Goal: Answer question/provide support: Share knowledge or assist other users

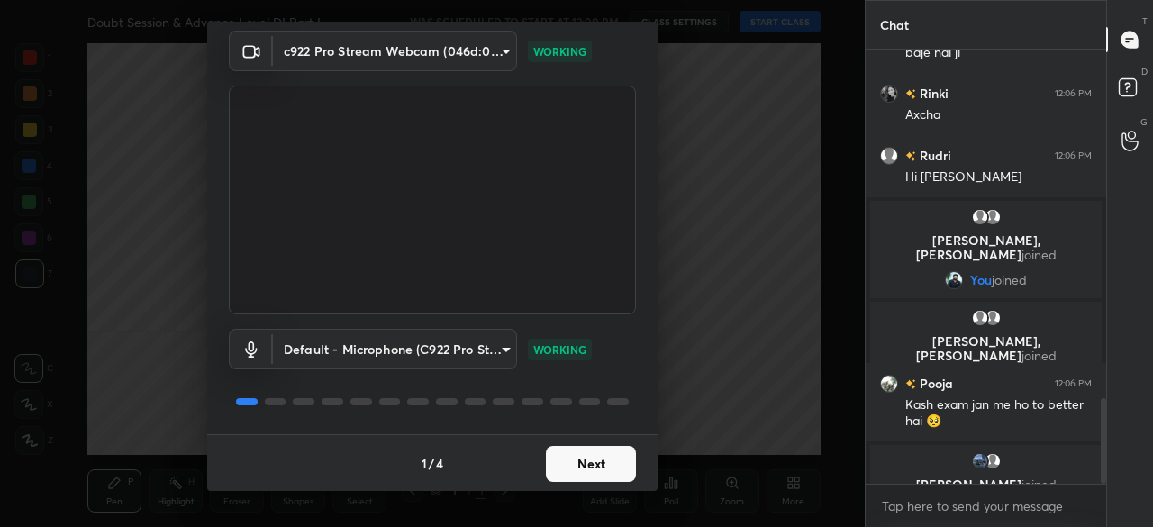
scroll to position [1780, 0]
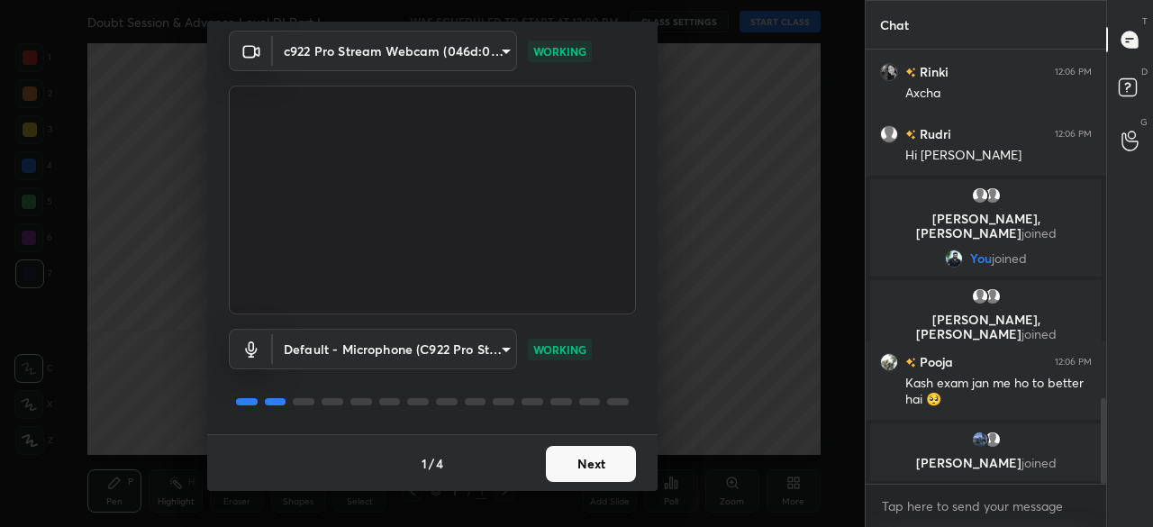
click at [593, 458] on button "Next" at bounding box center [591, 464] width 90 height 36
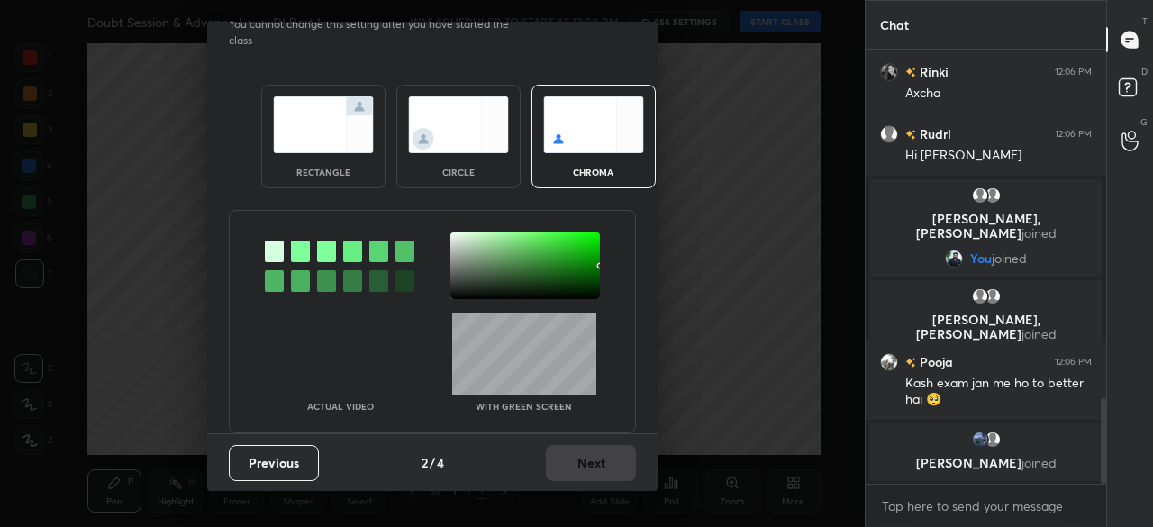
scroll to position [0, 0]
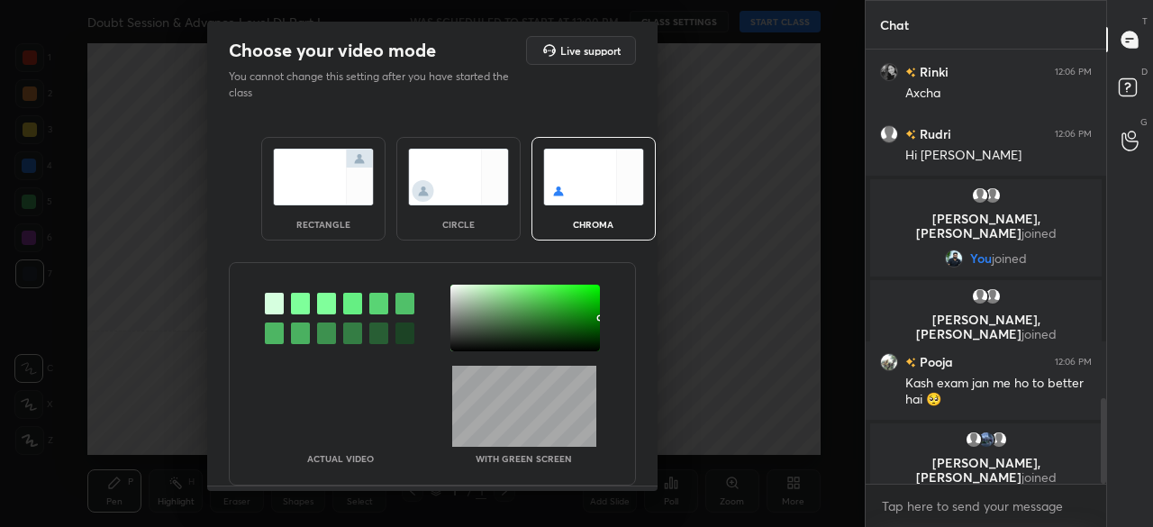
click at [441, 204] on img at bounding box center [458, 177] width 101 height 57
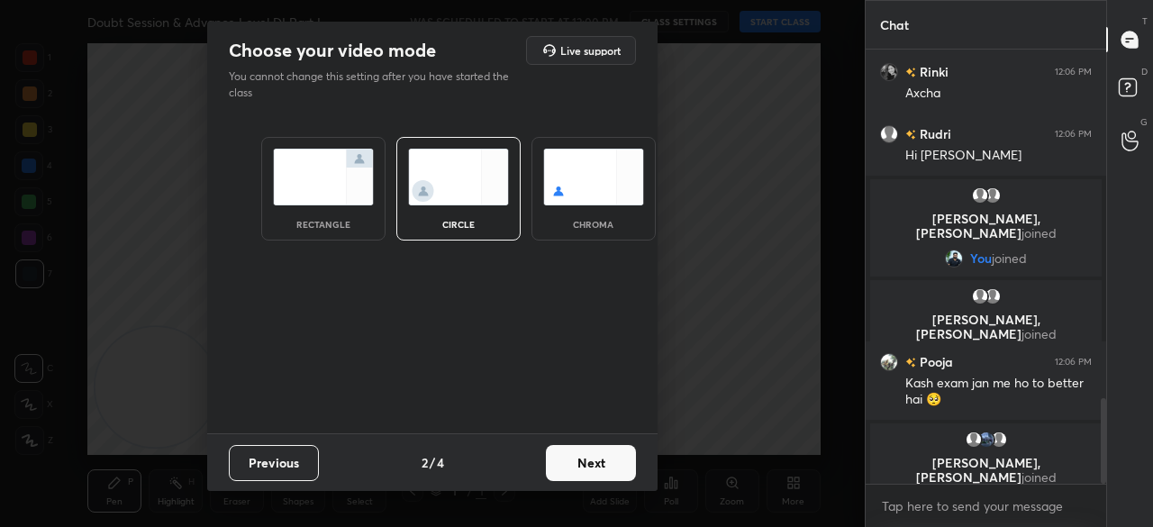
scroll to position [1794, 0]
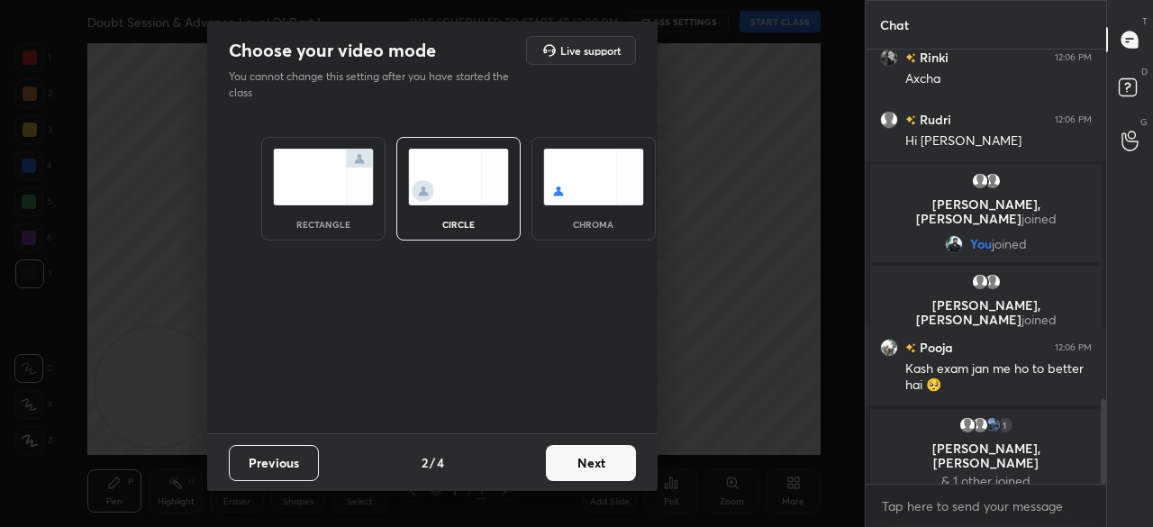
click at [607, 467] on button "Next" at bounding box center [591, 463] width 90 height 36
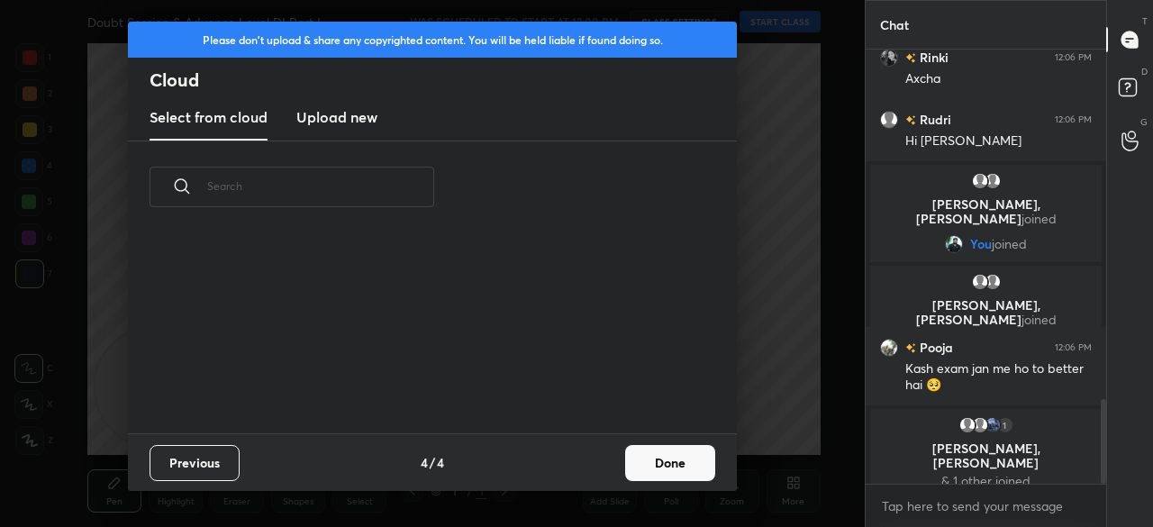
drag, startPoint x: 657, startPoint y: 464, endPoint x: 667, endPoint y: 374, distance: 90.6
click at [657, 462] on button "Done" at bounding box center [670, 463] width 90 height 36
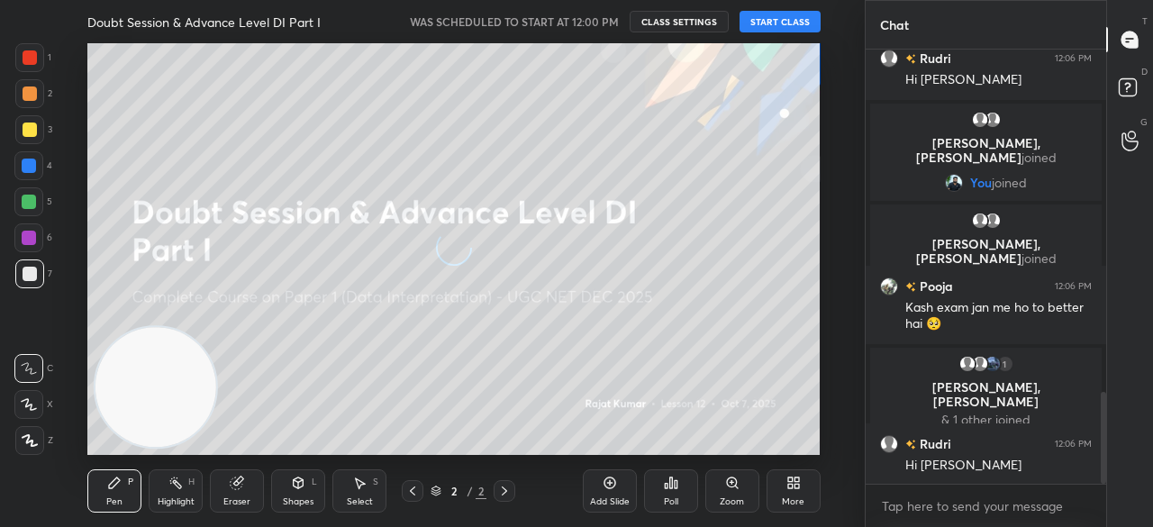
scroll to position [1664, 0]
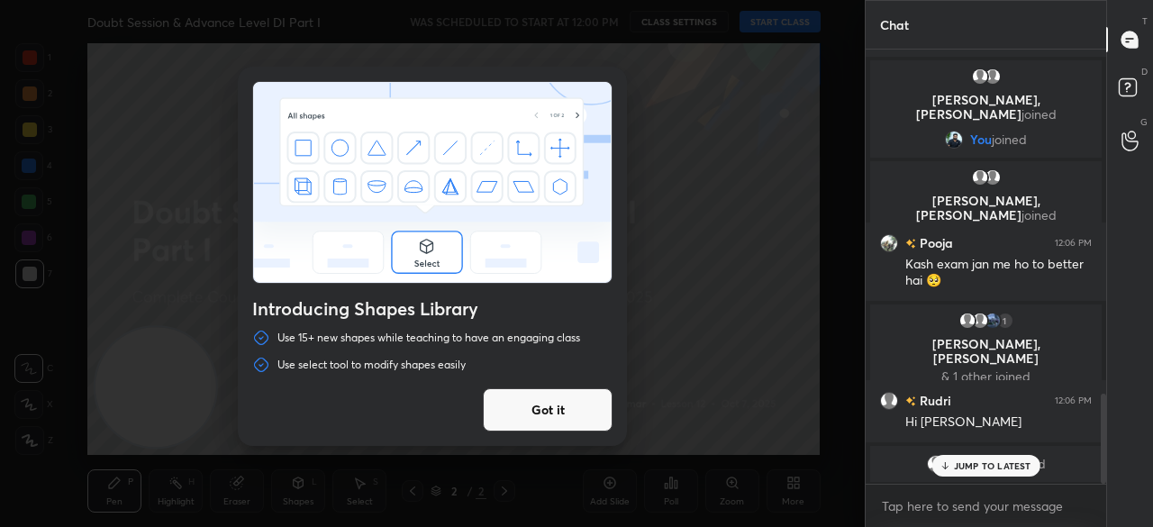
click at [575, 414] on button "Got it" at bounding box center [548, 409] width 130 height 43
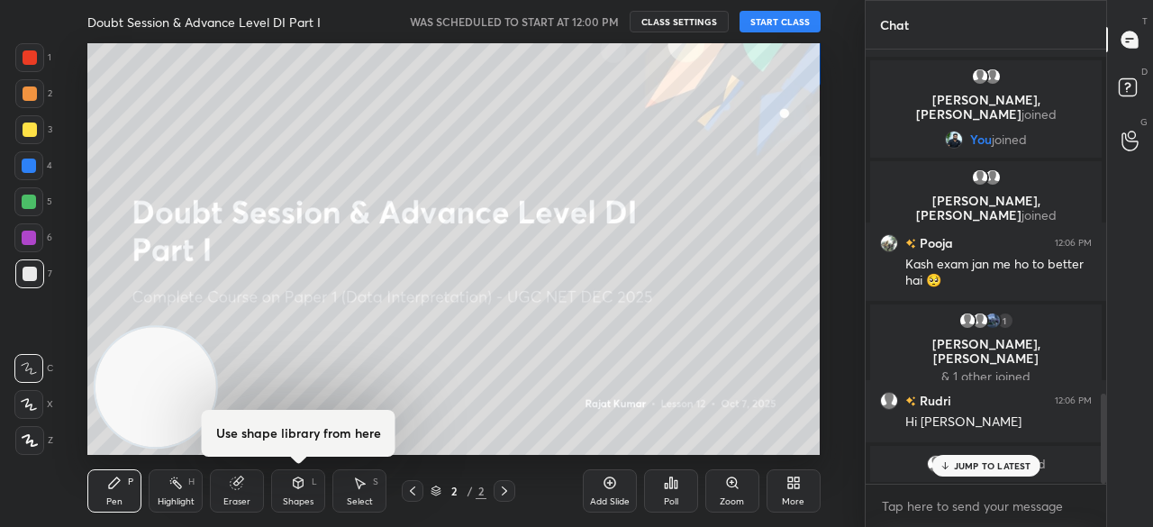
click at [787, 28] on button "START CLASS" at bounding box center [779, 22] width 81 height 22
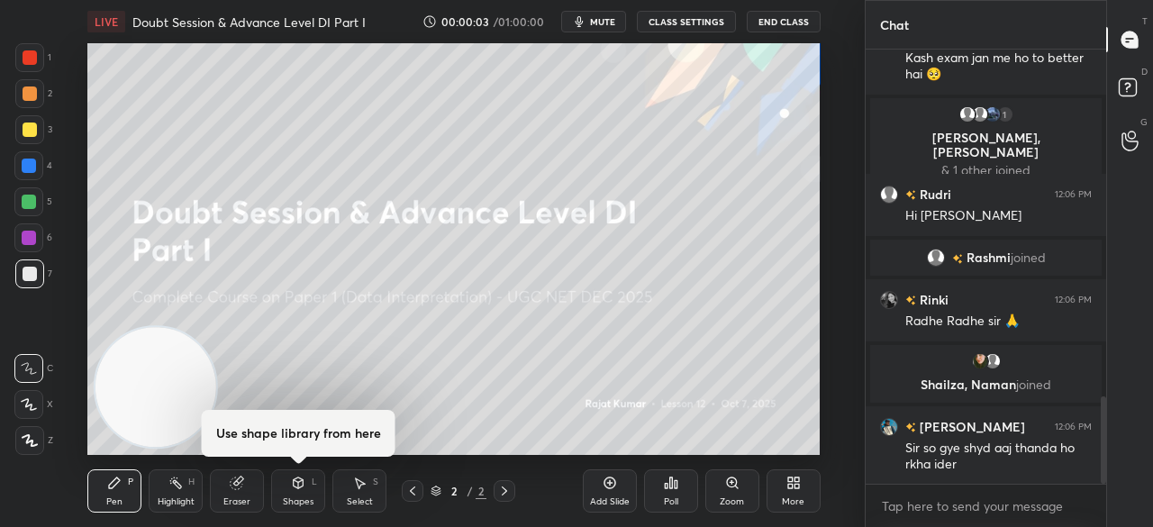
scroll to position [1780, 0]
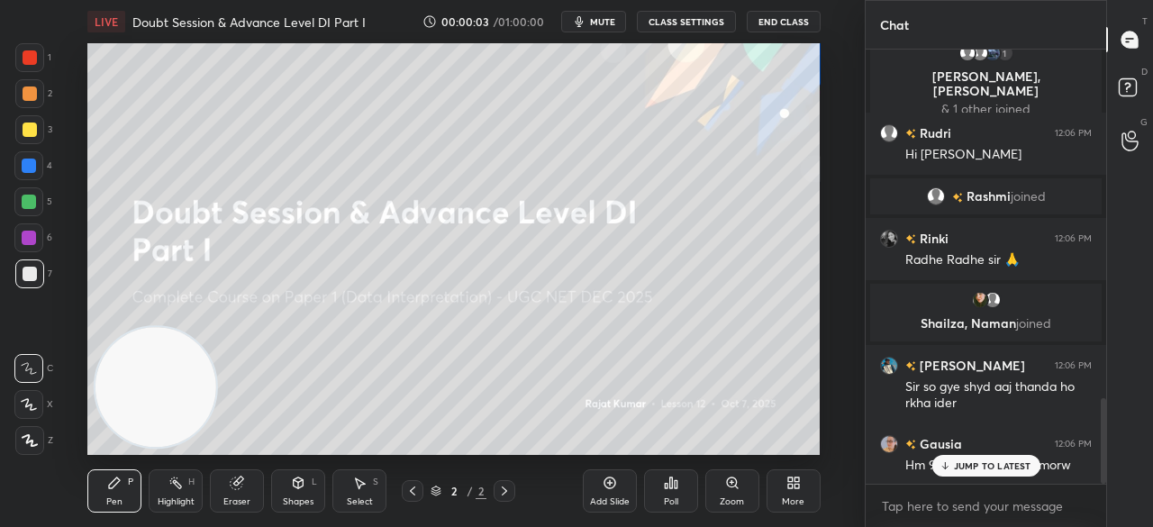
click at [23, 448] on div at bounding box center [29, 440] width 29 height 29
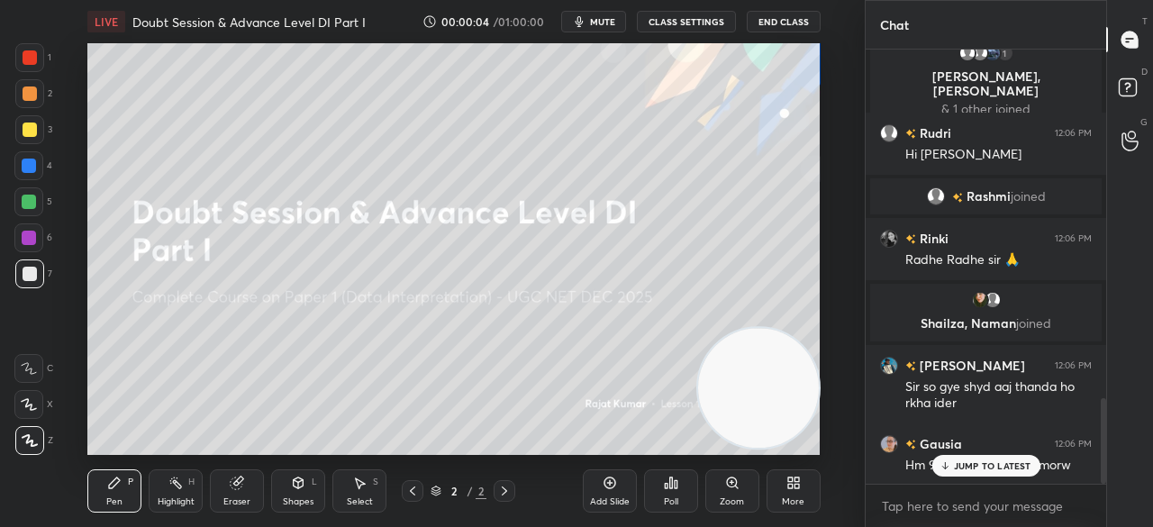
drag, startPoint x: 183, startPoint y: 388, endPoint x: 750, endPoint y: 399, distance: 567.5
click at [793, 403] on video at bounding box center [758, 388] width 120 height 120
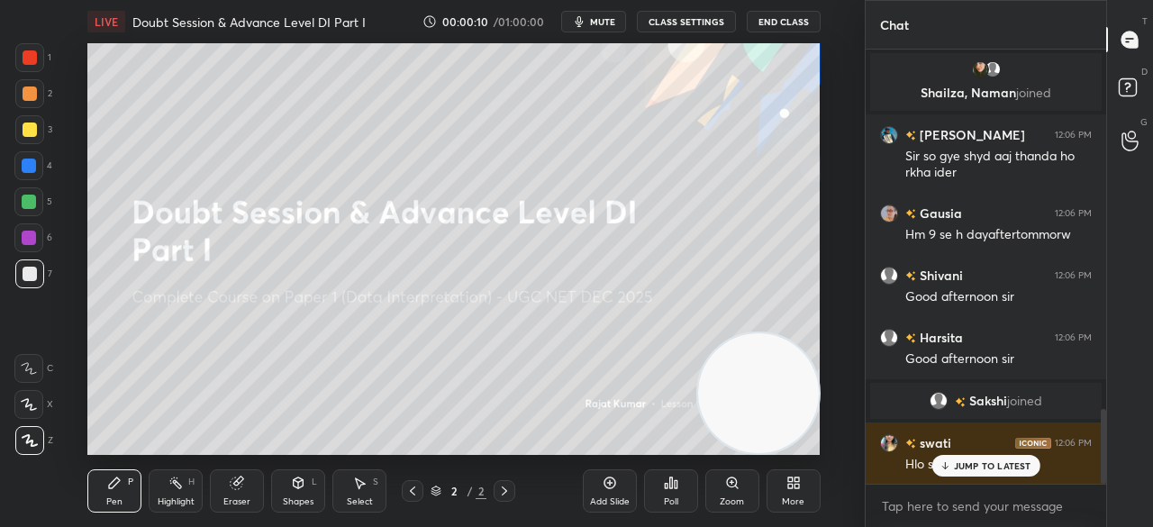
scroll to position [0, 0]
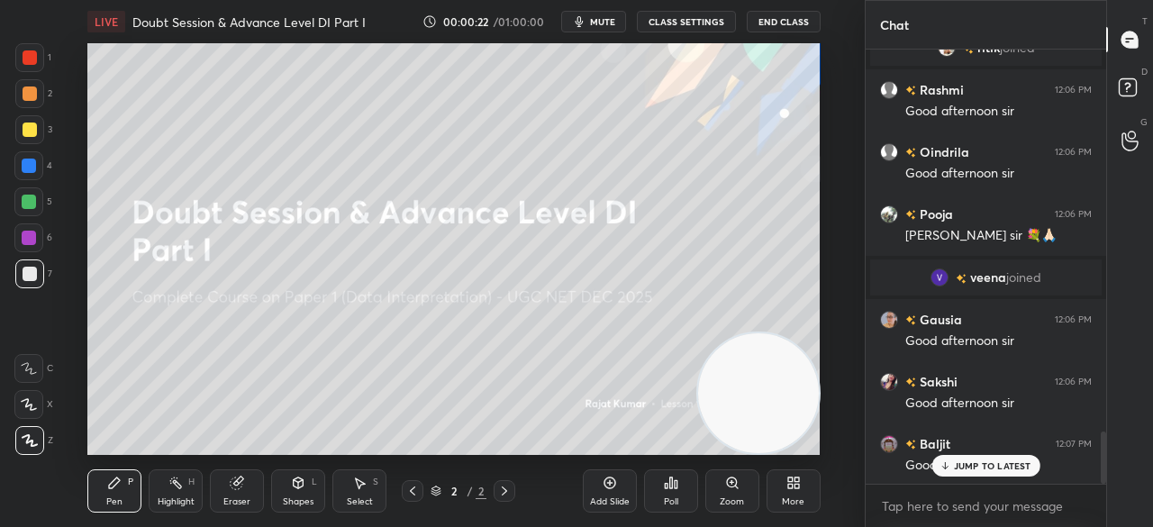
click at [795, 494] on div "More" at bounding box center [793, 490] width 54 height 43
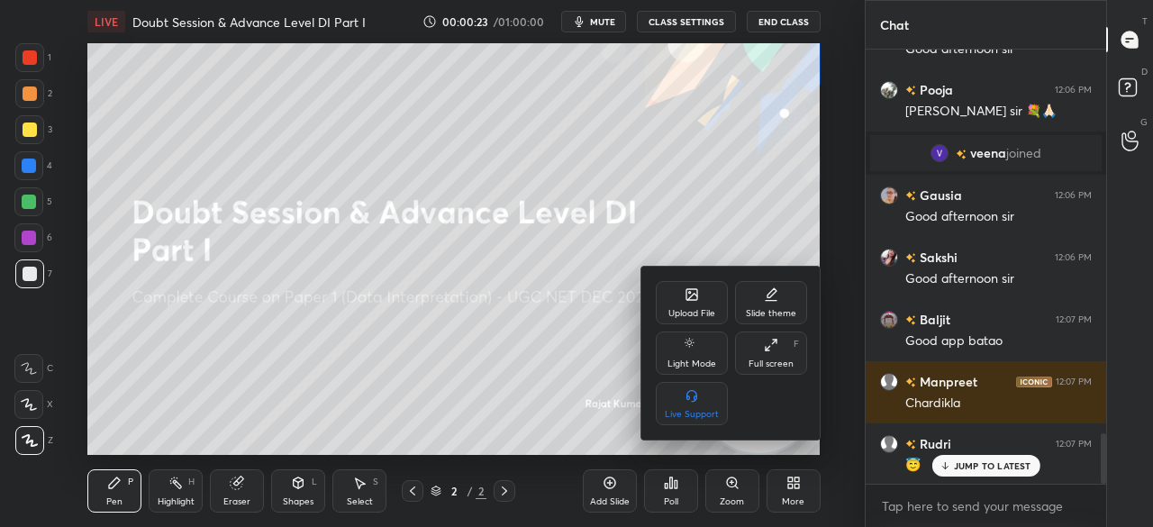
click at [778, 356] on div "Full screen F" at bounding box center [771, 352] width 72 height 43
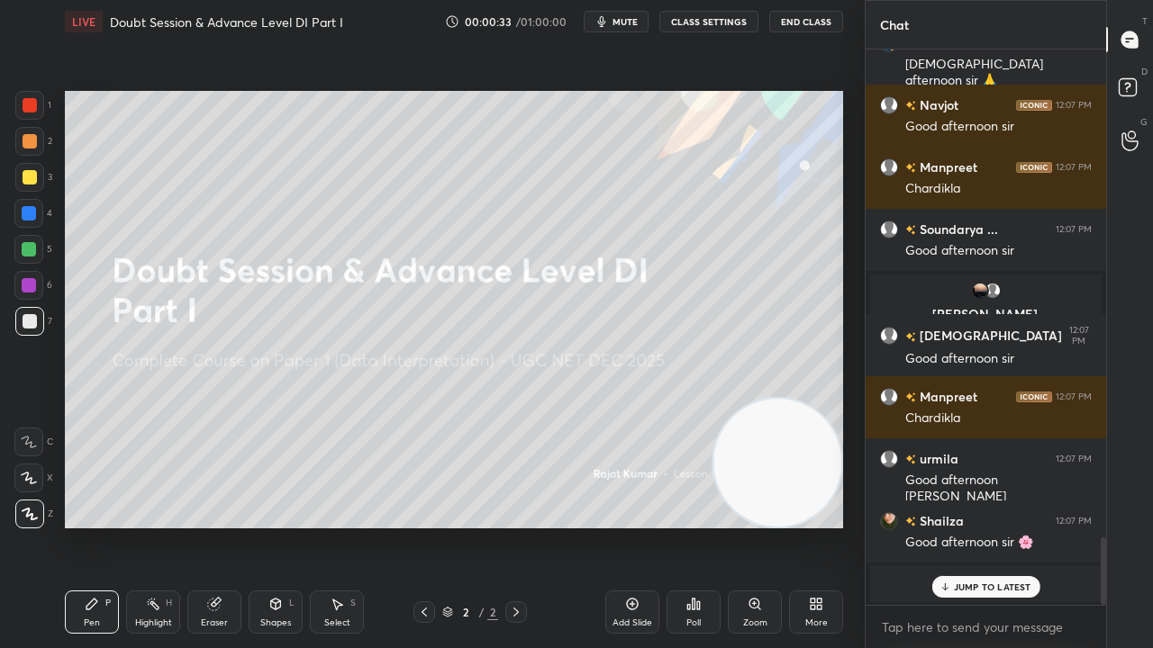
click at [26, 188] on div at bounding box center [29, 177] width 29 height 29
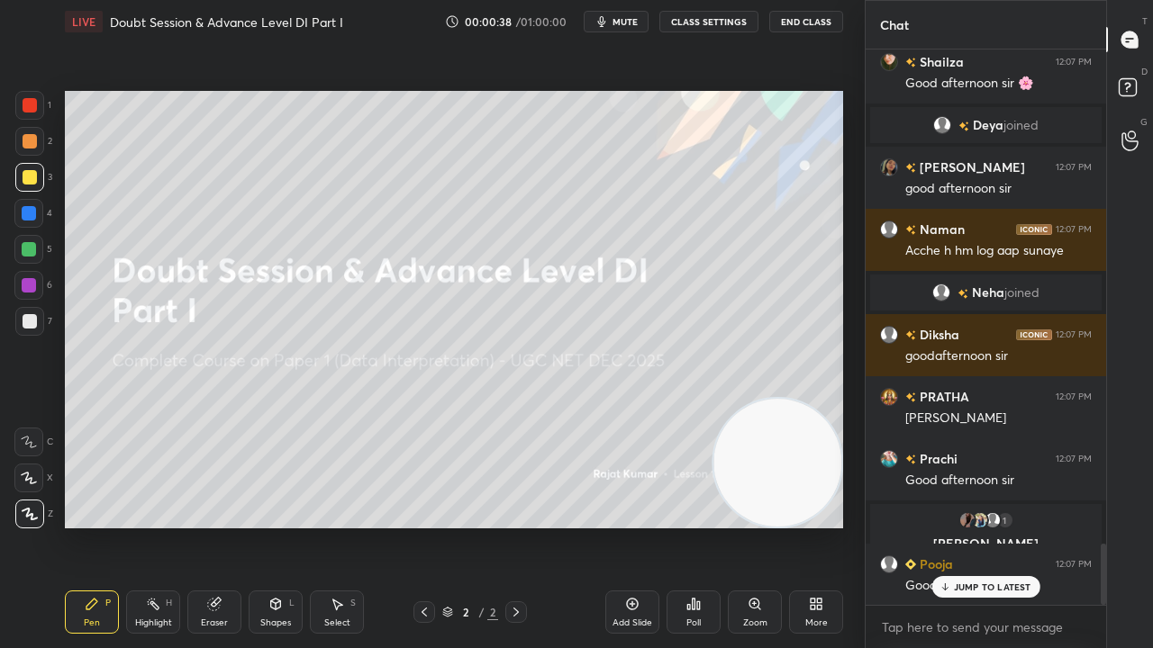
click at [293, 526] on div "Shapes L" at bounding box center [276, 612] width 54 height 43
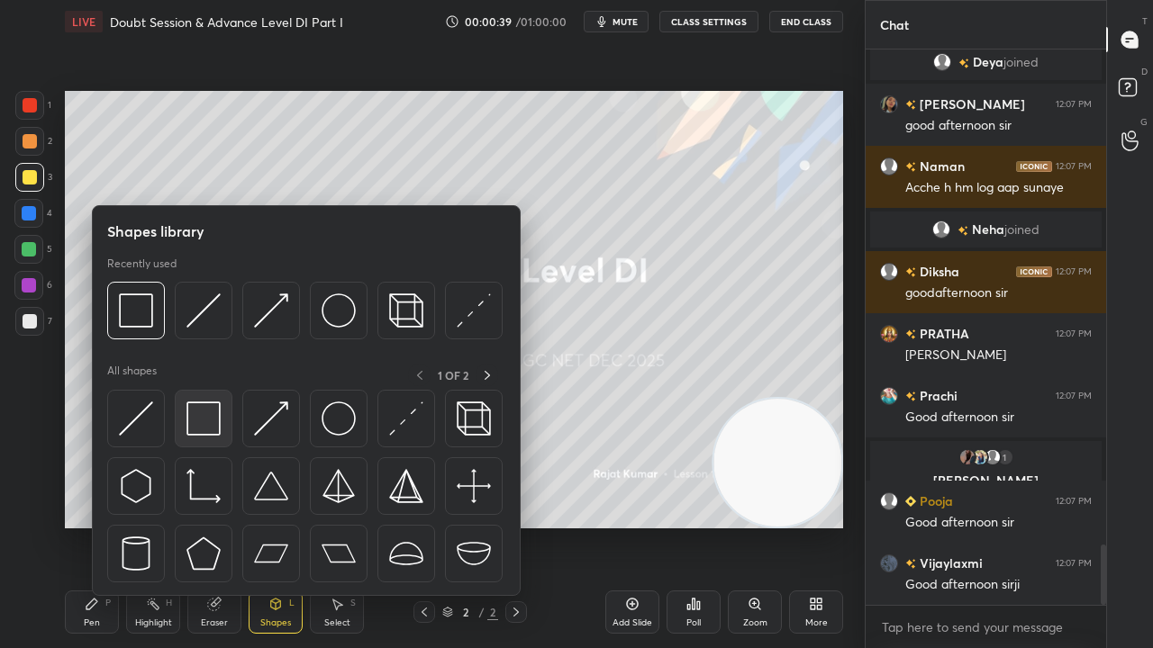
click at [214, 429] on img at bounding box center [203, 419] width 34 height 34
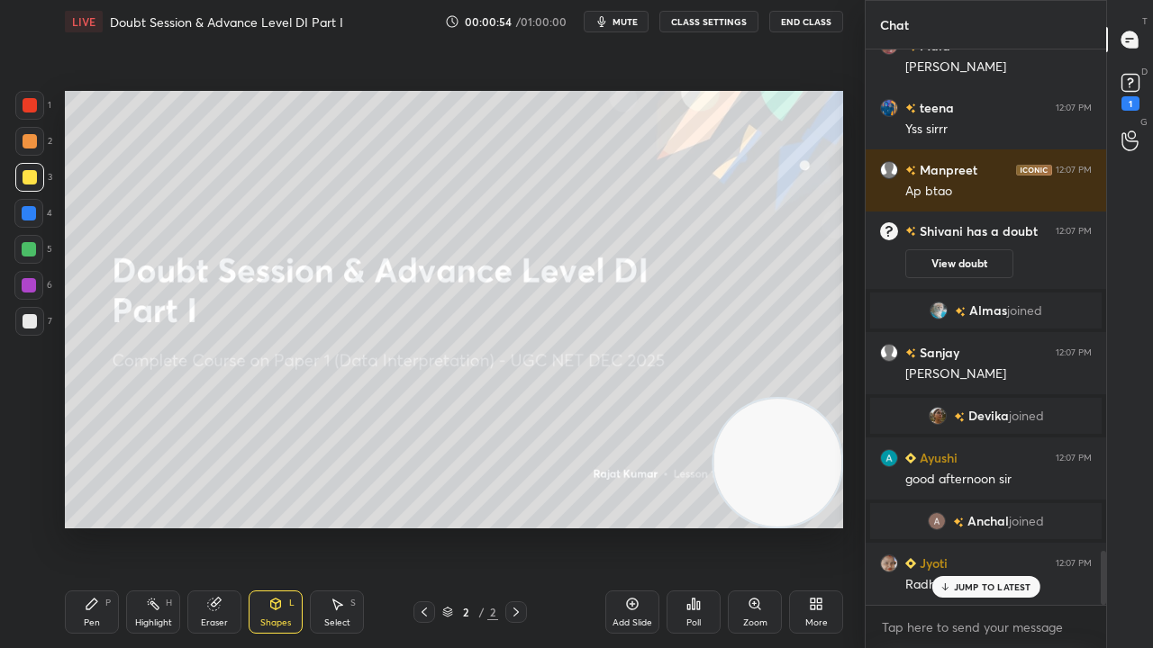
click at [81, 526] on div "Pen P" at bounding box center [92, 612] width 54 height 43
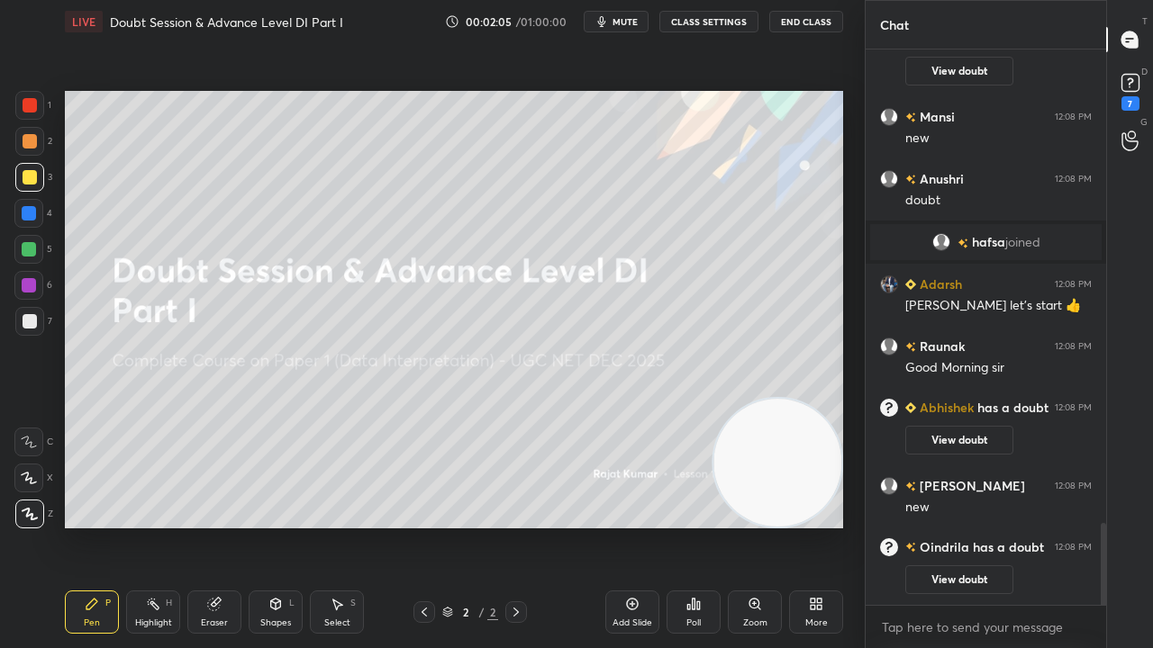
click at [798, 526] on div "More" at bounding box center [816, 612] width 54 height 43
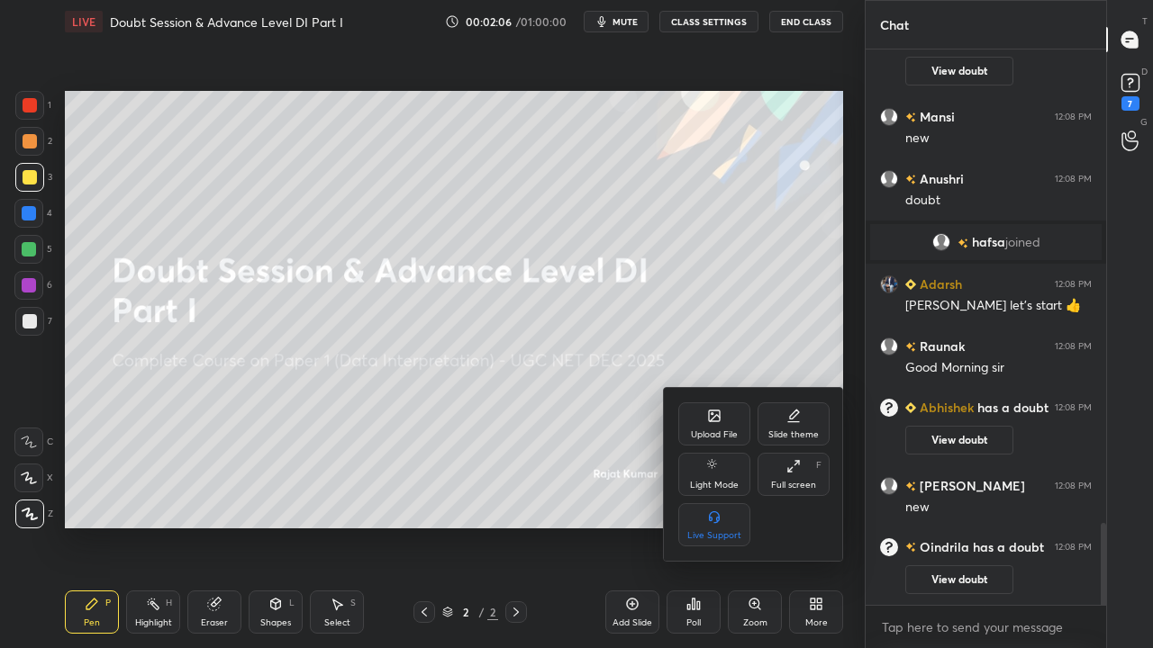
click at [711, 424] on div "Upload File" at bounding box center [714, 424] width 72 height 43
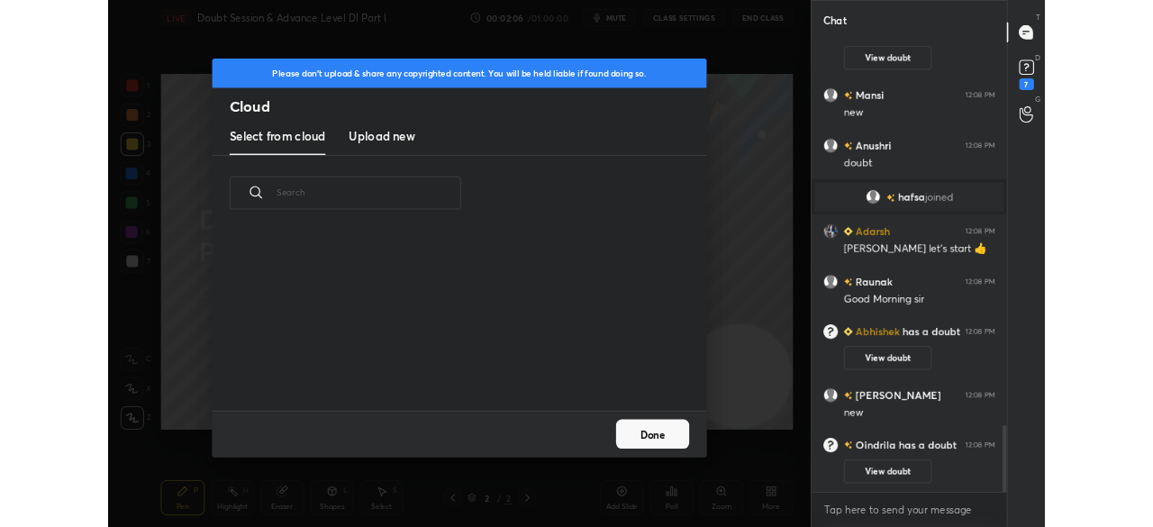
scroll to position [2939, 0]
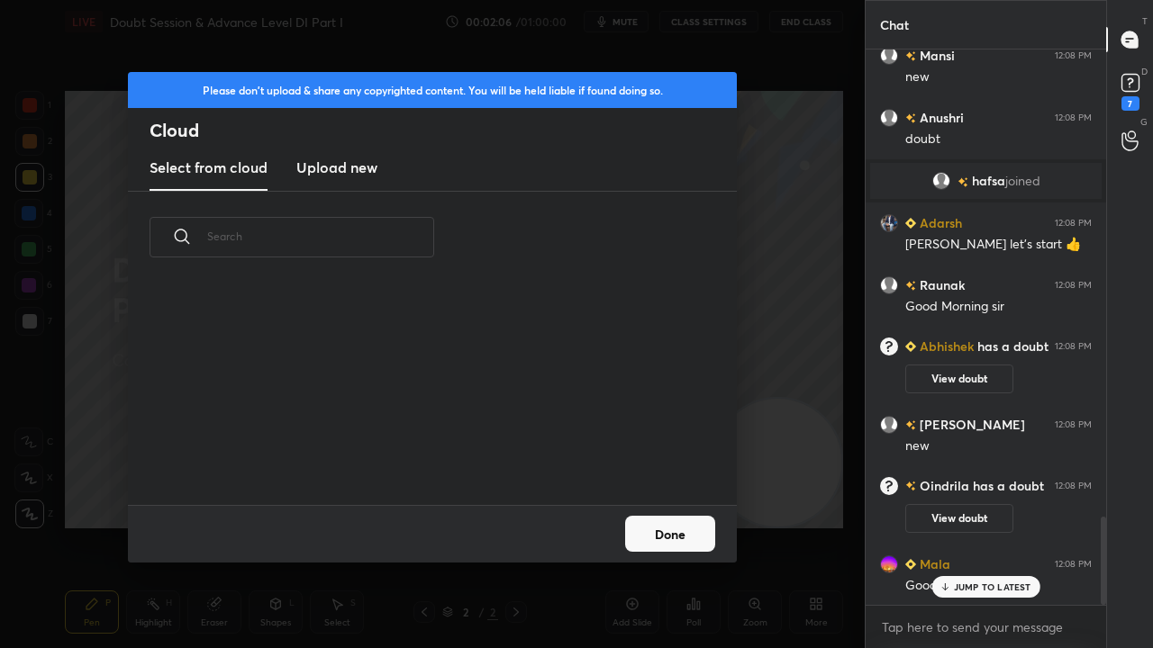
click at [366, 166] on h3 "Upload new" at bounding box center [336, 168] width 81 height 22
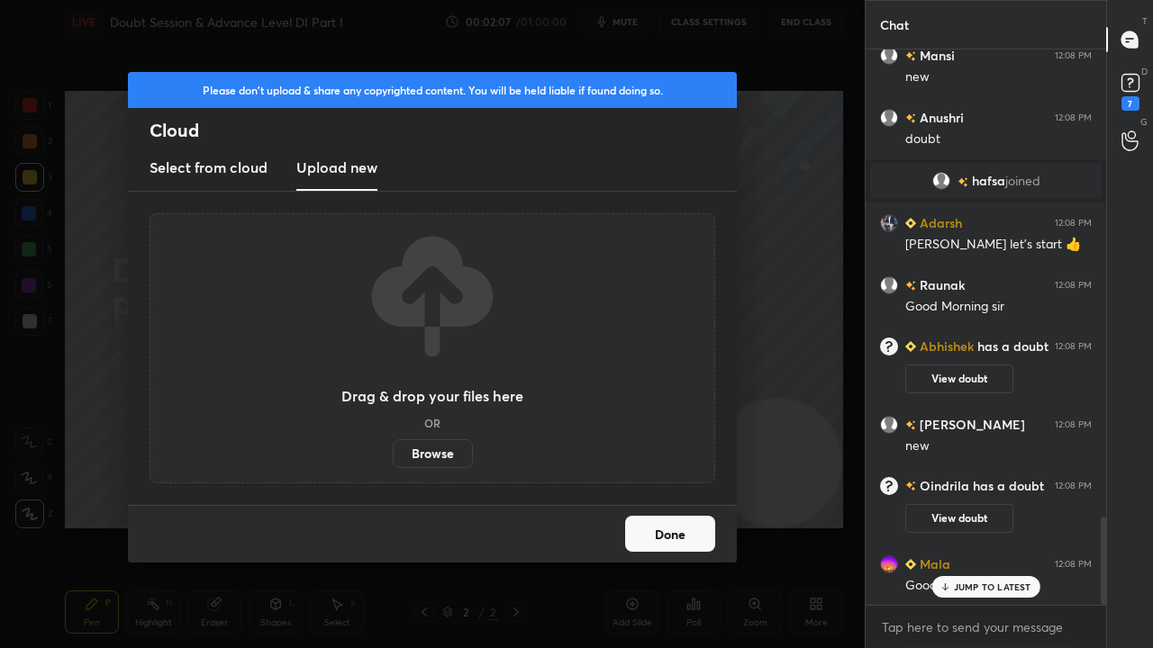
click at [449, 450] on label "Browse" at bounding box center [433, 453] width 80 height 29
click at [393, 450] on input "Browse" at bounding box center [393, 453] width 0 height 29
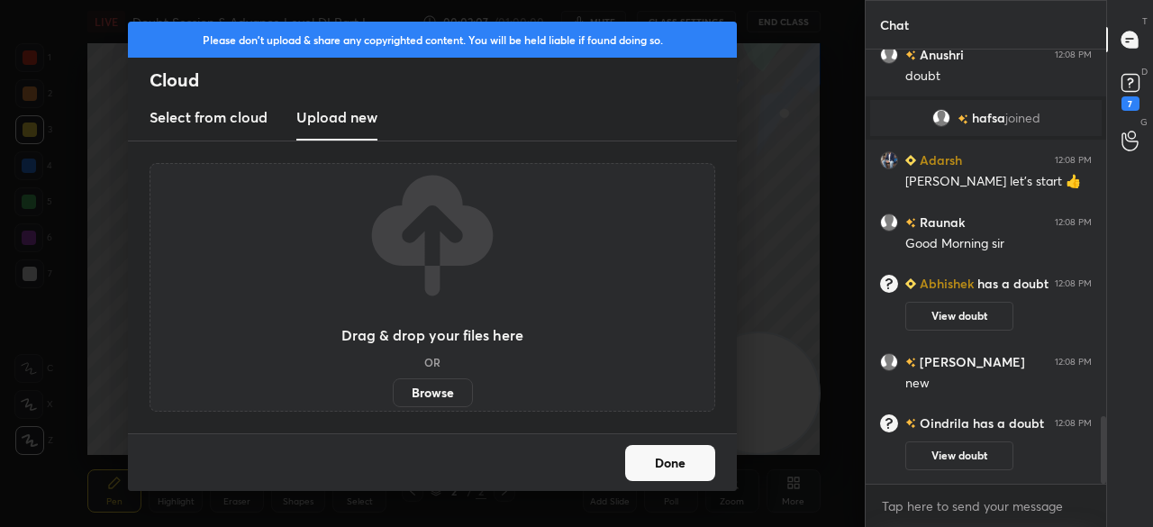
scroll to position [412, 793]
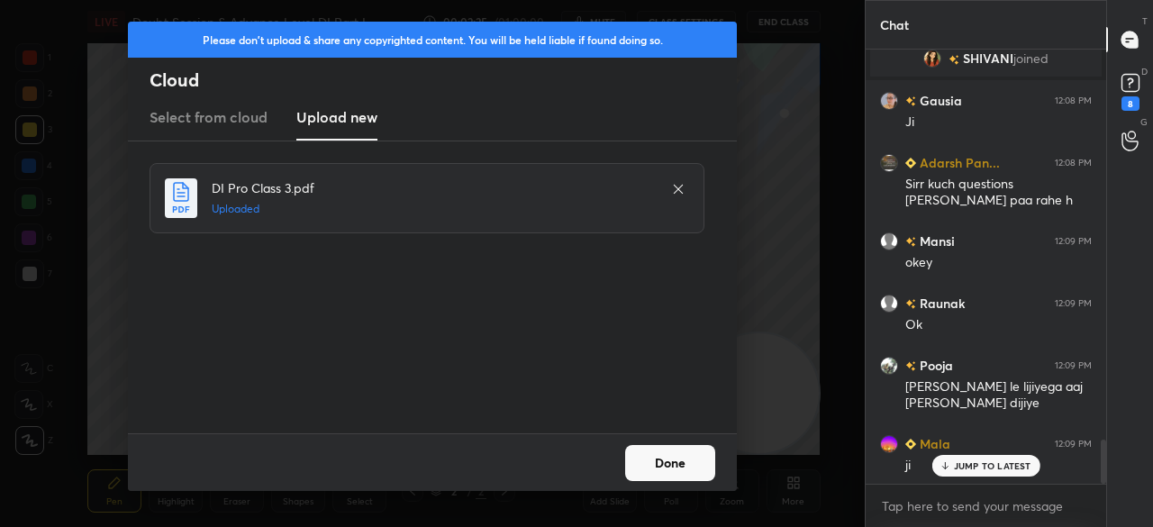
click at [698, 467] on button "Done" at bounding box center [670, 463] width 90 height 36
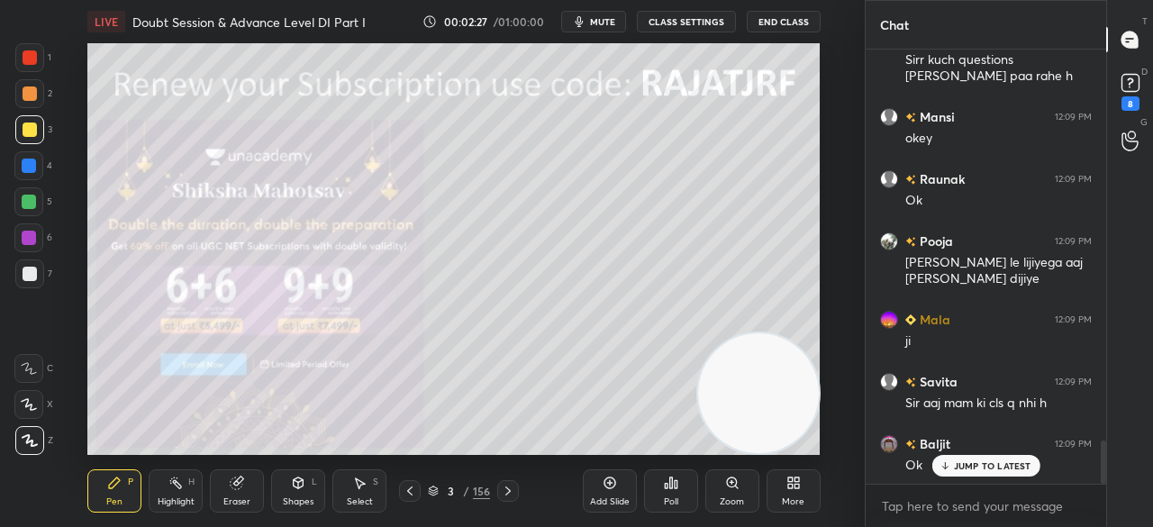
click at [803, 493] on div "More" at bounding box center [793, 490] width 54 height 43
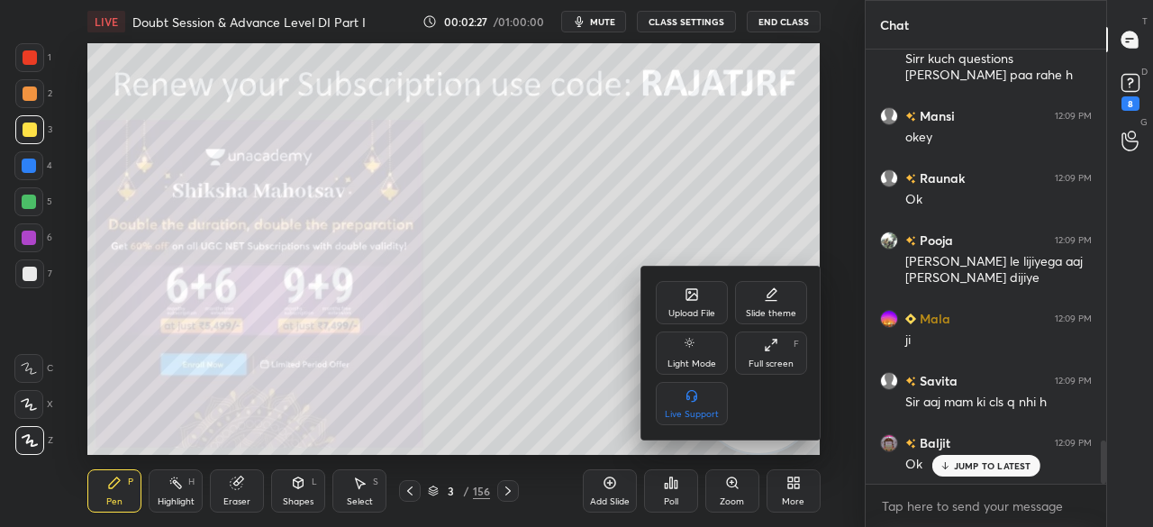
click at [770, 361] on div "Full screen" at bounding box center [770, 363] width 45 height 9
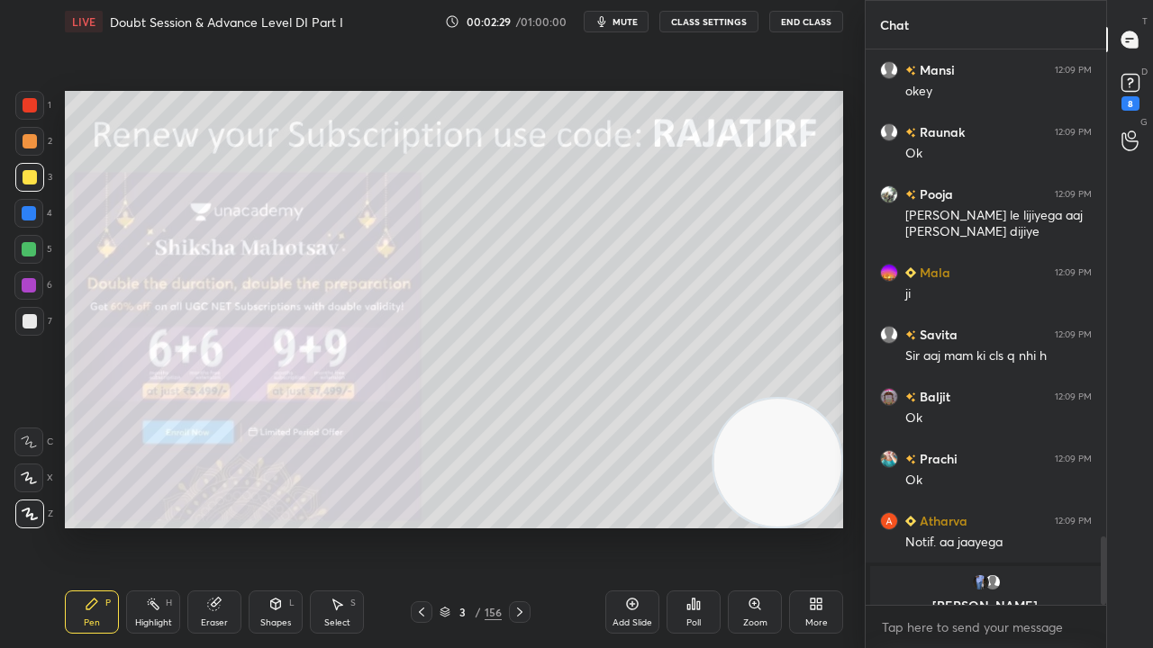
click at [457, 526] on div "3" at bounding box center [463, 612] width 18 height 11
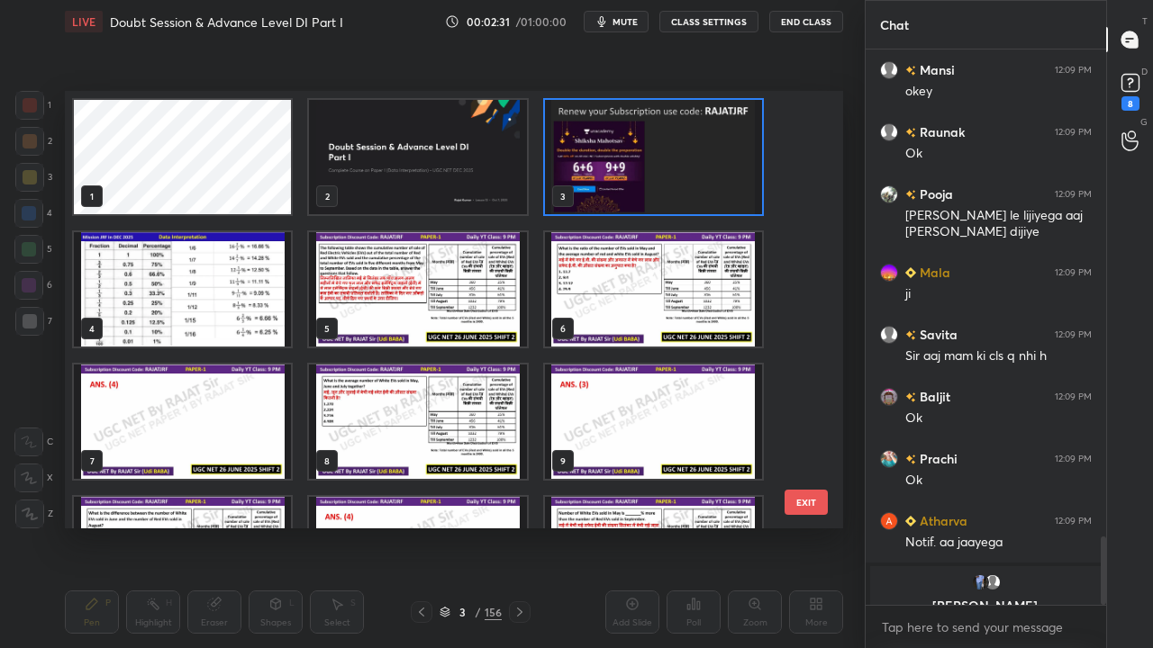
click at [602, 128] on img "grid" at bounding box center [653, 157] width 217 height 114
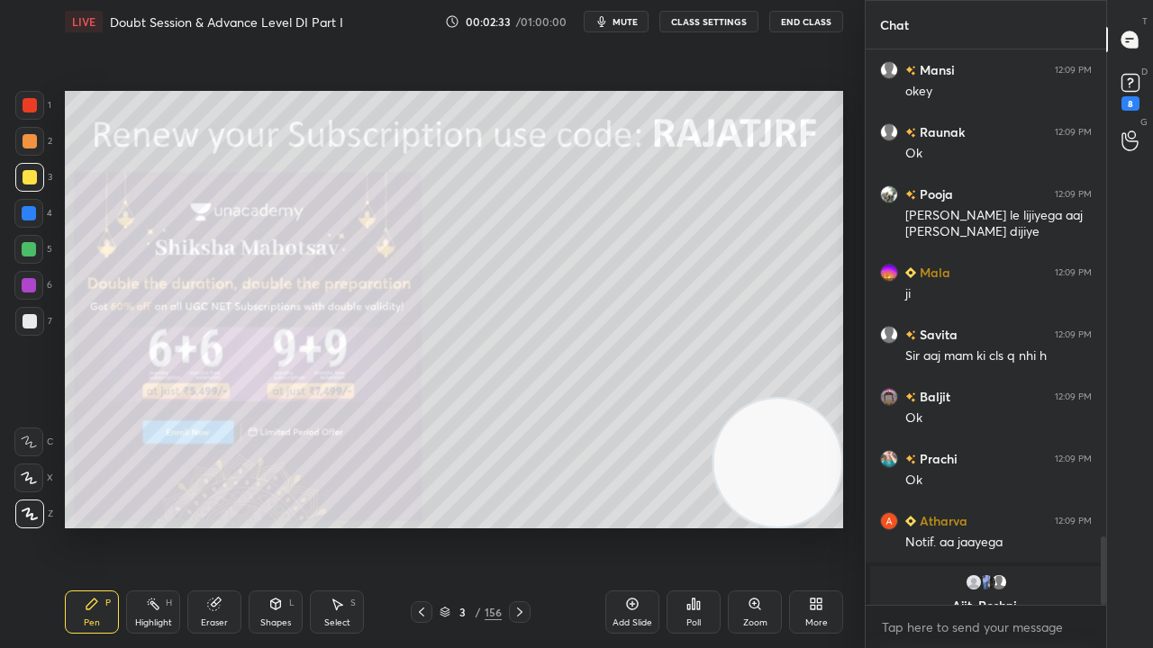
drag, startPoint x: 425, startPoint y: 607, endPoint x: 441, endPoint y: 611, distance: 16.6
click at [424, 526] on icon at bounding box center [421, 612] width 14 height 14
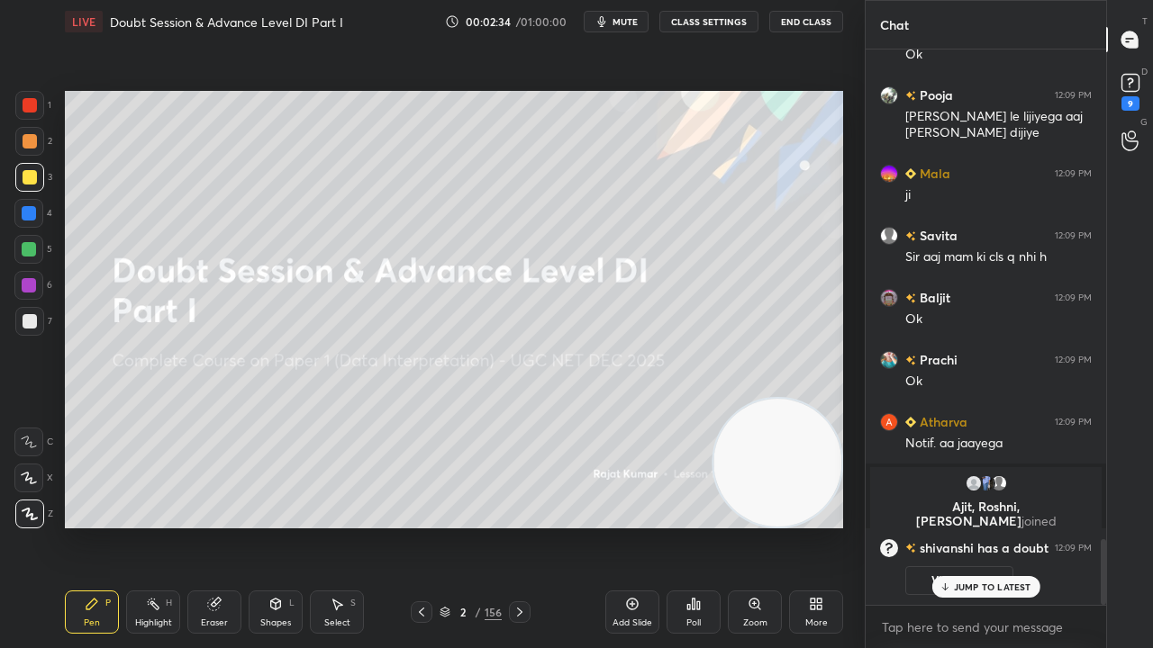
click at [451, 526] on div "2 / 156" at bounding box center [470, 612] width 62 height 16
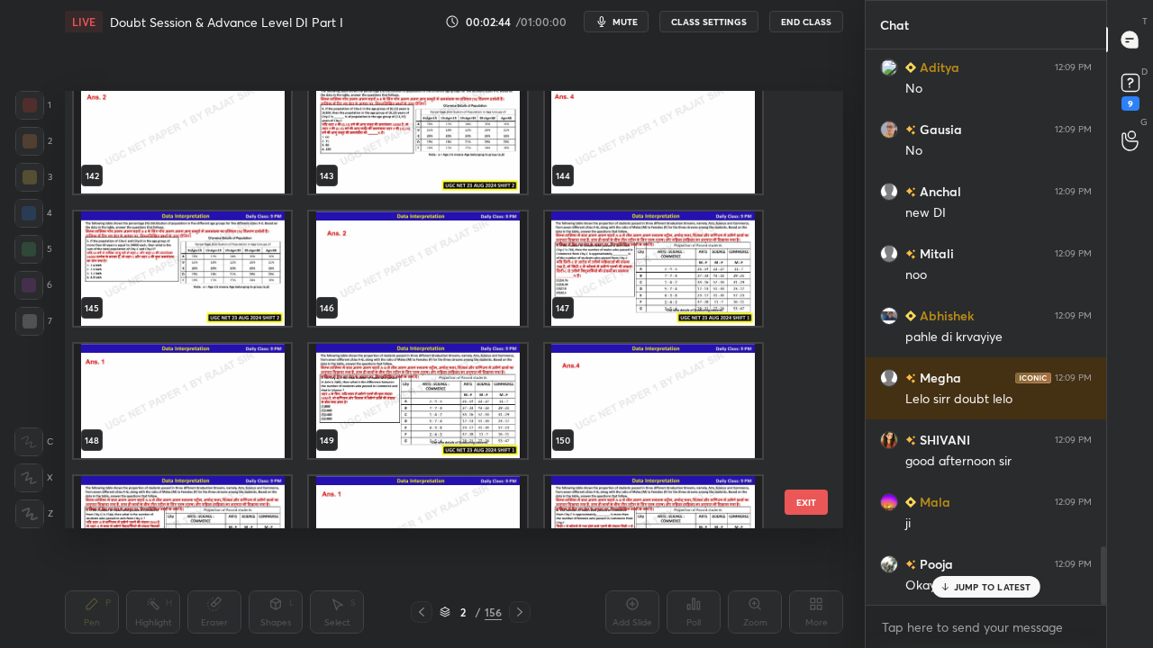
click at [597, 243] on img "grid" at bounding box center [653, 269] width 217 height 114
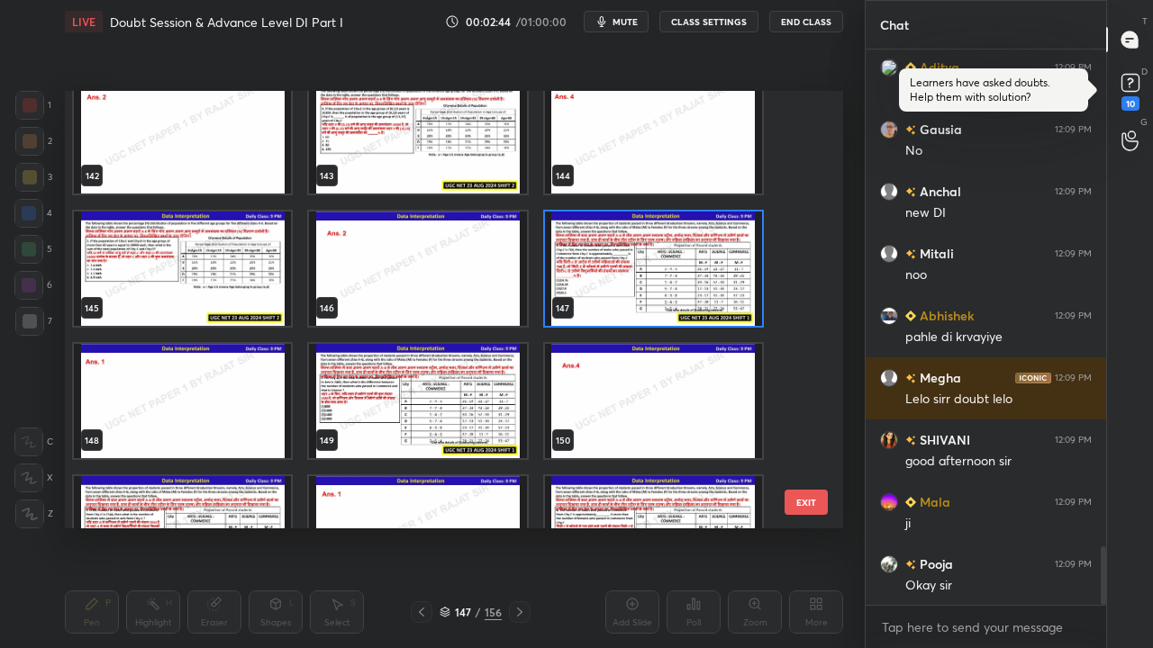
click at [594, 243] on img "grid" at bounding box center [653, 269] width 217 height 114
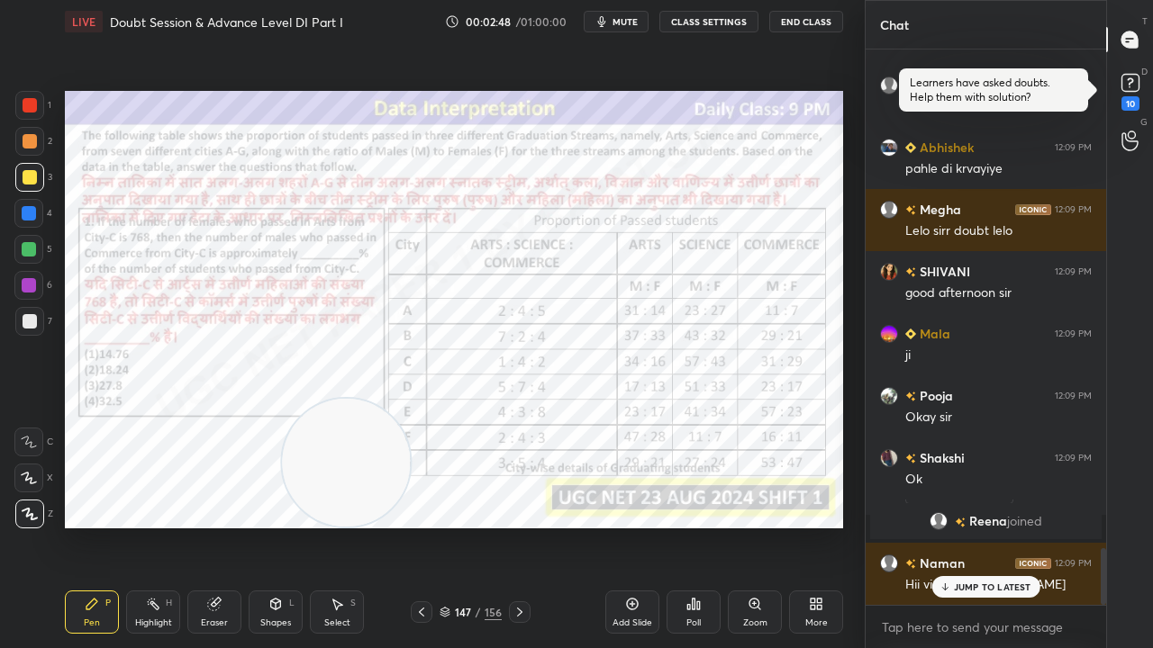
drag, startPoint x: 775, startPoint y: 455, endPoint x: 336, endPoint y: 499, distance: 441.7
click at [335, 503] on video at bounding box center [346, 463] width 128 height 128
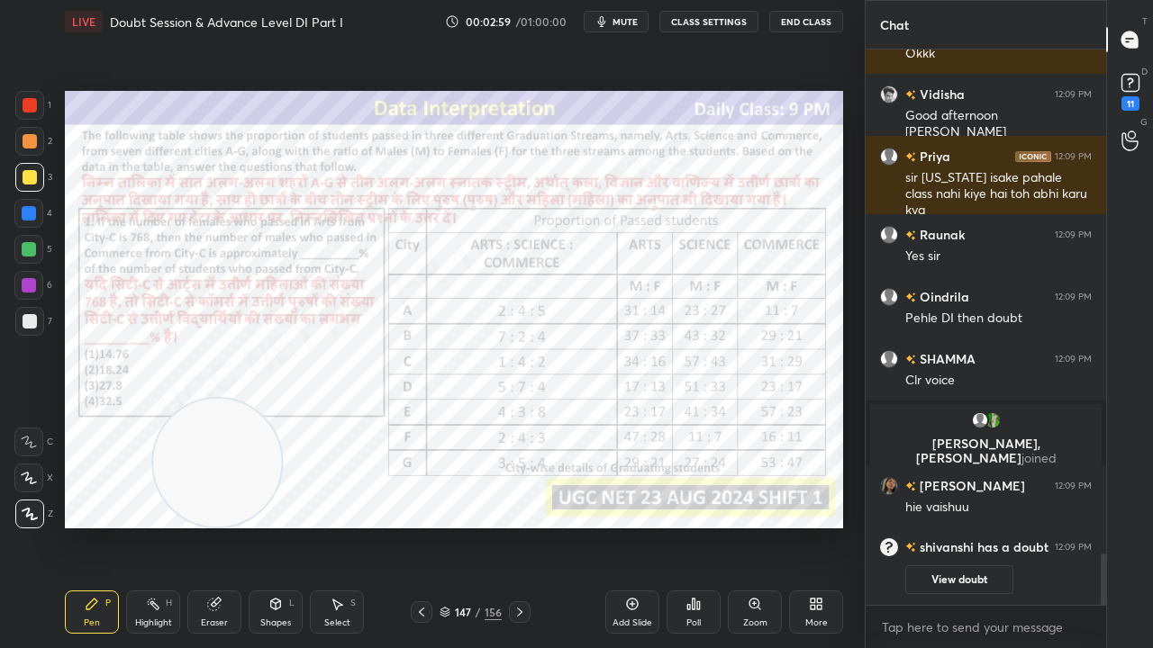
drag, startPoint x: 331, startPoint y: 474, endPoint x: 218, endPoint y: 489, distance: 114.5
click at [218, 489] on video at bounding box center [217, 463] width 128 height 128
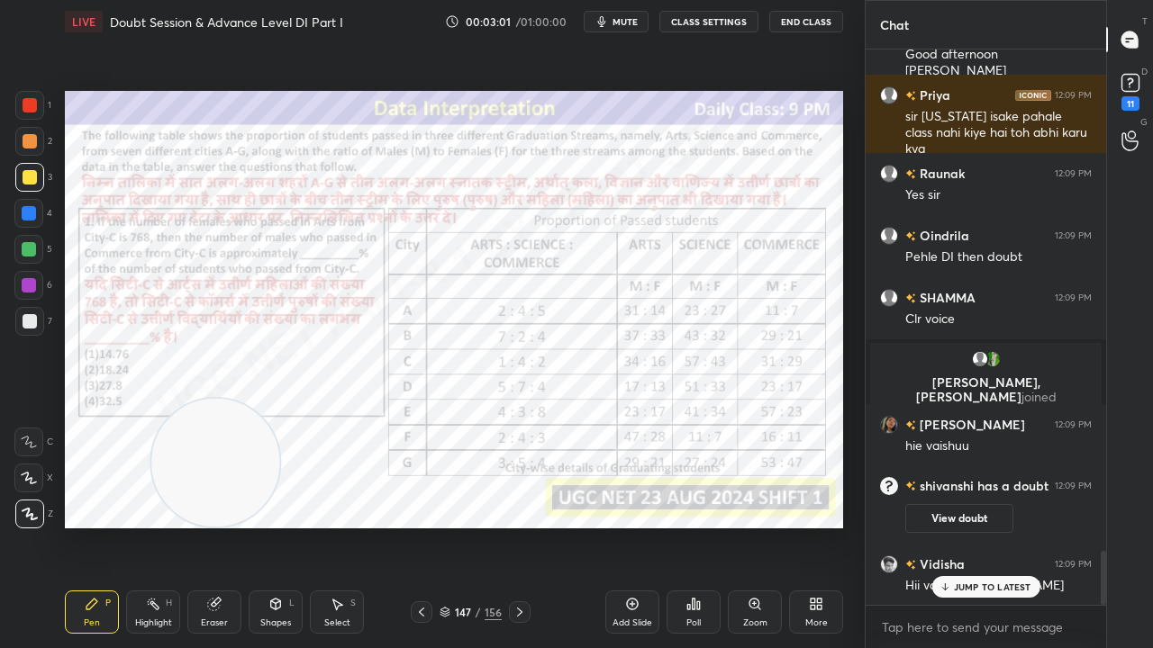
click at [25, 97] on div at bounding box center [29, 105] width 29 height 29
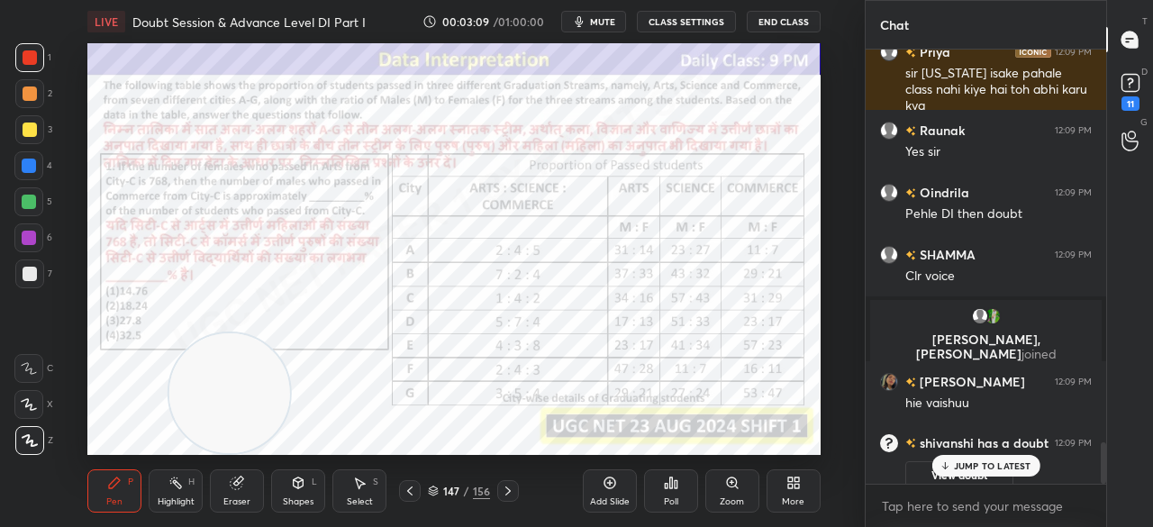
drag, startPoint x: 949, startPoint y: 464, endPoint x: 938, endPoint y: 462, distance: 11.0
click at [948, 464] on icon at bounding box center [944, 465] width 12 height 11
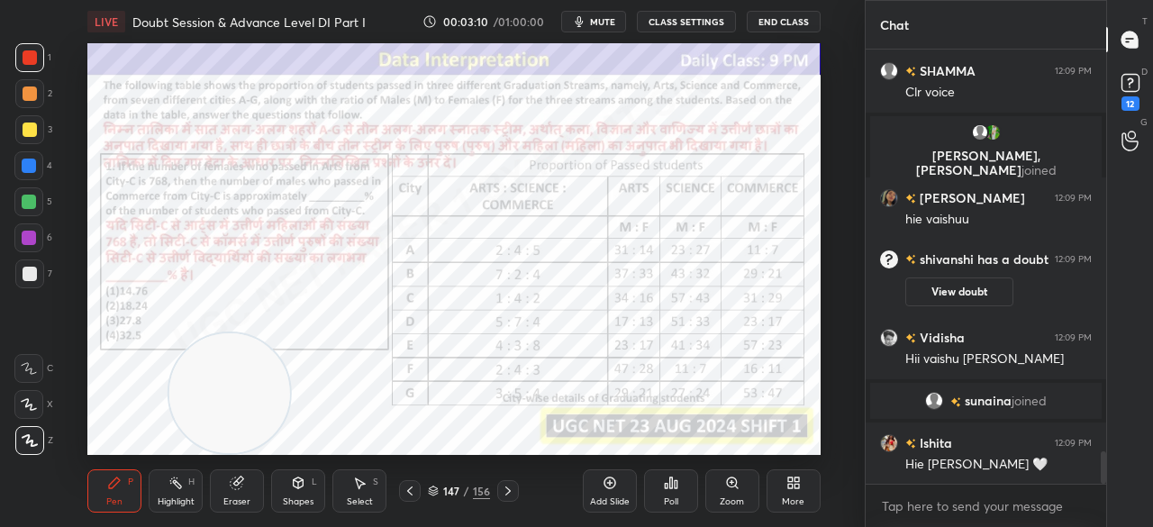
click at [793, 483] on icon at bounding box center [793, 483] width 14 height 14
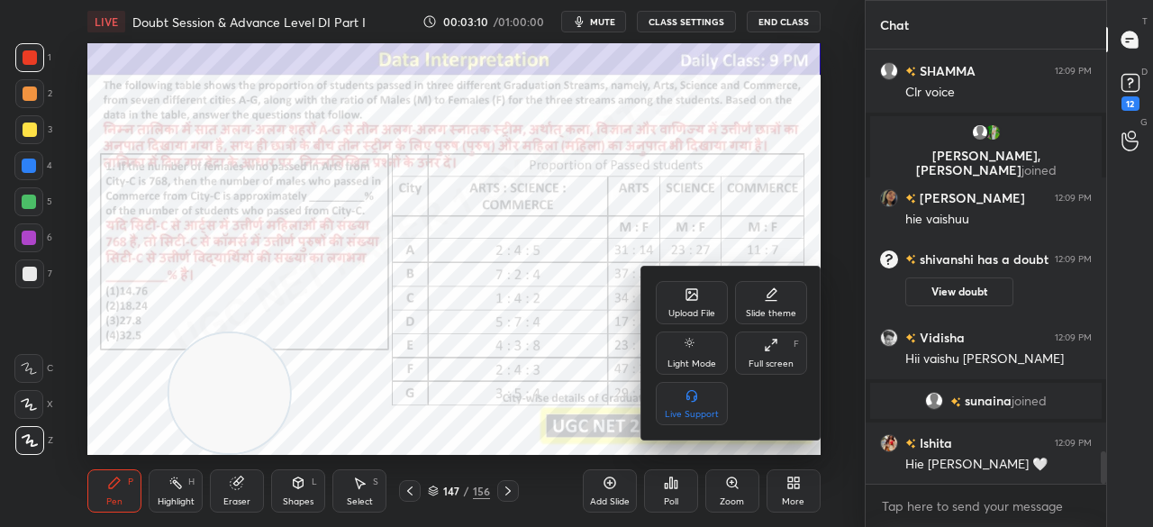
drag, startPoint x: 764, startPoint y: 363, endPoint x: 760, endPoint y: 439, distance: 75.7
click at [764, 361] on div "Full screen" at bounding box center [770, 363] width 45 height 9
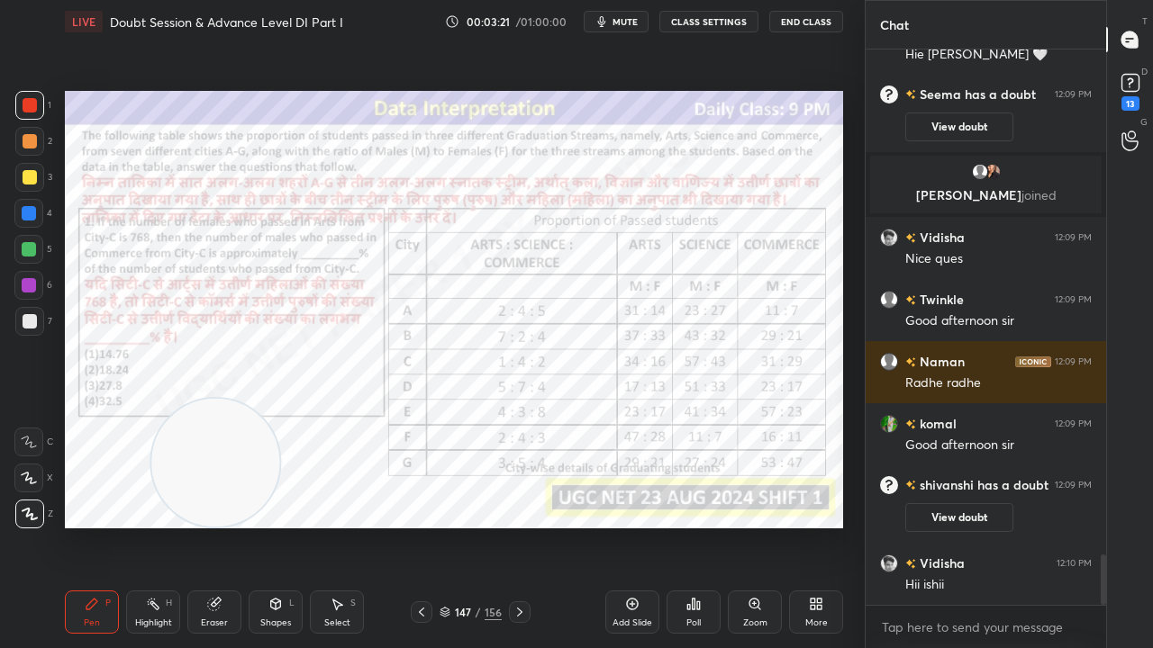
click at [522, 526] on icon at bounding box center [519, 612] width 14 height 14
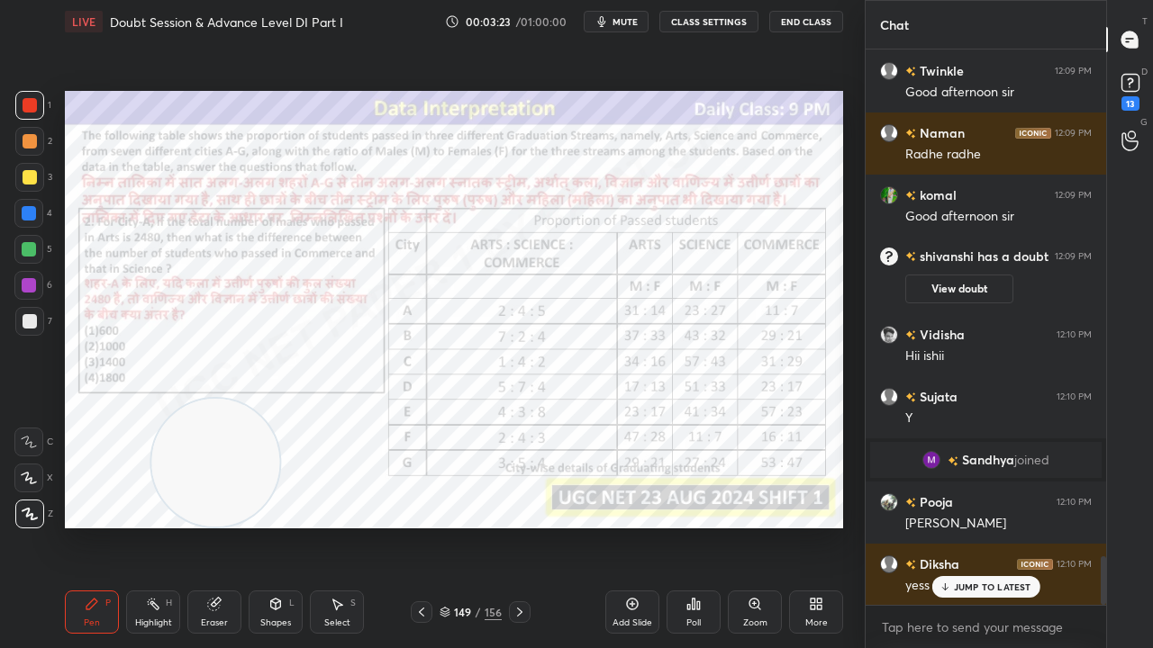
click at [420, 526] on icon at bounding box center [421, 612] width 14 height 14
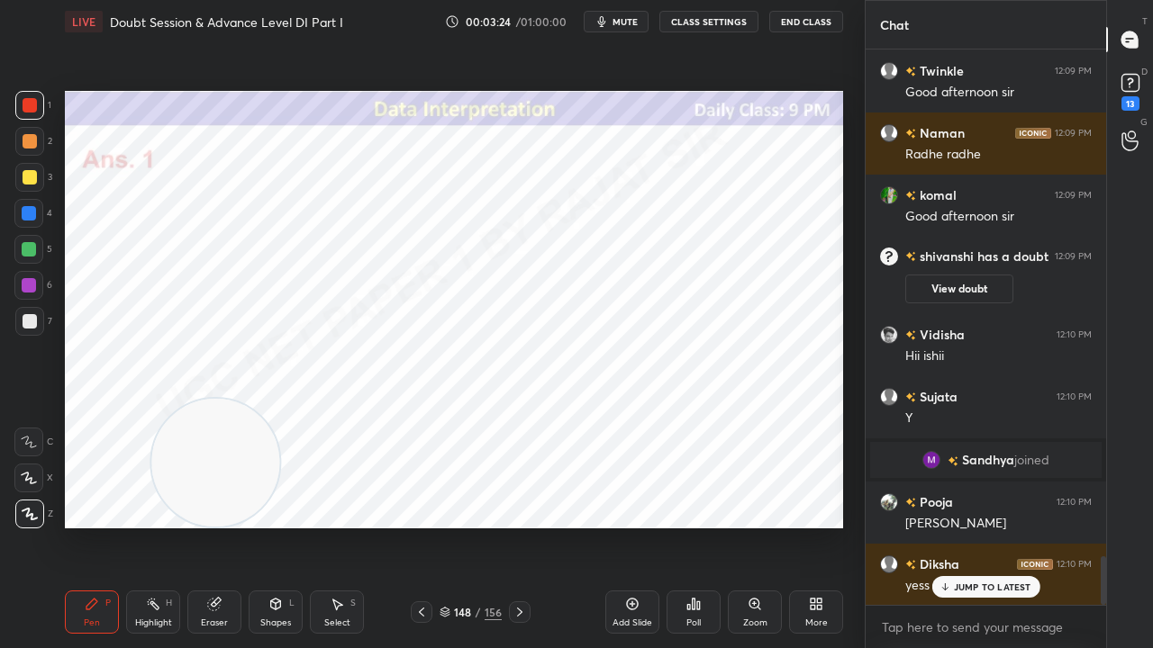
click at [419, 526] on icon at bounding box center [421, 612] width 14 height 14
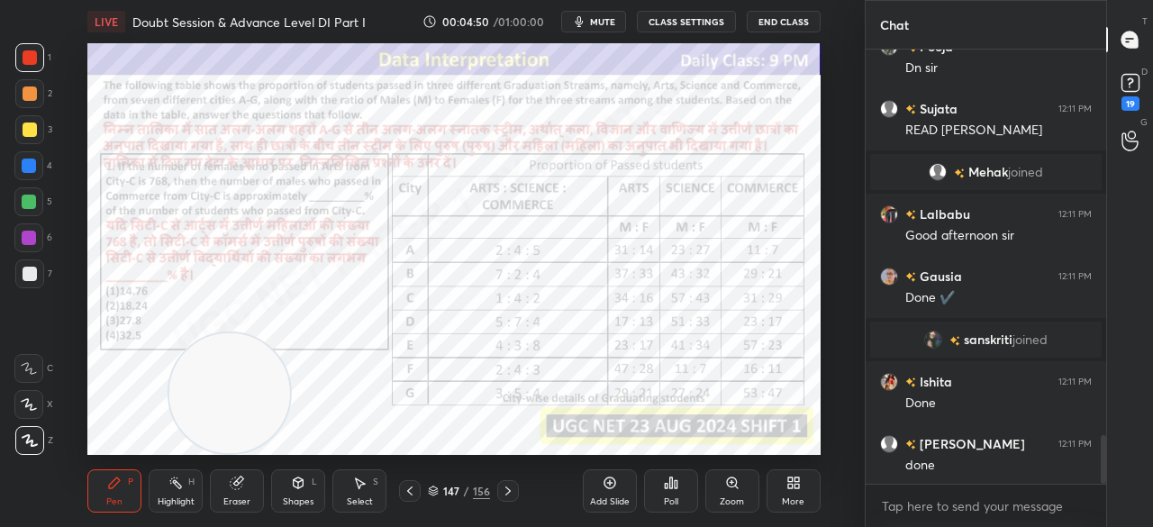
scroll to position [3440, 0]
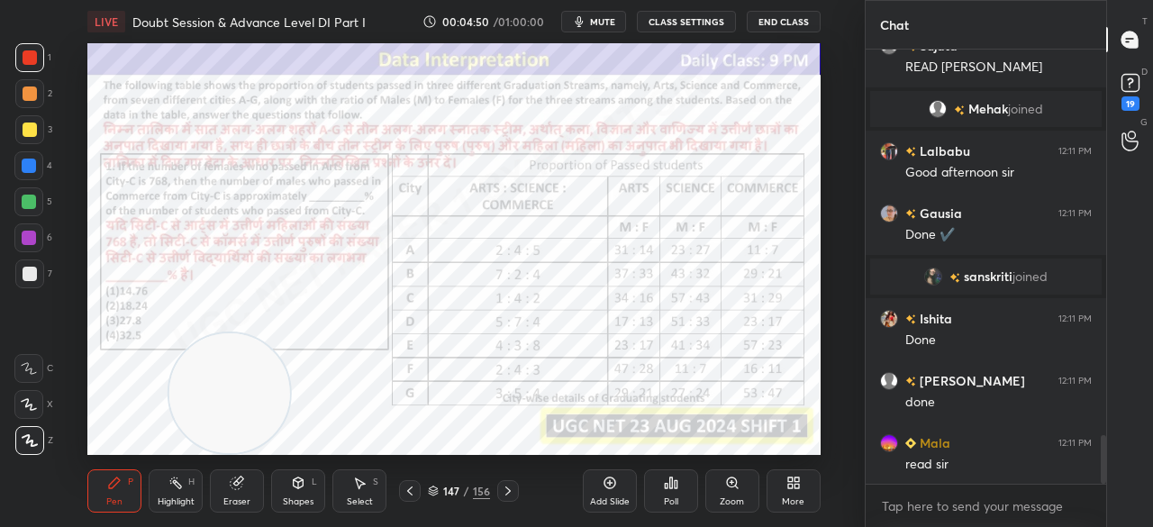
click at [409, 495] on icon at bounding box center [410, 491] width 14 height 14
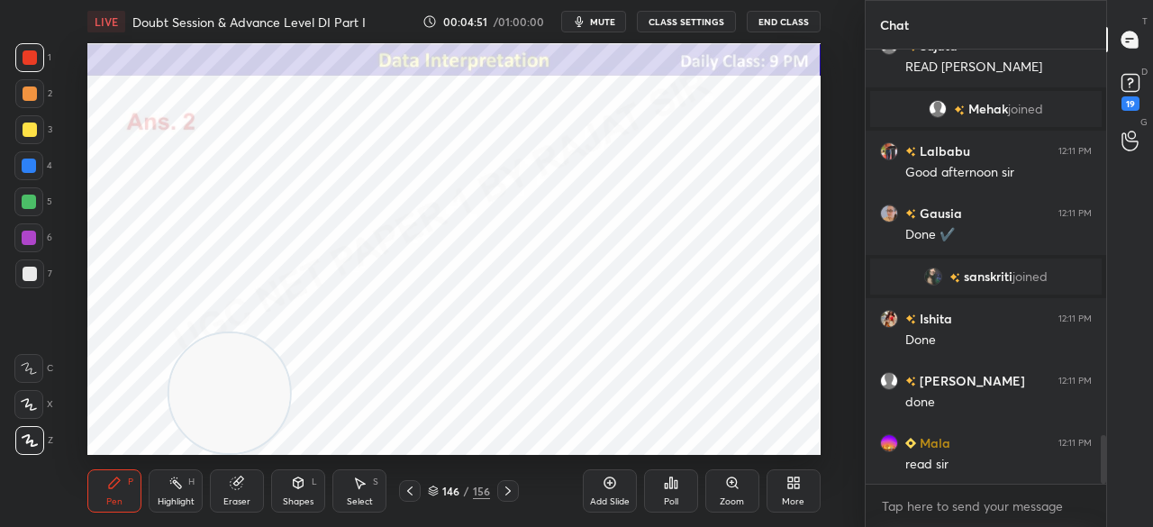
click at [786, 480] on icon at bounding box center [793, 483] width 14 height 14
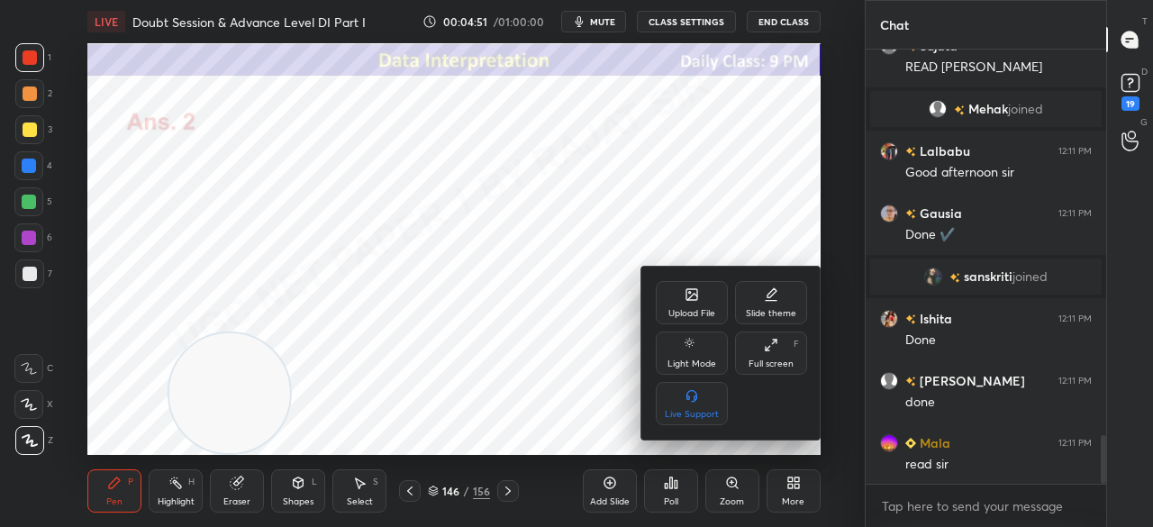
click at [685, 309] on div "Upload File" at bounding box center [691, 313] width 47 height 9
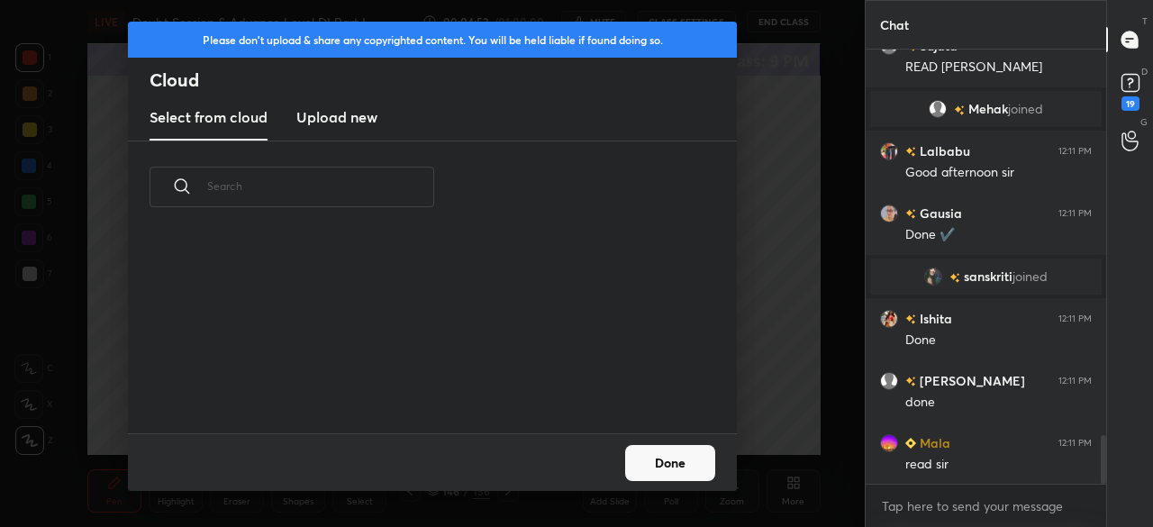
scroll to position [200, 578]
drag, startPoint x: 342, startPoint y: 120, endPoint x: 347, endPoint y: 140, distance: 20.3
click at [342, 121] on h3 "Upload new" at bounding box center [336, 117] width 81 height 22
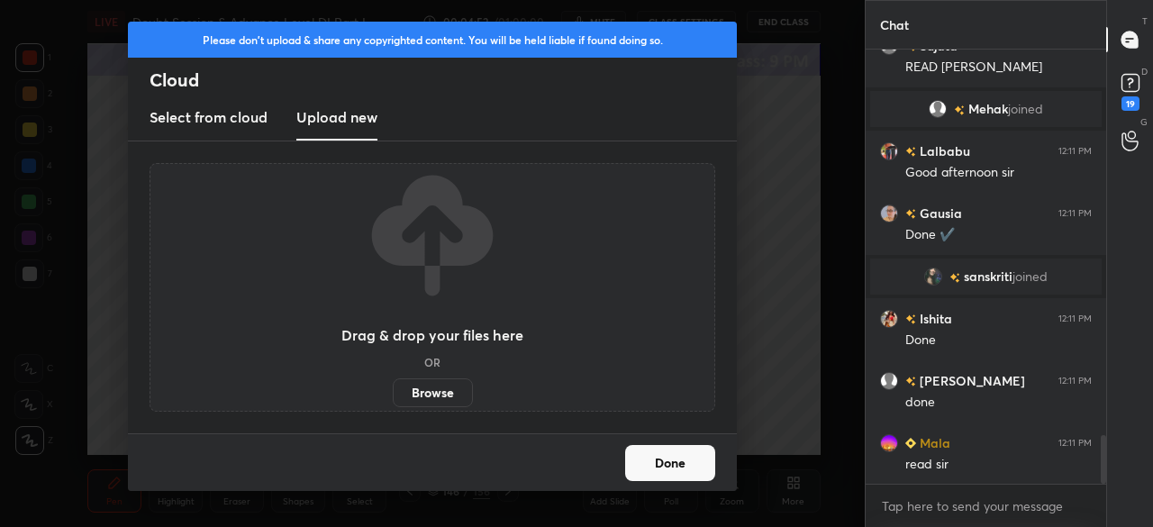
scroll to position [3483, 0]
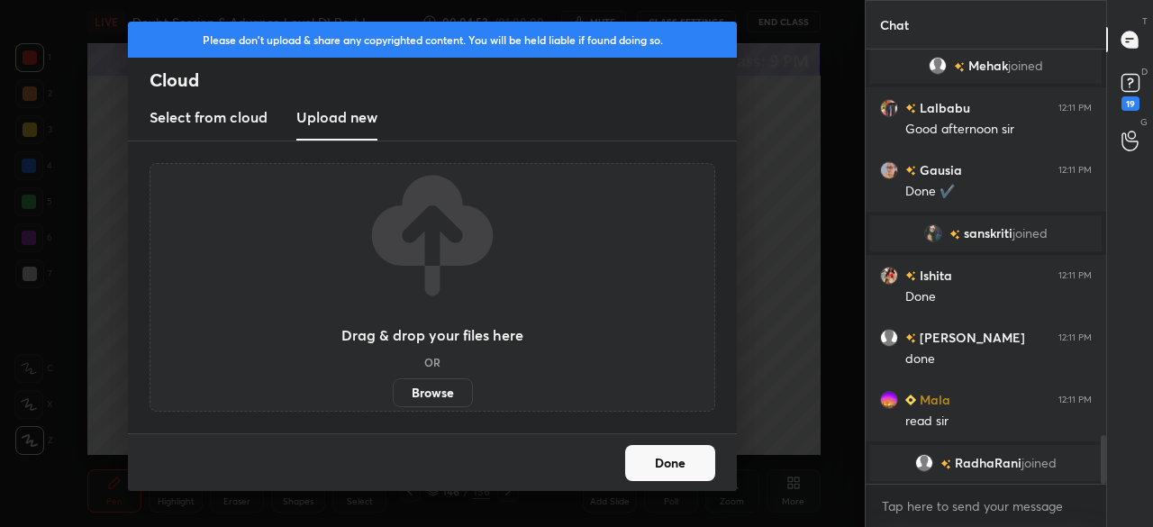
click at [434, 394] on label "Browse" at bounding box center [433, 392] width 80 height 29
click at [393, 394] on input "Browse" at bounding box center [393, 392] width 0 height 29
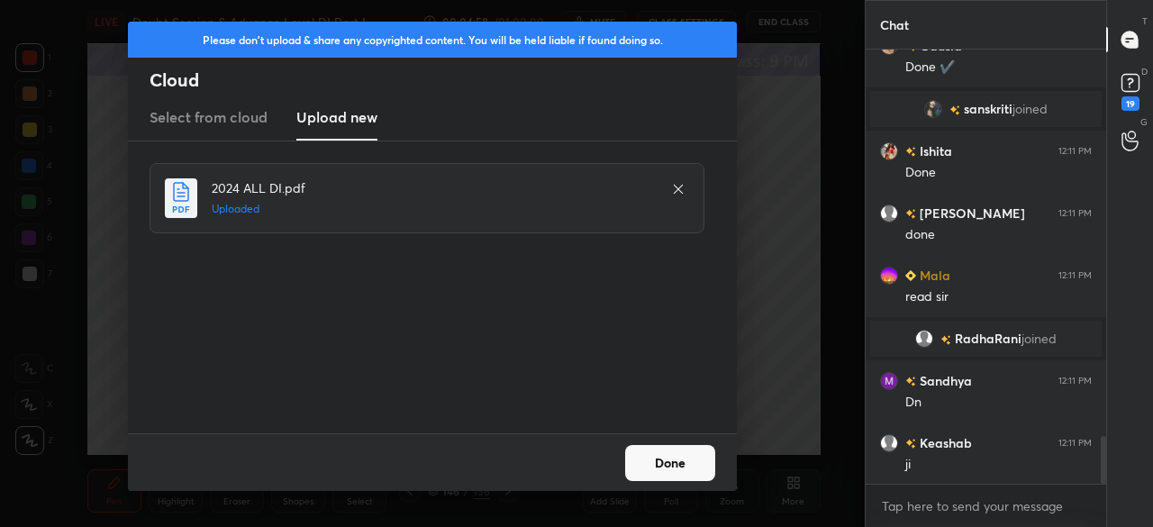
click at [956, 465] on div "ji" at bounding box center [998, 465] width 186 height 18
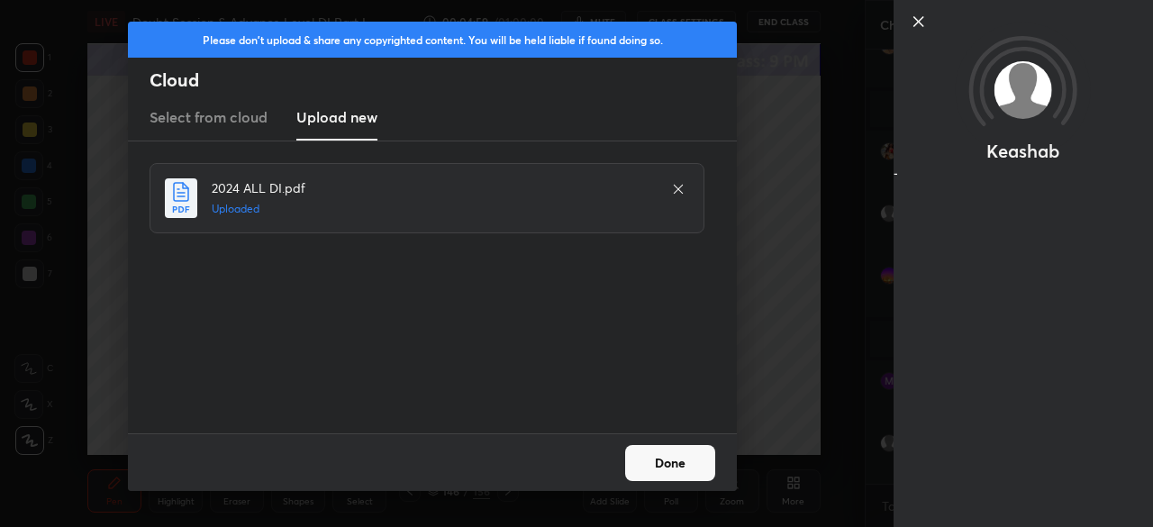
scroll to position [3582, 0]
click at [695, 457] on button "Done" at bounding box center [670, 463] width 90 height 36
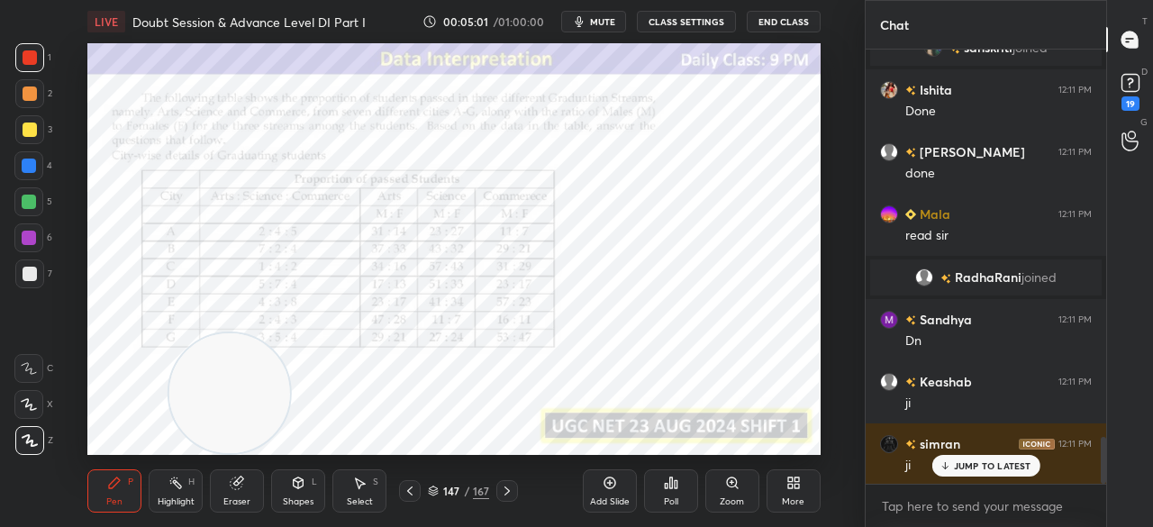
click at [786, 478] on icon at bounding box center [793, 483] width 14 height 14
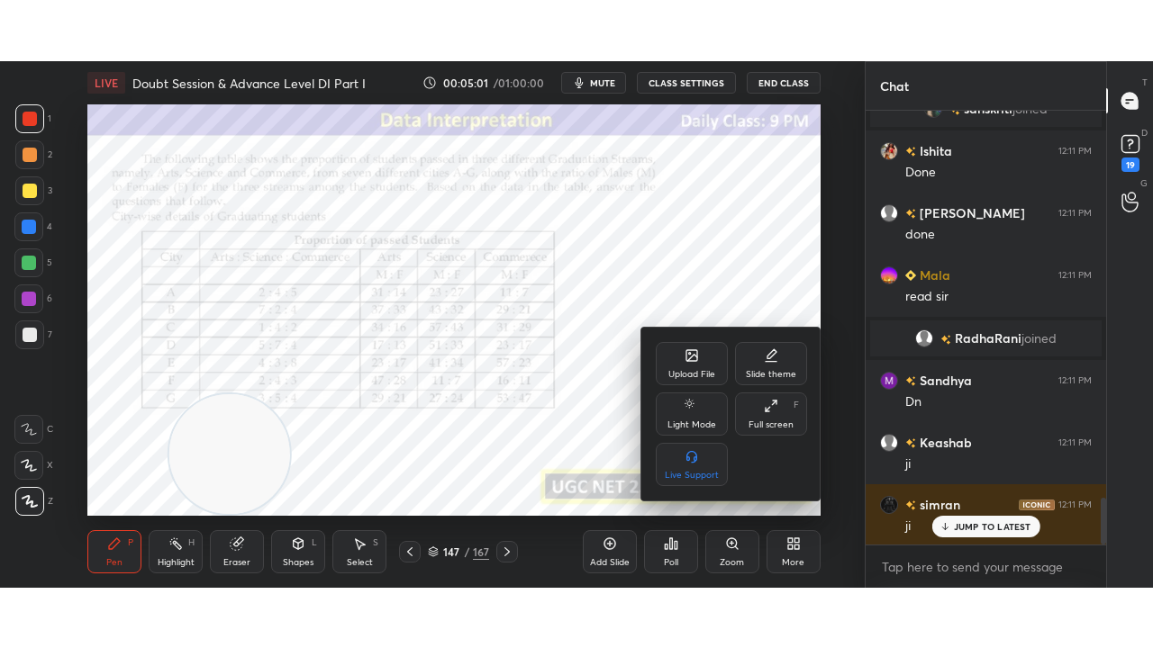
scroll to position [3626, 0]
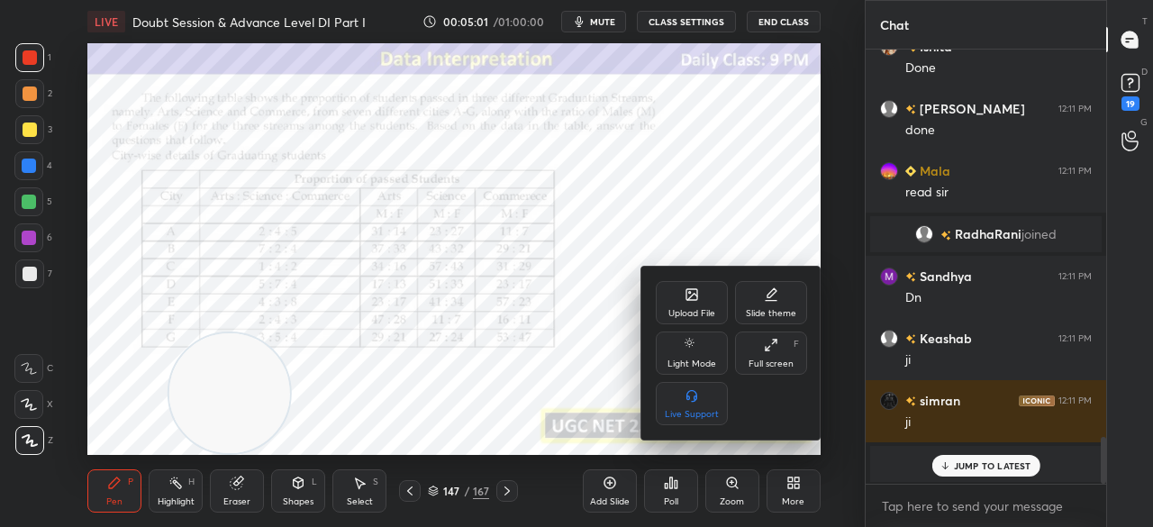
drag, startPoint x: 760, startPoint y: 355, endPoint x: 735, endPoint y: 441, distance: 90.1
click at [760, 355] on div "Full screen F" at bounding box center [771, 352] width 72 height 43
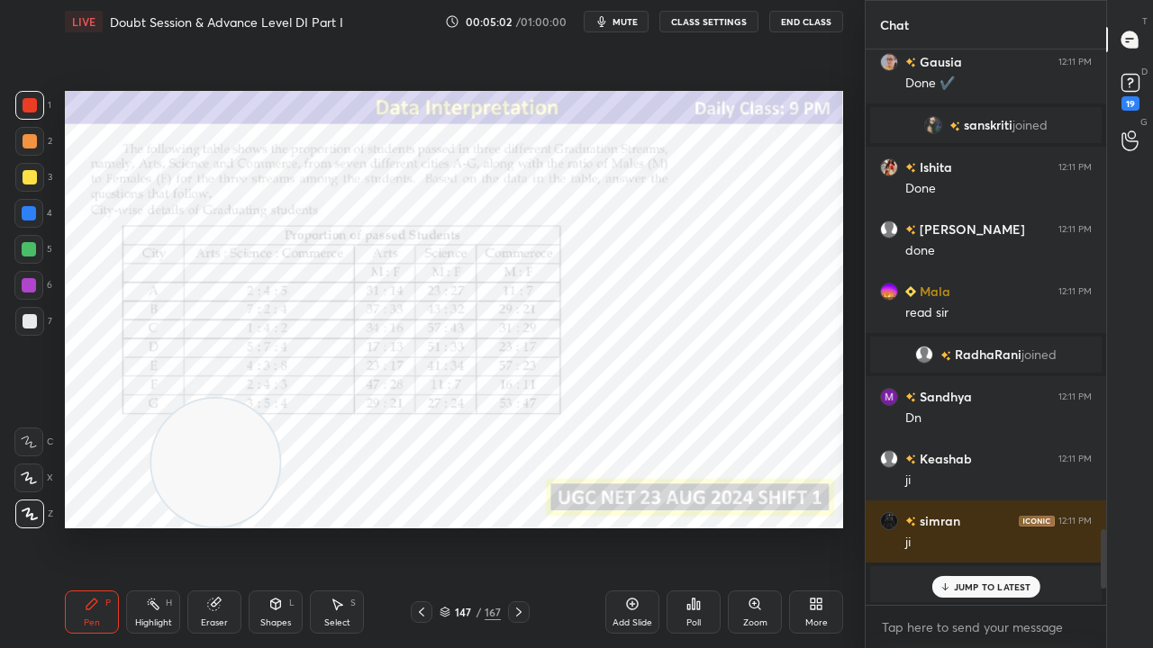
scroll to position [3568, 0]
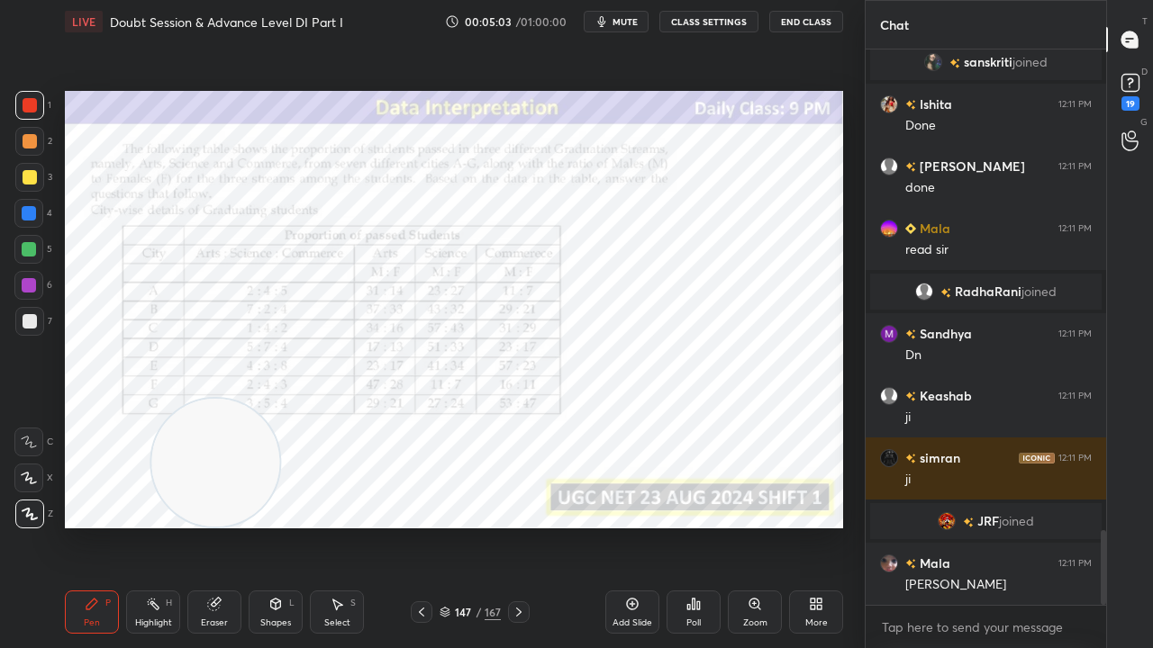
click at [517, 526] on icon at bounding box center [519, 612] width 14 height 14
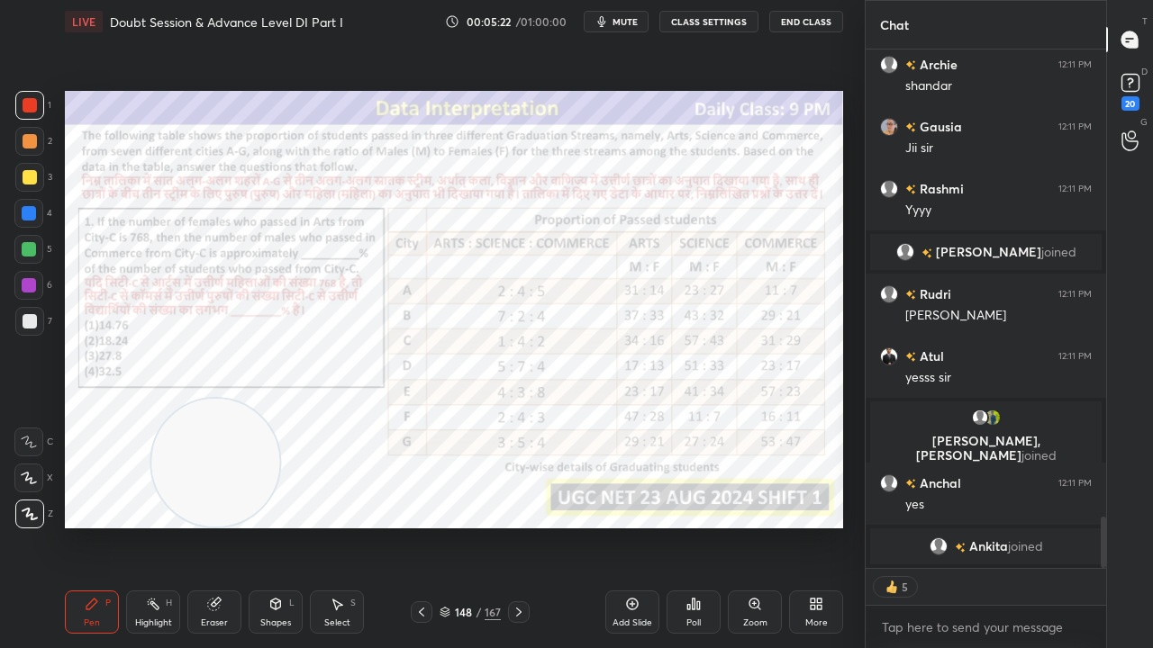
scroll to position [4702, 0]
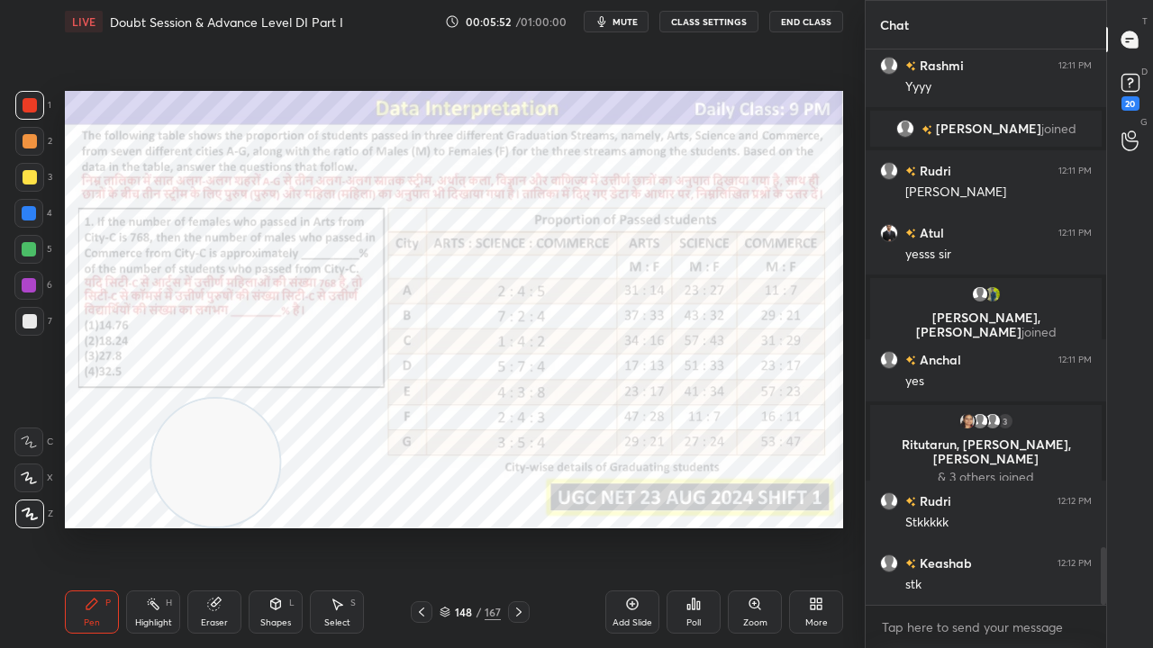
click at [30, 211] on div at bounding box center [29, 213] width 14 height 14
drag, startPoint x: 213, startPoint y: 459, endPoint x: 416, endPoint y: 159, distance: 363.2
click at [416, 159] on video at bounding box center [403, 183] width 128 height 128
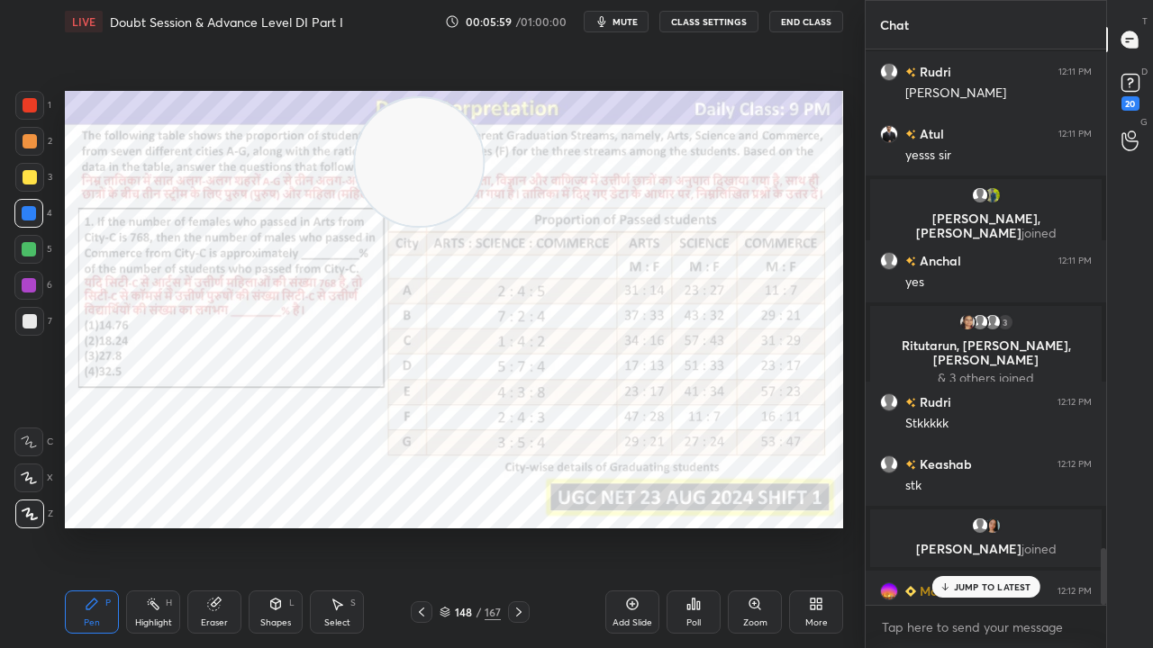
scroll to position [4863, 0]
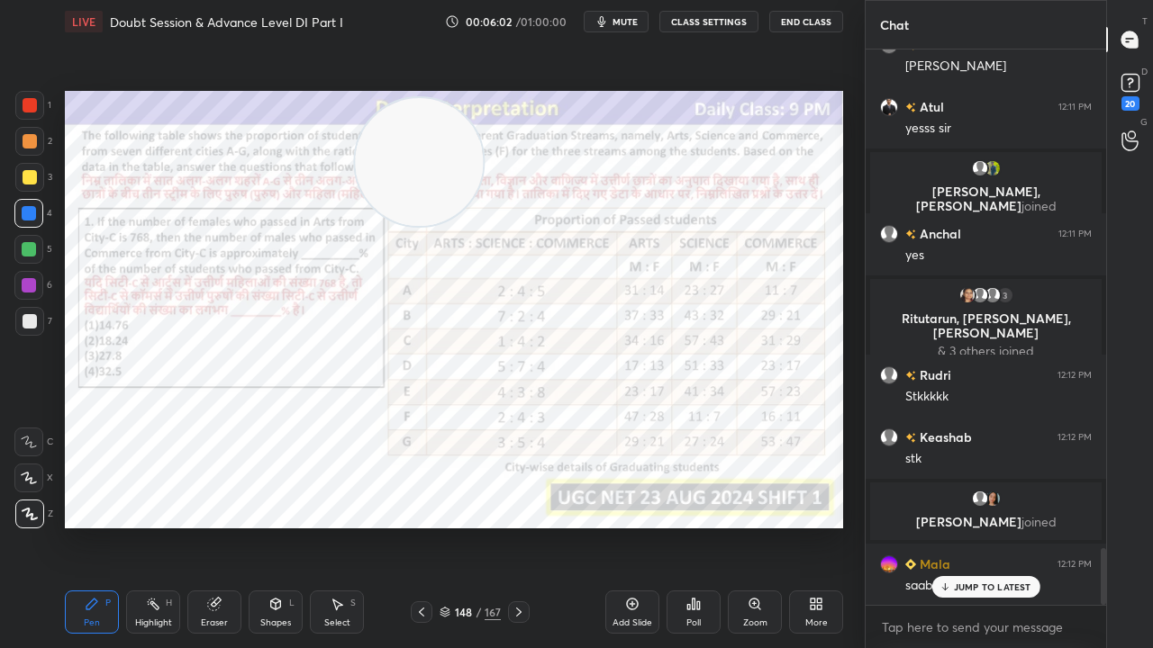
drag, startPoint x: 986, startPoint y: 582, endPoint x: 857, endPoint y: 566, distance: 129.8
click at [984, 526] on p "JUMP TO LATEST" at bounding box center [992, 587] width 77 height 11
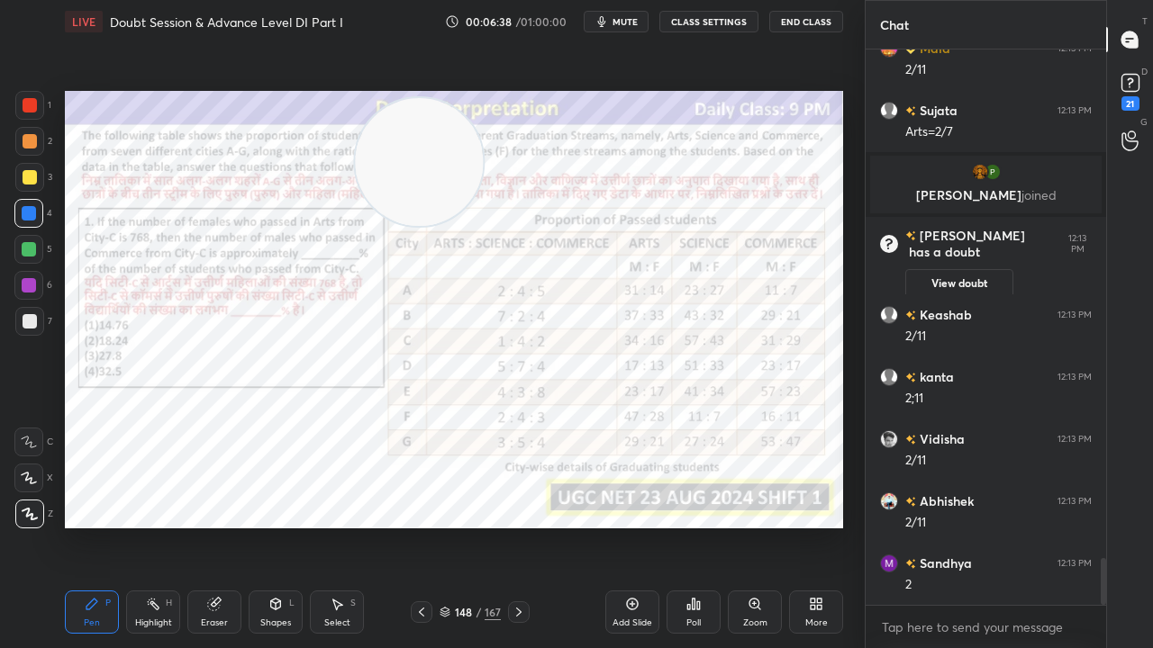
scroll to position [5994, 0]
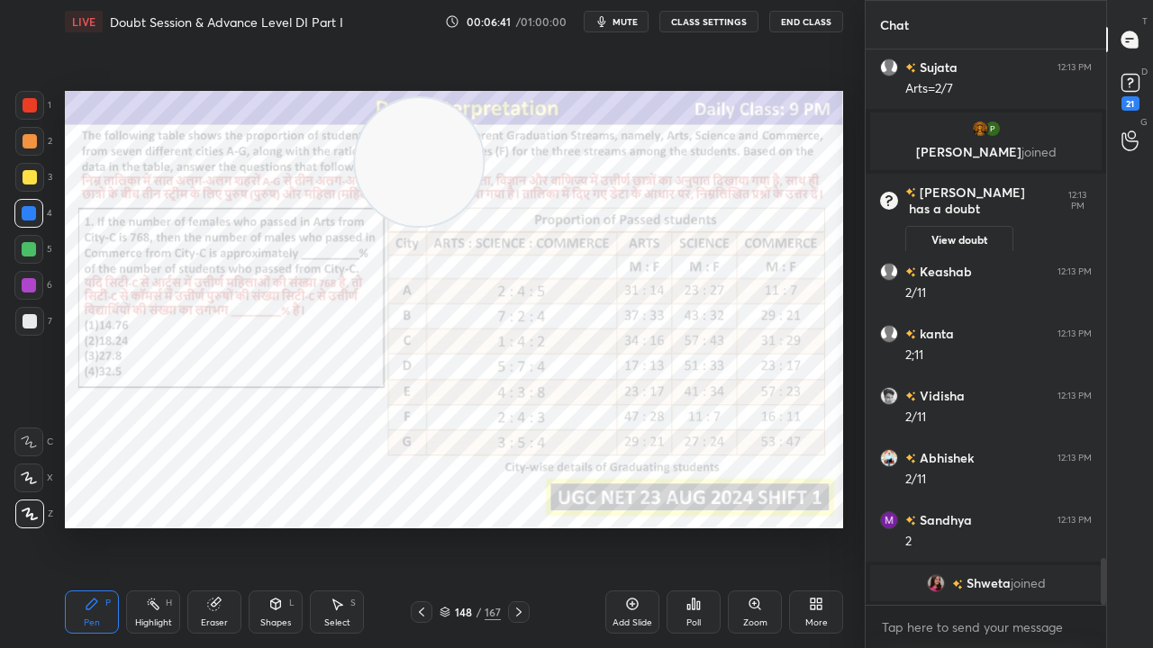
click at [25, 282] on div at bounding box center [29, 285] width 14 height 14
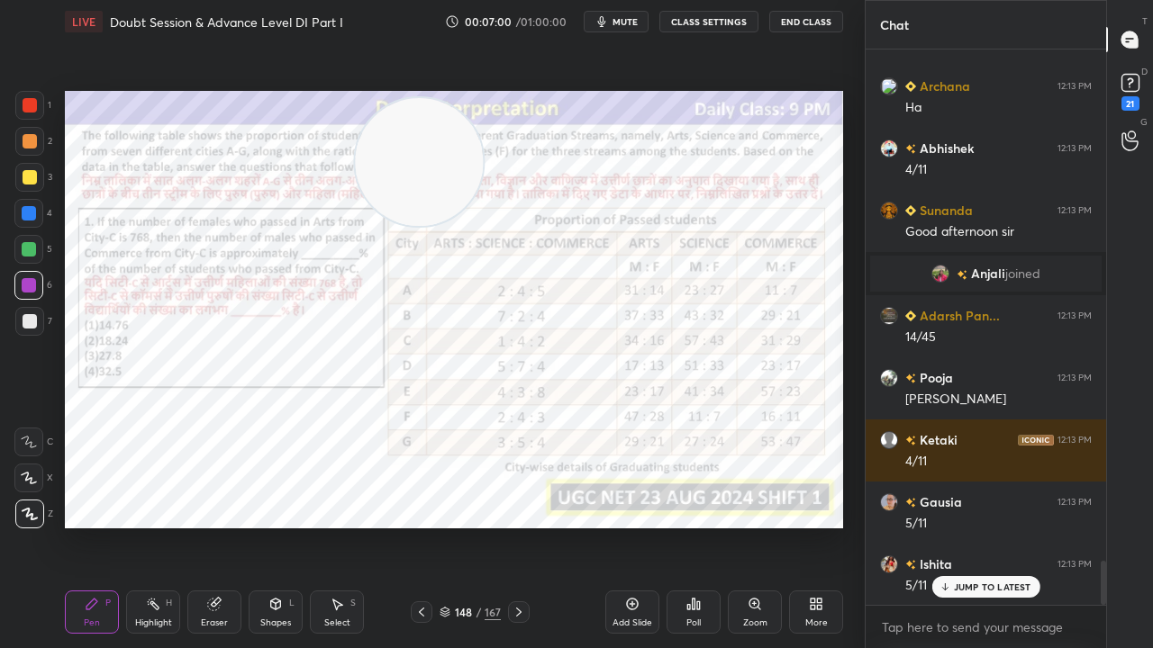
scroll to position [6446, 0]
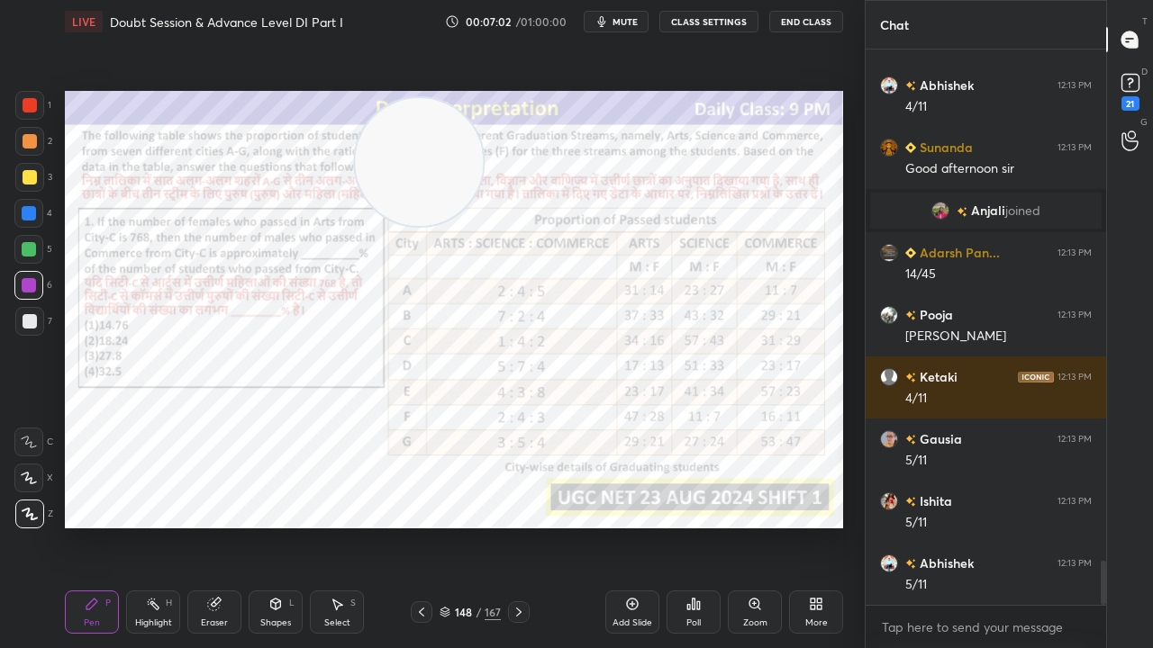
drag, startPoint x: 27, startPoint y: 104, endPoint x: 29, endPoint y: 126, distance: 21.7
click at [27, 105] on div at bounding box center [30, 105] width 14 height 14
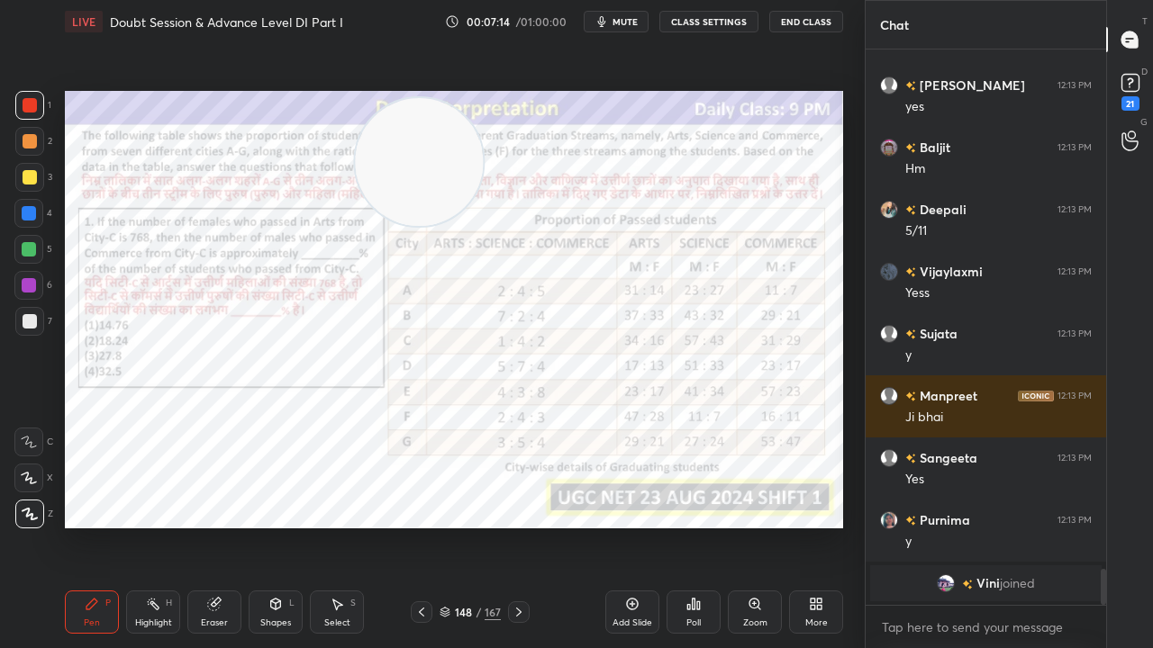
click at [30, 209] on div at bounding box center [29, 213] width 14 height 14
click at [29, 209] on div at bounding box center [29, 213] width 14 height 14
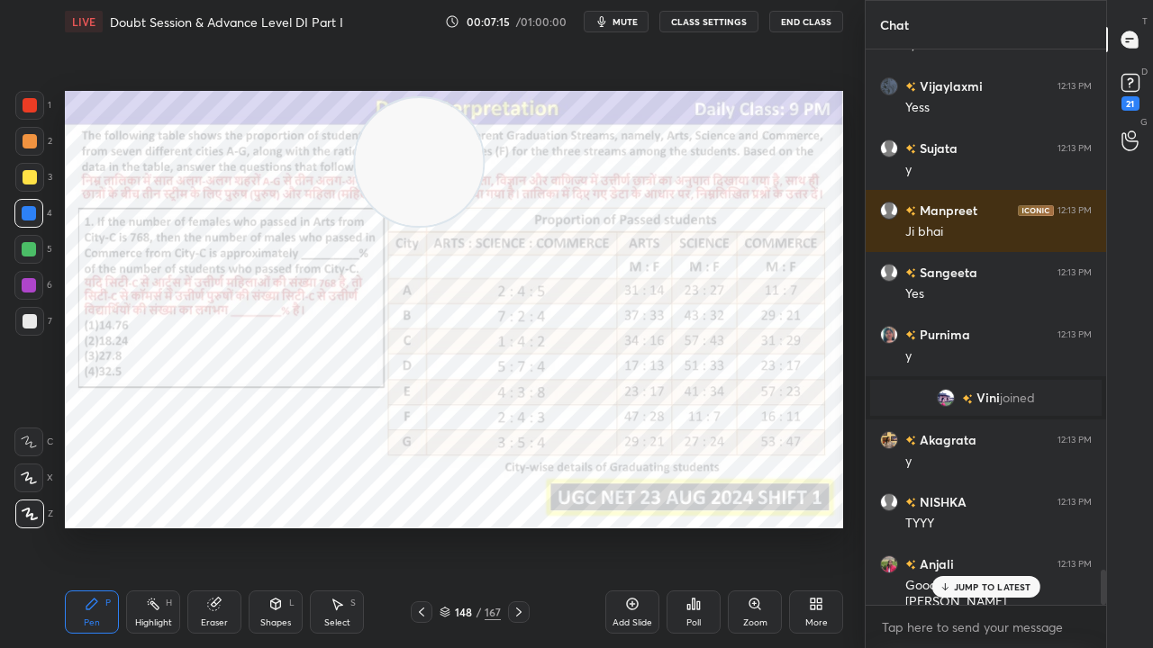
click at [27, 100] on div at bounding box center [30, 105] width 14 height 14
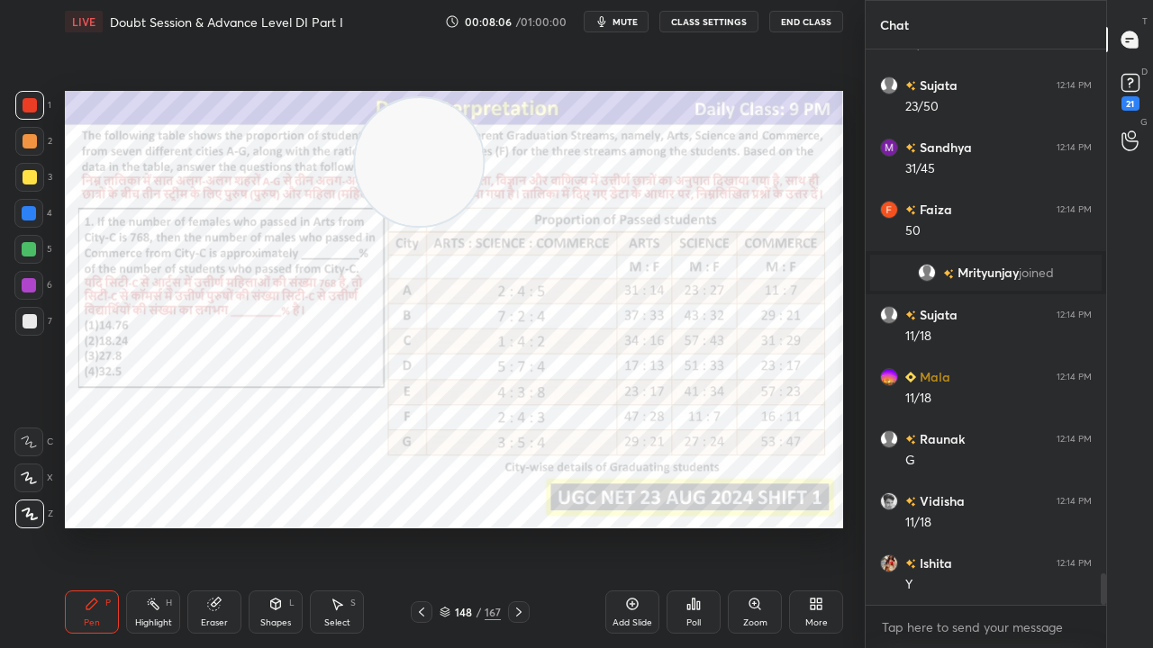
click at [29, 279] on div at bounding box center [29, 285] width 14 height 14
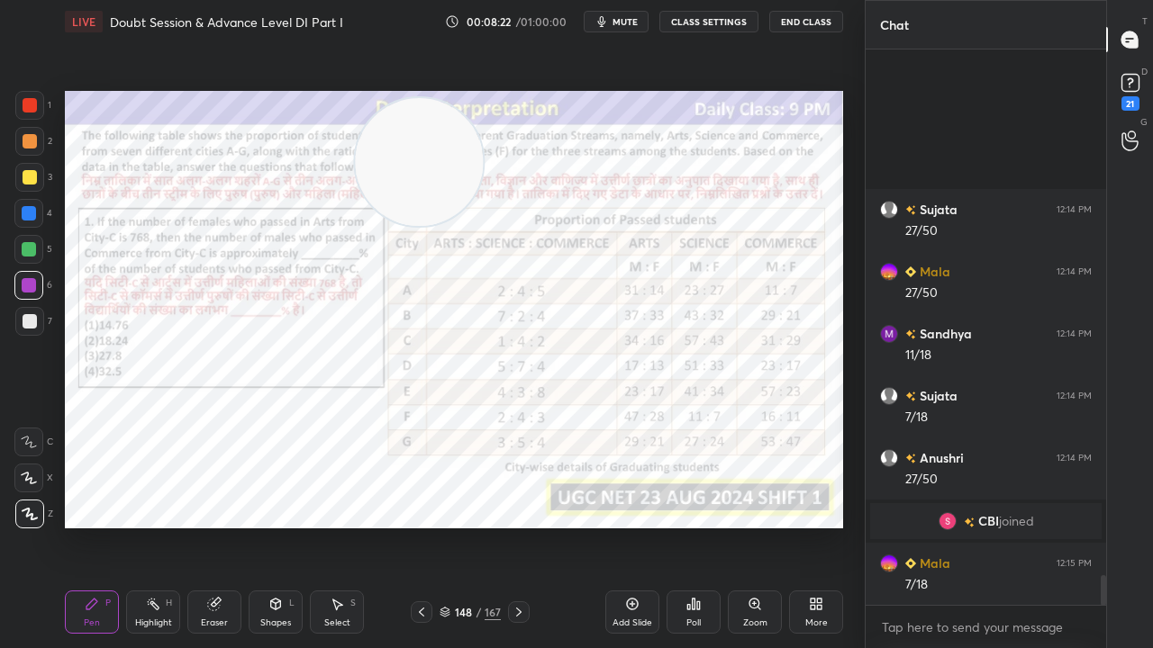
scroll to position [9714, 0]
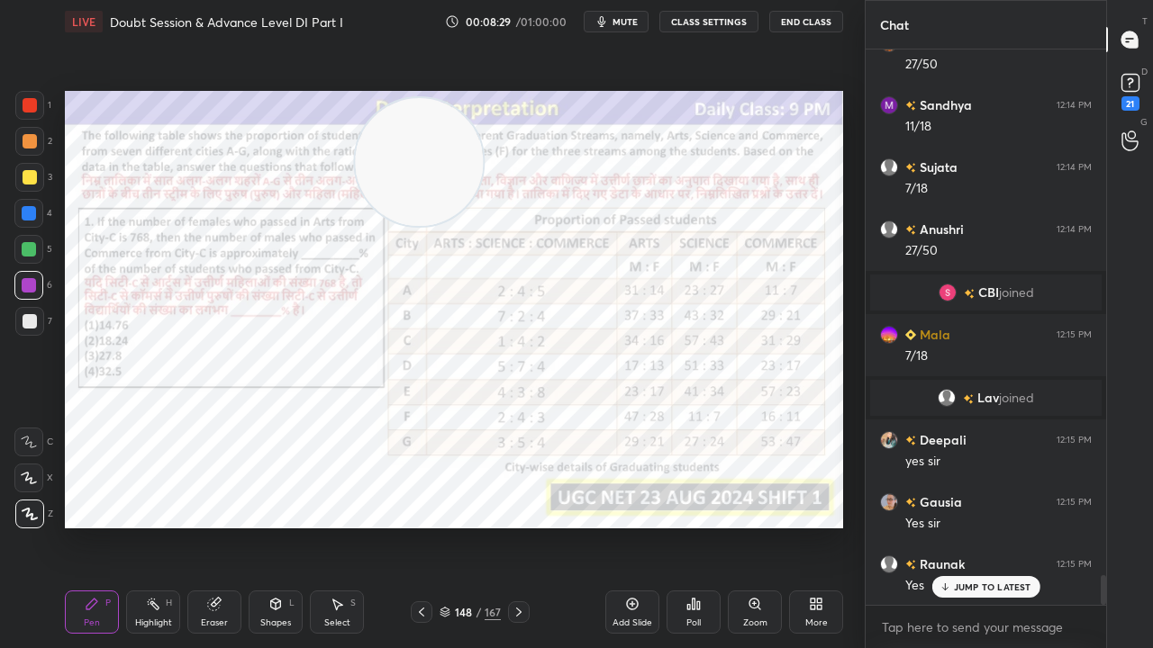
click at [30, 107] on div at bounding box center [30, 105] width 14 height 14
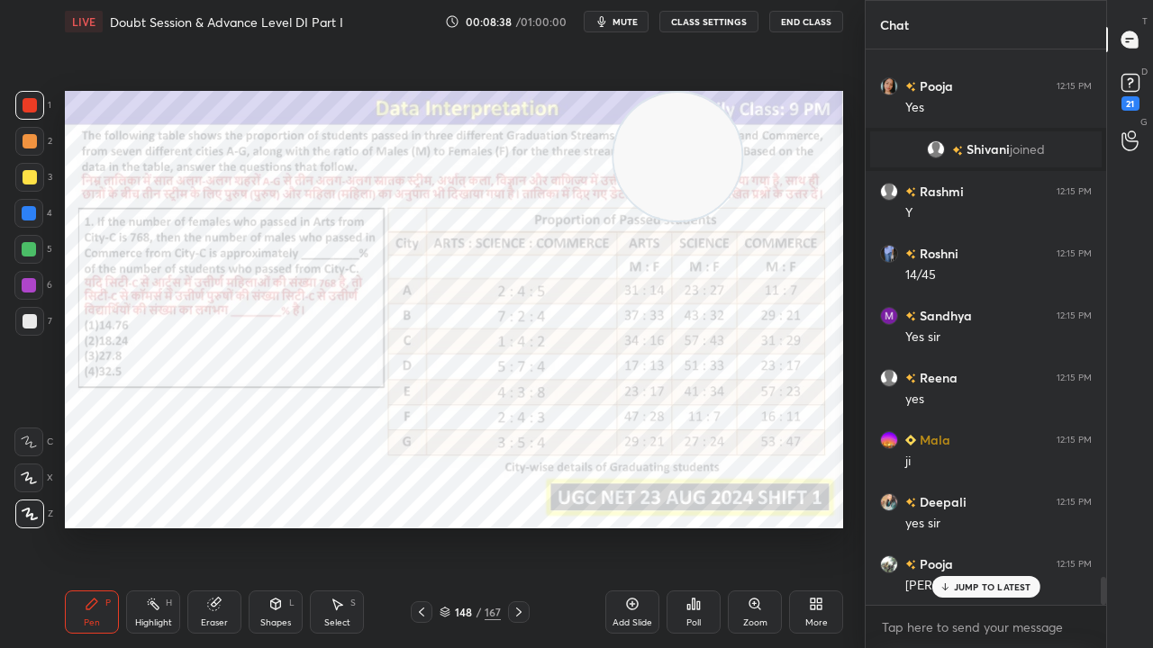
drag, startPoint x: 441, startPoint y: 157, endPoint x: 654, endPoint y: 120, distance: 215.7
click at [711, 112] on video at bounding box center [677, 157] width 128 height 128
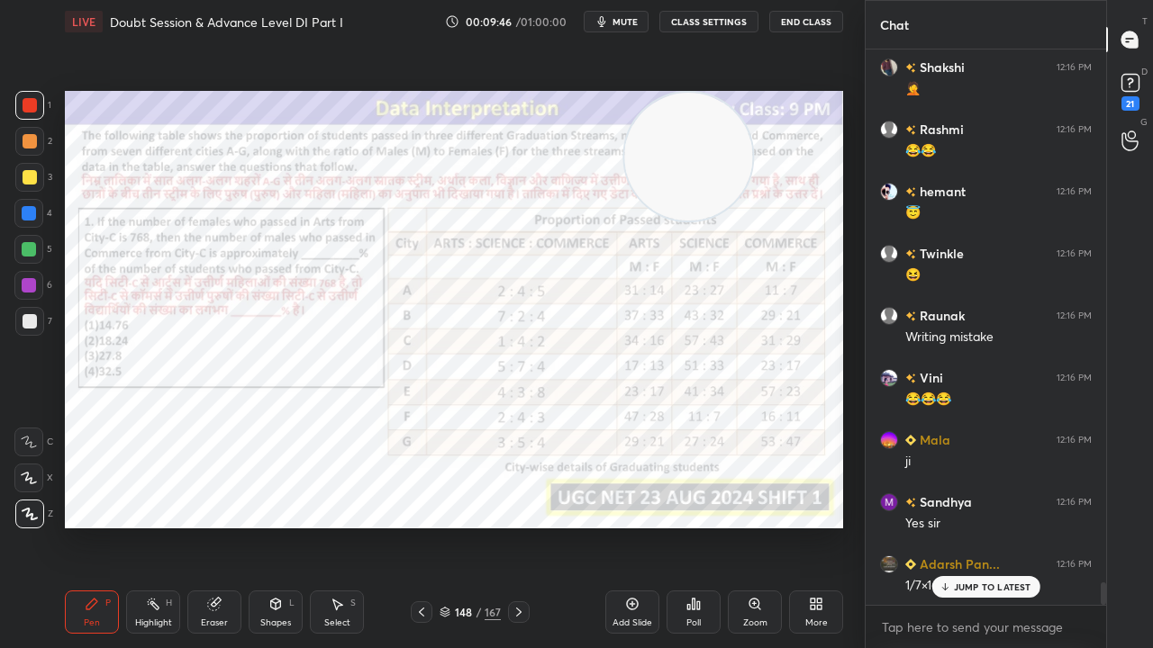
scroll to position [13330, 0]
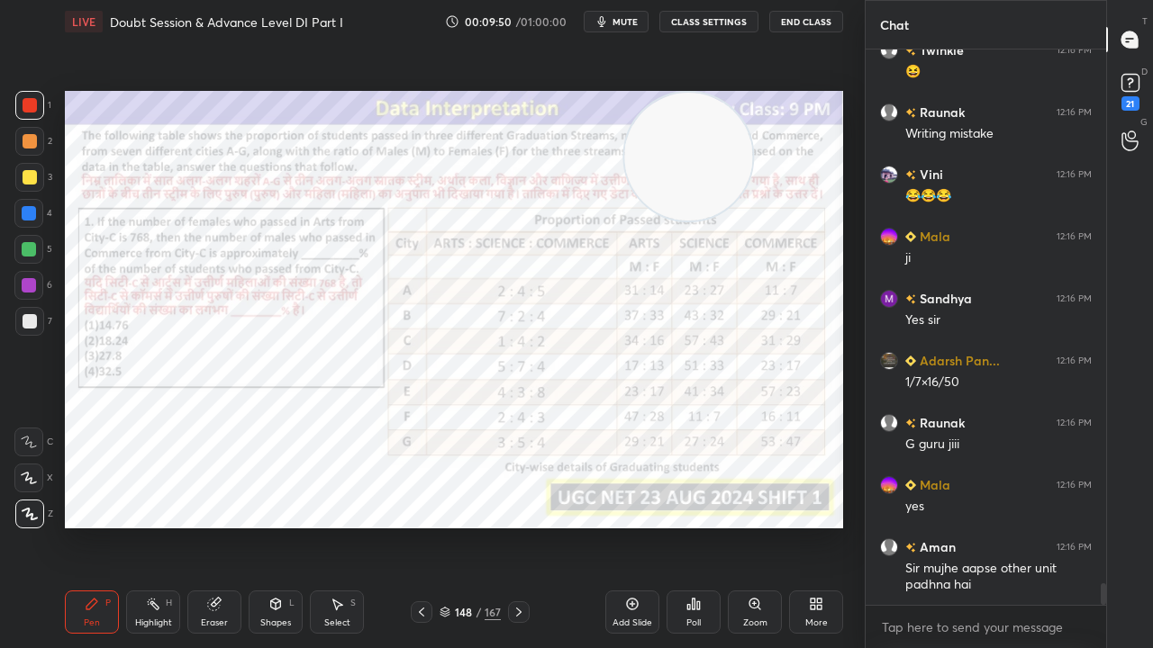
click at [468, 526] on div "148" at bounding box center [463, 612] width 18 height 11
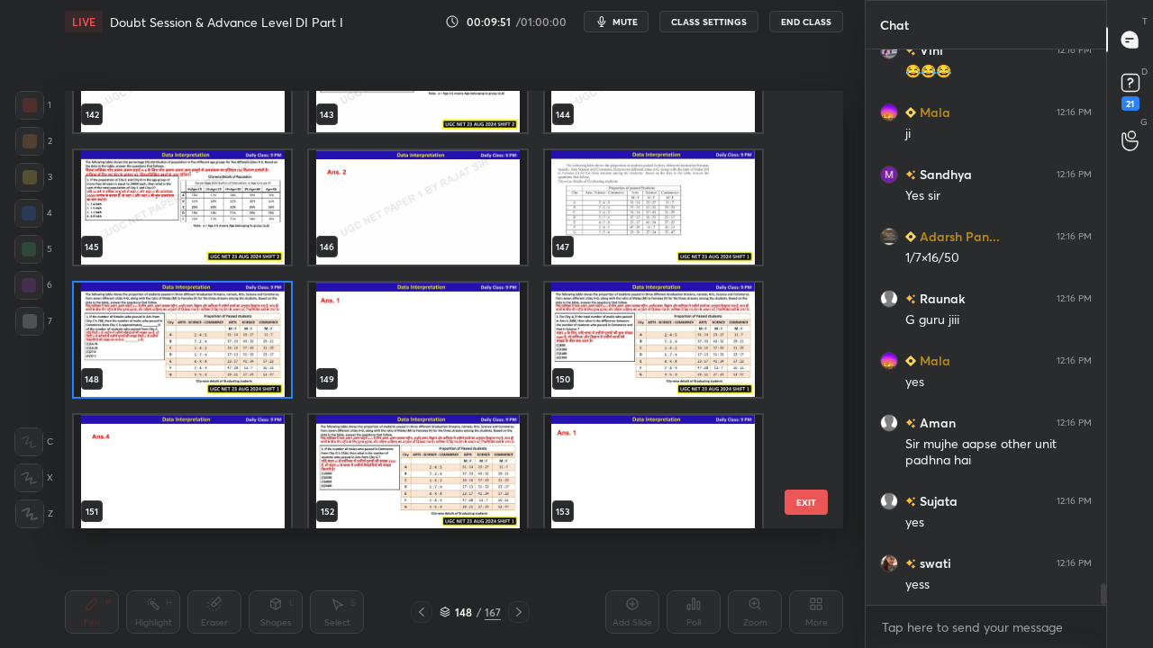
scroll to position [6309, 0]
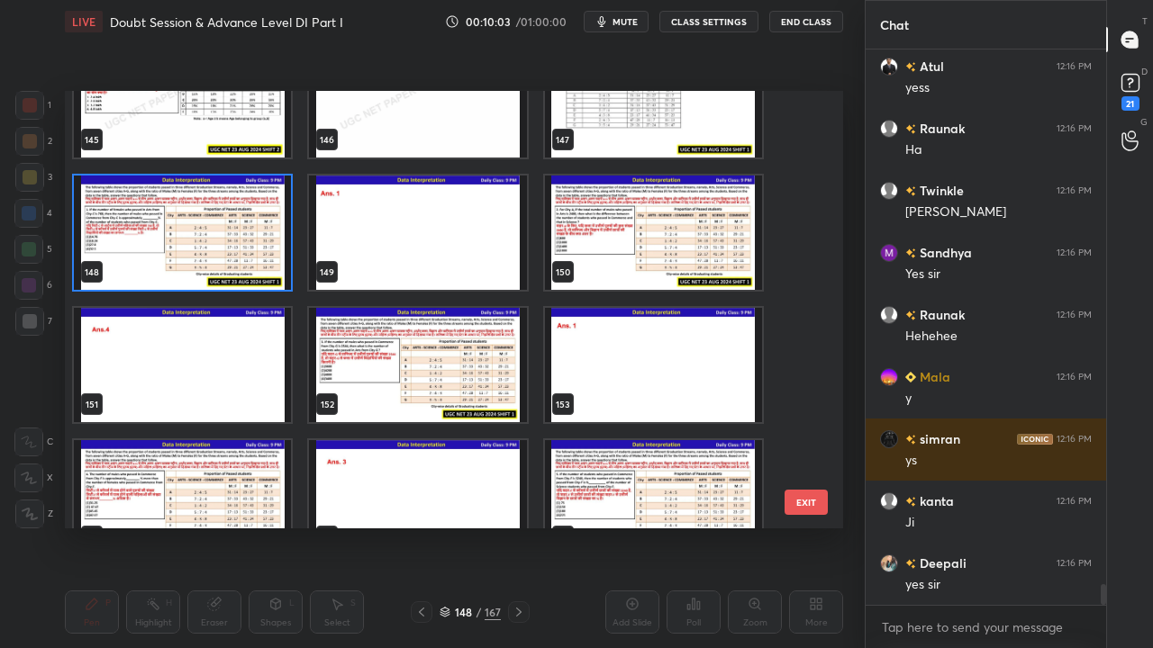
click at [602, 246] on img "grid" at bounding box center [653, 233] width 217 height 114
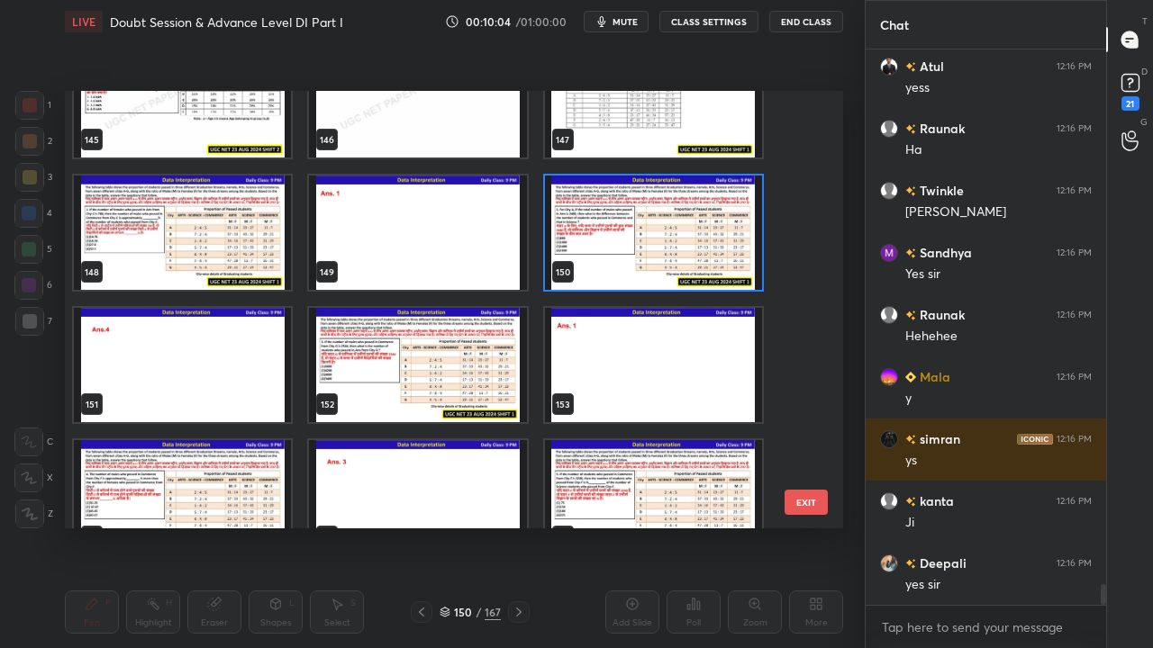
click at [602, 246] on img "grid" at bounding box center [653, 233] width 217 height 114
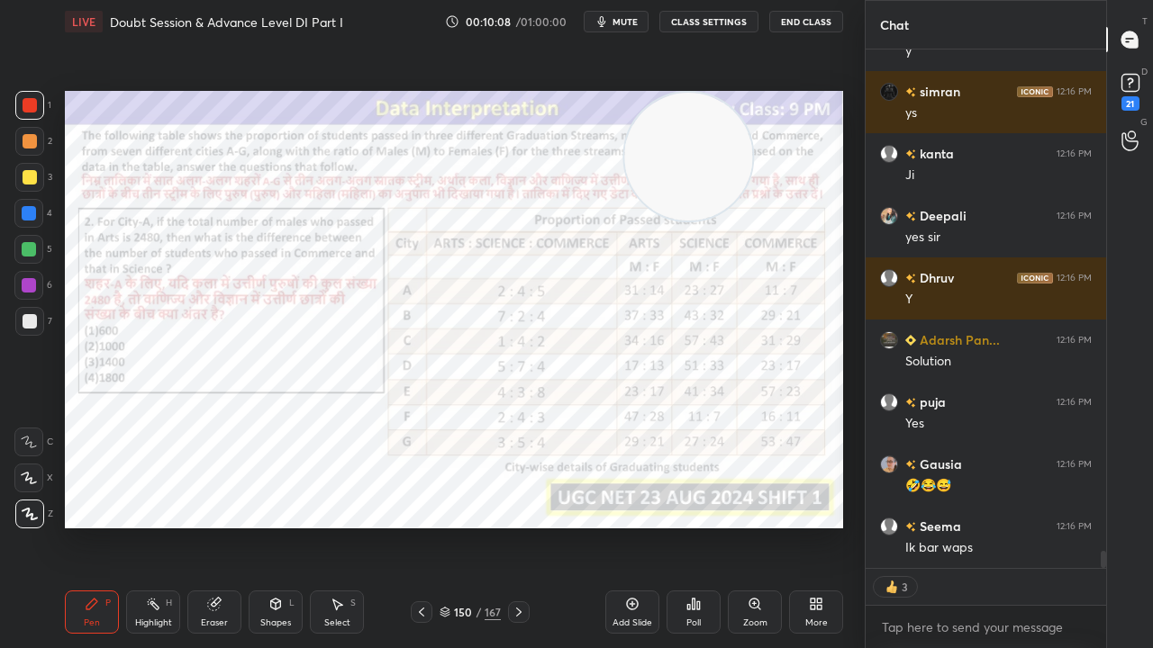
click at [513, 526] on icon at bounding box center [519, 612] width 14 height 14
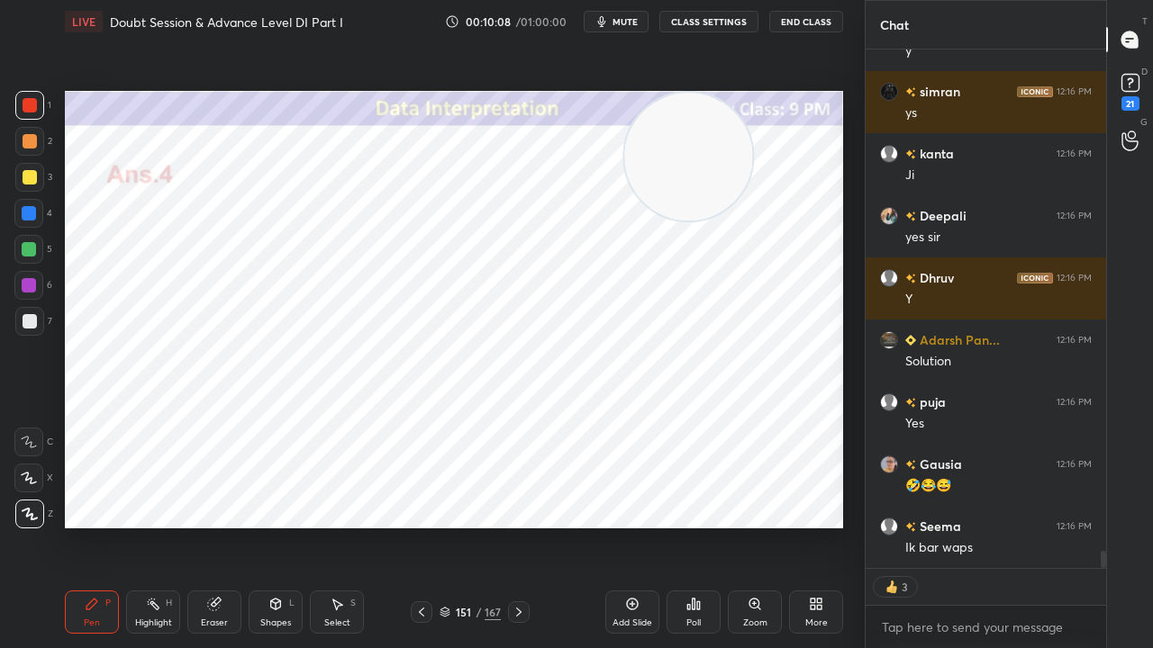
click at [512, 526] on icon at bounding box center [519, 612] width 14 height 14
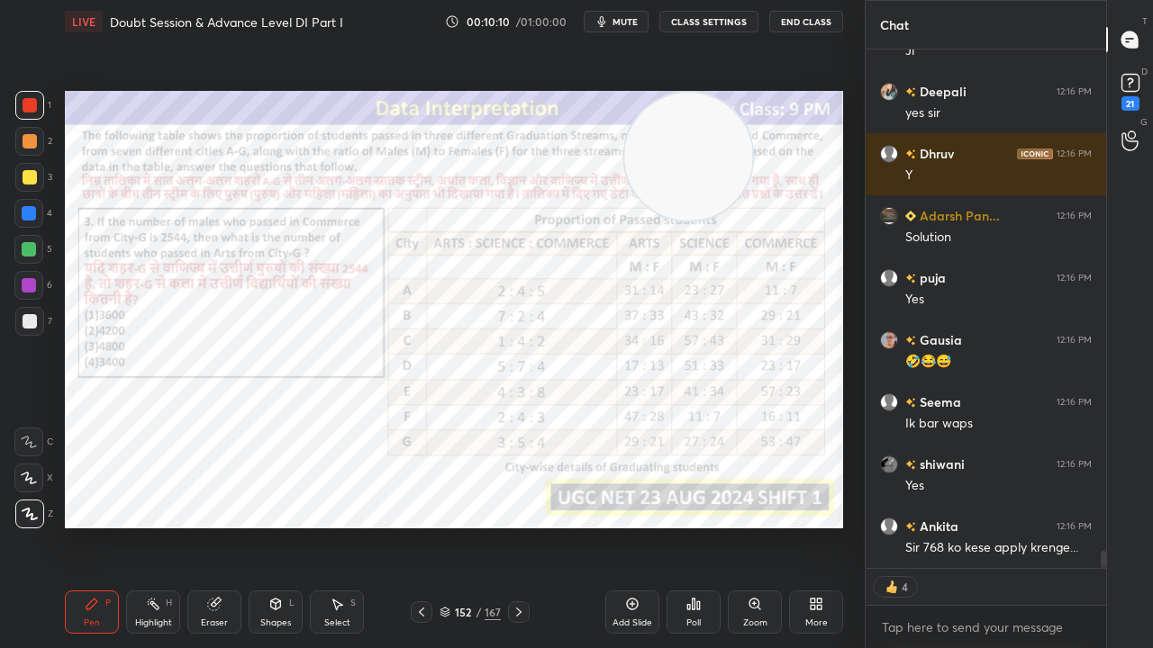
click at [513, 526] on div at bounding box center [519, 613] width 22 height 22
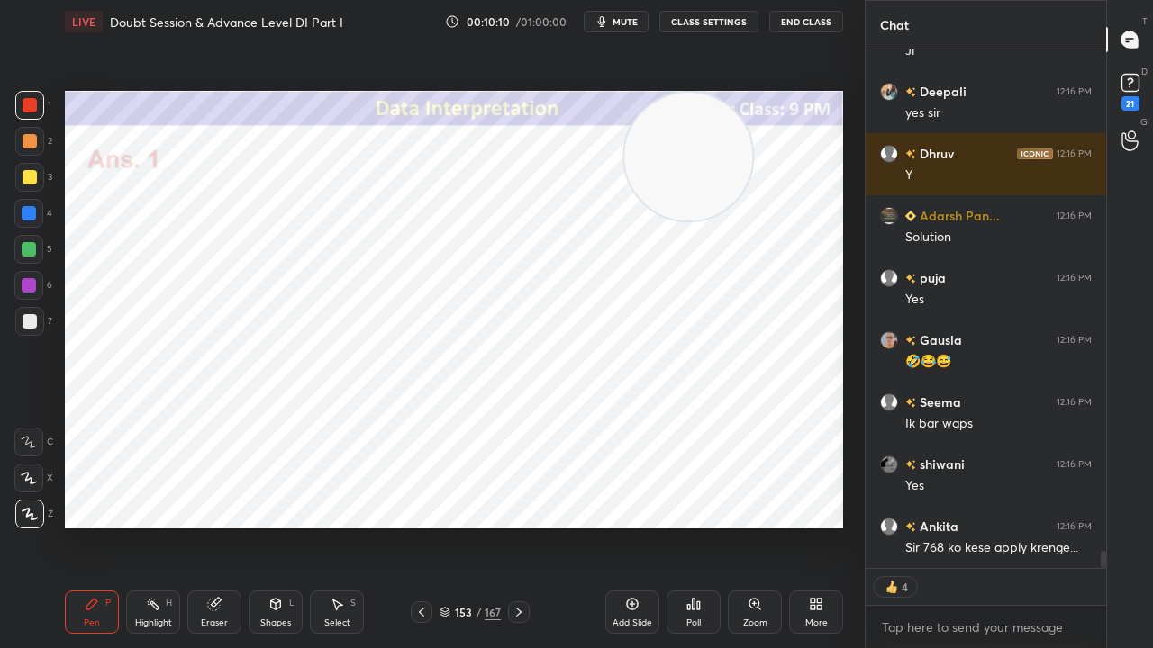
click at [512, 526] on div at bounding box center [519, 613] width 22 height 22
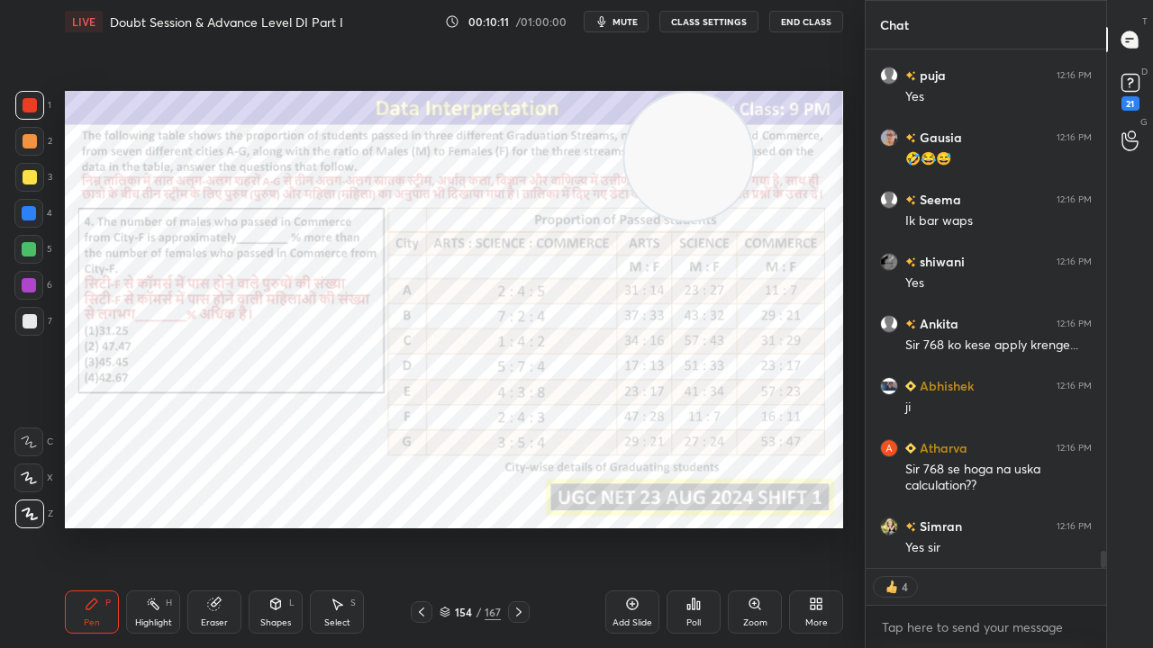
click at [512, 526] on div at bounding box center [519, 613] width 22 height 22
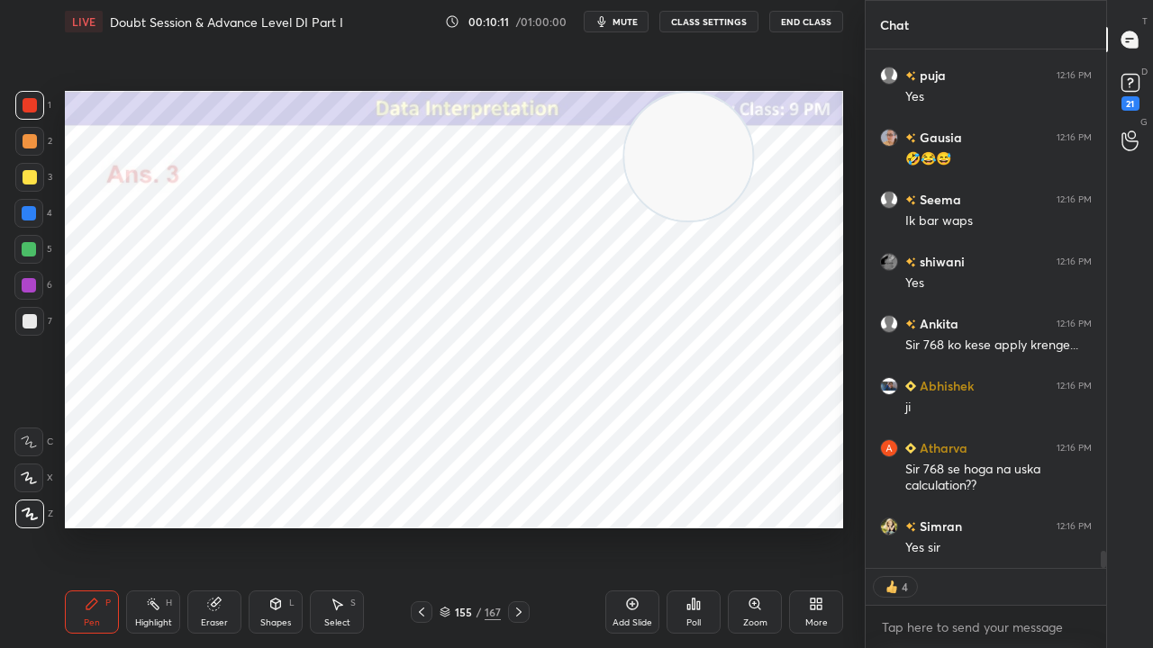
click at [512, 526] on div at bounding box center [519, 613] width 22 height 22
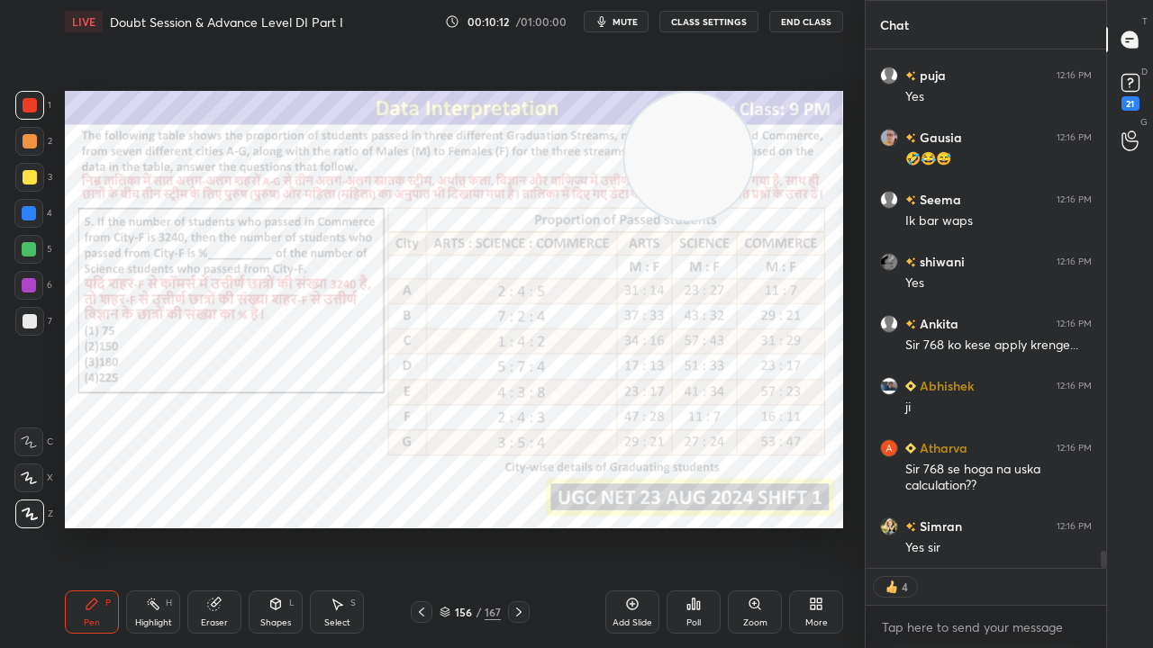
click at [459, 526] on div "156" at bounding box center [463, 612] width 18 height 11
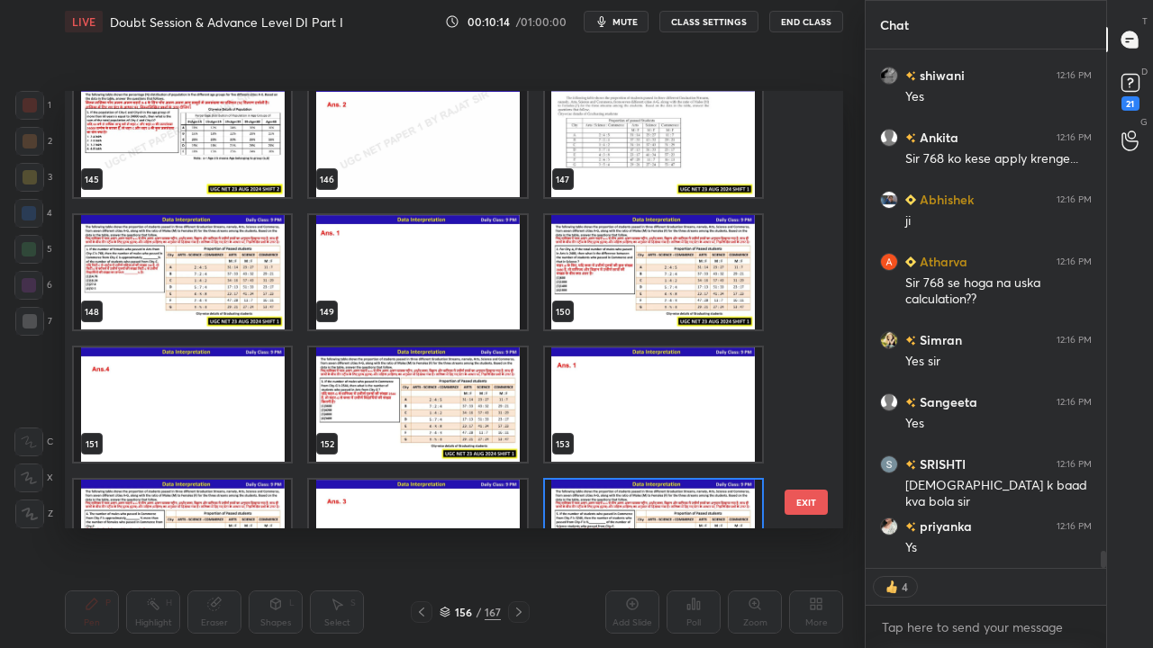
click at [605, 281] on img "grid" at bounding box center [653, 272] width 217 height 114
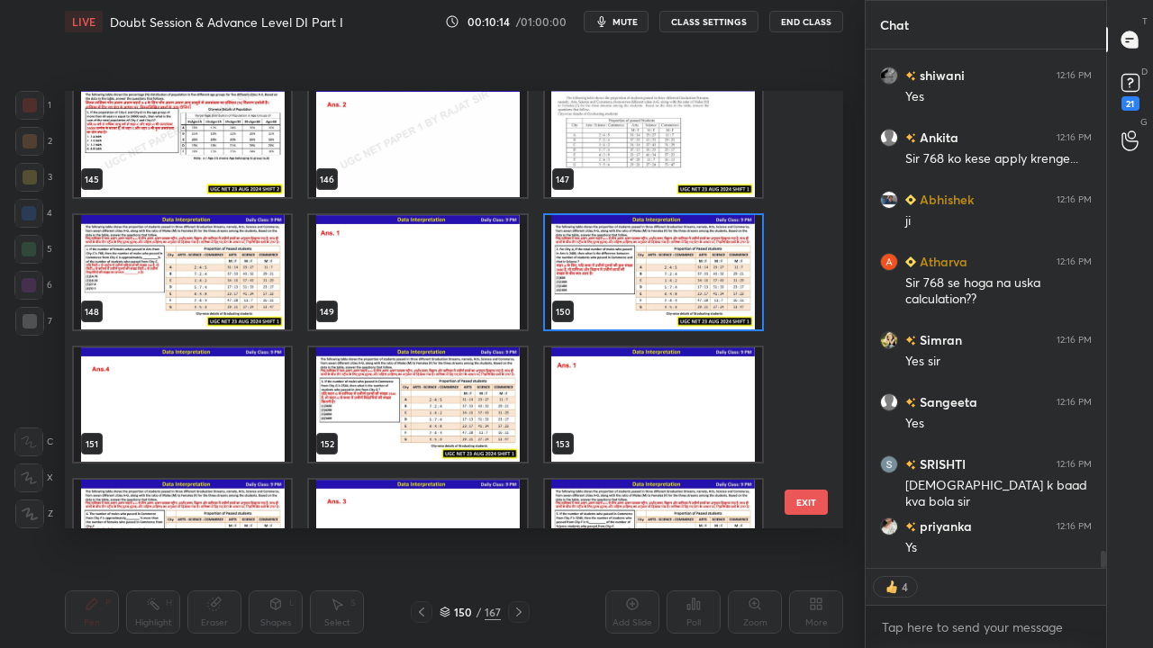
click at [605, 281] on img "grid" at bounding box center [653, 272] width 217 height 114
click at [606, 281] on img "grid" at bounding box center [653, 272] width 217 height 114
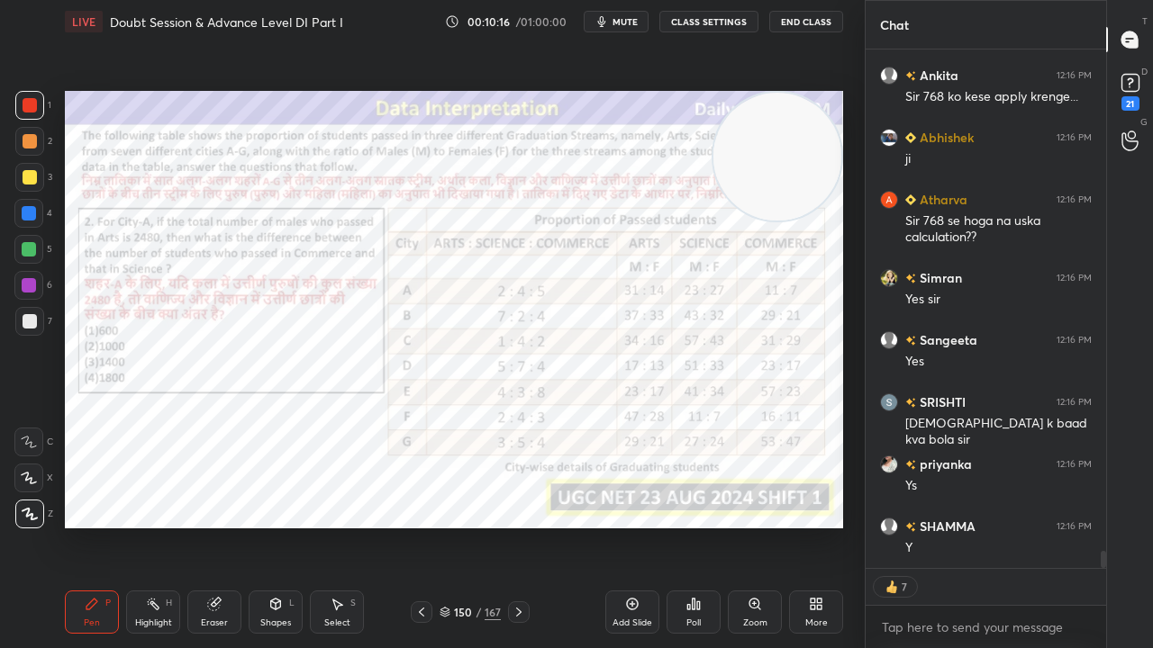
drag, startPoint x: 744, startPoint y: 160, endPoint x: 803, endPoint y: 139, distance: 63.2
click at [806, 135] on video at bounding box center [777, 157] width 128 height 128
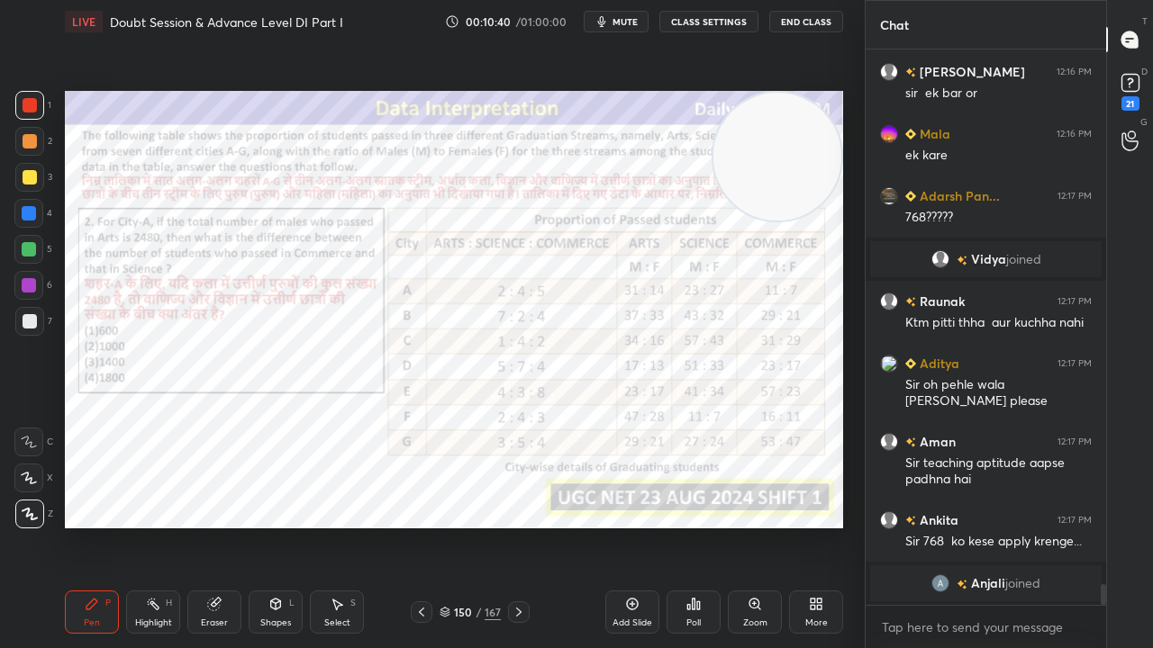
click at [624, 18] on span "mute" at bounding box center [624, 21] width 25 height 13
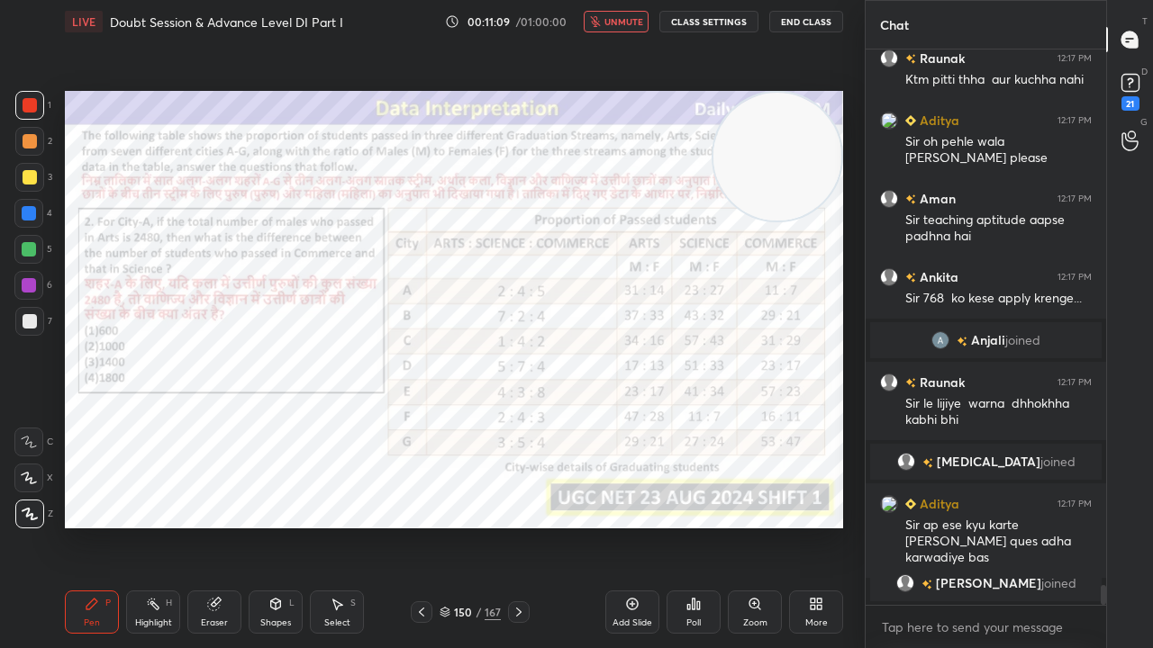
scroll to position [14748, 0]
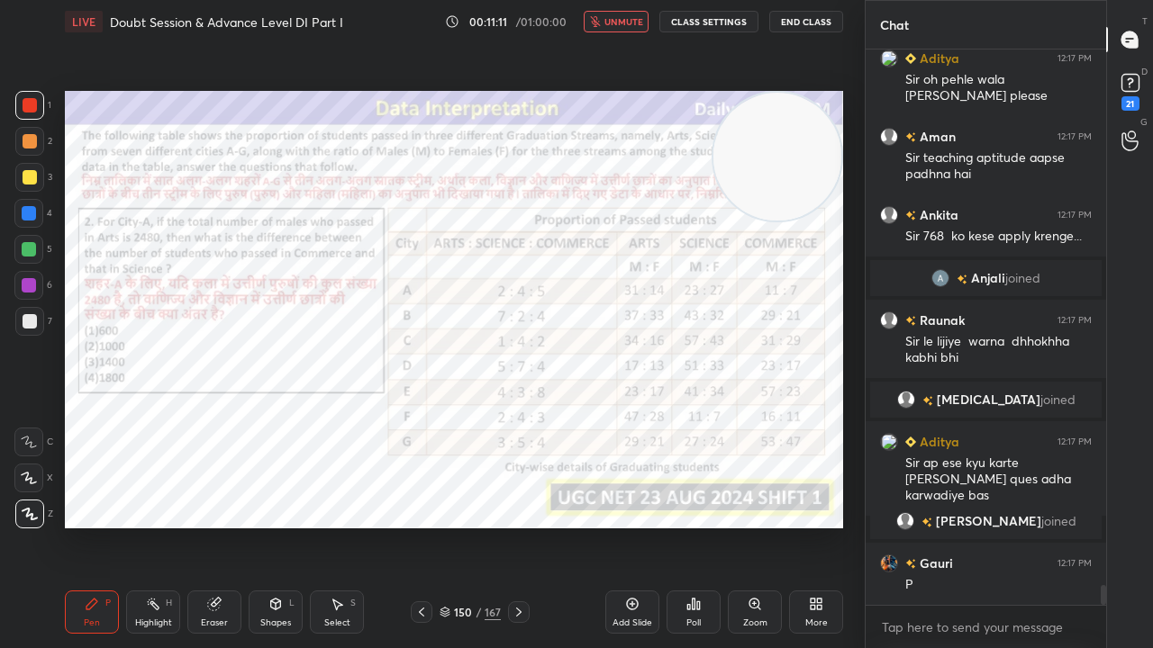
click at [628, 23] on span "unmute" at bounding box center [623, 21] width 39 height 13
drag, startPoint x: 32, startPoint y: 286, endPoint x: 35, endPoint y: 270, distance: 16.4
click at [32, 286] on div at bounding box center [29, 285] width 14 height 14
type textarea "x"
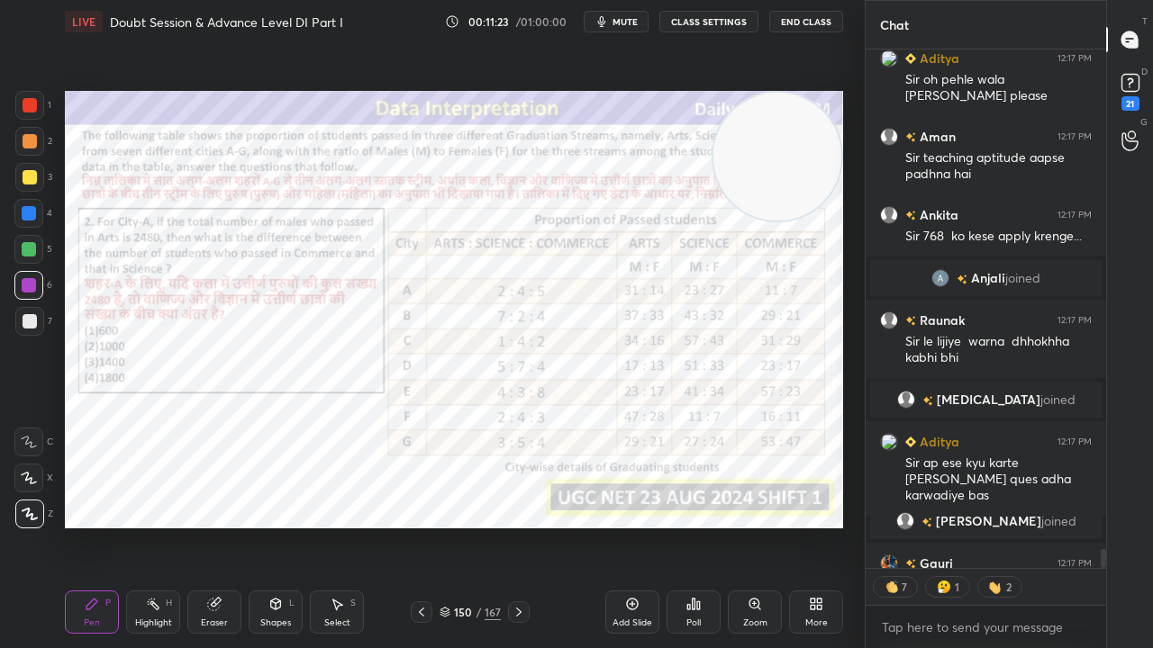
click at [677, 21] on button "CLASS SETTINGS" at bounding box center [708, 22] width 99 height 22
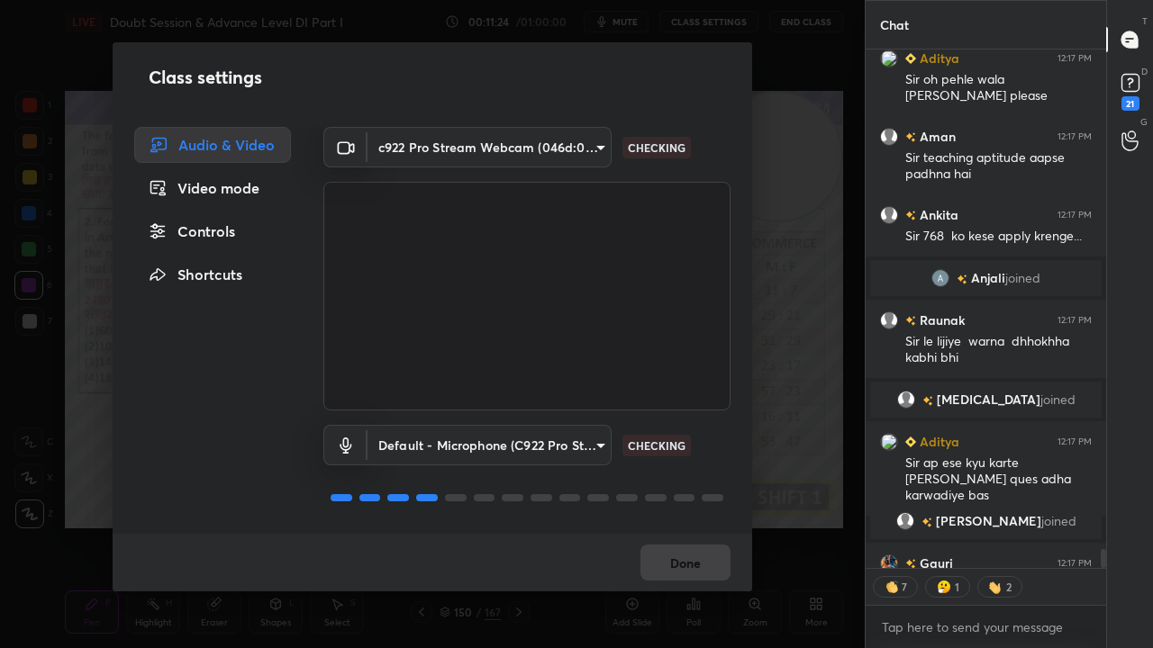
click at [406, 151] on body "1 2 3 4 5 6 7 C X Z C X Z E E Erase all H H LIVE Doubt Session & Advance Level …" at bounding box center [576, 324] width 1153 height 648
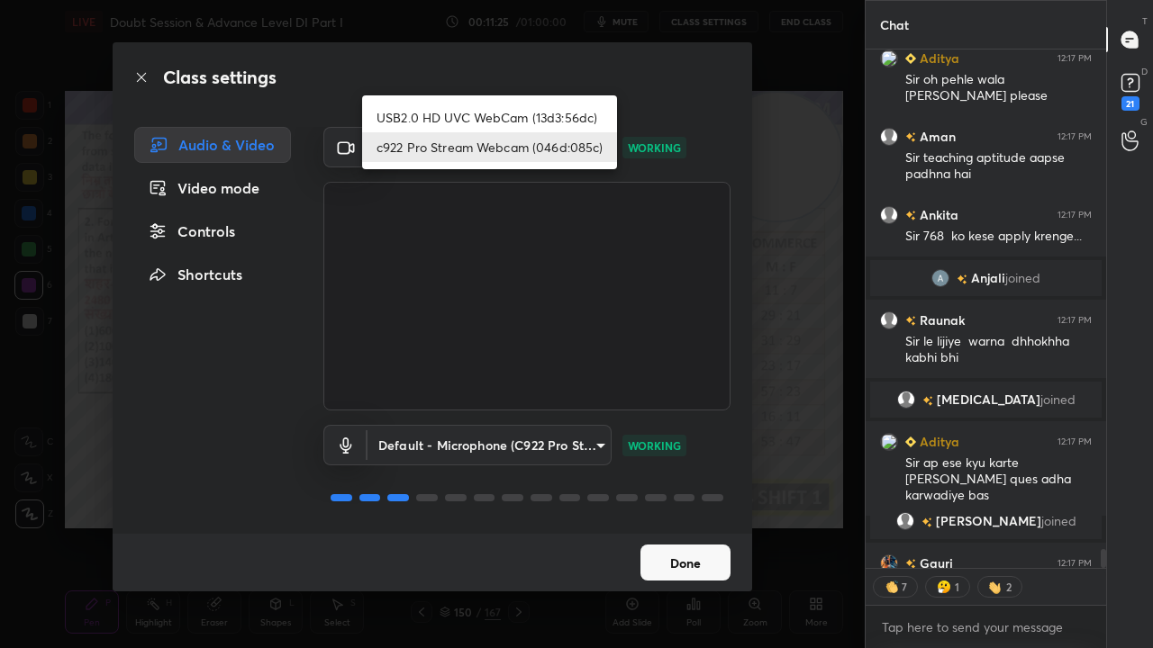
click at [430, 113] on li "USB2.0 HD UVC WebCam (13d3:56dc)" at bounding box center [489, 118] width 255 height 30
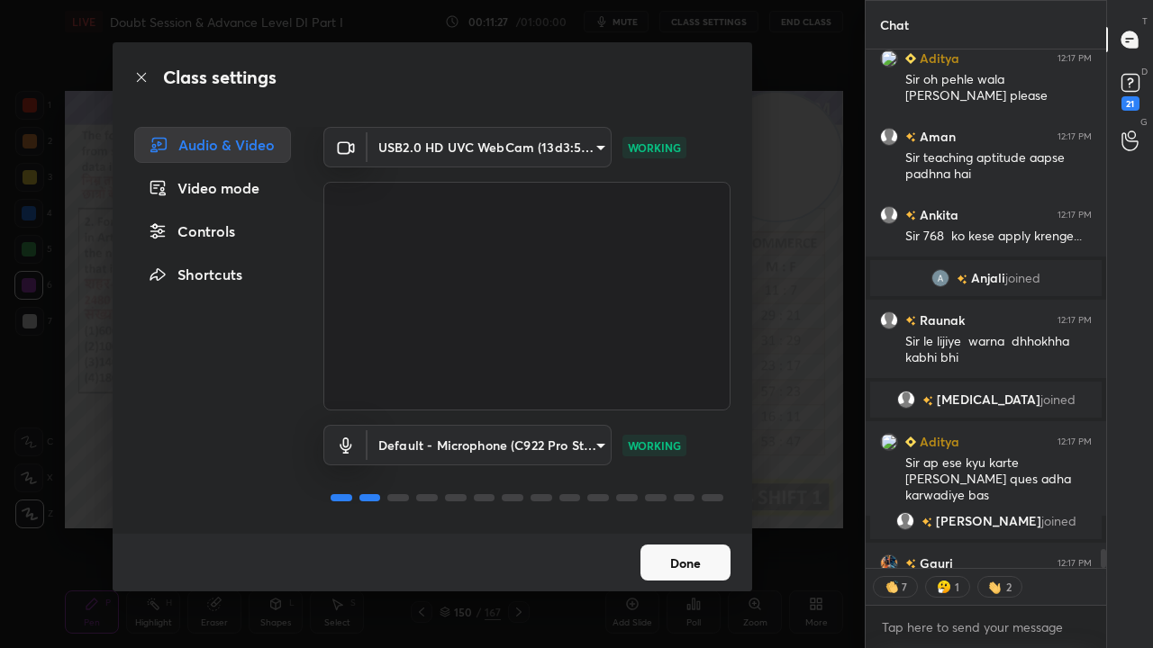
click at [451, 148] on body "1 2 3 4 5 6 7 C X Z C X Z E E Erase all H H LIVE Doubt Session & Advance Level …" at bounding box center [576, 324] width 1153 height 648
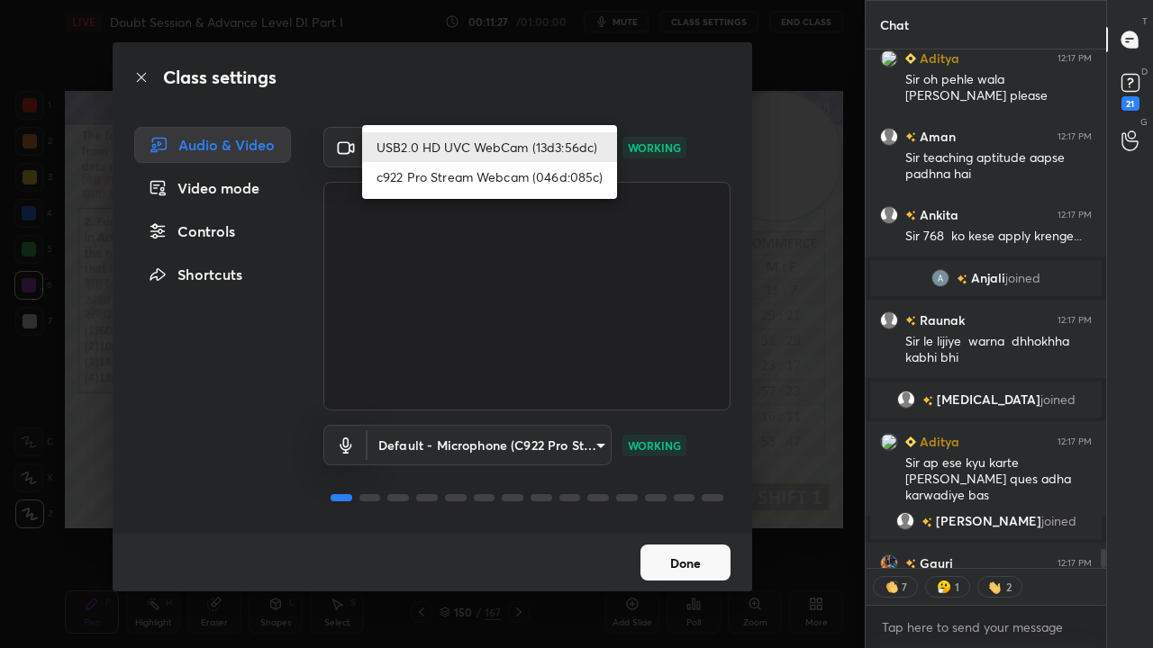
click at [433, 177] on li "c922 Pro Stream Webcam (046d:085c)" at bounding box center [489, 177] width 255 height 30
type input "14a3bebbc3f6ae6a775c9b9cd8447da04ca4aa7c1629e6168402c8912fd3b685"
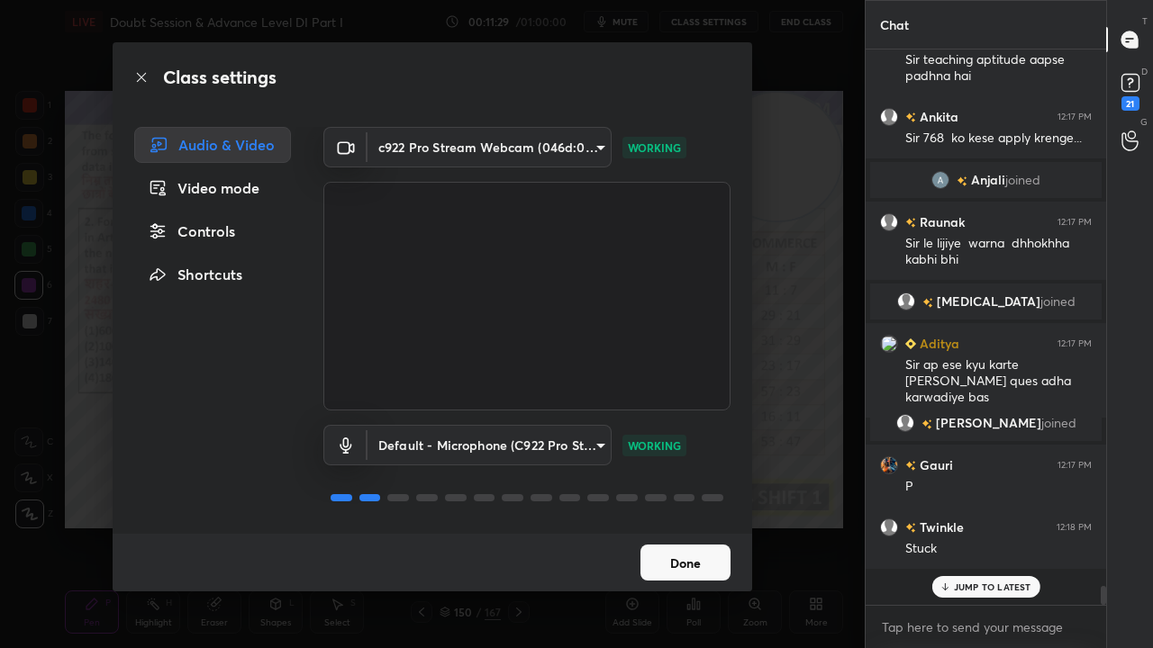
scroll to position [14809, 0]
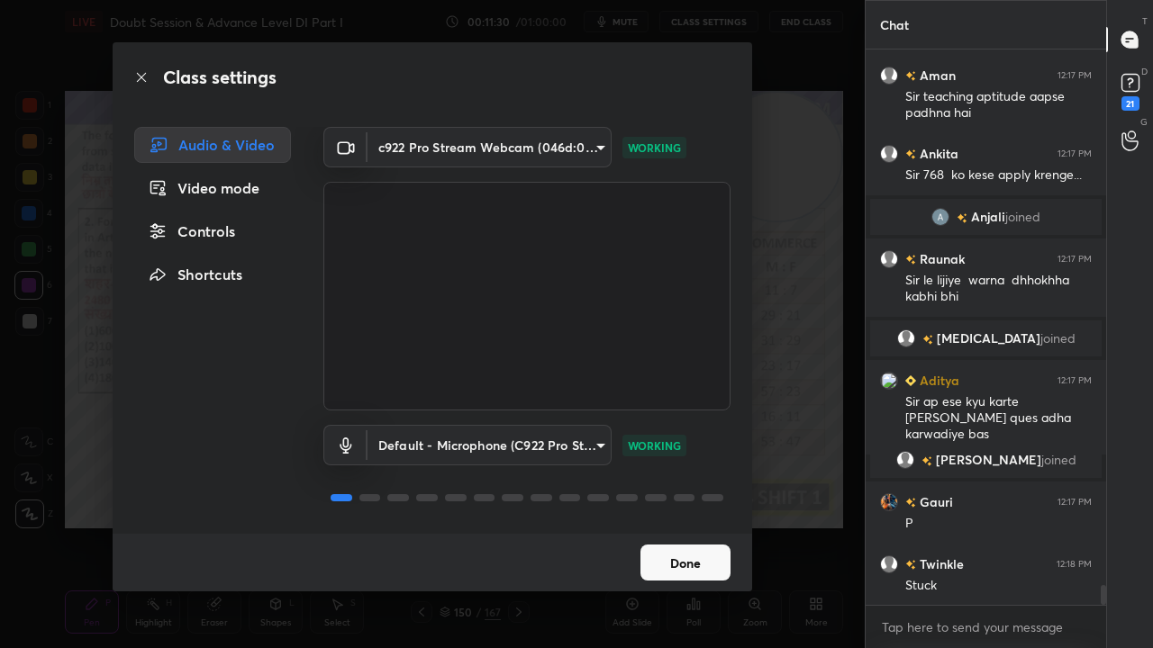
click at [142, 78] on icon at bounding box center [141, 77] width 9 height 9
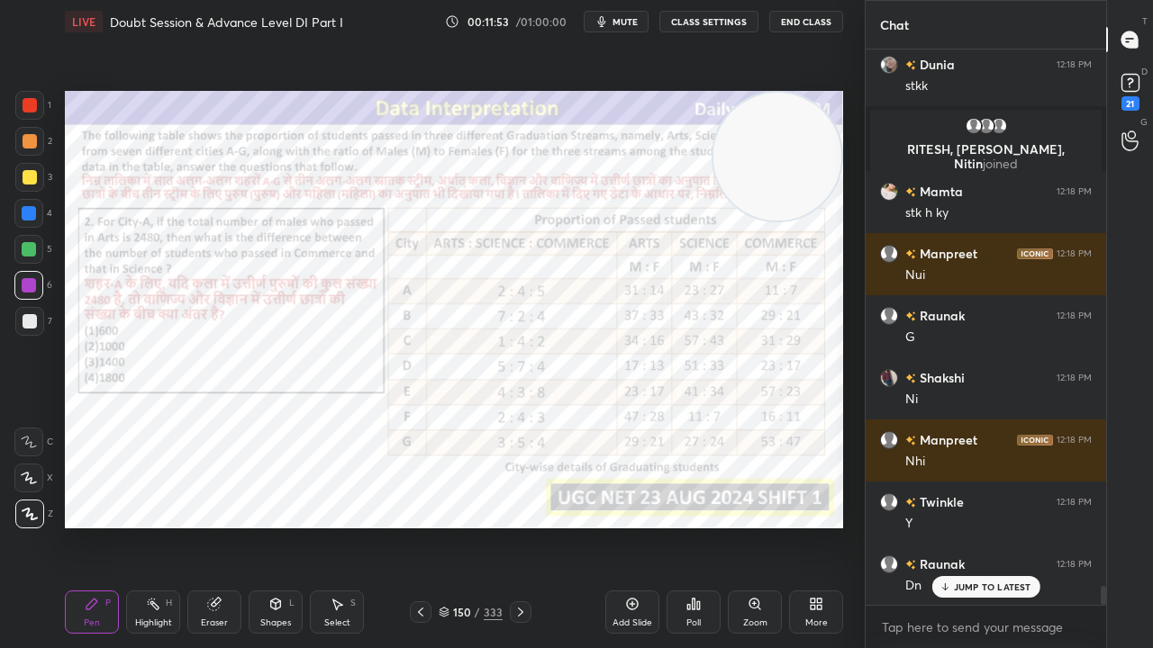
scroll to position [16212, 0]
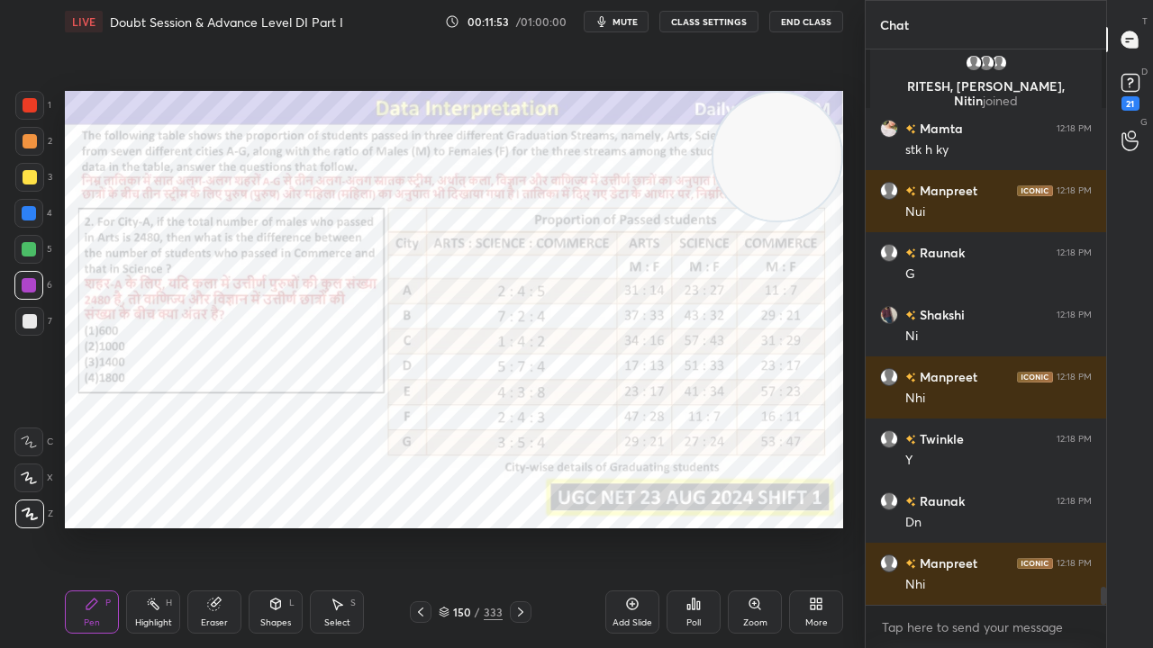
click at [420, 526] on icon at bounding box center [420, 612] width 14 height 14
click at [420, 526] on icon at bounding box center [420, 612] width 5 height 9
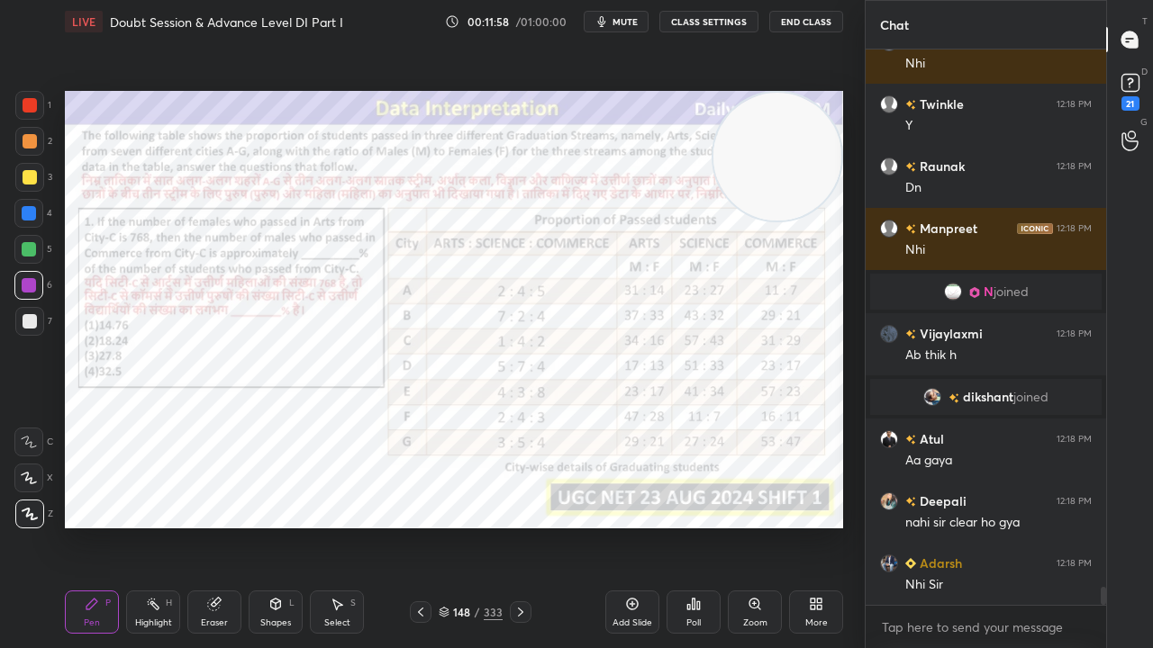
scroll to position [16608, 0]
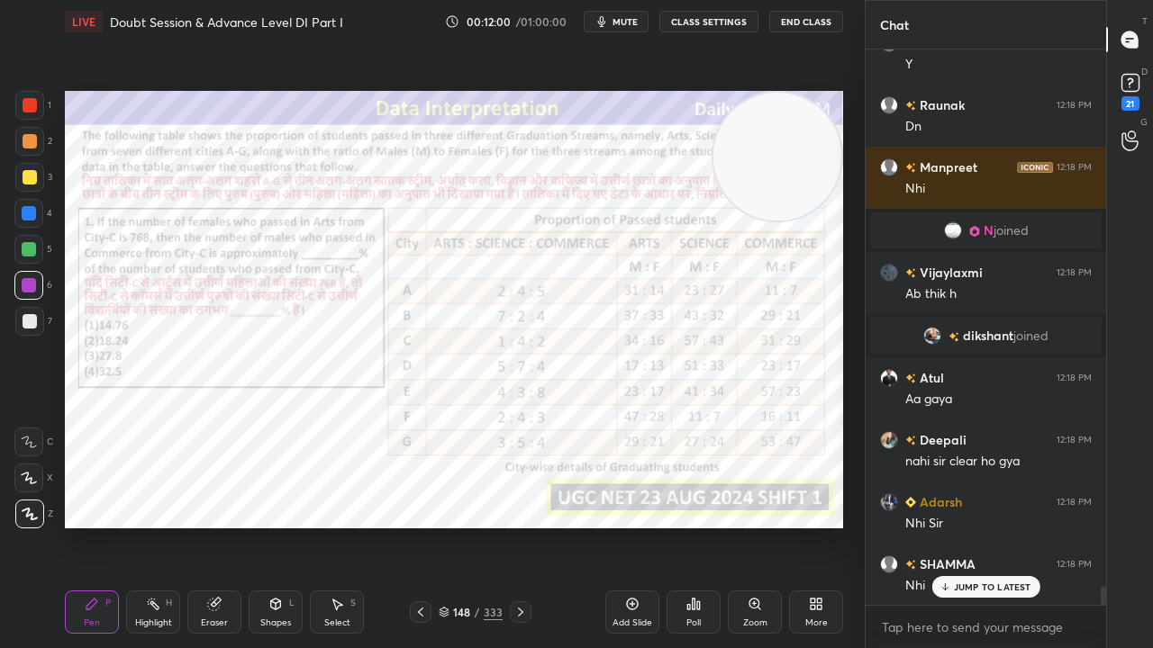
click at [513, 526] on icon at bounding box center [520, 612] width 14 height 14
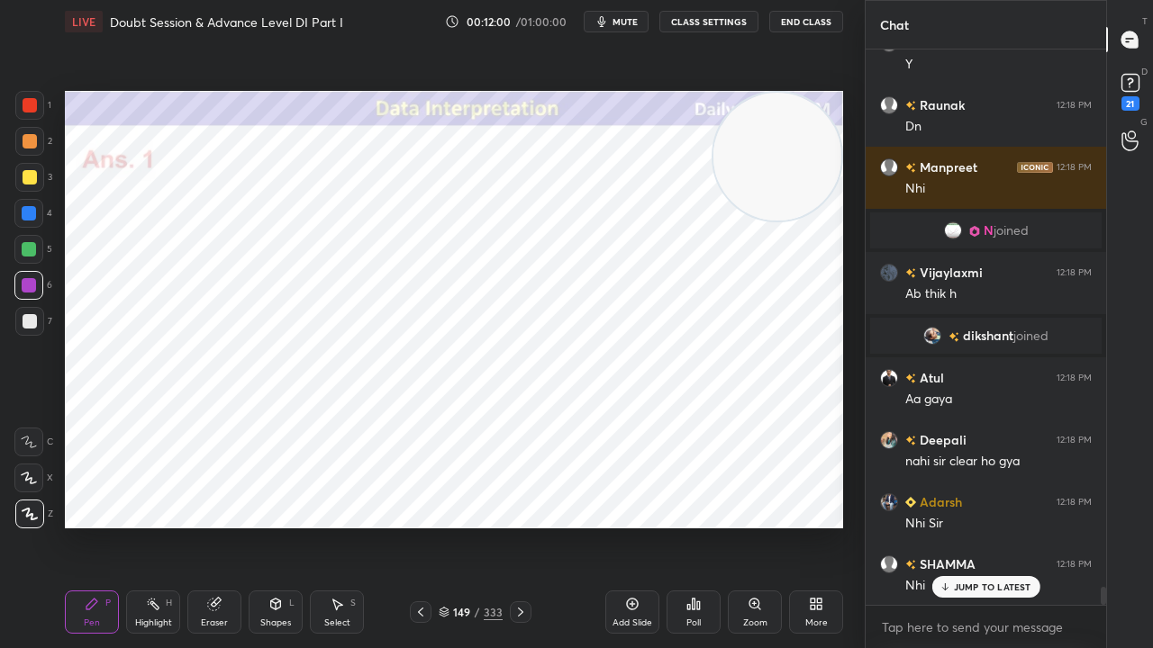
click at [513, 526] on icon at bounding box center [520, 612] width 14 height 14
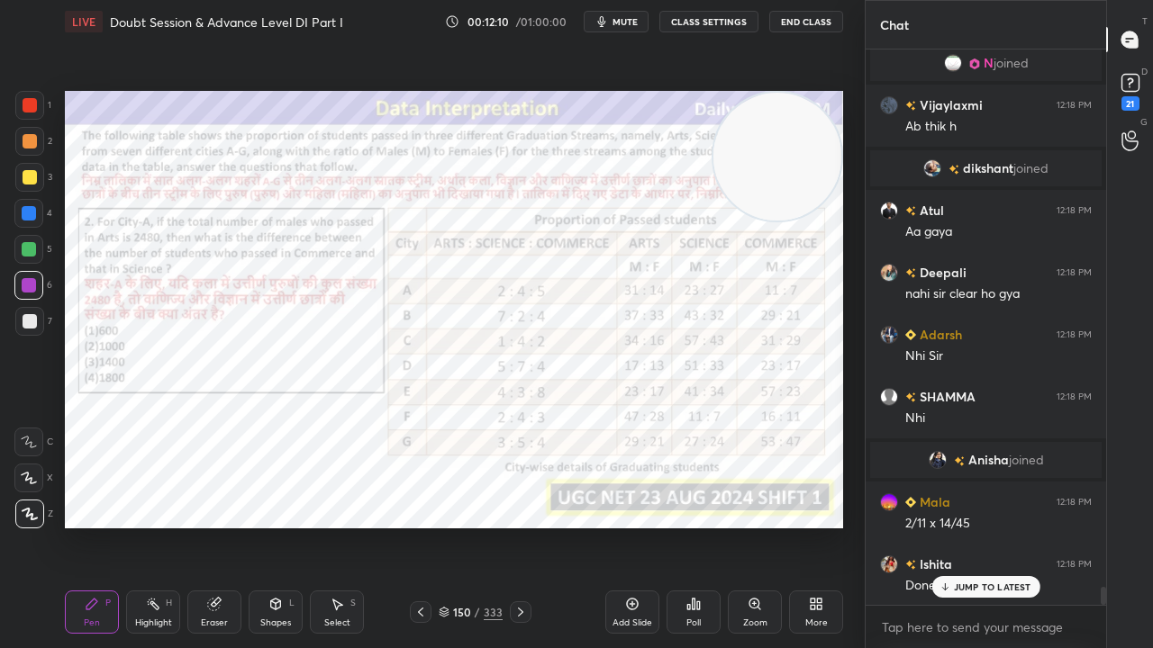
scroll to position [16839, 0]
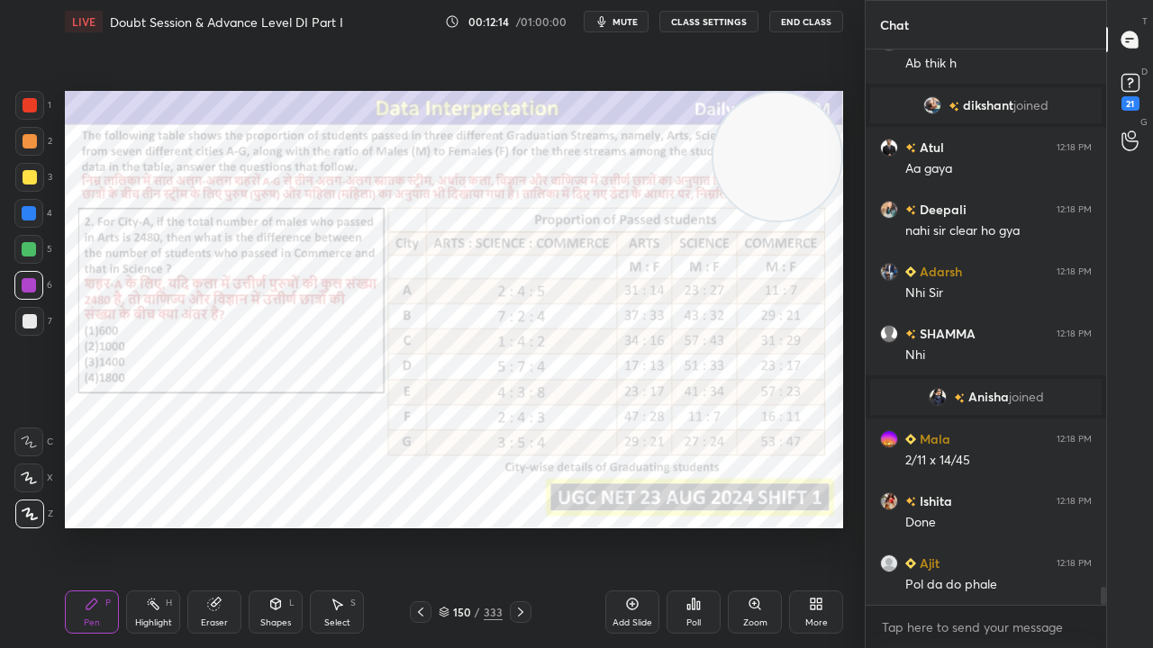
click at [417, 526] on icon at bounding box center [420, 612] width 14 height 14
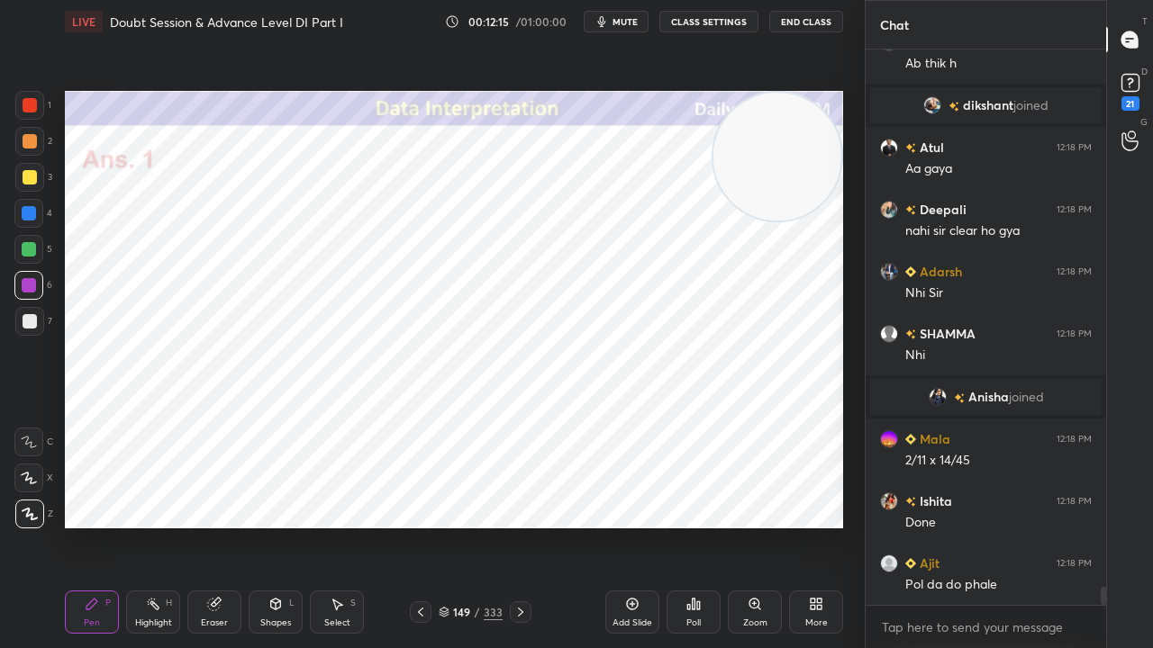
click at [416, 526] on icon at bounding box center [420, 612] width 14 height 14
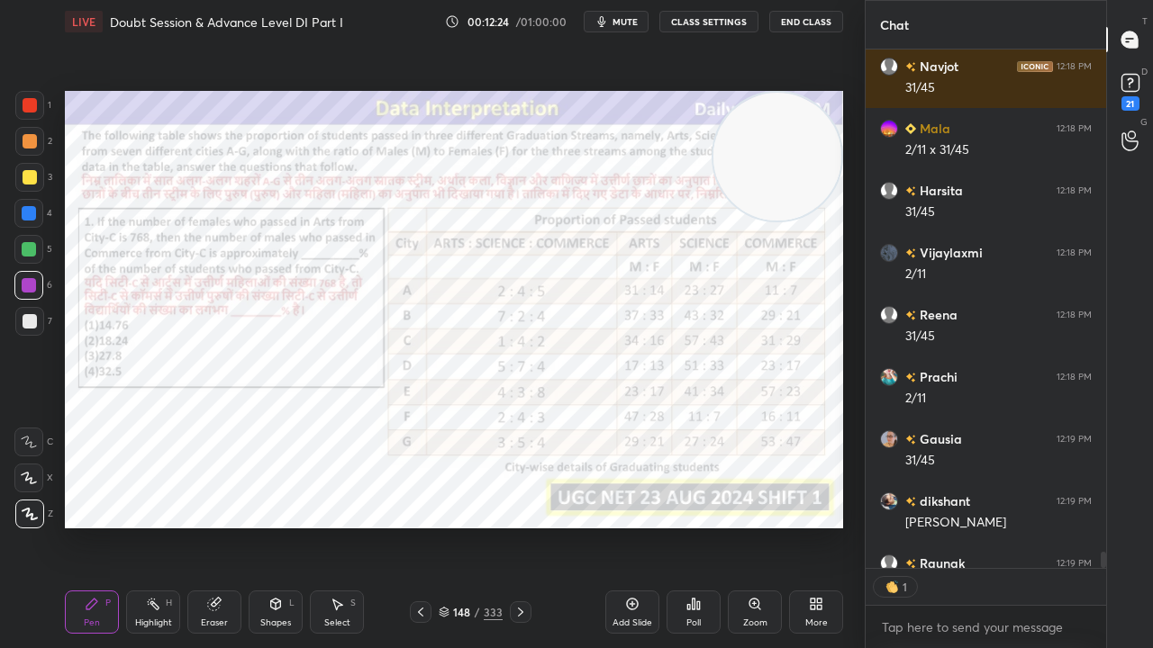
scroll to position [5, 5]
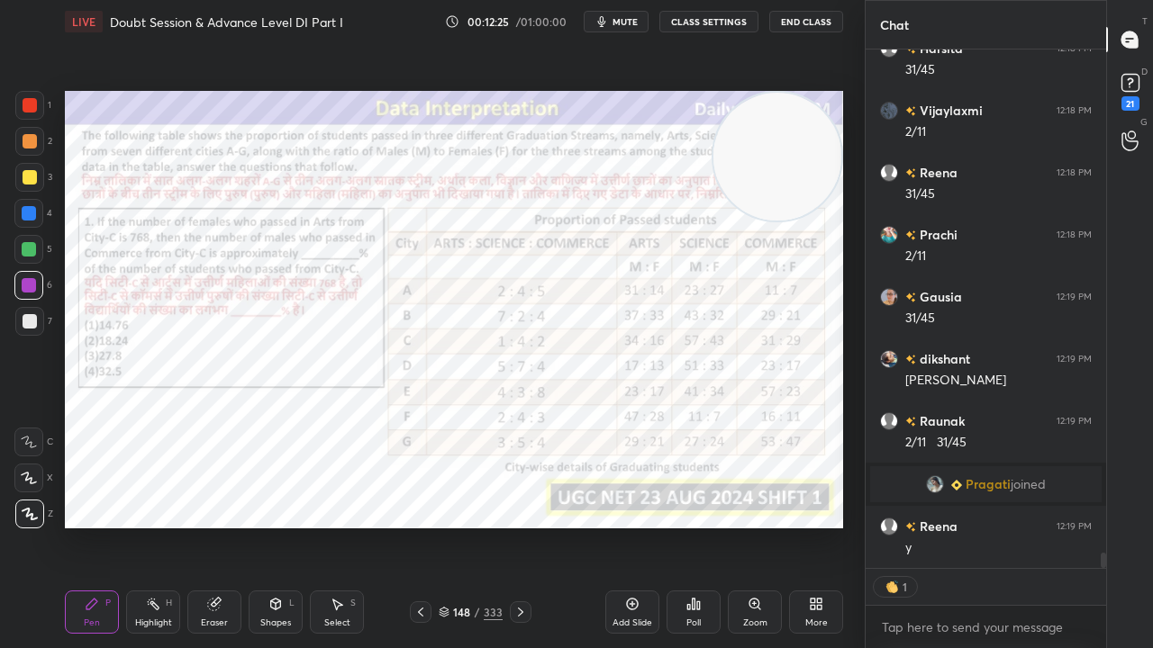
click at [522, 526] on icon at bounding box center [520, 612] width 14 height 14
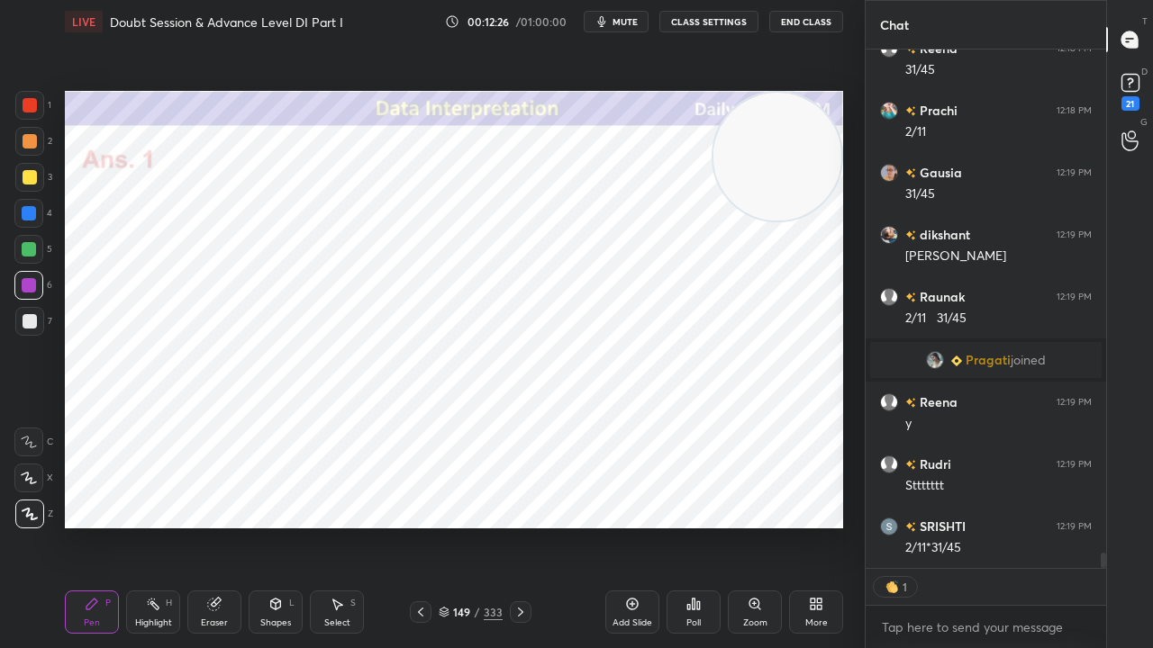
click at [522, 526] on icon at bounding box center [520, 612] width 14 height 14
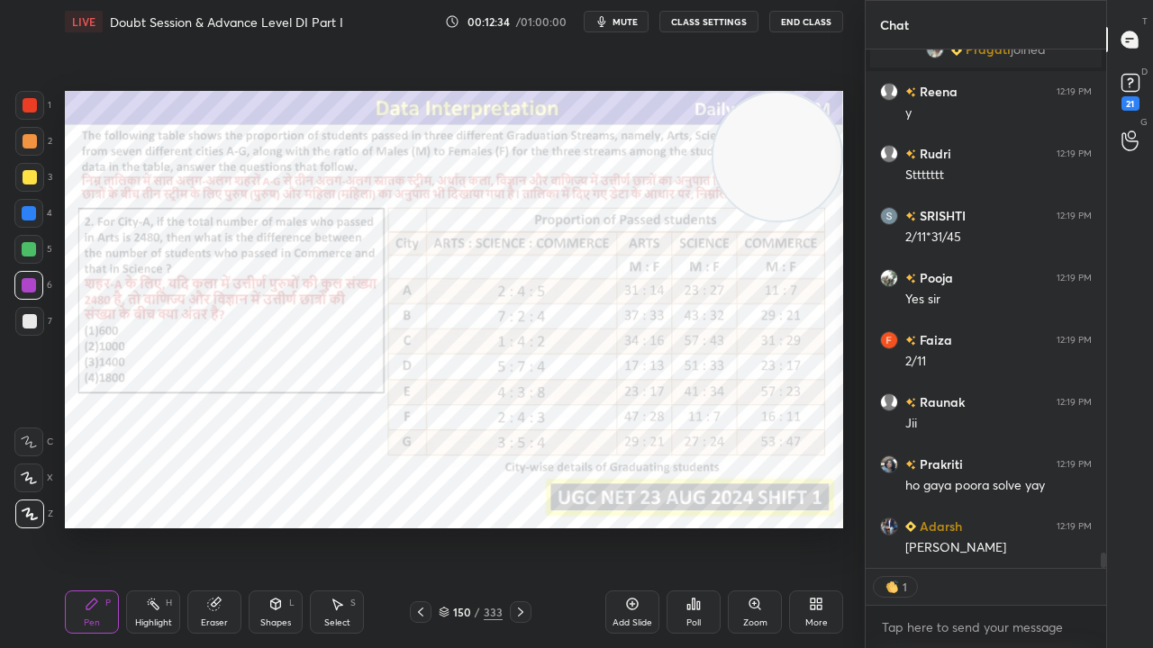
scroll to position [550, 235]
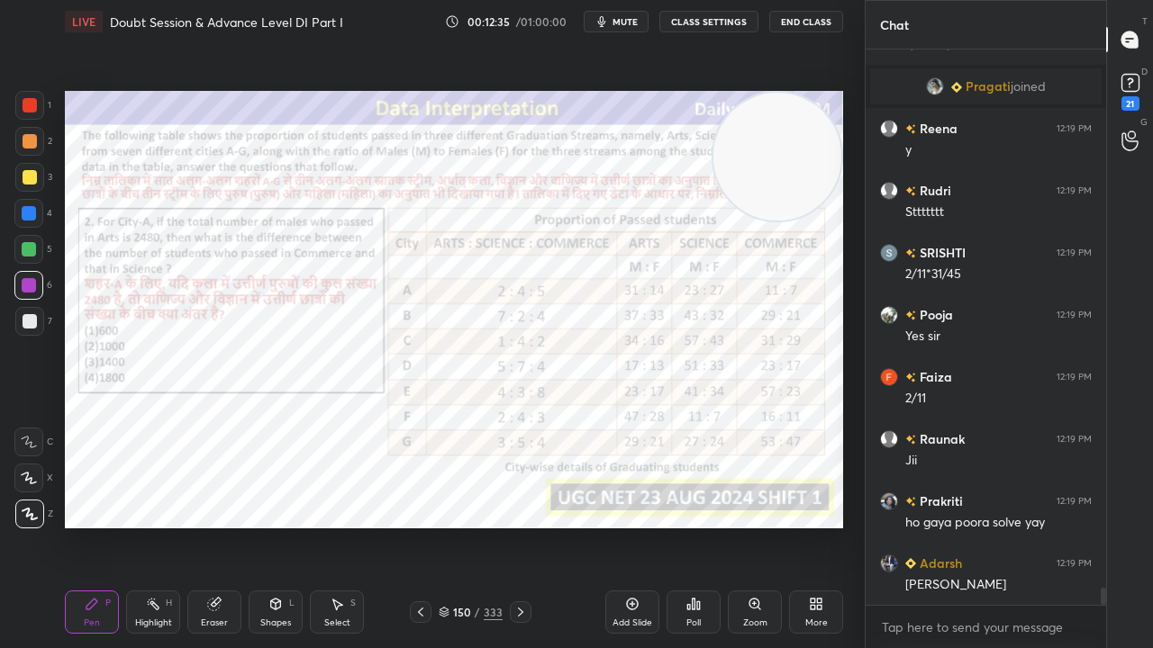
click at [30, 213] on div at bounding box center [29, 213] width 14 height 14
click at [25, 104] on div at bounding box center [30, 105] width 14 height 14
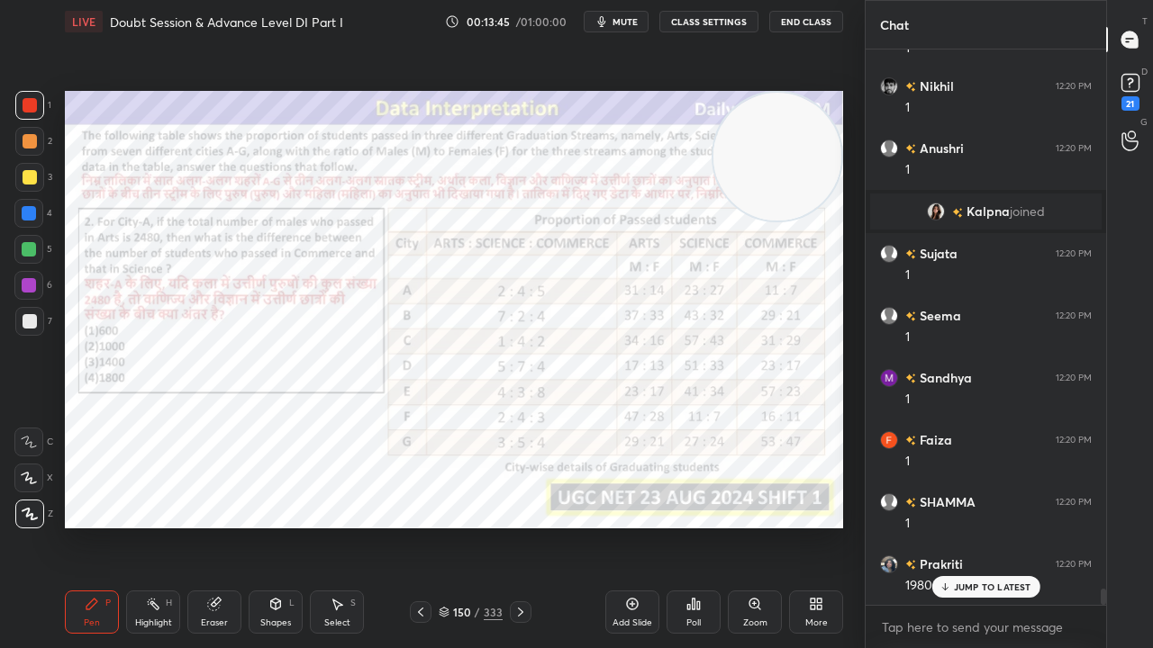
scroll to position [18752, 0]
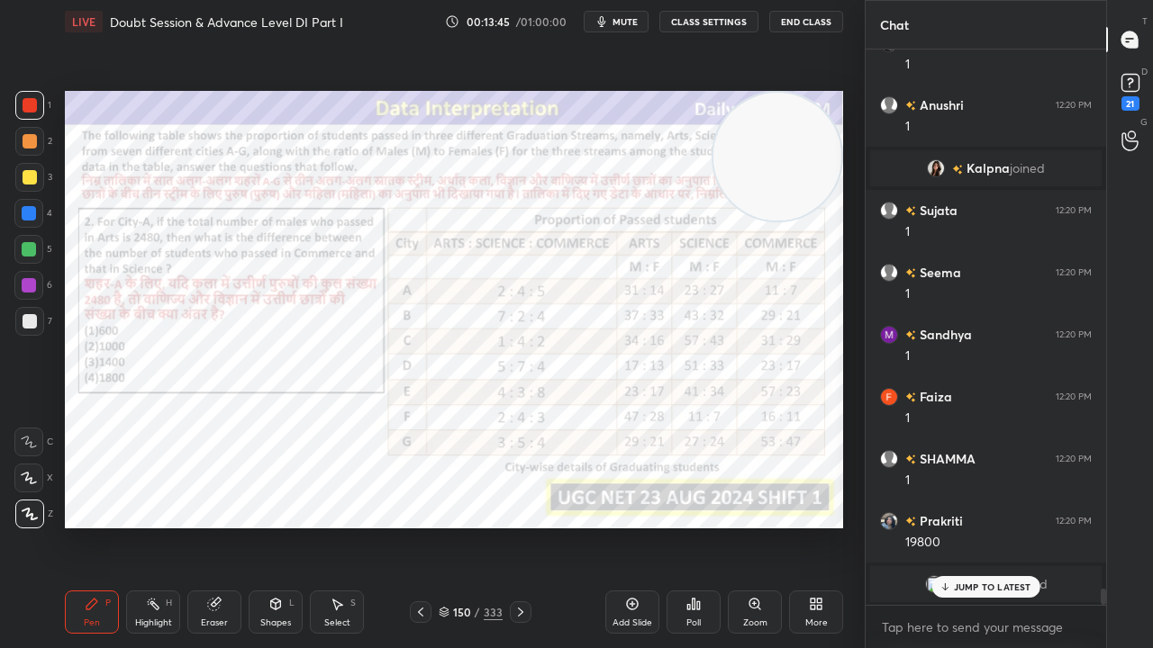
click at [27, 280] on div at bounding box center [29, 285] width 14 height 14
click at [32, 252] on div at bounding box center [29, 249] width 14 height 14
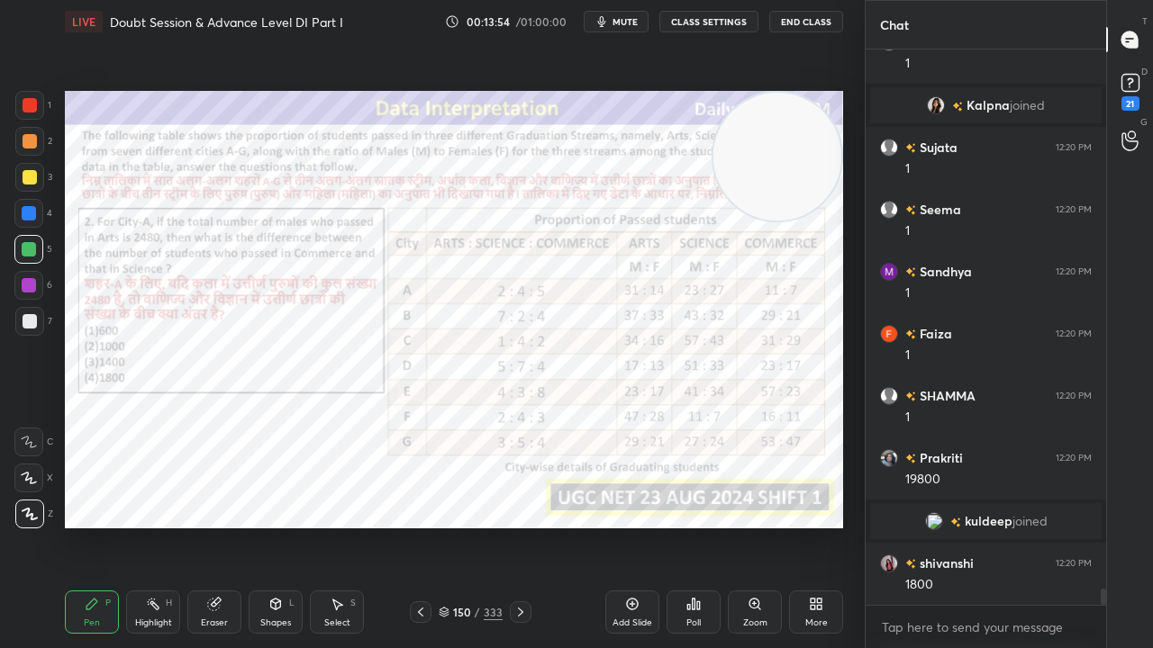
drag, startPoint x: 31, startPoint y: 283, endPoint x: 41, endPoint y: 296, distance: 16.8
click at [31, 284] on div at bounding box center [29, 285] width 14 height 14
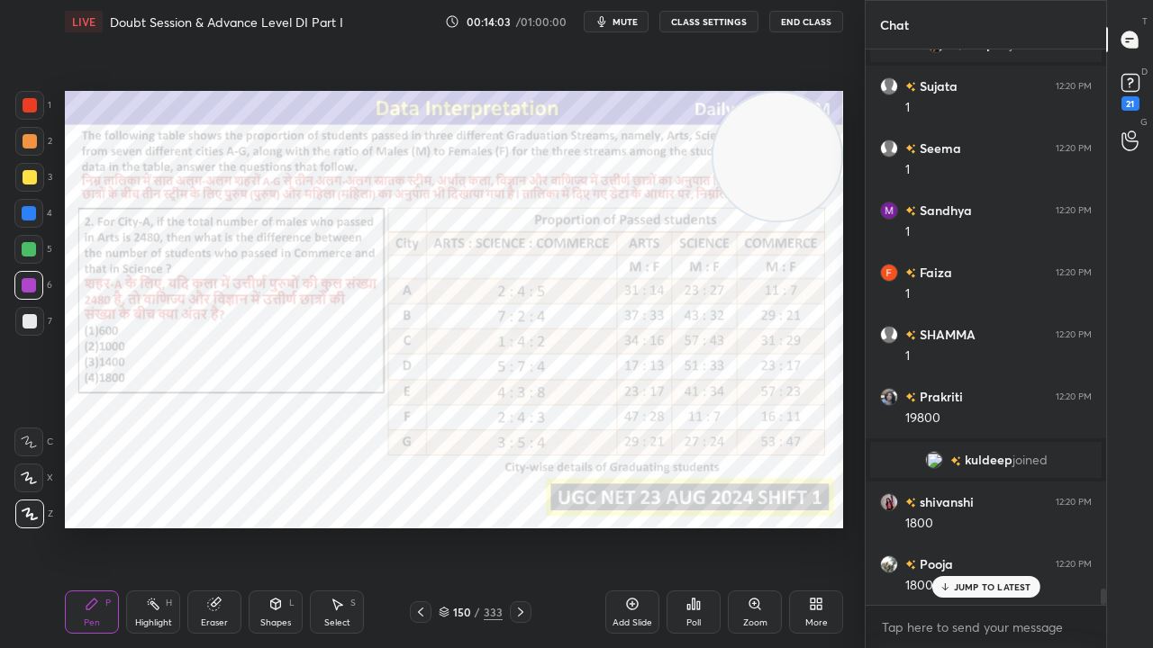
scroll to position [18802, 0]
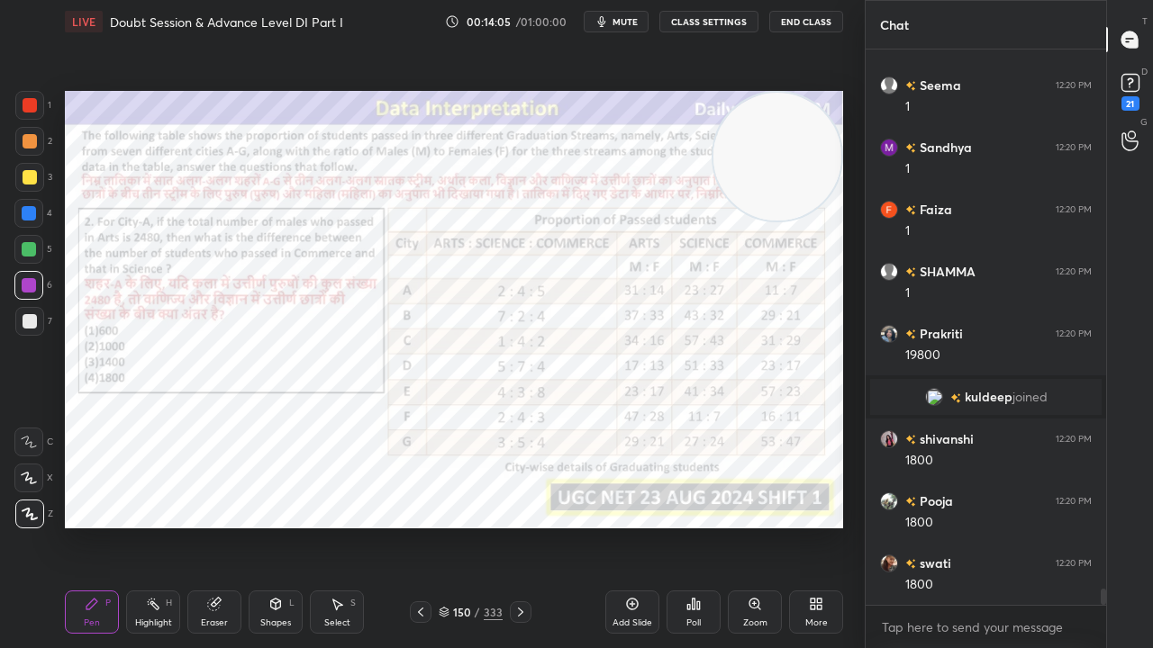
click at [28, 101] on div at bounding box center [30, 105] width 14 height 14
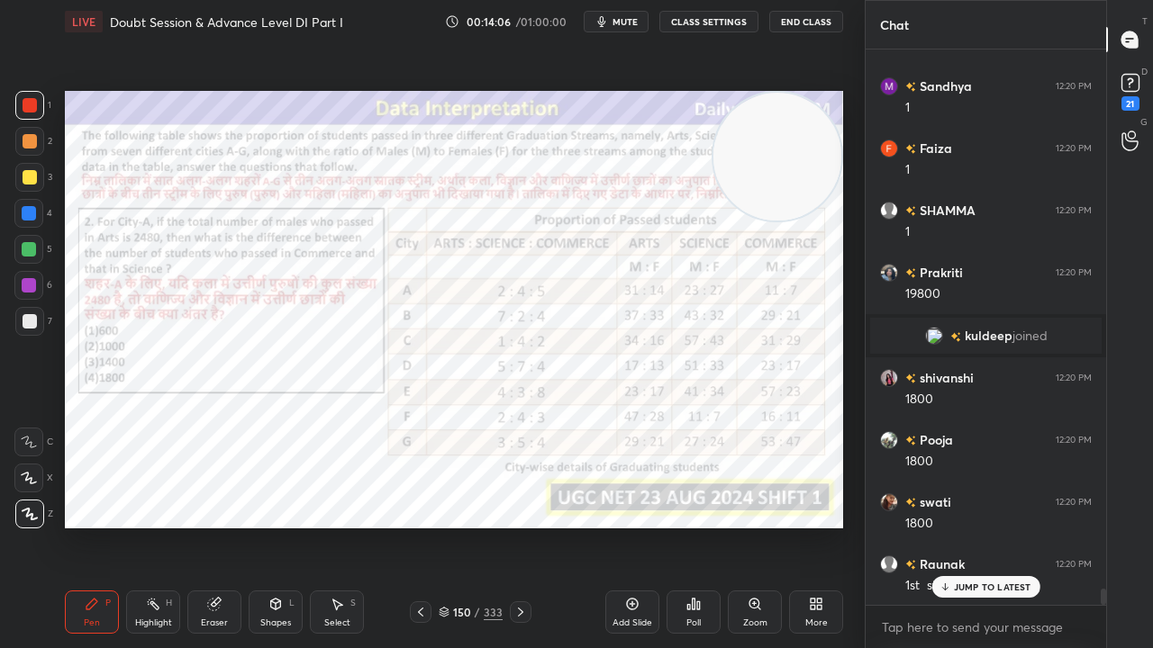
drag, startPoint x: 32, startPoint y: 207, endPoint x: 52, endPoint y: 218, distance: 22.6
click at [33, 207] on div at bounding box center [29, 213] width 14 height 14
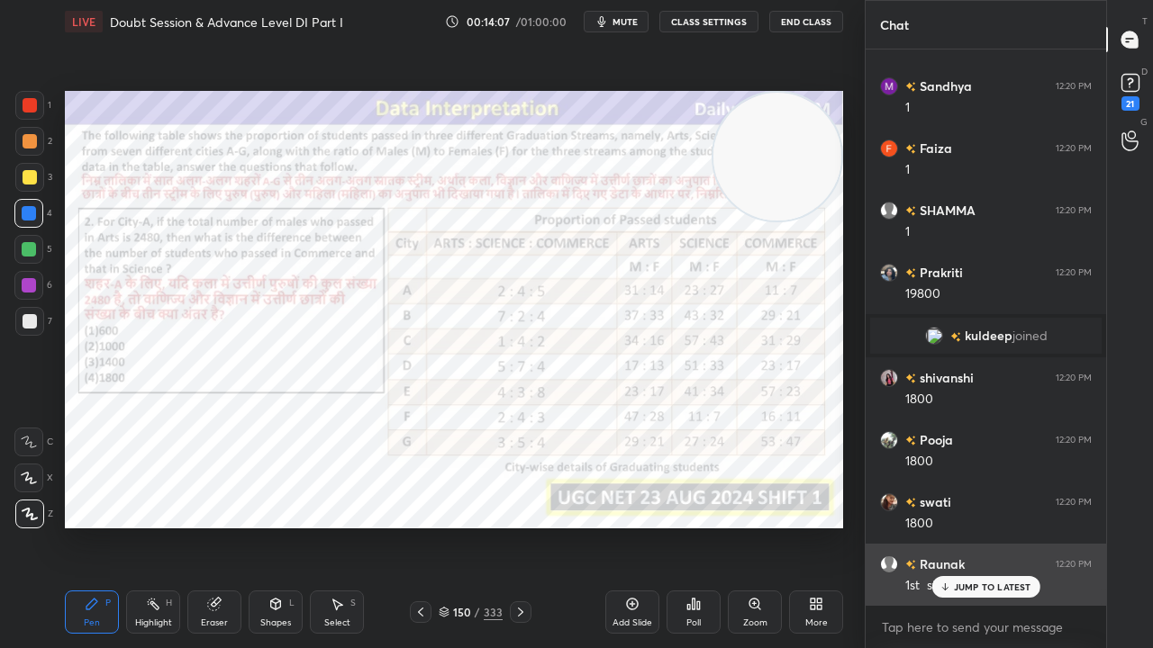
drag, startPoint x: 965, startPoint y: 584, endPoint x: 919, endPoint y: 574, distance: 47.0
click at [965, 526] on p "JUMP TO LATEST" at bounding box center [992, 587] width 77 height 11
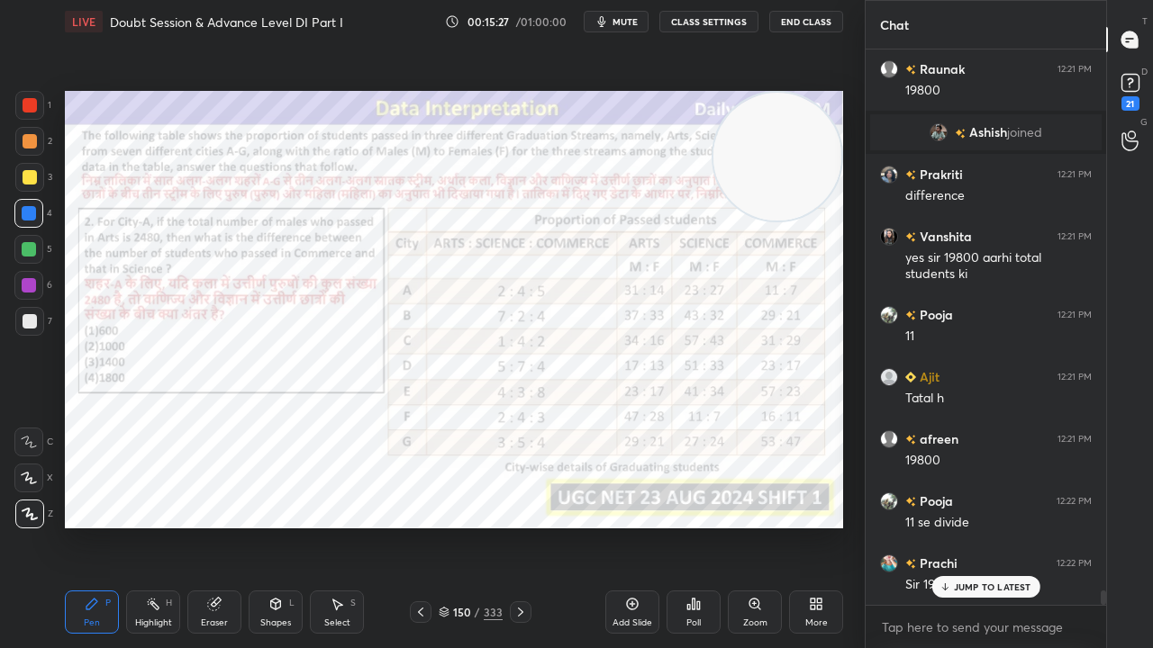
scroll to position [21066, 0]
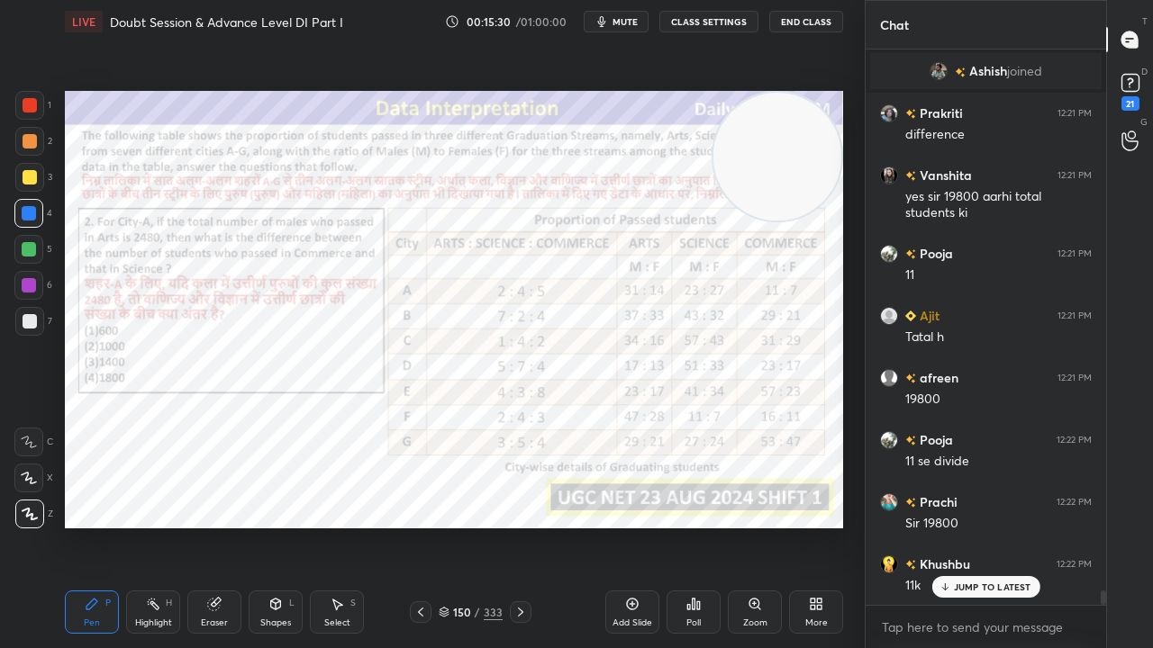
click at [30, 241] on div at bounding box center [28, 249] width 29 height 29
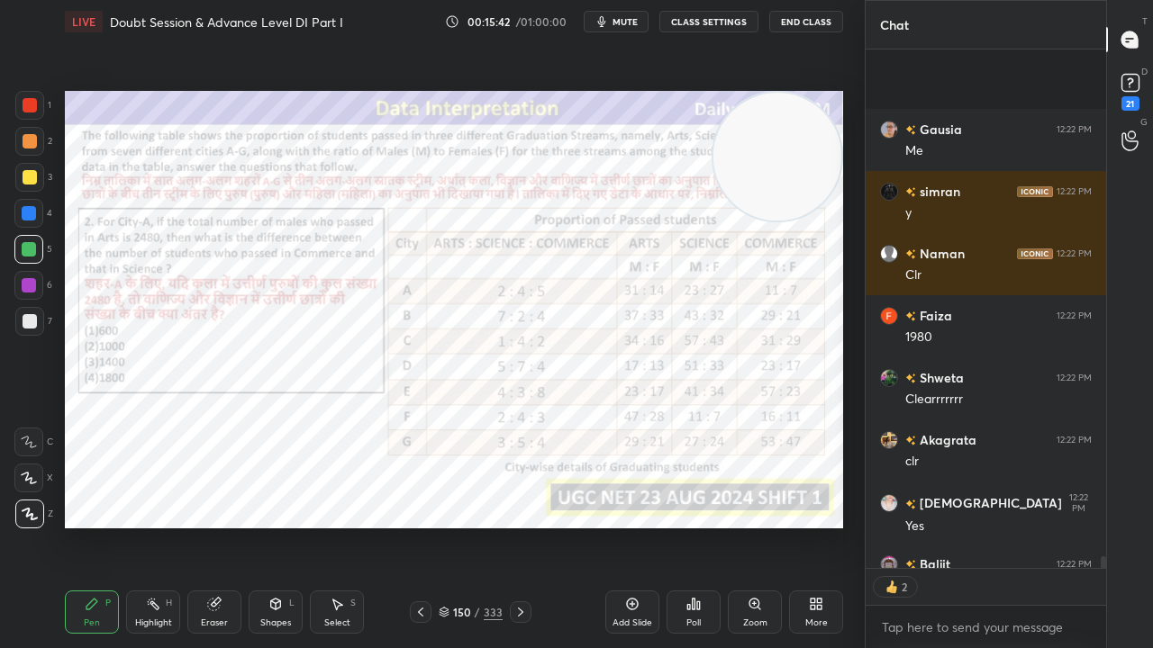
scroll to position [22141, 0]
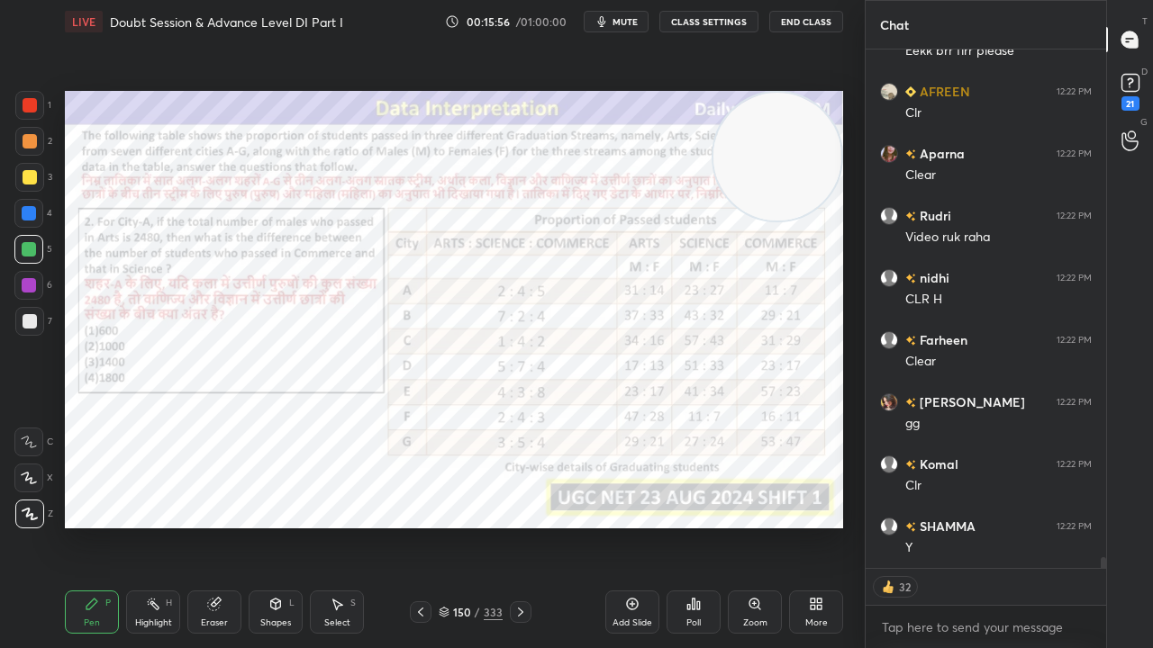
click at [222, 526] on div "Eraser" at bounding box center [214, 612] width 54 height 43
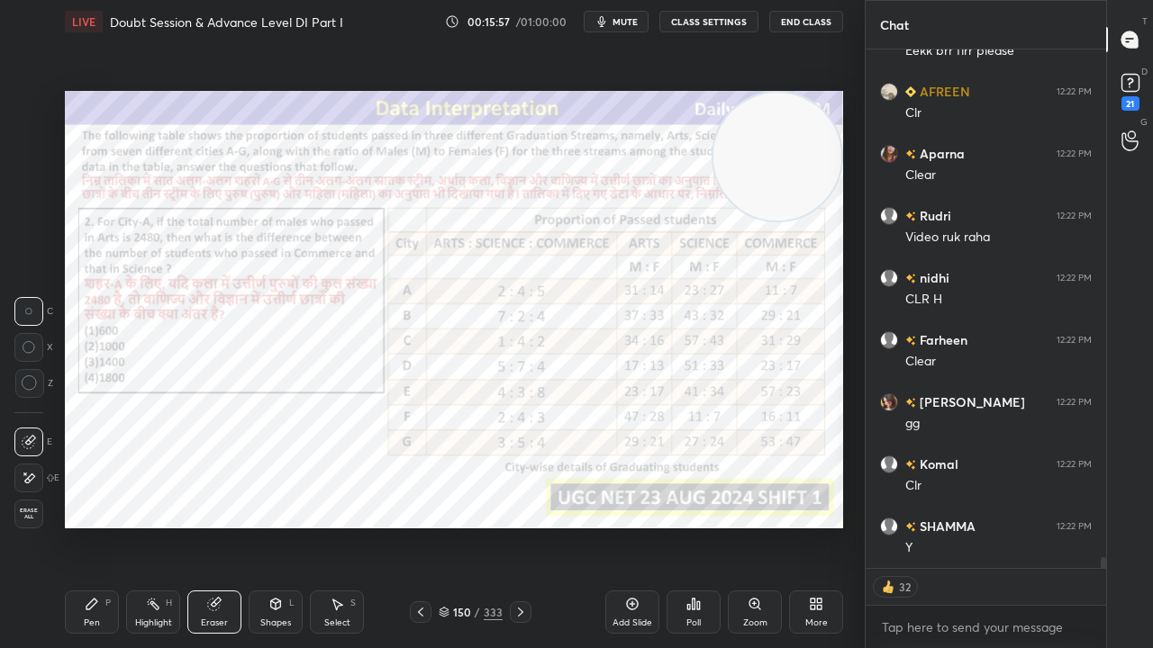
click at [31, 388] on icon at bounding box center [30, 384] width 16 height 16
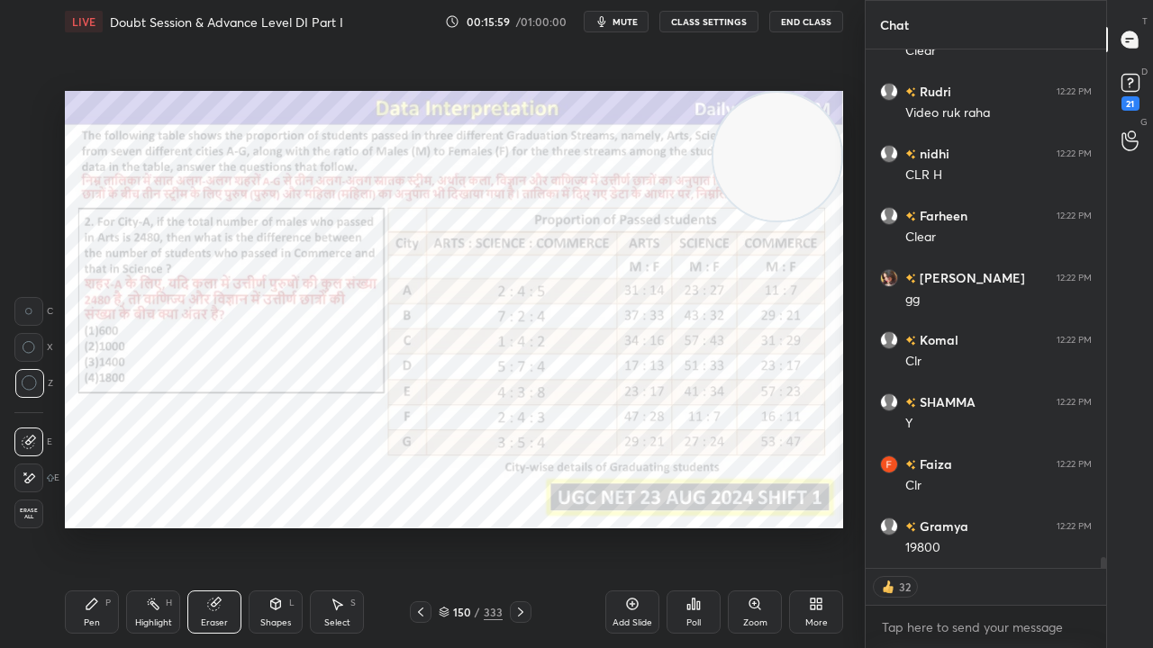
drag, startPoint x: 90, startPoint y: 614, endPoint x: 123, endPoint y: 551, distance: 71.3
click at [93, 526] on div "Pen P" at bounding box center [92, 612] width 54 height 43
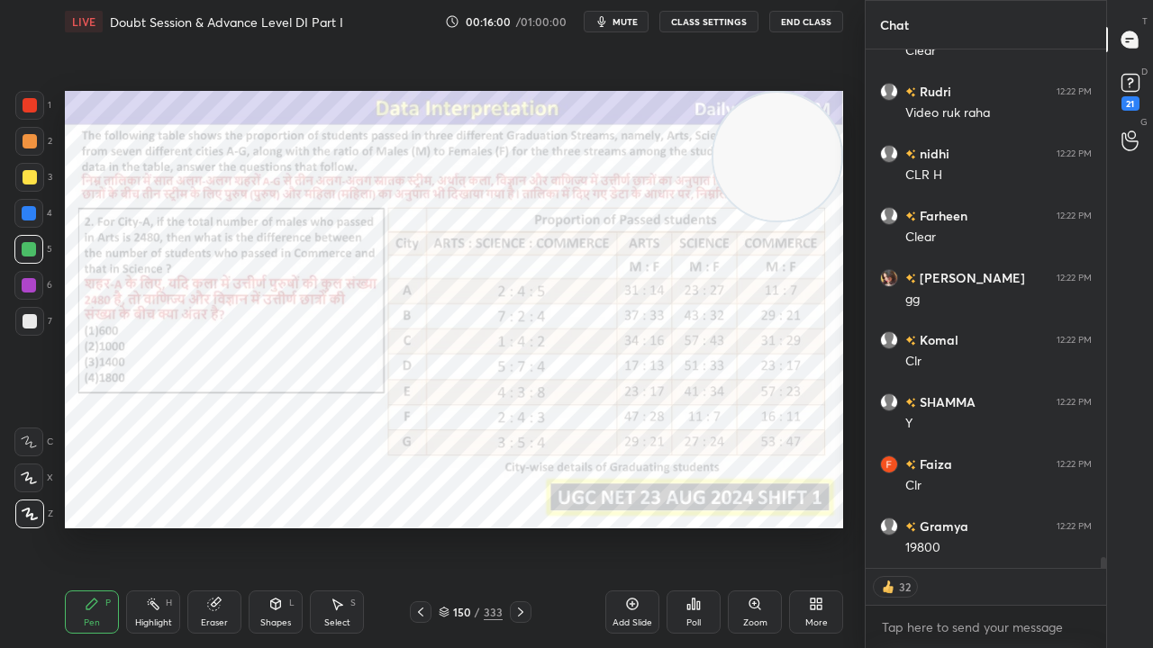
click at [629, 20] on span "mute" at bounding box center [624, 21] width 25 height 13
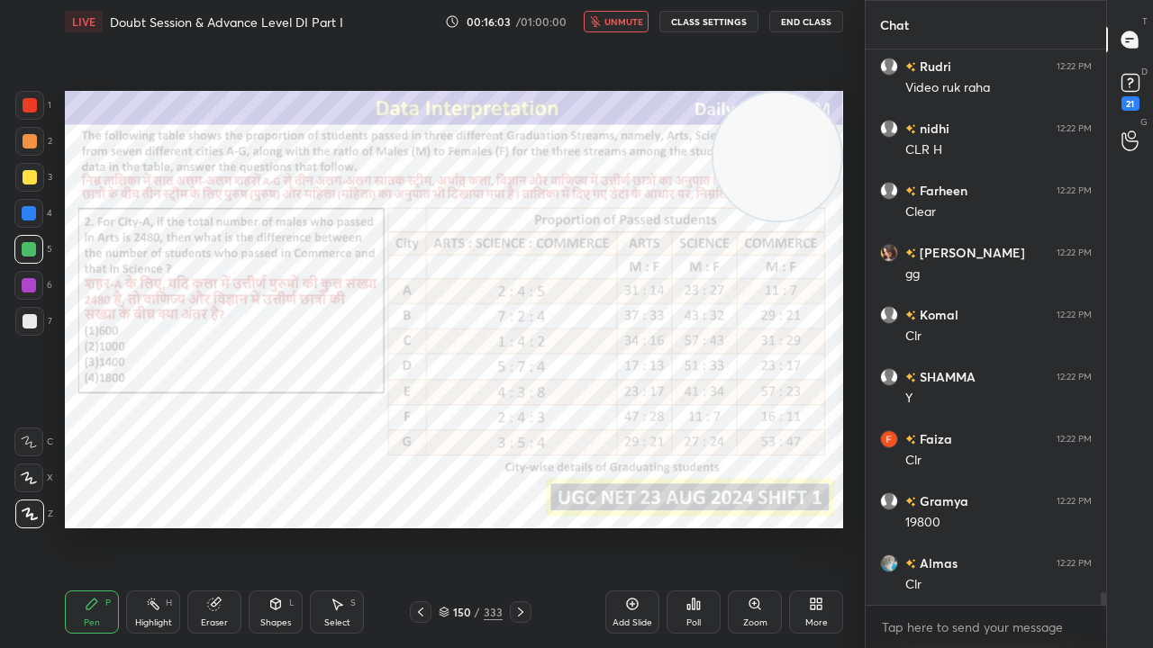
click at [609, 17] on span "unmute" at bounding box center [623, 21] width 39 height 13
click at [24, 108] on div at bounding box center [30, 105] width 14 height 14
click at [620, 22] on span "mute" at bounding box center [624, 21] width 25 height 13
click at [631, 27] on button "unmute" at bounding box center [616, 22] width 65 height 22
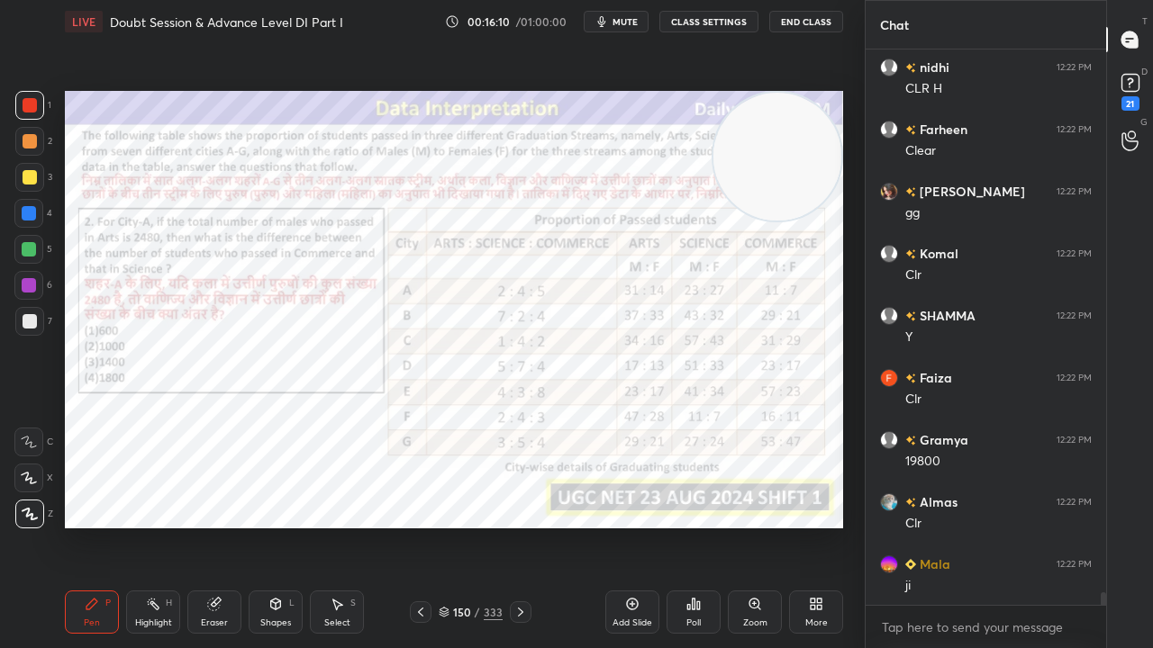
click at [617, 18] on span "mute" at bounding box center [624, 21] width 25 height 13
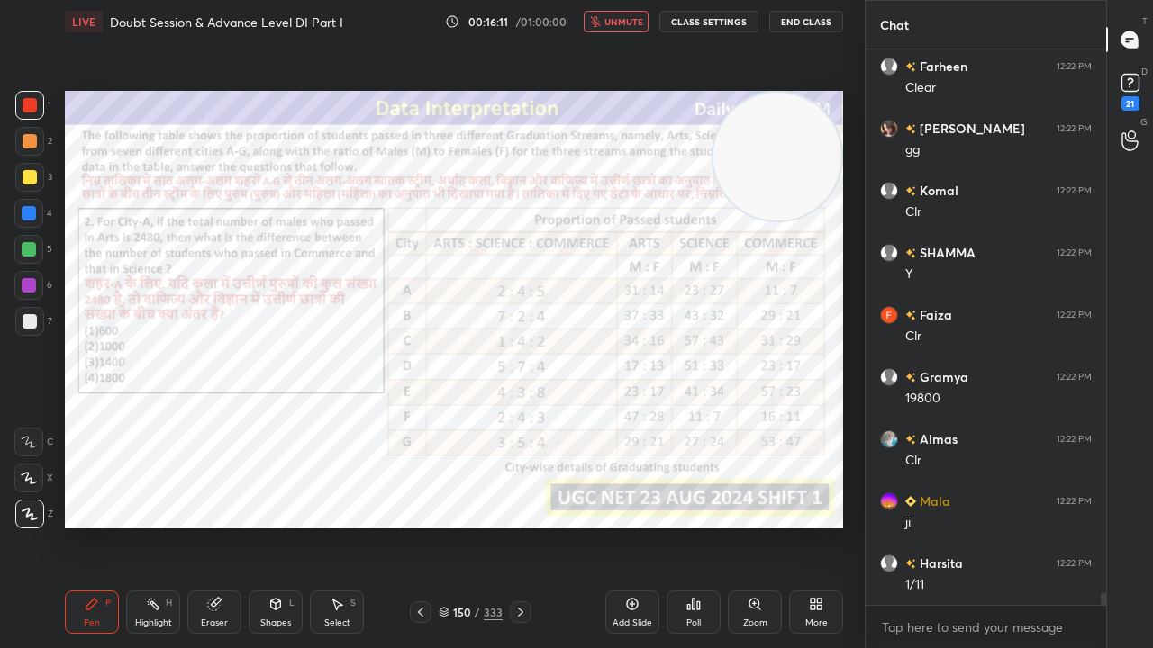
click at [33, 205] on div at bounding box center [28, 213] width 29 height 29
drag, startPoint x: 625, startPoint y: 21, endPoint x: 624, endPoint y: 56, distance: 35.1
click at [624, 23] on span "unmute" at bounding box center [623, 21] width 39 height 13
drag, startPoint x: 620, startPoint y: 14, endPoint x: 559, endPoint y: 38, distance: 64.7
click at [620, 15] on button "mute" at bounding box center [616, 22] width 65 height 22
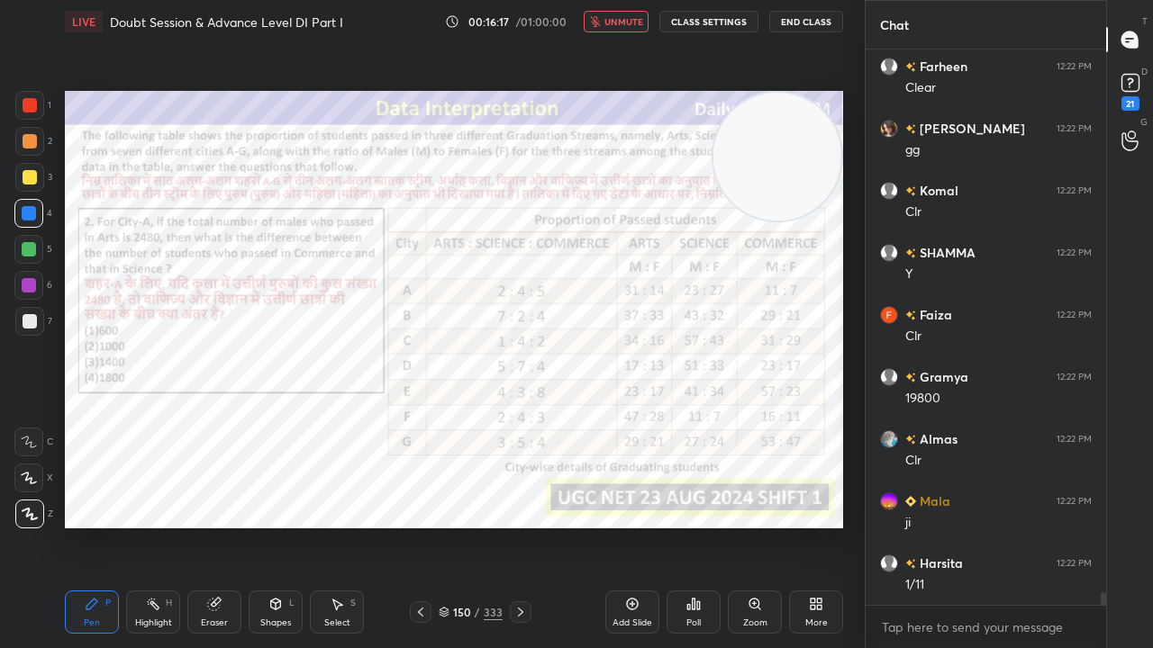
click at [600, 22] on icon "button" at bounding box center [595, 21] width 10 height 11
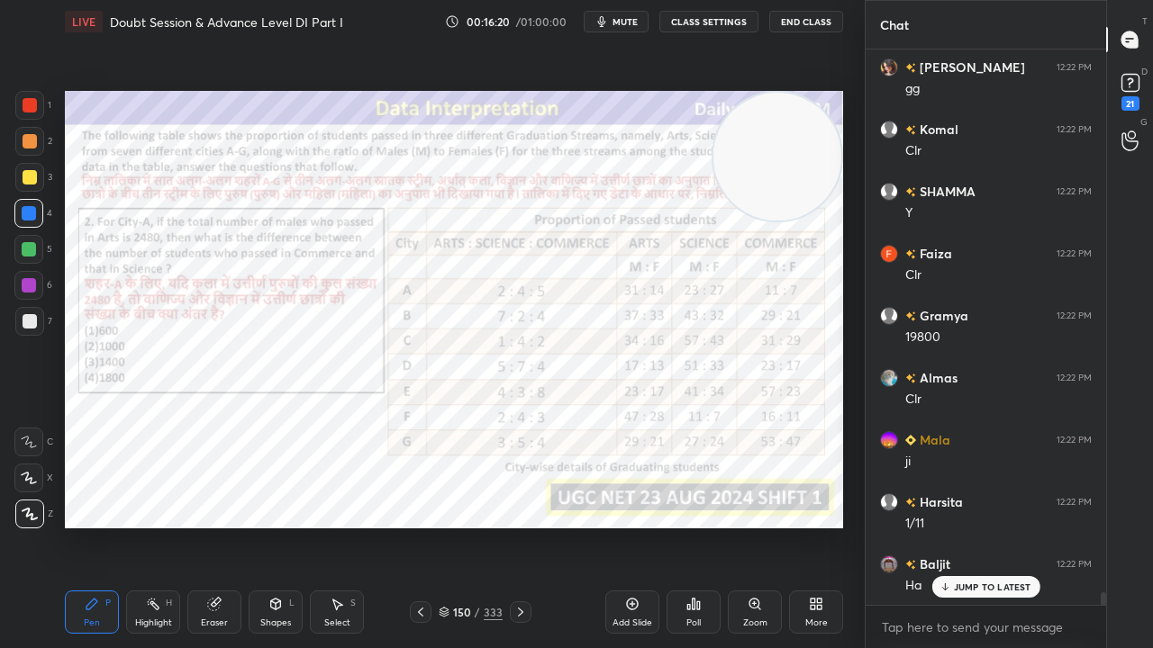
drag, startPoint x: 609, startPoint y: 21, endPoint x: 503, endPoint y: 69, distance: 116.0
click at [606, 22] on icon "button" at bounding box center [602, 21] width 8 height 11
click at [35, 285] on div at bounding box center [29, 285] width 14 height 14
click at [23, 109] on div at bounding box center [30, 105] width 14 height 14
click at [28, 275] on div at bounding box center [28, 285] width 29 height 29
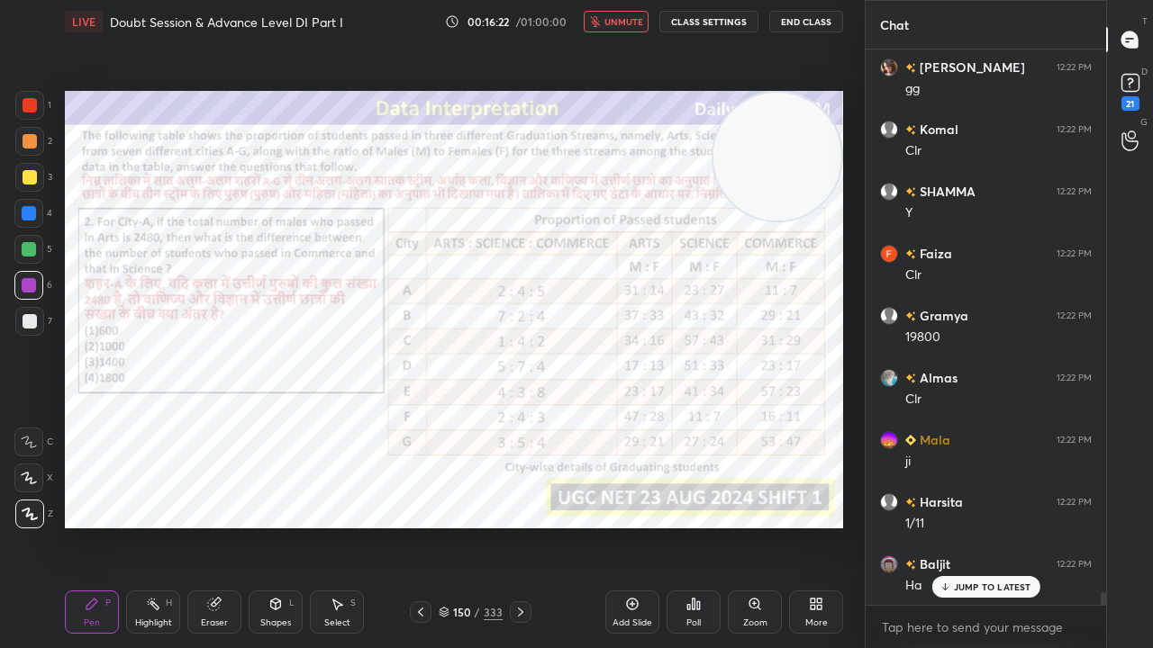
click at [25, 204] on div at bounding box center [28, 213] width 29 height 29
drag, startPoint x: 29, startPoint y: 116, endPoint x: 52, endPoint y: 112, distance: 23.8
click at [31, 113] on div at bounding box center [29, 105] width 29 height 29
click at [623, 22] on span "unmute" at bounding box center [623, 21] width 39 height 13
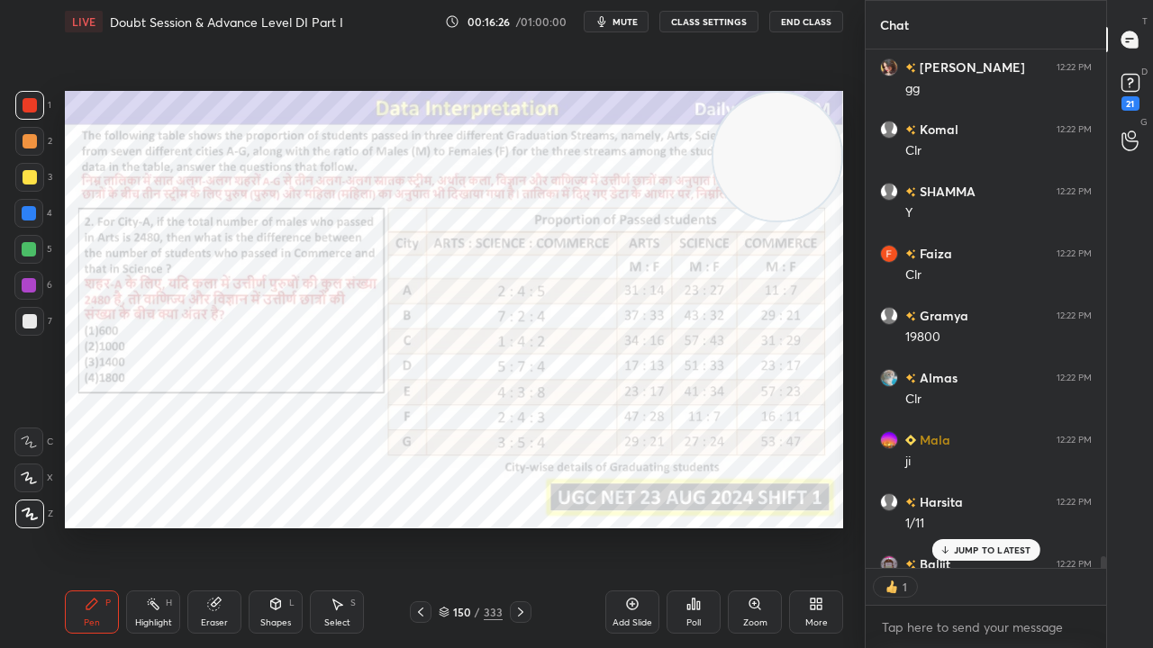
click at [619, 18] on span "mute" at bounding box center [624, 21] width 25 height 13
click at [28, 217] on div at bounding box center [29, 213] width 14 height 14
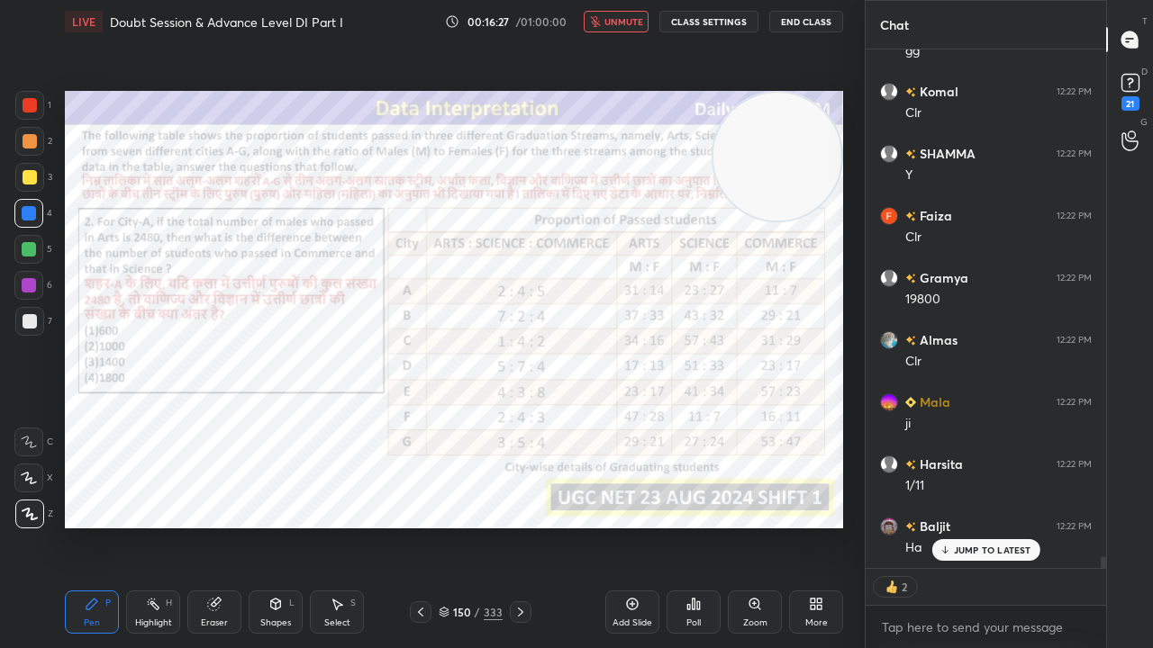
click at [605, 14] on button "unmute" at bounding box center [616, 22] width 65 height 22
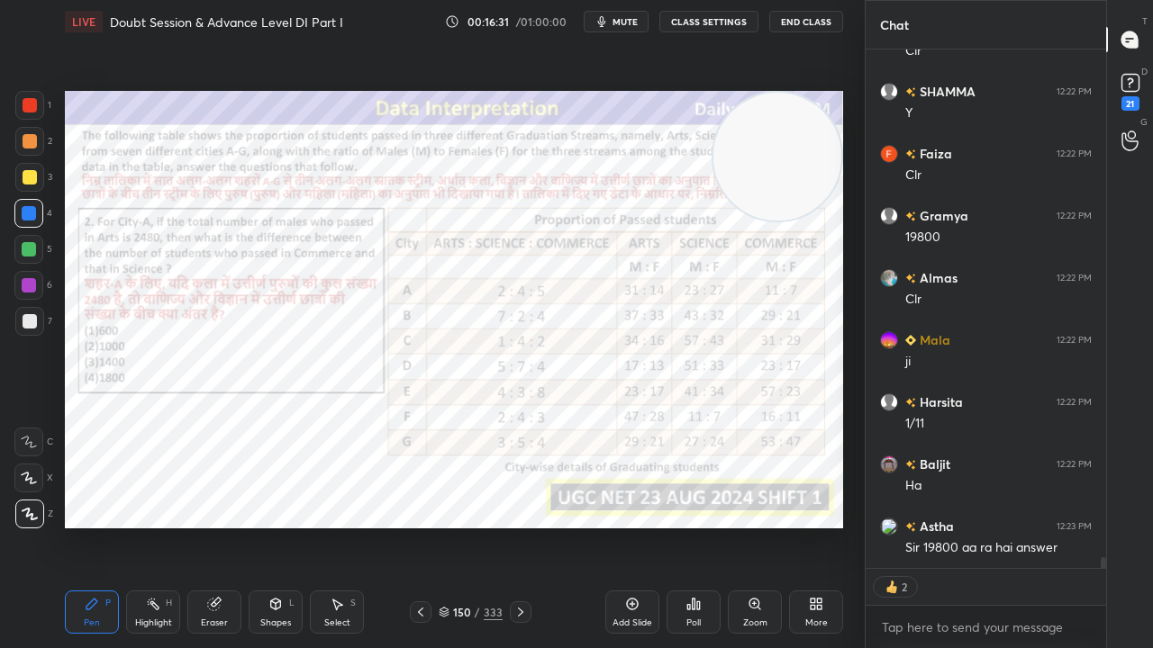
scroll to position [24378, 0]
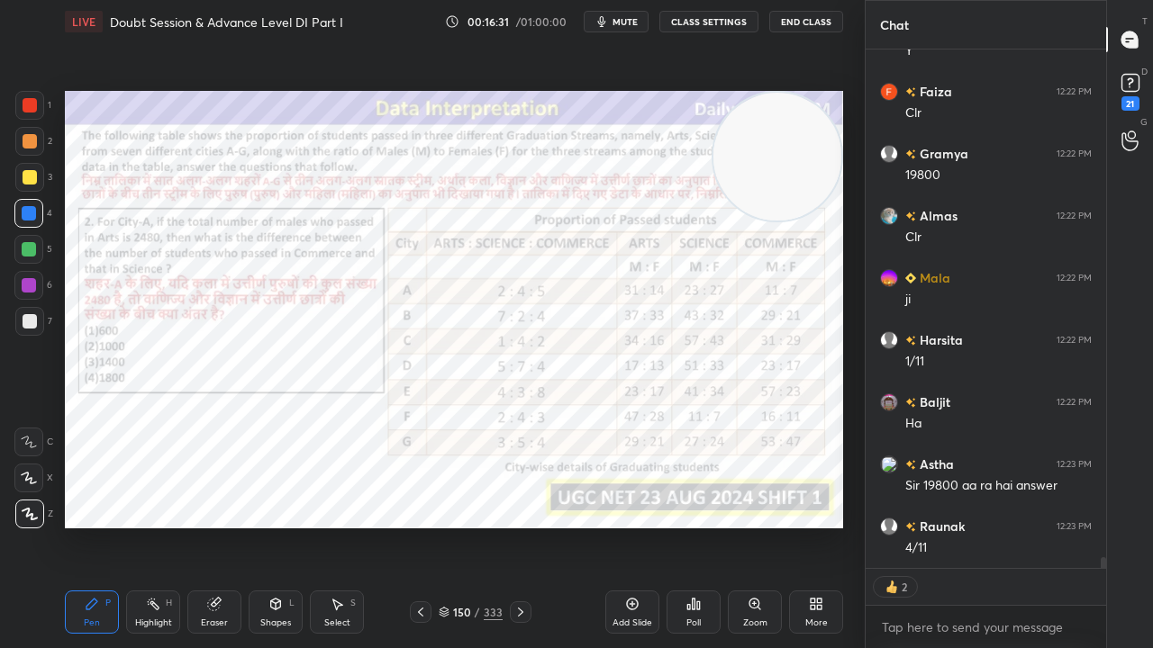
drag, startPoint x: 213, startPoint y: 612, endPoint x: 263, endPoint y: 542, distance: 86.0
click at [218, 526] on div "Eraser" at bounding box center [214, 612] width 54 height 43
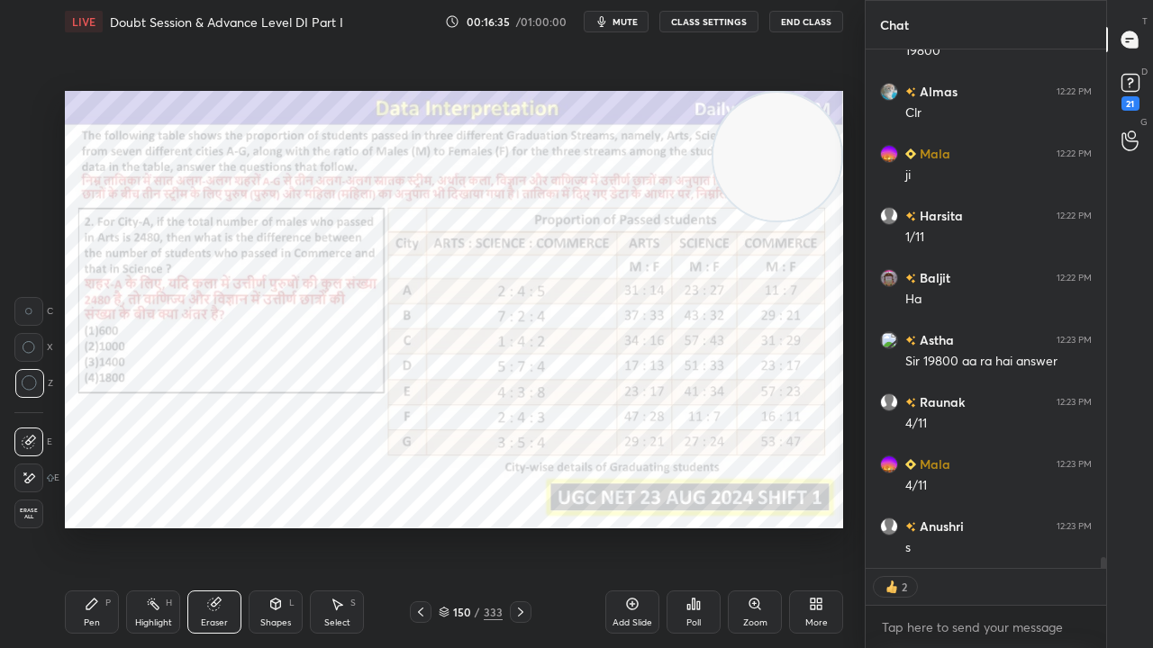
click at [79, 526] on div "Pen P" at bounding box center [92, 612] width 54 height 43
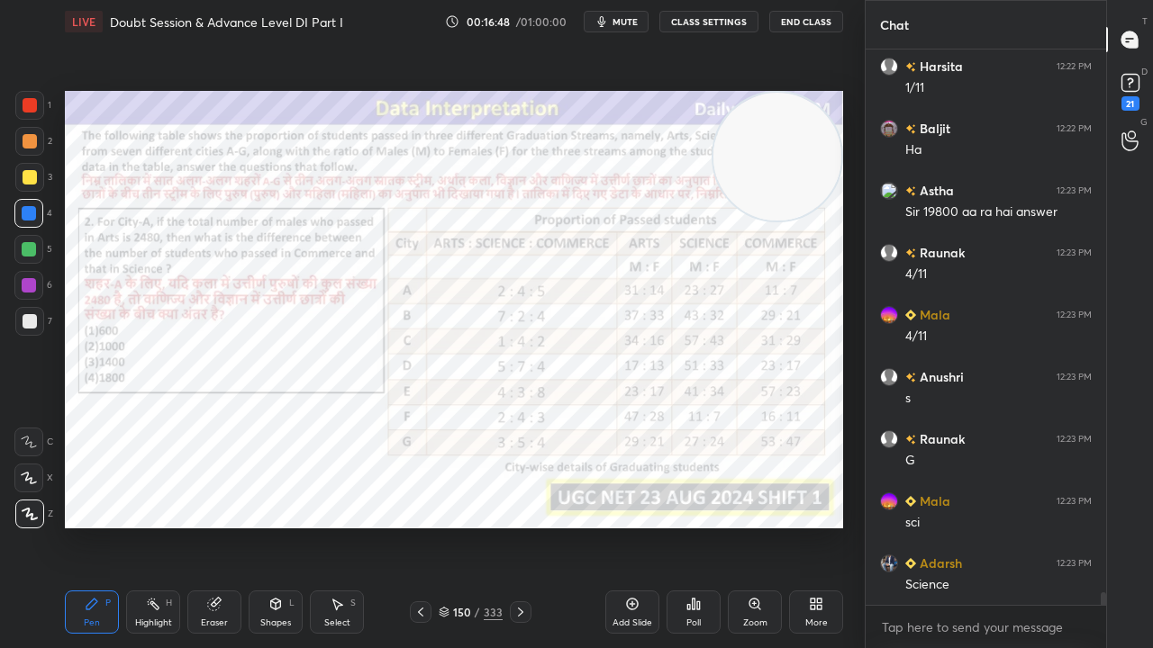
click at [27, 106] on div at bounding box center [30, 105] width 14 height 14
click at [32, 218] on div at bounding box center [29, 213] width 14 height 14
click at [32, 216] on div at bounding box center [29, 213] width 14 height 14
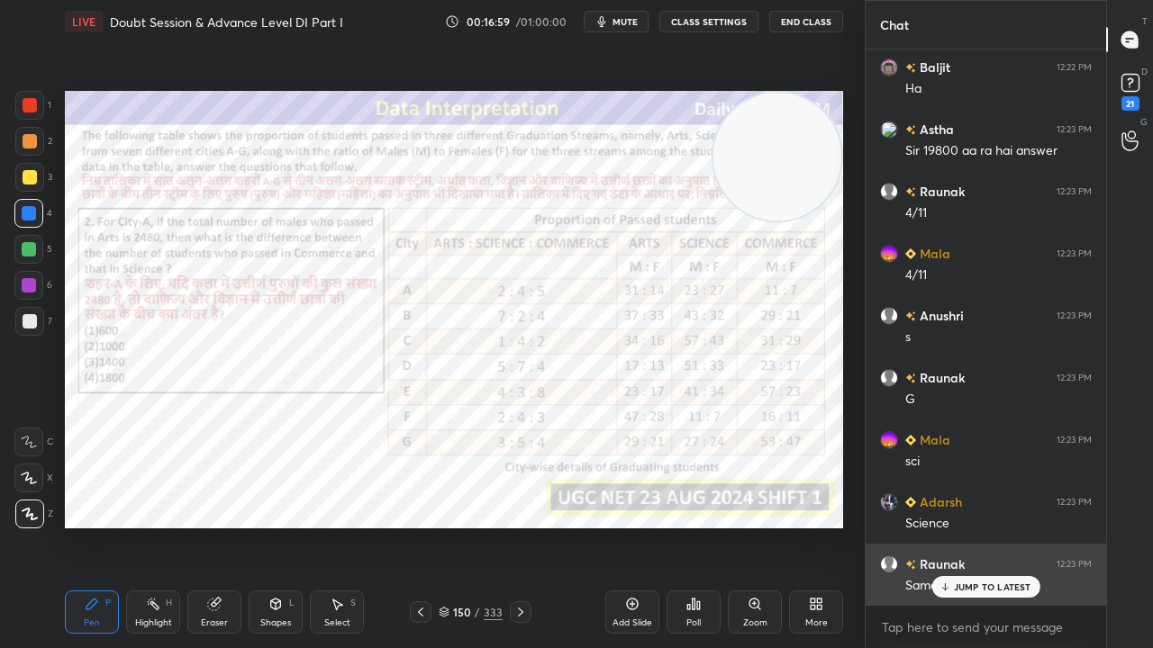
click at [991, 526] on p "JUMP TO LATEST" at bounding box center [992, 587] width 77 height 11
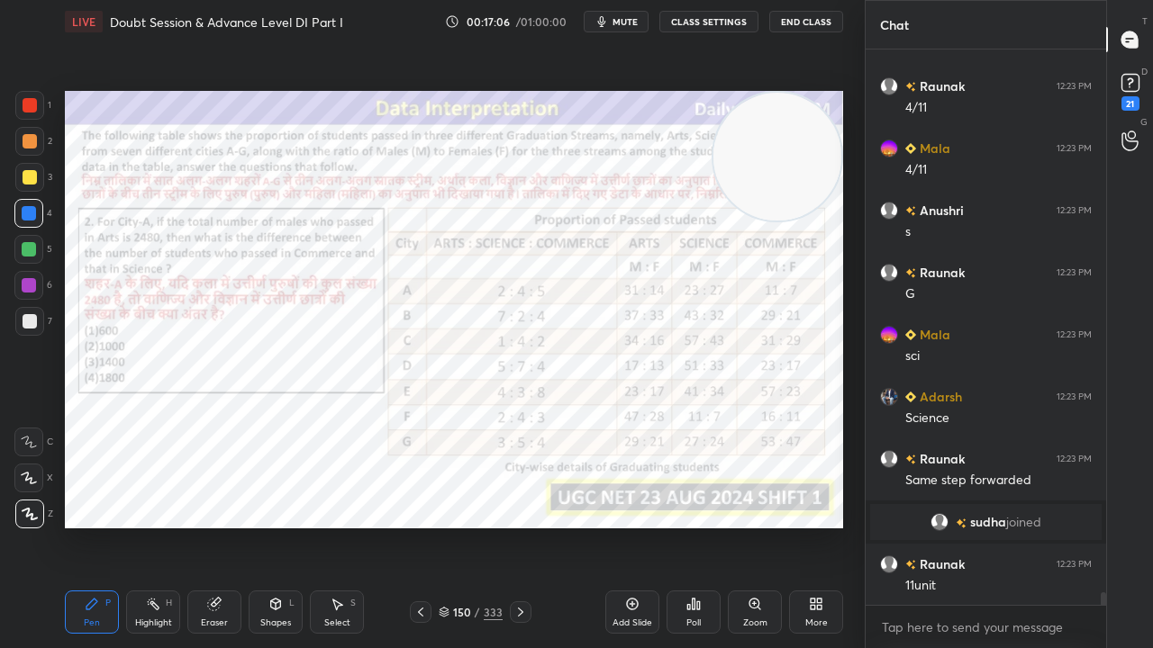
scroll to position [23757, 0]
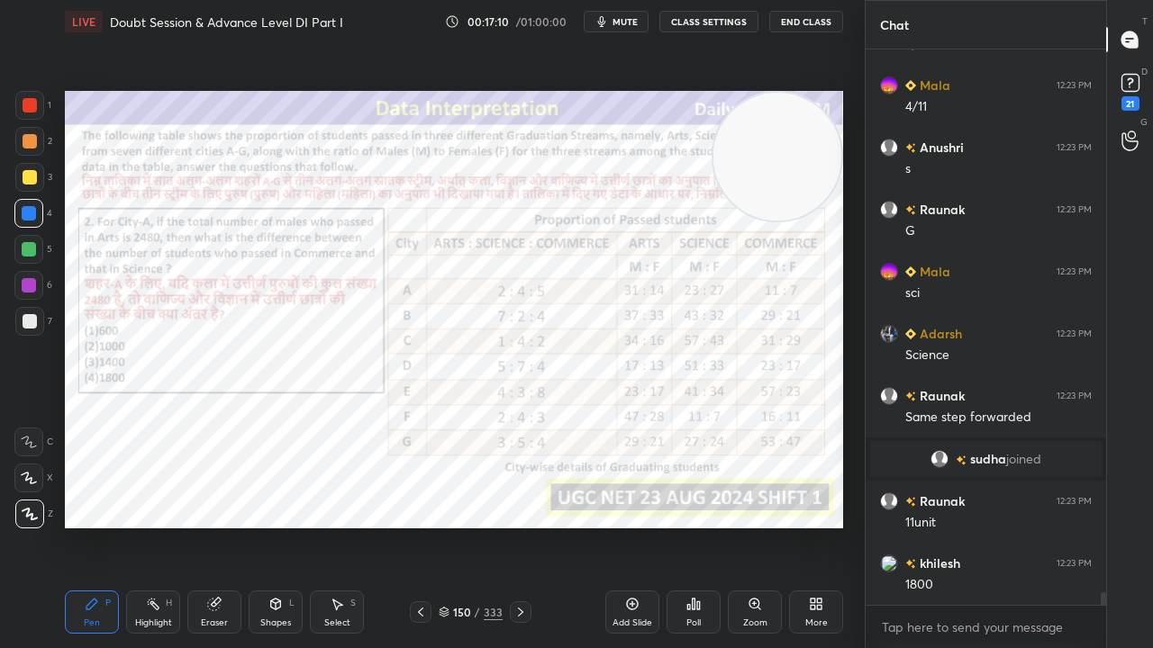
click at [30, 283] on div at bounding box center [29, 285] width 14 height 14
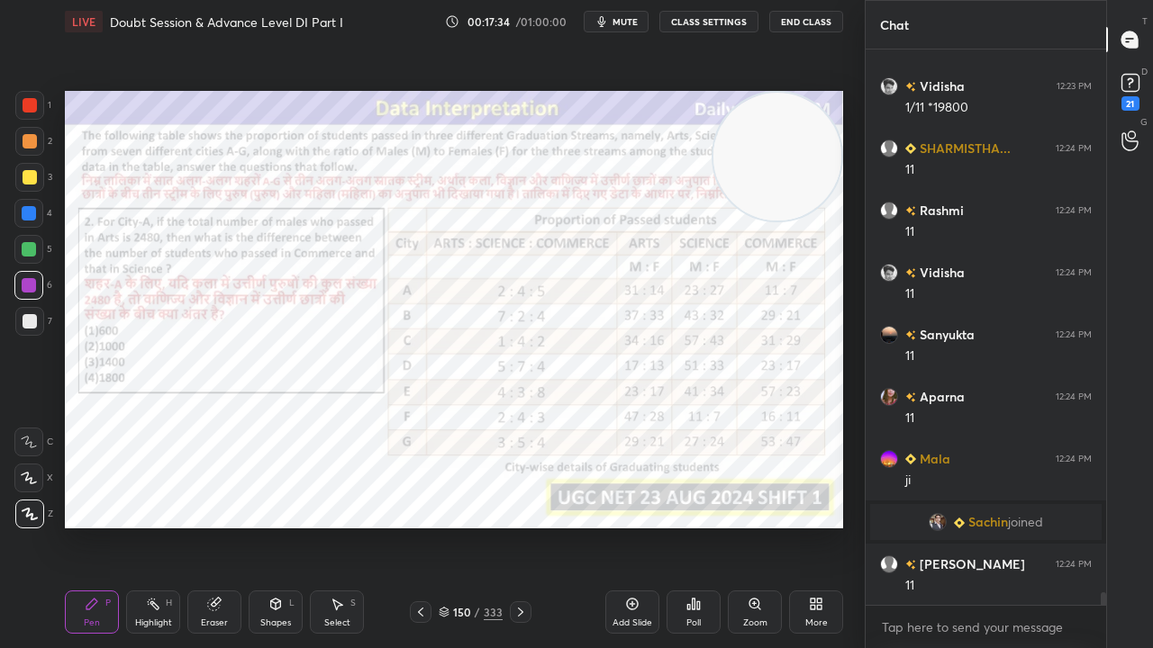
scroll to position [24814, 0]
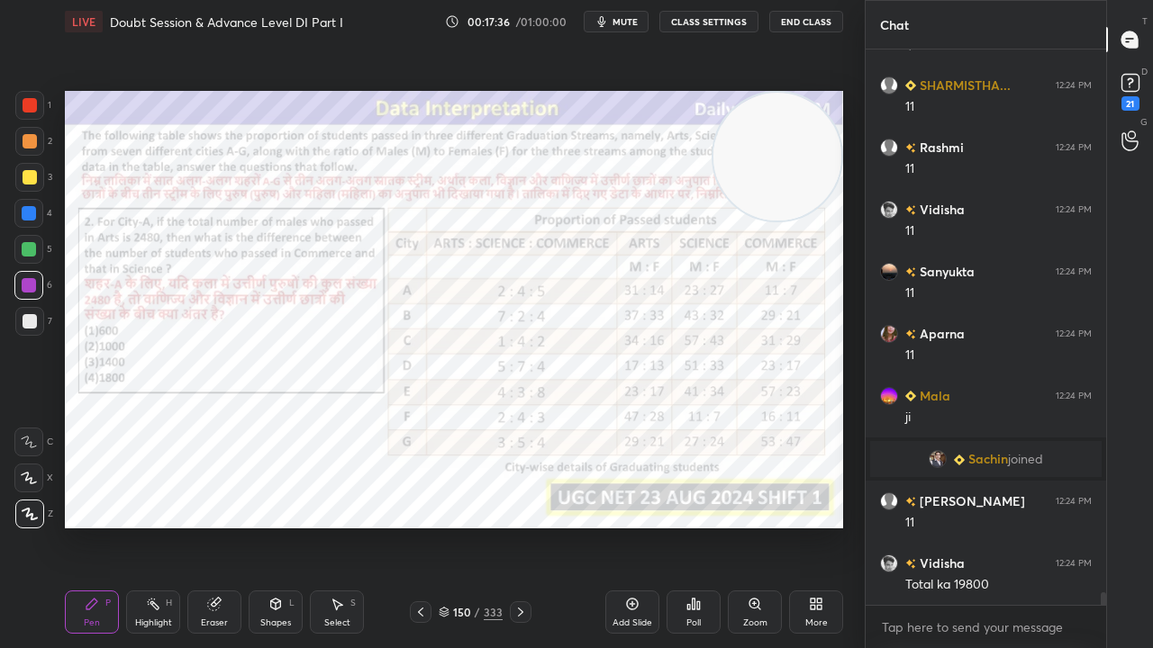
drag, startPoint x: 30, startPoint y: 103, endPoint x: 57, endPoint y: 133, distance: 40.8
click at [30, 104] on div at bounding box center [30, 105] width 14 height 14
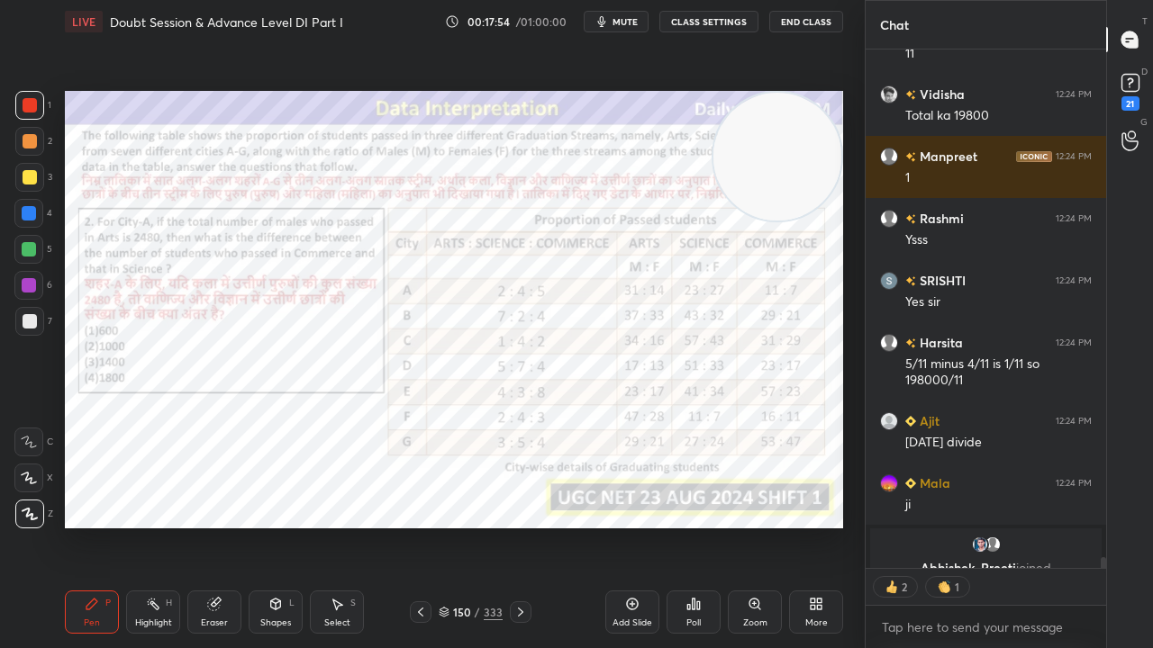
scroll to position [25305, 0]
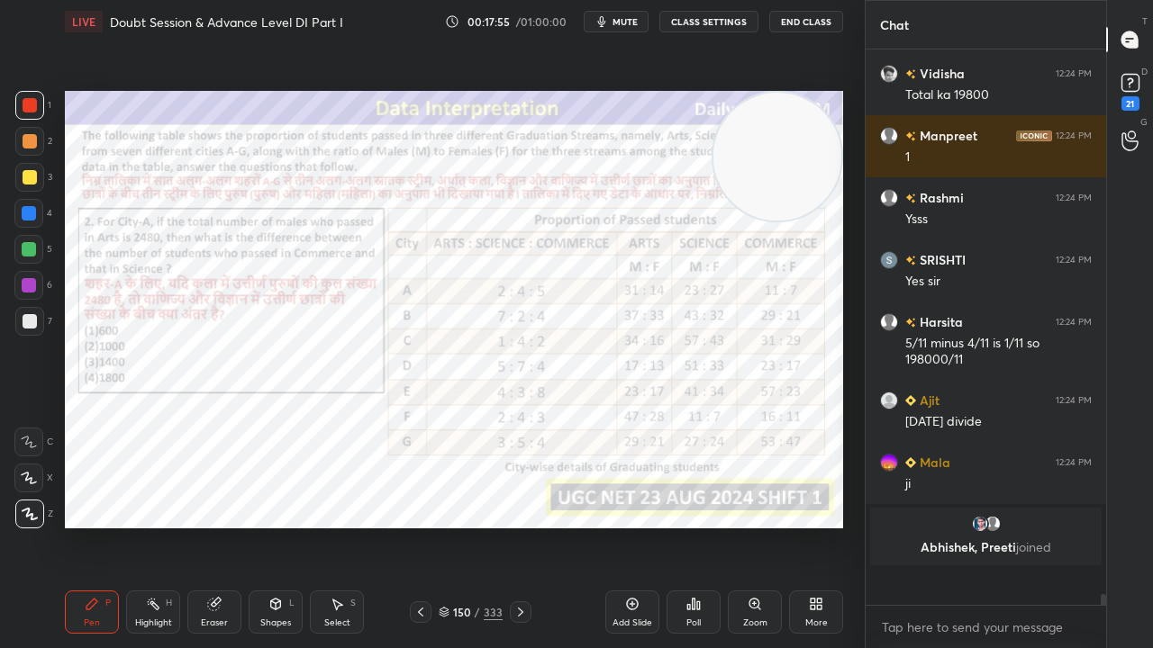
drag, startPoint x: 221, startPoint y: 606, endPoint x: 227, endPoint y: 598, distance: 10.3
click at [223, 526] on div "Eraser" at bounding box center [214, 612] width 54 height 43
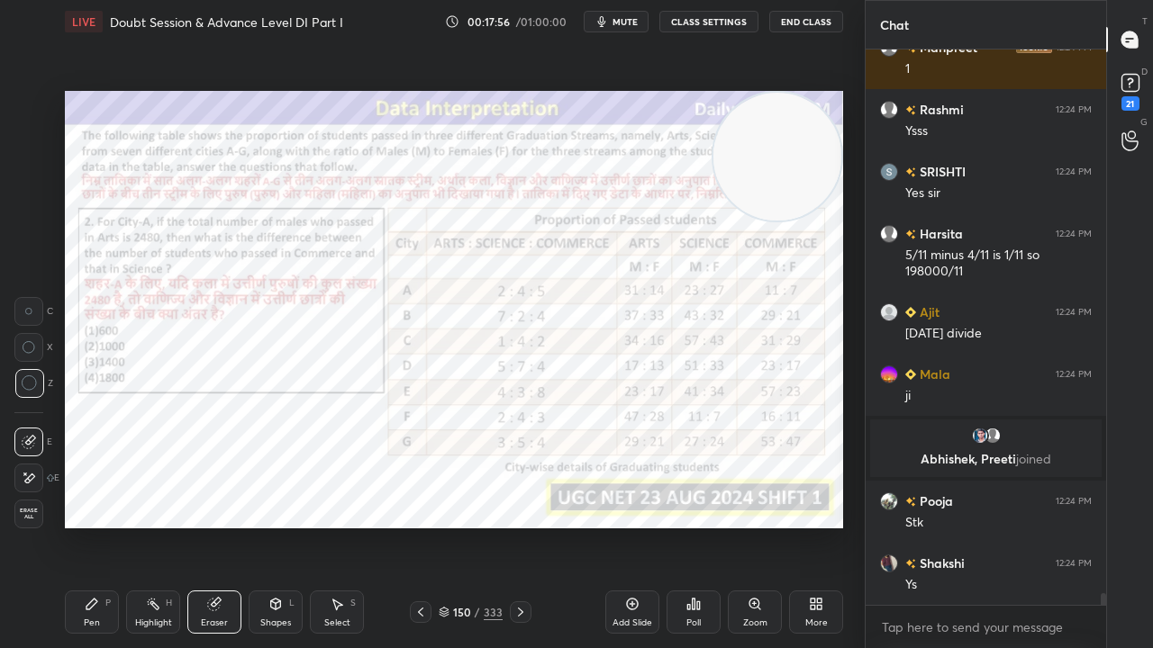
scroll to position [25216, 0]
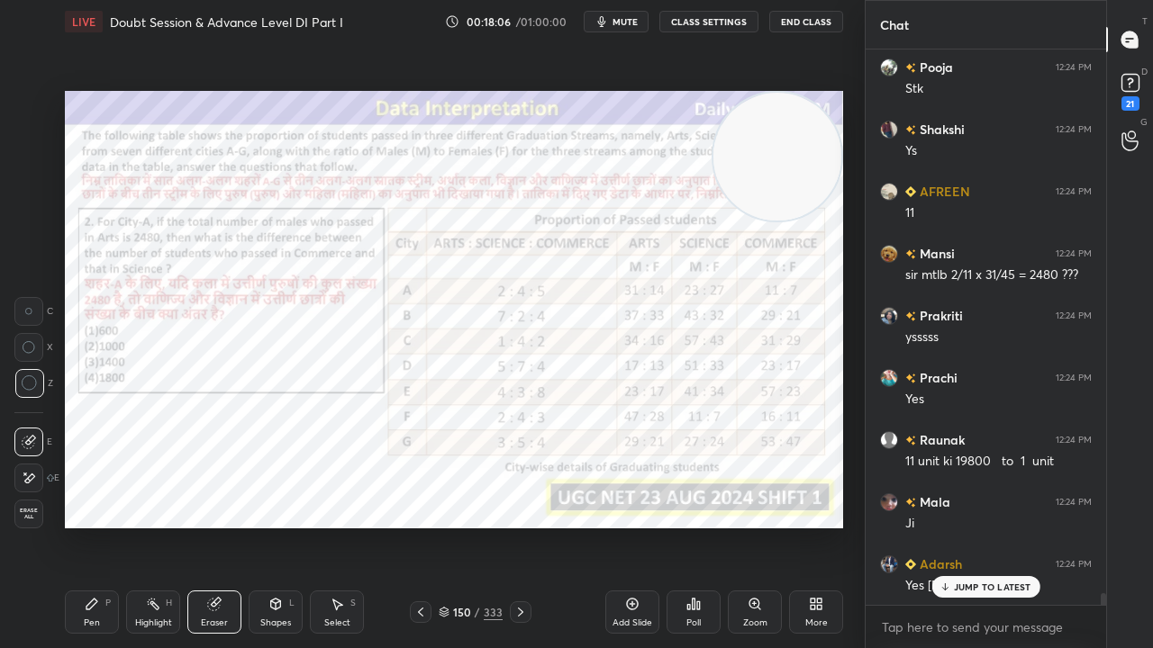
drag, startPoint x: 94, startPoint y: 608, endPoint x: 135, endPoint y: 551, distance: 70.3
click at [95, 526] on icon at bounding box center [92, 604] width 14 height 14
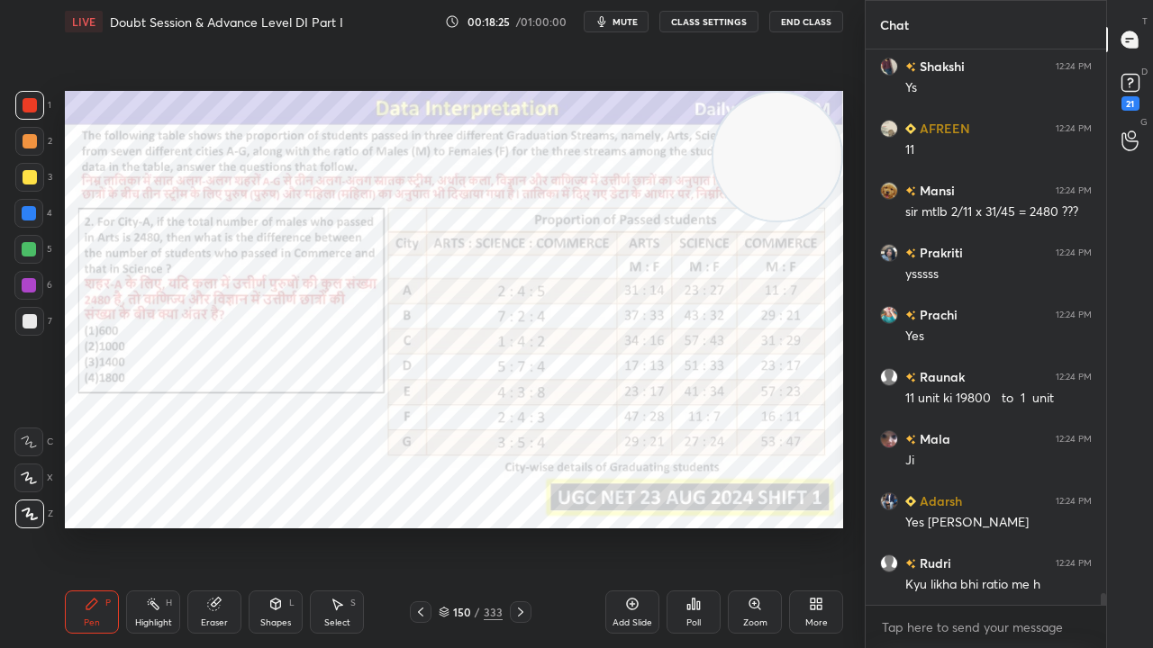
click at [29, 283] on div at bounding box center [29, 285] width 14 height 14
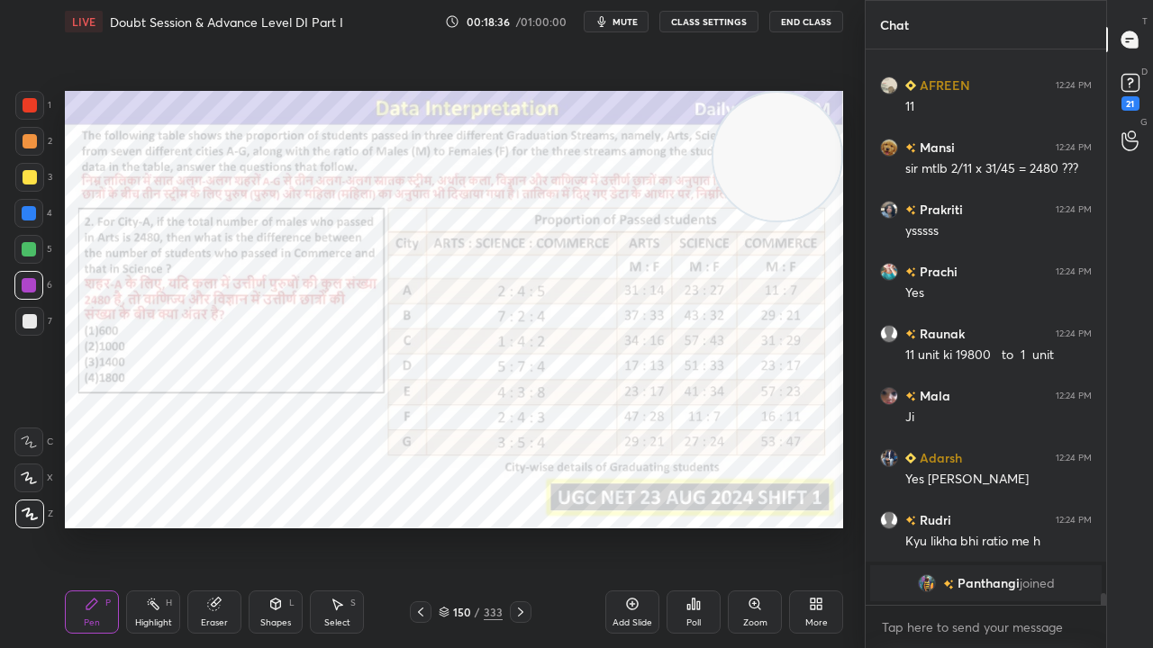
drag, startPoint x: 207, startPoint y: 603, endPoint x: 211, endPoint y: 594, distance: 9.7
click at [208, 526] on icon at bounding box center [214, 604] width 14 height 14
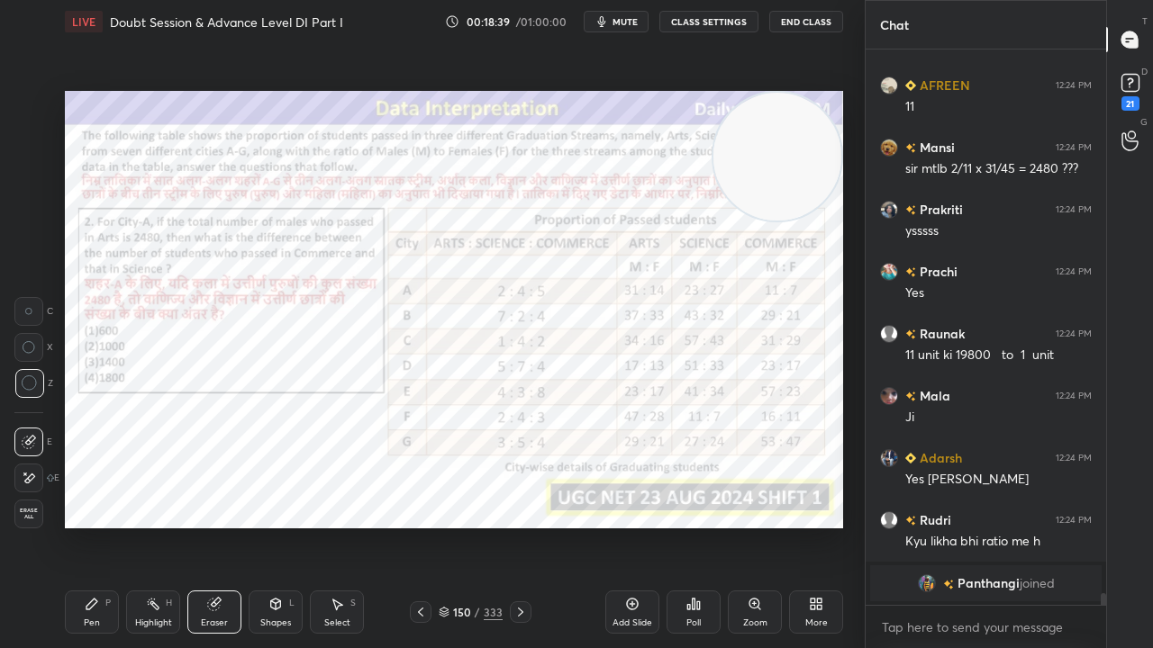
click at [94, 526] on icon at bounding box center [92, 604] width 14 height 14
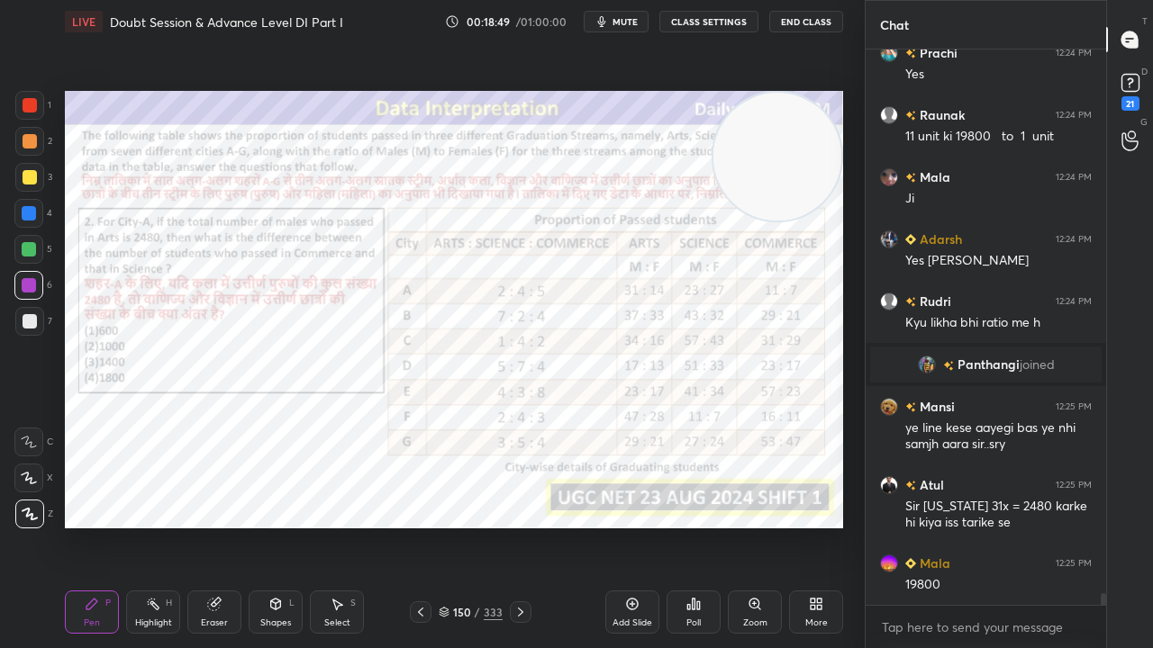
scroll to position [25821, 0]
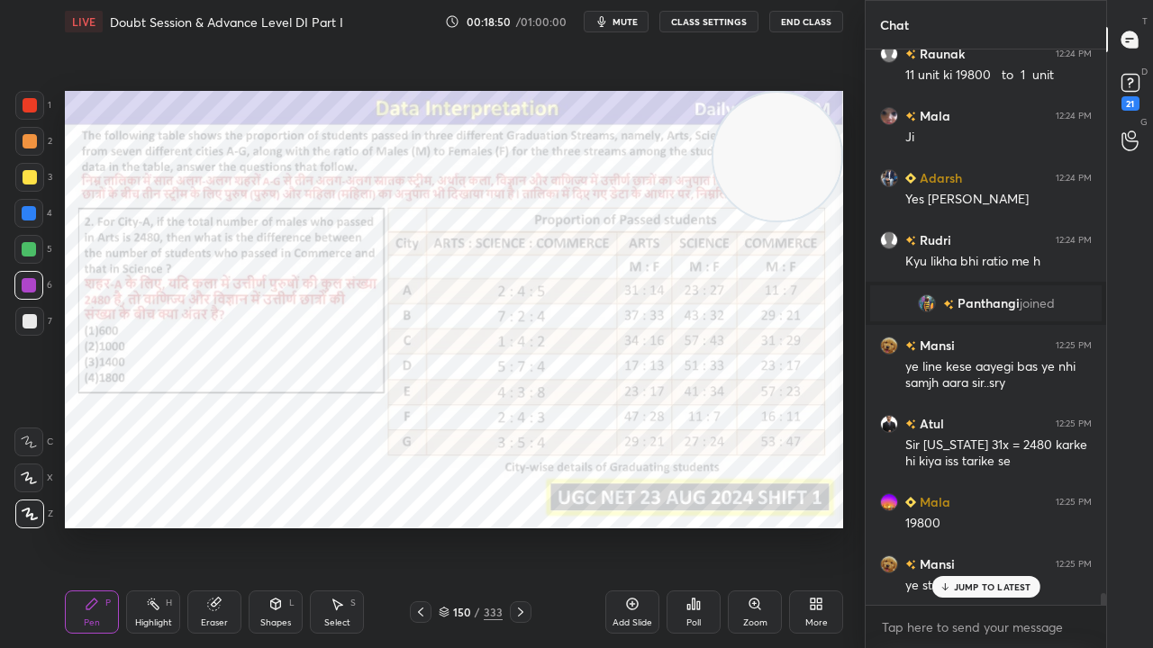
click at [218, 526] on g at bounding box center [215, 605] width 14 height 14
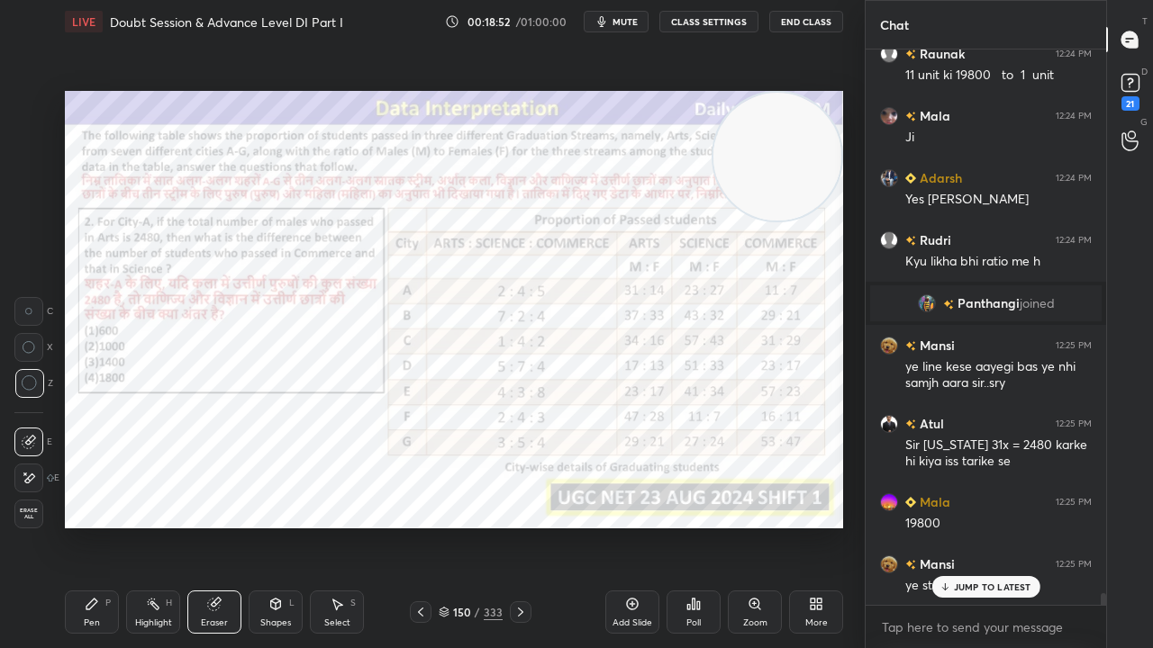
drag, startPoint x: 97, startPoint y: 607, endPoint x: 124, endPoint y: 545, distance: 67.8
click at [96, 526] on icon at bounding box center [92, 604] width 14 height 14
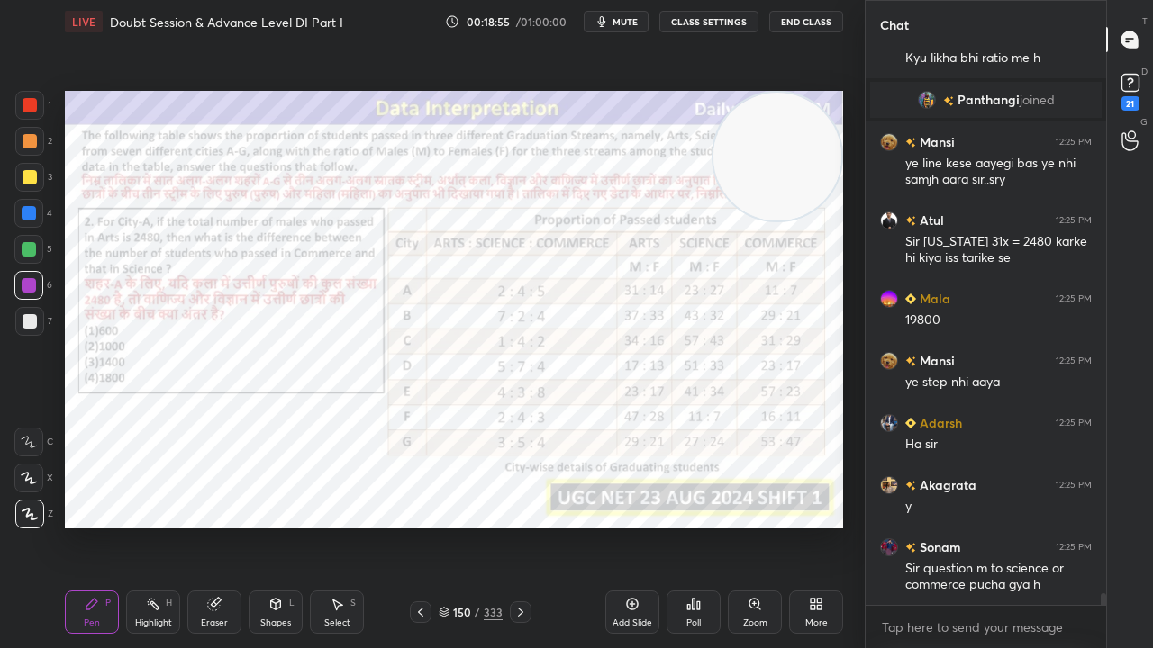
scroll to position [26086, 0]
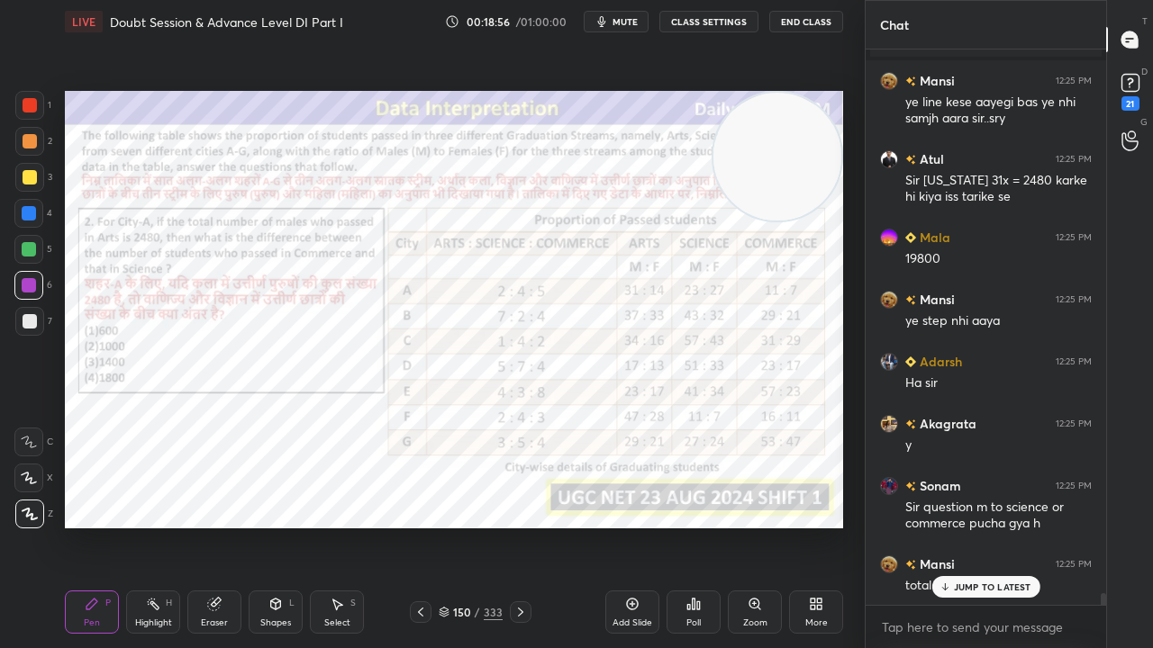
click at [211, 526] on div "Eraser" at bounding box center [214, 612] width 54 height 43
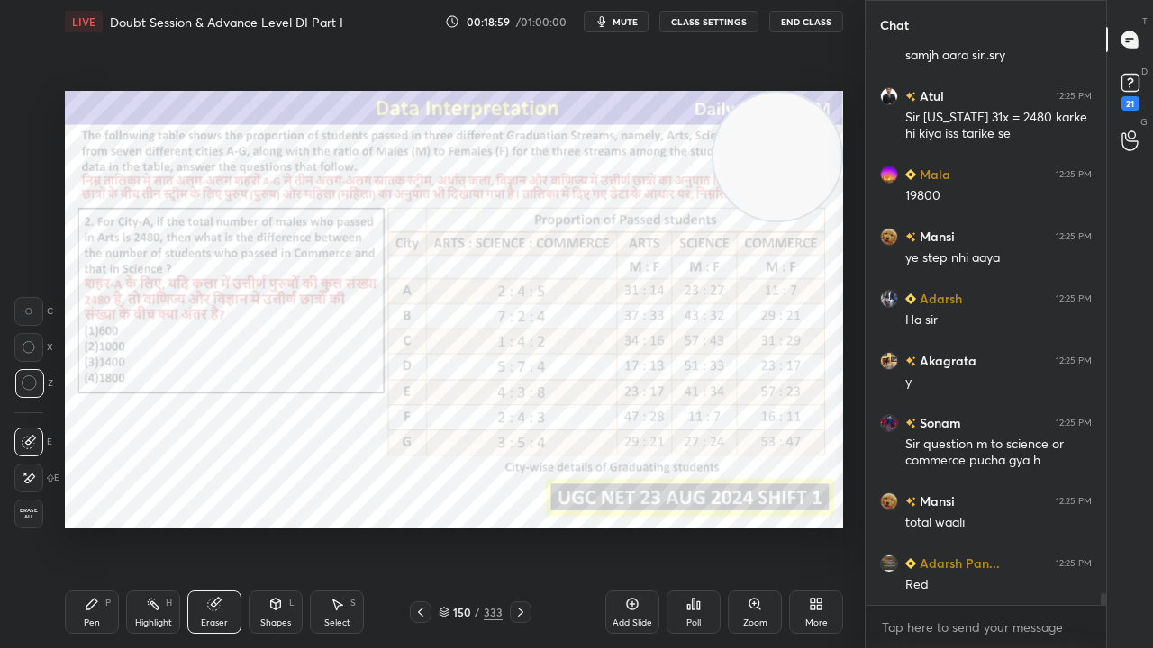
scroll to position [26226, 0]
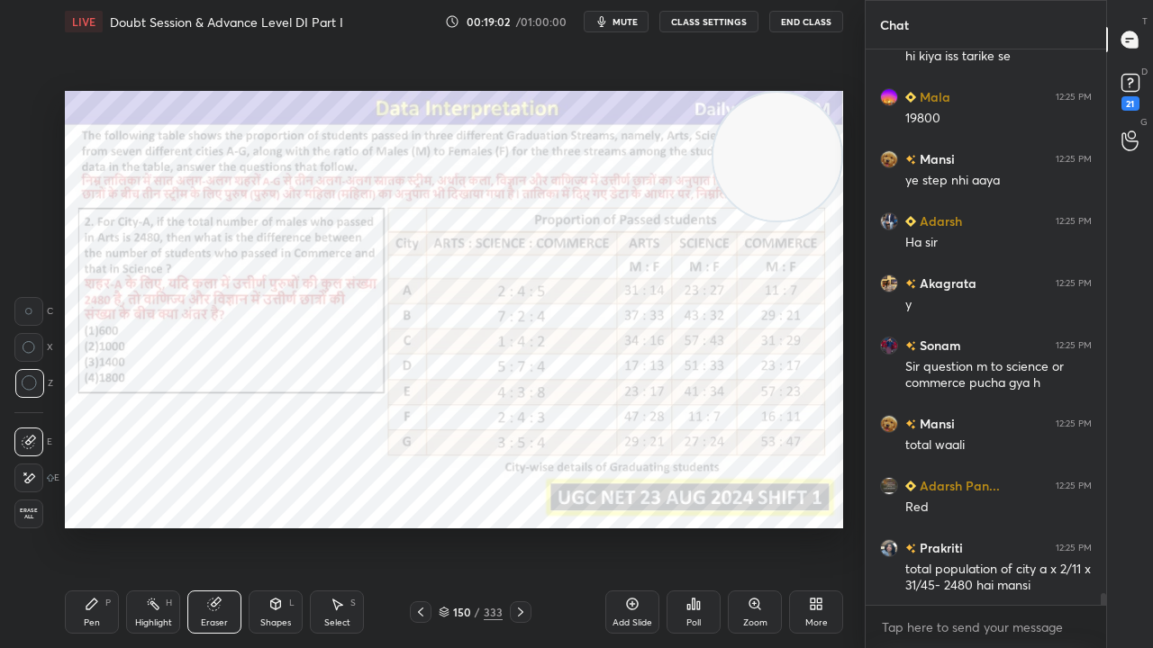
click at [99, 526] on div "Pen P" at bounding box center [92, 612] width 54 height 43
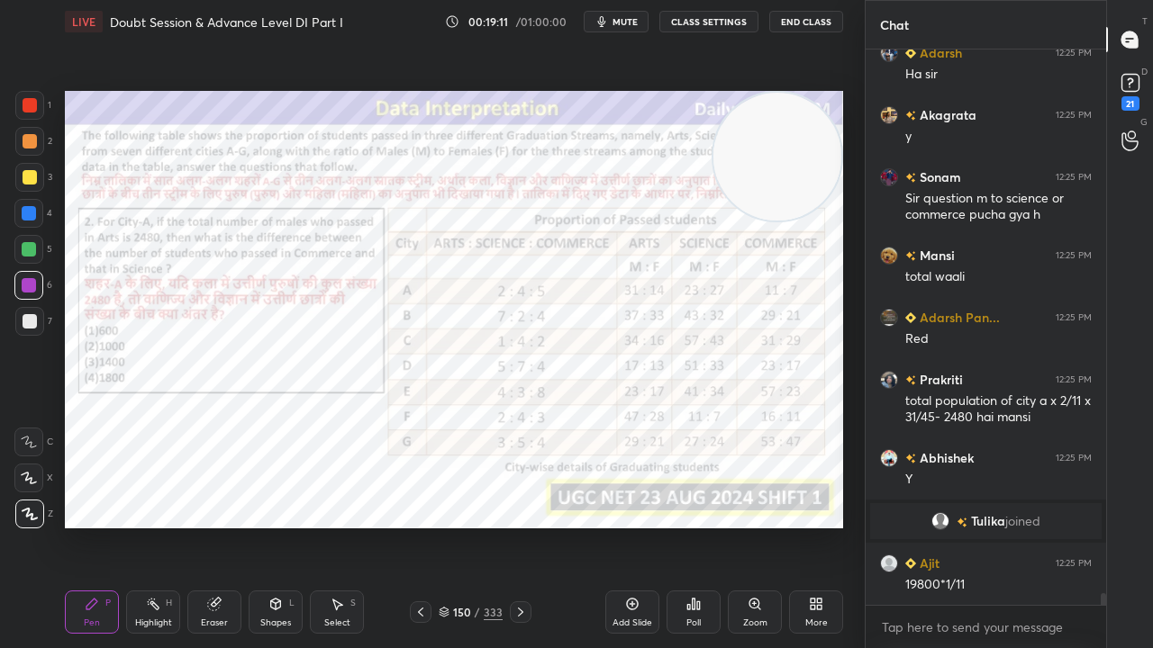
scroll to position [26189, 0]
click at [618, 526] on div "Add Slide" at bounding box center [632, 612] width 54 height 43
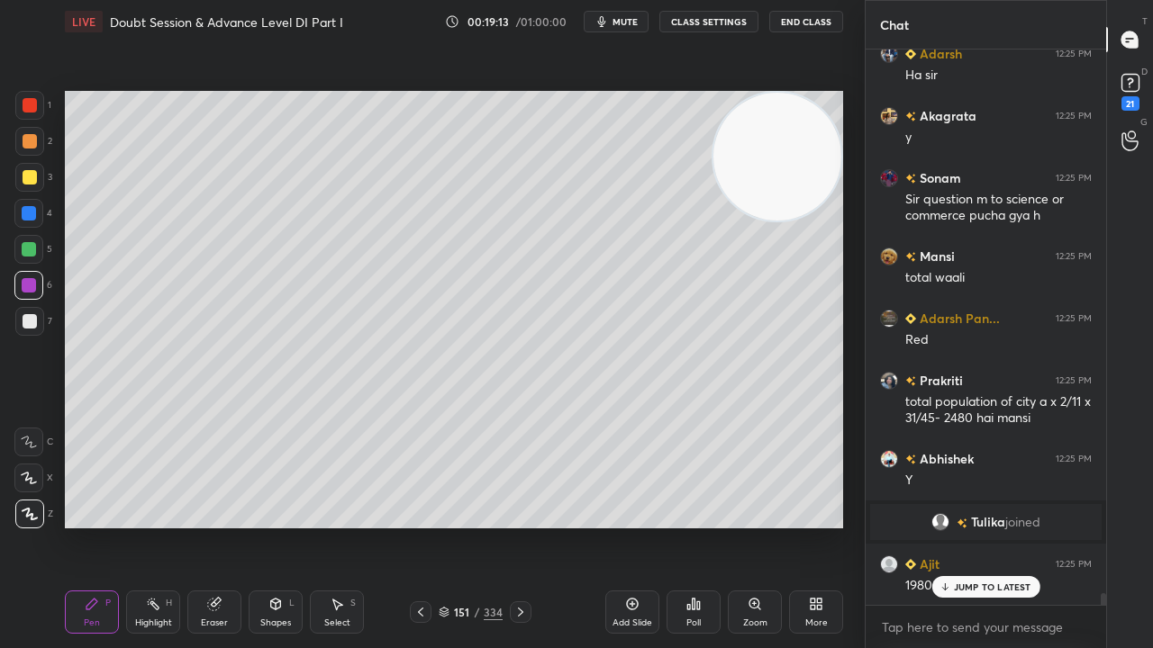
scroll to position [26252, 0]
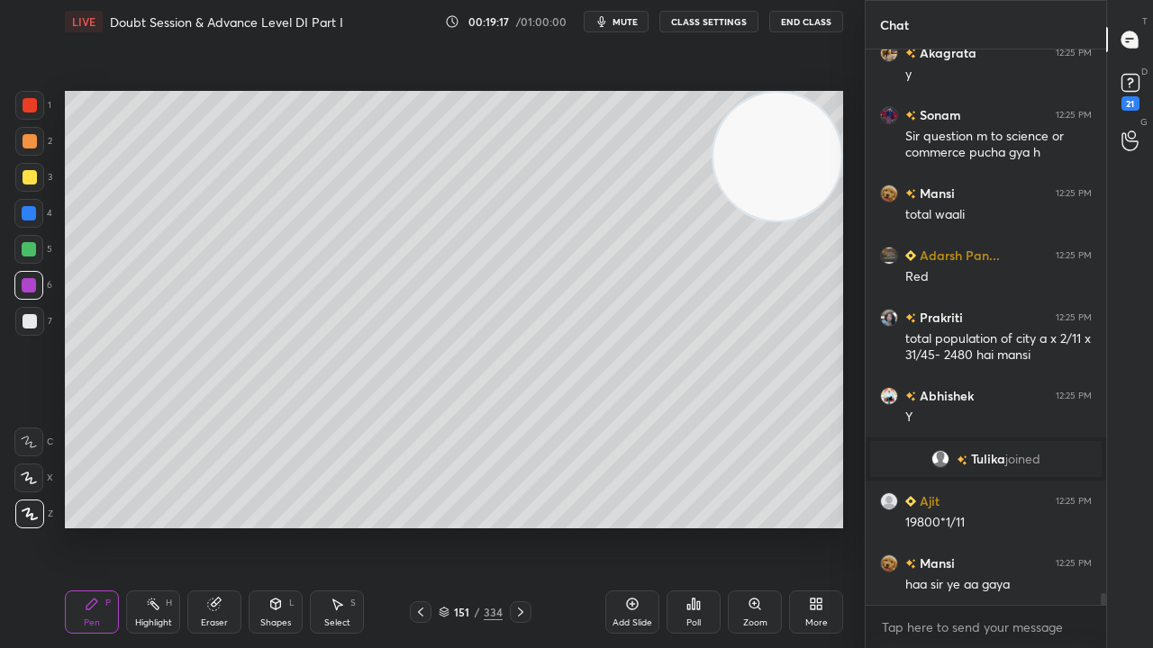
click at [427, 526] on icon at bounding box center [420, 612] width 14 height 14
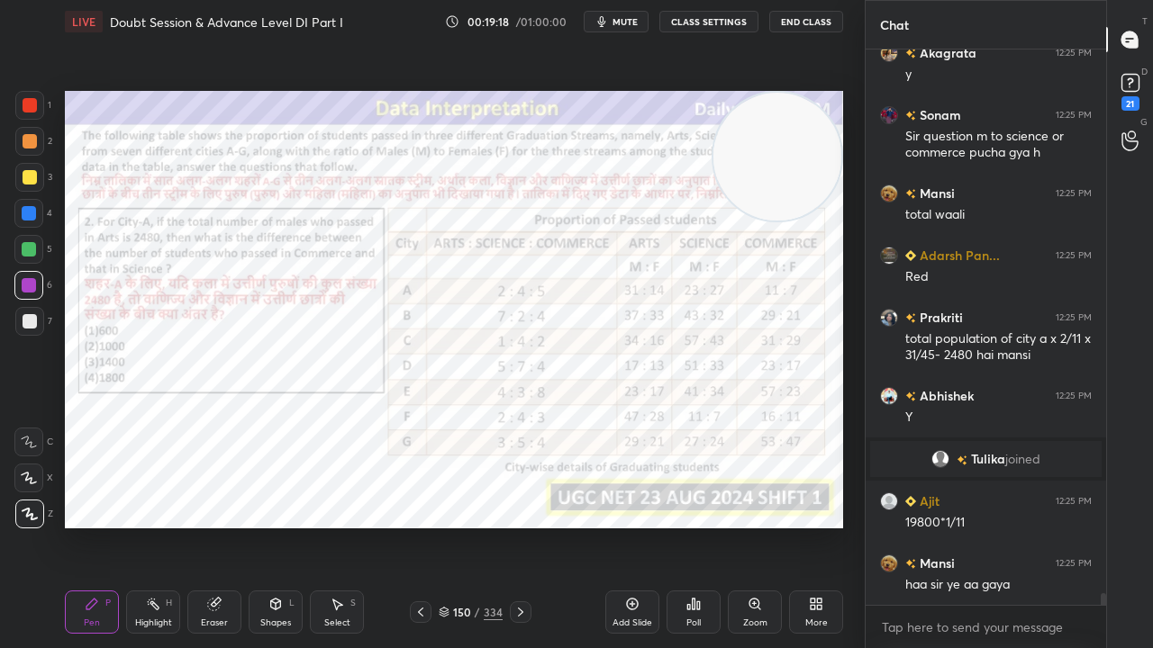
click at [517, 526] on icon at bounding box center [520, 612] width 14 height 14
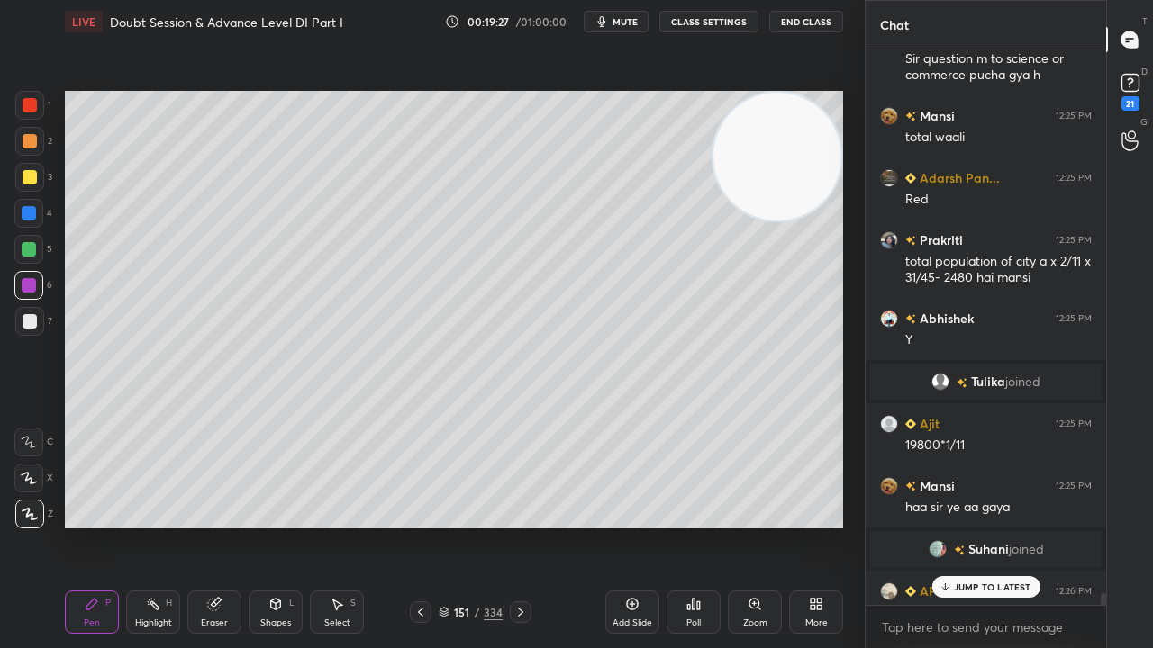
scroll to position [26322, 0]
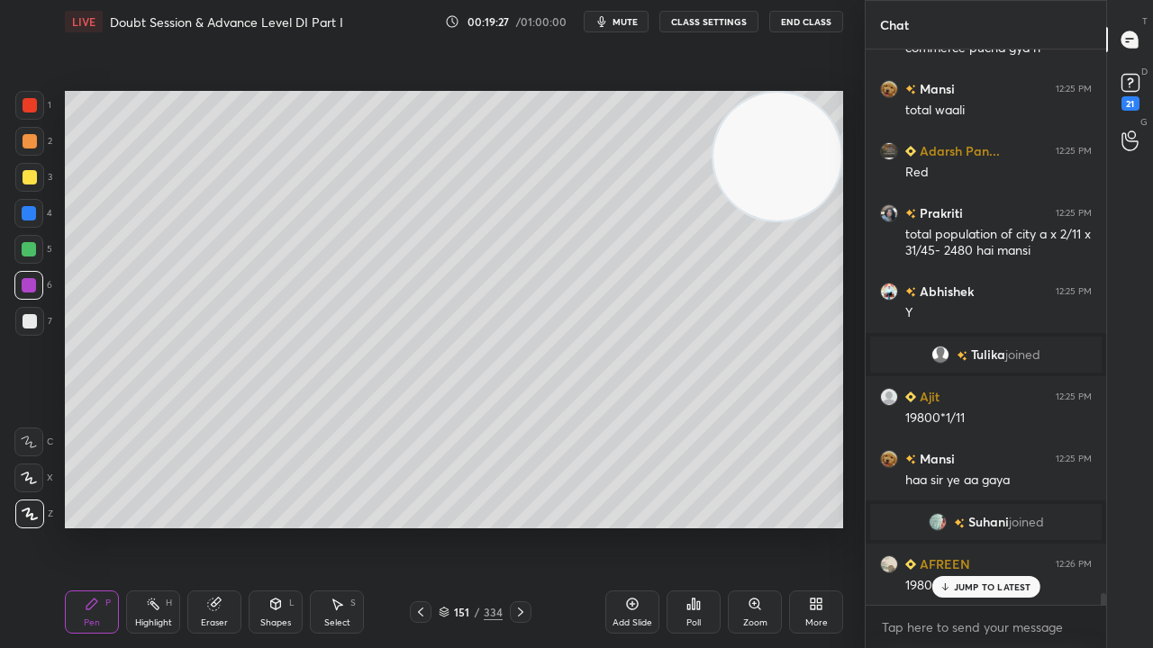
drag, startPoint x: 48, startPoint y: 212, endPoint x: 39, endPoint y: 195, distance: 19.3
click at [42, 204] on div "4" at bounding box center [33, 213] width 38 height 29
click at [30, 177] on div at bounding box center [30, 177] width 14 height 14
click at [30, 176] on div at bounding box center [30, 177] width 14 height 14
click at [31, 101] on div at bounding box center [30, 105] width 14 height 14
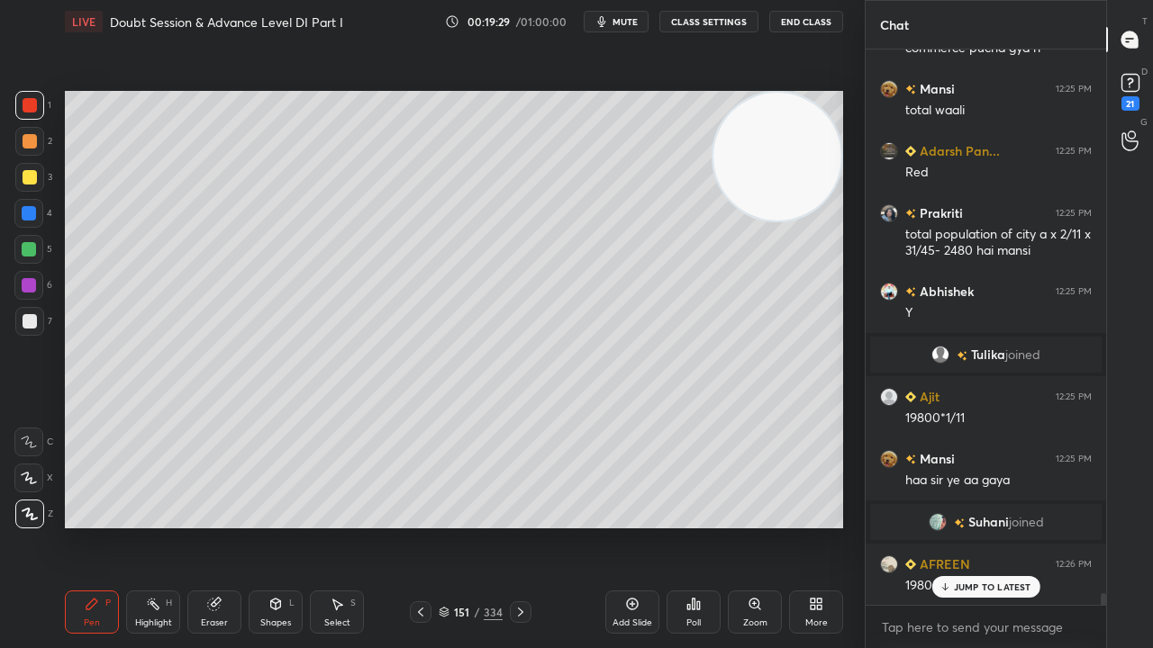
drag, startPoint x: 957, startPoint y: 591, endPoint x: 740, endPoint y: 531, distance: 225.0
click at [955, 526] on p "JUMP TO LATEST" at bounding box center [992, 587] width 77 height 11
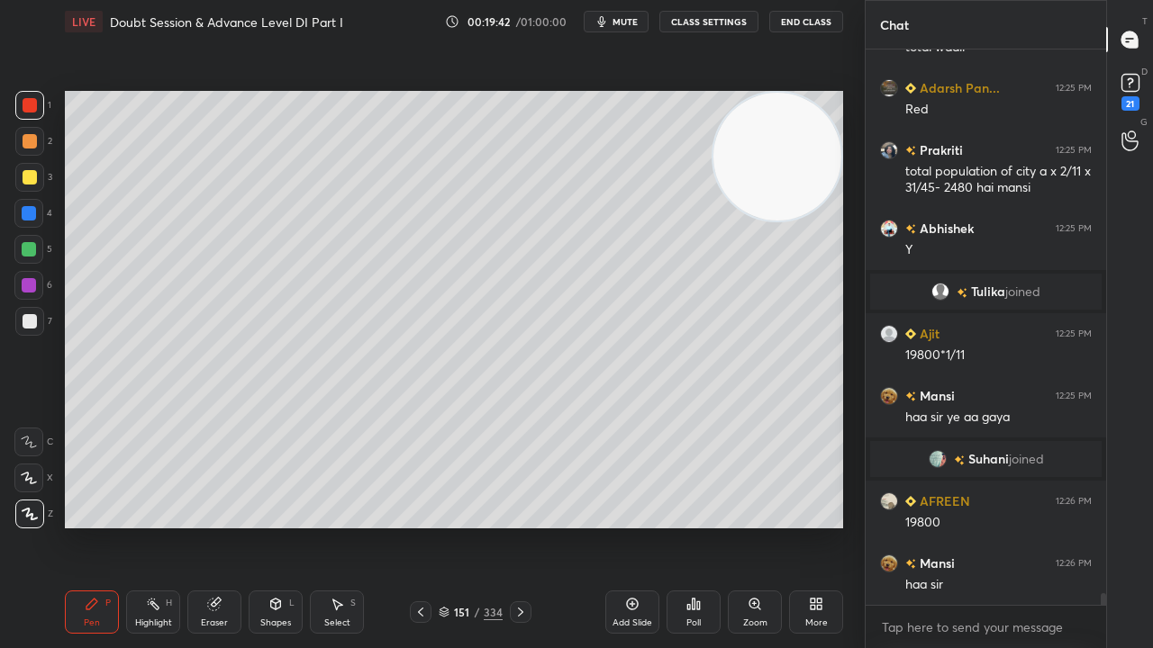
click at [424, 526] on icon at bounding box center [420, 612] width 14 height 14
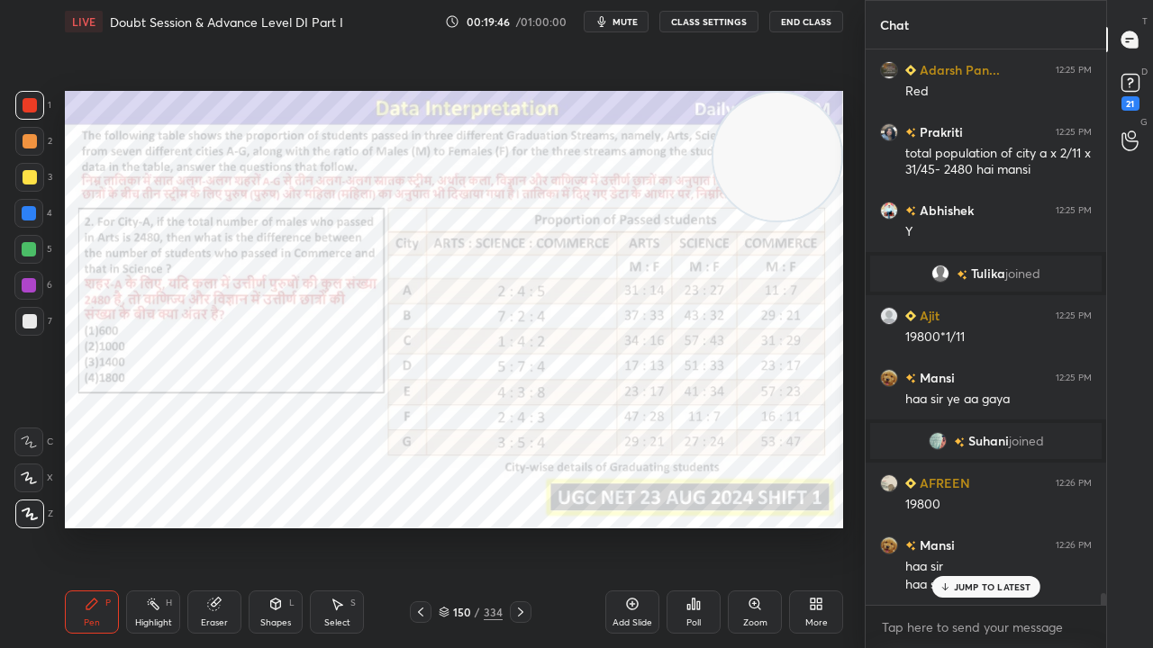
scroll to position [26464, 0]
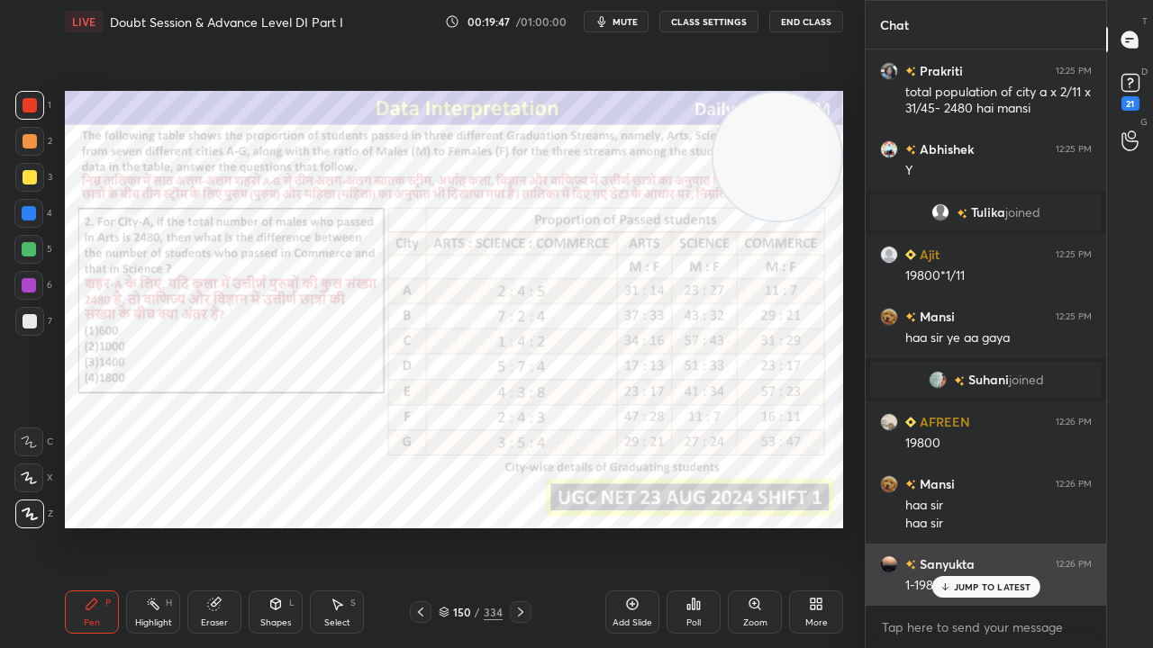
click at [954, 526] on p "JUMP TO LATEST" at bounding box center [992, 587] width 77 height 11
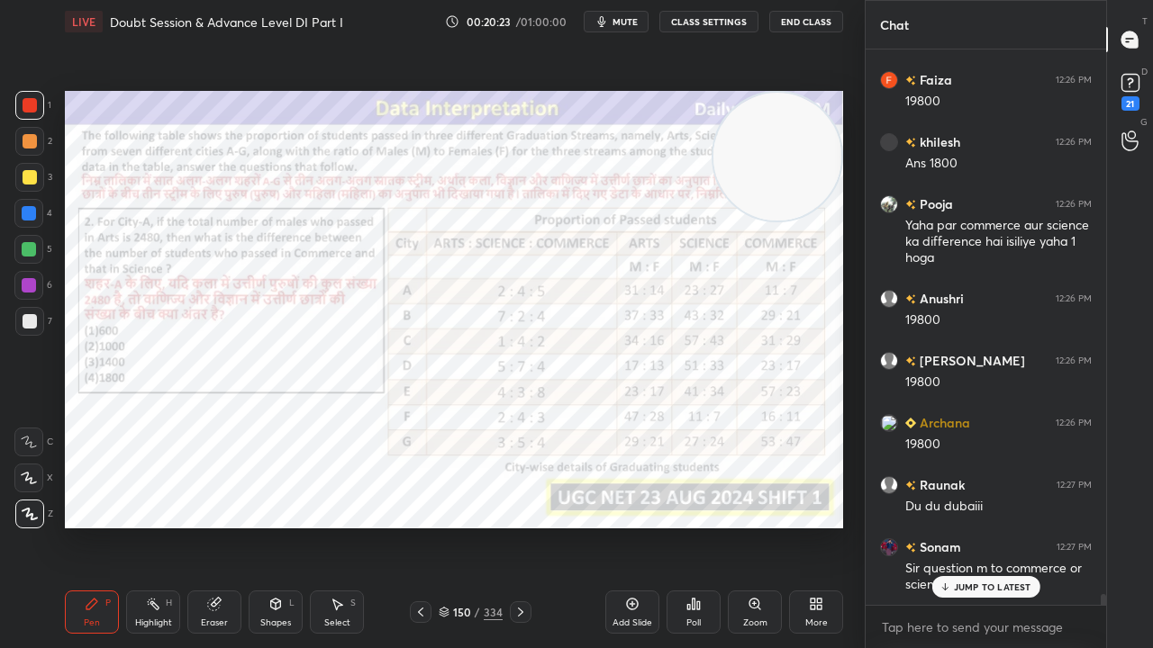
scroll to position [27914, 0]
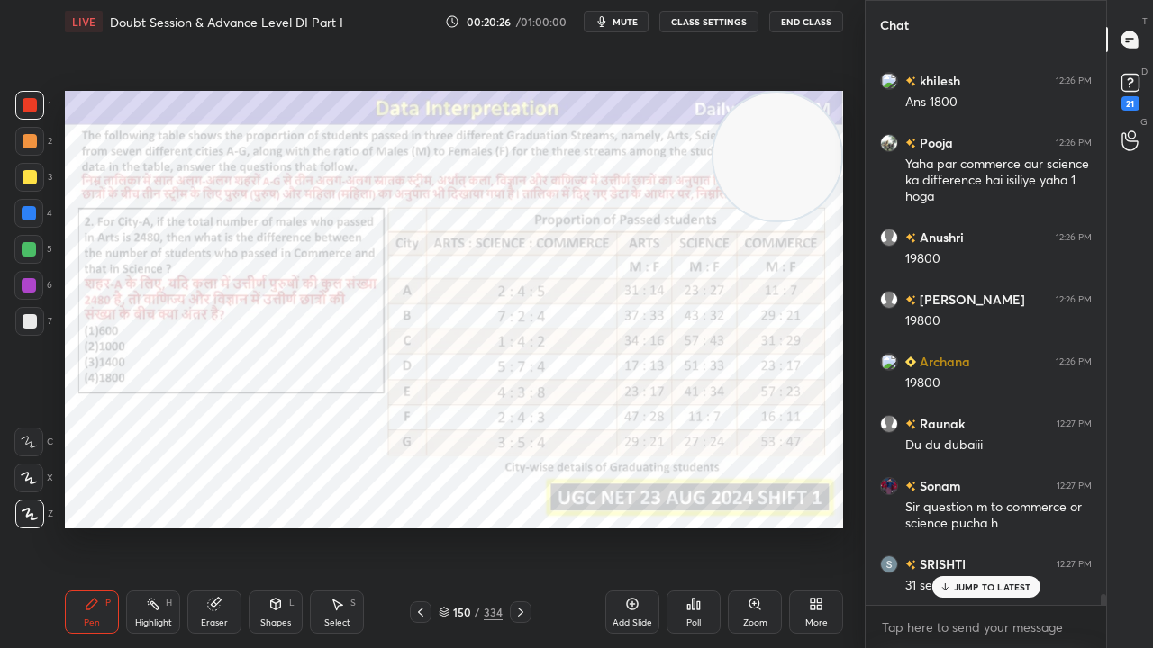
click at [31, 282] on div at bounding box center [29, 285] width 14 height 14
click at [967, 526] on p "JUMP TO LATEST" at bounding box center [992, 587] width 77 height 11
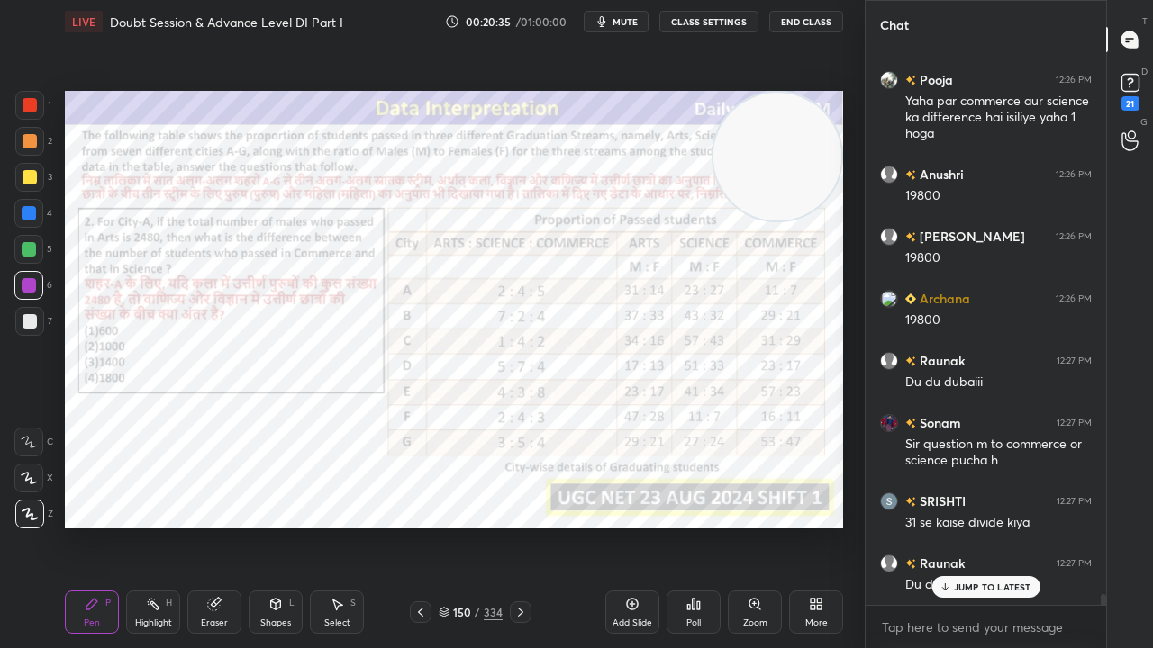
scroll to position [28038, 0]
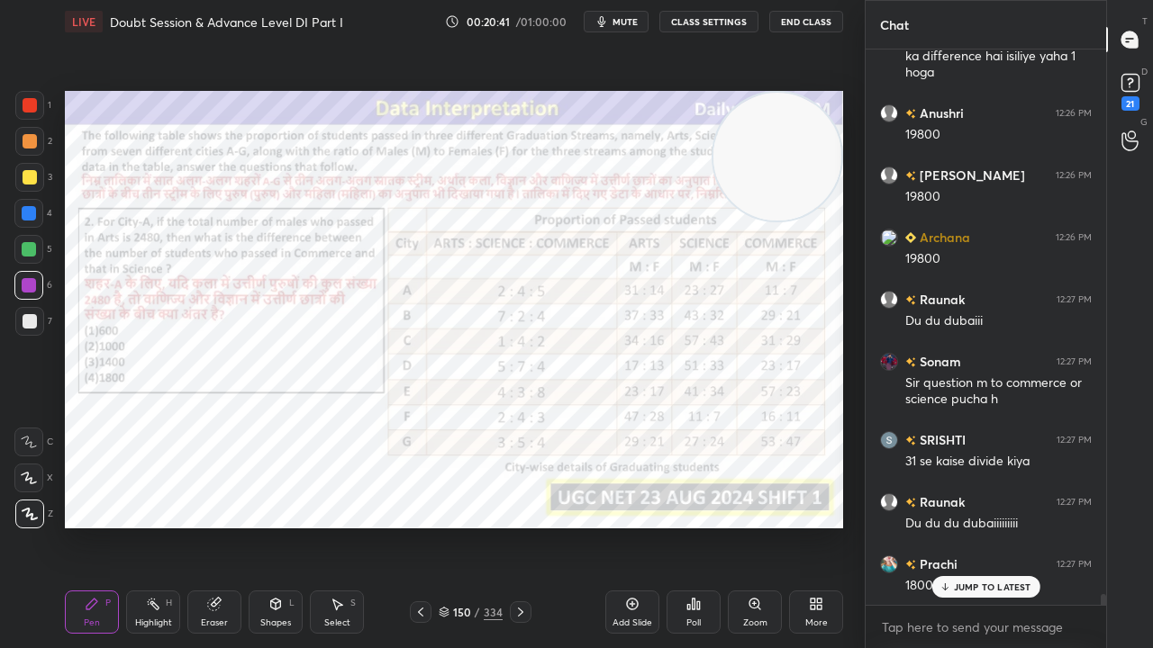
click at [960, 526] on p "JUMP TO LATEST" at bounding box center [992, 587] width 77 height 11
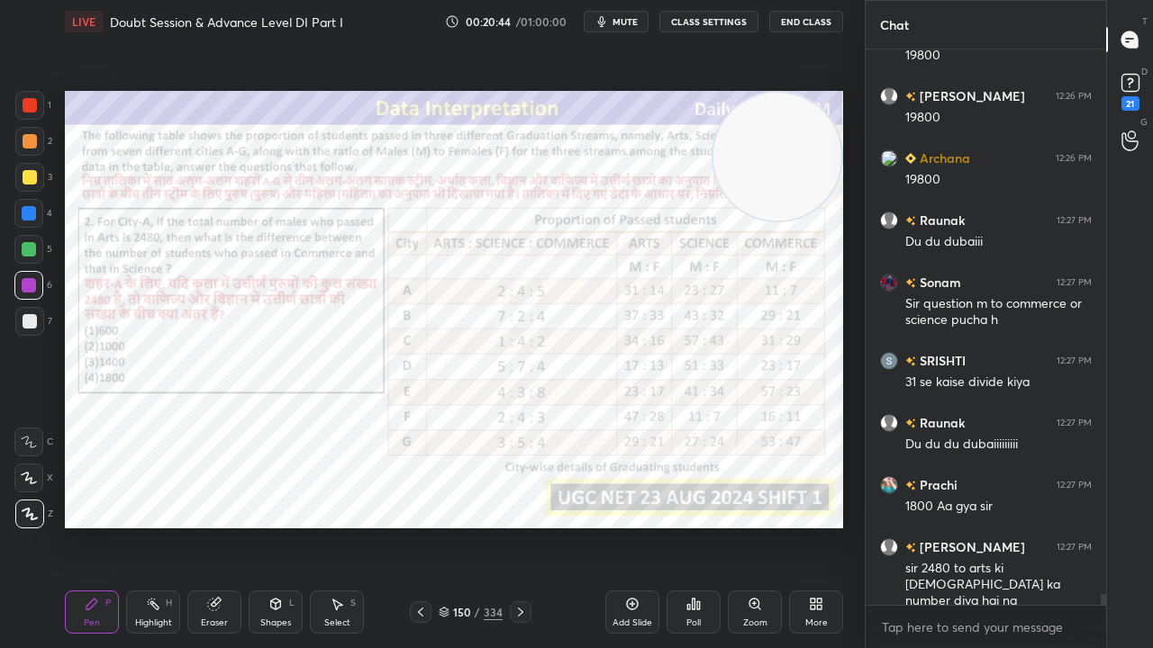
scroll to position [28179, 0]
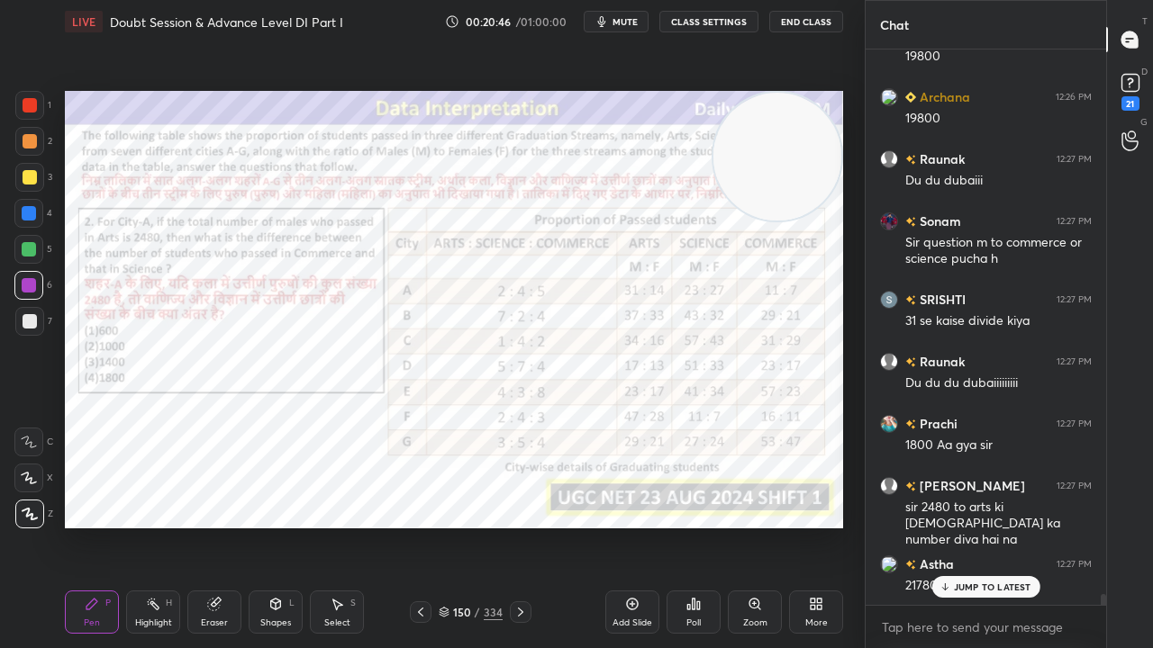
click at [524, 526] on icon at bounding box center [520, 612] width 14 height 14
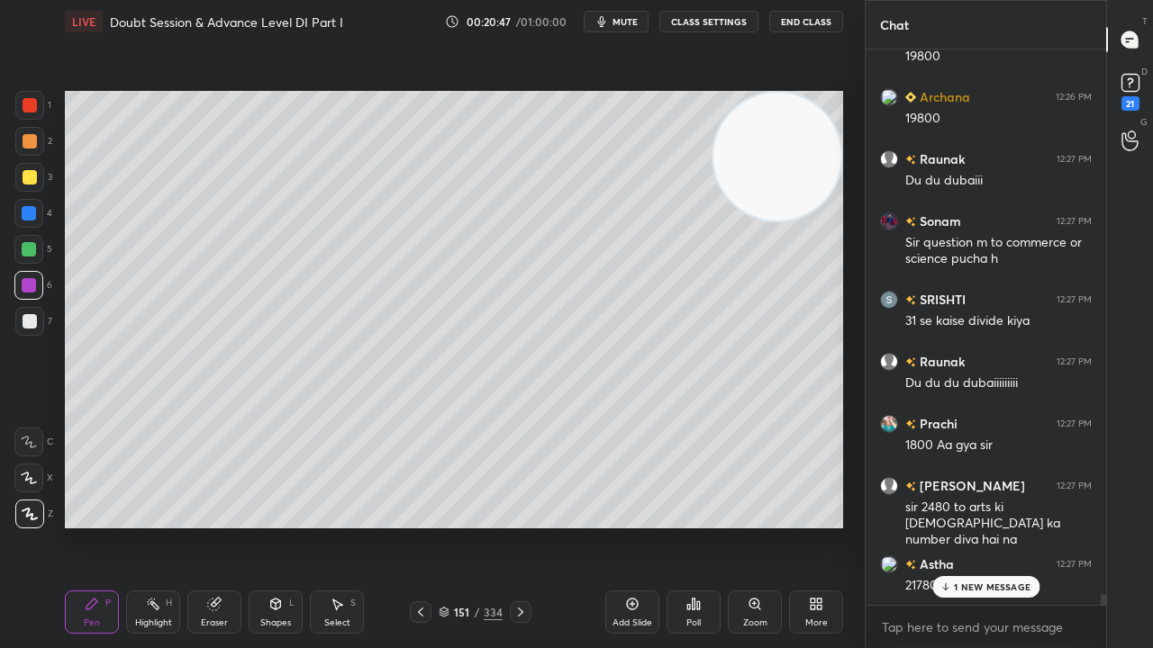
scroll to position [28242, 0]
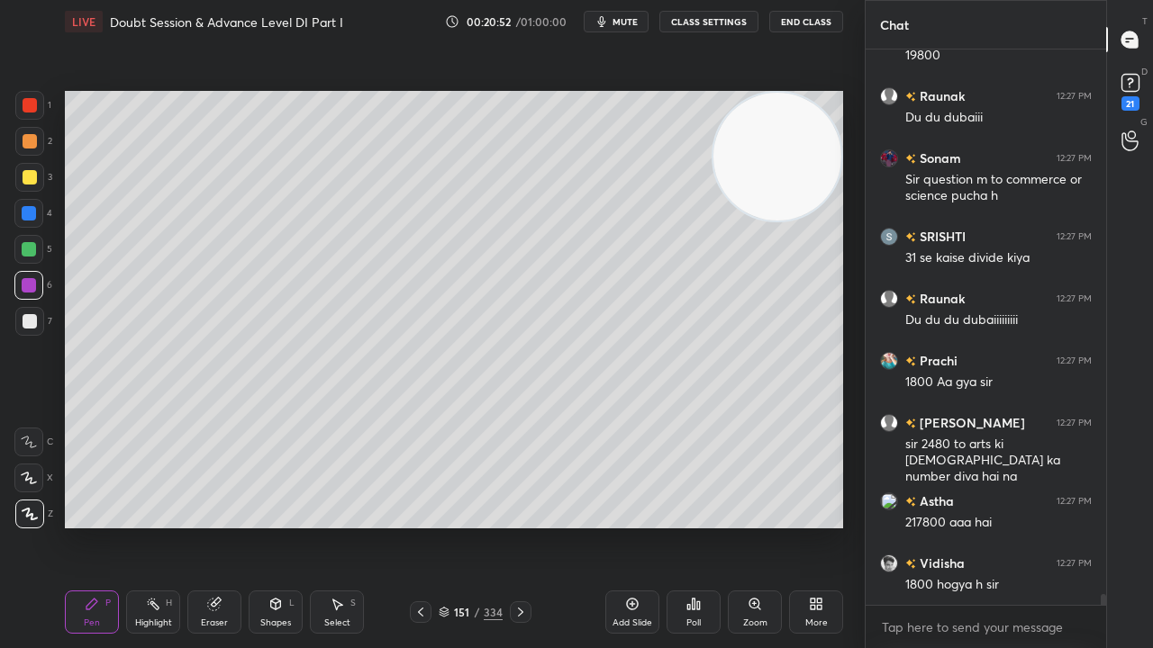
click at [33, 326] on div at bounding box center [30, 321] width 14 height 14
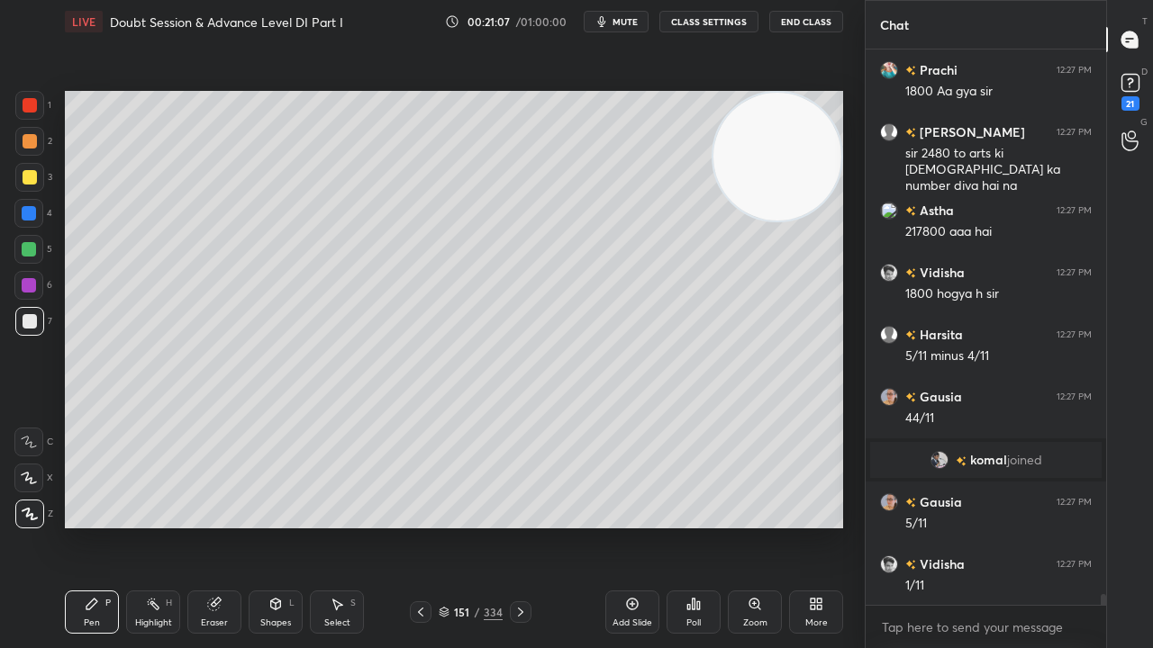
scroll to position [27934, 0]
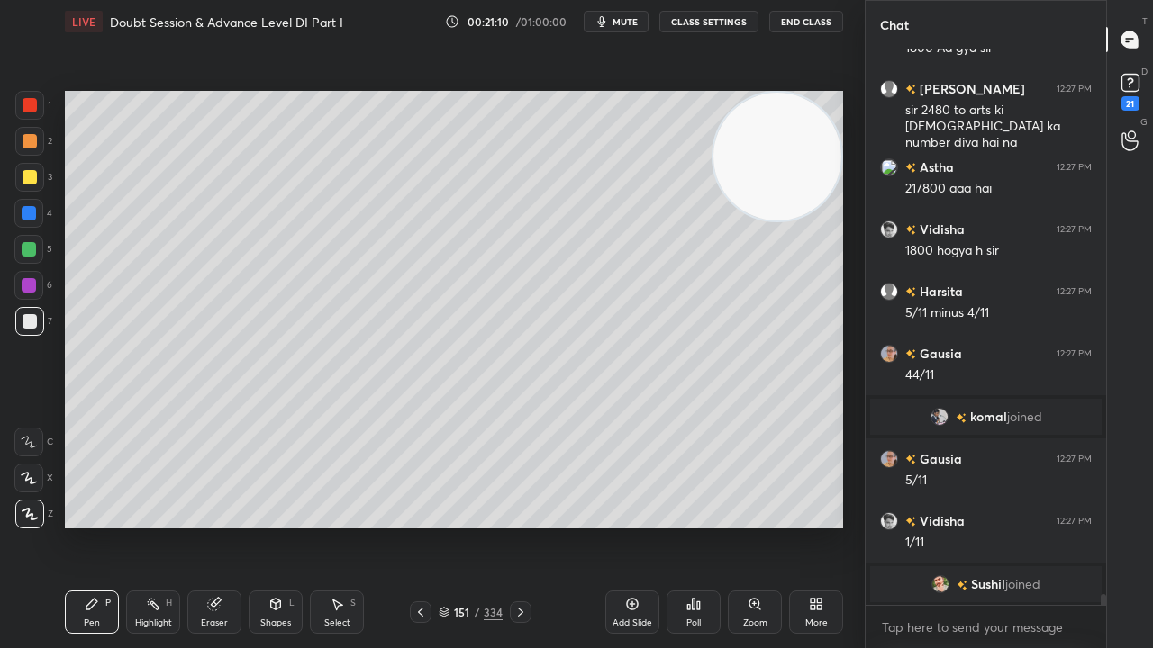
click at [30, 179] on div at bounding box center [30, 177] width 14 height 14
drag, startPoint x: 31, startPoint y: 178, endPoint x: 40, endPoint y: 188, distance: 13.4
click at [32, 180] on div at bounding box center [30, 177] width 14 height 14
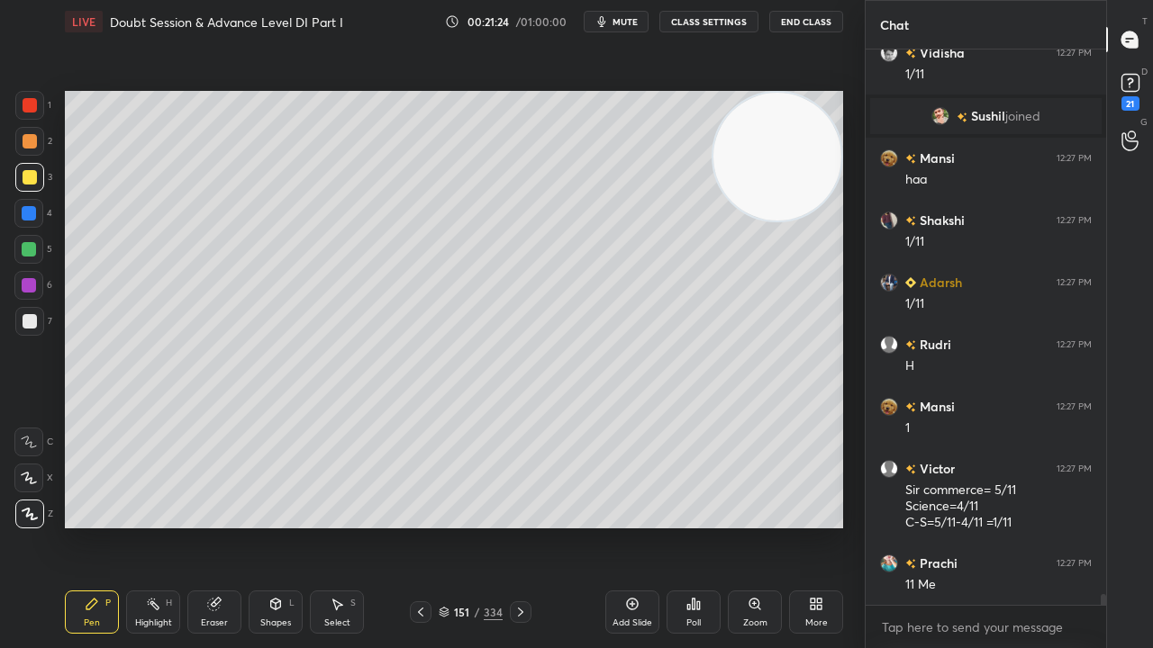
scroll to position [28395, 0]
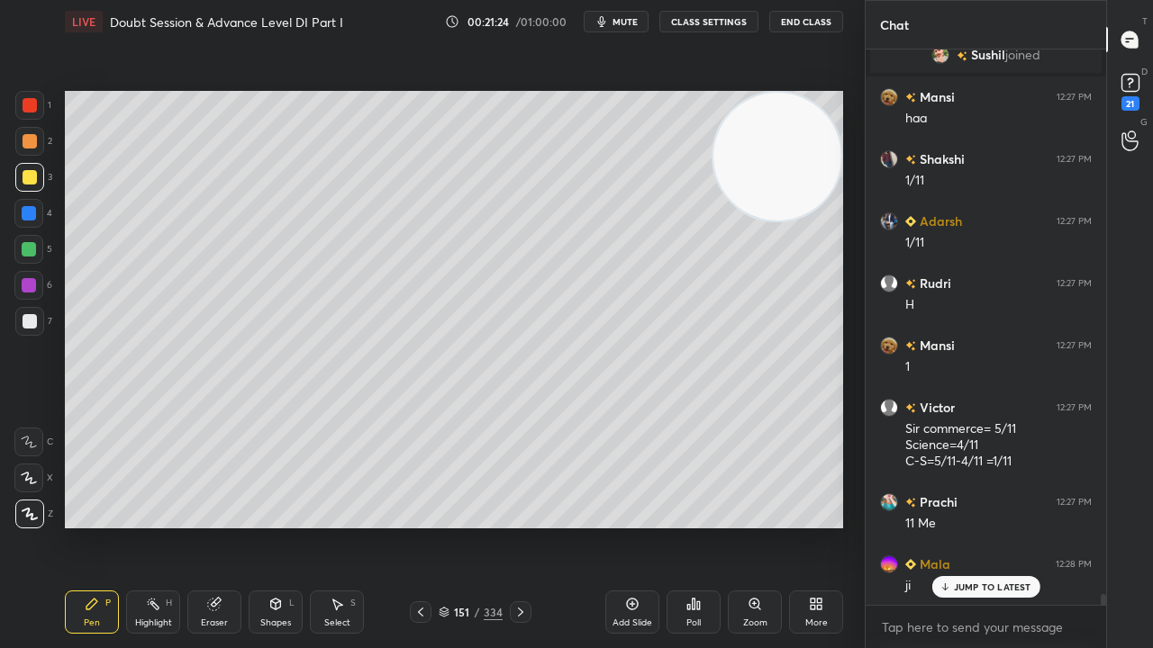
drag, startPoint x: 30, startPoint y: 101, endPoint x: 32, endPoint y: 110, distance: 9.4
click at [30, 102] on div at bounding box center [30, 105] width 14 height 14
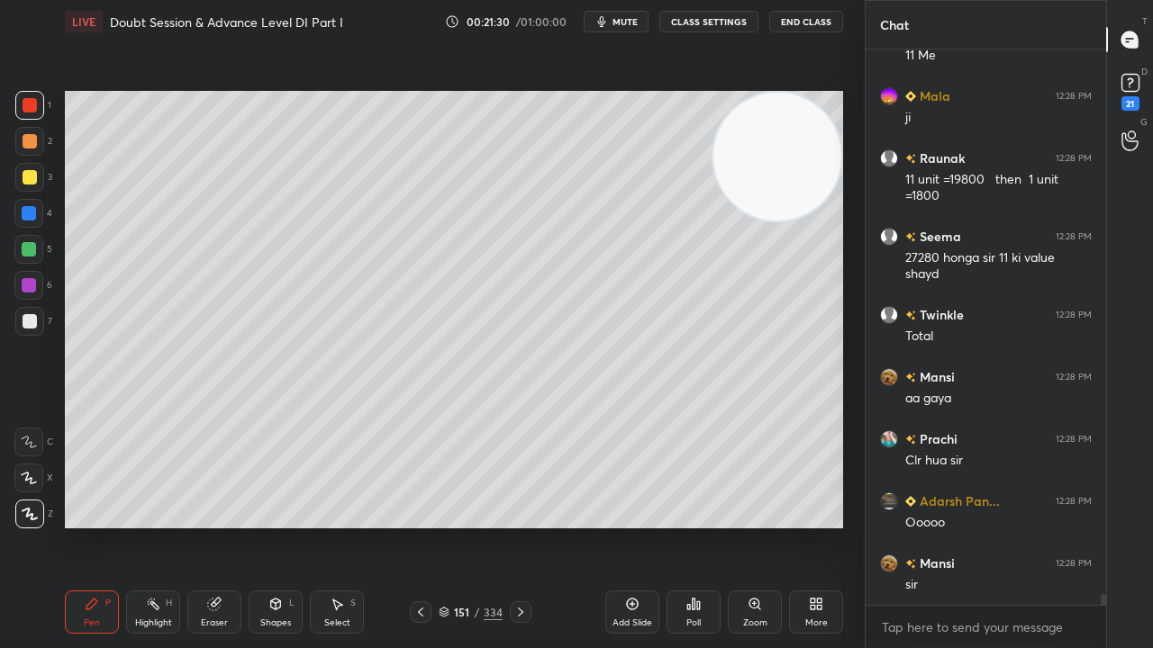
scroll to position [28925, 0]
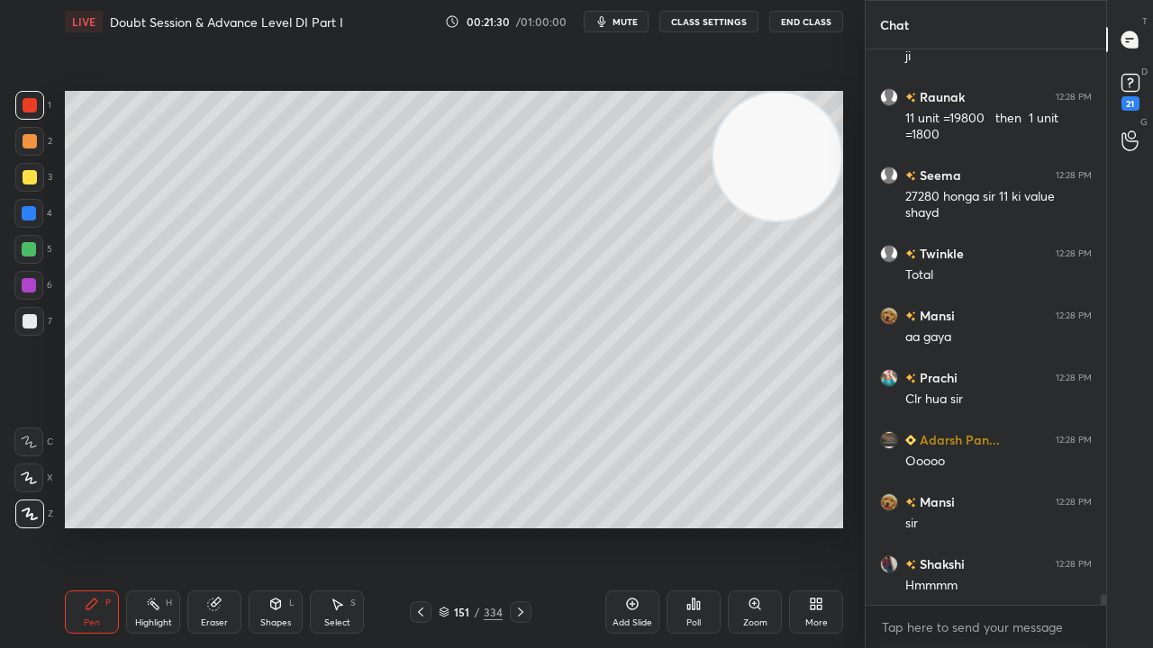
click at [419, 526] on icon at bounding box center [420, 612] width 14 height 14
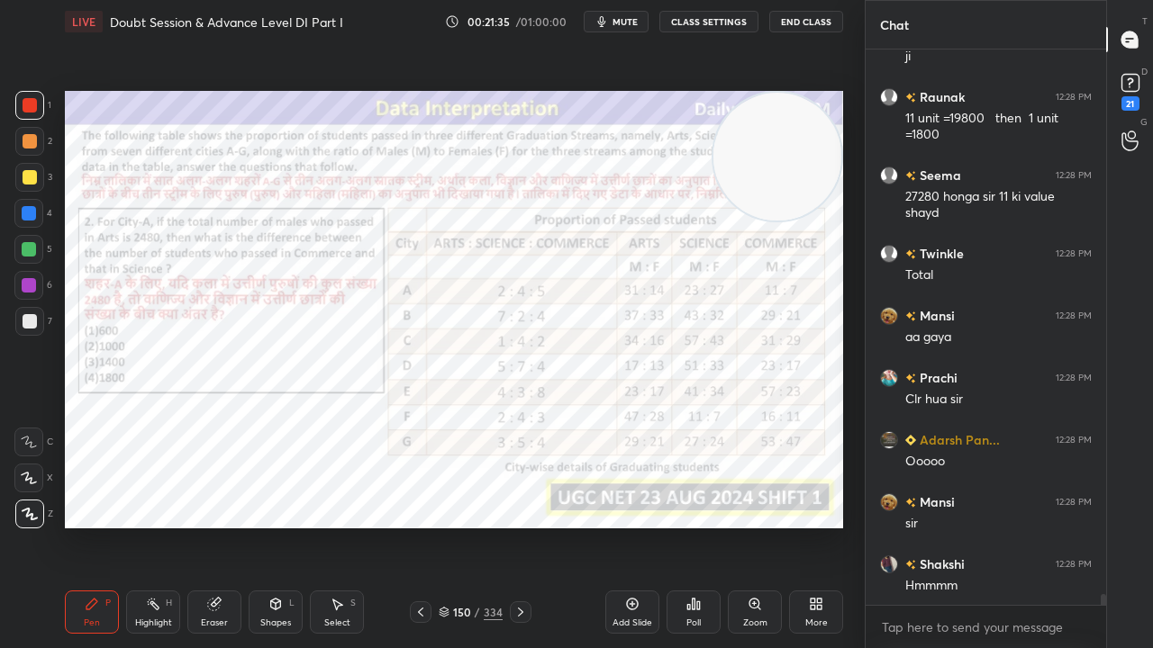
click at [224, 526] on div "Eraser" at bounding box center [214, 612] width 54 height 43
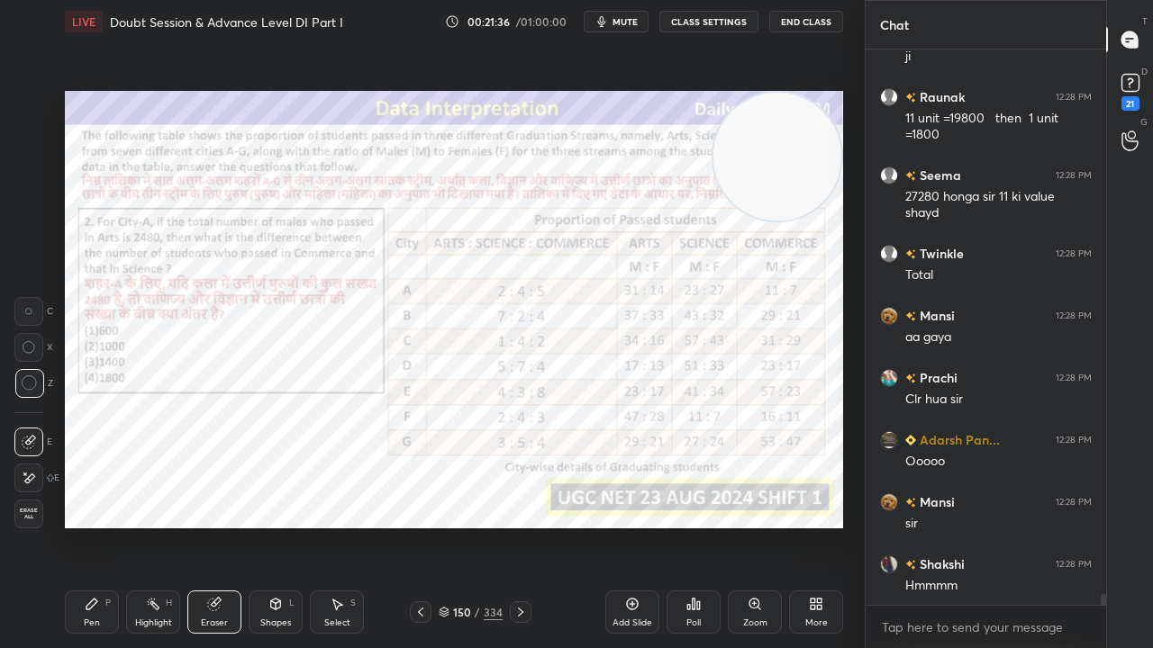
scroll to position [28988, 0]
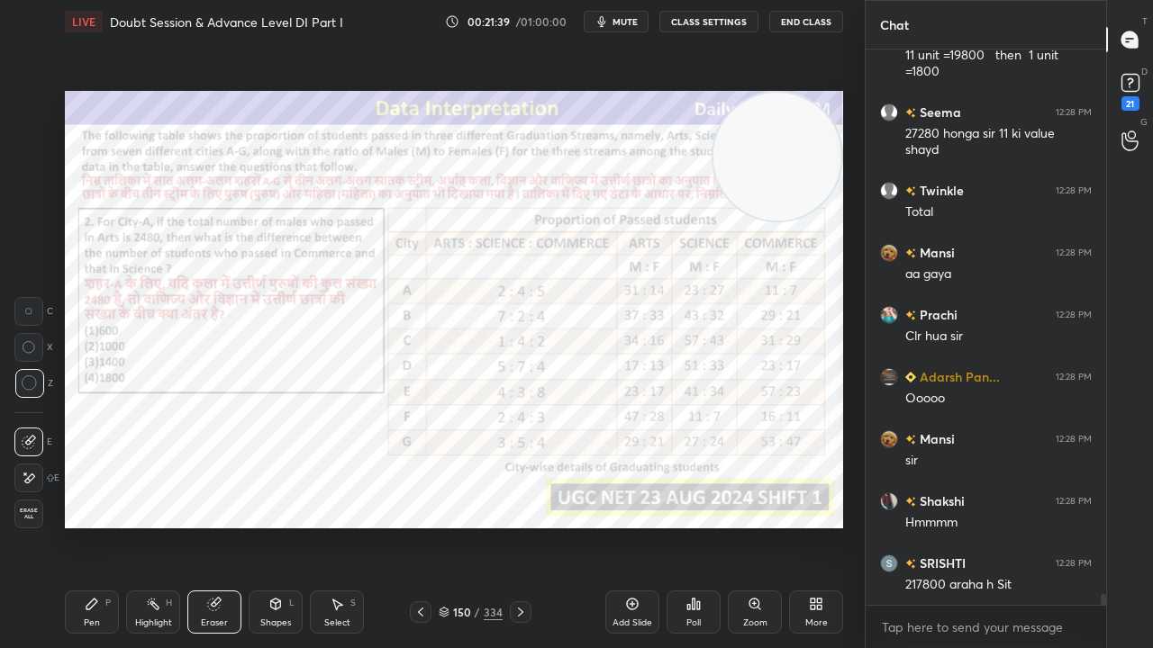
drag, startPoint x: 102, startPoint y: 621, endPoint x: 105, endPoint y: 612, distance: 9.7
click at [102, 526] on div "Pen P" at bounding box center [92, 612] width 54 height 43
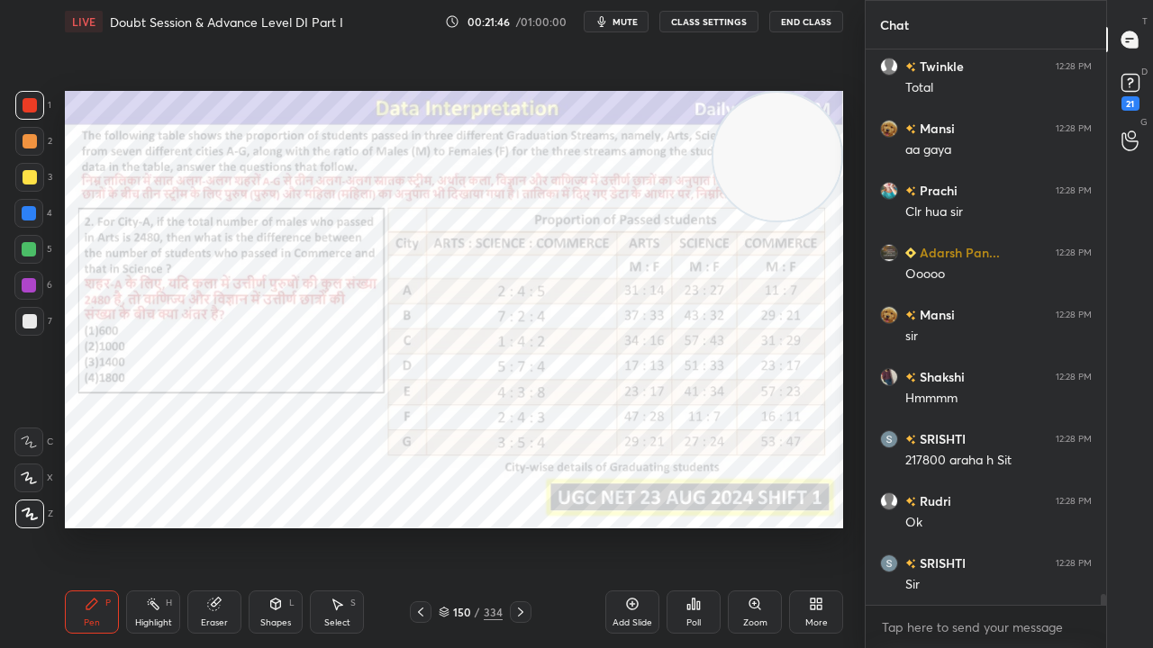
scroll to position [29173, 0]
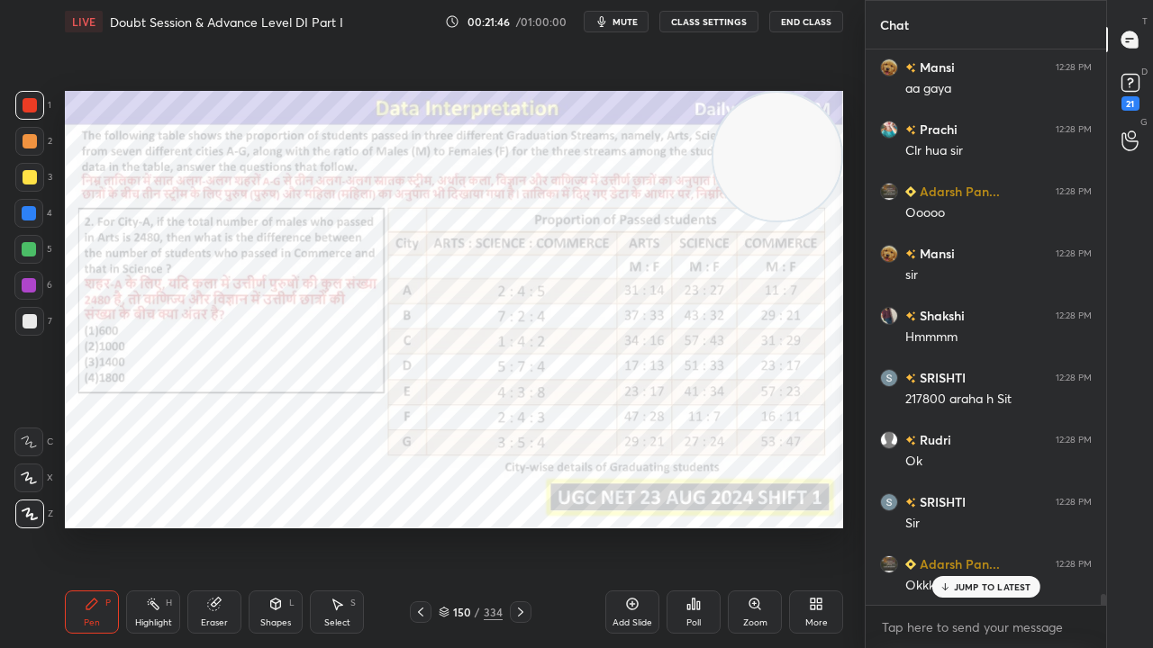
click at [30, 276] on div at bounding box center [28, 285] width 29 height 29
click at [31, 281] on div at bounding box center [29, 285] width 14 height 14
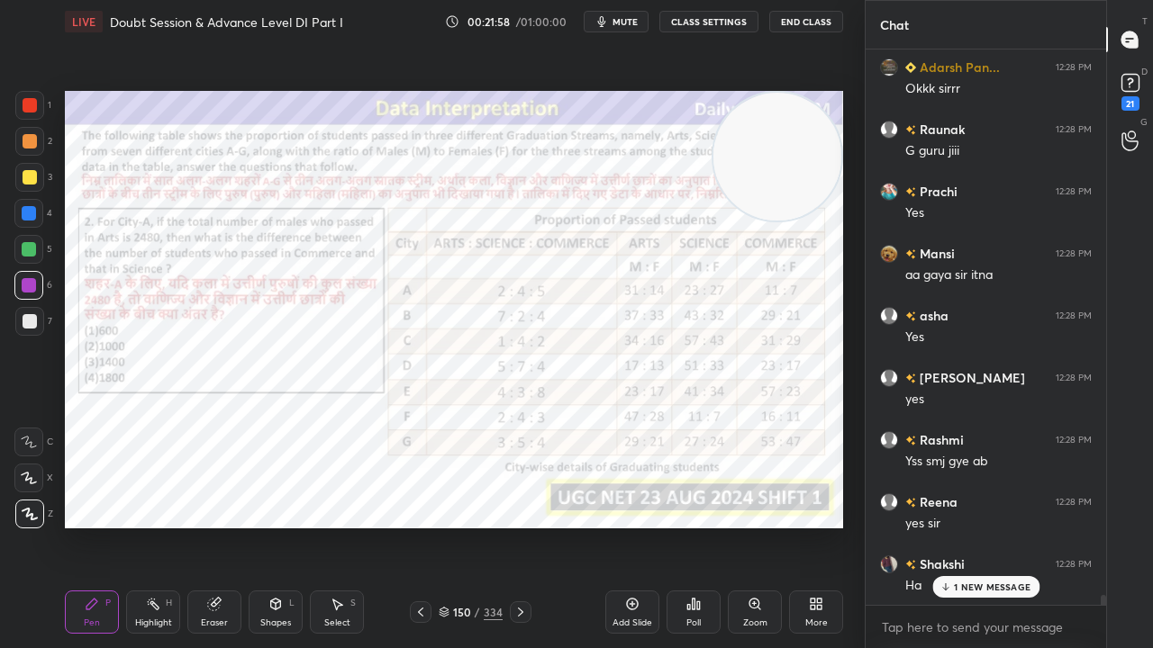
scroll to position [29733, 0]
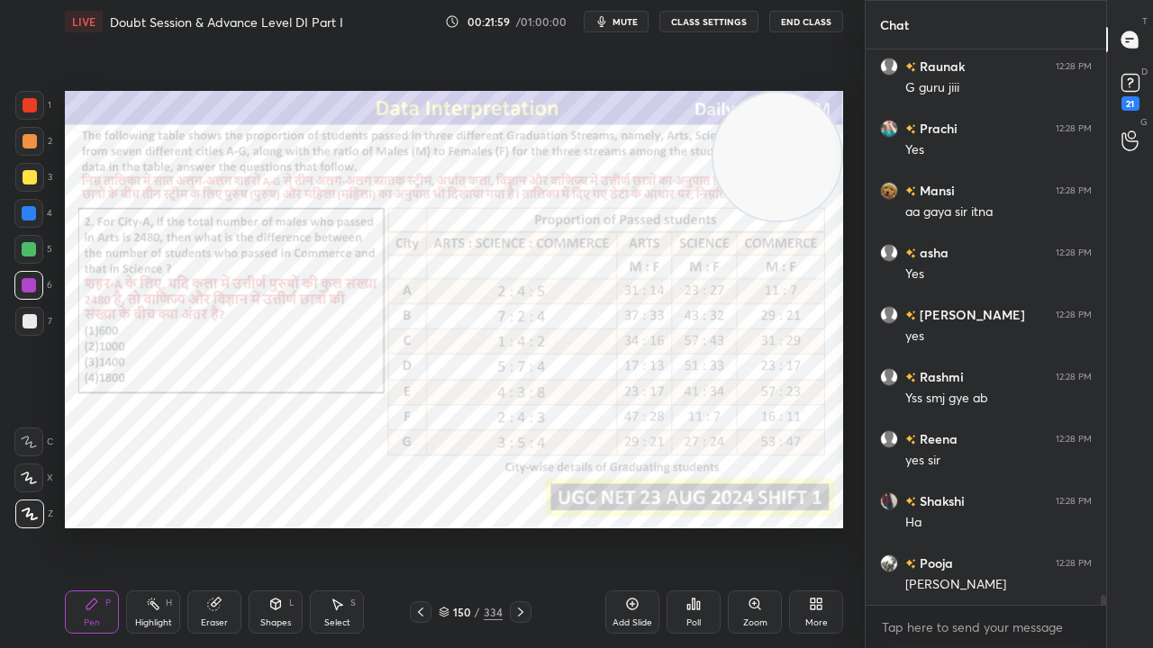
click at [25, 207] on div at bounding box center [29, 213] width 14 height 14
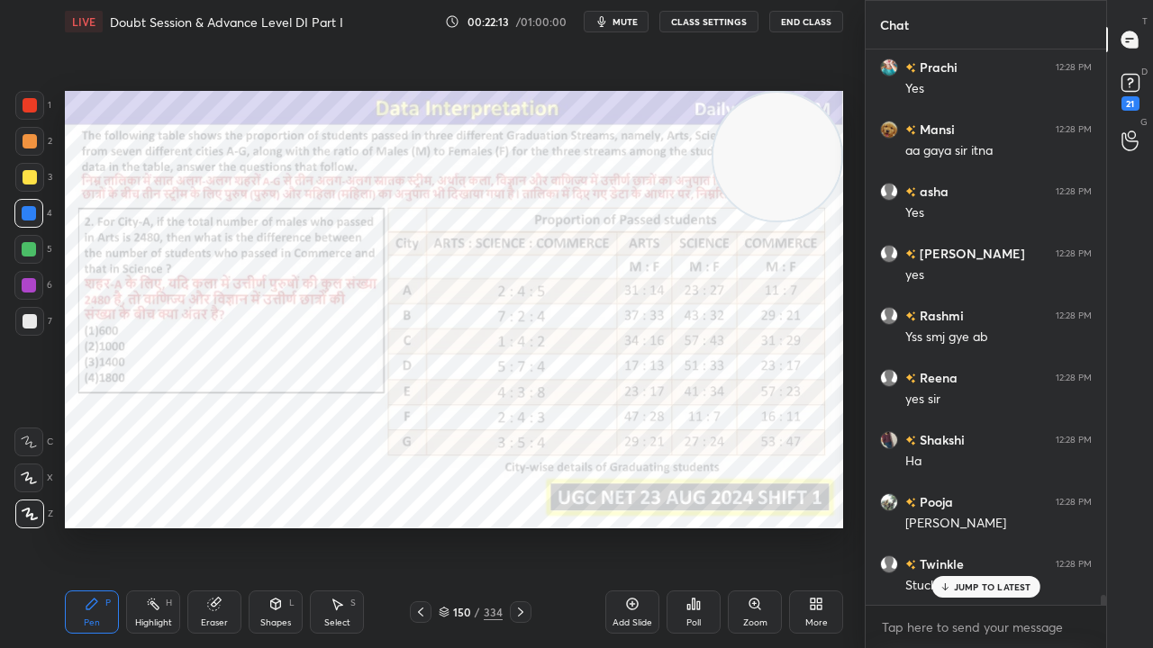
drag, startPoint x: 34, startPoint y: 101, endPoint x: 42, endPoint y: 176, distance: 75.2
click at [34, 102] on div at bounding box center [30, 105] width 14 height 14
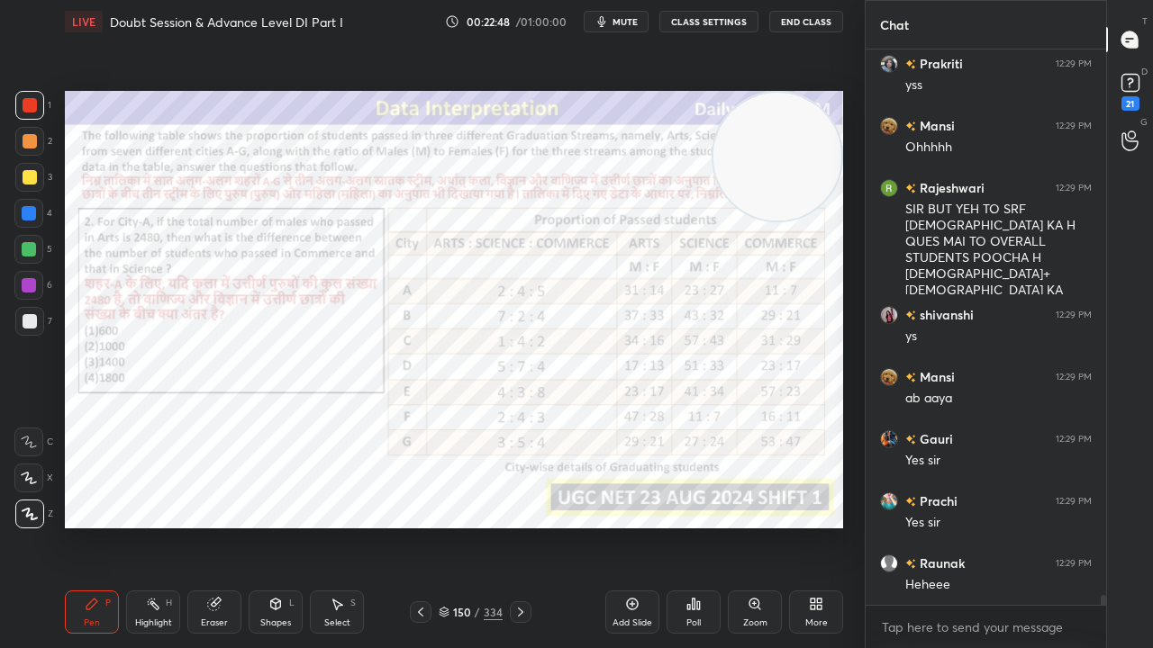
scroll to position [29980, 0]
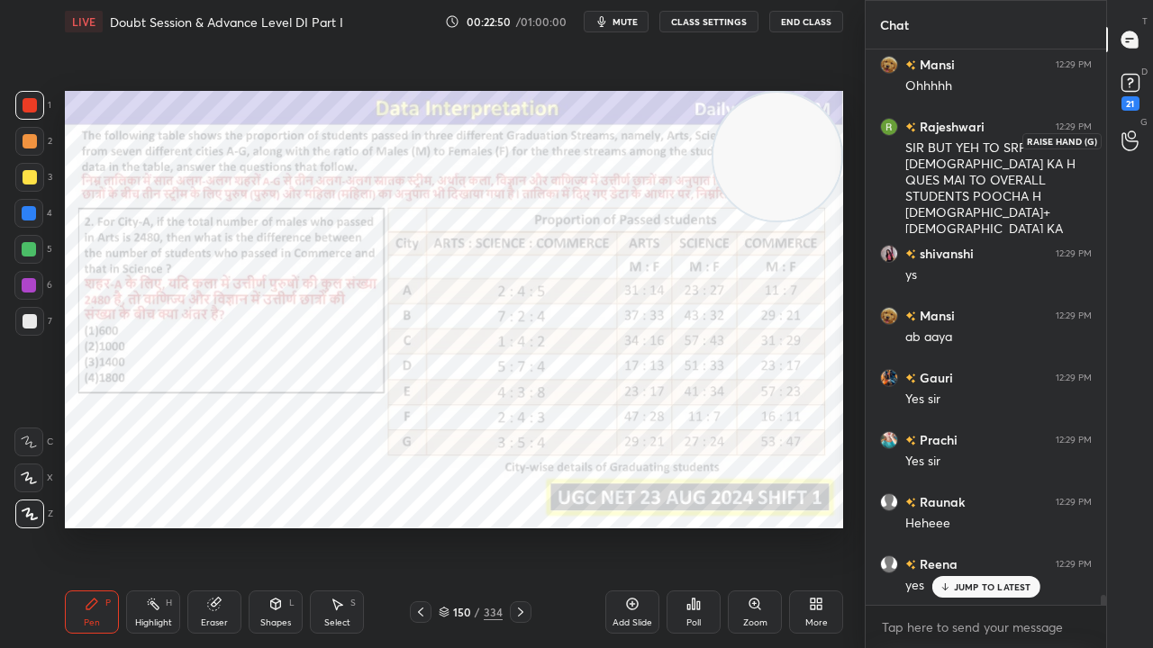
click at [1136, 128] on div at bounding box center [1130, 140] width 36 height 32
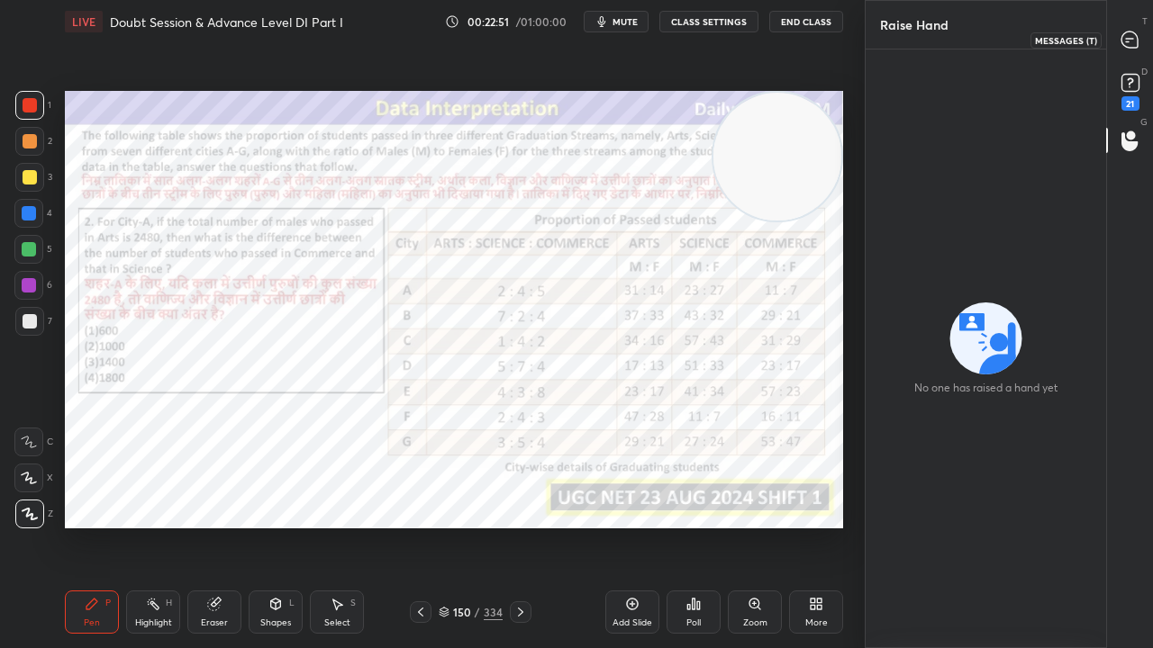
drag, startPoint x: 1135, startPoint y: 32, endPoint x: 1117, endPoint y: 50, distance: 26.1
click at [1135, 32] on icon at bounding box center [1129, 40] width 19 height 19
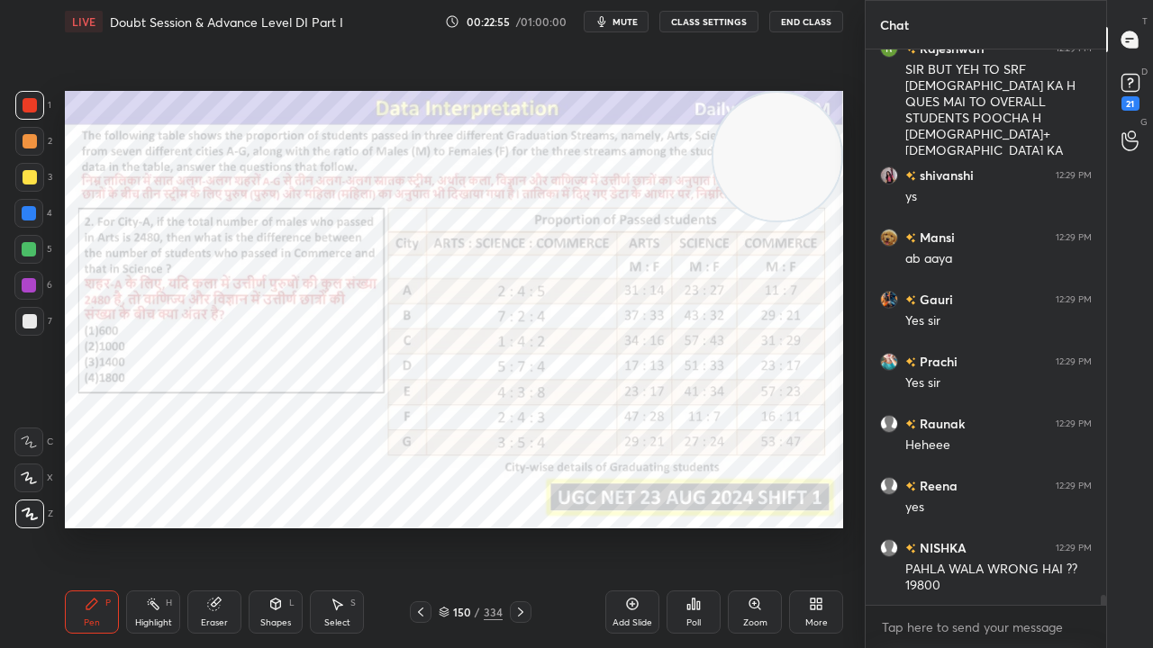
scroll to position [30562, 0]
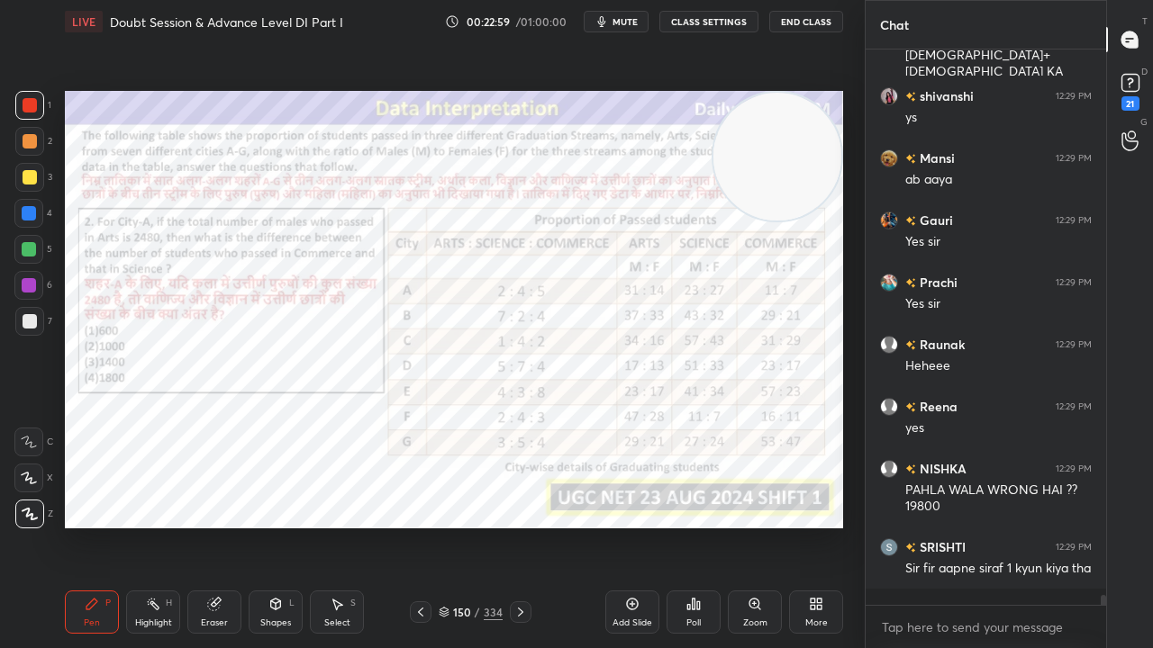
click at [524, 526] on icon at bounding box center [520, 612] width 14 height 14
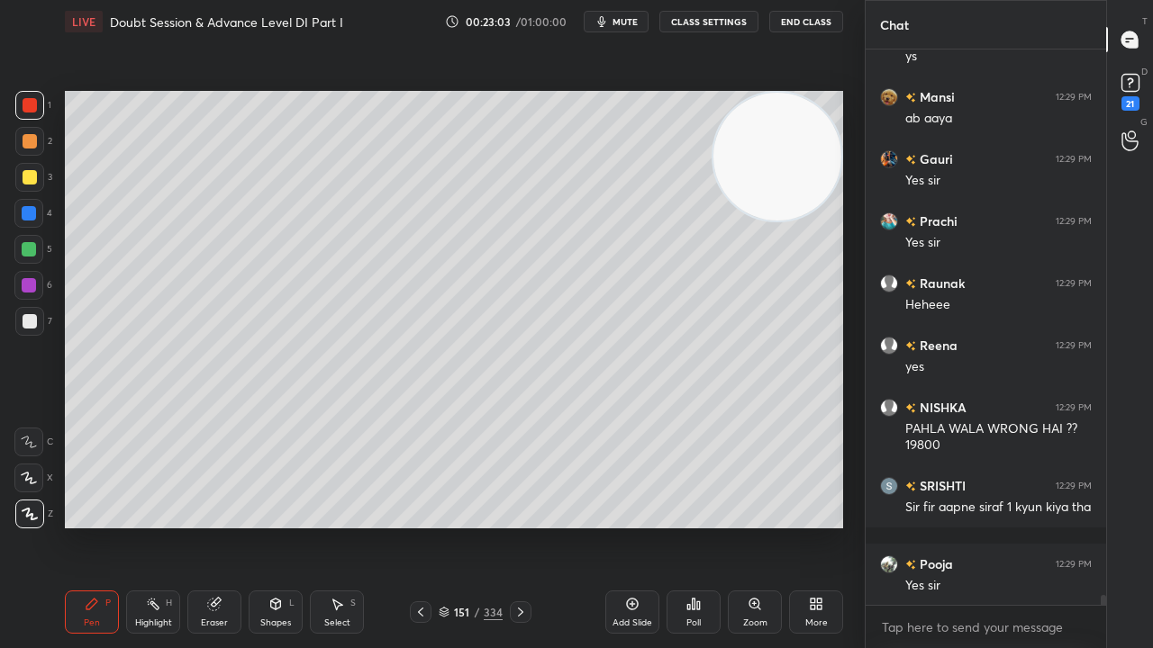
scroll to position [30686, 0]
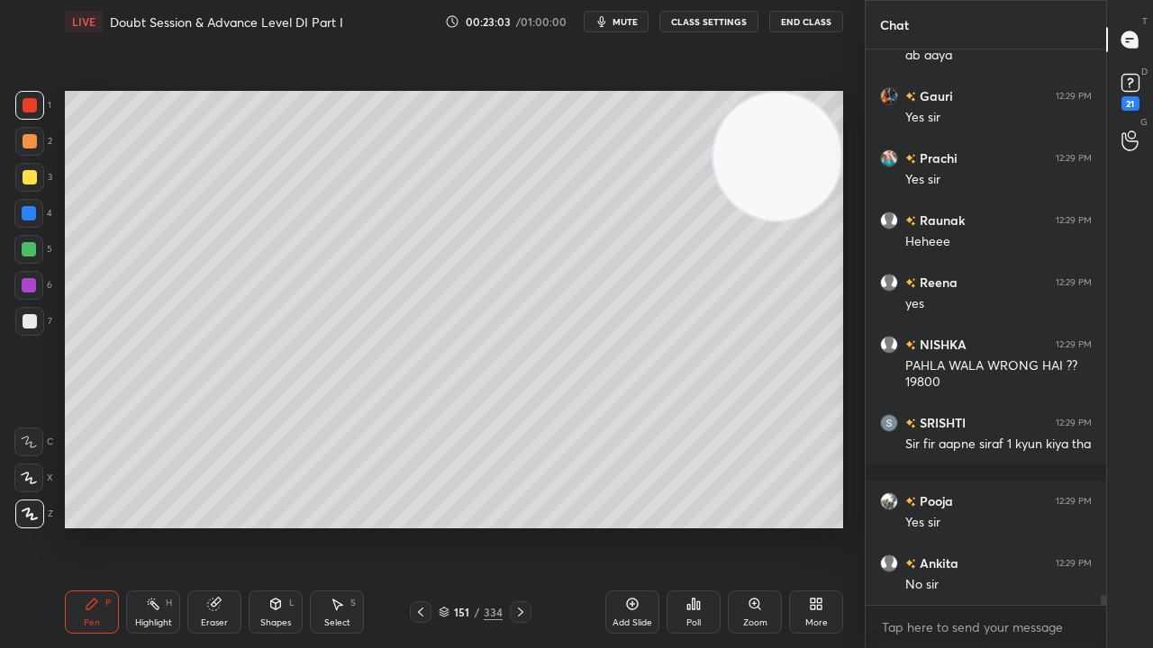
click at [38, 180] on div at bounding box center [29, 177] width 29 height 29
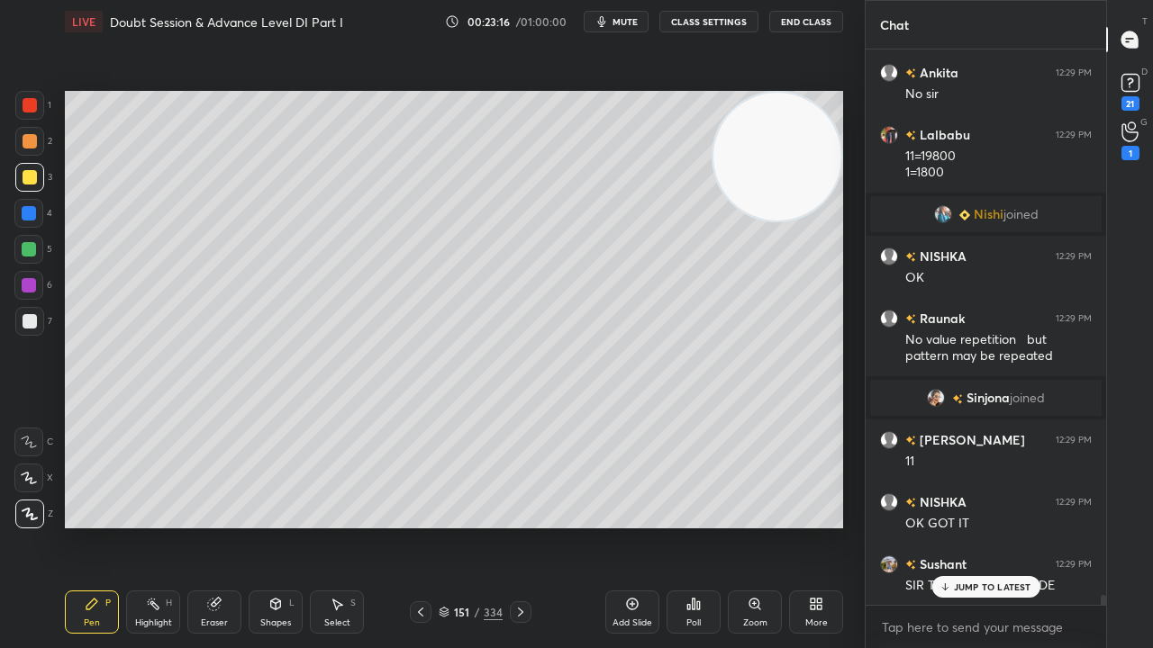
scroll to position [30459, 0]
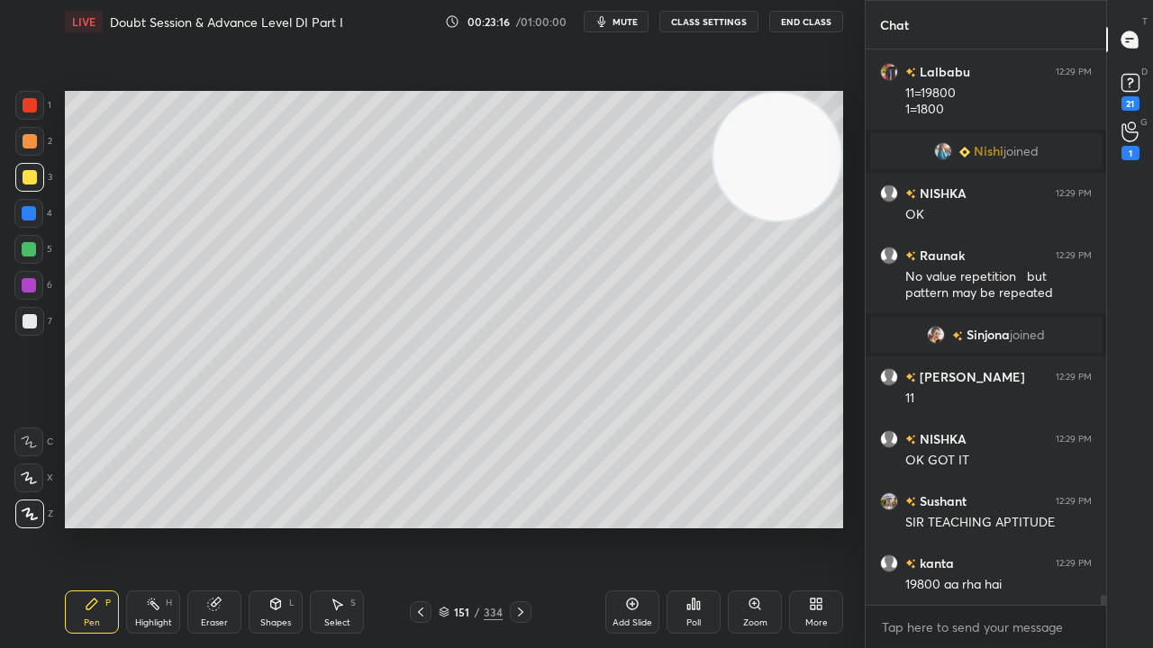
click at [420, 526] on icon at bounding box center [420, 612] width 5 height 9
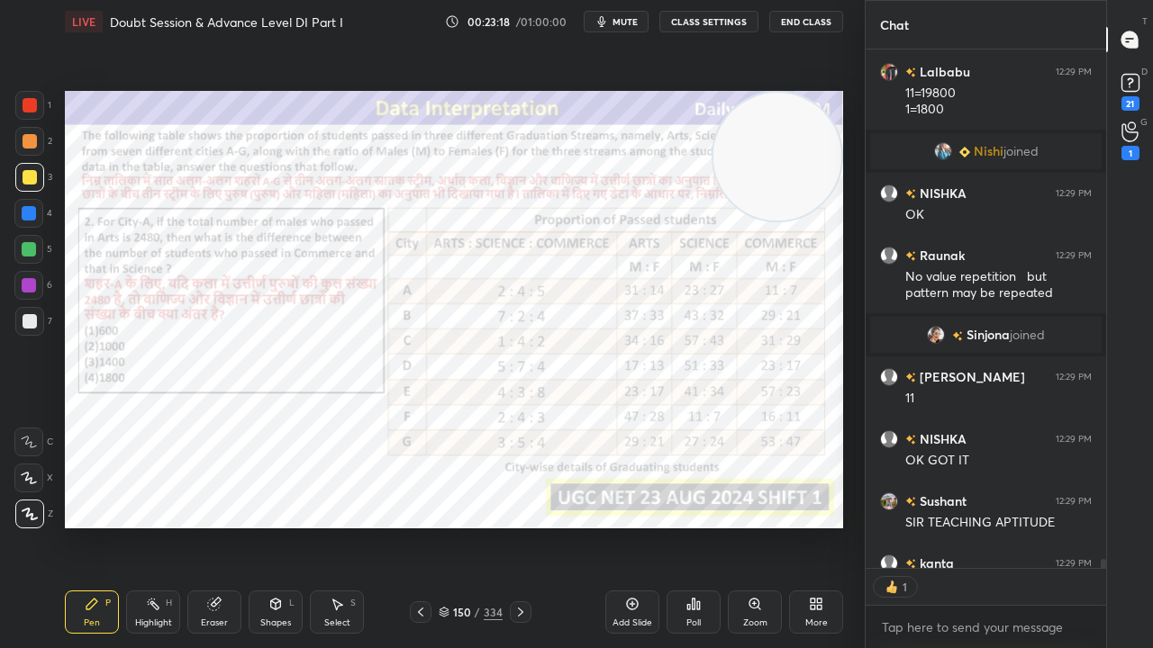
scroll to position [513, 235]
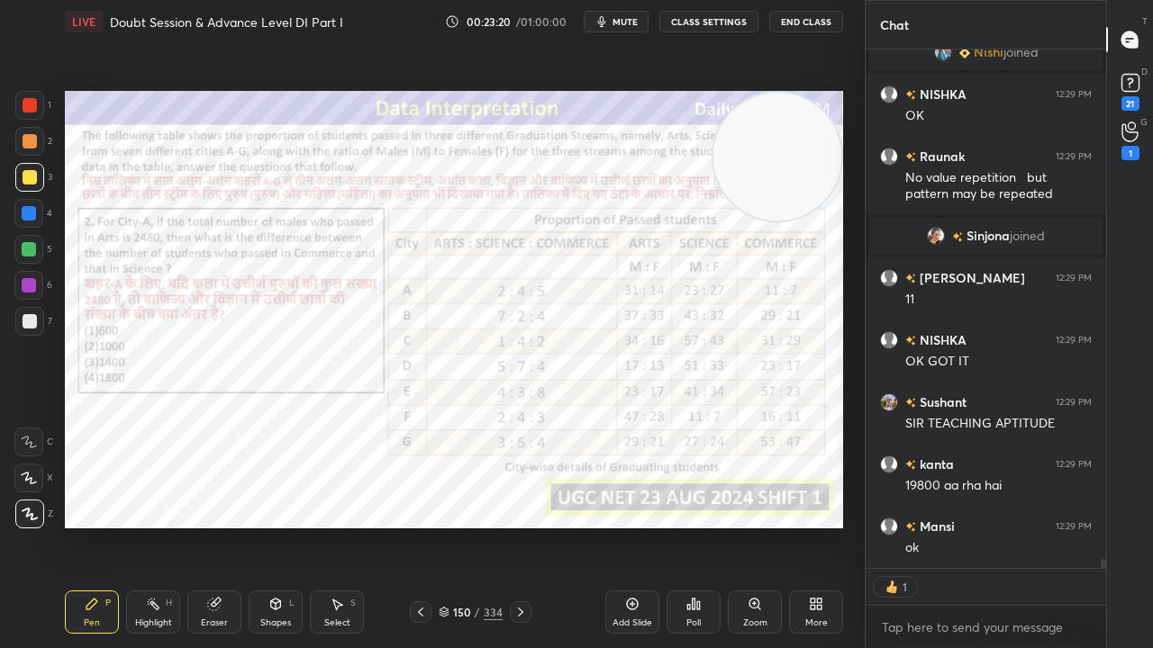
click at [520, 526] on icon at bounding box center [520, 612] width 14 height 14
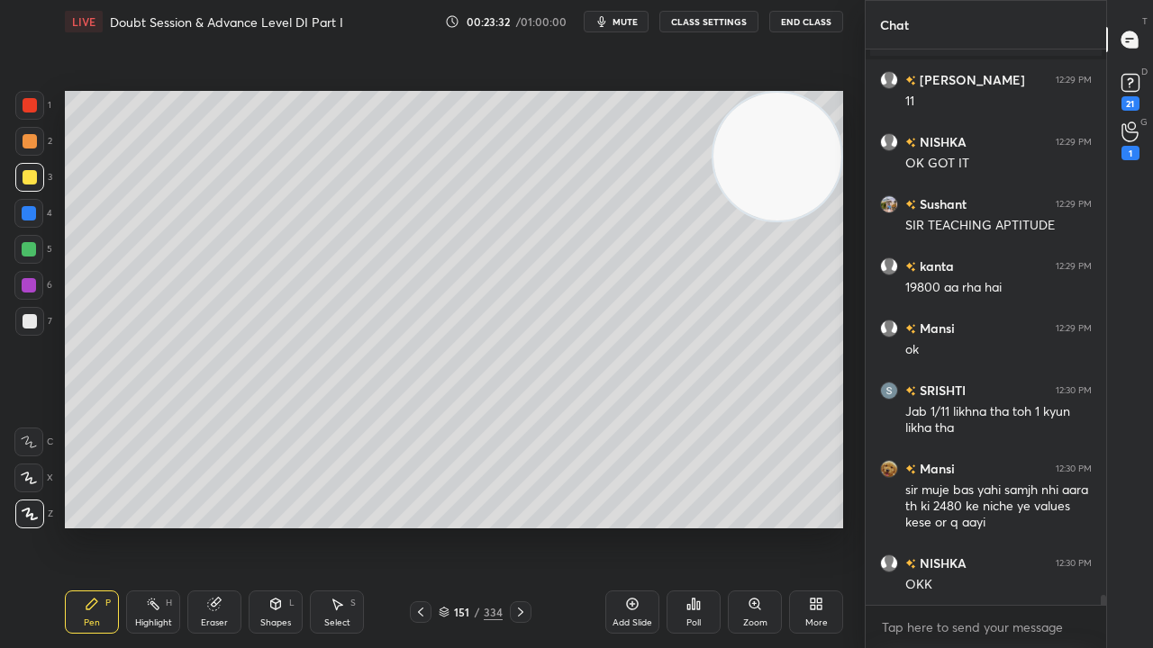
click at [29, 104] on div at bounding box center [30, 105] width 14 height 14
click at [422, 526] on icon at bounding box center [420, 612] width 14 height 14
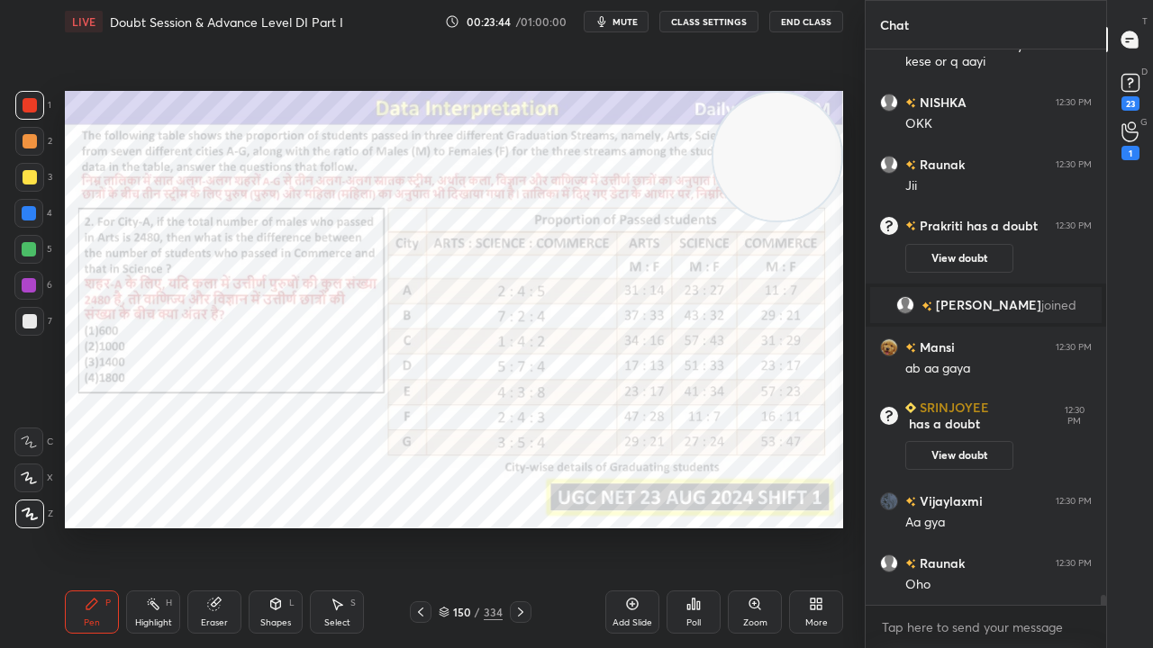
click at [27, 209] on div at bounding box center [29, 213] width 14 height 14
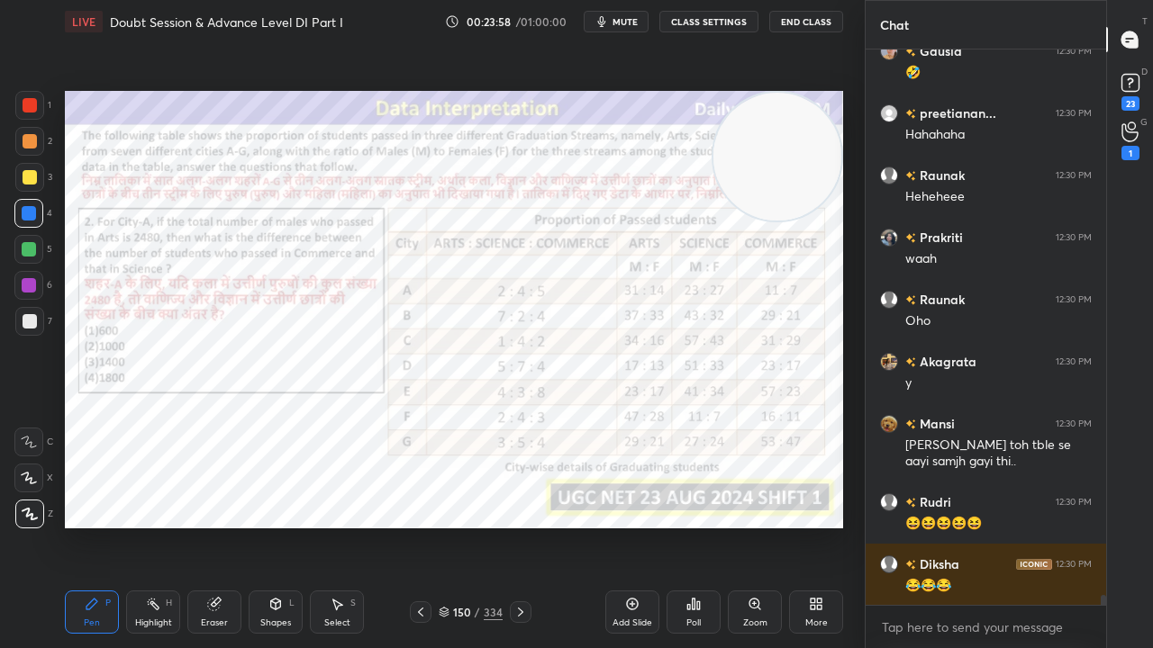
scroll to position [31767, 0]
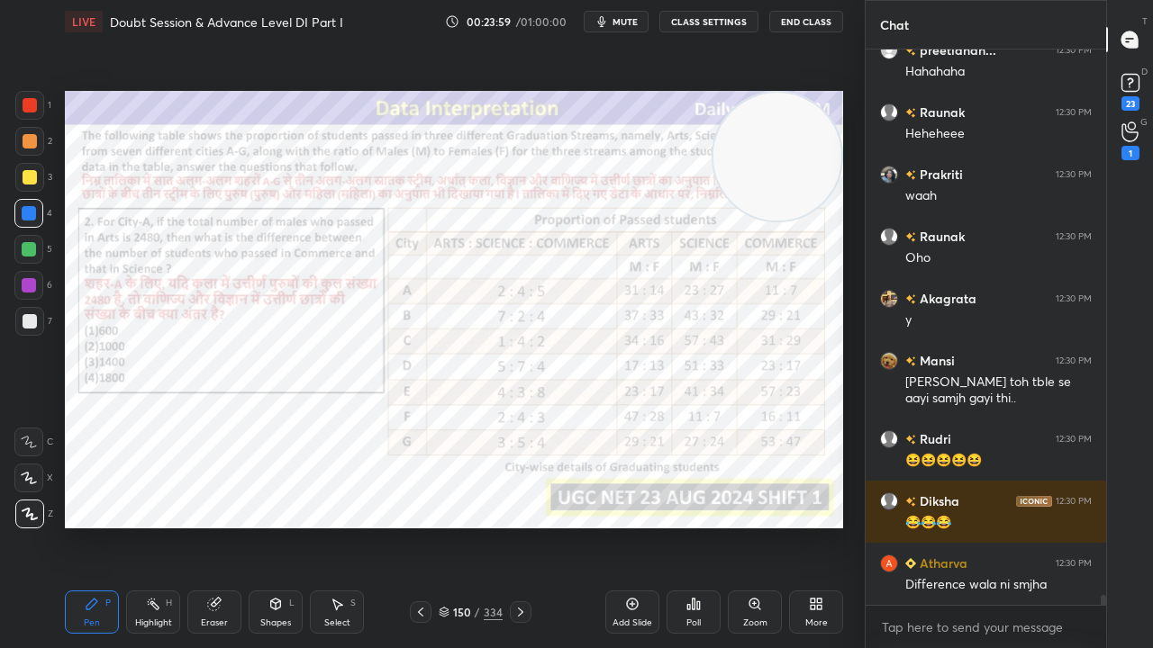
click at [614, 526] on div "Add Slide" at bounding box center [632, 612] width 54 height 43
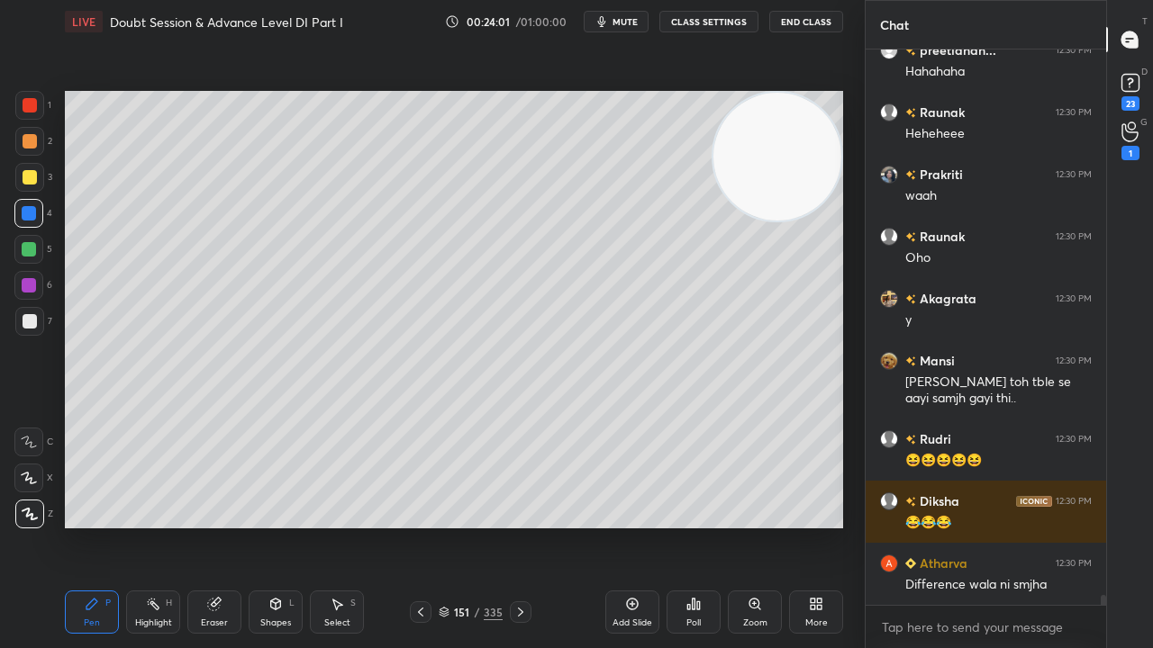
scroll to position [31828, 0]
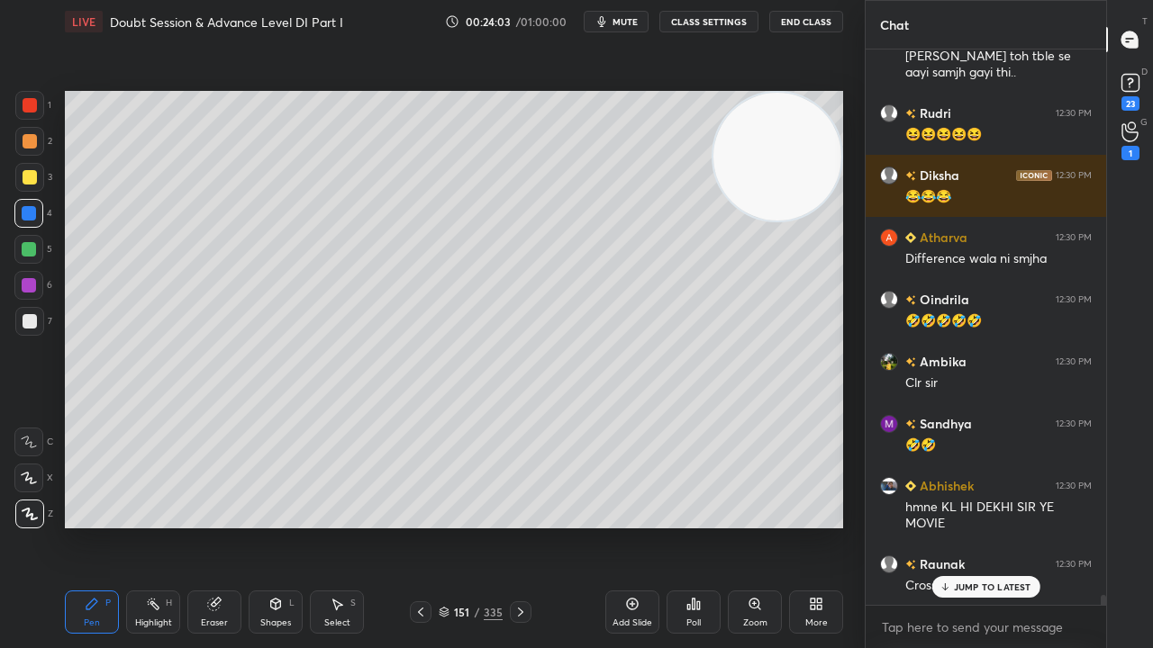
click at [420, 526] on icon at bounding box center [420, 612] width 5 height 9
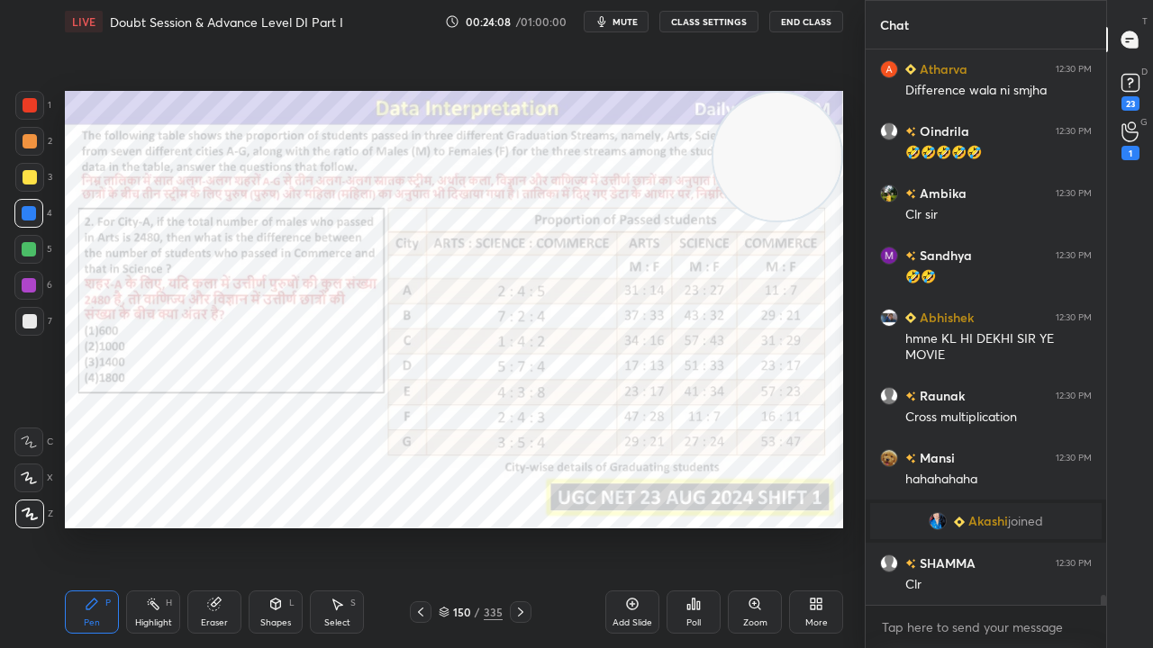
click at [516, 526] on icon at bounding box center [520, 612] width 14 height 14
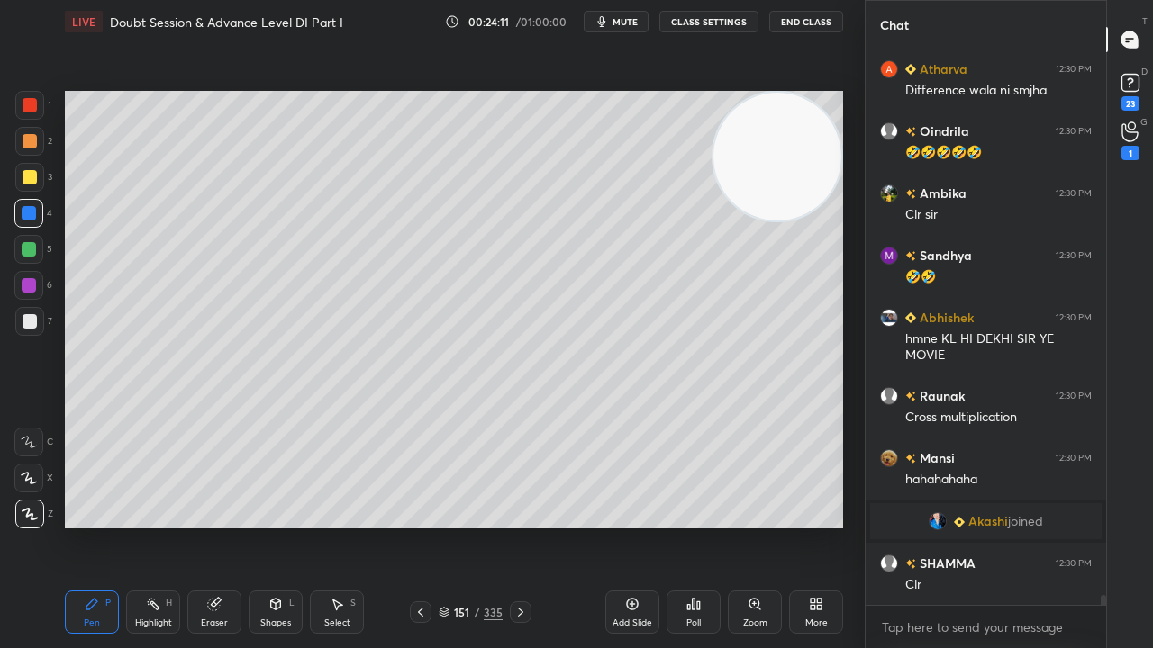
click at [32, 322] on div at bounding box center [30, 321] width 14 height 14
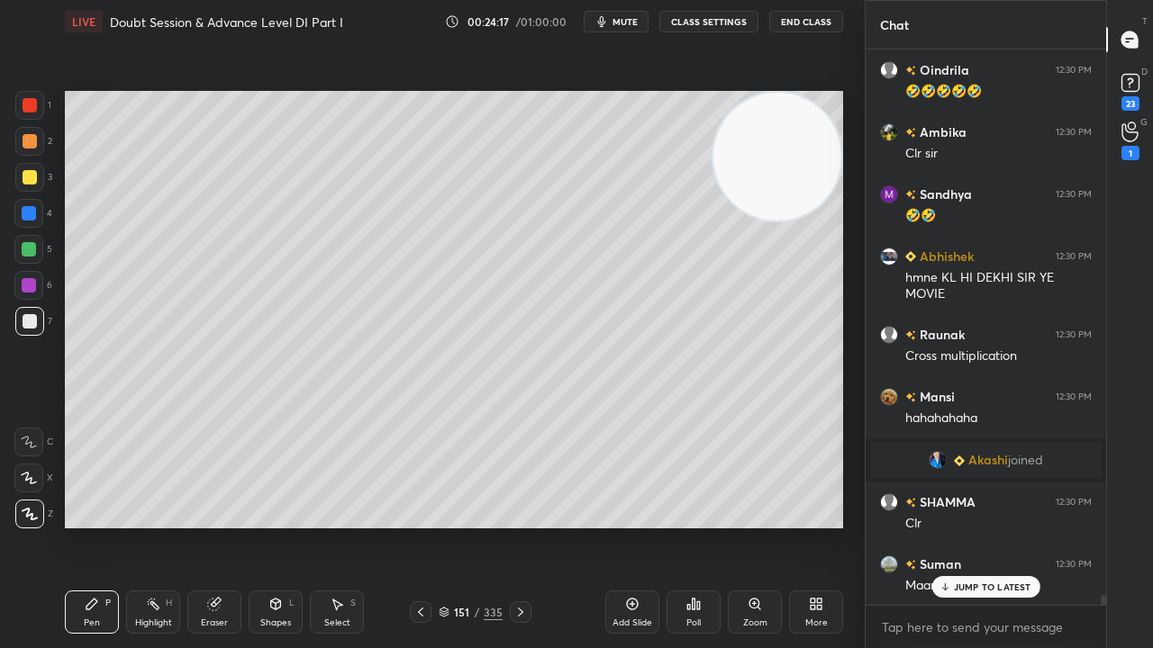
scroll to position [31974, 0]
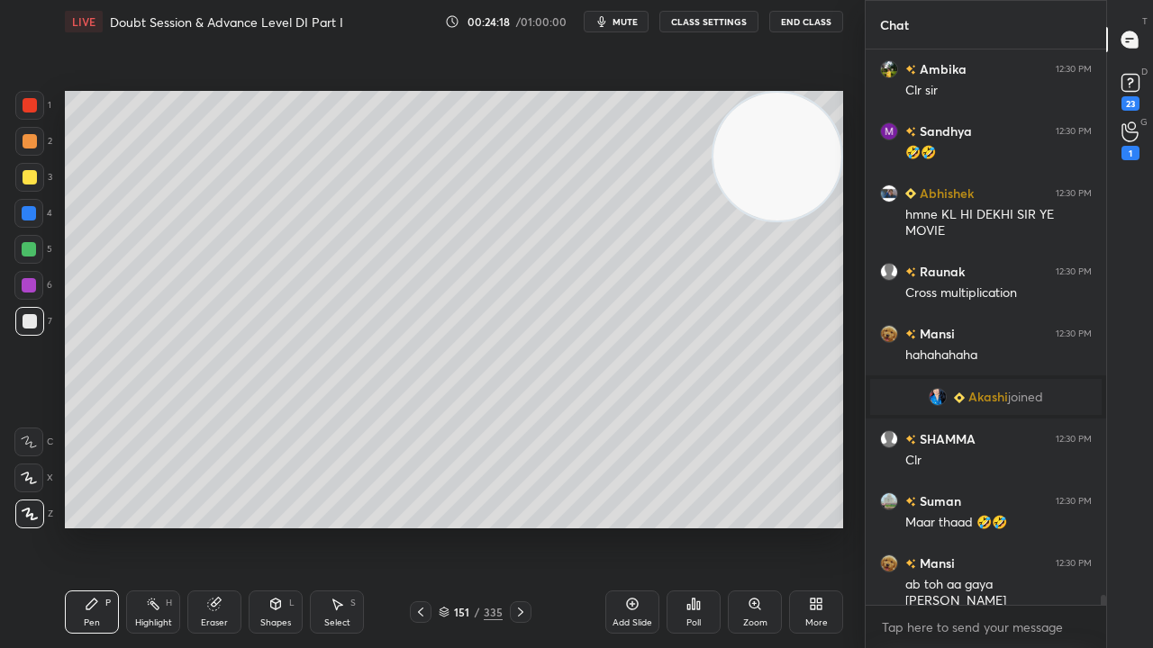
click at [35, 173] on div at bounding box center [30, 177] width 14 height 14
click at [34, 172] on div at bounding box center [30, 177] width 14 height 14
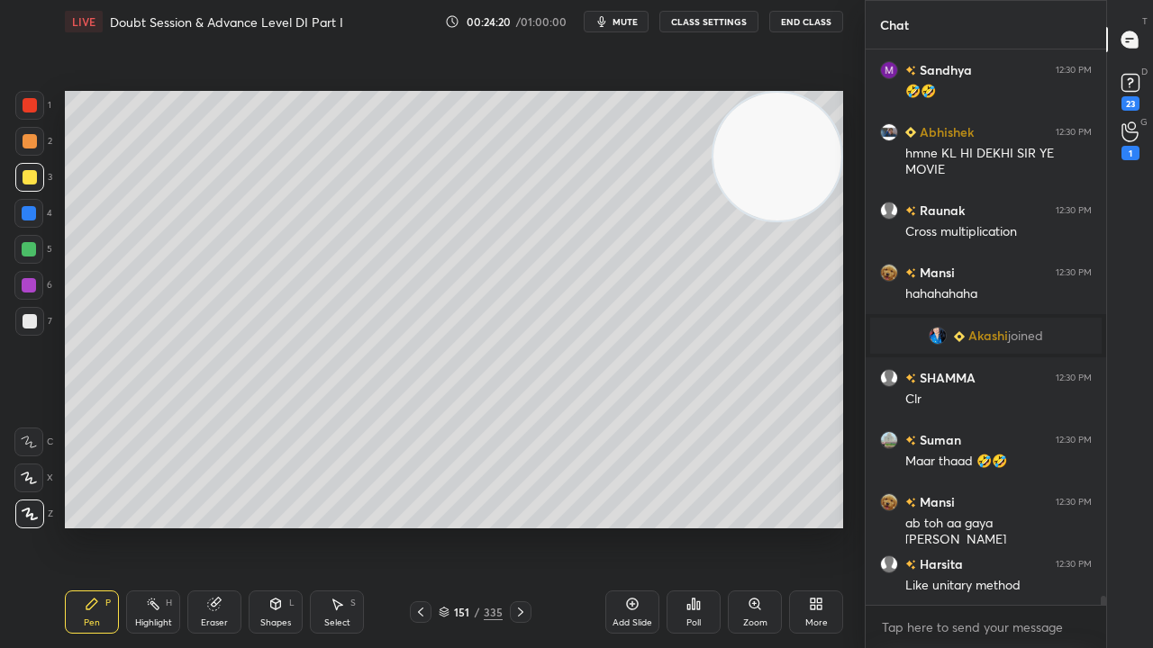
scroll to position [32098, 0]
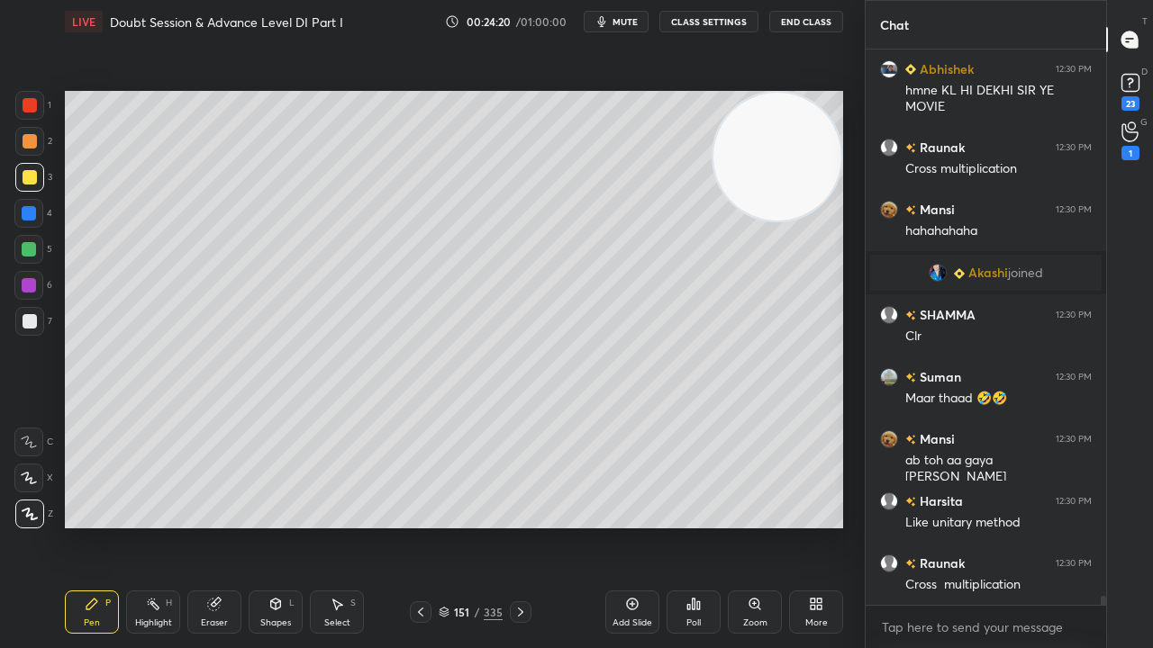
click at [422, 526] on div at bounding box center [421, 613] width 22 height 22
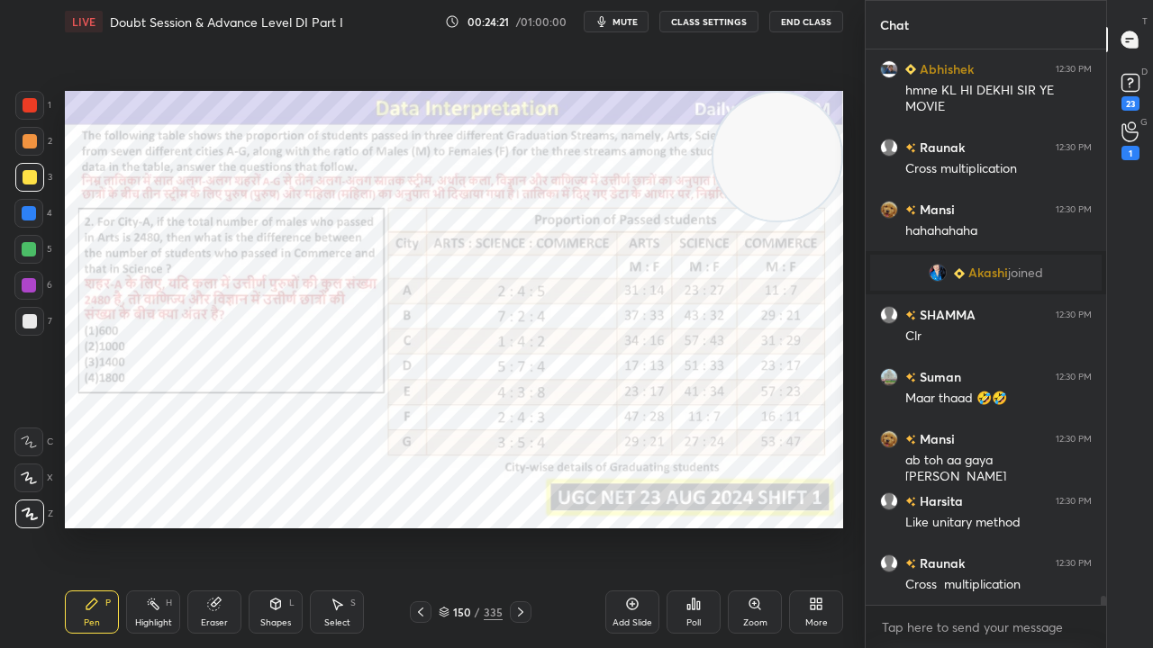
click at [516, 526] on icon at bounding box center [520, 612] width 14 height 14
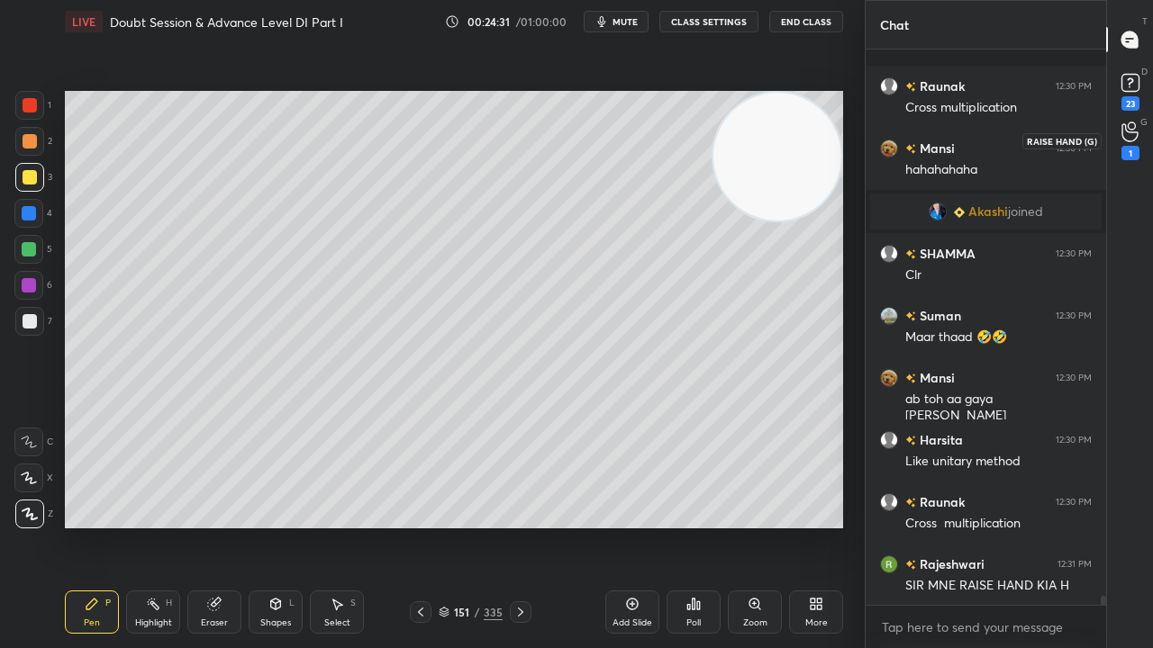
scroll to position [32239, 0]
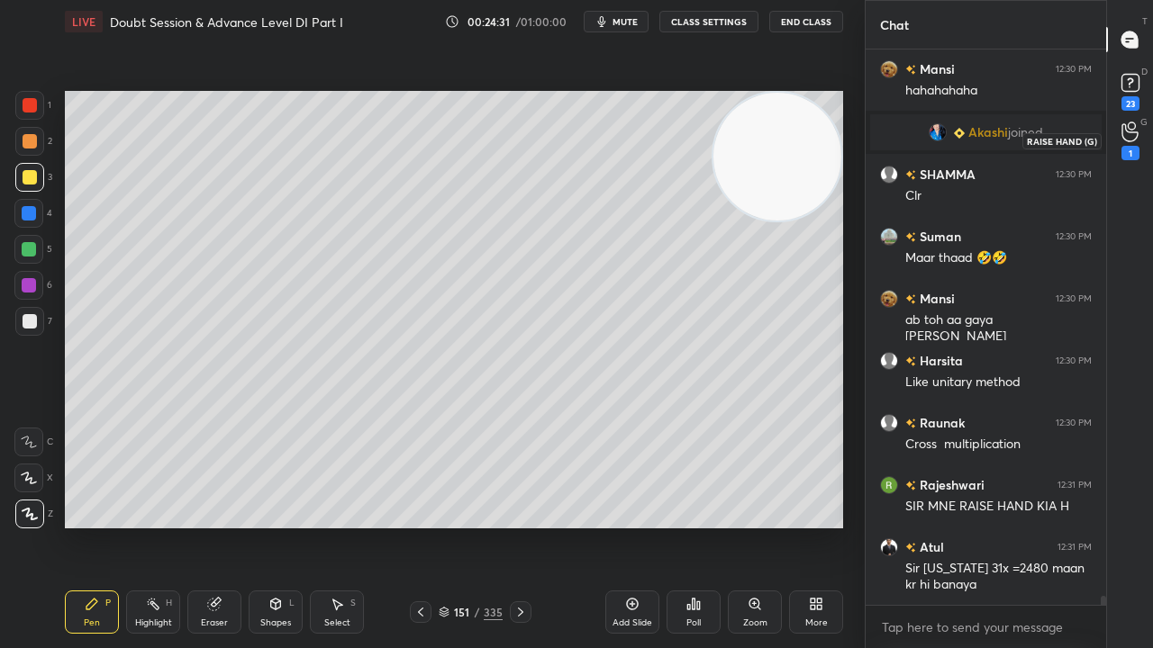
click at [1136, 149] on div "1" at bounding box center [1130, 153] width 18 height 14
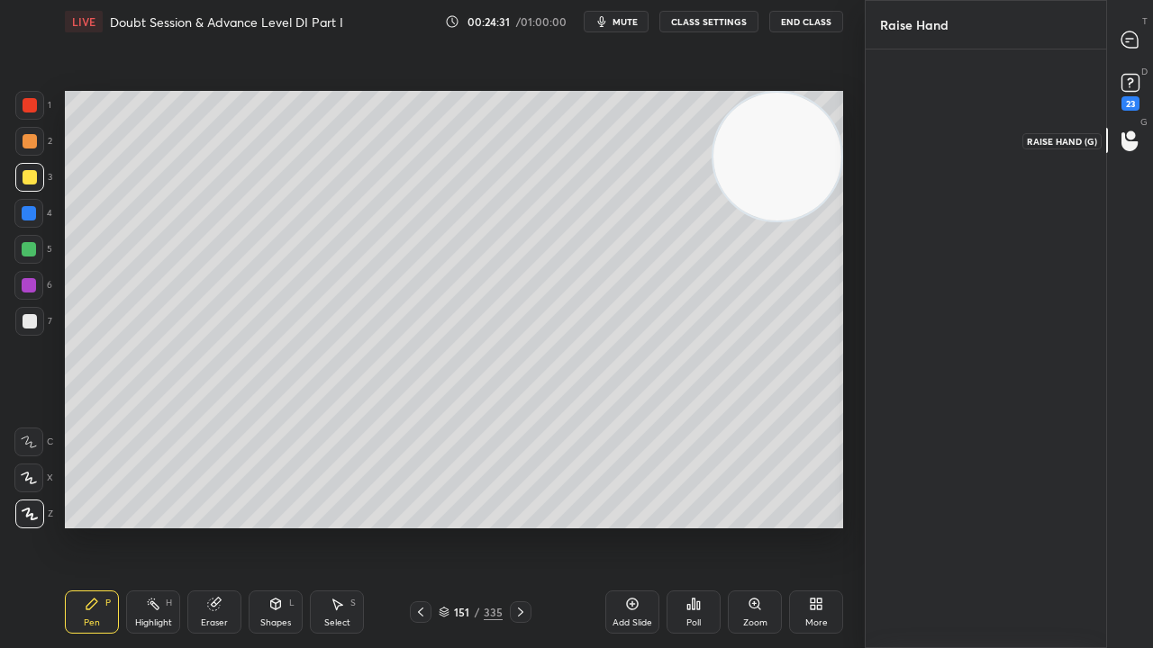
scroll to position [5, 5]
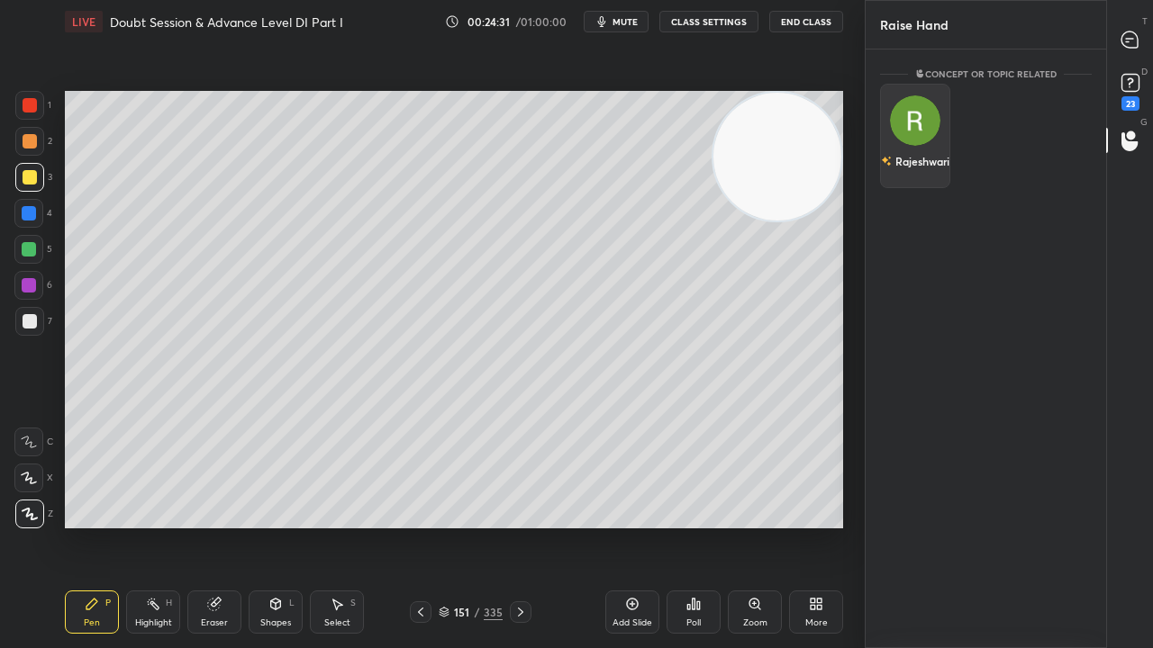
click at [928, 128] on div "Rajeshwari" at bounding box center [915, 136] width 70 height 104
click at [920, 175] on button "INVITE" at bounding box center [915, 173] width 54 height 23
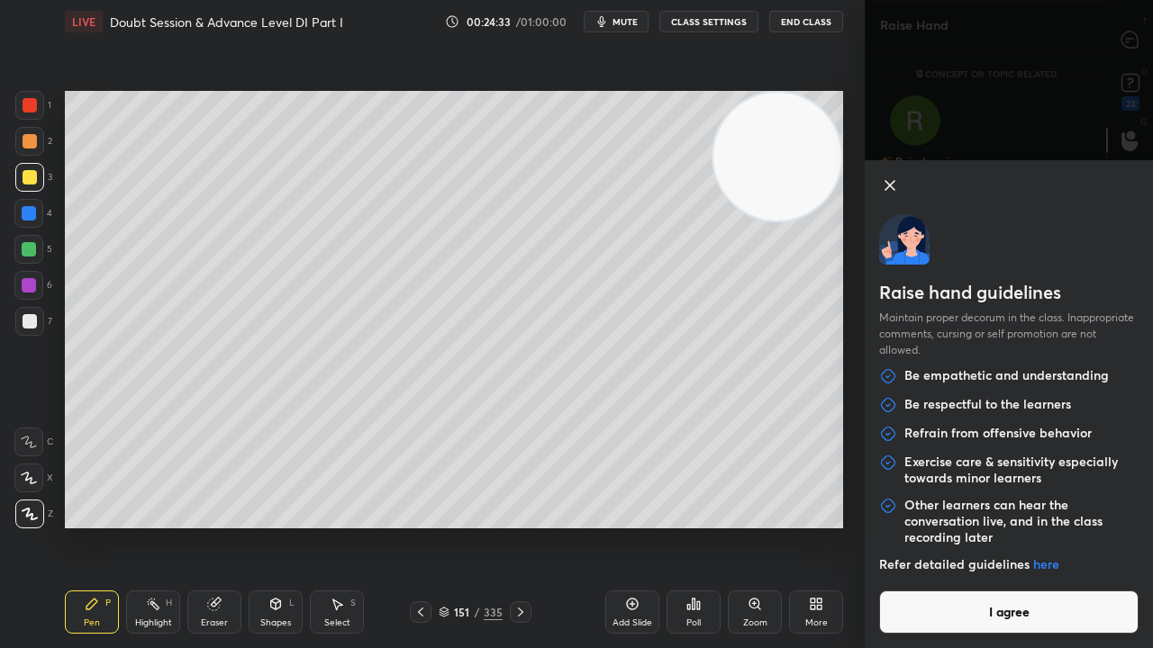
click at [1015, 526] on button "I agree" at bounding box center [1008, 612] width 259 height 43
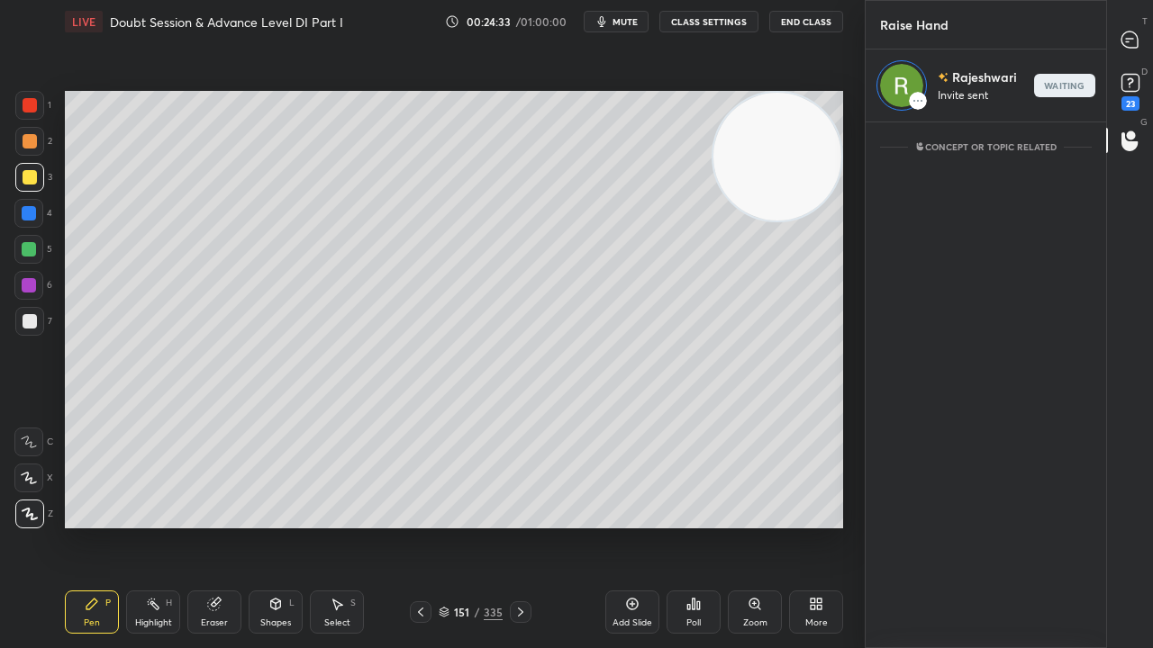
scroll to position [521, 235]
click at [1134, 45] on icon at bounding box center [1129, 40] width 16 height 16
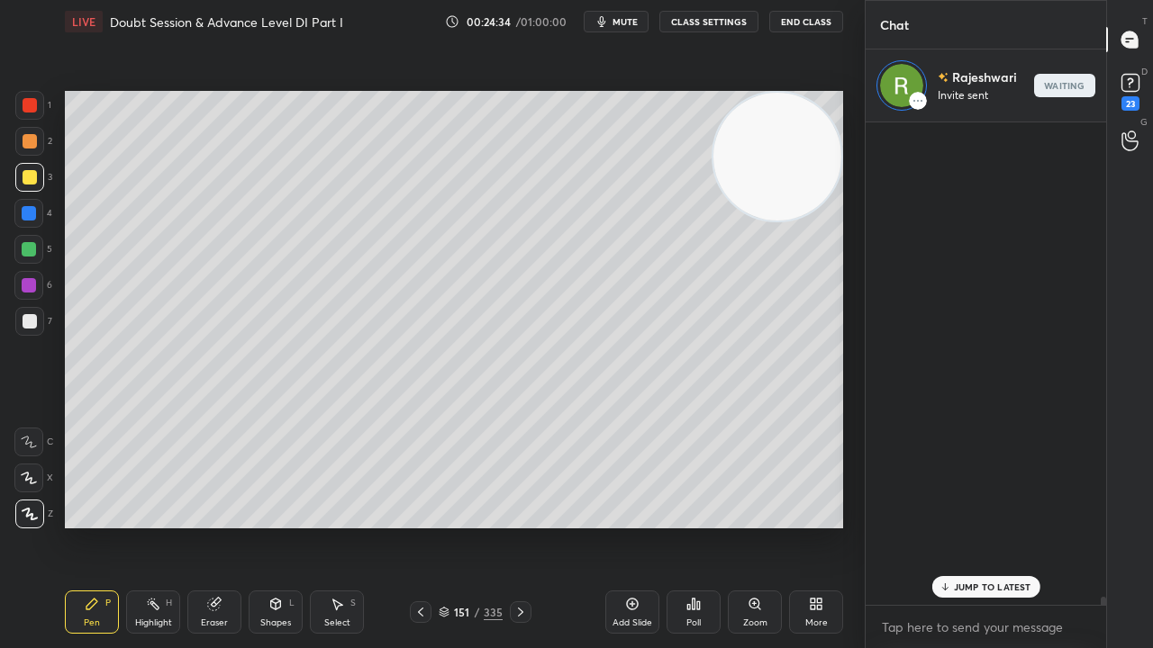
scroll to position [32774, 0]
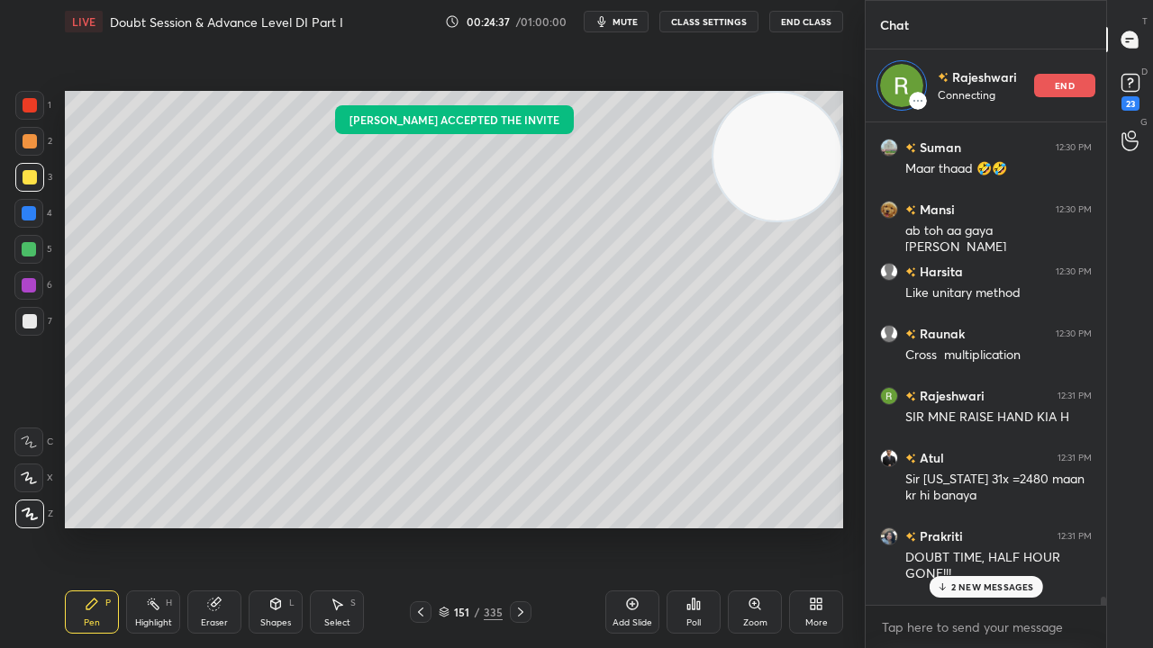
drag, startPoint x: 980, startPoint y: 589, endPoint x: 928, endPoint y: 537, distance: 73.2
click at [980, 526] on p "2 NEW MESSAGES" at bounding box center [992, 587] width 83 height 11
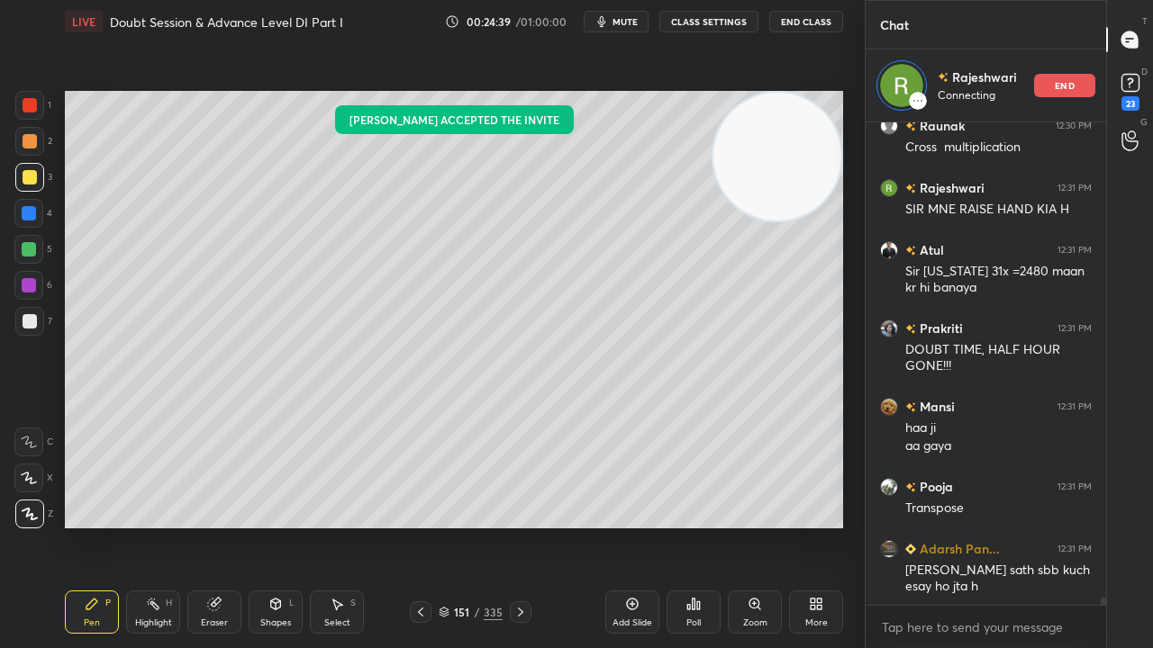
click at [34, 107] on div at bounding box center [30, 105] width 14 height 14
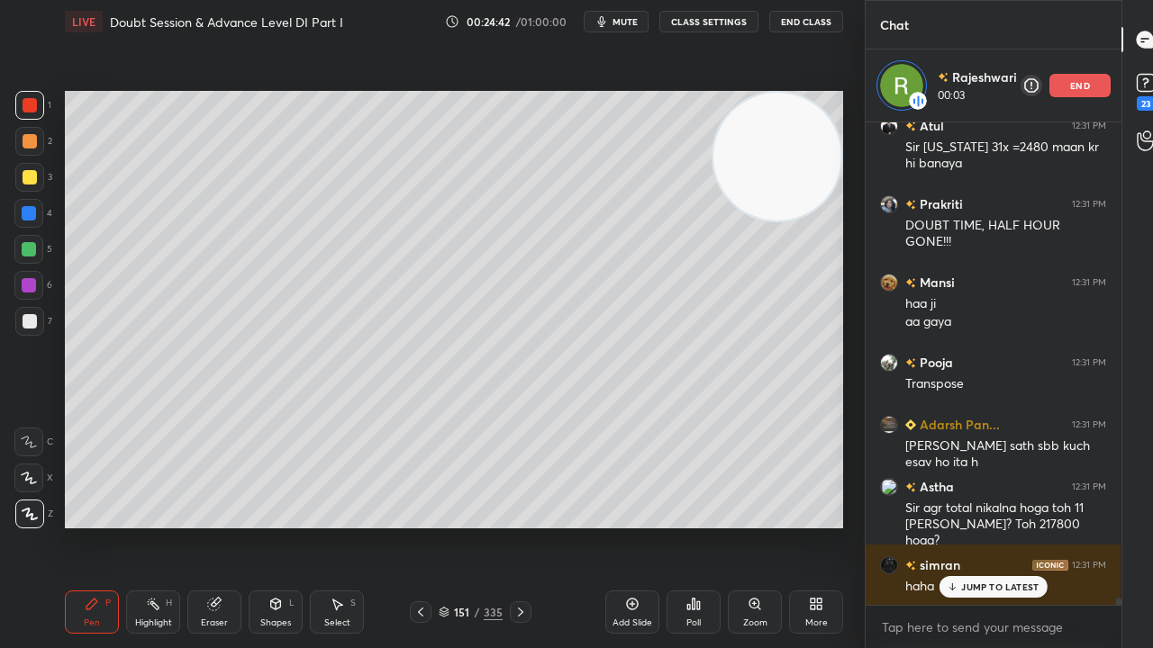
click at [419, 526] on icon at bounding box center [420, 612] width 5 height 9
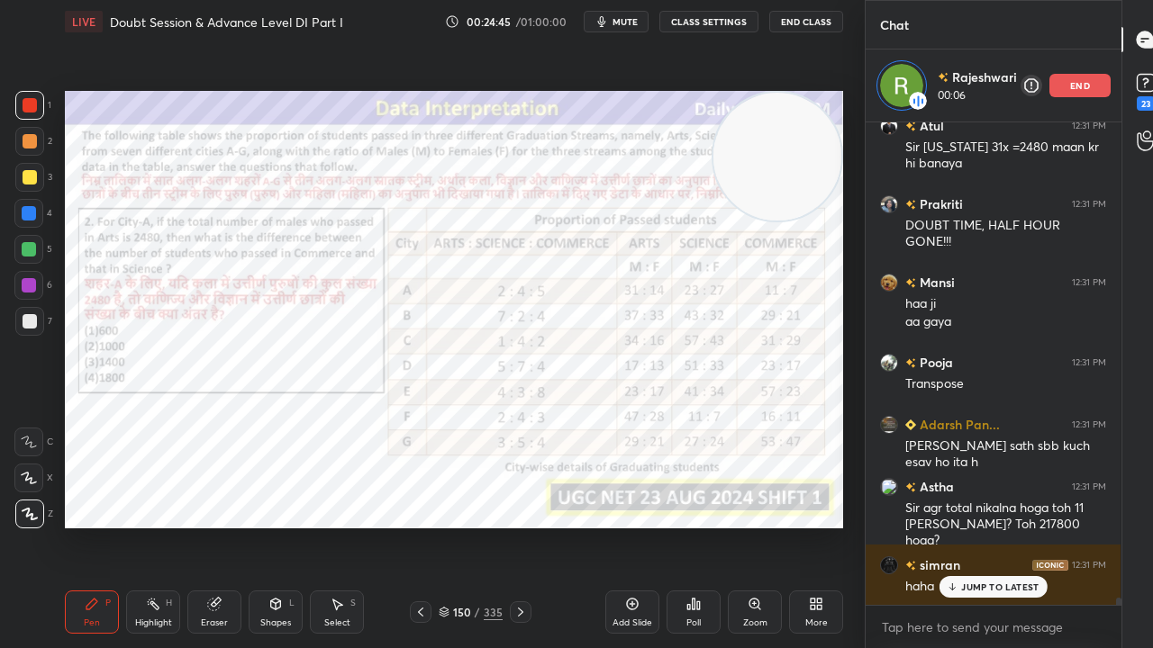
click at [25, 213] on div at bounding box center [29, 213] width 14 height 14
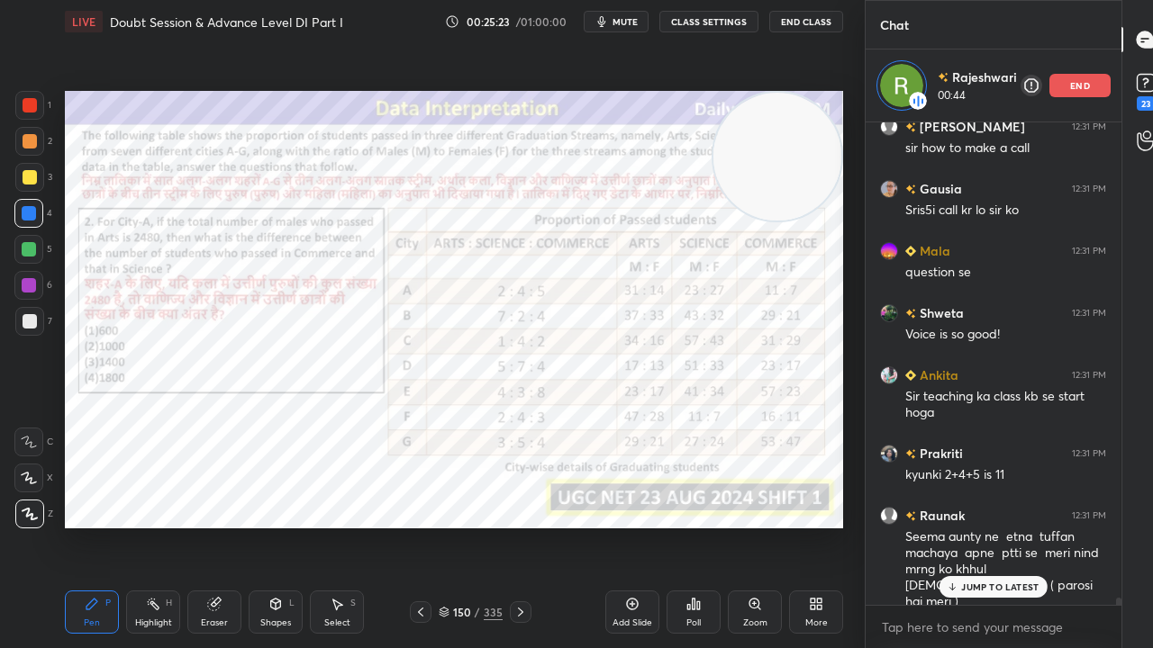
scroll to position [33092, 0]
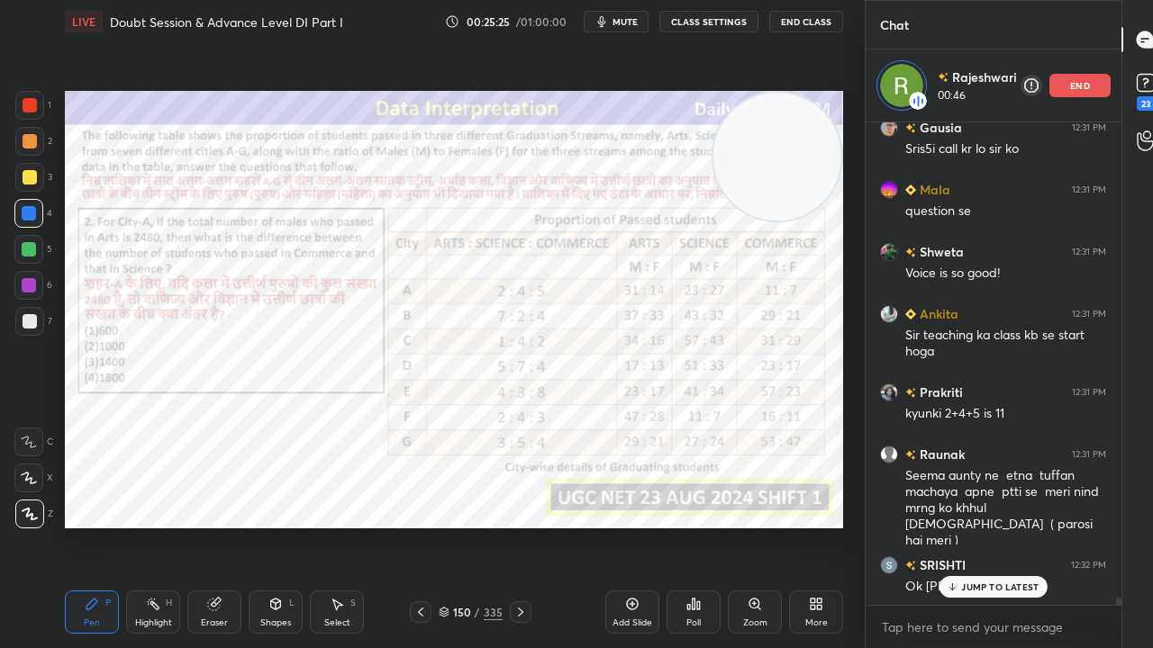
click at [28, 212] on div at bounding box center [29, 213] width 14 height 14
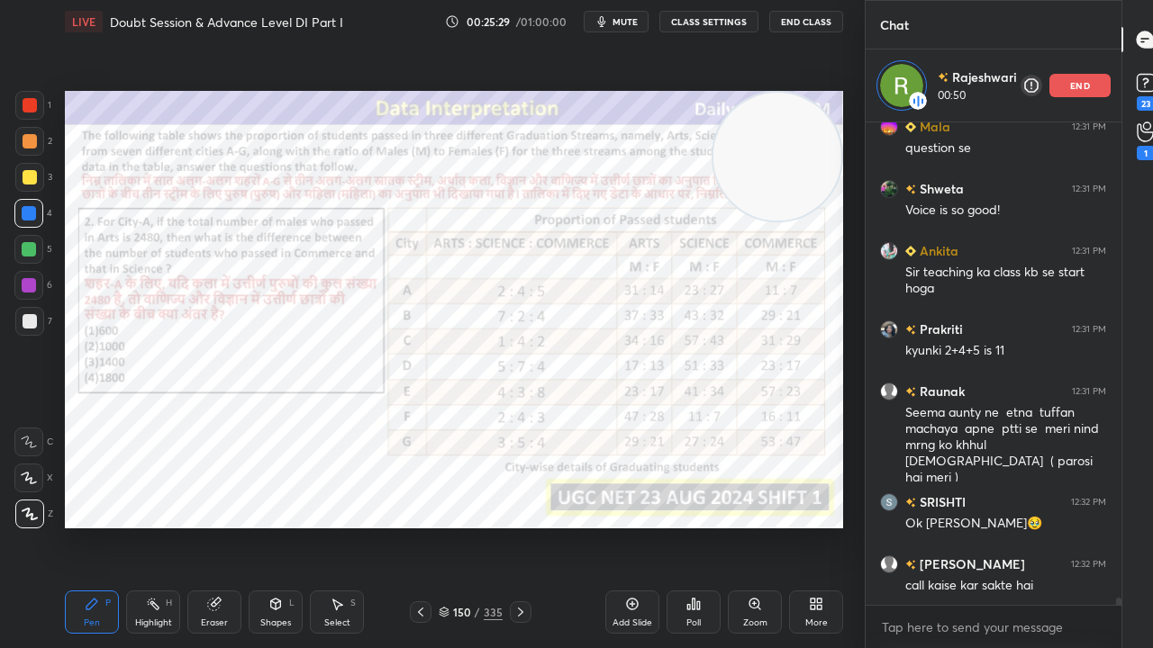
drag, startPoint x: 208, startPoint y: 609, endPoint x: 204, endPoint y: 562, distance: 47.0
click at [207, 526] on div "Eraser" at bounding box center [214, 612] width 54 height 43
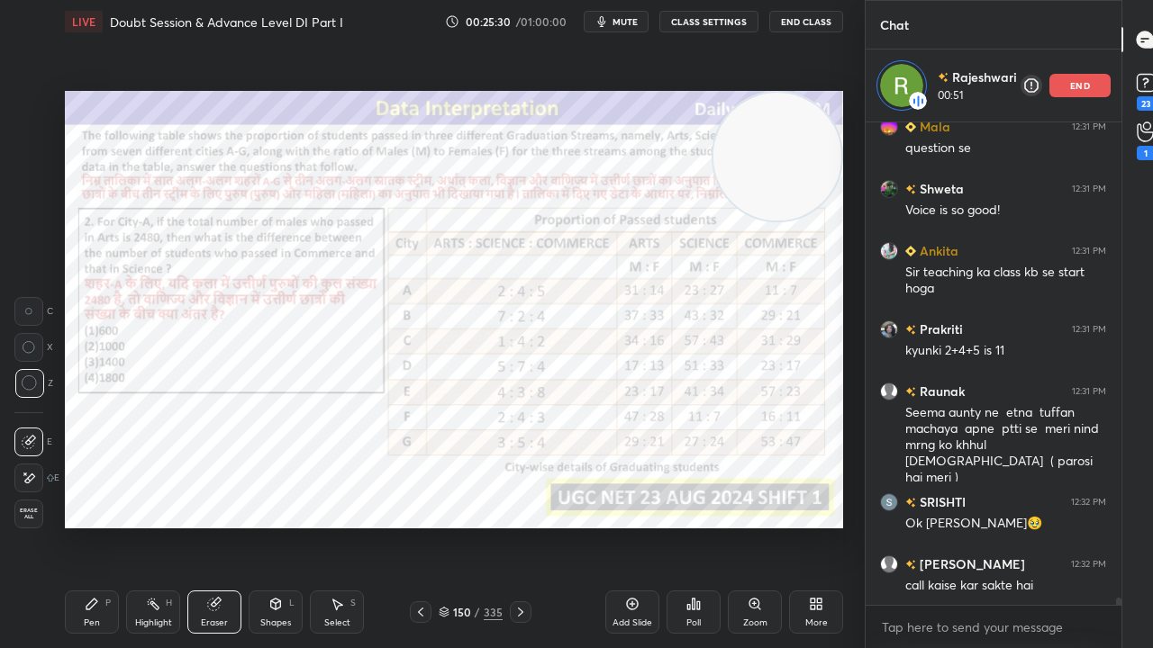
click at [104, 526] on div "Pen P" at bounding box center [92, 612] width 54 height 43
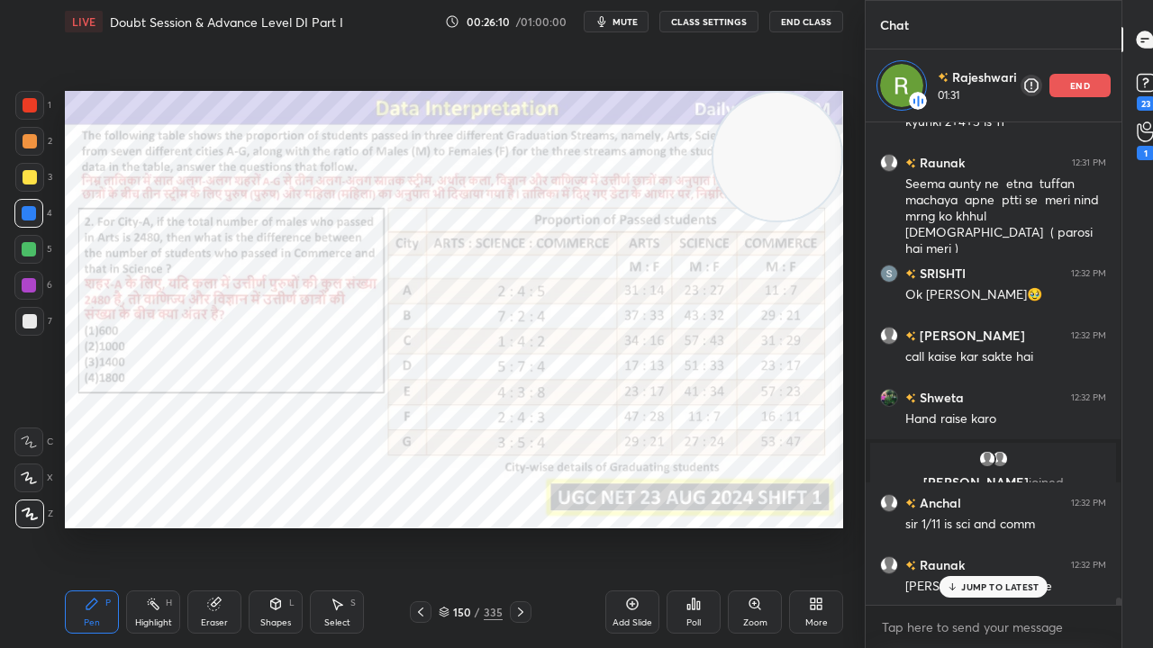
scroll to position [33463, 0]
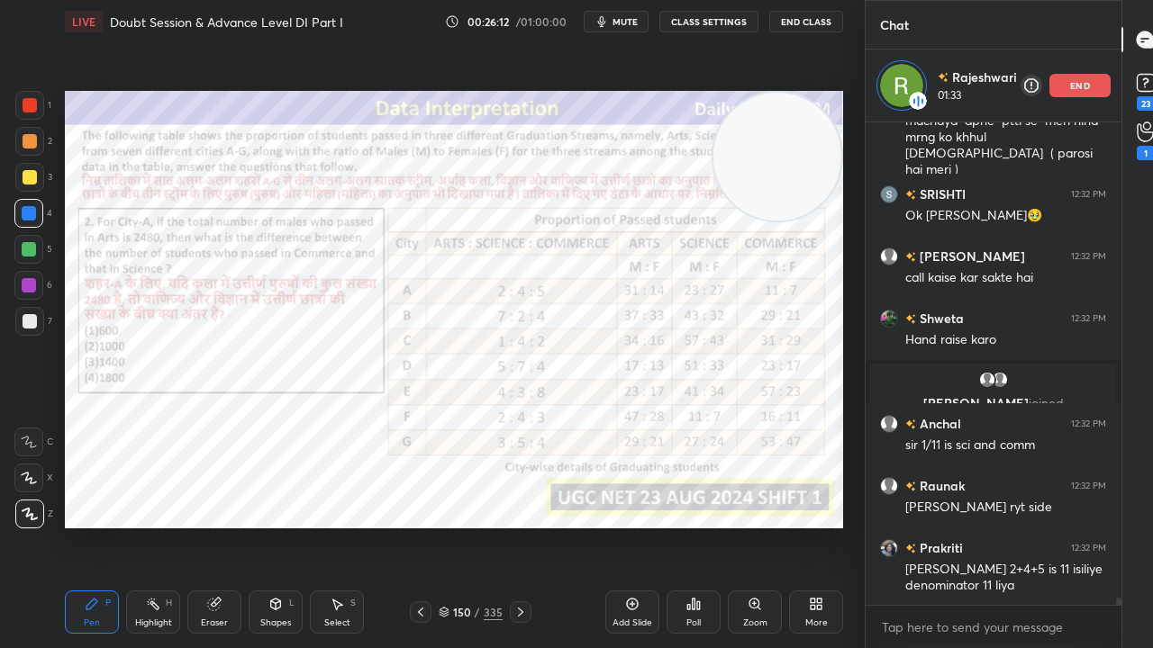
click at [32, 110] on div at bounding box center [30, 105] width 14 height 14
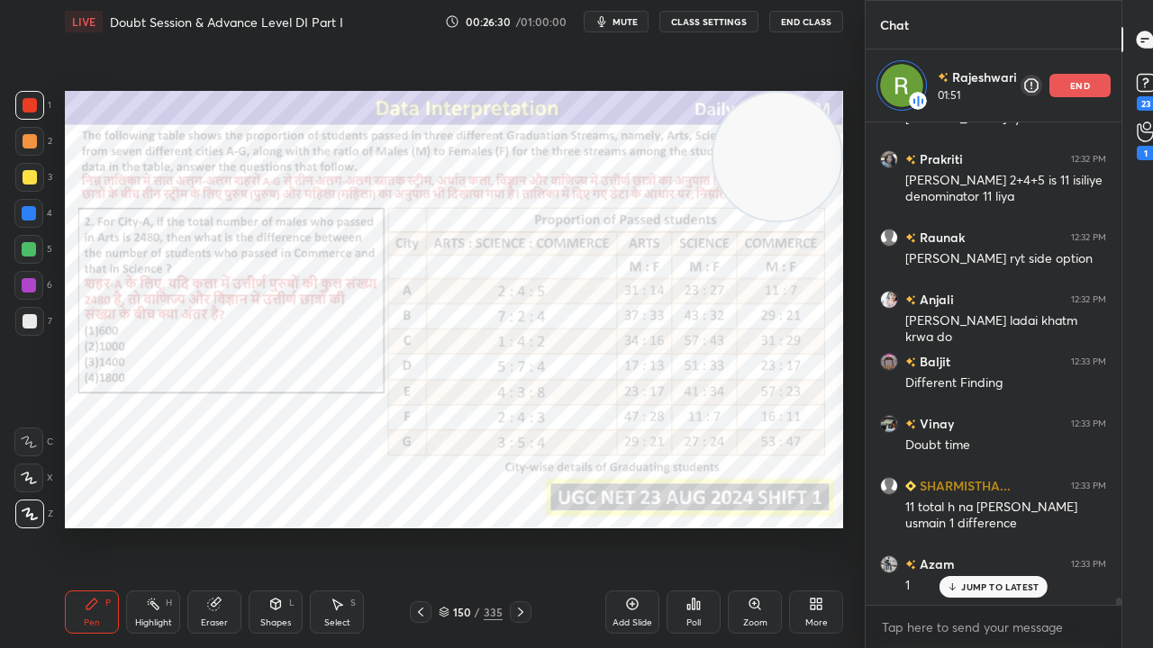
scroll to position [33914, 0]
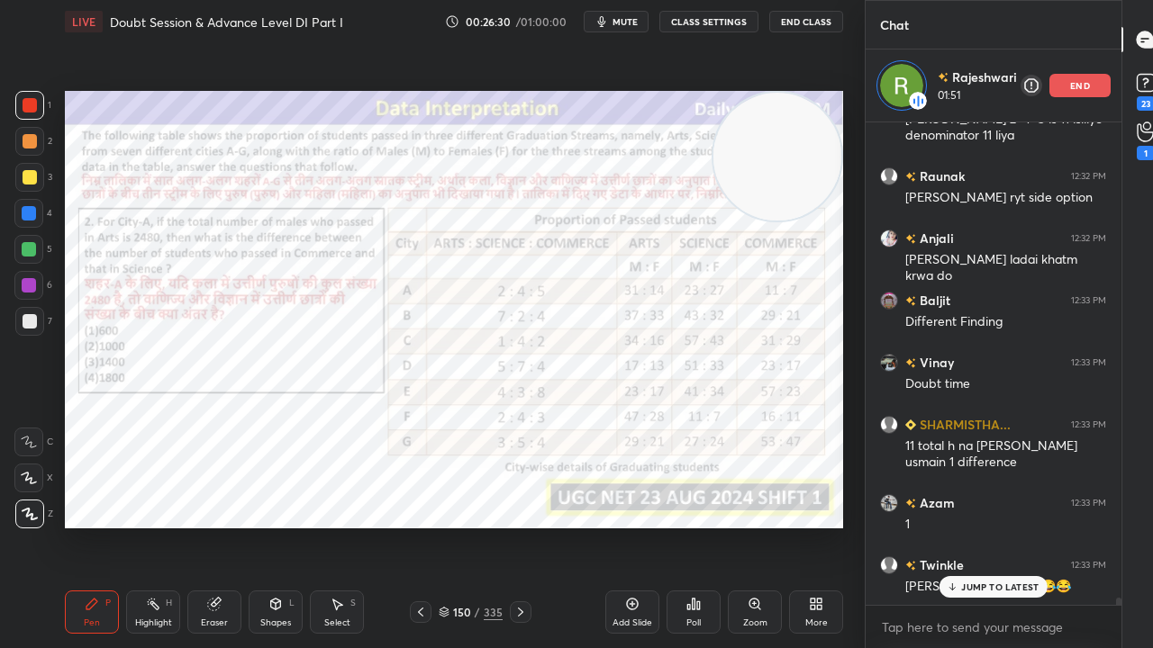
drag, startPoint x: 641, startPoint y: 602, endPoint x: 592, endPoint y: 577, distance: 55.2
click at [640, 526] on div "Add Slide" at bounding box center [632, 612] width 54 height 43
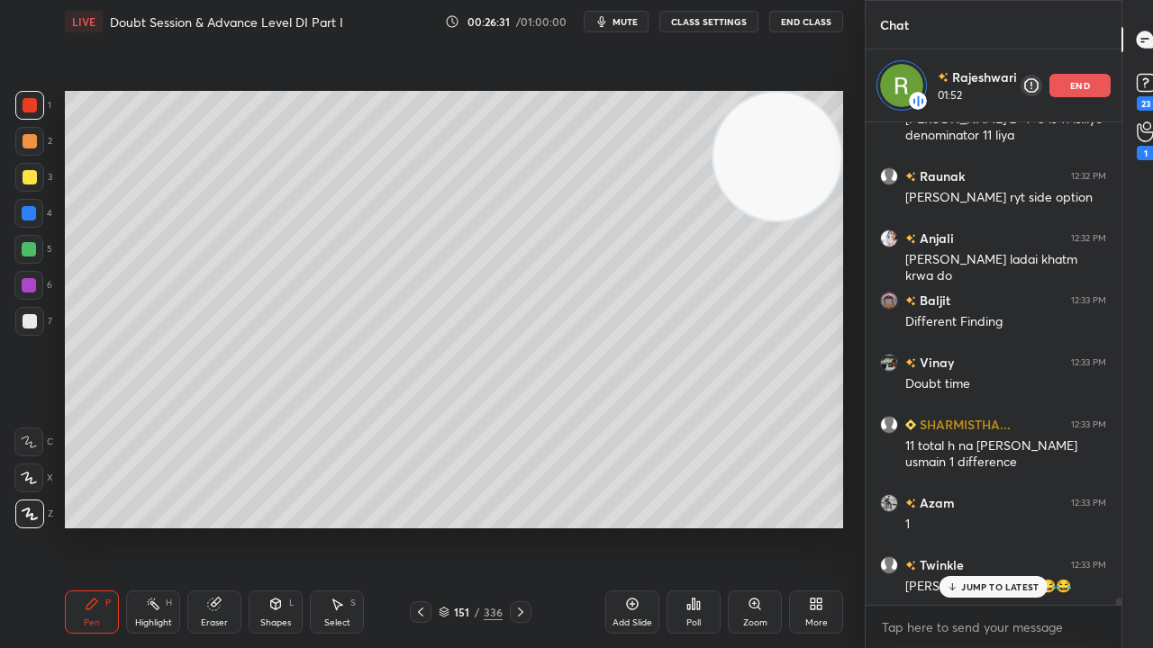
click at [31, 177] on div at bounding box center [30, 177] width 14 height 14
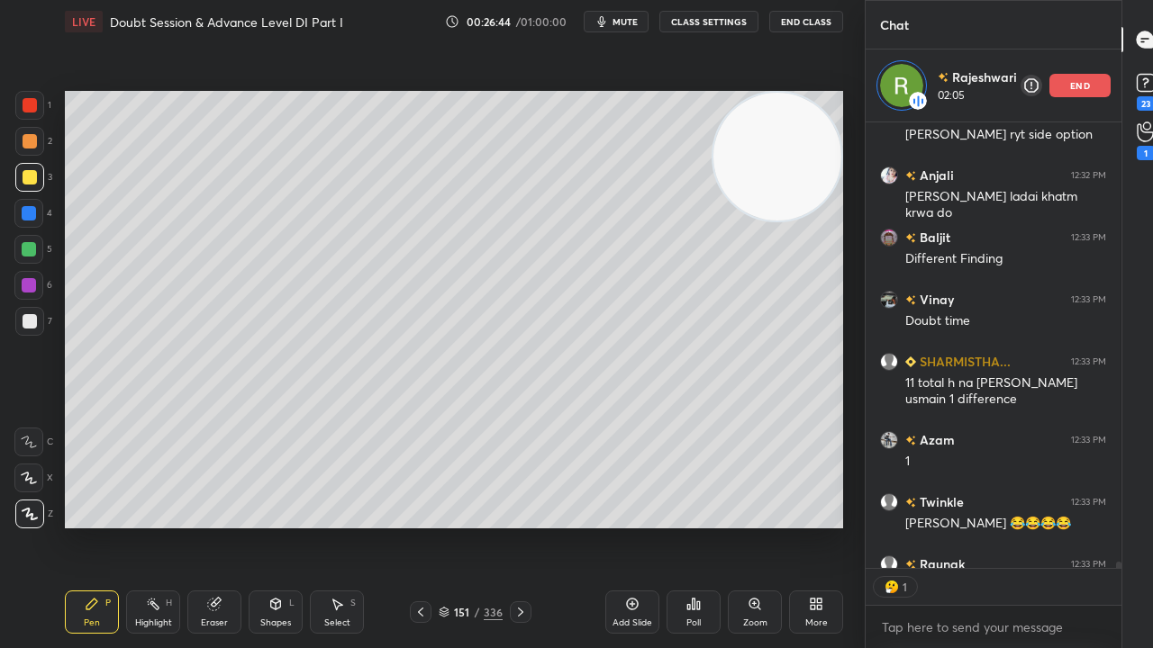
scroll to position [7, 5]
click at [28, 104] on div at bounding box center [30, 105] width 14 height 14
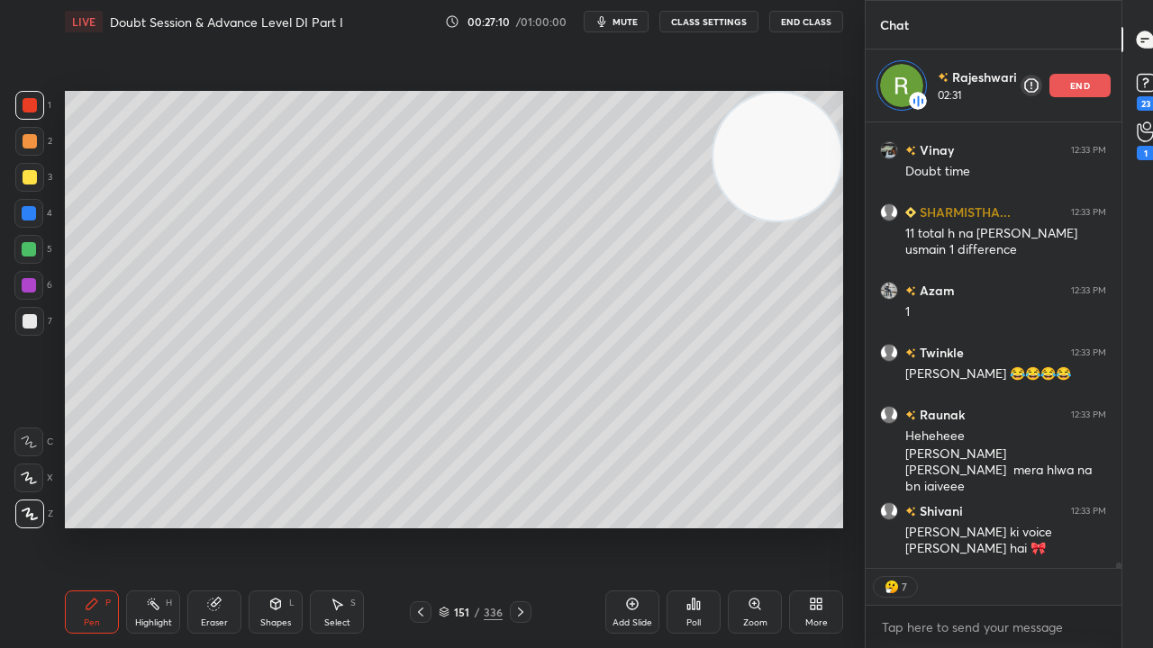
scroll to position [34188, 0]
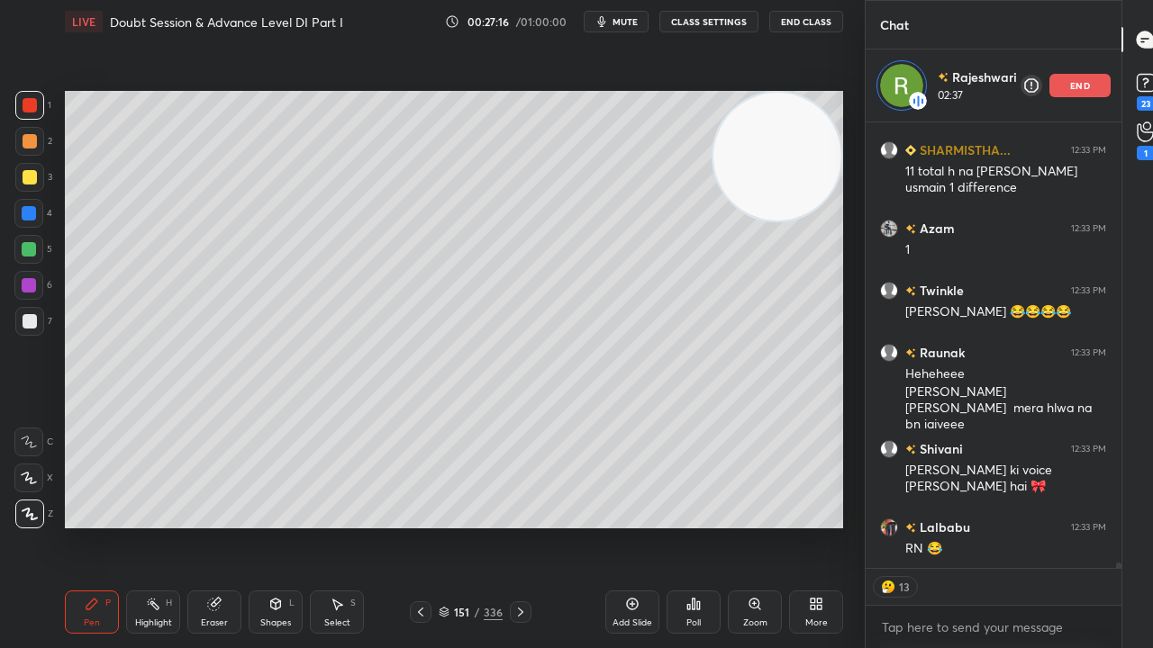
click at [27, 321] on div at bounding box center [30, 321] width 14 height 14
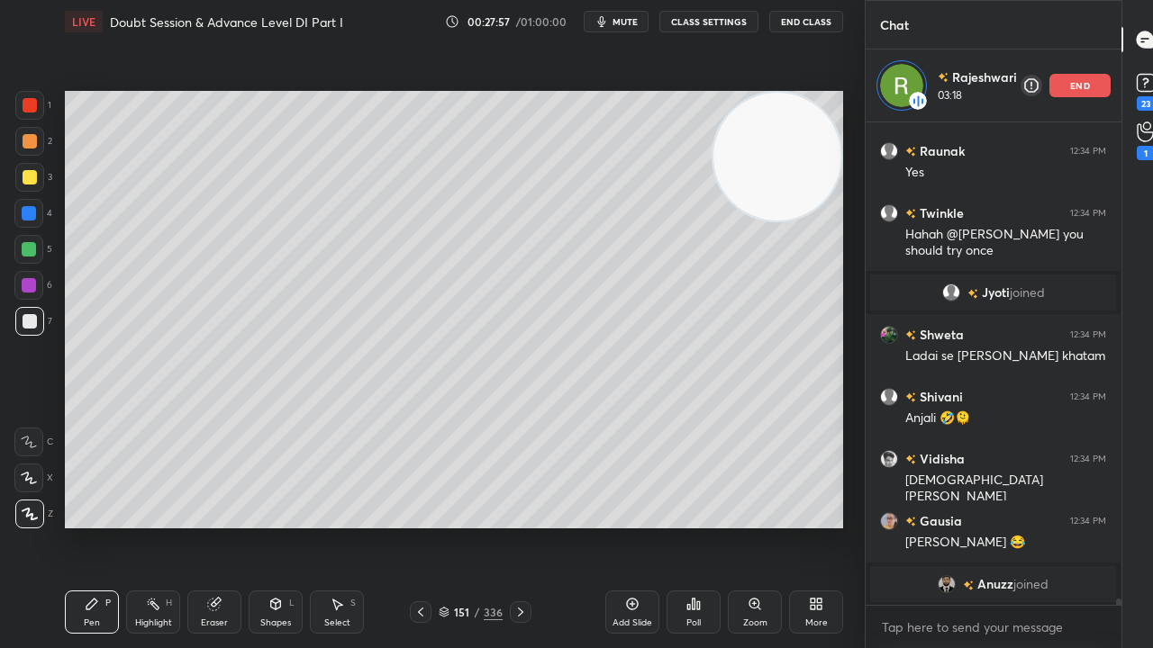
scroll to position [34267, 0]
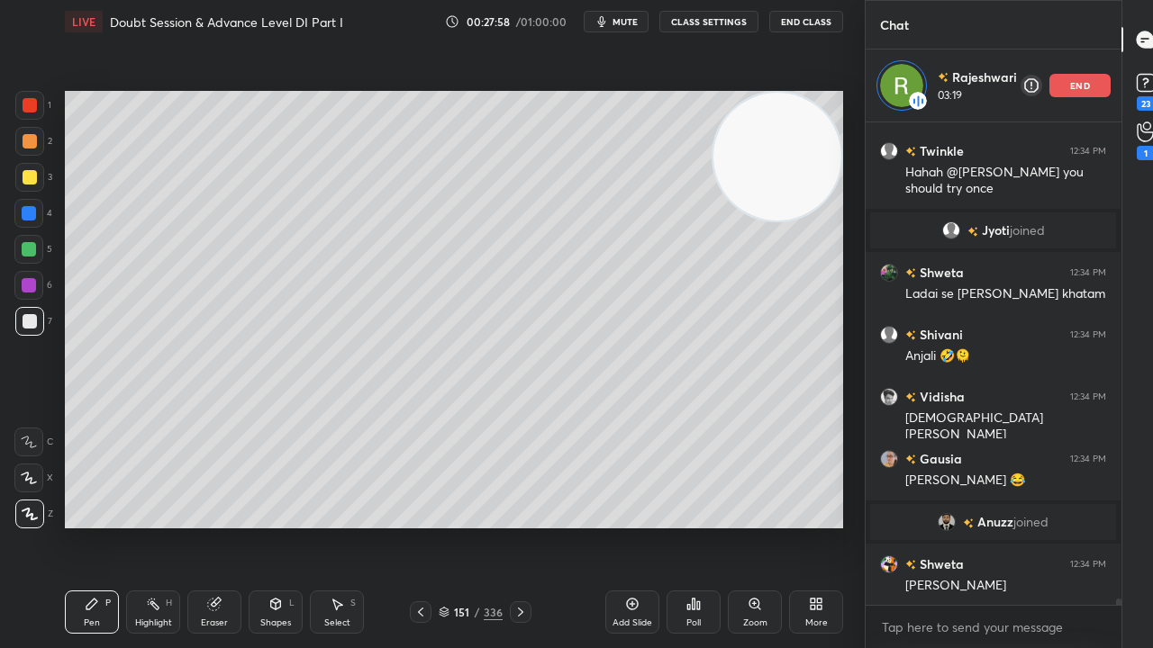
click at [224, 526] on div "Eraser" at bounding box center [214, 623] width 27 height 9
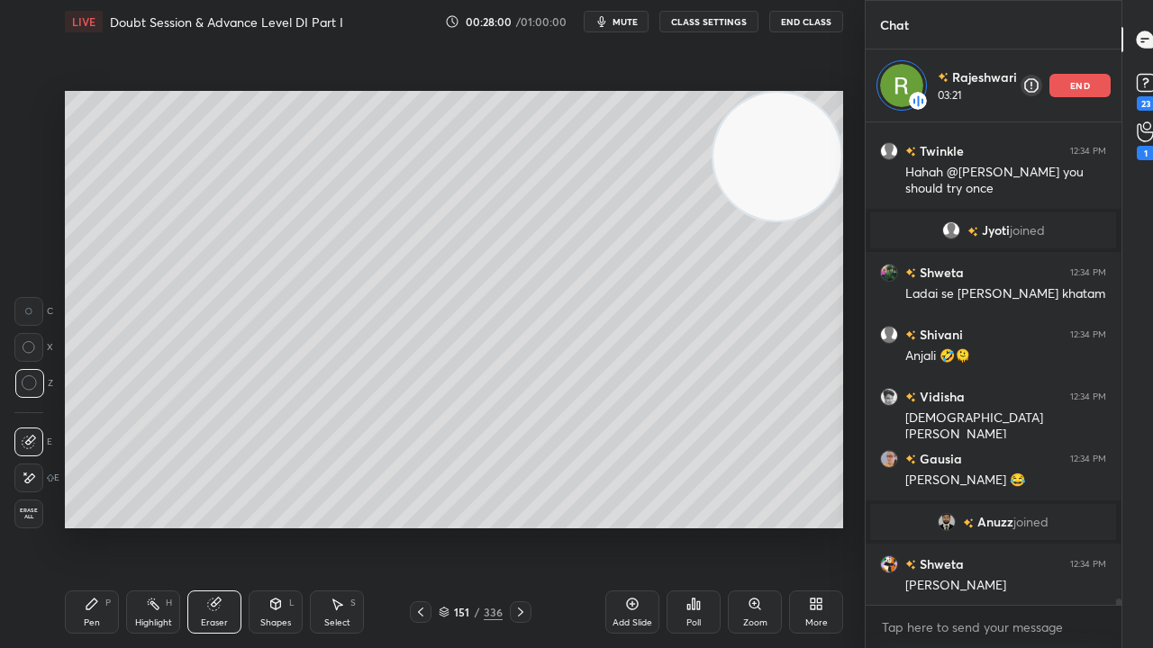
drag, startPoint x: 104, startPoint y: 598, endPoint x: 213, endPoint y: 553, distance: 117.1
click at [106, 526] on div "P" at bounding box center [107, 603] width 5 height 9
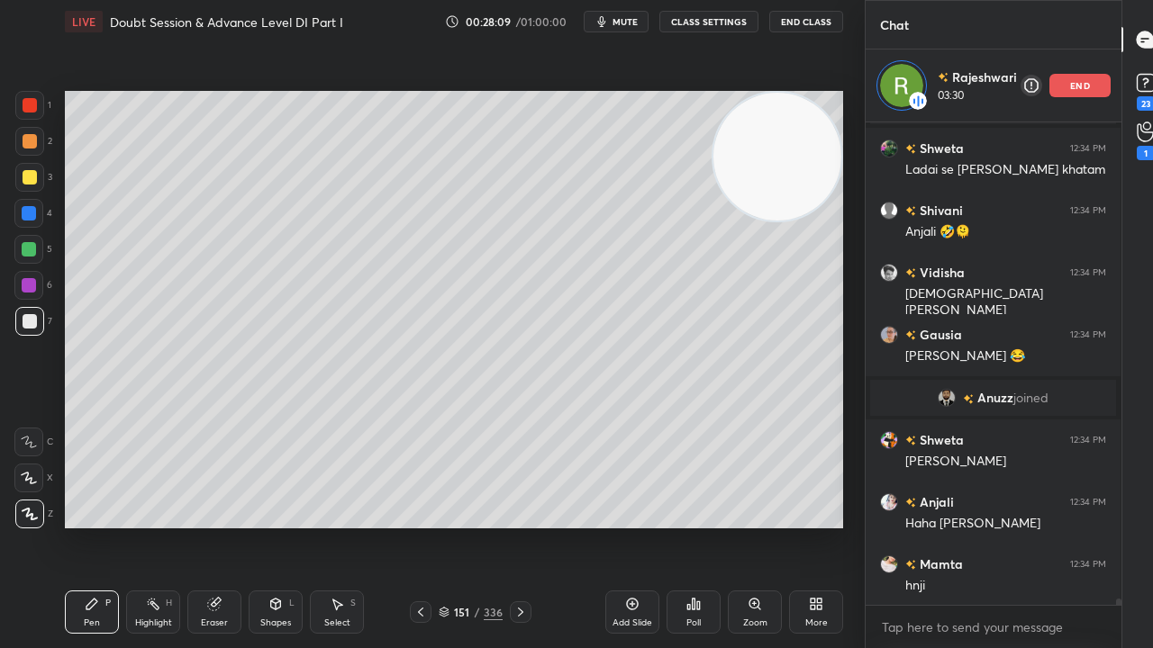
scroll to position [34452, 0]
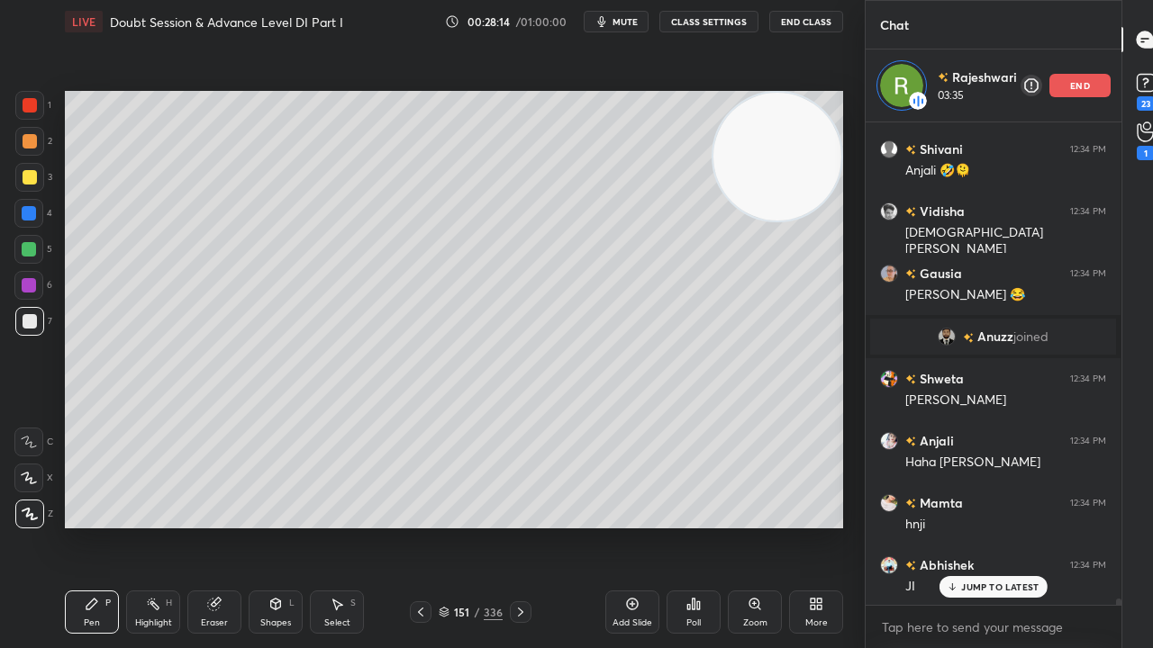
click at [23, 180] on div at bounding box center [30, 177] width 14 height 14
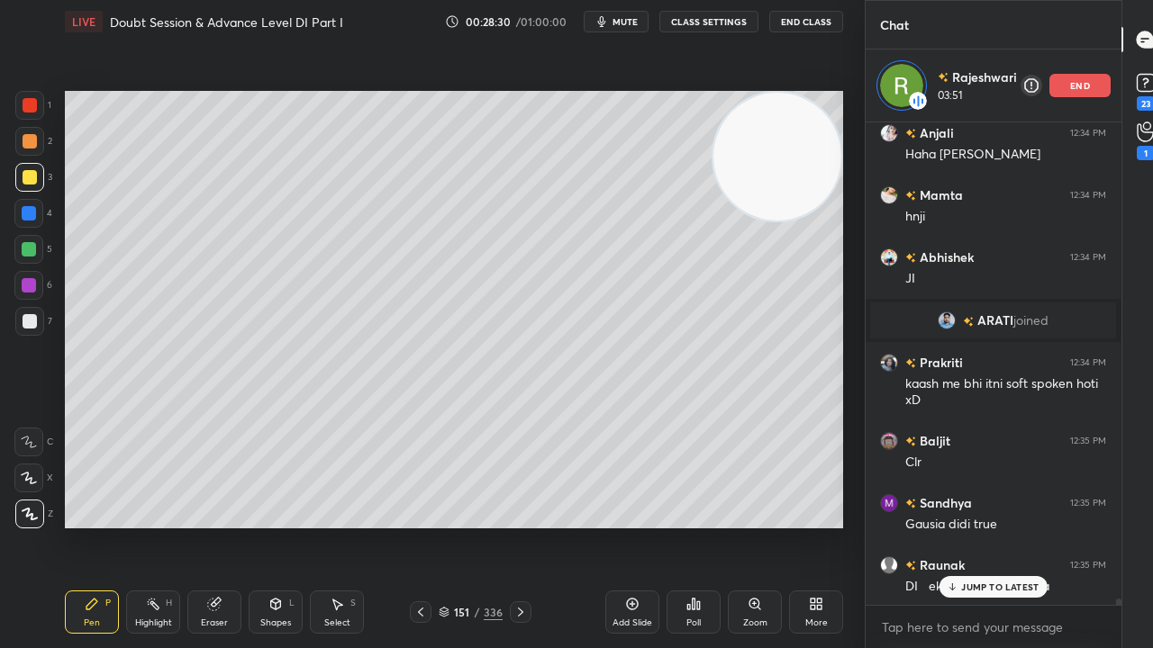
scroll to position [34803, 0]
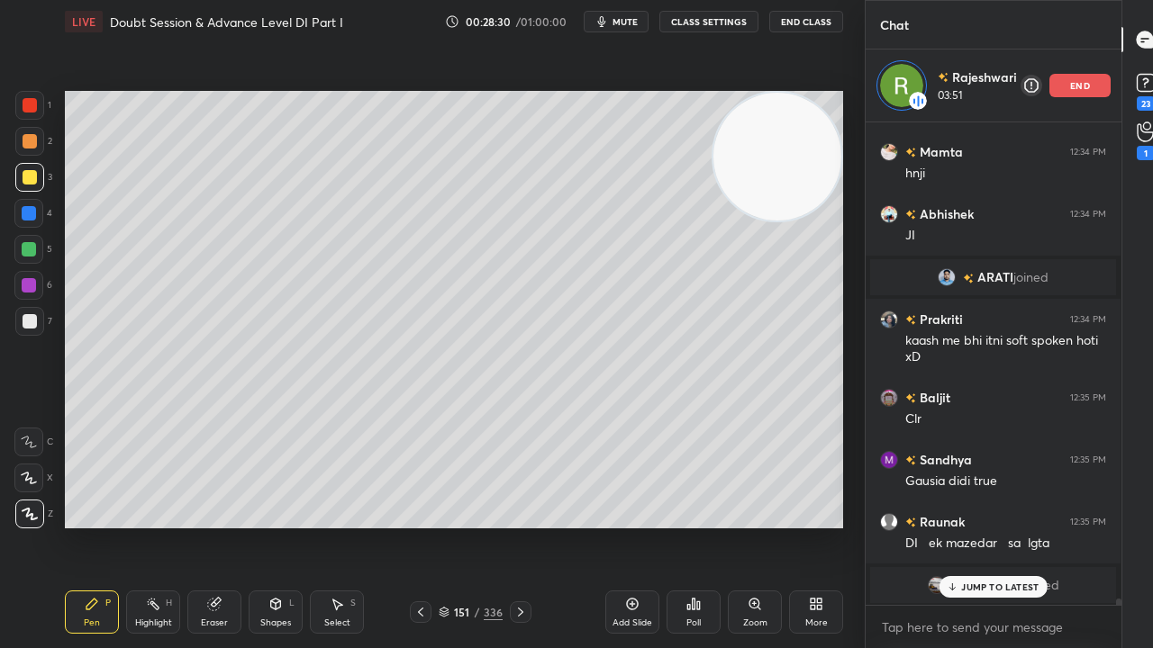
click at [36, 105] on div at bounding box center [30, 105] width 14 height 14
click at [991, 526] on p "JUMP TO LATEST" at bounding box center [999, 587] width 77 height 11
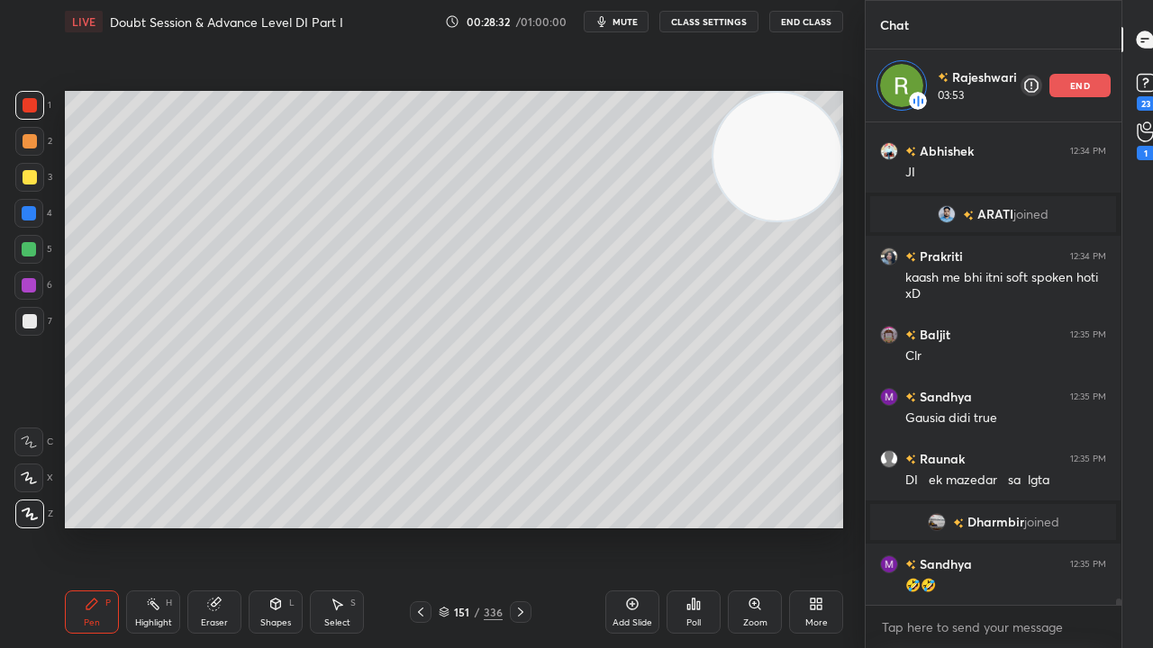
drag, startPoint x: 421, startPoint y: 612, endPoint x: 438, endPoint y: 592, distance: 26.9
click at [421, 526] on icon at bounding box center [420, 612] width 14 height 14
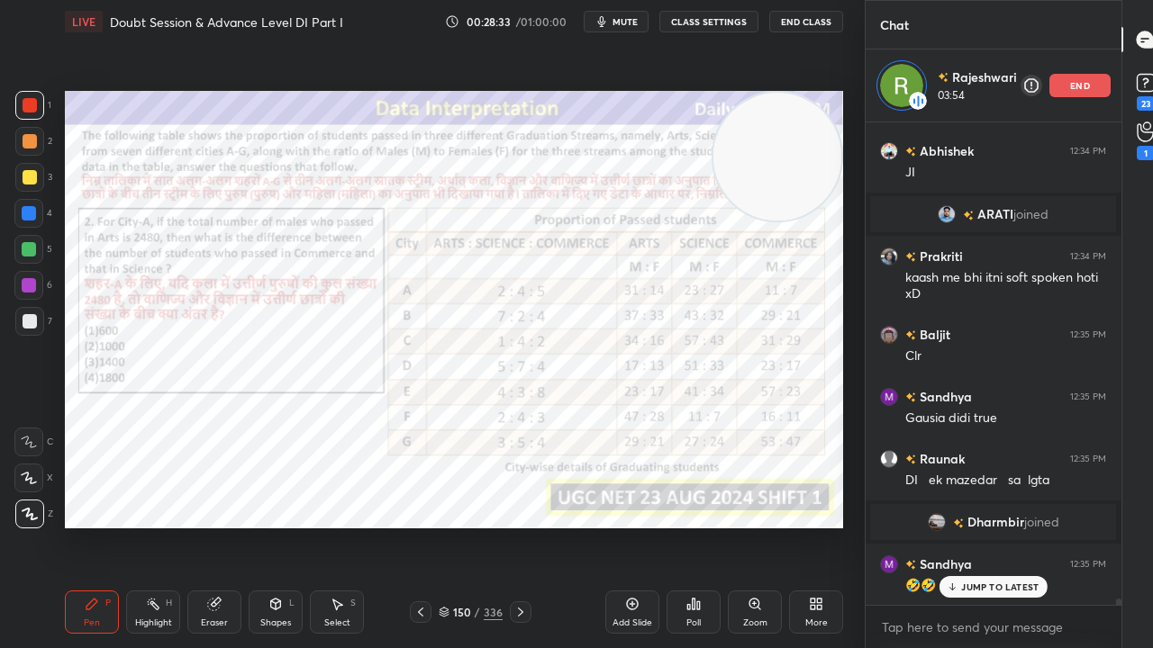
scroll to position [34928, 0]
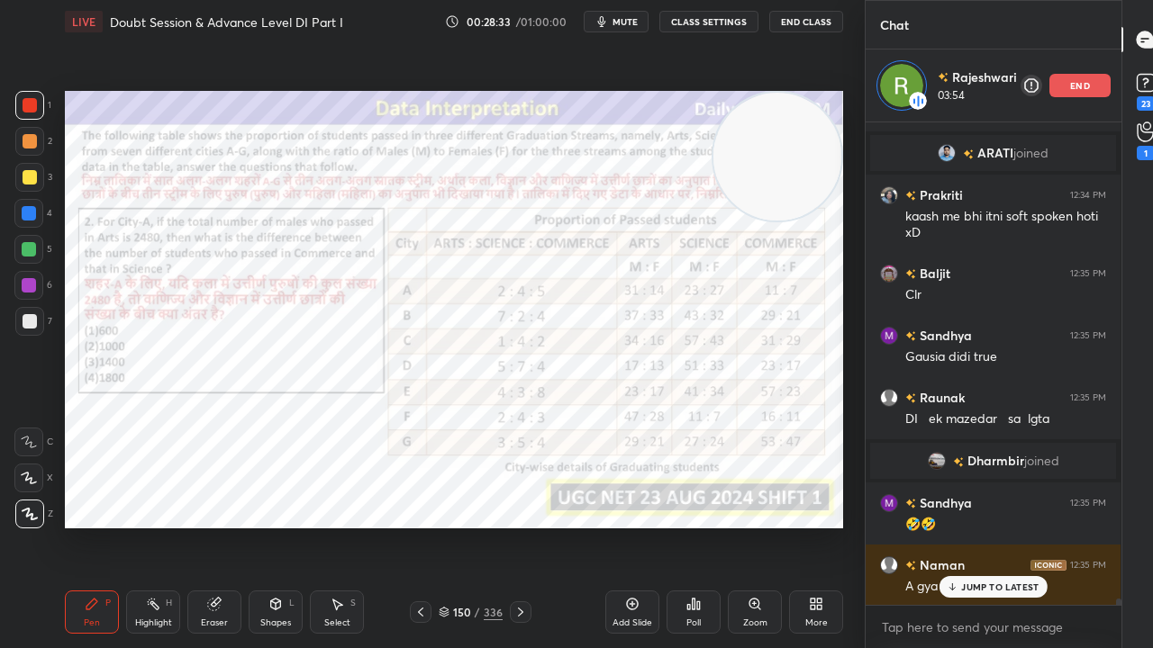
drag, startPoint x: 1088, startPoint y: 86, endPoint x: 1068, endPoint y: 90, distance: 20.3
click at [1088, 85] on div "end" at bounding box center [1079, 85] width 61 height 23
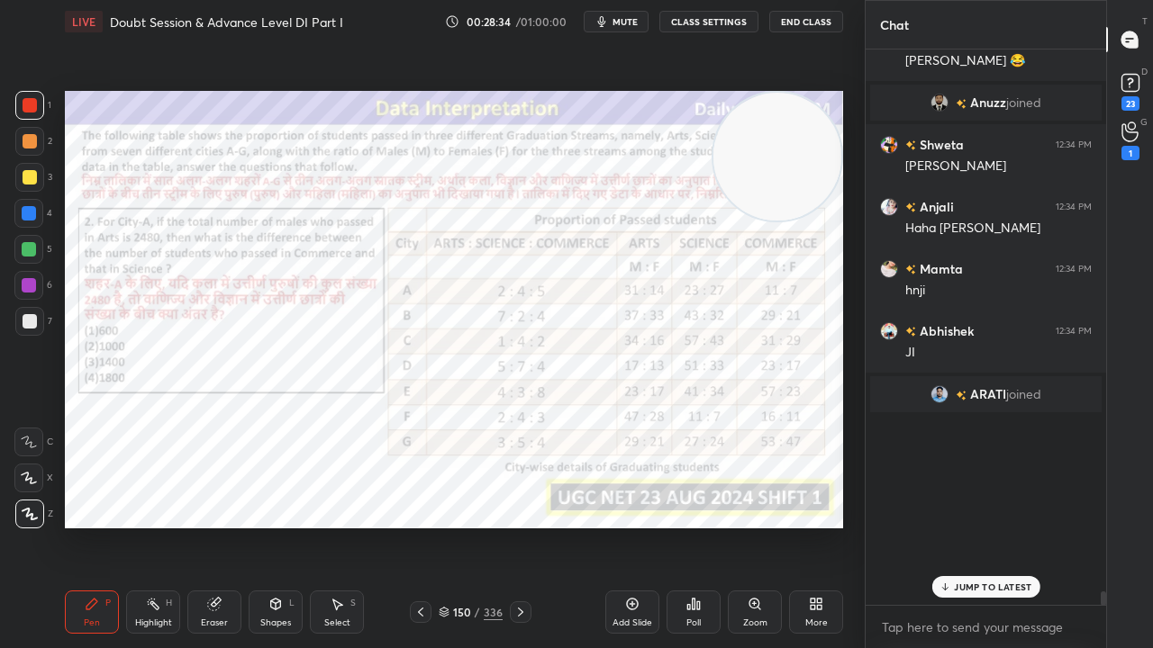
scroll to position [34250, 0]
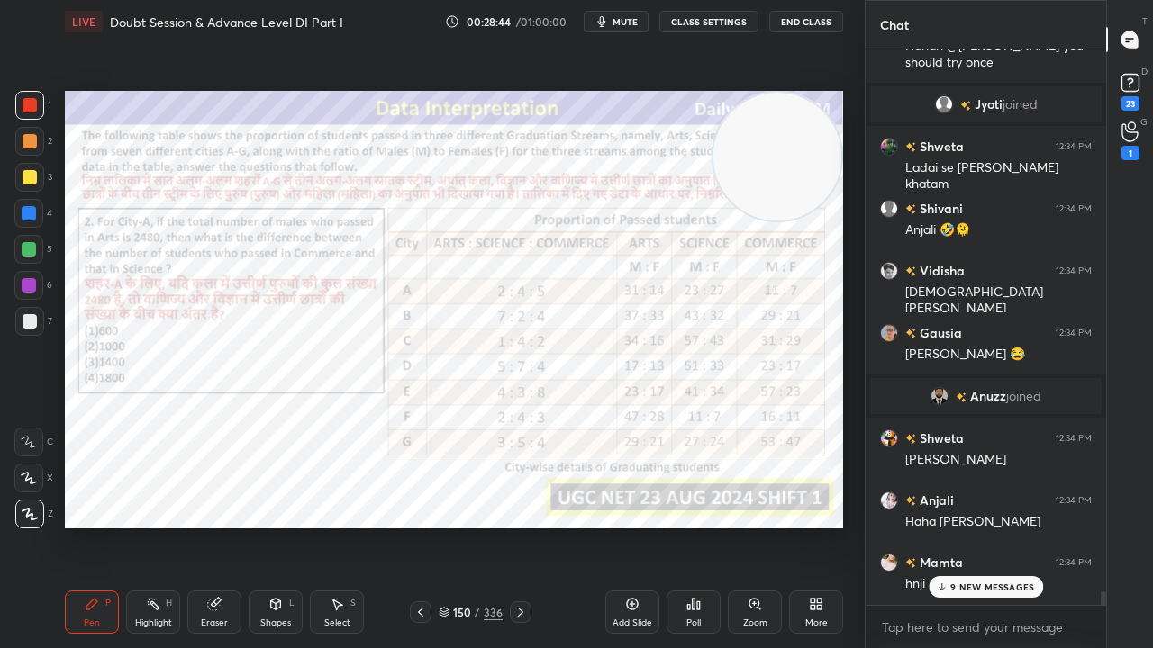
click at [421, 526] on icon at bounding box center [420, 612] width 14 height 14
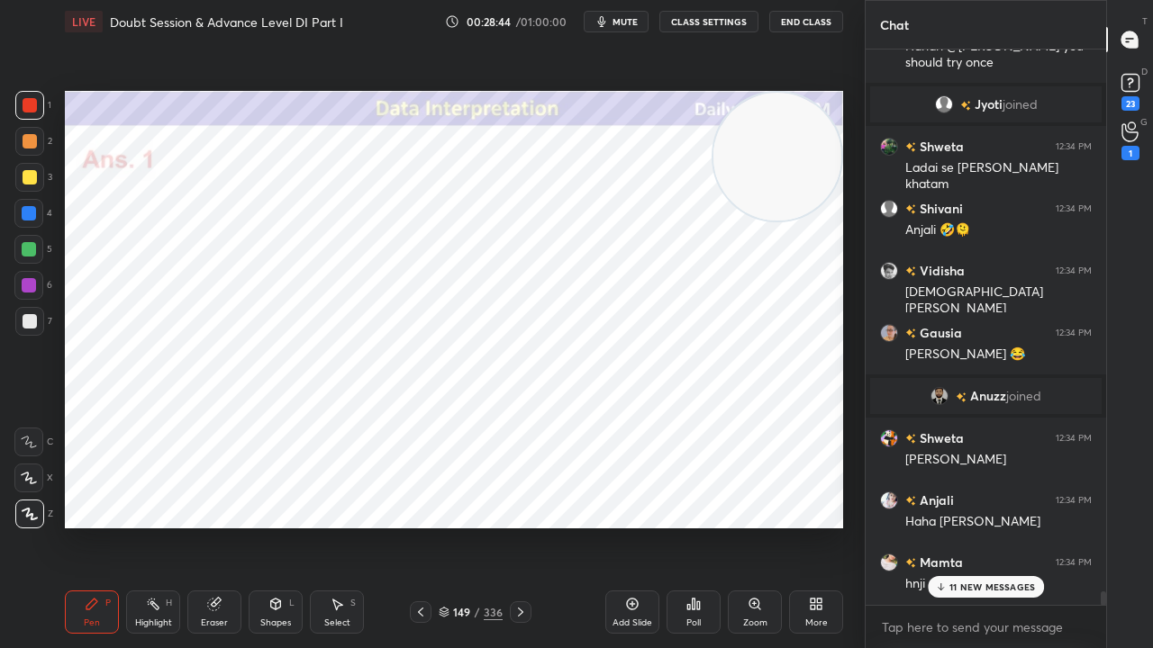
click at [421, 526] on icon at bounding box center [420, 612] width 14 height 14
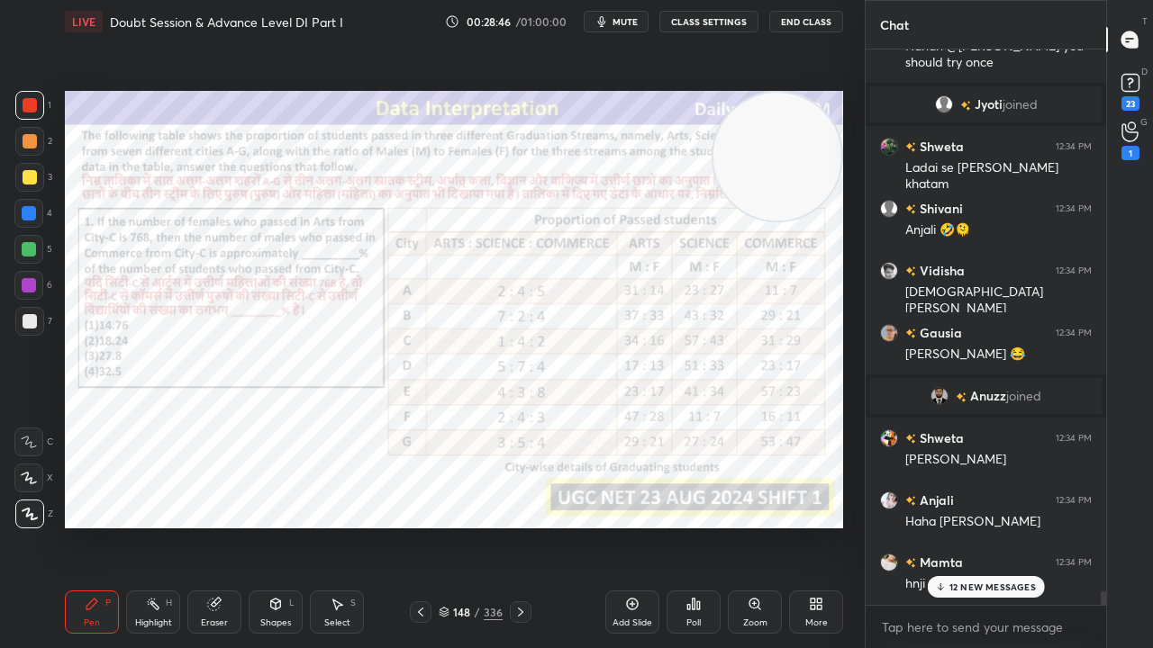
drag, startPoint x: 29, startPoint y: 285, endPoint x: 47, endPoint y: 281, distance: 18.4
click at [30, 284] on div at bounding box center [29, 285] width 14 height 14
click at [965, 526] on div "12 NEW MESSAGES" at bounding box center [986, 587] width 118 height 22
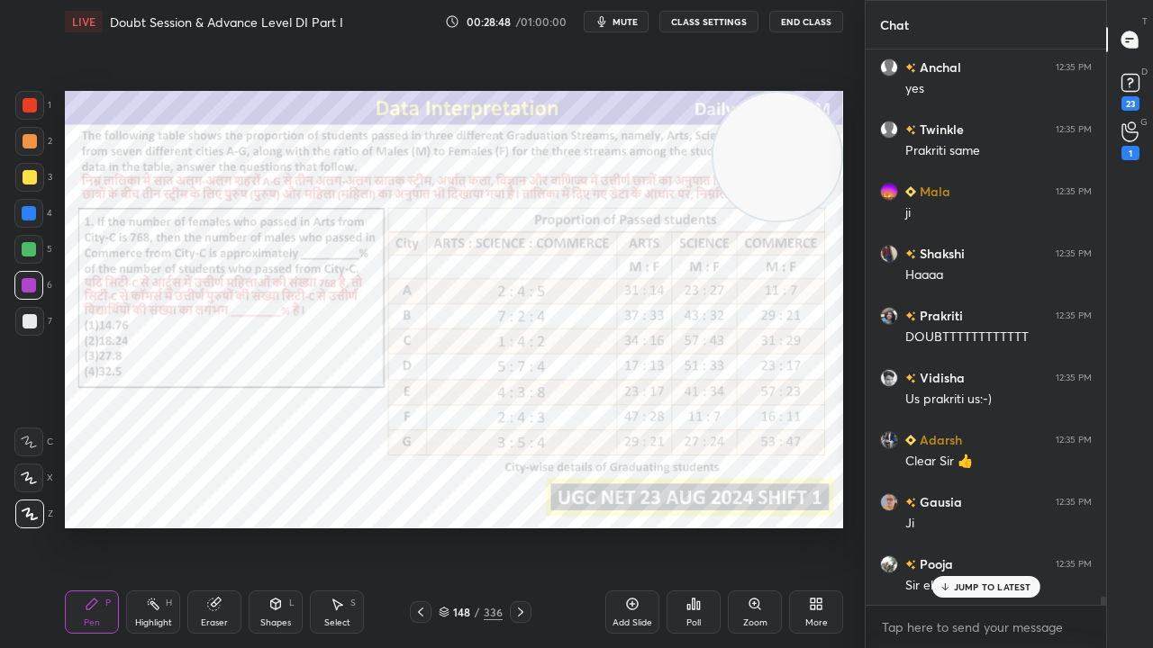
scroll to position [35735, 0]
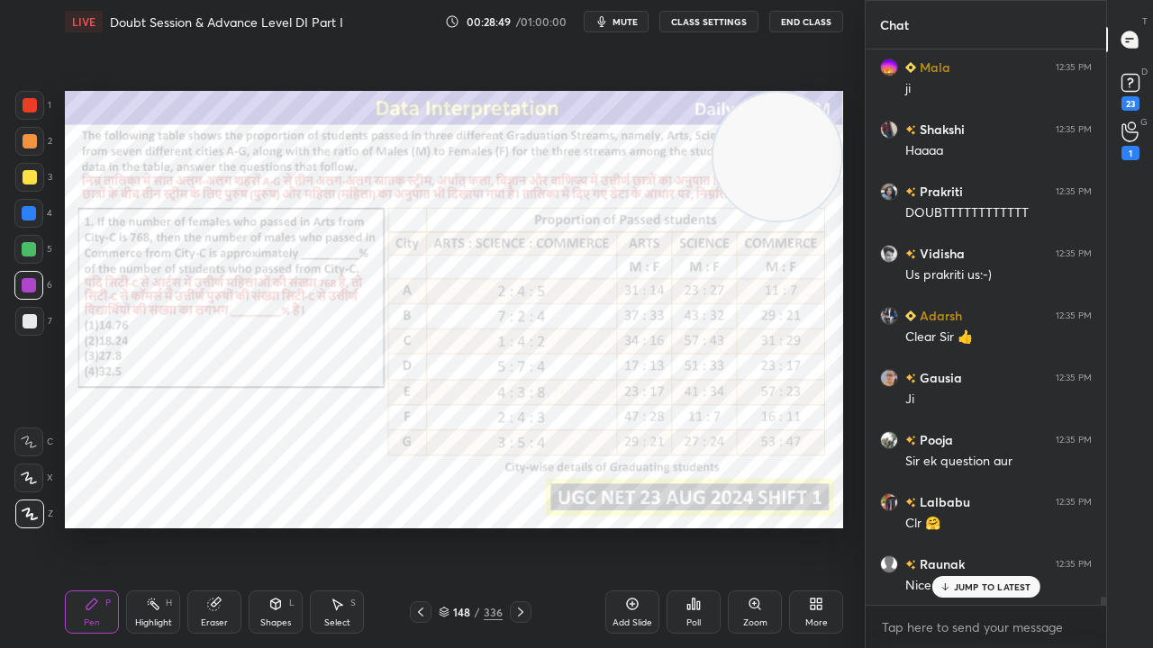
click at [210, 526] on icon at bounding box center [214, 604] width 14 height 14
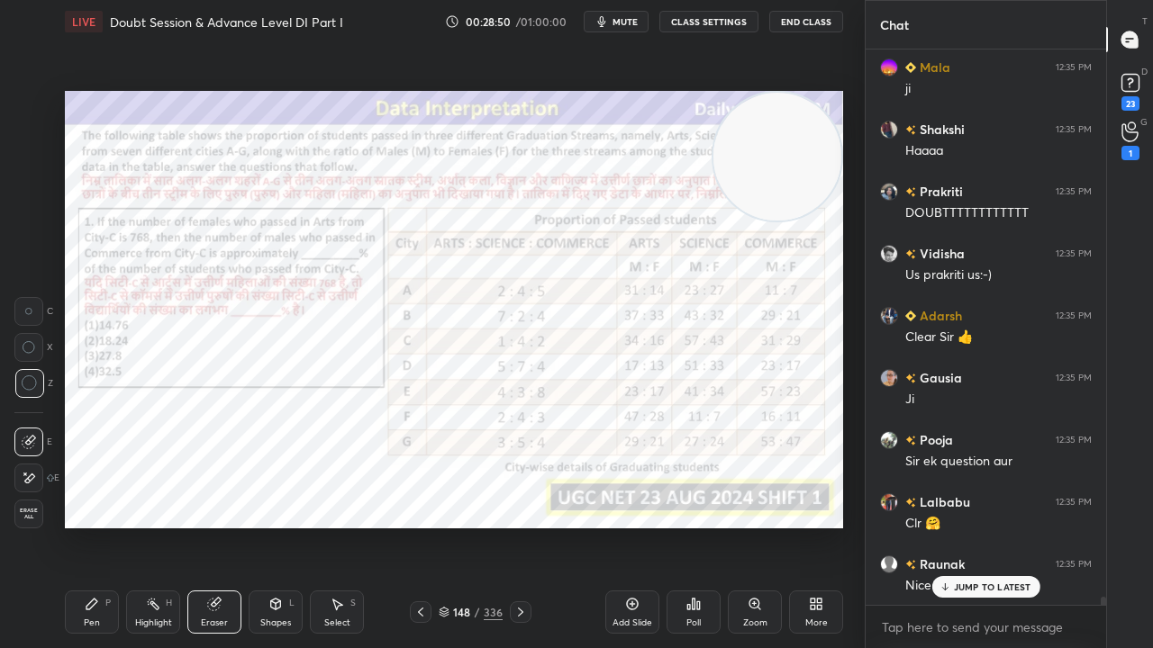
scroll to position [35902, 0]
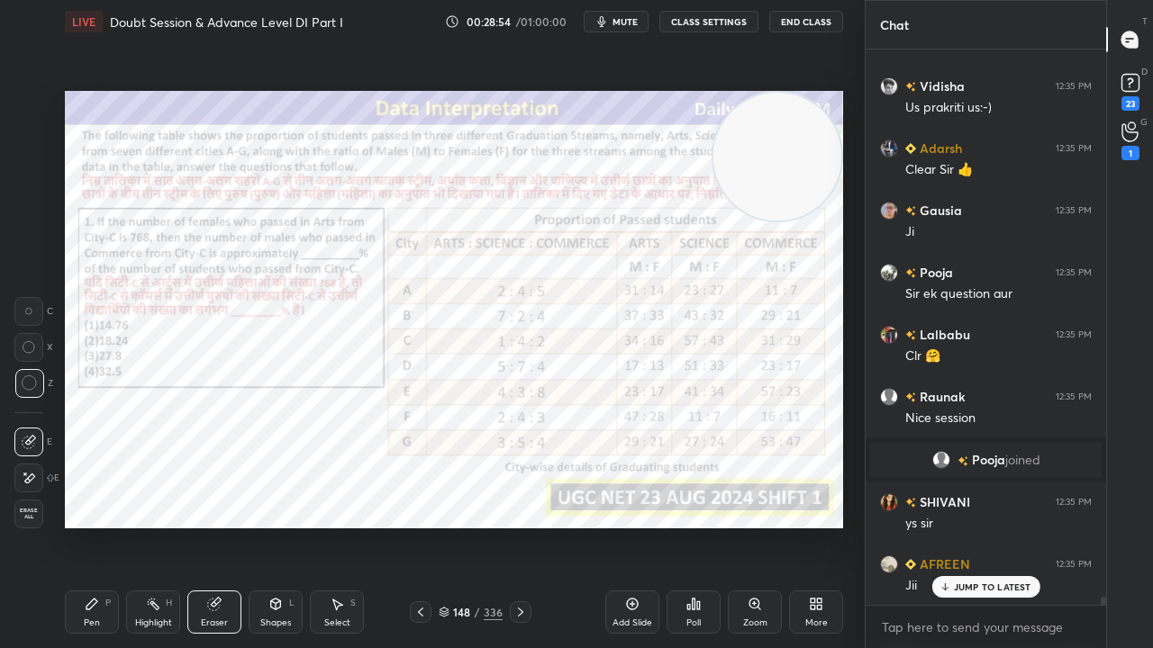
click at [85, 526] on div "Pen P" at bounding box center [92, 612] width 54 height 43
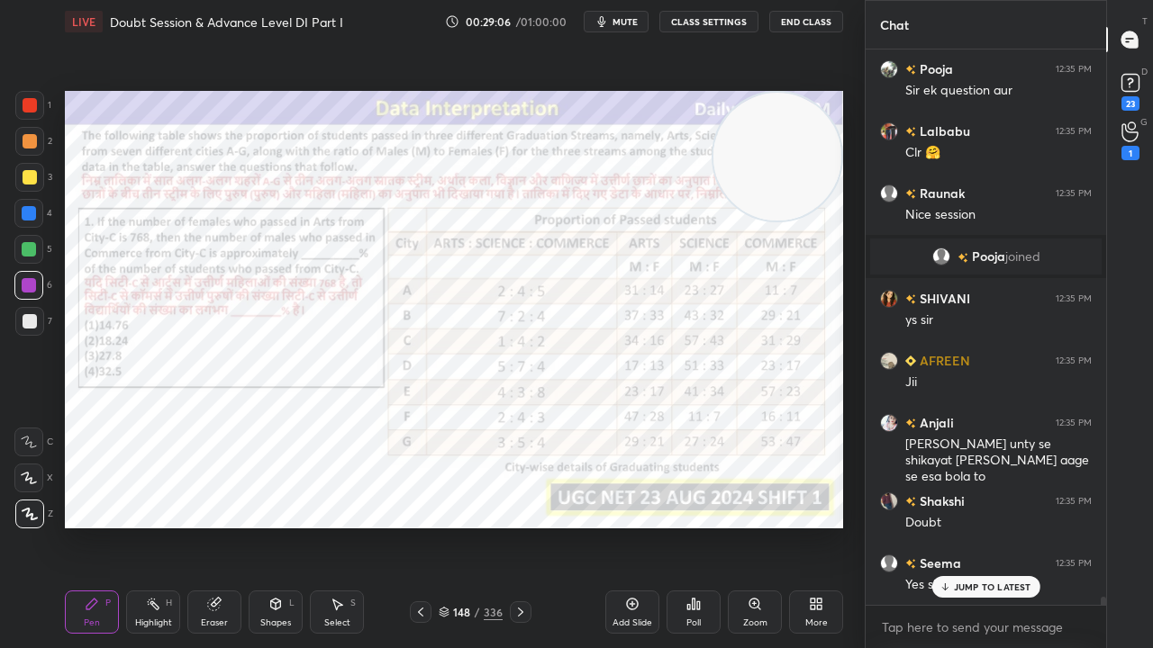
scroll to position [36167, 0]
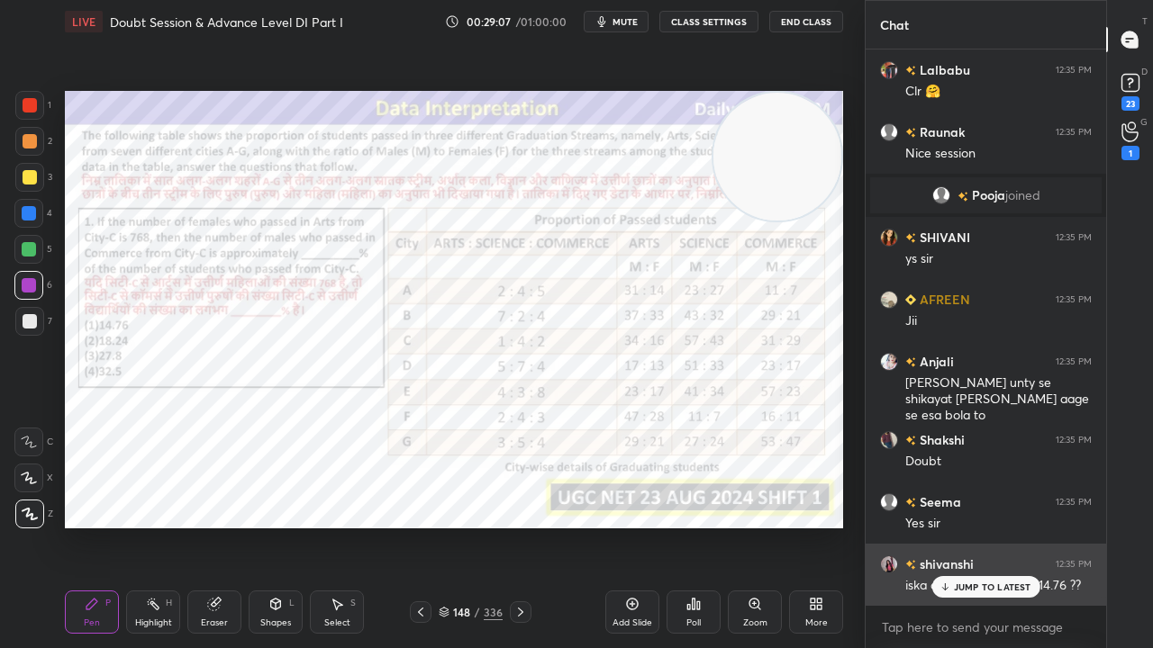
drag, startPoint x: 979, startPoint y: 577, endPoint x: 951, endPoint y: 555, distance: 35.9
click at [978, 526] on div "JUMP TO LATEST" at bounding box center [985, 587] width 108 height 22
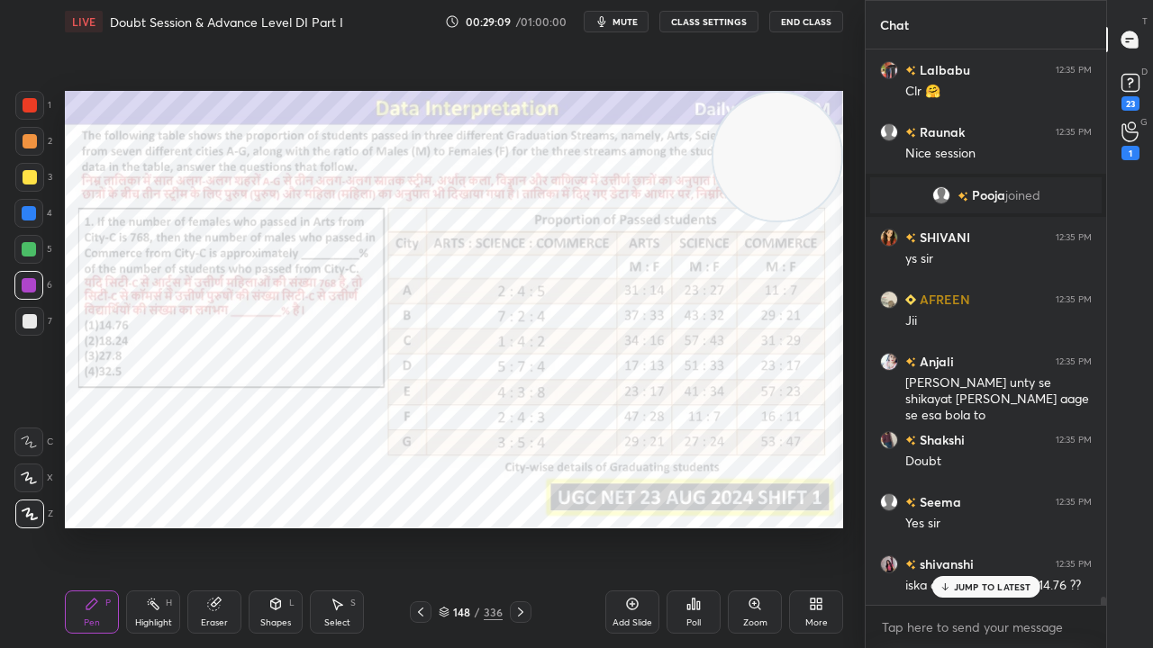
scroll to position [36210, 0]
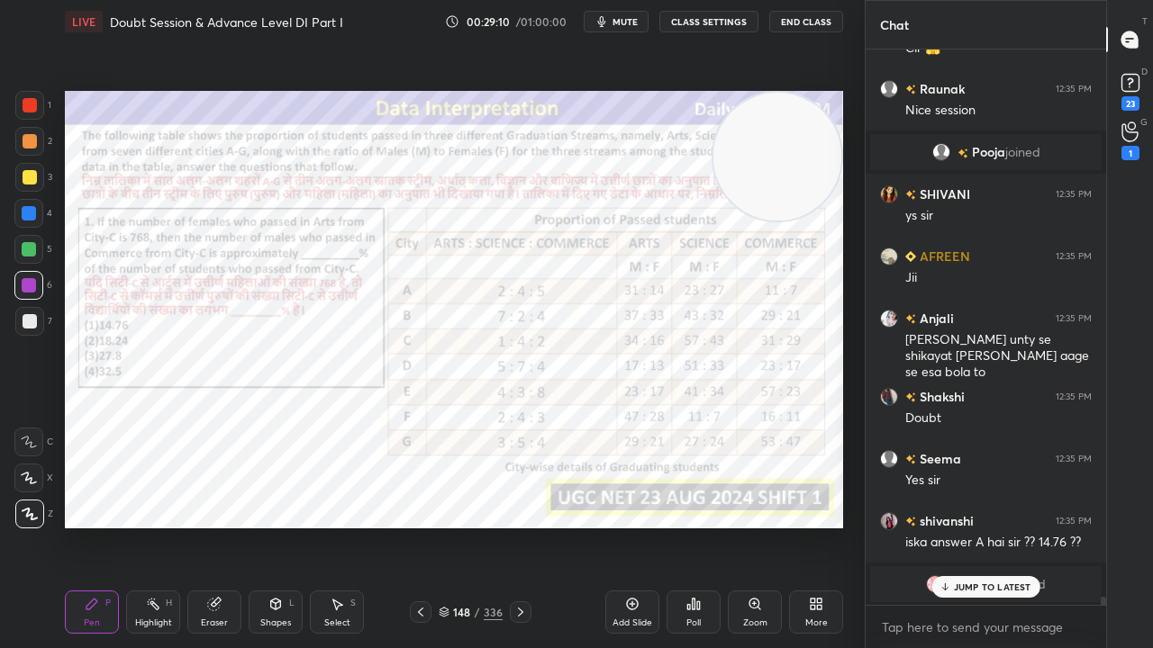
click at [475, 526] on div "/" at bounding box center [477, 612] width 5 height 11
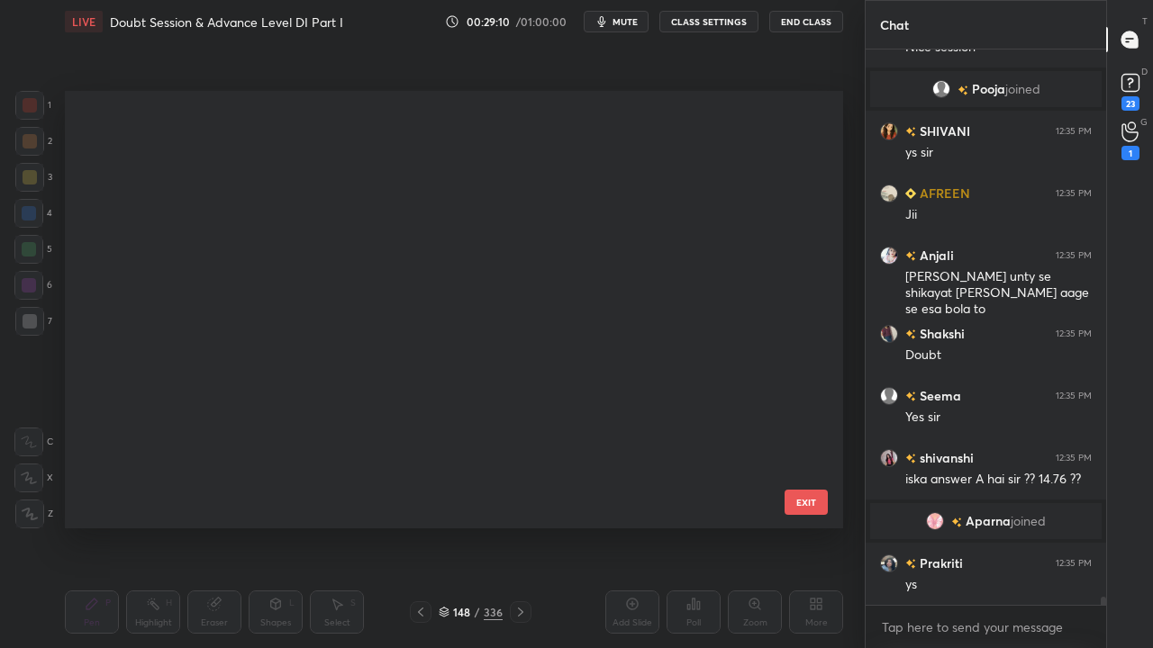
scroll to position [432, 769]
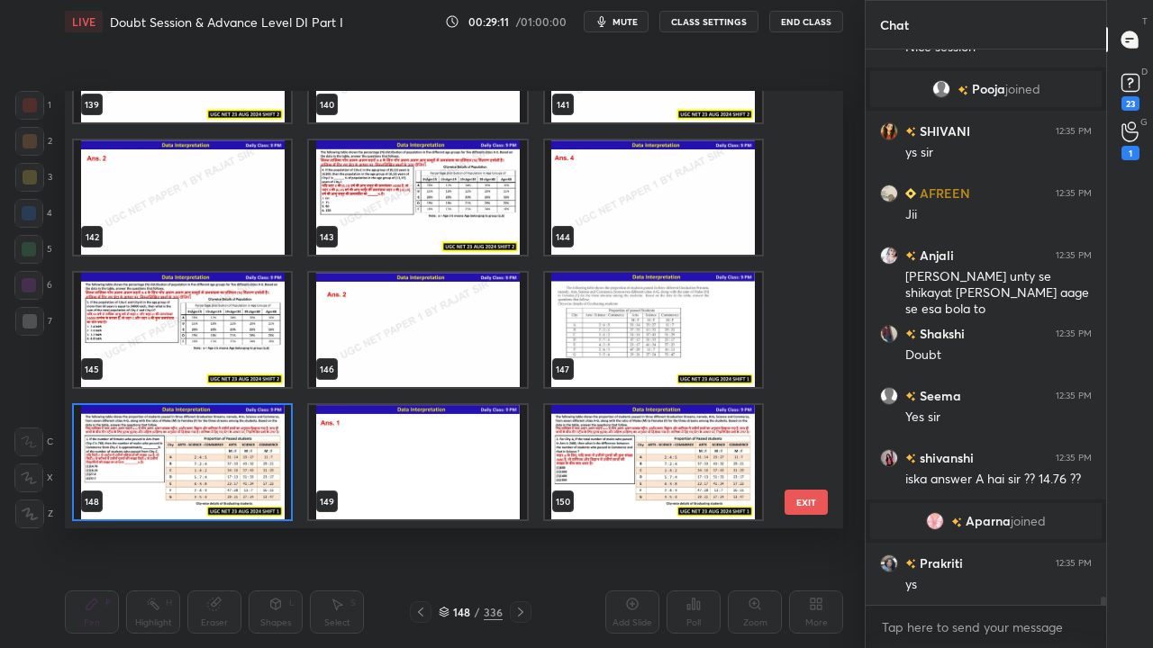
click at [201, 445] on img "grid" at bounding box center [182, 462] width 217 height 114
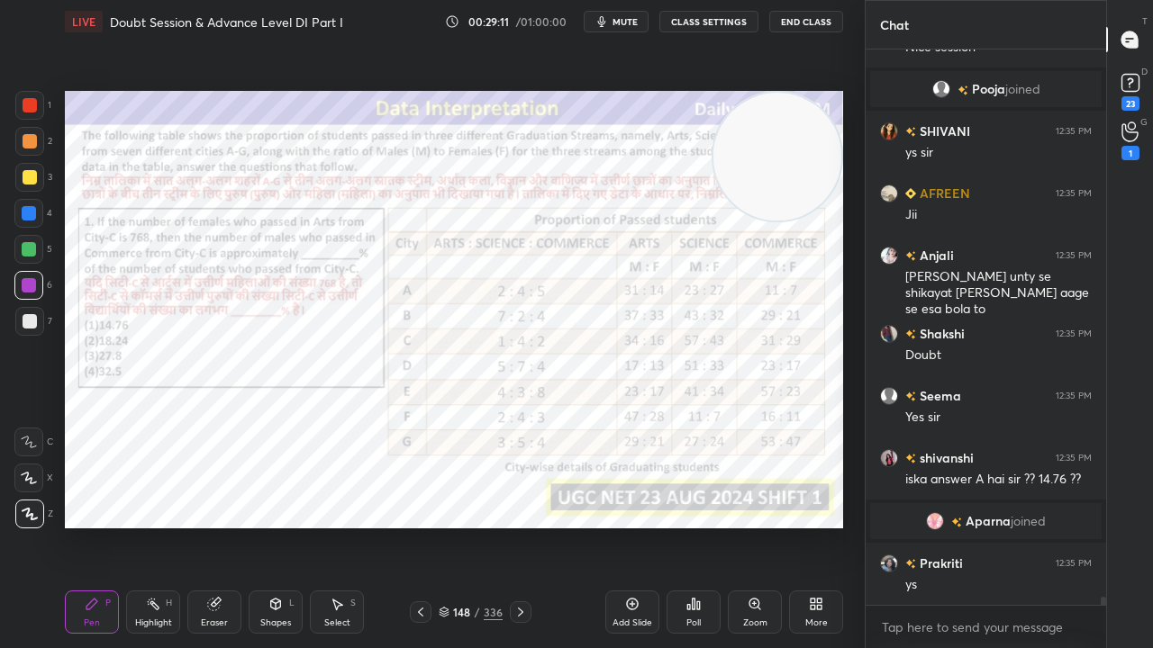
click at [201, 445] on img "grid" at bounding box center [182, 462] width 217 height 114
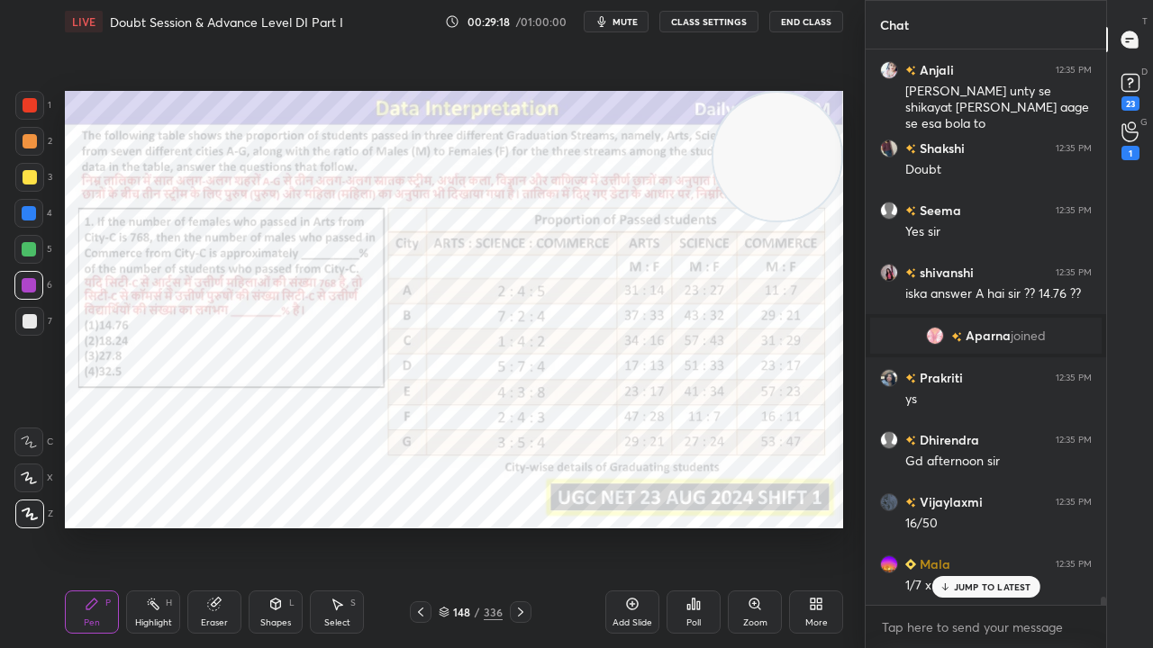
click at [634, 526] on icon at bounding box center [632, 604] width 14 height 14
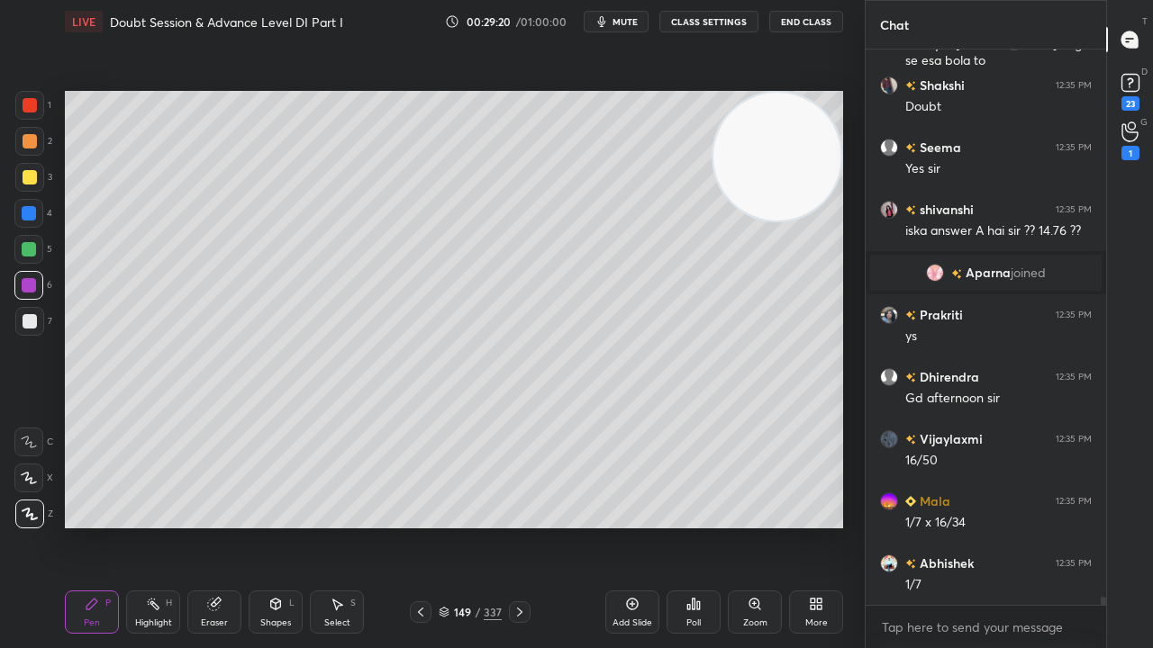
scroll to position [35980, 0]
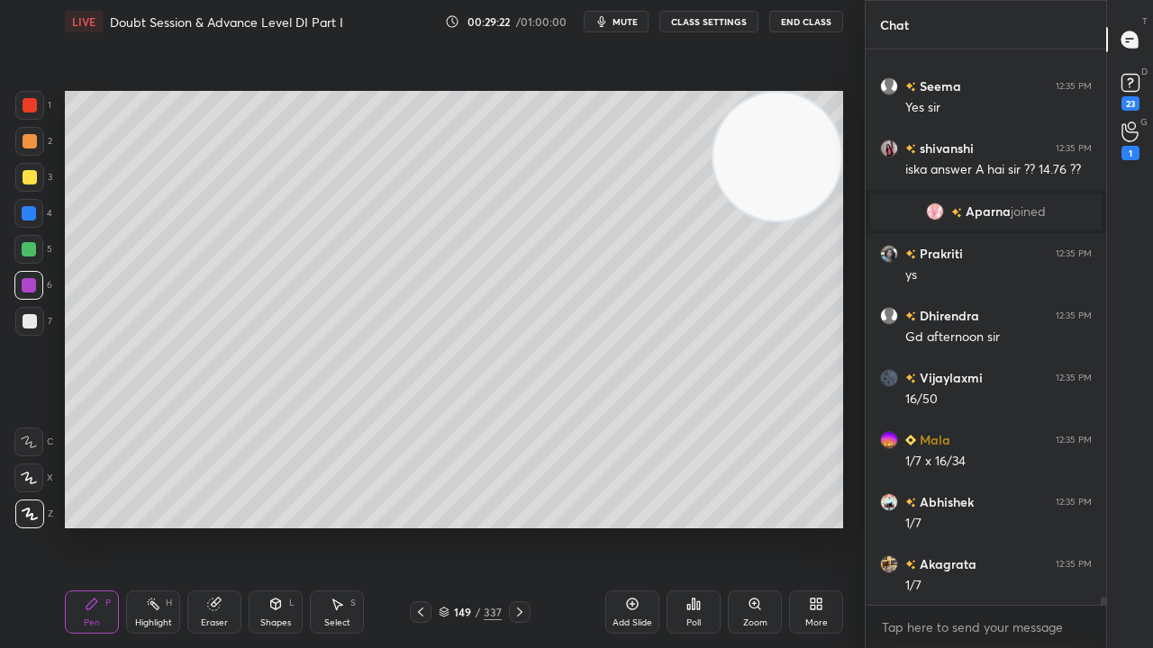
click at [427, 526] on icon at bounding box center [420, 612] width 14 height 14
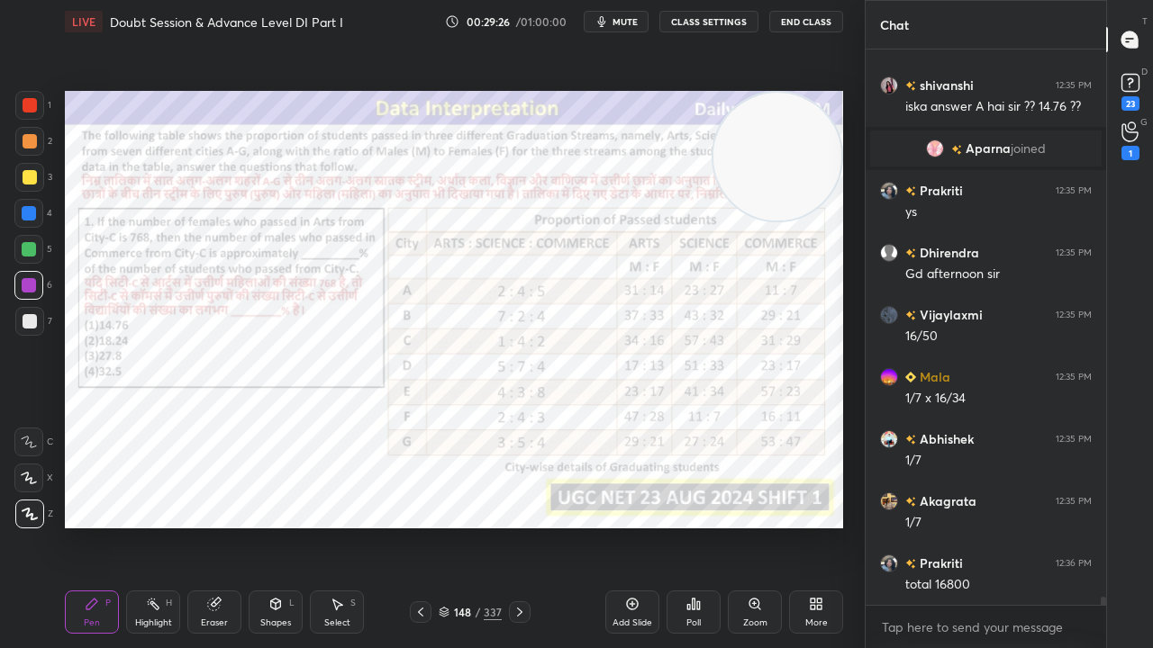
scroll to position [36104, 0]
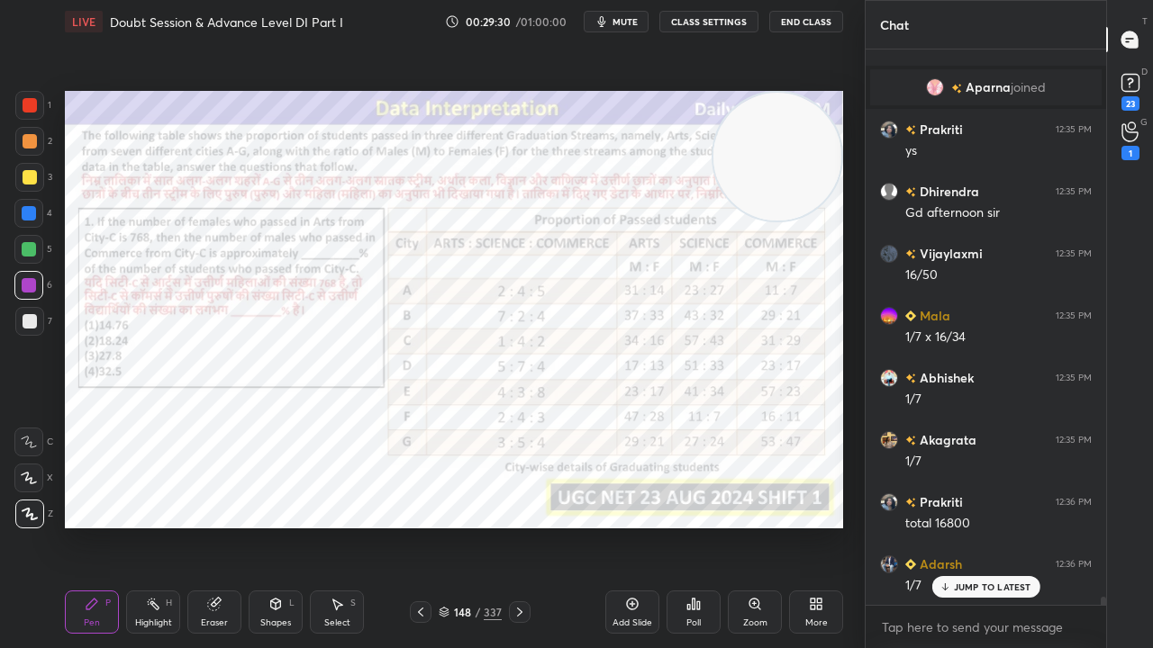
click at [516, 526] on icon at bounding box center [519, 612] width 14 height 14
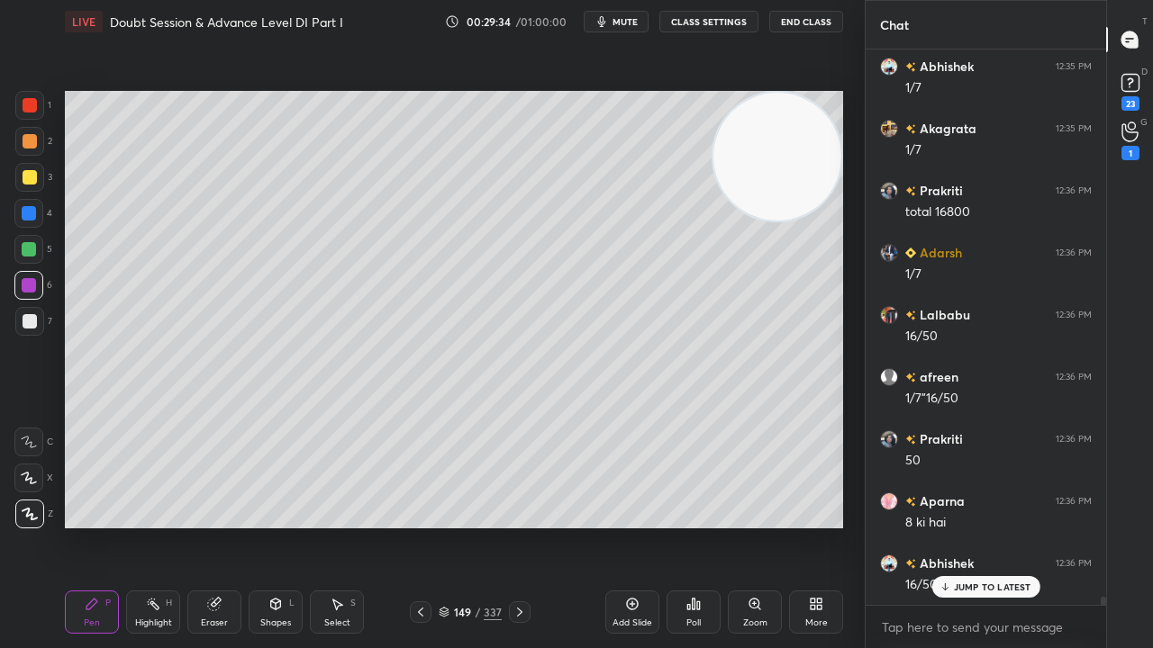
scroll to position [36601, 0]
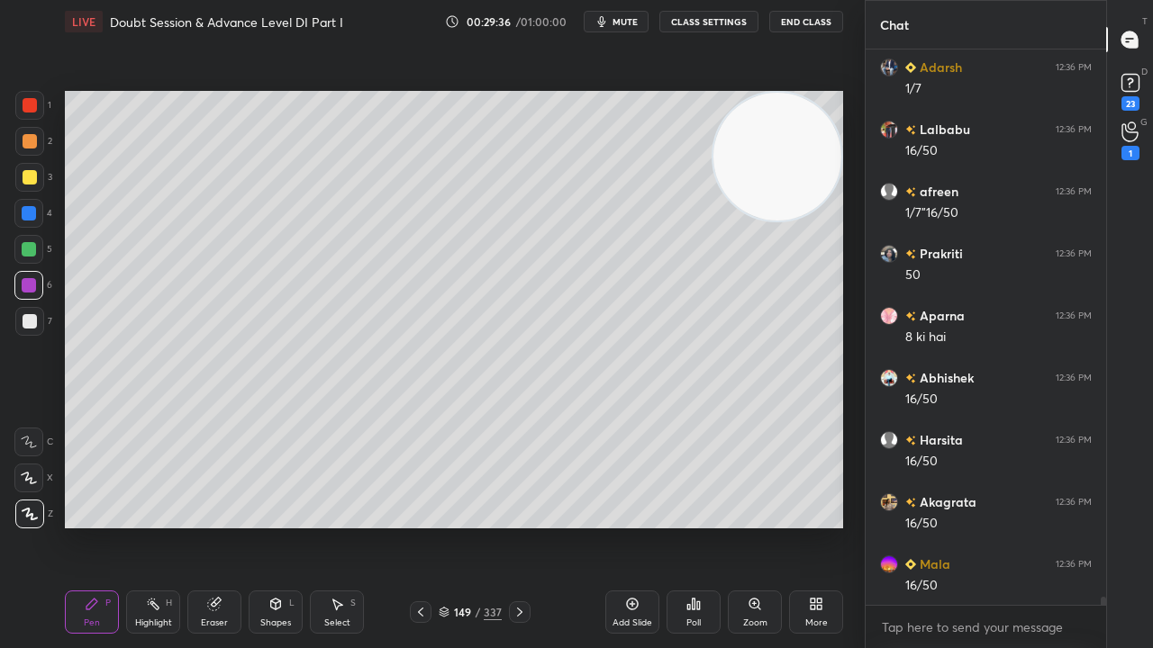
click at [422, 526] on icon at bounding box center [420, 612] width 14 height 14
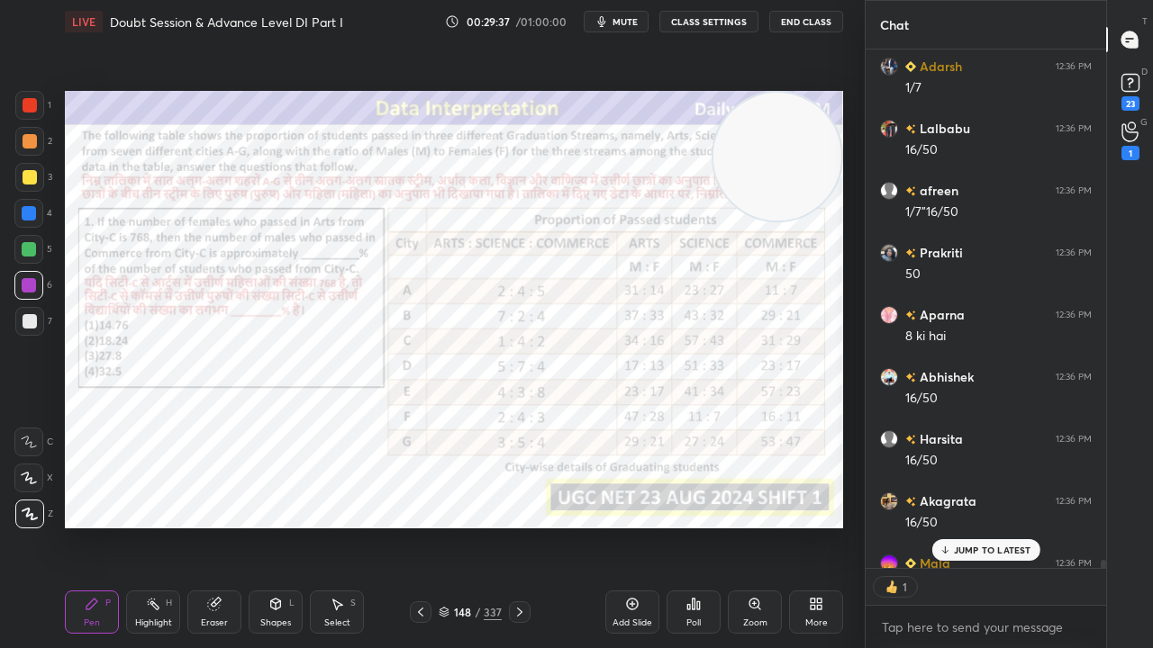
scroll to position [5, 5]
click at [517, 526] on div at bounding box center [520, 613] width 22 height 22
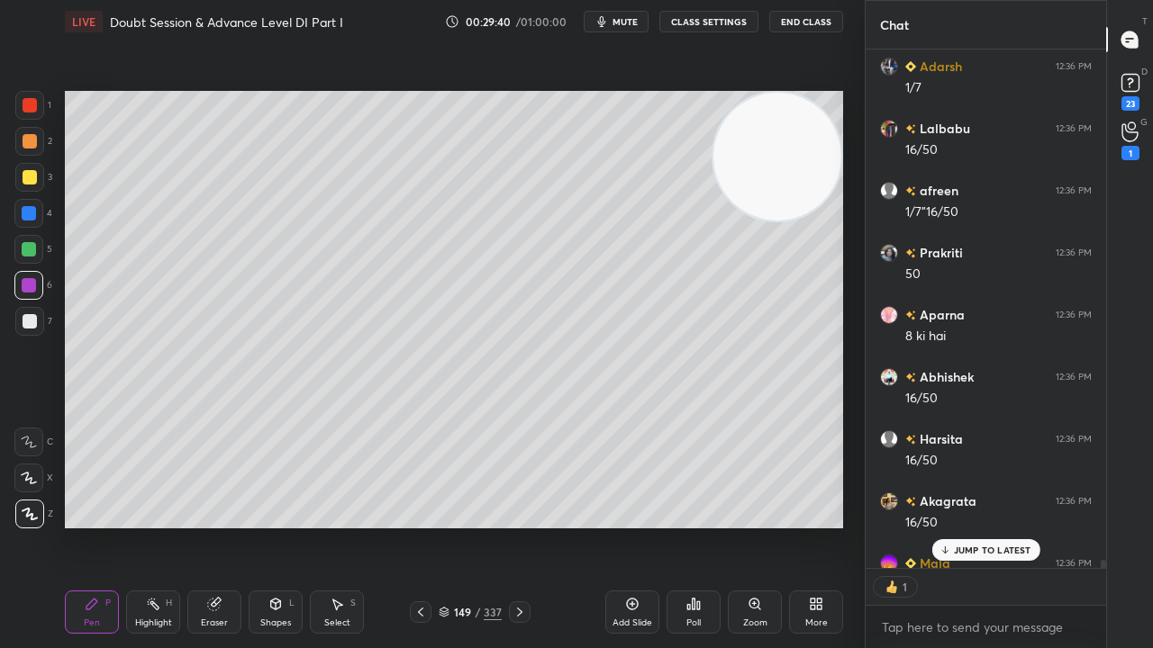
scroll to position [36701, 0]
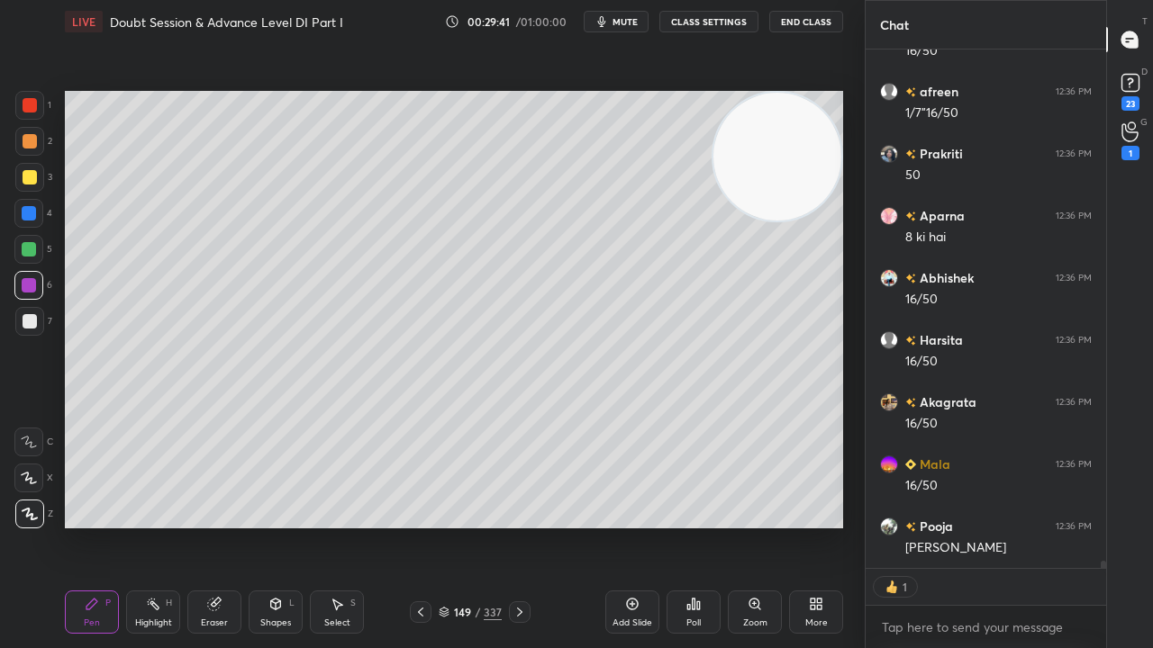
click at [31, 108] on div at bounding box center [30, 105] width 14 height 14
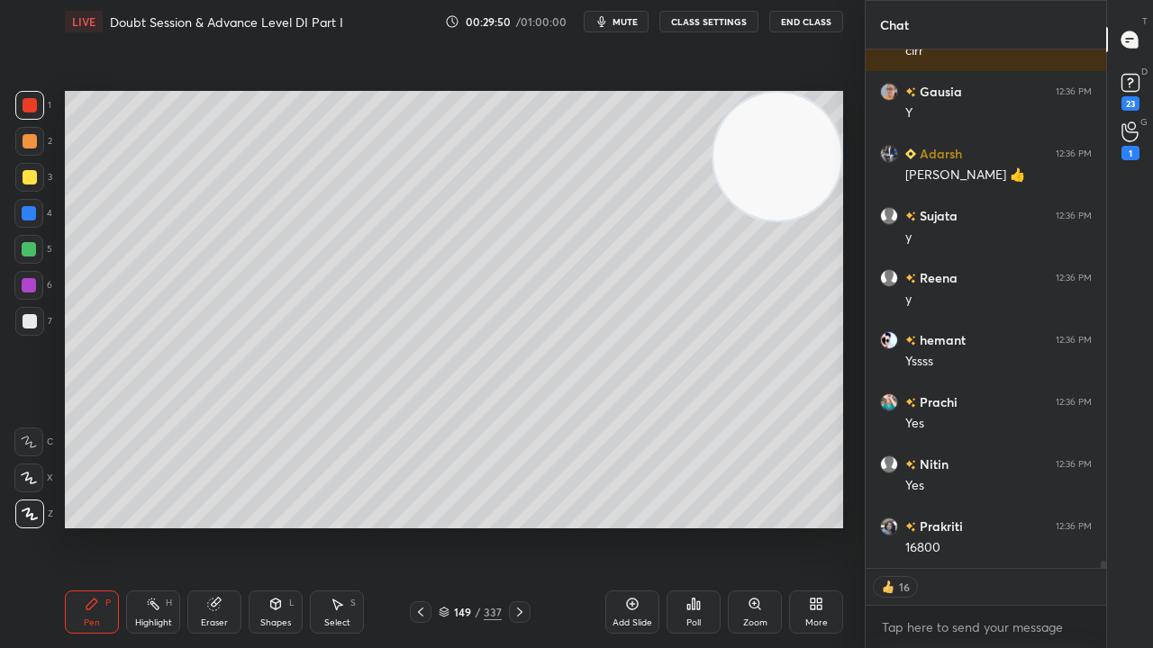
scroll to position [37837, 0]
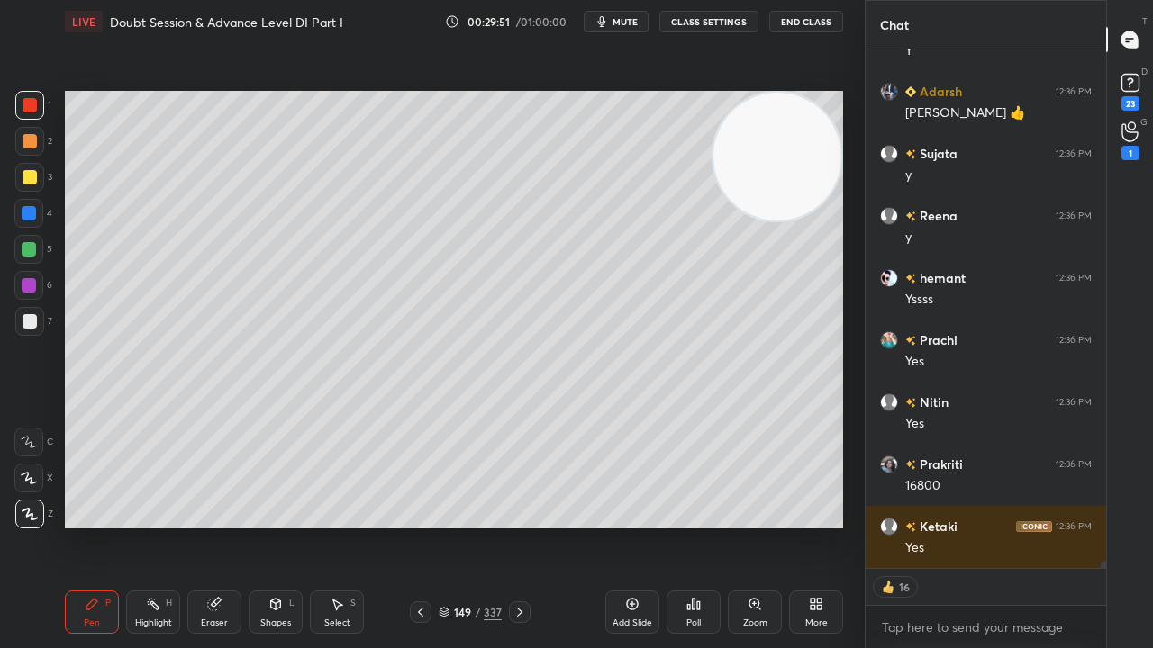
drag, startPoint x: 421, startPoint y: 608, endPoint x: 421, endPoint y: 594, distance: 13.5
click at [423, 526] on icon at bounding box center [420, 612] width 14 height 14
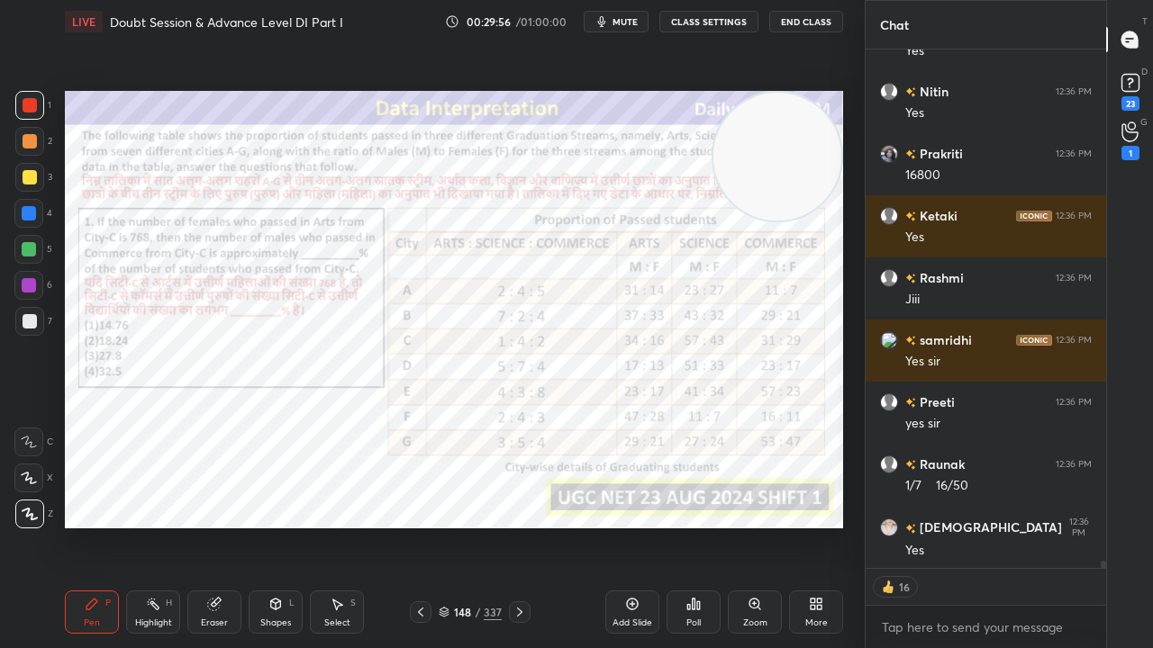
scroll to position [38210, 0]
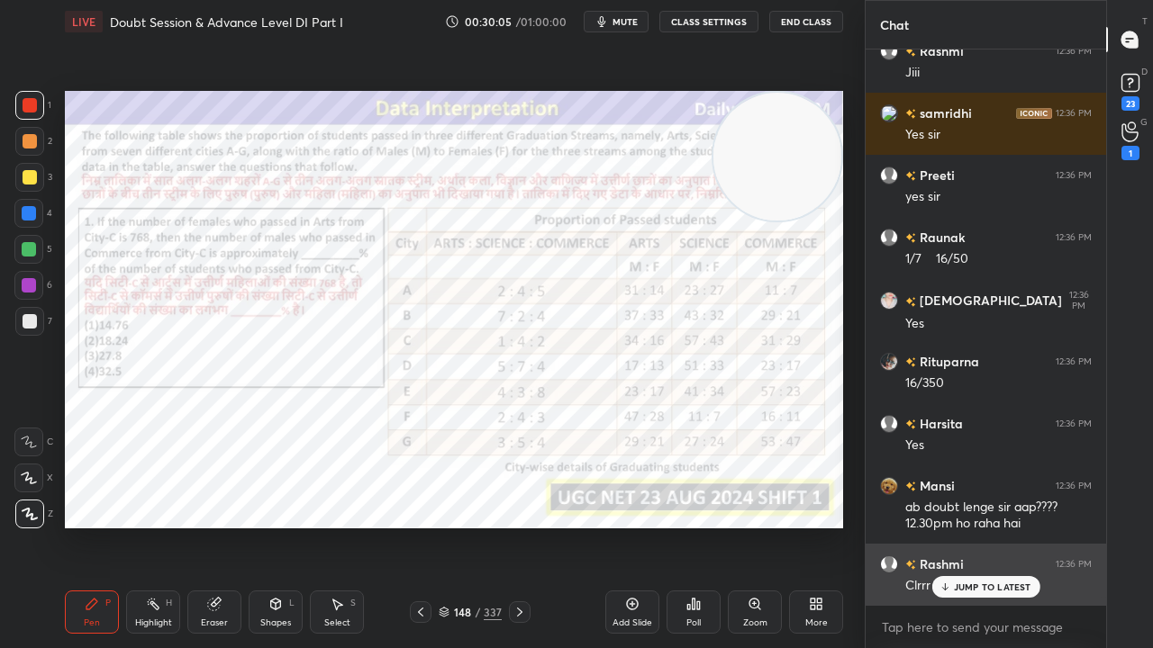
drag, startPoint x: 983, startPoint y: 590, endPoint x: 965, endPoint y: 579, distance: 21.8
click at [987, 526] on p "JUMP TO LATEST" at bounding box center [992, 587] width 77 height 11
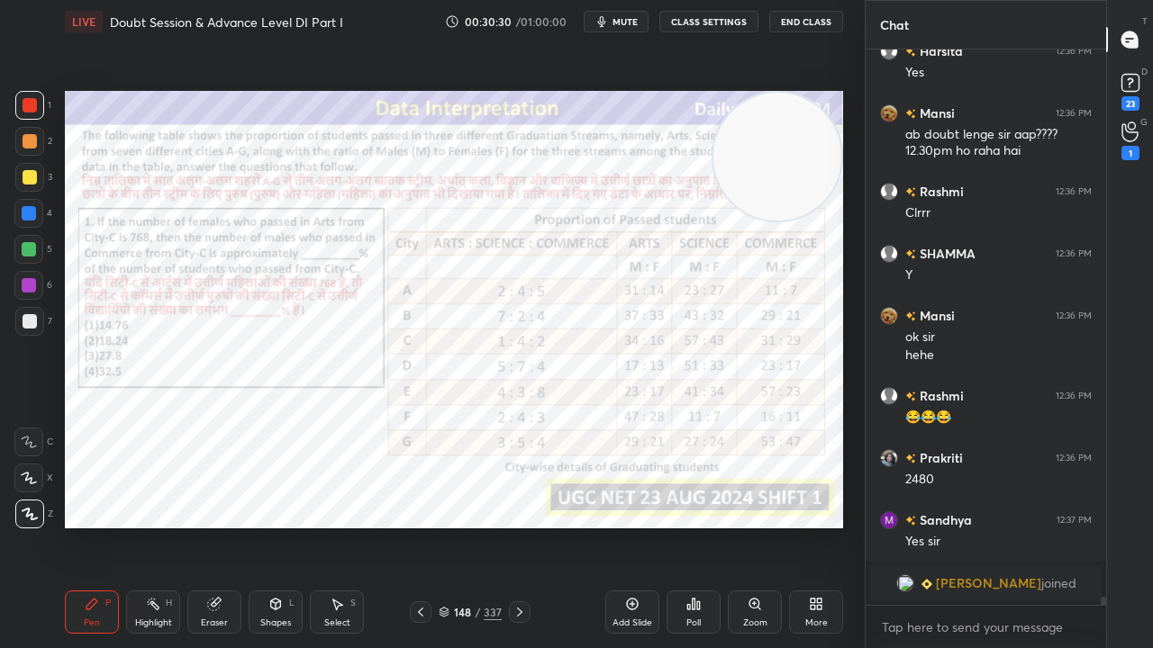
click at [519, 526] on icon at bounding box center [519, 612] width 5 height 9
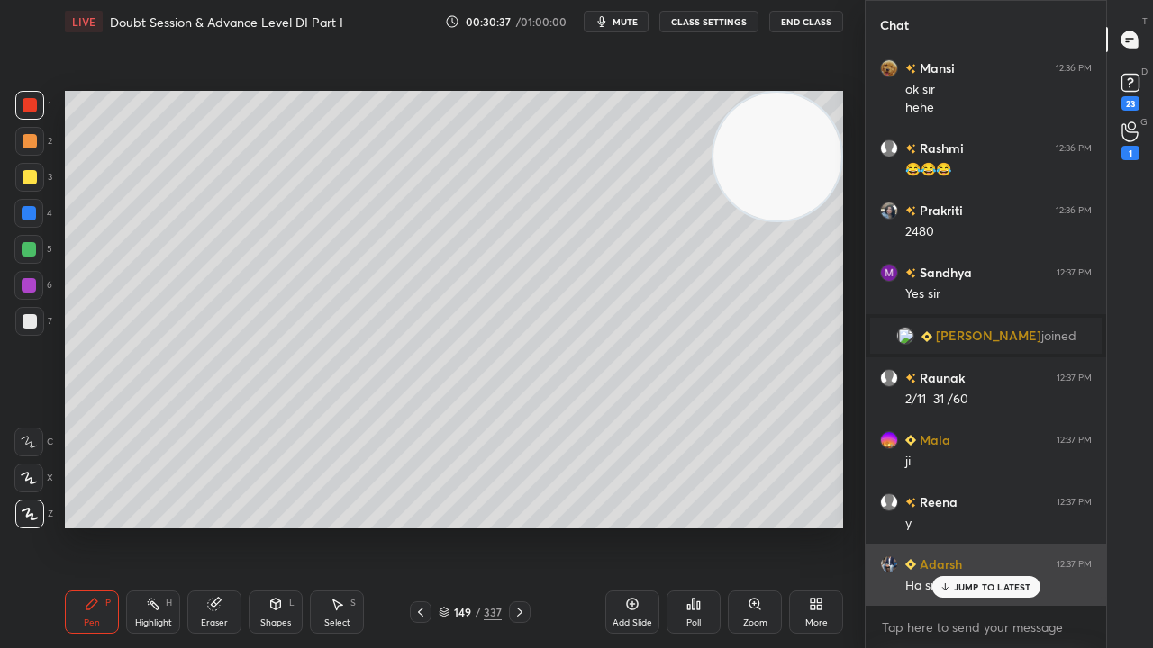
scroll to position [38348, 0]
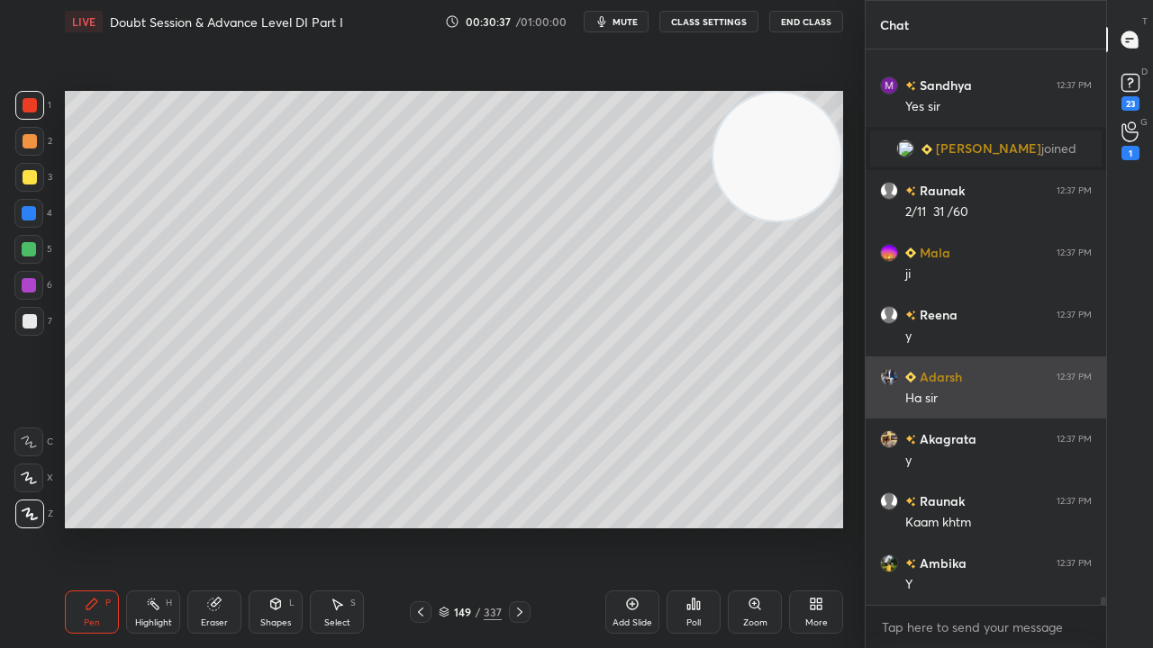
click at [969, 526] on div "Y" at bounding box center [998, 585] width 186 height 18
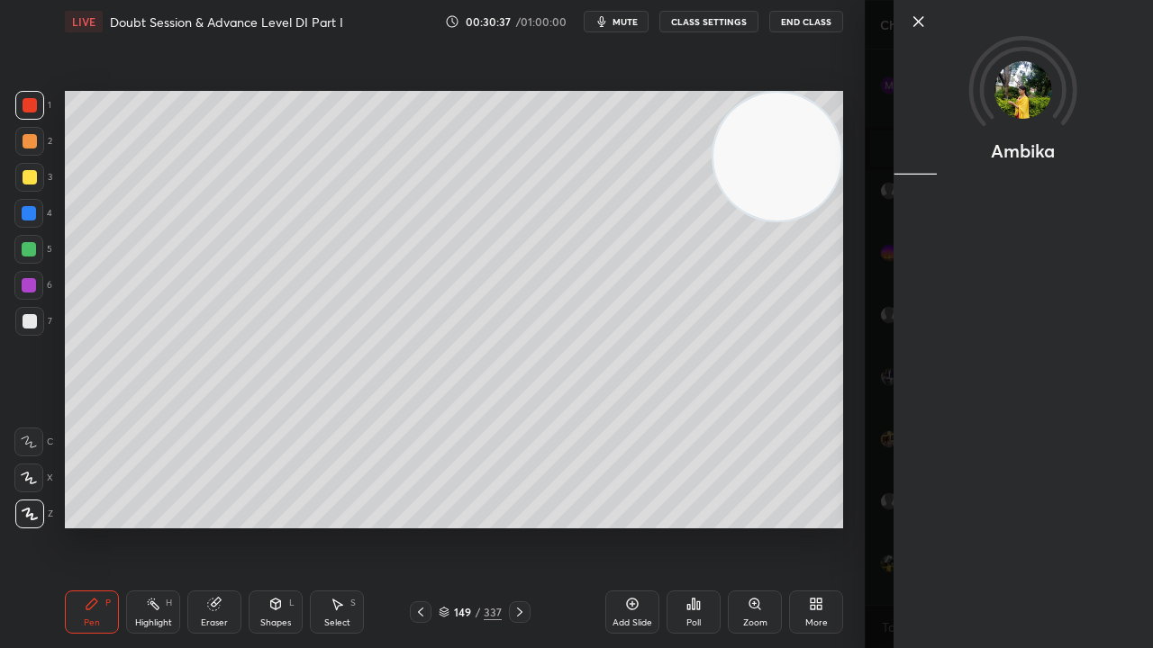
click at [714, 526] on div "Setting up your live class Poll for secs No correct answer Start poll" at bounding box center [454, 309] width 793 height 533
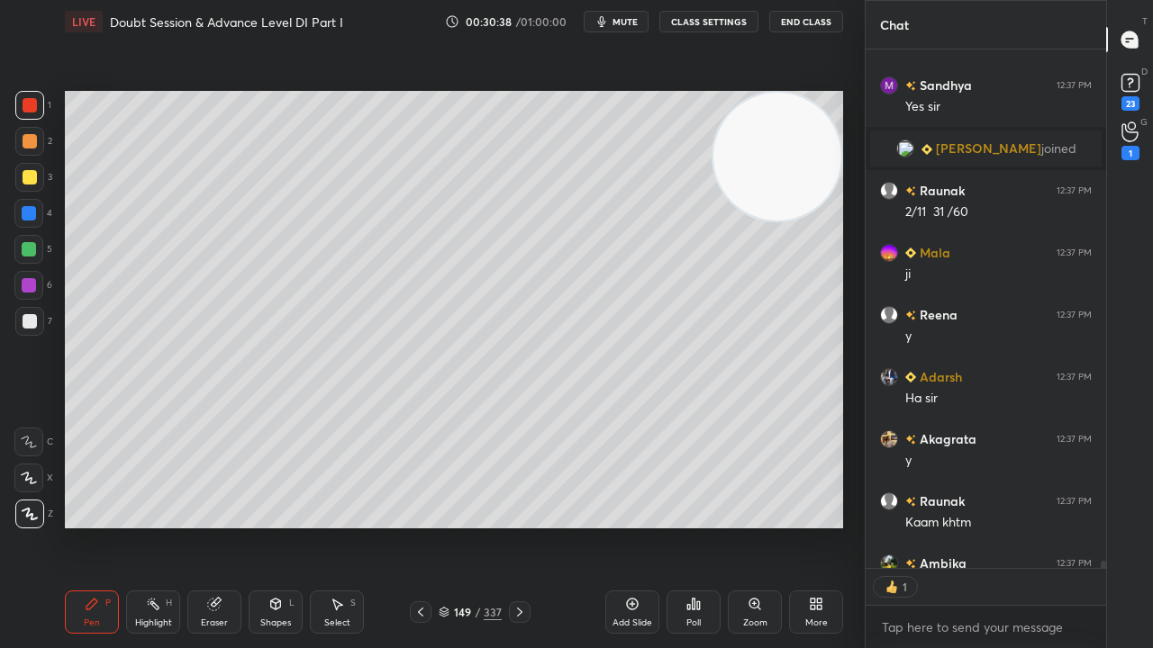
scroll to position [513, 235]
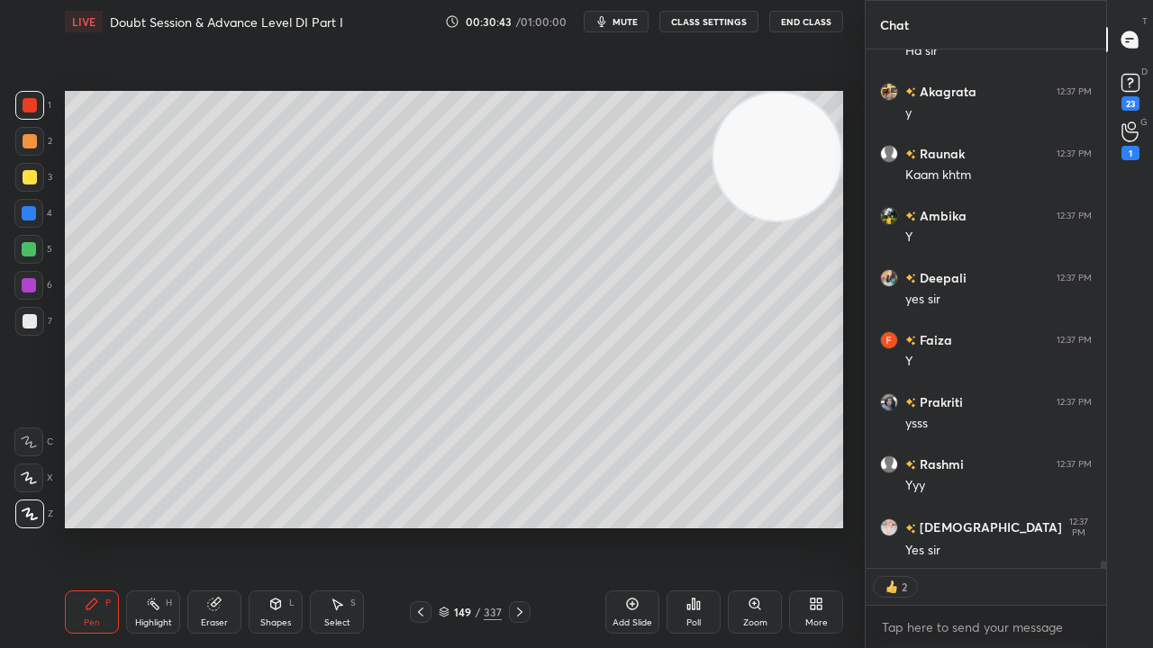
drag, startPoint x: 427, startPoint y: 611, endPoint x: 435, endPoint y: 548, distance: 63.6
click at [427, 526] on icon at bounding box center [420, 612] width 14 height 14
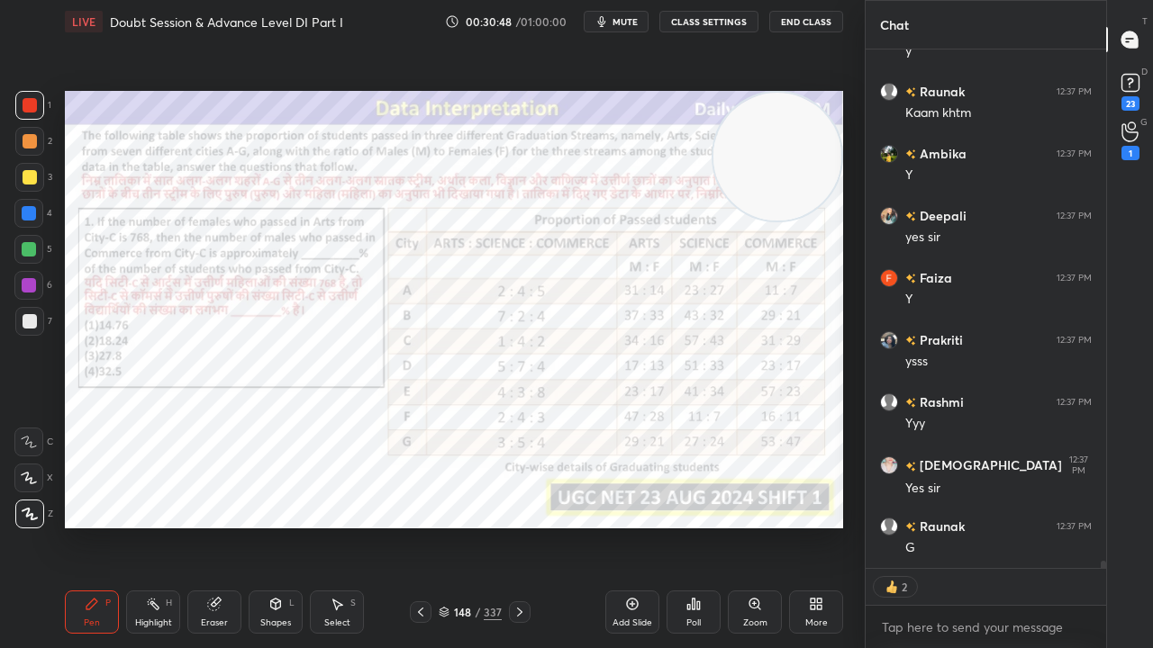
click at [515, 526] on icon at bounding box center [519, 612] width 14 height 14
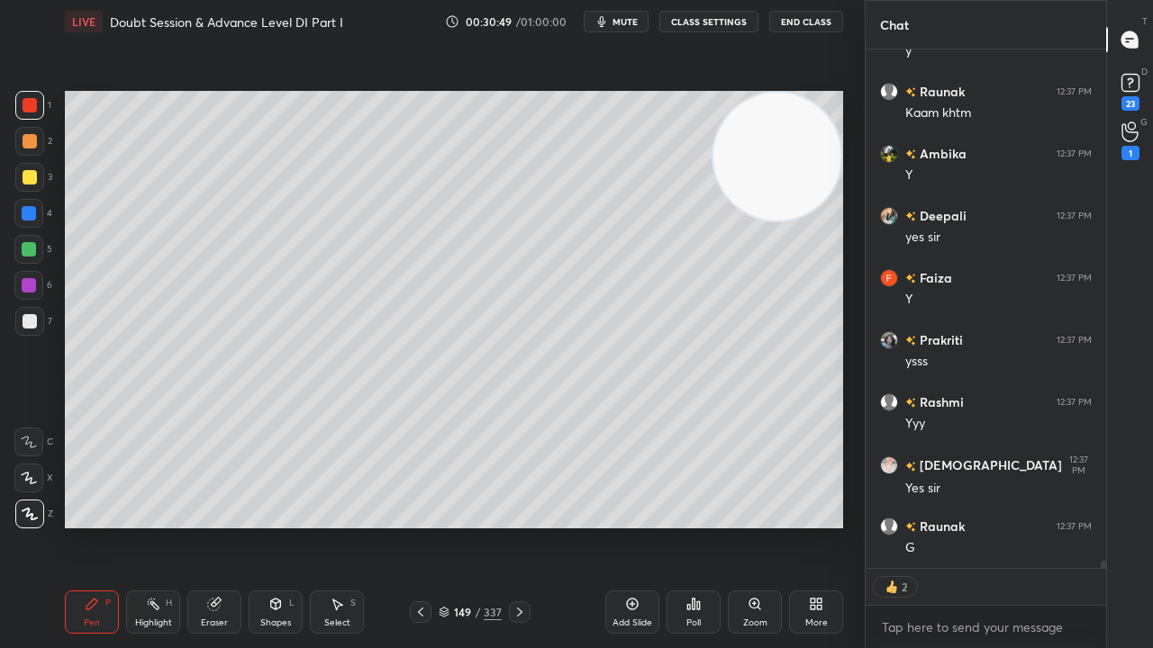
scroll to position [38721, 0]
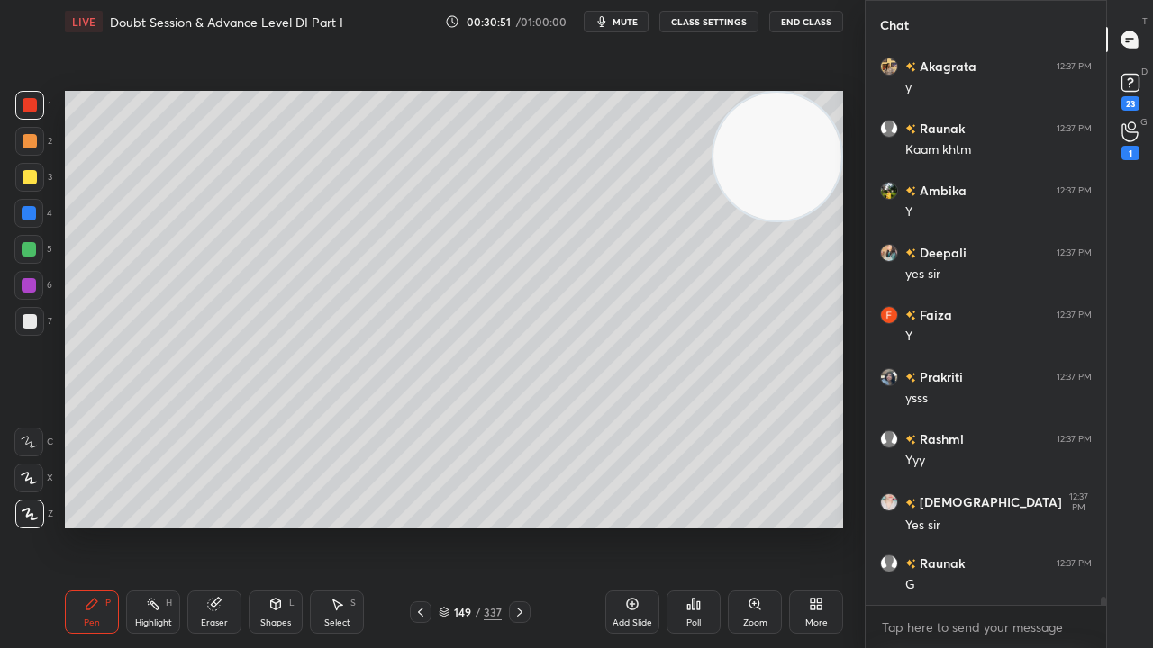
click at [423, 526] on icon at bounding box center [420, 612] width 5 height 9
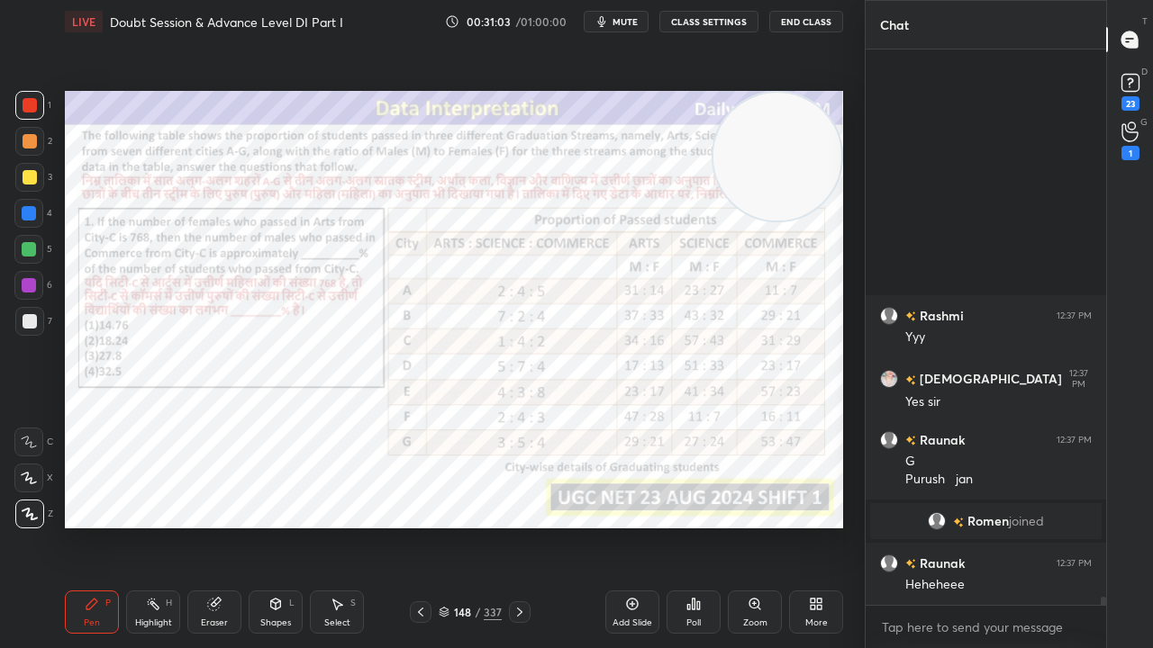
scroll to position [38588, 0]
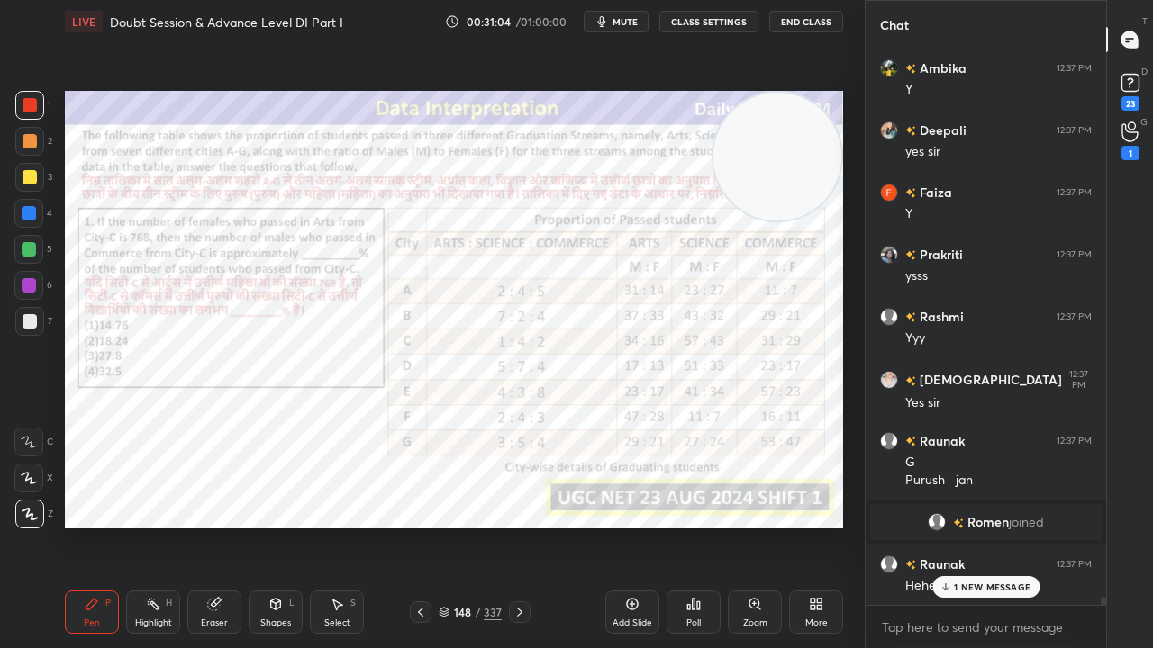
drag, startPoint x: 514, startPoint y: 618, endPoint x: 512, endPoint y: 607, distance: 11.0
click at [513, 526] on icon at bounding box center [519, 612] width 14 height 14
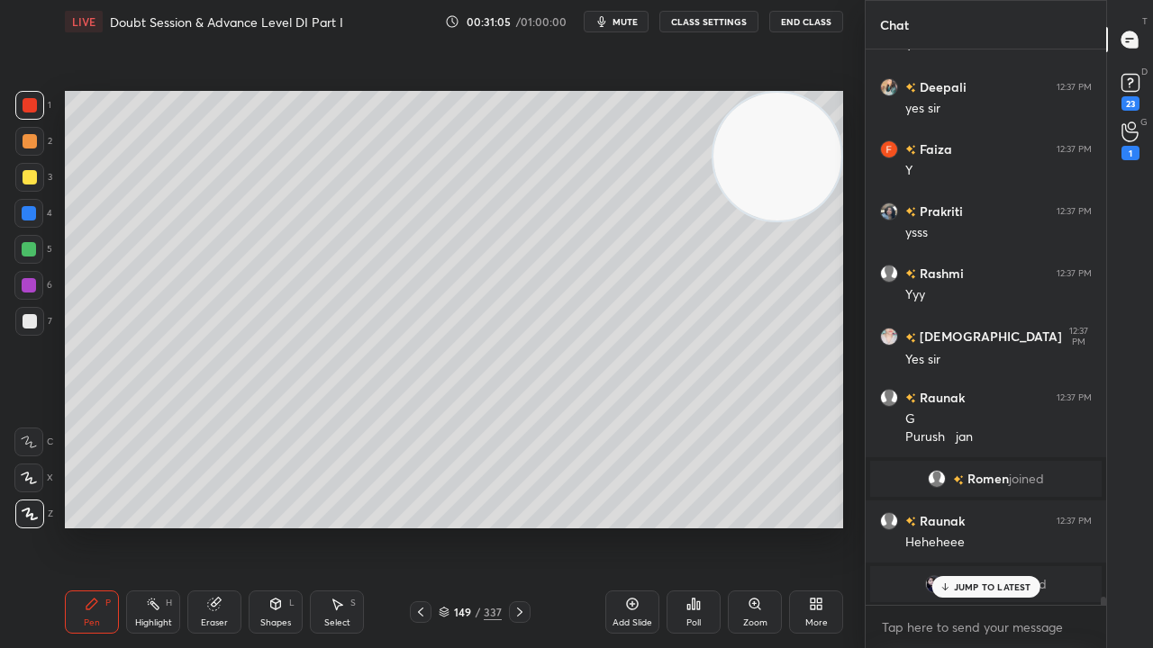
click at [28, 317] on div at bounding box center [30, 321] width 14 height 14
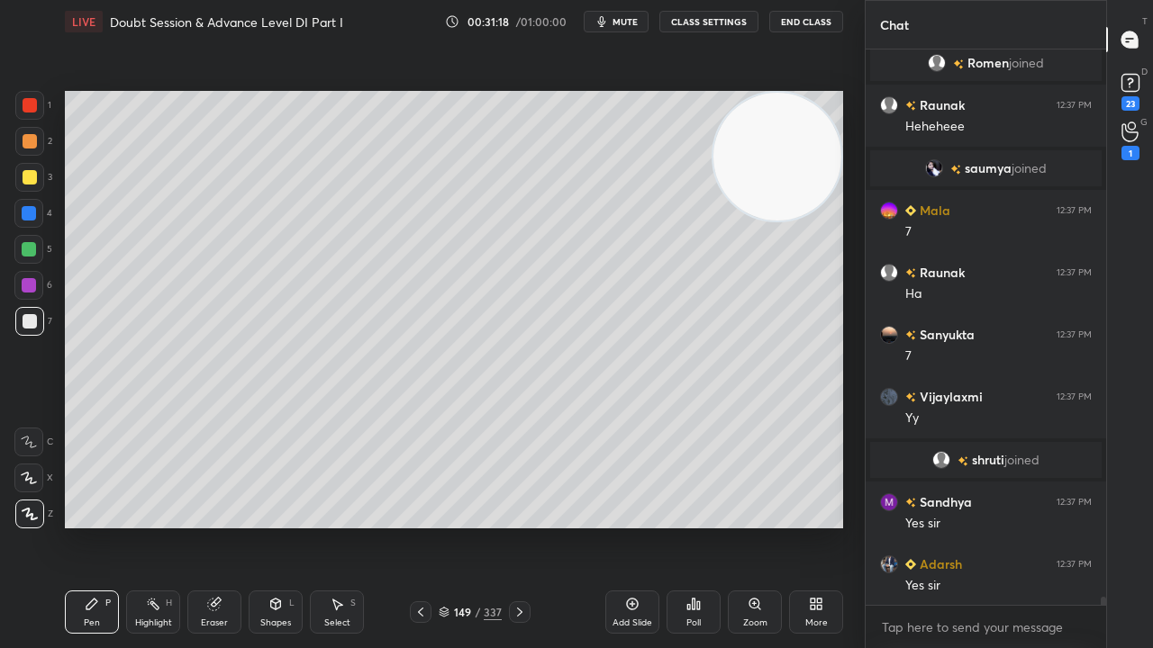
scroll to position [39110, 0]
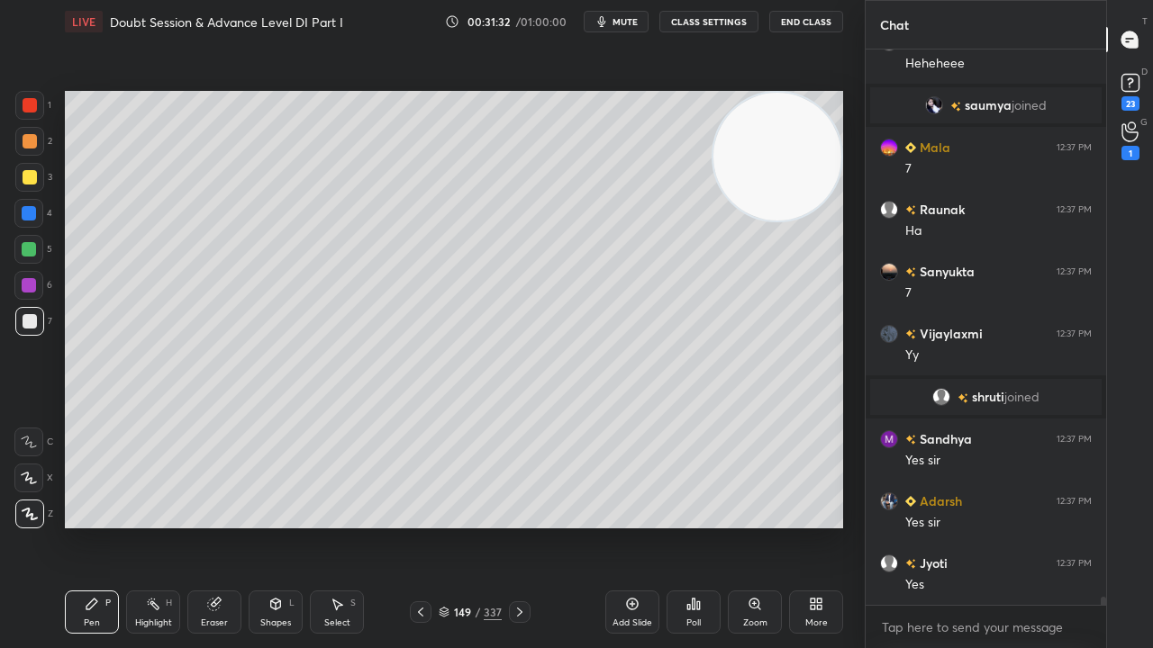
click at [423, 526] on div at bounding box center [421, 613] width 22 height 22
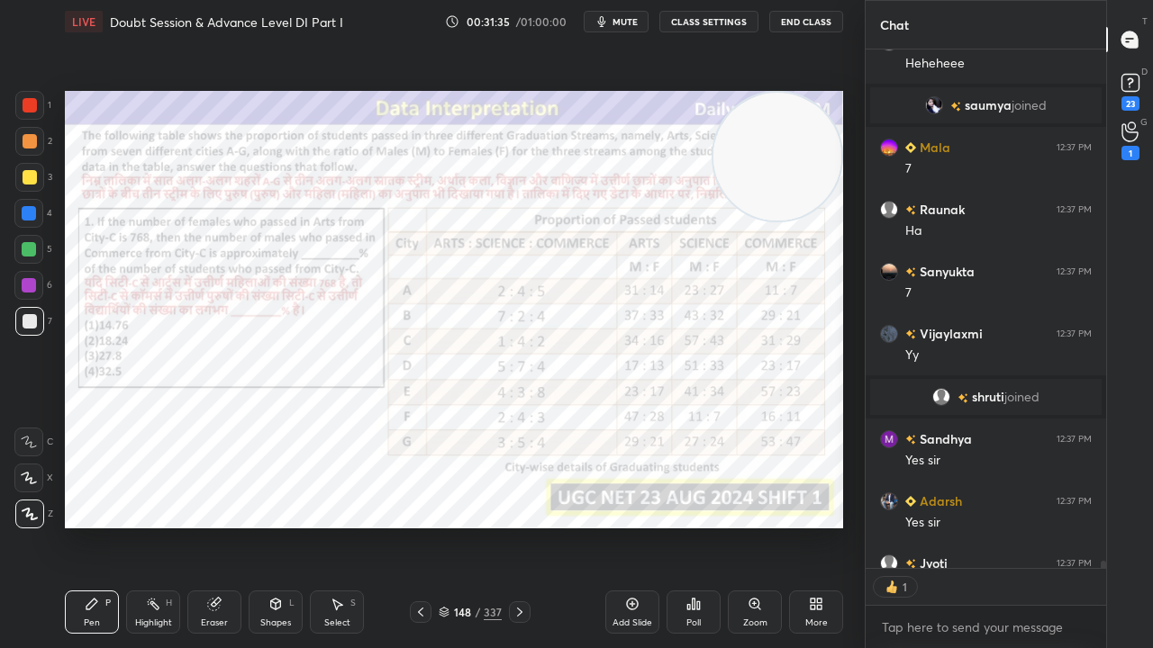
scroll to position [5, 5]
drag, startPoint x: 31, startPoint y: 108, endPoint x: 57, endPoint y: 121, distance: 29.0
click at [31, 109] on div at bounding box center [30, 105] width 14 height 14
click at [519, 526] on icon at bounding box center [519, 612] width 5 height 9
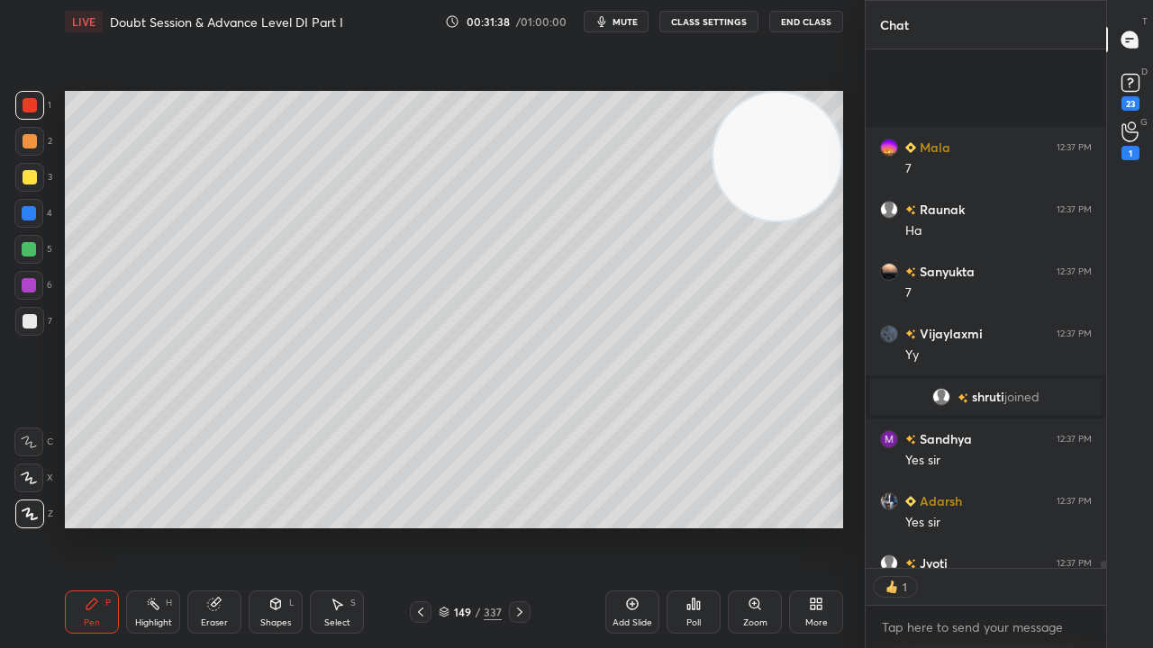
scroll to position [39290, 0]
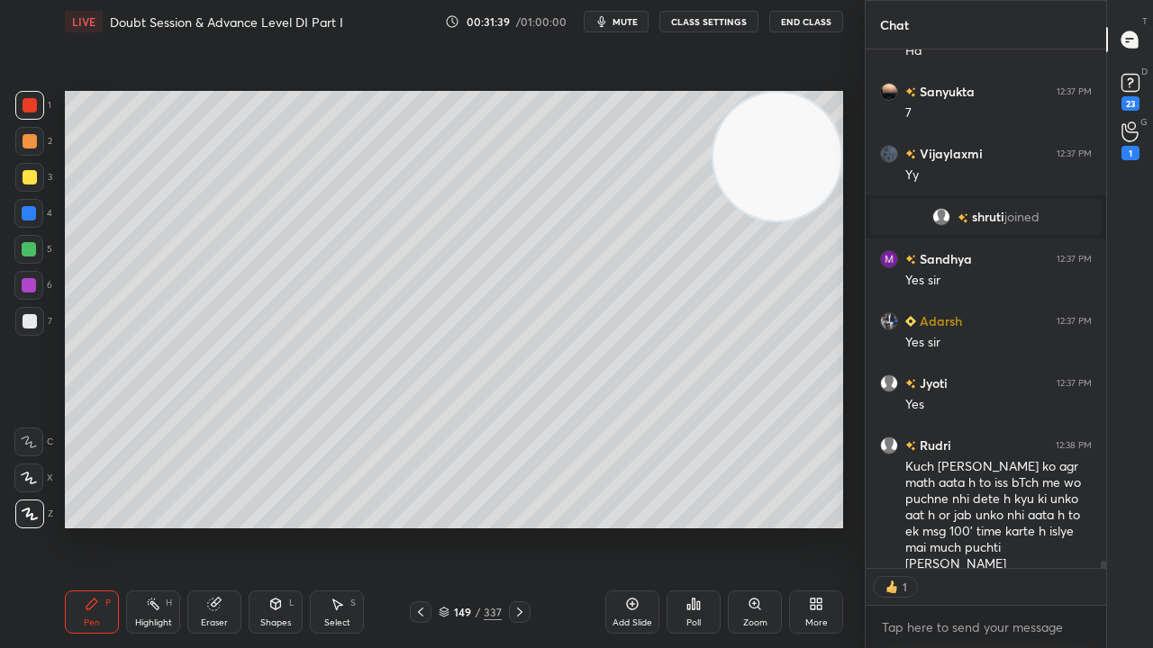
click at [34, 324] on div at bounding box center [30, 321] width 14 height 14
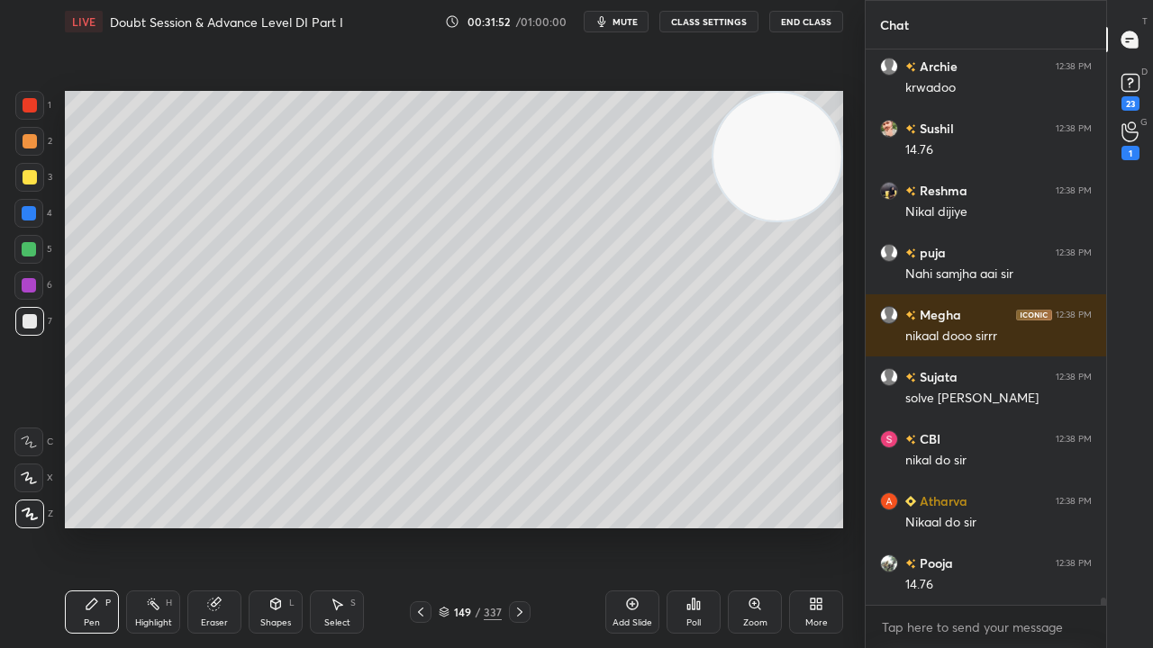
scroll to position [40246, 0]
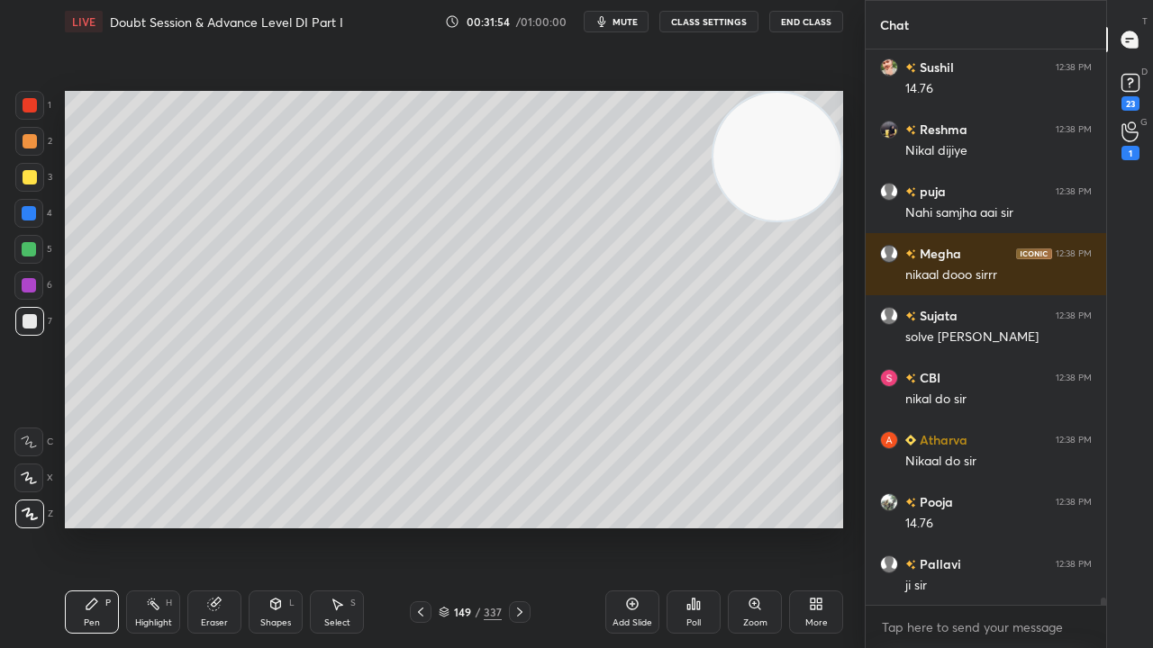
click at [27, 172] on div at bounding box center [30, 177] width 14 height 14
click at [29, 172] on div at bounding box center [30, 177] width 14 height 14
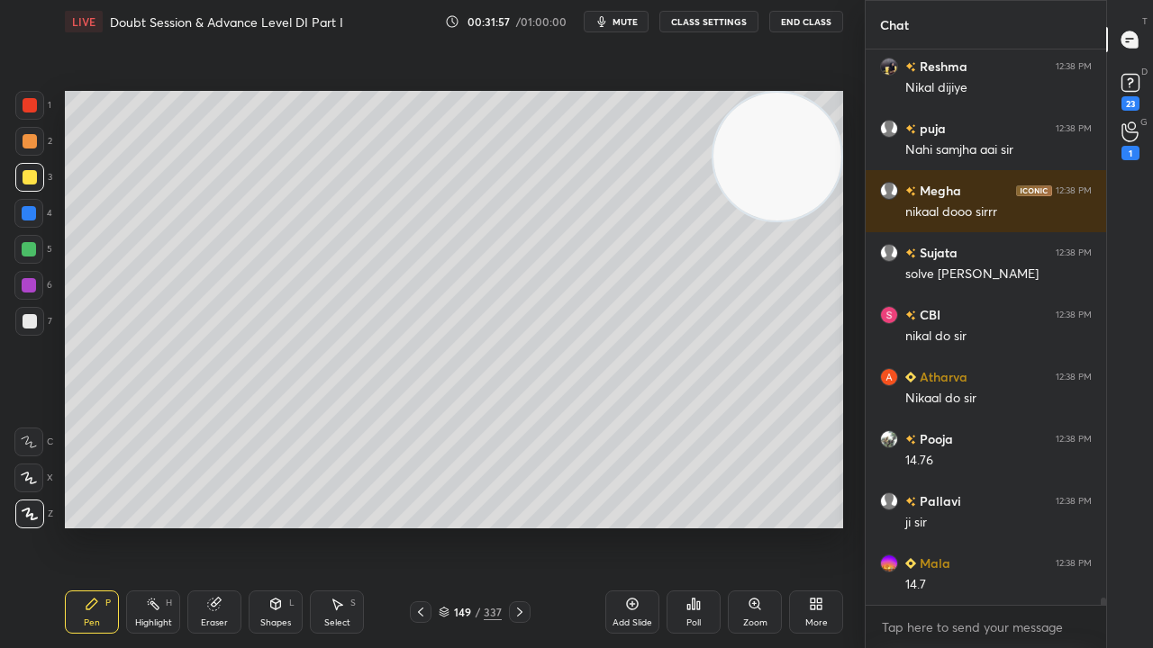
scroll to position [40353, 0]
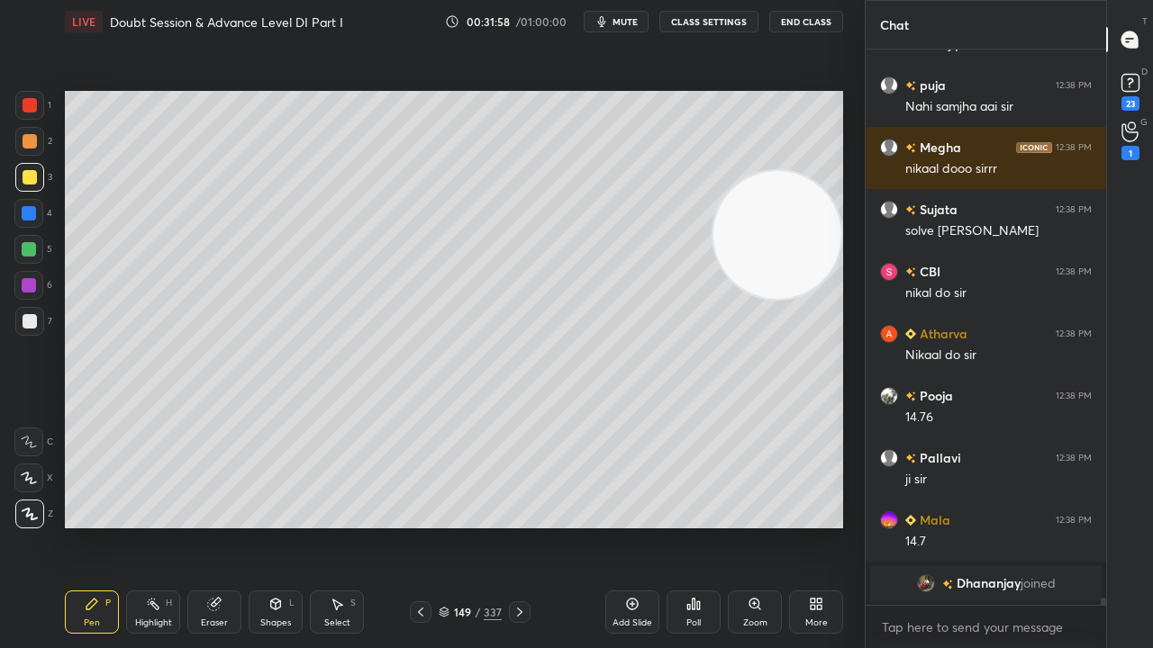
drag, startPoint x: 755, startPoint y: 154, endPoint x: 770, endPoint y: 226, distance: 73.7
click at [776, 231] on video at bounding box center [777, 235] width 128 height 128
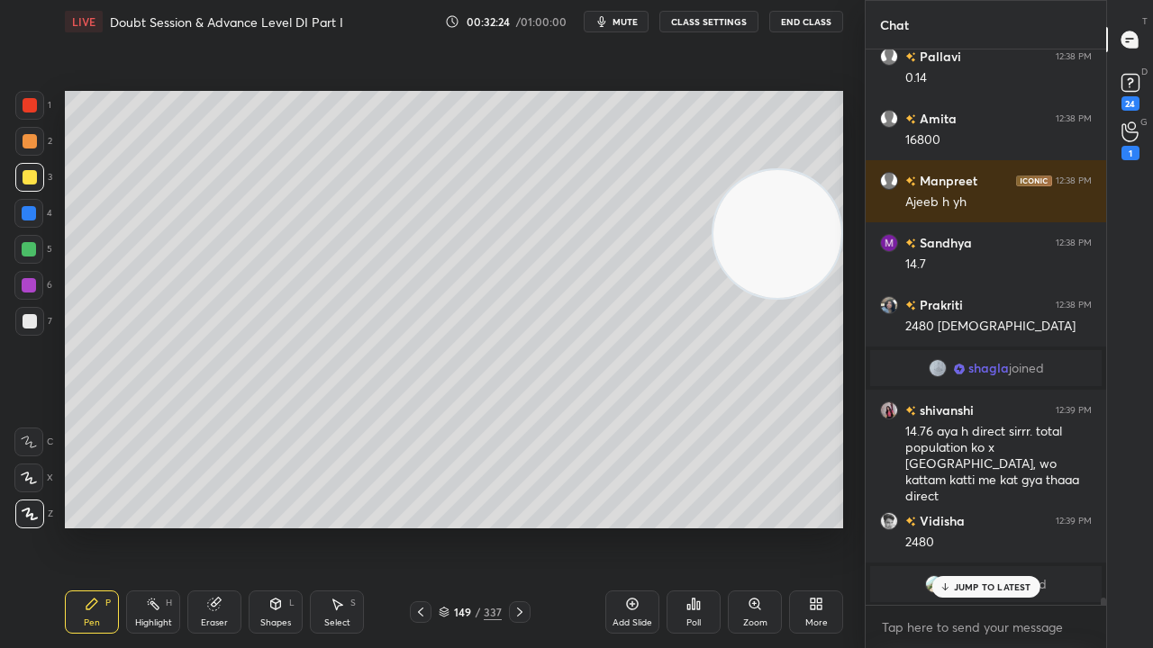
scroll to position [40879, 0]
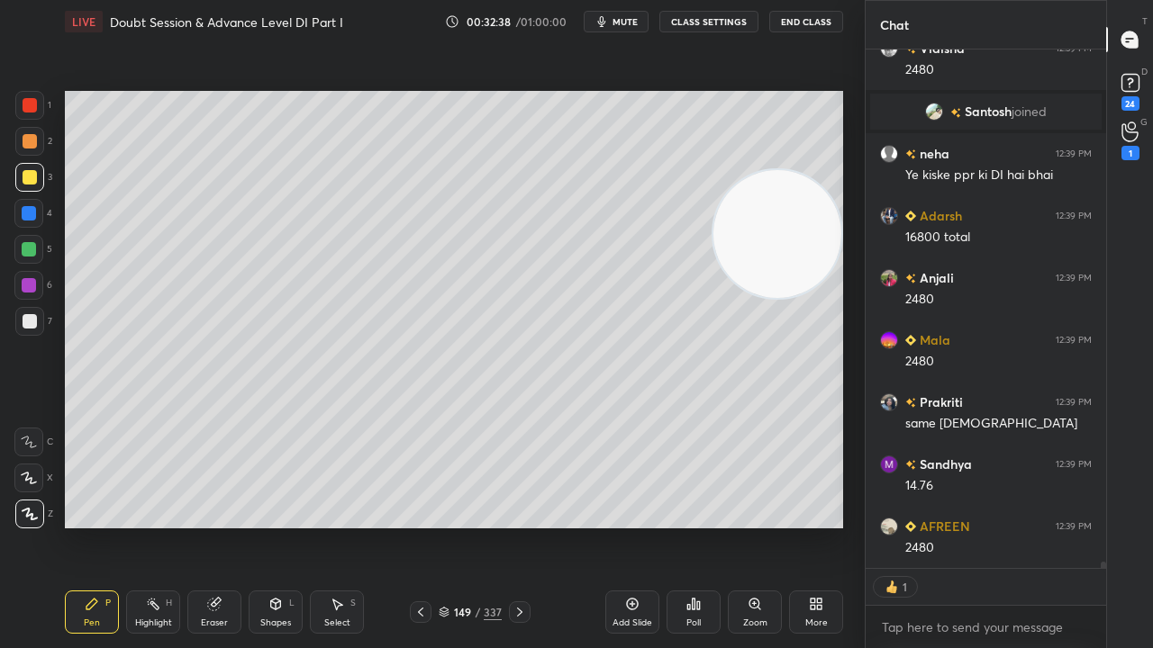
click at [34, 246] on div at bounding box center [29, 249] width 14 height 14
drag, startPoint x: 34, startPoint y: 246, endPoint x: 54, endPoint y: 254, distance: 21.4
click at [38, 247] on div at bounding box center [28, 249] width 29 height 29
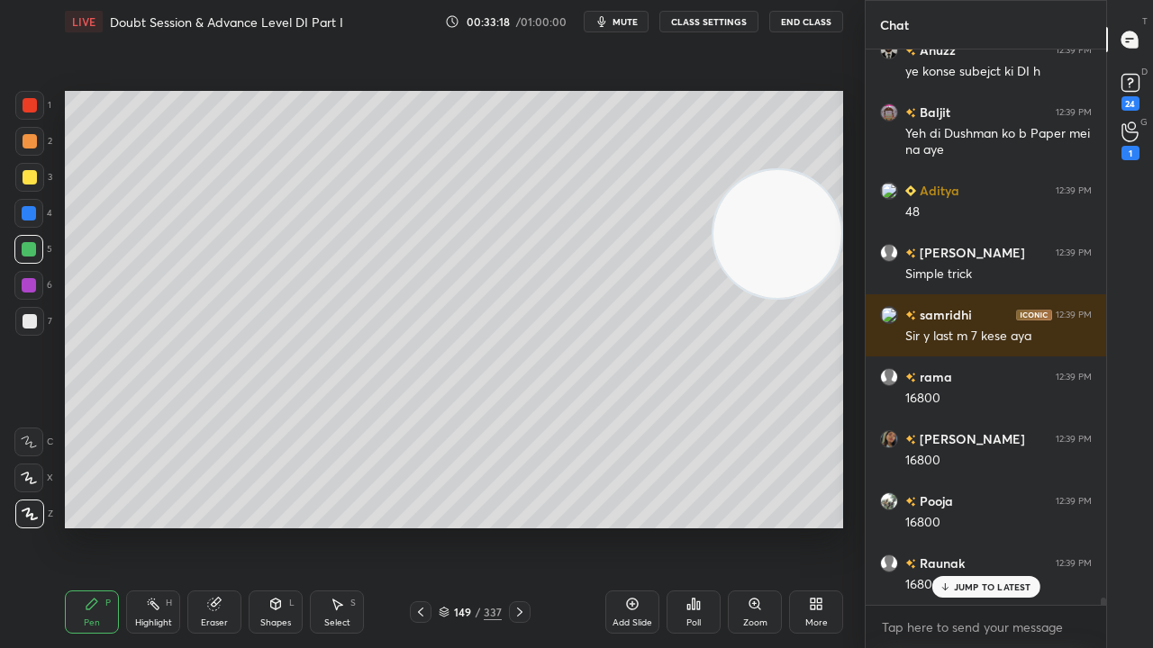
scroll to position [41938, 0]
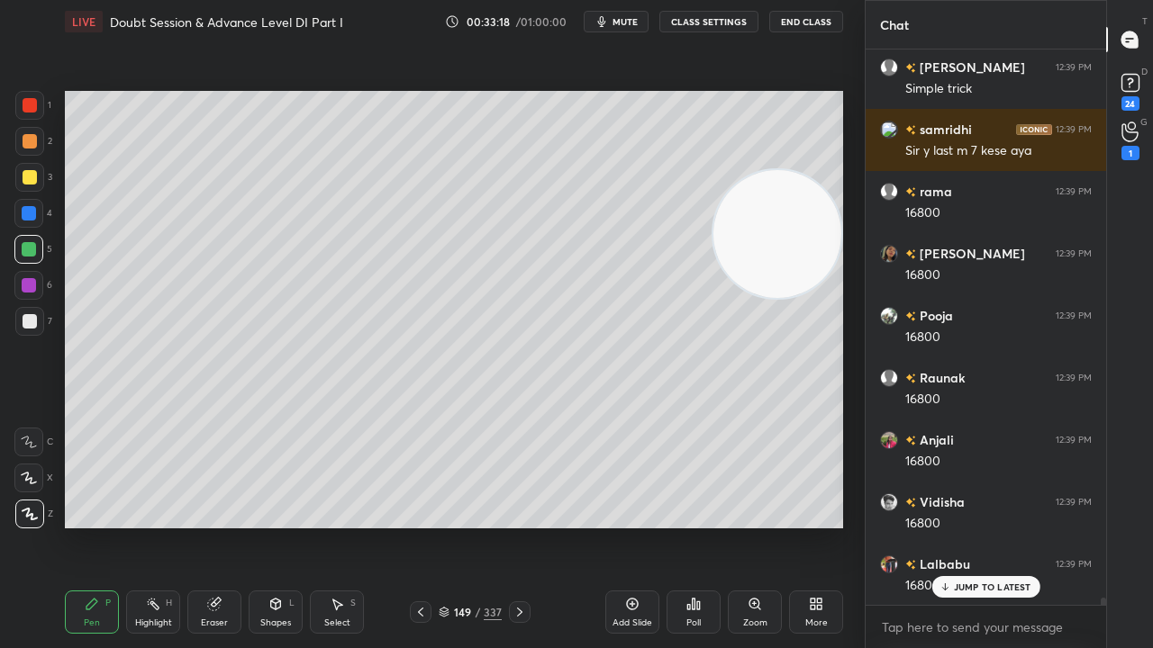
click at [30, 321] on div at bounding box center [30, 321] width 14 height 14
drag, startPoint x: 27, startPoint y: 319, endPoint x: 61, endPoint y: 324, distance: 34.6
click at [28, 319] on div at bounding box center [30, 321] width 14 height 14
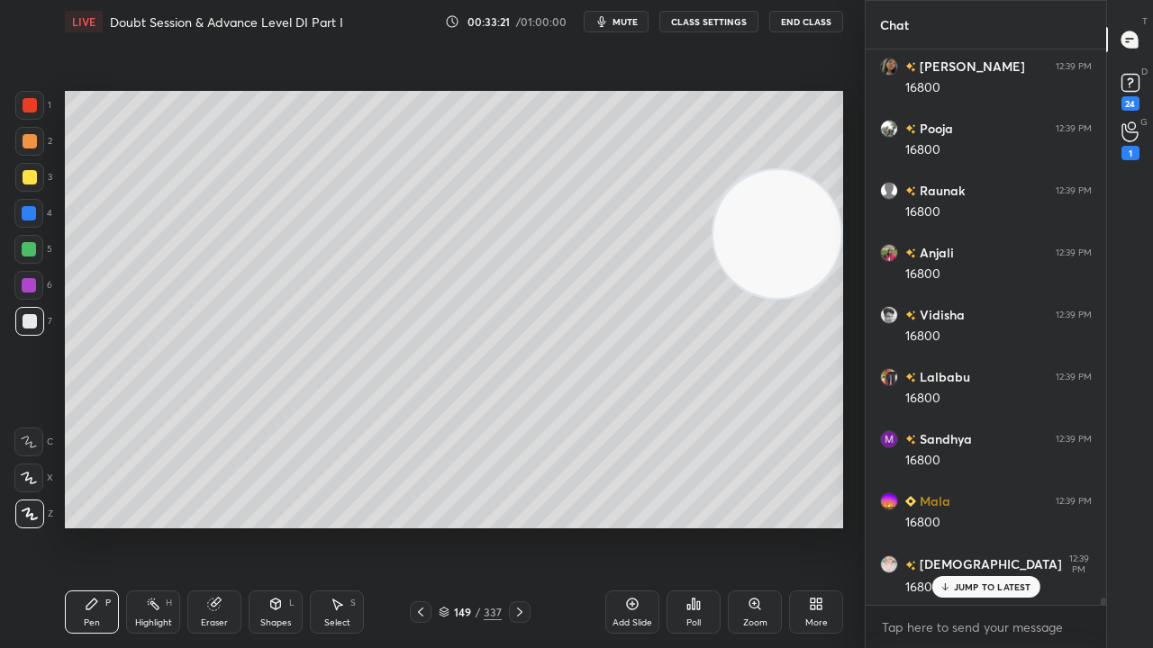
scroll to position [42186, 0]
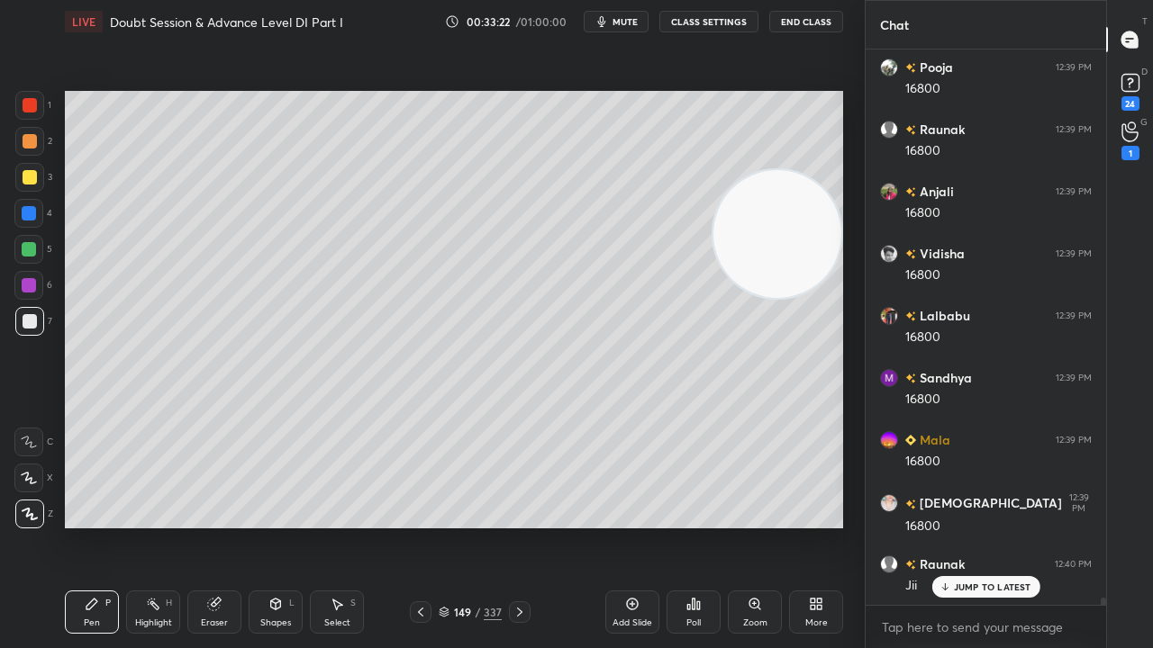
click at [31, 211] on div at bounding box center [29, 213] width 14 height 14
click at [32, 209] on div at bounding box center [29, 213] width 14 height 14
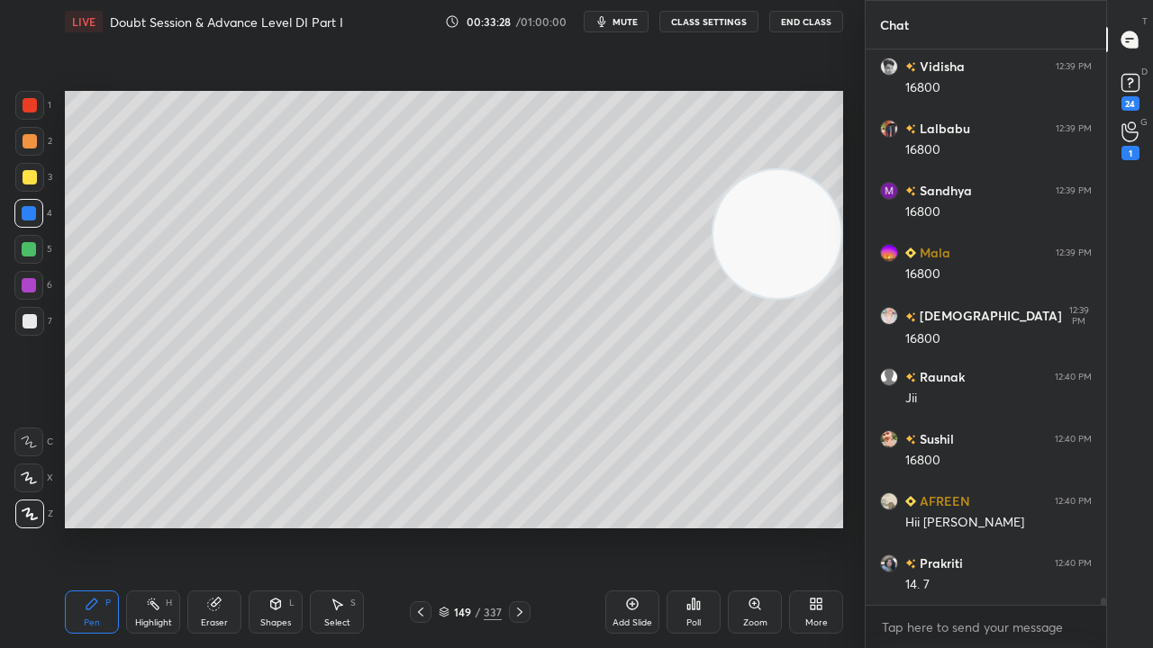
scroll to position [42435, 0]
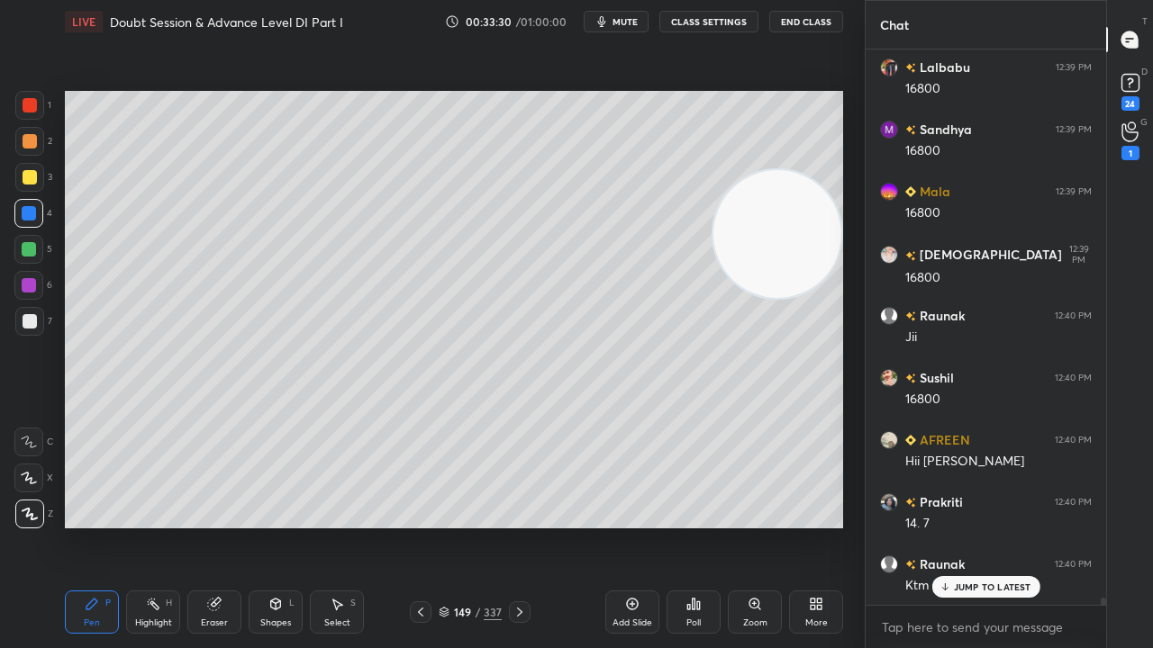
drag, startPoint x: 31, startPoint y: 245, endPoint x: 60, endPoint y: 268, distance: 37.8
click at [34, 248] on div at bounding box center [29, 249] width 14 height 14
click at [420, 526] on icon at bounding box center [420, 612] width 14 height 14
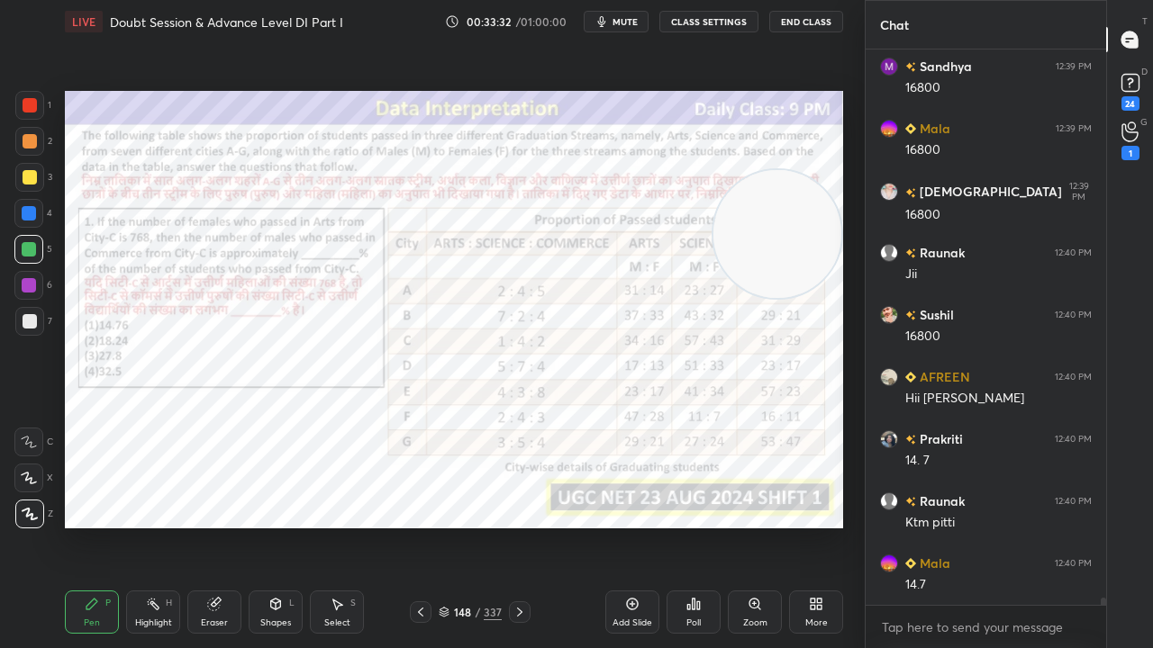
scroll to position [42559, 0]
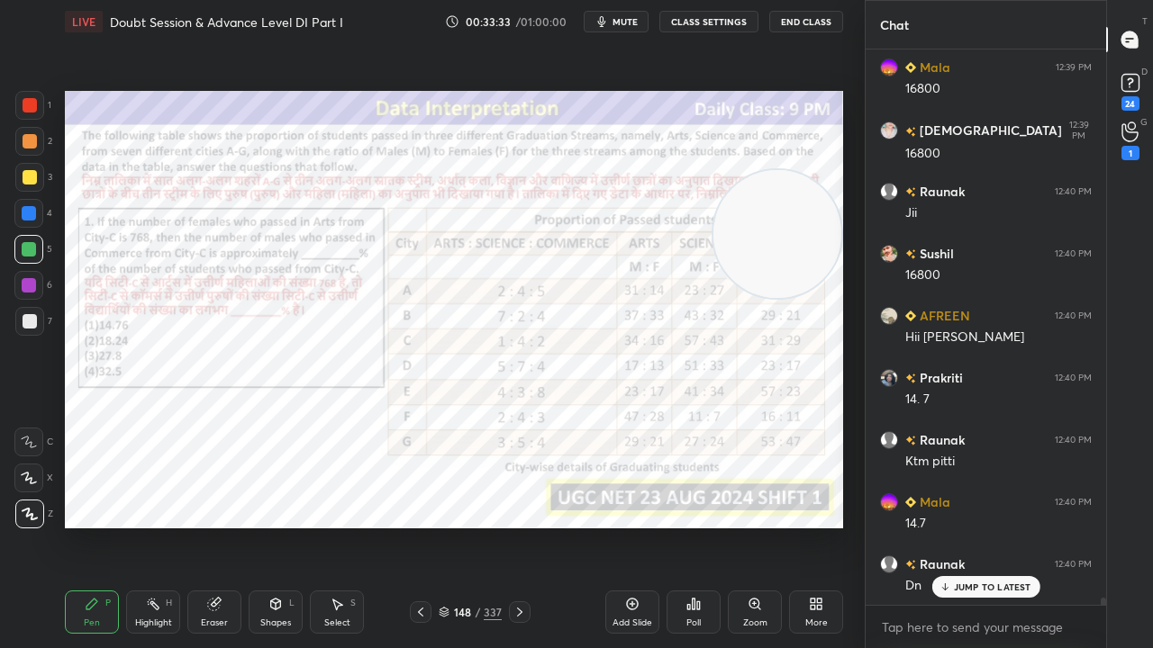
click at [518, 526] on icon at bounding box center [519, 612] width 14 height 14
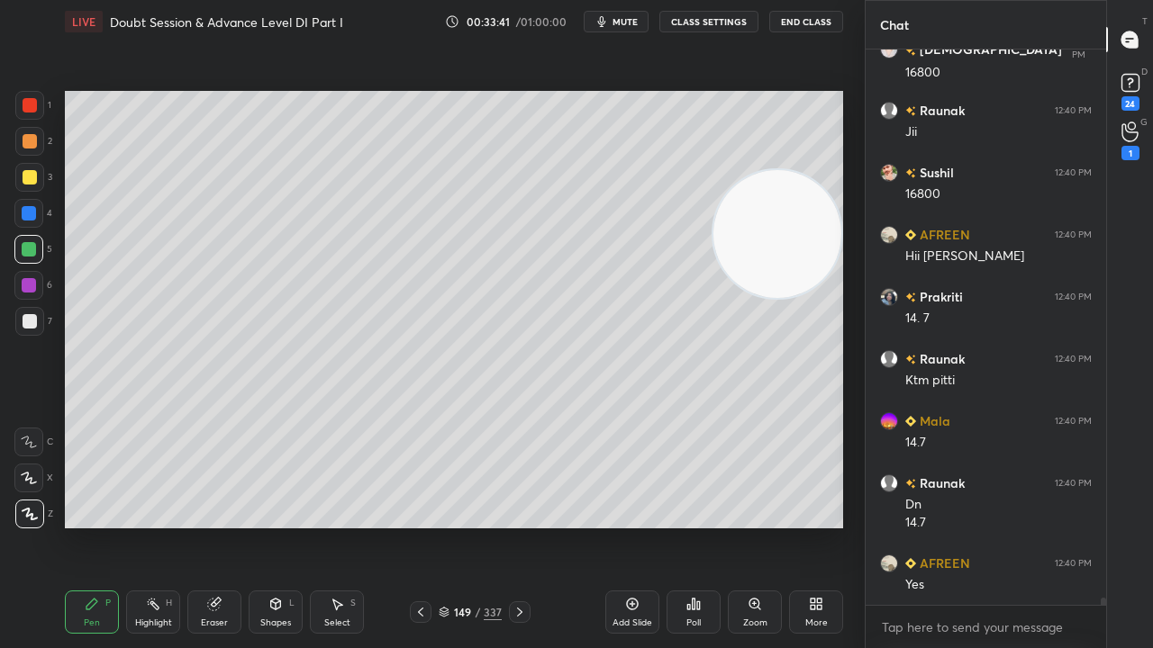
scroll to position [42701, 0]
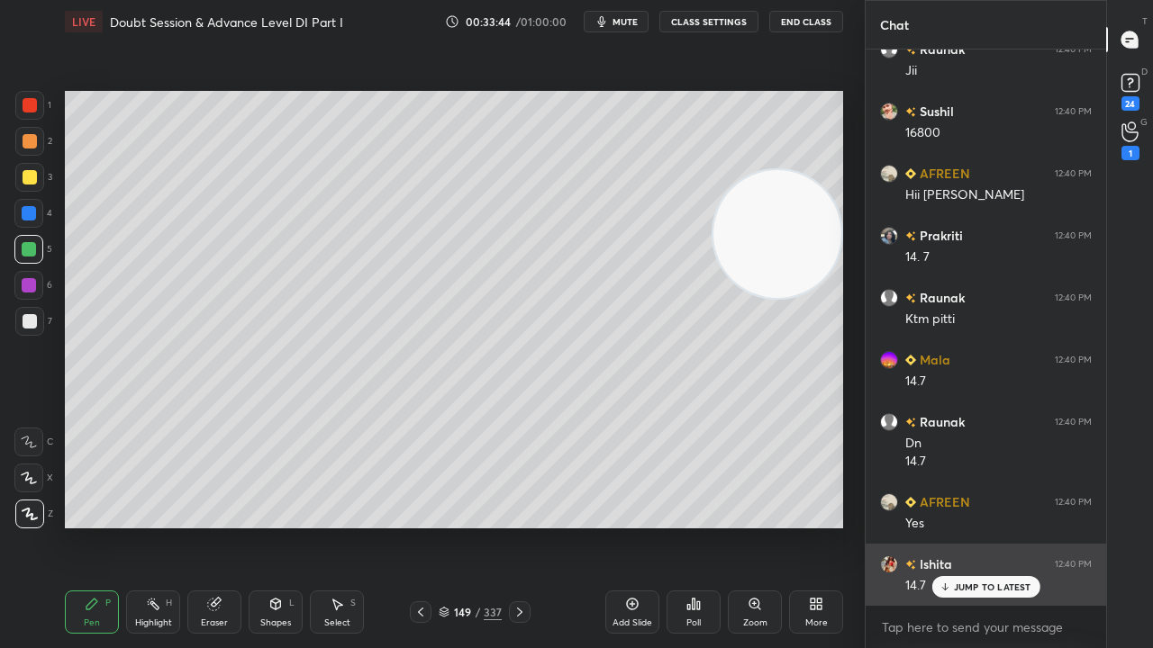
drag, startPoint x: 965, startPoint y: 584, endPoint x: 921, endPoint y: 566, distance: 48.0
click at [965, 526] on p "JUMP TO LATEST" at bounding box center [992, 587] width 77 height 11
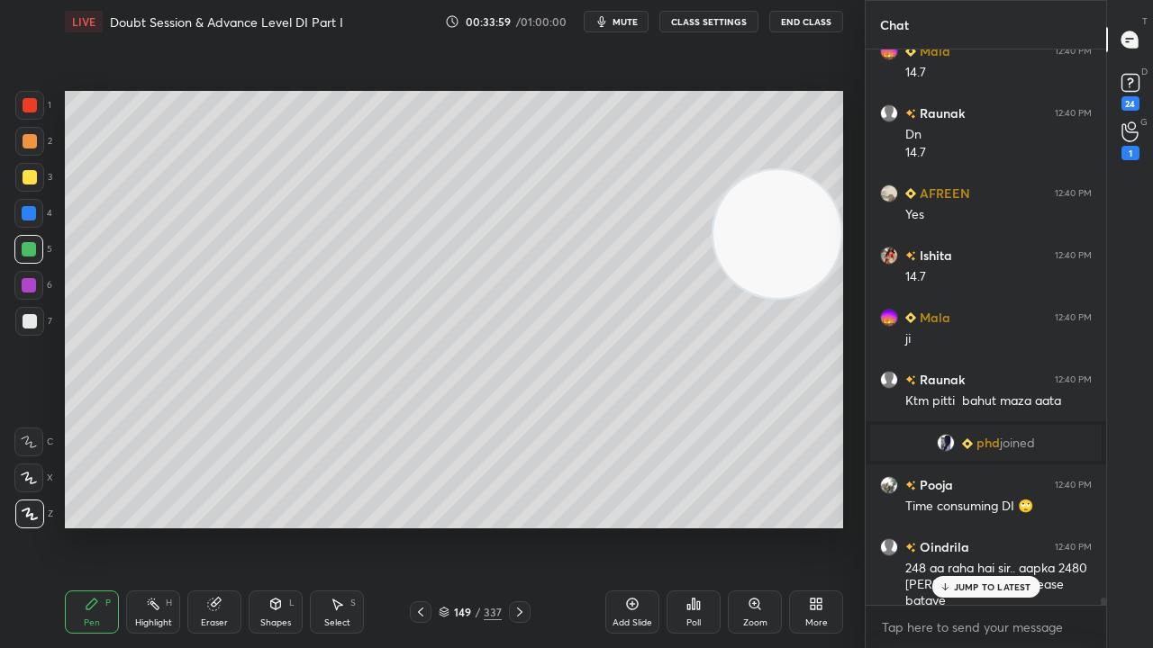
scroll to position [42584, 0]
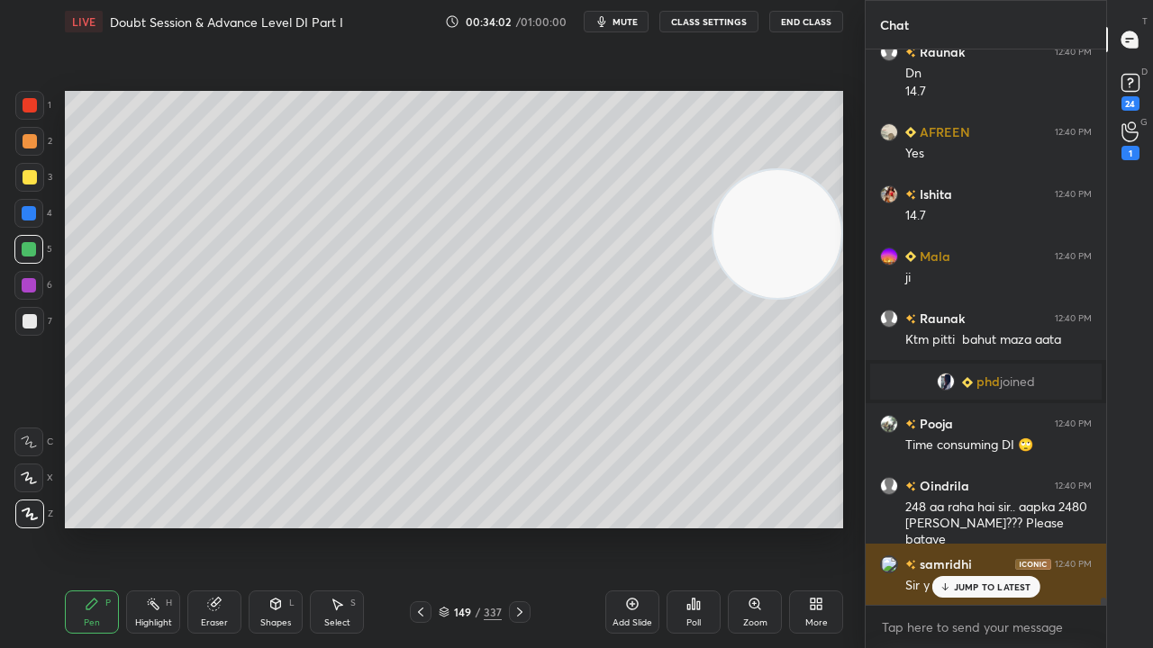
click at [978, 526] on p "JUMP TO LATEST" at bounding box center [992, 587] width 77 height 11
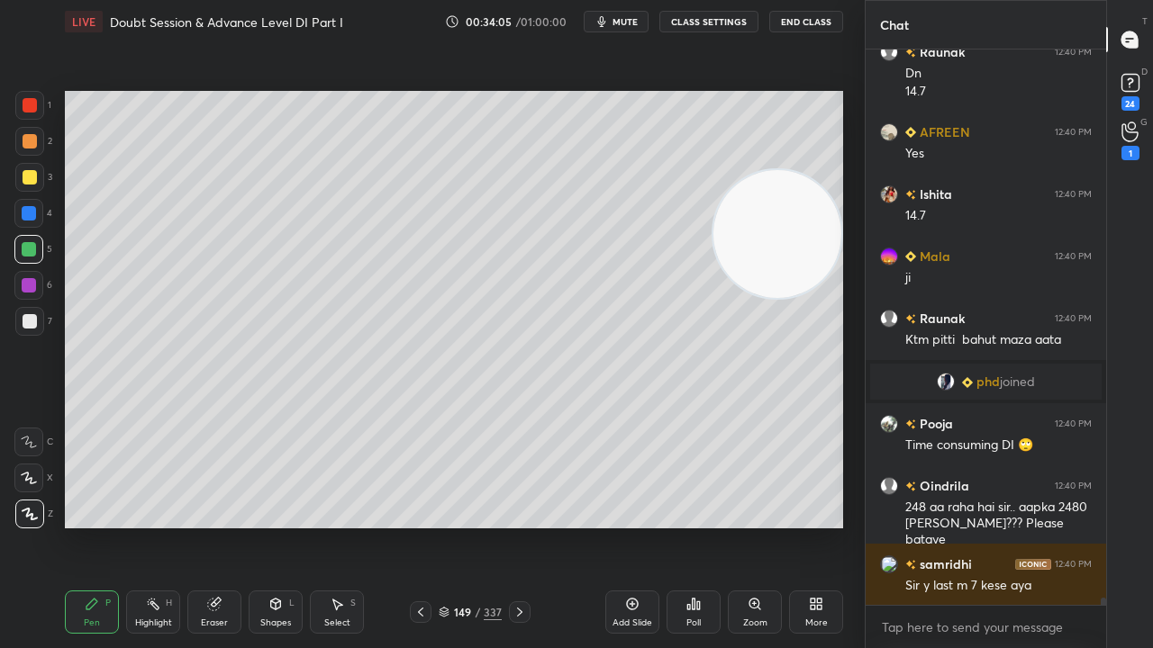
drag, startPoint x: 220, startPoint y: 611, endPoint x: 257, endPoint y: 556, distance: 66.9
click at [225, 526] on div "Eraser" at bounding box center [214, 612] width 54 height 43
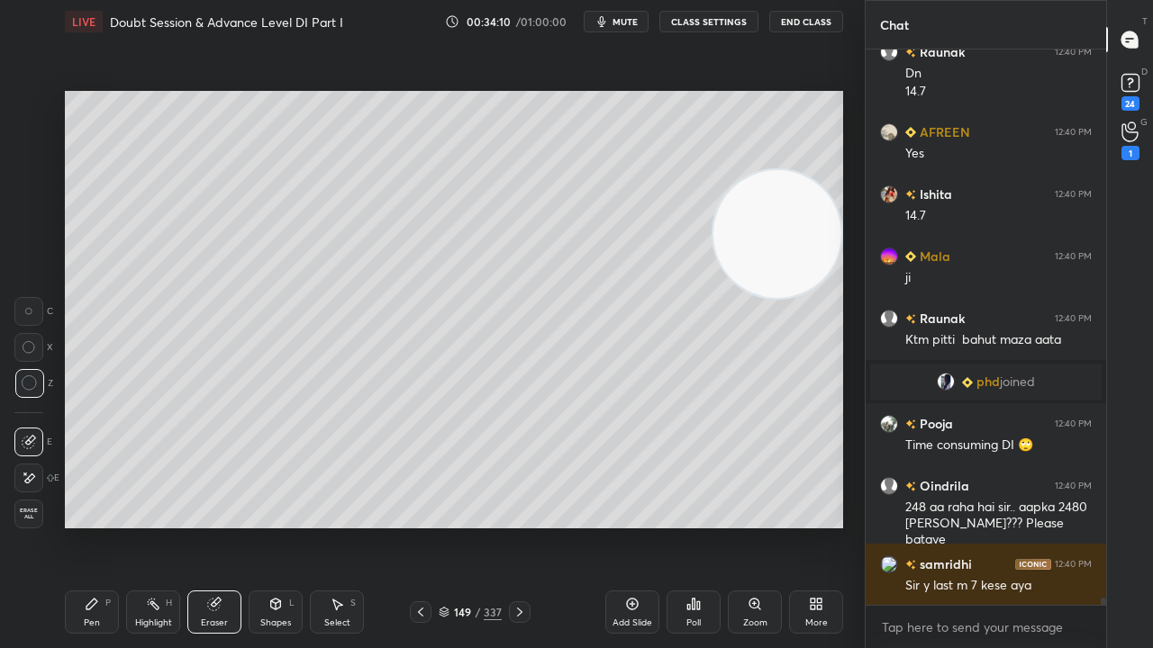
scroll to position [42647, 0]
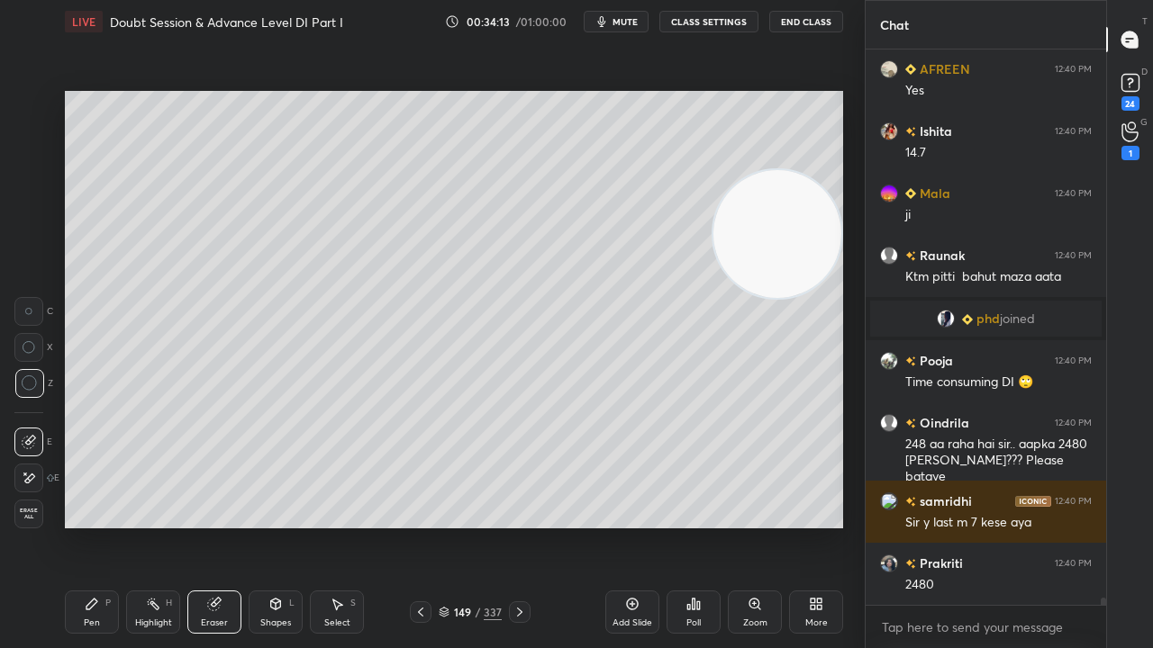
click at [106, 526] on div "Pen P" at bounding box center [92, 612] width 54 height 43
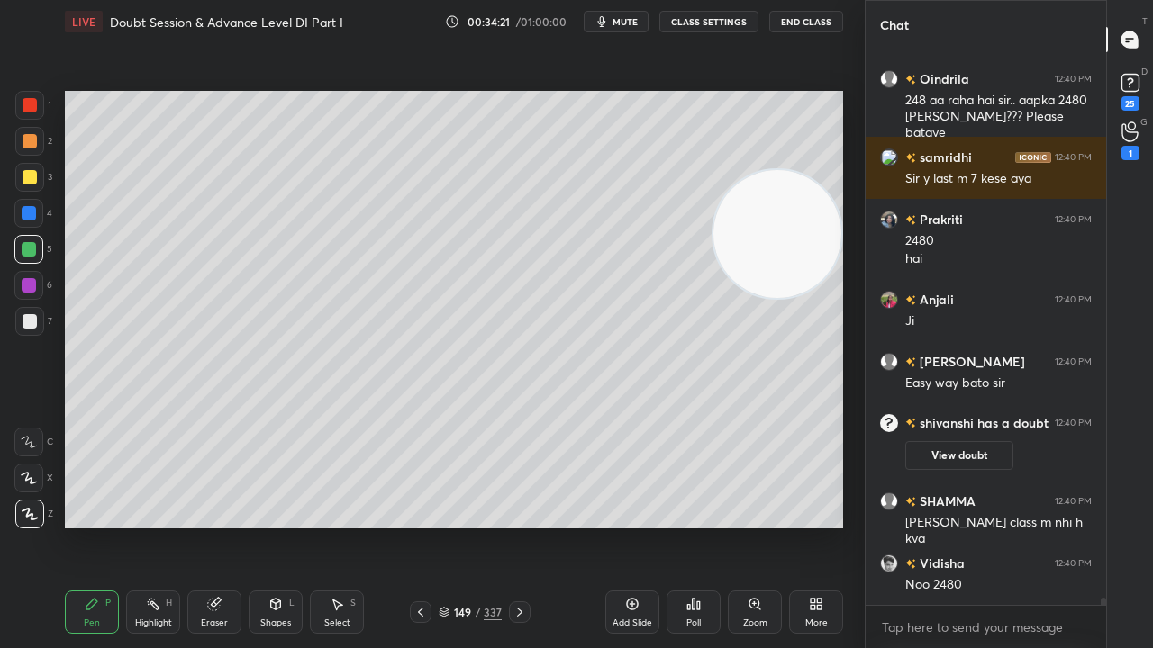
scroll to position [42950, 0]
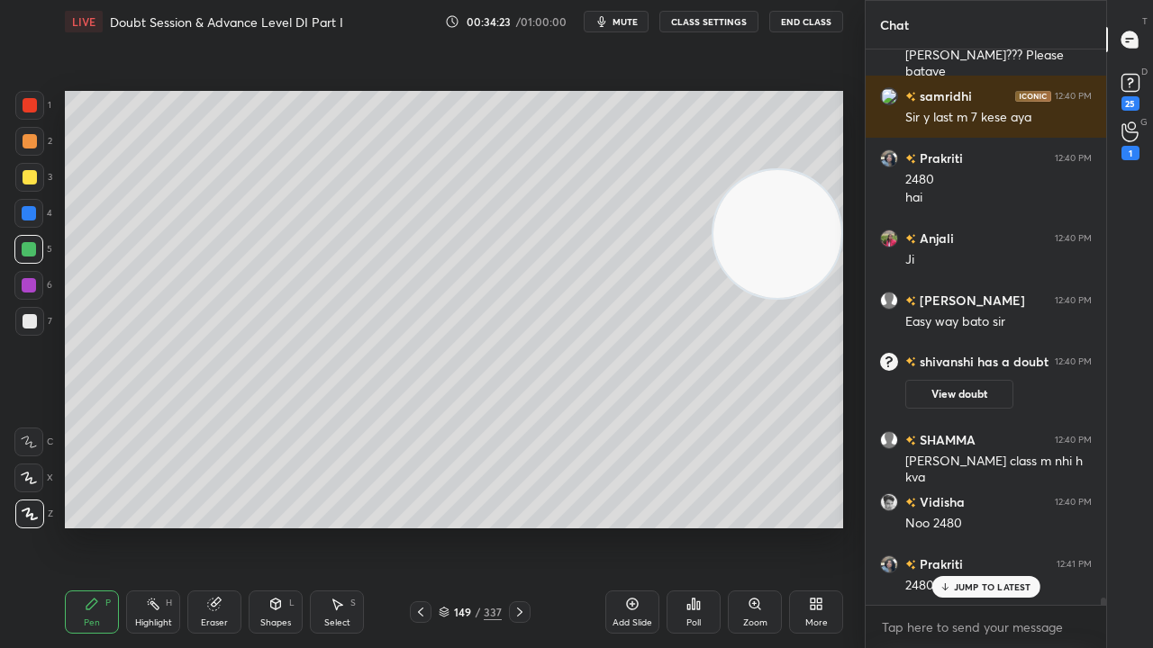
click at [978, 526] on p "JUMP TO LATEST" at bounding box center [992, 587] width 77 height 11
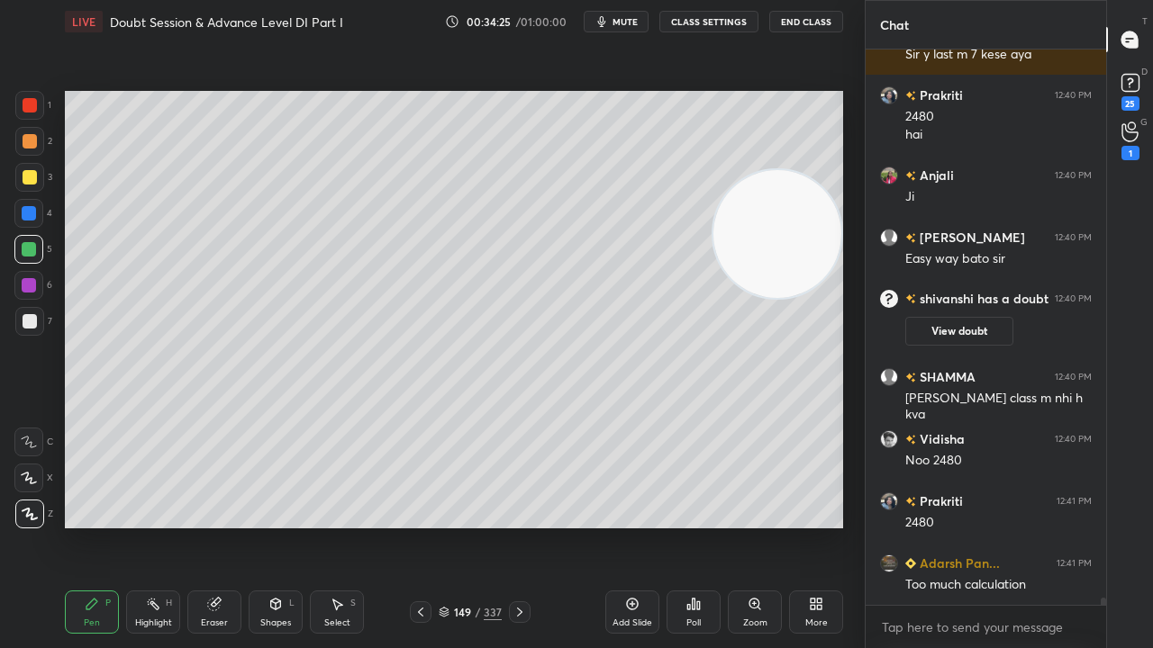
click at [423, 526] on icon at bounding box center [420, 612] width 14 height 14
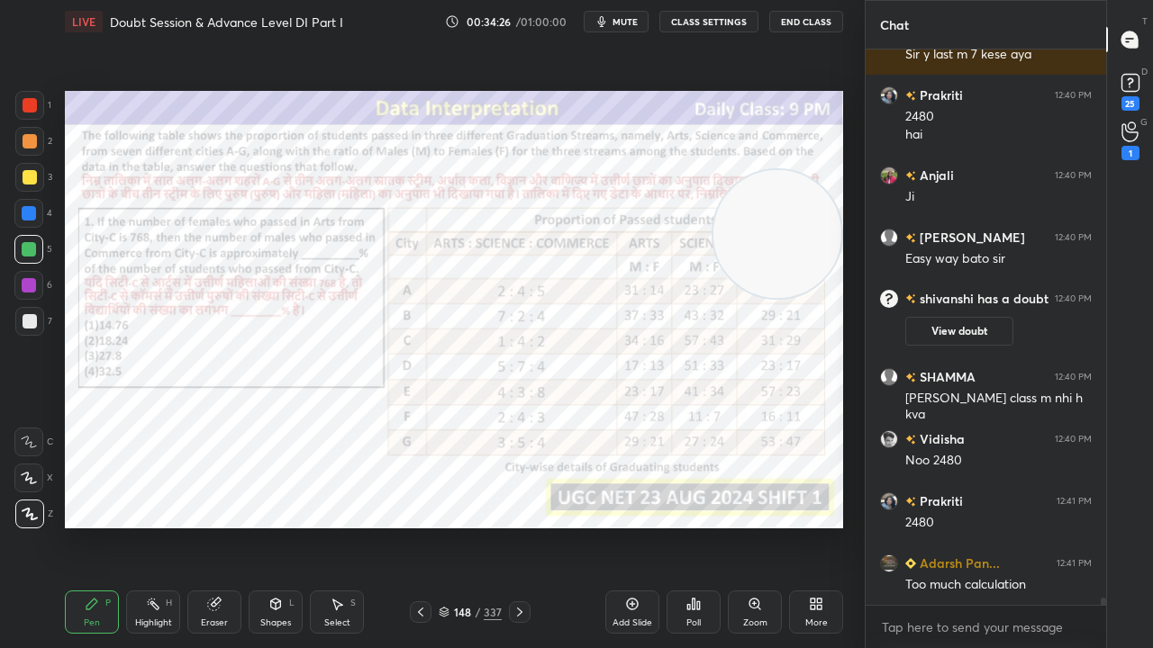
click at [626, 526] on icon at bounding box center [632, 604] width 14 height 14
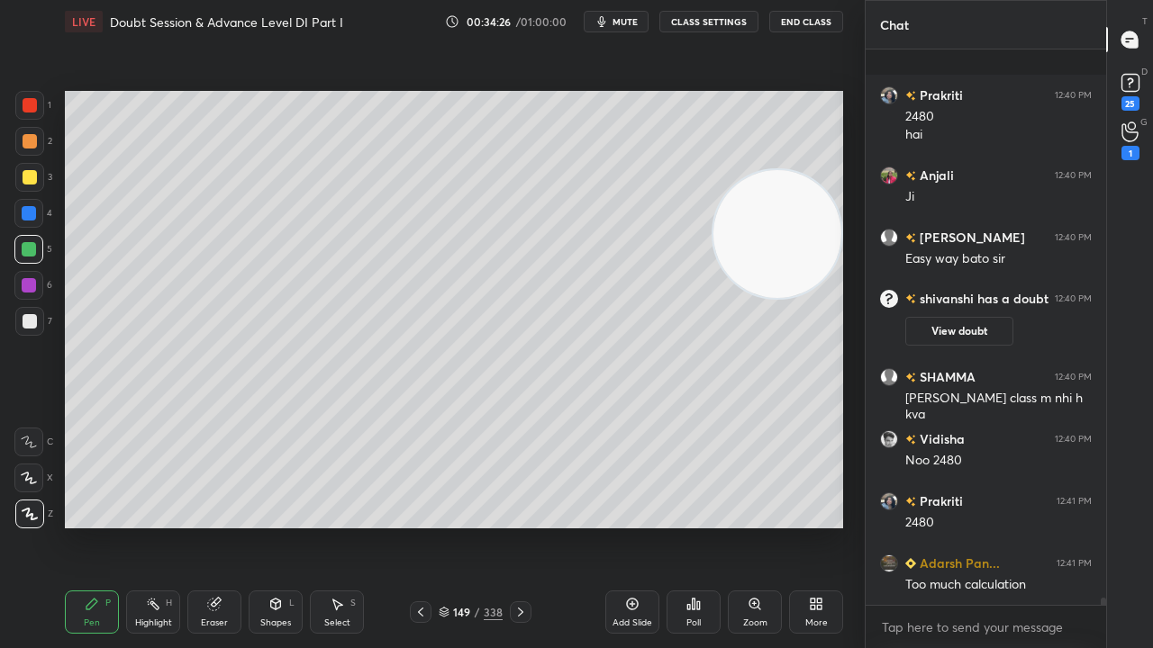
scroll to position [43154, 0]
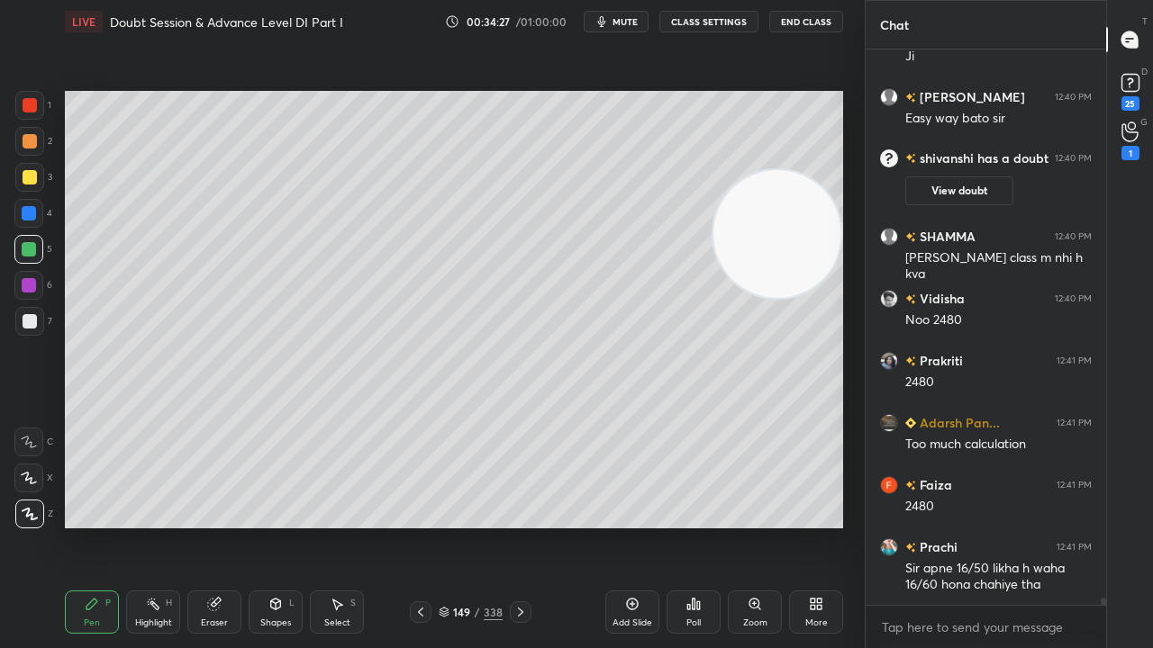
click at [32, 178] on div at bounding box center [30, 177] width 14 height 14
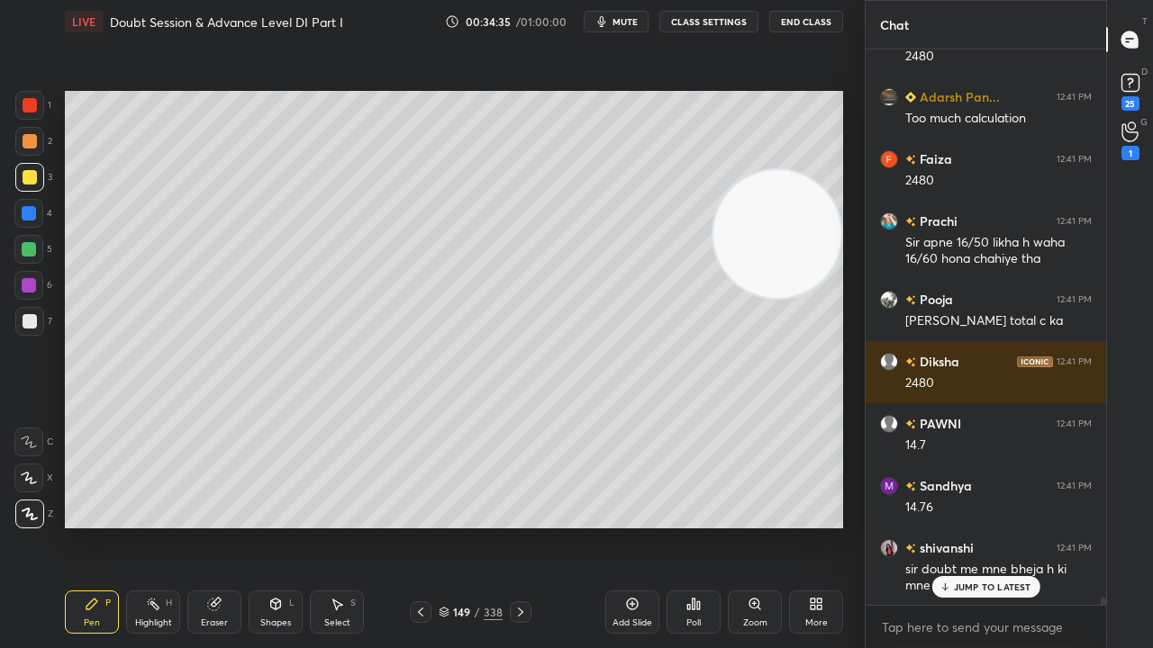
scroll to position [43543, 0]
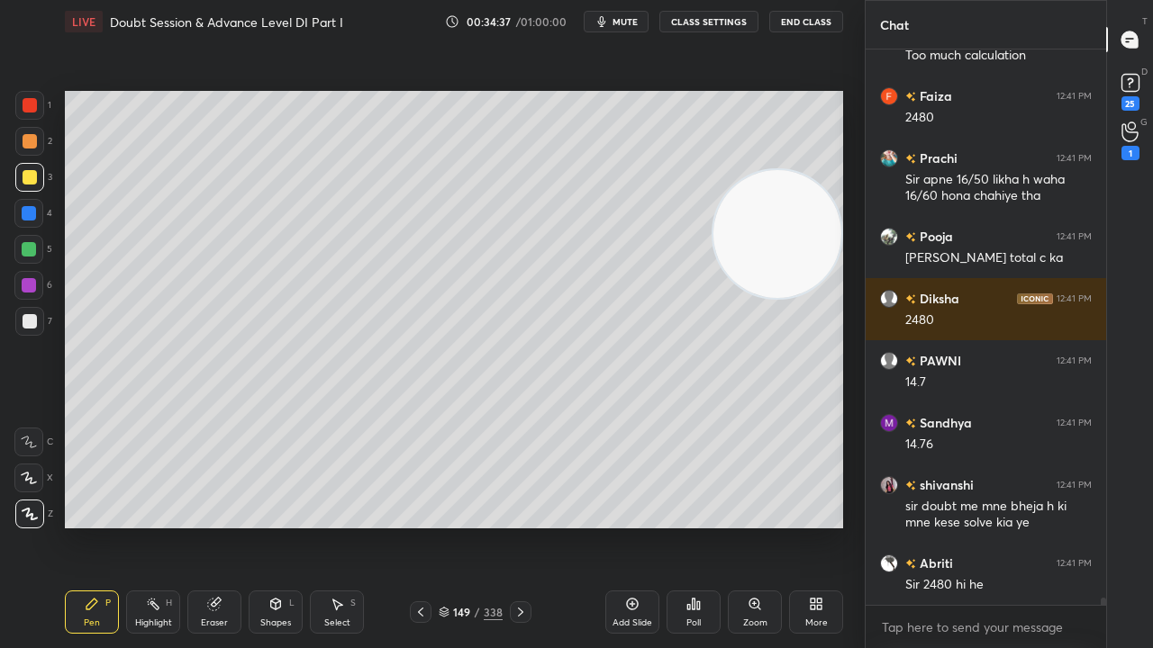
click at [30, 212] on div at bounding box center [29, 213] width 14 height 14
click at [420, 526] on icon at bounding box center [420, 612] width 14 height 14
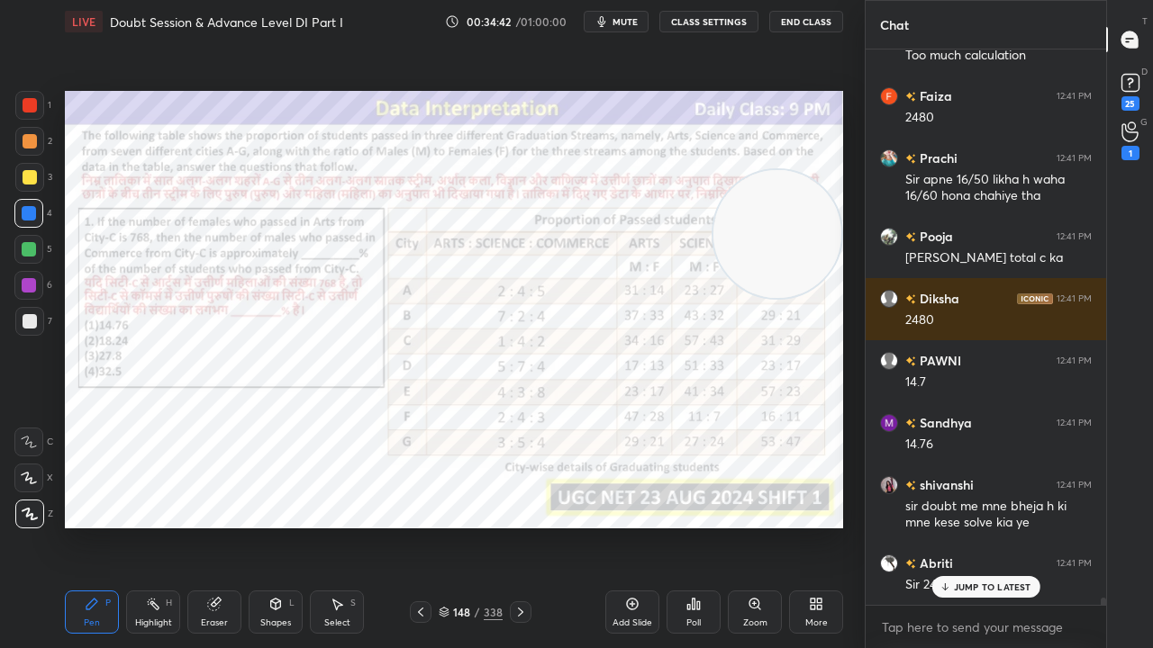
scroll to position [43604, 0]
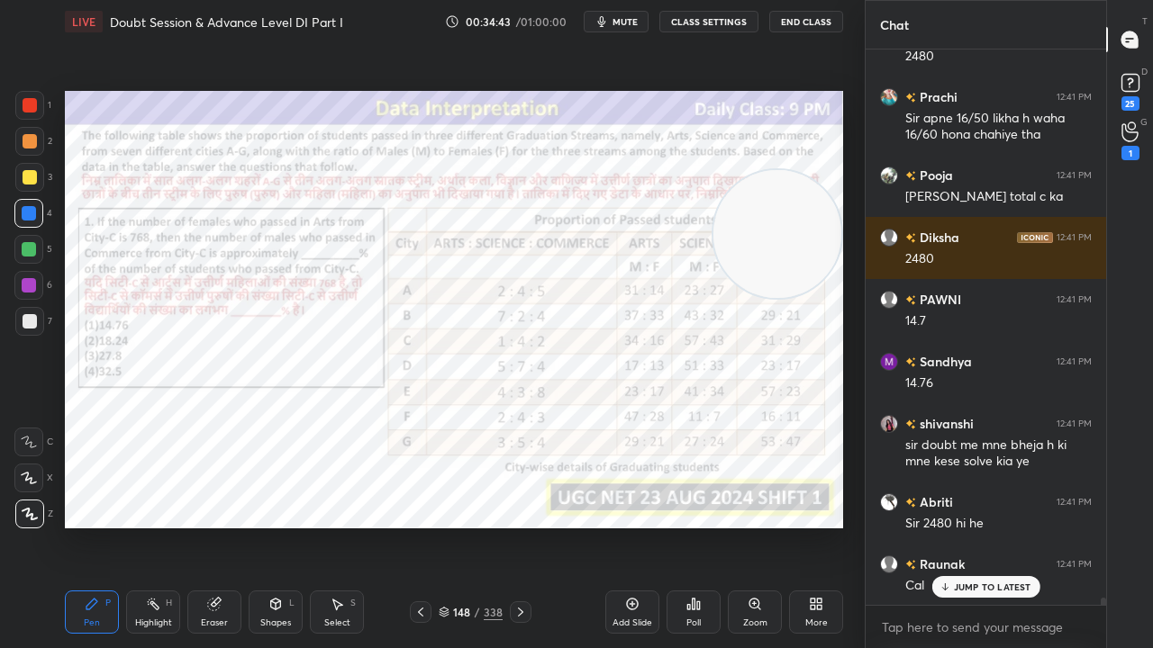
click at [521, 526] on icon at bounding box center [520, 612] width 14 height 14
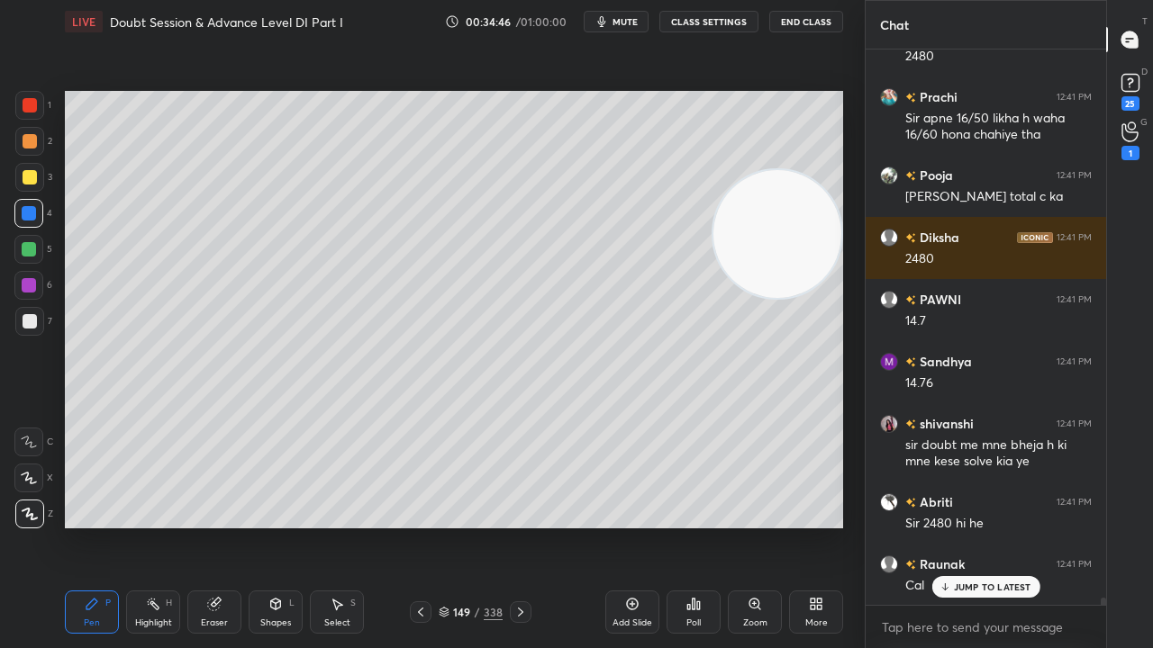
click at [530, 526] on div "149 / 338" at bounding box center [470, 613] width 270 height 22
click at [523, 526] on icon at bounding box center [520, 612] width 14 height 14
click at [207, 526] on icon at bounding box center [214, 604] width 14 height 14
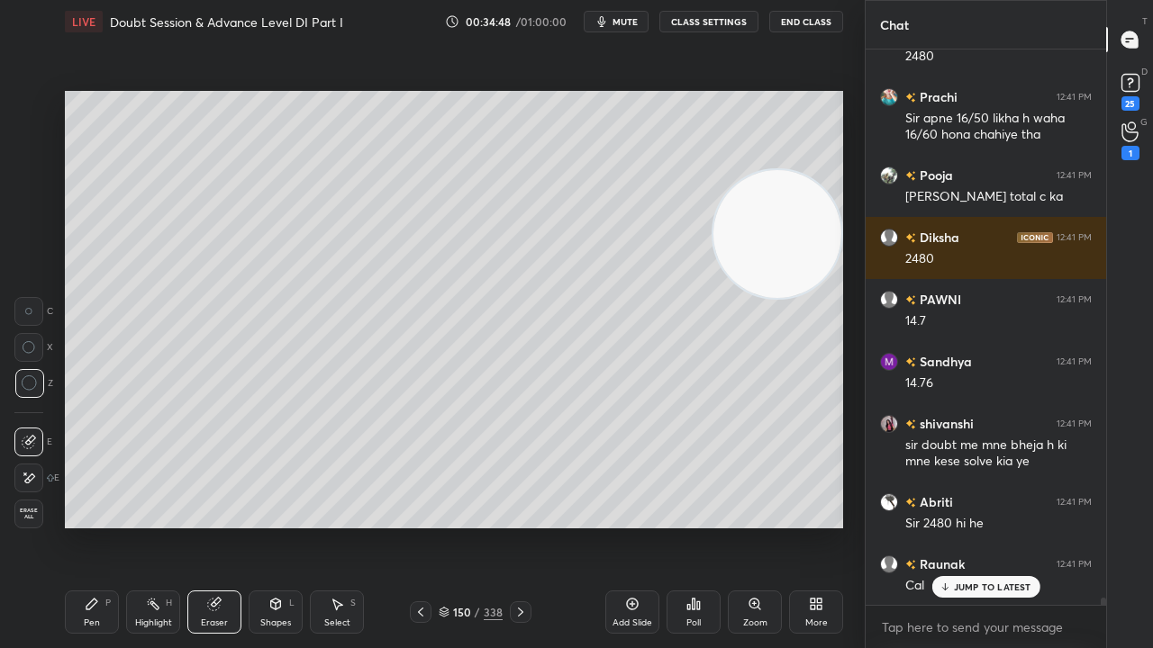
click at [149, 526] on div "Highlight H" at bounding box center [153, 612] width 54 height 43
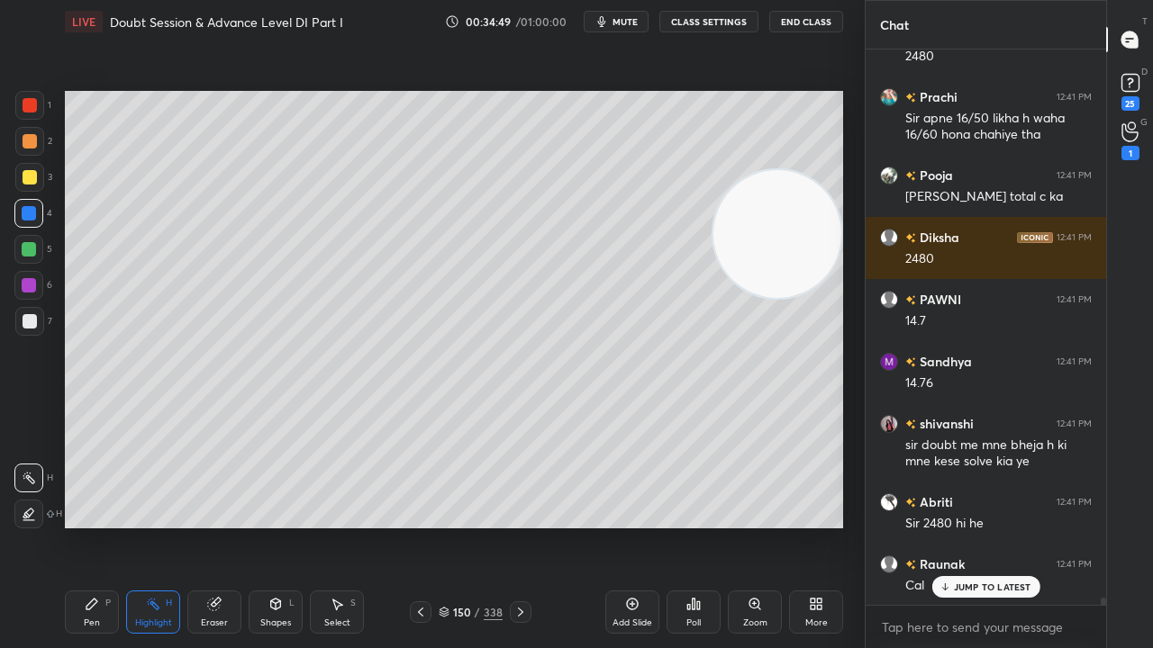
click at [211, 526] on icon at bounding box center [214, 605] width 12 height 12
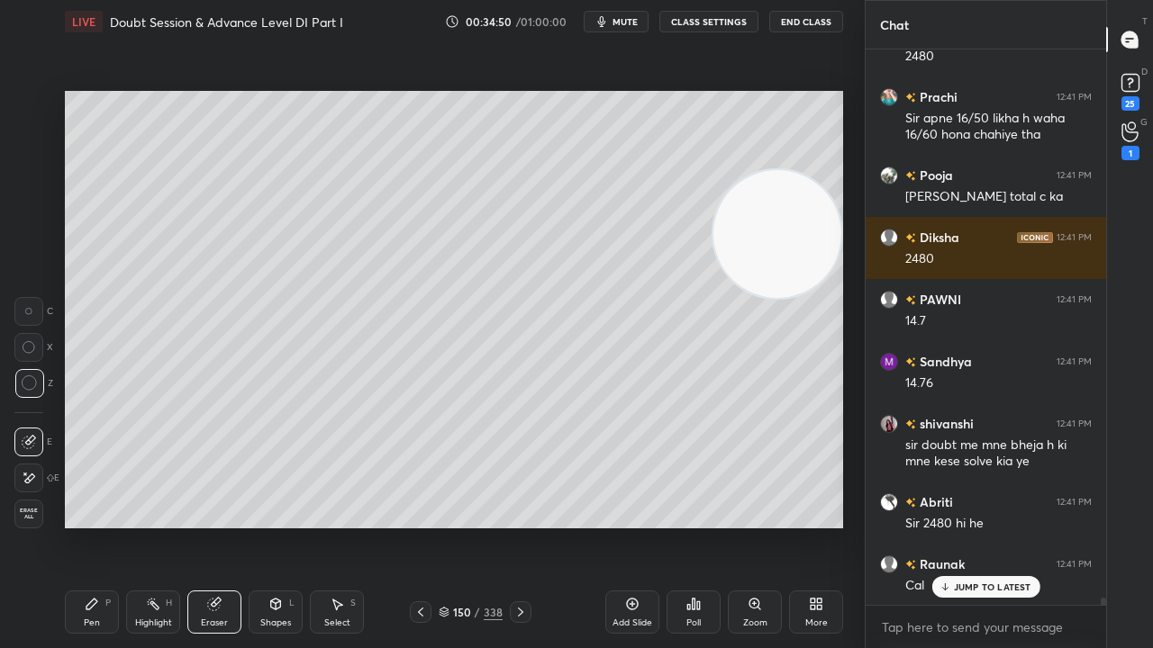
click at [31, 477] on icon at bounding box center [29, 478] width 14 height 15
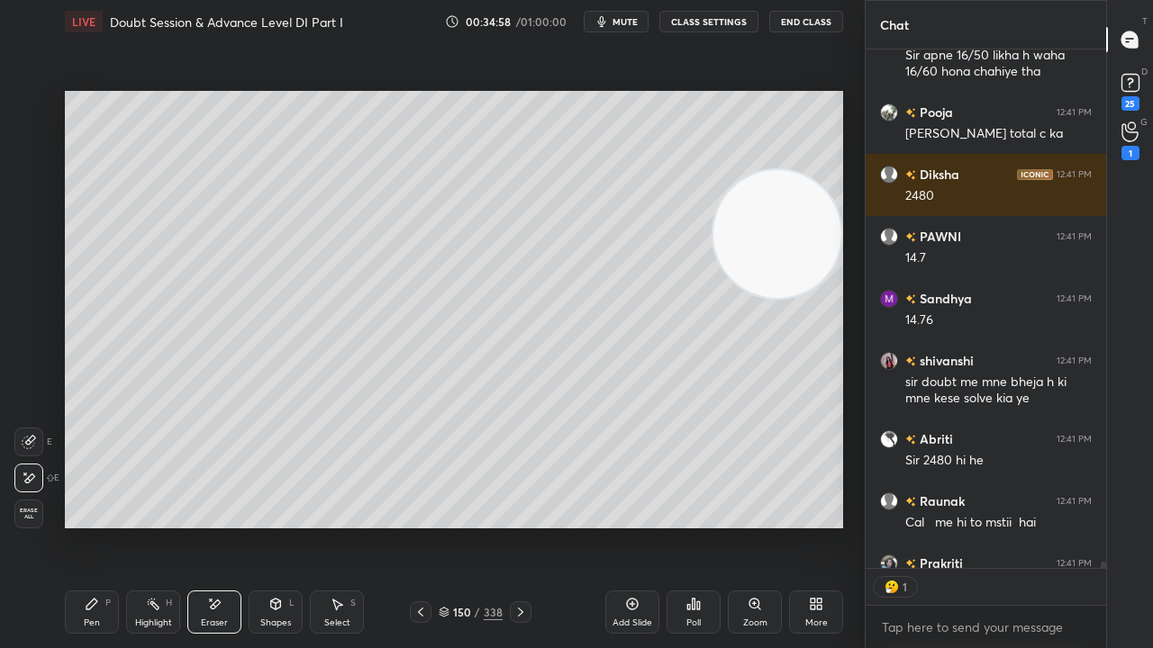
scroll to position [43766, 0]
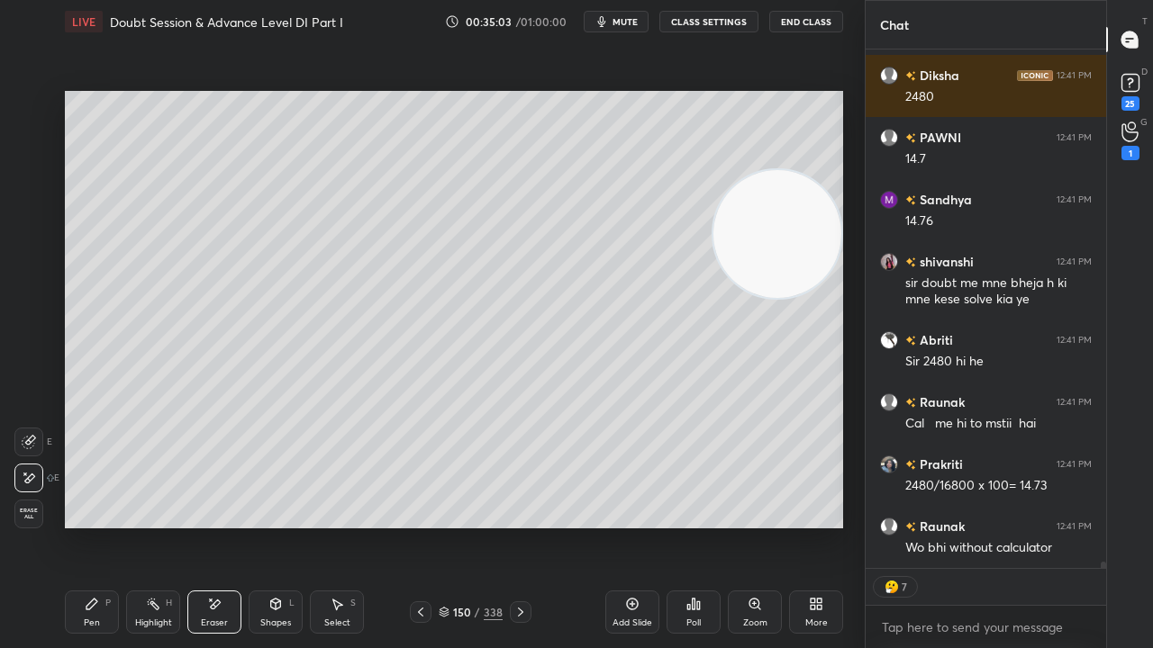
drag, startPoint x: 108, startPoint y: 616, endPoint x: 124, endPoint y: 552, distance: 66.0
click at [108, 526] on div "Pen P" at bounding box center [92, 612] width 54 height 43
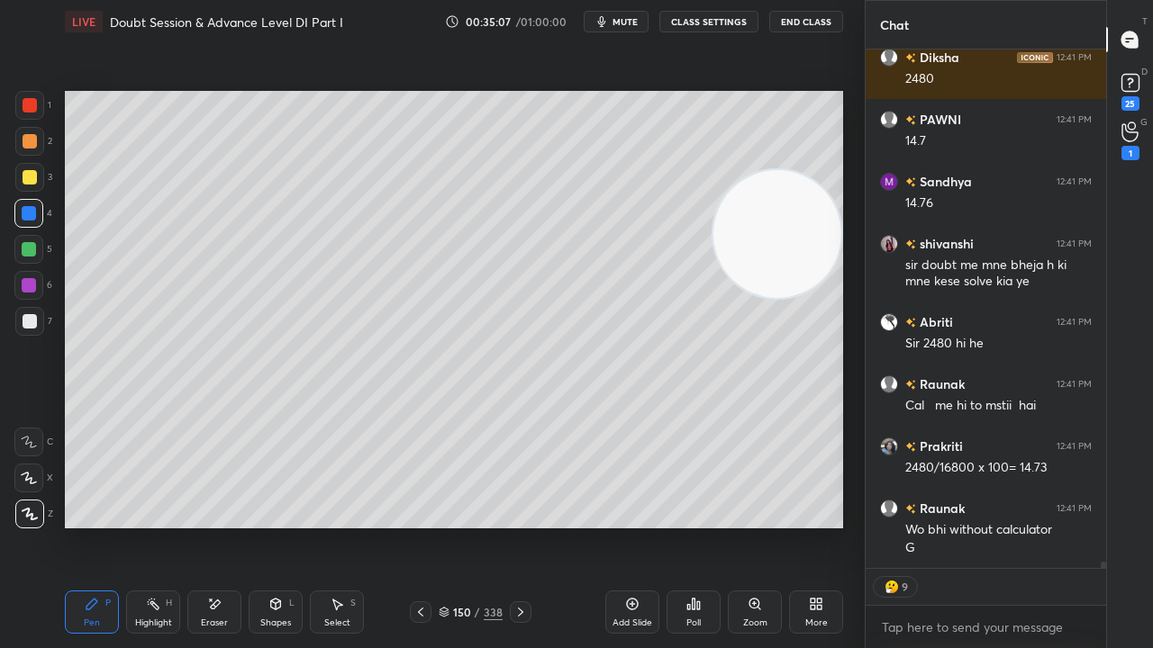
scroll to position [43557, 0]
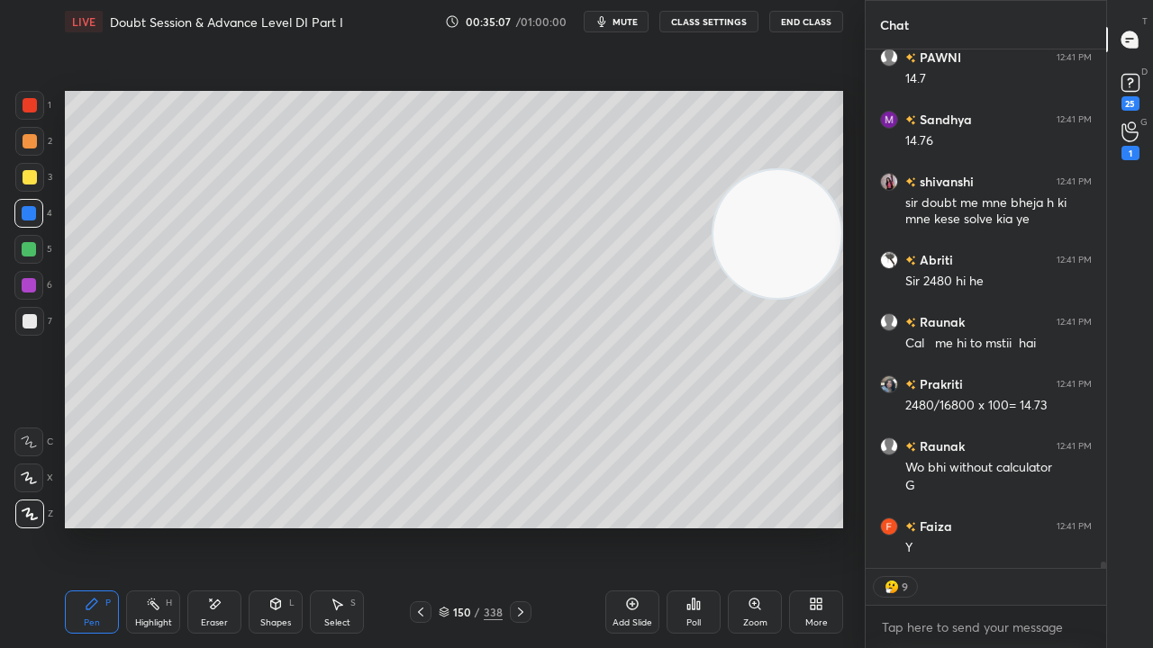
click at [30, 324] on div at bounding box center [30, 321] width 14 height 14
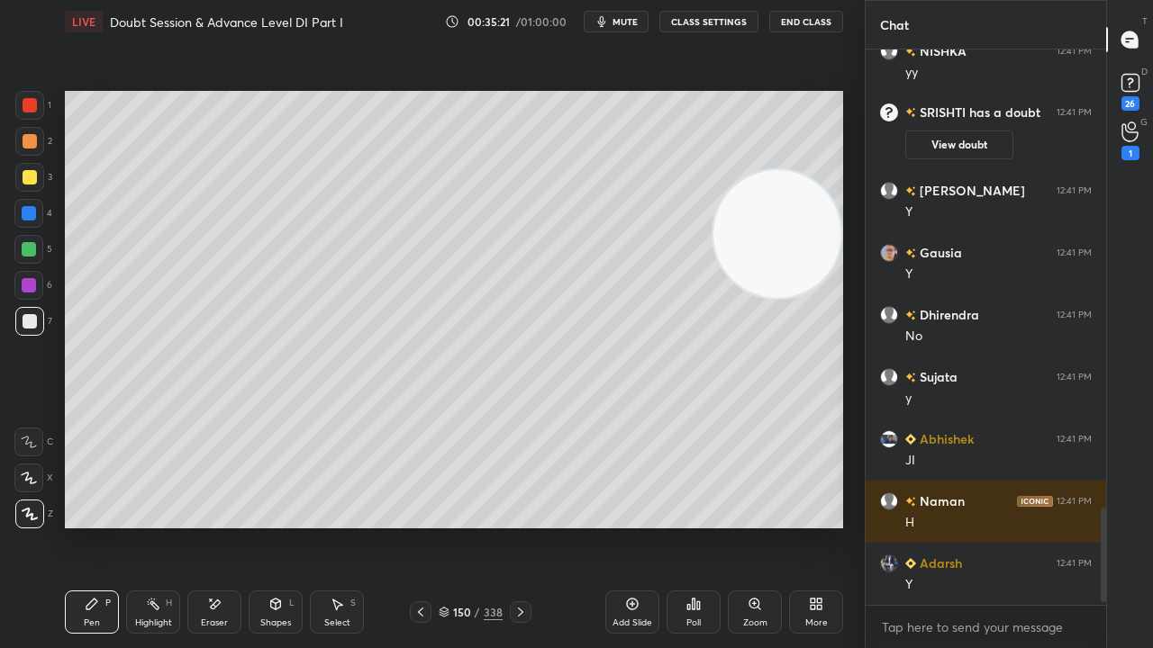
scroll to position [2687, 0]
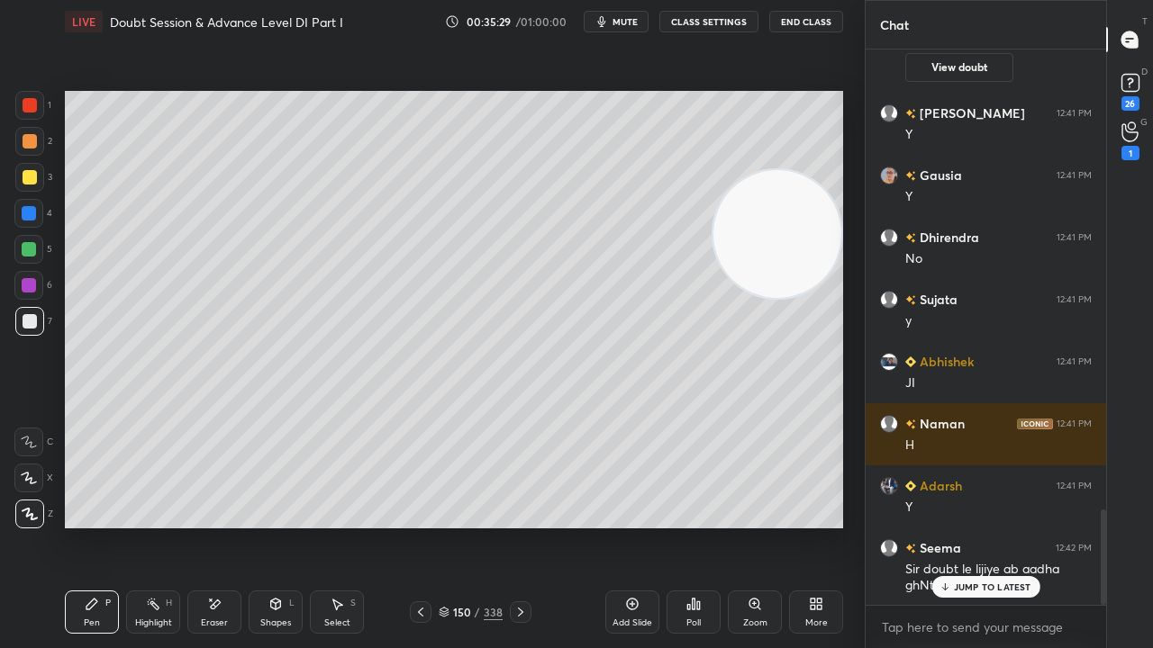
click at [27, 177] on div at bounding box center [30, 177] width 14 height 14
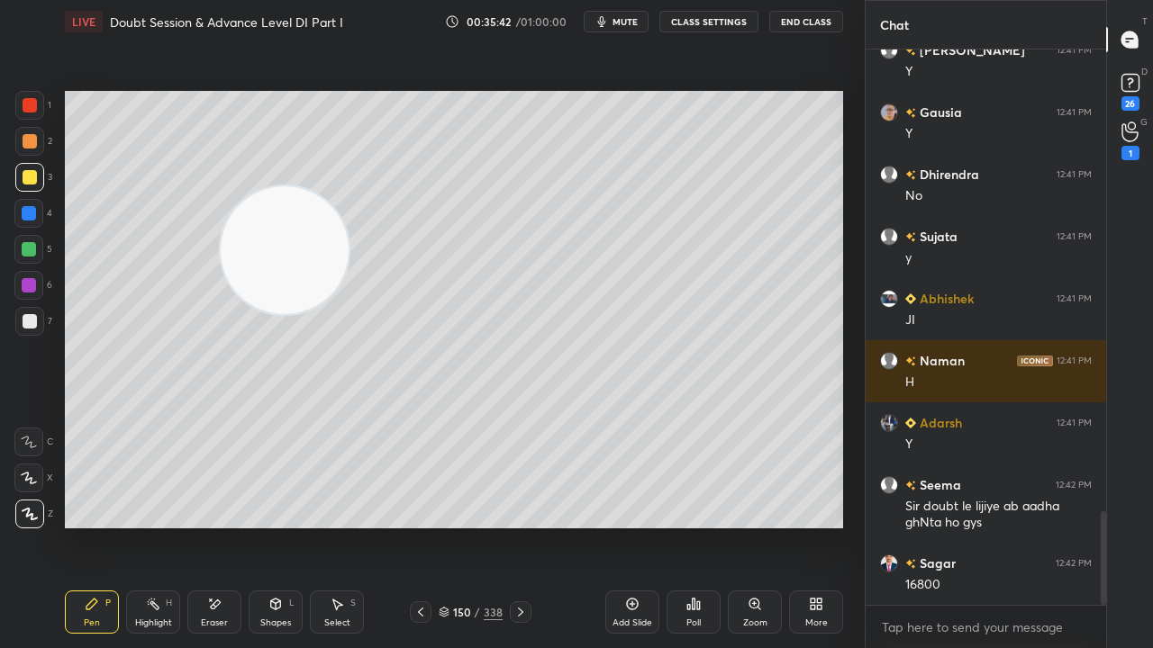
drag, startPoint x: 755, startPoint y: 224, endPoint x: 144, endPoint y: 378, distance: 629.7
click at [221, 314] on video at bounding box center [285, 250] width 128 height 128
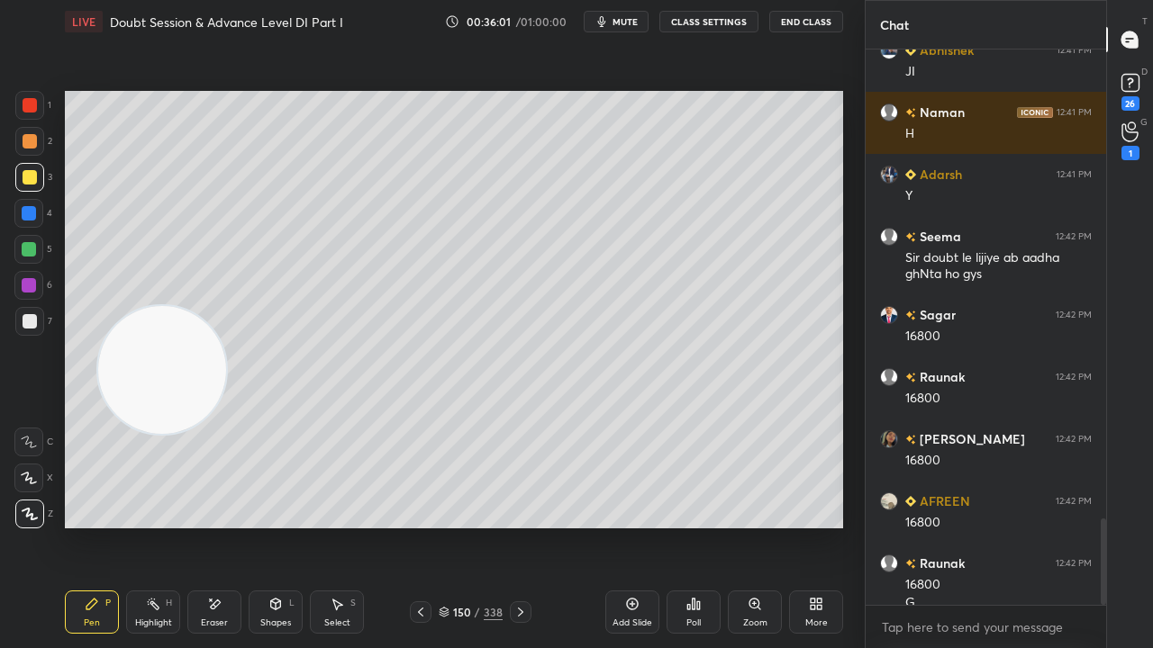
scroll to position [3017, 0]
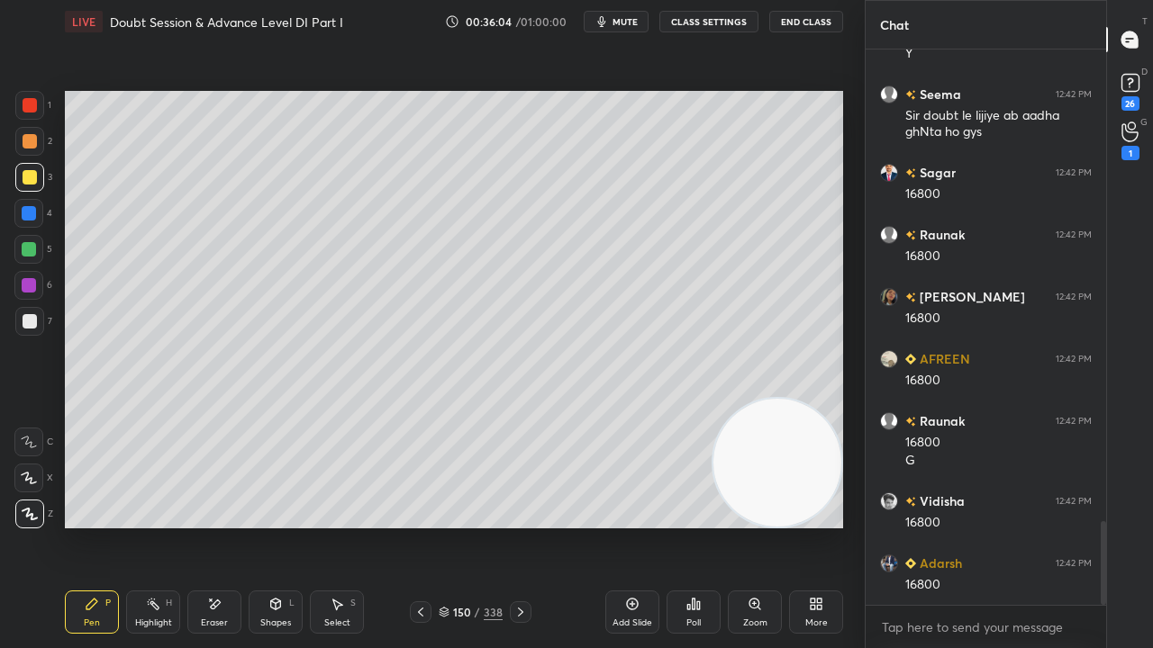
drag, startPoint x: 209, startPoint y: 357, endPoint x: 852, endPoint y: 467, distance: 652.5
click at [853, 468] on div "1 2 3 4 5 6 7 C X Z E E Erase all H H LIVE Doubt Session & Advance Level DI Par…" at bounding box center [432, 324] width 865 height 648
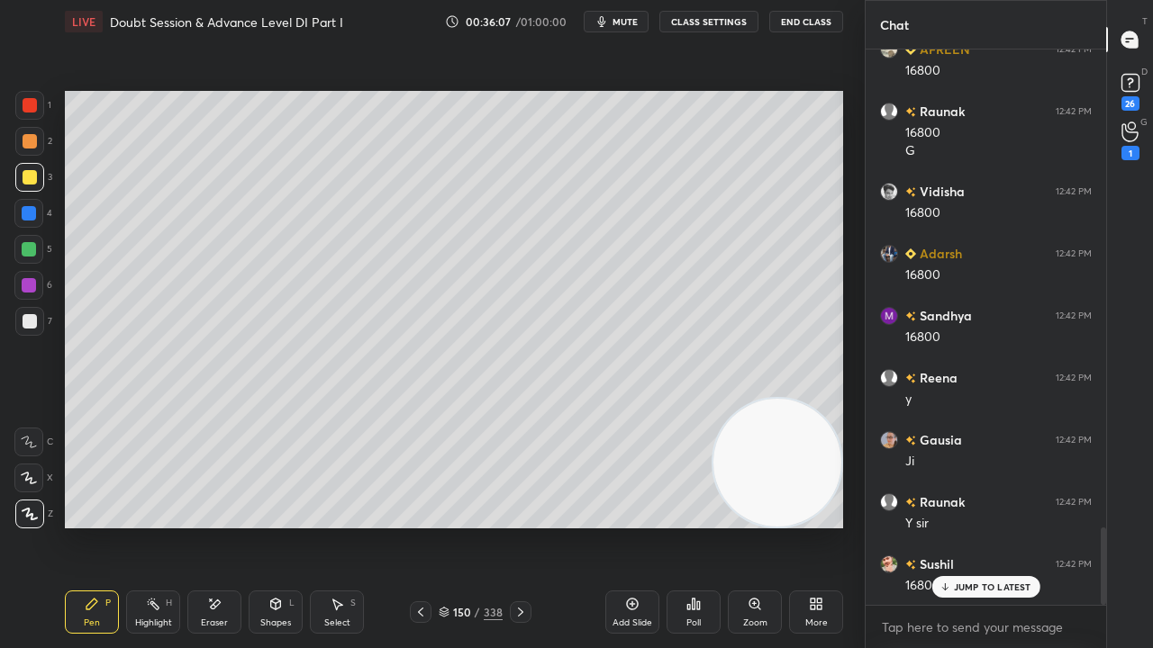
scroll to position [3514, 0]
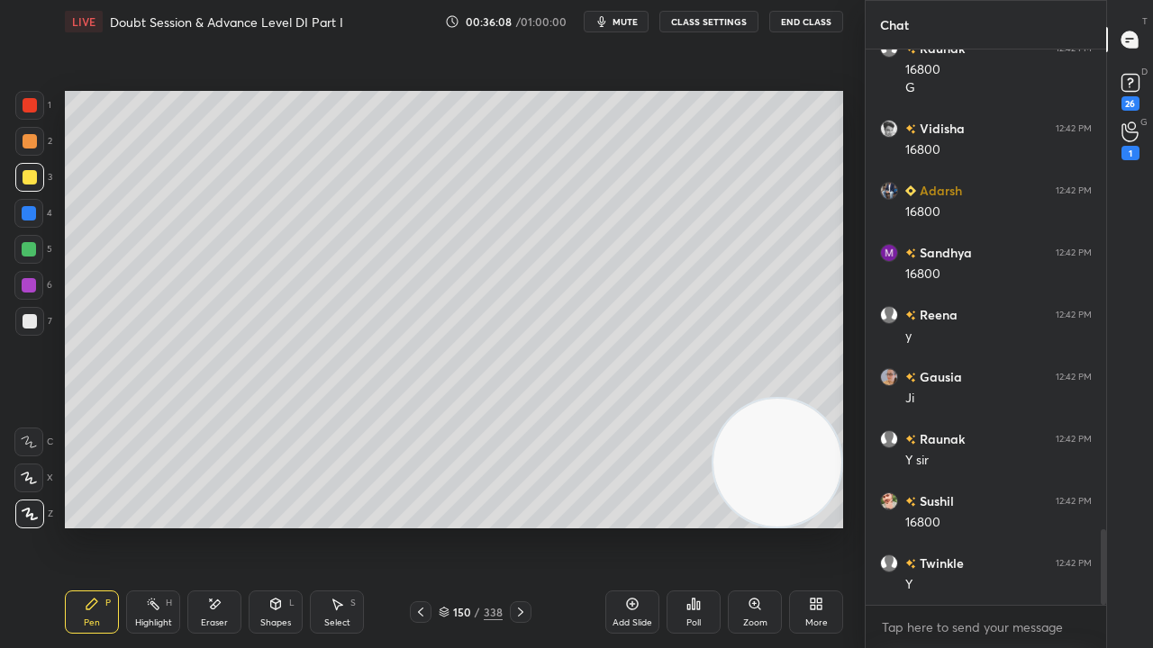
click at [27, 215] on div at bounding box center [29, 213] width 14 height 14
click at [424, 526] on icon at bounding box center [420, 612] width 14 height 14
click at [420, 526] on icon at bounding box center [420, 612] width 14 height 14
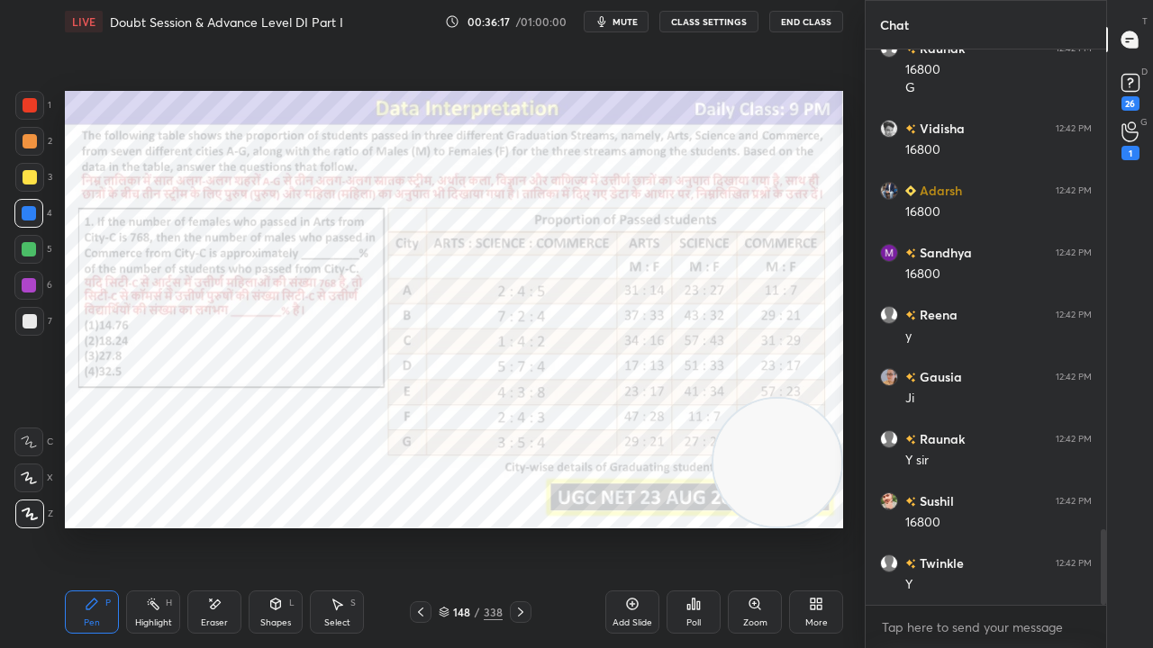
scroll to position [3557, 0]
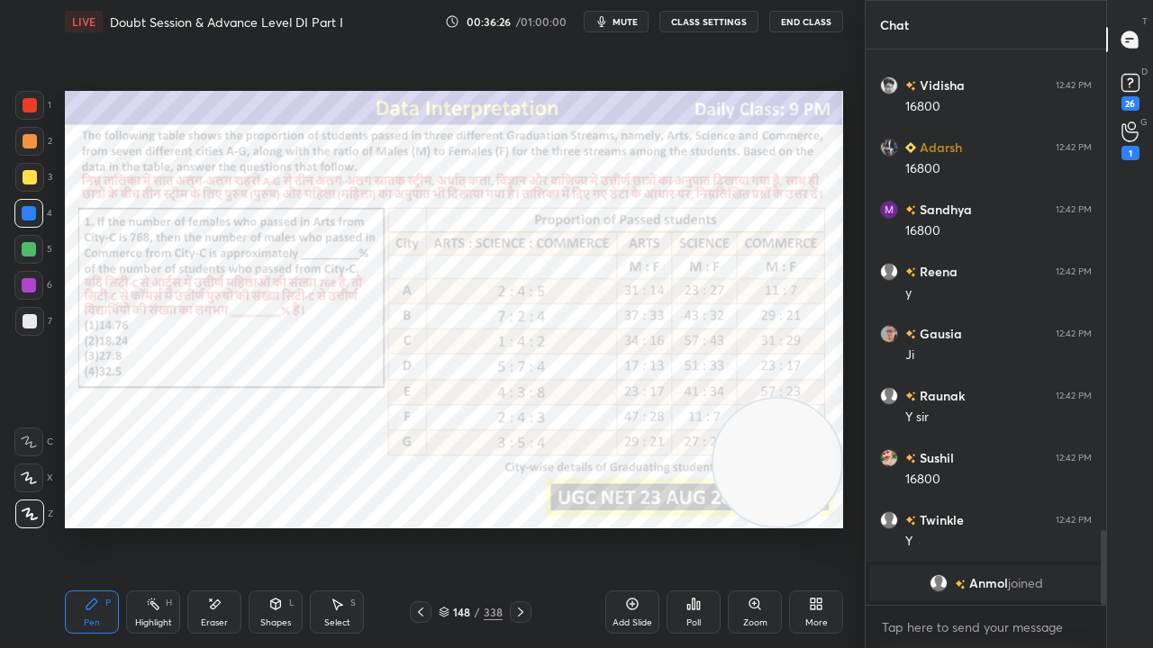
click at [522, 526] on icon at bounding box center [520, 612] width 14 height 14
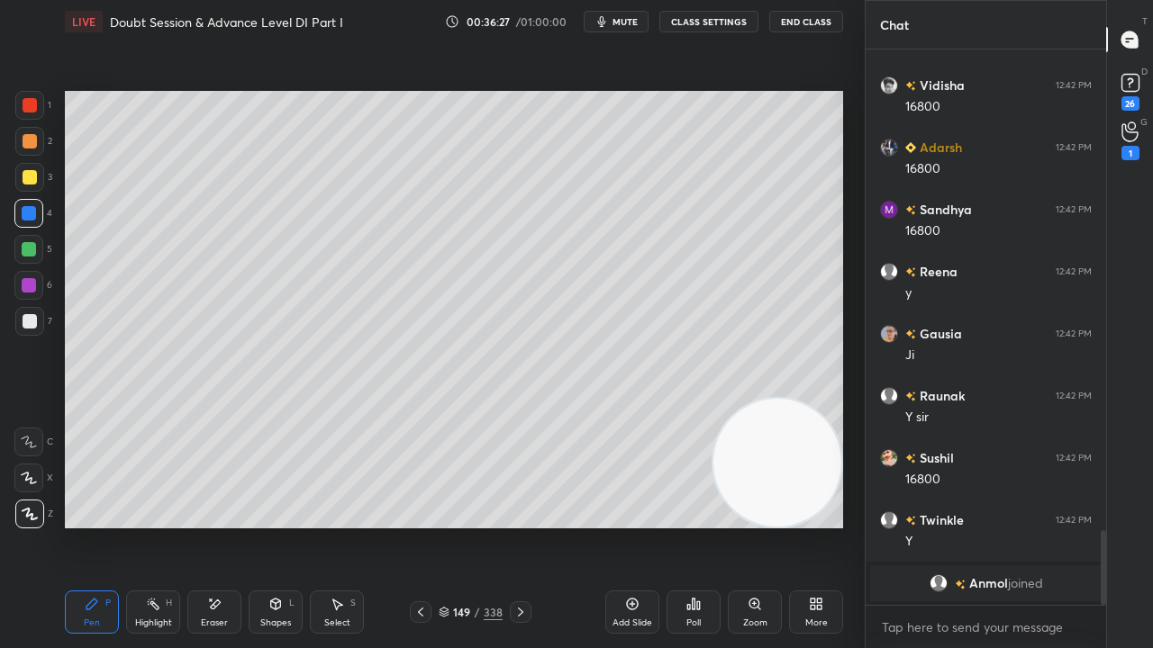
click at [520, 526] on icon at bounding box center [520, 612] width 14 height 14
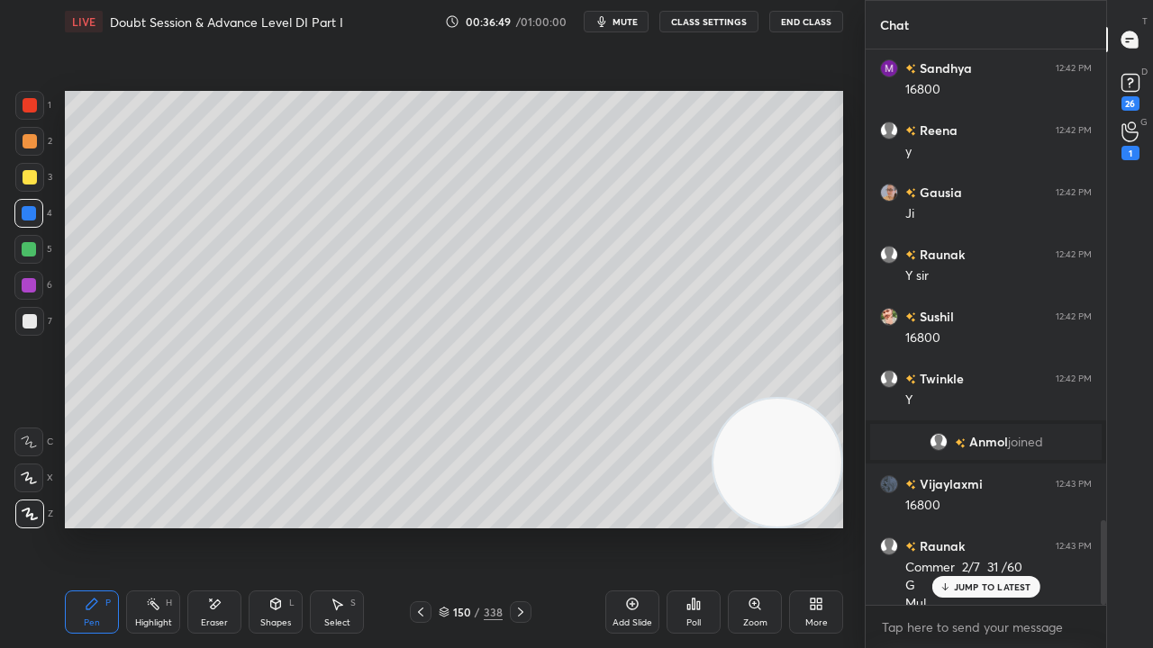
scroll to position [3085, 0]
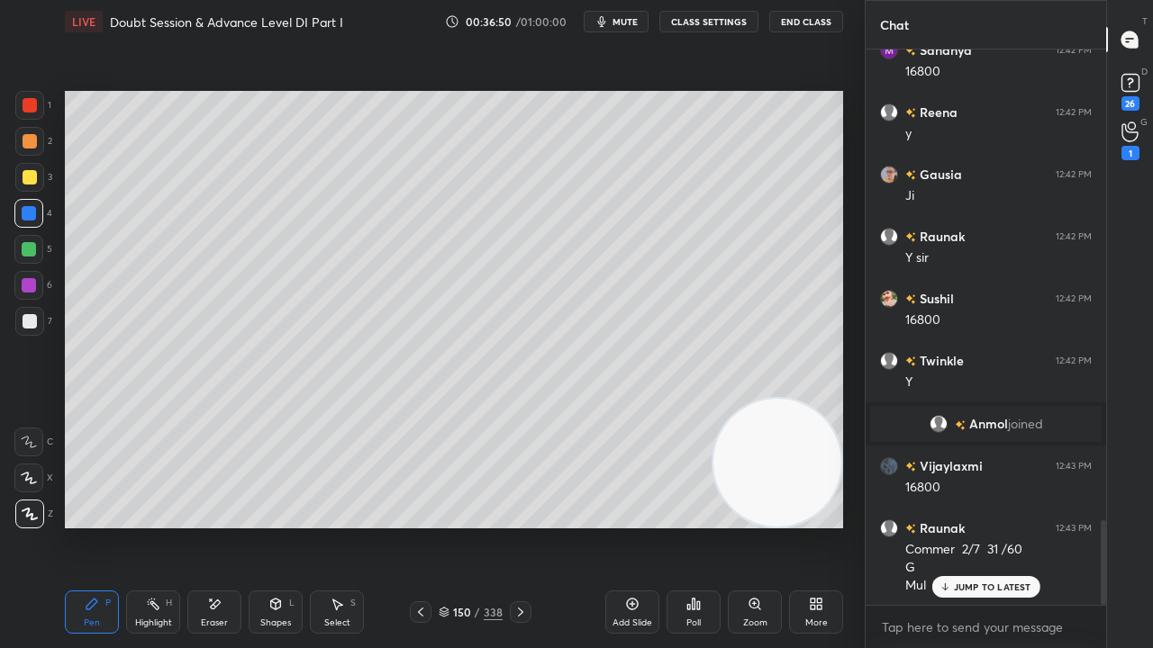
click at [31, 318] on div at bounding box center [30, 321] width 14 height 14
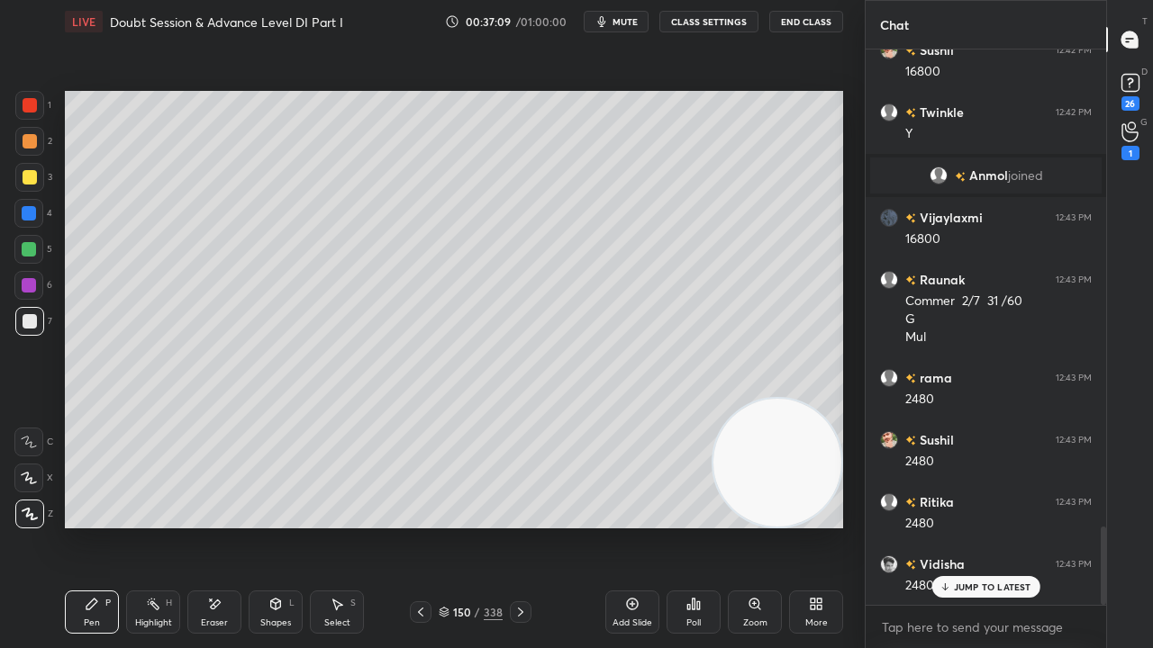
scroll to position [3377, 0]
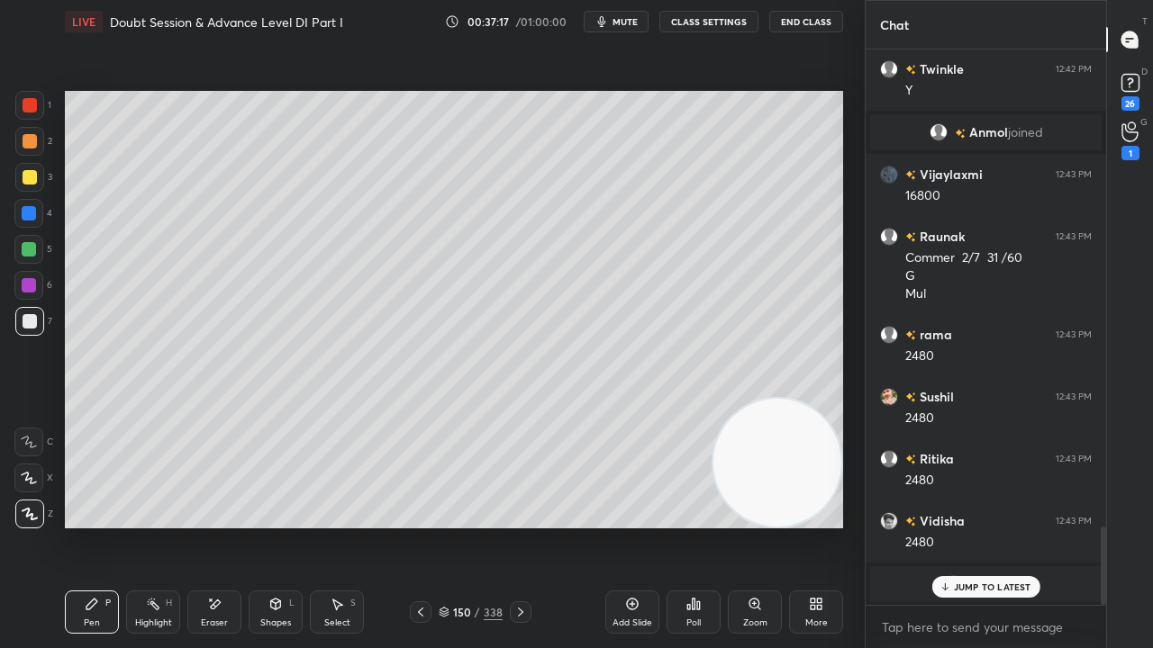
drag, startPoint x: 32, startPoint y: 181, endPoint x: 46, endPoint y: 207, distance: 29.8
click at [32, 180] on div at bounding box center [30, 177] width 14 height 14
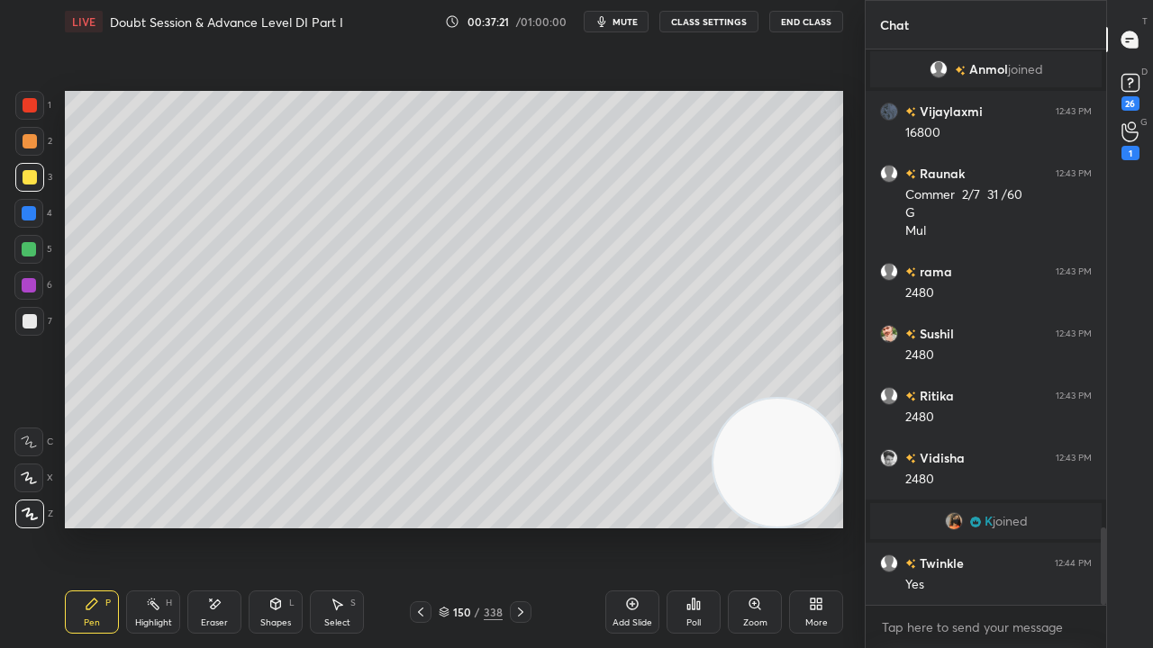
click at [422, 526] on icon at bounding box center [420, 612] width 14 height 14
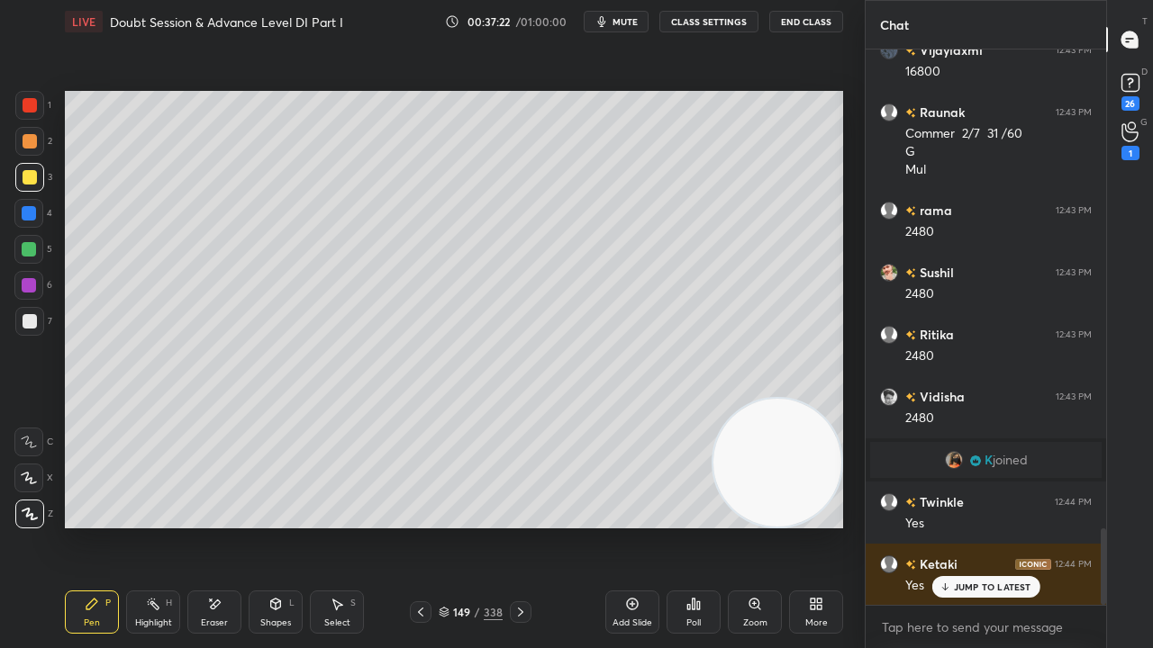
click at [416, 526] on icon at bounding box center [420, 612] width 14 height 14
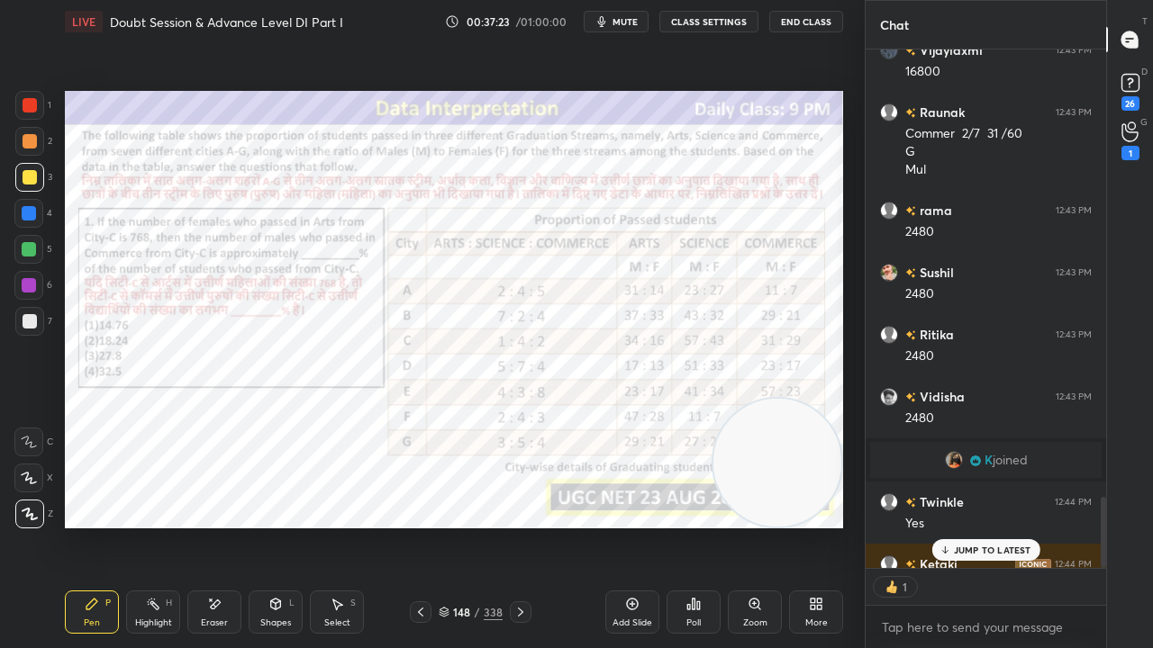
scroll to position [3601, 0]
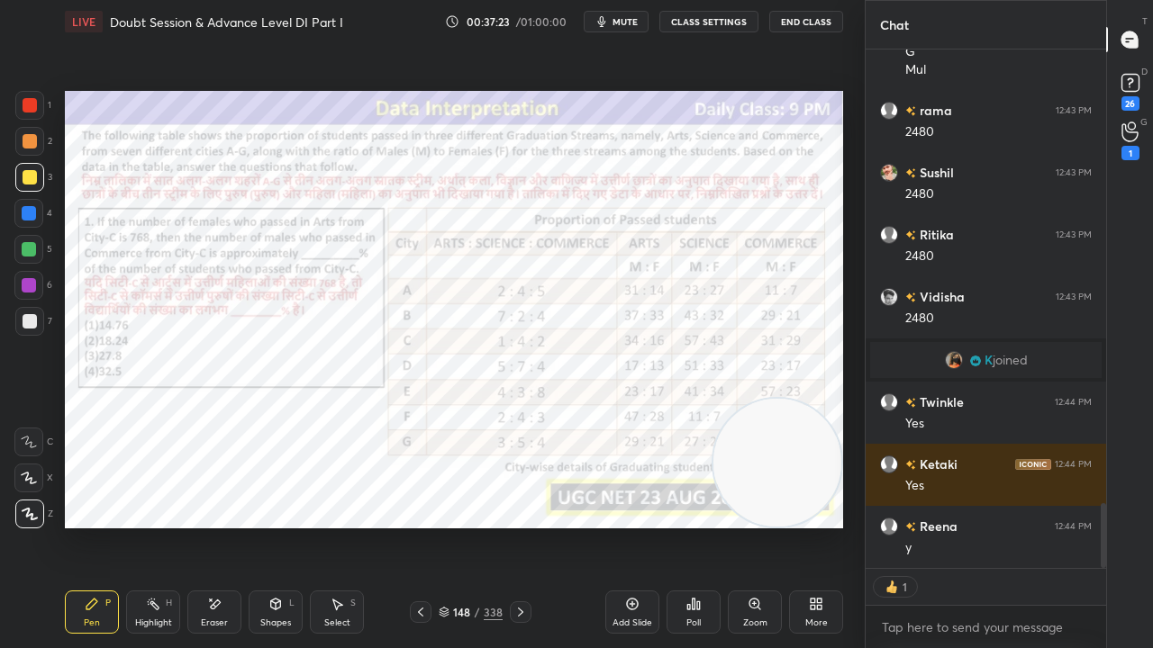
click at [28, 98] on div at bounding box center [30, 105] width 14 height 14
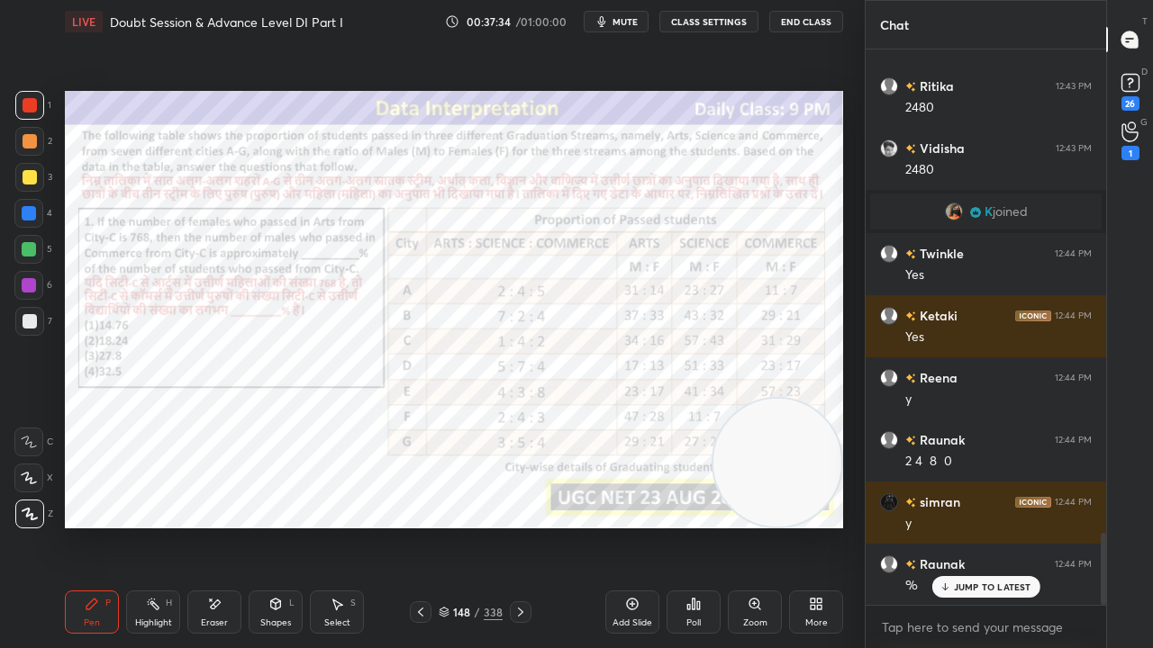
scroll to position [3768, 0]
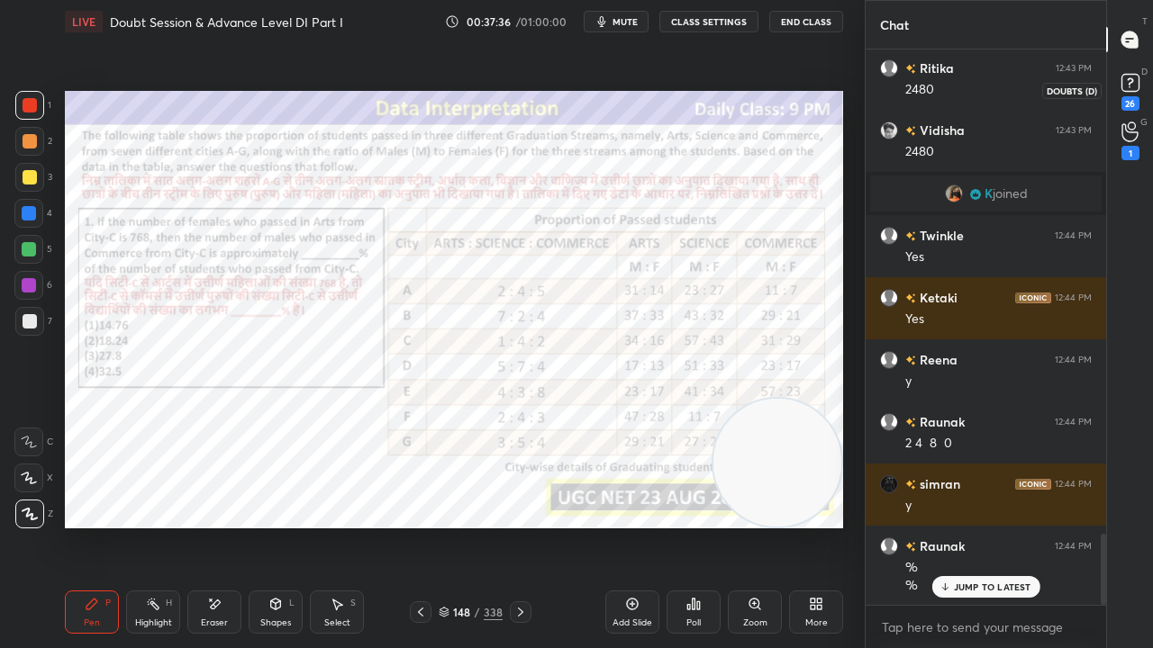
click at [1135, 83] on rect at bounding box center [1129, 83] width 17 height 17
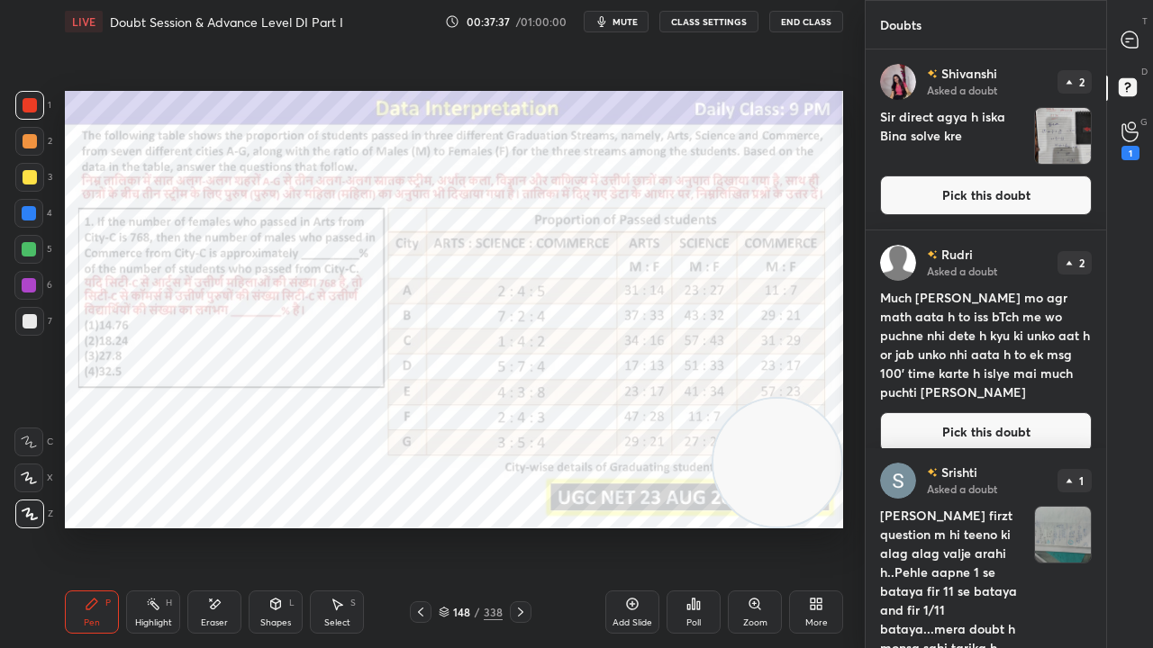
drag, startPoint x: 986, startPoint y: 187, endPoint x: 954, endPoint y: 190, distance: 32.5
click at [985, 188] on button "Pick this doubt" at bounding box center [986, 196] width 212 height 40
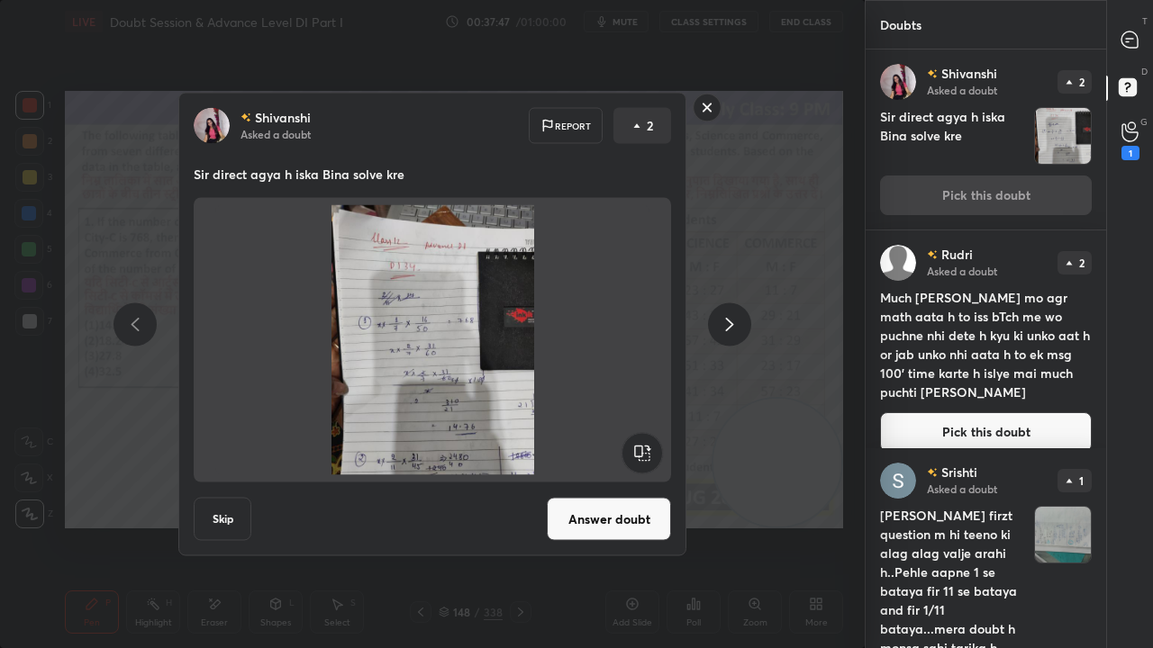
drag, startPoint x: 704, startPoint y: 103, endPoint x: 755, endPoint y: 103, distance: 50.4
click at [703, 104] on rect at bounding box center [707, 108] width 28 height 28
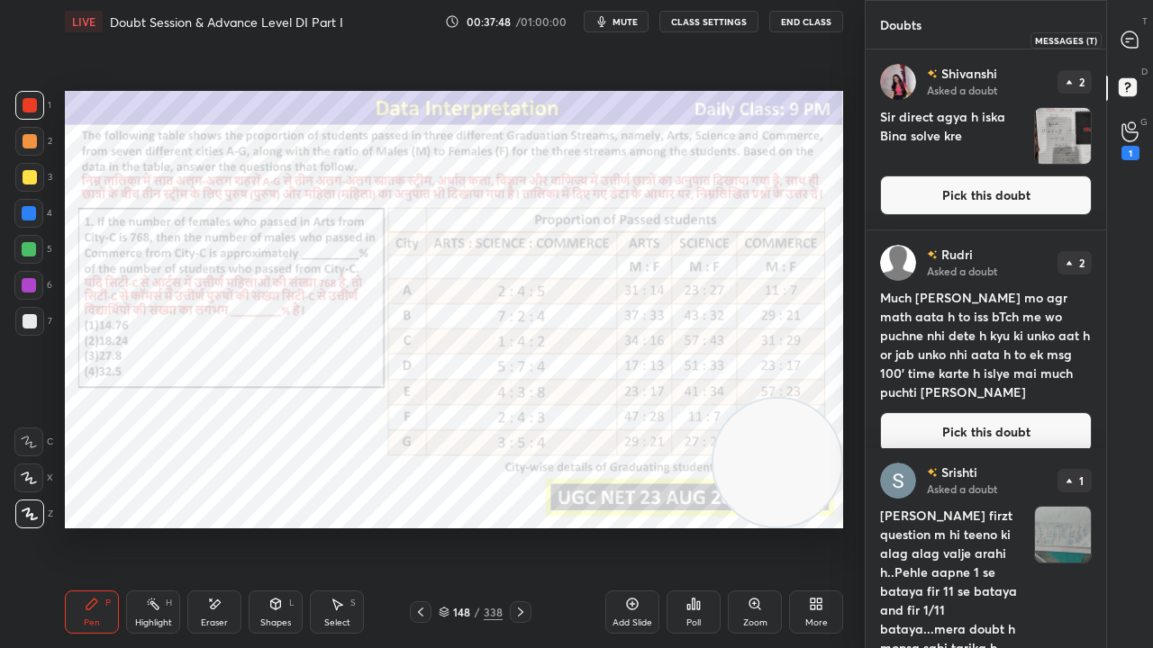
drag, startPoint x: 1135, startPoint y: 39, endPoint x: 1128, endPoint y: 54, distance: 16.9
click at [1135, 40] on icon at bounding box center [1129, 40] width 16 height 16
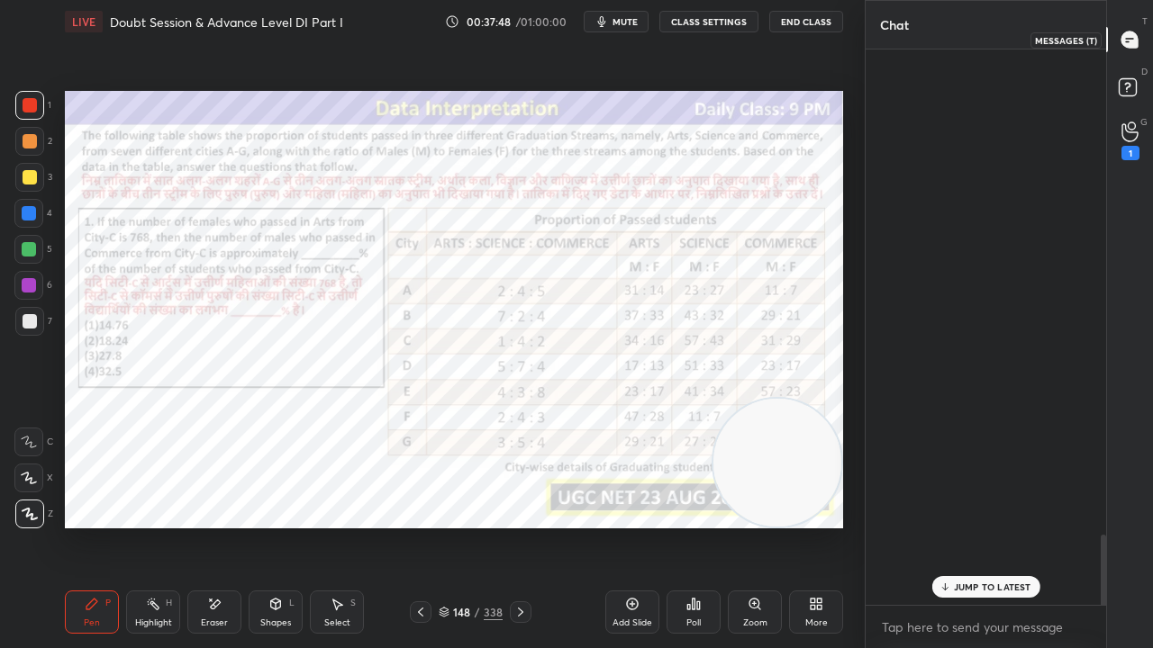
scroll to position [550, 235]
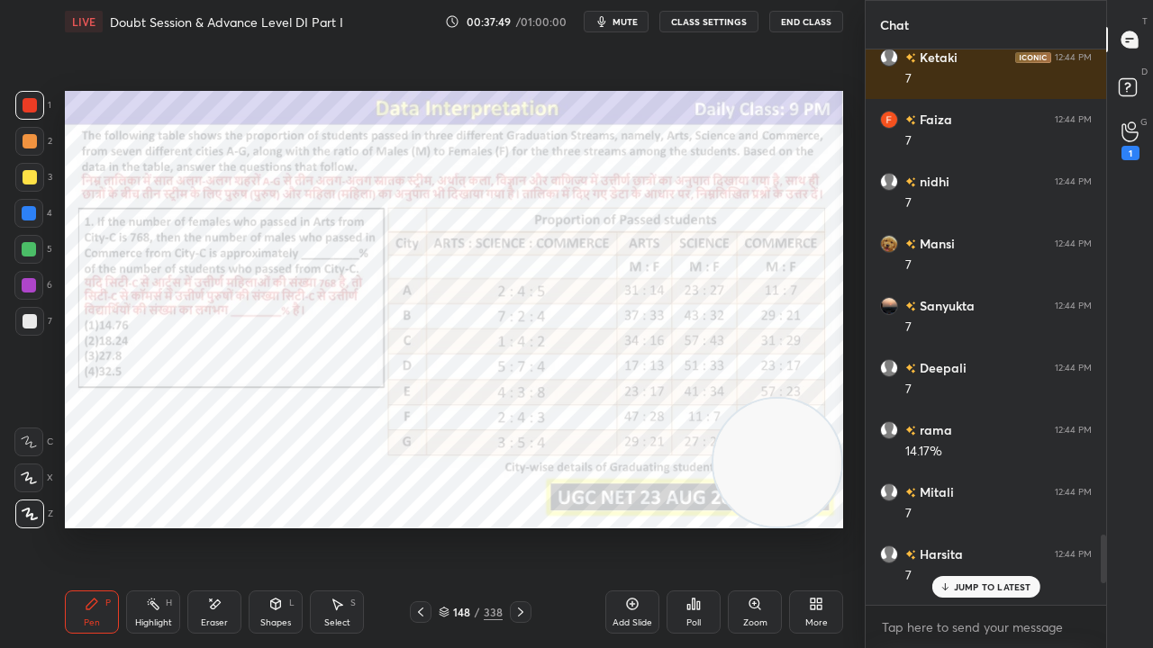
click at [974, 526] on p "JUMP TO LATEST" at bounding box center [992, 587] width 77 height 11
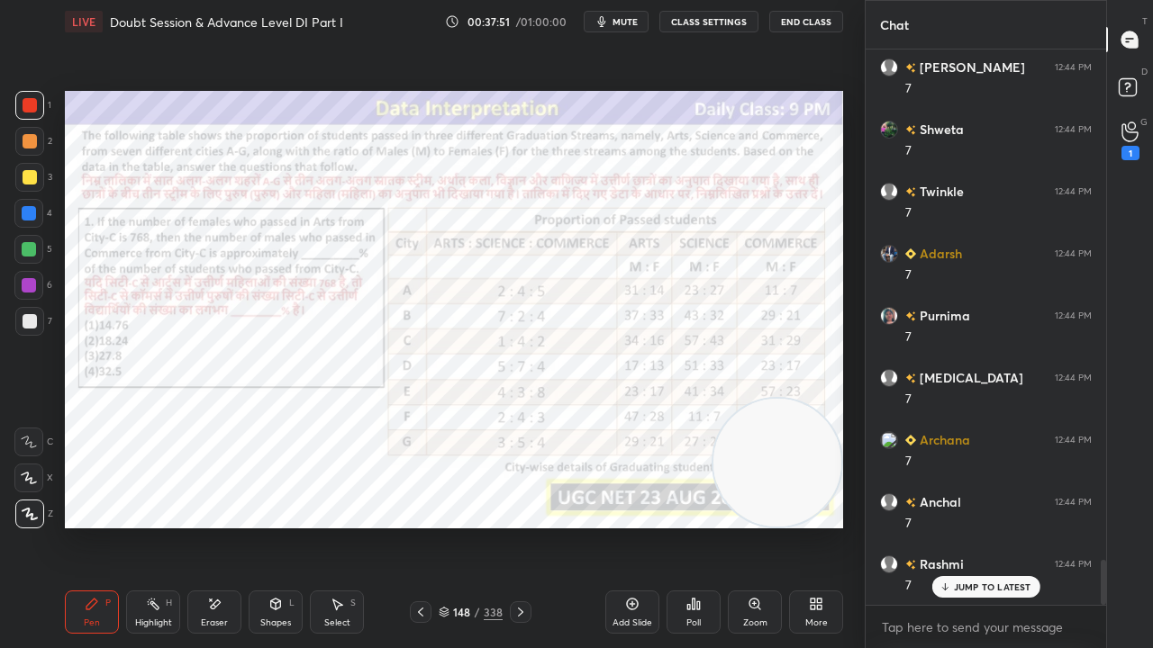
scroll to position [6401, 0]
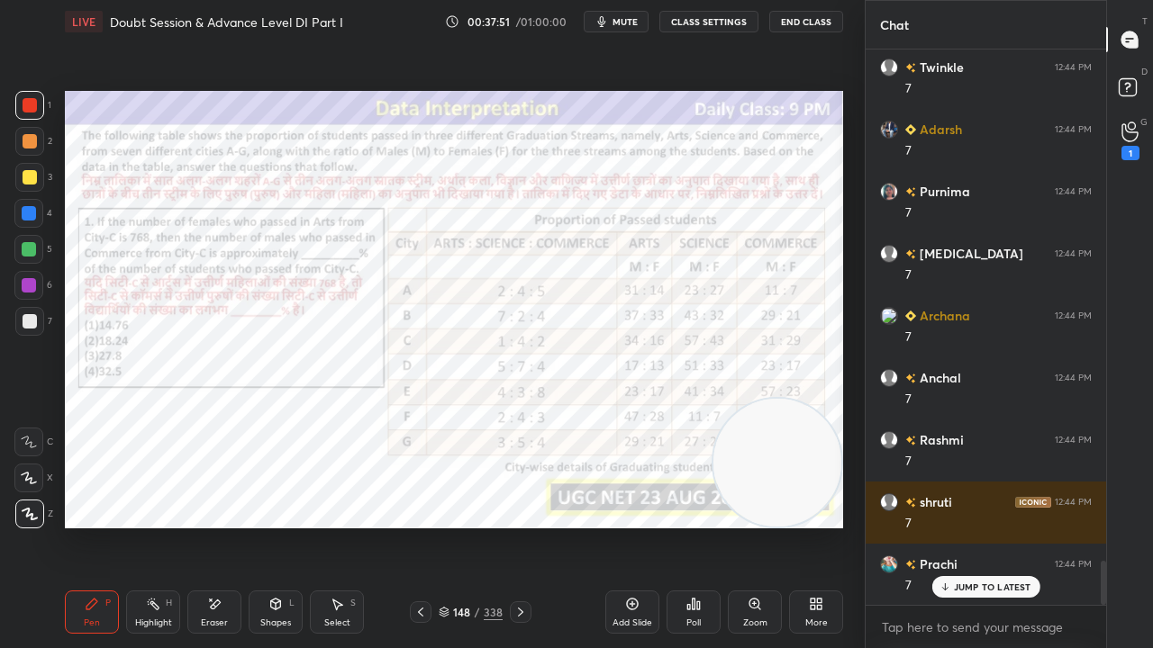
click at [520, 526] on icon at bounding box center [520, 612] width 14 height 14
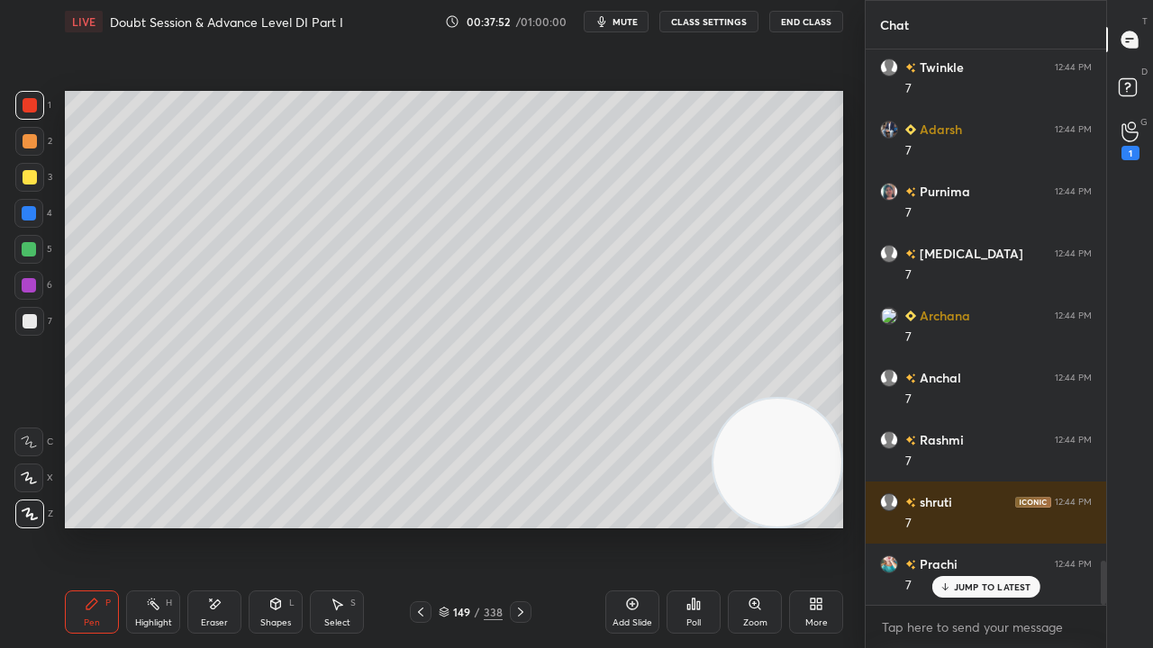
click at [519, 526] on icon at bounding box center [520, 612] width 5 height 9
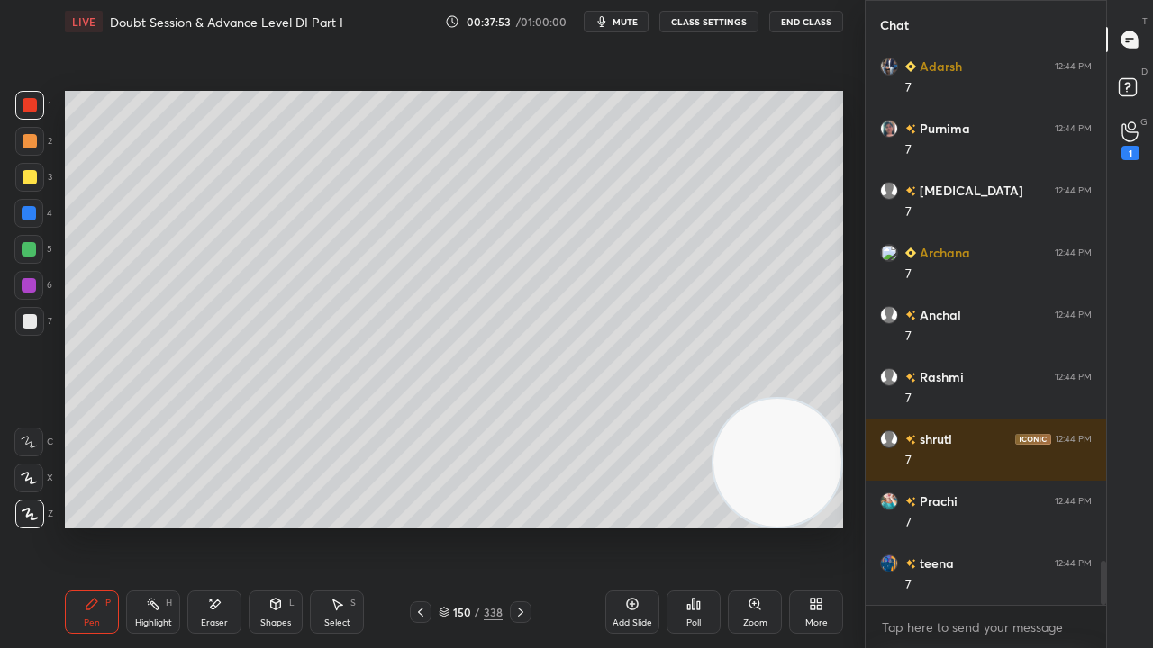
click at [29, 276] on div at bounding box center [28, 285] width 29 height 29
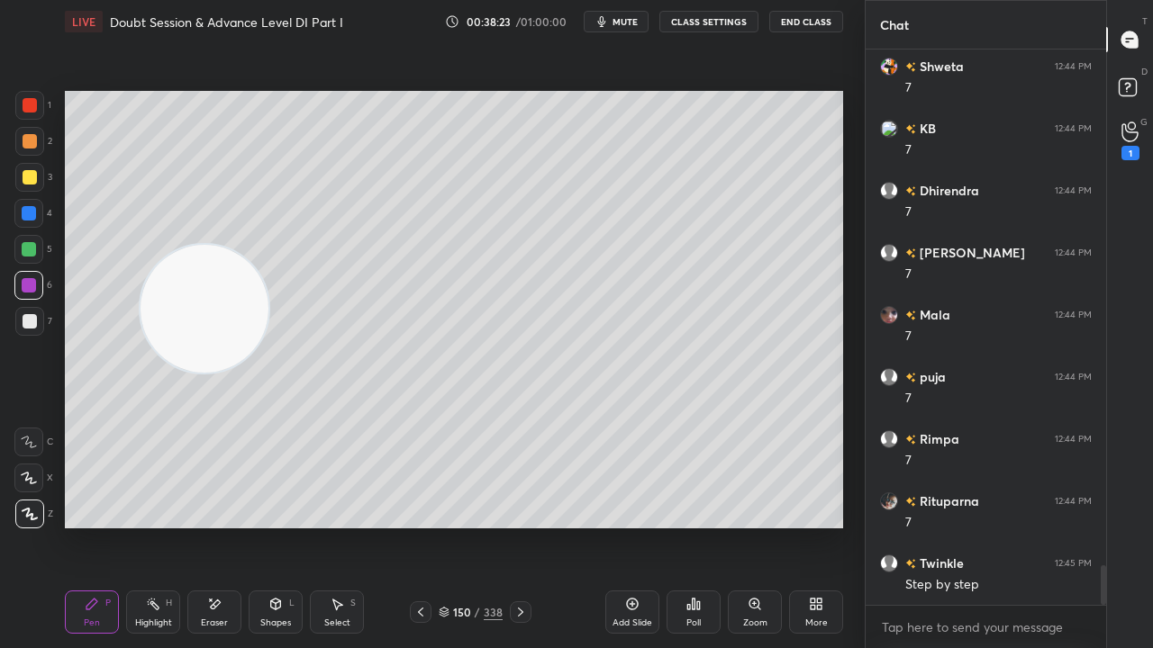
scroll to position [7271, 0]
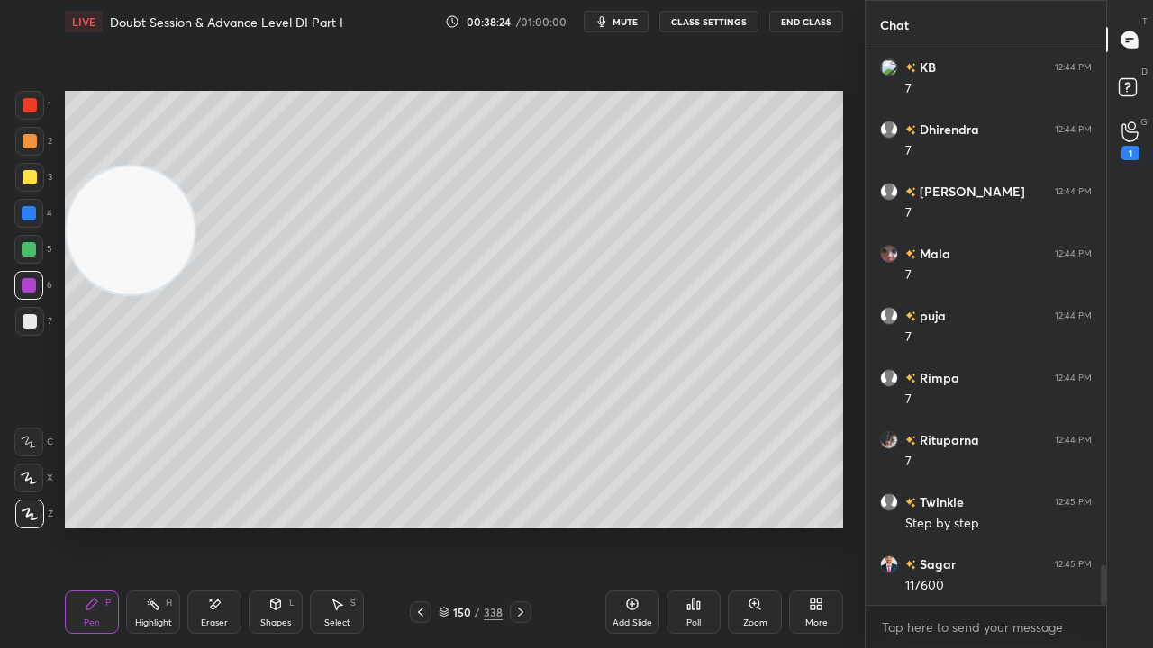
drag, startPoint x: 786, startPoint y: 460, endPoint x: 108, endPoint y: 223, distance: 718.3
click at [108, 223] on video at bounding box center [131, 231] width 128 height 128
click at [30, 177] on div at bounding box center [30, 177] width 14 height 14
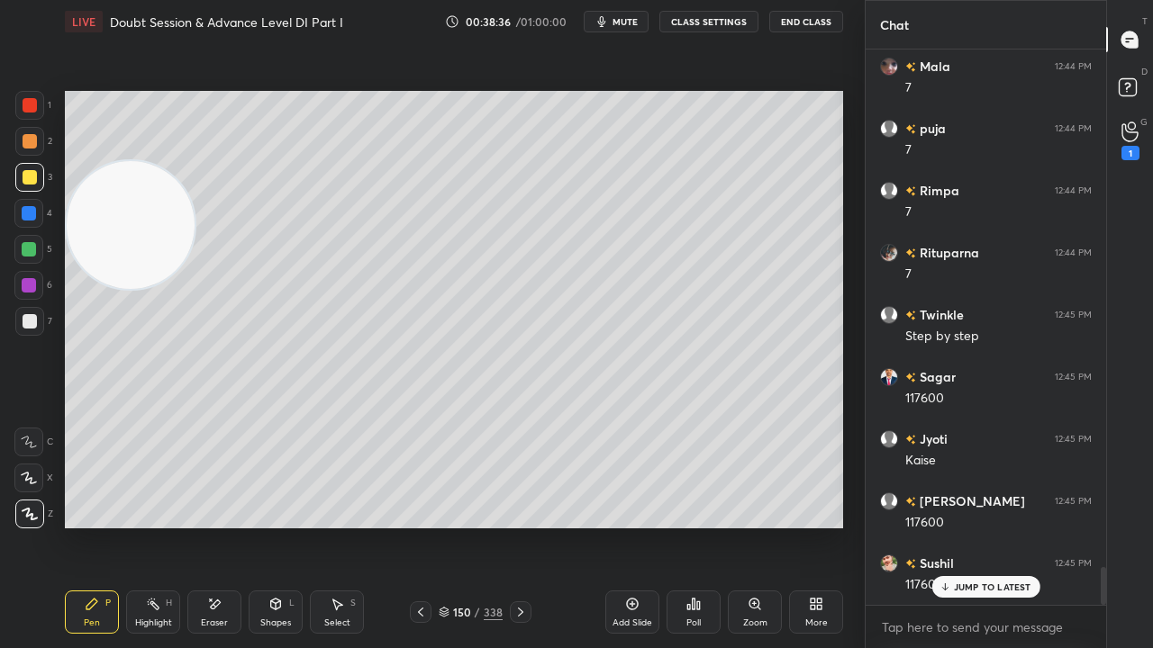
scroll to position [7520, 0]
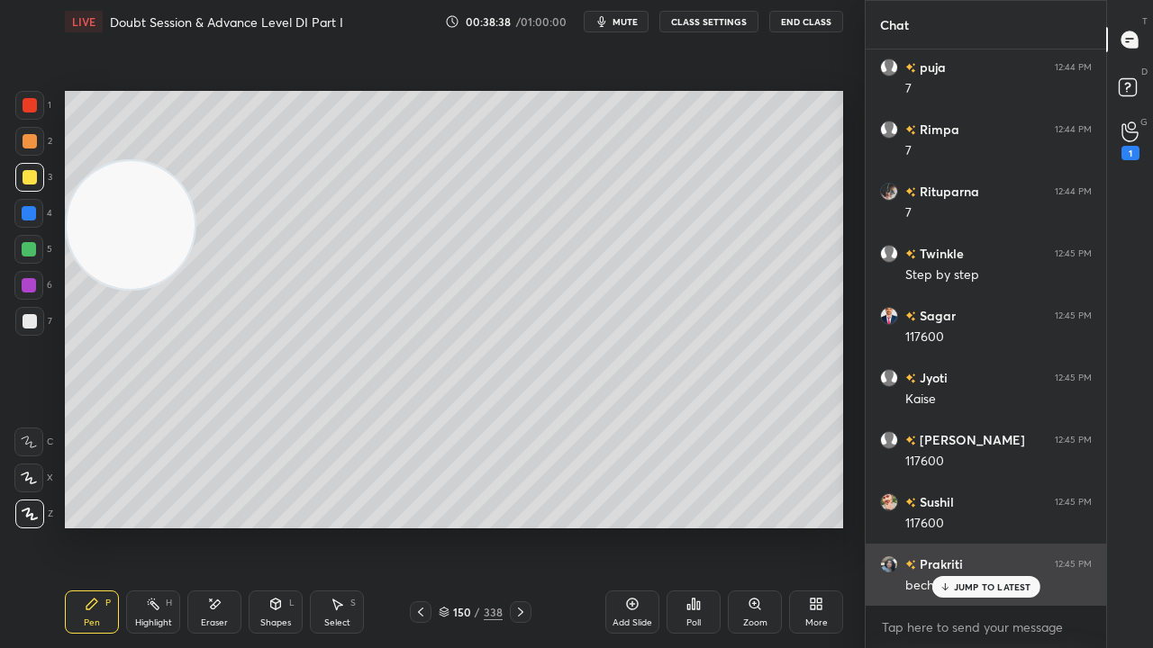
drag, startPoint x: 978, startPoint y: 594, endPoint x: 964, endPoint y: 594, distance: 14.4
click at [976, 526] on div "JUMP TO LATEST" at bounding box center [985, 587] width 108 height 22
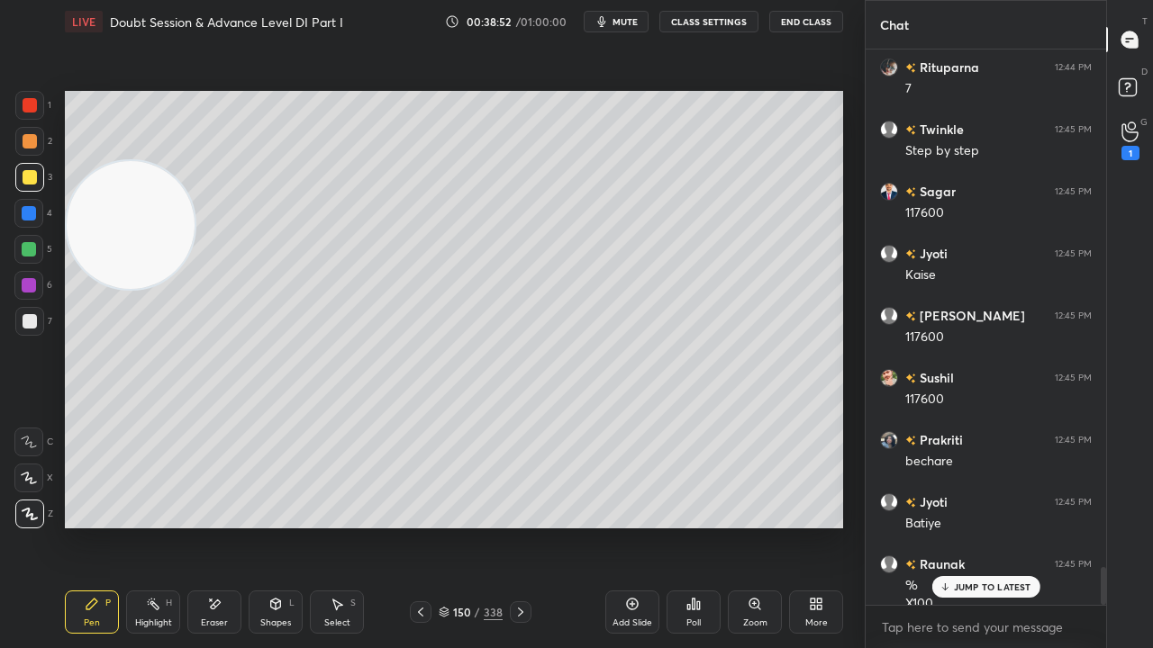
scroll to position [7662, 0]
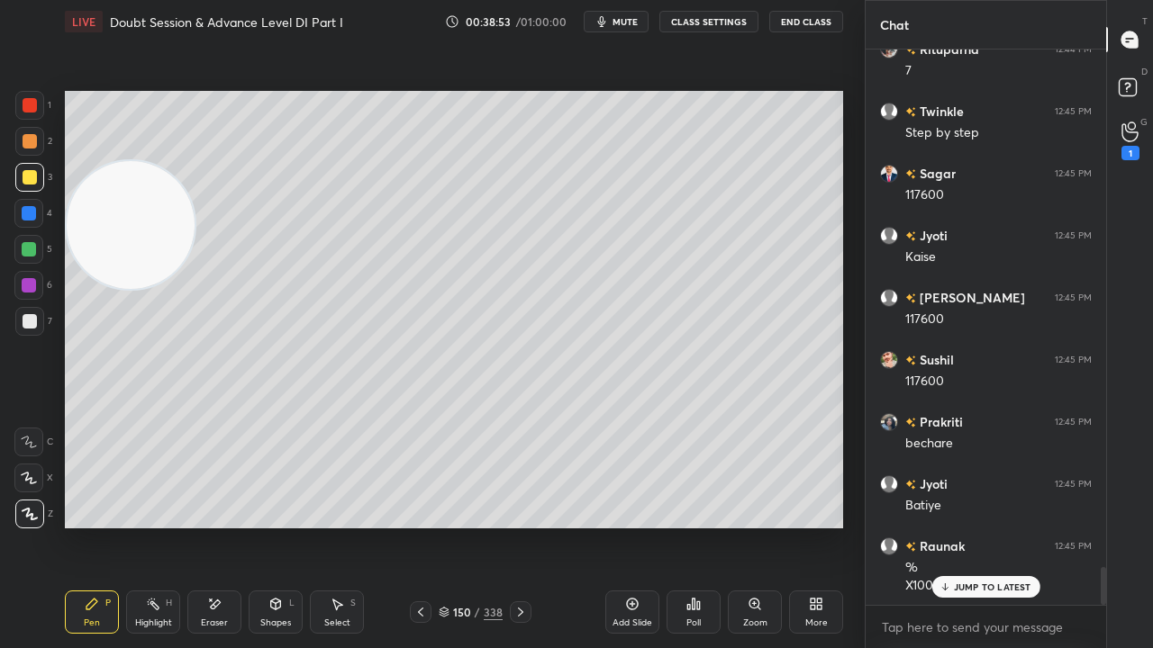
click at [29, 108] on div at bounding box center [30, 105] width 14 height 14
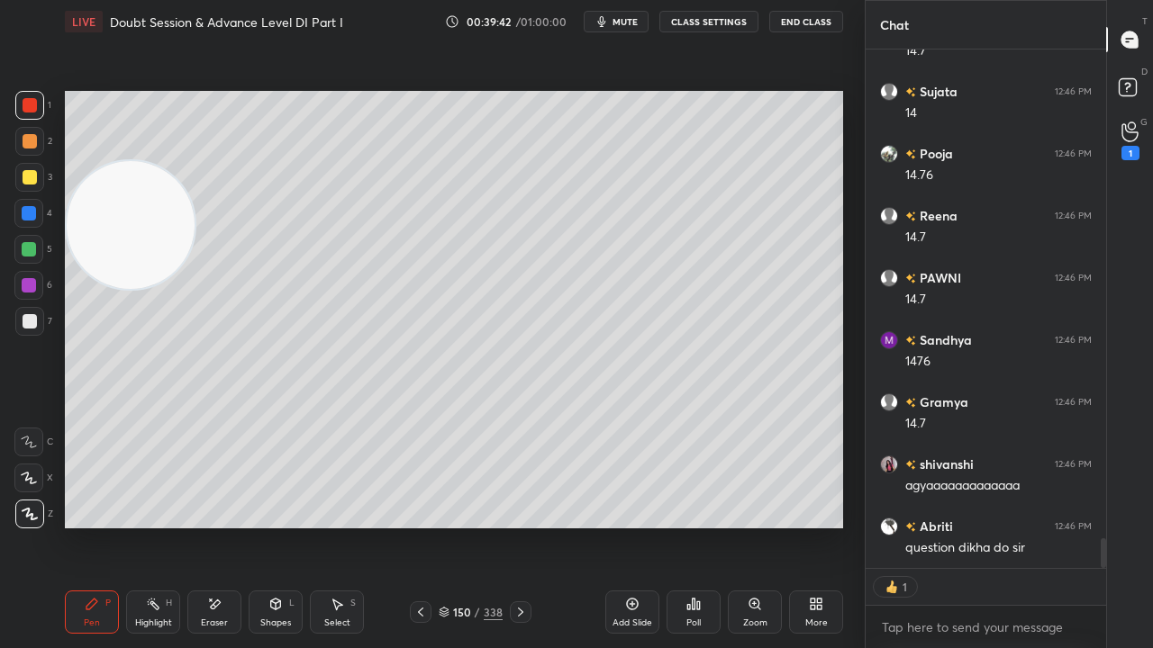
scroll to position [8489, 0]
click at [430, 526] on div at bounding box center [421, 613] width 22 height 22
click at [429, 526] on div at bounding box center [421, 613] width 22 height 22
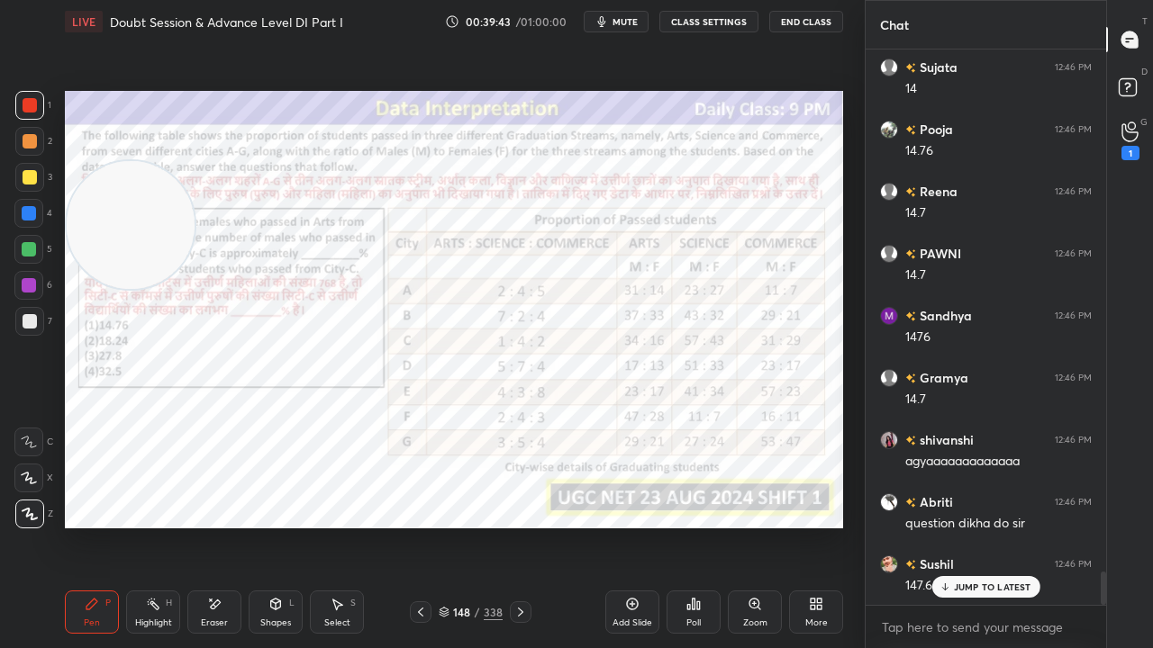
scroll to position [8451, 0]
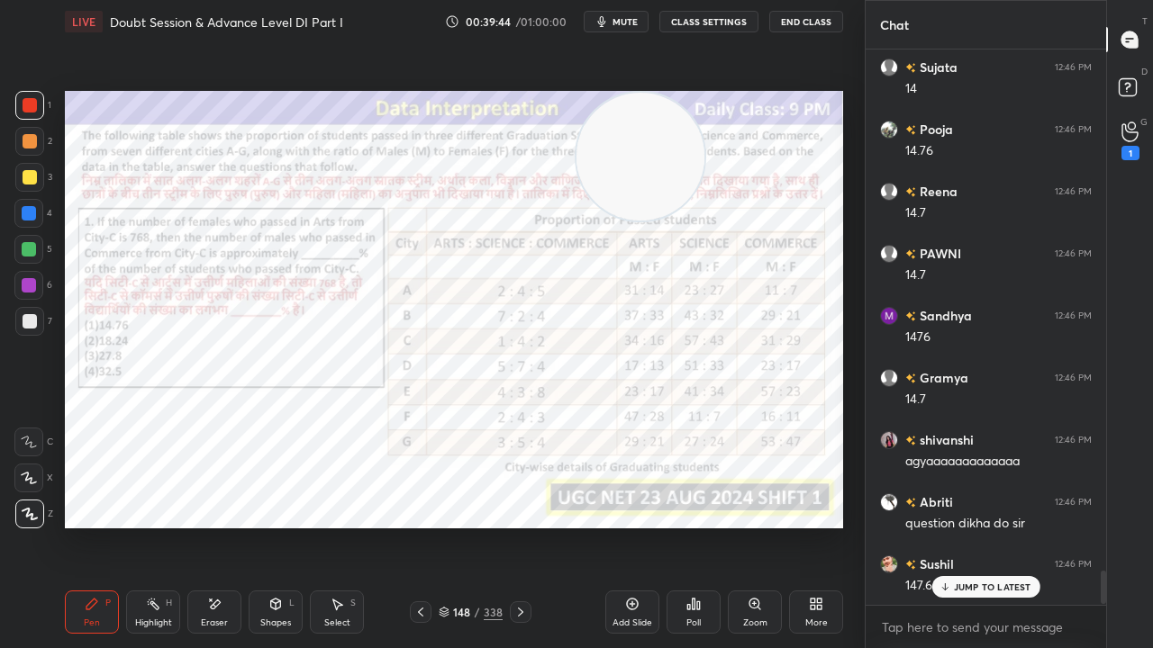
drag, startPoint x: 204, startPoint y: 232, endPoint x: 729, endPoint y: 131, distance: 535.5
click at [704, 131] on video at bounding box center [640, 157] width 128 height 128
click at [29, 94] on div at bounding box center [29, 105] width 29 height 29
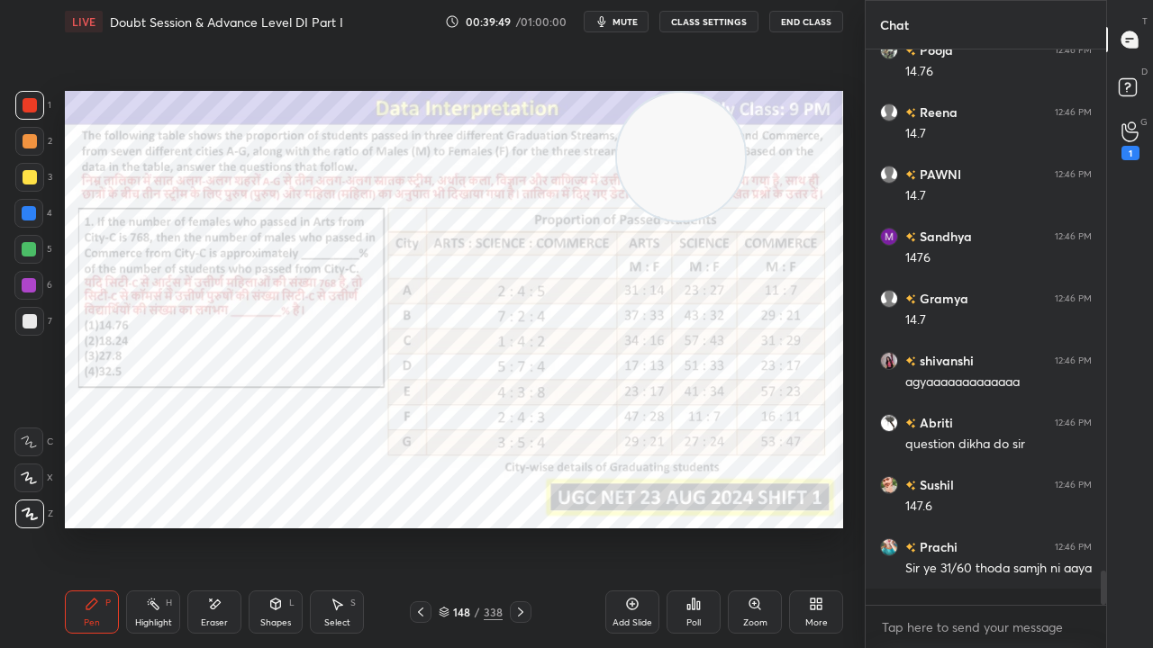
scroll to position [8591, 0]
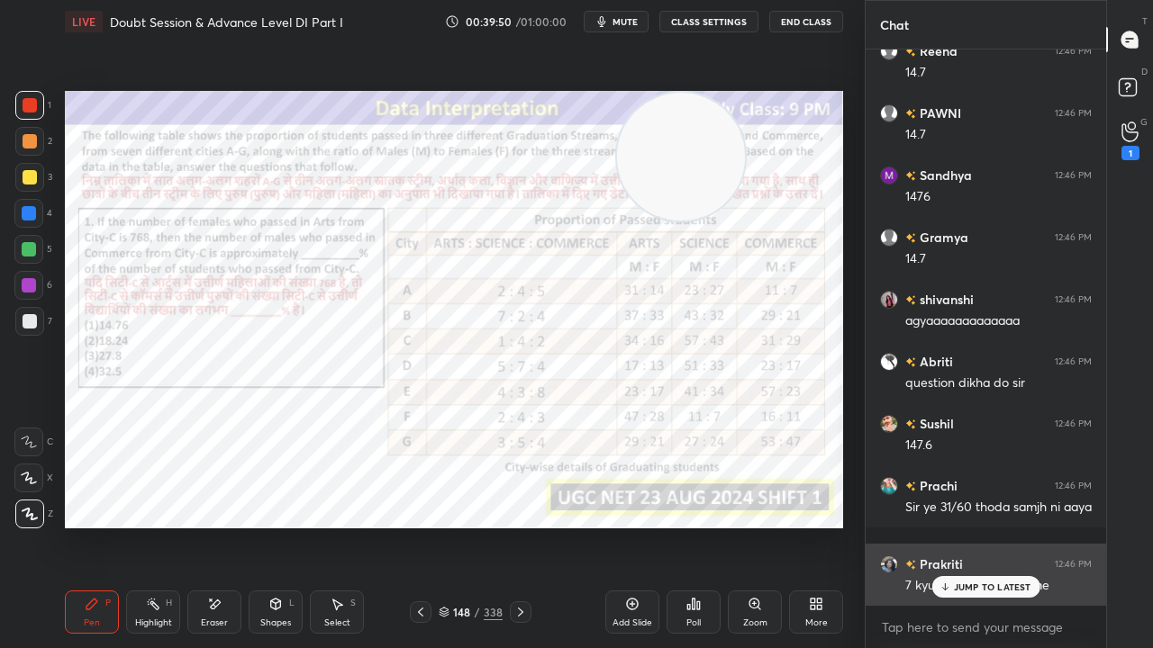
click at [985, 526] on p "JUMP TO LATEST" at bounding box center [992, 587] width 77 height 11
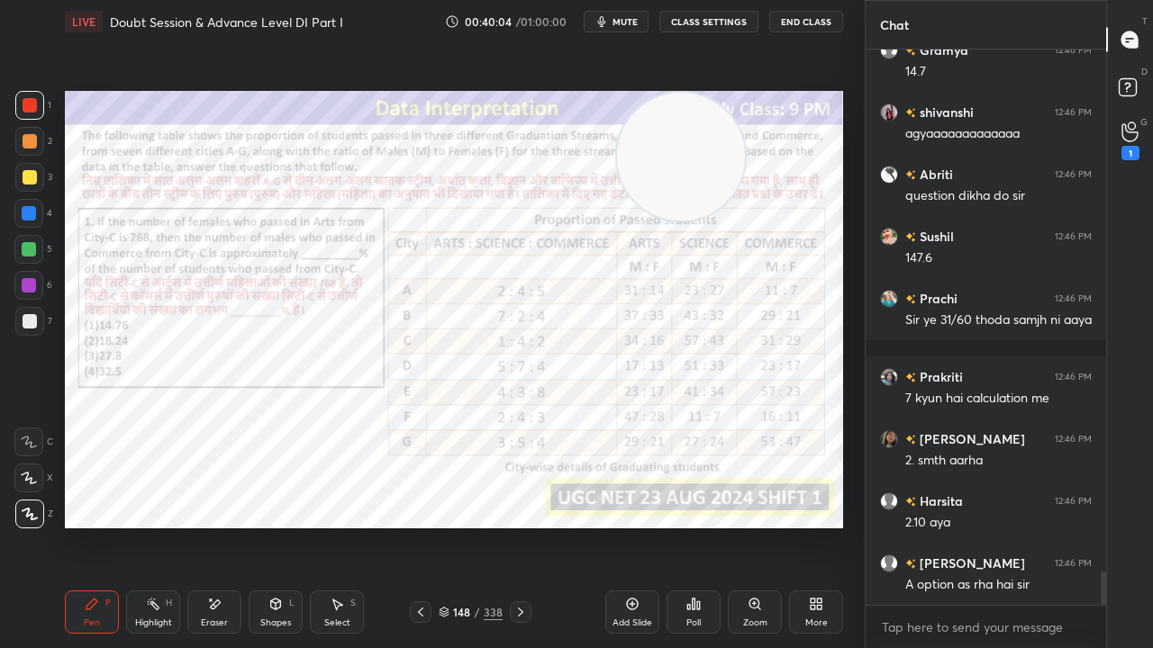
scroll to position [8840, 0]
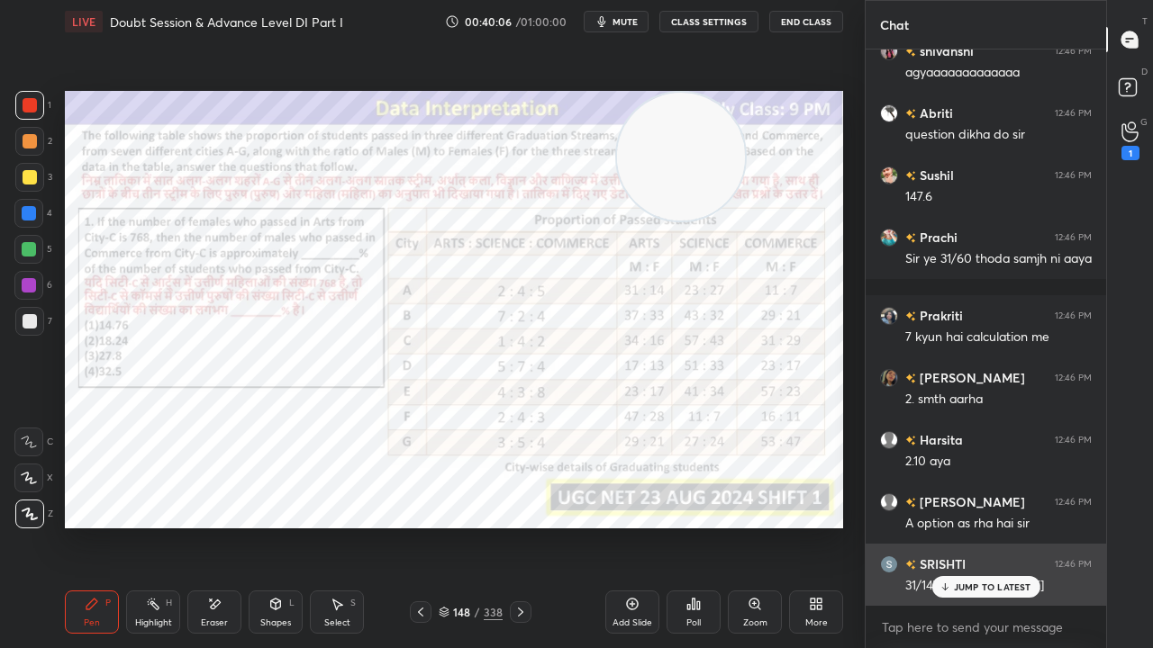
drag, startPoint x: 1010, startPoint y: 593, endPoint x: 973, endPoint y: 566, distance: 45.2
click at [1007, 526] on p "JUMP TO LATEST" at bounding box center [992, 587] width 77 height 11
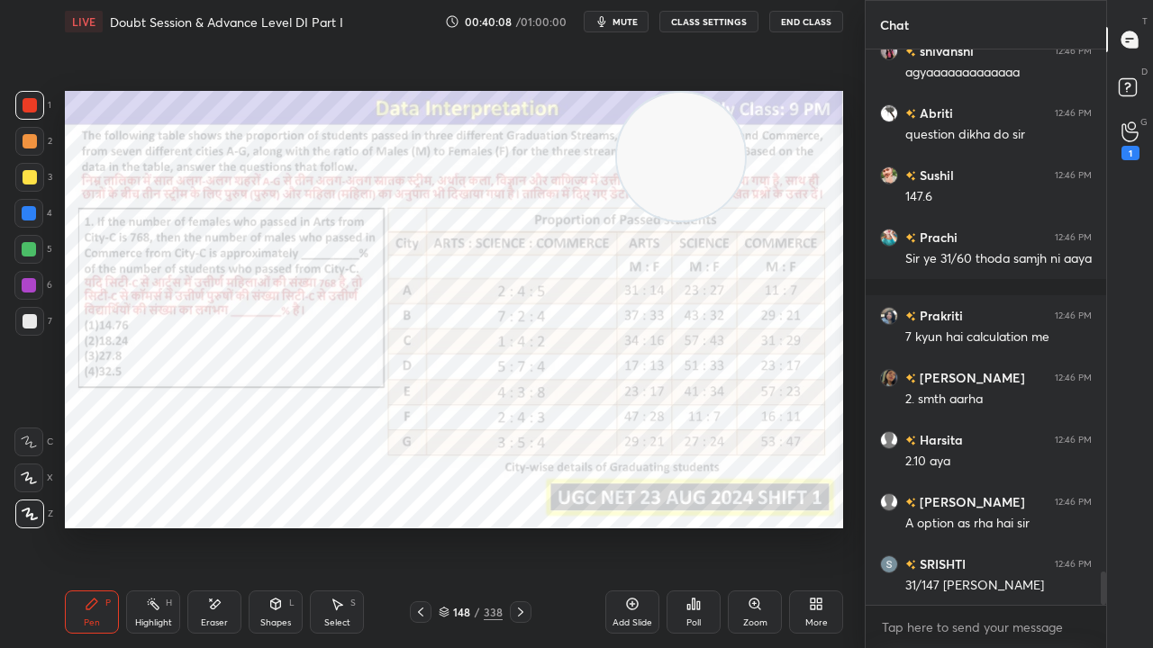
scroll to position [8919, 0]
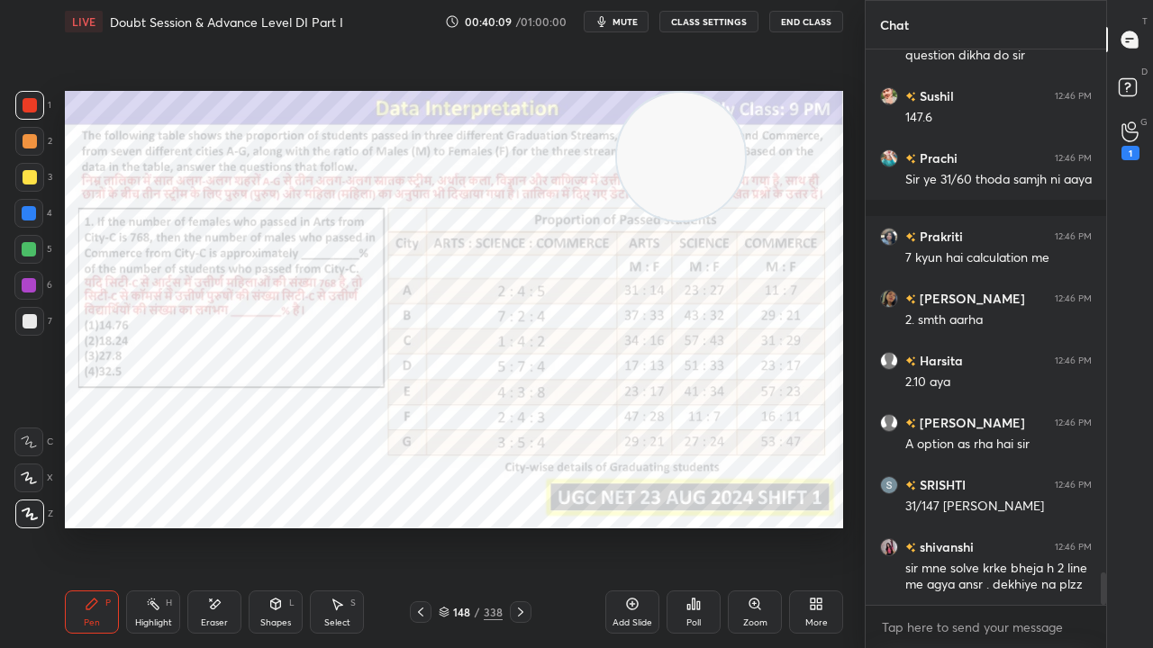
click at [522, 526] on icon at bounding box center [520, 612] width 14 height 14
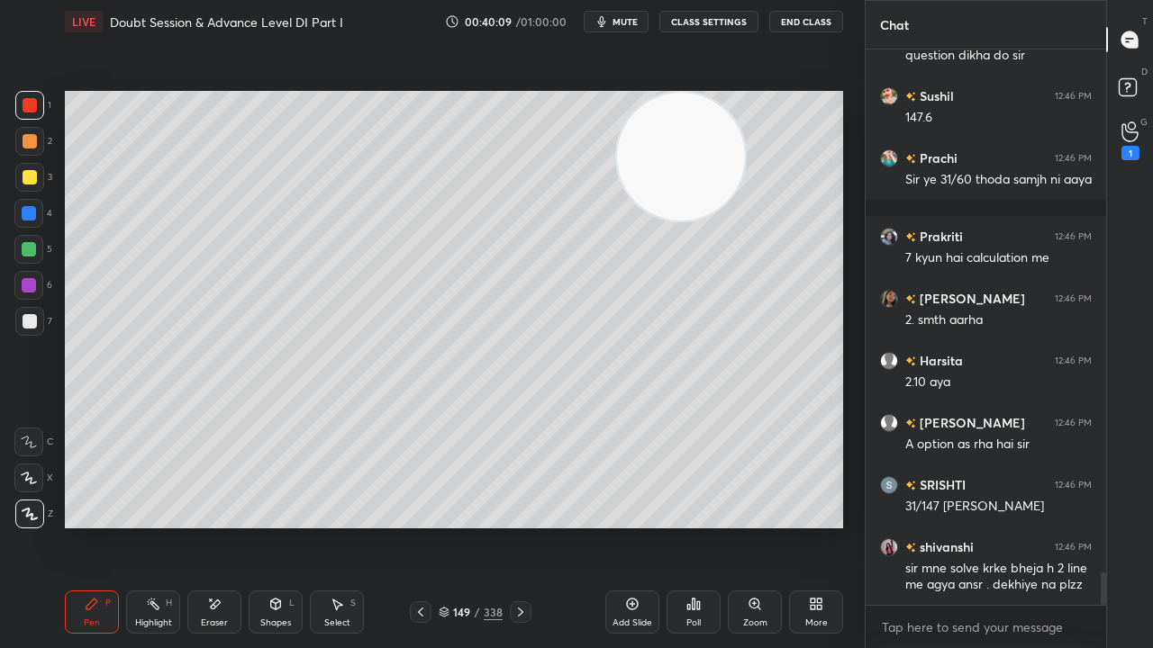
scroll to position [8980, 0]
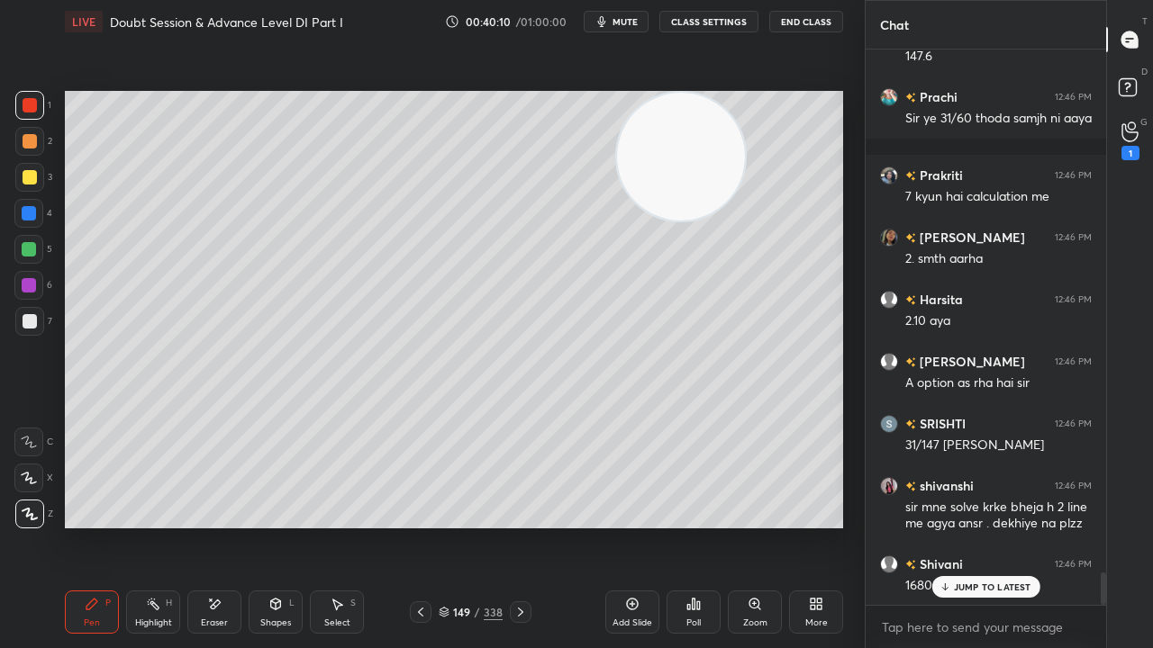
click at [520, 526] on icon at bounding box center [520, 612] width 14 height 14
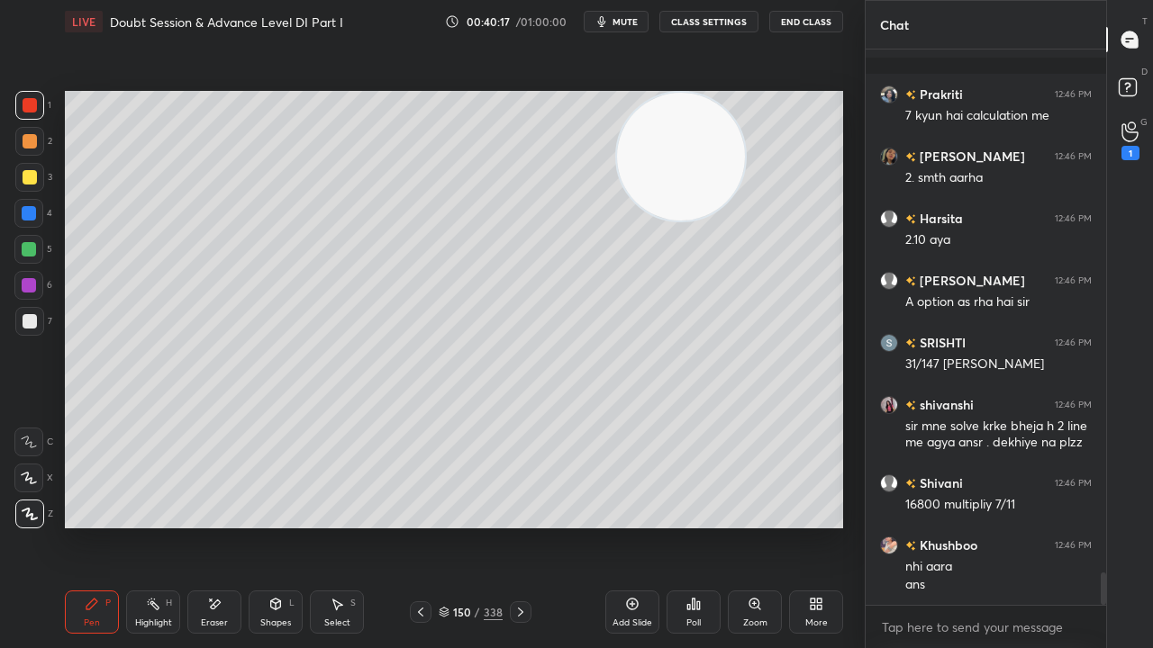
scroll to position [9105, 0]
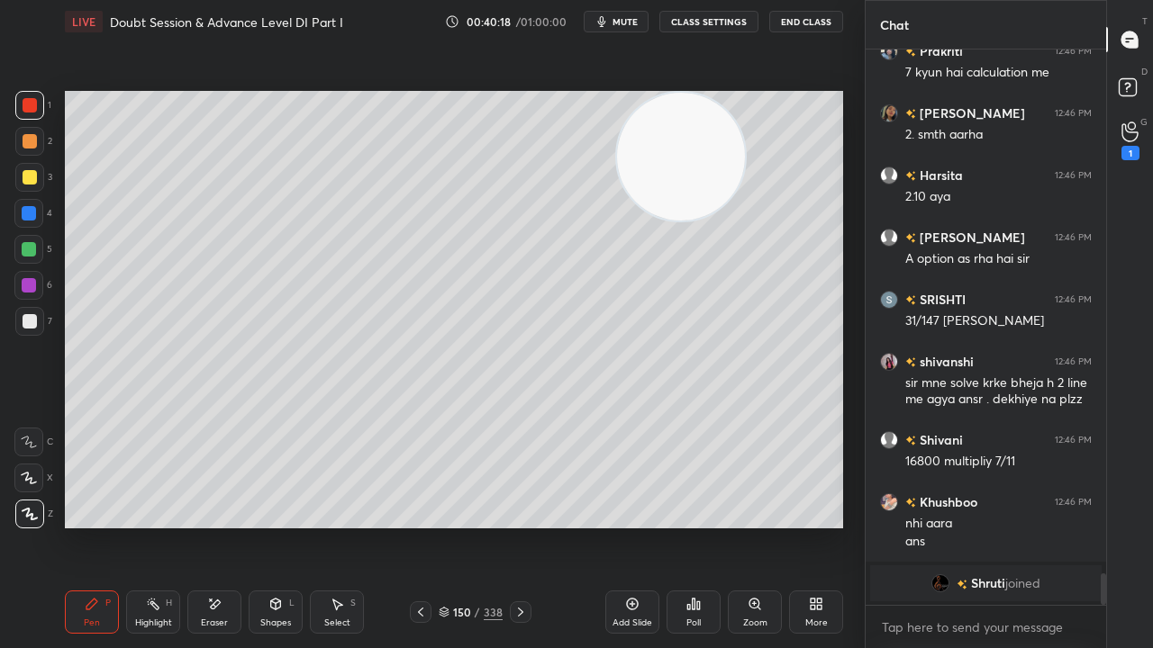
click at [421, 526] on icon at bounding box center [420, 612] width 14 height 14
click at [419, 526] on icon at bounding box center [420, 612] width 14 height 14
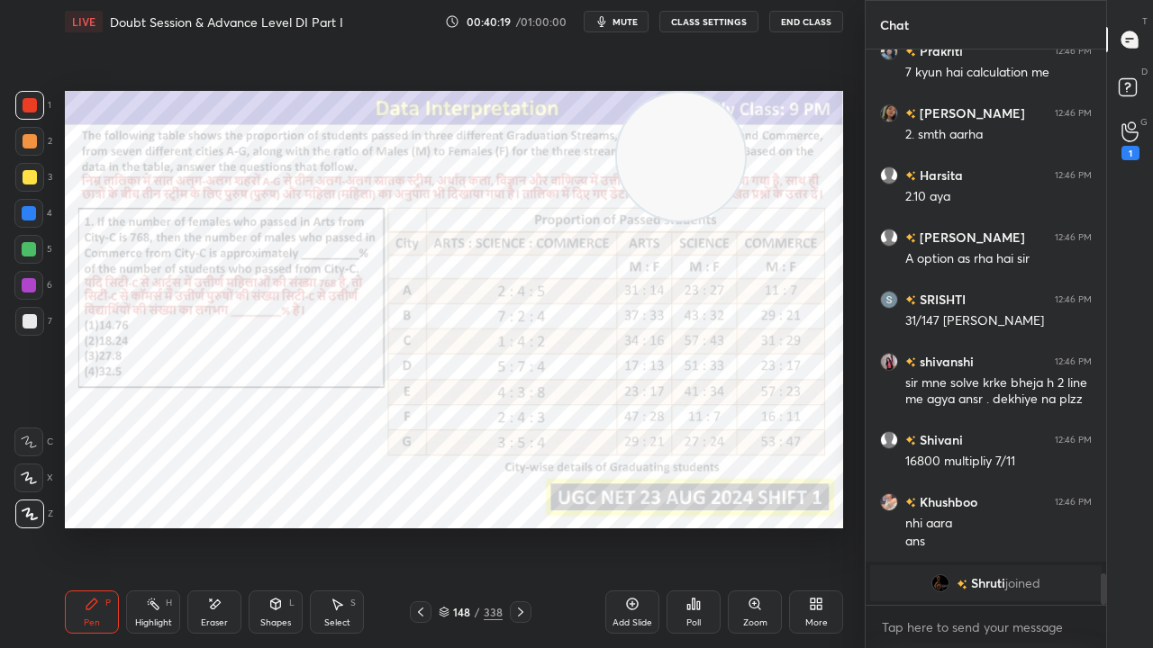
scroll to position [7219, 0]
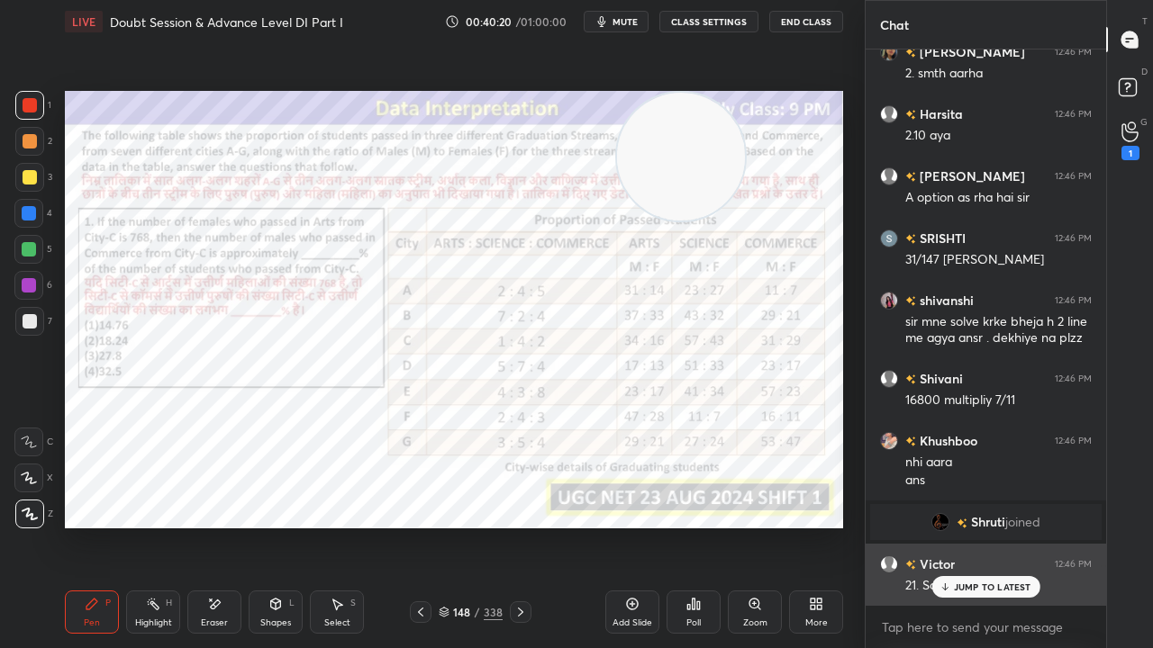
drag, startPoint x: 947, startPoint y: 587, endPoint x: 868, endPoint y: 562, distance: 83.2
click at [944, 526] on div "JUMP TO LATEST" at bounding box center [985, 587] width 108 height 22
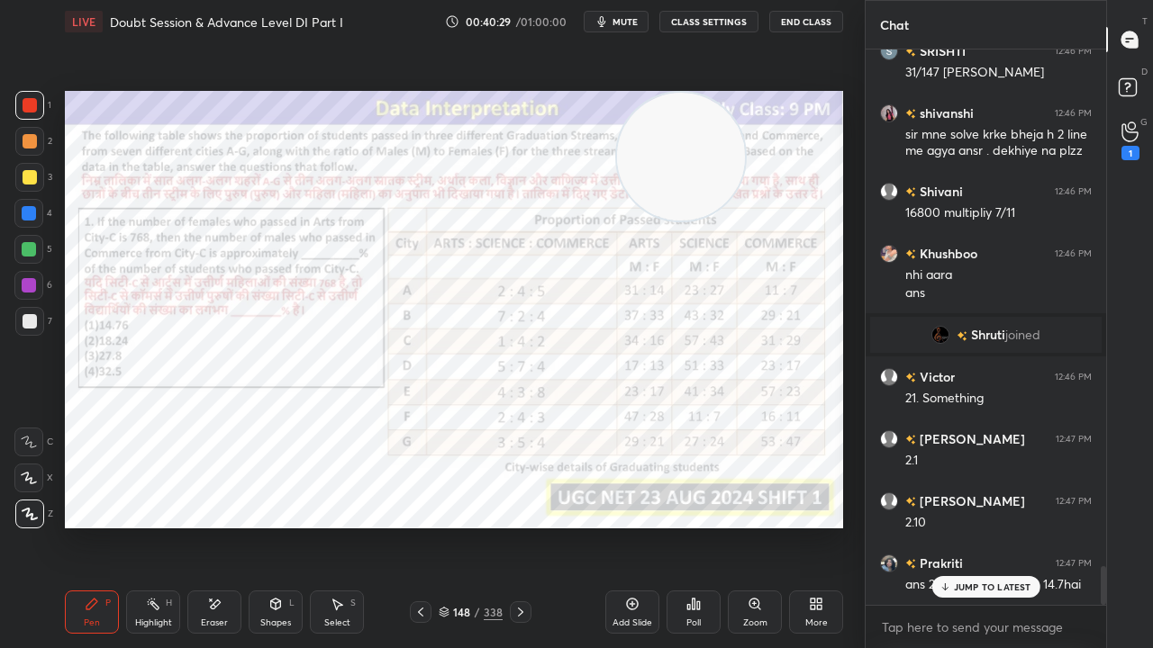
scroll to position [7484, 0]
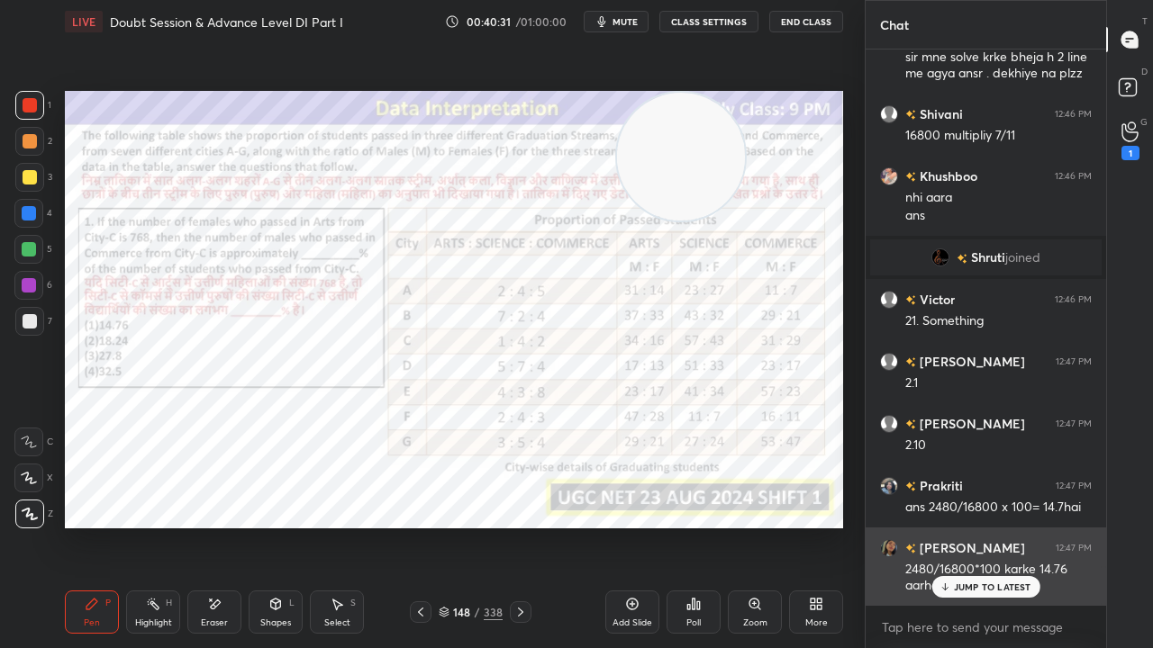
click at [970, 526] on p "JUMP TO LATEST" at bounding box center [992, 587] width 77 height 11
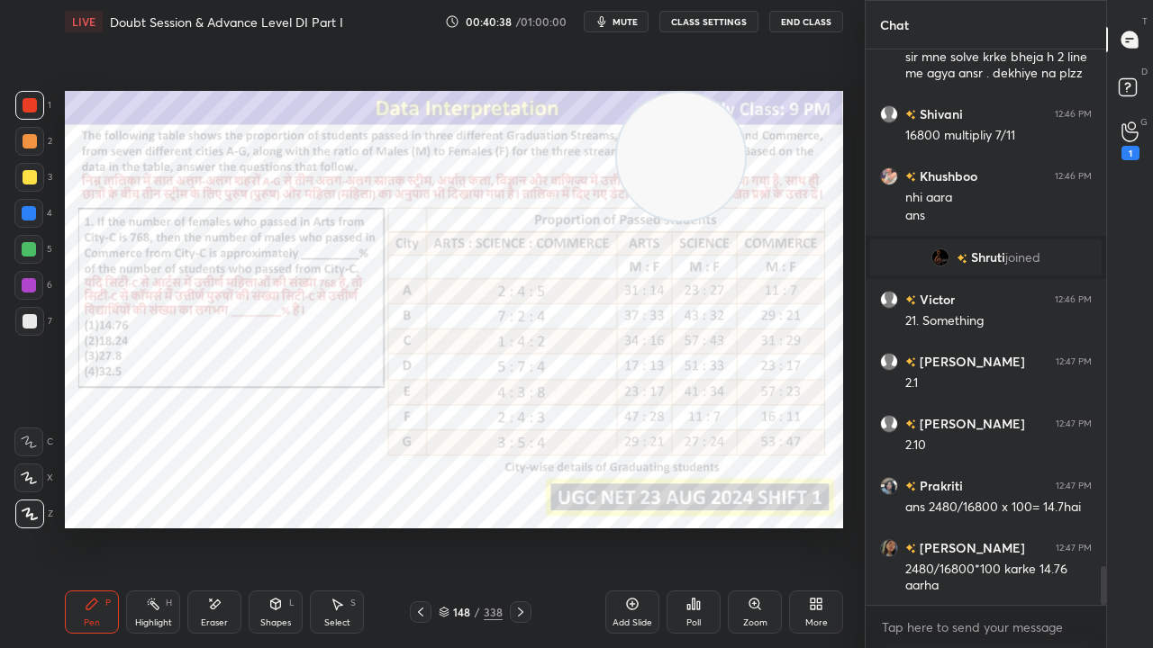
click at [521, 526] on icon at bounding box center [520, 612] width 5 height 9
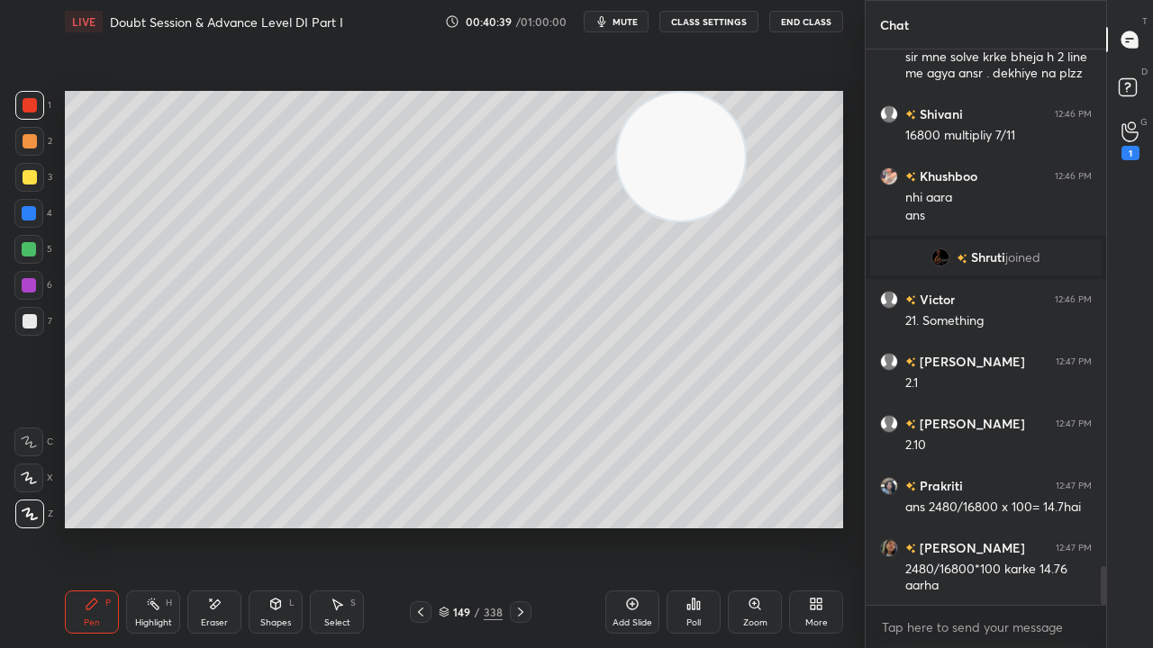
click at [521, 526] on icon at bounding box center [520, 612] width 5 height 9
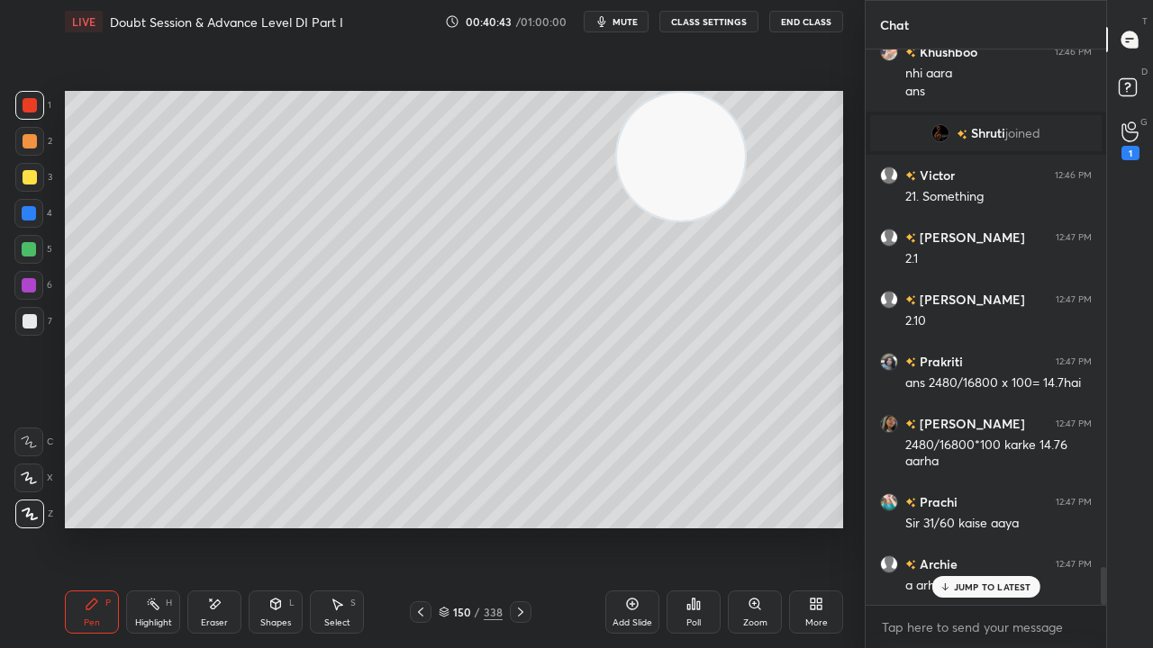
scroll to position [7671, 0]
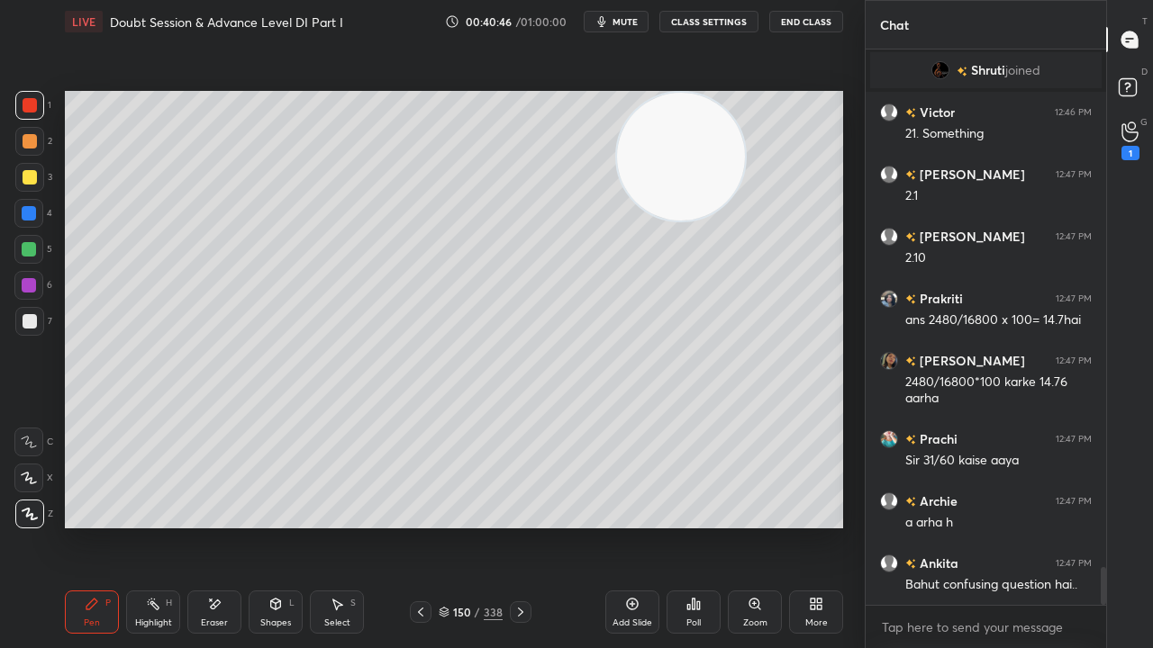
click at [423, 526] on icon at bounding box center [420, 612] width 14 height 14
click at [424, 526] on icon at bounding box center [420, 612] width 14 height 14
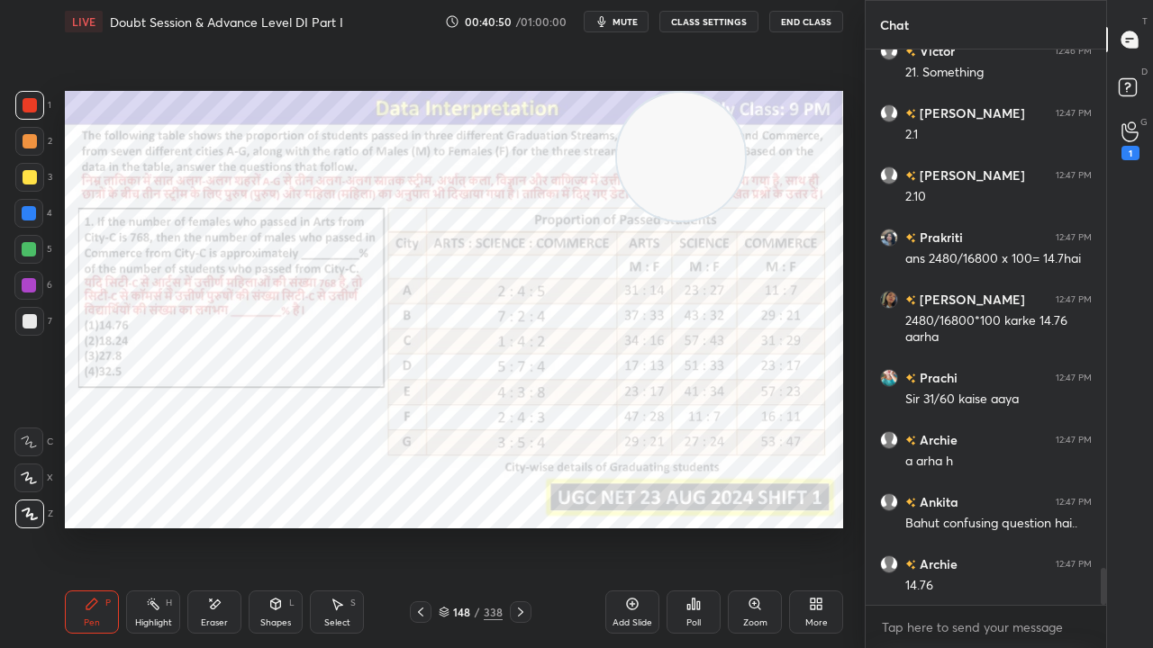
scroll to position [7795, 0]
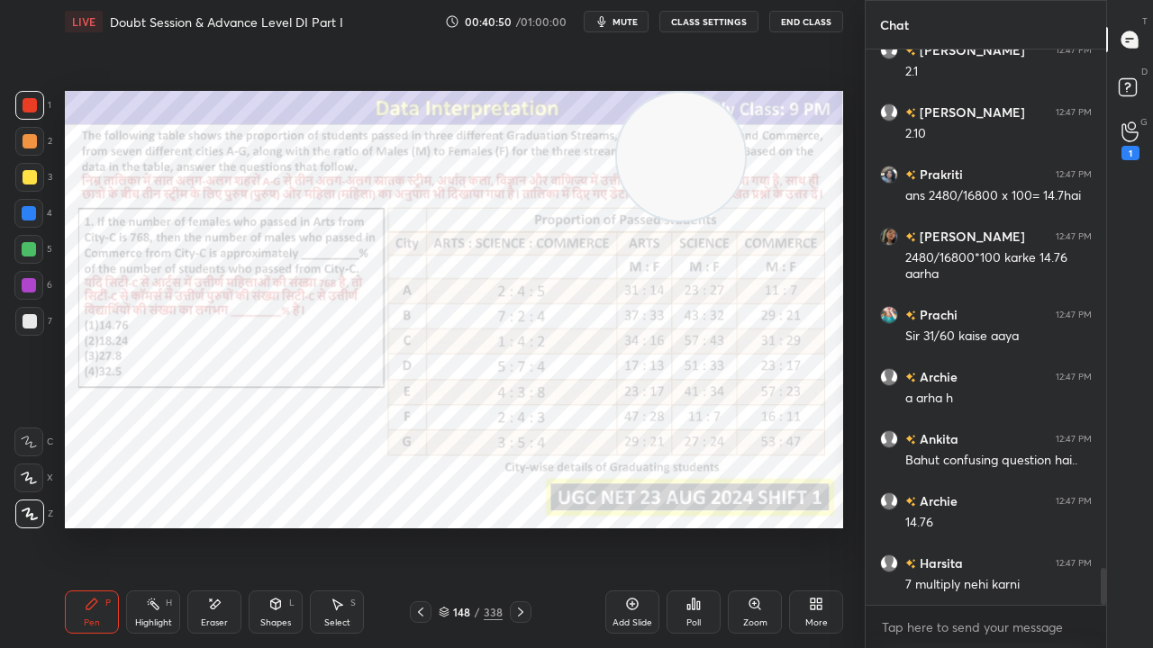
click at [32, 203] on div at bounding box center [28, 213] width 29 height 29
click at [32, 204] on div at bounding box center [28, 213] width 29 height 29
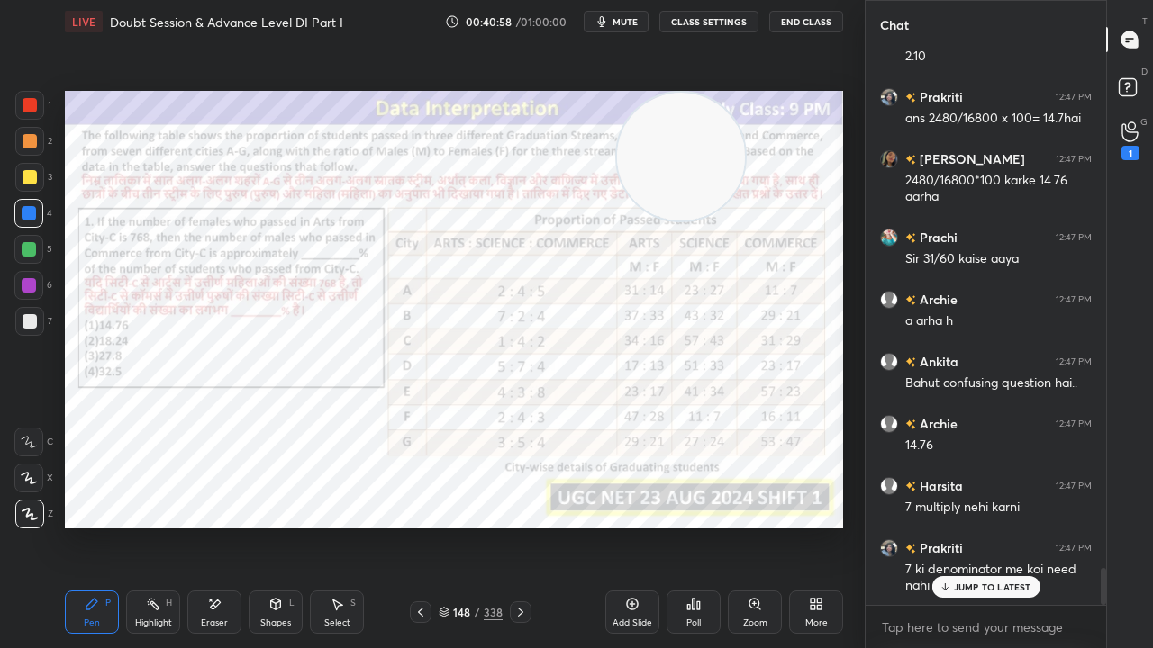
click at [523, 526] on icon at bounding box center [520, 612] width 14 height 14
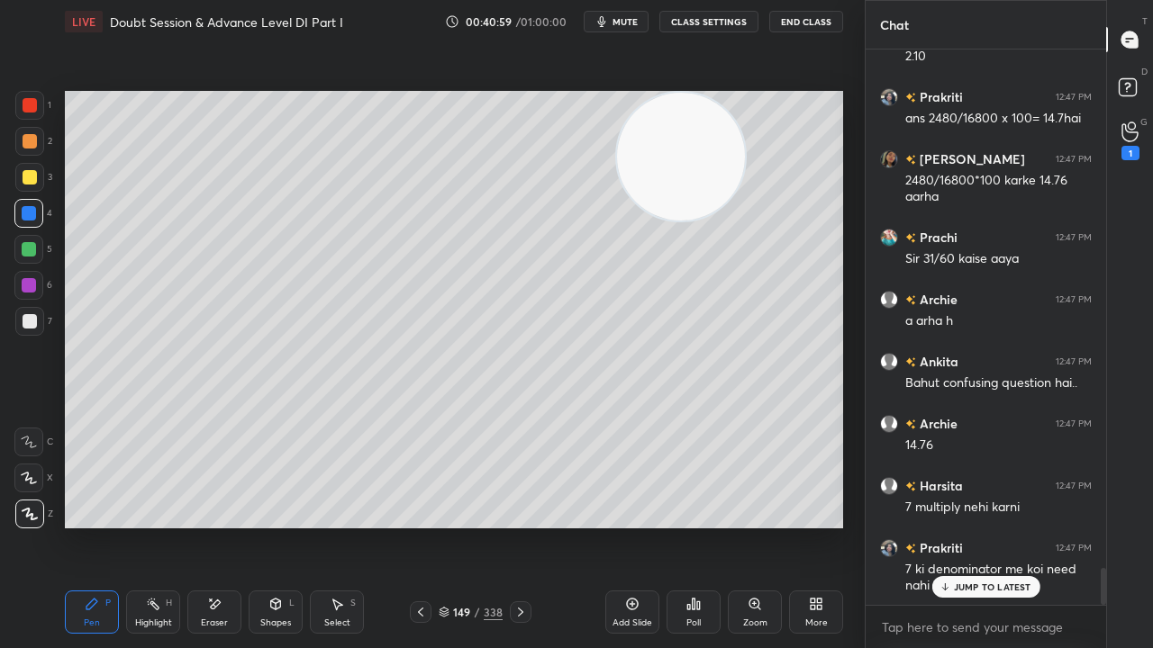
click at [523, 526] on icon at bounding box center [520, 612] width 14 height 14
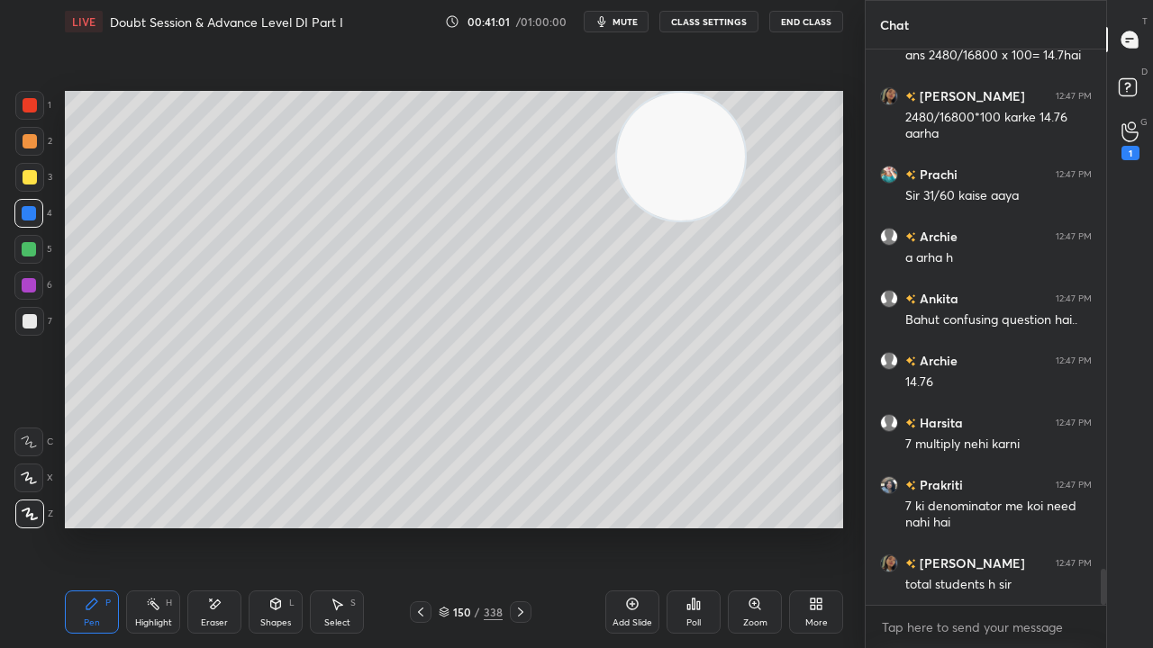
scroll to position [7997, 0]
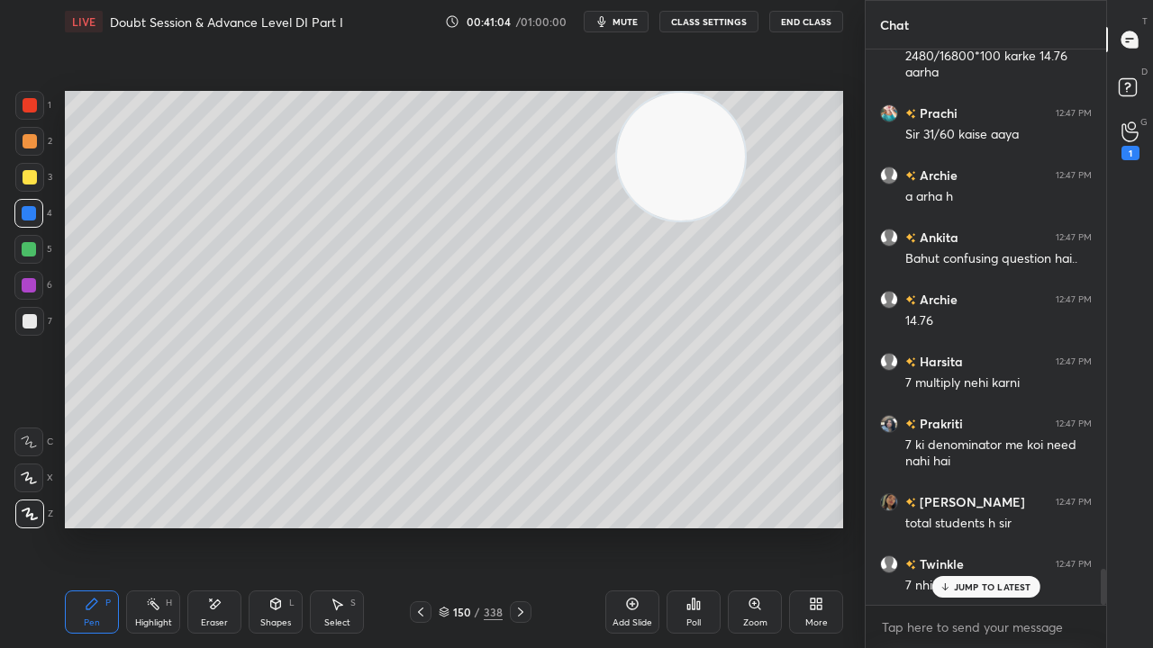
click at [626, 526] on icon at bounding box center [632, 604] width 14 height 14
drag, startPoint x: 36, startPoint y: 176, endPoint x: 46, endPoint y: 171, distance: 10.9
click at [36, 175] on div at bounding box center [29, 177] width 29 height 29
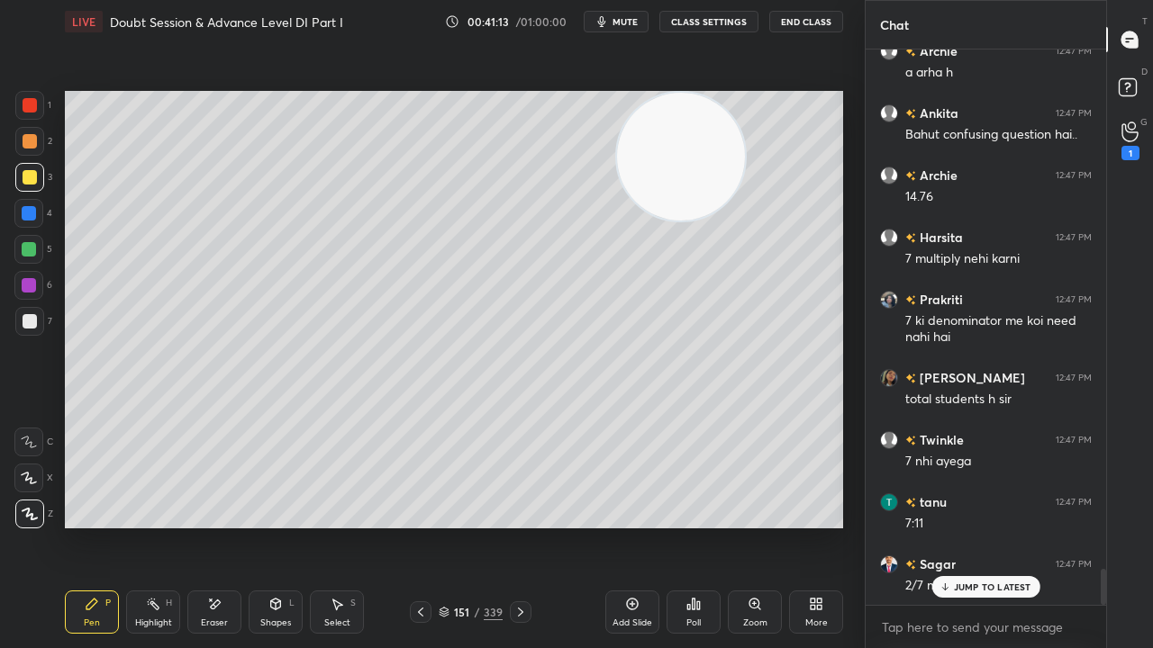
scroll to position [8184, 0]
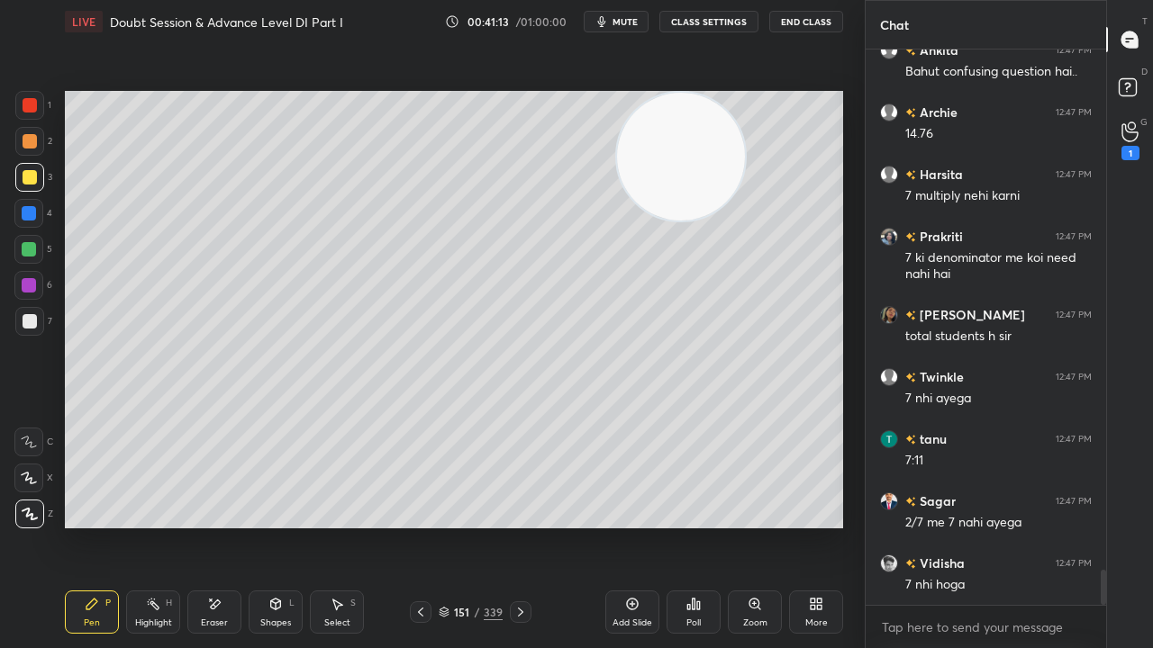
click at [29, 106] on div at bounding box center [30, 105] width 14 height 14
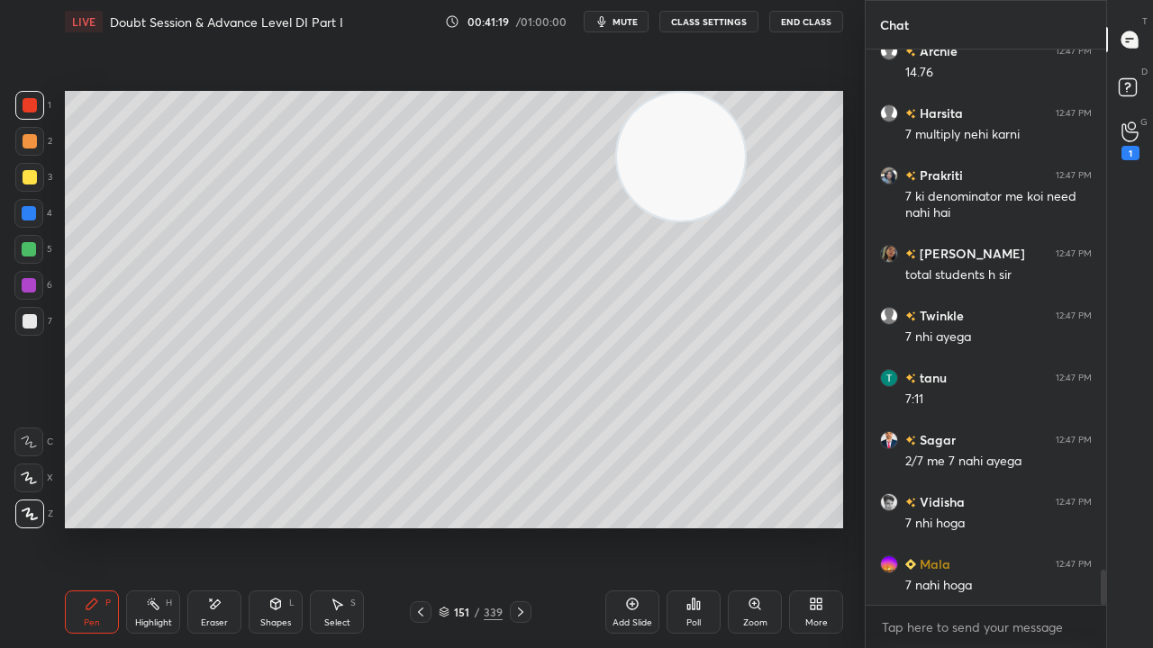
scroll to position [8309, 0]
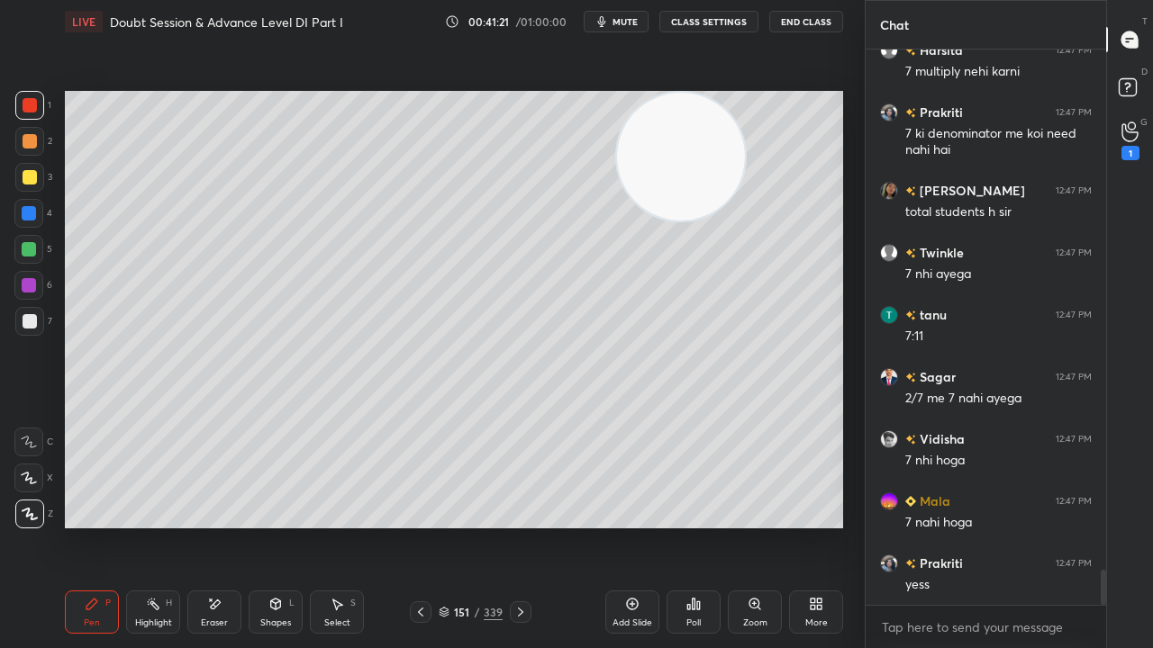
click at [419, 526] on icon at bounding box center [420, 612] width 14 height 14
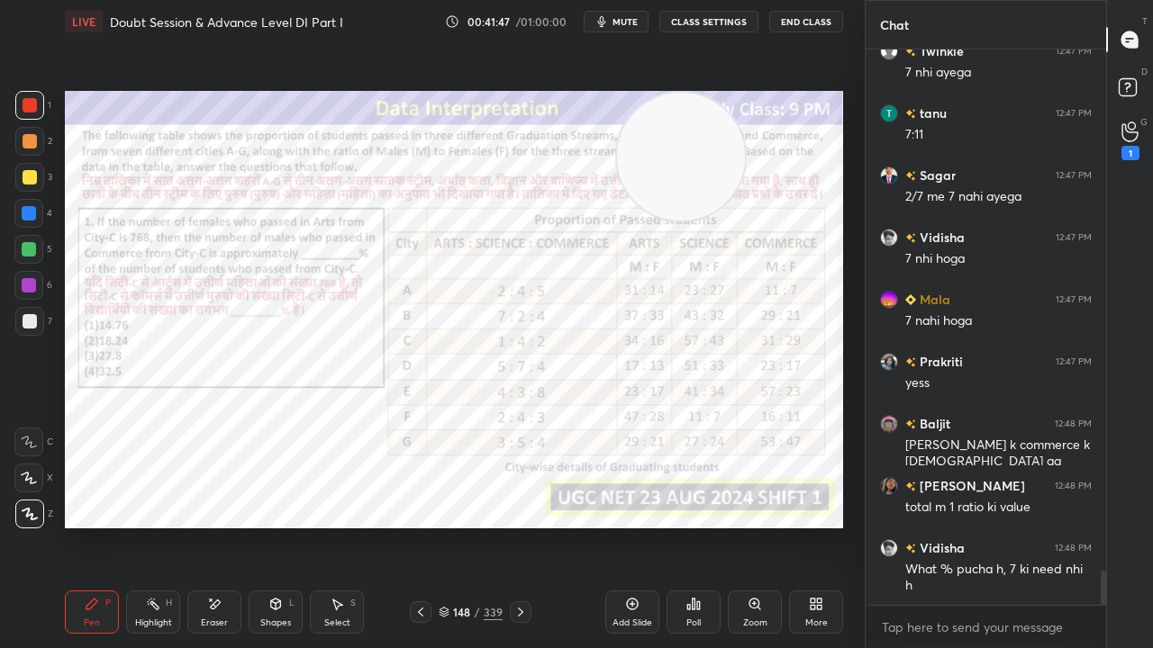
scroll to position [8573, 0]
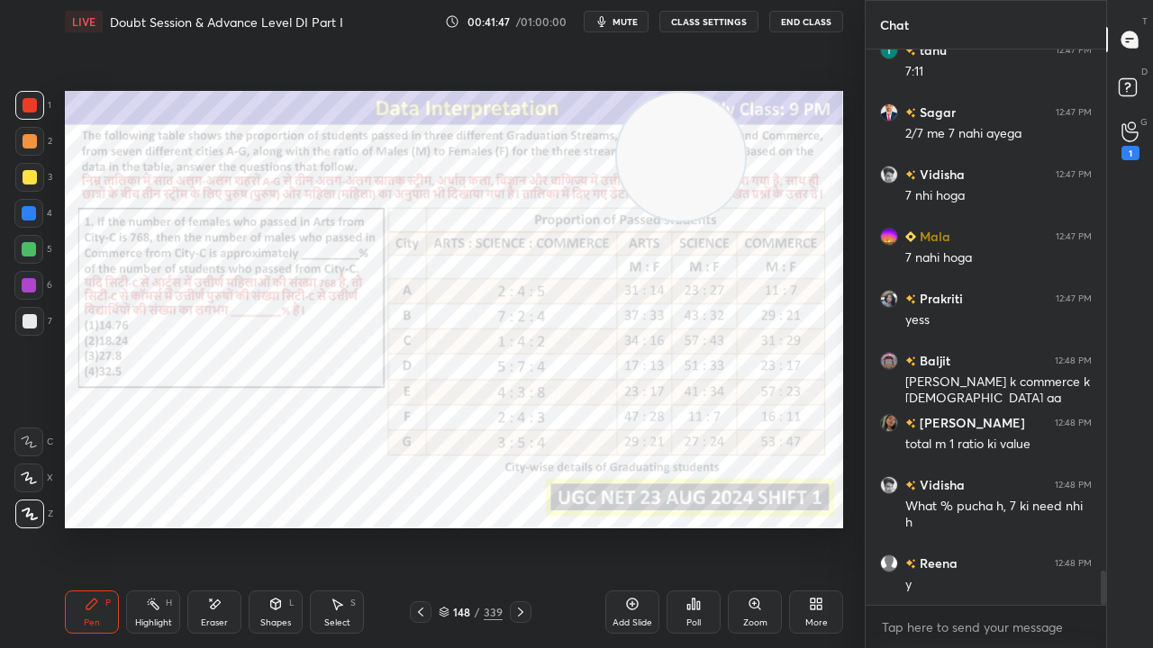
click at [522, 526] on icon at bounding box center [520, 612] width 14 height 14
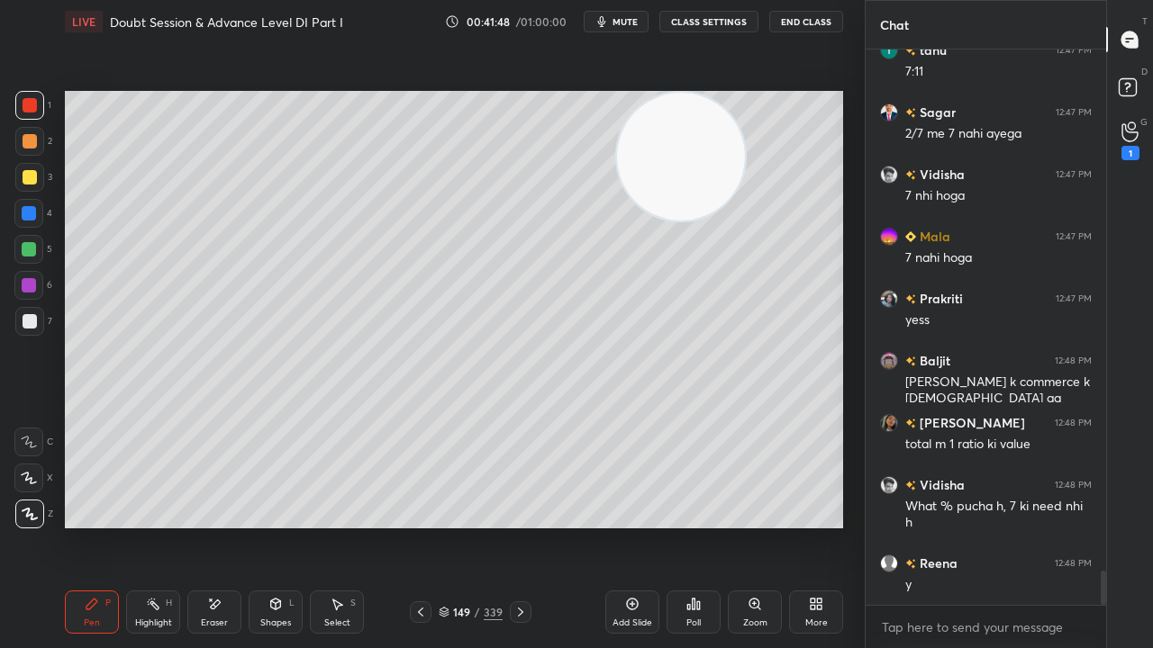
click at [521, 526] on icon at bounding box center [520, 612] width 14 height 14
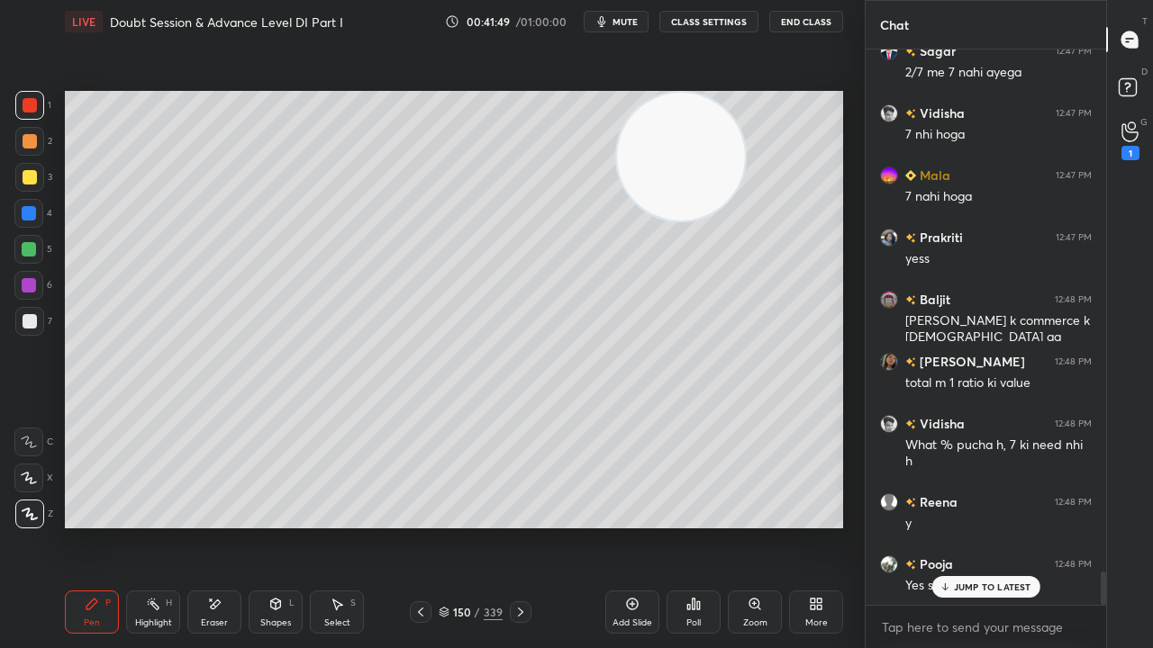
click at [220, 526] on div "Eraser" at bounding box center [214, 612] width 54 height 43
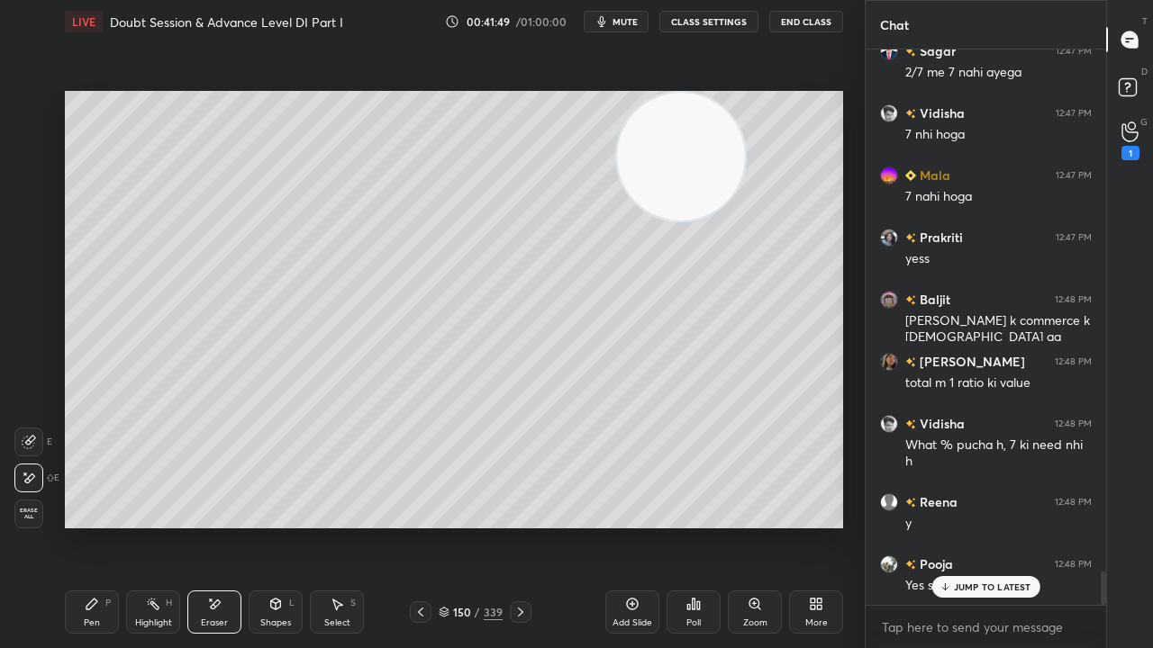
scroll to position [8698, 0]
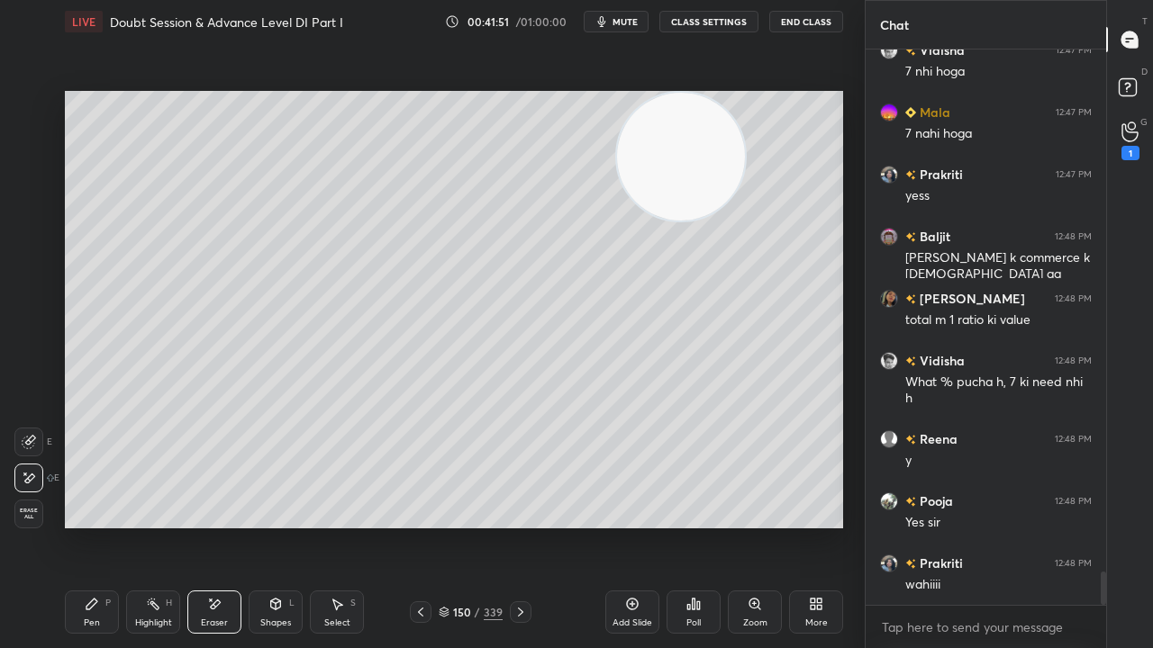
click at [86, 526] on div "Pen P" at bounding box center [92, 612] width 54 height 43
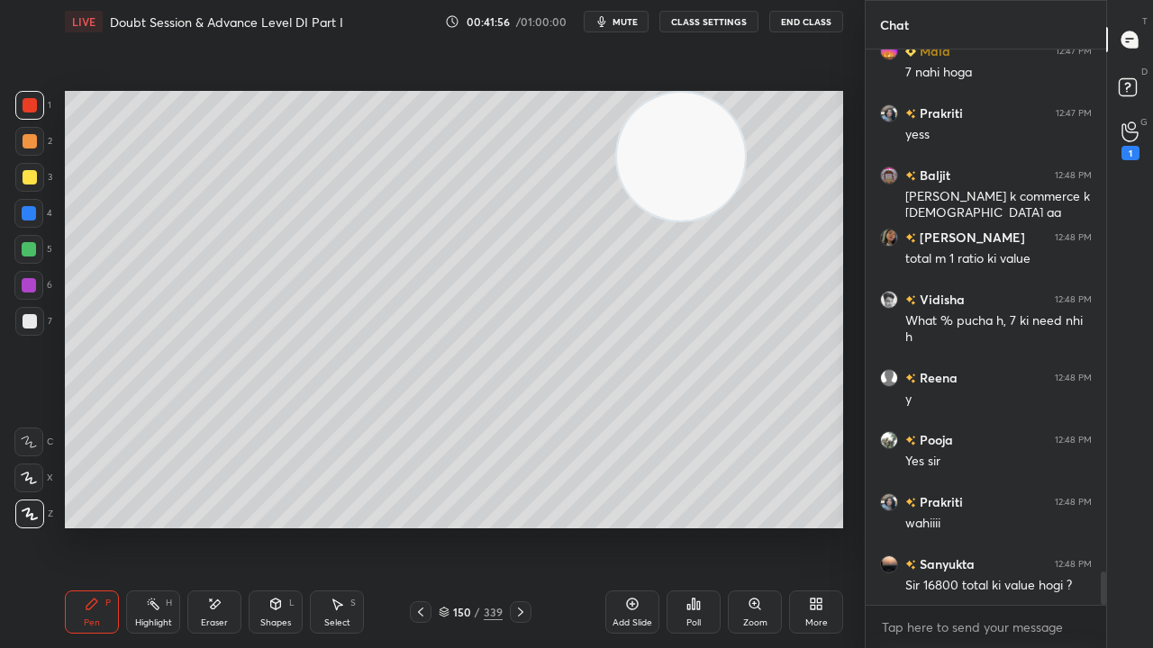
scroll to position [8822, 0]
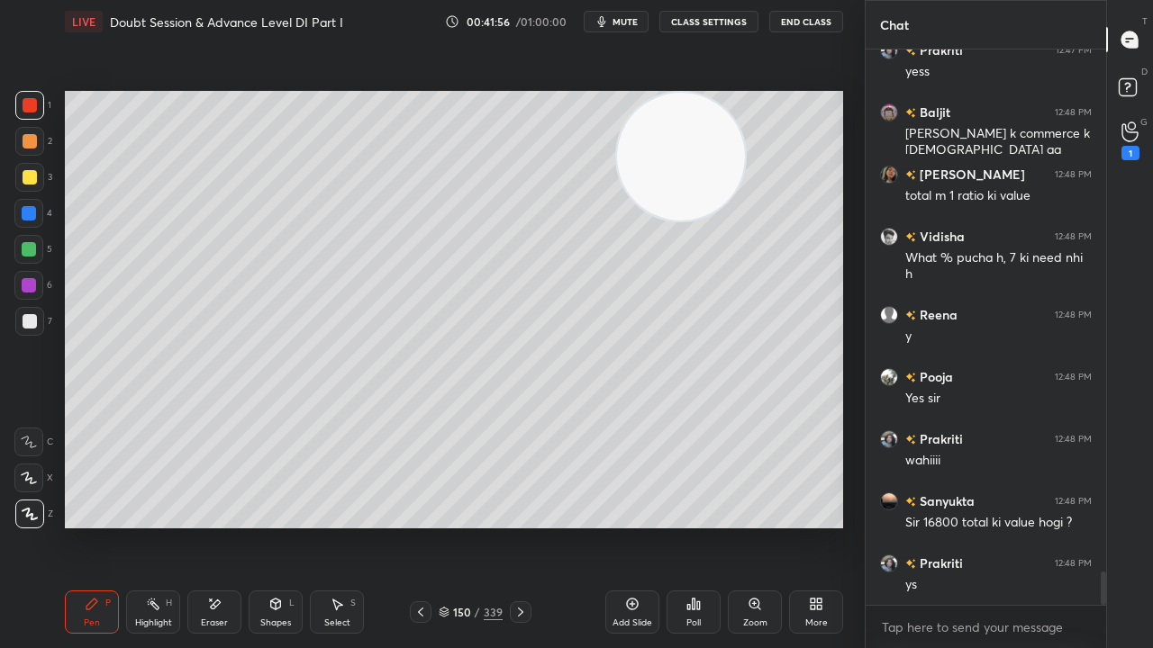
click at [27, 207] on div at bounding box center [29, 213] width 14 height 14
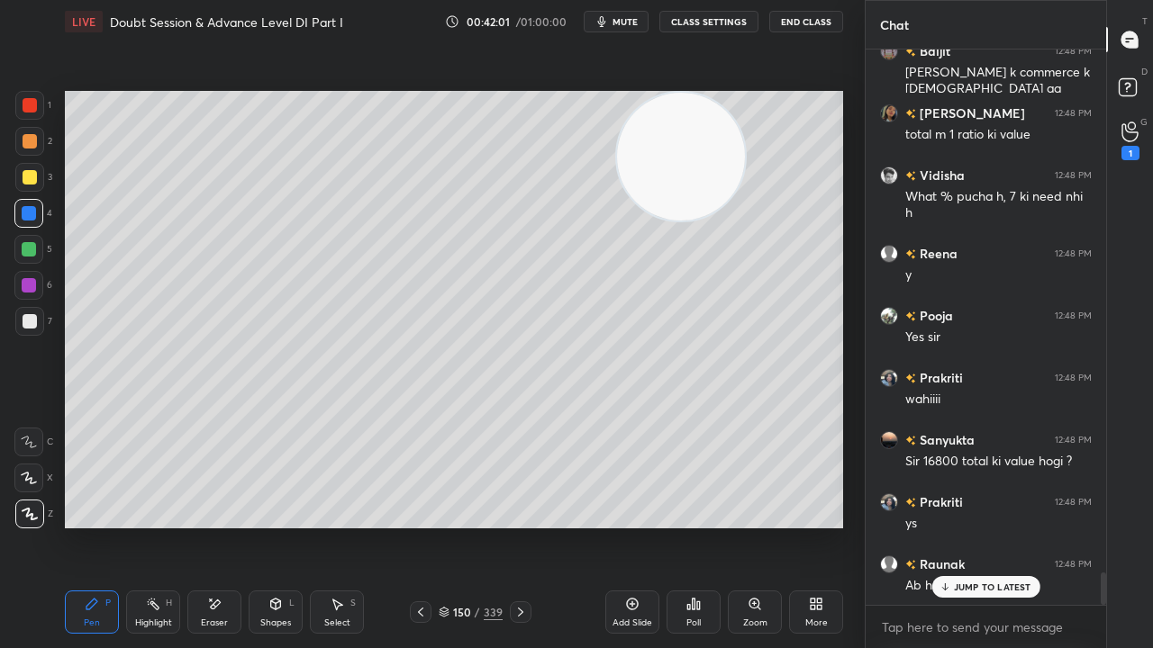
drag, startPoint x: 225, startPoint y: 611, endPoint x: 546, endPoint y: 530, distance: 330.7
click at [228, 526] on div "Eraser" at bounding box center [214, 612] width 54 height 43
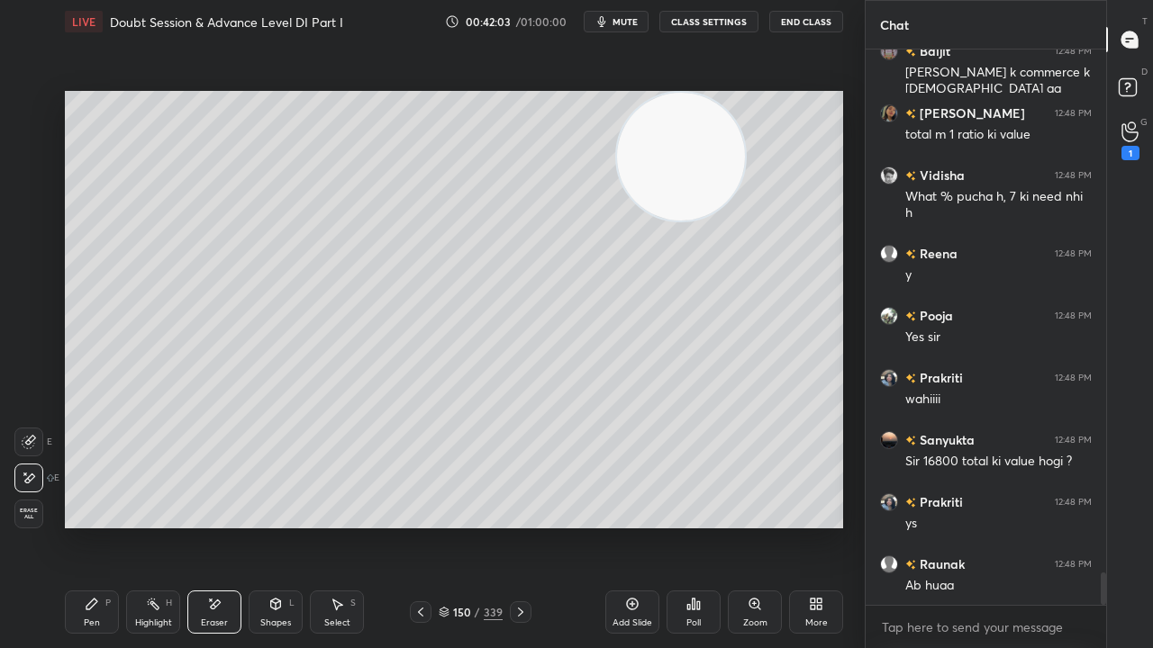
scroll to position [8946, 0]
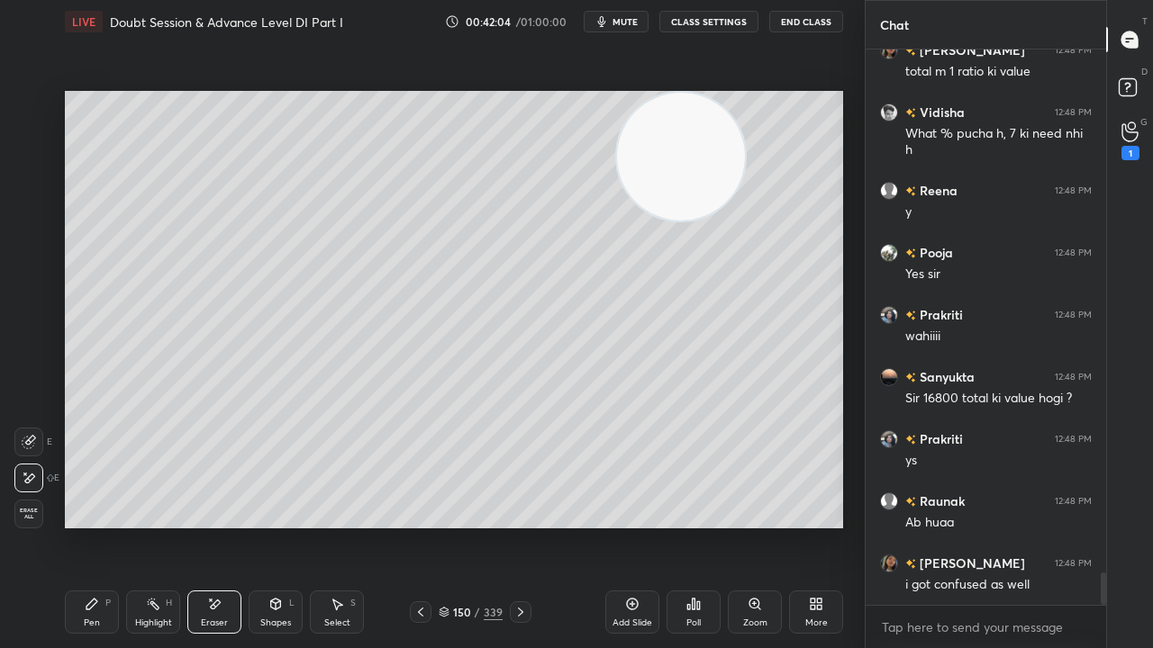
drag, startPoint x: 97, startPoint y: 605, endPoint x: 327, endPoint y: 529, distance: 242.1
click at [97, 526] on div "Pen P" at bounding box center [92, 612] width 54 height 43
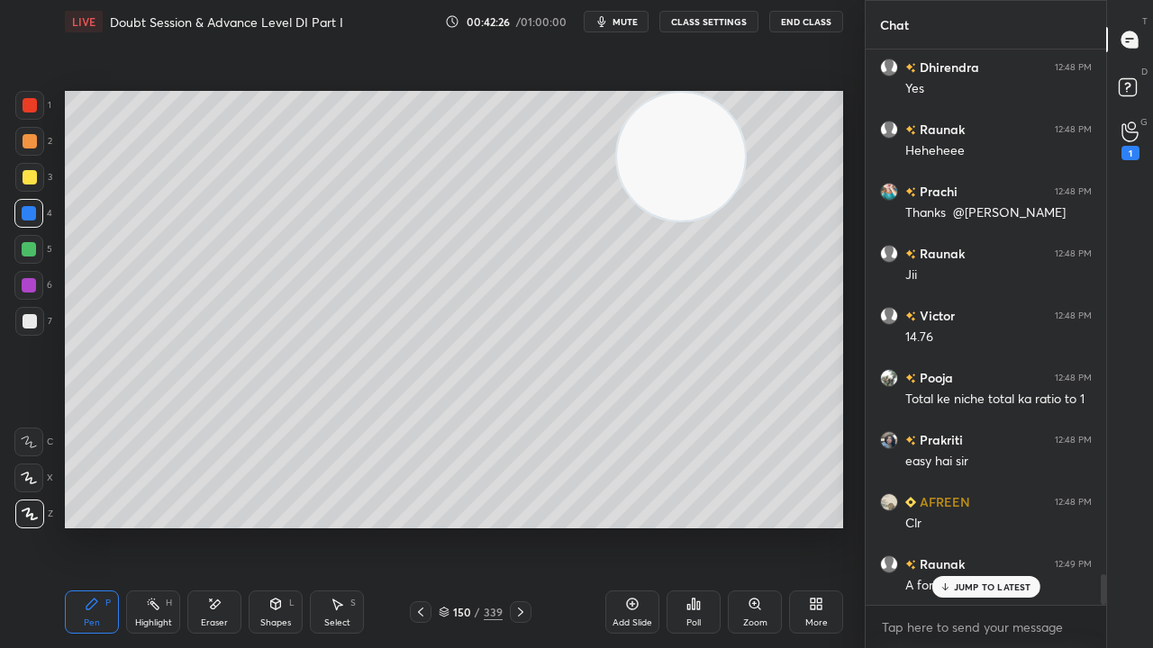
scroll to position [9568, 0]
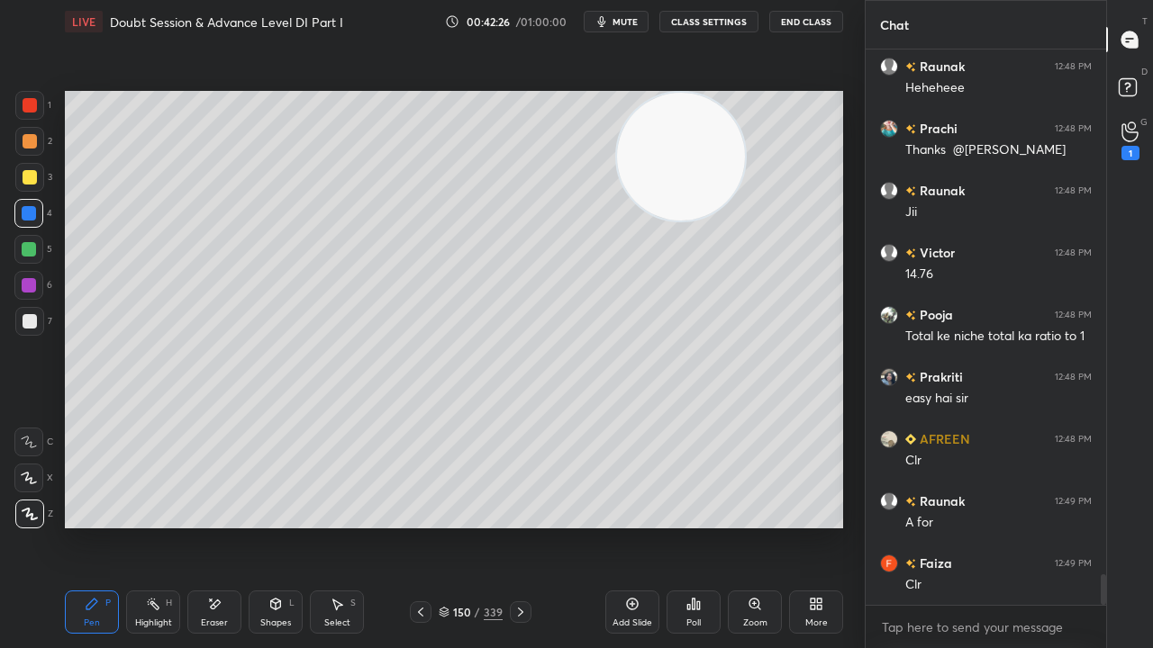
click at [31, 108] on div at bounding box center [30, 105] width 14 height 14
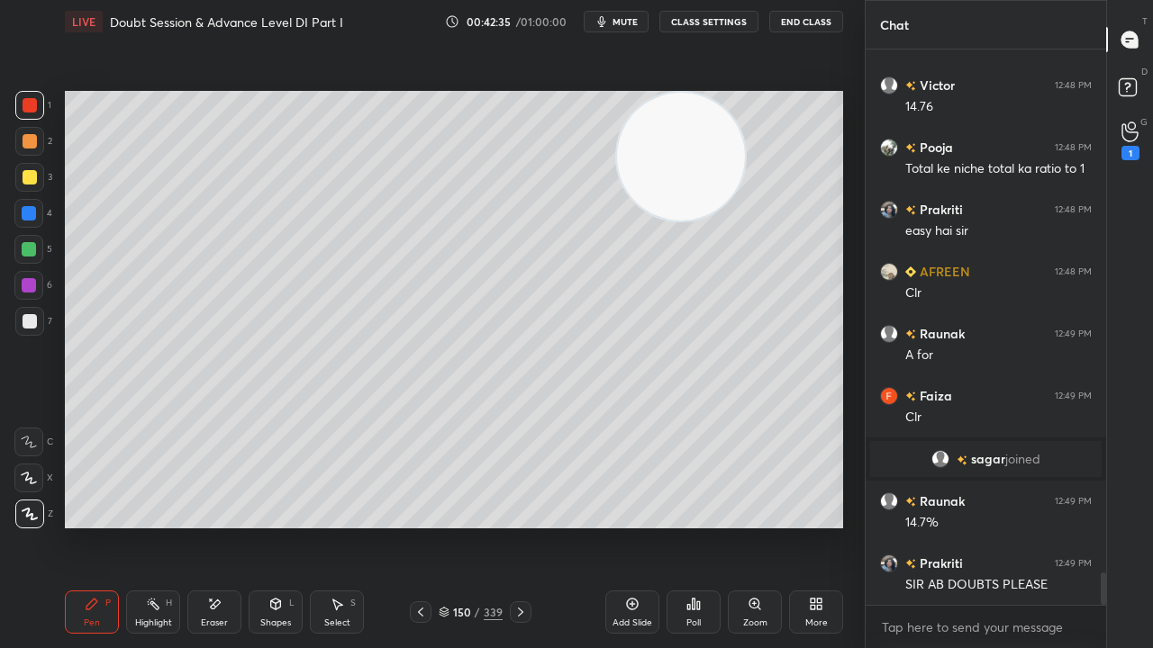
scroll to position [9099, 0]
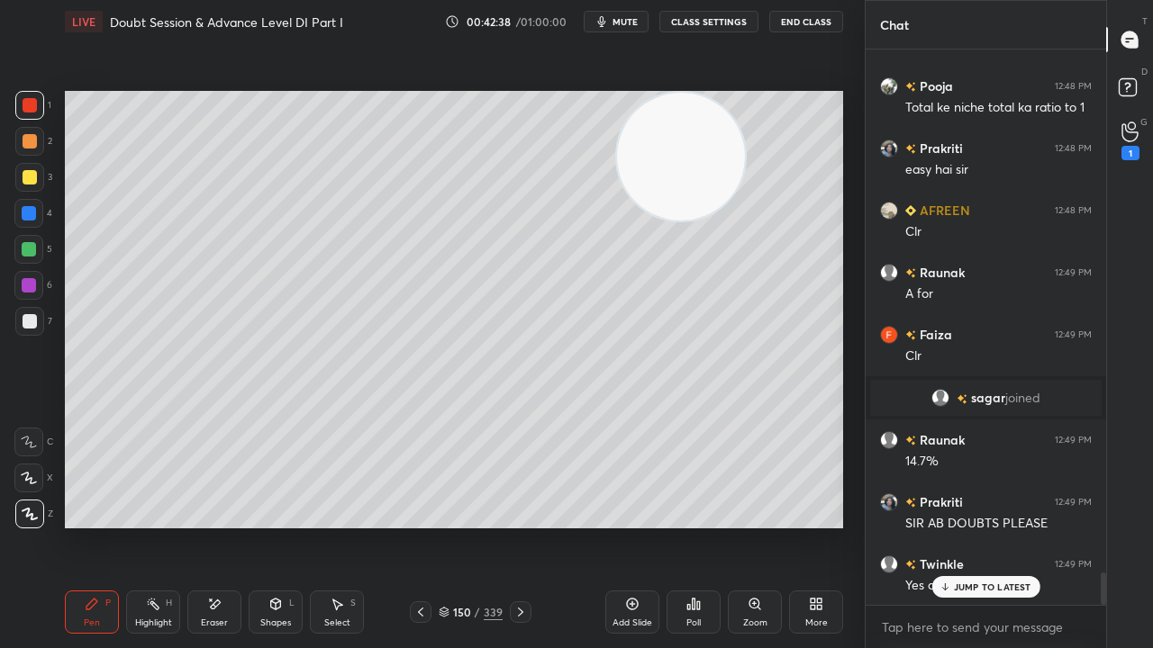
click at [425, 526] on icon at bounding box center [420, 612] width 14 height 14
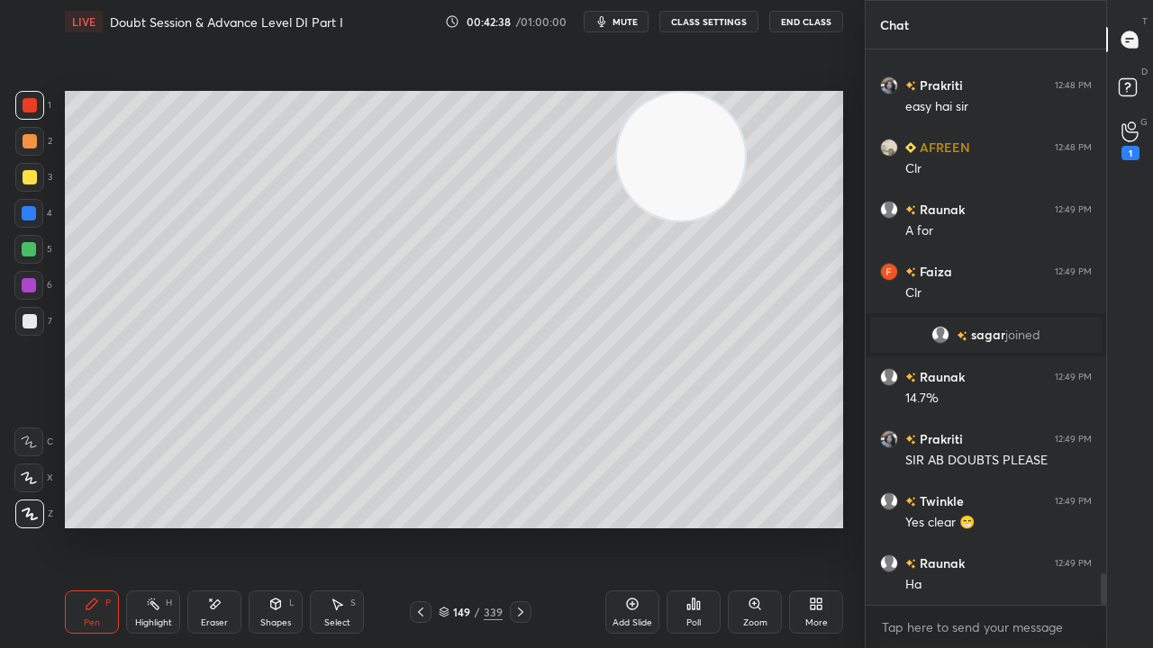
click at [425, 526] on icon at bounding box center [420, 612] width 14 height 14
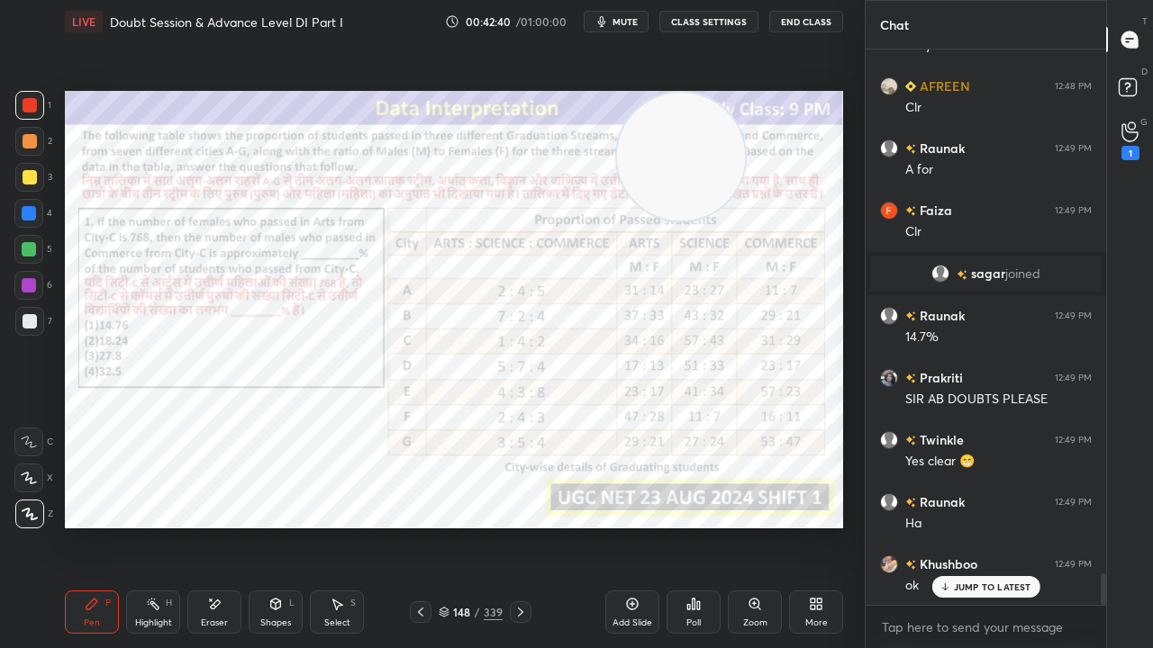
scroll to position [9287, 0]
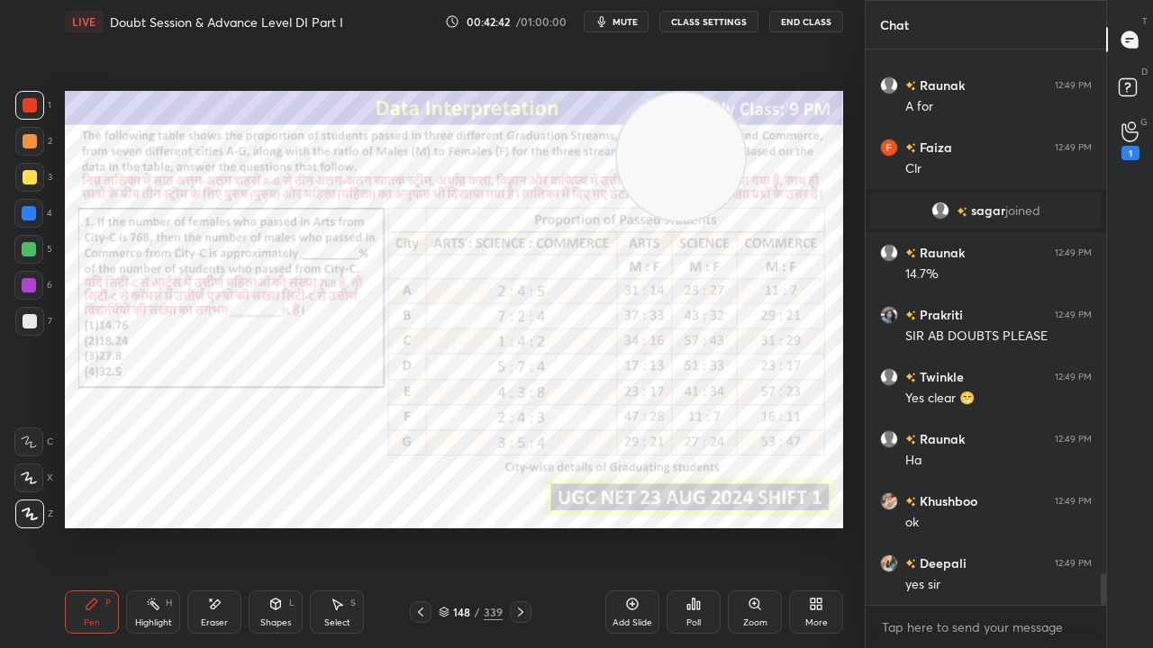
click at [522, 526] on icon at bounding box center [520, 612] width 14 height 14
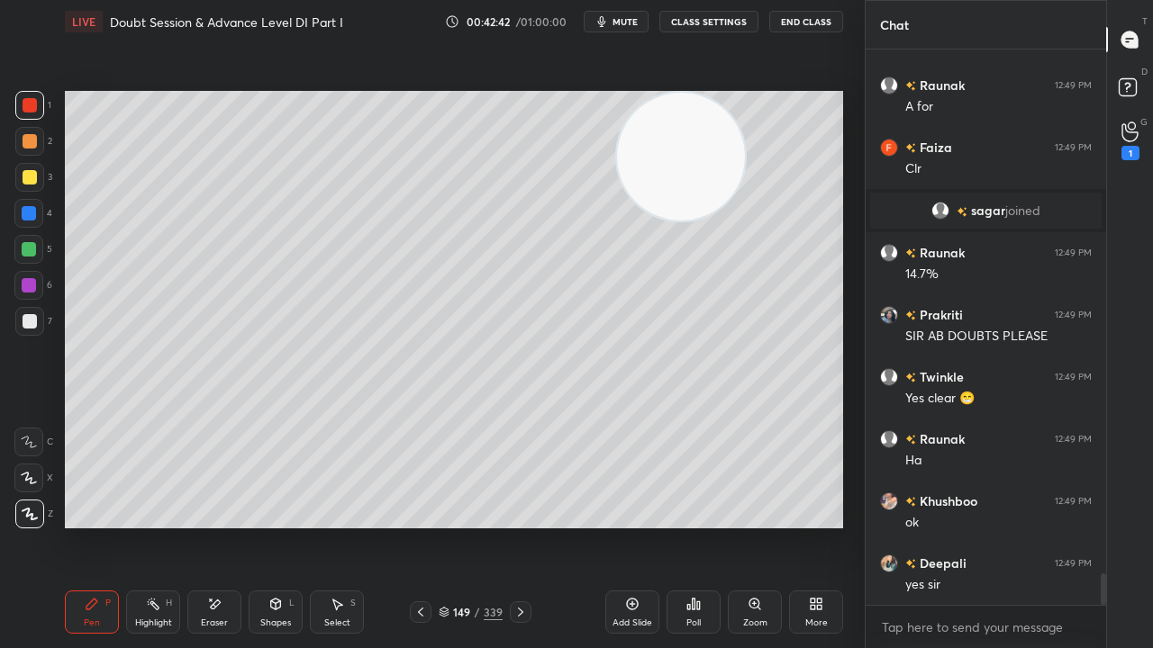
click at [521, 526] on icon at bounding box center [520, 612] width 14 height 14
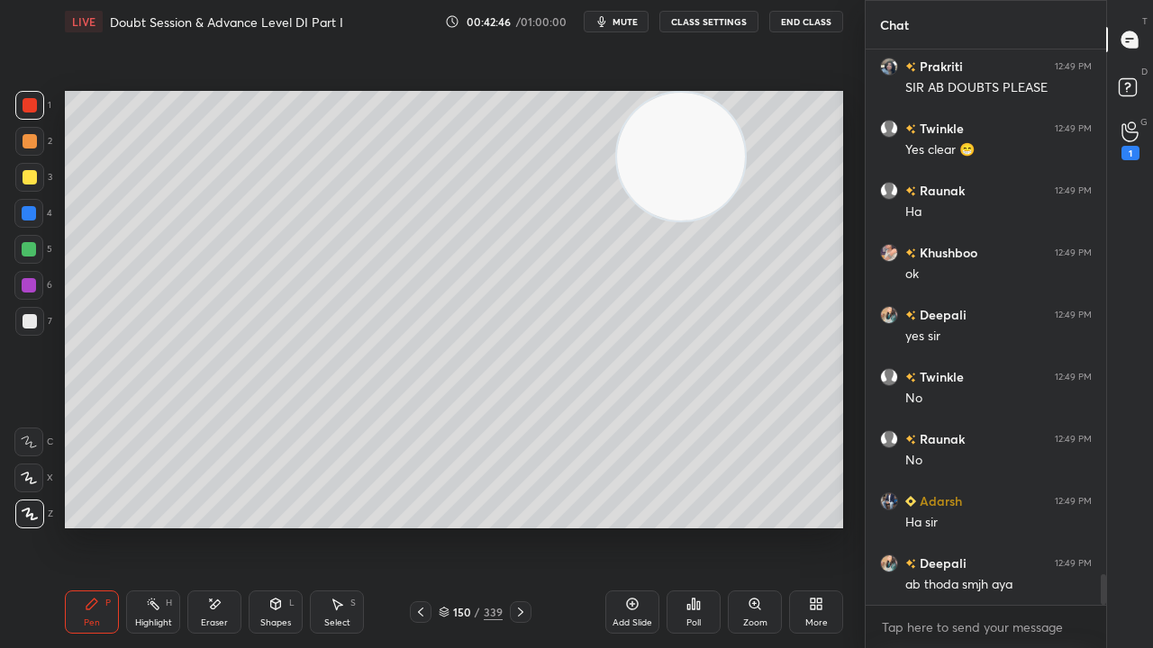
scroll to position [9596, 0]
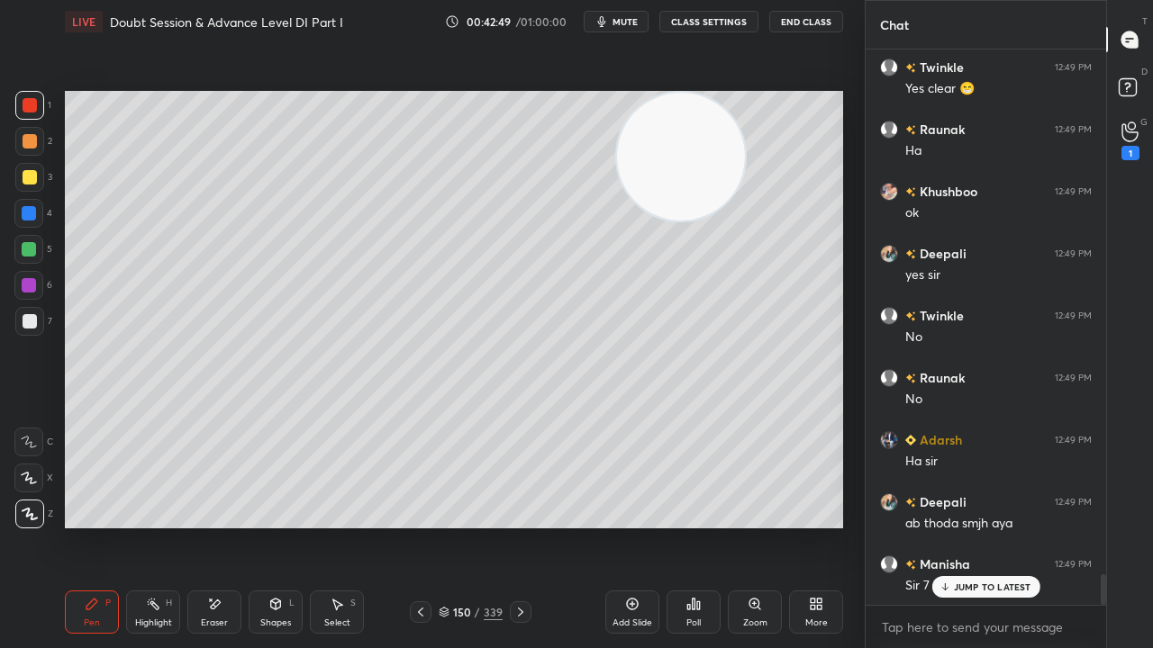
drag, startPoint x: 958, startPoint y: 587, endPoint x: 847, endPoint y: 570, distance: 113.0
click at [956, 526] on p "JUMP TO LATEST" at bounding box center [992, 587] width 77 height 11
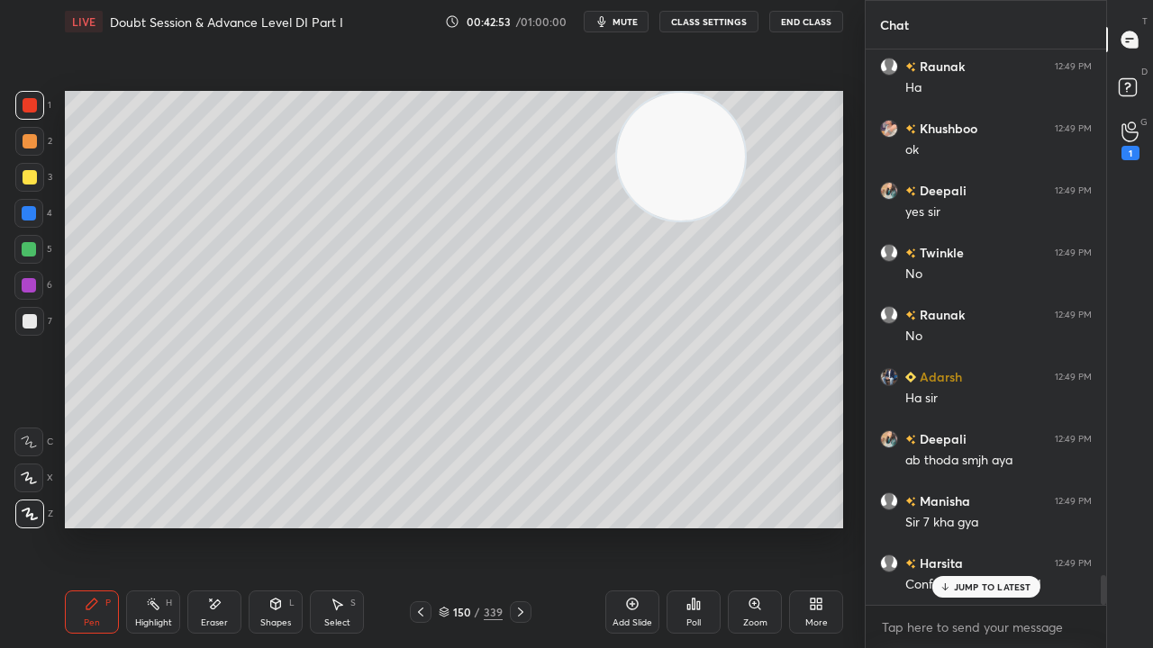
scroll to position [9721, 0]
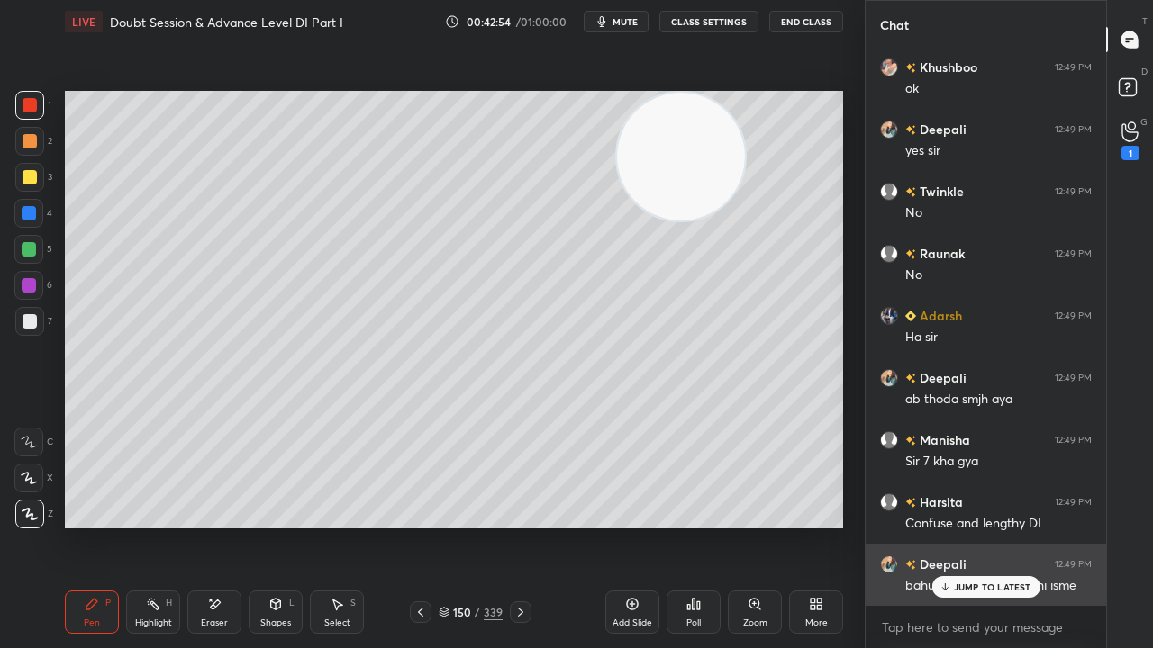
click at [1008, 526] on p "JUMP TO LATEST" at bounding box center [992, 587] width 77 height 11
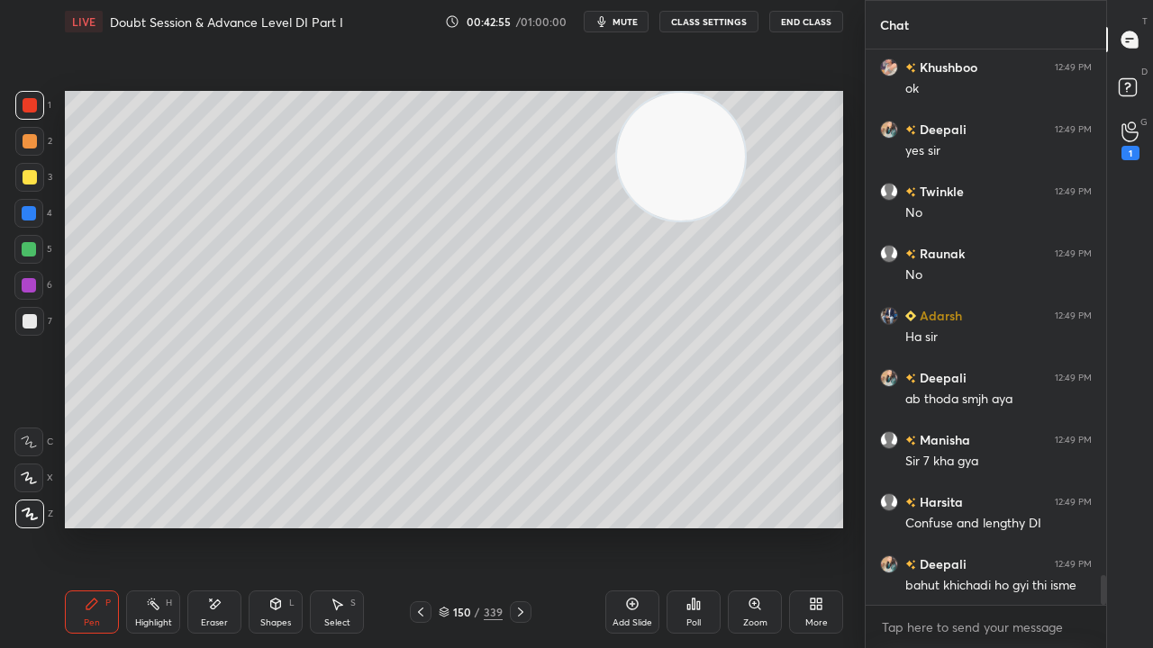
click at [485, 526] on div "339" at bounding box center [493, 612] width 19 height 16
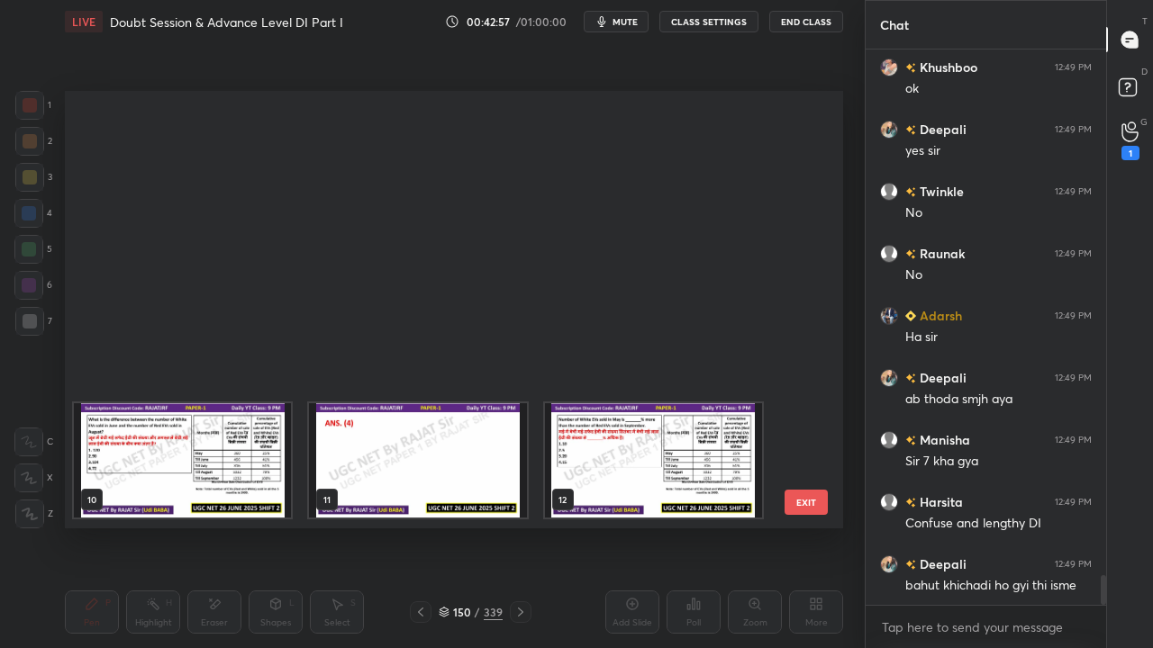
scroll to position [0, 0]
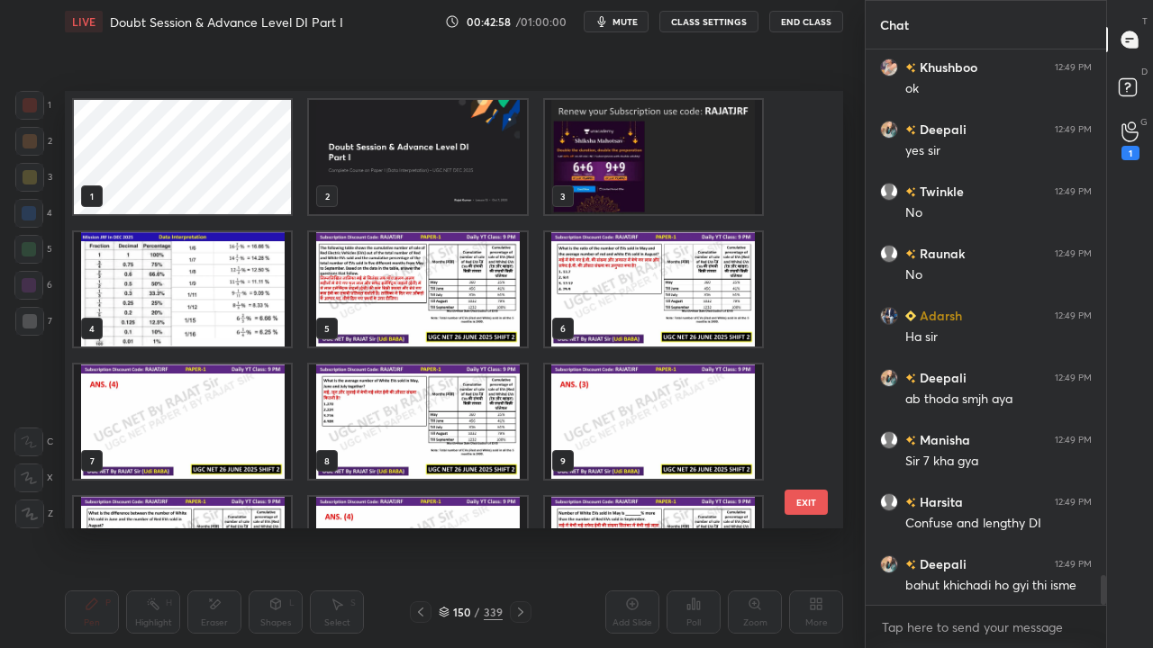
click at [466, 159] on img "grid" at bounding box center [417, 157] width 217 height 114
click at [466, 158] on img "grid" at bounding box center [417, 157] width 217 height 114
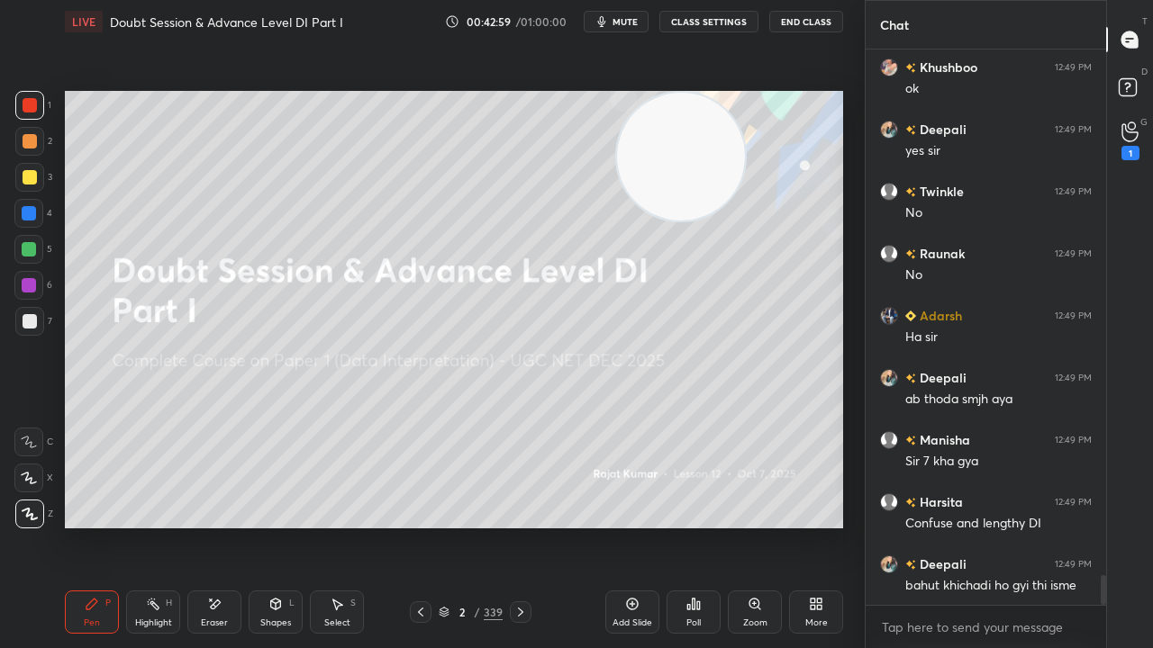
scroll to position [9784, 0]
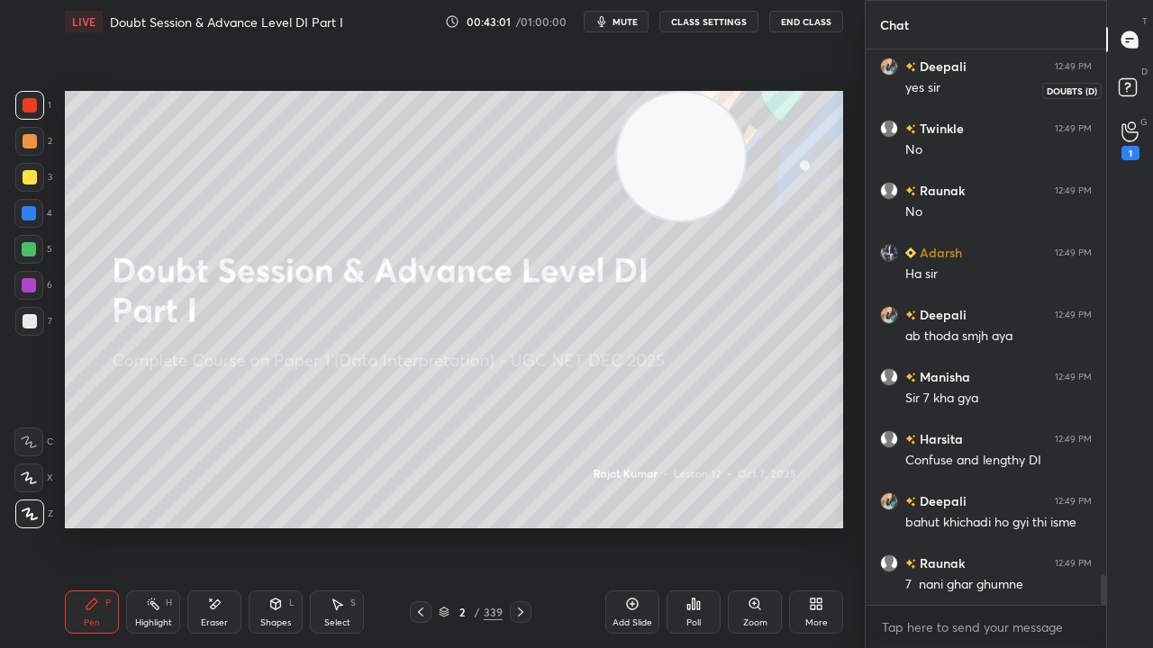
click at [1139, 85] on icon at bounding box center [1130, 90] width 32 height 32
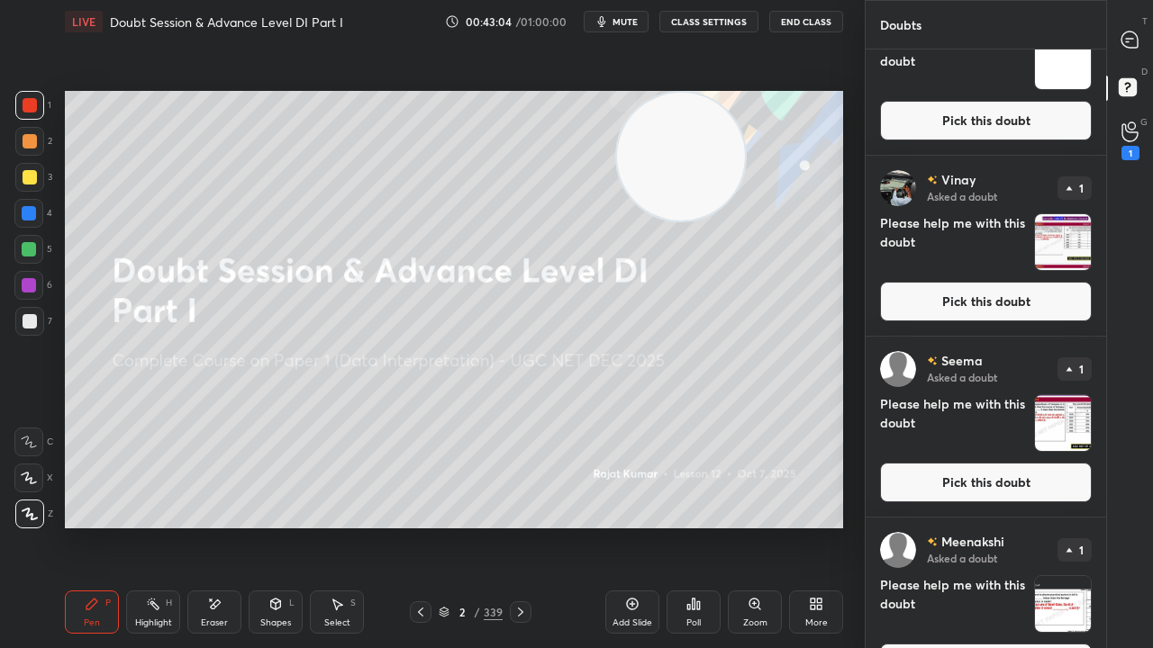
scroll to position [4330, 0]
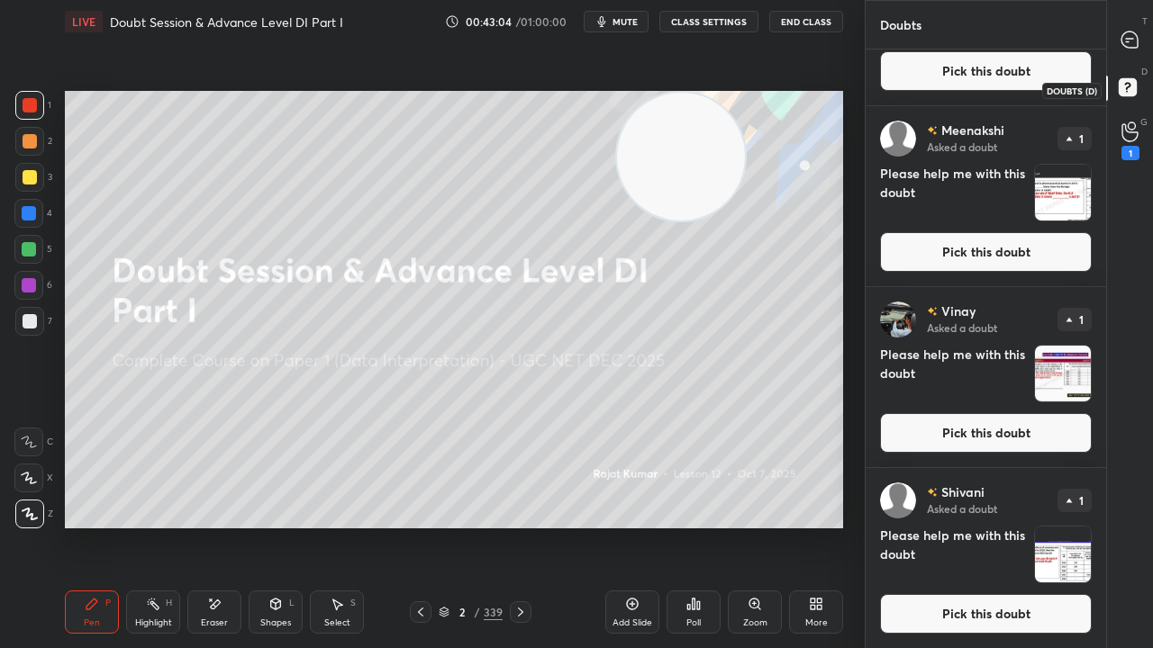
click at [1129, 92] on rect at bounding box center [1127, 87] width 17 height 17
drag, startPoint x: 1126, startPoint y: 50, endPoint x: 1110, endPoint y: 58, distance: 17.7
click at [1125, 50] on div at bounding box center [1130, 39] width 36 height 32
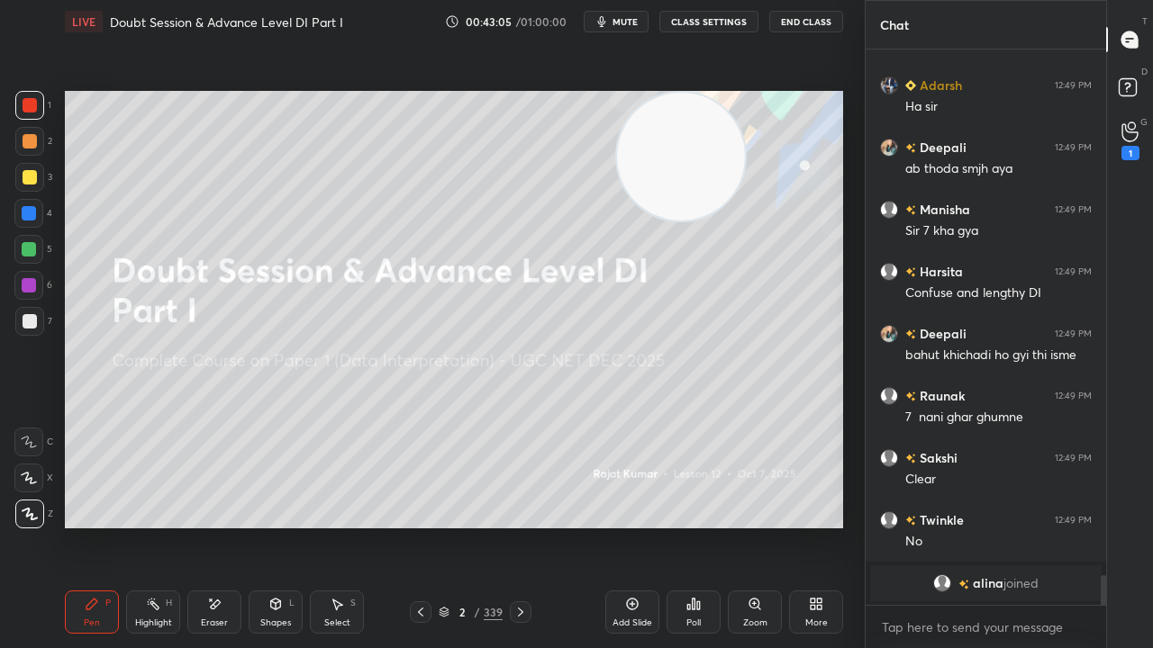
scroll to position [550, 235]
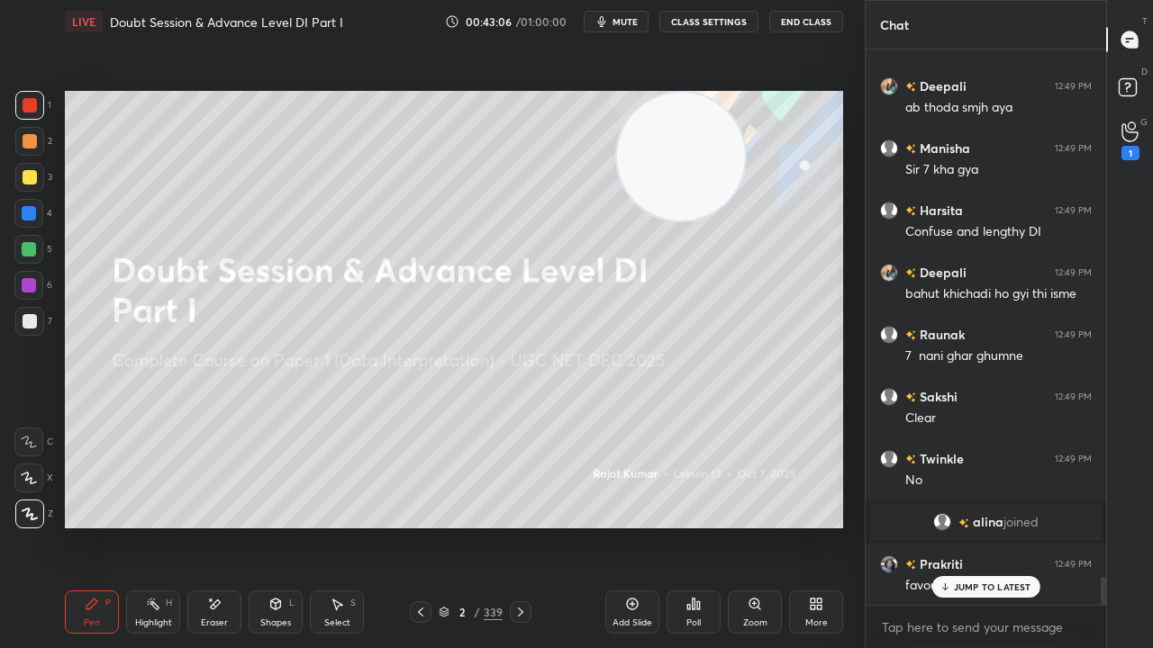
click at [710, 23] on button "CLASS SETTINGS" at bounding box center [708, 22] width 99 height 22
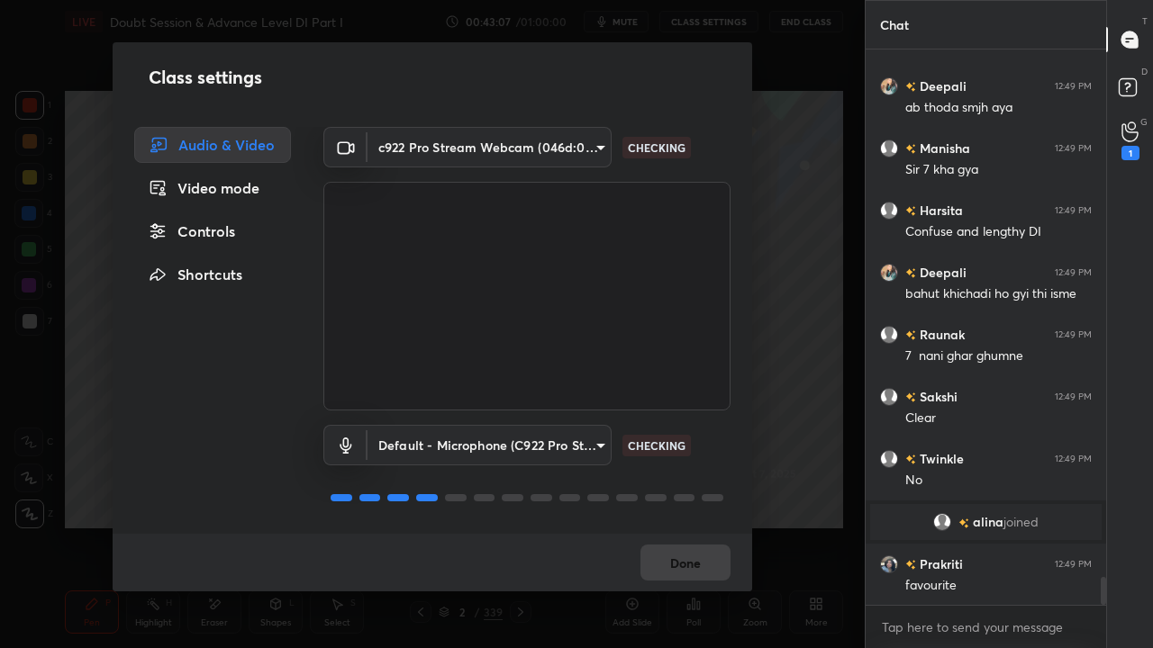
click at [221, 238] on div "Controls" at bounding box center [212, 231] width 157 height 36
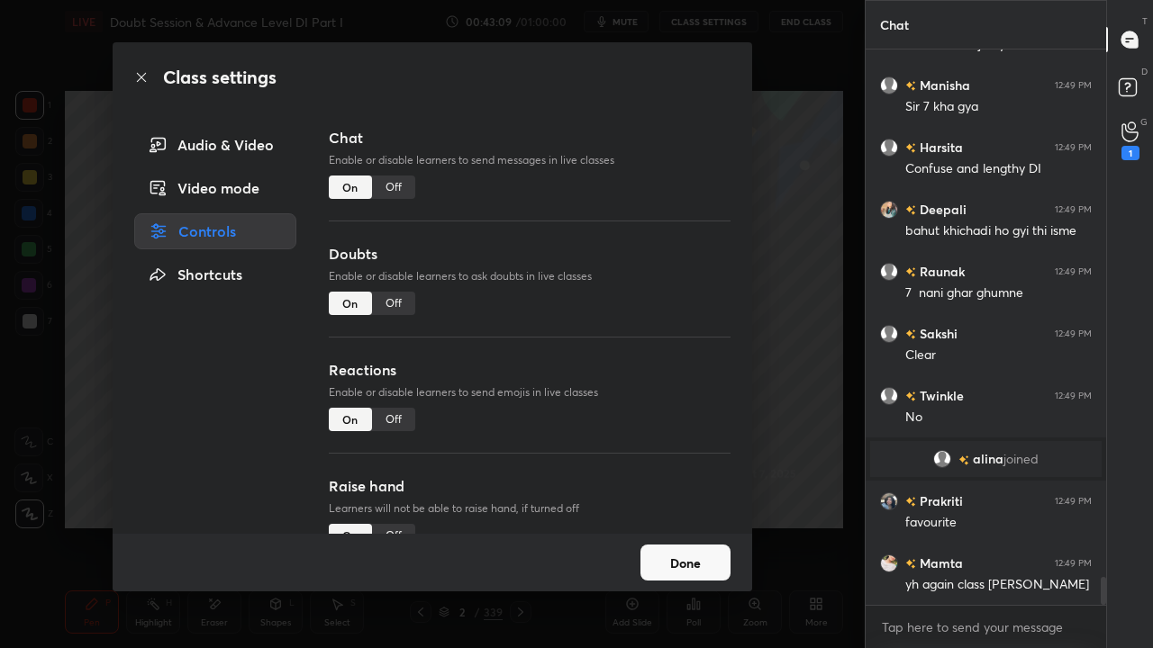
click at [398, 302] on div "Off" at bounding box center [393, 303] width 43 height 23
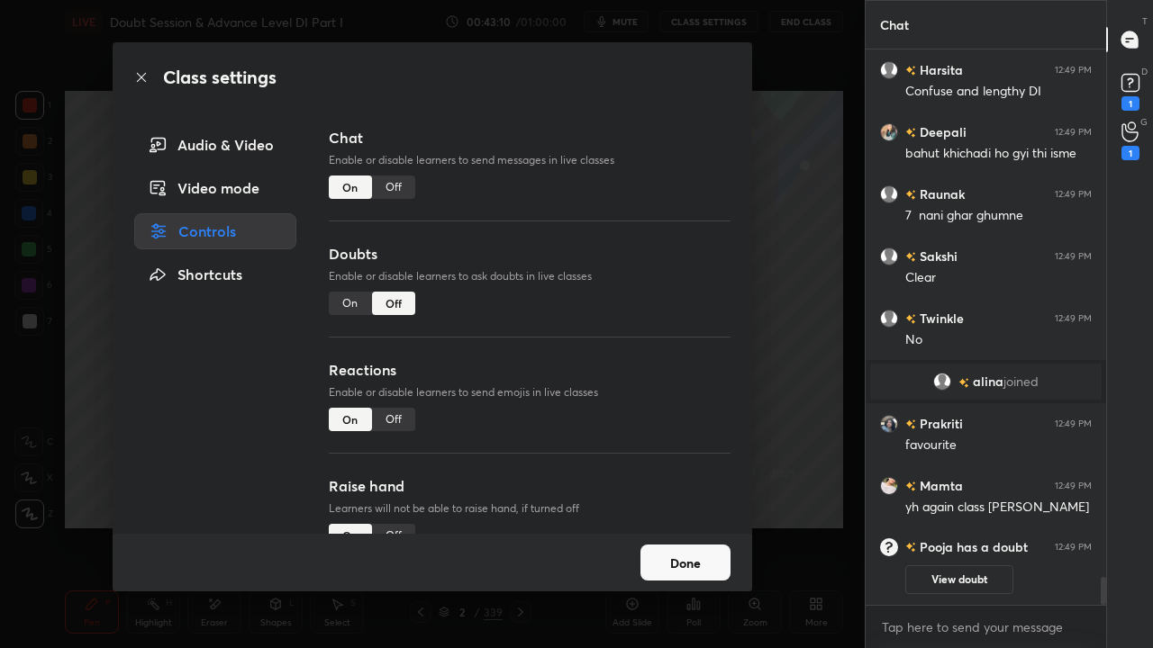
click at [140, 74] on icon at bounding box center [141, 77] width 14 height 14
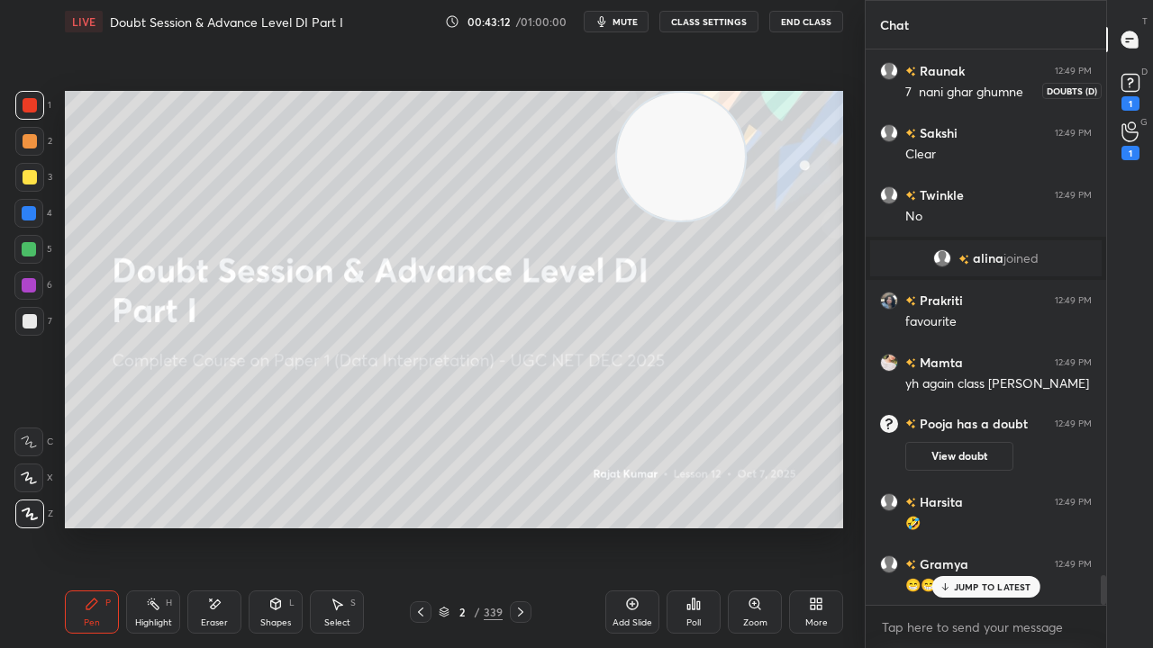
click at [1135, 81] on rect at bounding box center [1129, 83] width 17 height 17
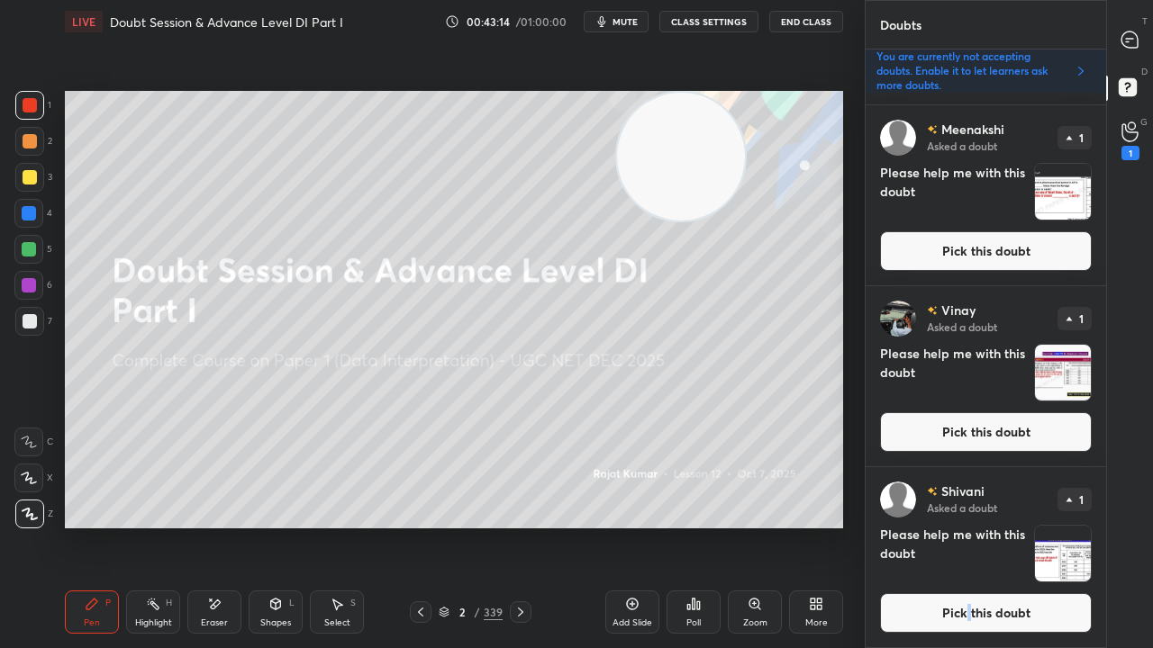
drag, startPoint x: 965, startPoint y: 620, endPoint x: 959, endPoint y: 609, distance: 12.5
click at [964, 526] on button "Pick this doubt" at bounding box center [986, 613] width 212 height 40
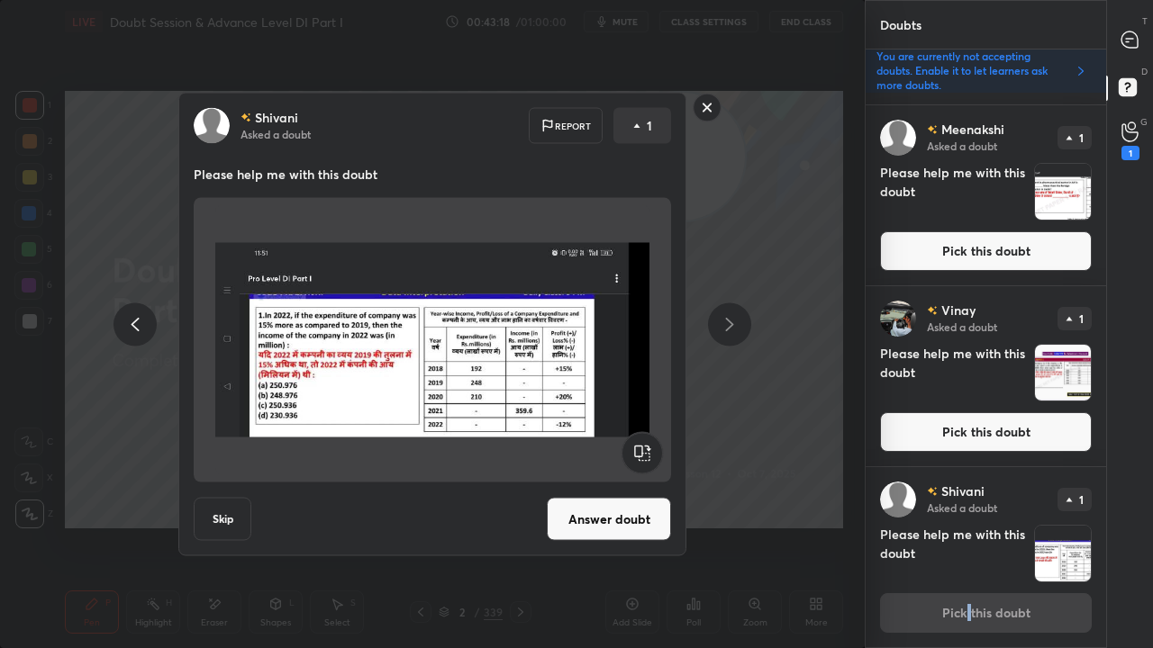
click at [612, 522] on button "Answer doubt" at bounding box center [609, 519] width 124 height 43
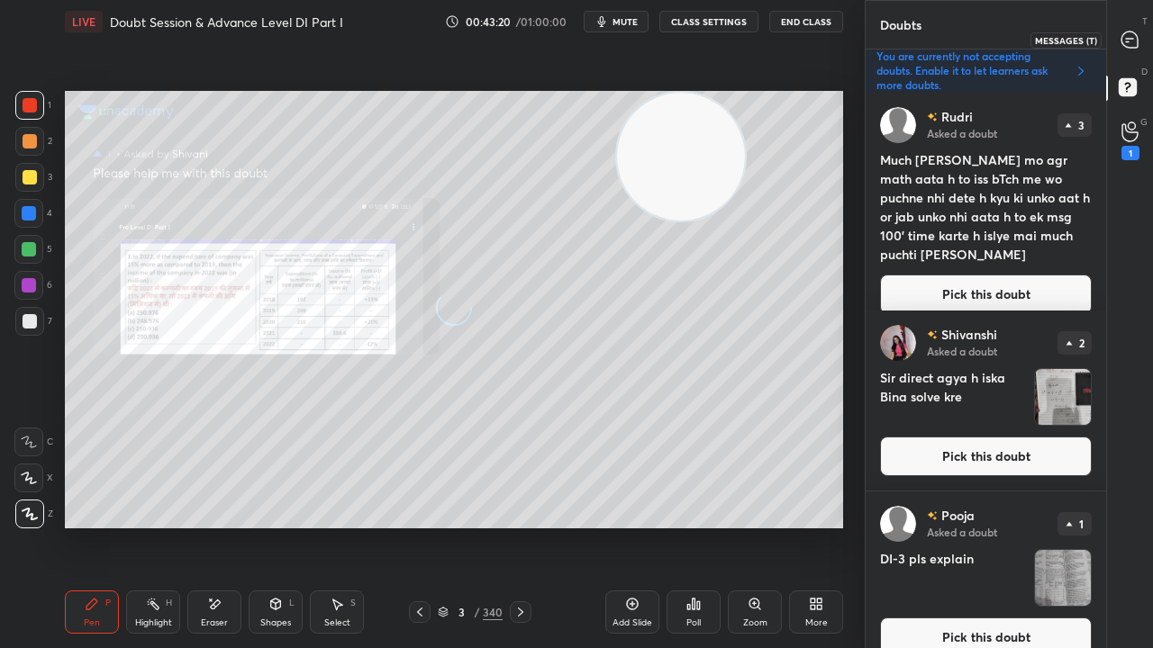
click at [1131, 39] on icon at bounding box center [1129, 39] width 7 height 0
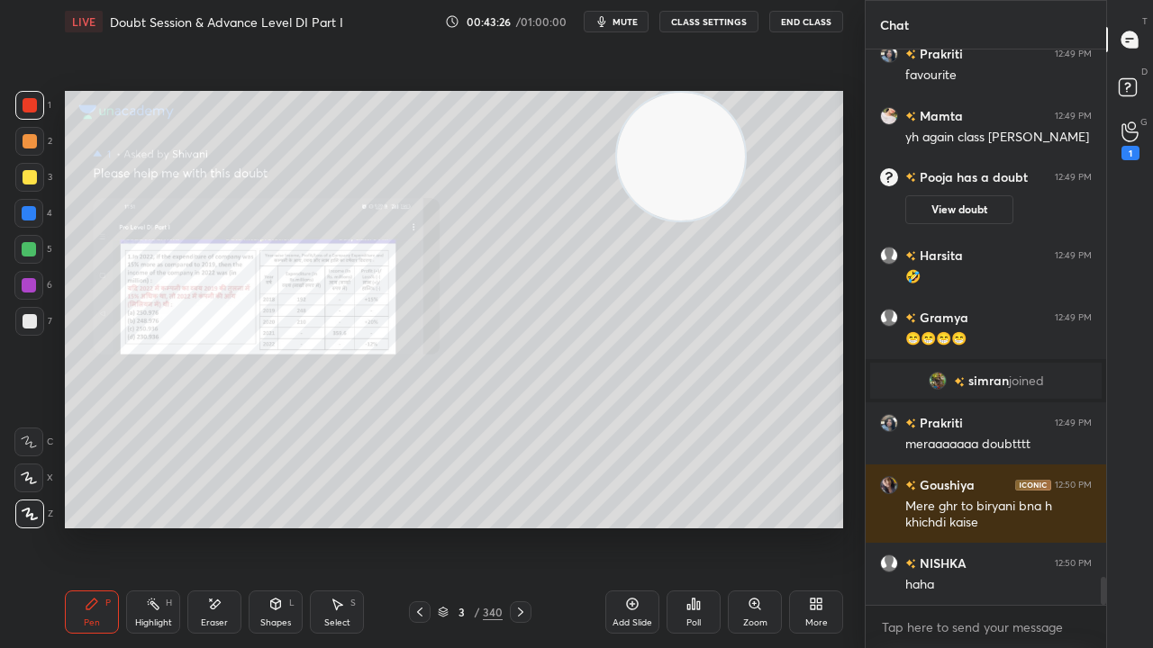
click at [756, 526] on div "Zoom" at bounding box center [755, 612] width 54 height 43
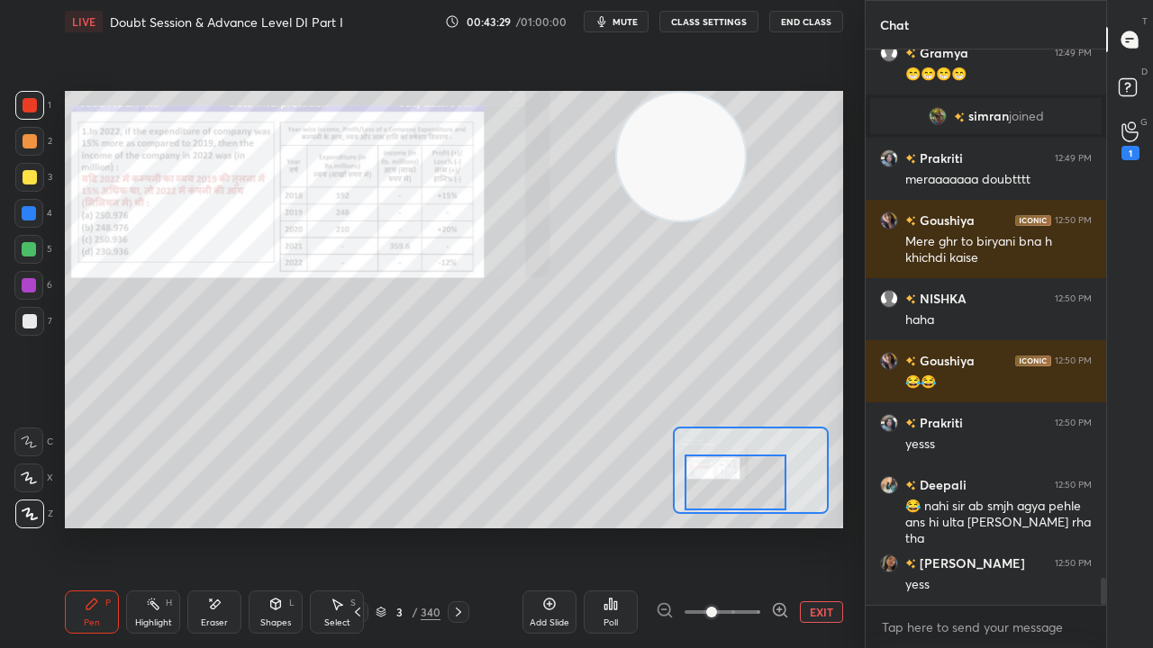
drag, startPoint x: 753, startPoint y: 477, endPoint x: 742, endPoint y: 487, distance: 14.7
click at [742, 487] on div at bounding box center [735, 483] width 102 height 56
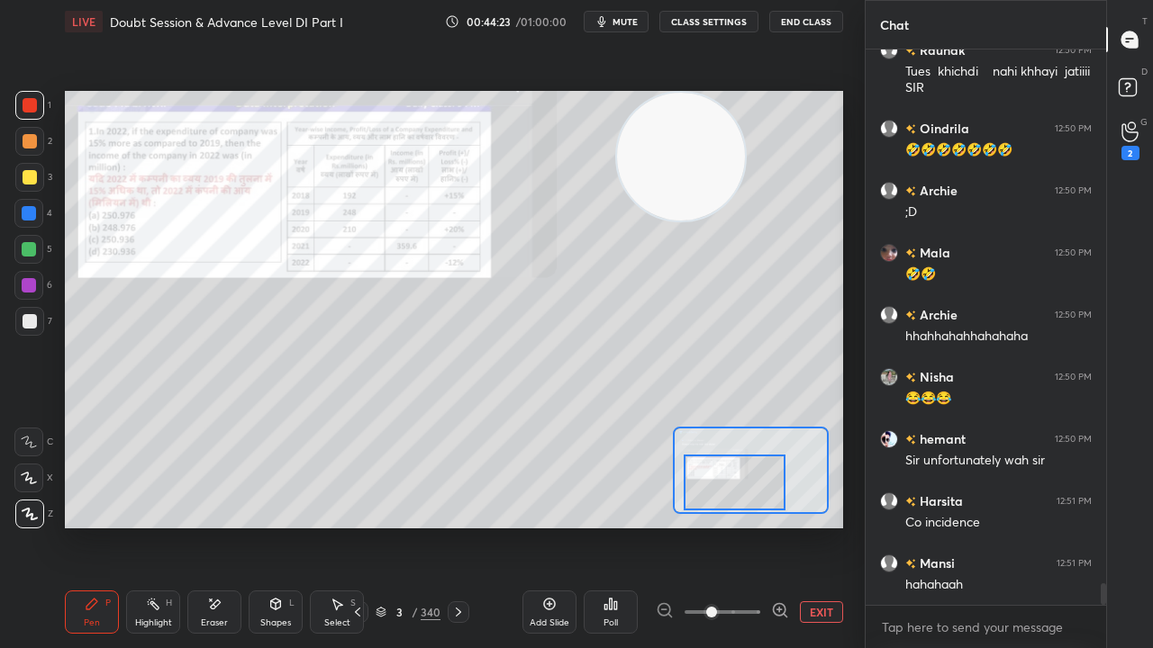
scroll to position [13530, 0]
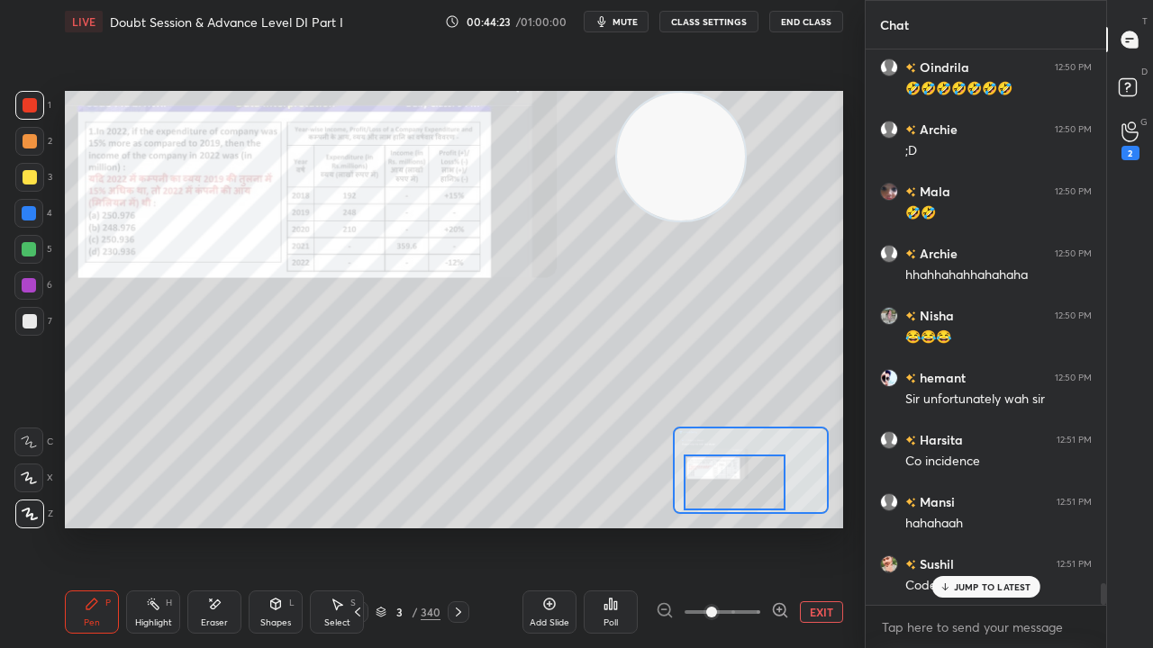
click at [27, 181] on div at bounding box center [30, 177] width 14 height 14
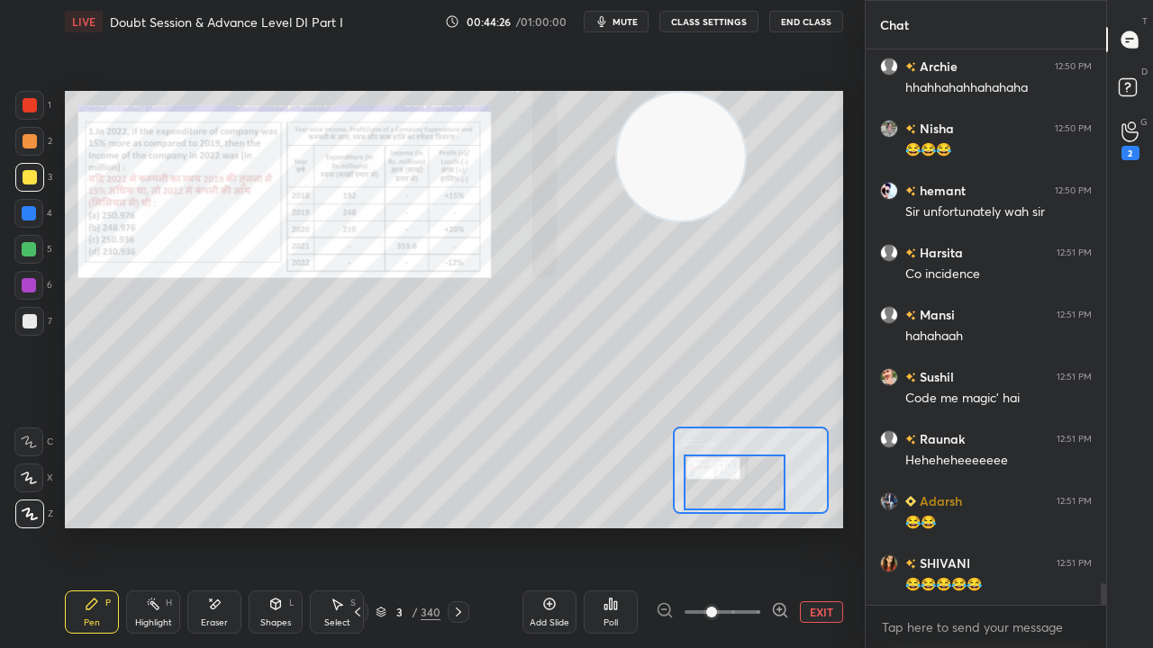
scroll to position [13811, 0]
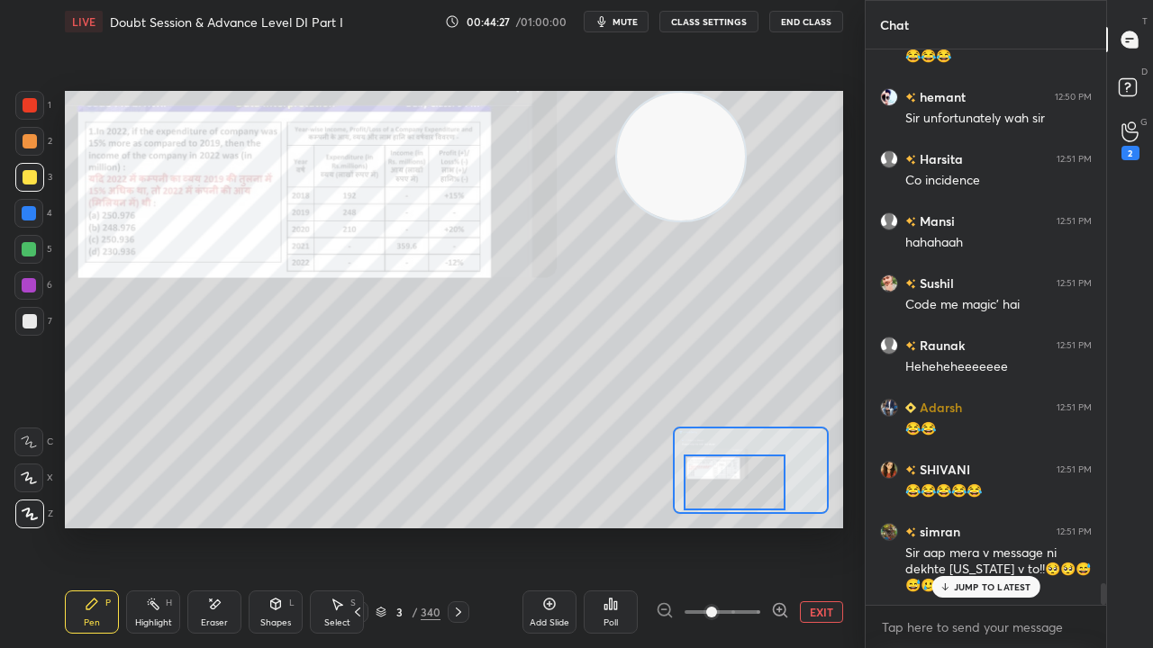
click at [29, 105] on div at bounding box center [30, 105] width 14 height 14
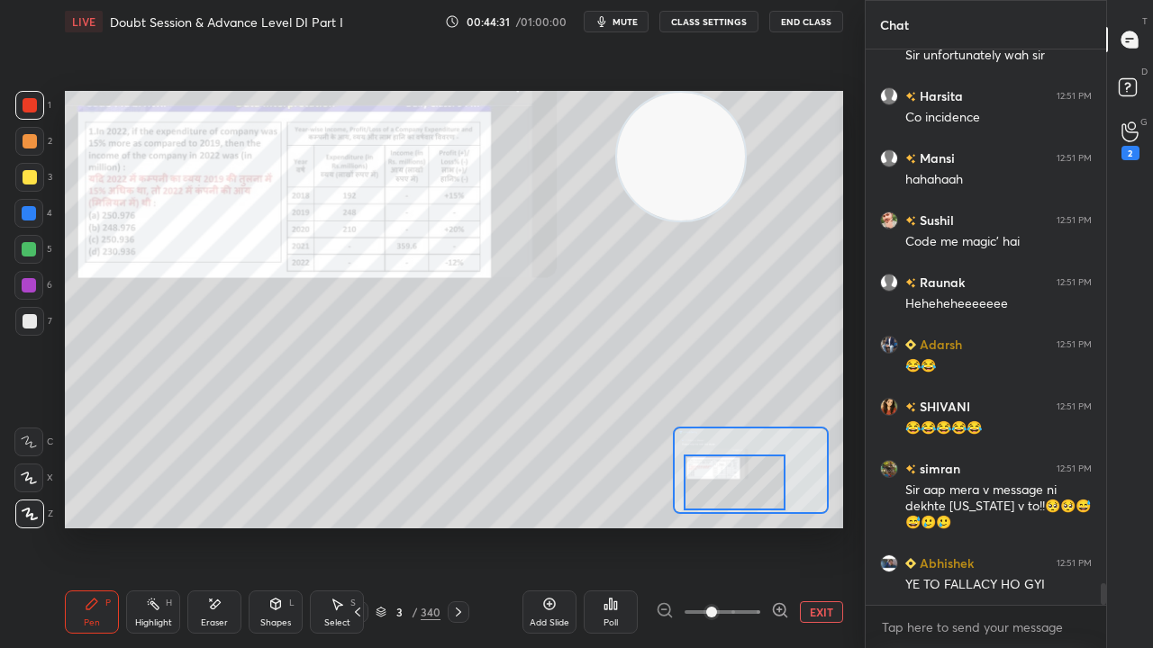
scroll to position [13935, 0]
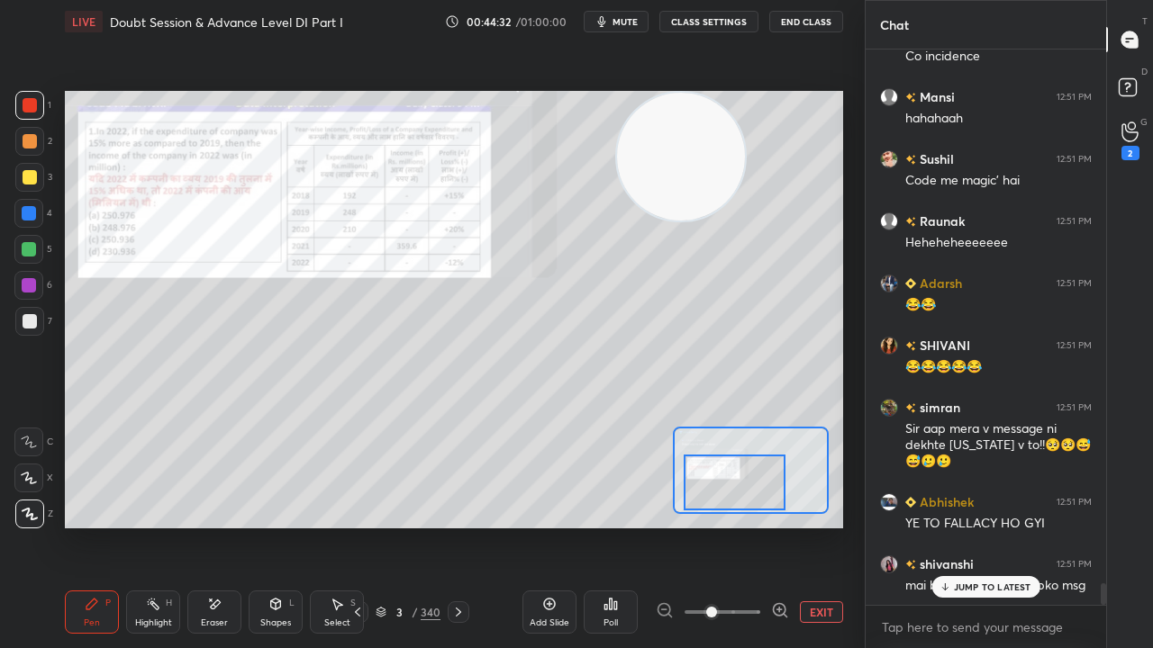
click at [227, 526] on div "Eraser" at bounding box center [214, 612] width 54 height 43
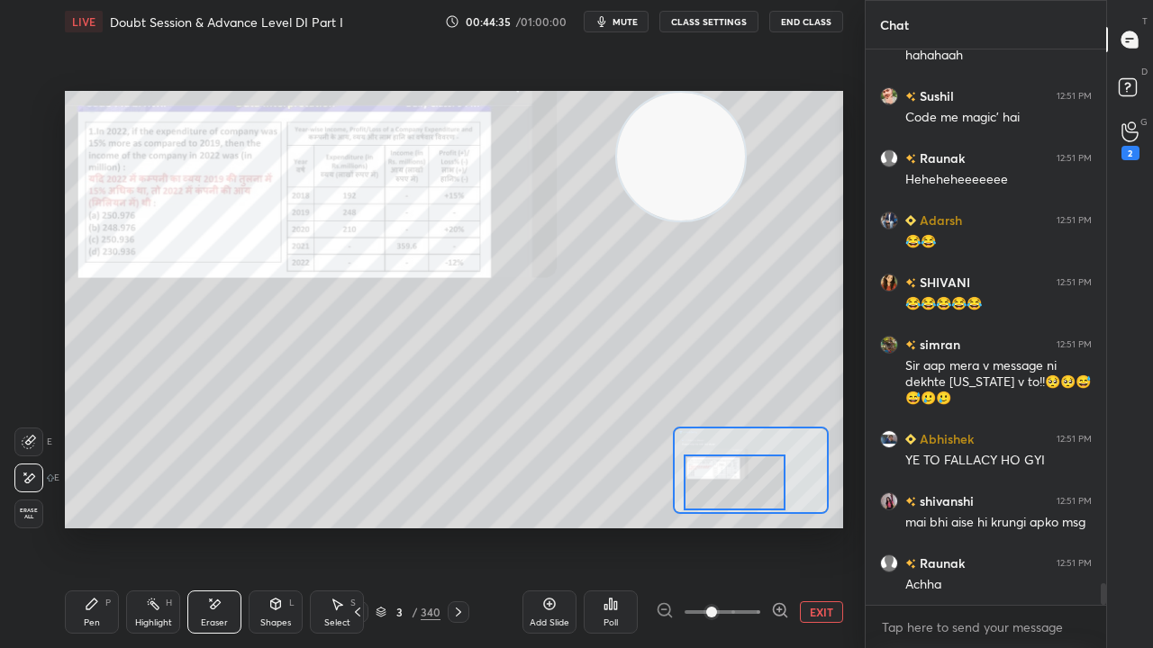
click at [92, 526] on icon at bounding box center [92, 604] width 14 height 14
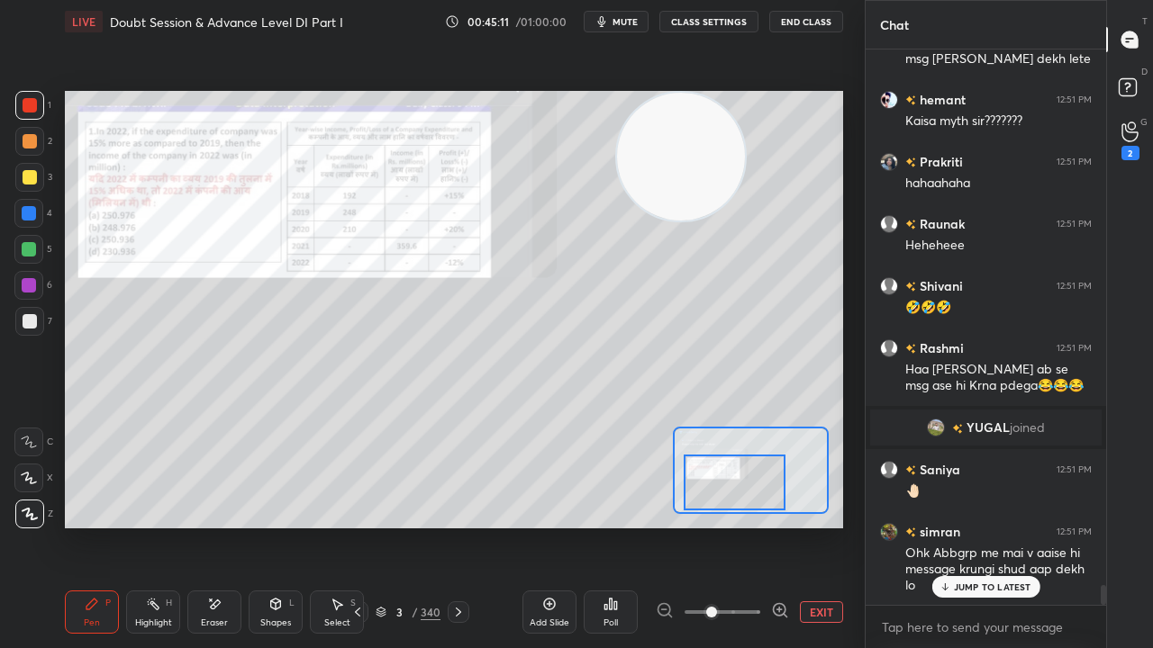
scroll to position [14868, 0]
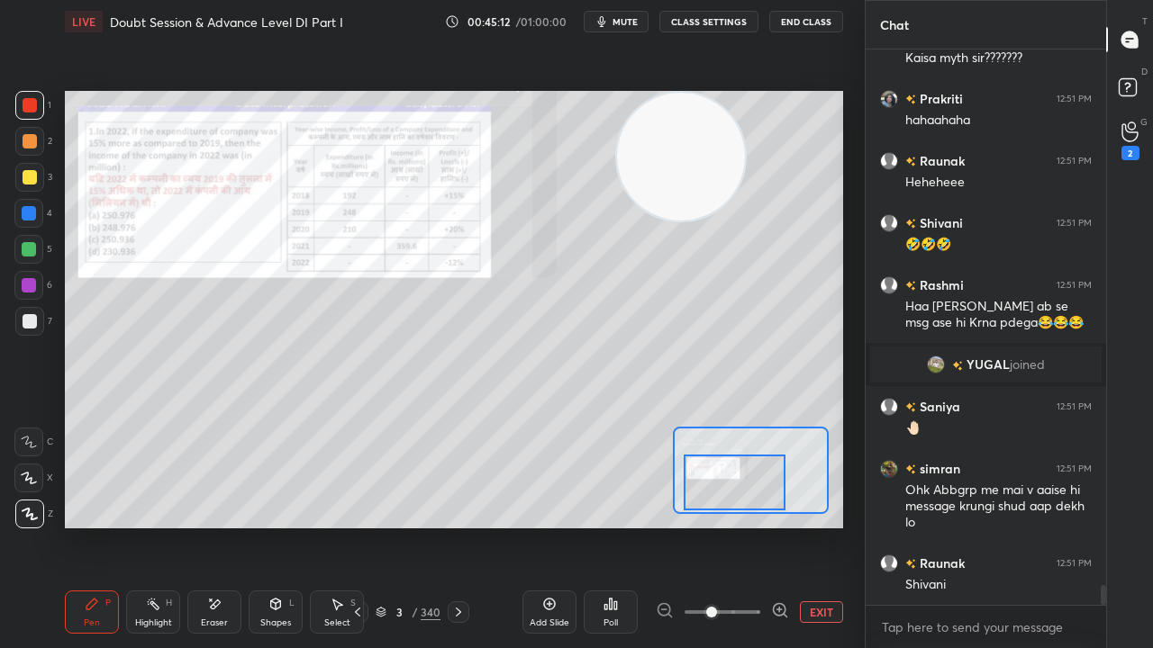
click at [213, 526] on div "Eraser" at bounding box center [214, 612] width 54 height 43
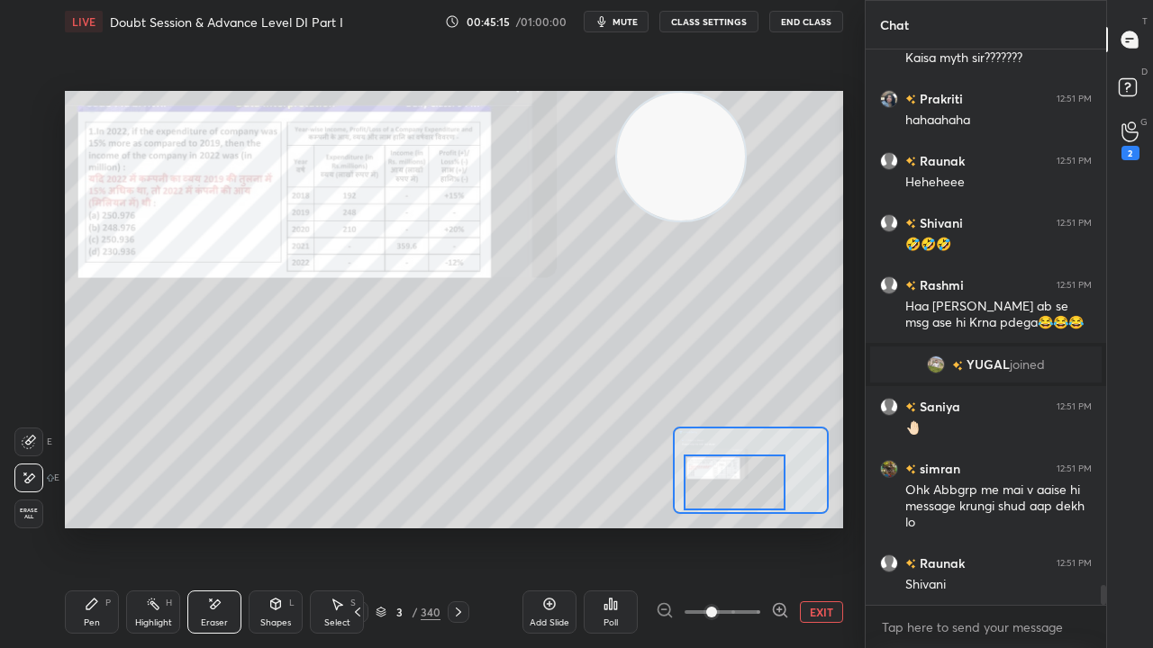
drag, startPoint x: 94, startPoint y: 616, endPoint x: 122, endPoint y: 536, distance: 85.2
click at [94, 526] on div "Pen P" at bounding box center [92, 612] width 54 height 43
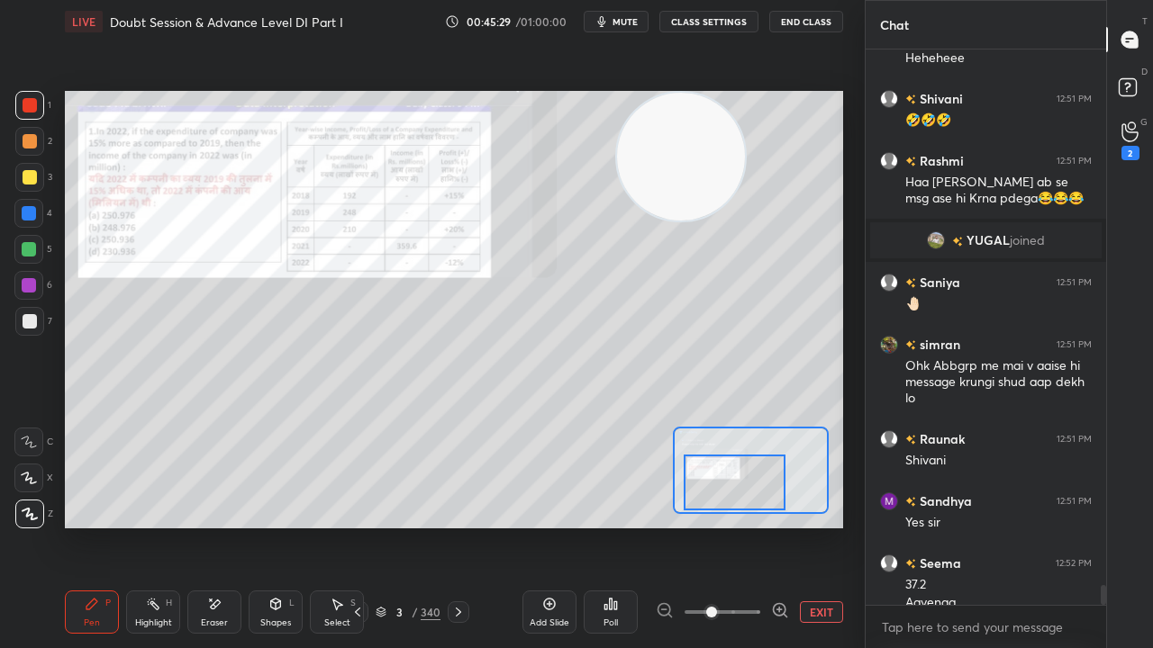
scroll to position [15011, 0]
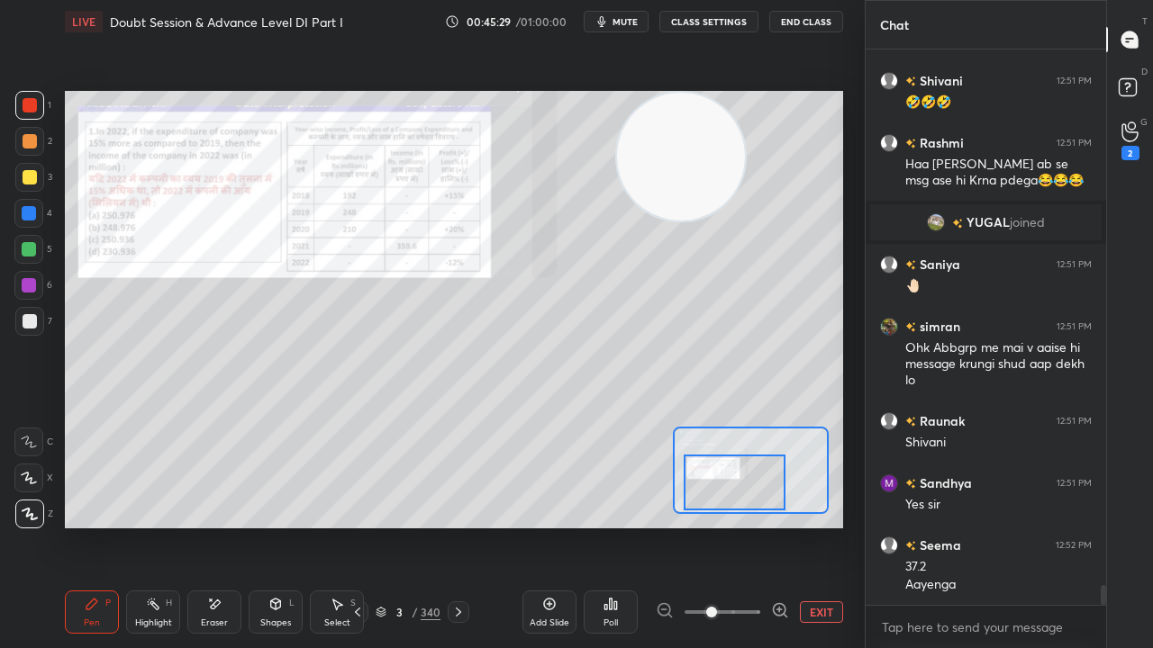
click at [27, 216] on div at bounding box center [29, 213] width 14 height 14
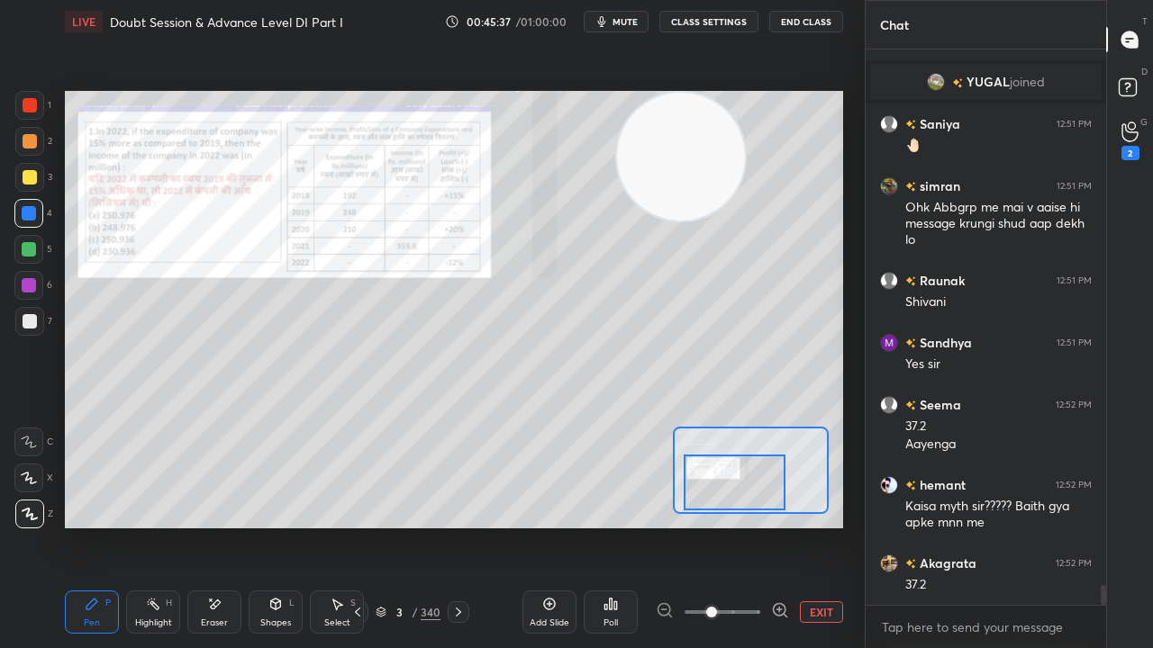
scroll to position [15212, 0]
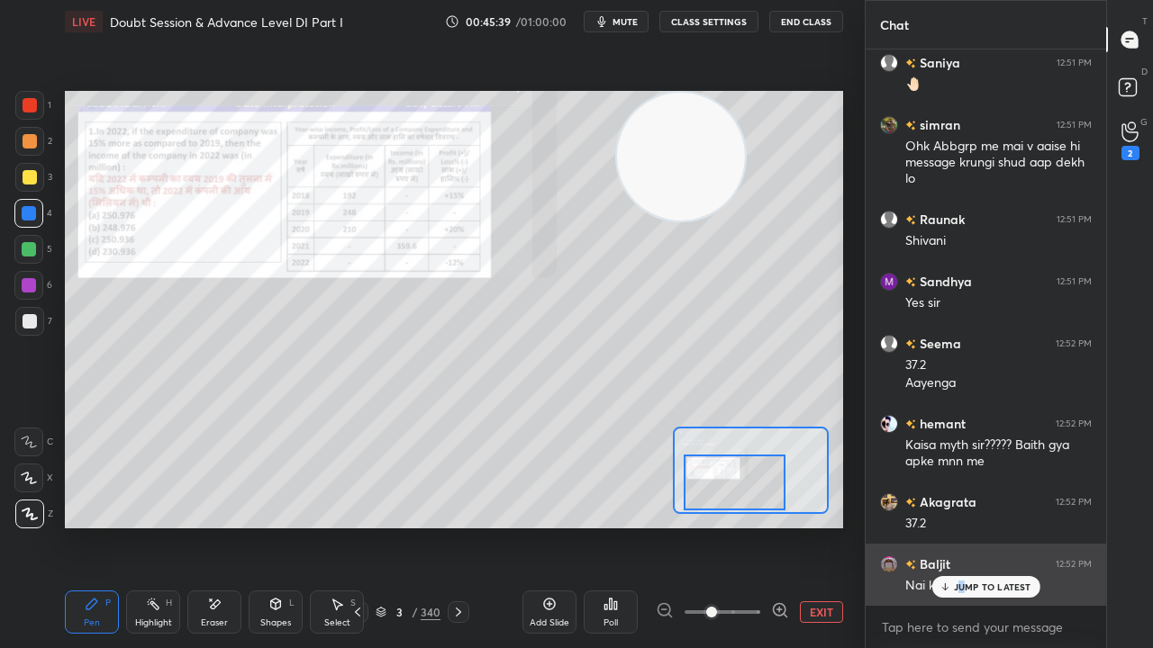
drag, startPoint x: 962, startPoint y: 587, endPoint x: 904, endPoint y: 576, distance: 58.6
click at [958, 526] on p "JUMP TO LATEST" at bounding box center [992, 587] width 77 height 11
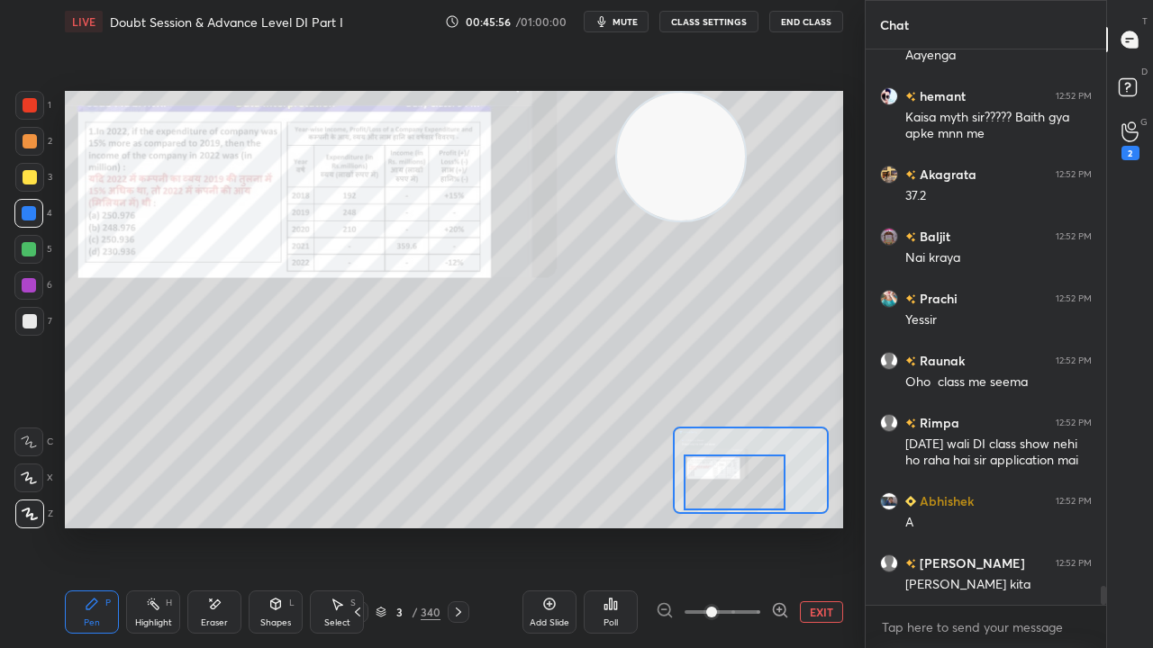
scroll to position [15601, 0]
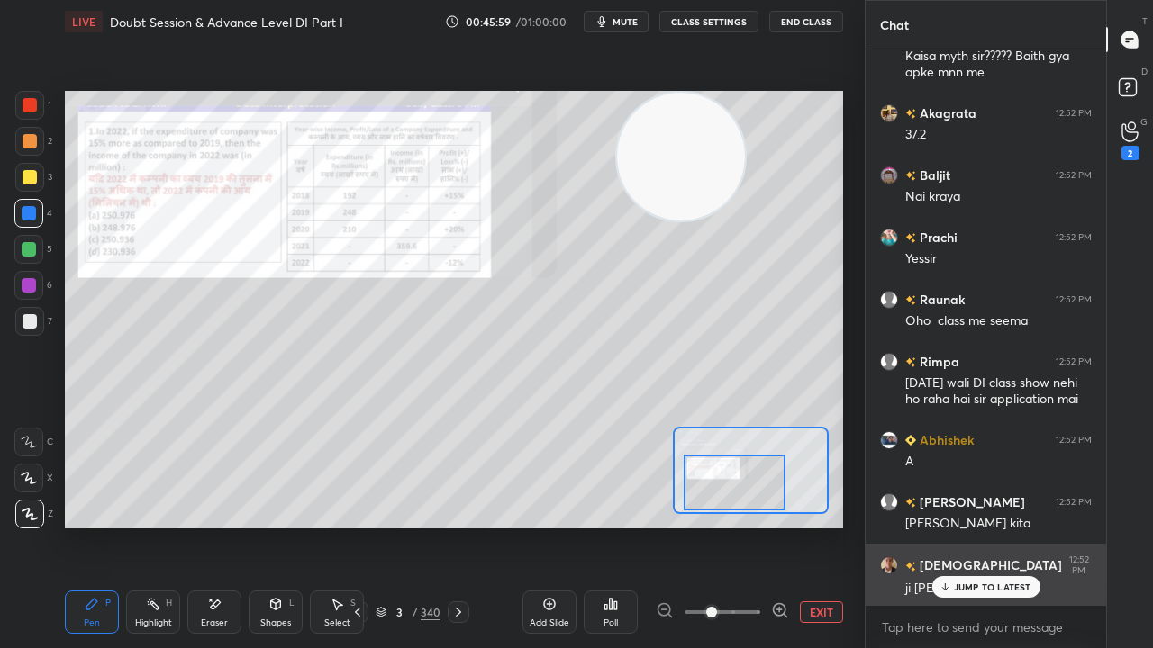
click at [994, 526] on div "JUMP TO LATEST" at bounding box center [985, 587] width 108 height 22
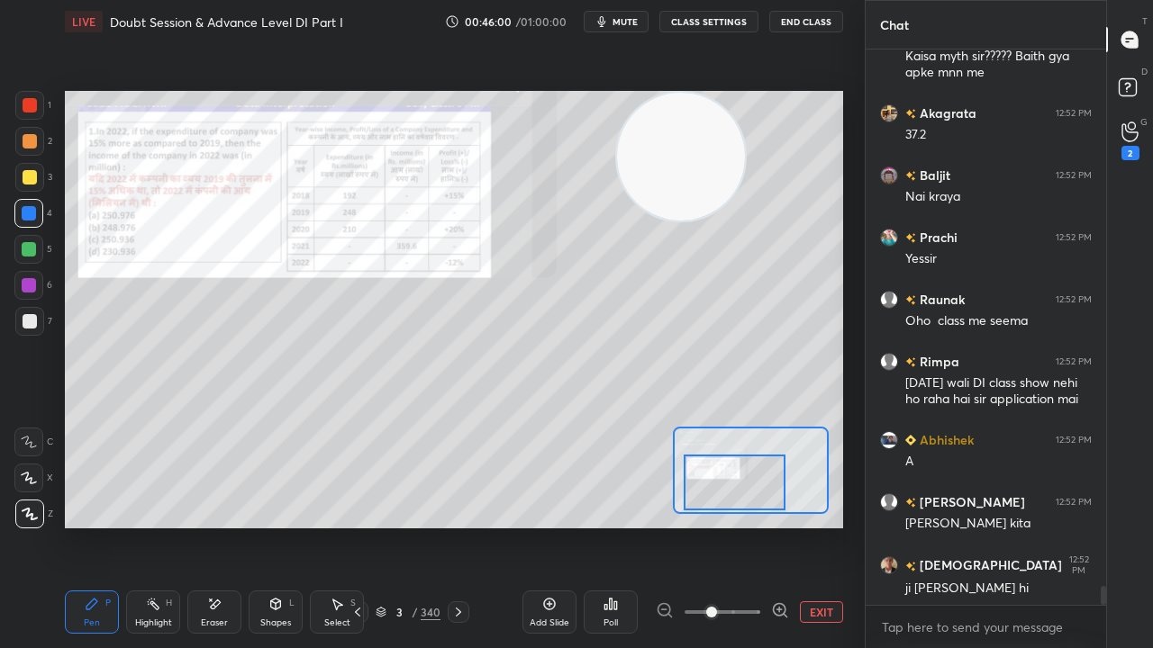
scroll to position [15665, 0]
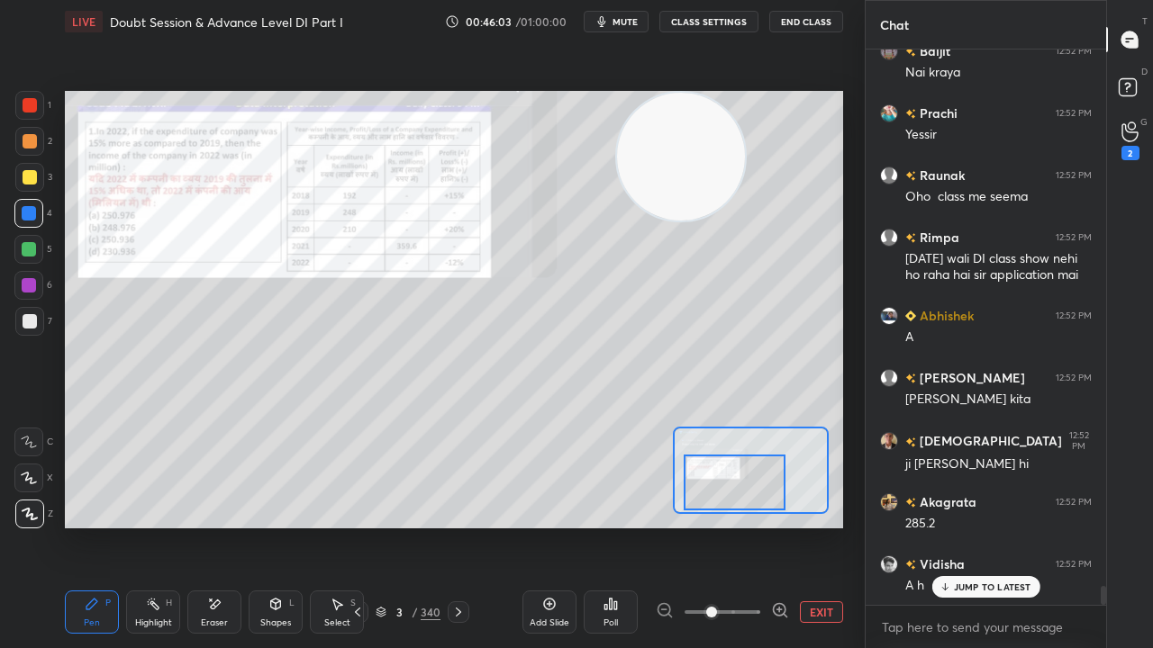
click at [31, 276] on div at bounding box center [28, 285] width 29 height 29
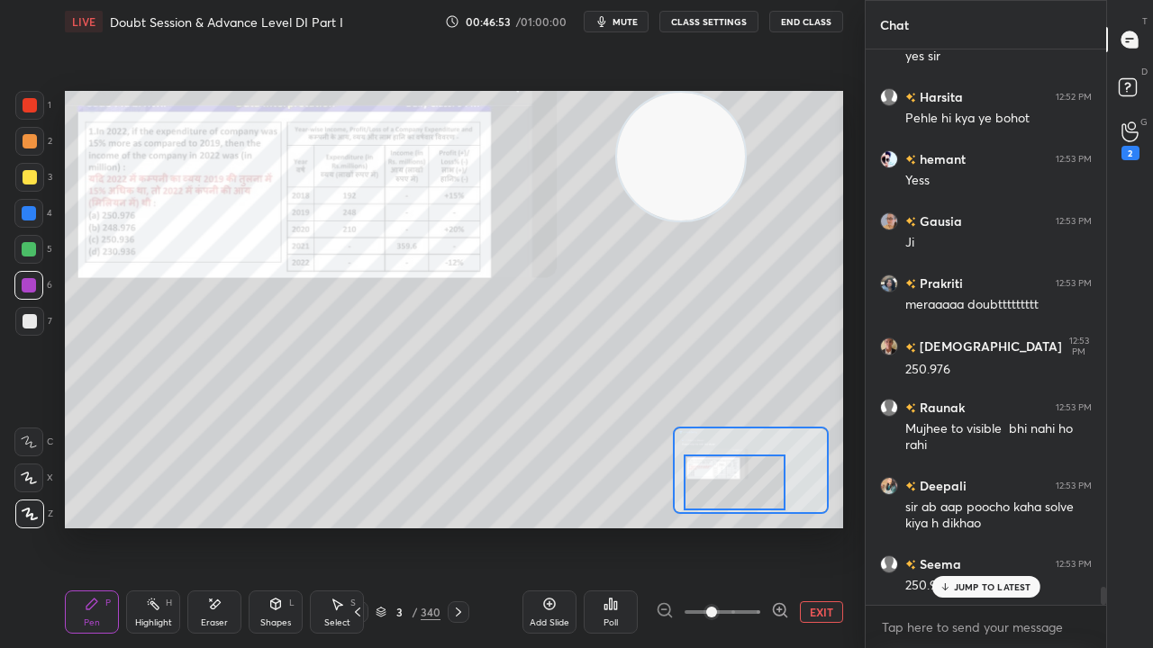
scroll to position [16423, 0]
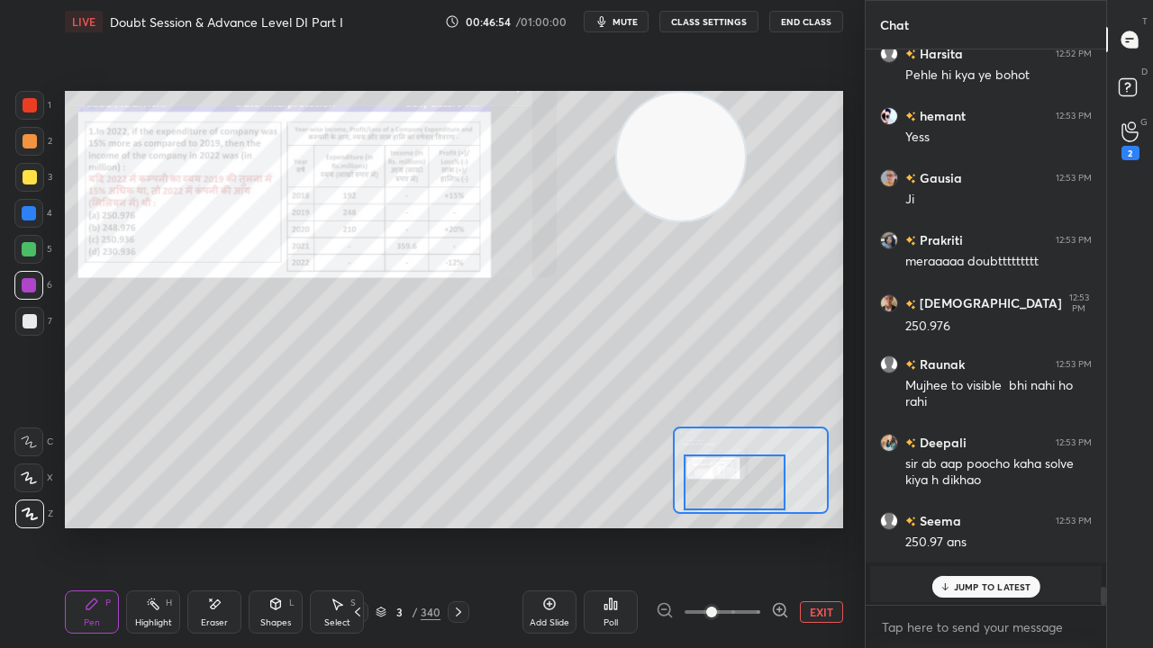
click at [25, 177] on div at bounding box center [30, 177] width 14 height 14
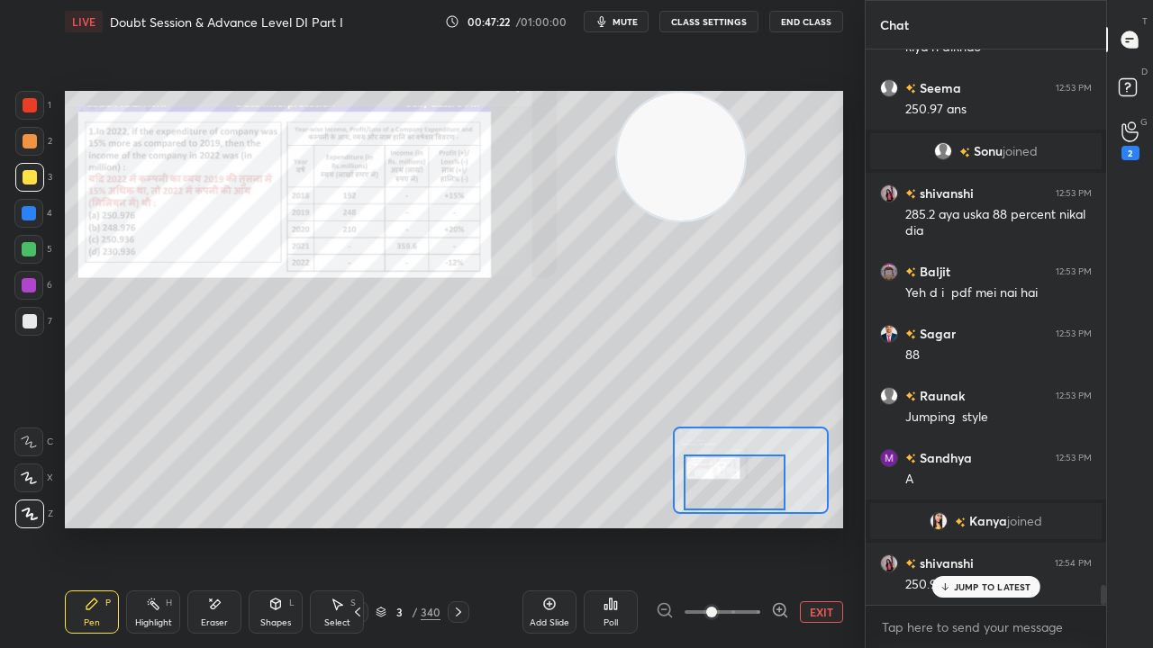
scroll to position [15140, 0]
click at [32, 104] on div at bounding box center [30, 105] width 14 height 14
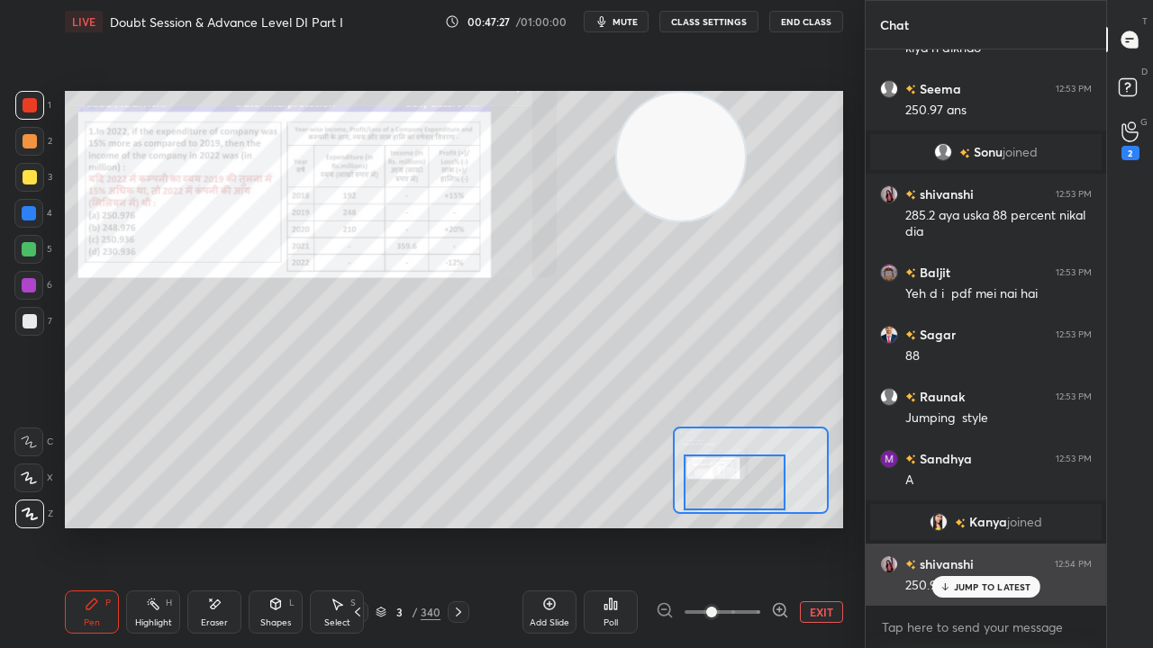
click at [971, 526] on p "JUMP TO LATEST" at bounding box center [992, 587] width 77 height 11
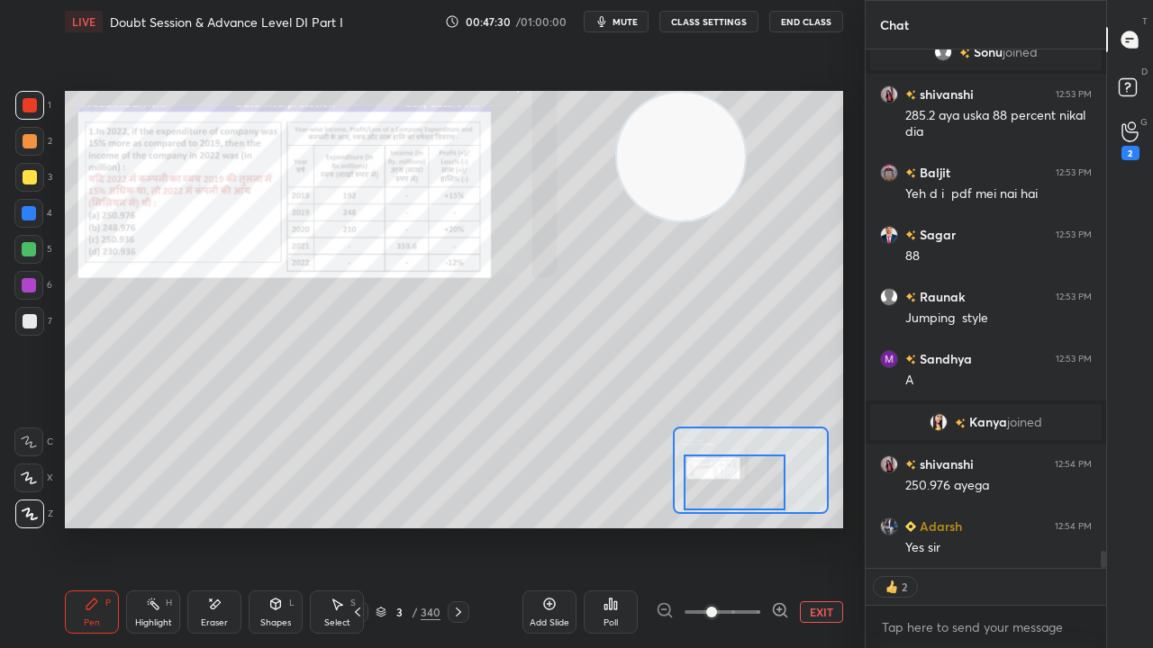
scroll to position [15302, 0]
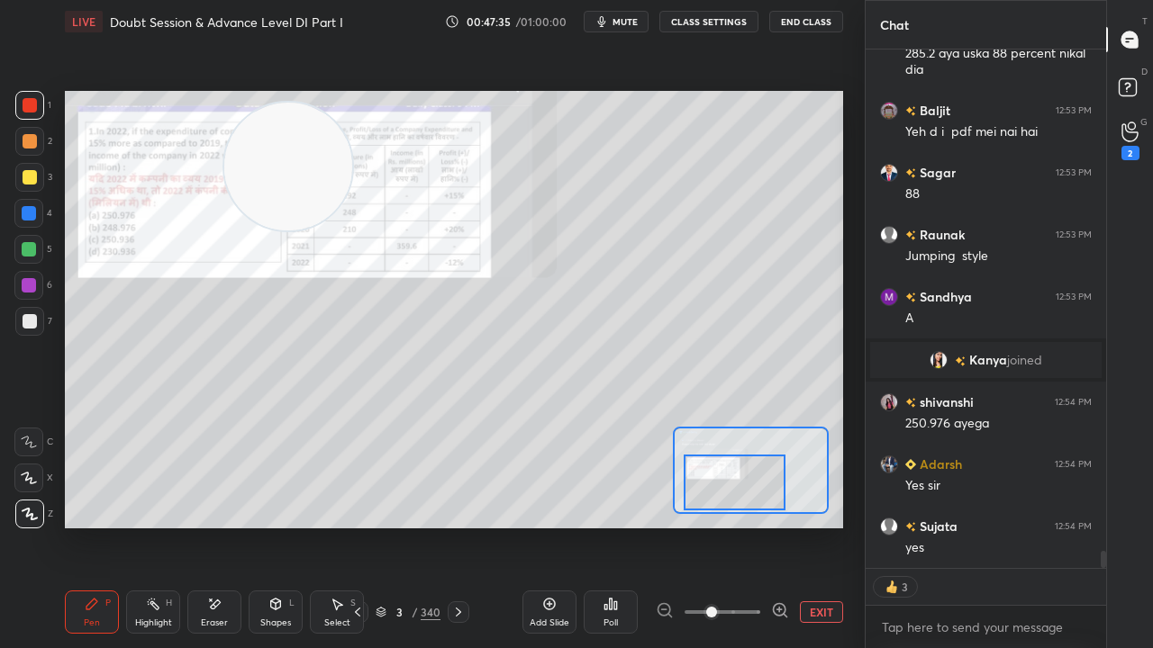
drag, startPoint x: 665, startPoint y: 141, endPoint x: 295, endPoint y: 198, distance: 373.6
click at [277, 151] on video at bounding box center [288, 167] width 128 height 128
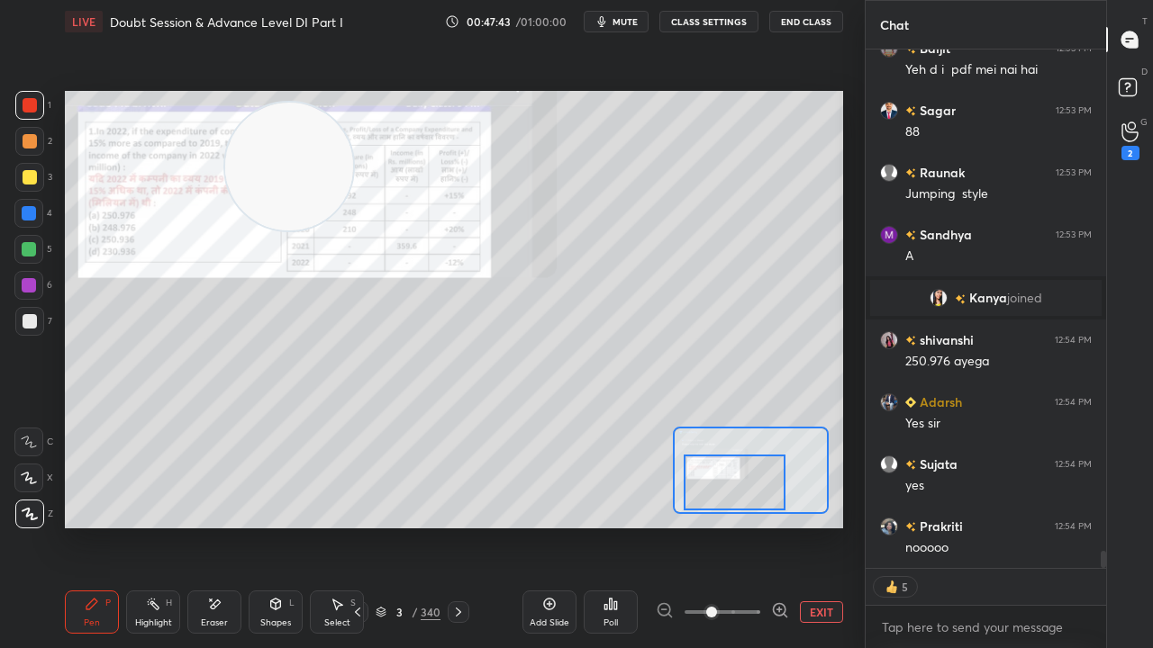
click at [23, 174] on div at bounding box center [30, 177] width 14 height 14
click at [23, 175] on div at bounding box center [30, 177] width 14 height 14
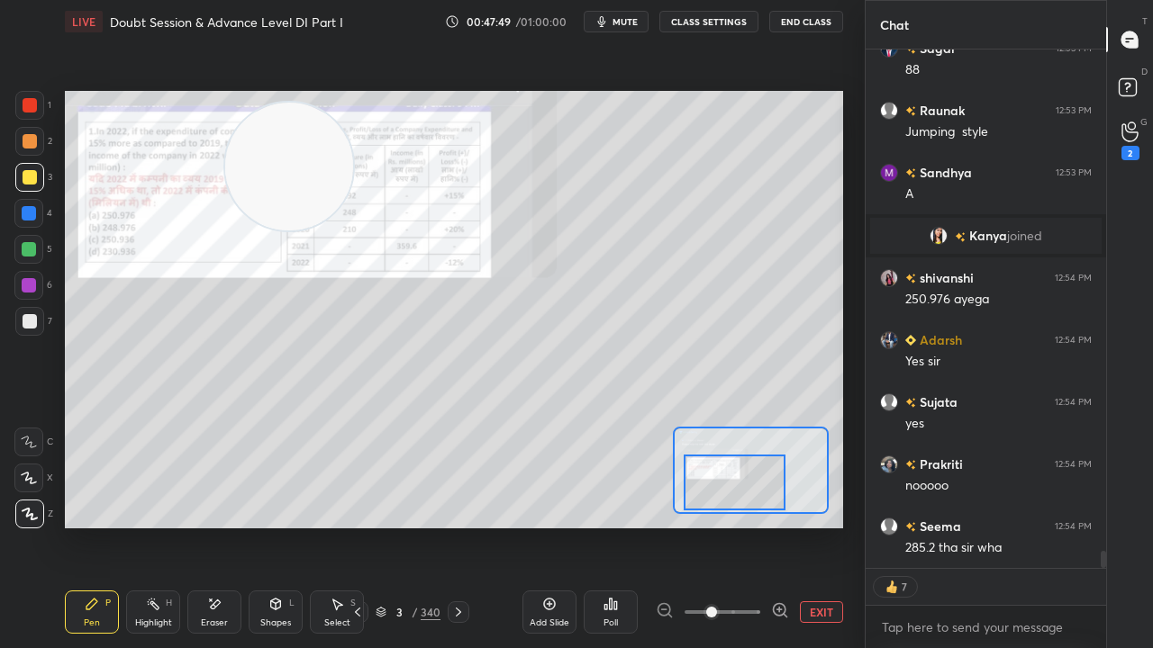
click at [27, 321] on div at bounding box center [30, 321] width 14 height 14
click at [29, 318] on div at bounding box center [30, 321] width 14 height 14
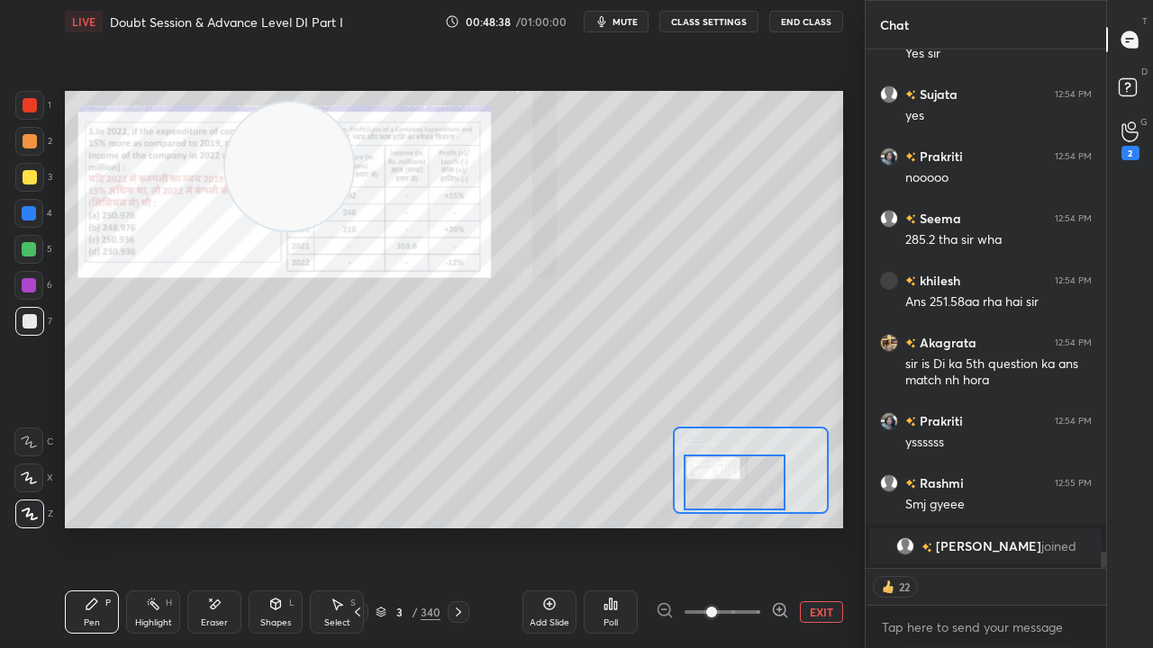
scroll to position [15642, 0]
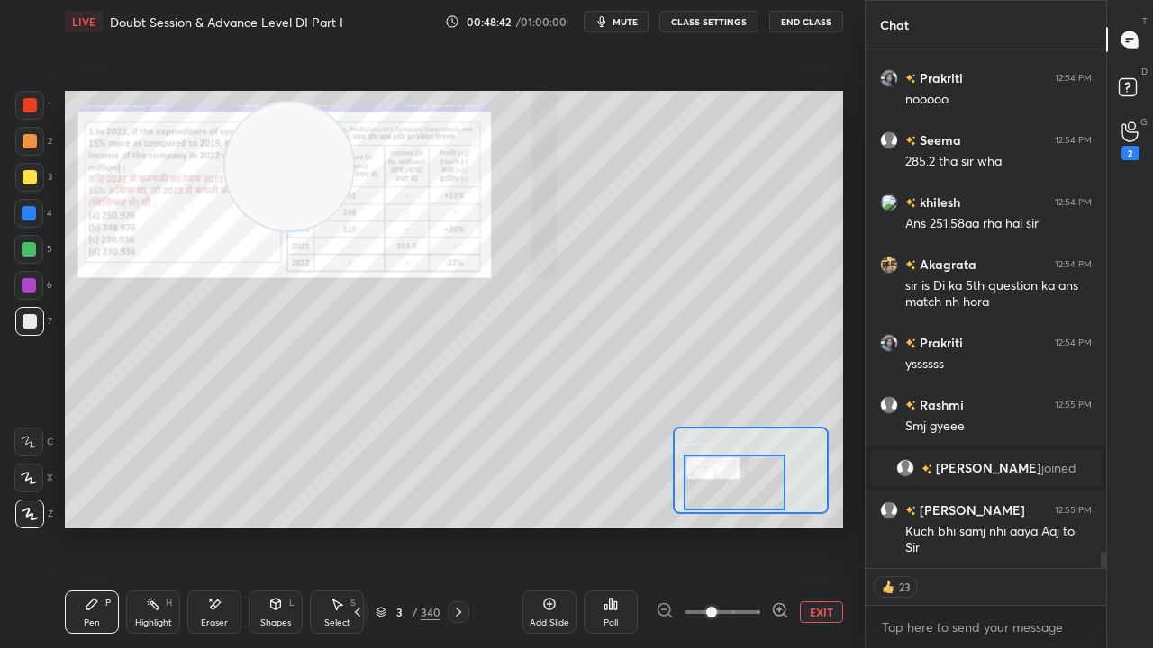
click at [36, 104] on div at bounding box center [30, 105] width 14 height 14
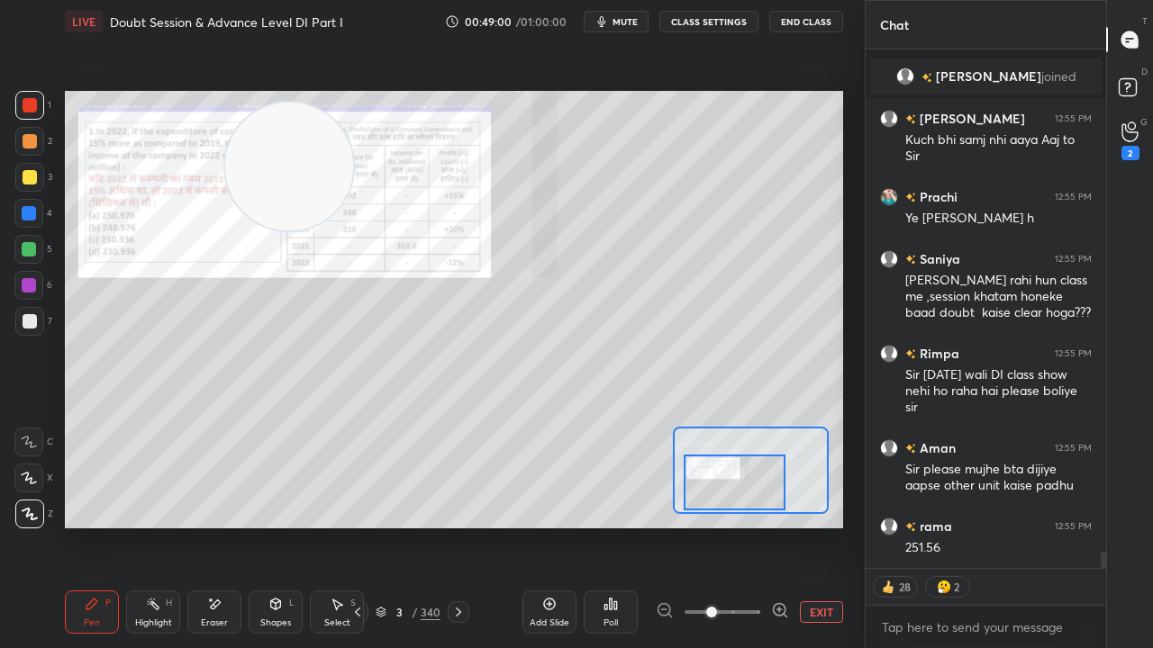
scroll to position [16158, 0]
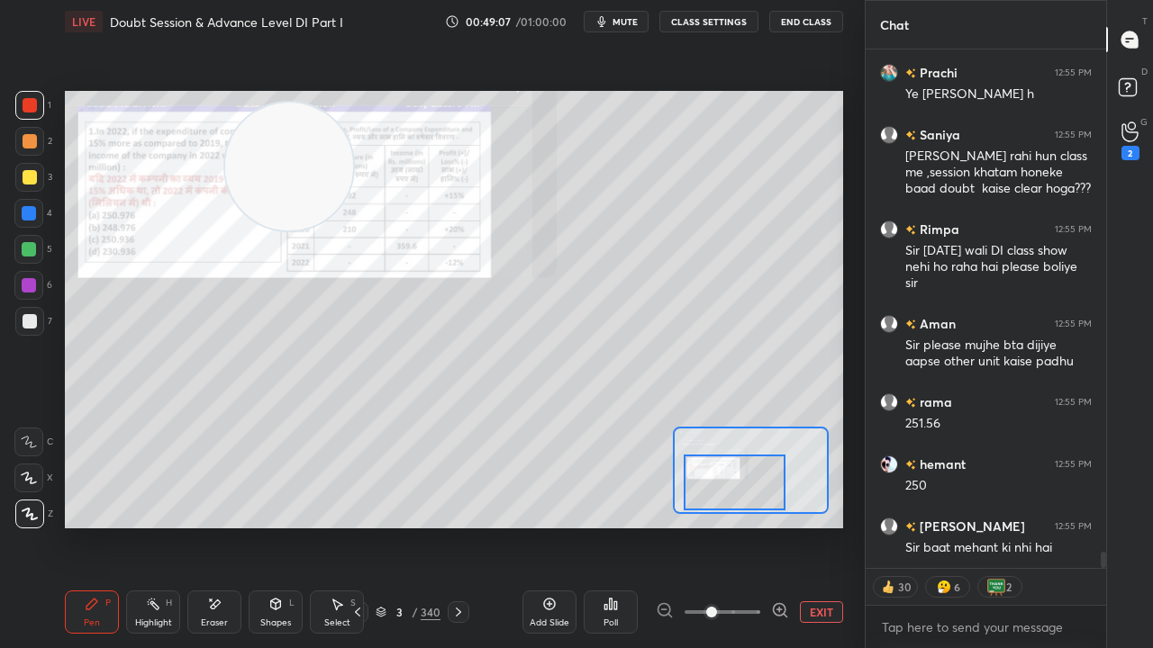
click at [1135, 83] on rect at bounding box center [1127, 87] width 17 height 17
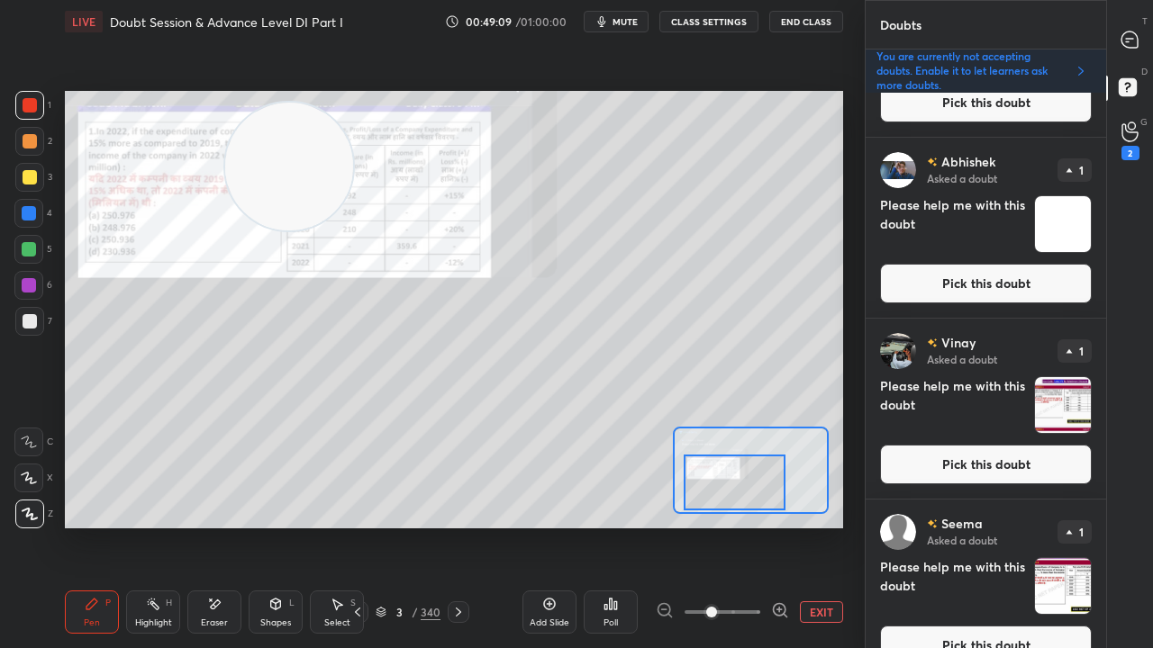
scroll to position [4373, 0]
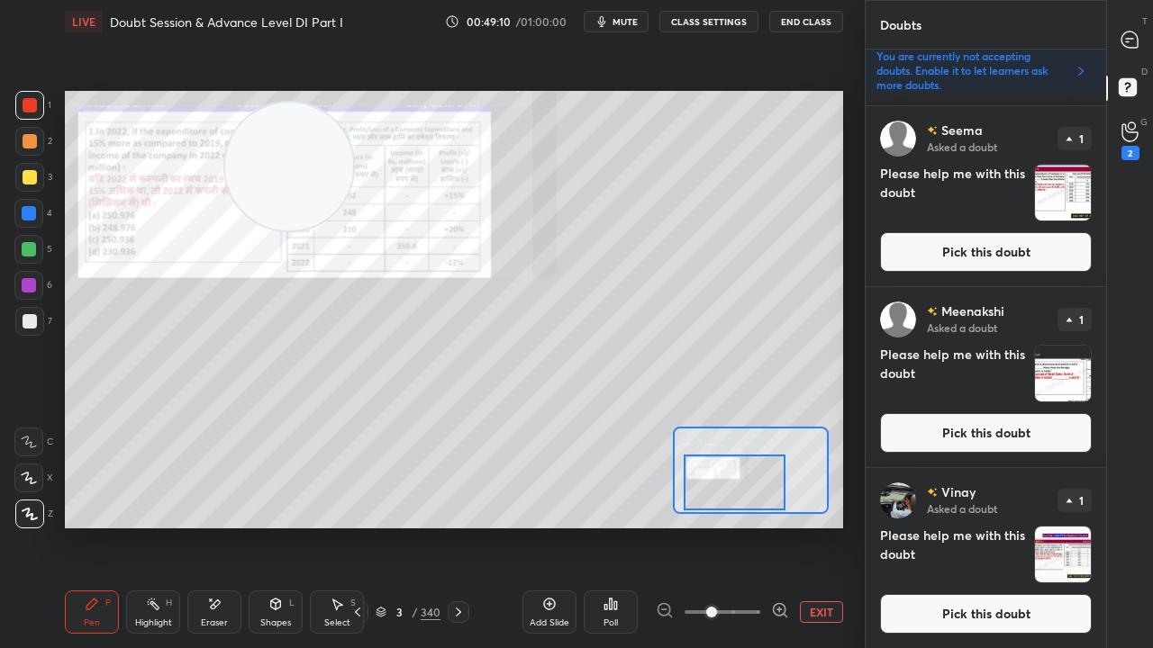
drag, startPoint x: 982, startPoint y: 605, endPoint x: 919, endPoint y: 565, distance: 74.2
click at [982, 526] on button "Pick this doubt" at bounding box center [986, 614] width 212 height 40
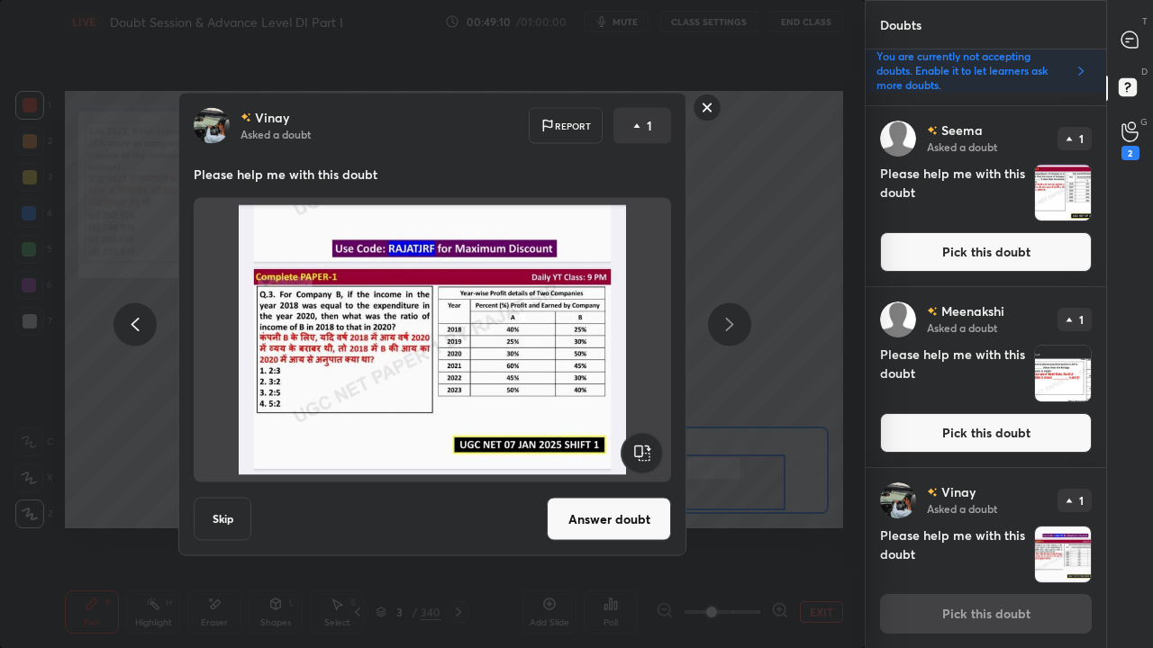
click at [622, 517] on button "Answer doubt" at bounding box center [609, 519] width 124 height 43
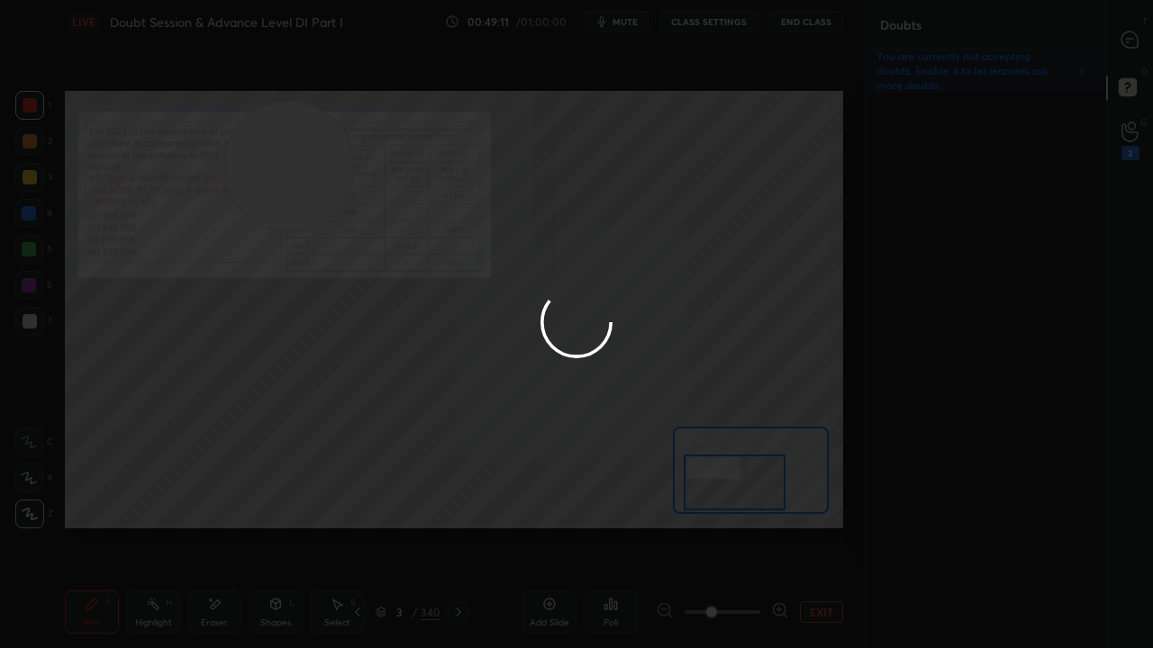
scroll to position [0, 0]
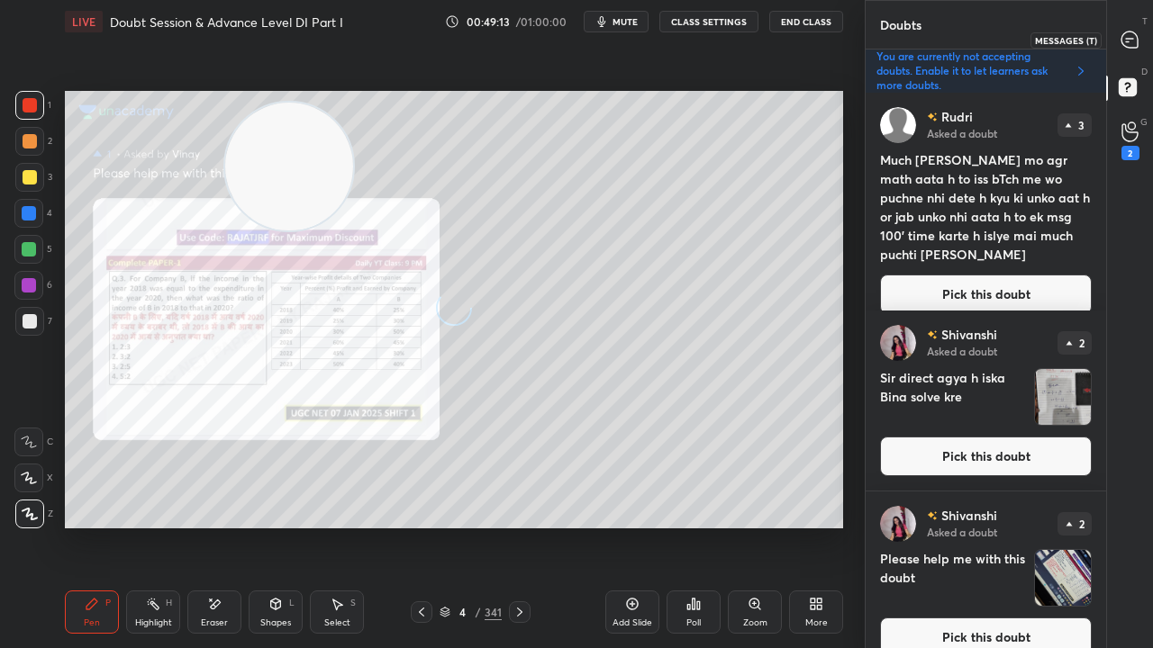
click at [1129, 35] on icon at bounding box center [1129, 40] width 16 height 16
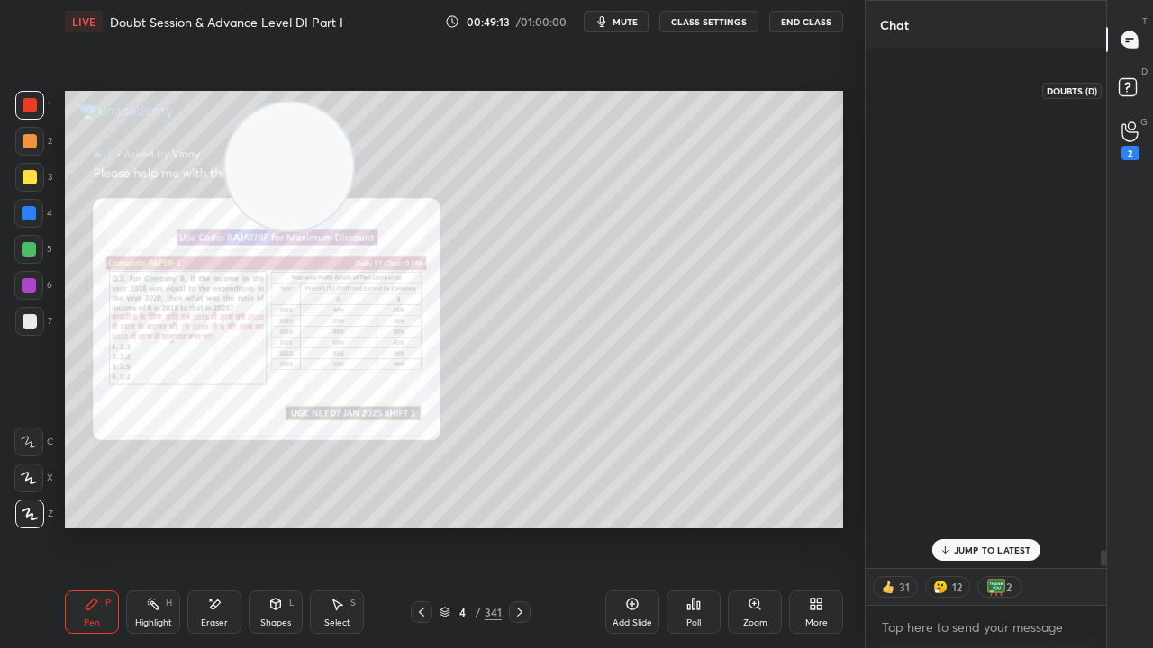
scroll to position [513, 235]
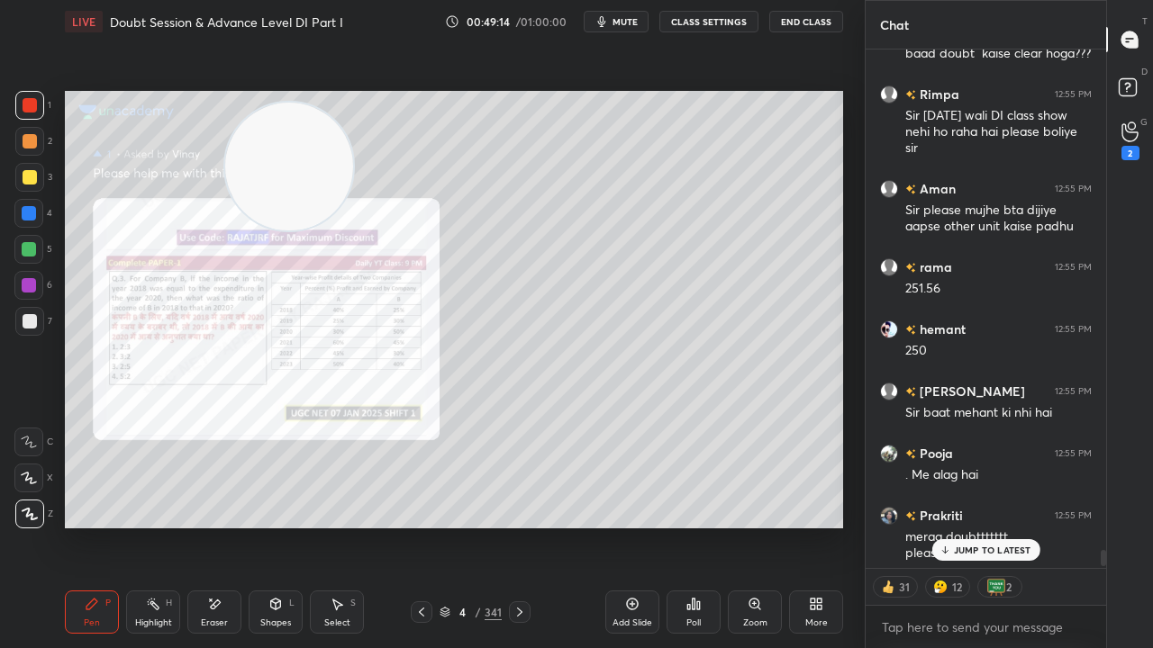
drag, startPoint x: 976, startPoint y: 548, endPoint x: 946, endPoint y: 548, distance: 30.6
click at [975, 526] on p "JUMP TO LATEST" at bounding box center [992, 550] width 77 height 11
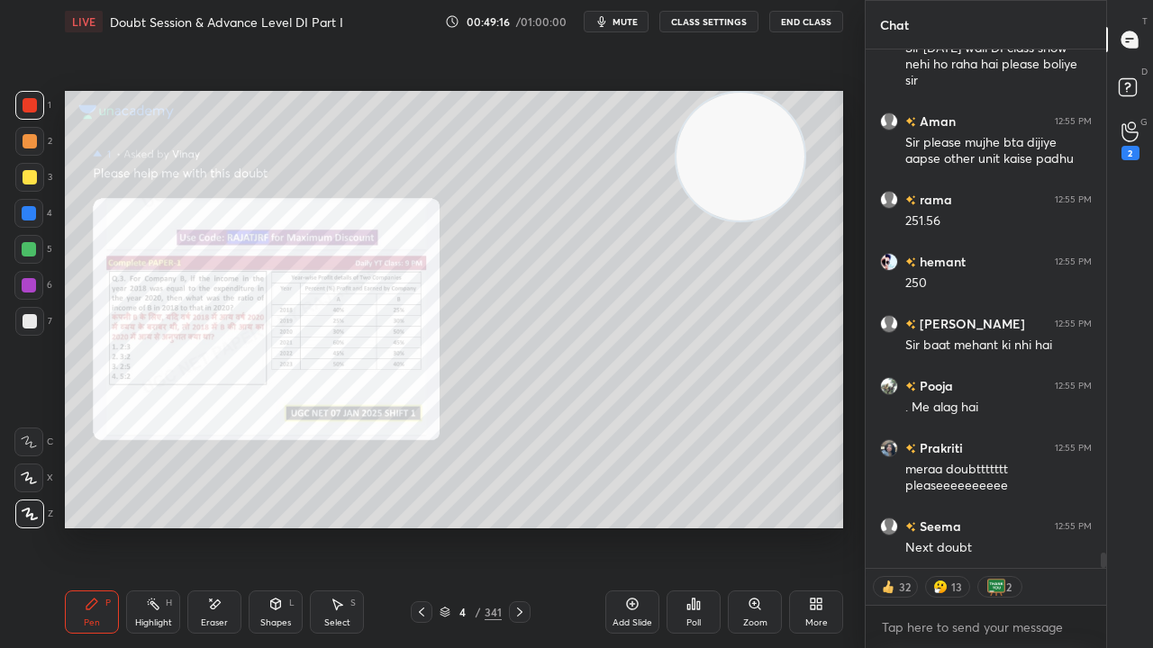
drag, startPoint x: 331, startPoint y: 162, endPoint x: 761, endPoint y: 124, distance: 432.1
click at [783, 114] on video at bounding box center [740, 157] width 128 height 128
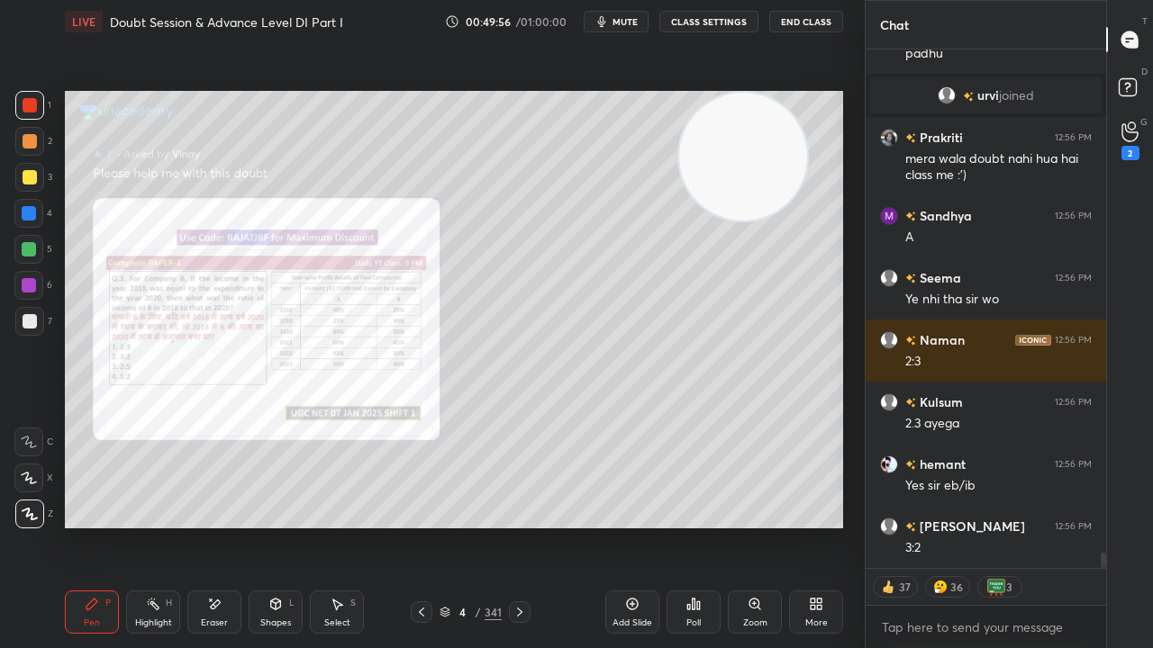
scroll to position [16994, 0]
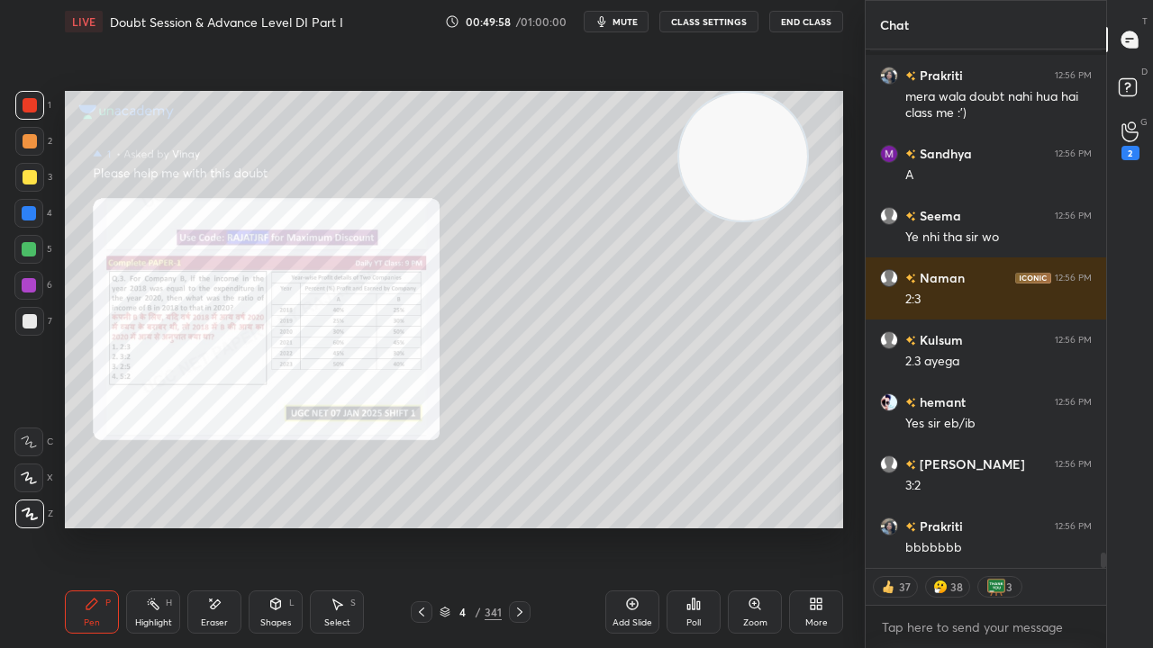
click at [216, 526] on div "Eraser" at bounding box center [214, 623] width 27 height 9
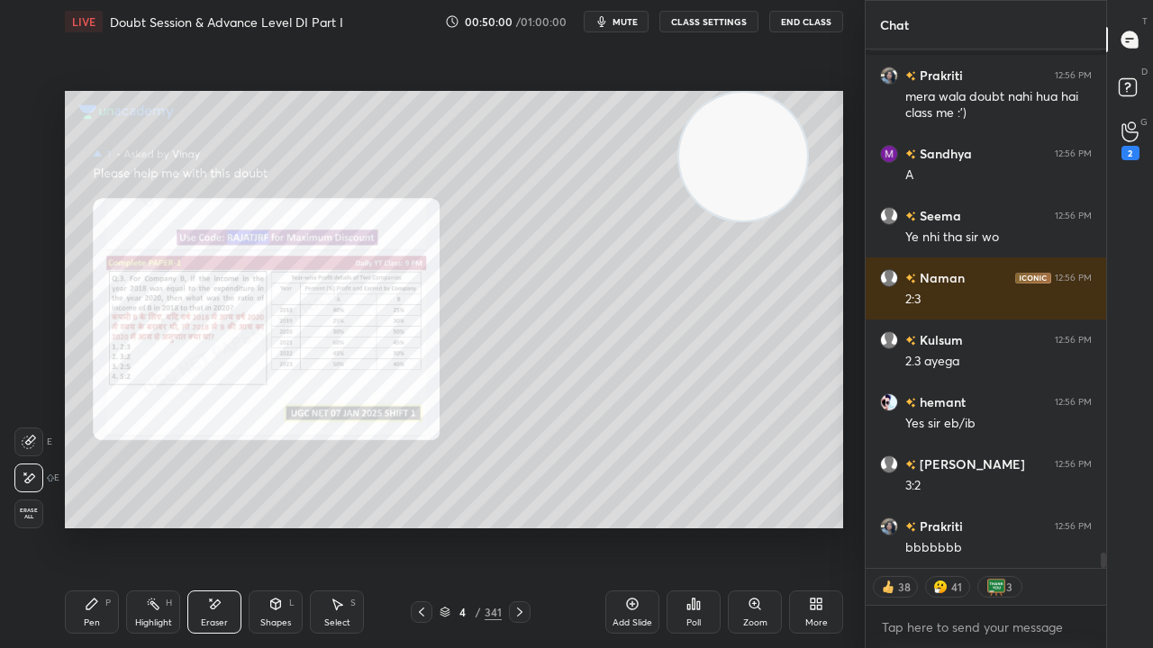
click at [103, 526] on div "Pen P" at bounding box center [92, 612] width 54 height 43
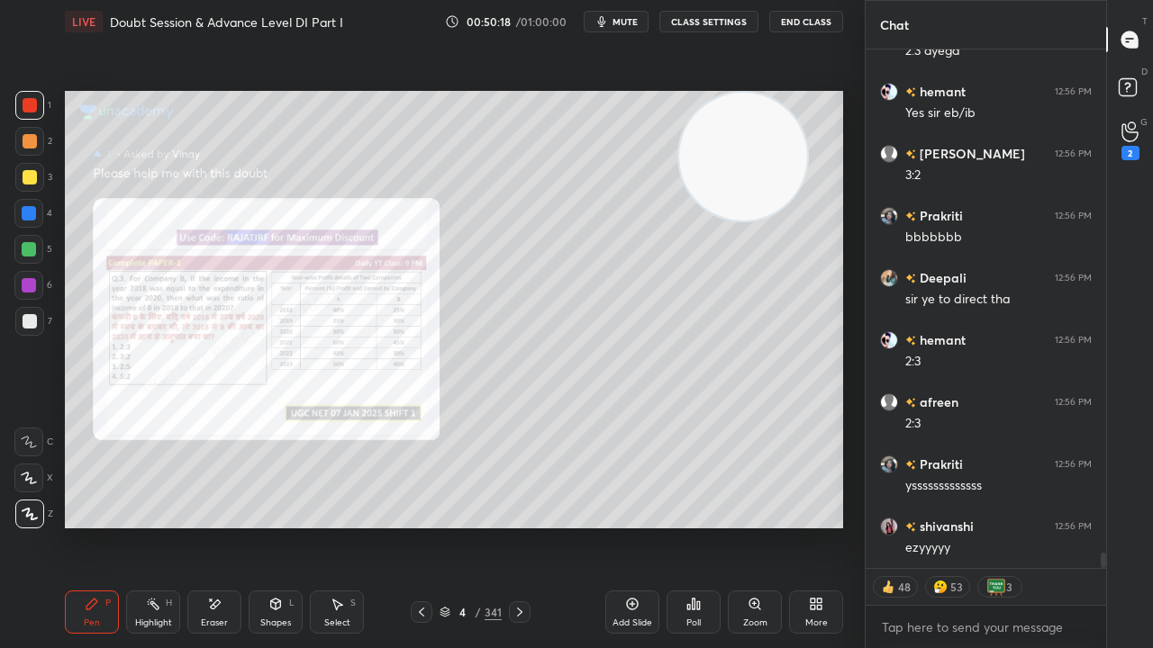
scroll to position [17383, 0]
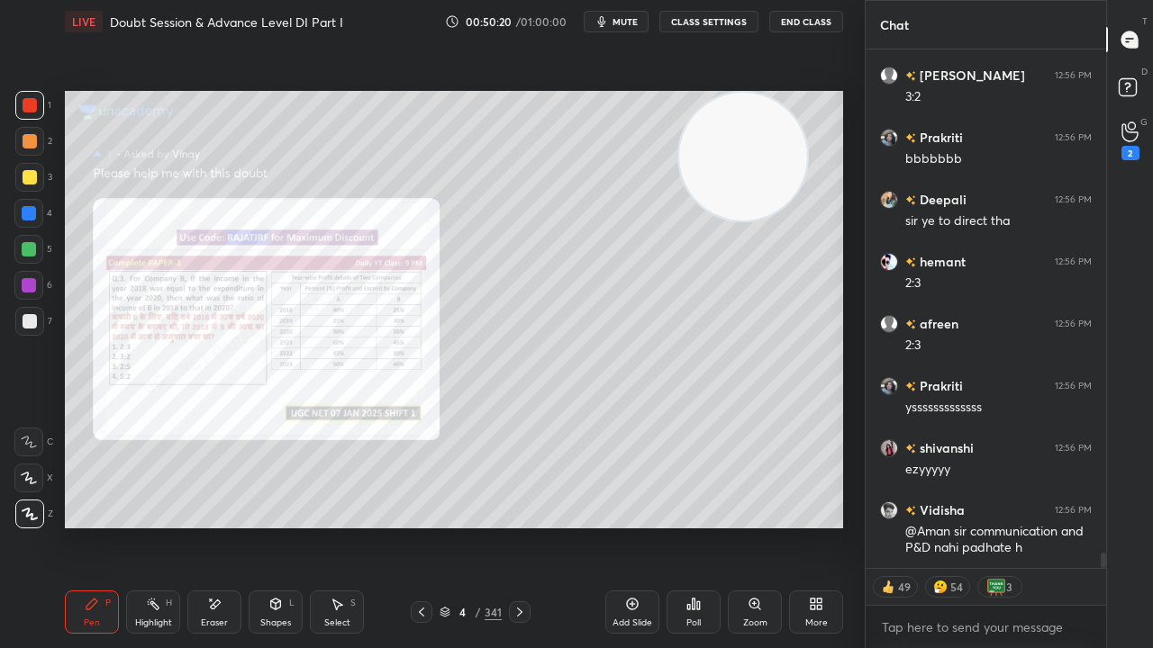
click at [231, 526] on div "Eraser" at bounding box center [214, 612] width 54 height 43
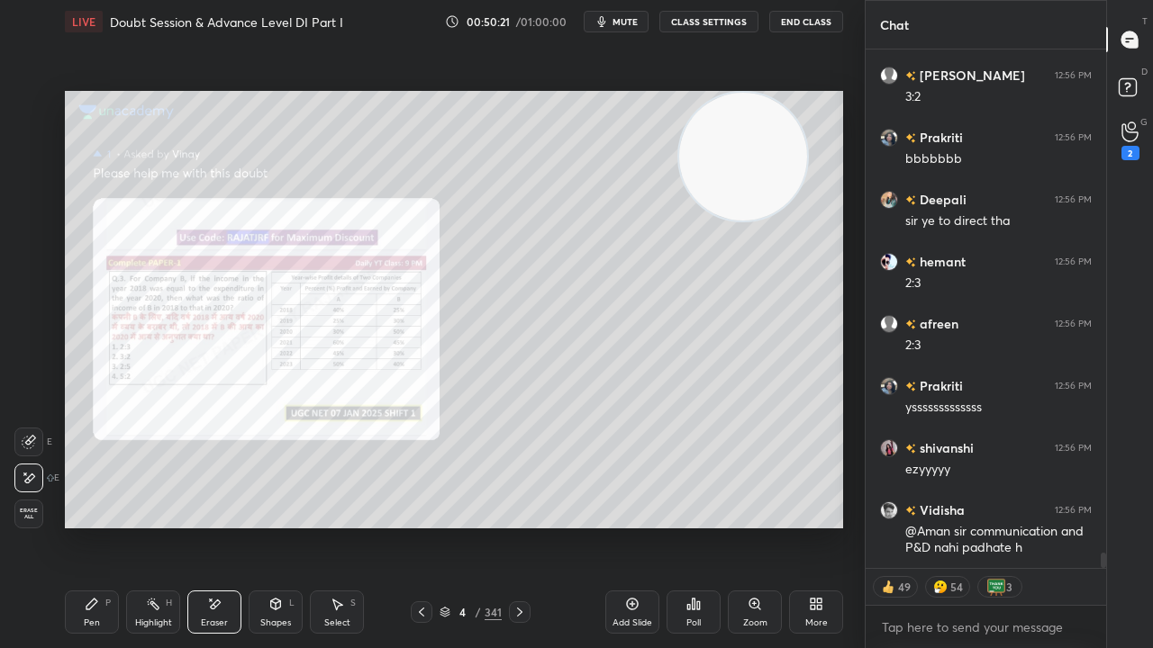
click at [42, 513] on div "Erase all" at bounding box center [30, 514] width 32 height 29
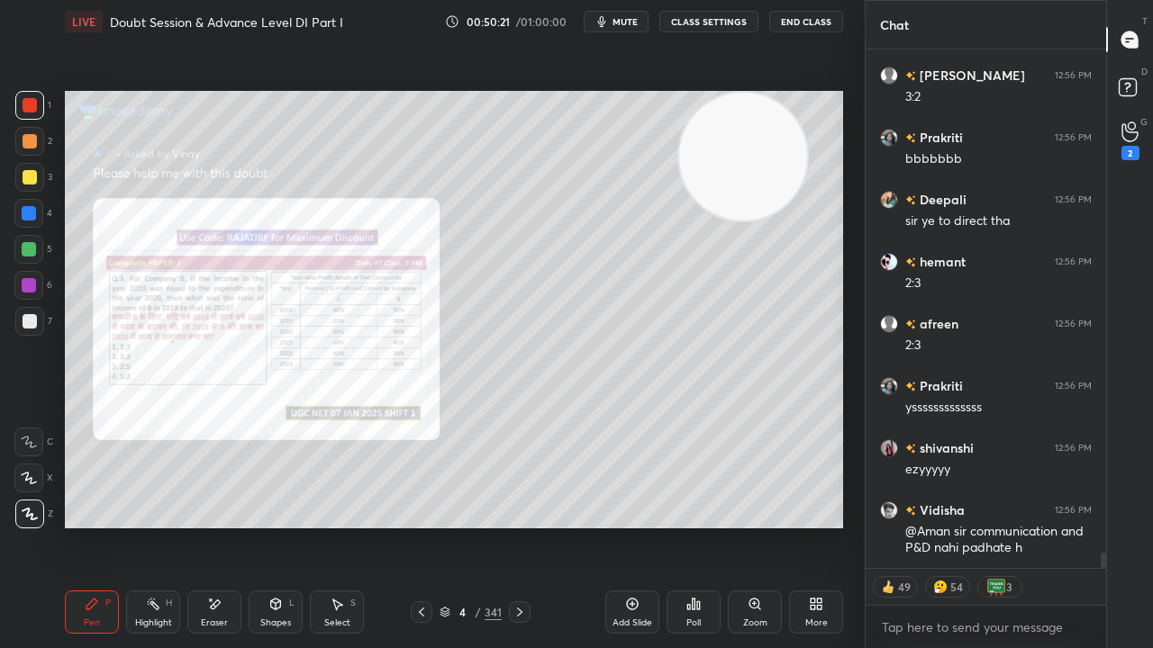
click at [36, 514] on div "1 2 3 4 5 6 7 C X Z E E Erase all H H" at bounding box center [29, 310] width 58 height 438
click at [753, 526] on icon at bounding box center [754, 604] width 14 height 14
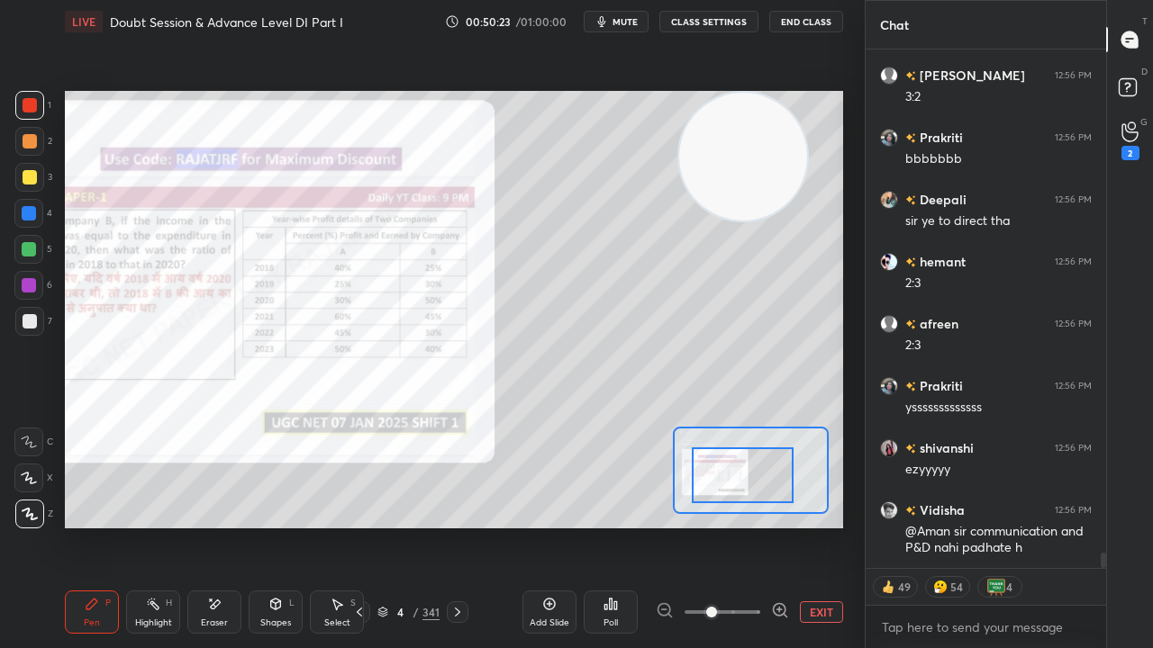
scroll to position [17445, 0]
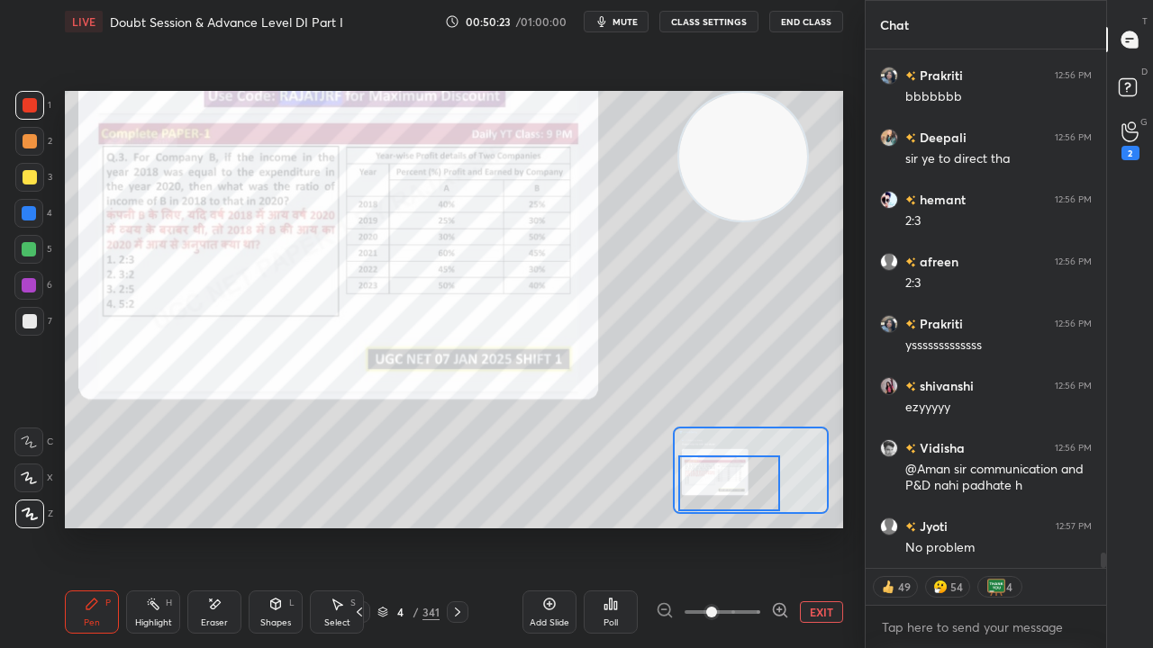
drag, startPoint x: 755, startPoint y: 482, endPoint x: 740, endPoint y: 499, distance: 22.4
click at [742, 499] on div at bounding box center [729, 484] width 102 height 56
click at [29, 283] on div at bounding box center [29, 285] width 14 height 14
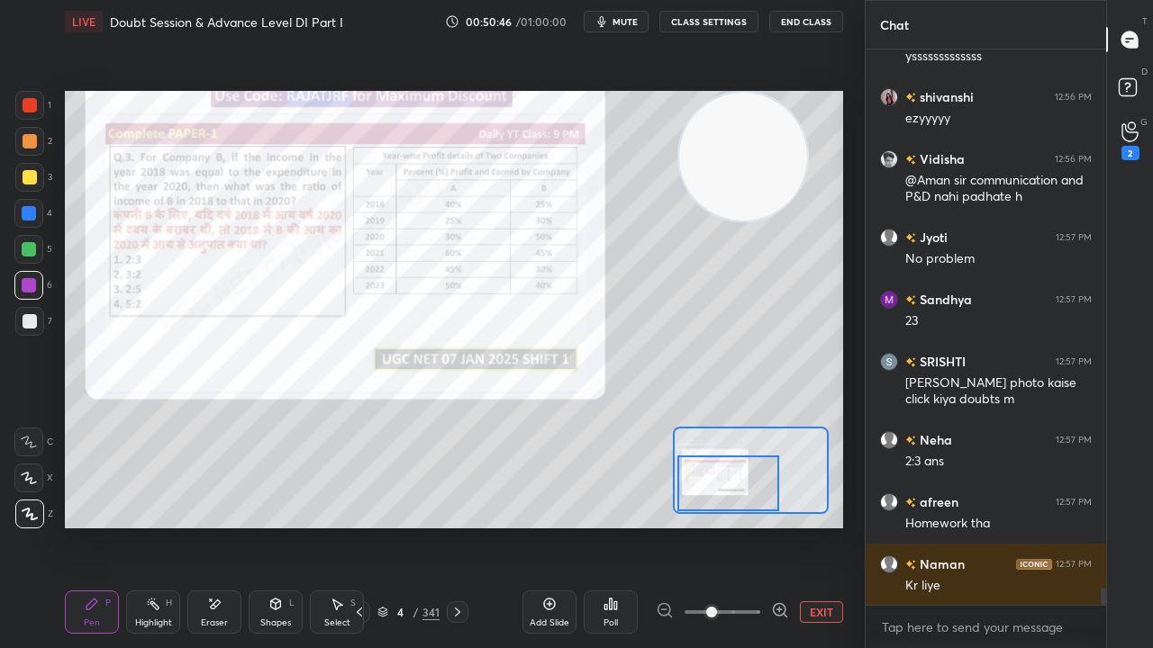
scroll to position [17797, 0]
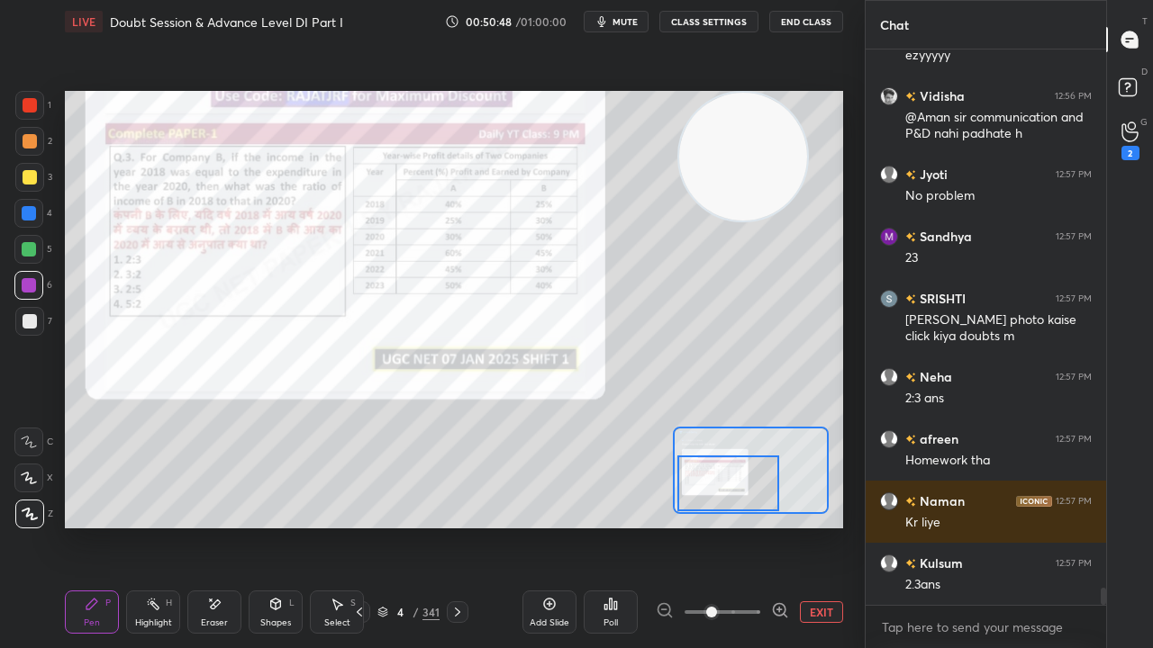
click at [220, 526] on div "Eraser" at bounding box center [214, 612] width 54 height 43
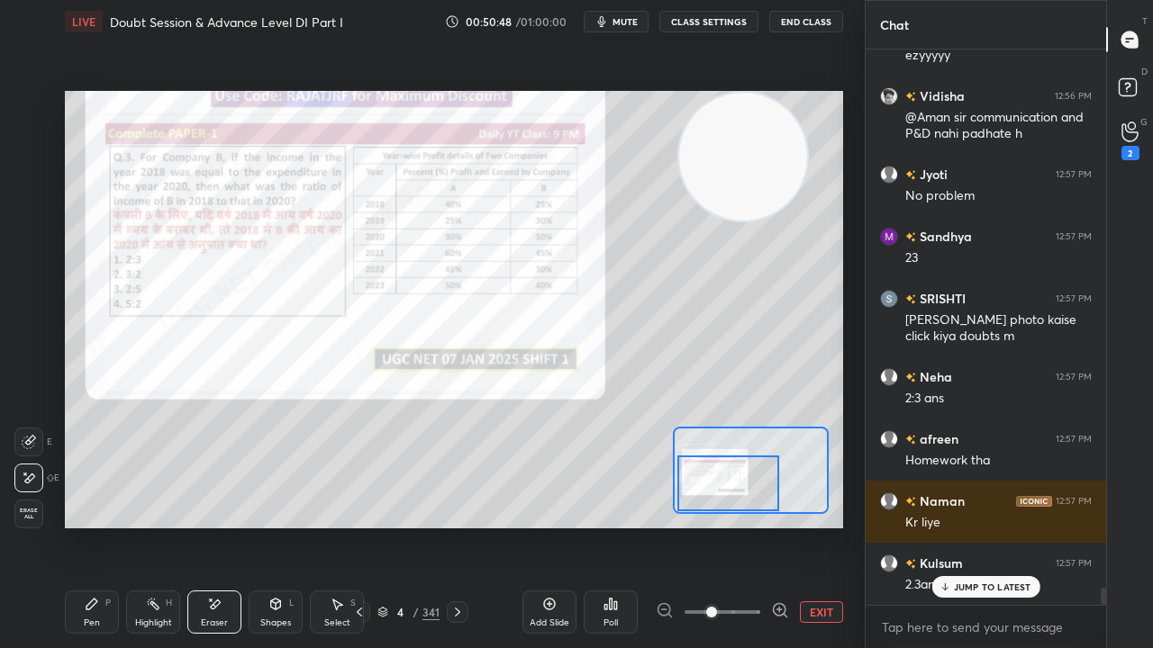
scroll to position [17858, 0]
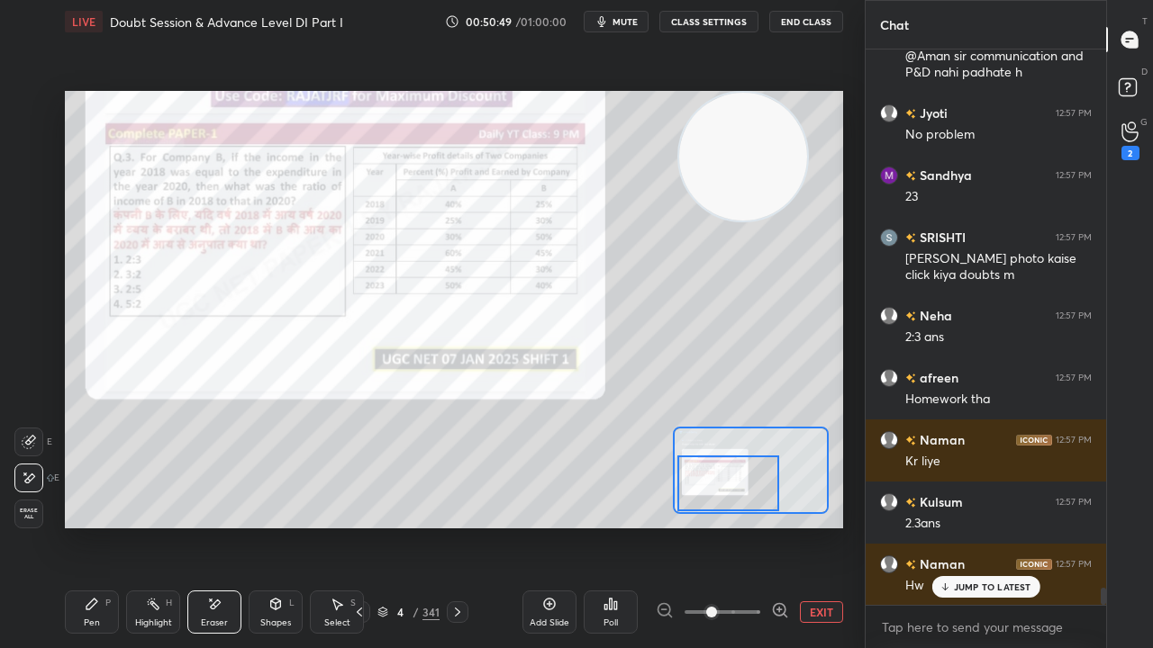
click at [94, 526] on icon at bounding box center [92, 604] width 14 height 14
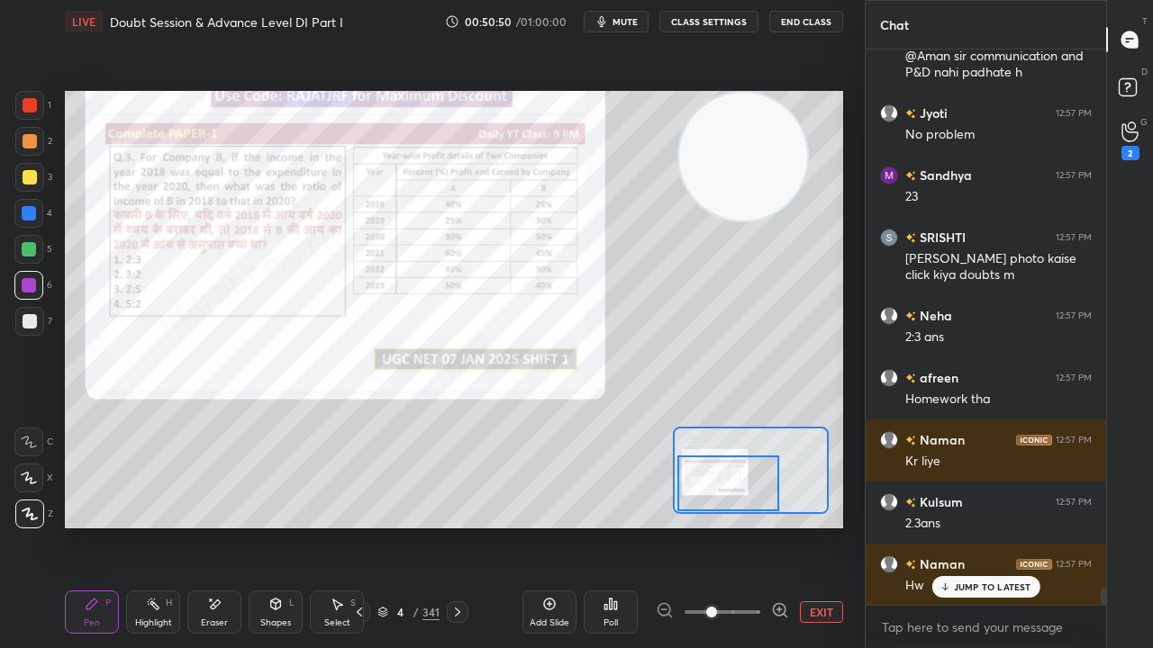
click at [28, 444] on icon at bounding box center [29, 442] width 16 height 13
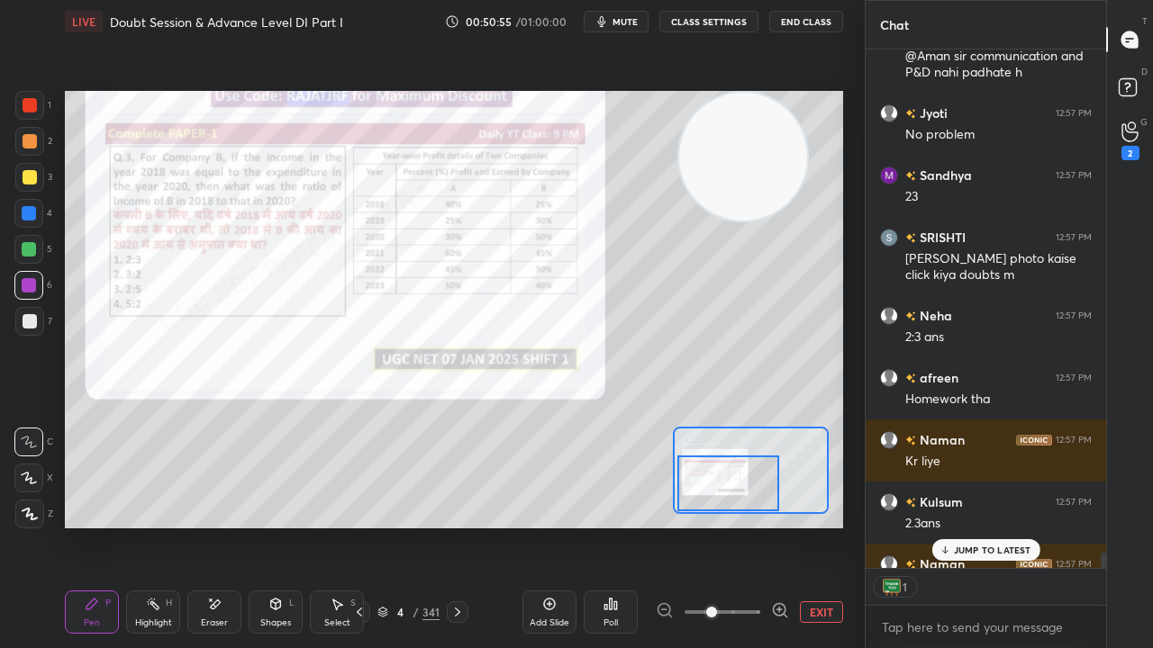
click at [21, 103] on div at bounding box center [29, 105] width 29 height 29
drag, startPoint x: 958, startPoint y: 548, endPoint x: 909, endPoint y: 509, distance: 63.4
click at [958, 526] on p "JUMP TO LATEST" at bounding box center [992, 550] width 77 height 11
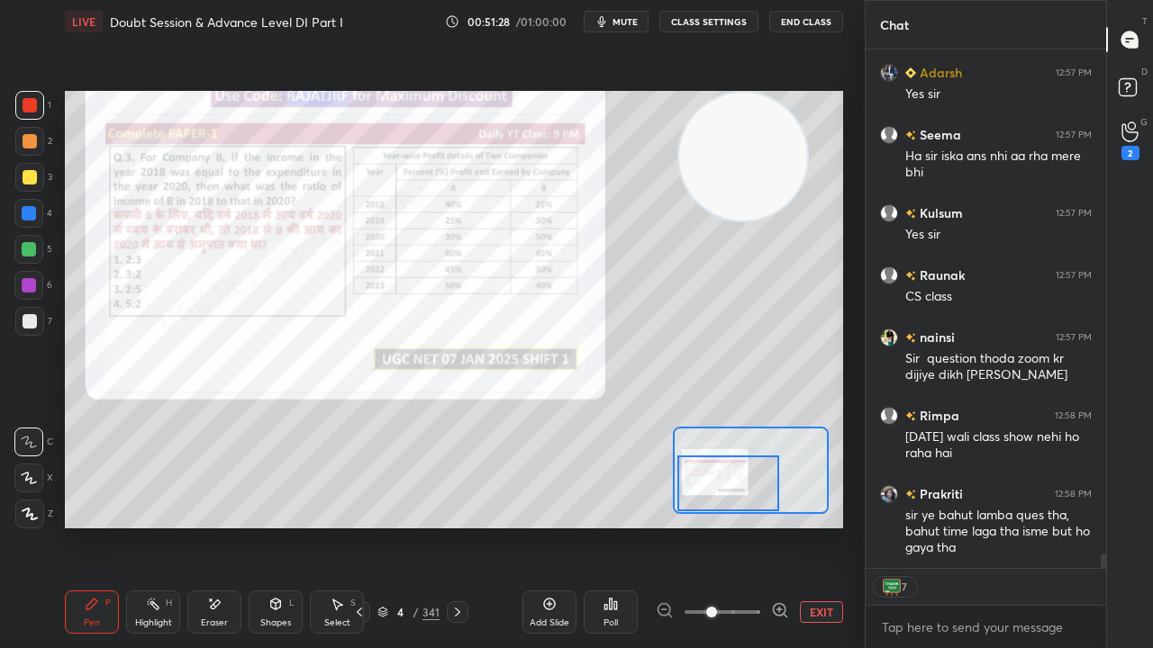
scroll to position [18817, 0]
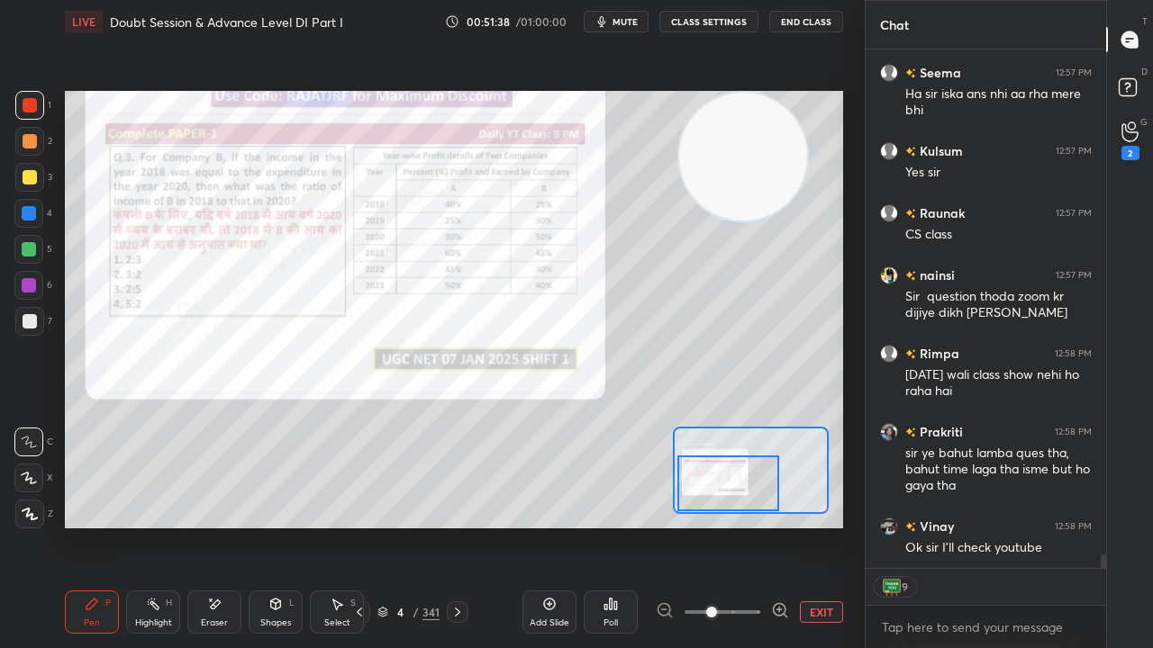
click at [28, 211] on div at bounding box center [29, 213] width 14 height 14
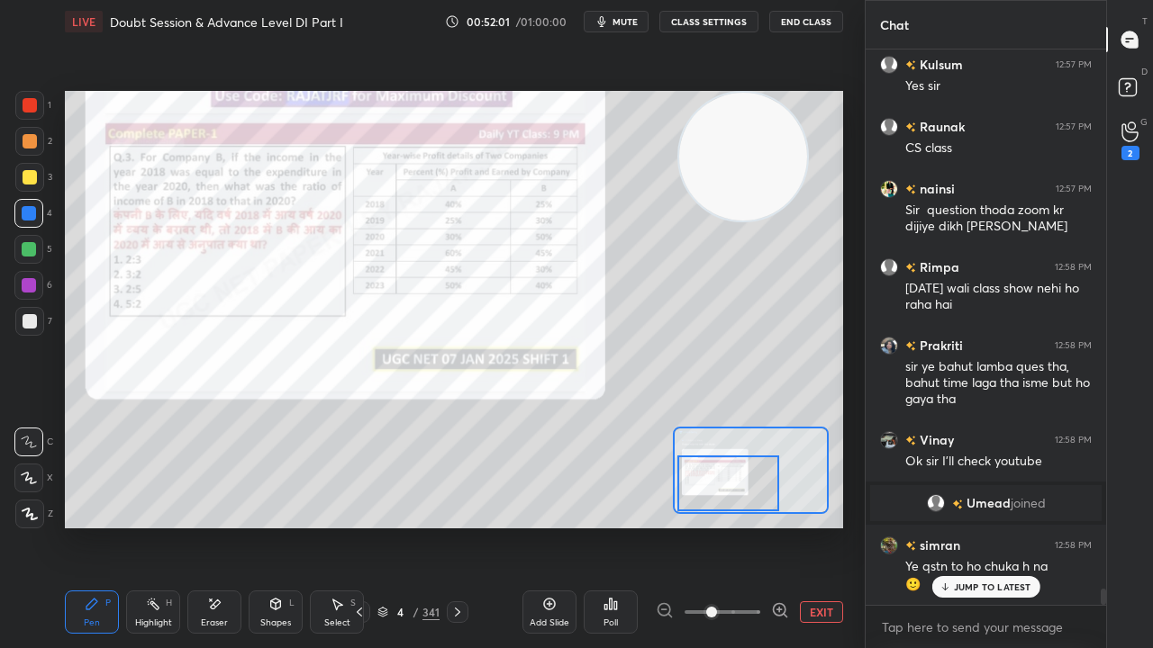
scroll to position [18174, 0]
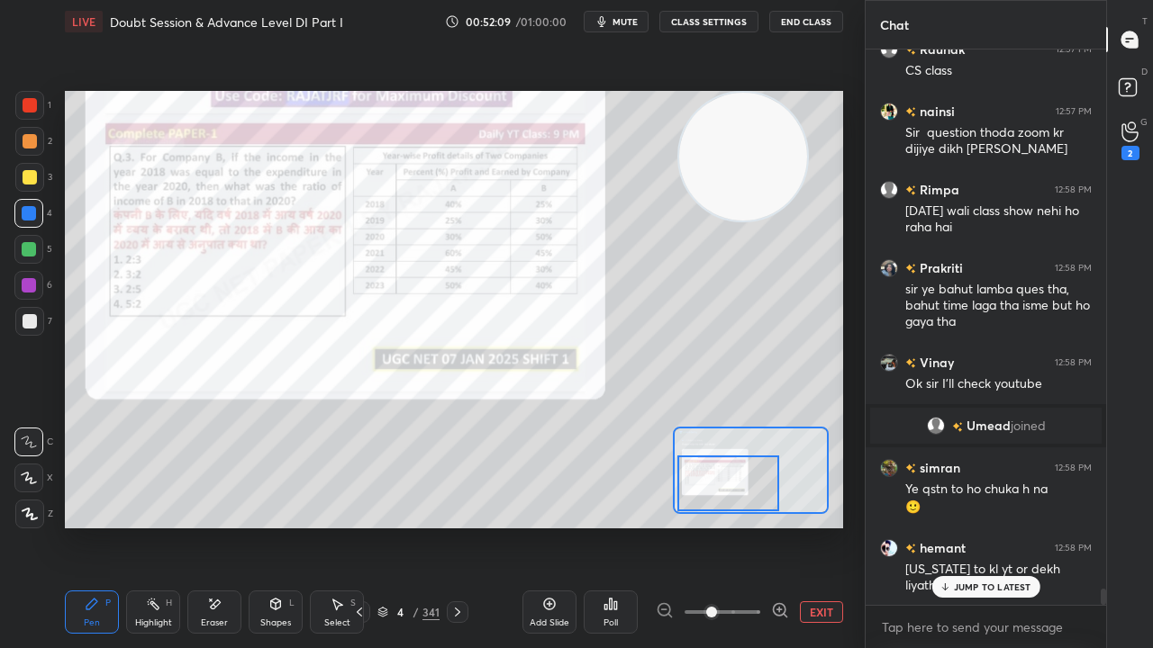
drag, startPoint x: 962, startPoint y: 597, endPoint x: 953, endPoint y: 587, distance: 13.4
click at [960, 526] on div "Kulsum 12:57 PM 2.3ans Naman 12:57 PM Hw hemant 12:57 PM Ysss [PERSON_NAME] 12:…" at bounding box center [985, 328] width 240 height 556
click at [951, 526] on div "JUMP TO LATEST" at bounding box center [985, 587] width 108 height 22
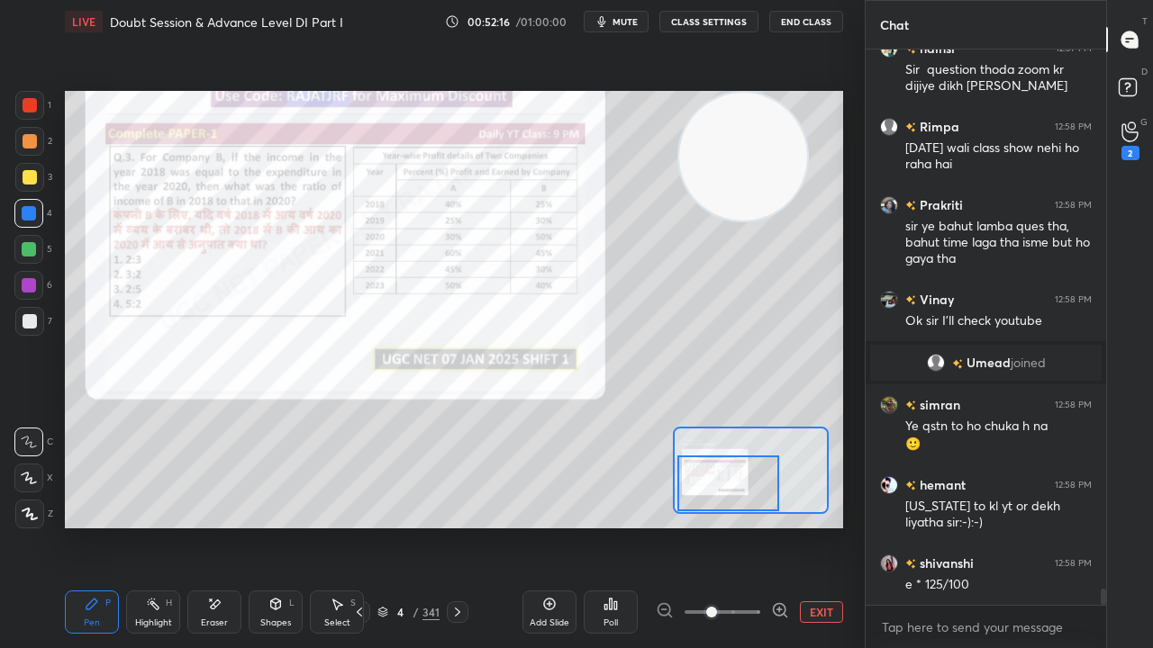
click at [223, 526] on div "Eraser" at bounding box center [214, 623] width 27 height 9
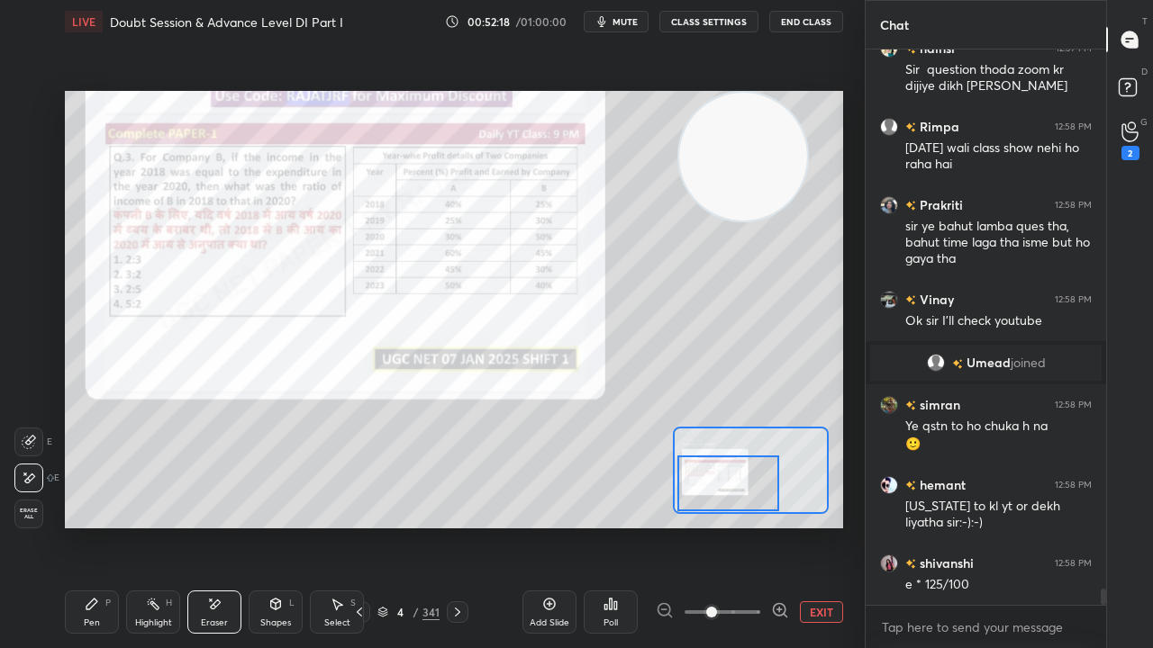
drag, startPoint x: 85, startPoint y: 614, endPoint x: 109, endPoint y: 605, distance: 25.9
click at [84, 526] on div "Pen P" at bounding box center [92, 612] width 54 height 43
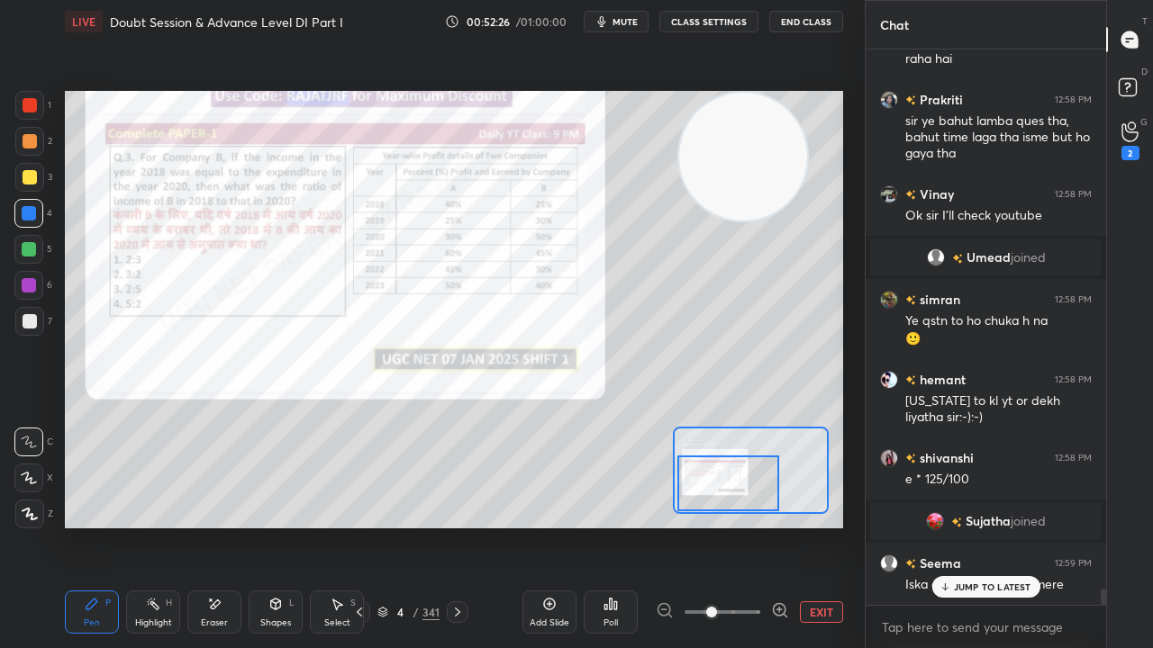
scroll to position [18256, 0]
click at [231, 526] on div "Eraser" at bounding box center [214, 612] width 54 height 43
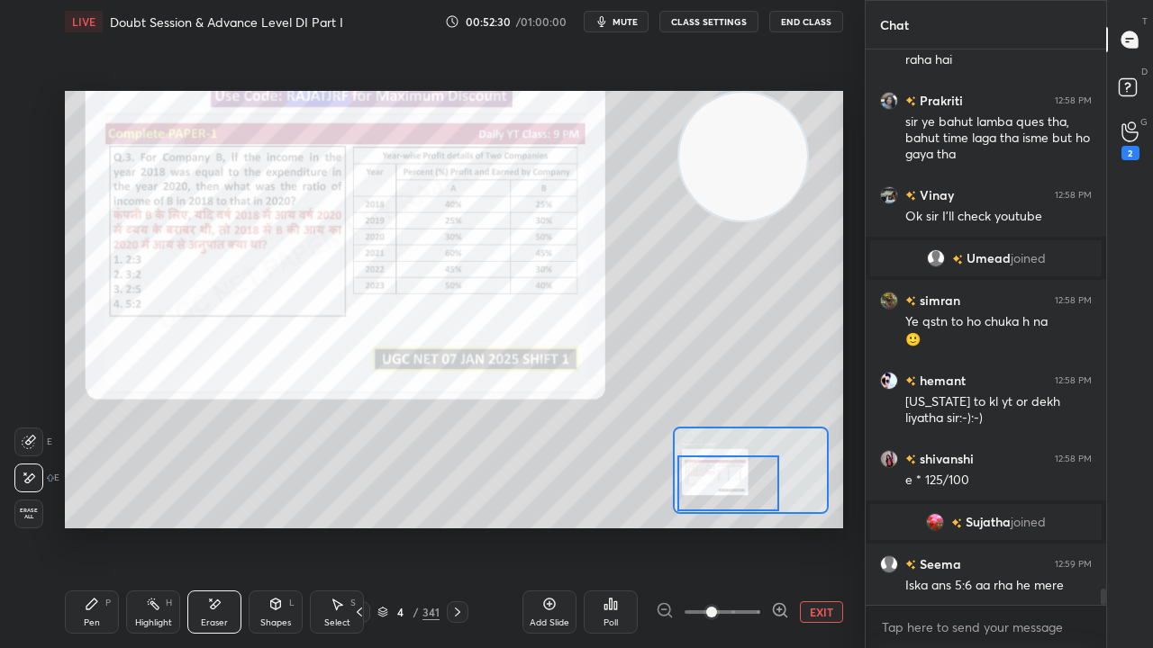
scroll to position [18319, 0]
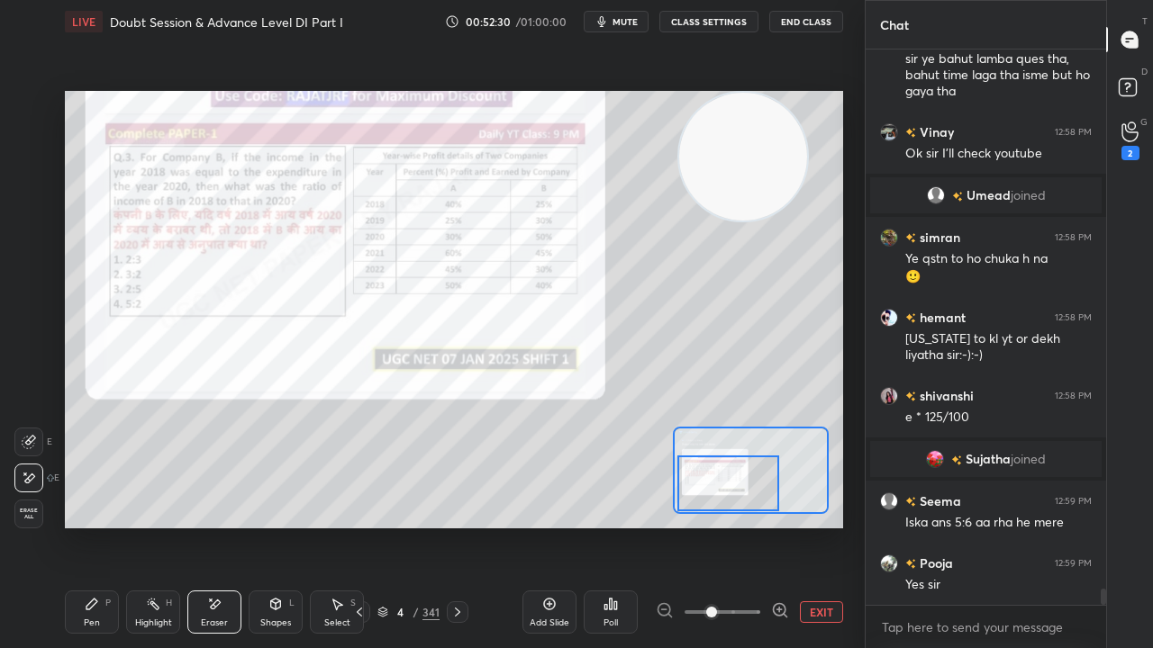
click at [95, 526] on icon at bounding box center [92, 604] width 14 height 14
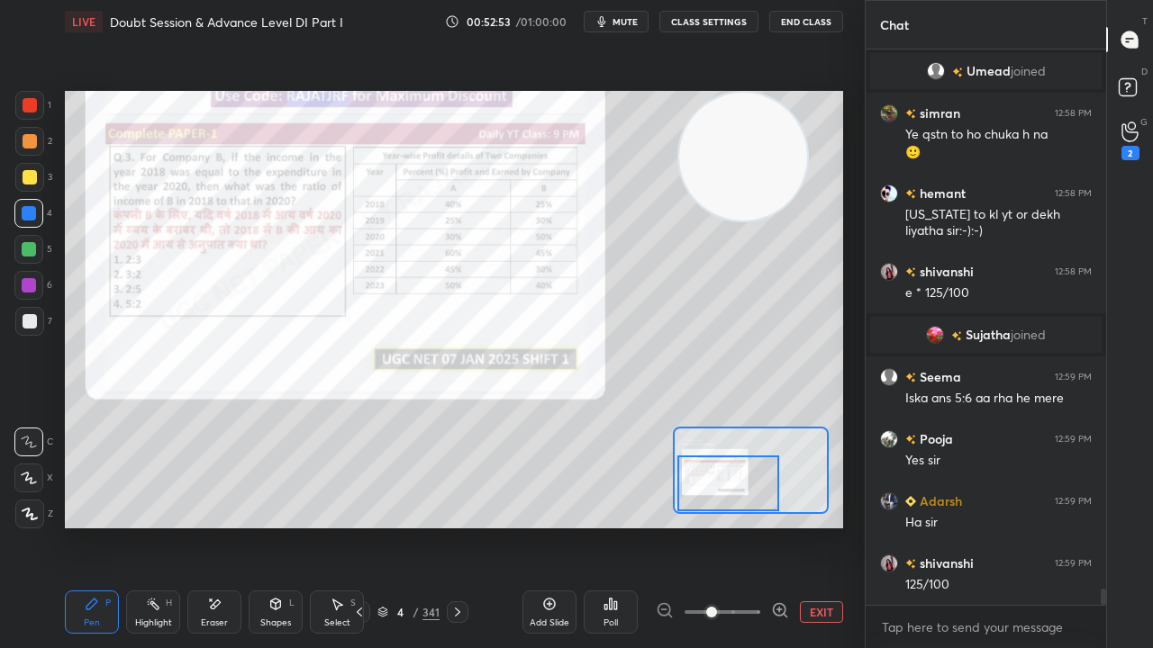
scroll to position [18505, 0]
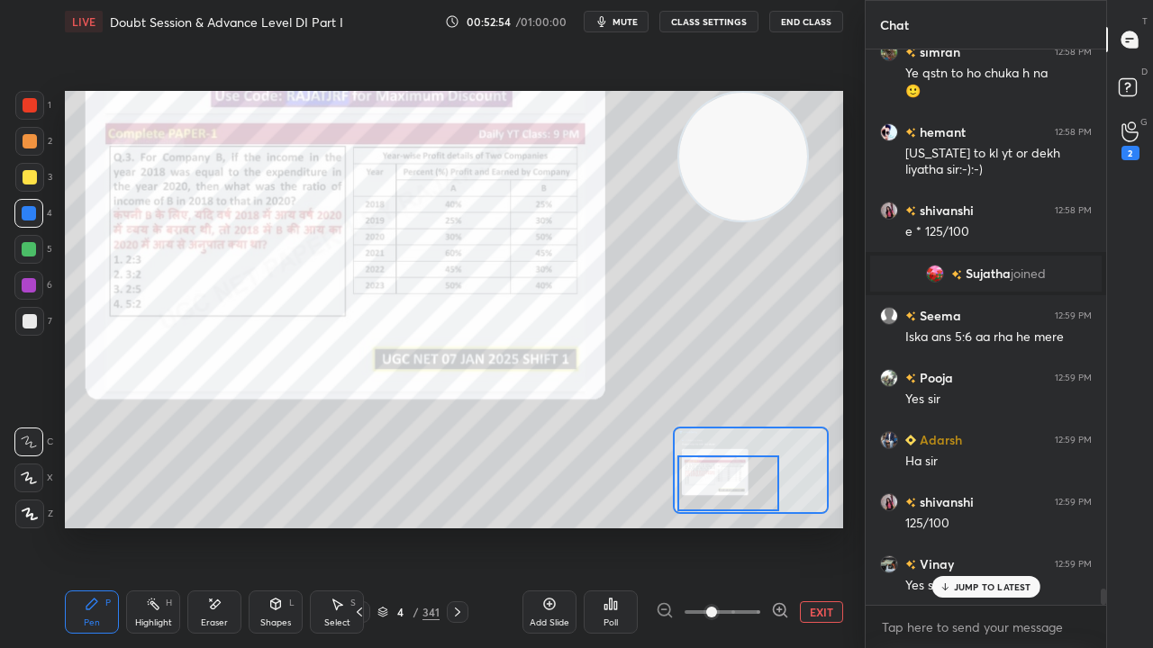
click at [25, 100] on div at bounding box center [30, 105] width 14 height 14
drag, startPoint x: 25, startPoint y: 100, endPoint x: 29, endPoint y: 110, distance: 10.5
click at [25, 102] on div at bounding box center [30, 105] width 14 height 14
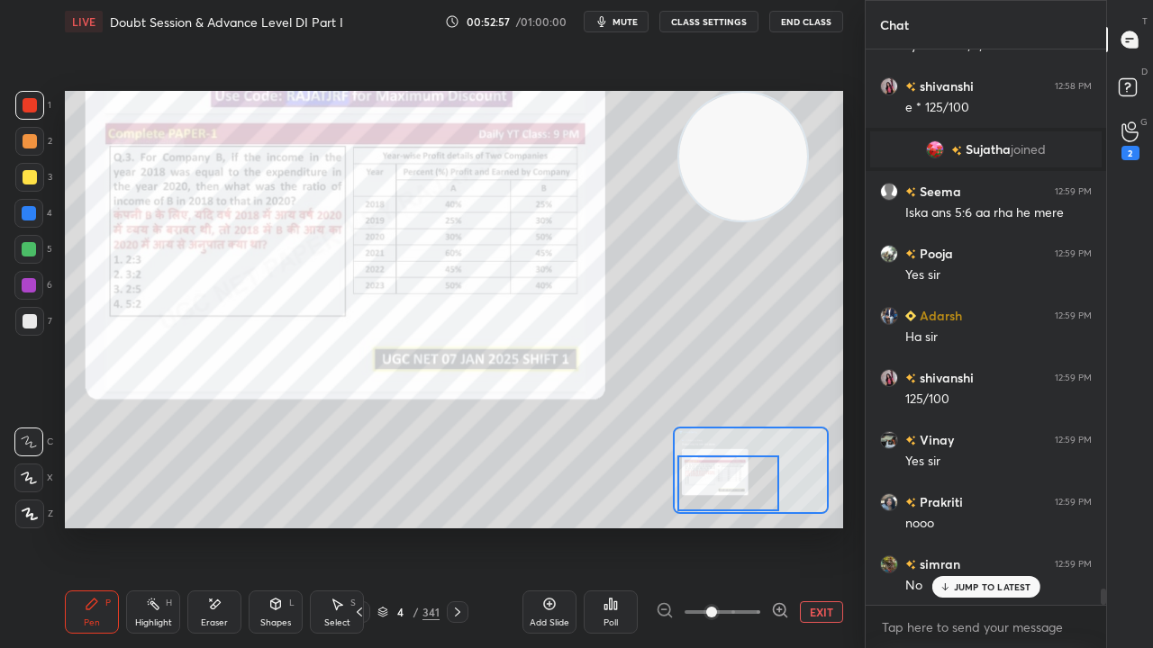
scroll to position [18692, 0]
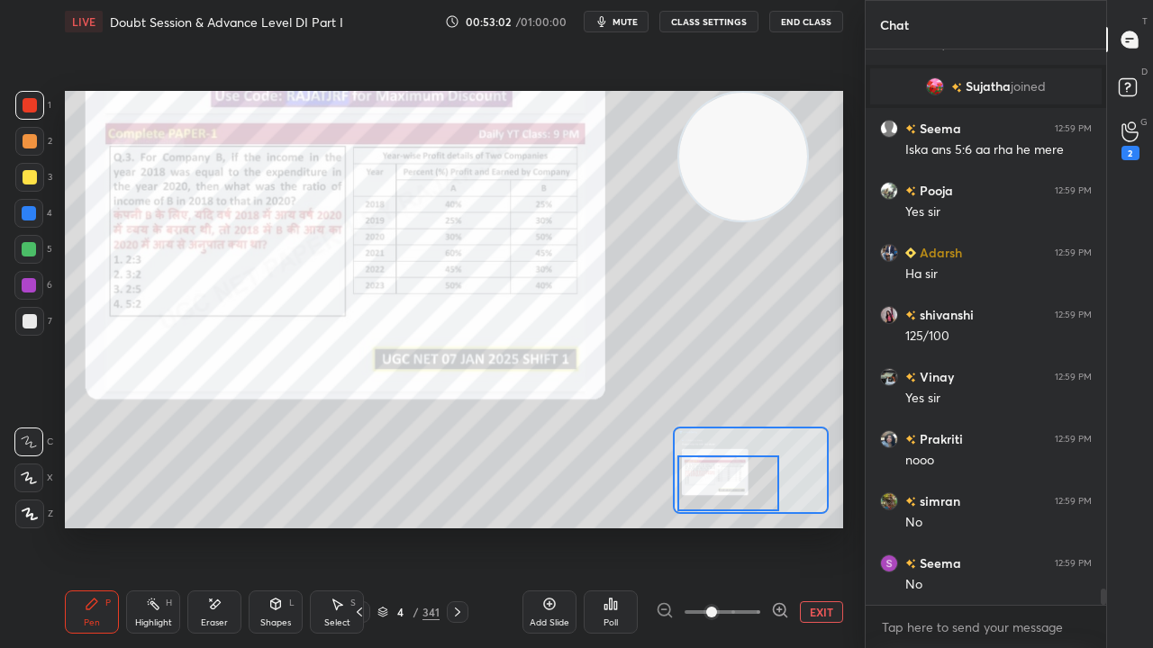
click at [34, 322] on div at bounding box center [30, 321] width 14 height 14
click at [34, 321] on div at bounding box center [30, 321] width 14 height 14
click at [25, 95] on div at bounding box center [29, 105] width 29 height 29
drag, startPoint x: 25, startPoint y: 95, endPoint x: 61, endPoint y: 121, distance: 44.0
click at [25, 97] on div at bounding box center [29, 105] width 29 height 29
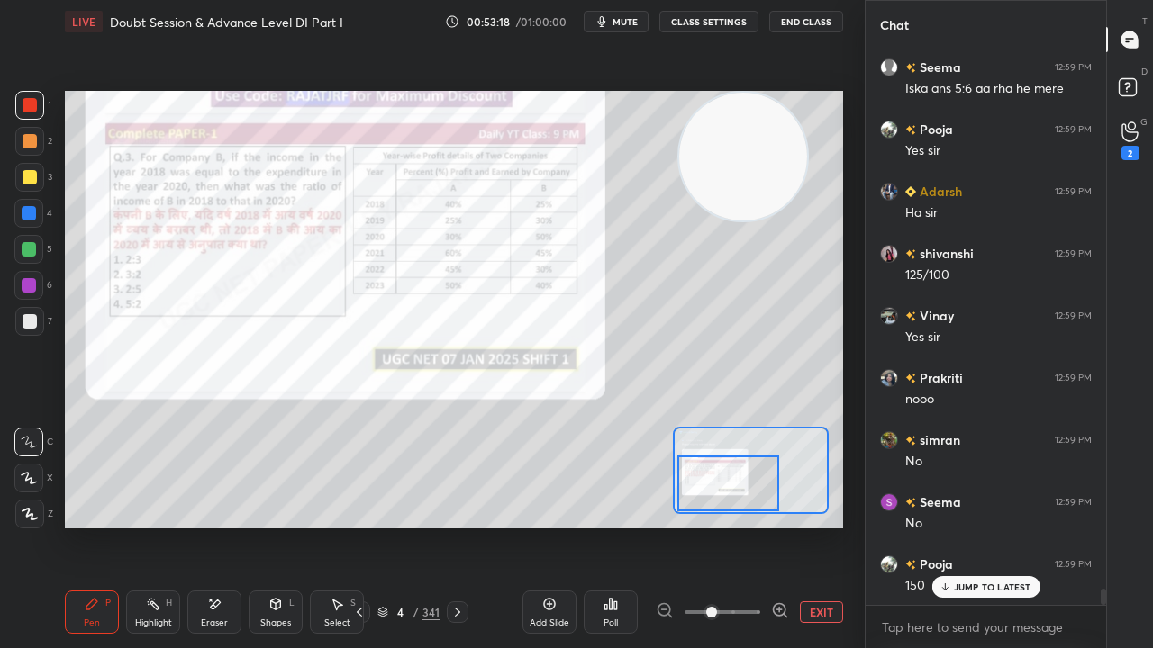
scroll to position [18817, 0]
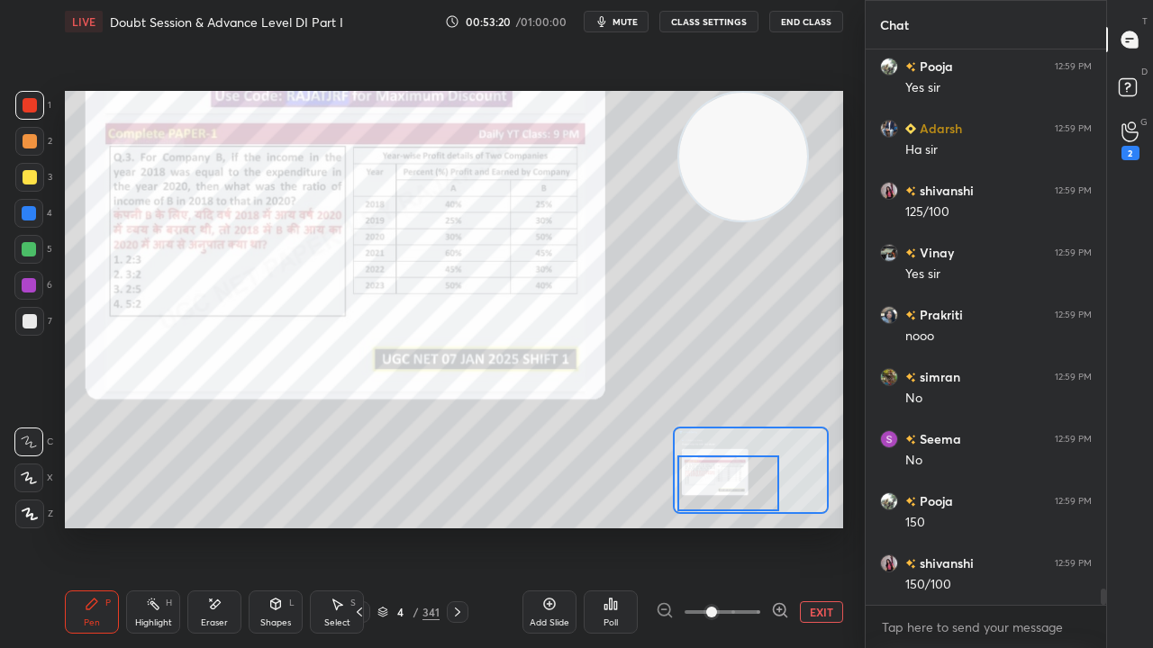
click at [28, 177] on div at bounding box center [30, 177] width 14 height 14
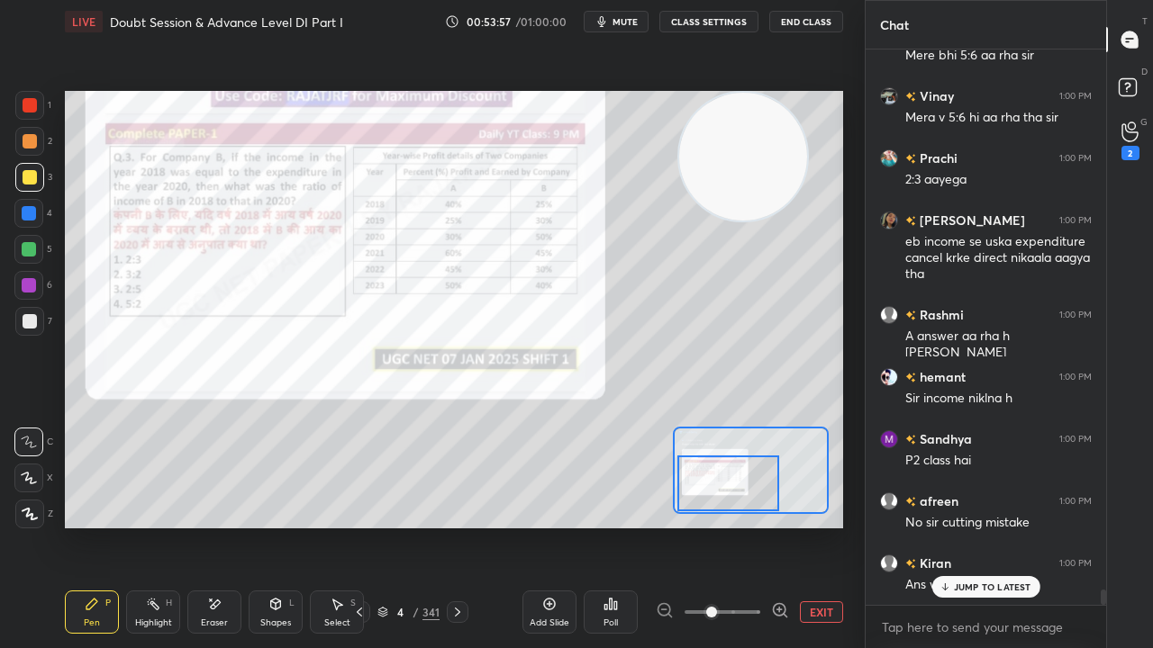
scroll to position [20171, 0]
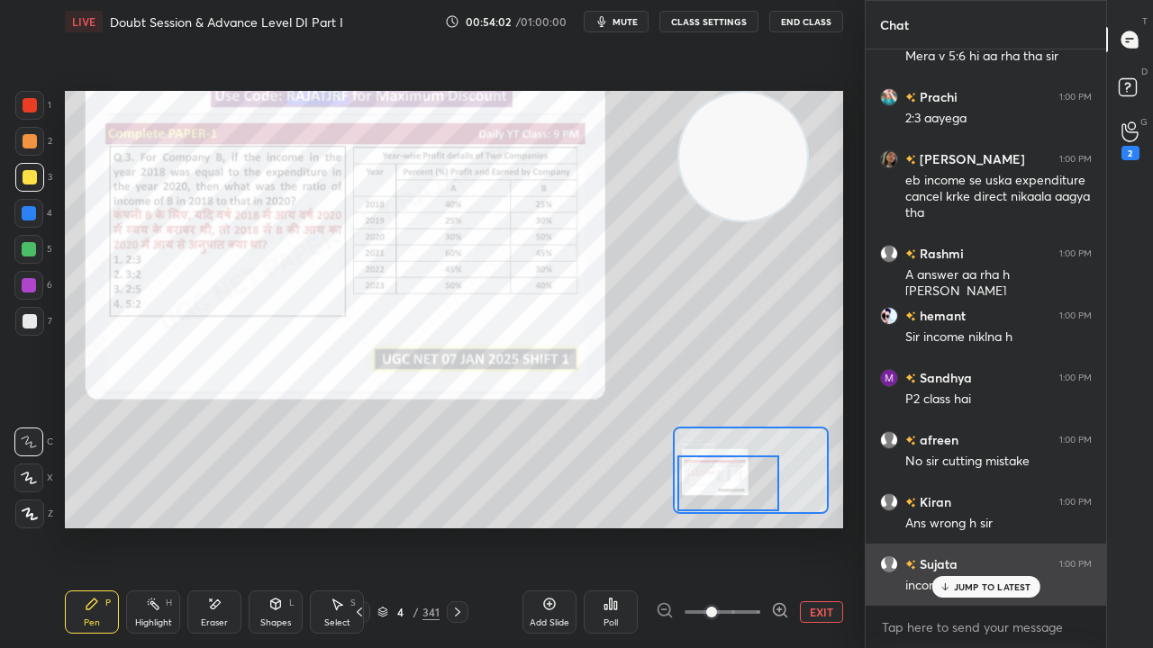
click at [979, 526] on div "JUMP TO LATEST" at bounding box center [985, 587] width 108 height 22
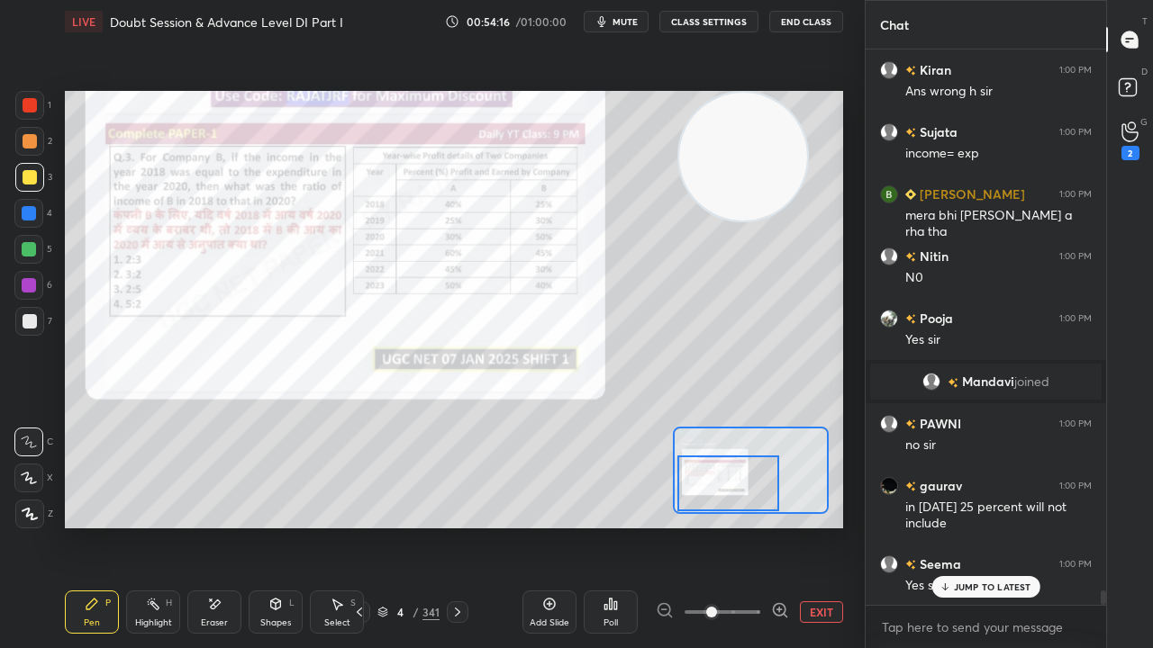
scroll to position [20760, 0]
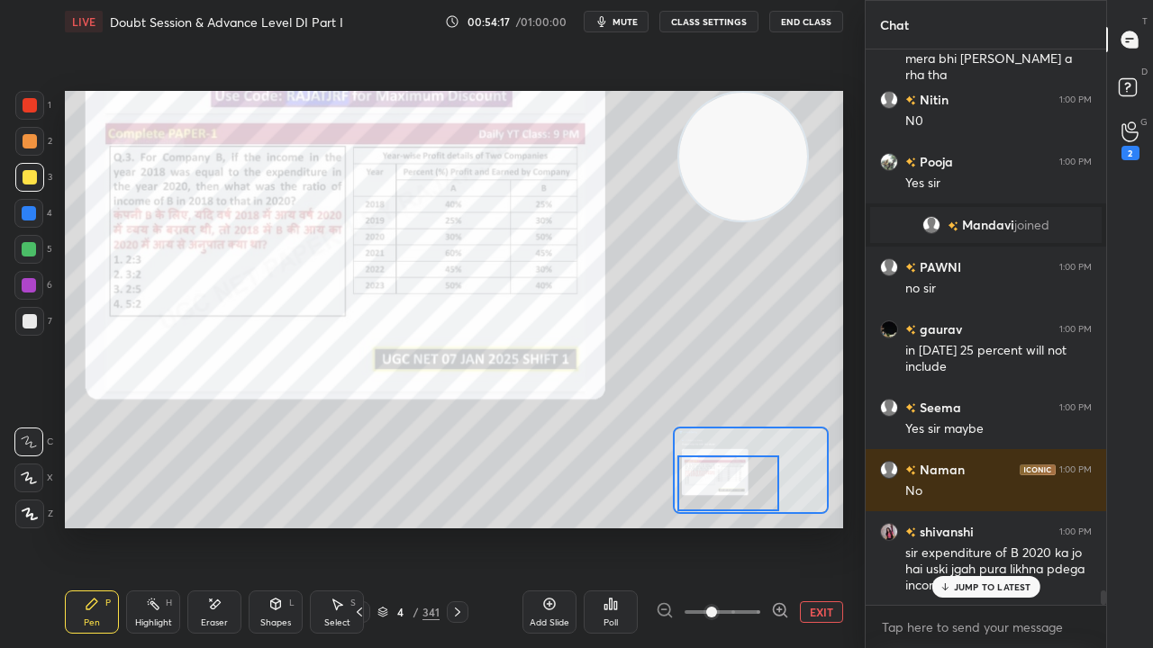
click at [34, 103] on div at bounding box center [30, 105] width 14 height 14
click at [36, 103] on div at bounding box center [30, 105] width 14 height 14
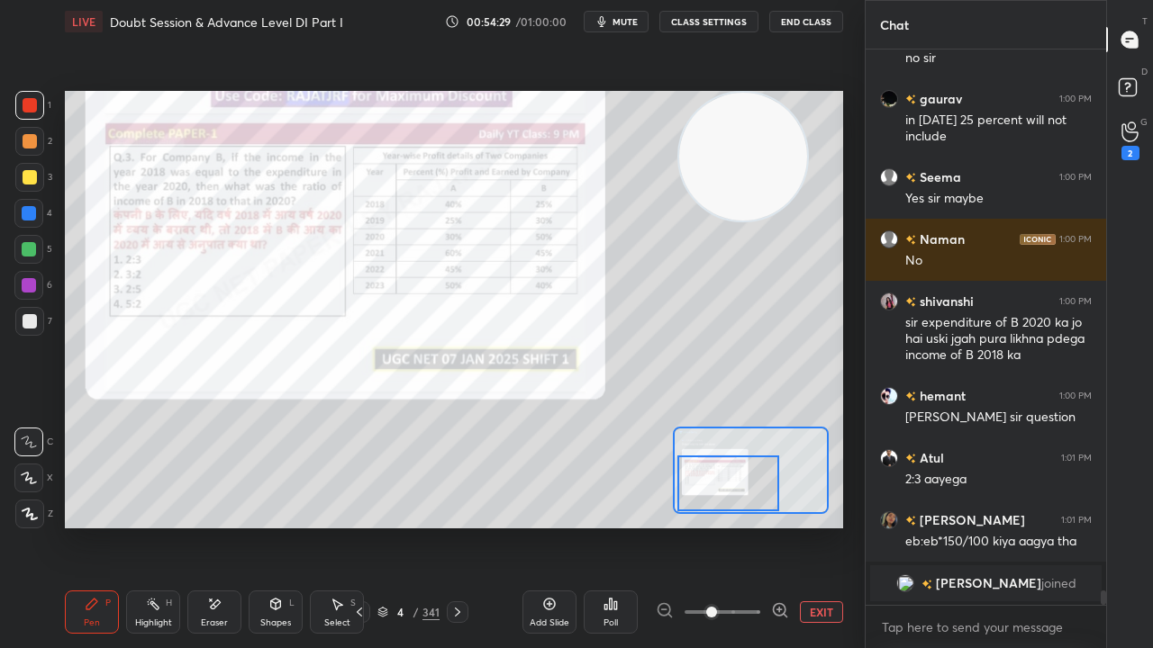
scroll to position [20187, 0]
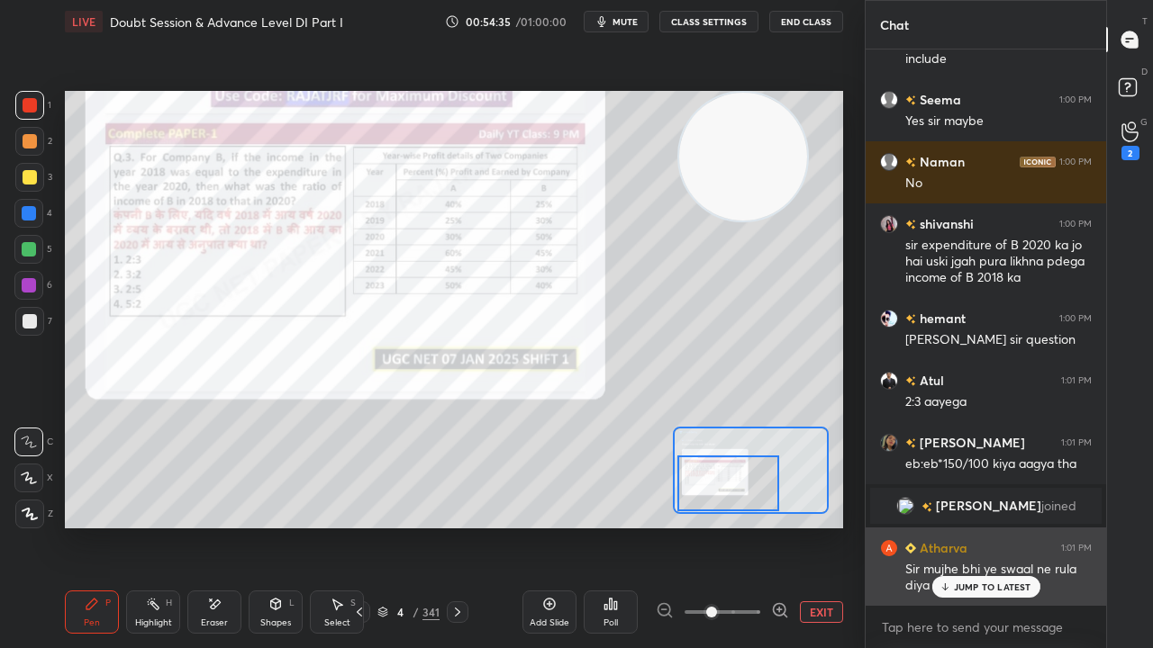
click at [1001, 526] on p "JUMP TO LATEST" at bounding box center [992, 587] width 77 height 11
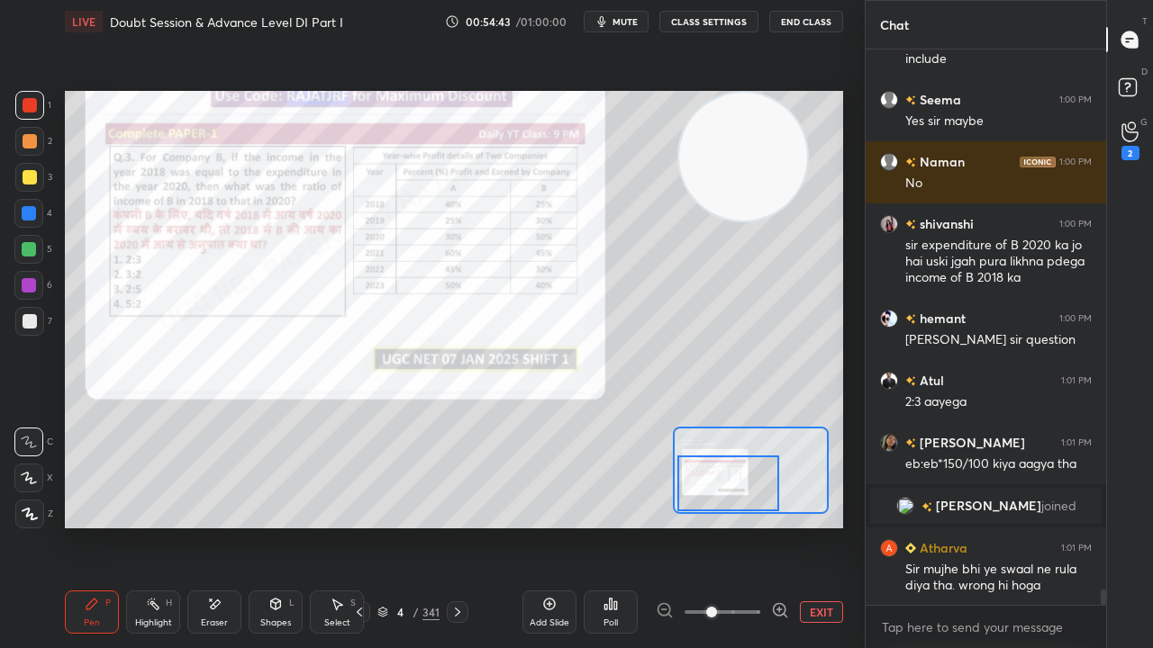
click at [217, 526] on div "Eraser" at bounding box center [214, 612] width 54 height 43
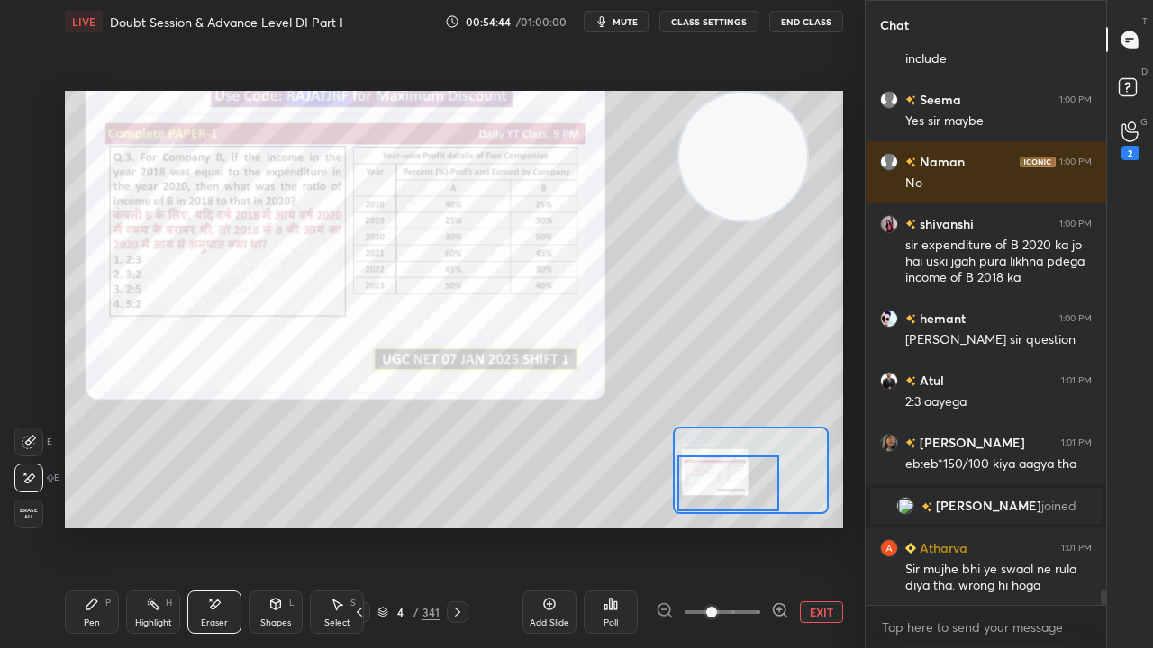
scroll to position [20250, 0]
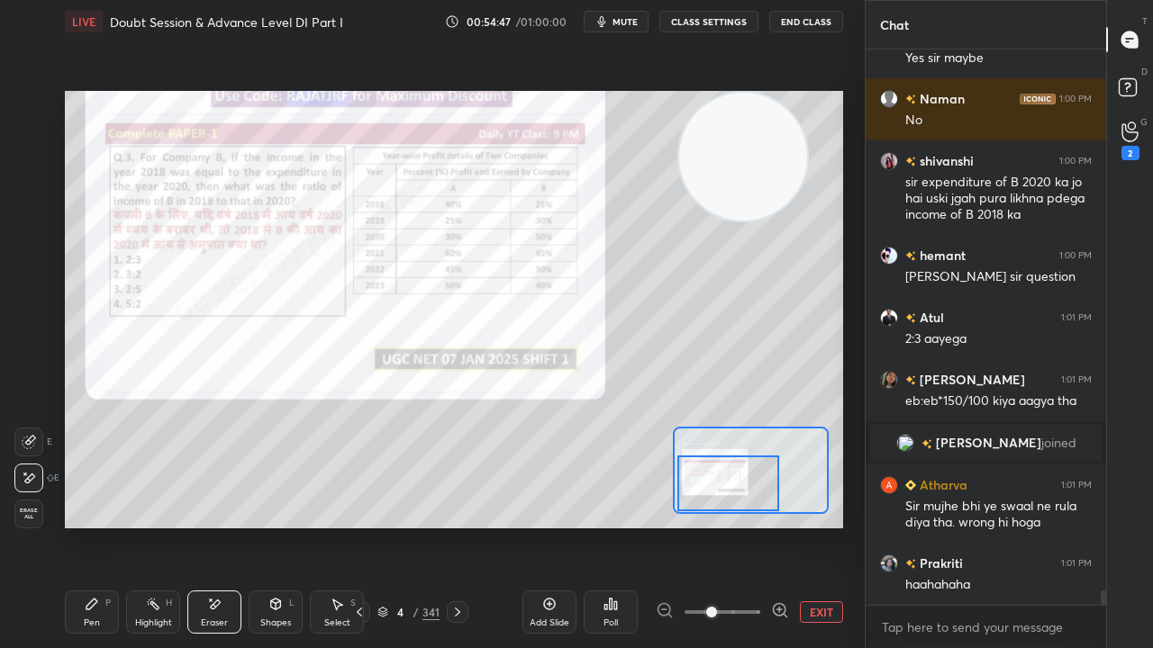
drag, startPoint x: 106, startPoint y: 606, endPoint x: 111, endPoint y: 573, distance: 33.6
click at [106, 526] on div "P" at bounding box center [107, 603] width 5 height 9
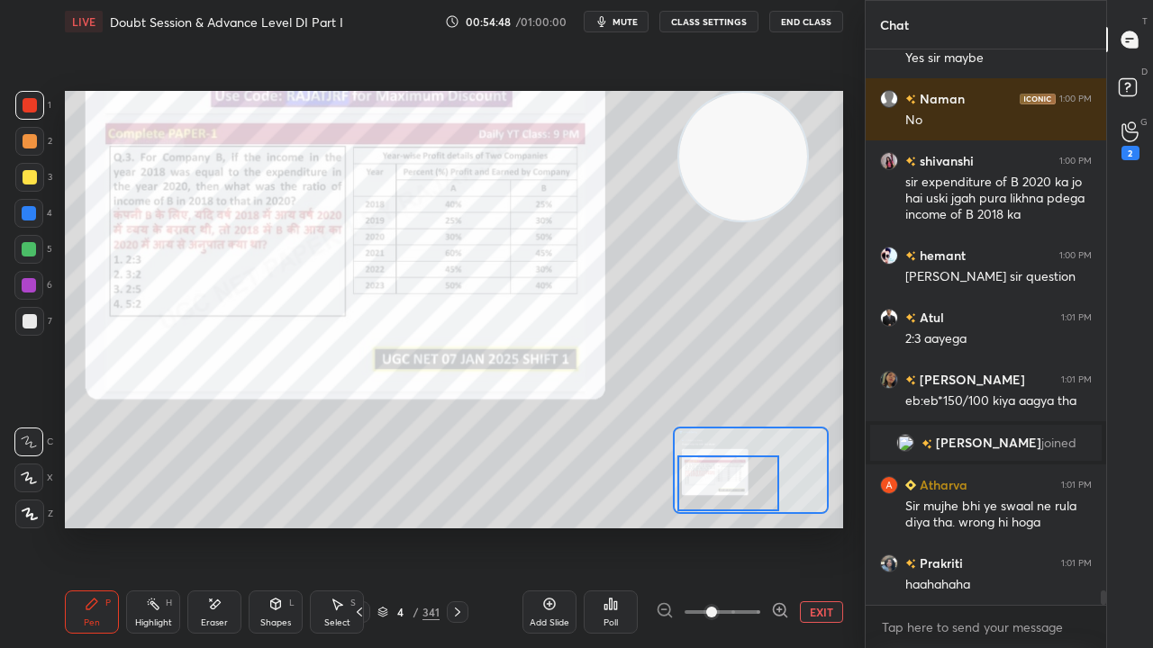
click at [31, 284] on div at bounding box center [29, 285] width 14 height 14
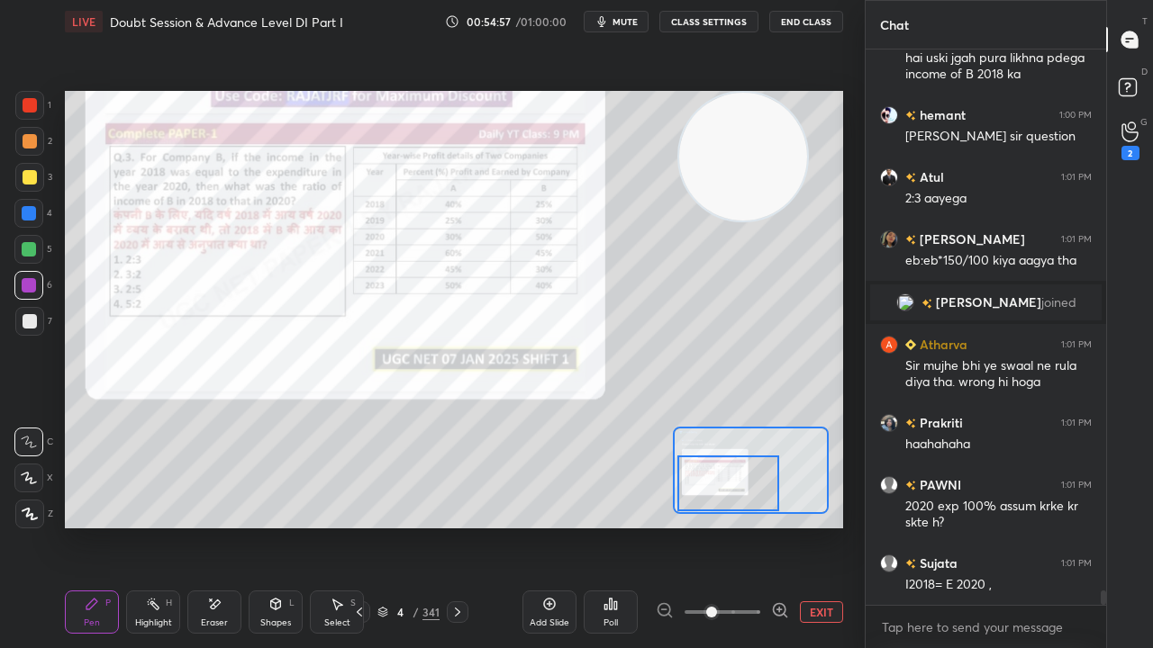
scroll to position [20452, 0]
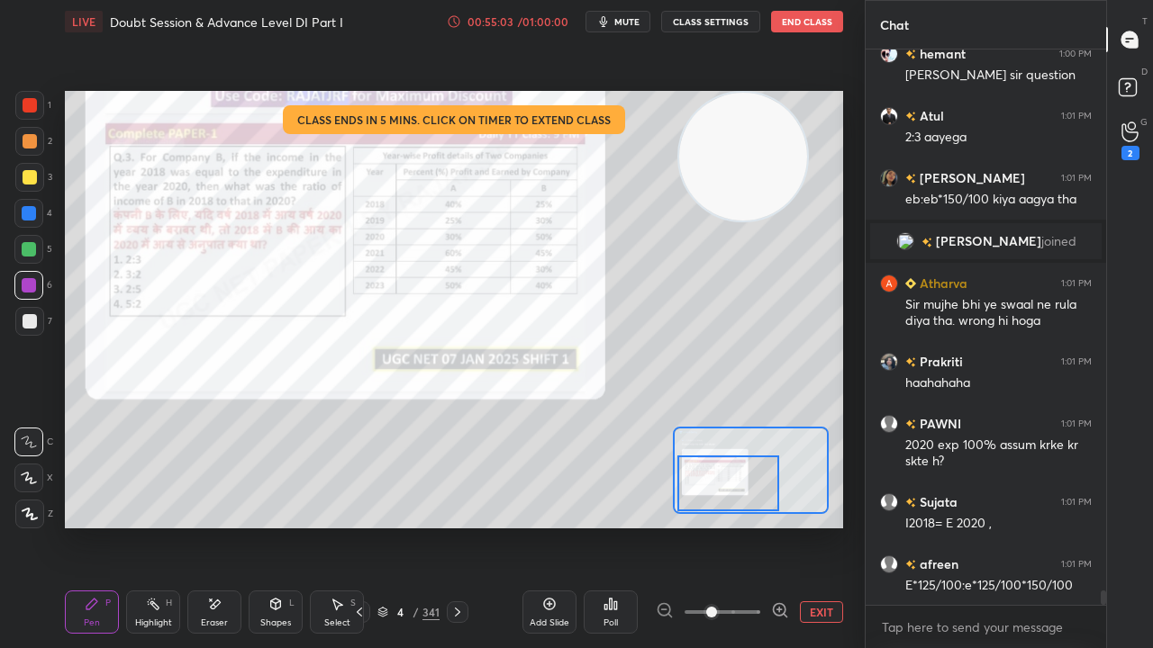
click at [226, 526] on div "Eraser" at bounding box center [214, 612] width 54 height 43
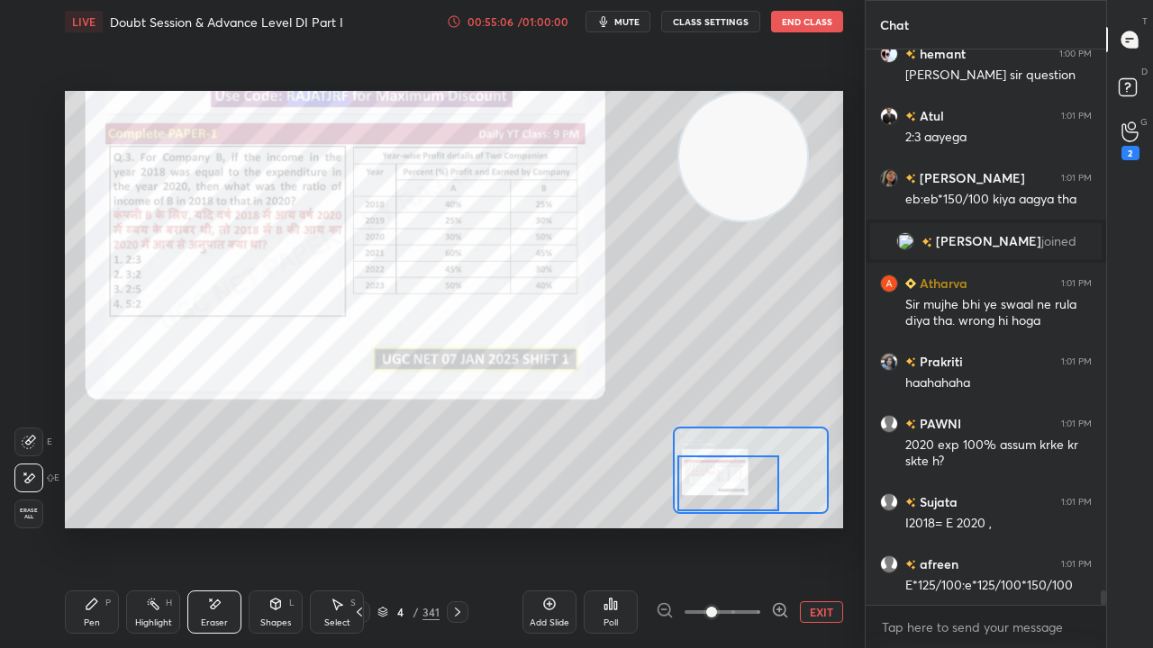
click at [94, 526] on div "Pen" at bounding box center [92, 623] width 16 height 9
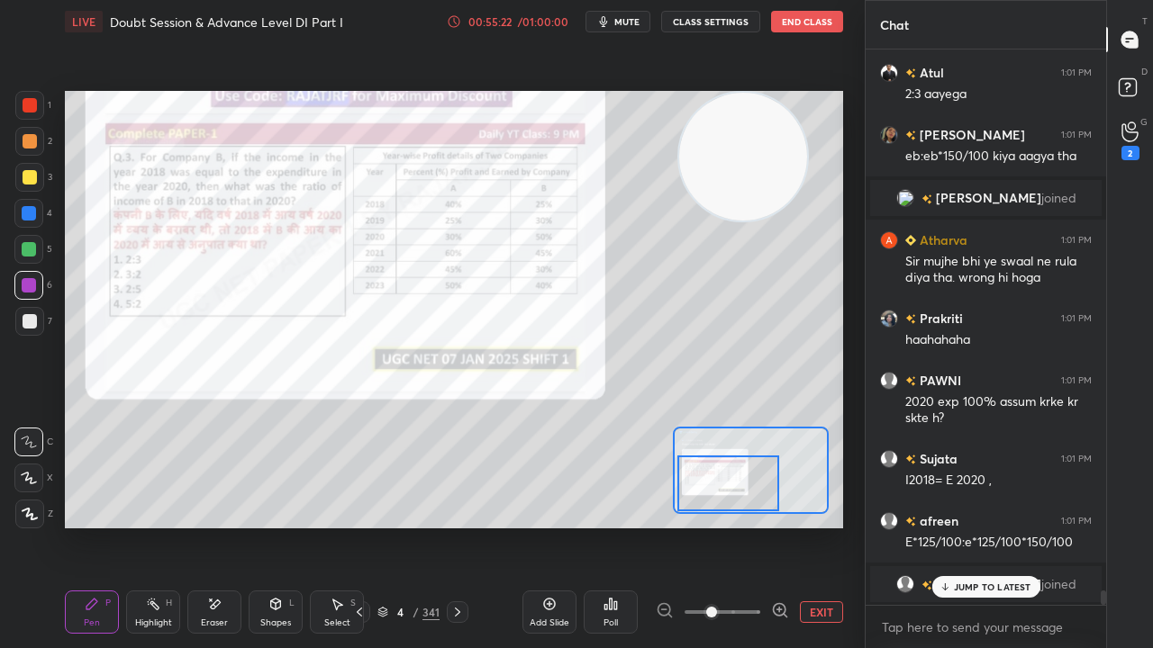
scroll to position [20405, 0]
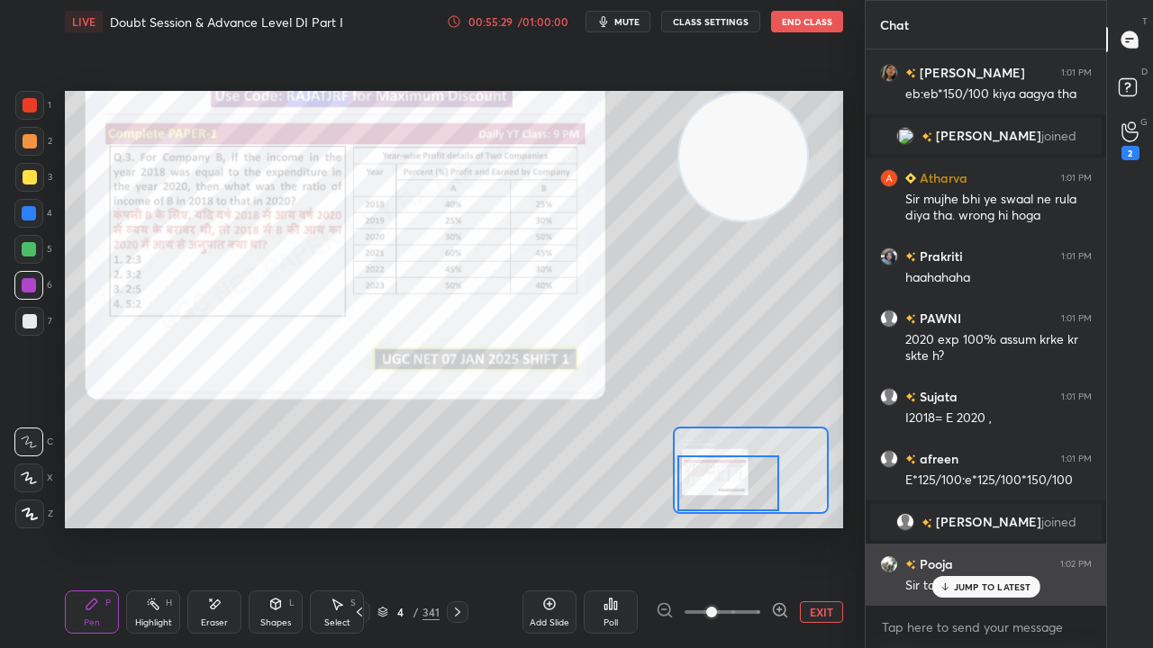
click at [982, 526] on p "JUMP TO LATEST" at bounding box center [992, 587] width 77 height 11
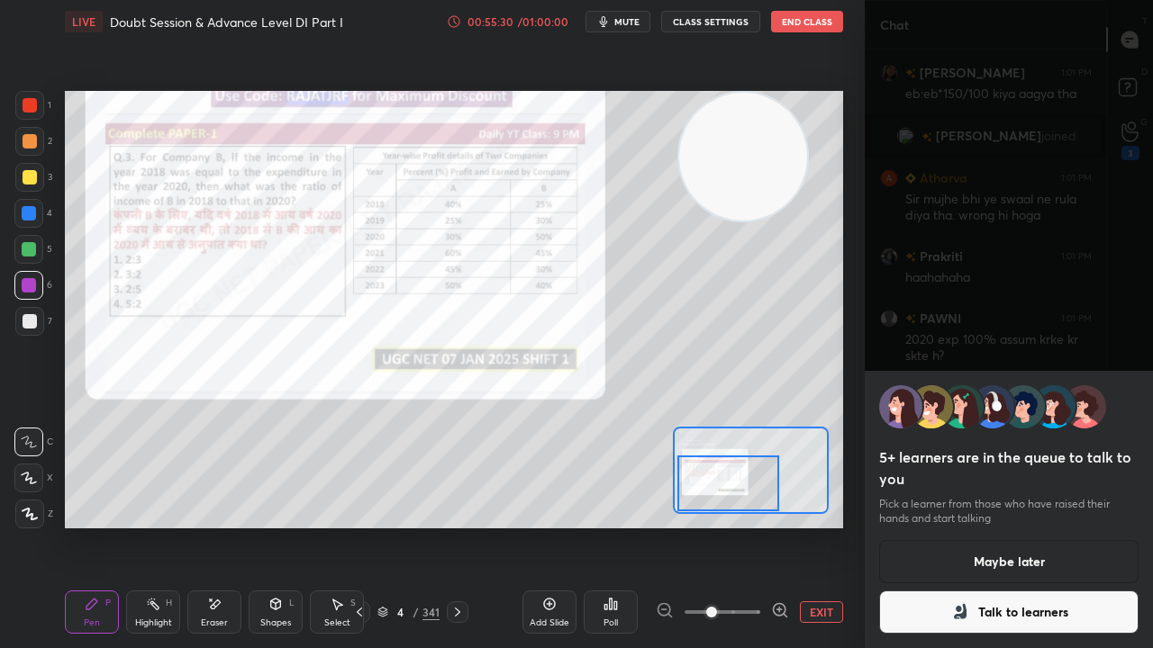
click at [1066, 526] on button "Talk to learners" at bounding box center [1008, 612] width 259 height 43
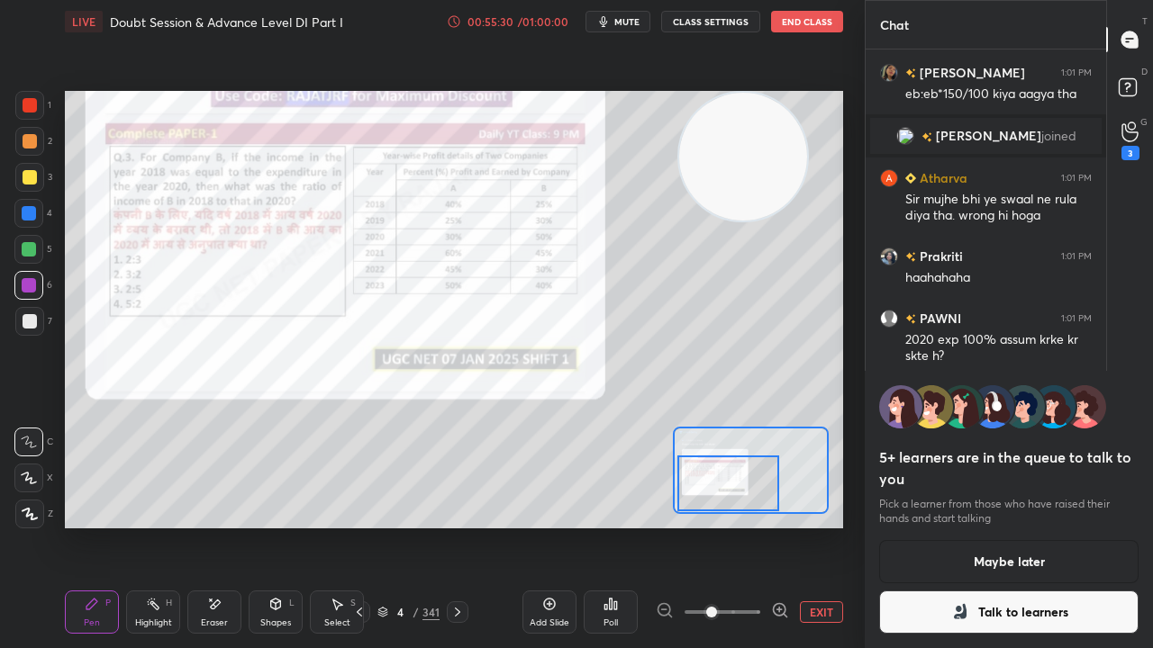
scroll to position [593, 235]
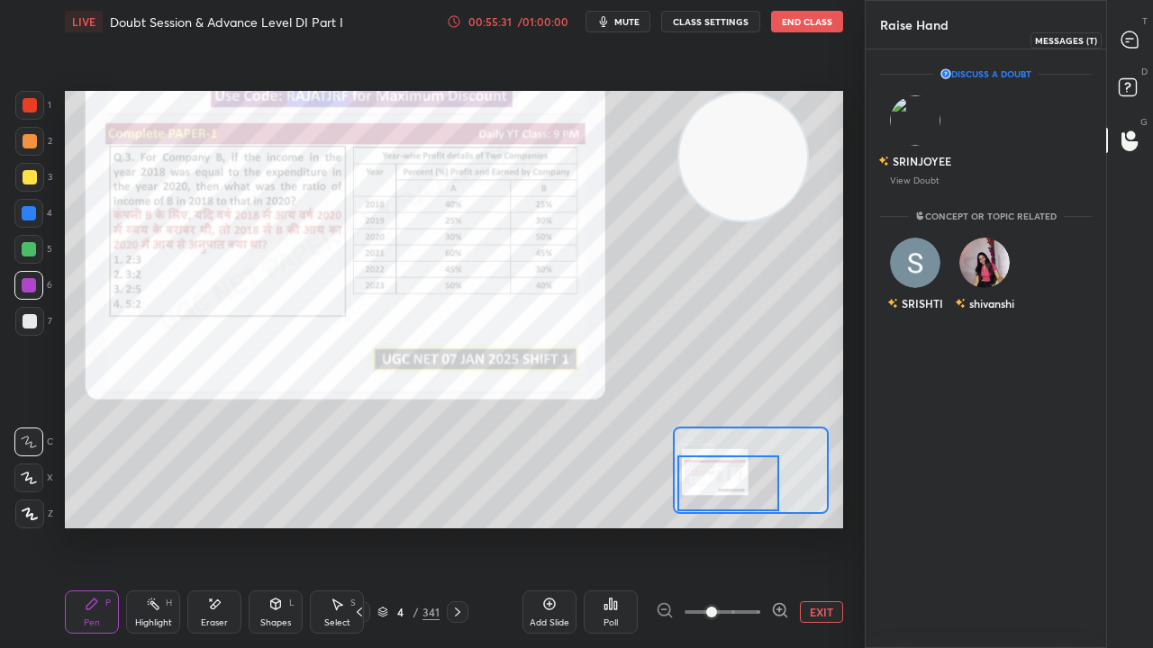
click at [1137, 32] on icon at bounding box center [1129, 40] width 19 height 19
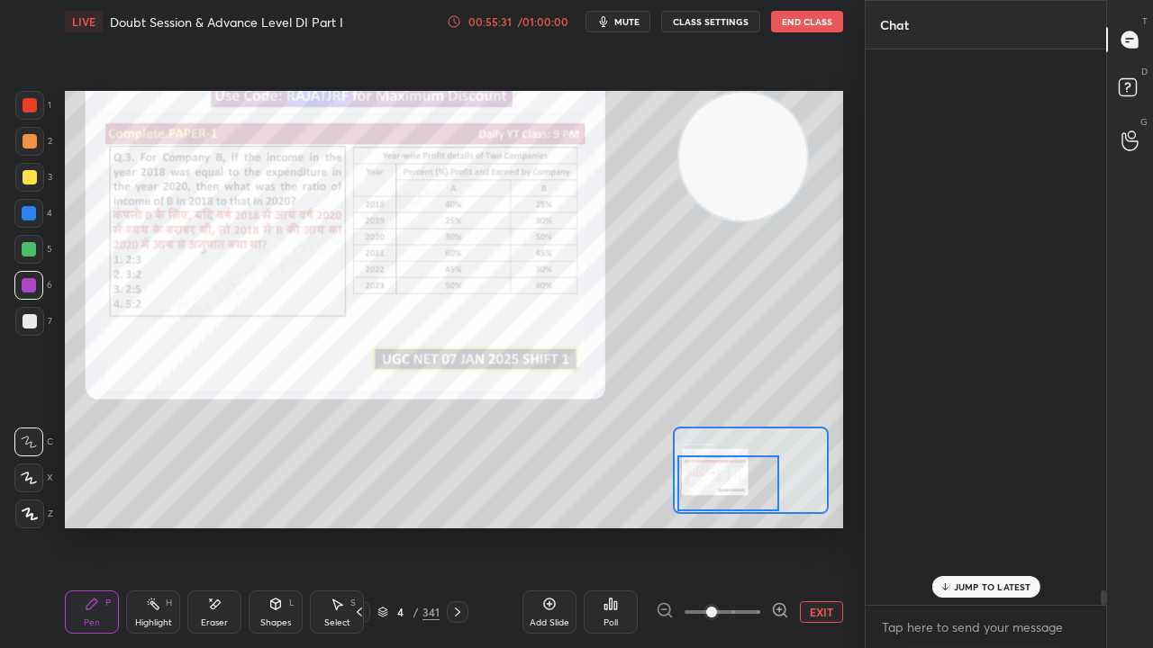
scroll to position [550, 235]
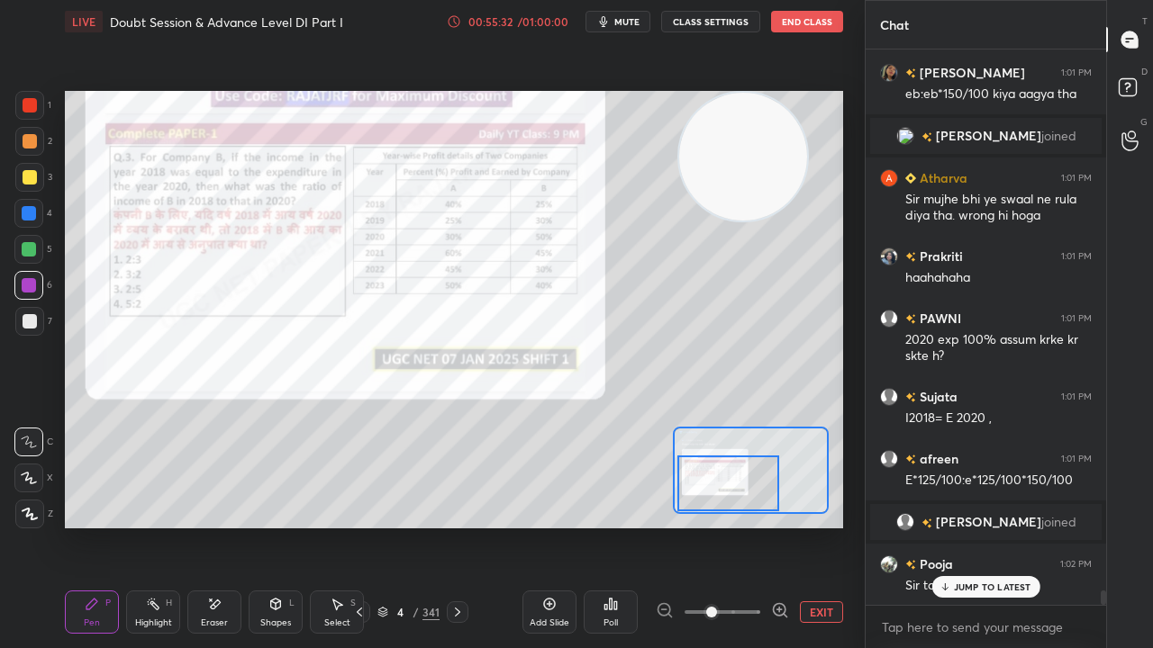
click at [970, 526] on p "JUMP TO LATEST" at bounding box center [992, 587] width 77 height 11
click at [26, 217] on div at bounding box center [29, 213] width 14 height 14
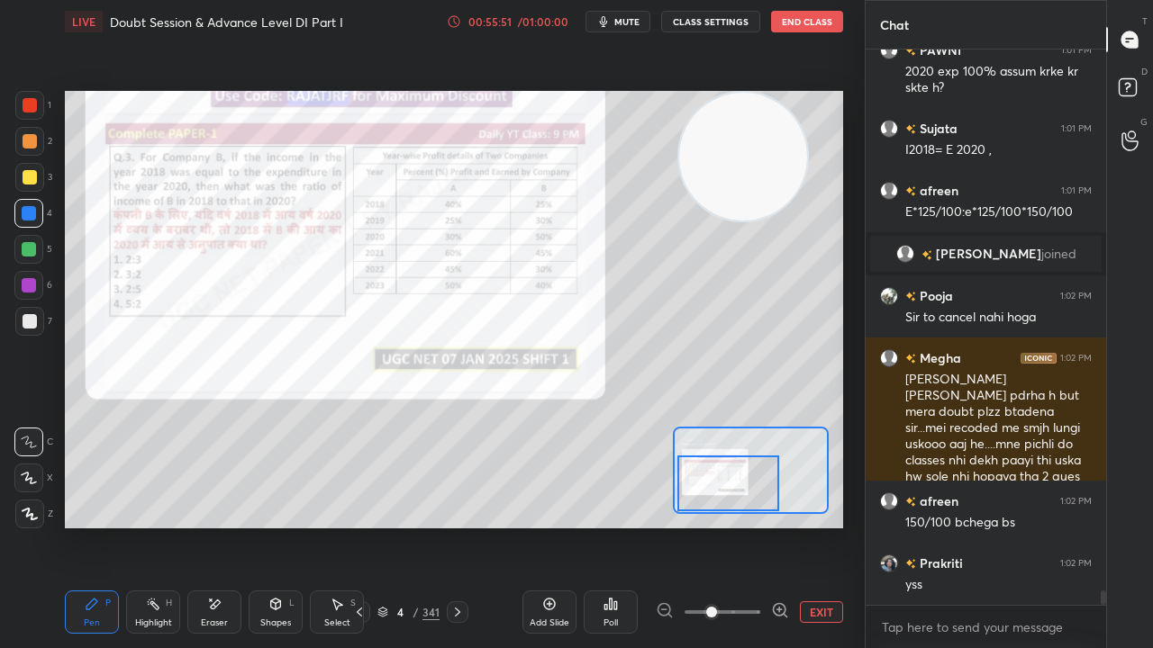
scroll to position [21176, 0]
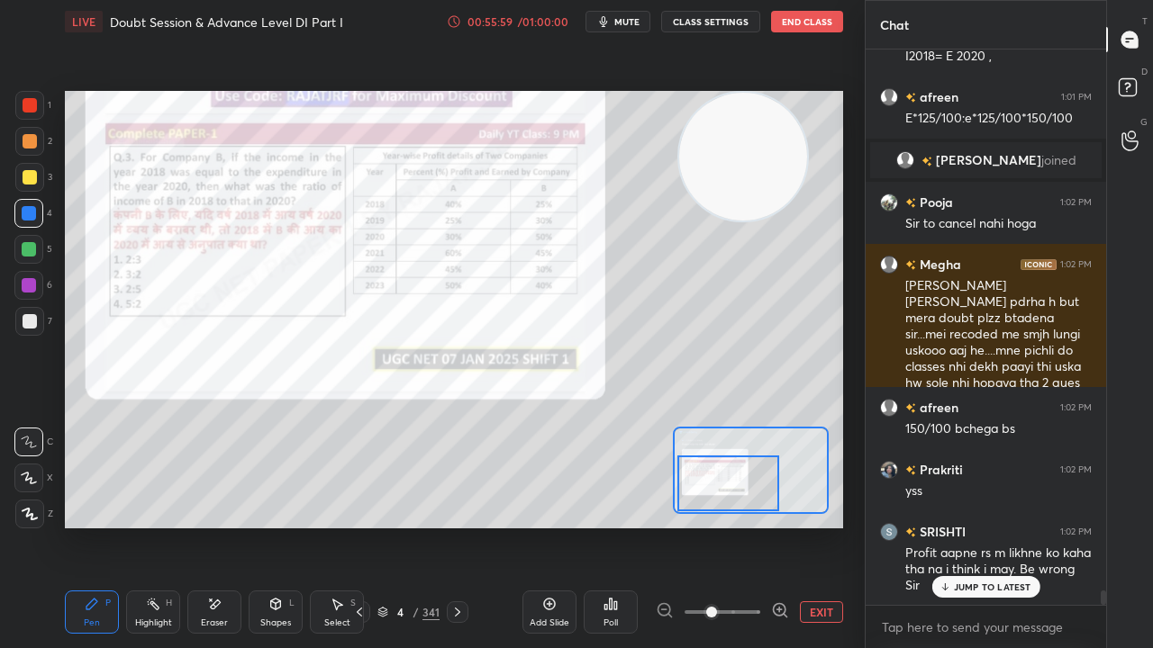
click at [987, 526] on p "JUMP TO LATEST" at bounding box center [992, 587] width 77 height 11
click at [27, 320] on div at bounding box center [30, 321] width 14 height 14
click at [28, 320] on div at bounding box center [30, 321] width 14 height 14
click at [33, 109] on div at bounding box center [30, 105] width 14 height 14
drag, startPoint x: 33, startPoint y: 106, endPoint x: 59, endPoint y: 126, distance: 32.8
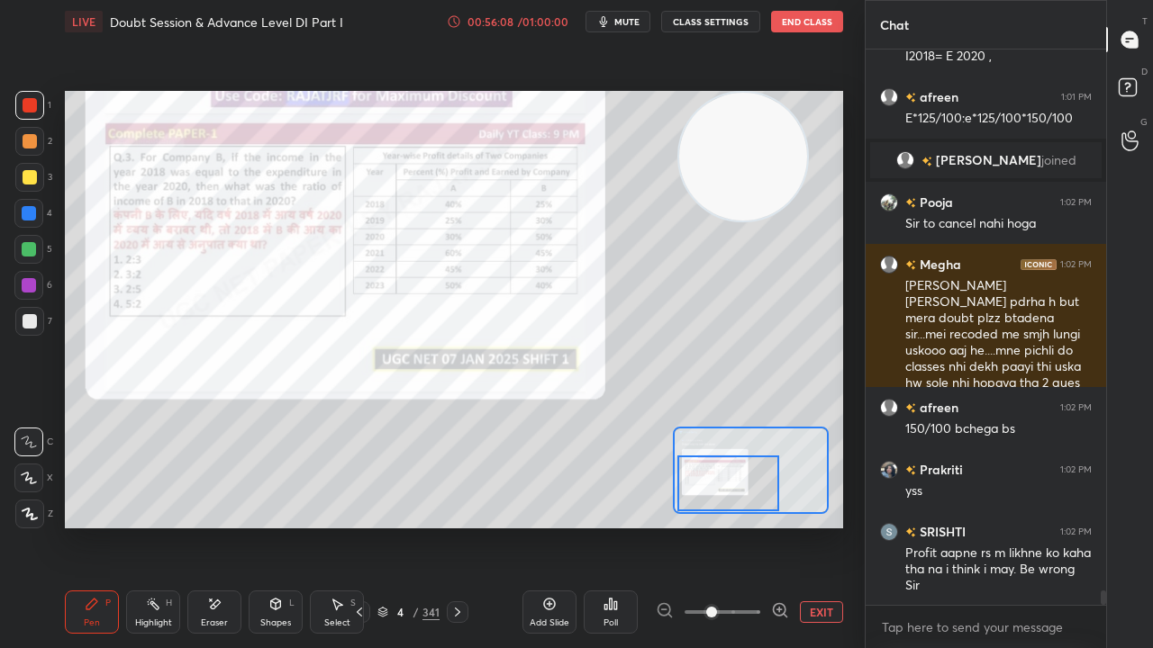
click at [33, 107] on div at bounding box center [30, 105] width 14 height 14
click at [218, 526] on icon at bounding box center [214, 604] width 14 height 15
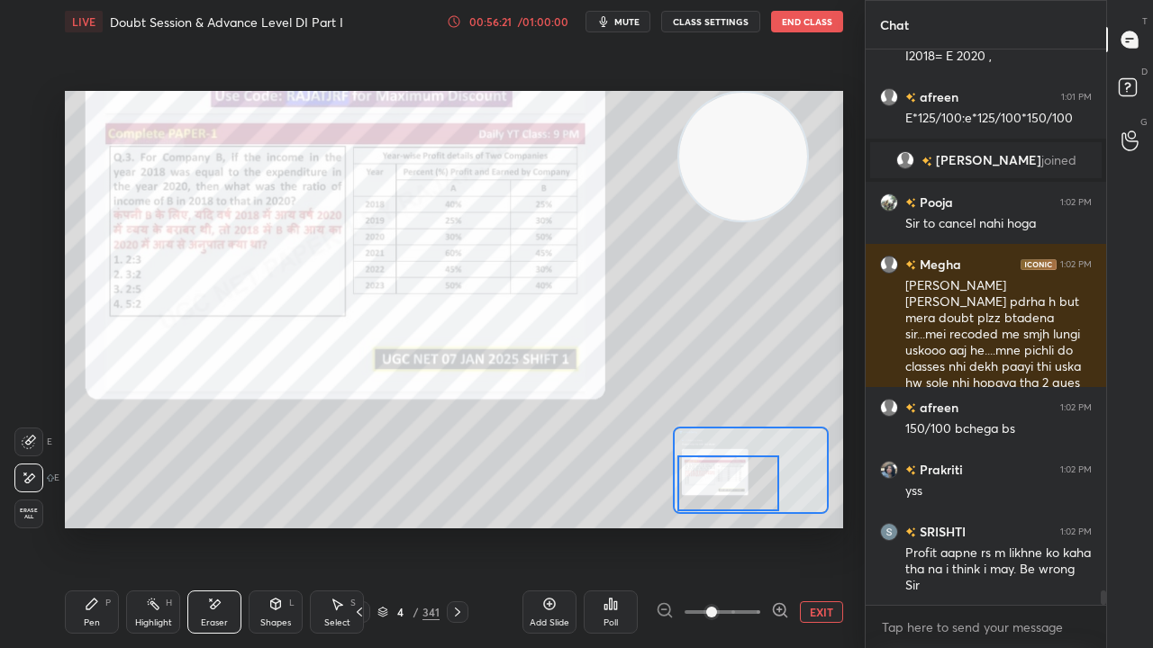
scroll to position [21239, 0]
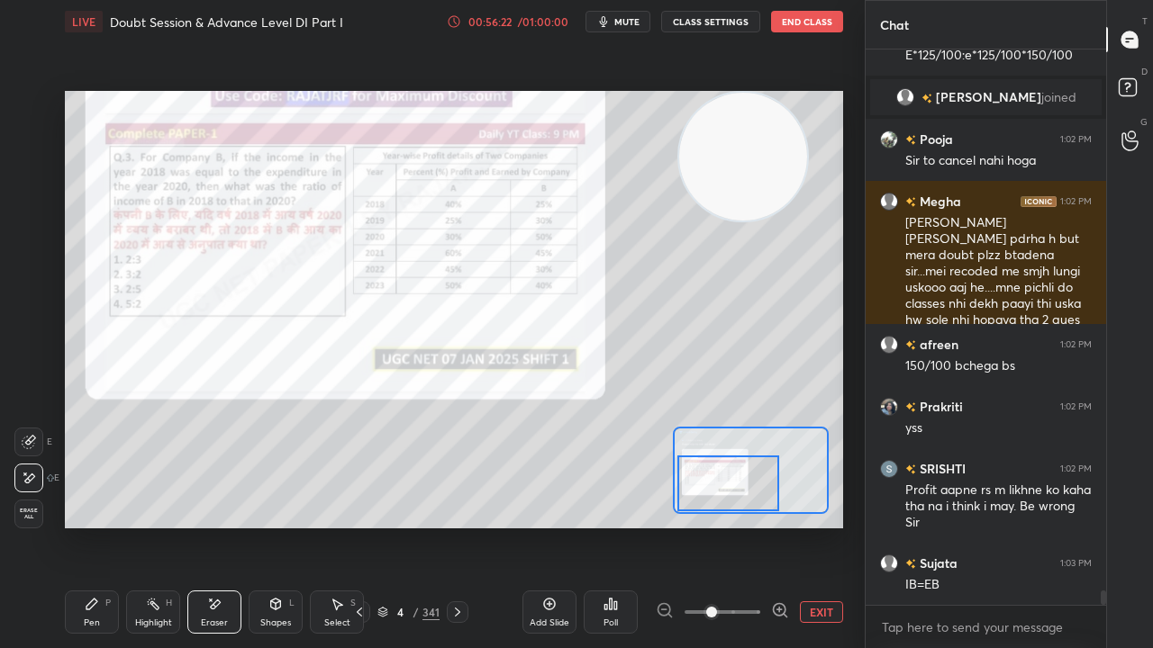
click at [94, 526] on icon at bounding box center [91, 604] width 11 height 11
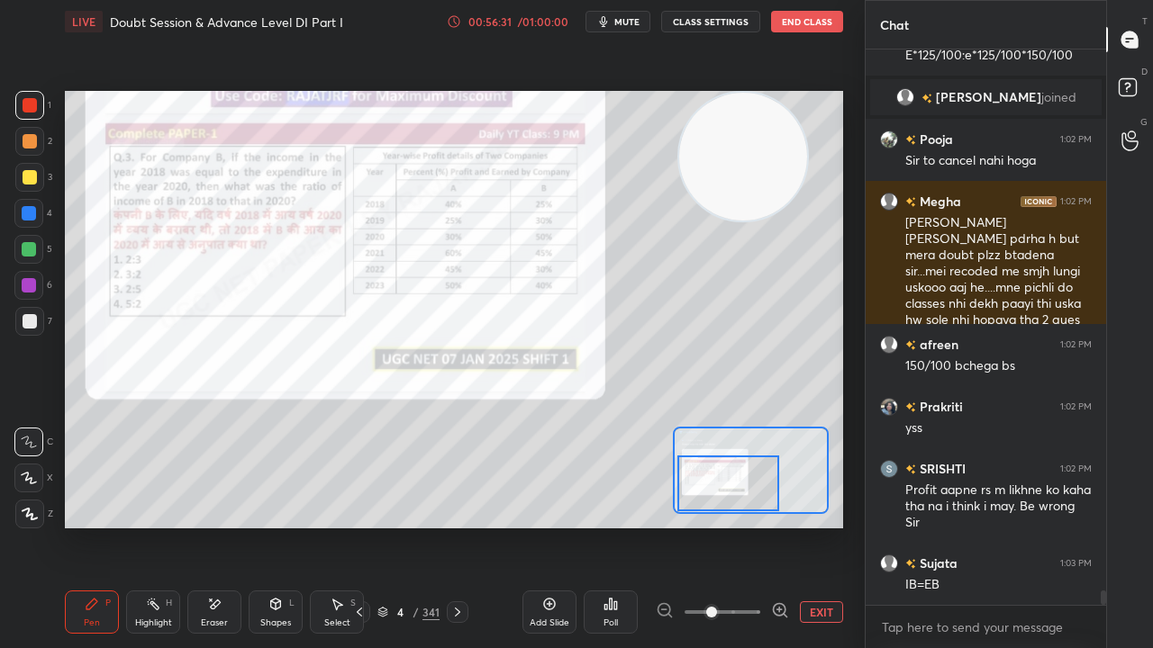
click at [32, 327] on div at bounding box center [30, 321] width 14 height 14
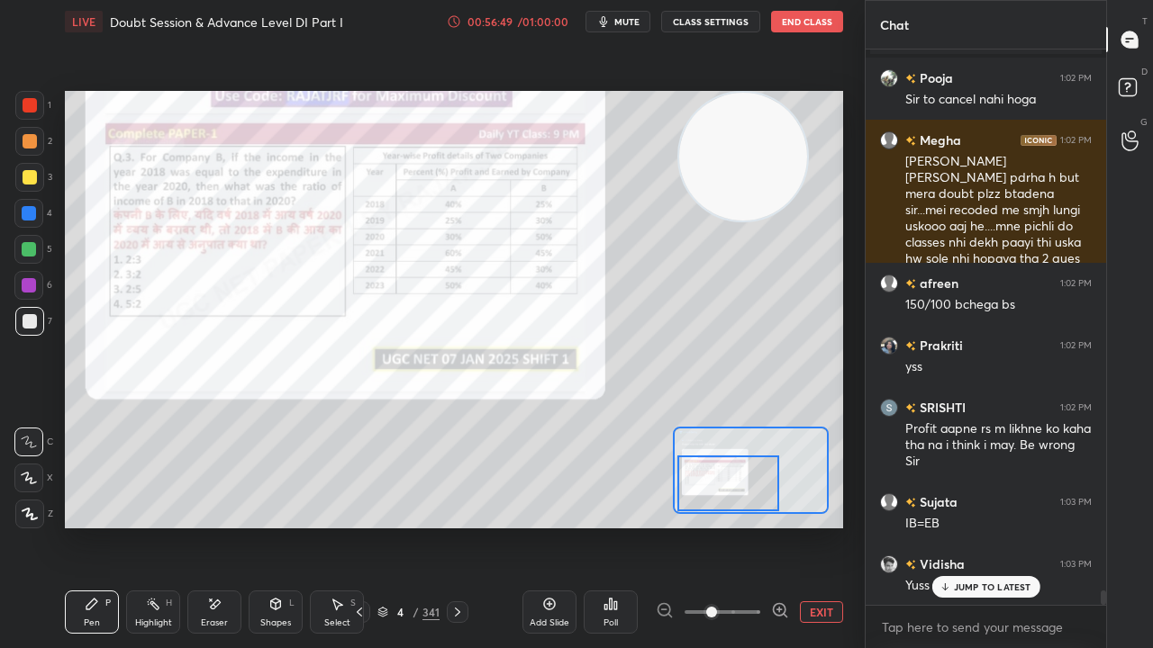
scroll to position [21363, 0]
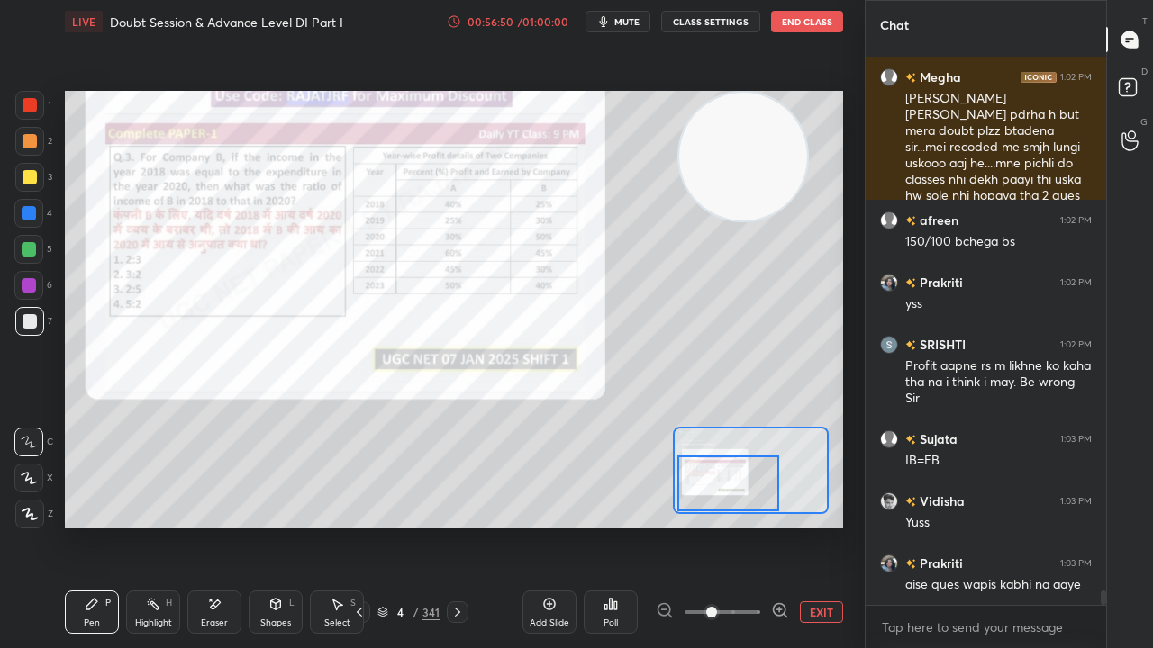
drag, startPoint x: 25, startPoint y: 96, endPoint x: 50, endPoint y: 130, distance: 41.2
click at [25, 97] on div at bounding box center [29, 105] width 29 height 29
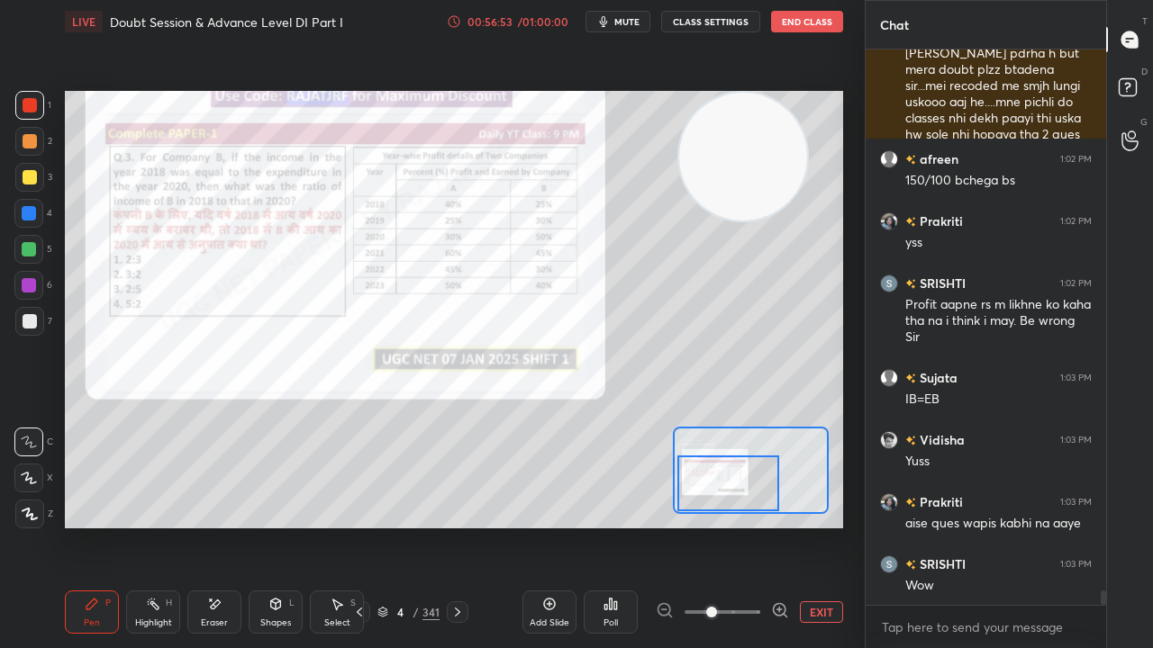
scroll to position [21488, 0]
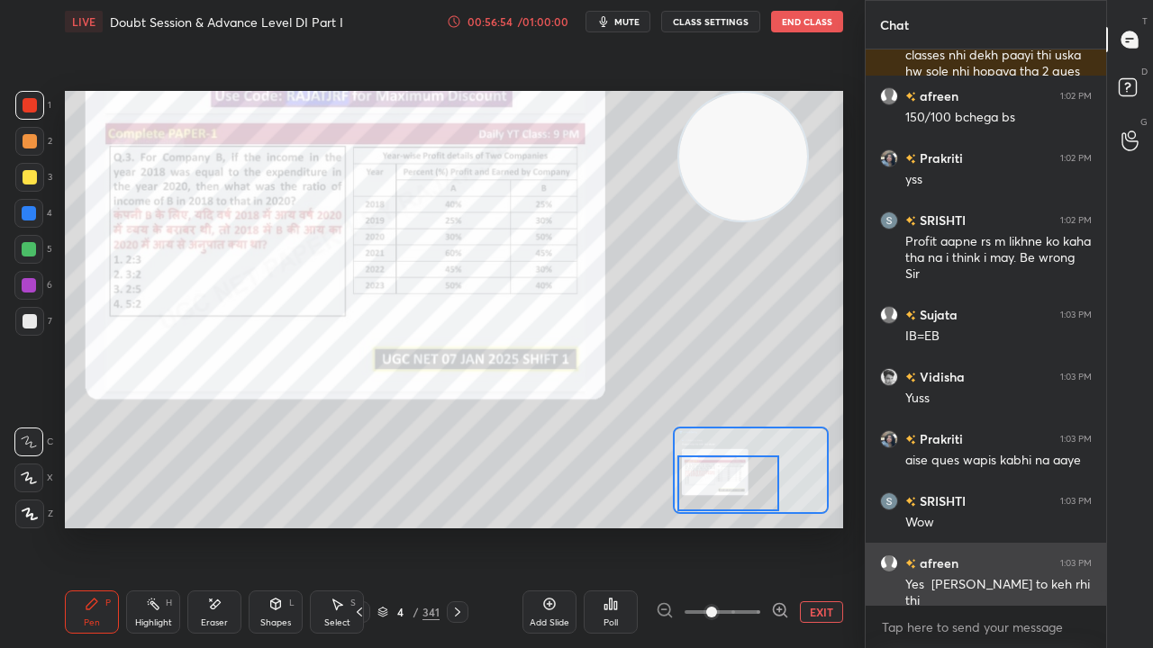
click at [975, 526] on div "Yes [PERSON_NAME] to keh rhi thi" at bounding box center [998, 593] width 186 height 34
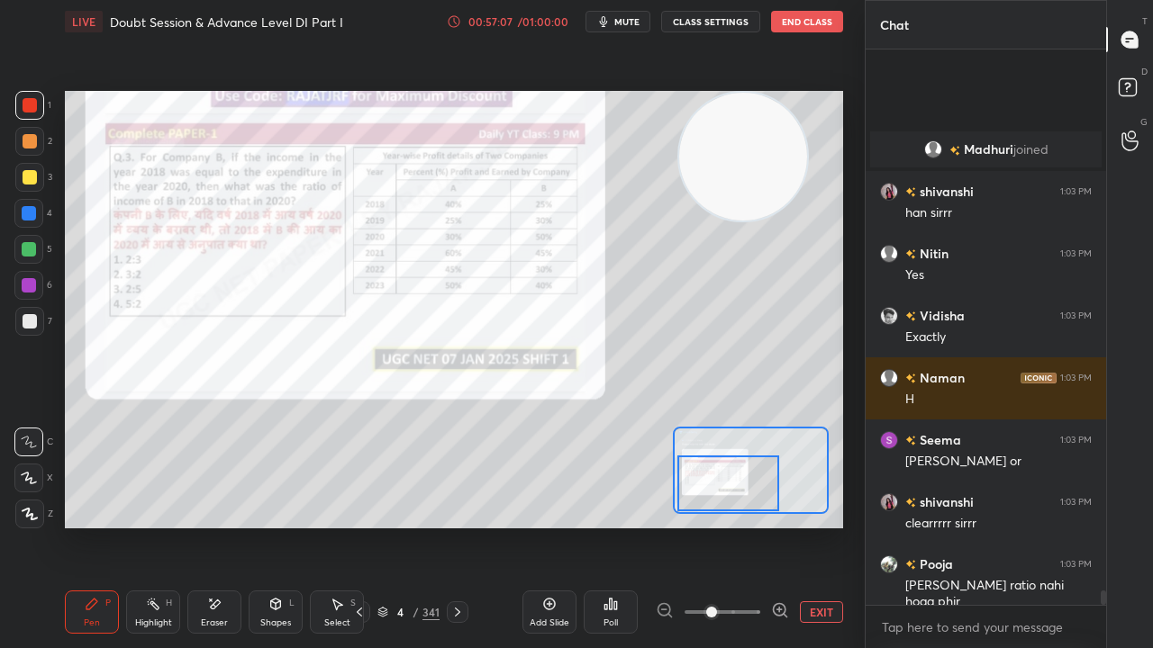
scroll to position [21462, 0]
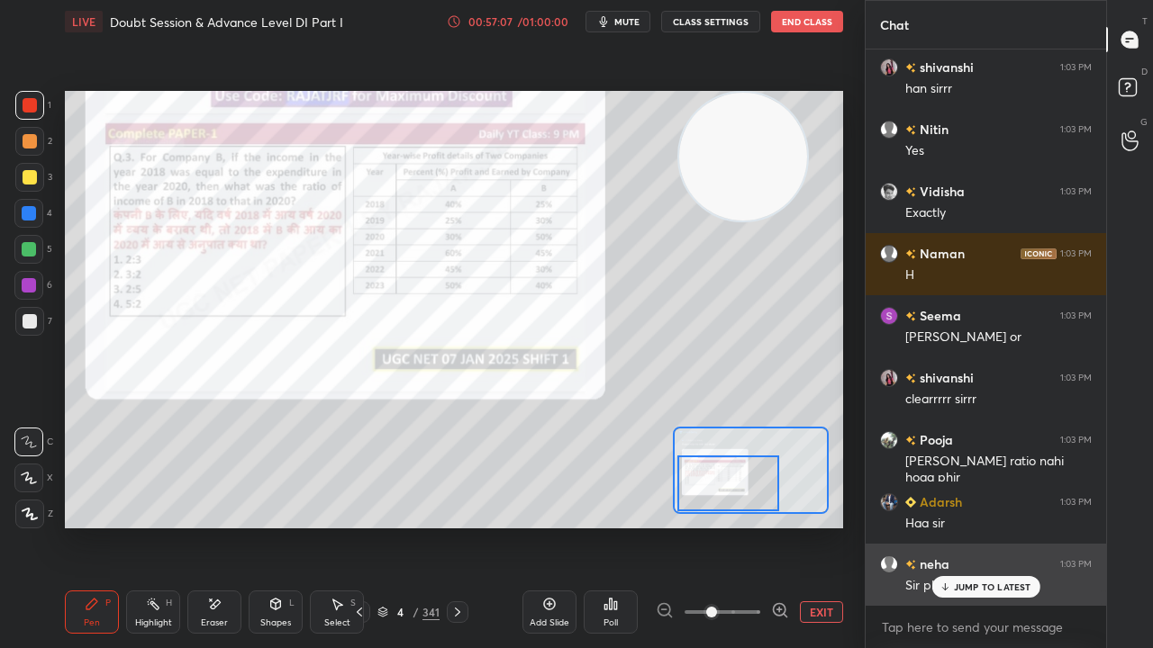
click at [985, 526] on div "JUMP TO LATEST" at bounding box center [985, 587] width 108 height 22
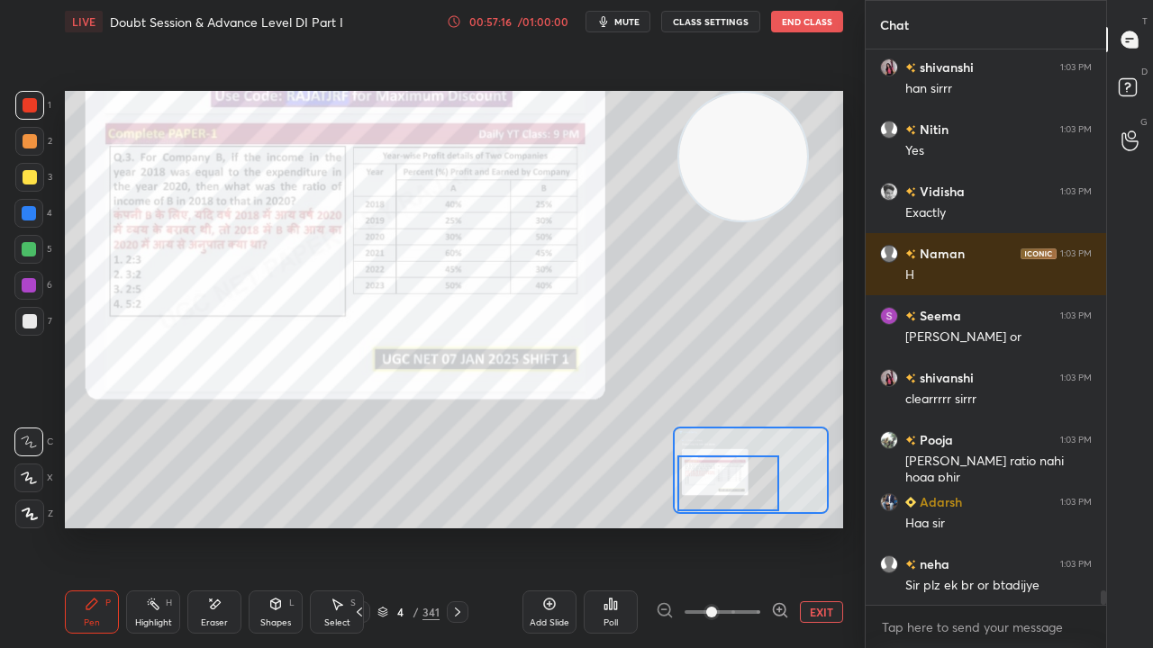
scroll to position [21525, 0]
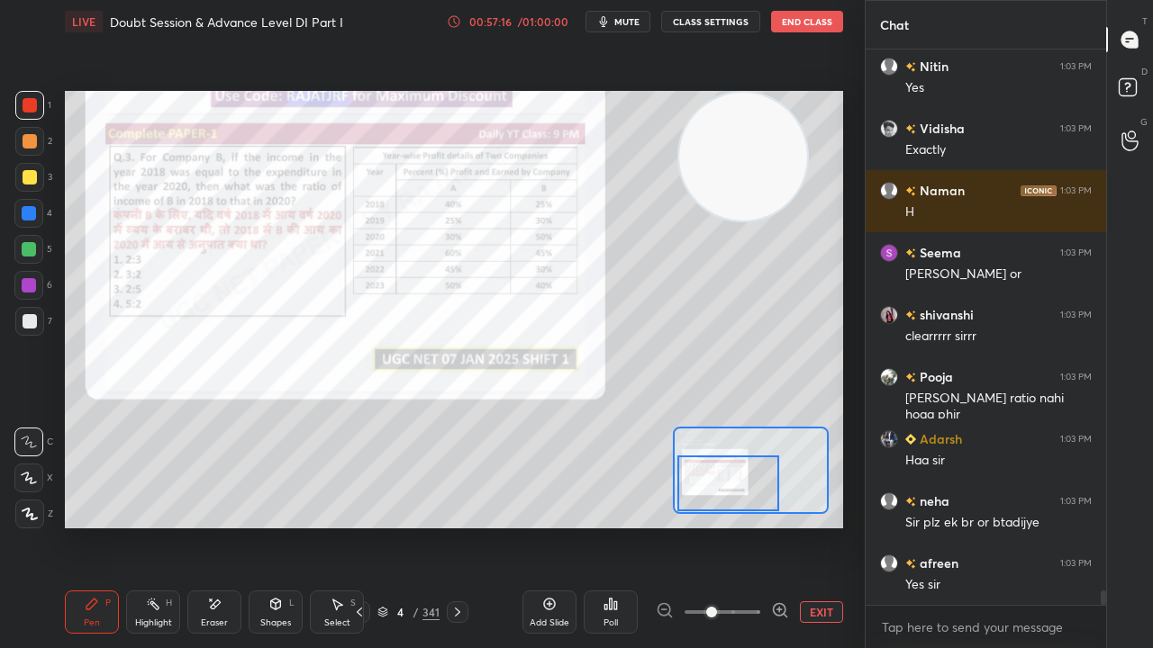
click at [222, 526] on div "Eraser" at bounding box center [214, 612] width 54 height 43
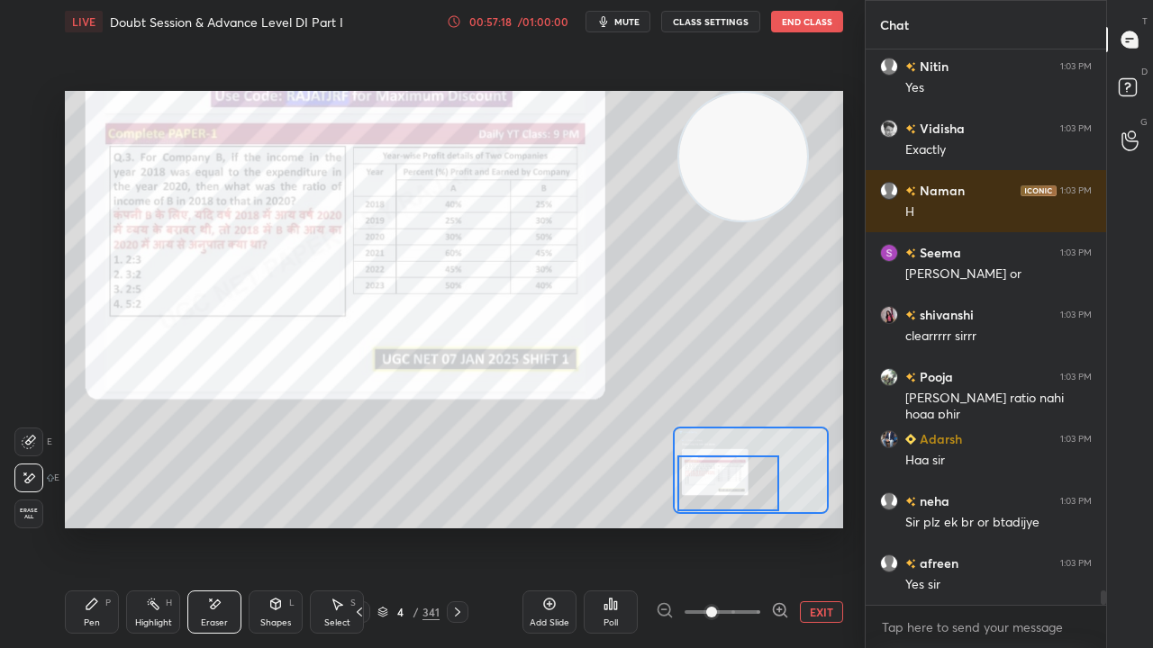
click at [98, 526] on div "Pen P" at bounding box center [92, 612] width 54 height 43
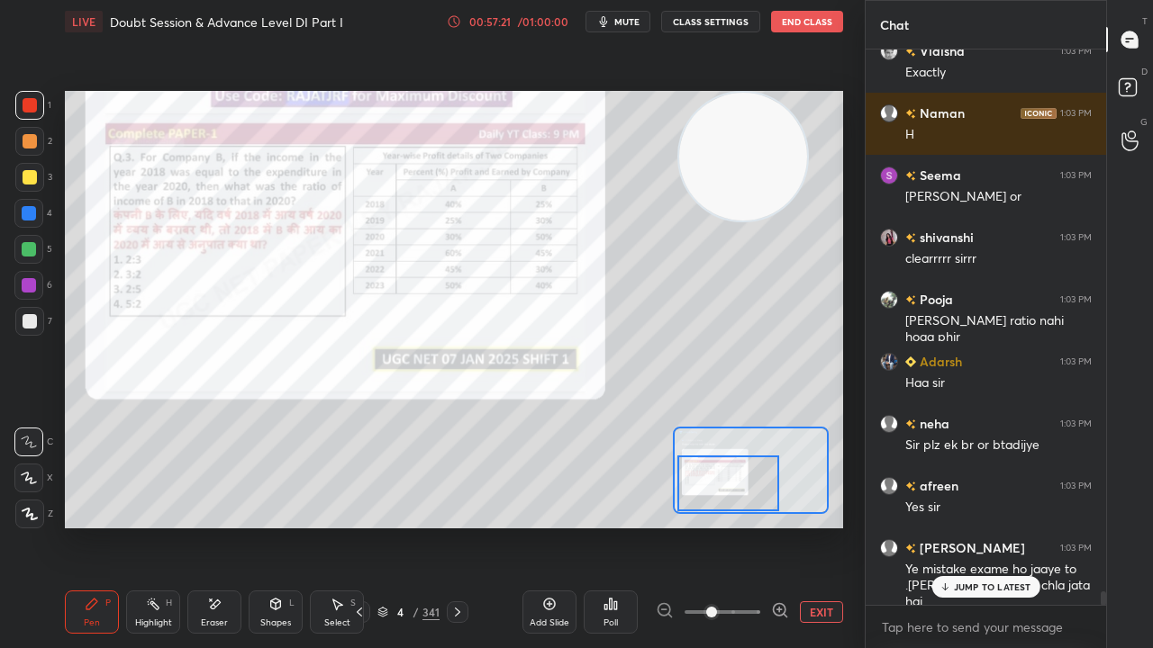
scroll to position [21666, 0]
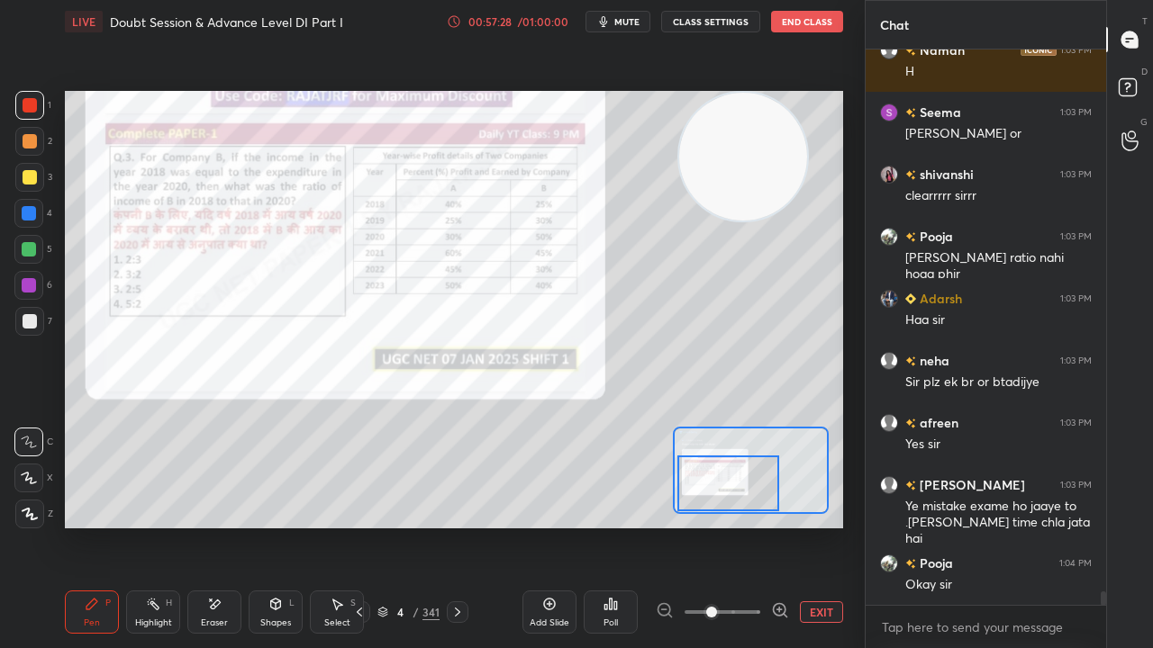
click at [29, 320] on div at bounding box center [30, 321] width 14 height 14
drag, startPoint x: 18, startPoint y: 177, endPoint x: 47, endPoint y: 186, distance: 30.2
click at [20, 178] on div at bounding box center [29, 177] width 29 height 29
click at [27, 104] on div at bounding box center [30, 105] width 14 height 14
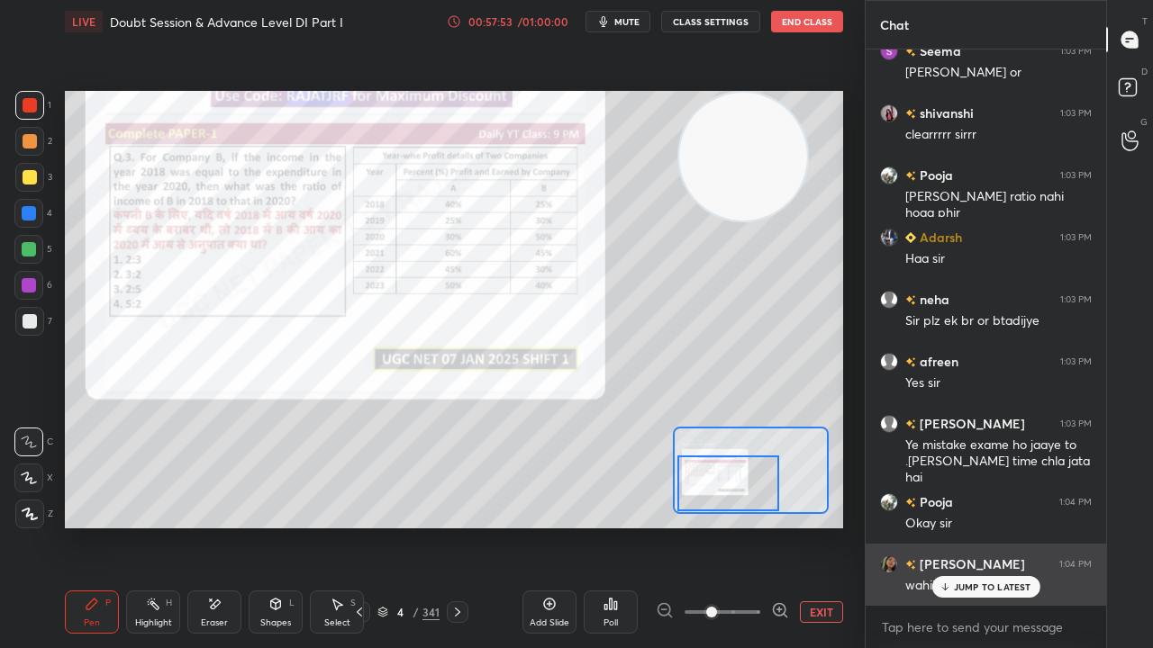
drag, startPoint x: 993, startPoint y: 584, endPoint x: 936, endPoint y: 551, distance: 66.6
click at [993, 526] on p "JUMP TO LATEST" at bounding box center [992, 587] width 77 height 11
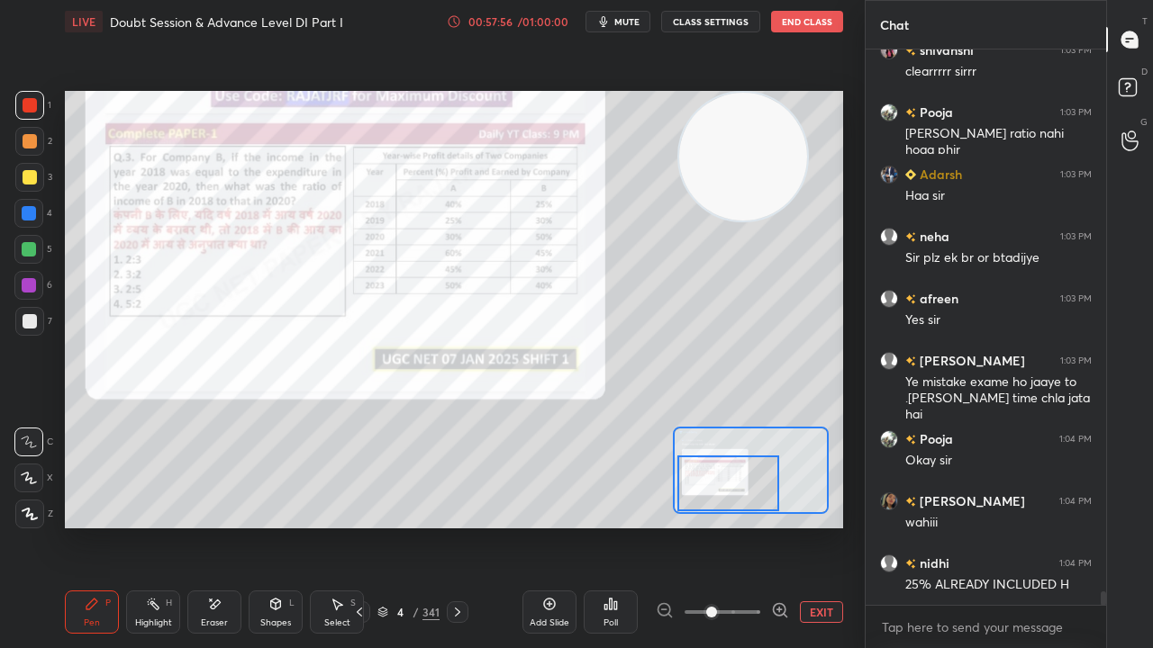
scroll to position [21851, 0]
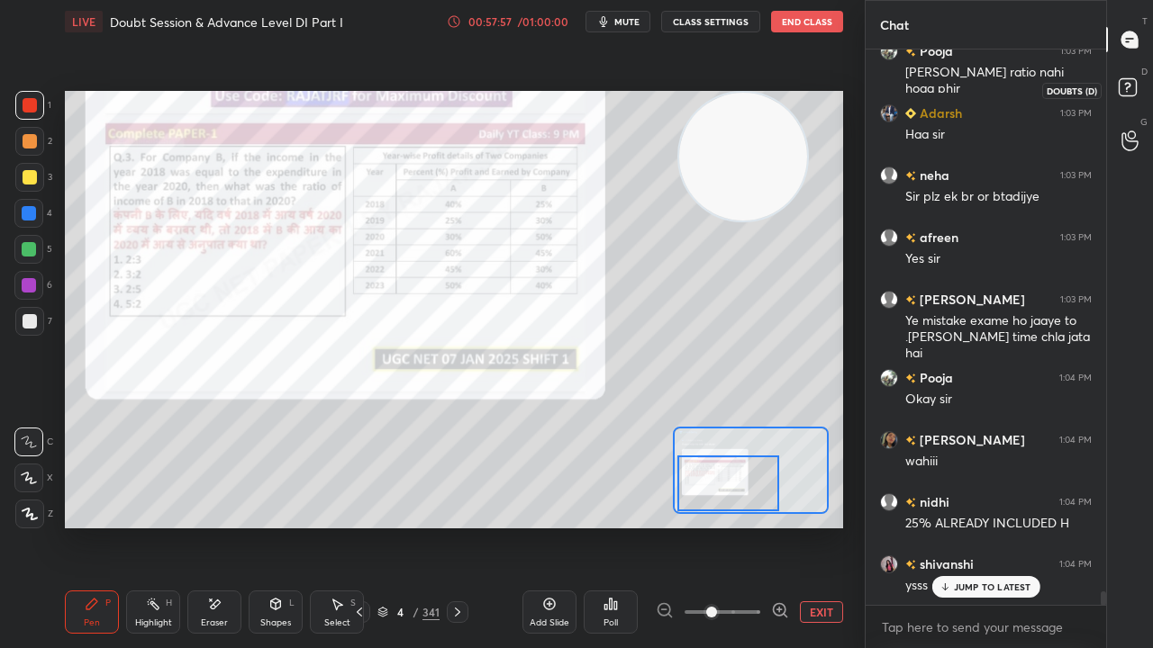
click at [1121, 83] on rect at bounding box center [1127, 87] width 17 height 17
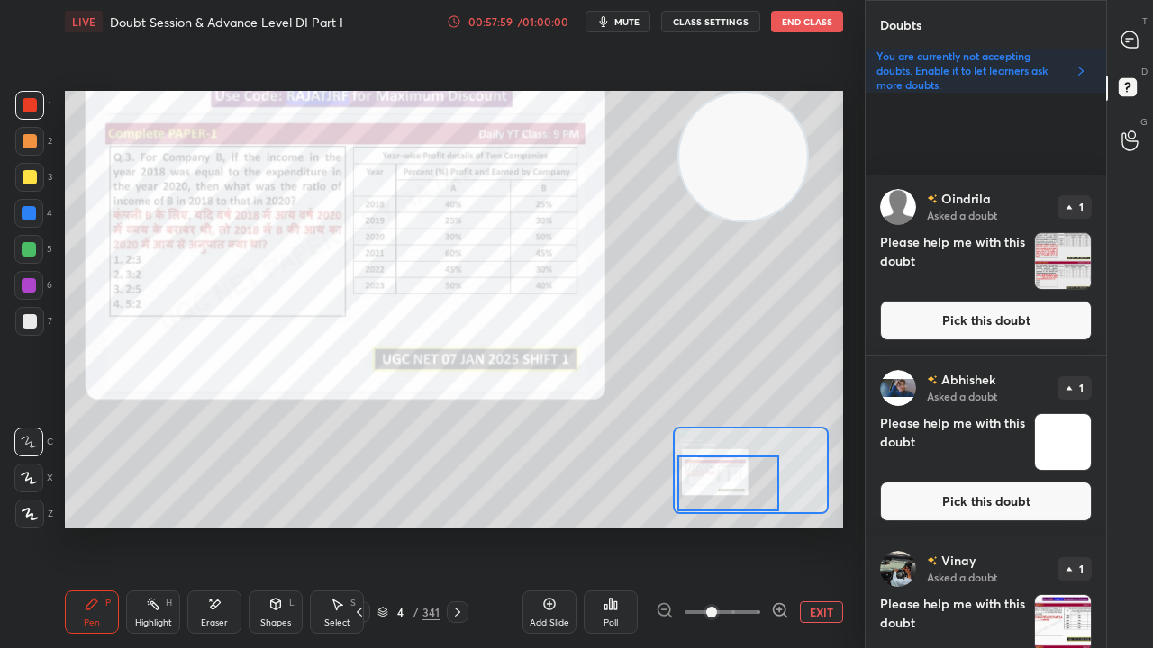
scroll to position [4193, 0]
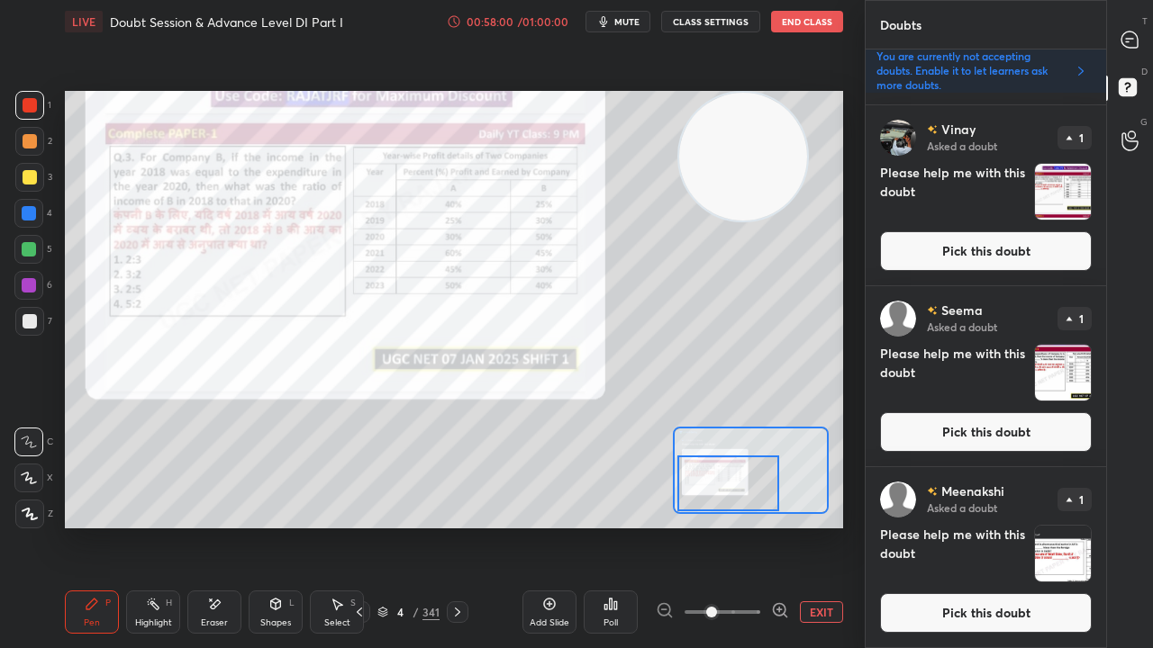
click at [985, 526] on button "Pick this doubt" at bounding box center [986, 613] width 212 height 40
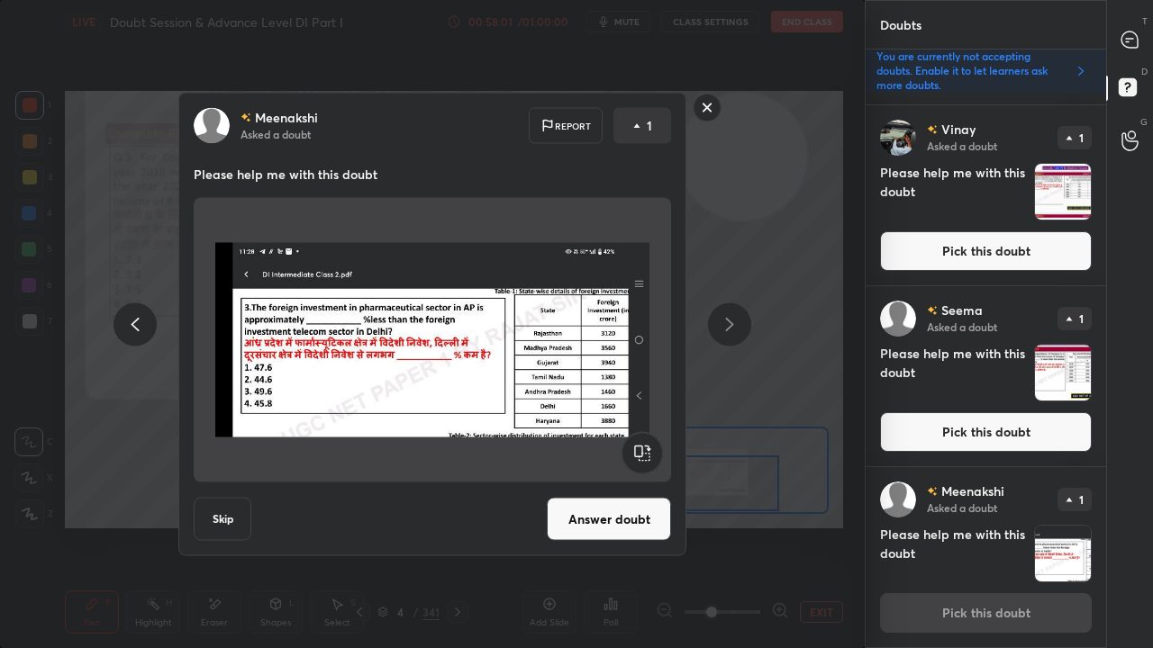
click at [606, 521] on button "Answer doubt" at bounding box center [609, 519] width 124 height 43
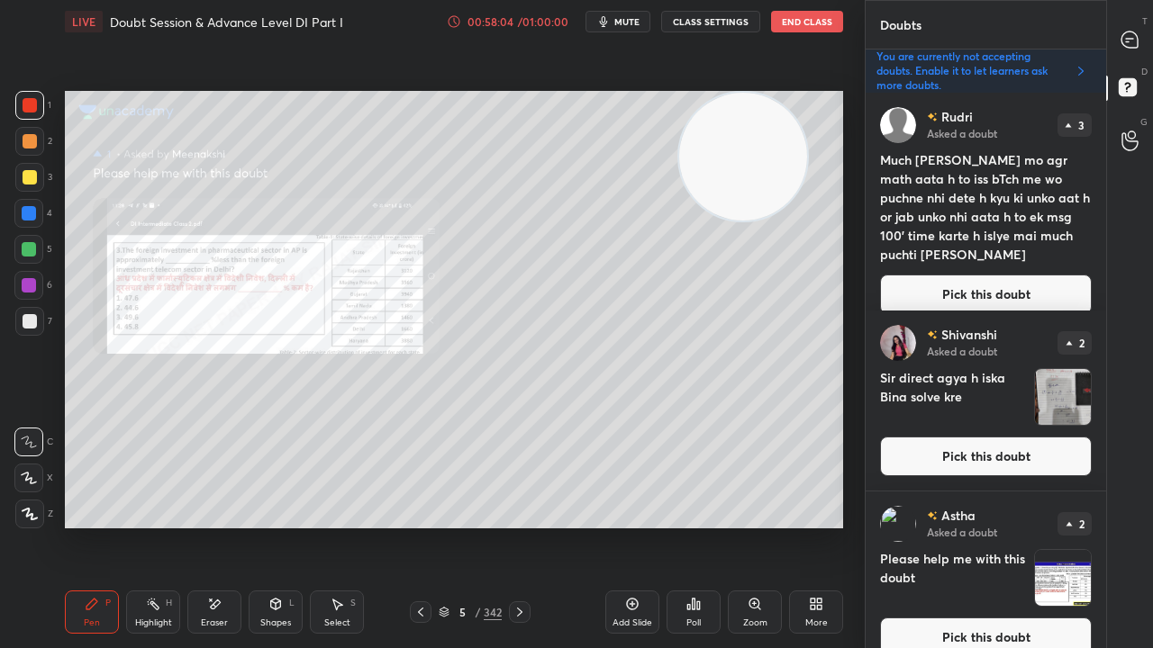
click at [1133, 39] on icon at bounding box center [1129, 40] width 16 height 16
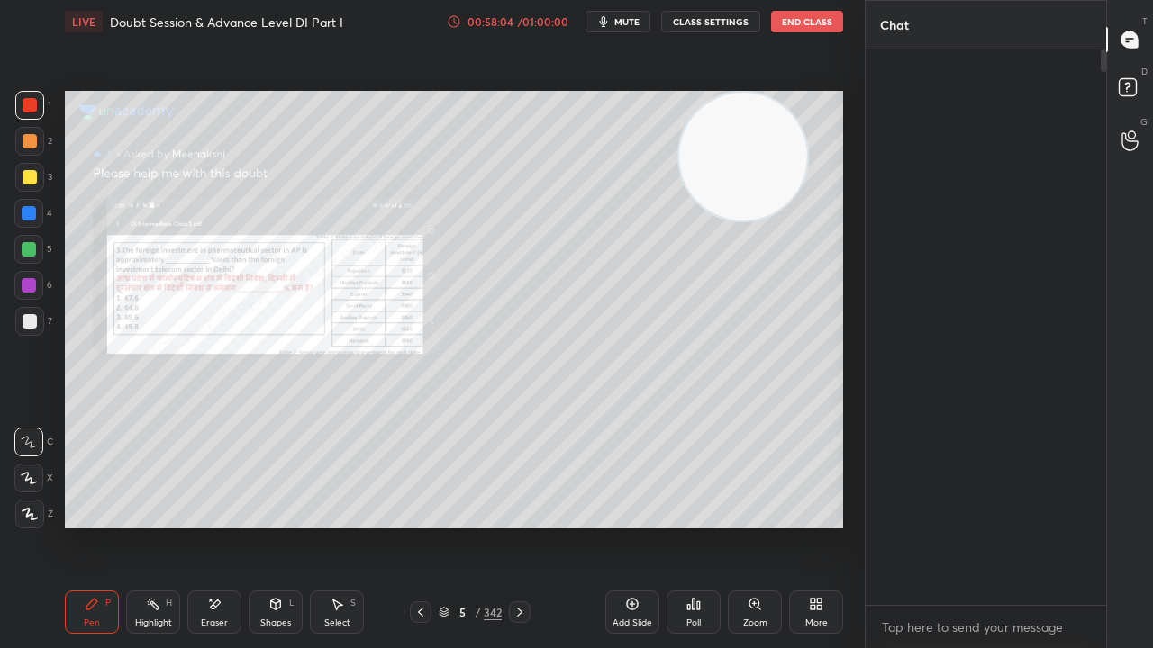
scroll to position [550, 235]
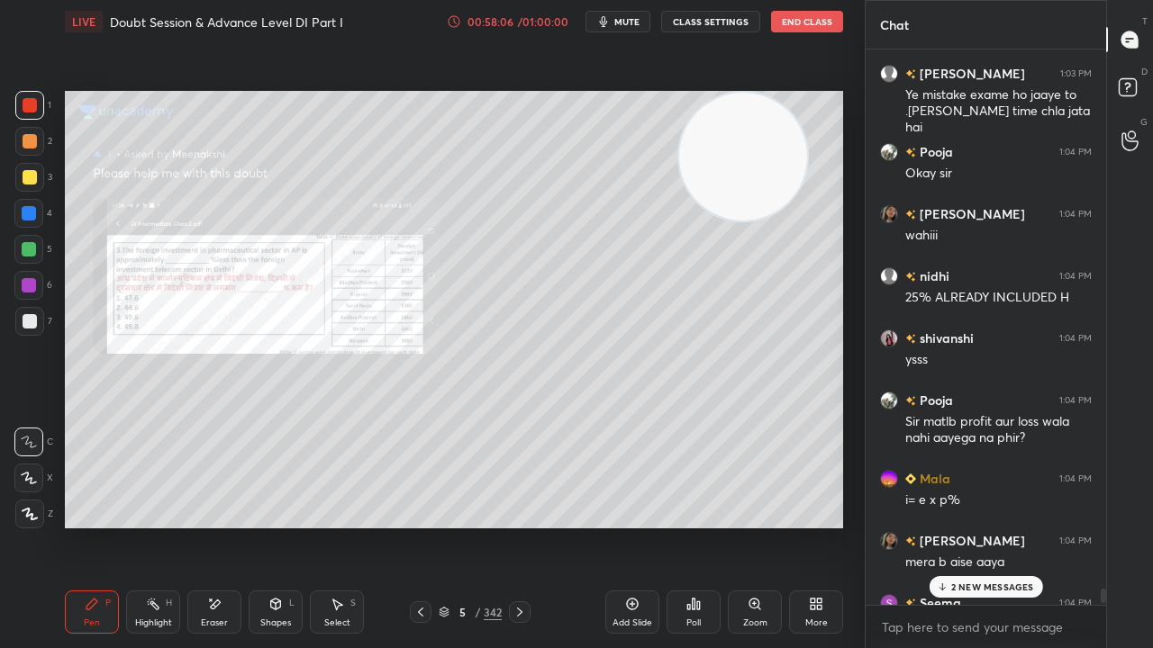
click at [696, 526] on icon at bounding box center [693, 604] width 14 height 14
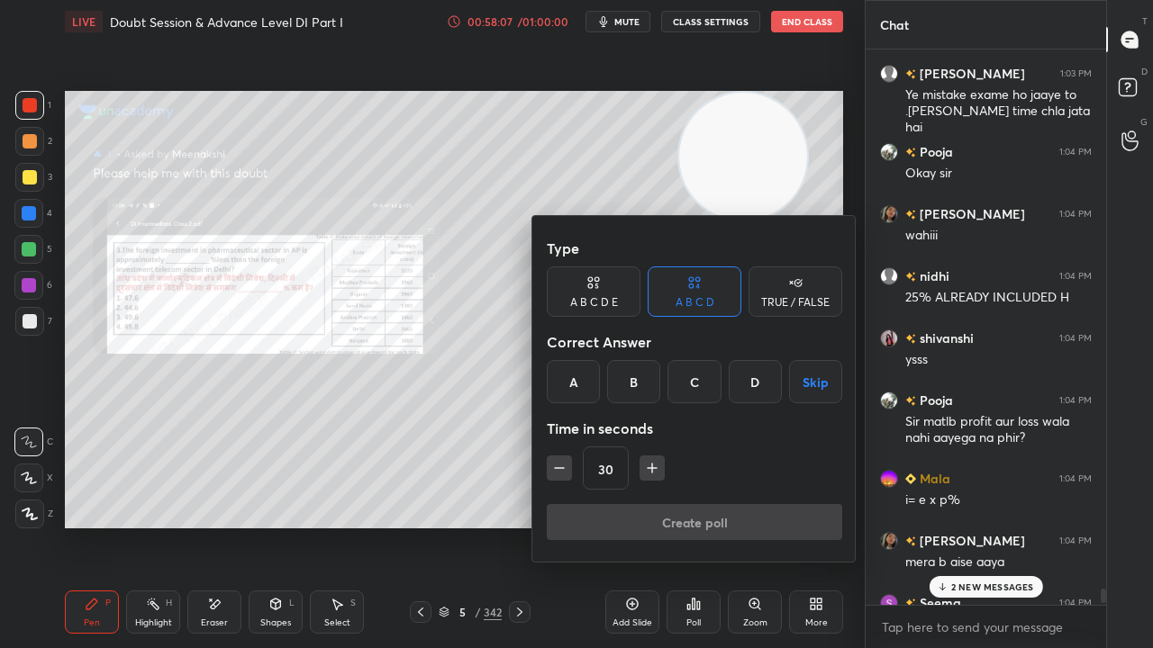
click at [743, 526] on div at bounding box center [576, 324] width 1153 height 648
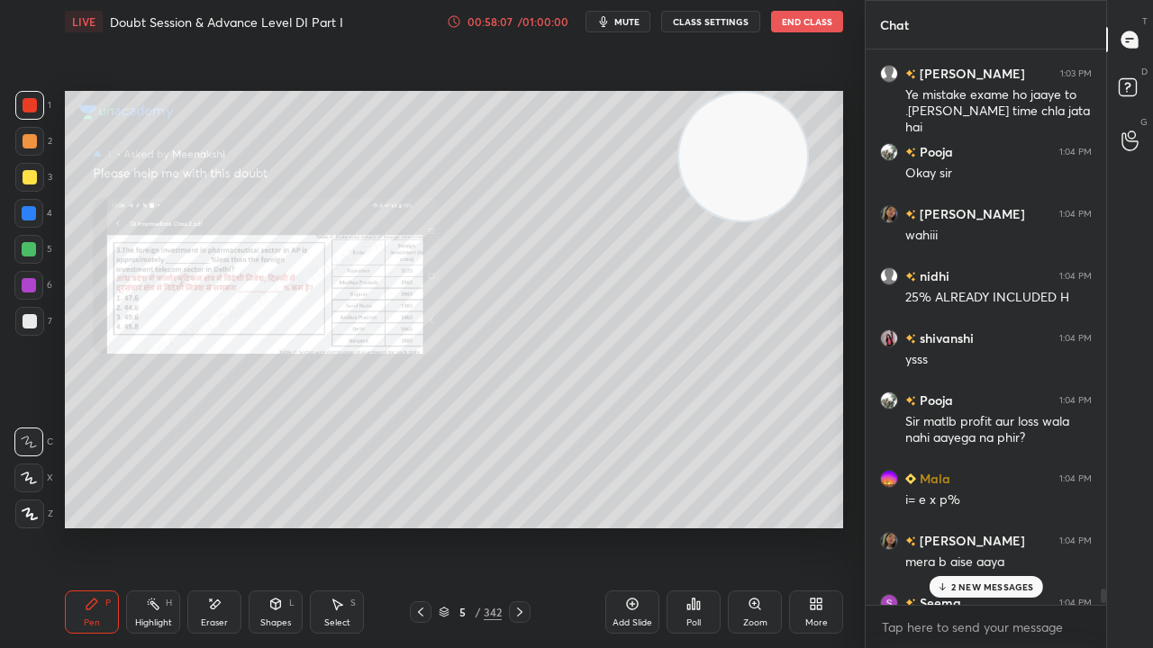
click at [751, 526] on icon at bounding box center [754, 604] width 10 height 10
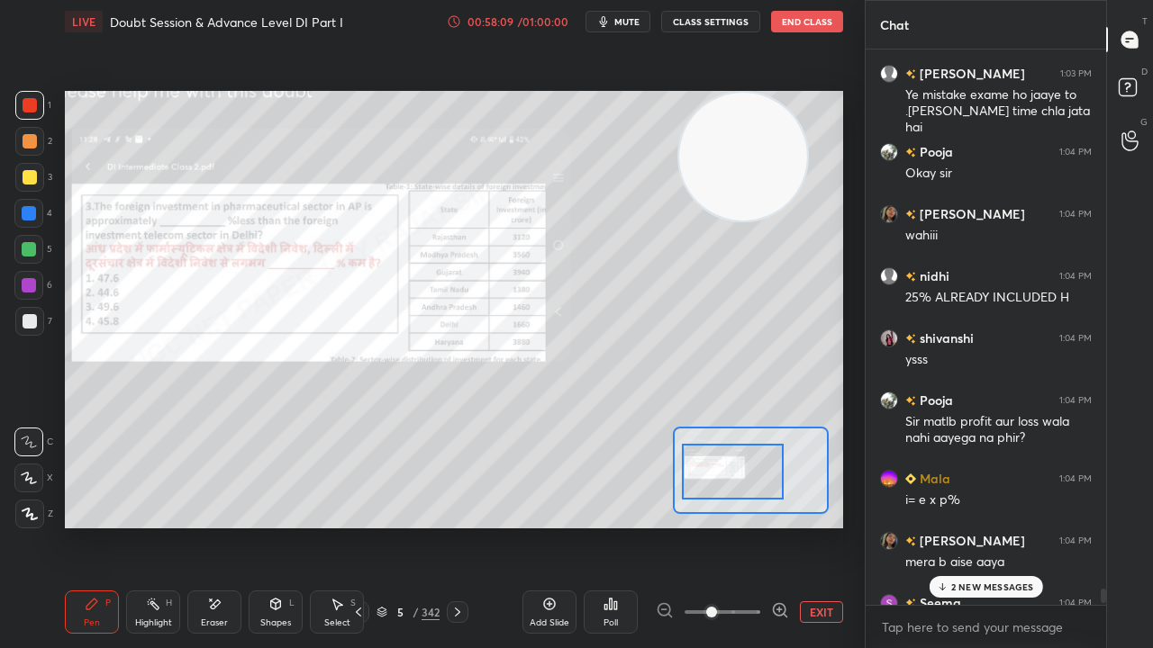
click at [728, 476] on div at bounding box center [733, 472] width 102 height 56
click at [27, 214] on div at bounding box center [29, 213] width 14 height 14
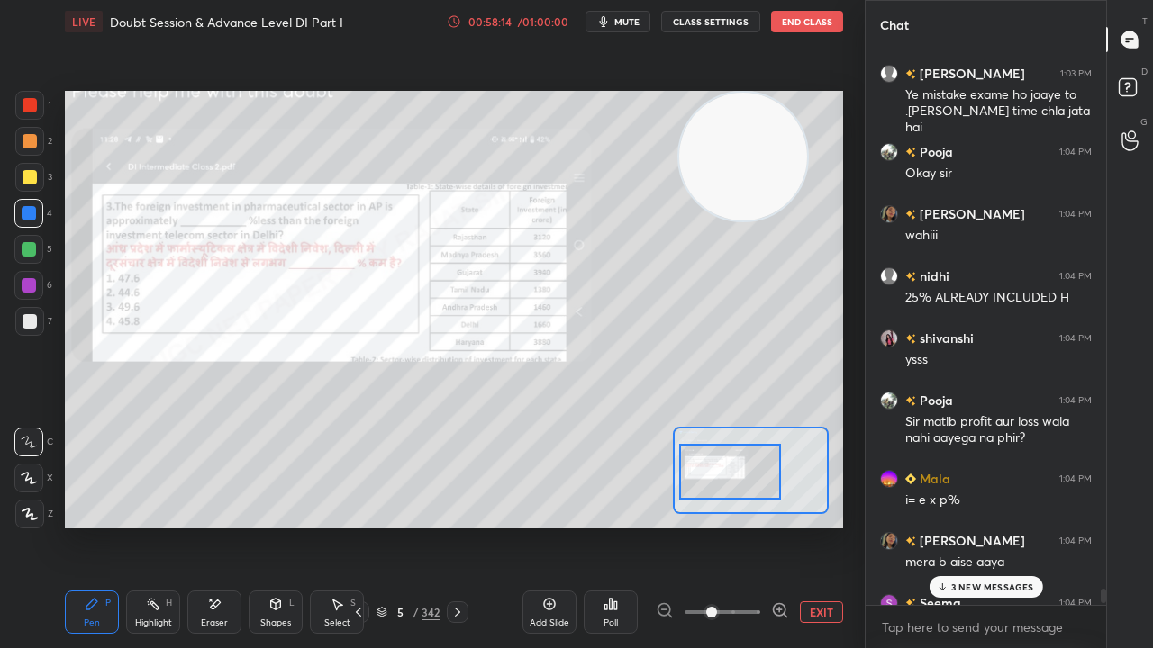
click at [738, 470] on div at bounding box center [730, 472] width 102 height 56
click at [1000, 526] on div "6 NEW MESSAGES" at bounding box center [985, 587] width 114 height 22
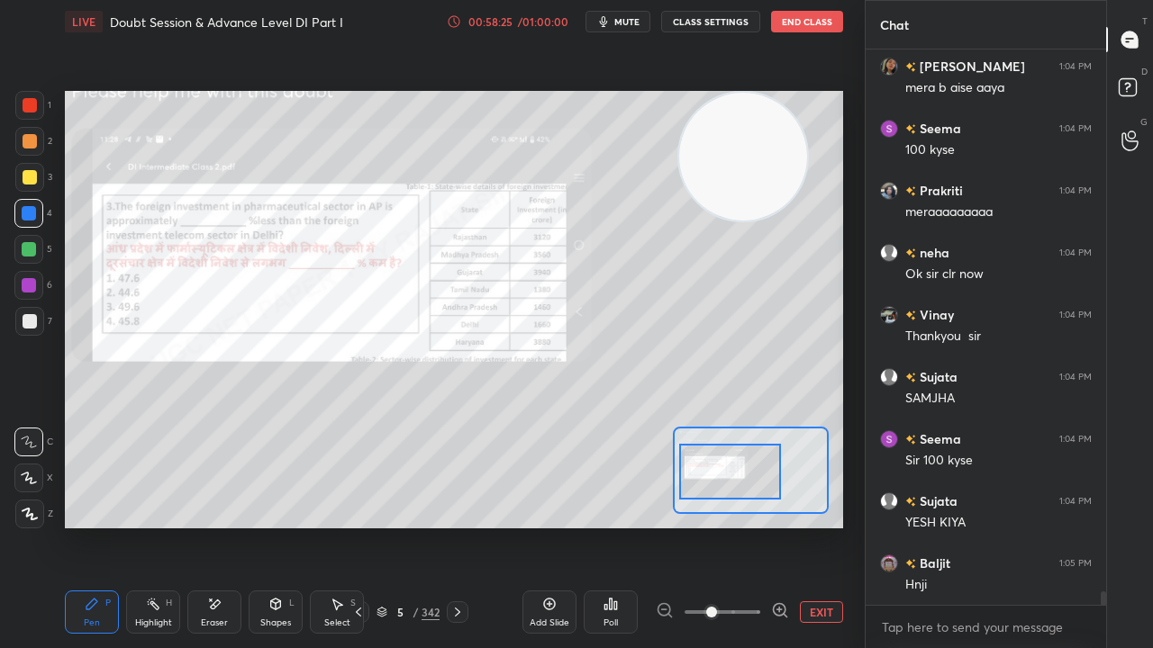
scroll to position [23022, 0]
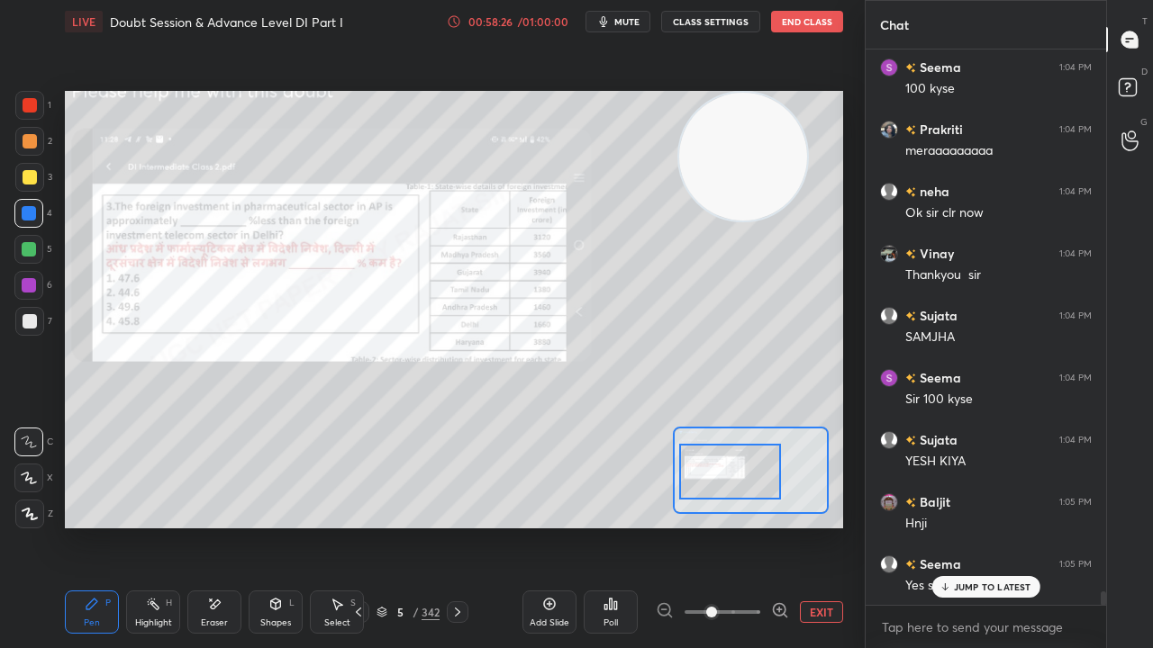
click at [805, 526] on button "EXIT" at bounding box center [821, 613] width 43 height 22
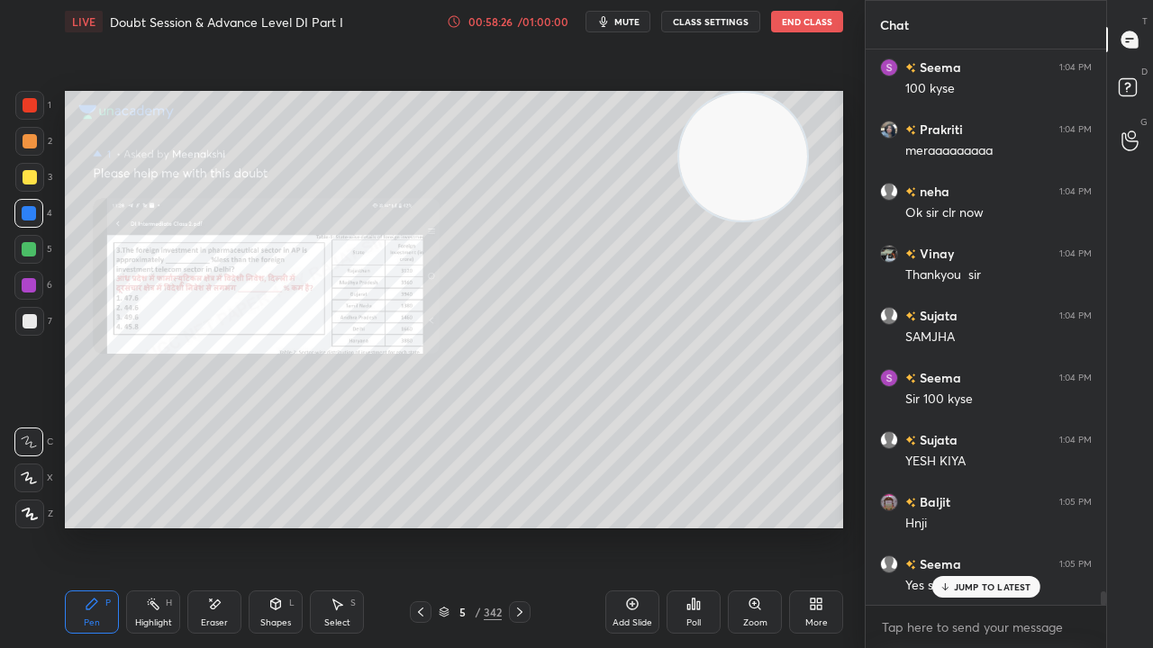
scroll to position [23085, 0]
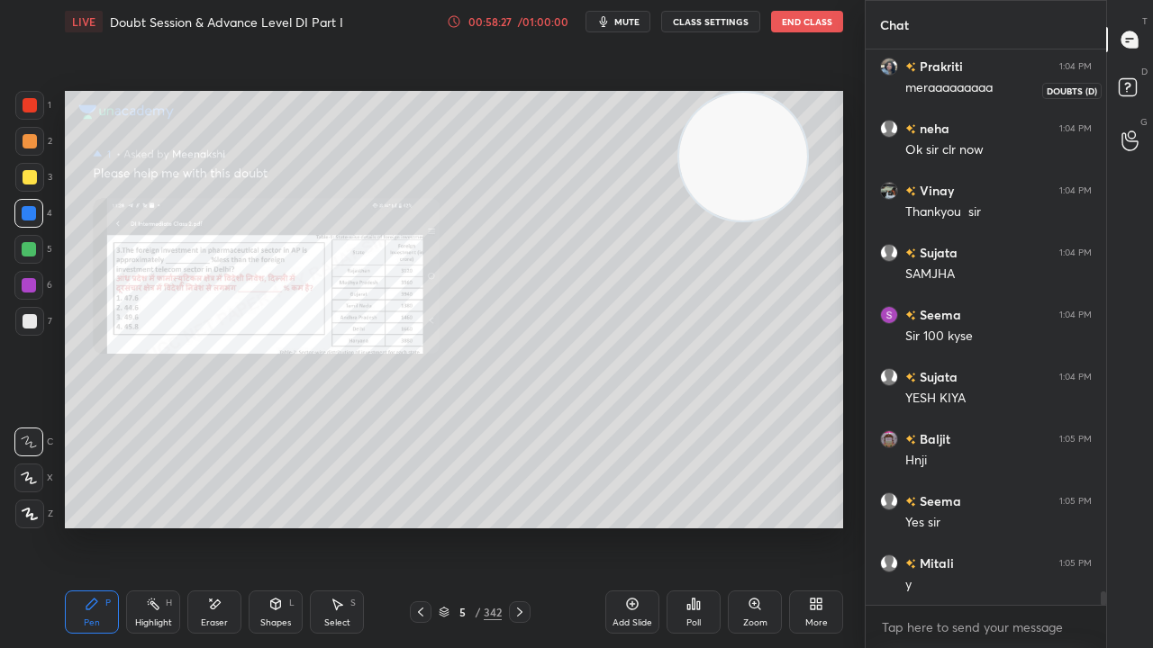
click at [1130, 84] on rect at bounding box center [1127, 87] width 17 height 17
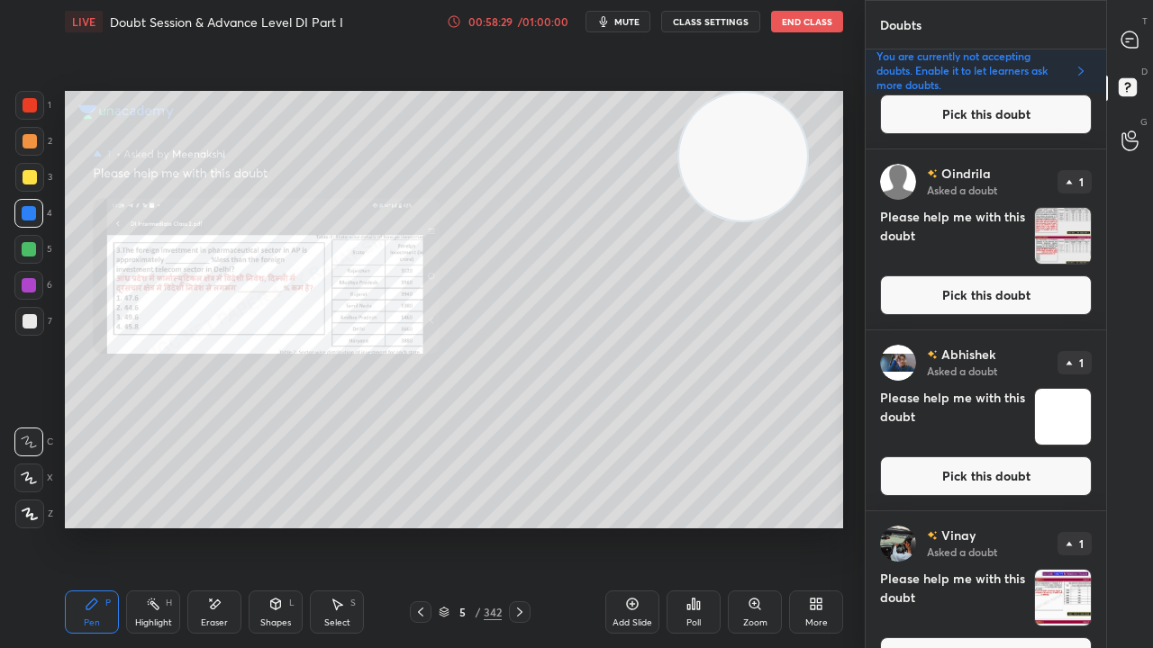
scroll to position [4011, 0]
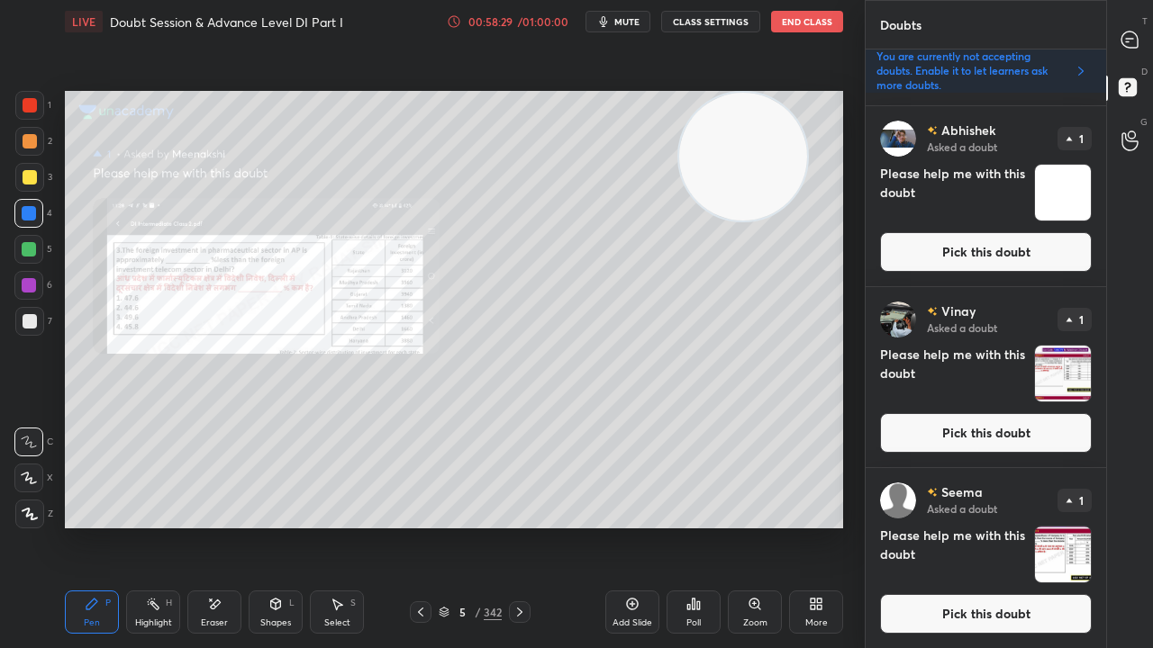
click at [982, 526] on button "Pick this doubt" at bounding box center [986, 614] width 212 height 40
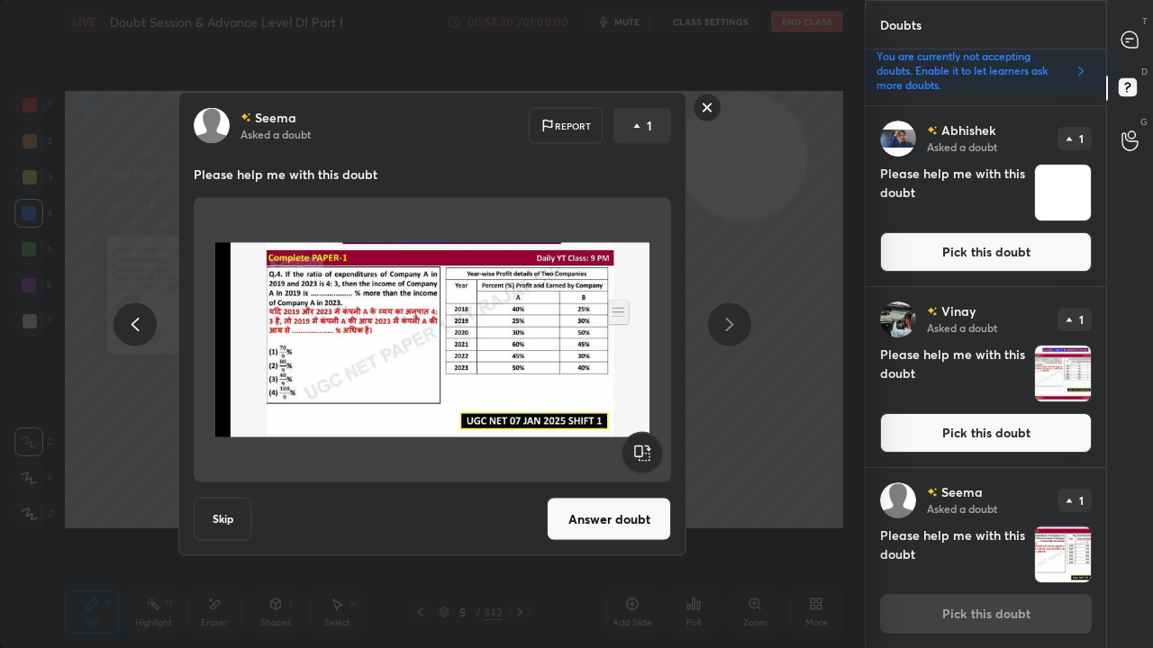
click at [646, 526] on button "Answer doubt" at bounding box center [609, 519] width 124 height 43
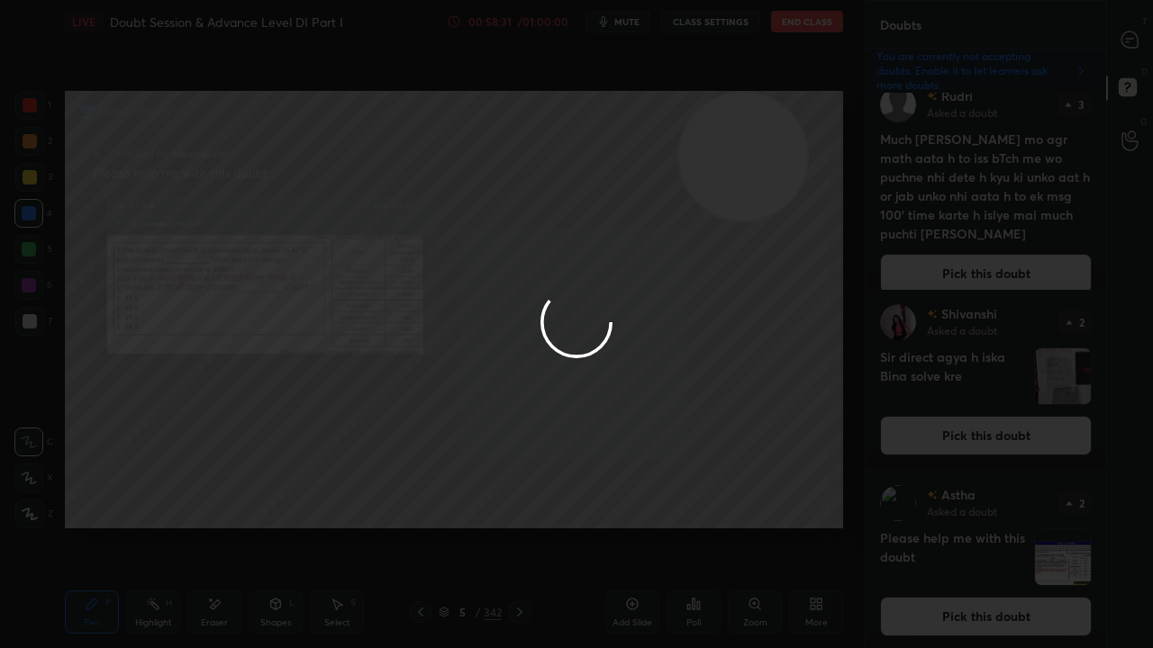
scroll to position [22, 0]
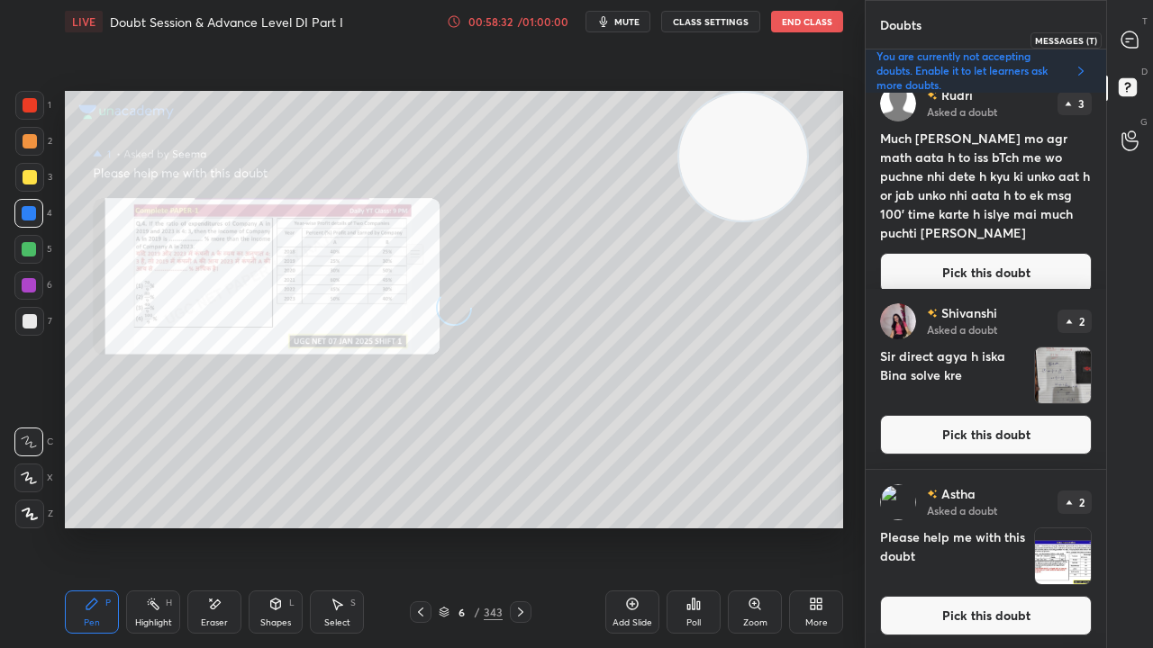
click at [1134, 45] on icon at bounding box center [1129, 40] width 16 height 16
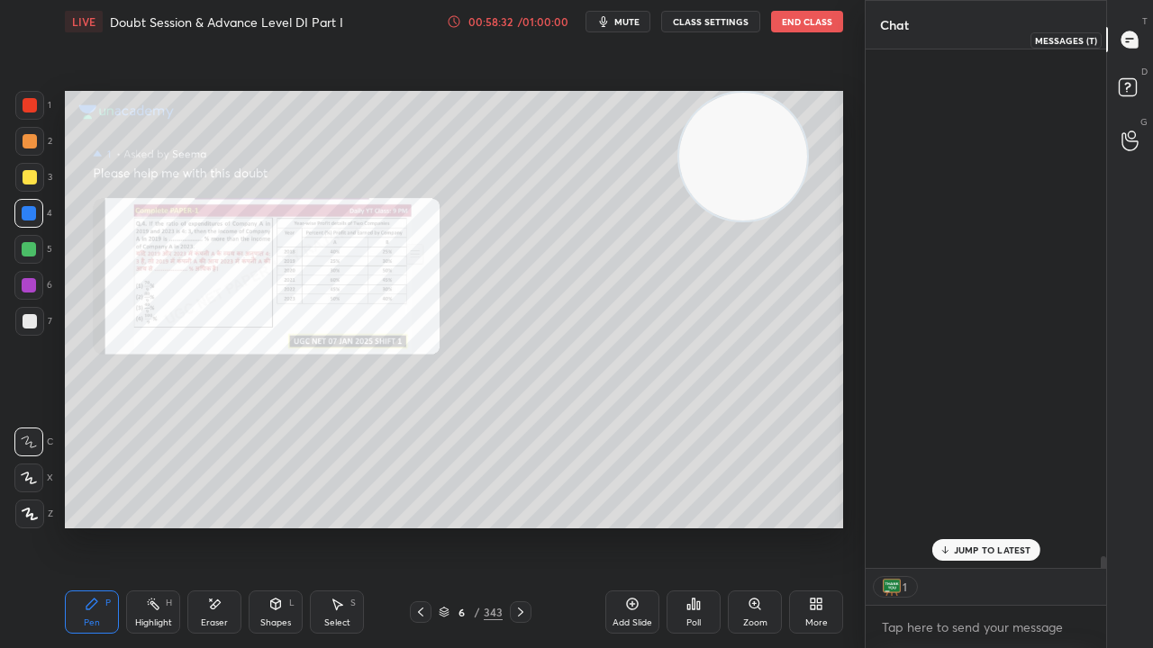
scroll to position [513, 235]
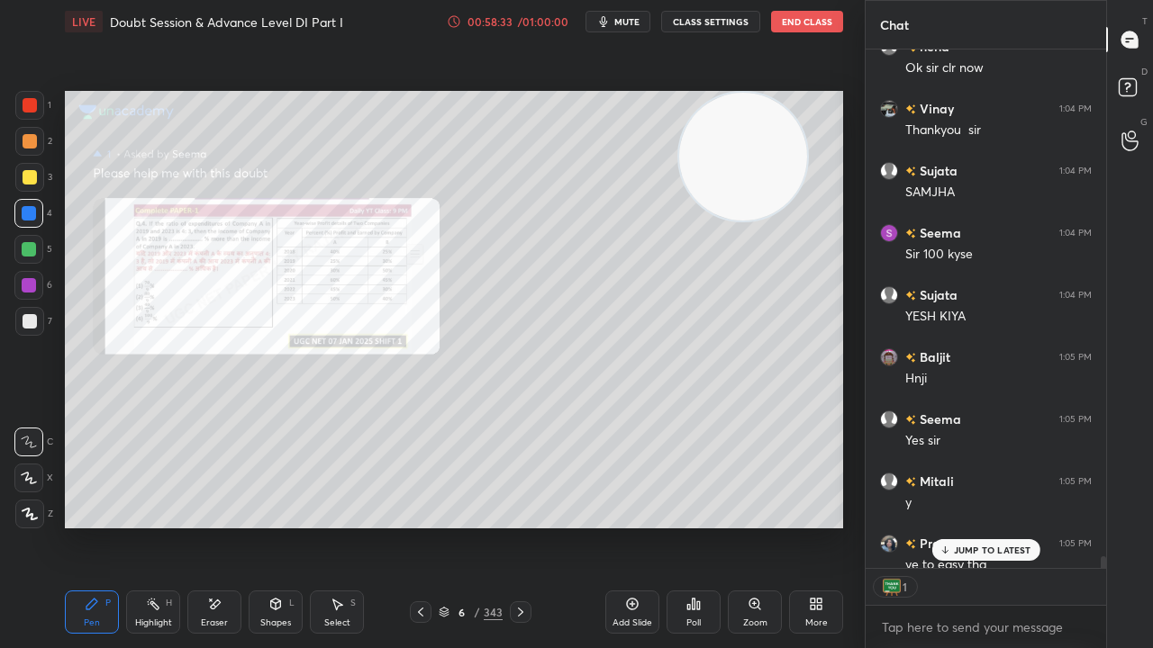
click at [989, 526] on p "JUMP TO LATEST" at bounding box center [992, 550] width 77 height 11
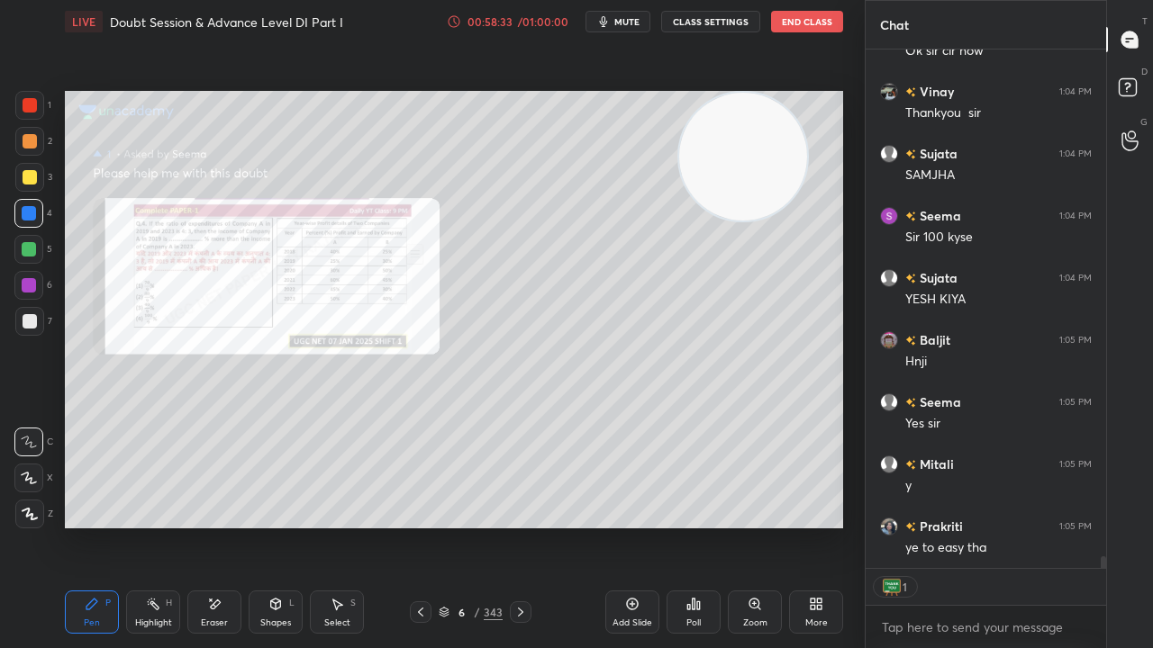
scroll to position [23202, 0]
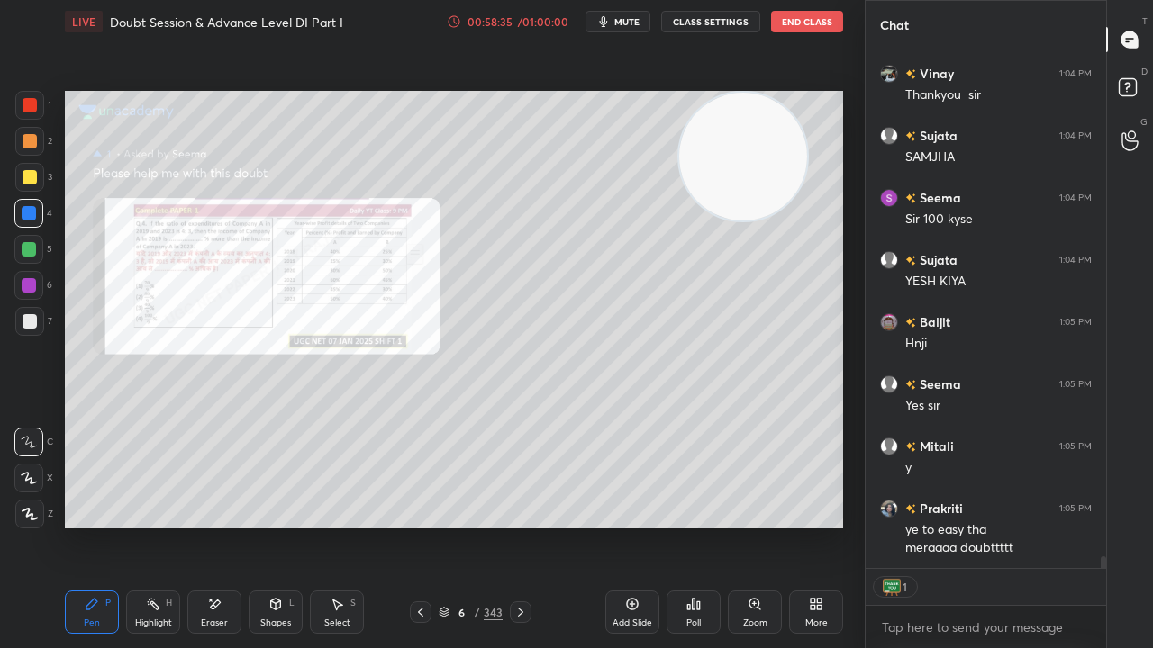
click at [758, 526] on icon at bounding box center [754, 604] width 10 height 10
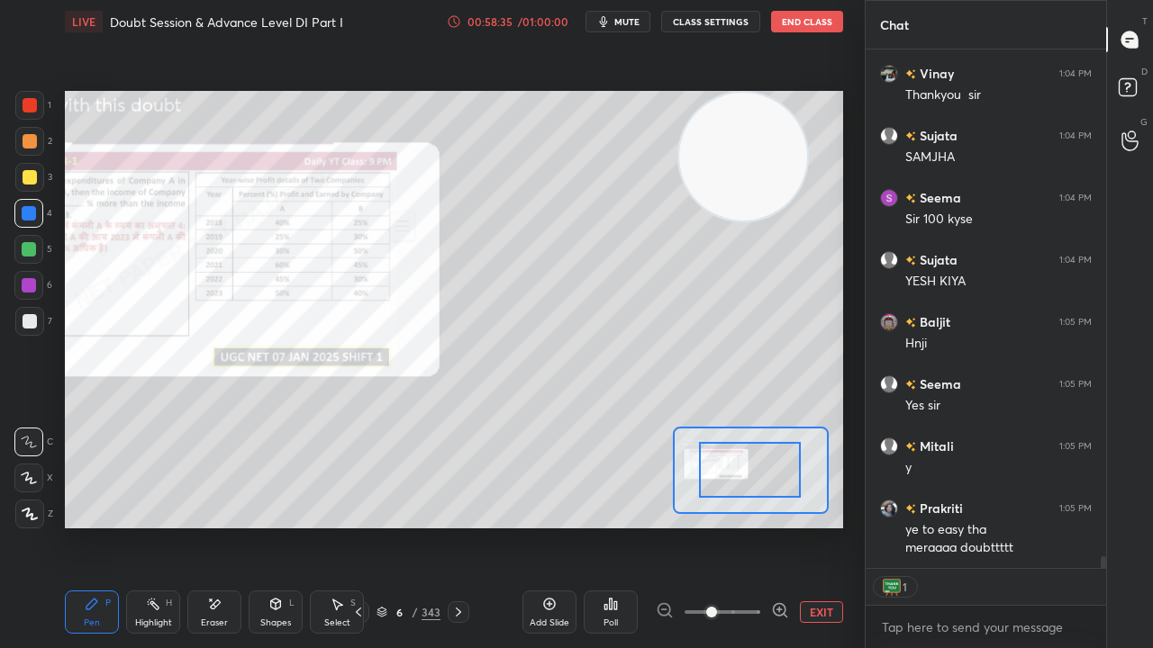
drag, startPoint x: 755, startPoint y: 481, endPoint x: 744, endPoint y: 488, distance: 13.0
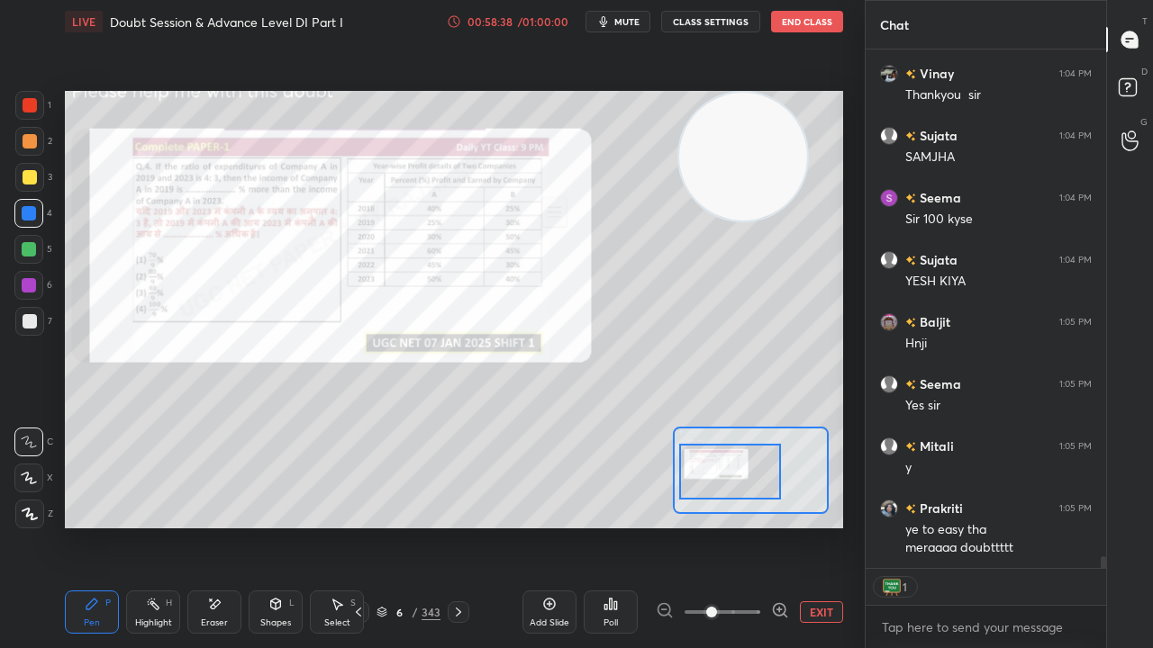
drag, startPoint x: 754, startPoint y: 486, endPoint x: 736, endPoint y: 489, distance: 18.2
click at [736, 489] on div at bounding box center [730, 472] width 102 height 56
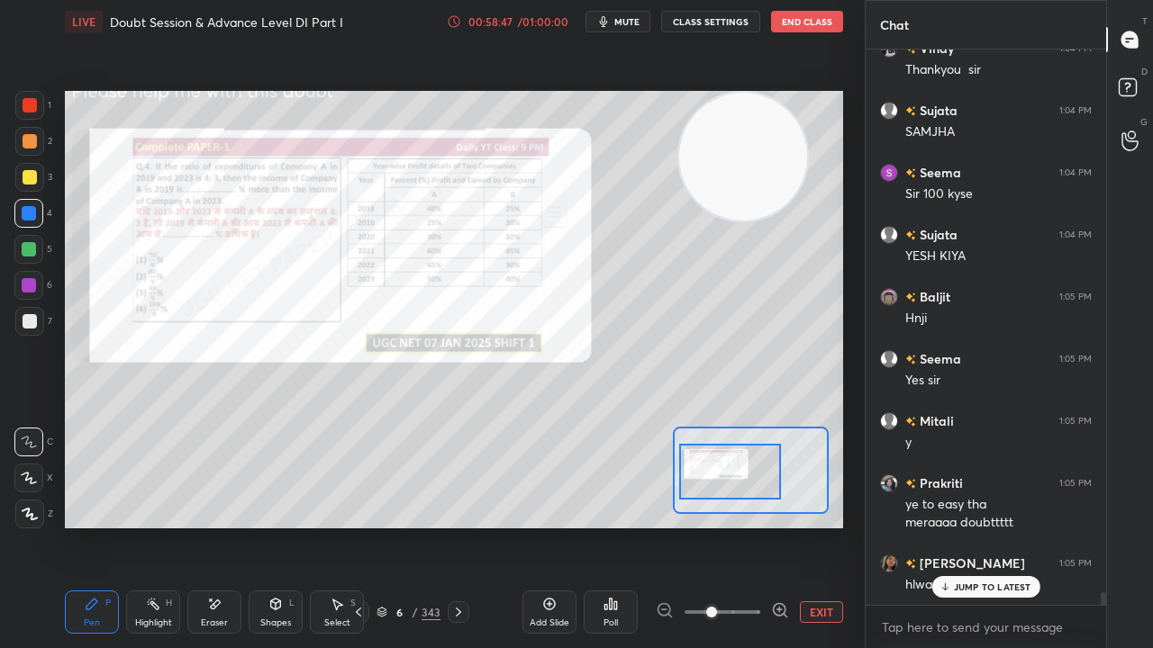
scroll to position [23289, 0]
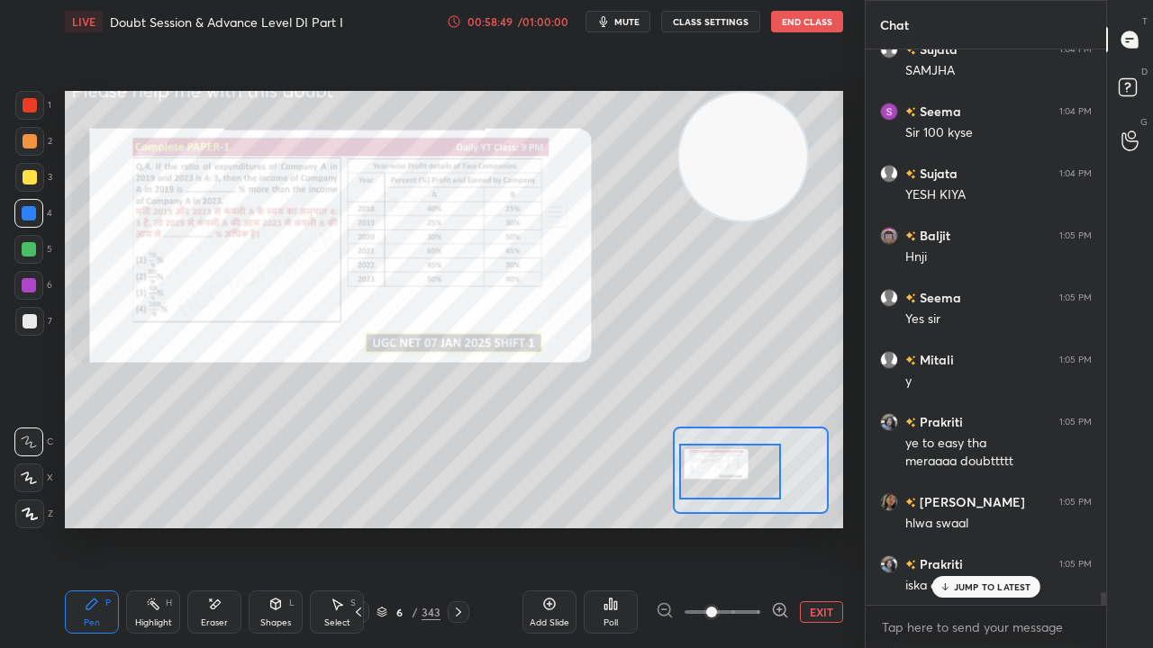
click at [988, 526] on p "JUMP TO LATEST" at bounding box center [992, 587] width 77 height 11
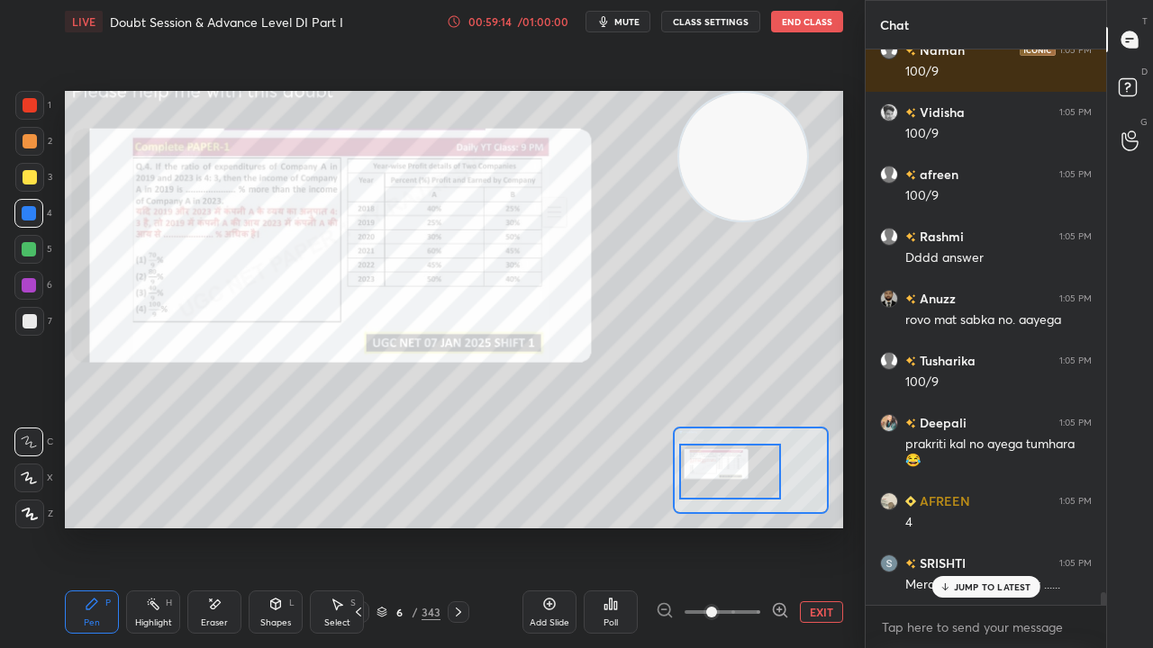
scroll to position [24299, 0]
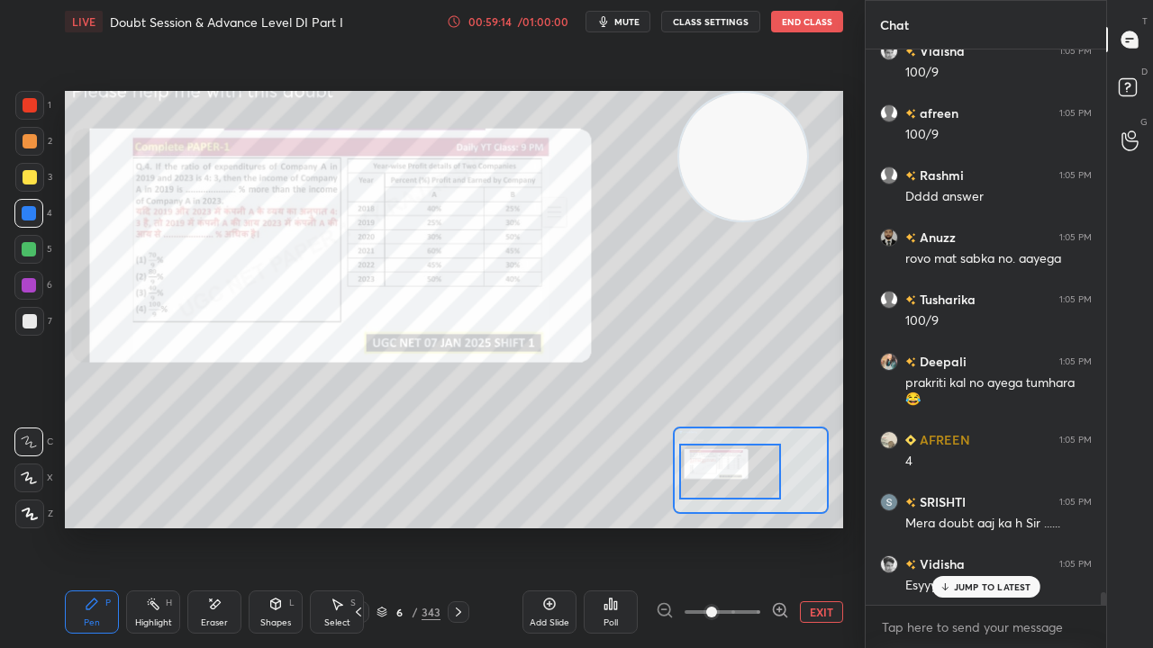
click at [30, 245] on div at bounding box center [29, 249] width 14 height 14
click at [32, 286] on div at bounding box center [29, 285] width 14 height 14
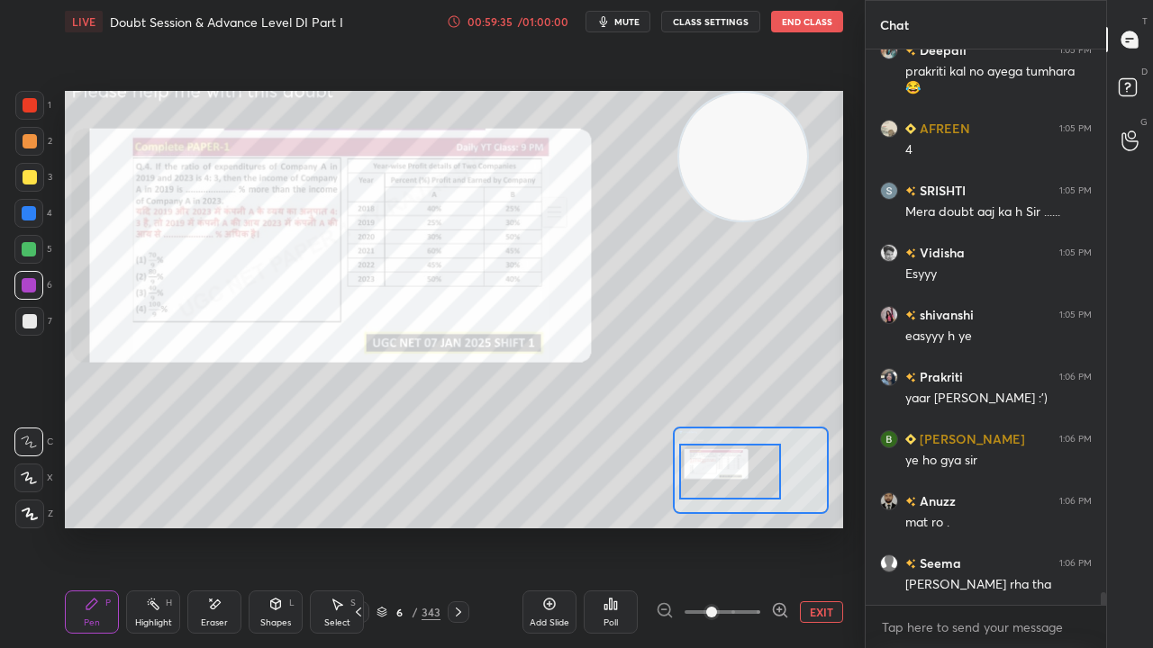
scroll to position [24672, 0]
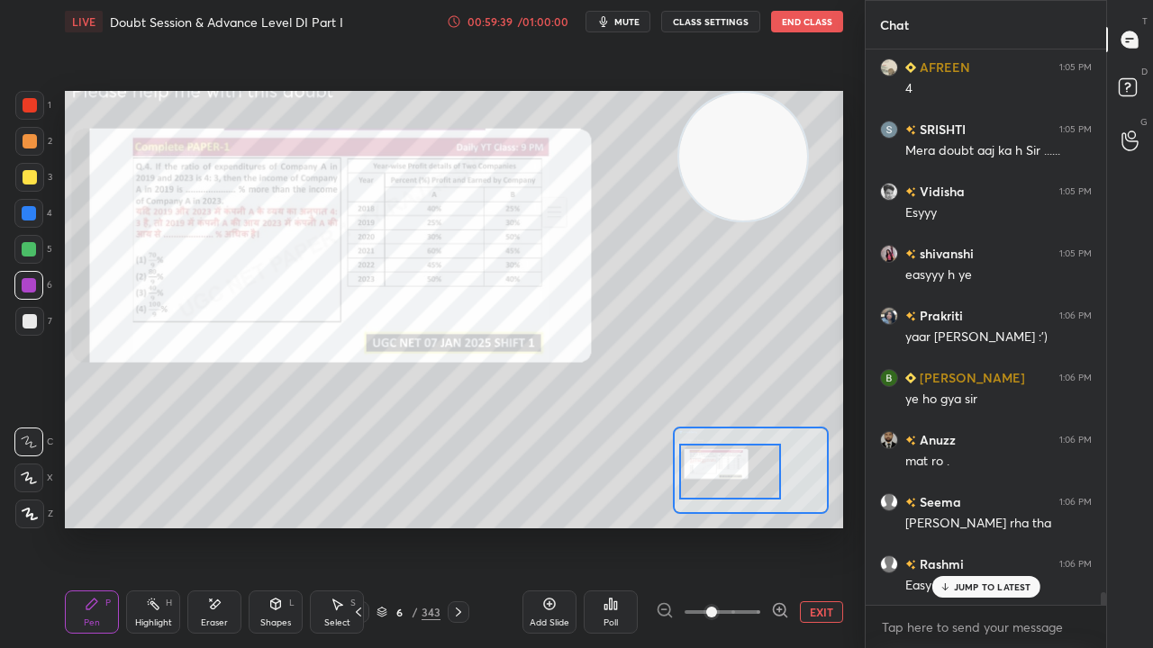
click at [26, 209] on div at bounding box center [29, 213] width 14 height 14
drag, startPoint x: 28, startPoint y: 105, endPoint x: 55, endPoint y: 131, distance: 37.0
click at [29, 105] on div at bounding box center [30, 105] width 14 height 14
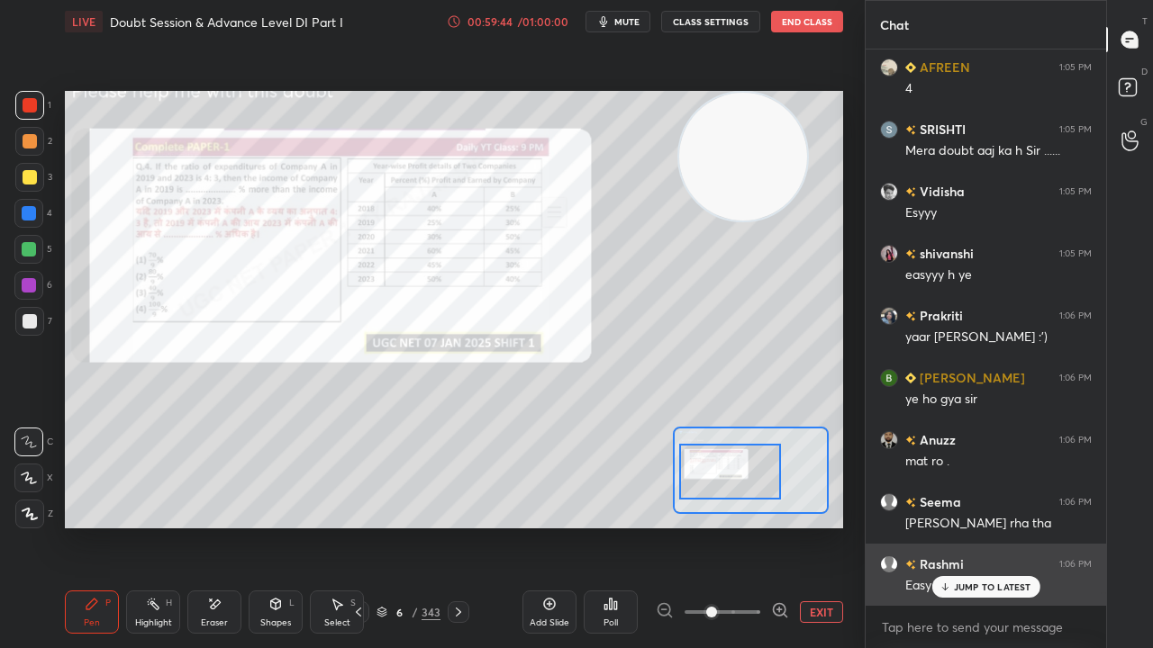
drag, startPoint x: 965, startPoint y: 584, endPoint x: 953, endPoint y: 584, distance: 12.6
click at [965, 526] on p "JUMP TO LATEST" at bounding box center [992, 587] width 77 height 11
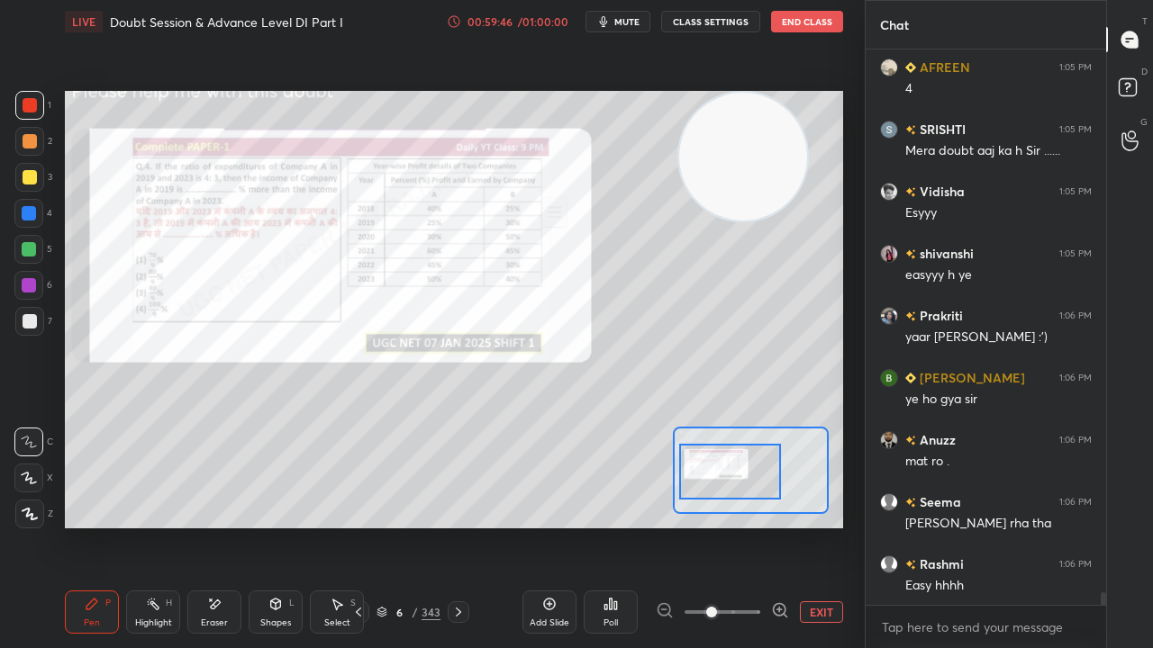
click at [28, 319] on div at bounding box center [30, 321] width 14 height 14
click at [30, 215] on div at bounding box center [29, 213] width 14 height 14
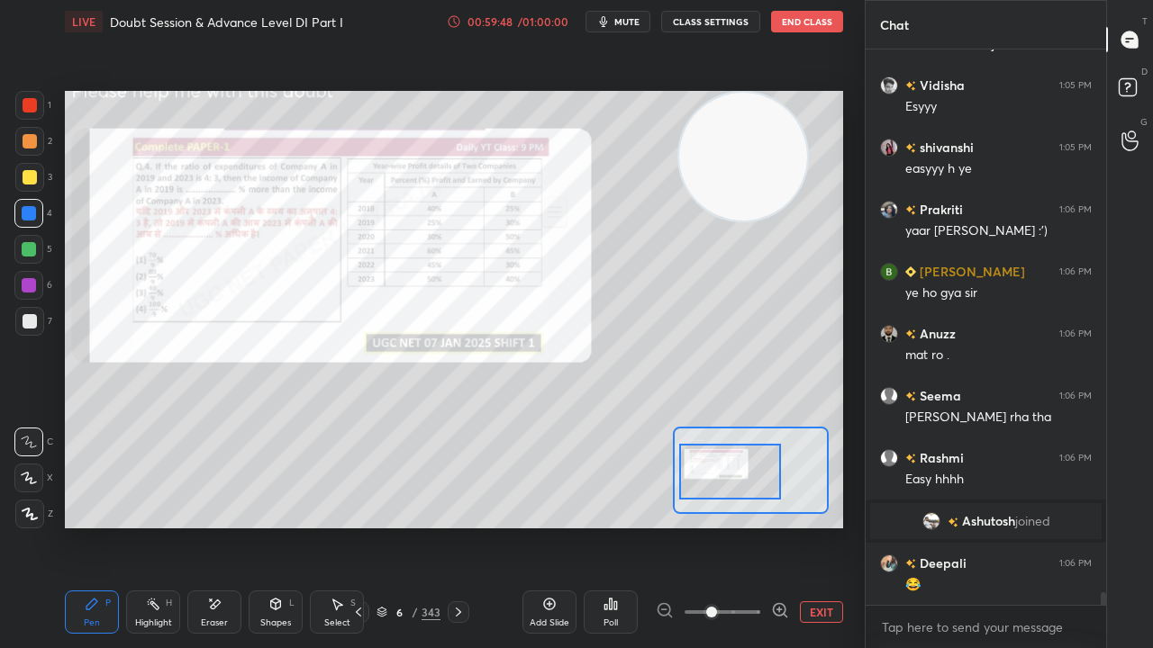
scroll to position [23305, 0]
click at [31, 249] on div at bounding box center [29, 249] width 14 height 14
click at [27, 180] on div at bounding box center [30, 177] width 14 height 14
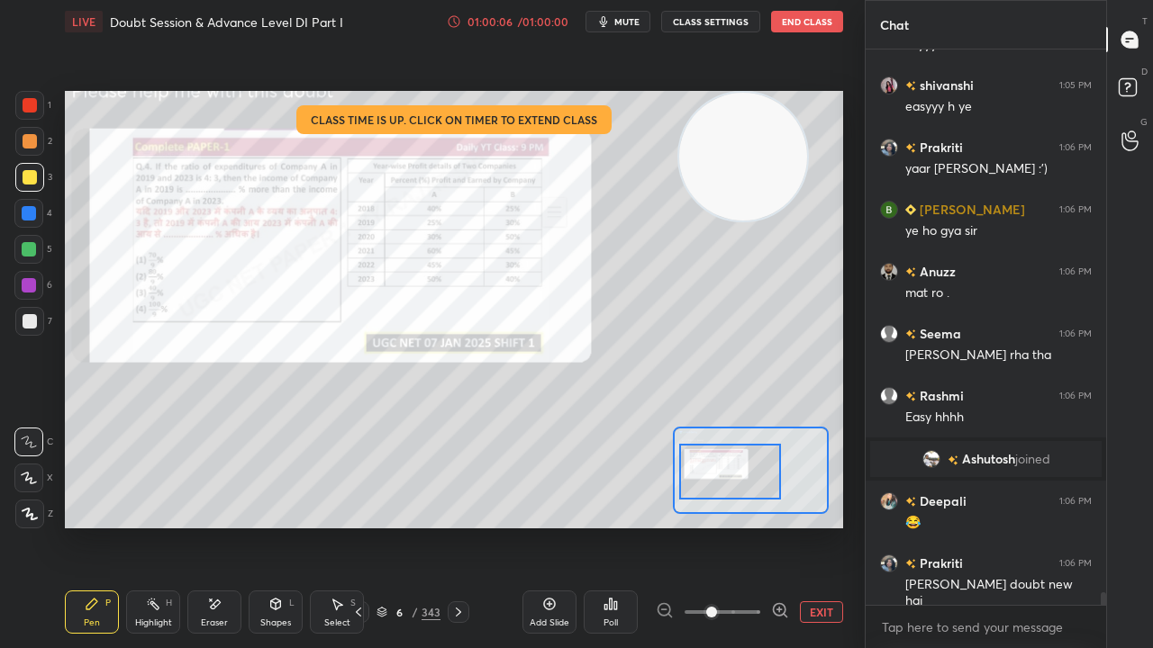
click at [30, 212] on div at bounding box center [29, 213] width 14 height 14
click at [30, 213] on div at bounding box center [29, 213] width 14 height 14
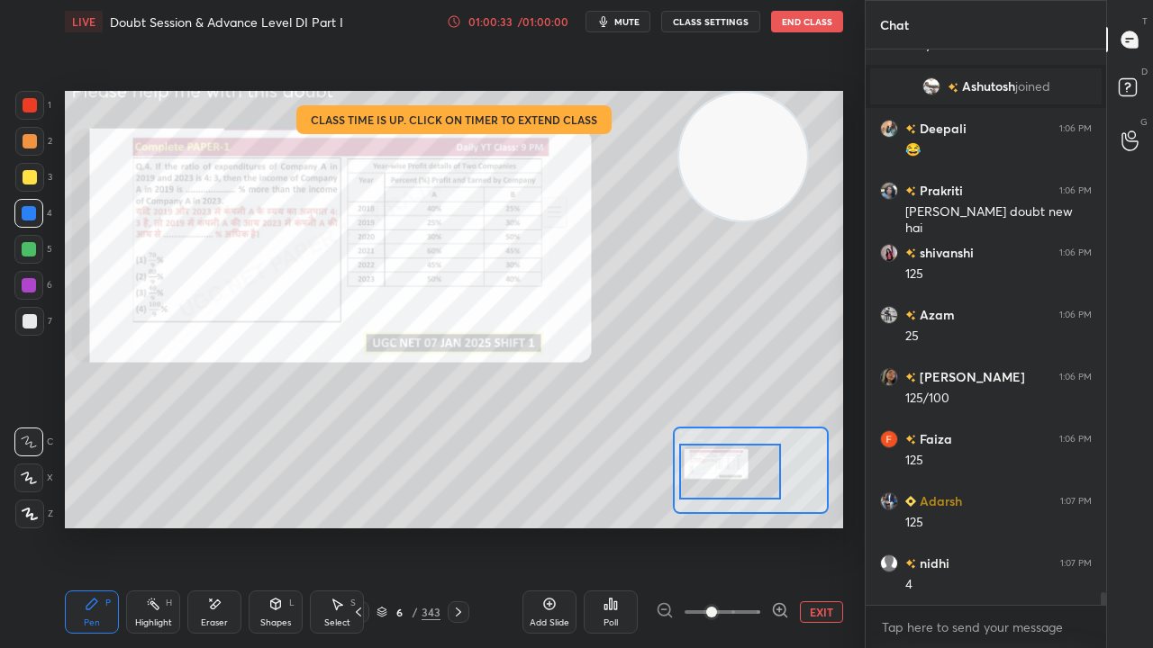
scroll to position [23802, 0]
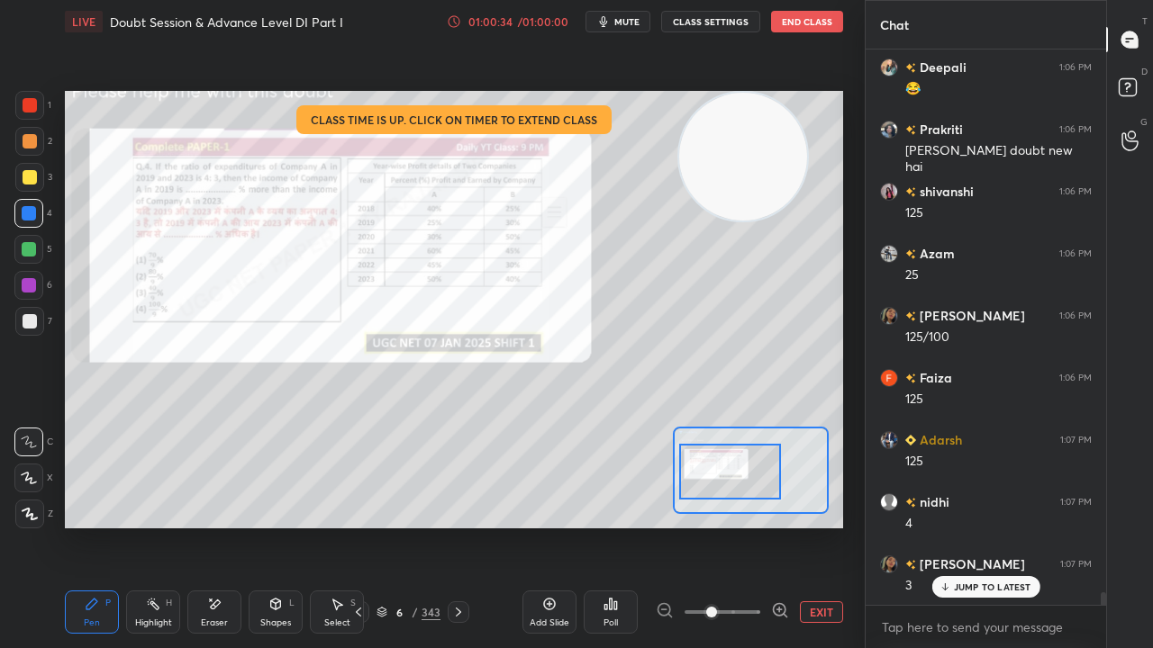
drag, startPoint x: 34, startPoint y: 483, endPoint x: 50, endPoint y: 479, distance: 16.6
click at [34, 483] on icon at bounding box center [29, 478] width 14 height 11
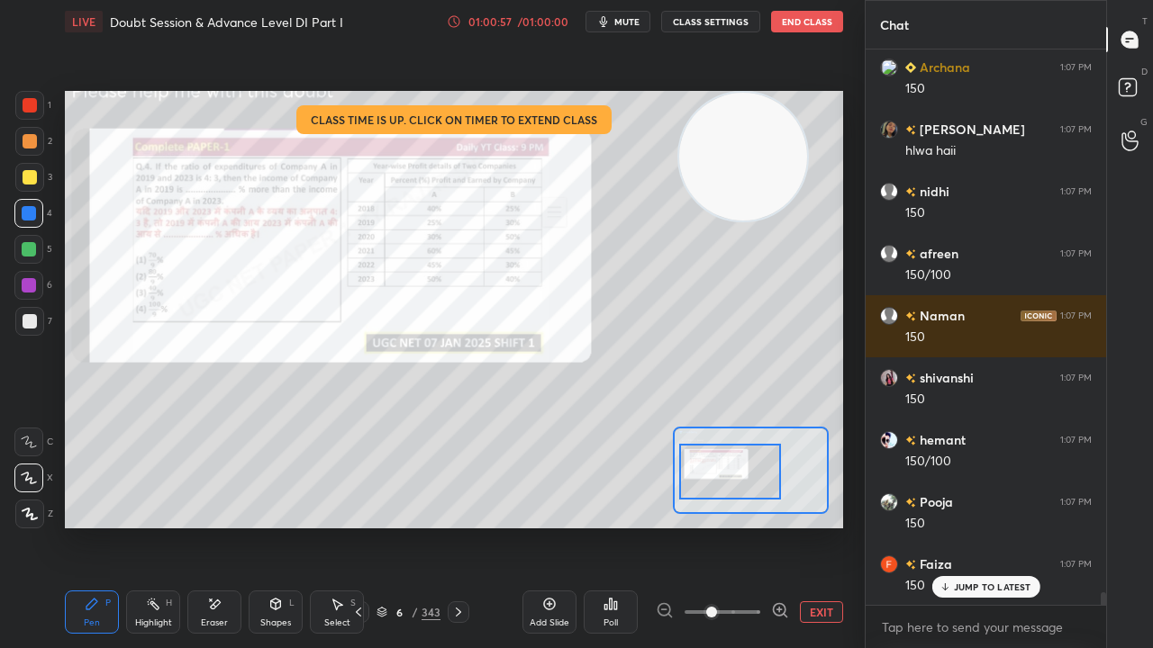
scroll to position [24735, 0]
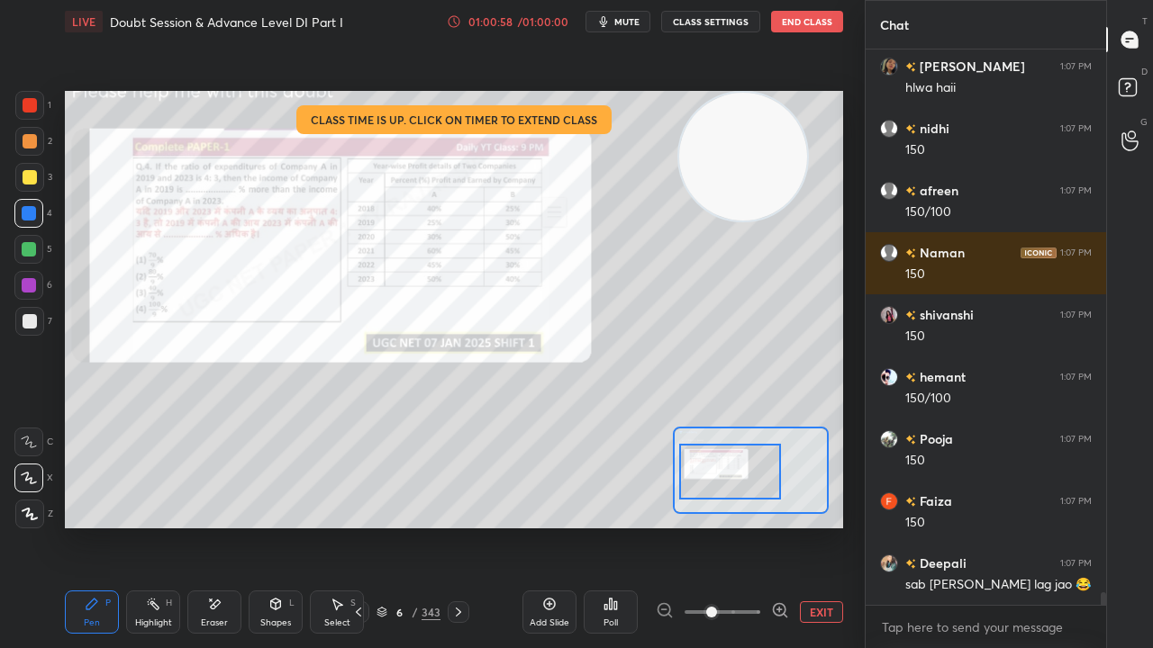
click at [24, 175] on div at bounding box center [30, 177] width 14 height 14
click at [25, 175] on div at bounding box center [30, 177] width 14 height 14
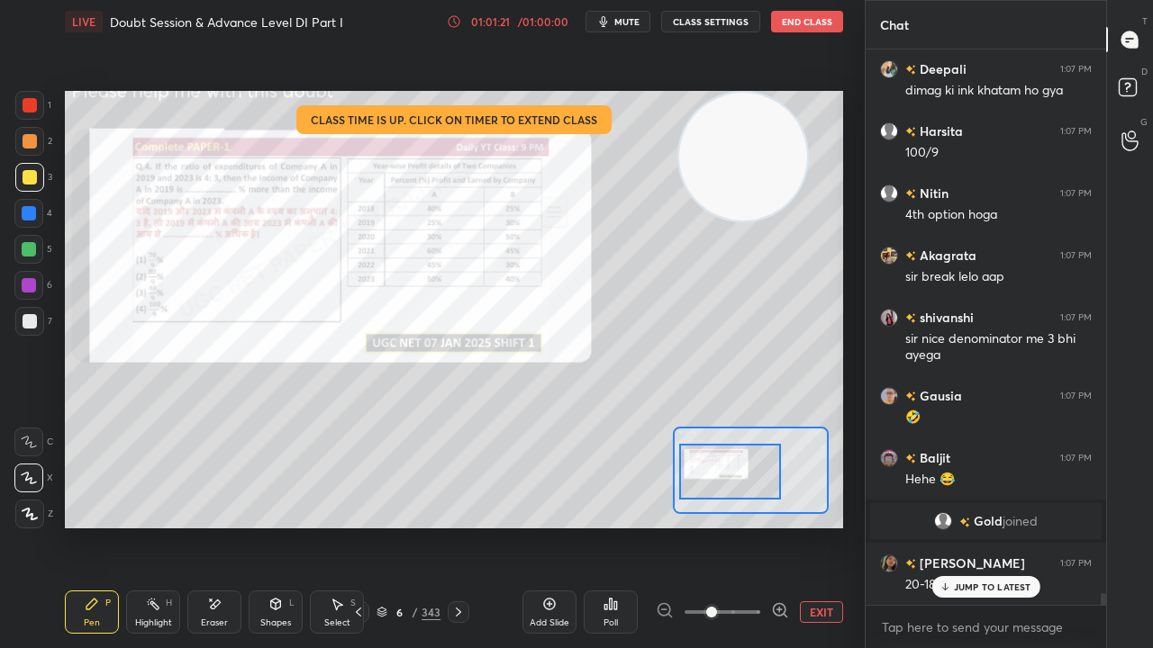
scroll to position [24870, 0]
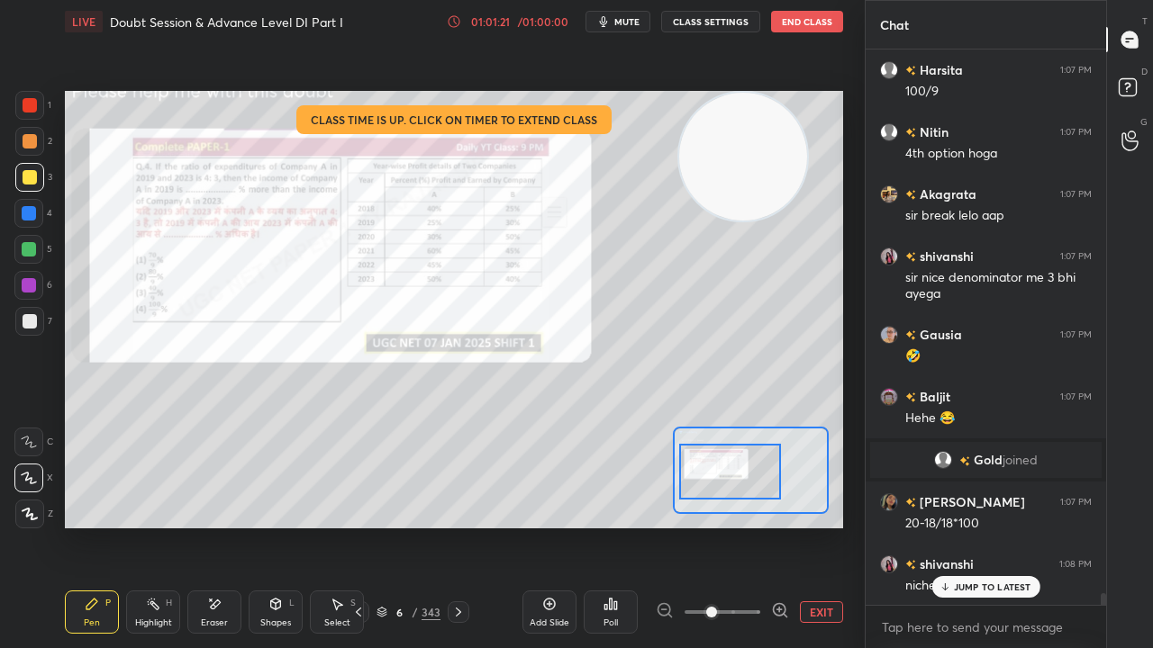
click at [25, 107] on div at bounding box center [30, 105] width 14 height 14
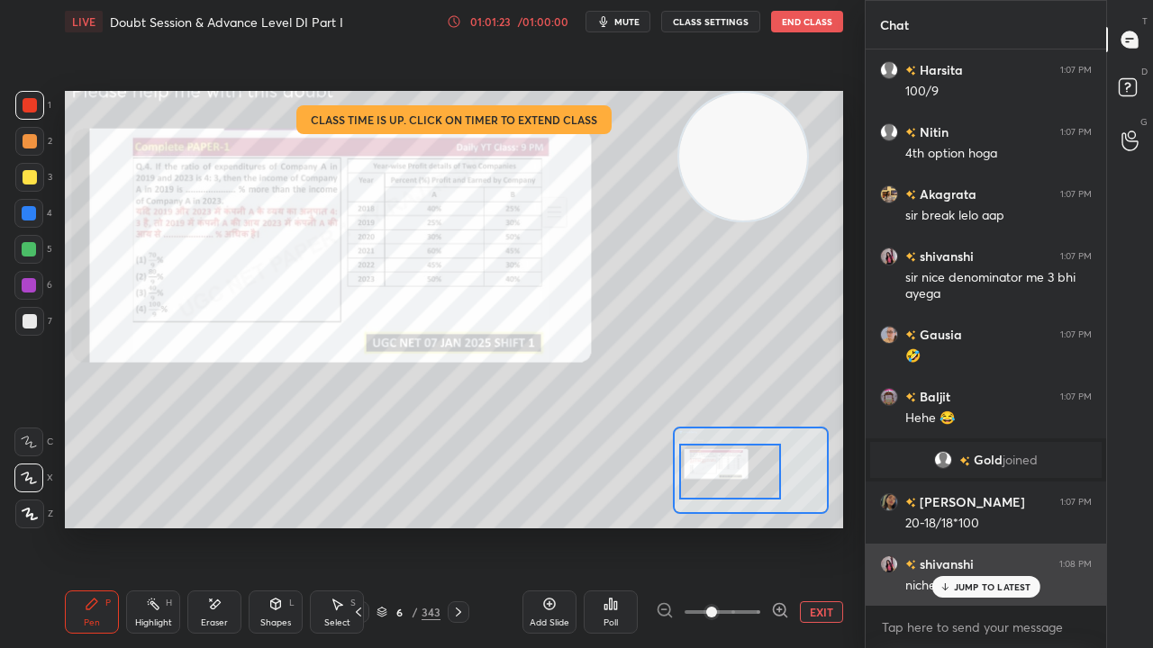
click at [975, 526] on p "JUMP TO LATEST" at bounding box center [992, 587] width 77 height 11
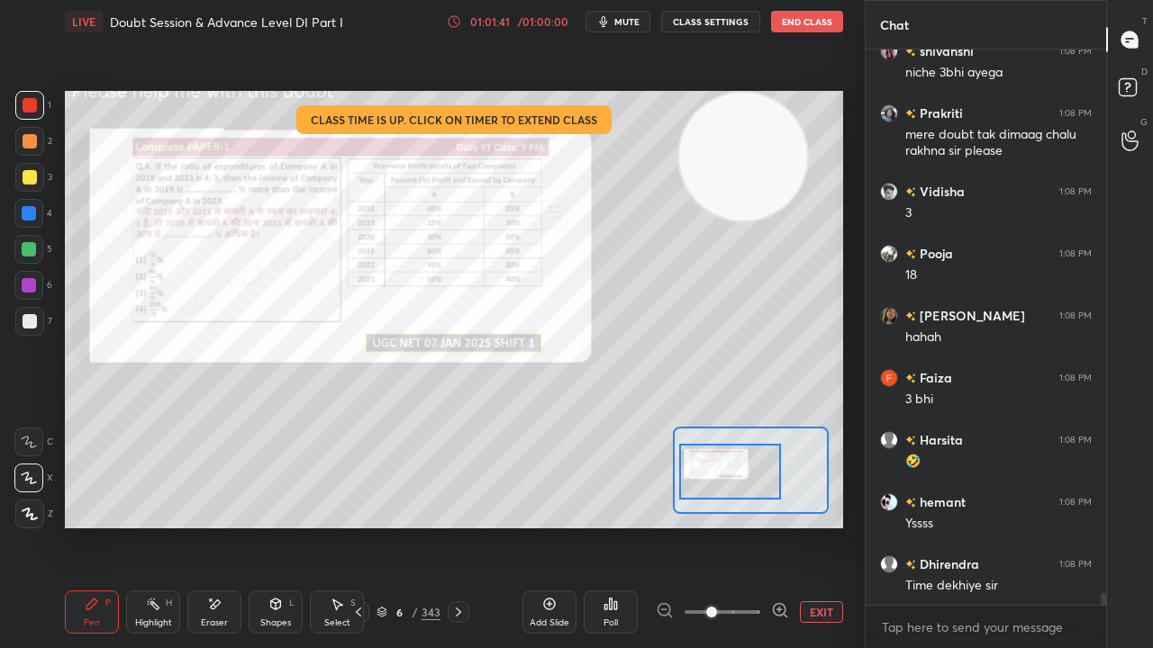
scroll to position [25447, 0]
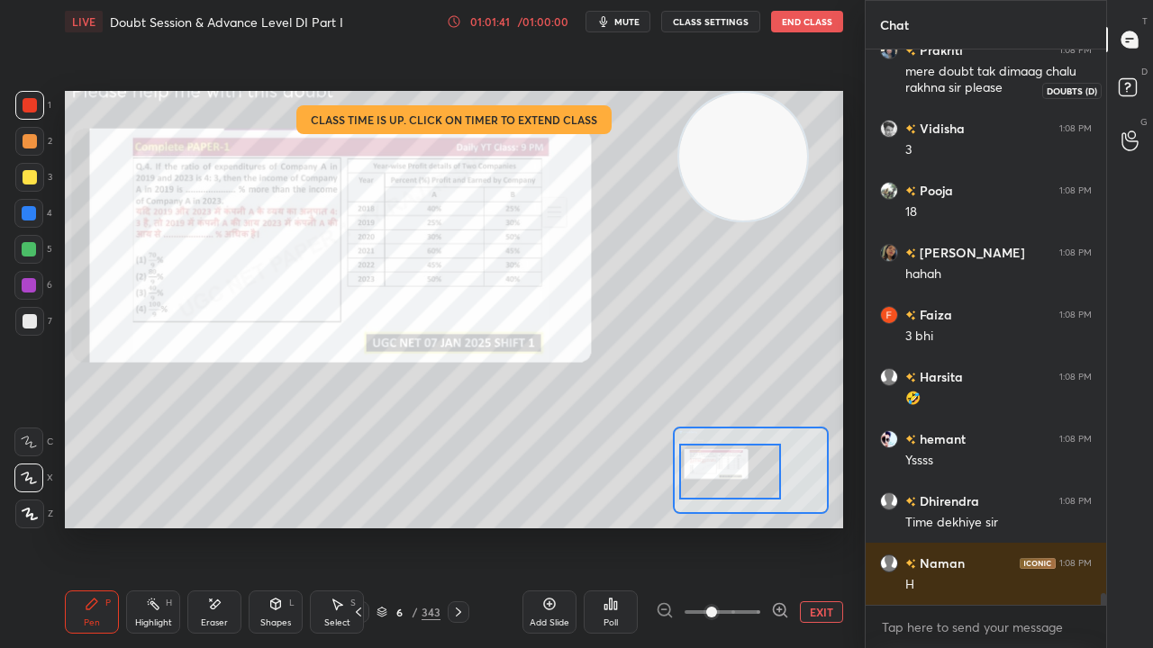
click at [1125, 85] on icon at bounding box center [1127, 86] width 6 height 7
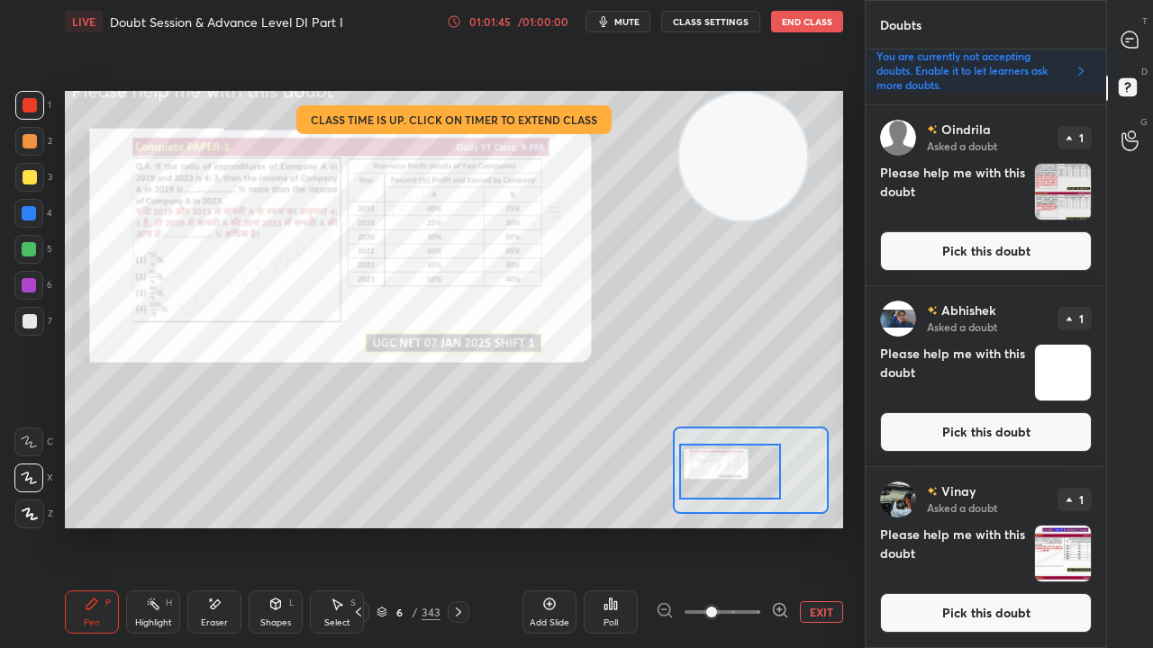
click at [975, 526] on button "Pick this doubt" at bounding box center [986, 613] width 212 height 40
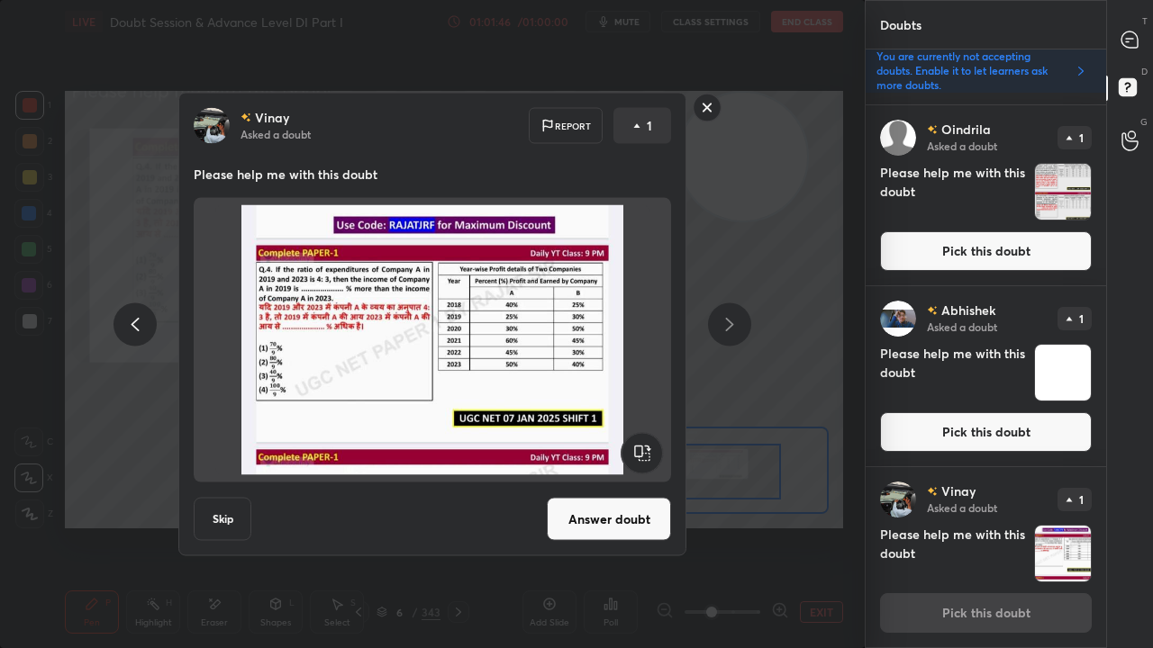
click at [652, 519] on button "Answer doubt" at bounding box center [609, 519] width 124 height 43
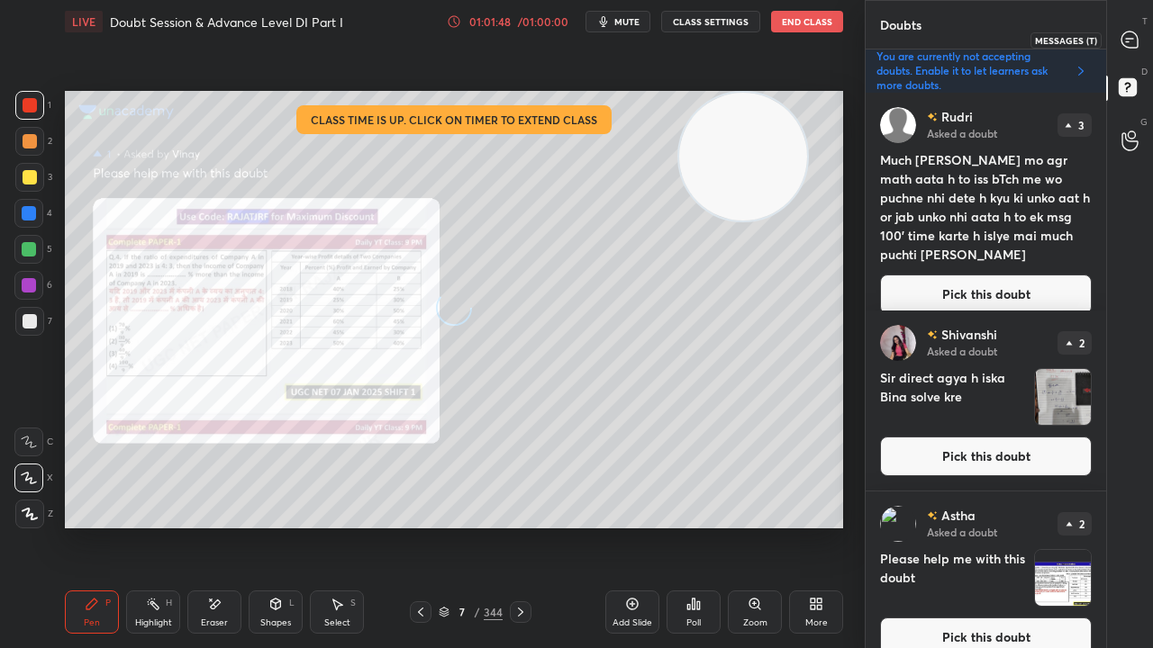
click at [1133, 40] on icon at bounding box center [1129, 40] width 16 height 16
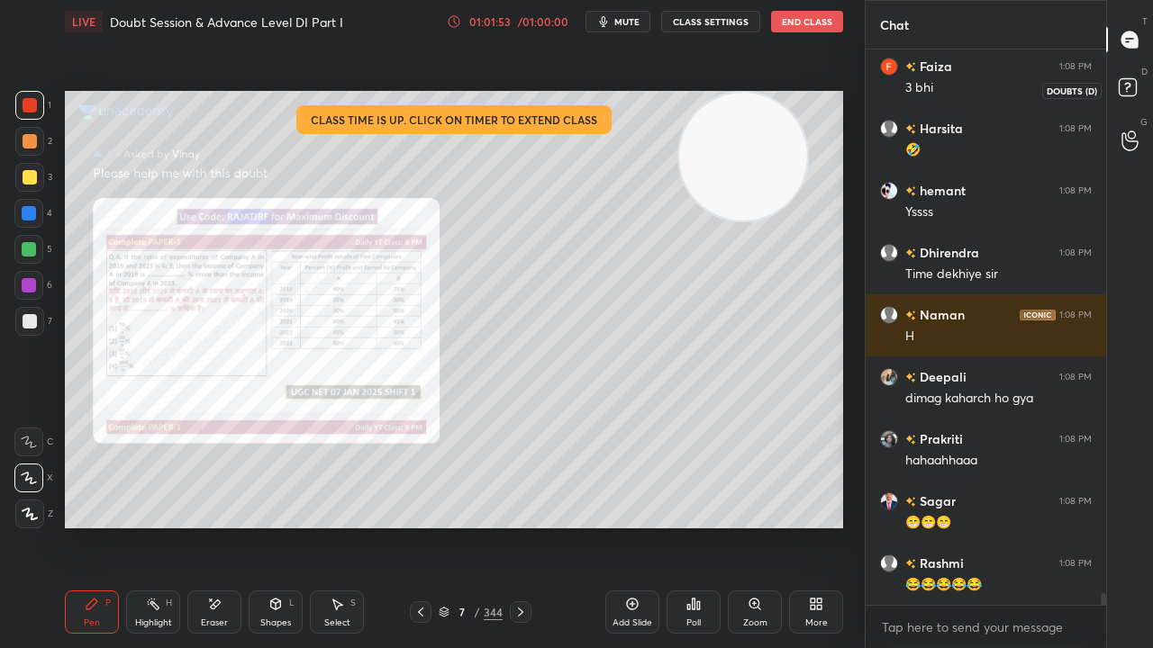
click at [1126, 90] on rect at bounding box center [1127, 87] width 17 height 17
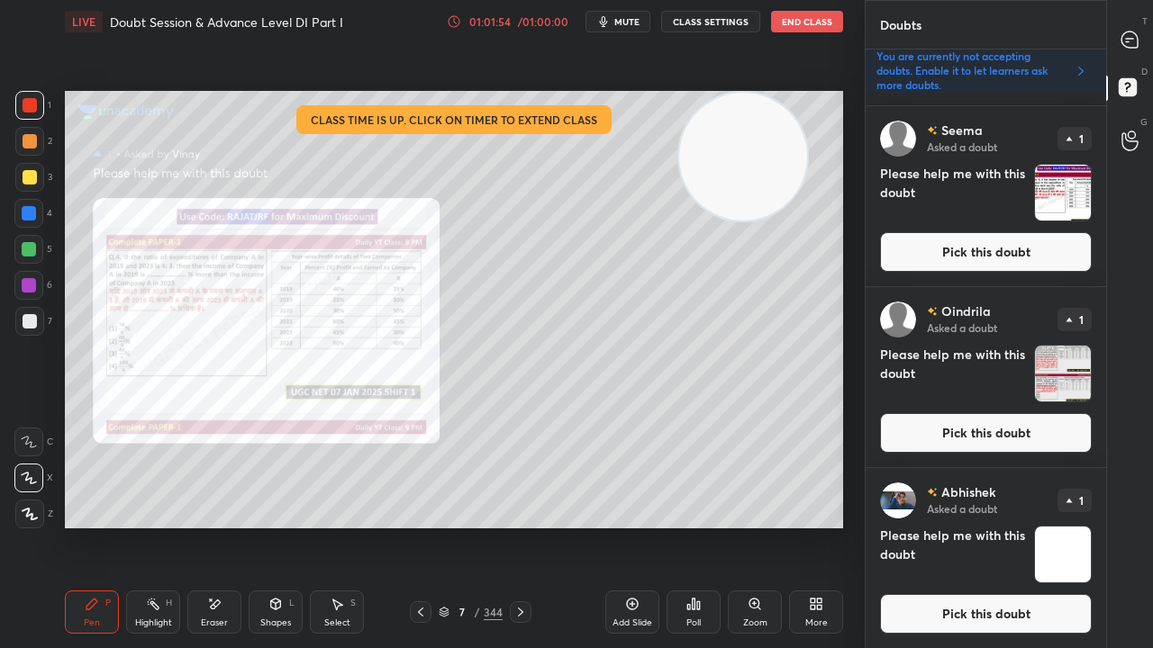
click at [988, 526] on button "Pick this doubt" at bounding box center [986, 614] width 212 height 40
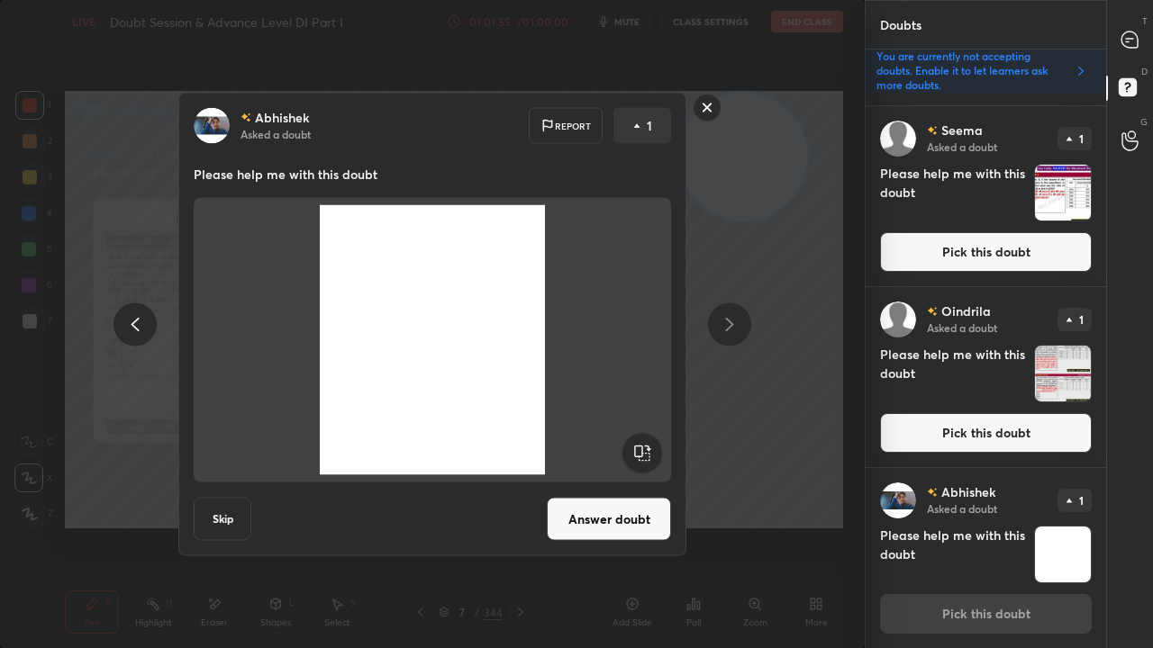
click at [648, 512] on button "Answer doubt" at bounding box center [609, 519] width 124 height 43
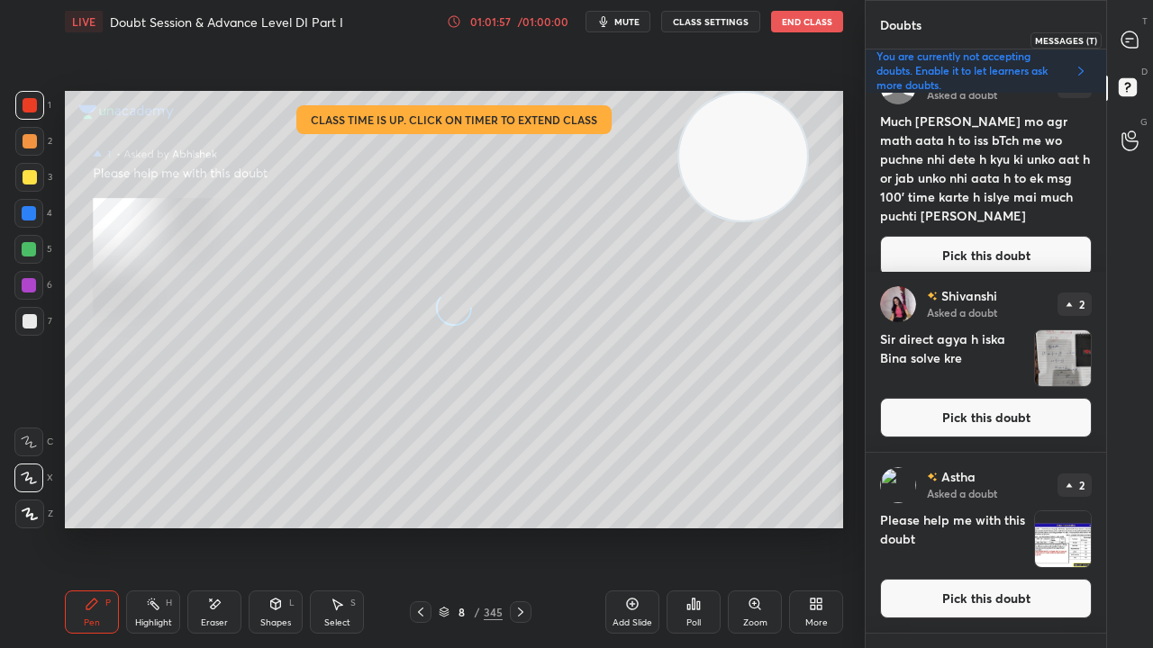
click at [1133, 34] on icon at bounding box center [1129, 40] width 16 height 16
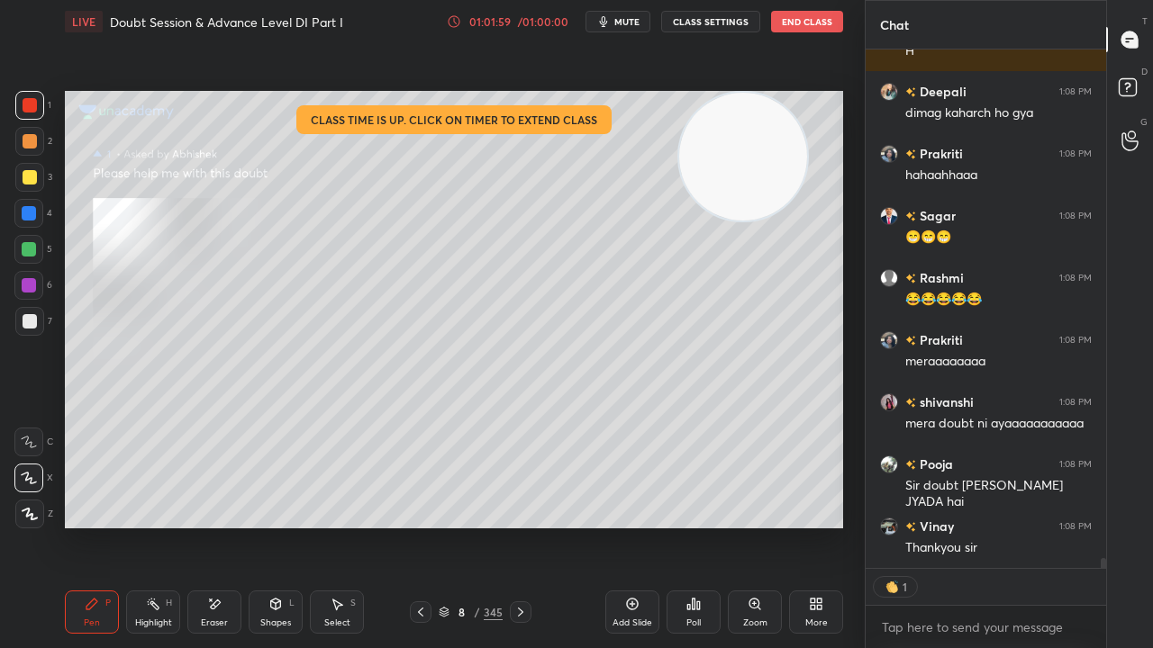
click at [1134, 86] on rect at bounding box center [1127, 87] width 17 height 17
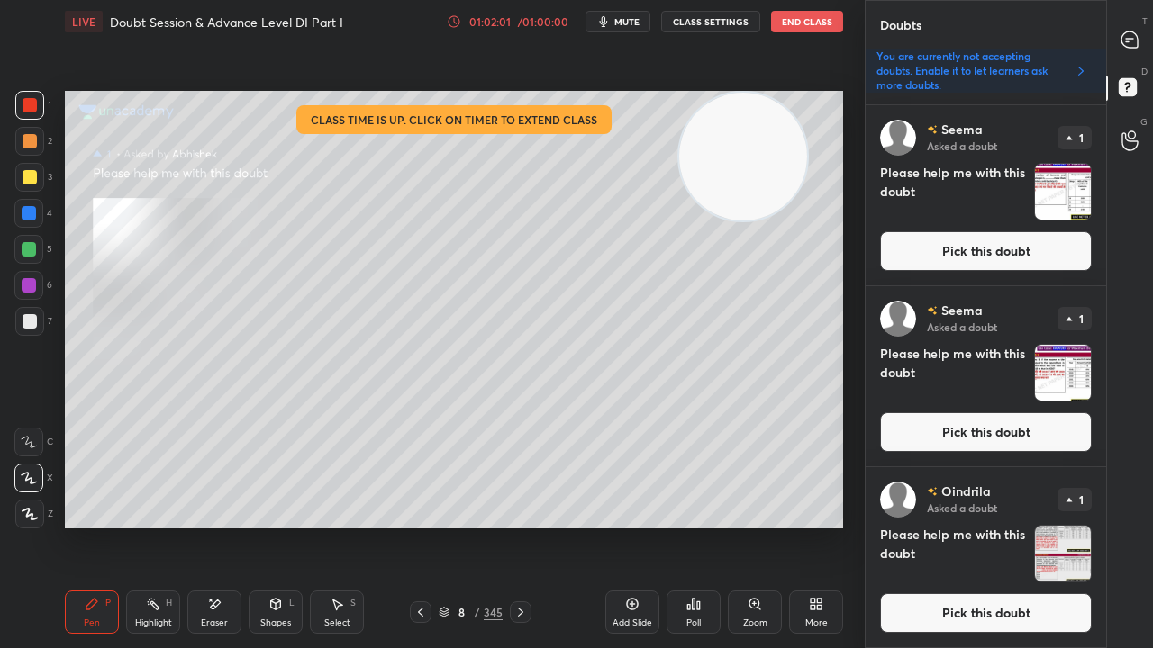
click at [999, 526] on button "Pick this doubt" at bounding box center [986, 613] width 212 height 40
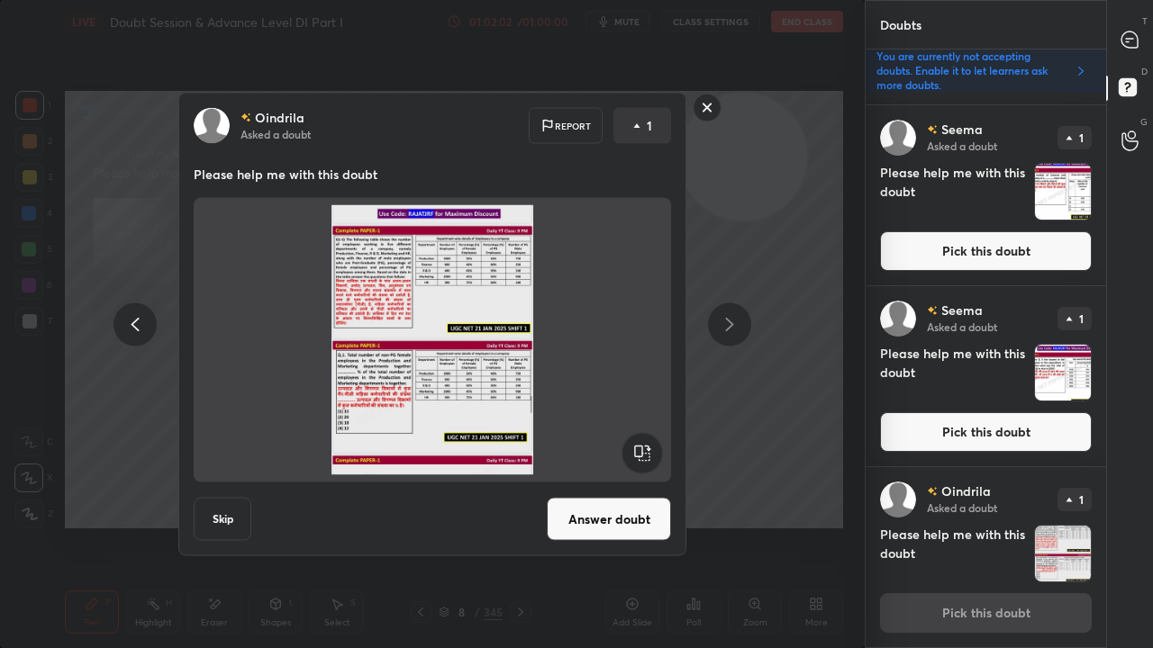
click at [641, 517] on button "Answer doubt" at bounding box center [609, 519] width 124 height 43
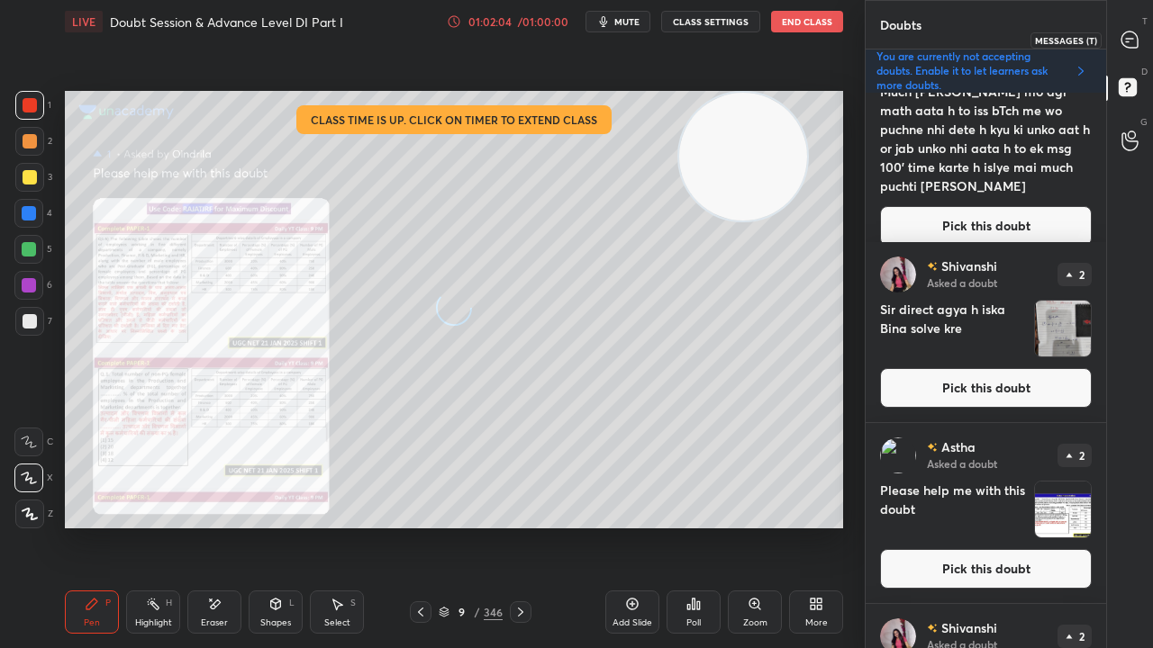
click at [1135, 37] on icon at bounding box center [1129, 40] width 16 height 16
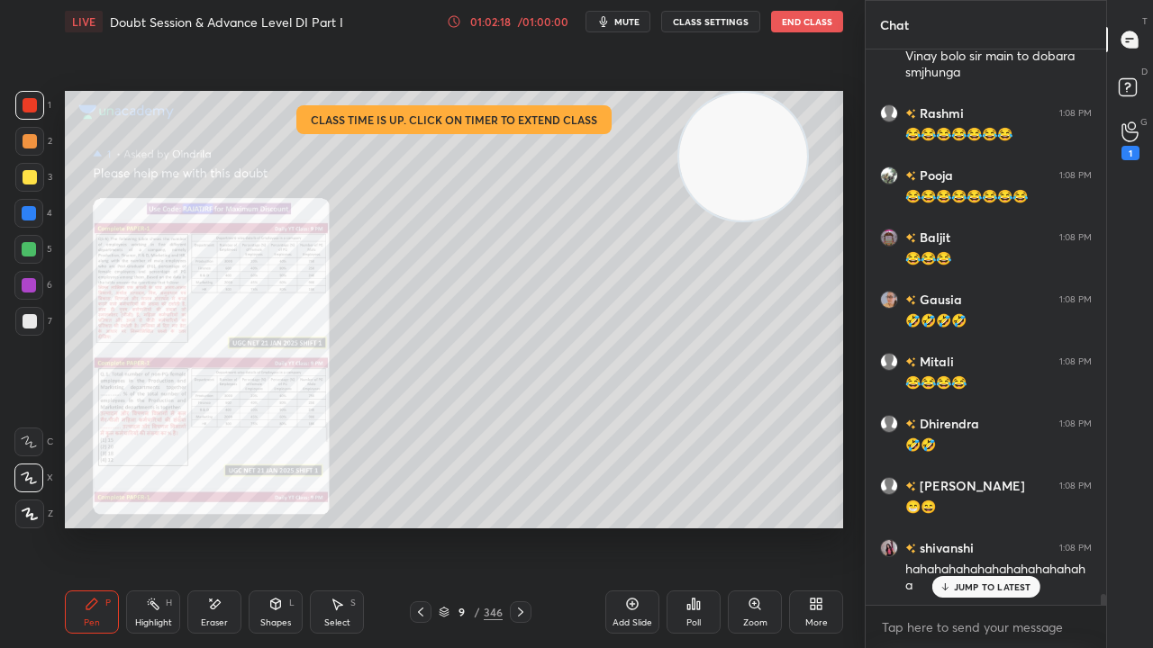
click at [747, 526] on icon at bounding box center [754, 604] width 14 height 14
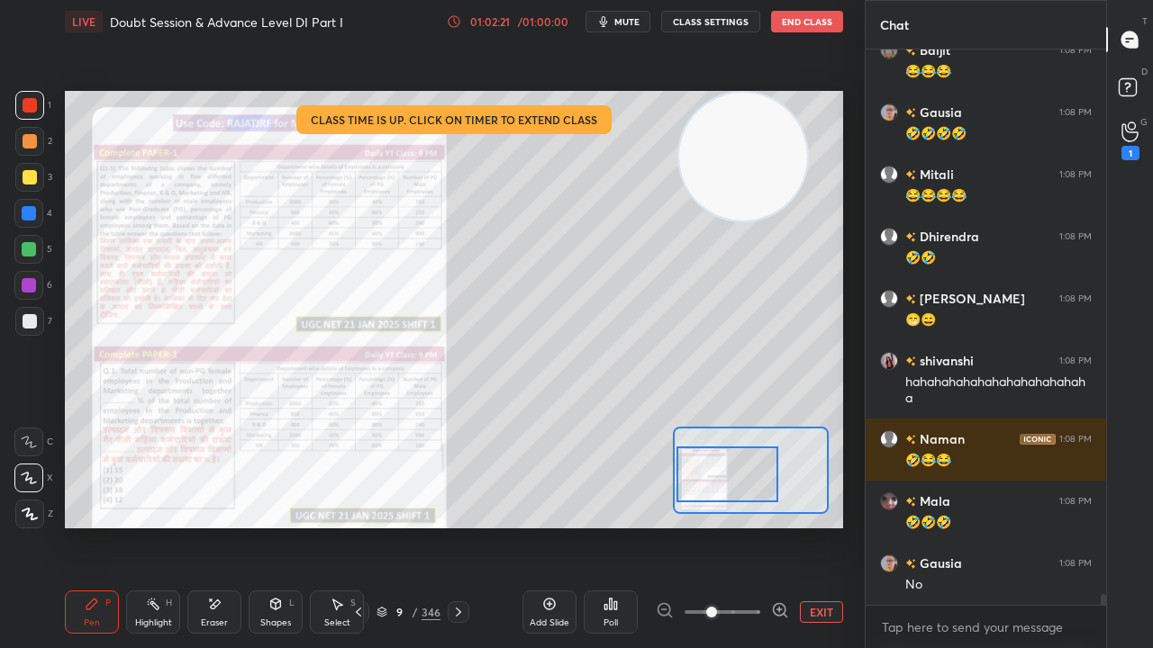
drag, startPoint x: 742, startPoint y: 488, endPoint x: 726, endPoint y: 491, distance: 16.4
click at [726, 491] on div at bounding box center [727, 475] width 102 height 56
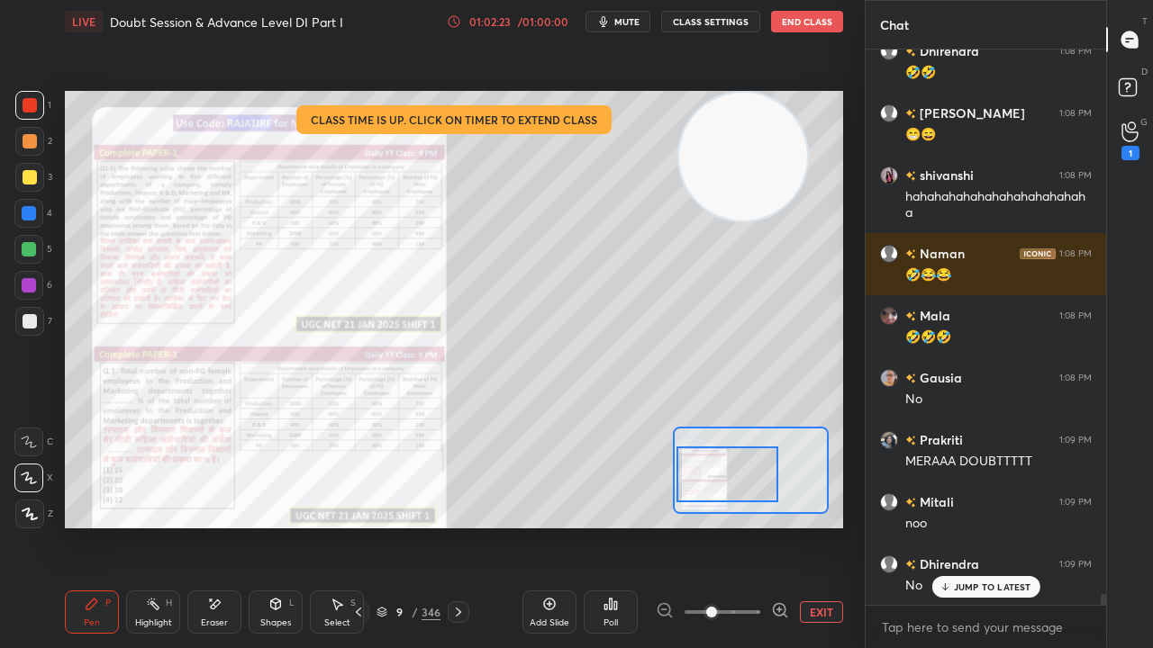
click at [717, 526] on span at bounding box center [711, 612] width 11 height 11
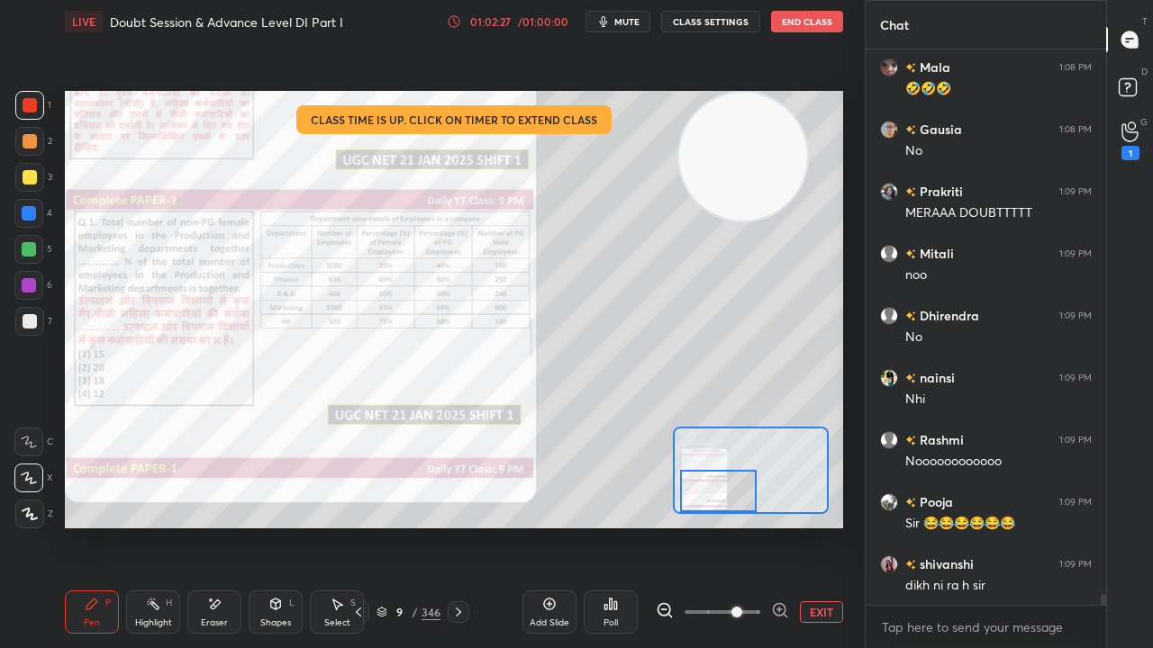
click at [719, 517] on div "Setting up your live class Class time is up. Click on timer to extend class Pol…" at bounding box center [454, 310] width 778 height 438
click at [713, 526] on span at bounding box center [722, 612] width 76 height 27
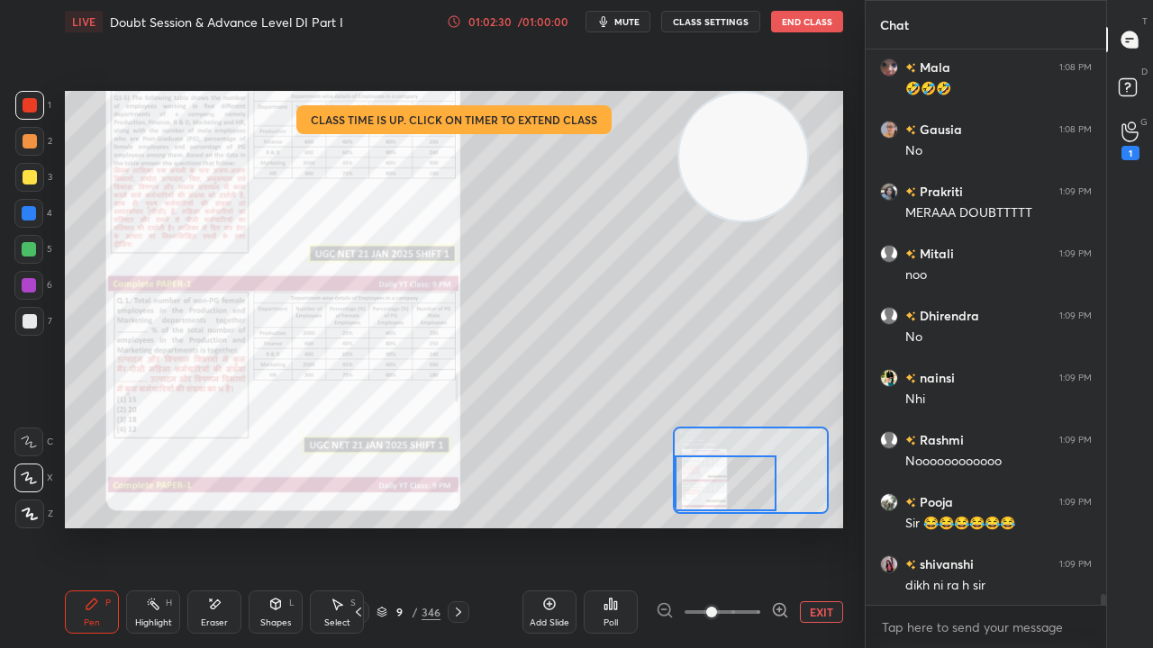
drag, startPoint x: 736, startPoint y: 496, endPoint x: 735, endPoint y: 509, distance: 12.6
click at [735, 509] on div at bounding box center [726, 484] width 102 height 56
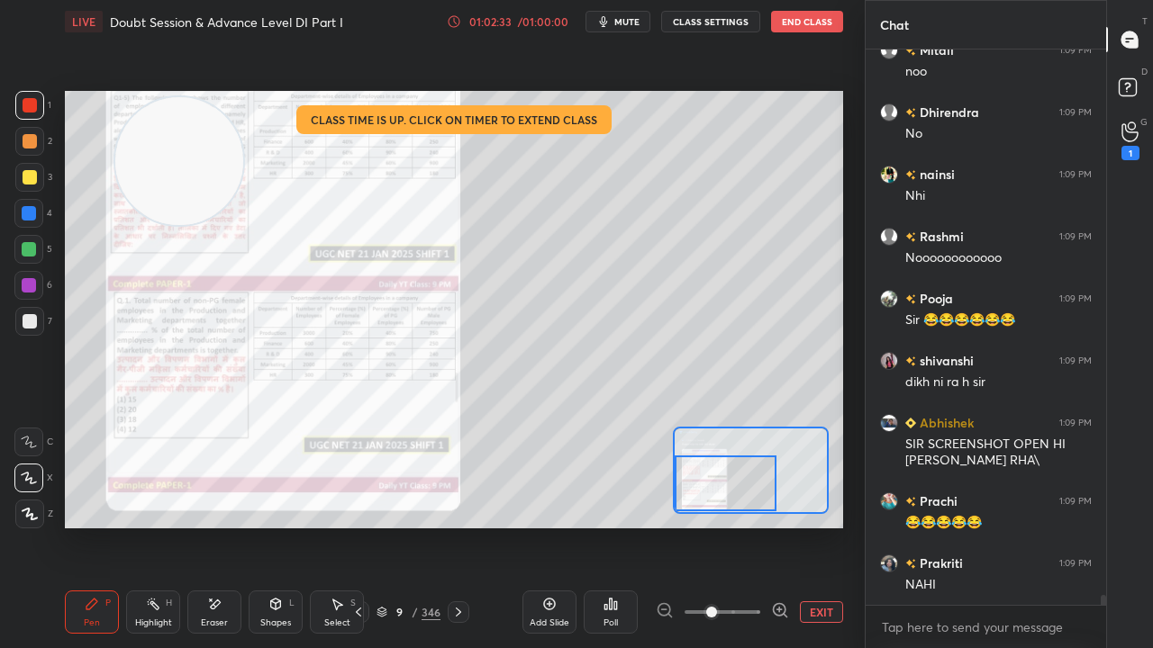
drag, startPoint x: 729, startPoint y: 171, endPoint x: 180, endPoint y: 169, distance: 549.4
click at [179, 174] on video at bounding box center [179, 161] width 128 height 128
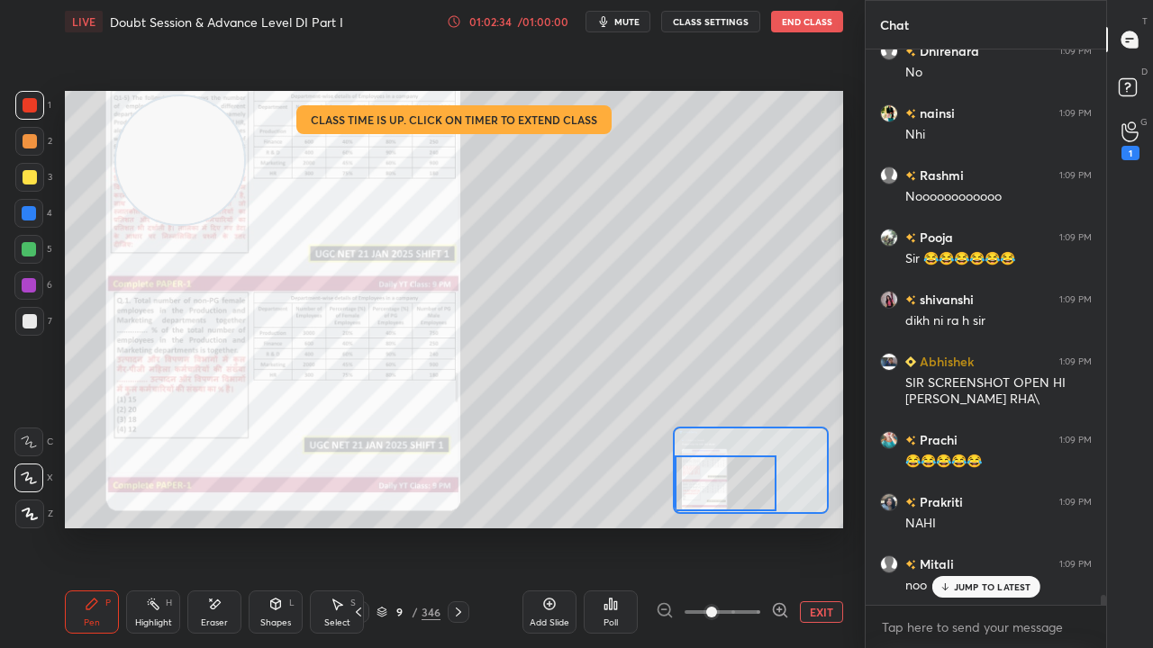
click at [23, 179] on div at bounding box center [30, 177] width 14 height 14
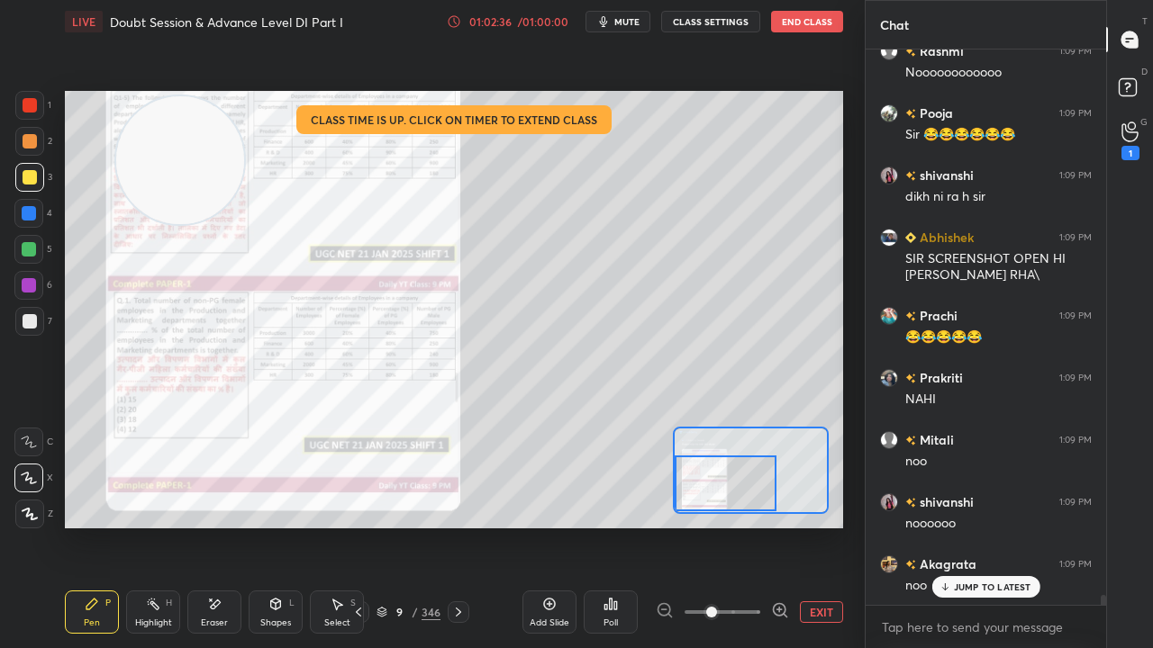
click at [494, 18] on div "01:02:36" at bounding box center [490, 21] width 50 height 11
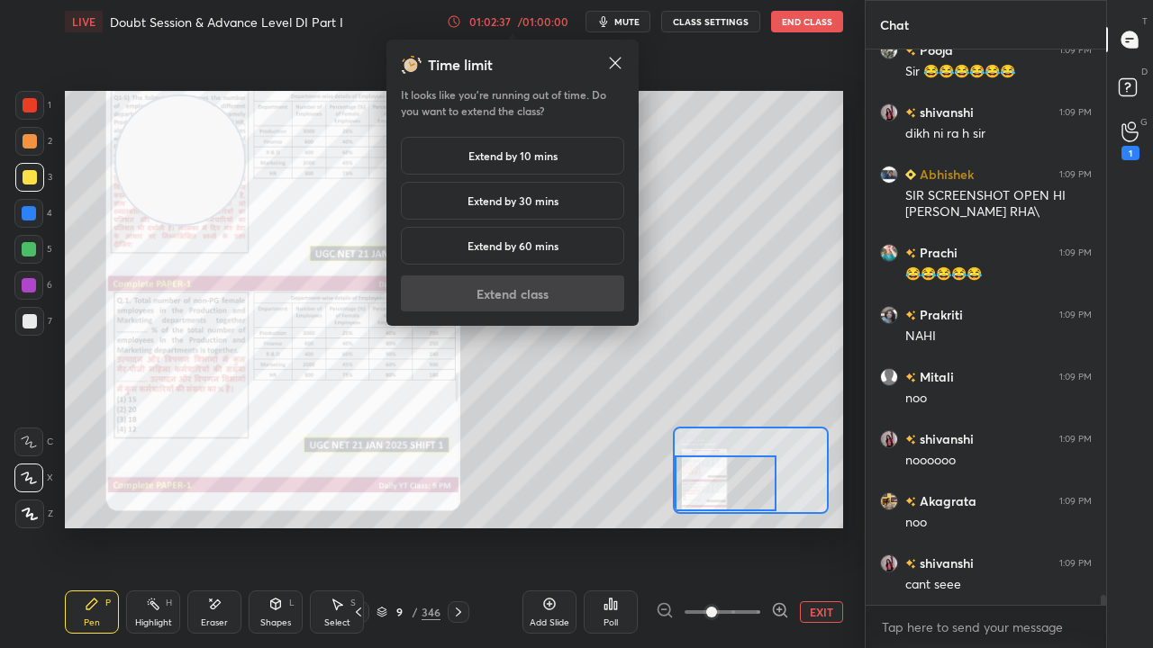
drag, startPoint x: 495, startPoint y: 149, endPoint x: 510, endPoint y: 252, distance: 104.6
click at [495, 149] on h5 "Extend by 10 mins" at bounding box center [512, 156] width 89 height 16
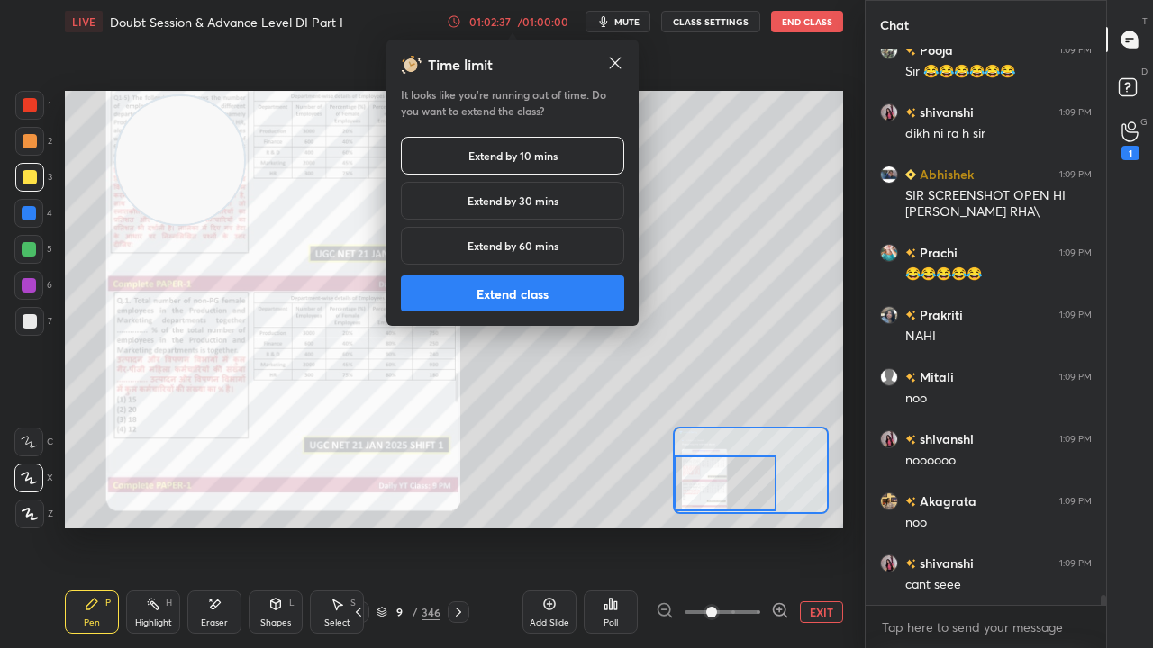
click at [517, 299] on button "Extend class" at bounding box center [512, 294] width 223 height 36
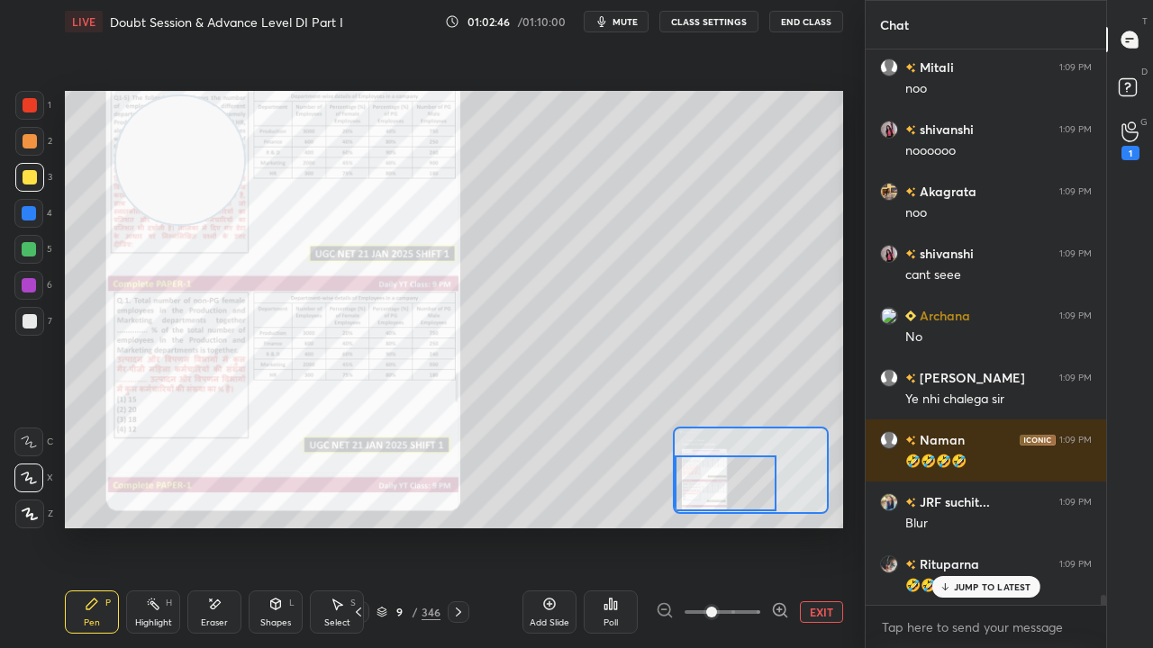
click at [821, 526] on button "EXIT" at bounding box center [821, 613] width 43 height 22
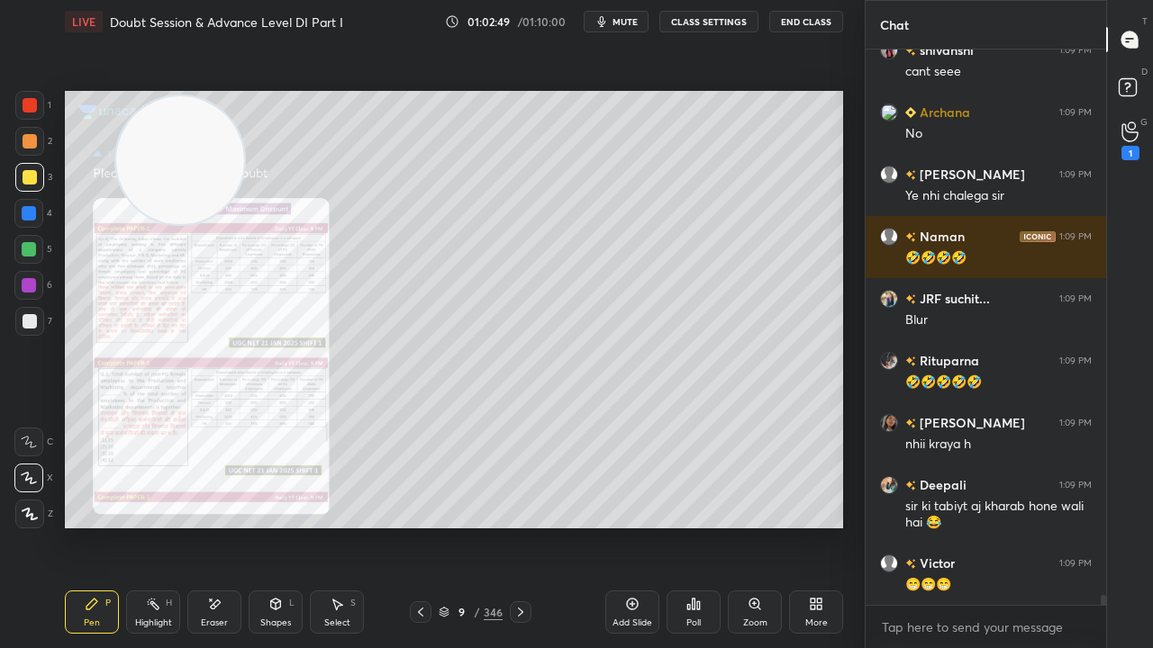
click at [25, 101] on div at bounding box center [30, 105] width 14 height 14
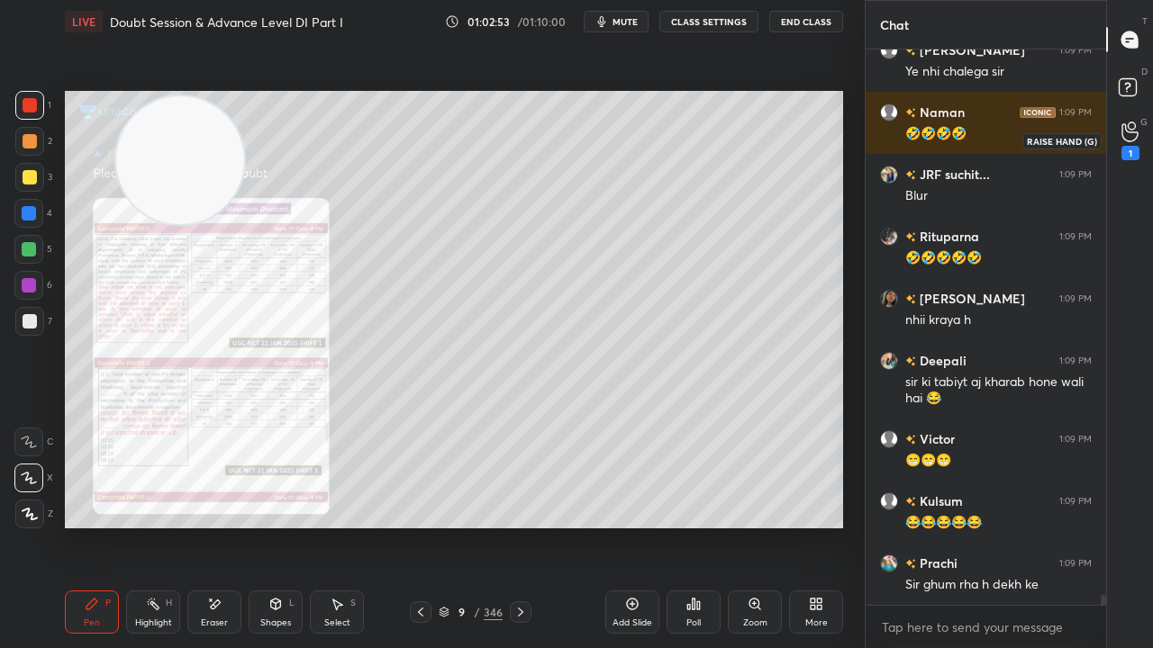
click at [1131, 131] on icon at bounding box center [1129, 132] width 16 height 18
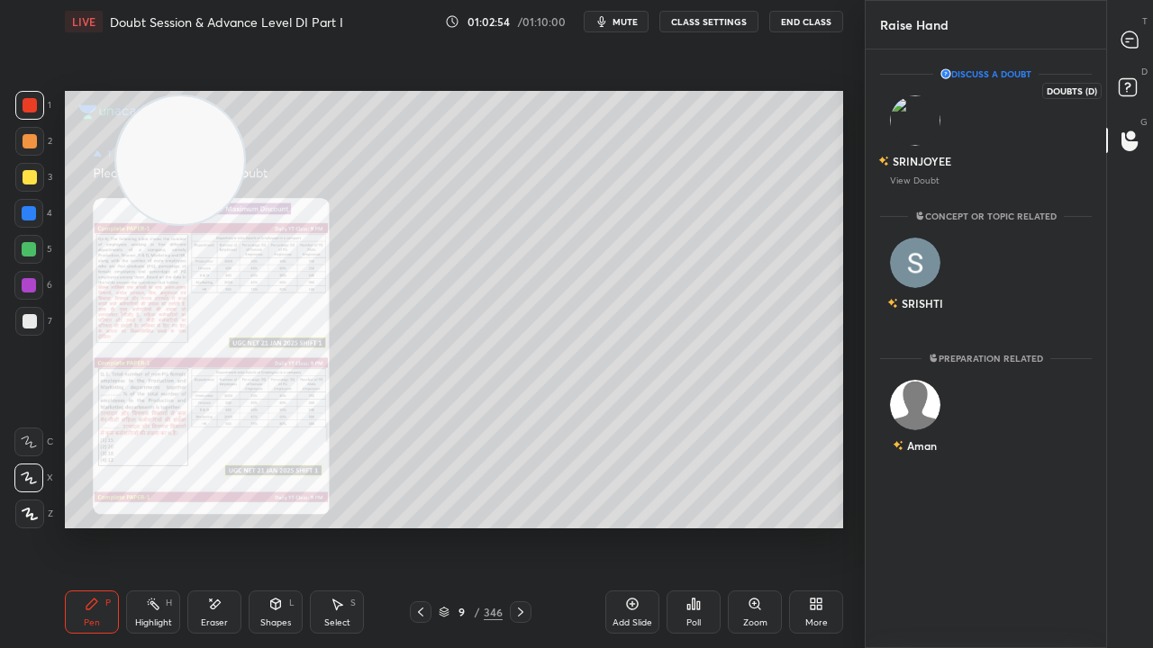
click at [1128, 92] on rect at bounding box center [1127, 87] width 17 height 17
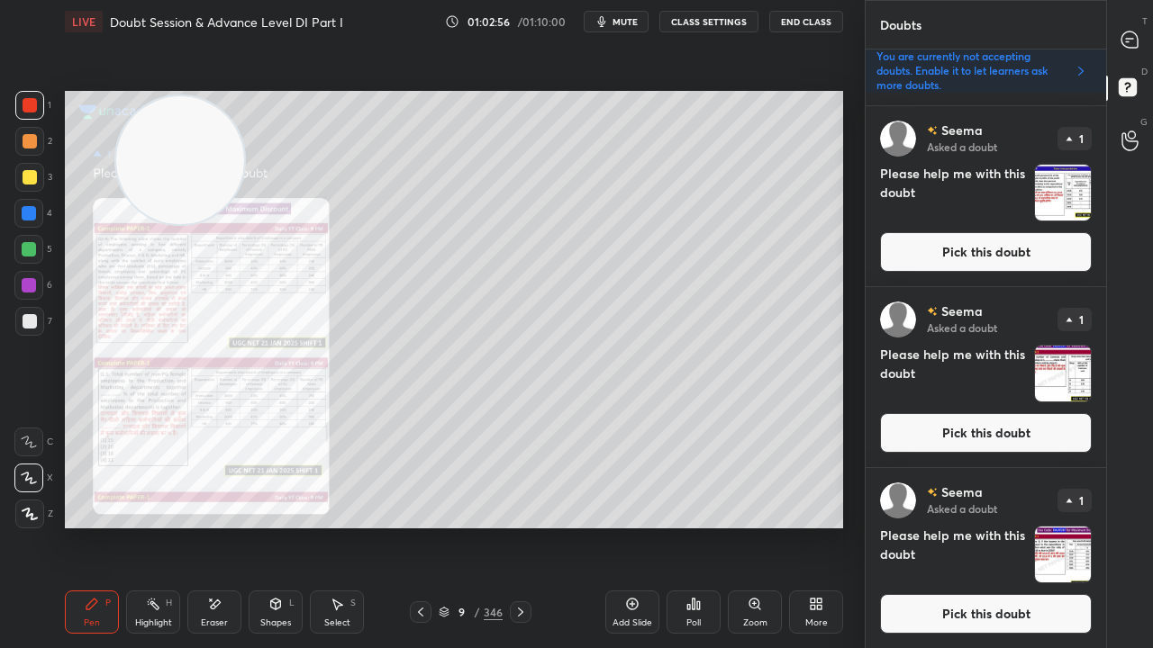
drag, startPoint x: 1023, startPoint y: 611, endPoint x: 998, endPoint y: 604, distance: 26.0
click at [1023, 526] on button "Pick this doubt" at bounding box center [986, 614] width 212 height 40
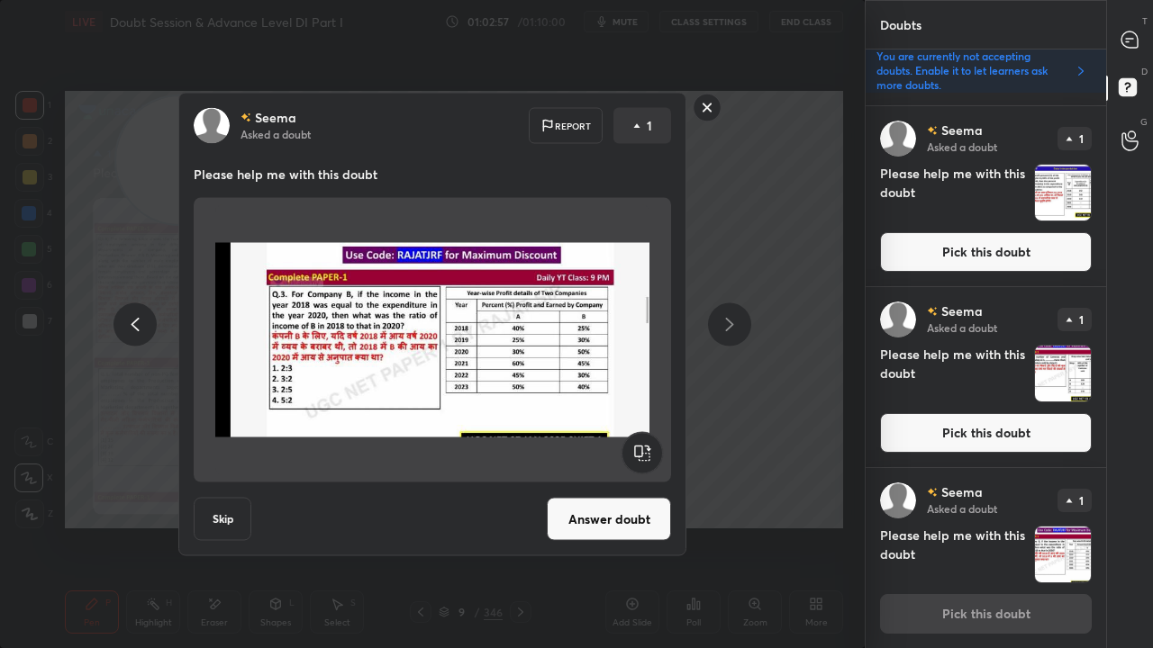
click at [647, 515] on button "Answer doubt" at bounding box center [609, 519] width 124 height 43
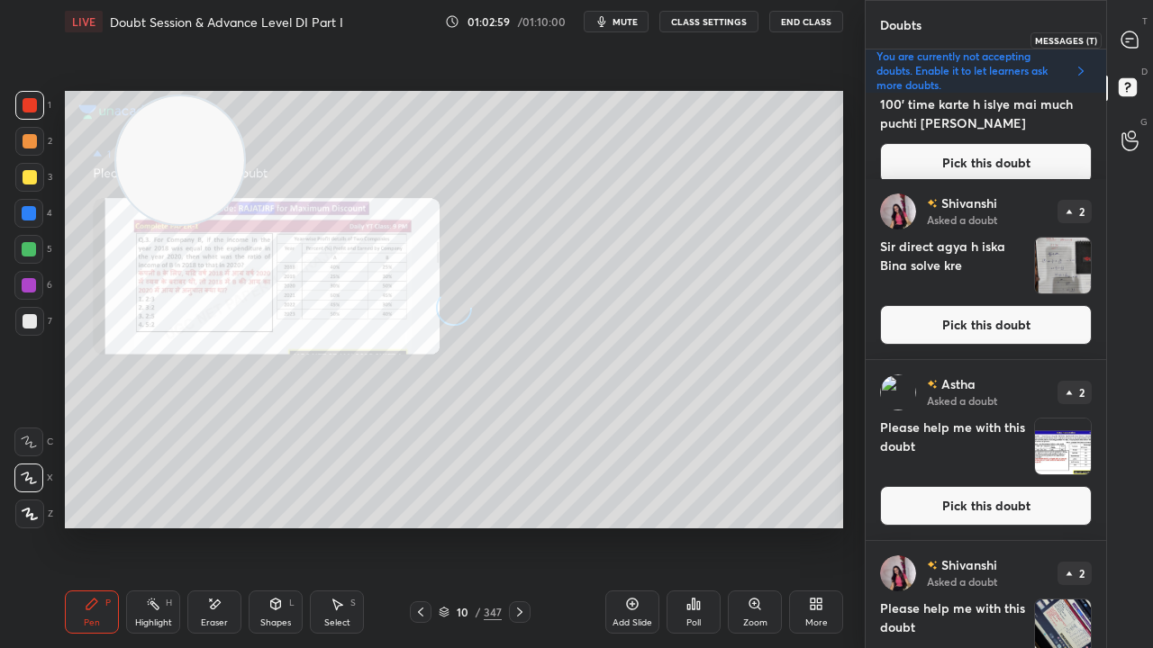
click at [1132, 39] on icon at bounding box center [1129, 39] width 7 height 0
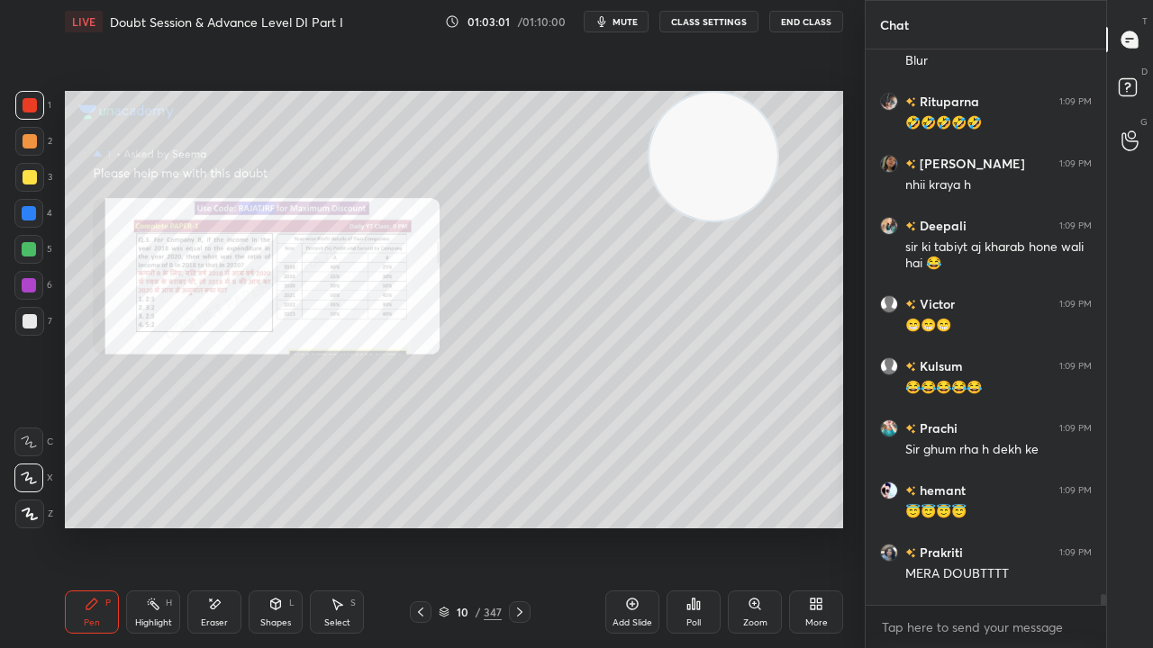
drag, startPoint x: 184, startPoint y: 164, endPoint x: 679, endPoint y: 170, distance: 495.4
click at [726, 153] on video at bounding box center [713, 157] width 128 height 128
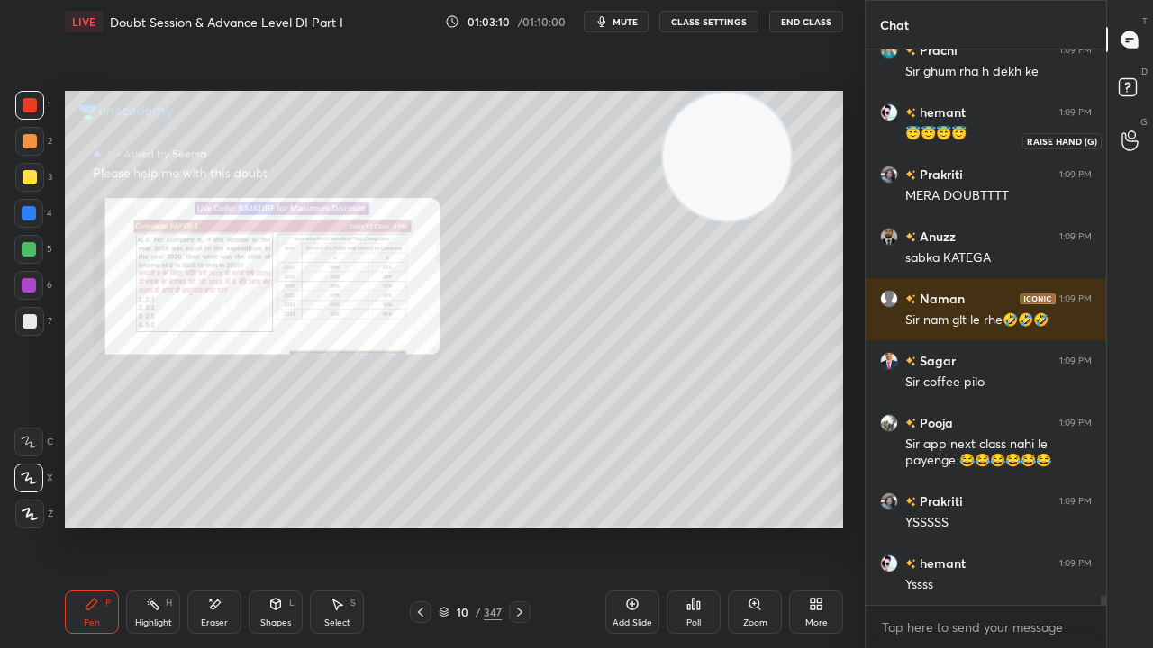
click at [1135, 136] on circle at bounding box center [1131, 134] width 7 height 7
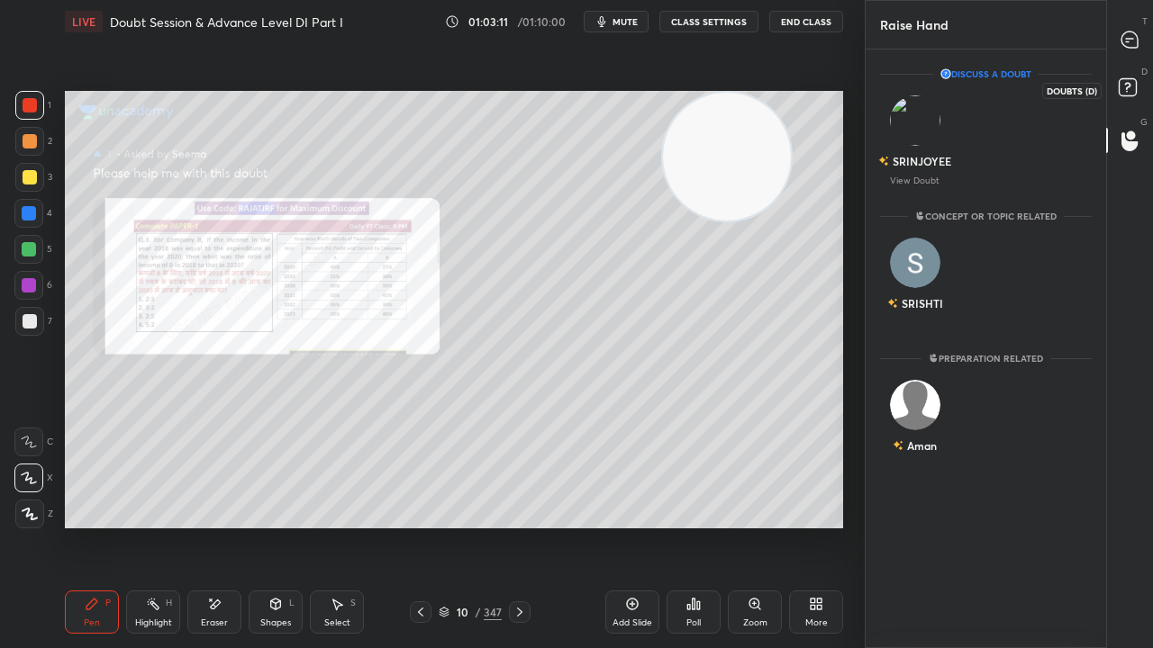
click at [1139, 86] on icon at bounding box center [1130, 90] width 32 height 32
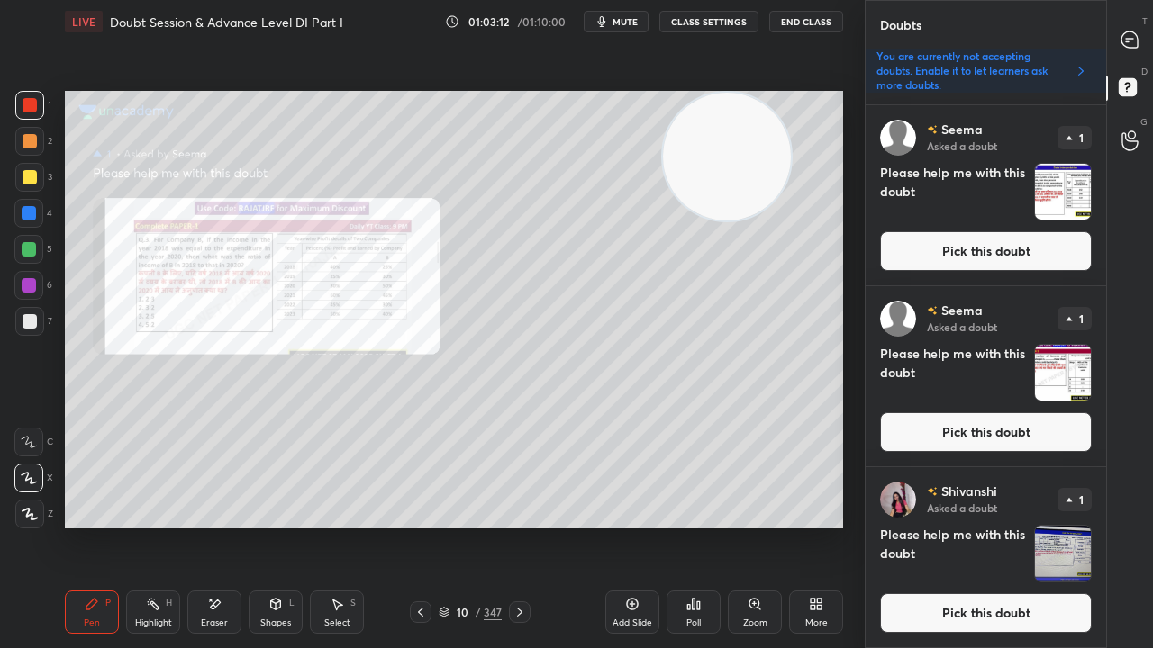
click at [989, 526] on button "Pick this doubt" at bounding box center [986, 613] width 212 height 40
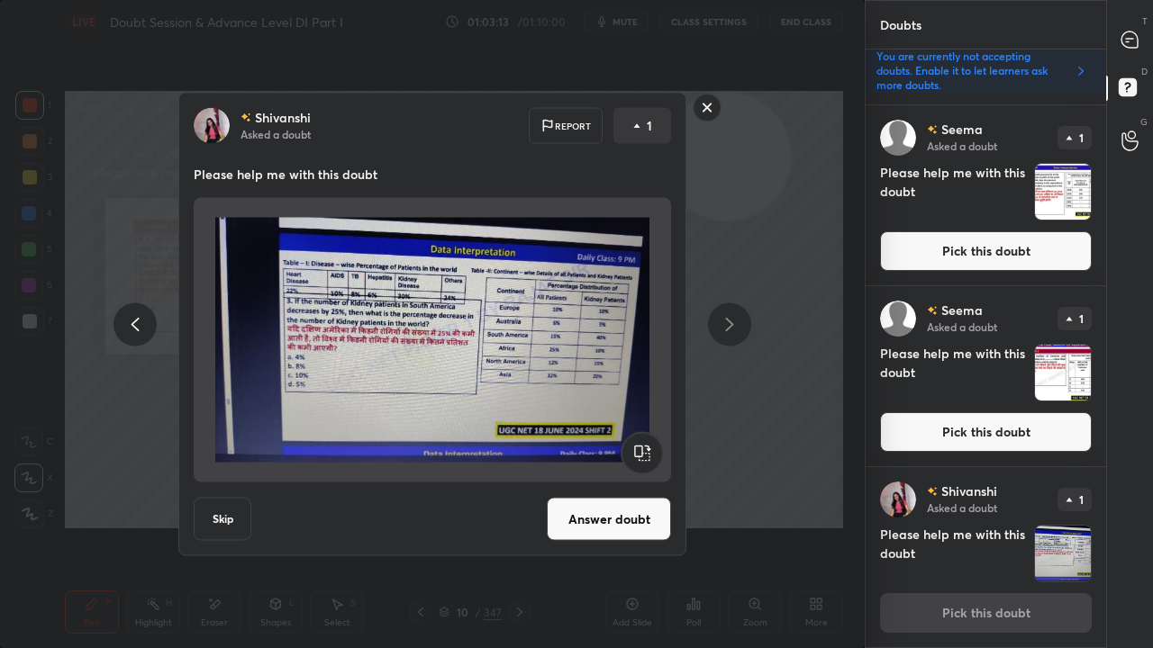
drag, startPoint x: 623, startPoint y: 521, endPoint x: 656, endPoint y: 479, distance: 52.6
click at [623, 521] on button "Answer doubt" at bounding box center [609, 519] width 124 height 43
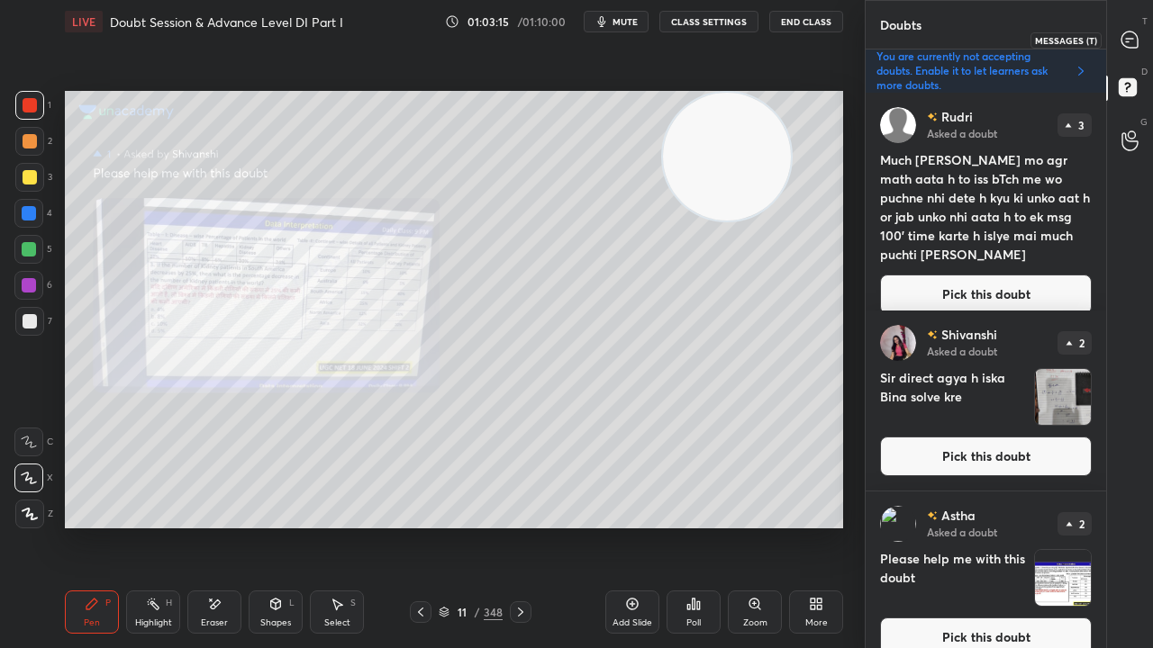
click at [1133, 34] on icon at bounding box center [1129, 40] width 16 height 16
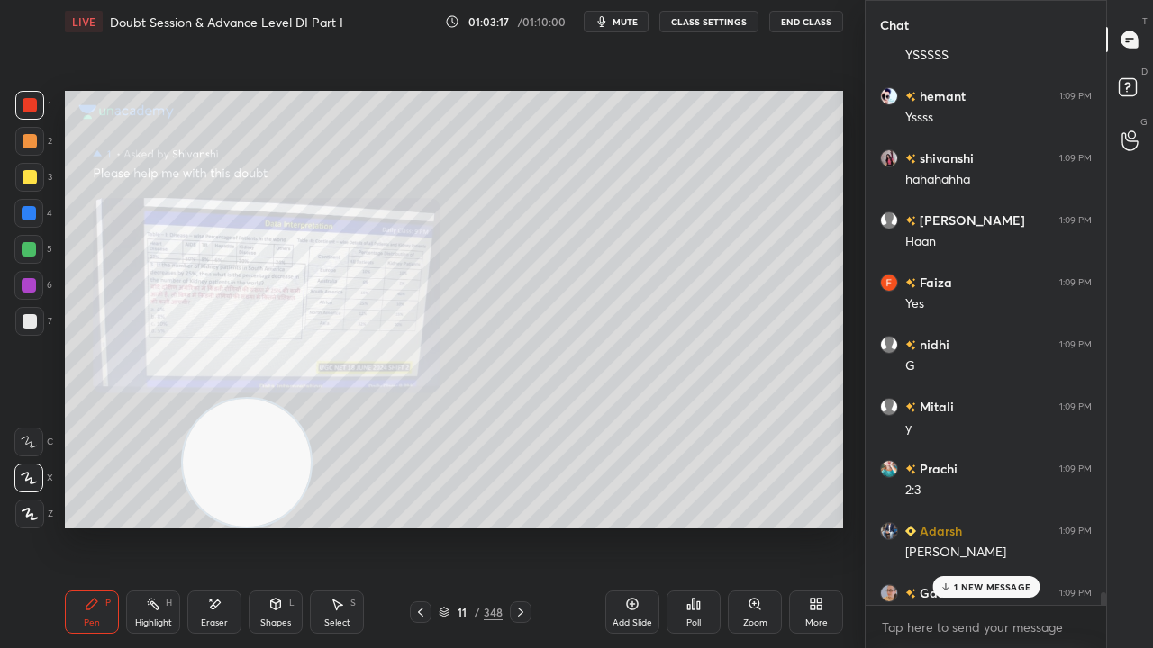
drag, startPoint x: 720, startPoint y: 165, endPoint x: 198, endPoint y: 555, distance: 651.1
click at [212, 526] on div "Setting up your live class Poll for secs No correct answer Start poll" at bounding box center [454, 309] width 793 height 533
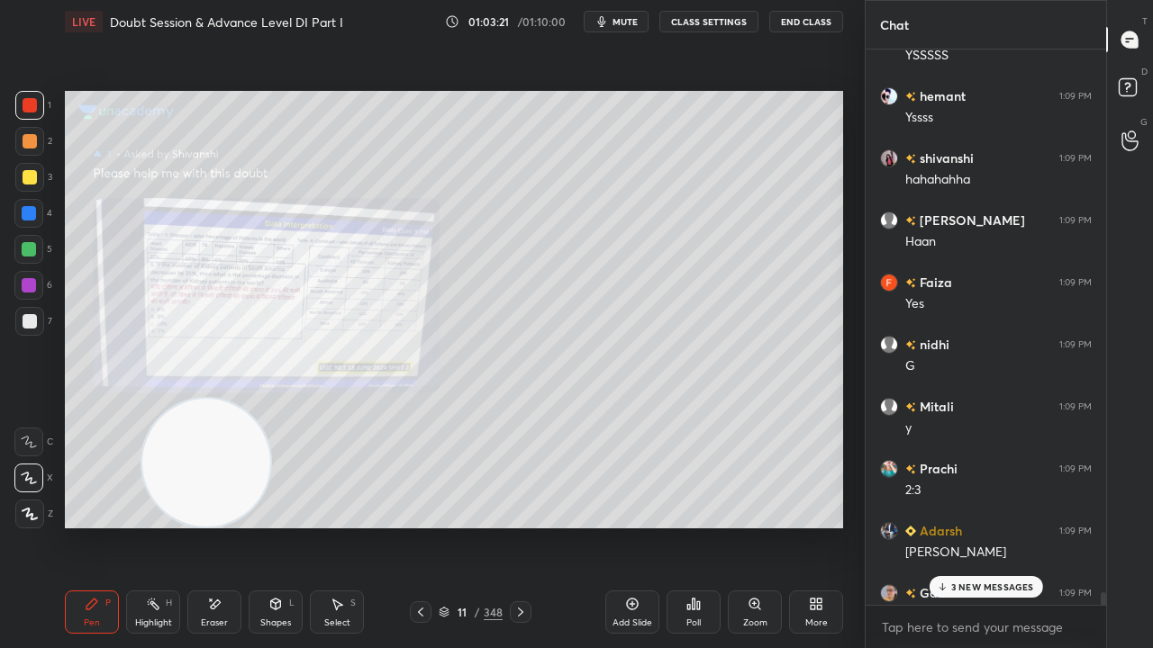
click at [1027, 526] on p "3 NEW MESSAGES" at bounding box center [992, 587] width 83 height 11
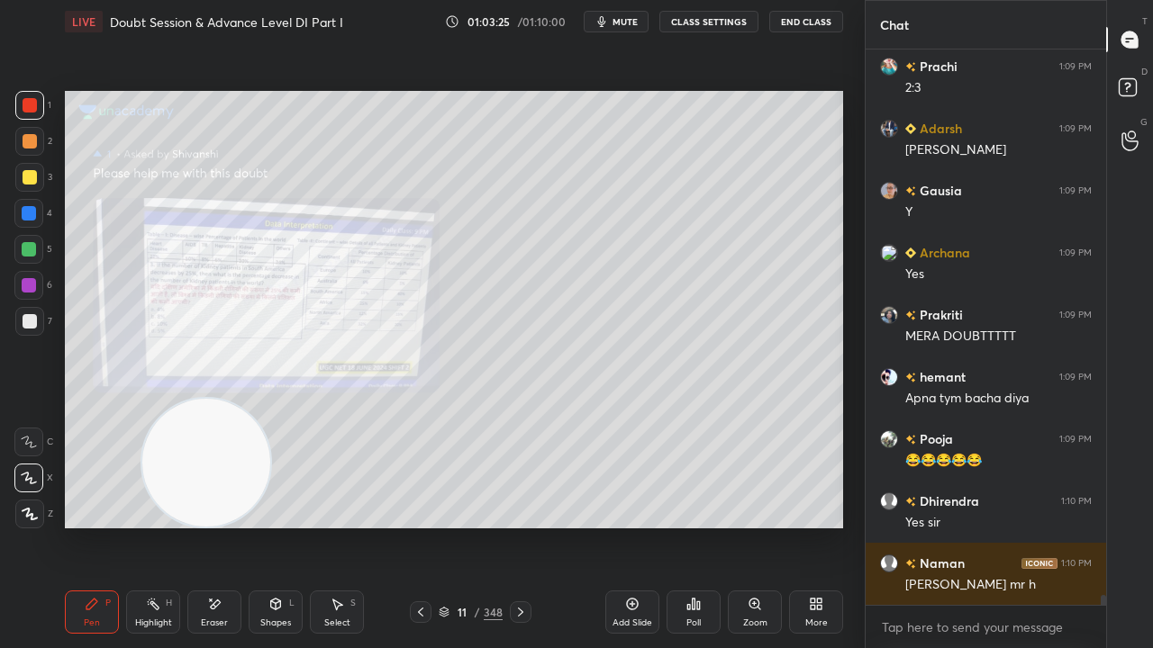
click at [27, 171] on div at bounding box center [30, 177] width 14 height 14
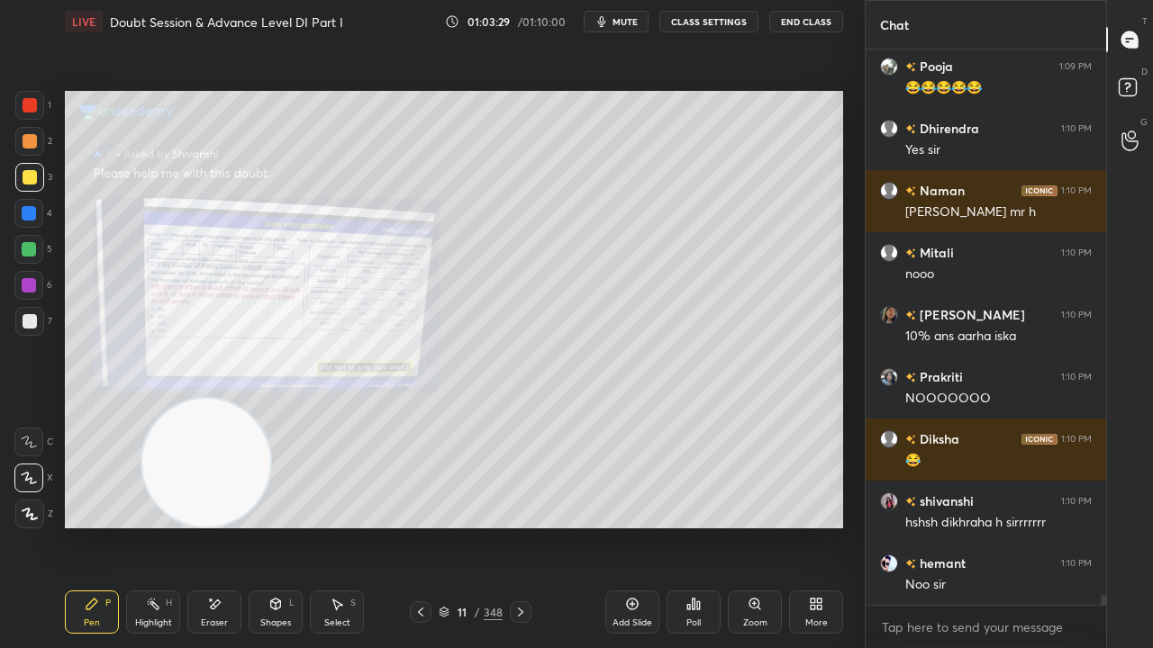
click at [760, 526] on icon at bounding box center [754, 604] width 14 height 14
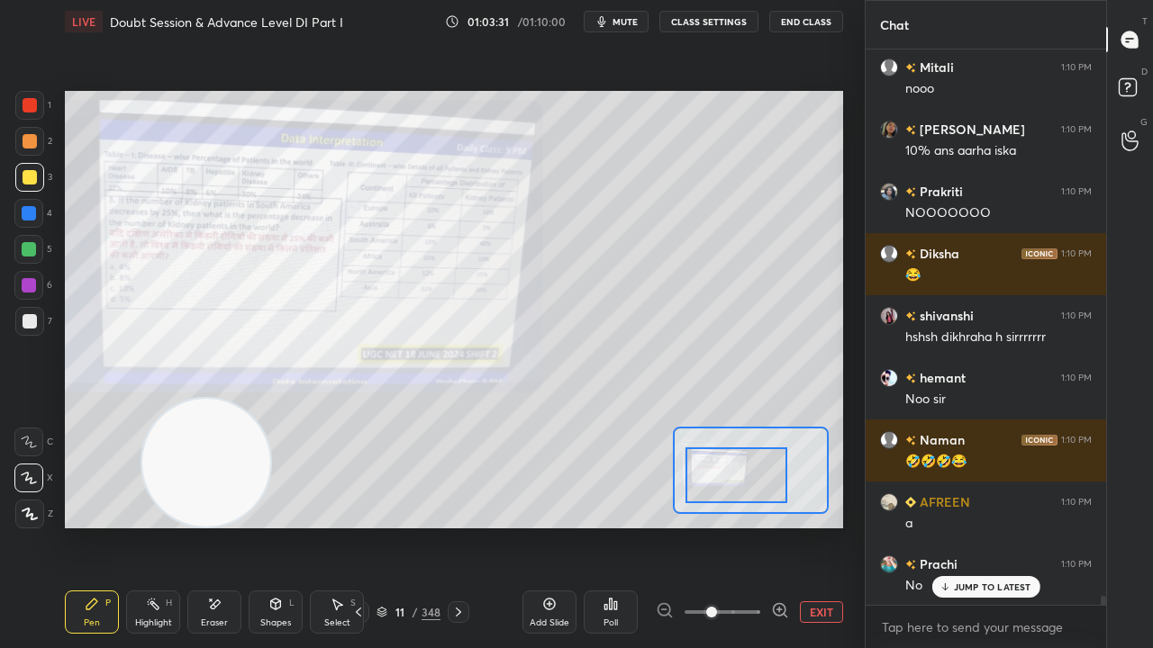
drag, startPoint x: 755, startPoint y: 481, endPoint x: 740, endPoint y: 487, distance: 15.7
click at [742, 486] on div at bounding box center [736, 476] width 102 height 56
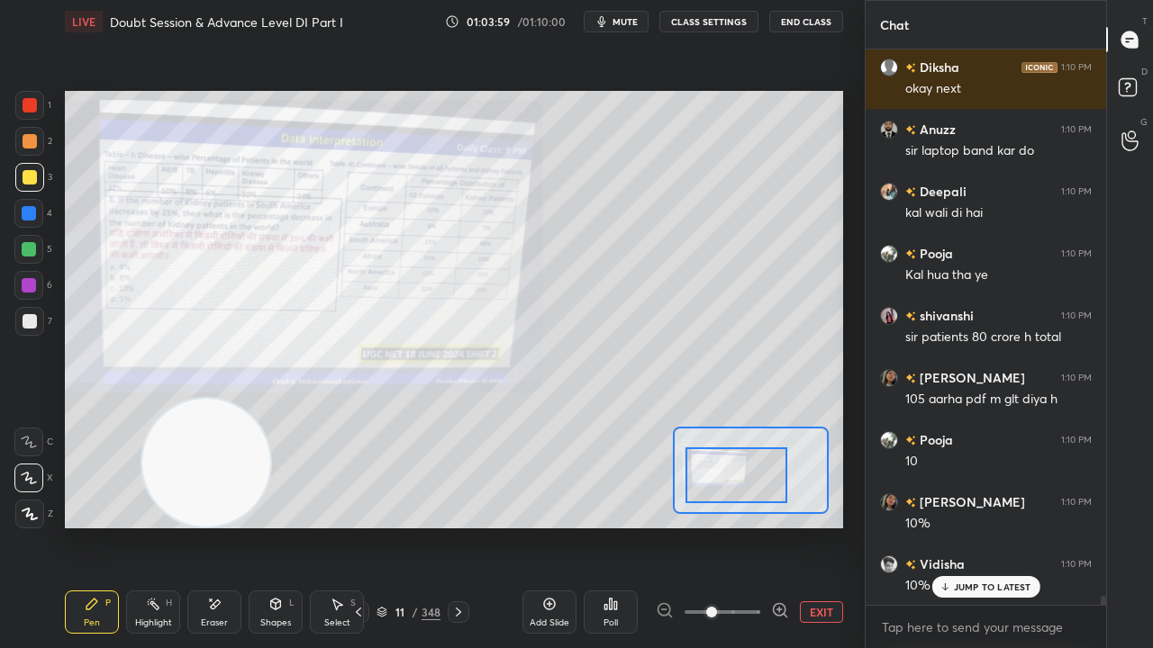
scroll to position [32804, 0]
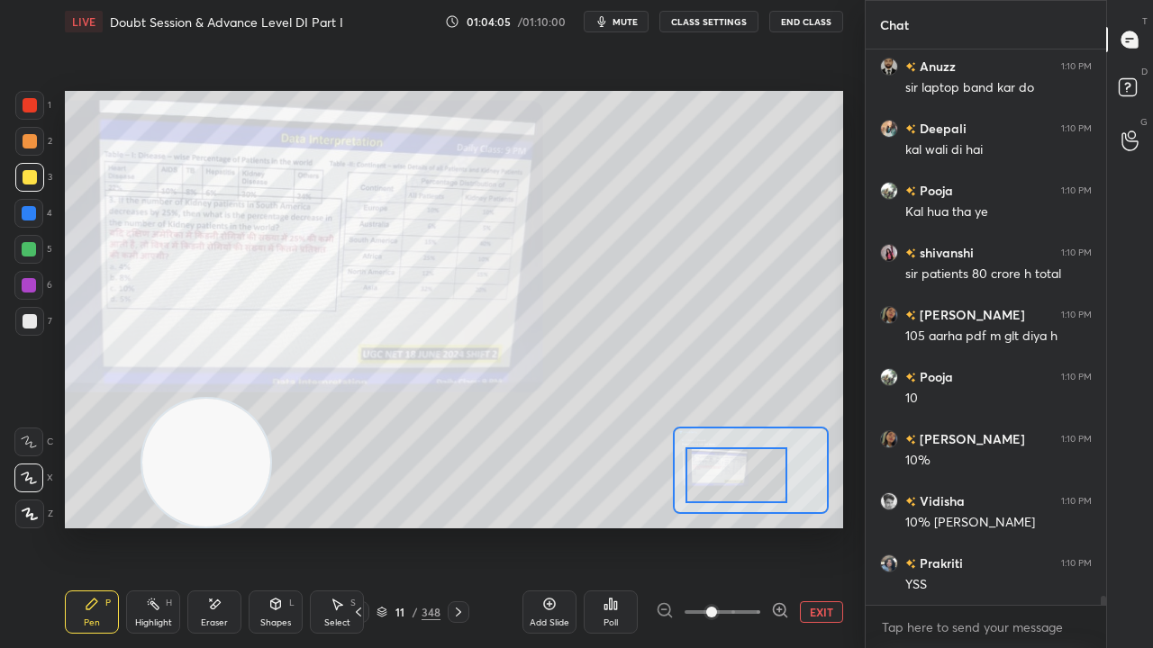
click at [25, 210] on div at bounding box center [29, 213] width 14 height 14
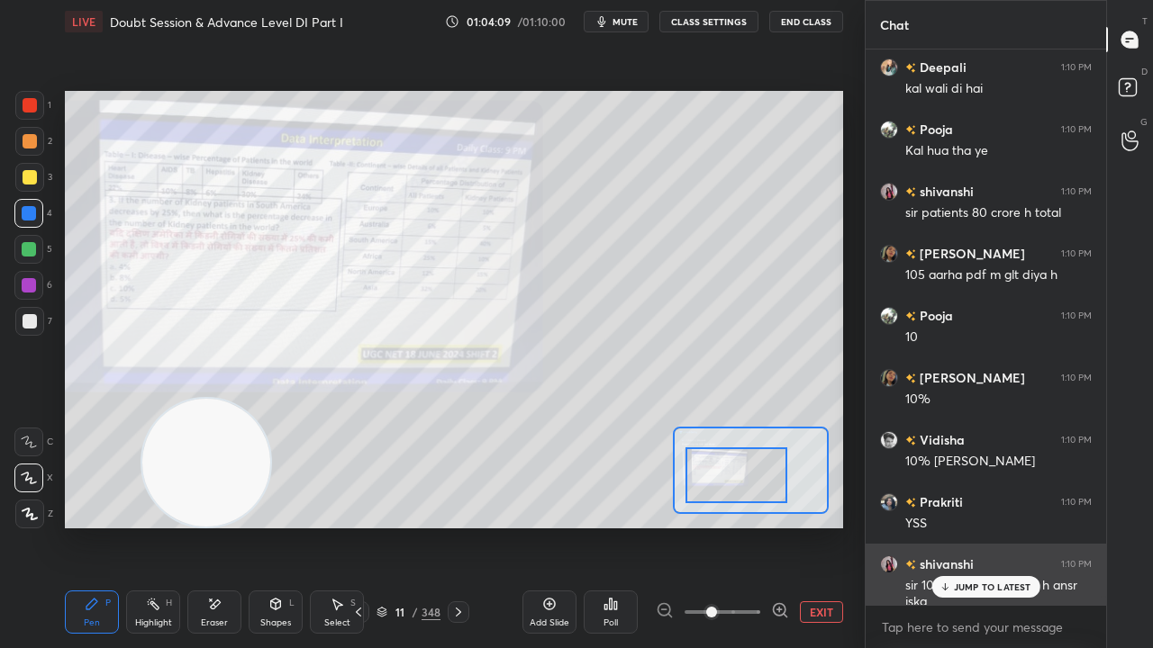
click at [978, 526] on p "JUMP TO LATEST" at bounding box center [992, 587] width 77 height 11
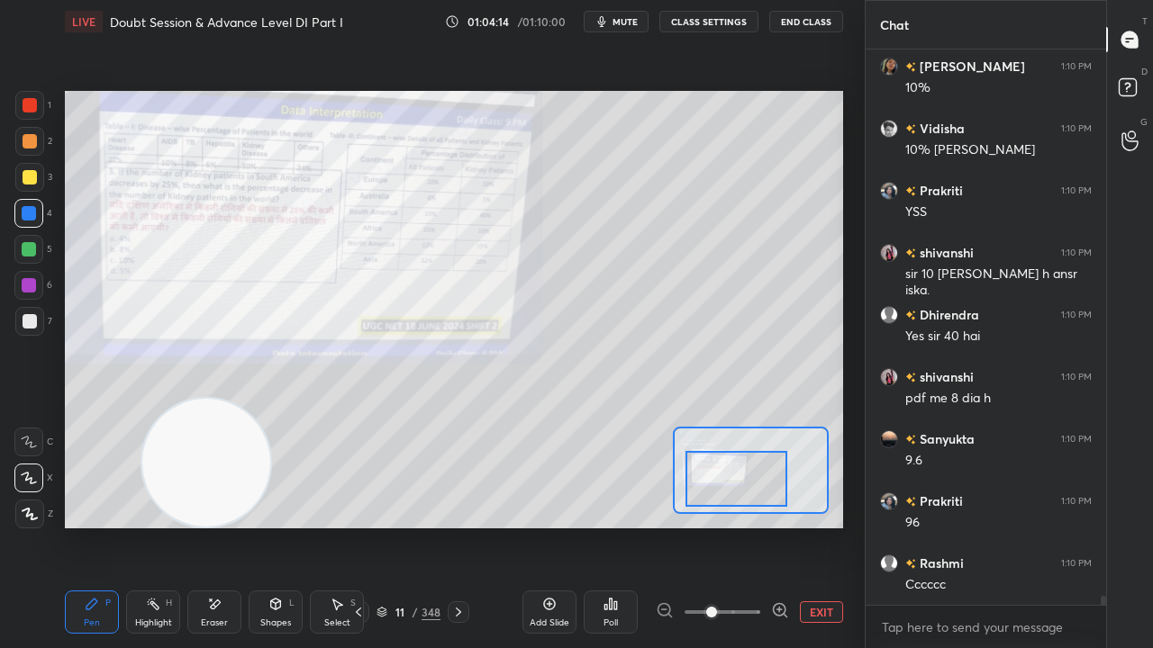
scroll to position [33238, 0]
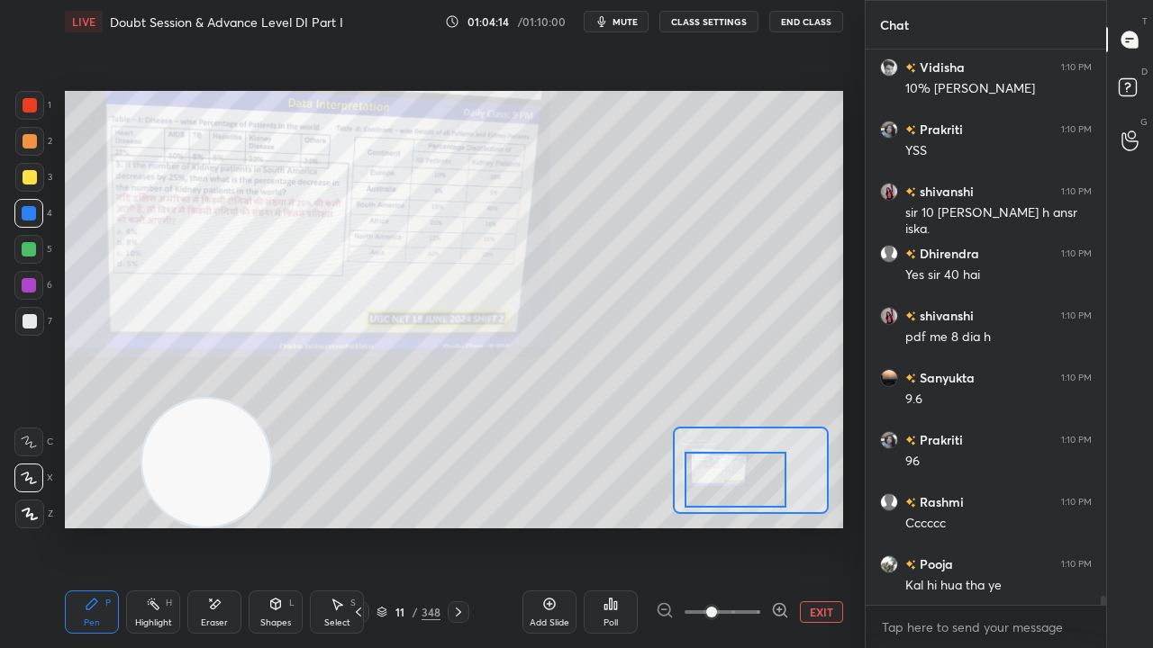
drag, startPoint x: 724, startPoint y: 472, endPoint x: 730, endPoint y: 484, distance: 13.3
click at [730, 484] on div at bounding box center [735, 480] width 102 height 56
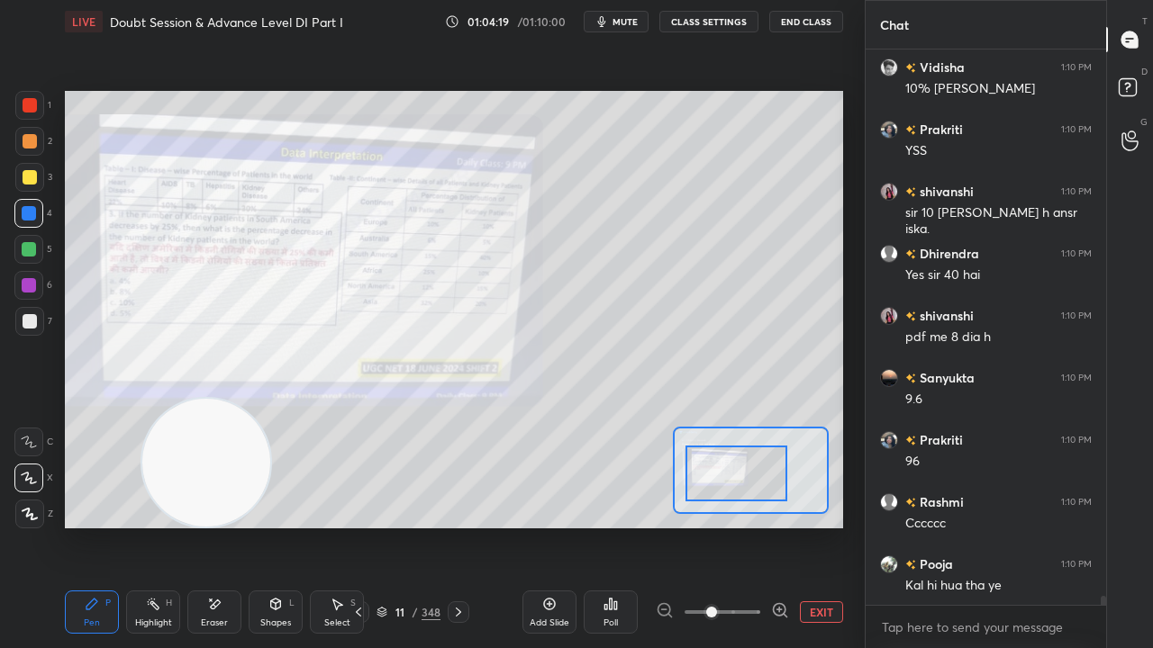
click at [735, 482] on div at bounding box center [736, 474] width 102 height 56
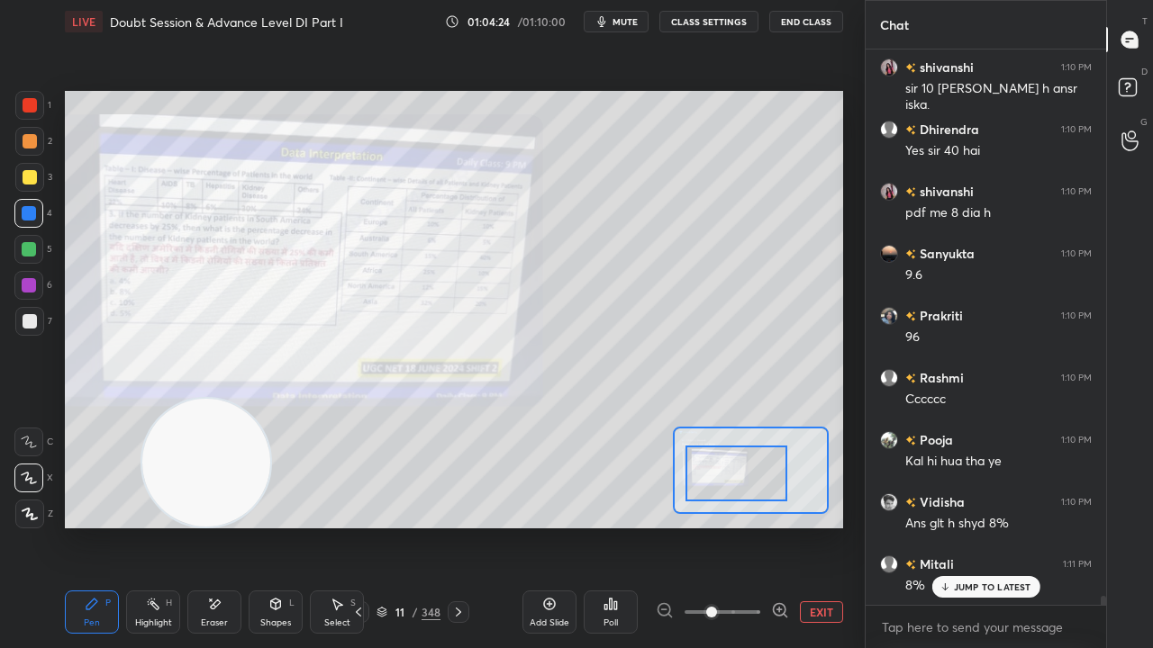
scroll to position [33426, 0]
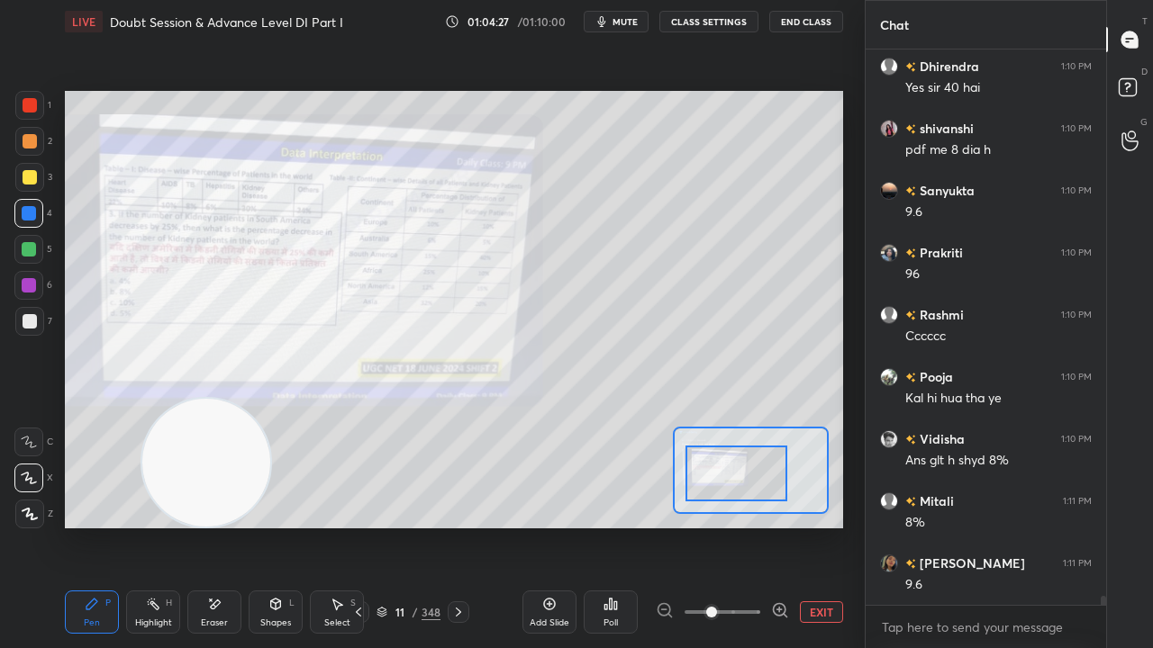
drag, startPoint x: 220, startPoint y: 617, endPoint x: 257, endPoint y: 557, distance: 70.0
click at [224, 526] on div "Eraser" at bounding box center [214, 612] width 54 height 43
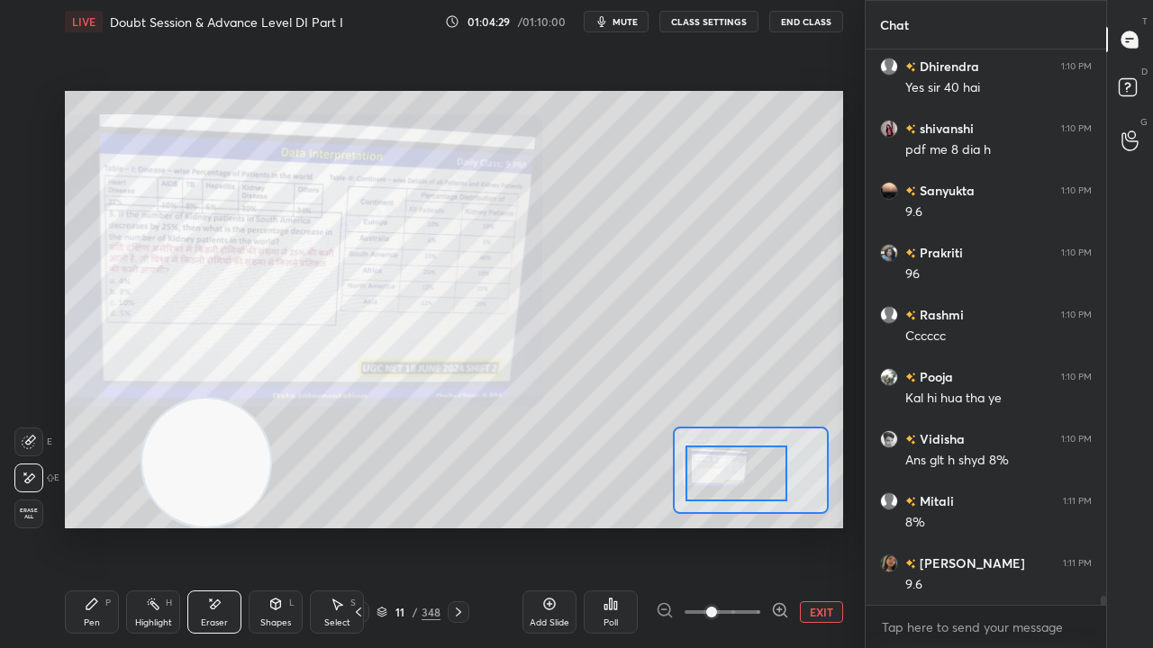
scroll to position [33487, 0]
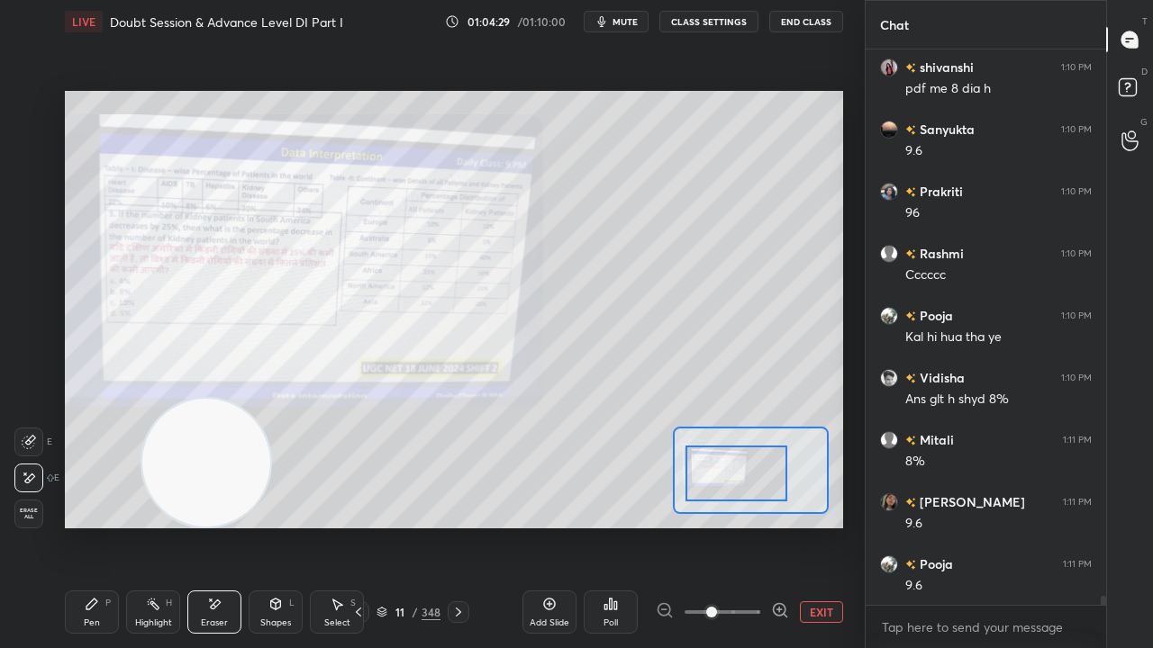
drag, startPoint x: 94, startPoint y: 616, endPoint x: 102, endPoint y: 607, distance: 12.1
click at [93, 526] on div "Pen P" at bounding box center [92, 612] width 54 height 43
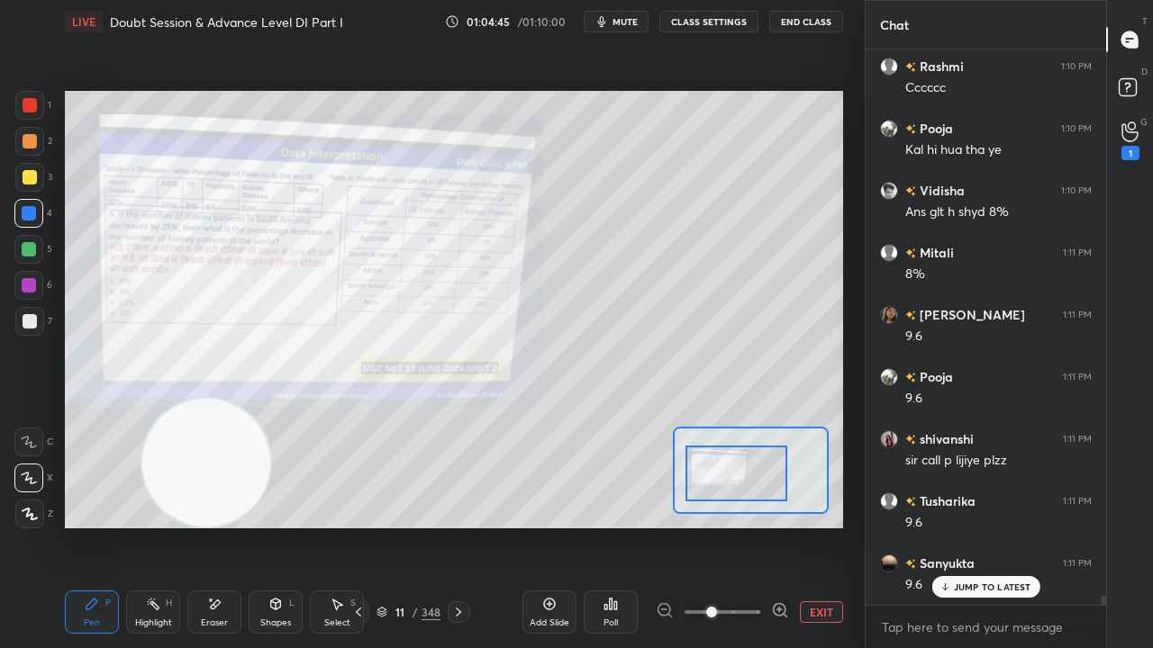
scroll to position [33735, 0]
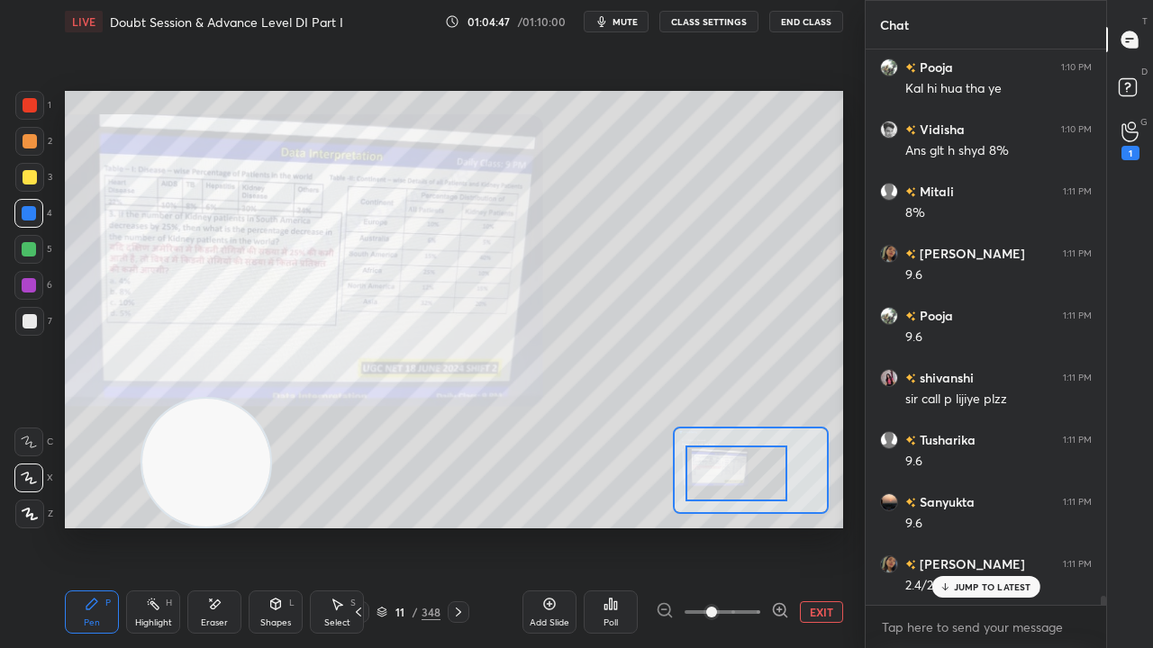
drag, startPoint x: 218, startPoint y: 611, endPoint x: 220, endPoint y: 598, distance: 12.7
click at [219, 526] on icon at bounding box center [214, 604] width 14 height 15
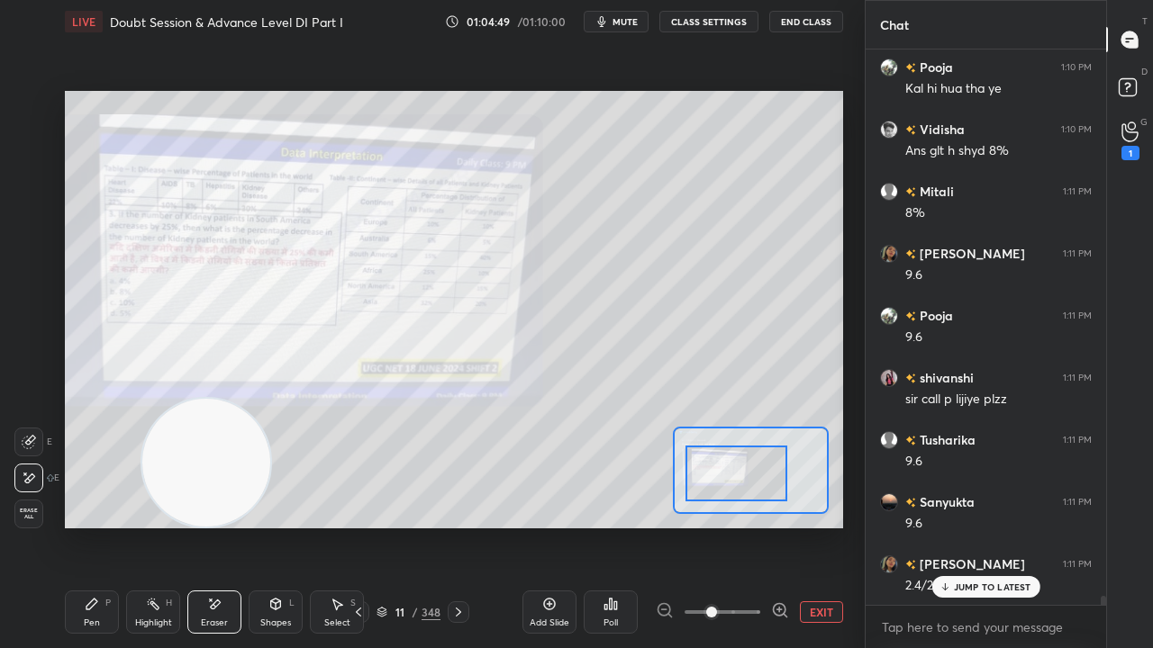
click at [95, 526] on div "Pen P" at bounding box center [92, 612] width 54 height 43
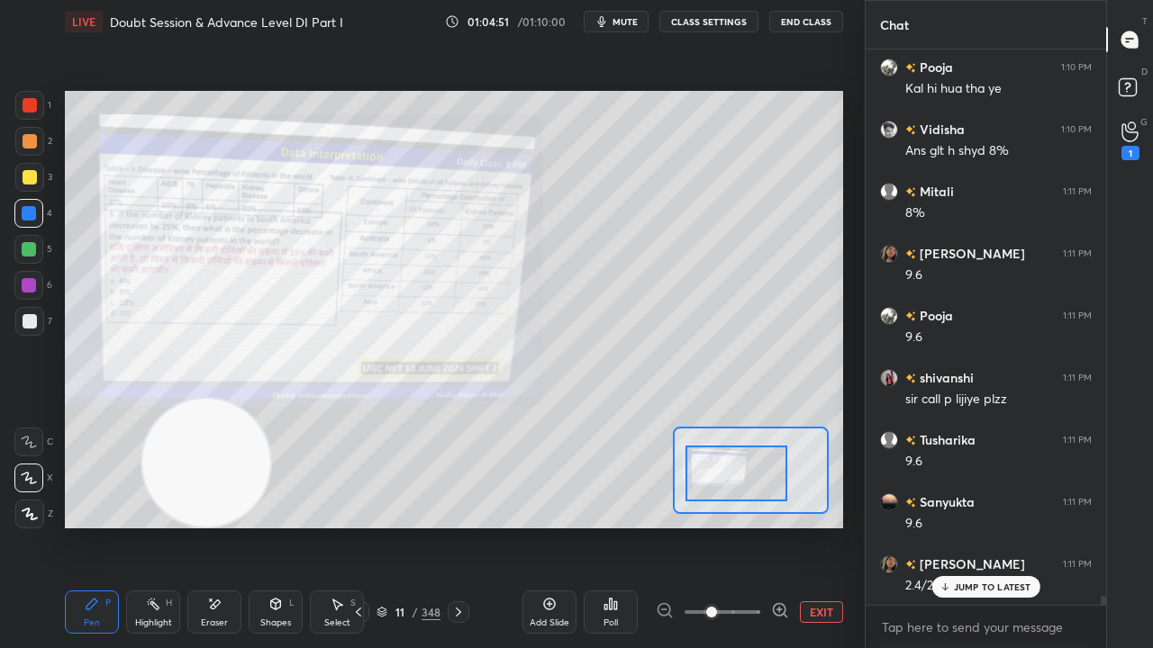
click at [222, 526] on div "Eraser" at bounding box center [214, 623] width 27 height 9
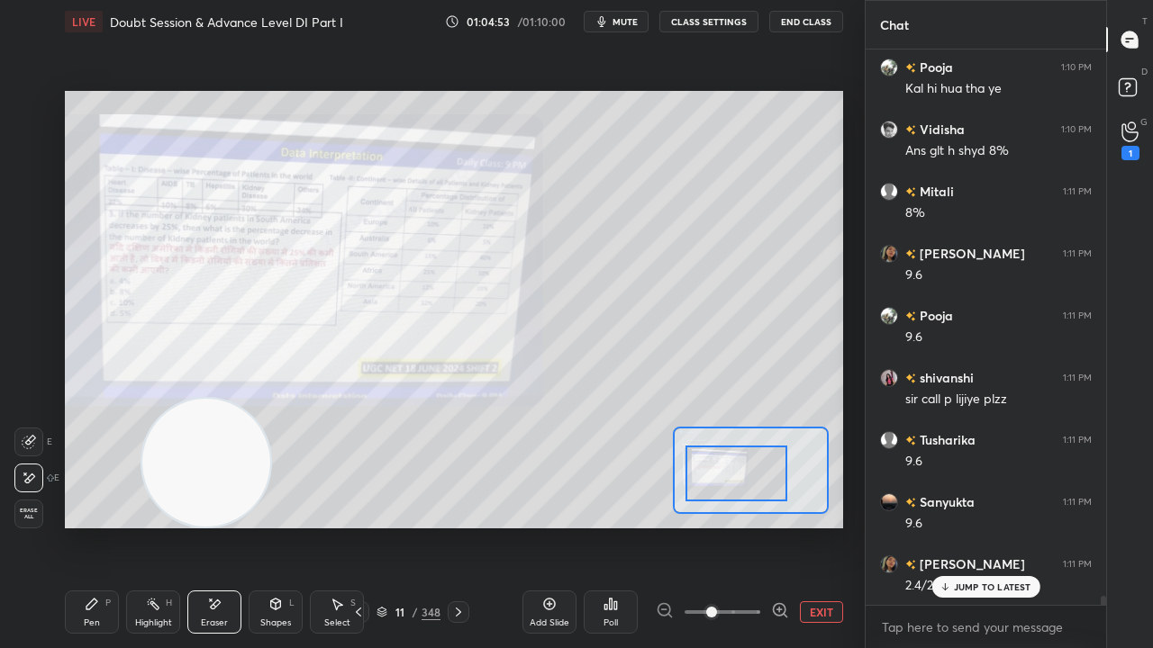
click at [90, 526] on div "Pen" at bounding box center [92, 623] width 16 height 9
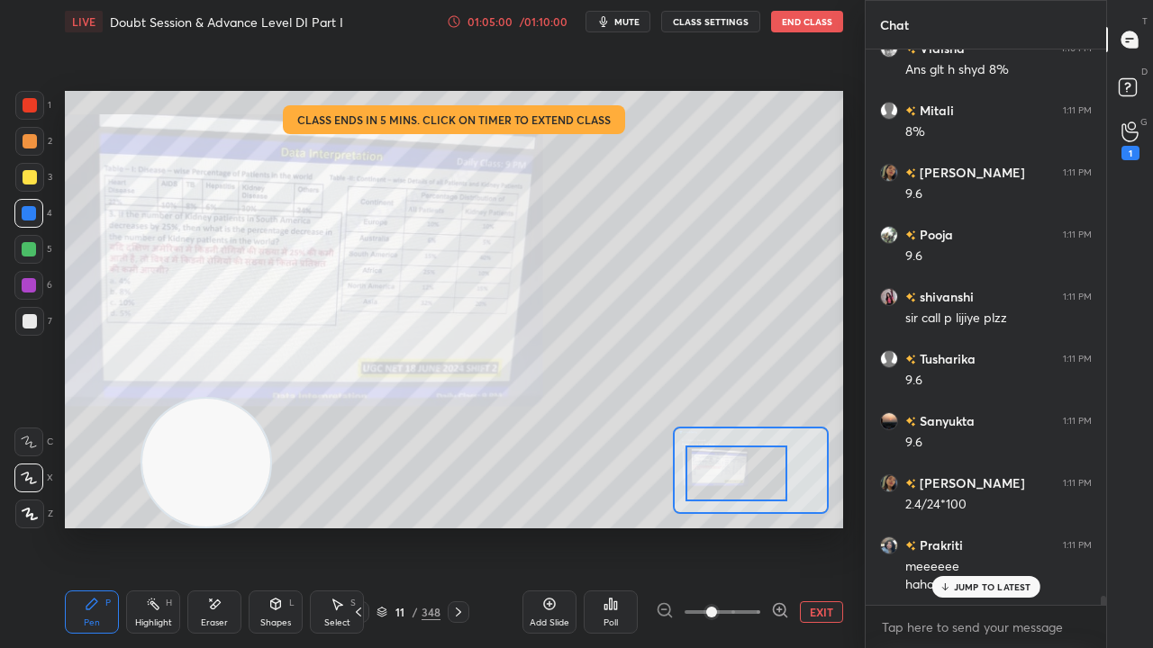
scroll to position [33894, 0]
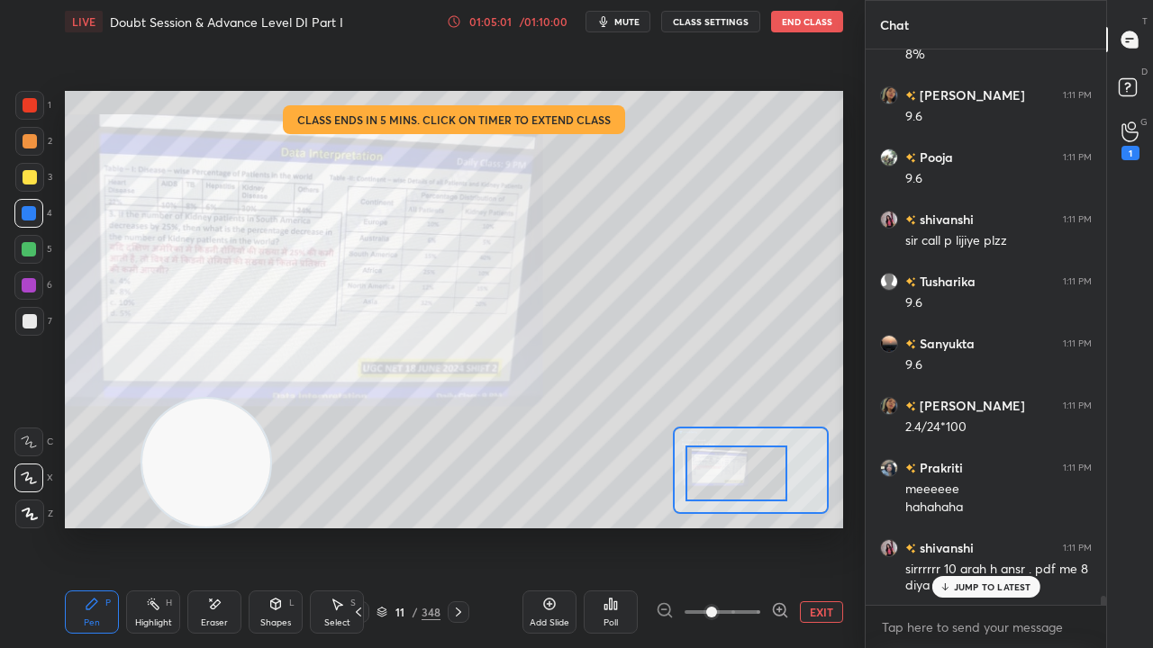
click at [36, 98] on div at bounding box center [29, 105] width 29 height 29
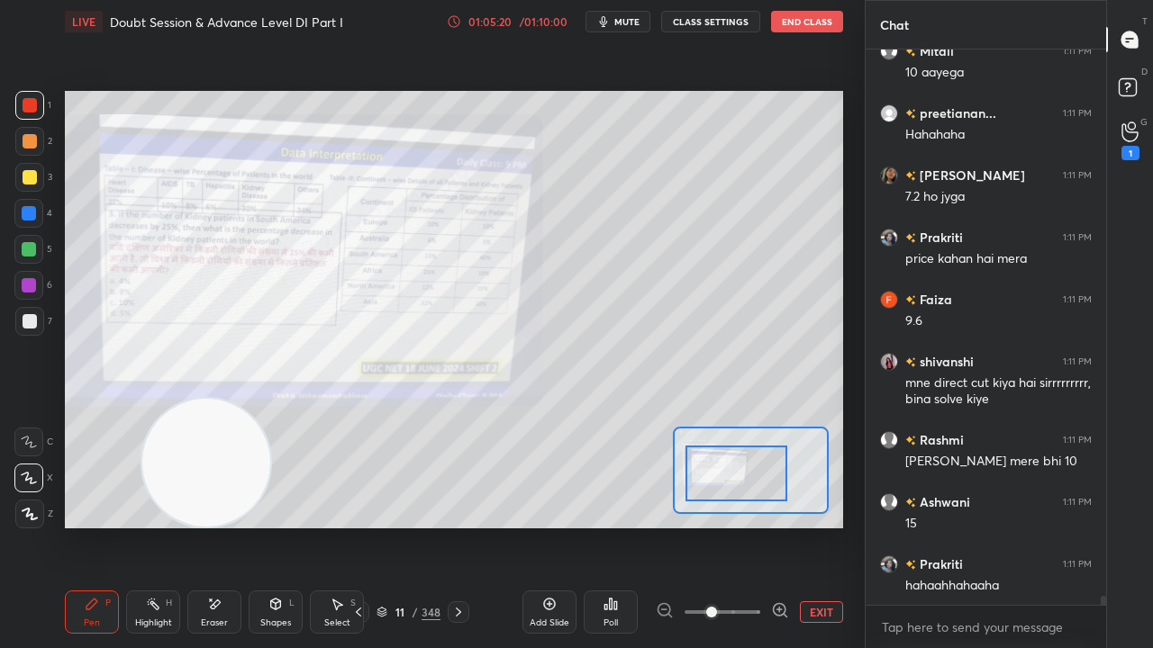
scroll to position [34595, 0]
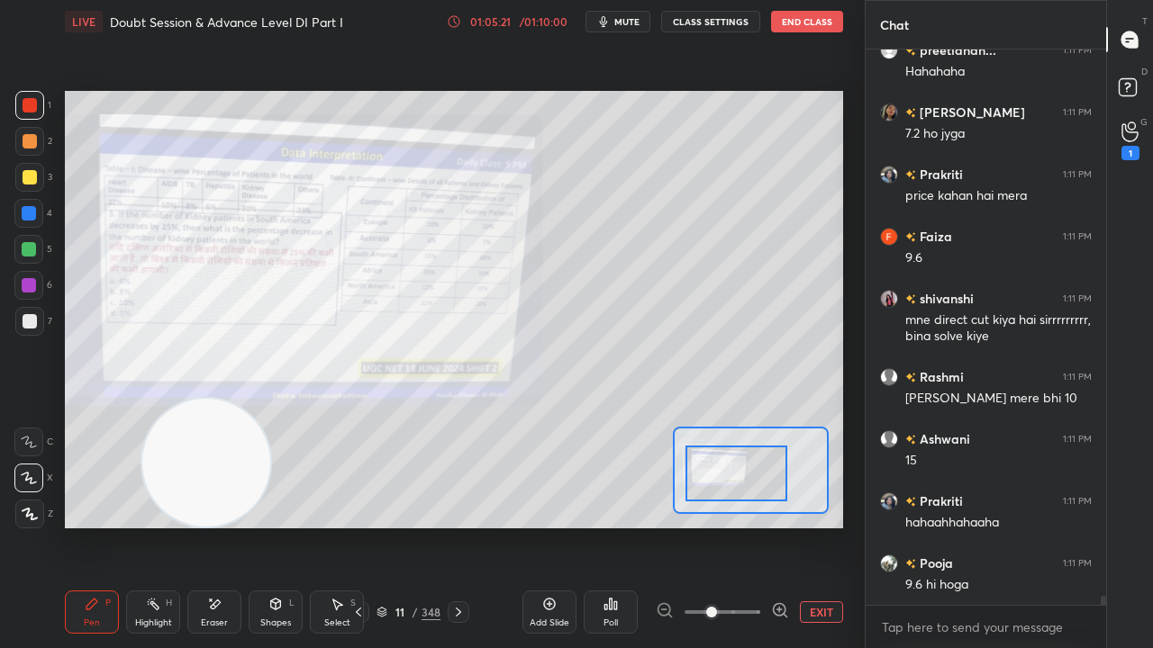
click at [29, 211] on div at bounding box center [29, 213] width 14 height 14
click at [29, 212] on div at bounding box center [29, 213] width 14 height 14
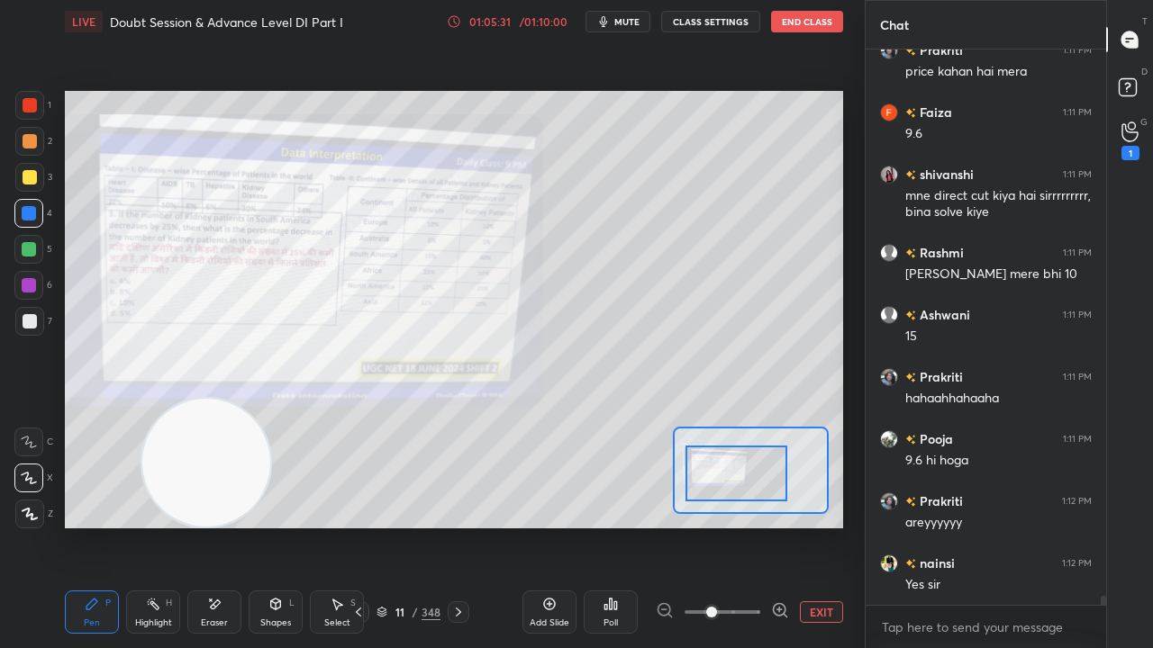
scroll to position [34780, 0]
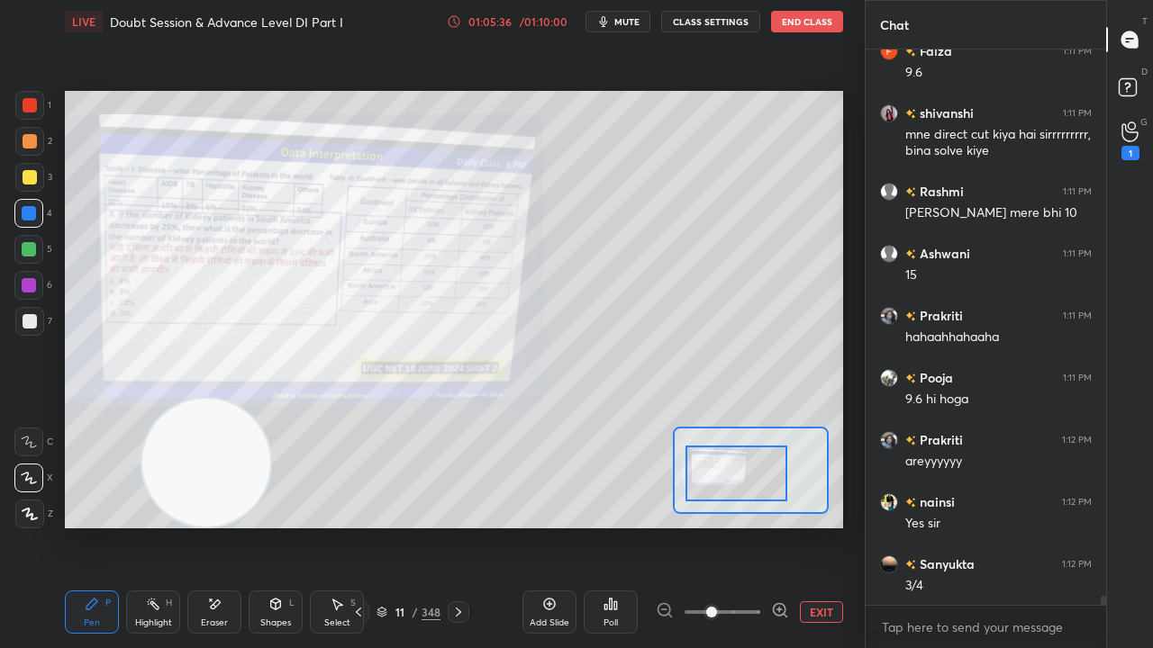
click at [31, 322] on div at bounding box center [30, 321] width 14 height 14
drag, startPoint x: 31, startPoint y: 322, endPoint x: 47, endPoint y: 313, distance: 18.5
click at [32, 322] on div at bounding box center [30, 321] width 14 height 14
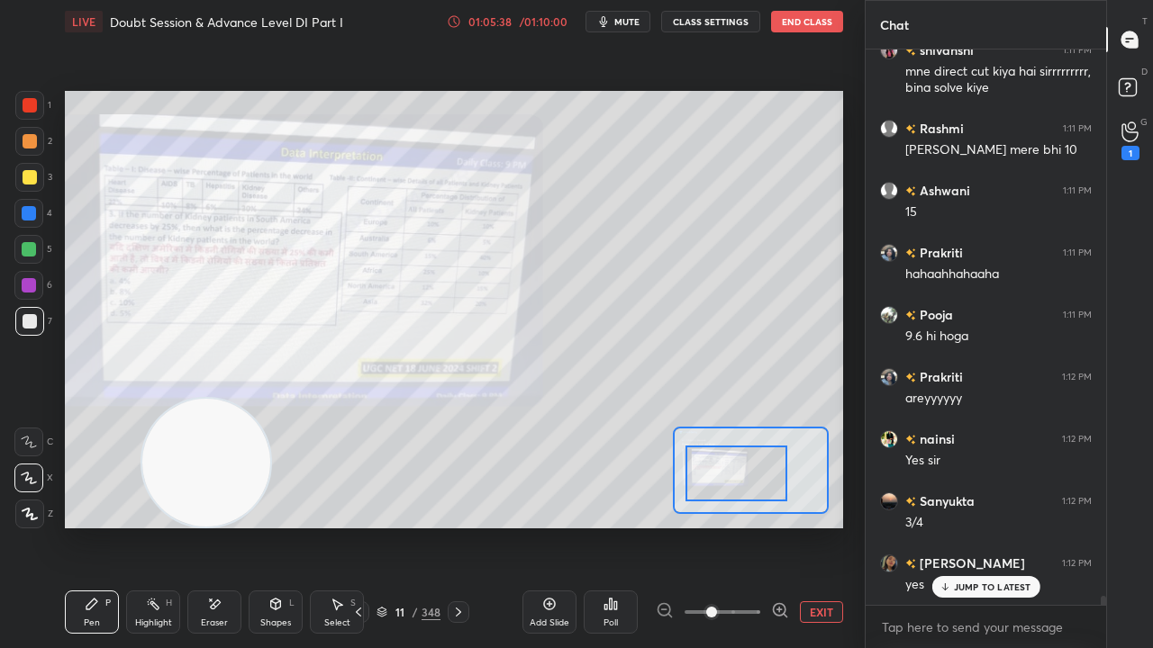
scroll to position [34904, 0]
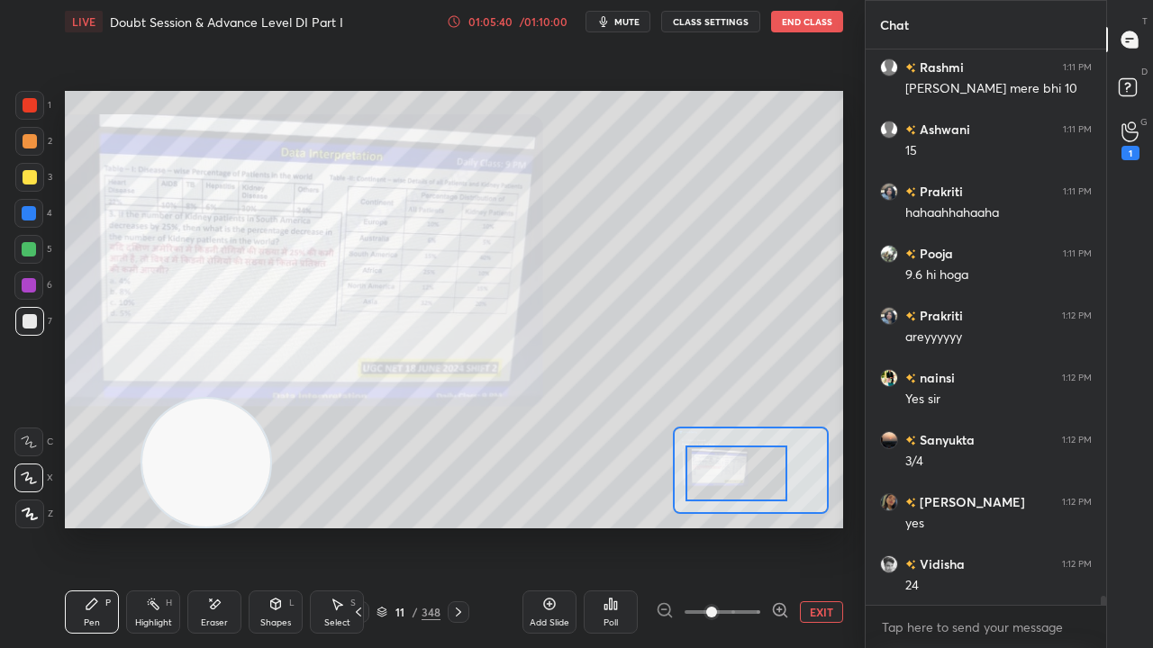
click at [960, 526] on div "Rashmi 1:11 PM [PERSON_NAME] mere bhi 10 [PERSON_NAME] 1:11 PM 15 Prakriti 1:11…" at bounding box center [985, 328] width 240 height 556
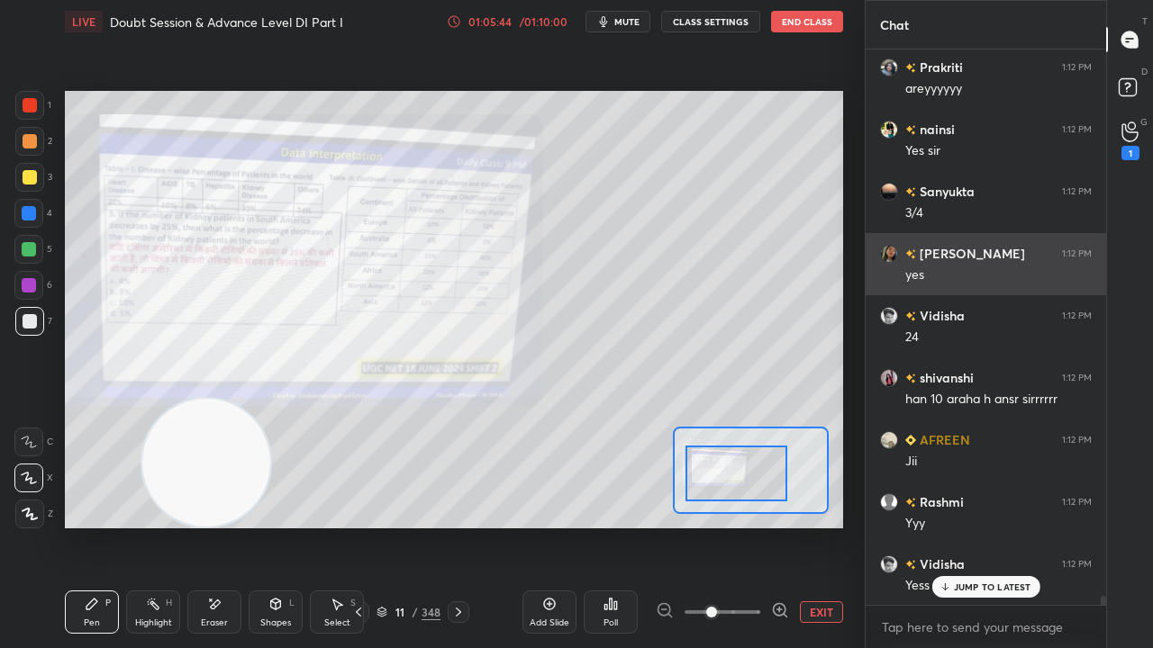
scroll to position [35216, 0]
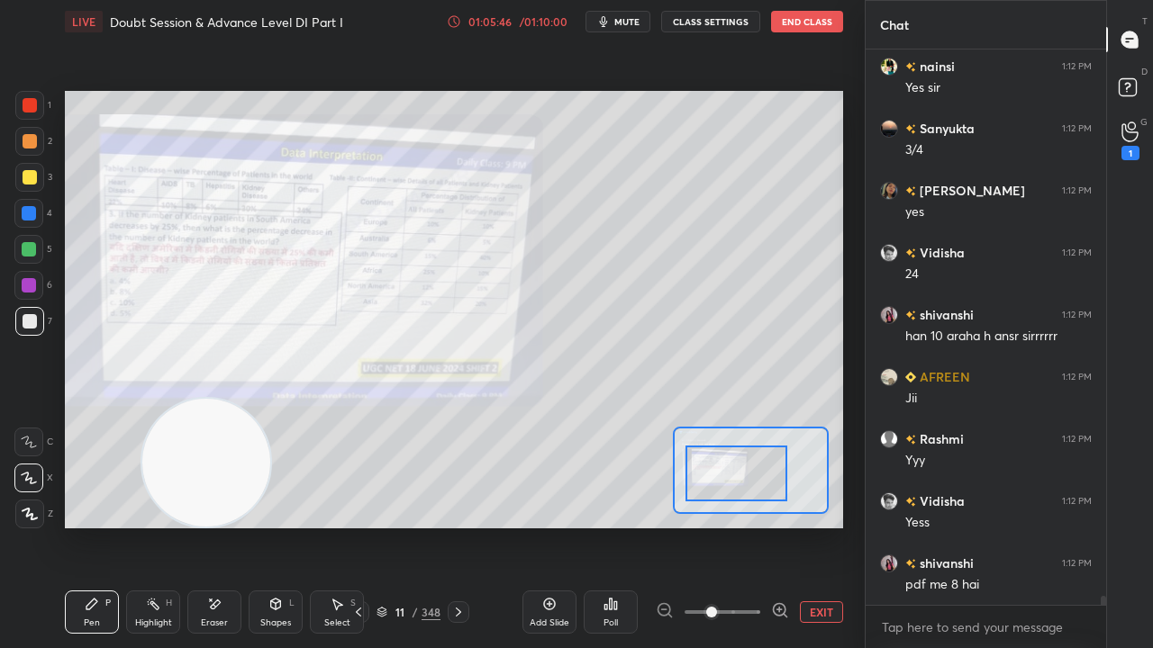
click at [24, 95] on div at bounding box center [29, 105] width 29 height 29
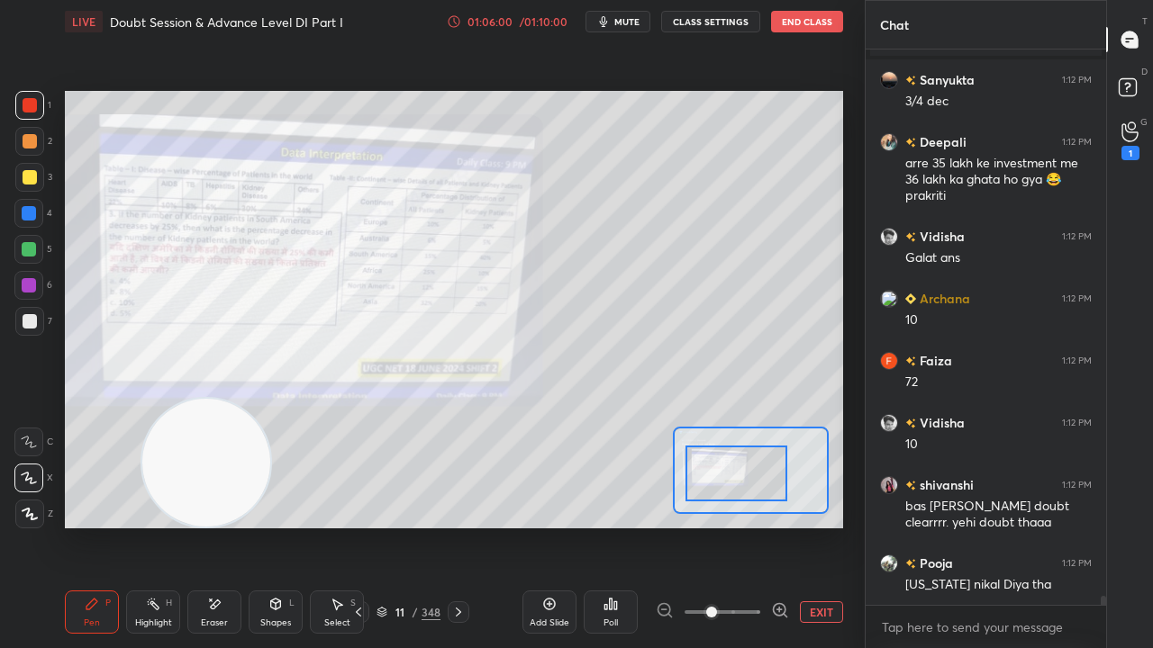
scroll to position [32575, 0]
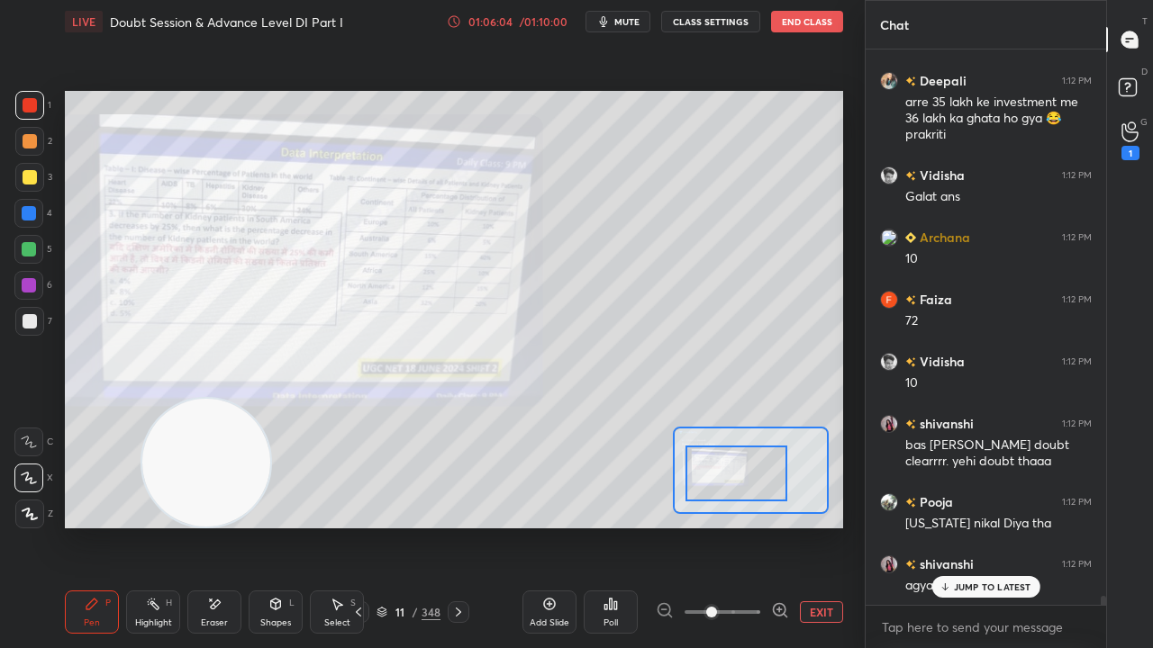
click at [992, 526] on p "JUMP TO LATEST" at bounding box center [992, 587] width 77 height 11
click at [29, 279] on div at bounding box center [29, 285] width 14 height 14
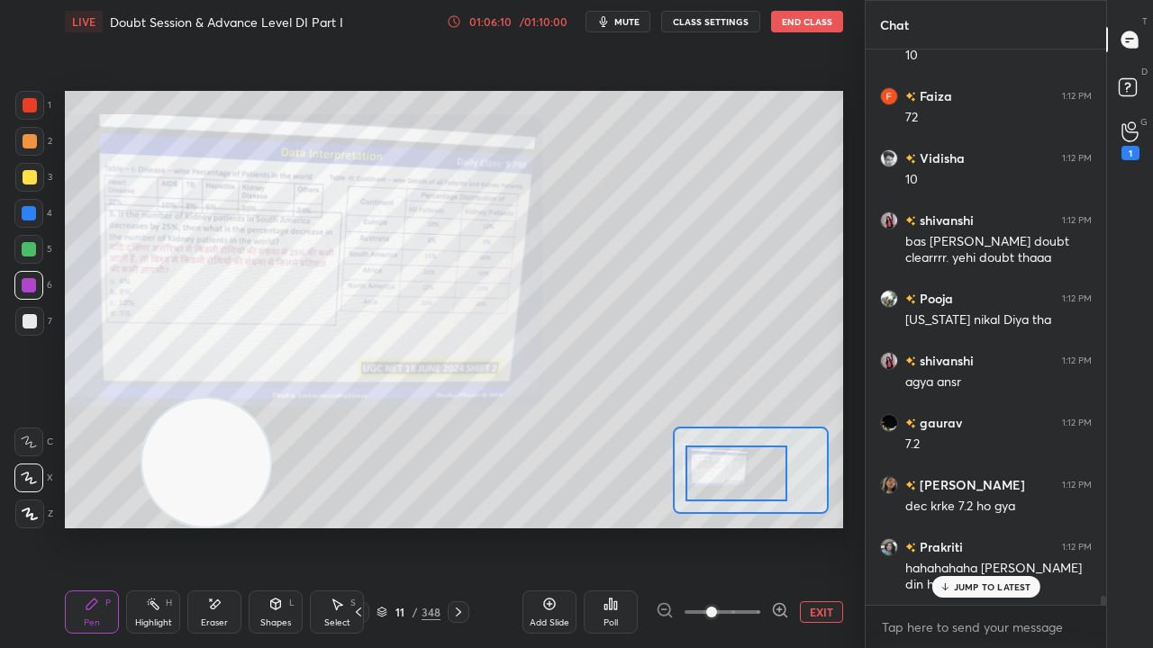
scroll to position [32840, 0]
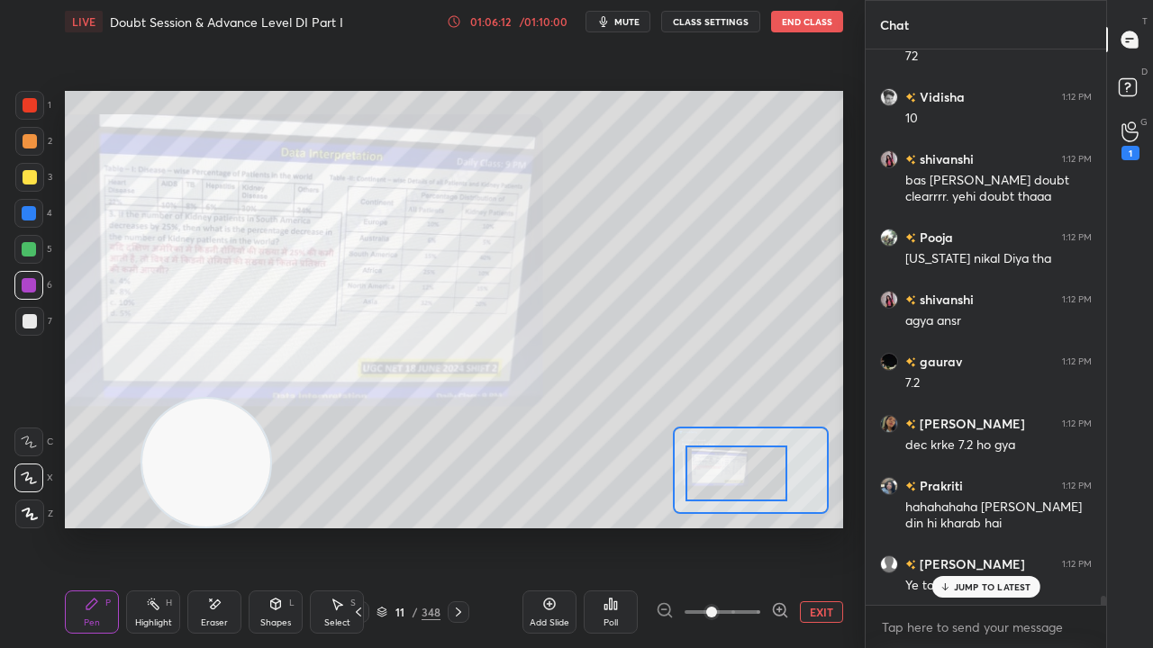
click at [996, 526] on div "JUMP TO LATEST" at bounding box center [985, 587] width 108 height 22
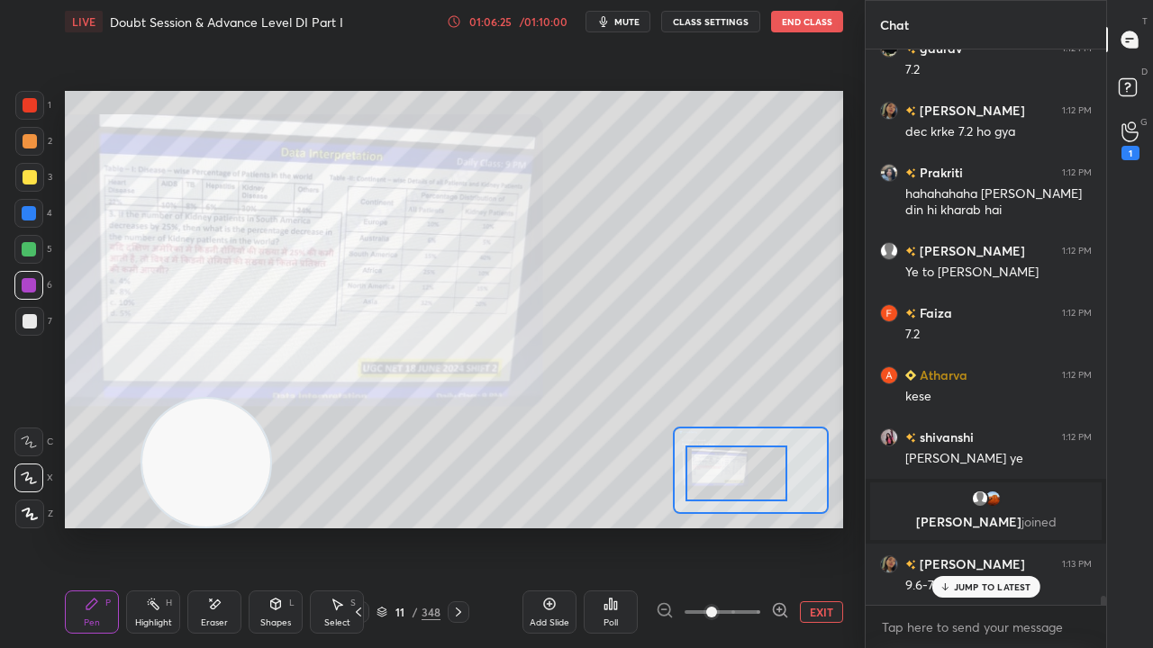
scroll to position [32873, 0]
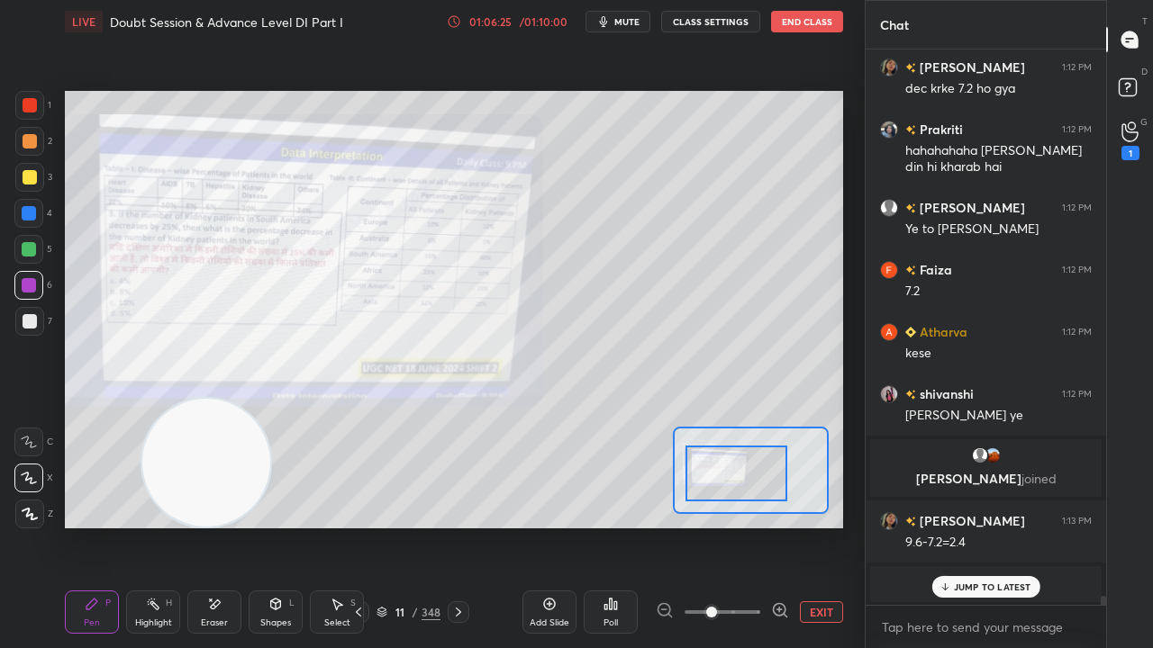
click at [984, 526] on div "JUMP TO LATEST" at bounding box center [985, 587] width 108 height 22
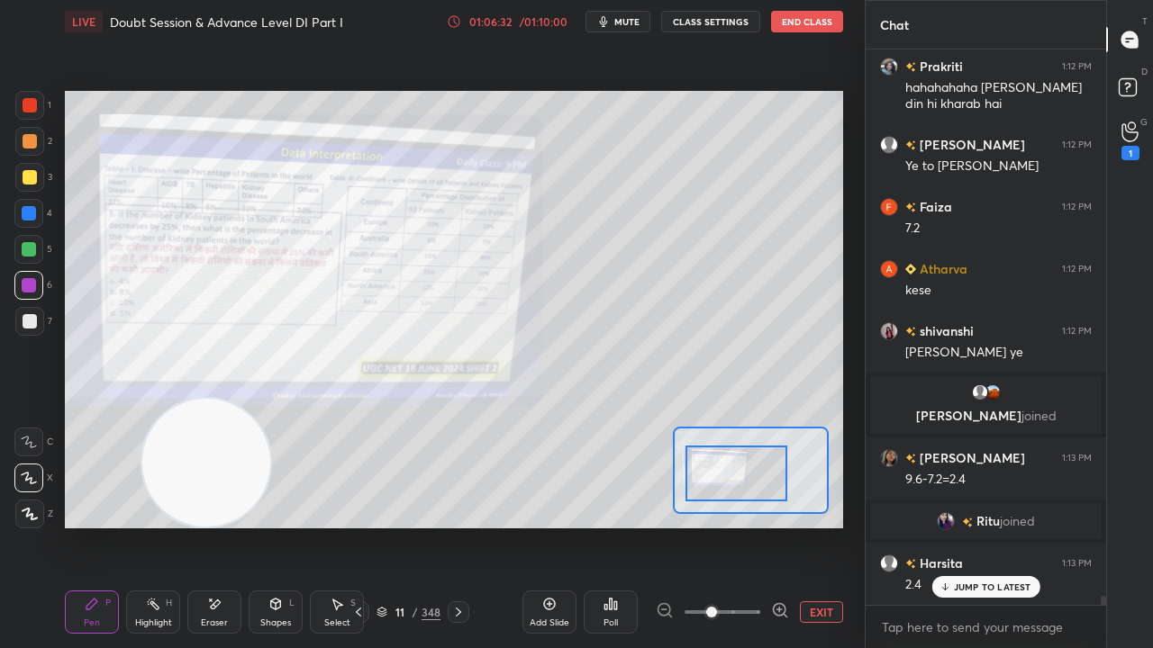
scroll to position [32997, 0]
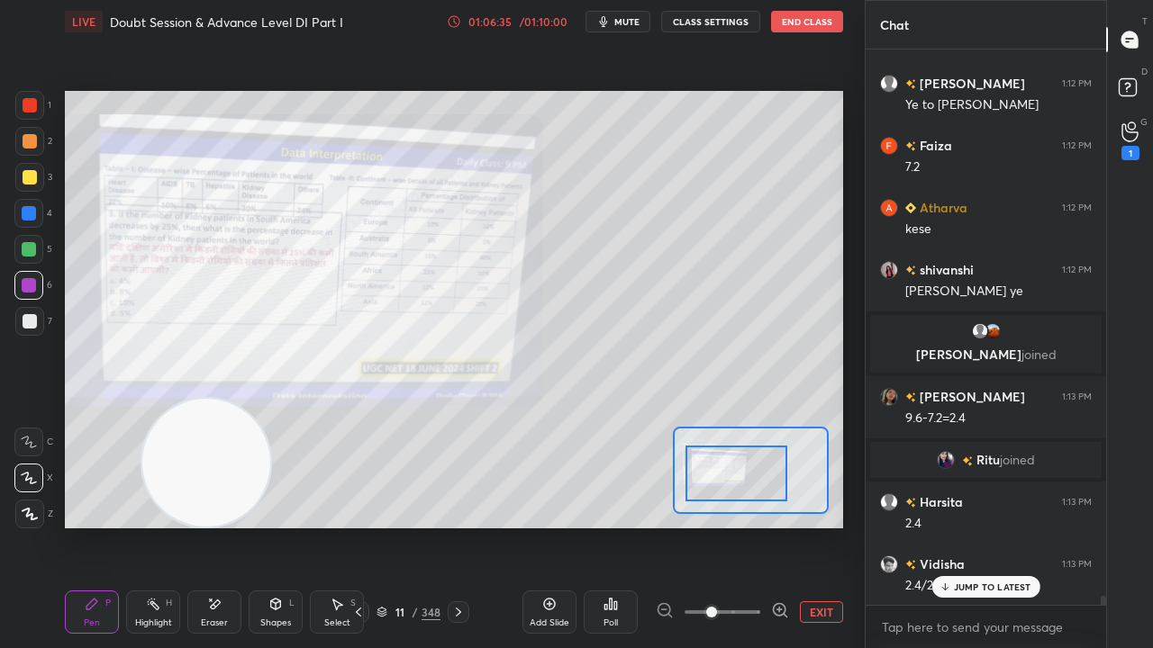
click at [992, 526] on p "JUMP TO LATEST" at bounding box center [992, 587] width 77 height 11
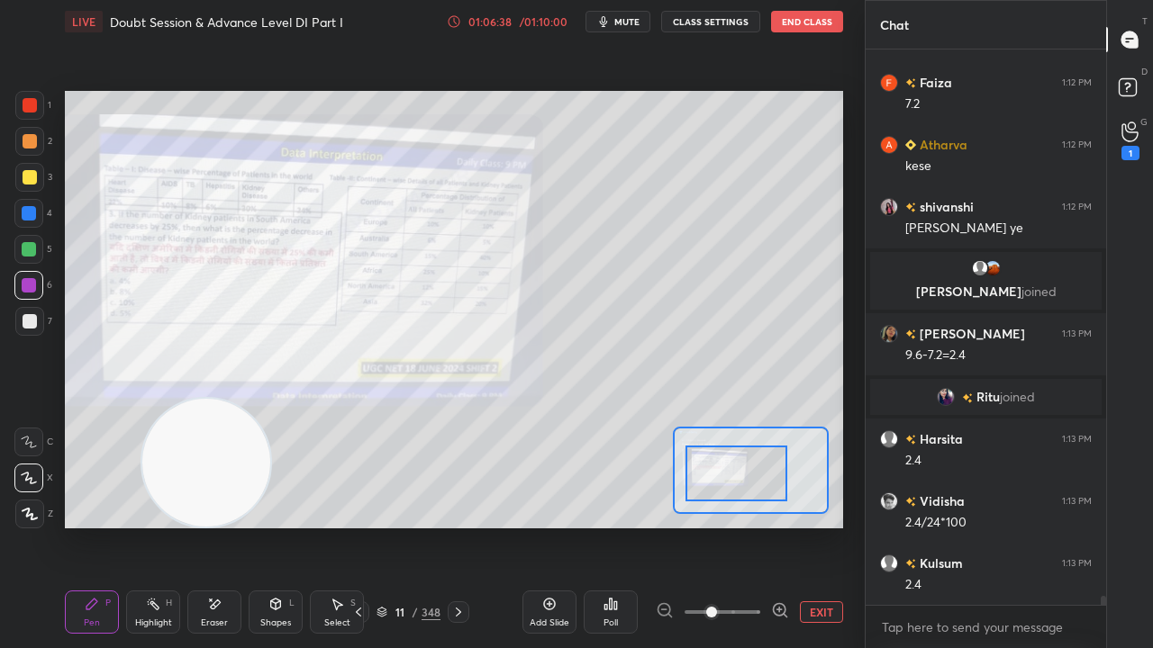
scroll to position [33121, 0]
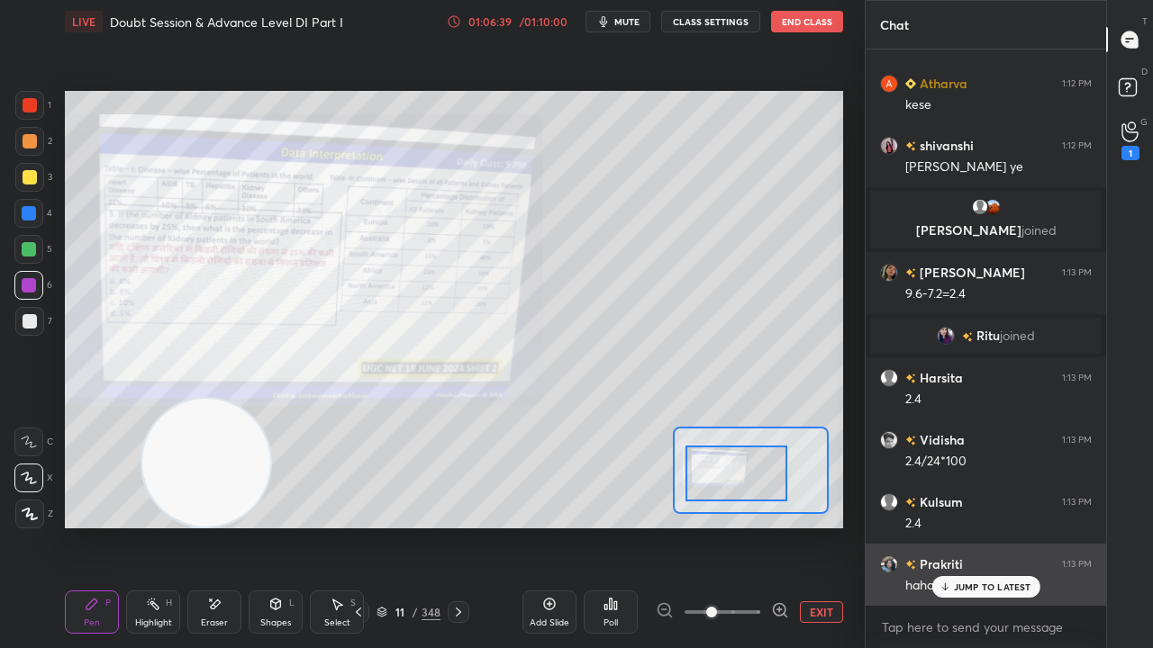
drag, startPoint x: 999, startPoint y: 592, endPoint x: 958, endPoint y: 580, distance: 42.2
click at [999, 526] on p "JUMP TO LATEST" at bounding box center [992, 587] width 77 height 11
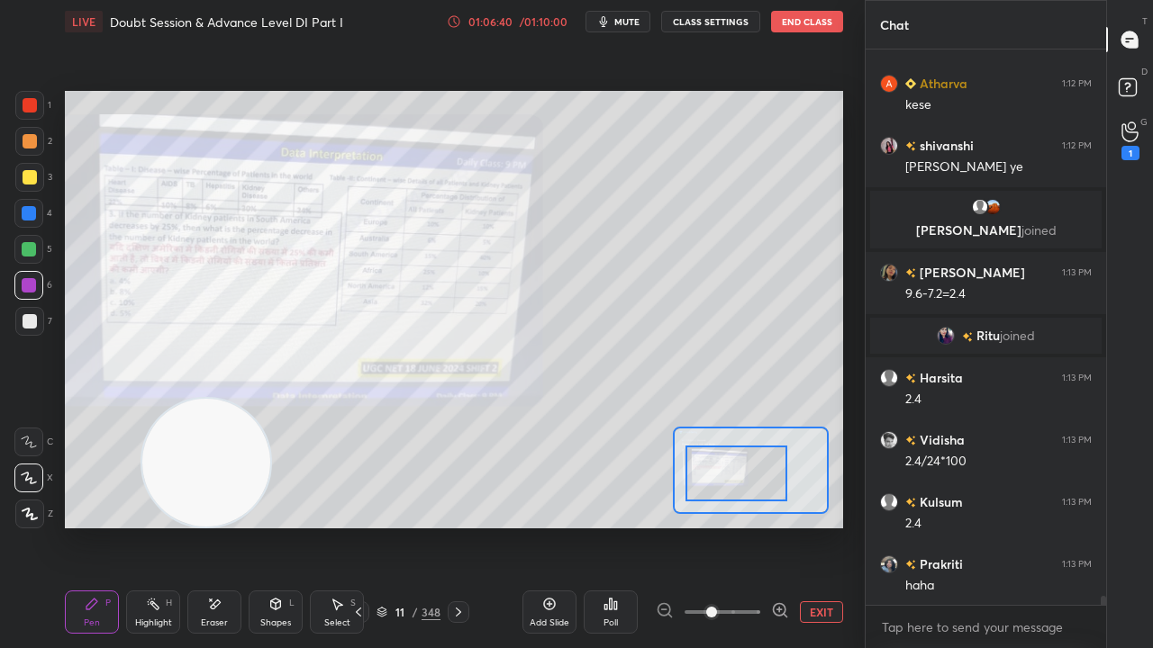
scroll to position [33164, 0]
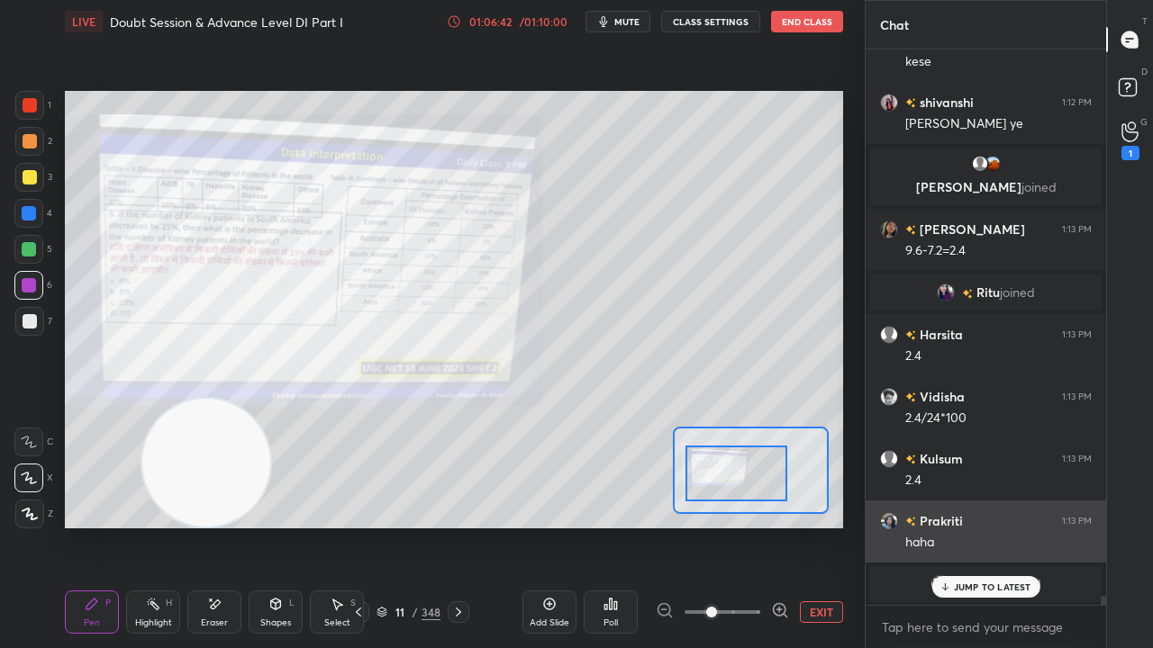
drag, startPoint x: 965, startPoint y: 589, endPoint x: 922, endPoint y: 535, distance: 68.6
click at [959, 526] on p "JUMP TO LATEST" at bounding box center [992, 587] width 77 height 11
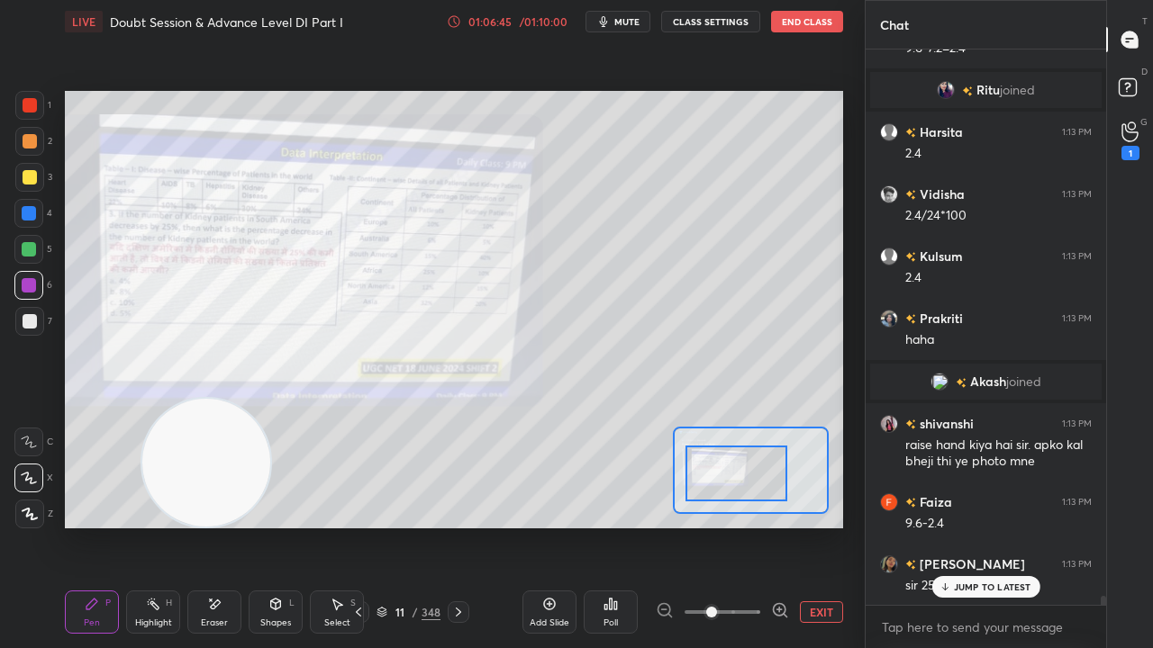
scroll to position [33280, 0]
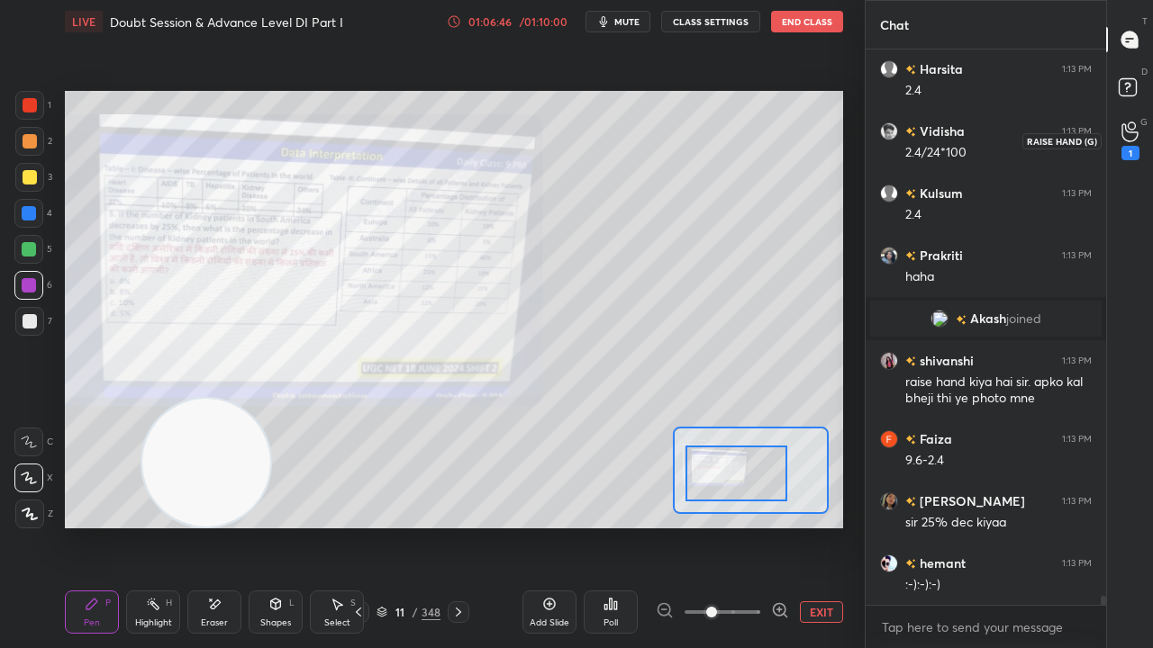
click at [1143, 143] on div "1" at bounding box center [1130, 140] width 36 height 32
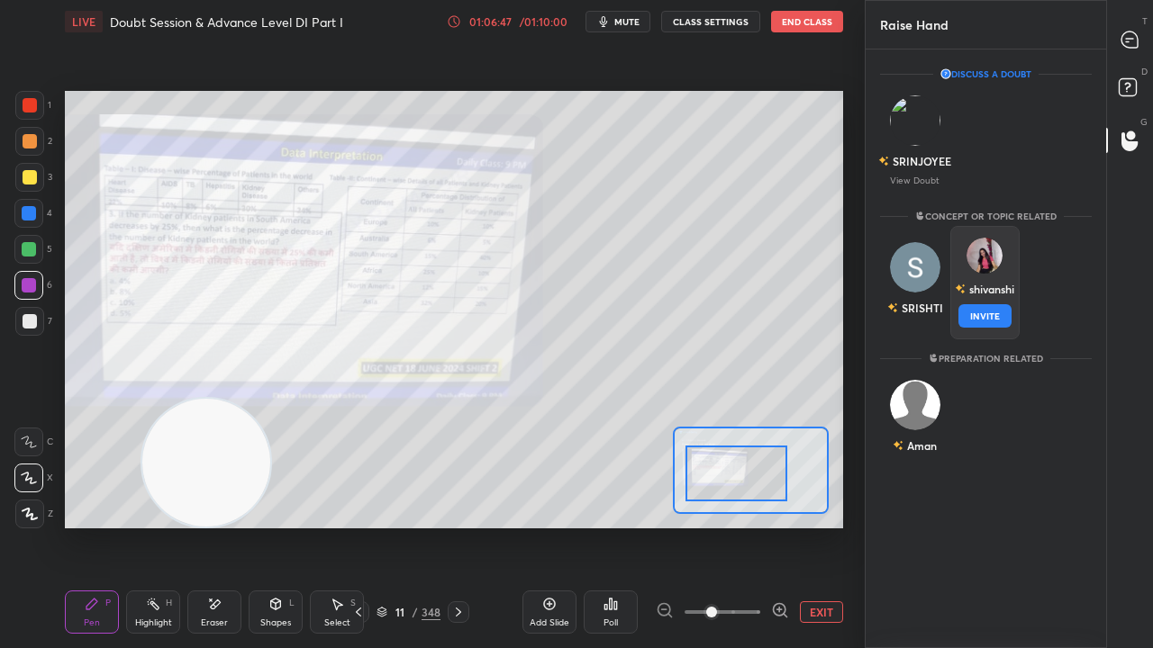
drag, startPoint x: 985, startPoint y: 255, endPoint x: 989, endPoint y: 268, distance: 14.0
click at [985, 256] on img "grid" at bounding box center [984, 256] width 36 height 36
click at [986, 306] on button "INVITE" at bounding box center [985, 315] width 54 height 23
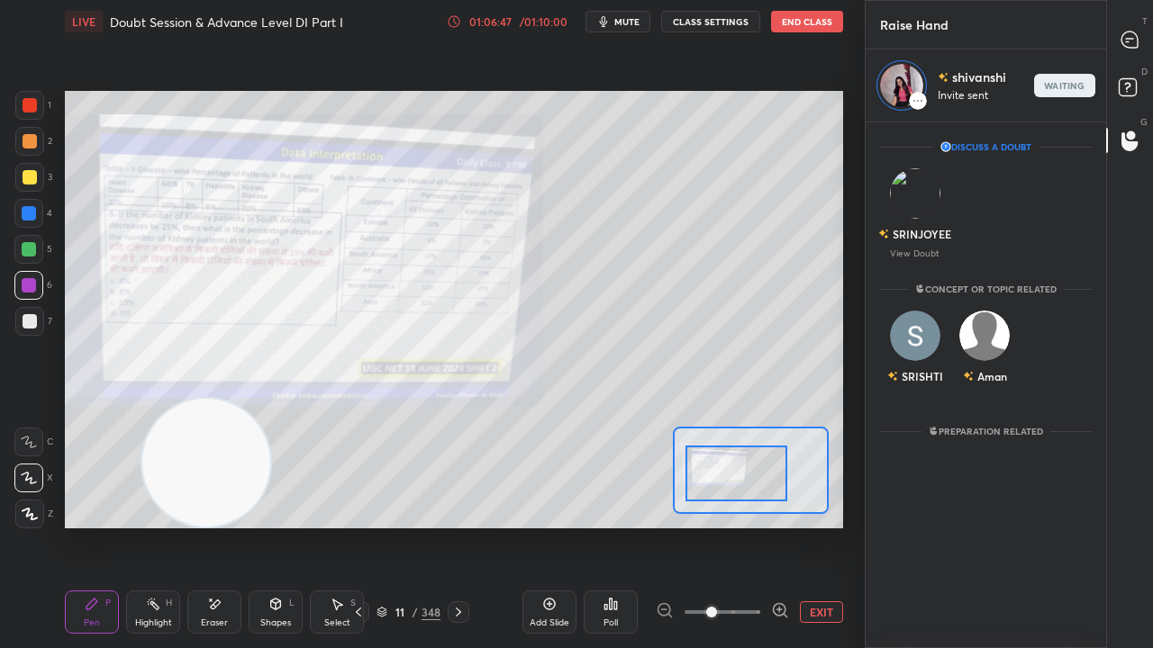
scroll to position [521, 235]
drag, startPoint x: 1127, startPoint y: 31, endPoint x: 1092, endPoint y: 68, distance: 50.3
click at [1125, 32] on icon at bounding box center [1129, 40] width 19 height 19
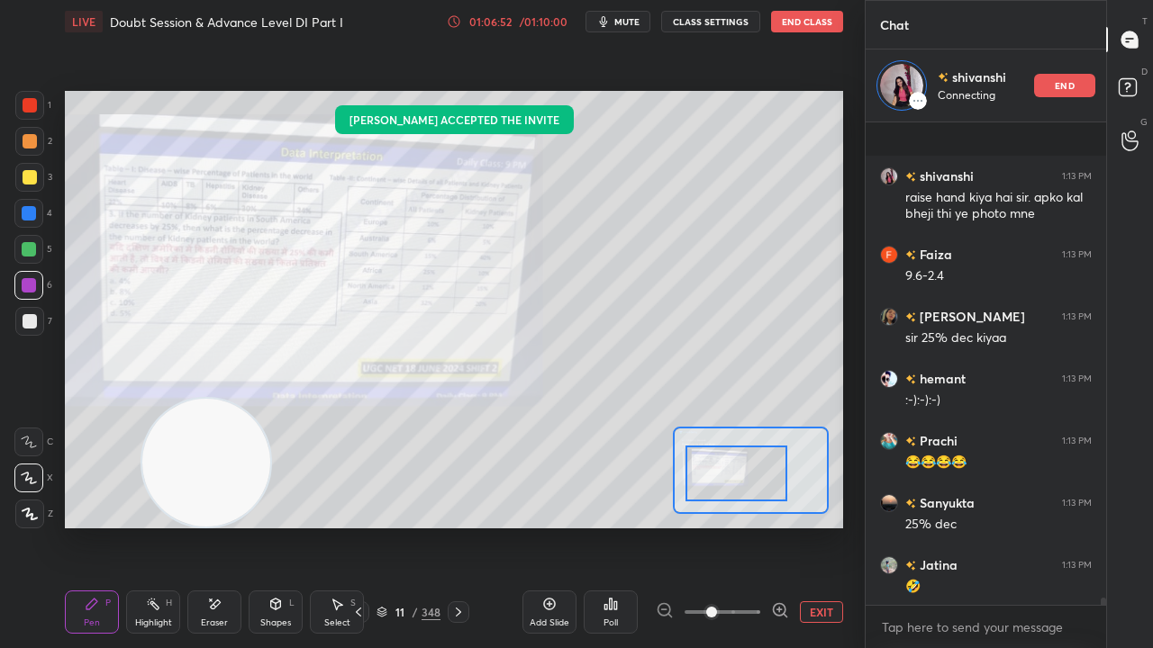
scroll to position [34040, 0]
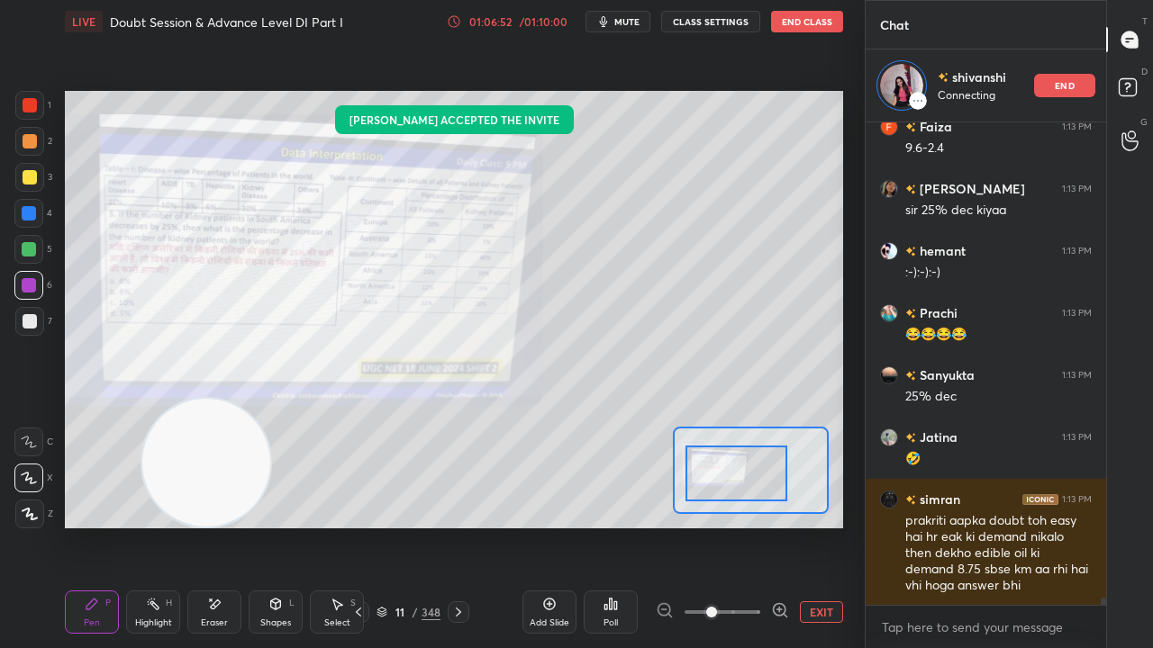
click at [37, 174] on div at bounding box center [29, 177] width 29 height 29
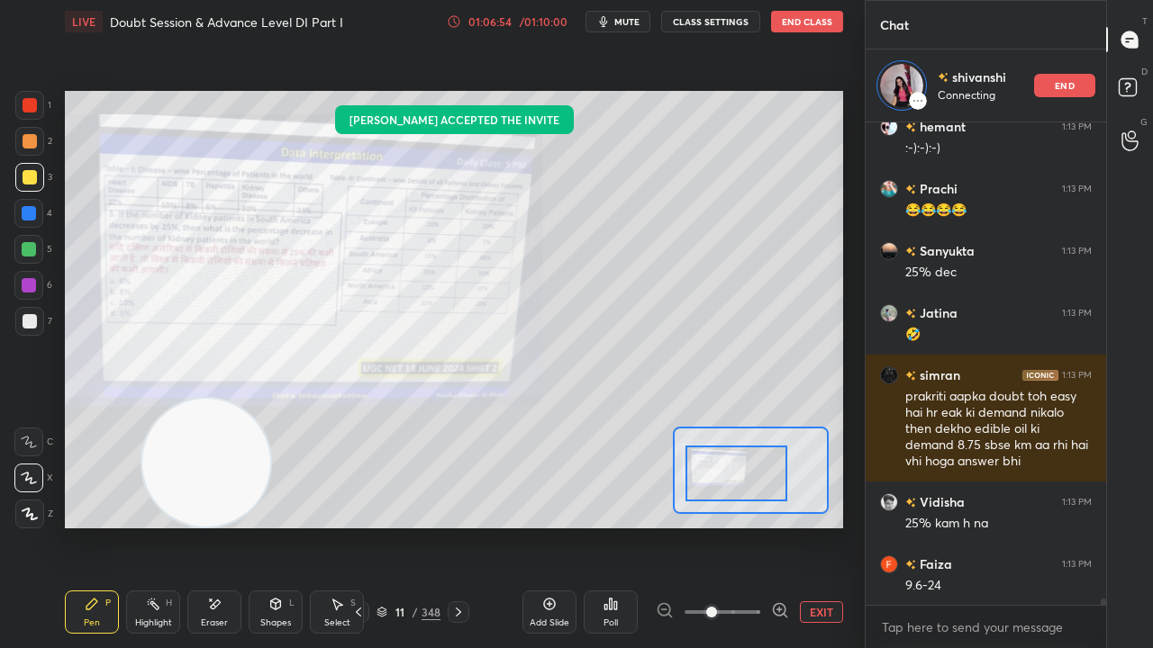
scroll to position [6, 6]
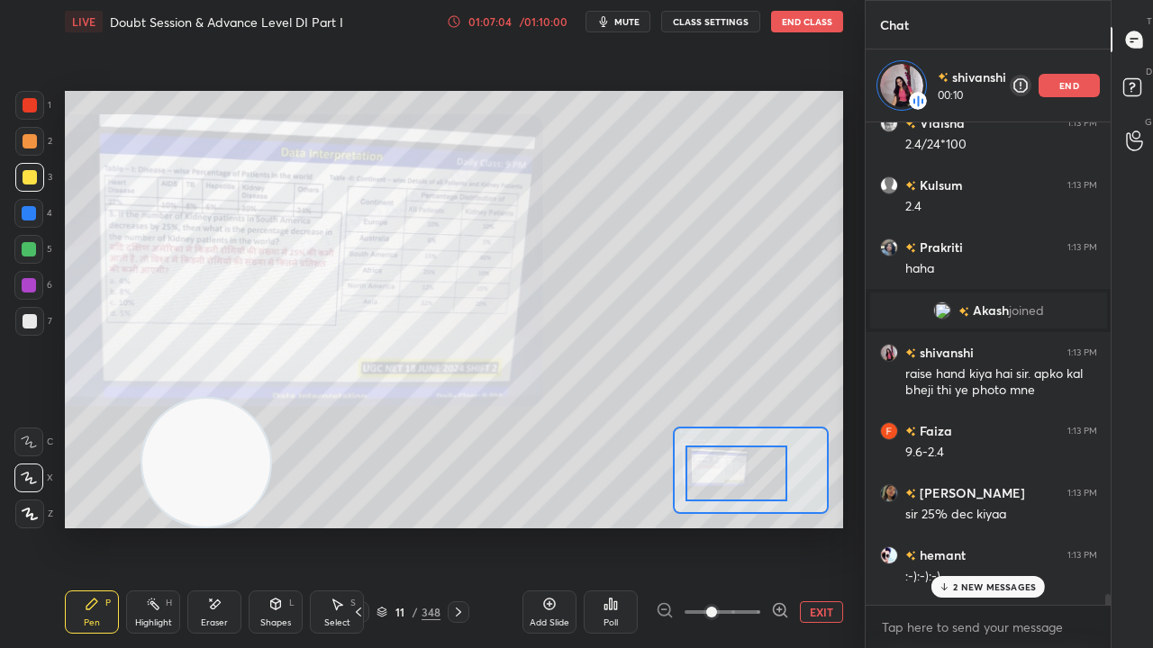
click at [28, 103] on div at bounding box center [30, 105] width 14 height 14
click at [30, 289] on div at bounding box center [29, 285] width 14 height 14
drag, startPoint x: 220, startPoint y: 615, endPoint x: 335, endPoint y: 532, distance: 142.0
click at [225, 526] on div "Eraser" at bounding box center [214, 612] width 54 height 43
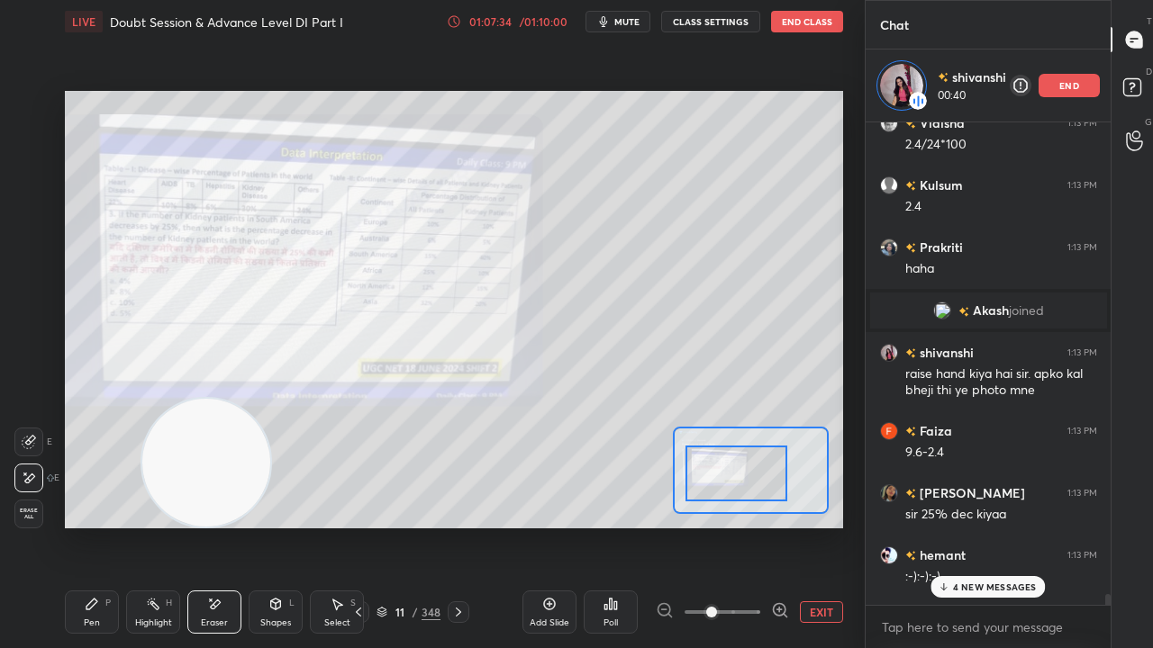
click at [89, 526] on icon at bounding box center [91, 604] width 11 height 11
drag, startPoint x: 23, startPoint y: 319, endPoint x: 59, endPoint y: 319, distance: 36.9
click at [25, 319] on div at bounding box center [30, 321] width 14 height 14
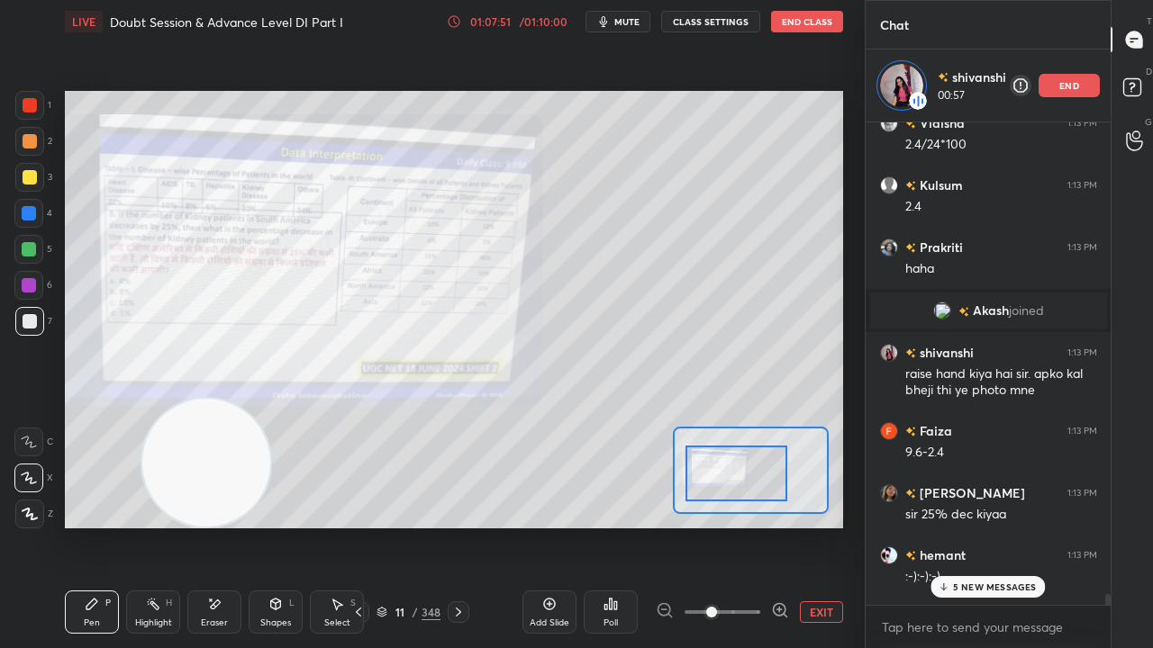
drag, startPoint x: 222, startPoint y: 615, endPoint x: 285, endPoint y: 557, distance: 86.7
click at [225, 526] on div "Eraser" at bounding box center [214, 612] width 54 height 43
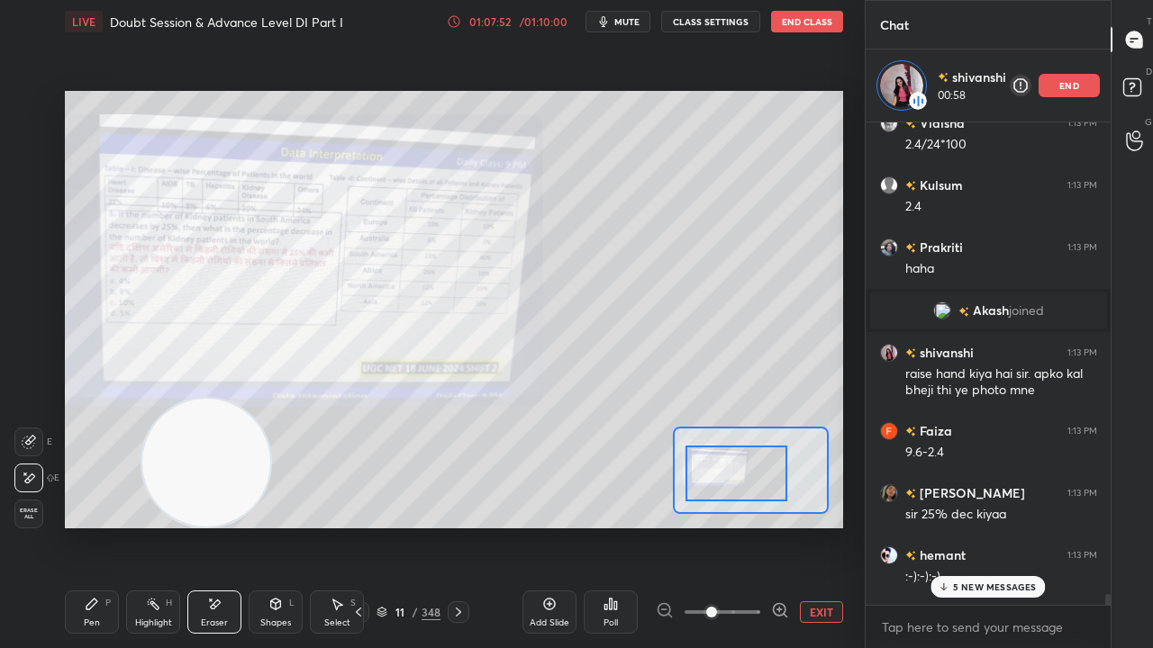
click at [78, 526] on div "Pen P" at bounding box center [92, 612] width 54 height 43
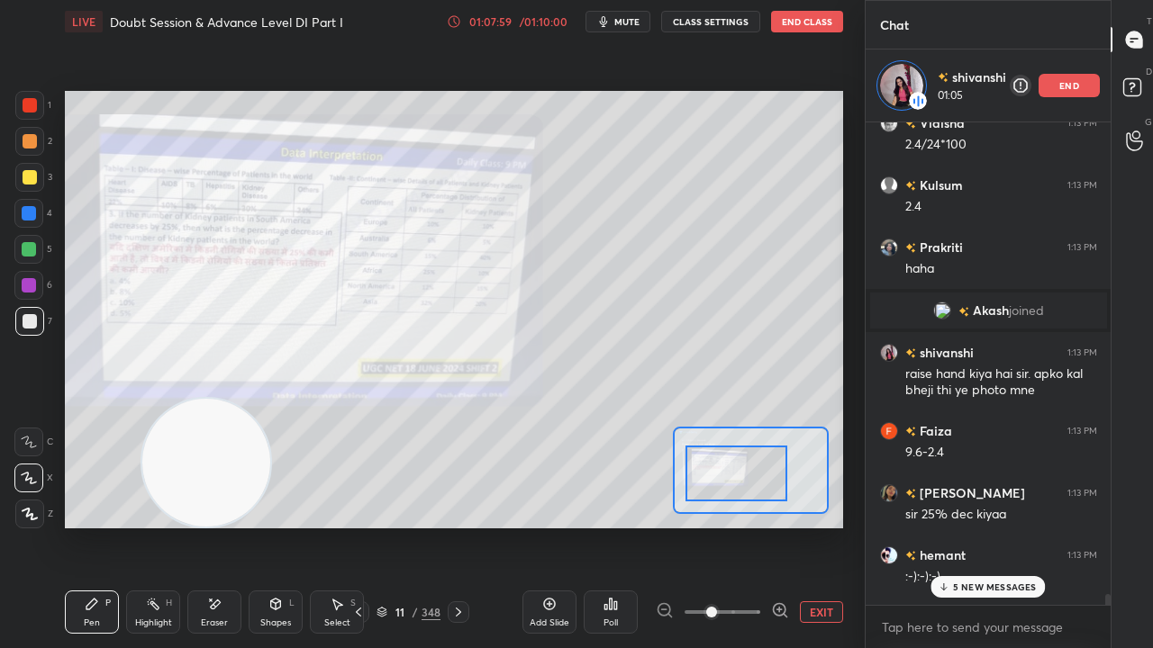
click at [975, 526] on div "5 NEW MESSAGES" at bounding box center [987, 587] width 114 height 22
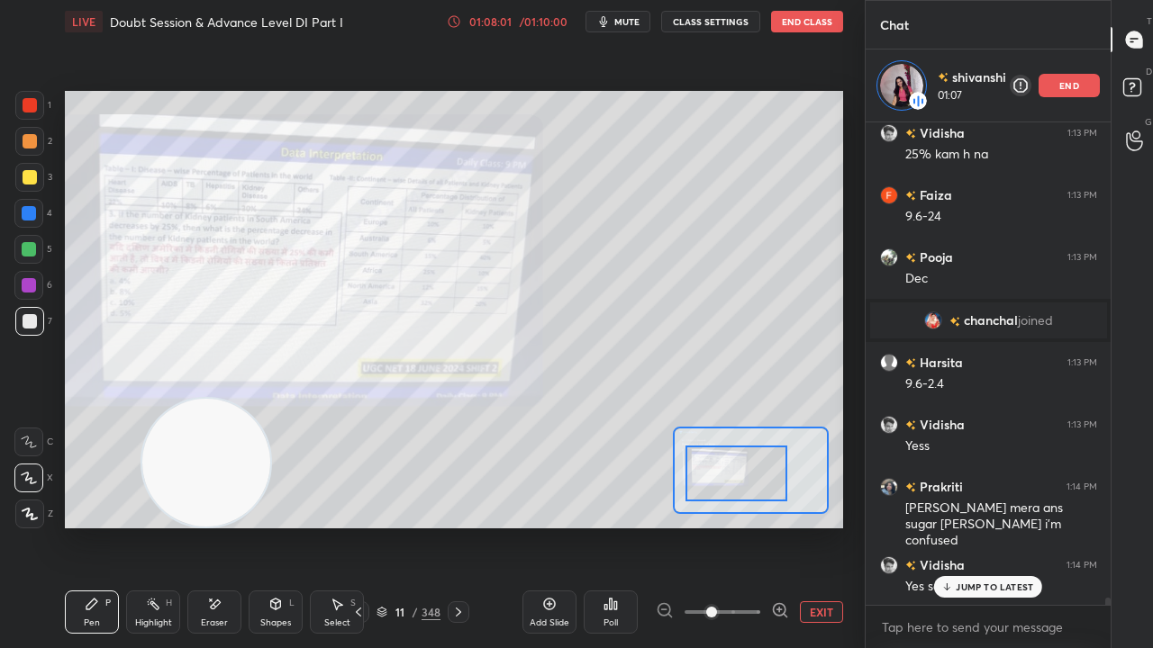
click at [22, 97] on div at bounding box center [29, 105] width 29 height 29
click at [24, 98] on div at bounding box center [29, 105] width 29 height 29
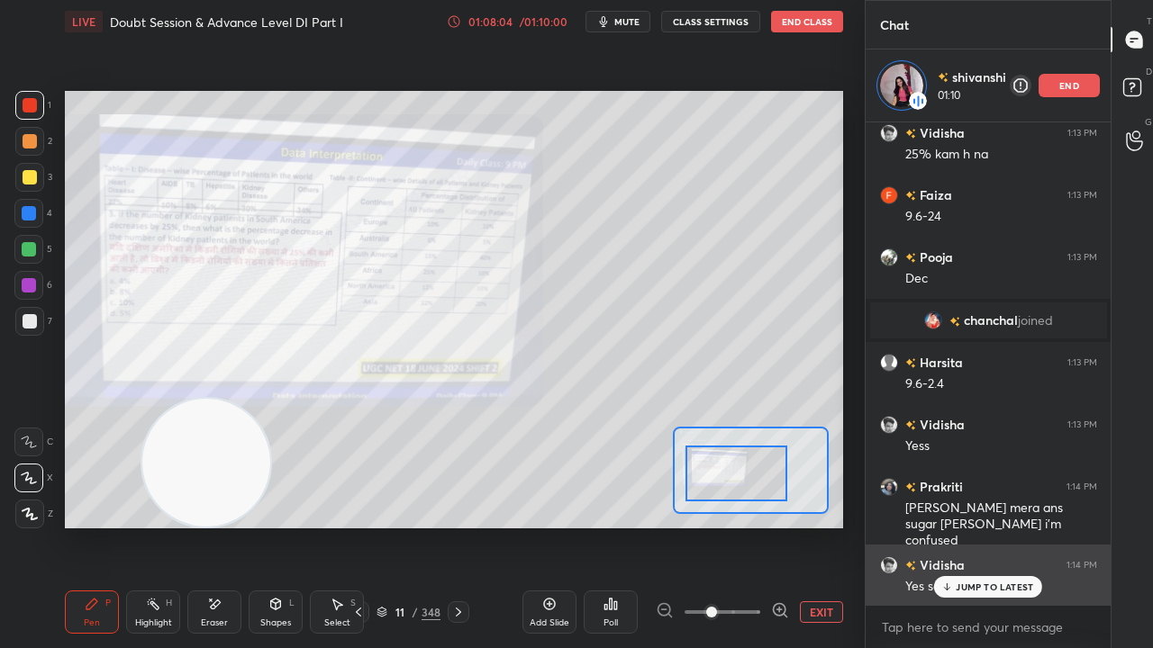
click at [965, 526] on p "JUMP TO LATEST" at bounding box center [994, 587] width 77 height 11
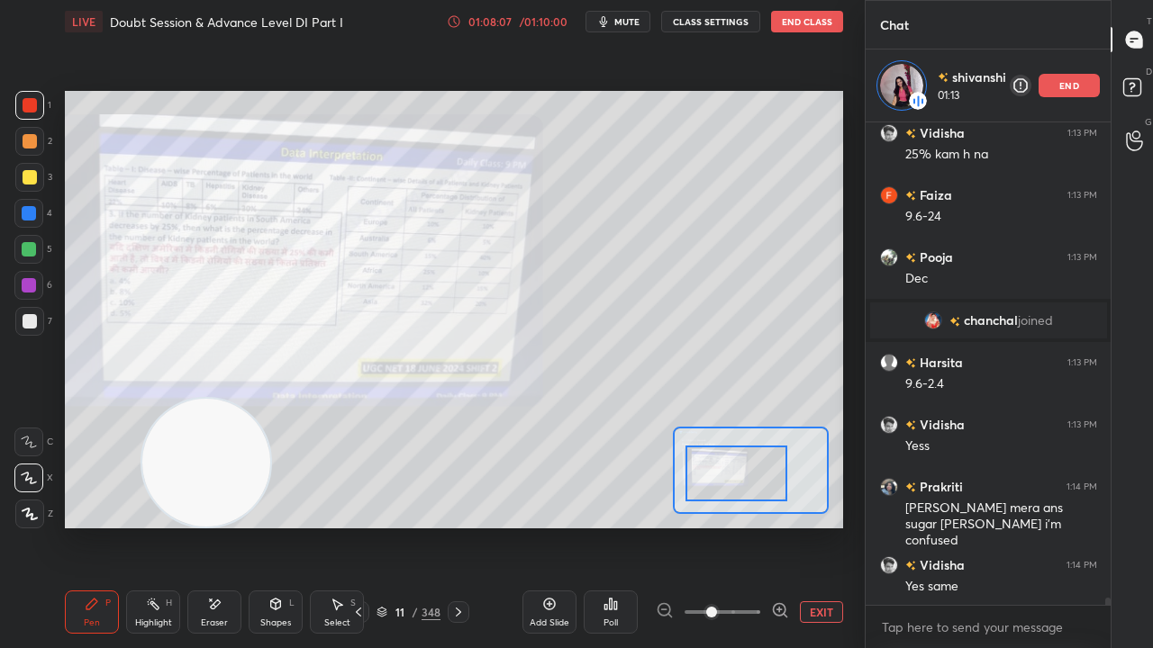
scroll to position [34058, 0]
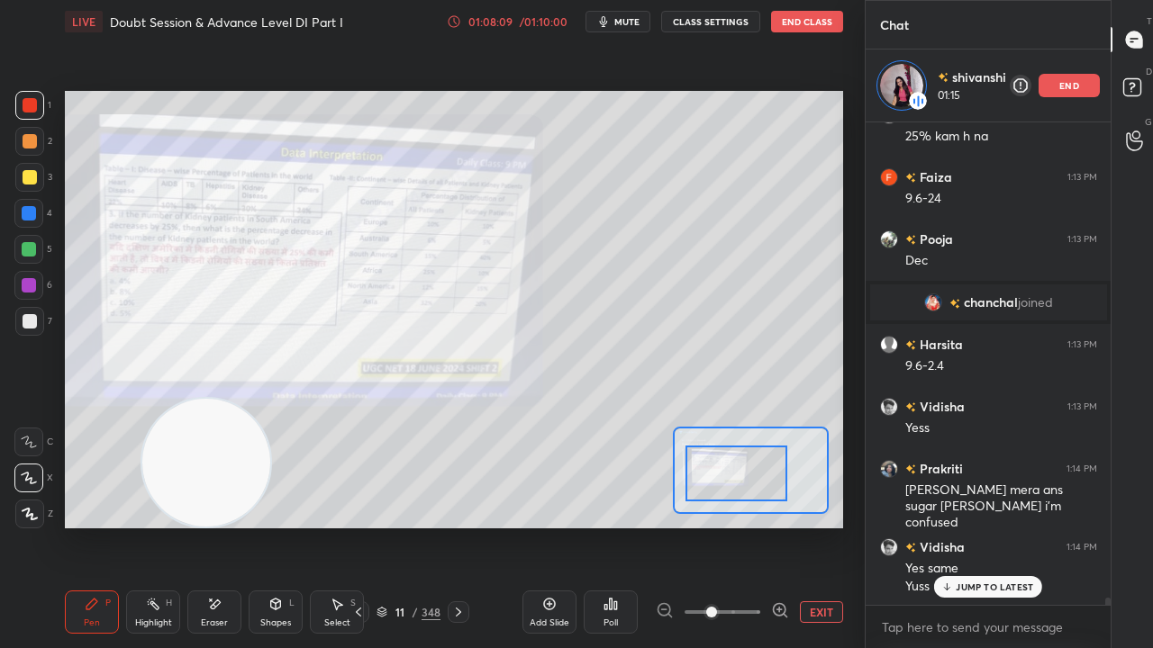
click at [979, 526] on p "JUMP TO LATEST" at bounding box center [994, 587] width 77 height 11
click at [1069, 86] on p "end" at bounding box center [1069, 85] width 20 height 9
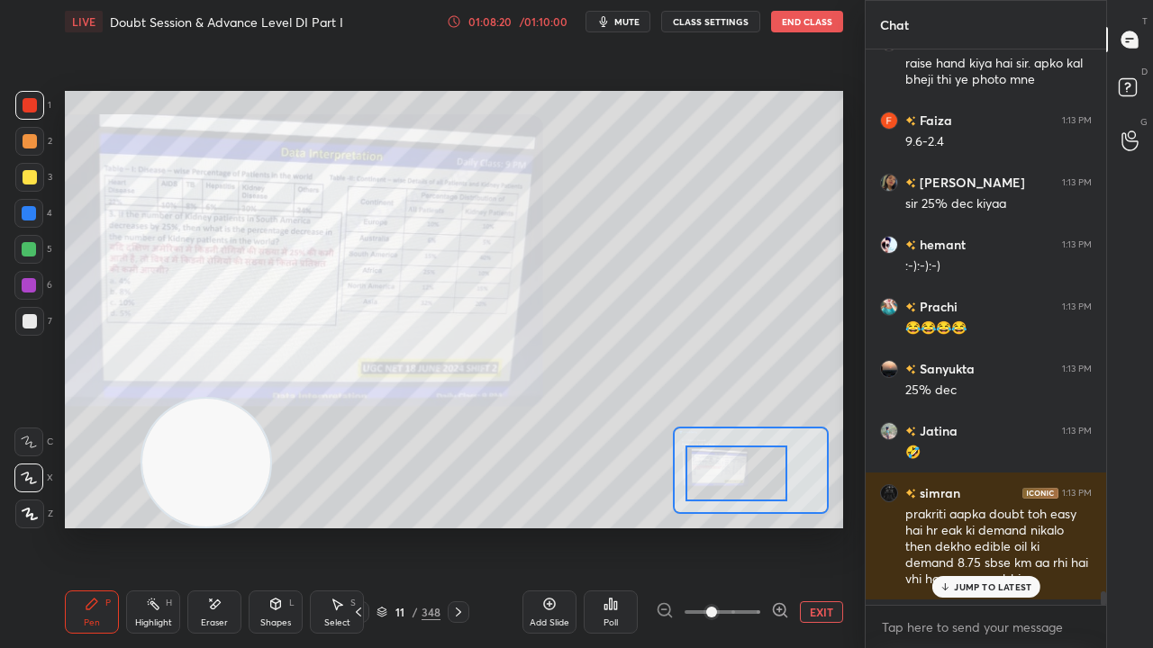
click at [956, 526] on p "JUMP TO LATEST" at bounding box center [992, 587] width 77 height 11
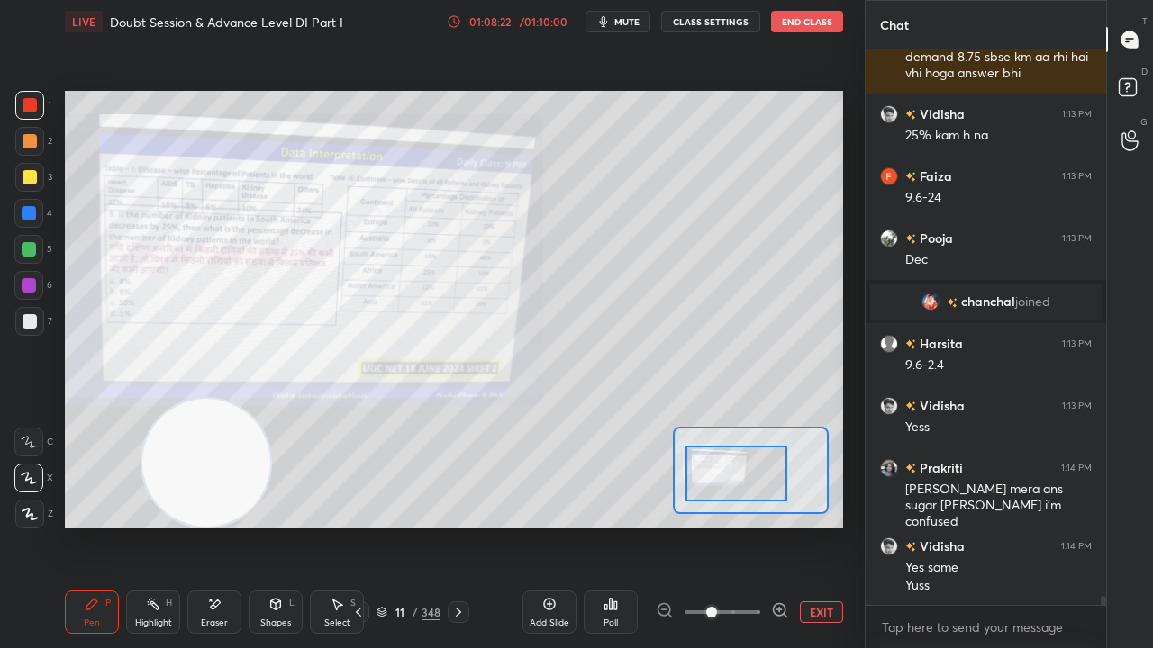
drag, startPoint x: 216, startPoint y: 614, endPoint x: 191, endPoint y: 573, distance: 48.5
click at [216, 526] on div "Eraser" at bounding box center [214, 612] width 54 height 43
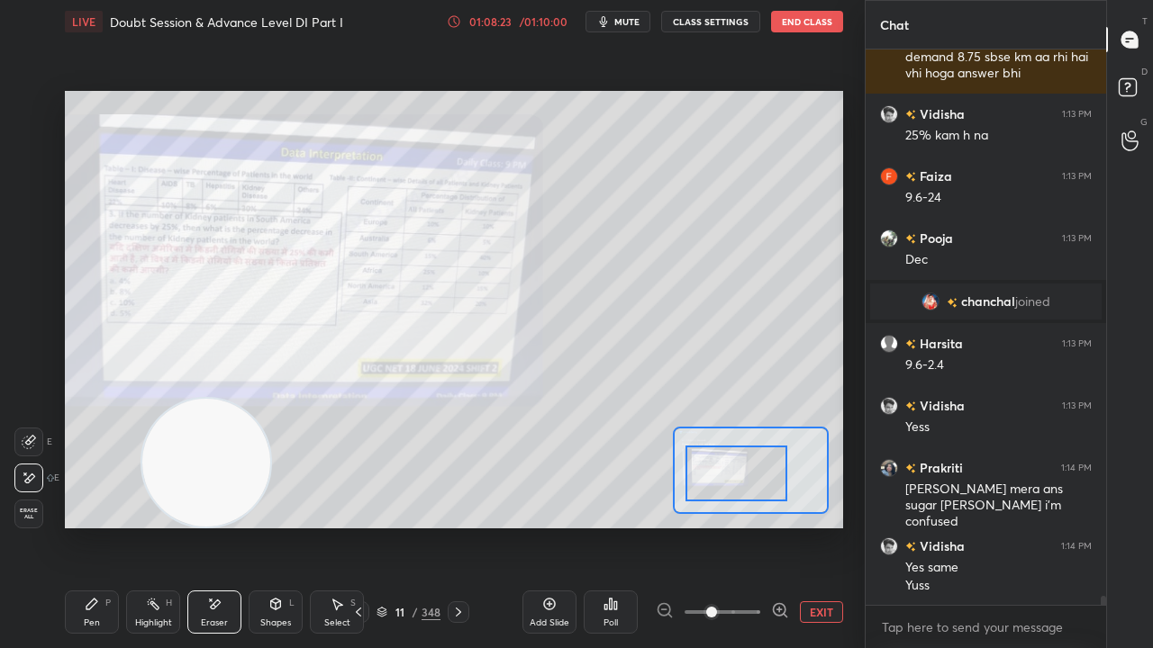
click at [32, 517] on span "Erase all" at bounding box center [28, 514] width 27 height 13
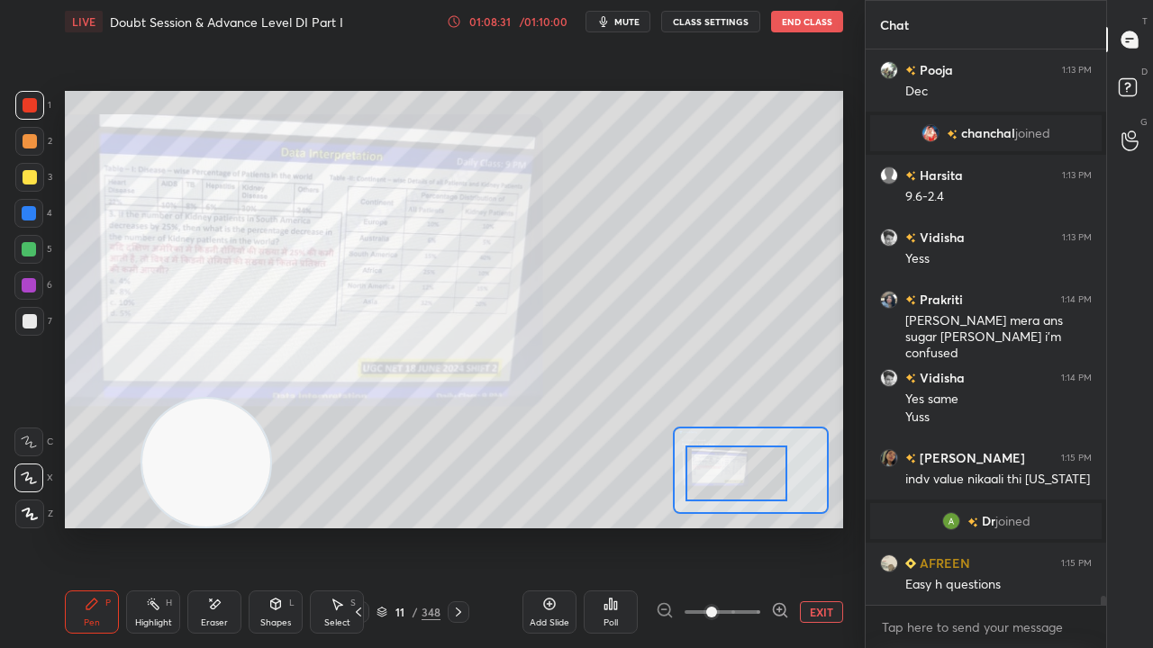
scroll to position [33966, 0]
click at [26, 180] on div at bounding box center [30, 177] width 14 height 14
click at [27, 101] on div at bounding box center [30, 105] width 14 height 14
drag, startPoint x: 23, startPoint y: 211, endPoint x: 56, endPoint y: 222, distance: 34.2
click at [23, 211] on div at bounding box center [29, 213] width 14 height 14
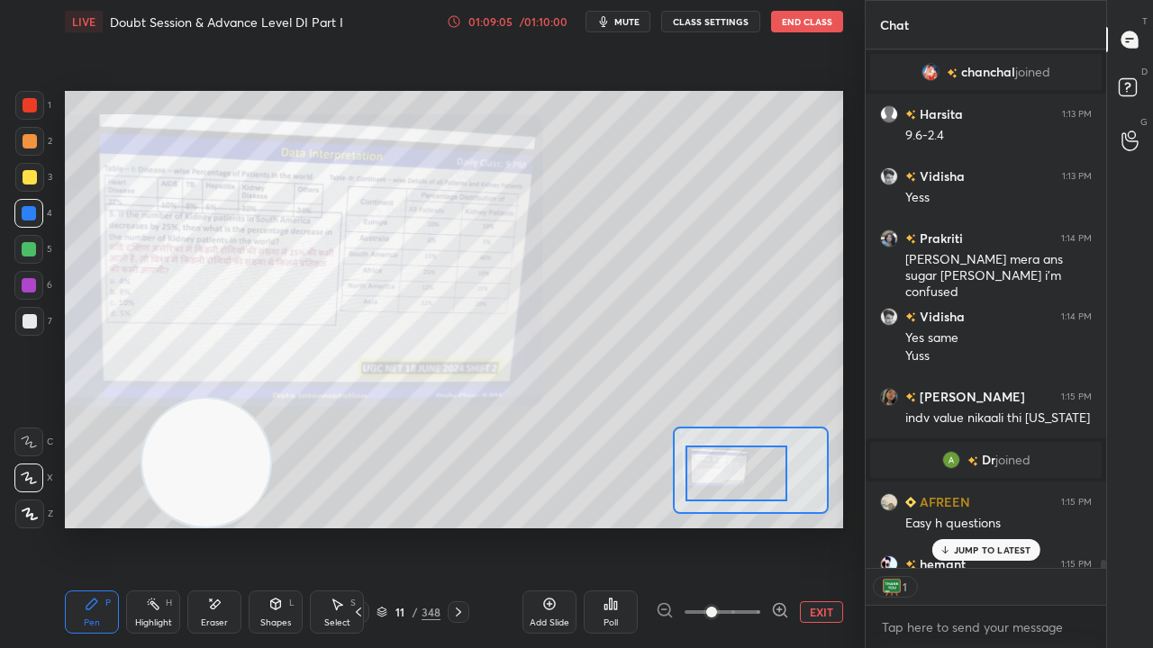
scroll to position [5, 5]
click at [1001, 526] on p "JUMP TO LATEST" at bounding box center [992, 550] width 77 height 11
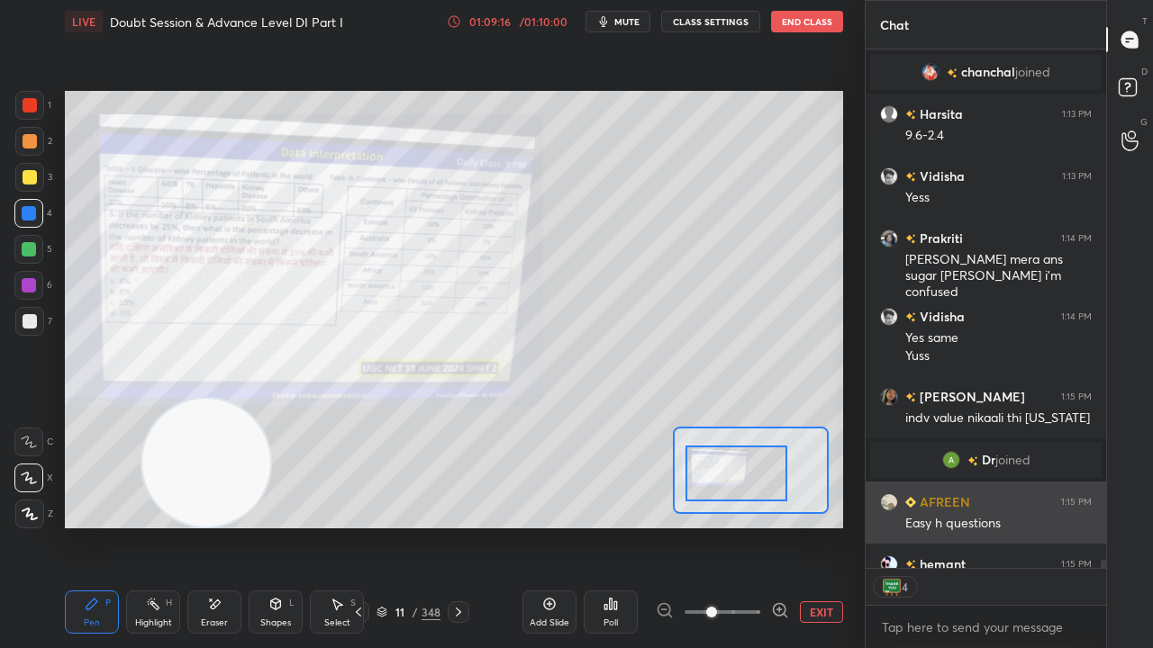
scroll to position [34065, 0]
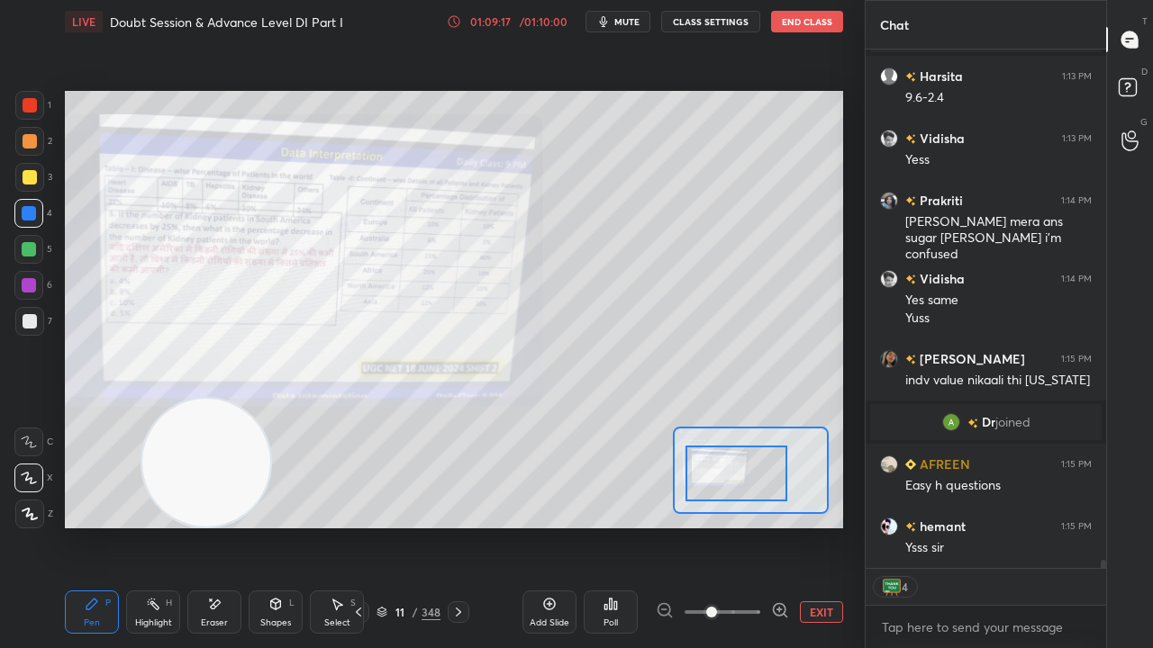
drag, startPoint x: 27, startPoint y: 322, endPoint x: 63, endPoint y: 310, distance: 37.9
click at [31, 322] on div at bounding box center [30, 321] width 14 height 14
click at [1129, 81] on rect at bounding box center [1127, 87] width 17 height 17
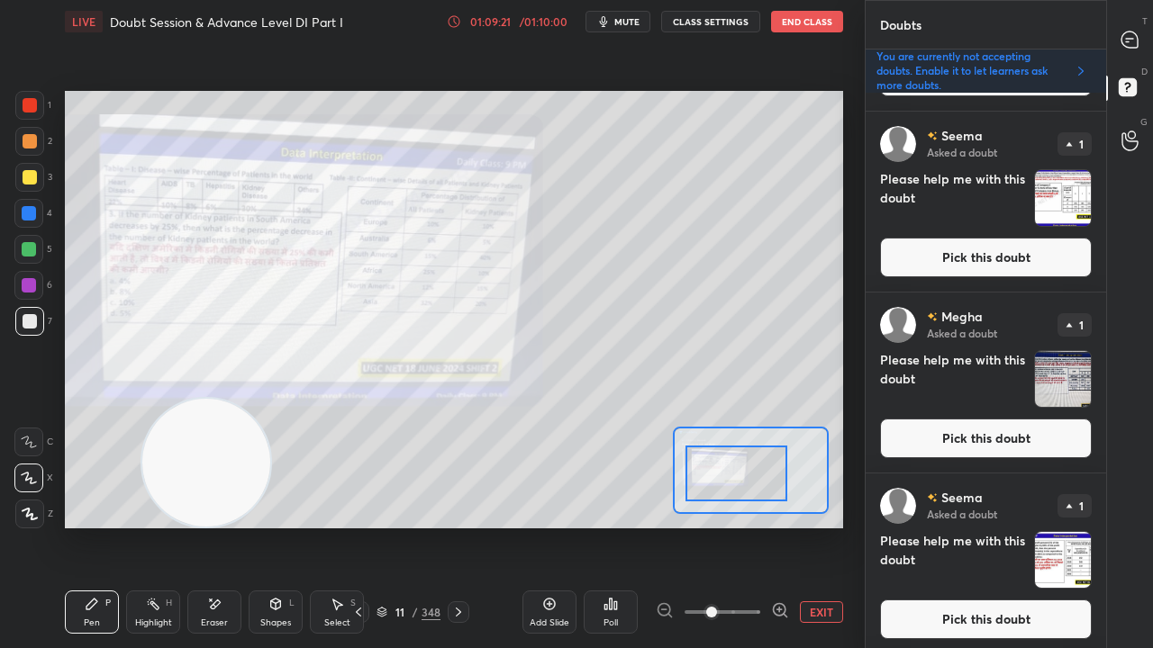
scroll to position [2925, 0]
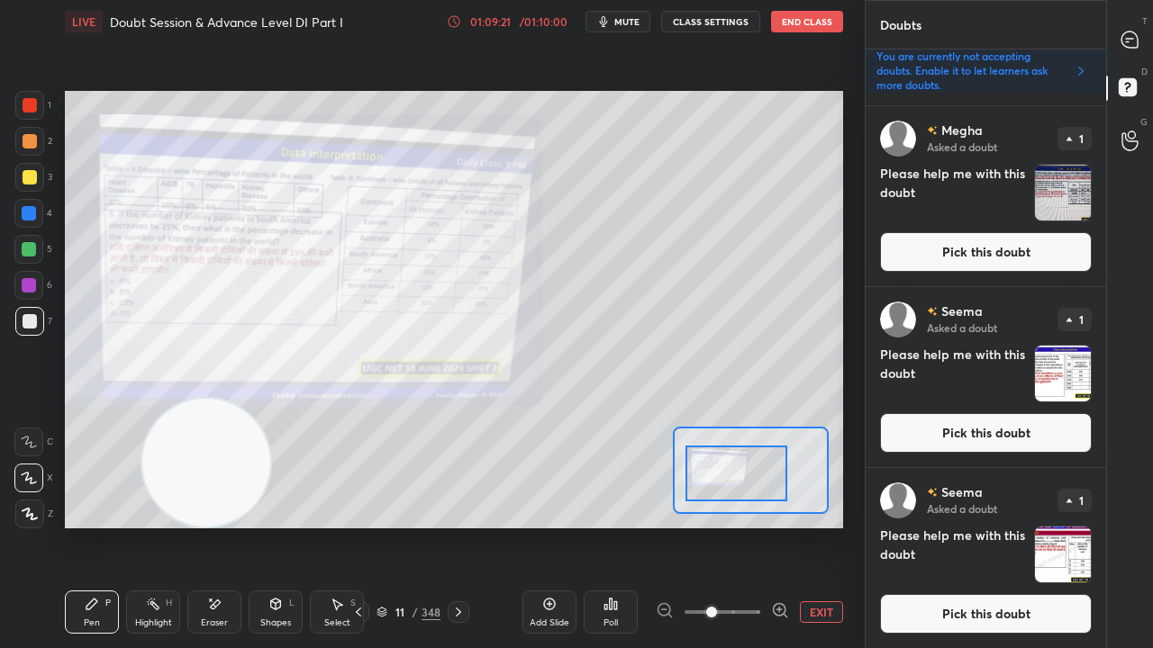
click at [1010, 526] on button "Pick this doubt" at bounding box center [986, 614] width 212 height 40
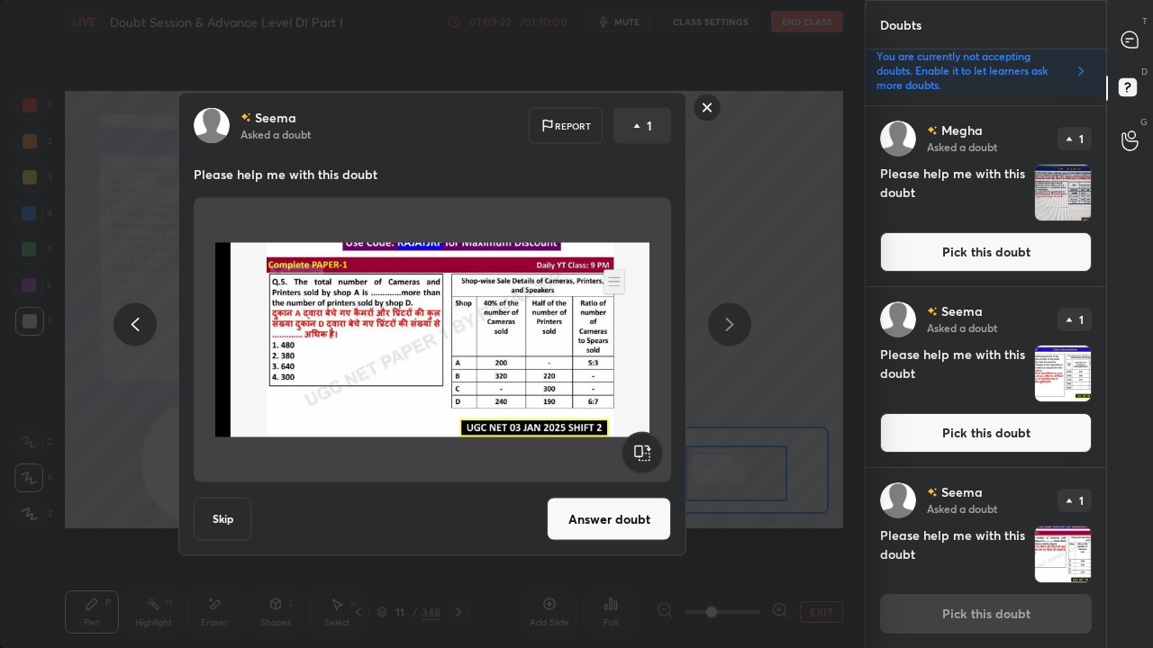
click at [659, 510] on button "Answer doubt" at bounding box center [609, 519] width 124 height 43
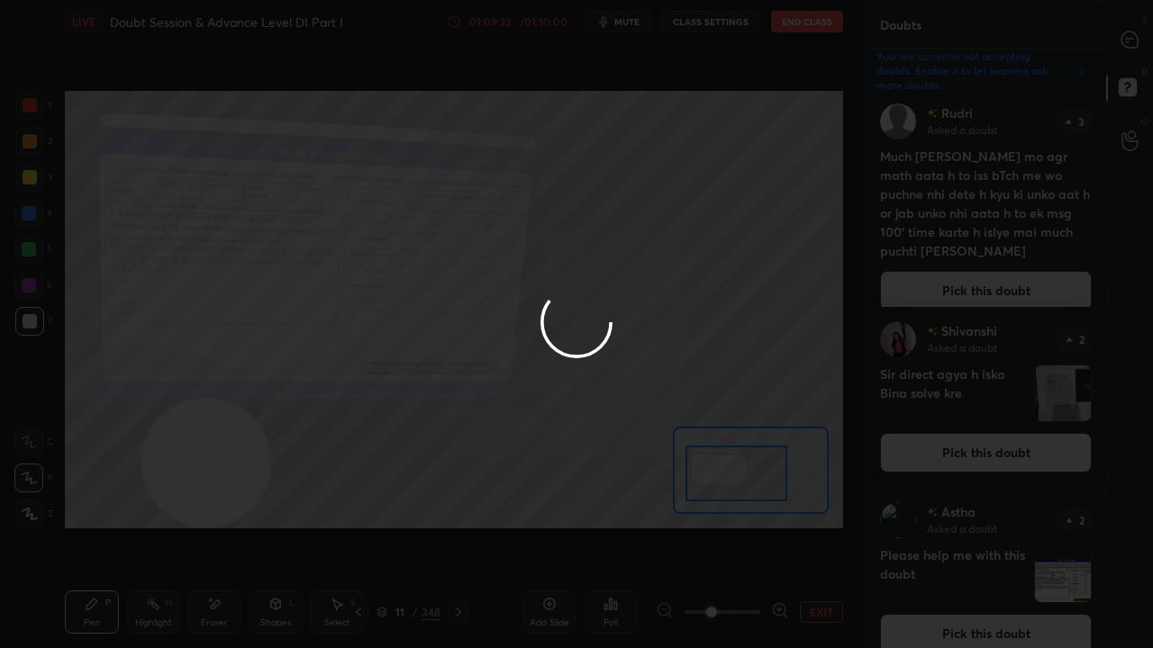
scroll to position [8, 0]
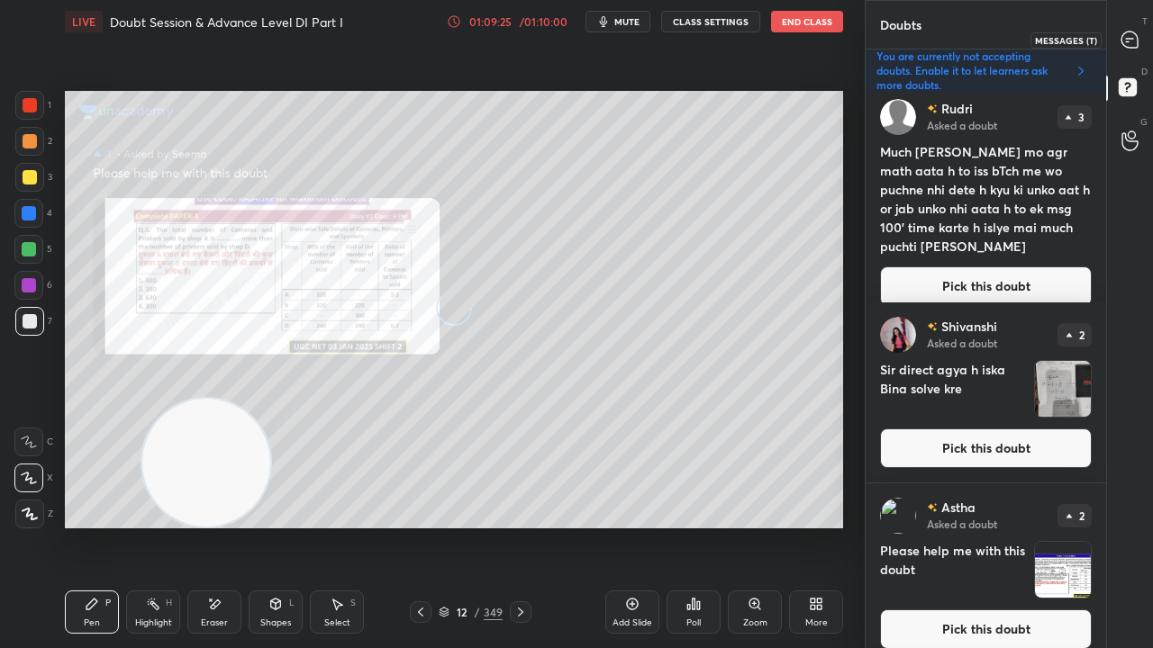
click at [1129, 33] on icon at bounding box center [1129, 40] width 16 height 16
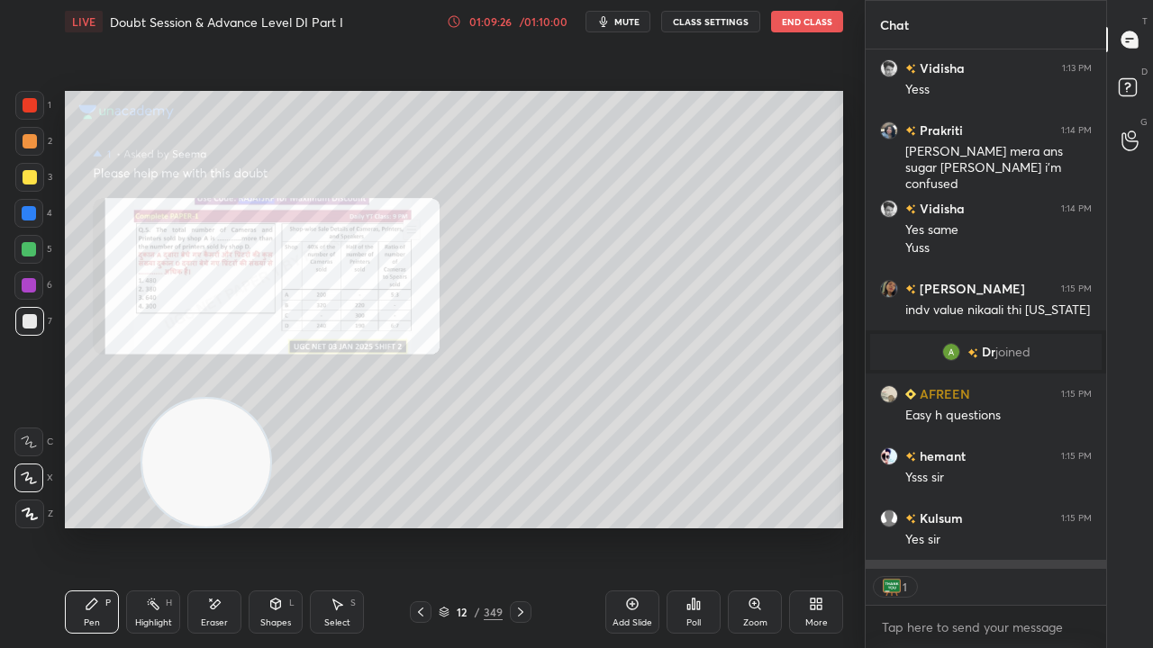
scroll to position [34676, 0]
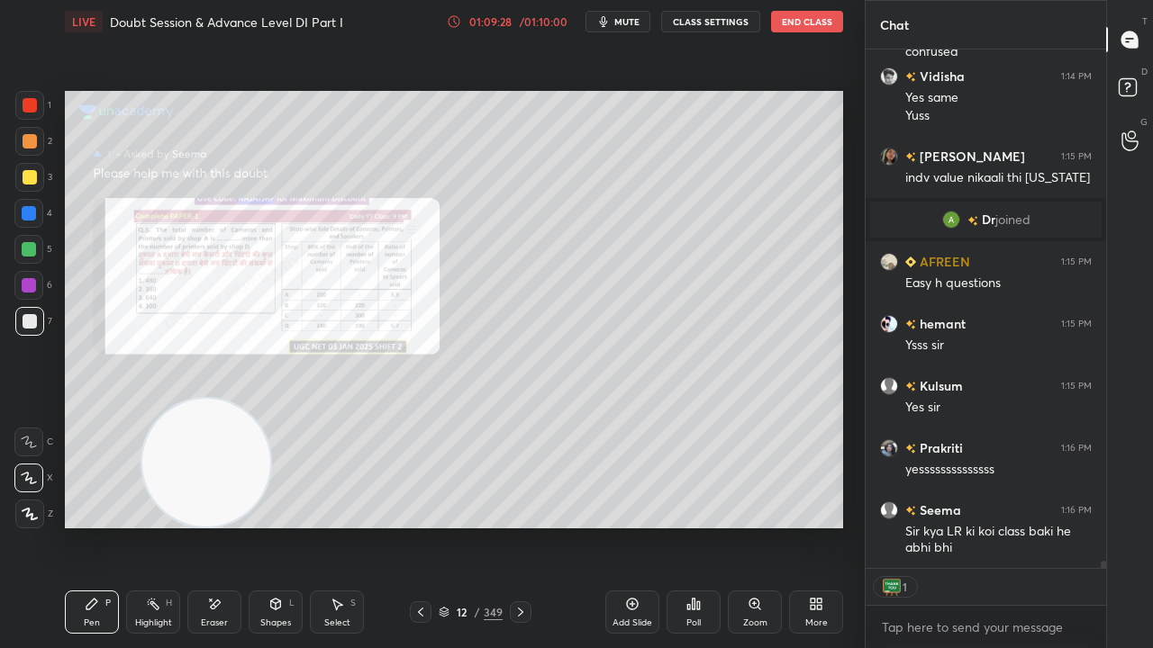
click at [31, 101] on div at bounding box center [30, 105] width 14 height 14
click at [33, 102] on div at bounding box center [30, 105] width 14 height 14
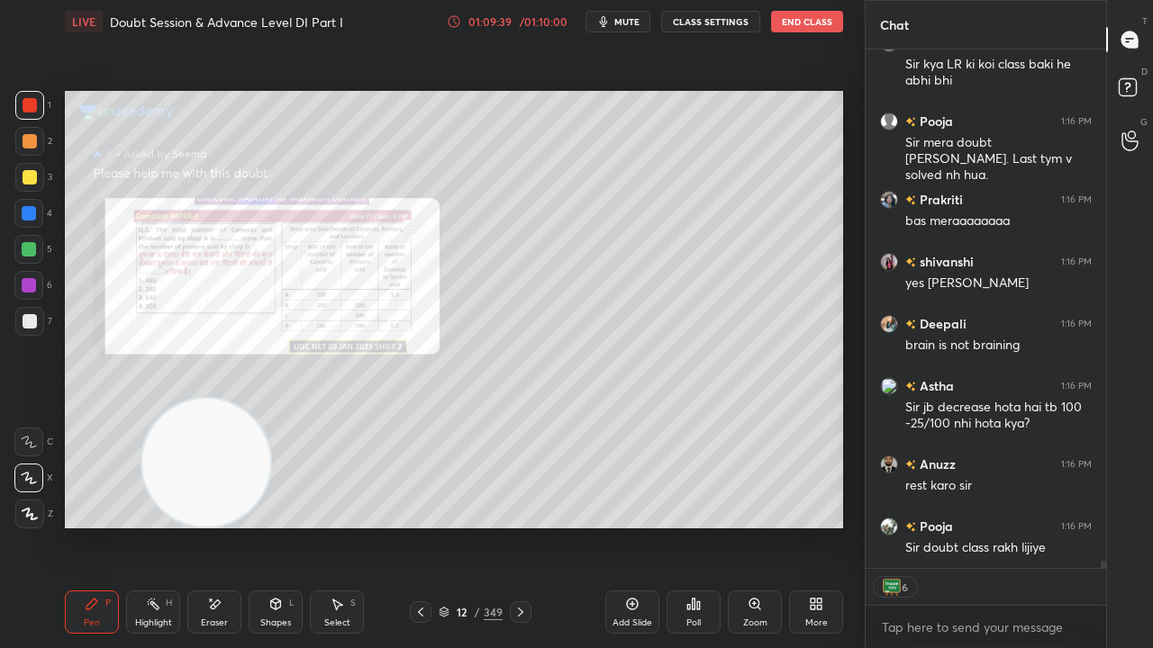
scroll to position [35206, 0]
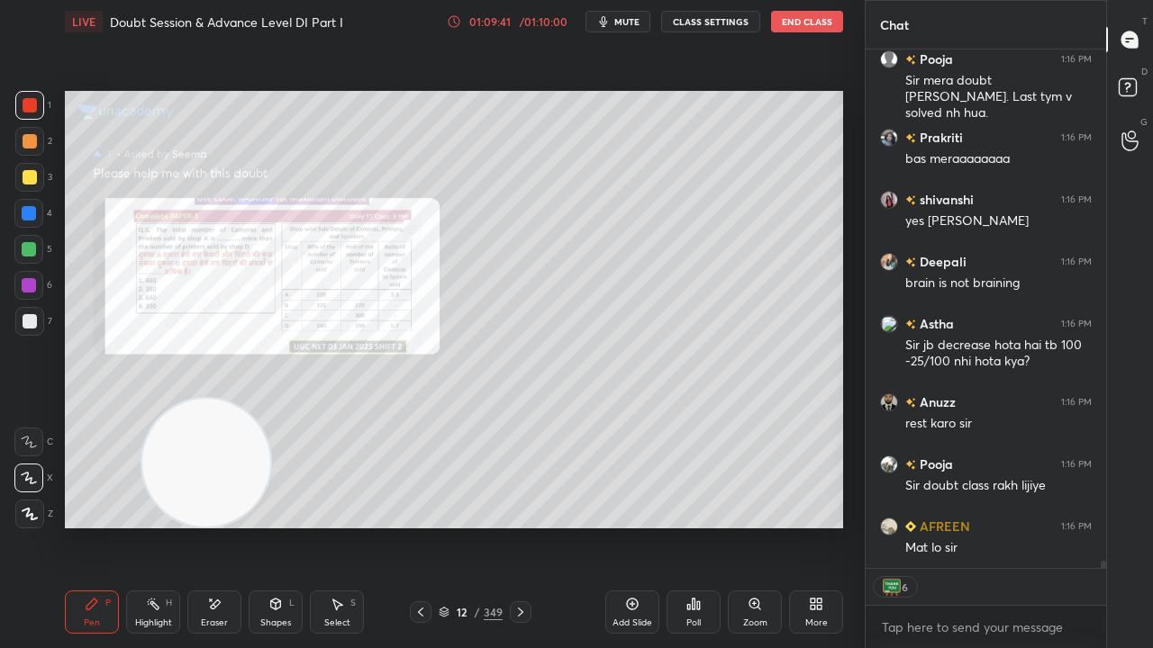
drag, startPoint x: 30, startPoint y: 214, endPoint x: 49, endPoint y: 210, distance: 19.4
click at [32, 213] on div at bounding box center [29, 213] width 14 height 14
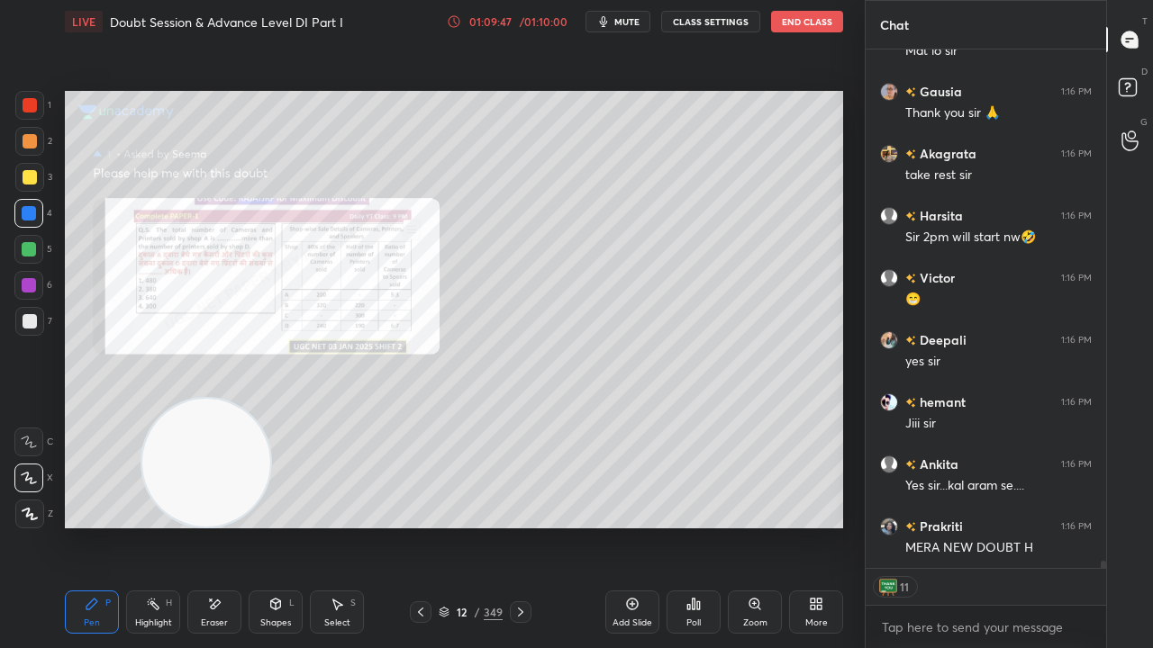
scroll to position [35765, 0]
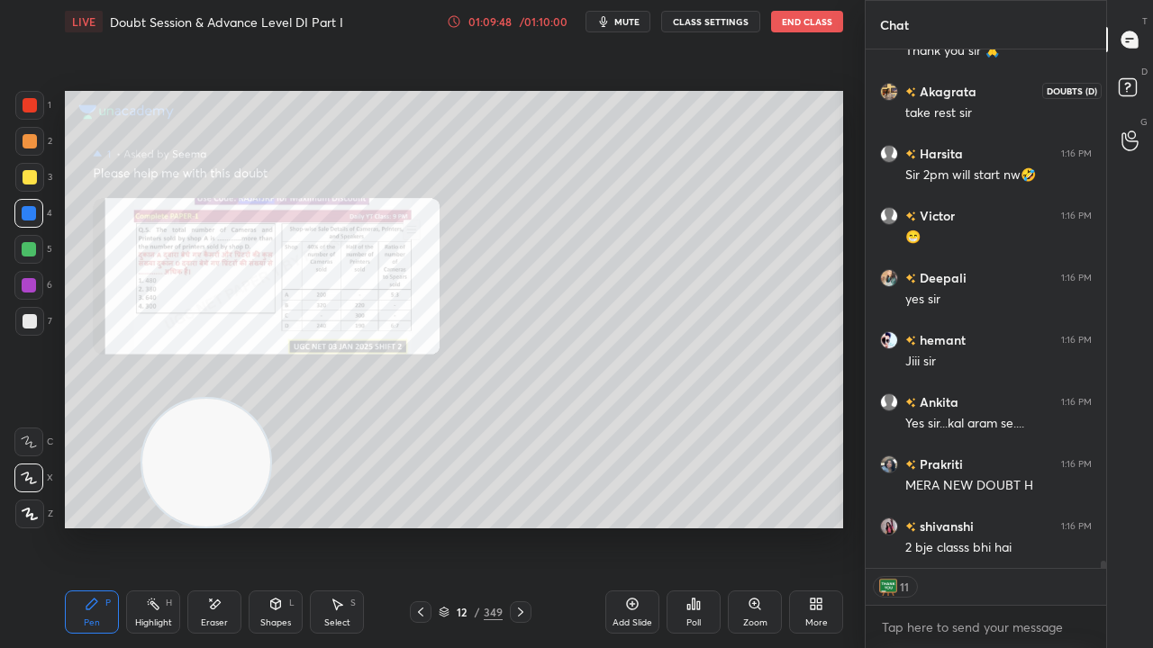
click at [1131, 84] on rect at bounding box center [1127, 87] width 17 height 17
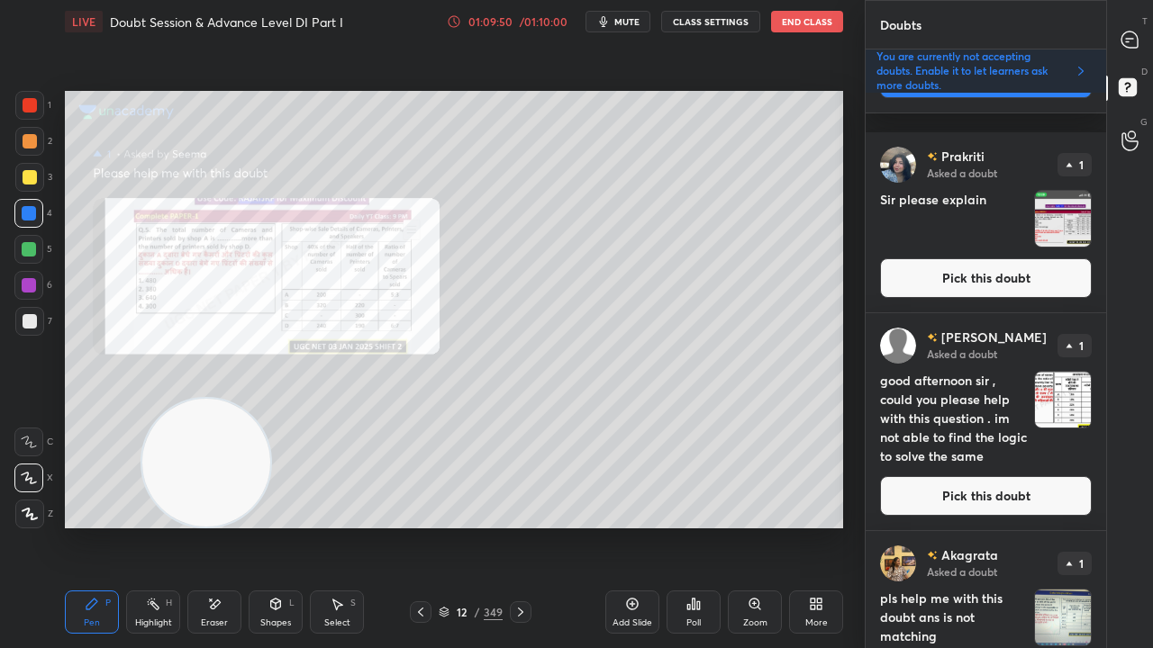
scroll to position [1777, 0]
click at [991, 276] on button "Pick this doubt" at bounding box center [986, 278] width 212 height 40
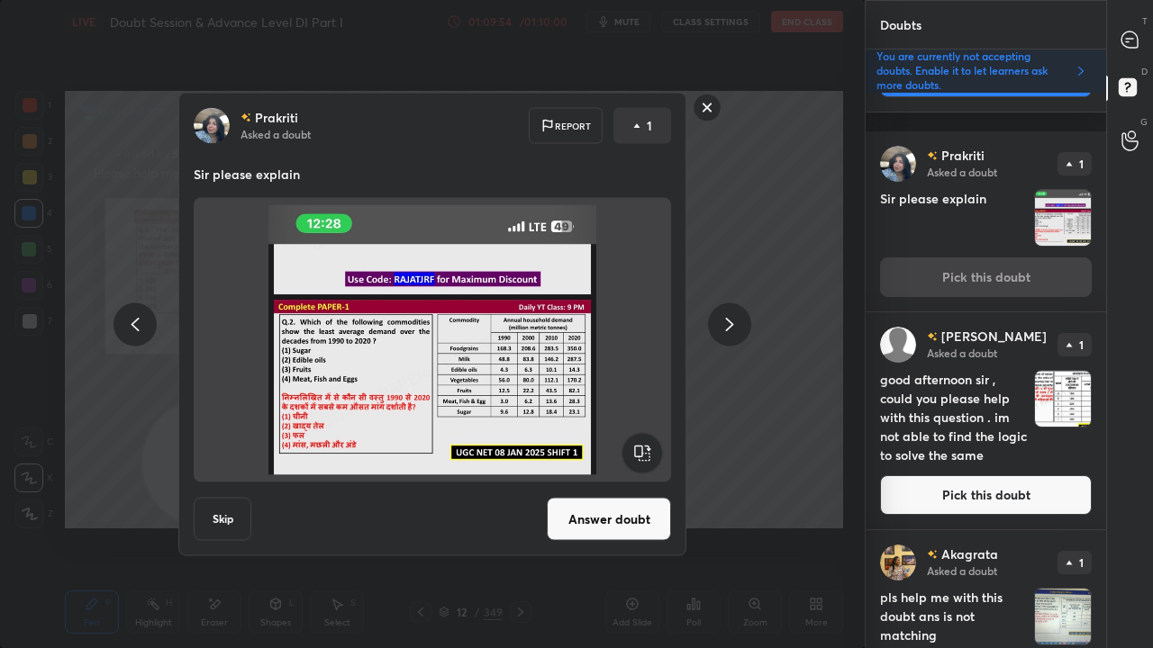
click at [622, 515] on button "Answer doubt" at bounding box center [609, 519] width 124 height 43
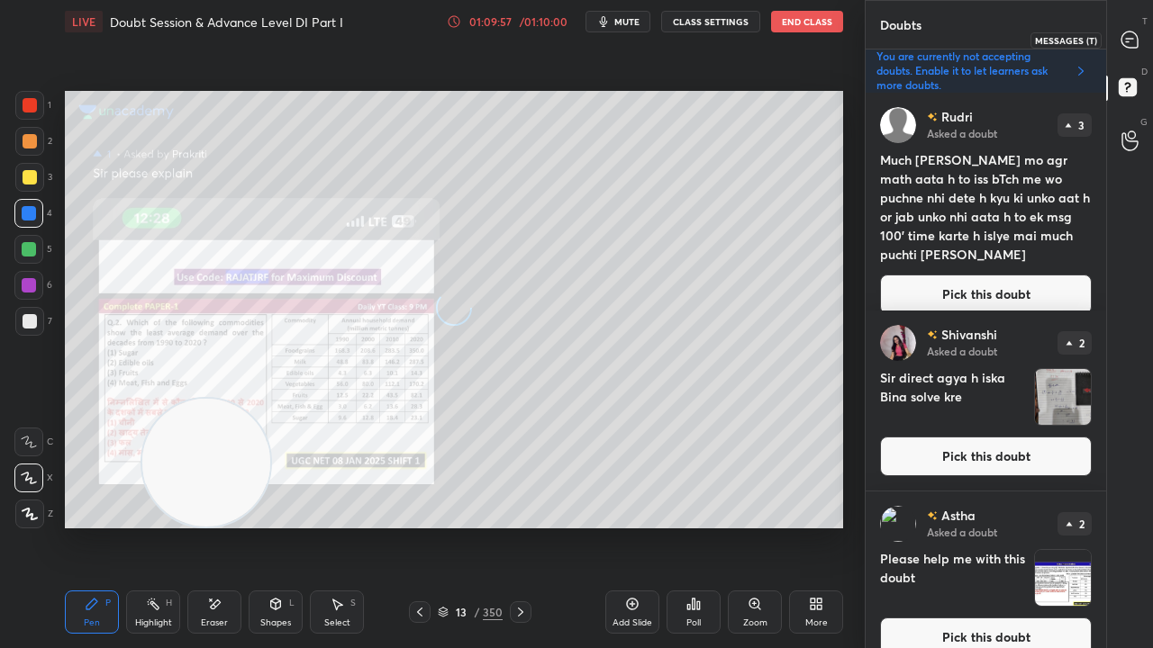
click at [1137, 32] on icon at bounding box center [1129, 40] width 19 height 19
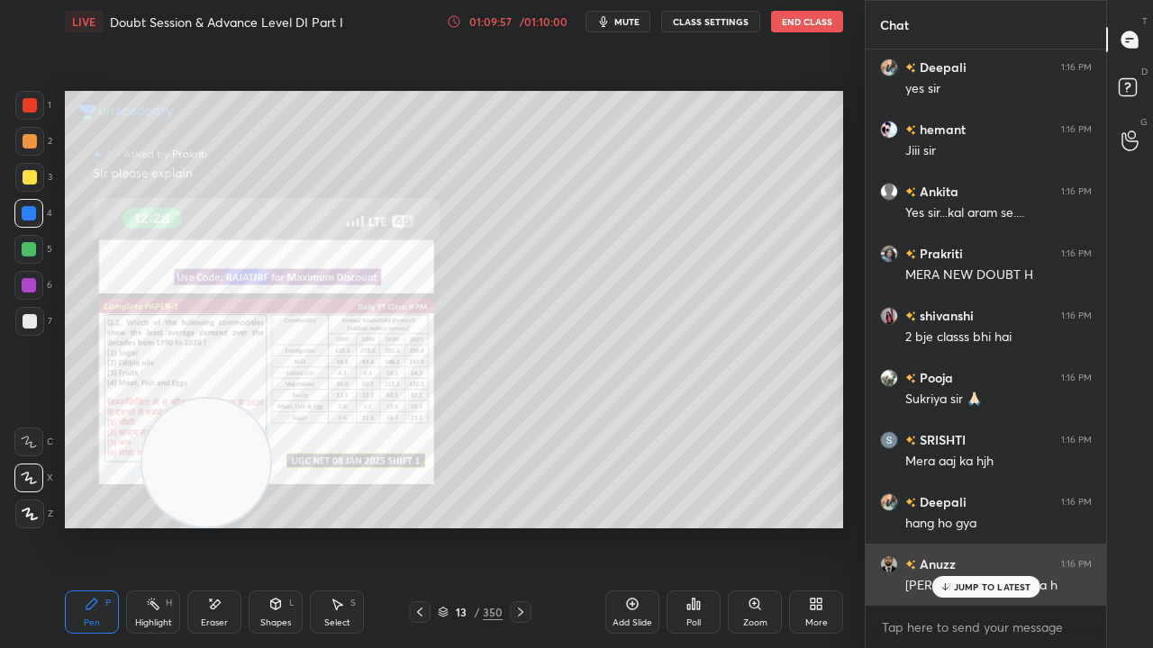
drag, startPoint x: 975, startPoint y: 586, endPoint x: 964, endPoint y: 584, distance: 11.8
click at [974, 526] on p "JUMP TO LATEST" at bounding box center [992, 587] width 77 height 11
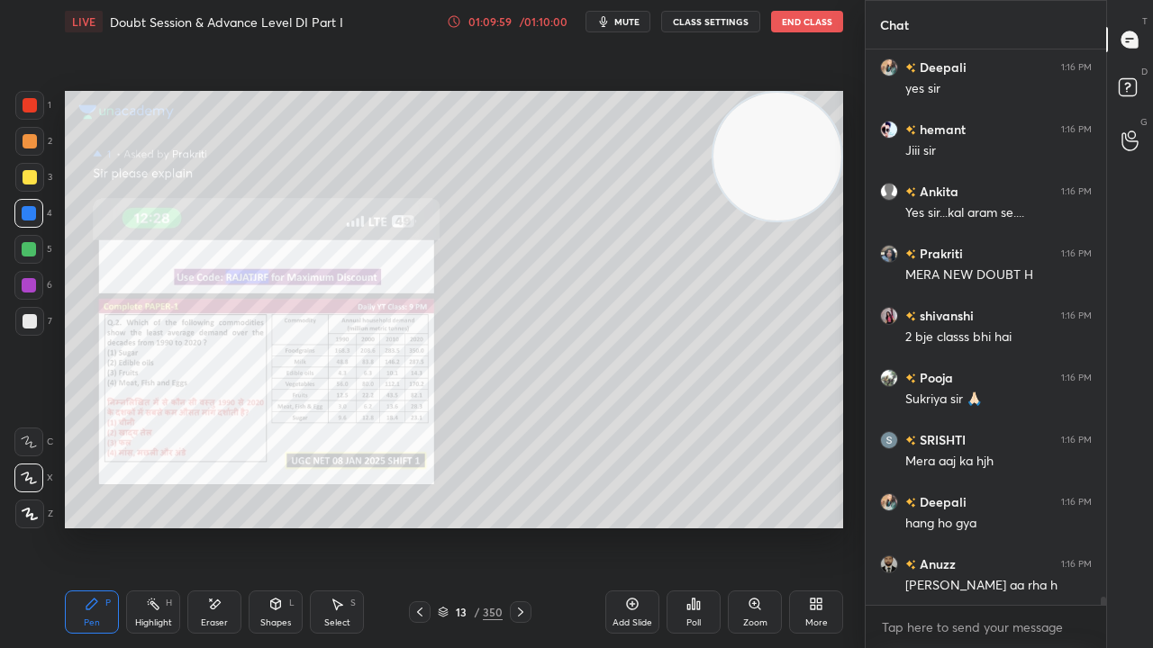
drag, startPoint x: 264, startPoint y: 406, endPoint x: 796, endPoint y: 81, distance: 623.7
click at [809, 81] on div "Setting up your live class Poll for secs No correct answer Start poll" at bounding box center [454, 309] width 793 height 533
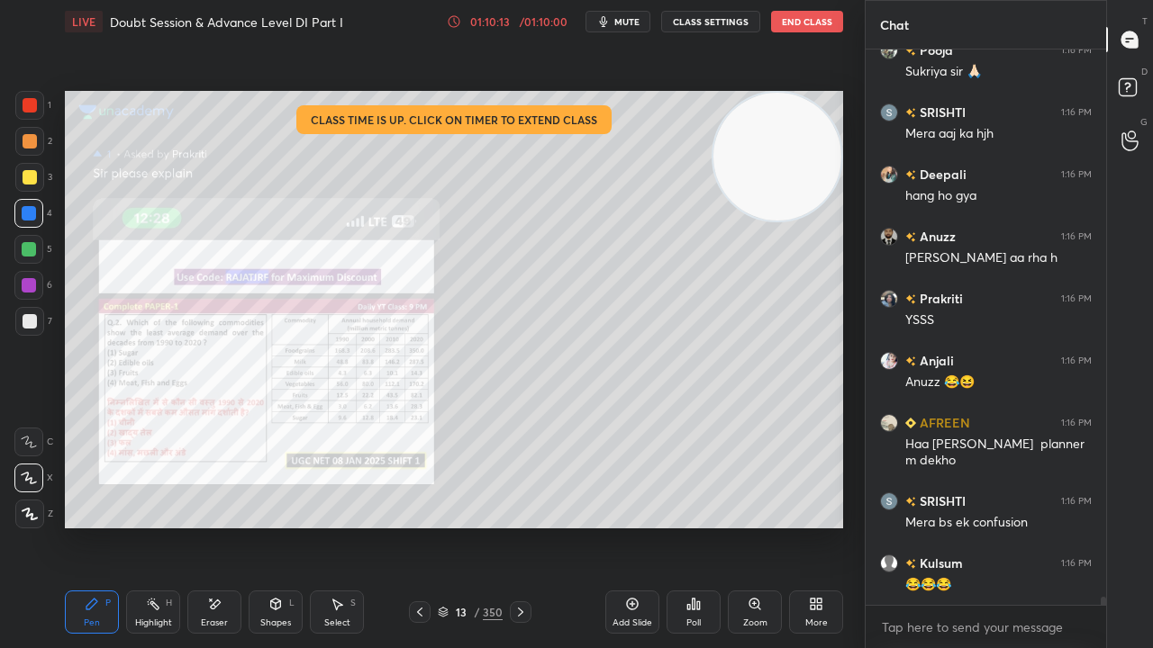
click at [747, 526] on div "Zoom" at bounding box center [755, 623] width 24 height 9
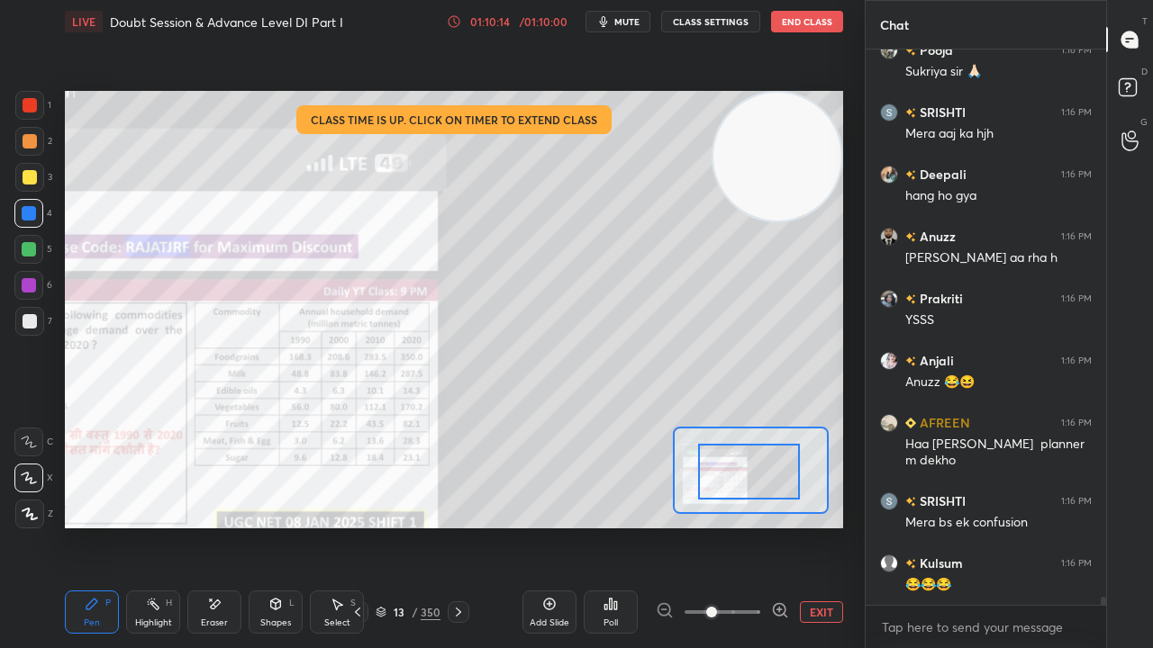
drag, startPoint x: 758, startPoint y: 479, endPoint x: 747, endPoint y: 485, distance: 12.1
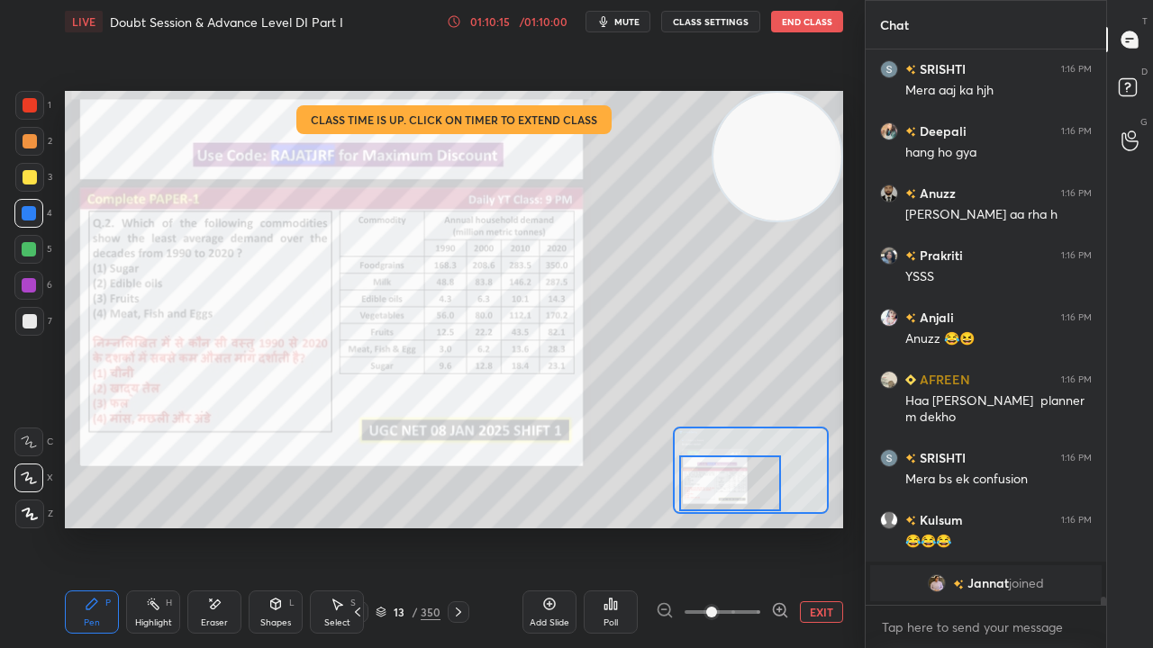
drag, startPoint x: 746, startPoint y: 483, endPoint x: 737, endPoint y: 494, distance: 14.8
click at [737, 494] on div at bounding box center [730, 484] width 102 height 56
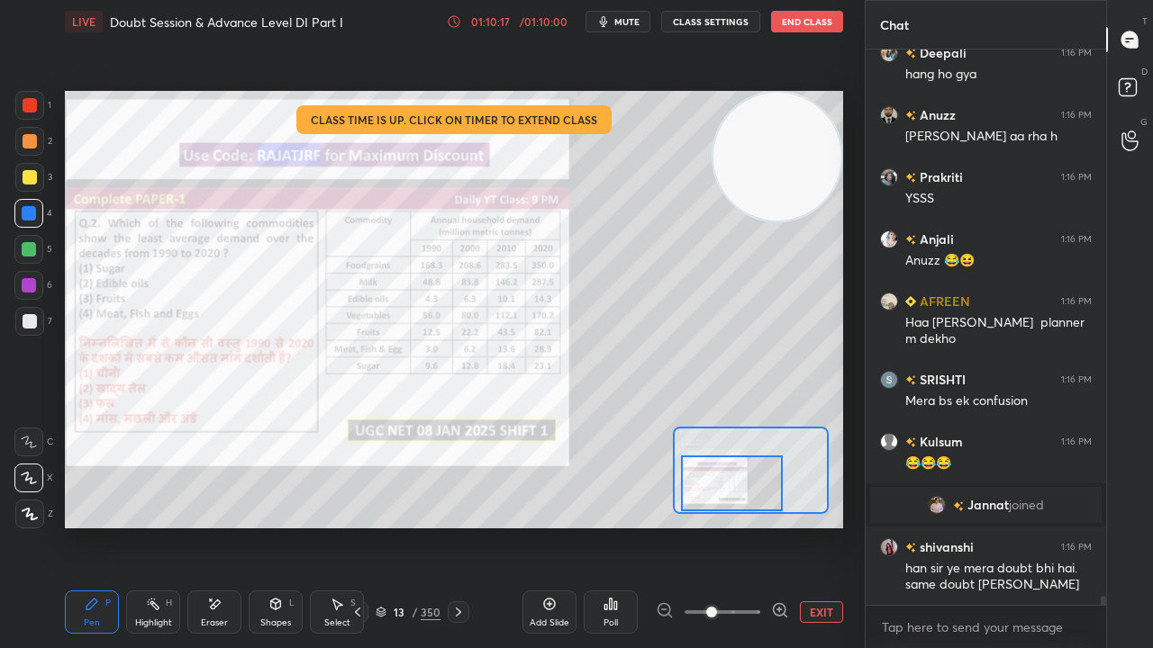
click at [227, 526] on div "Eraser" at bounding box center [214, 623] width 27 height 9
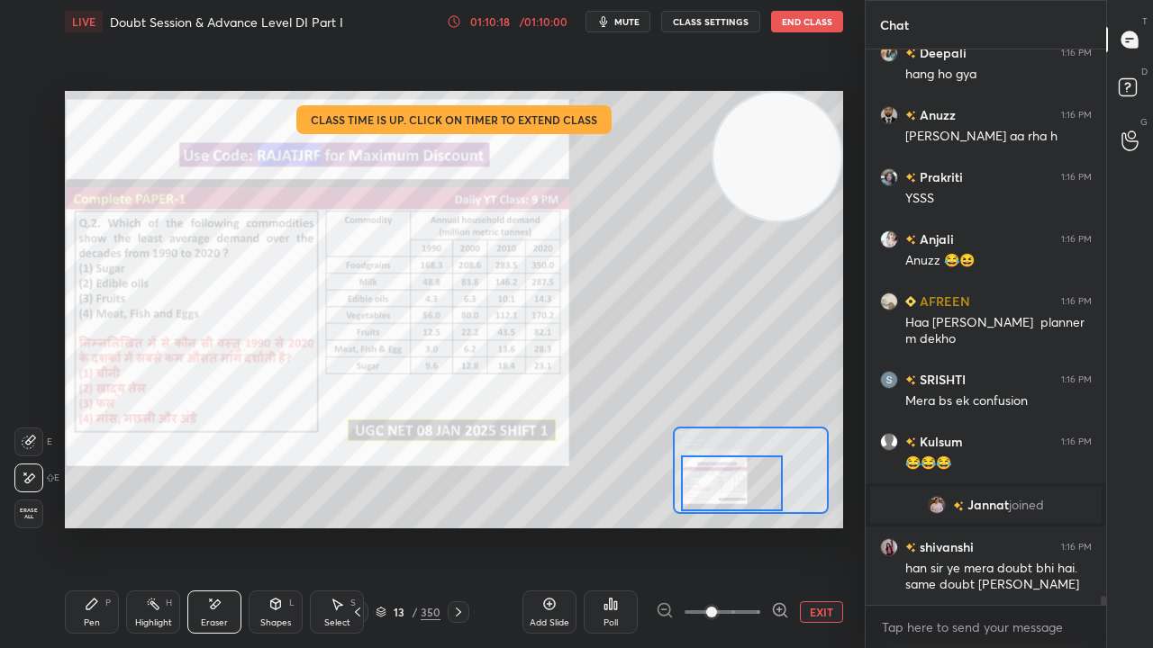
drag, startPoint x: 36, startPoint y: 514, endPoint x: 48, endPoint y: 511, distance: 12.2
click at [37, 514] on span "Erase all" at bounding box center [28, 514] width 27 height 13
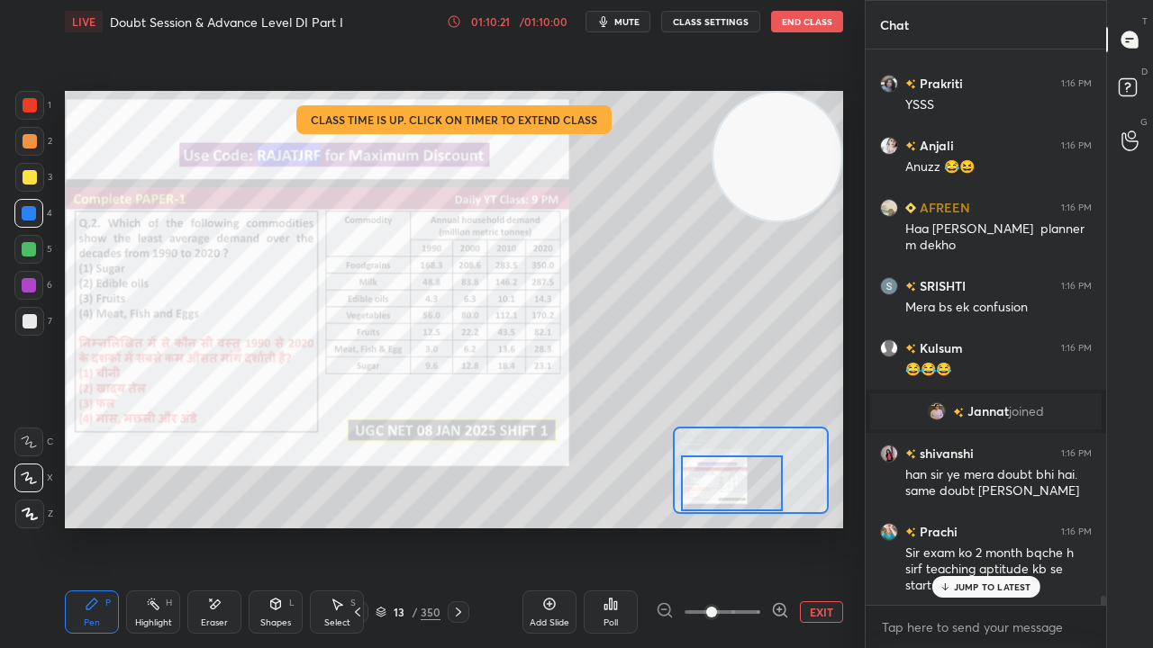
drag, startPoint x: 720, startPoint y: 481, endPoint x: 700, endPoint y: 485, distance: 21.2
click at [720, 492] on div at bounding box center [732, 484] width 102 height 56
click at [37, 279] on div at bounding box center [28, 285] width 29 height 29
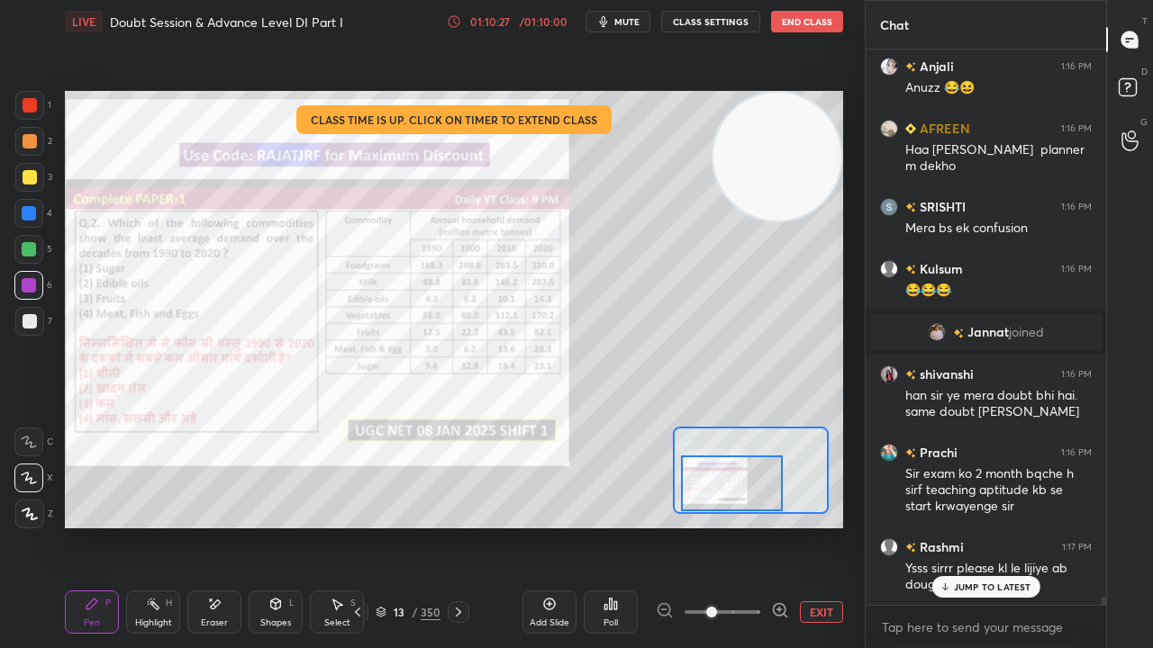
scroll to position [35596, 0]
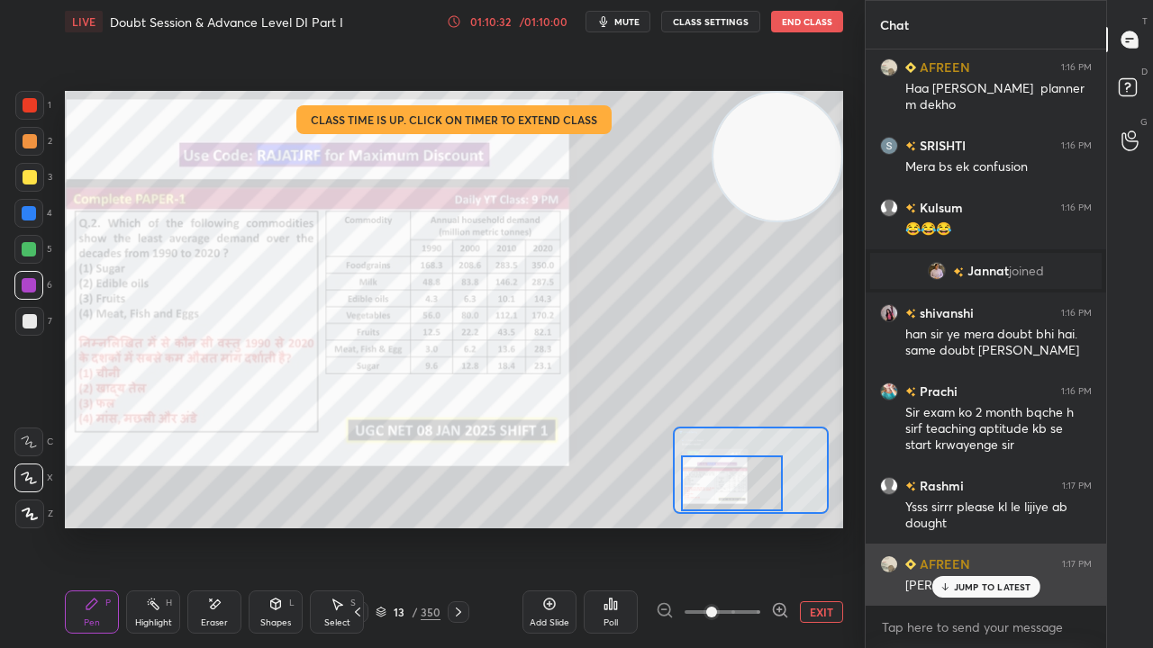
click at [964, 526] on p "JUMP TO LATEST" at bounding box center [992, 587] width 77 height 11
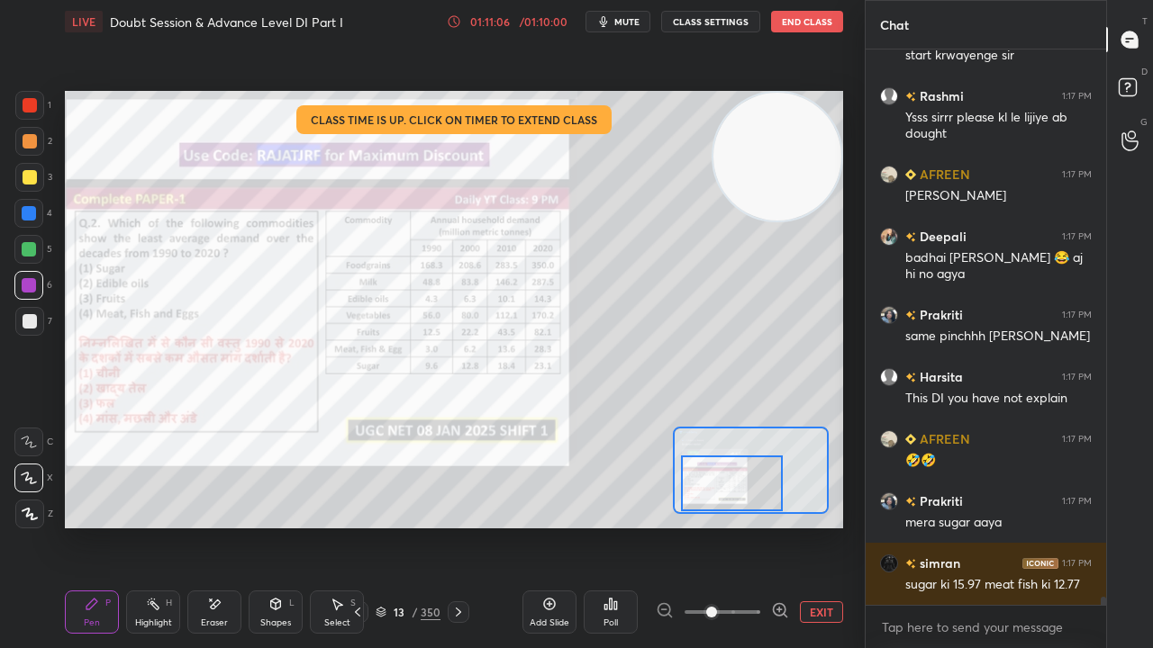
scroll to position [35962, 0]
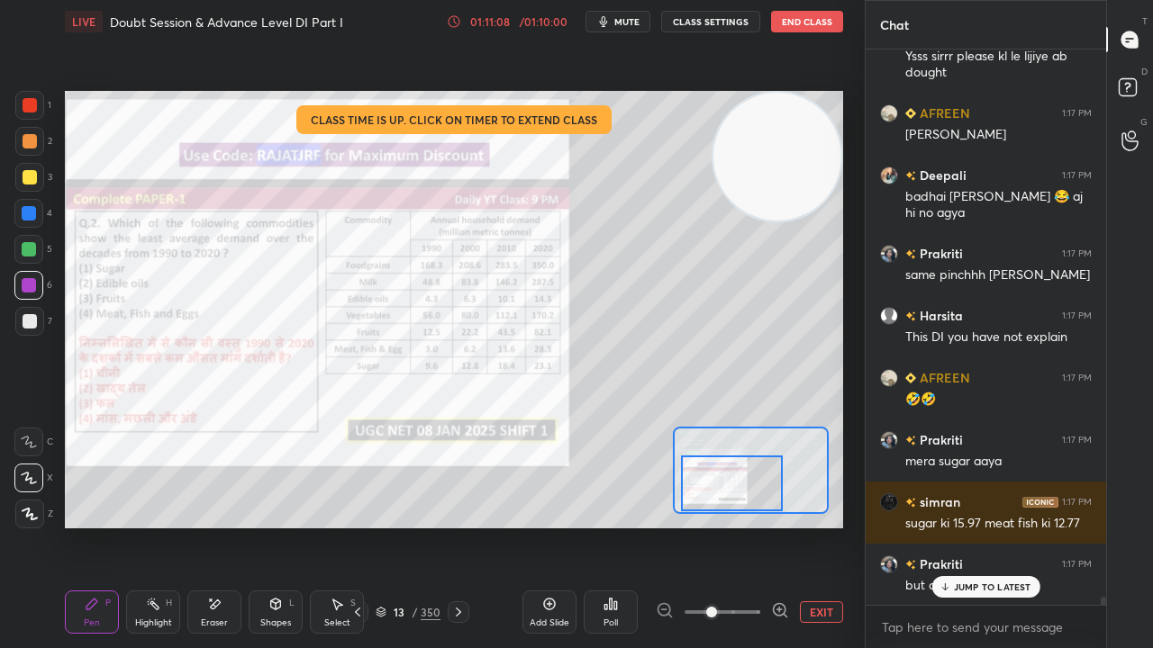
click at [978, 526] on p "JUMP TO LATEST" at bounding box center [992, 587] width 77 height 11
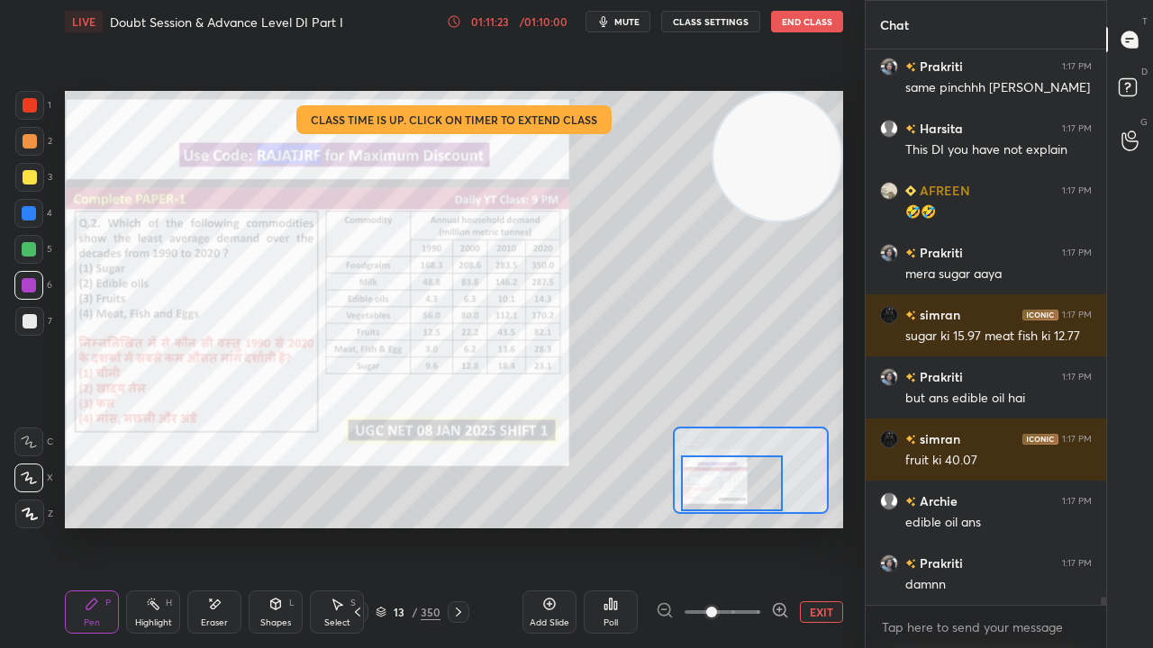
scroll to position [36210, 0]
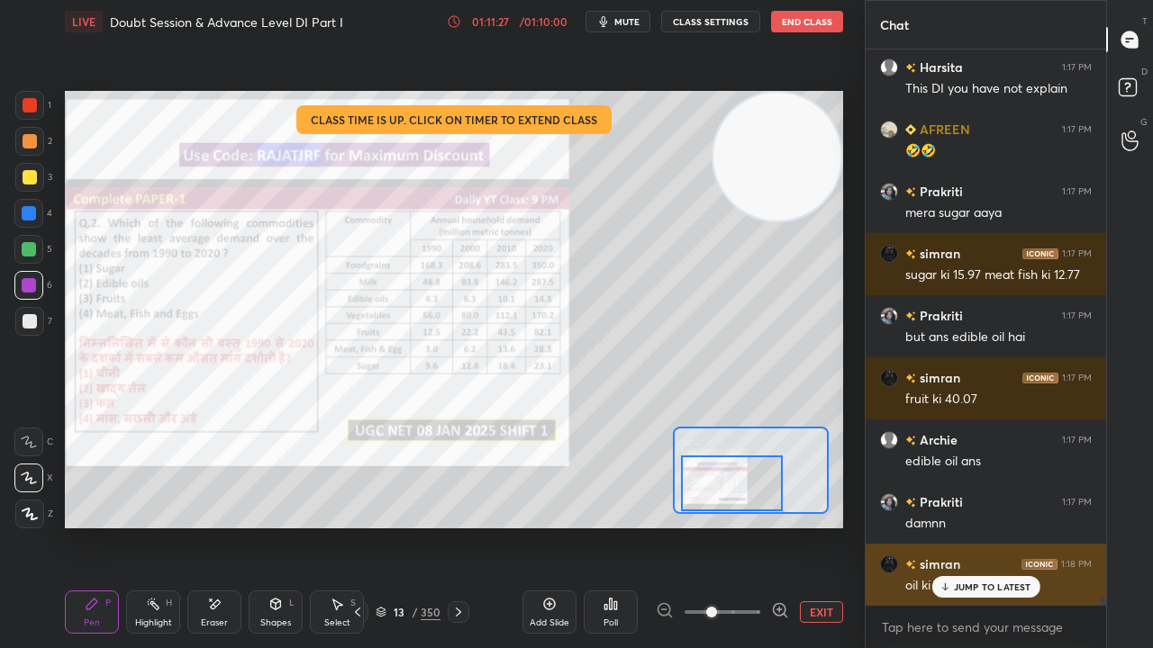
click at [995, 526] on p "JUMP TO LATEST" at bounding box center [992, 587] width 77 height 11
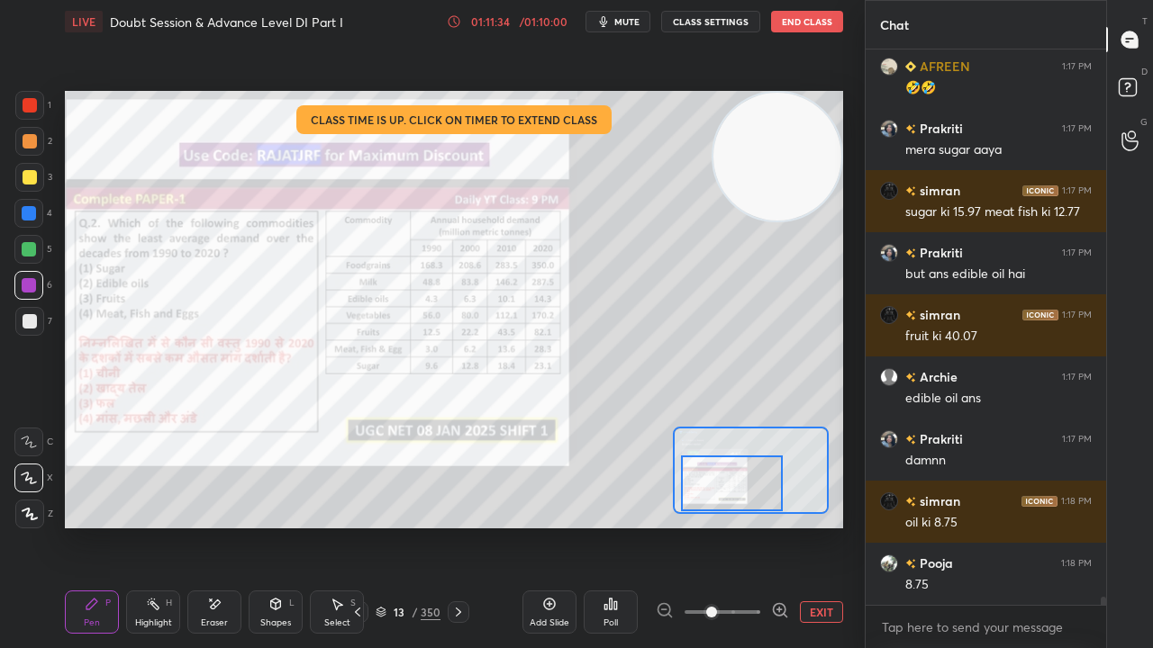
scroll to position [36334, 0]
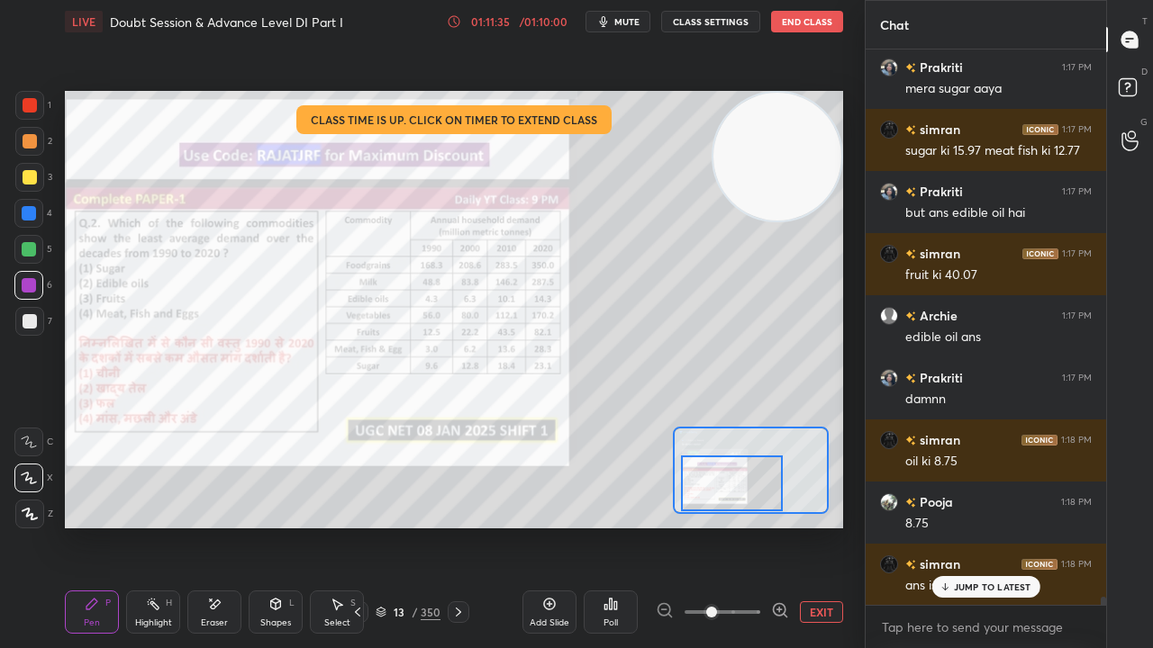
click at [990, 526] on p "JUMP TO LATEST" at bounding box center [992, 587] width 77 height 11
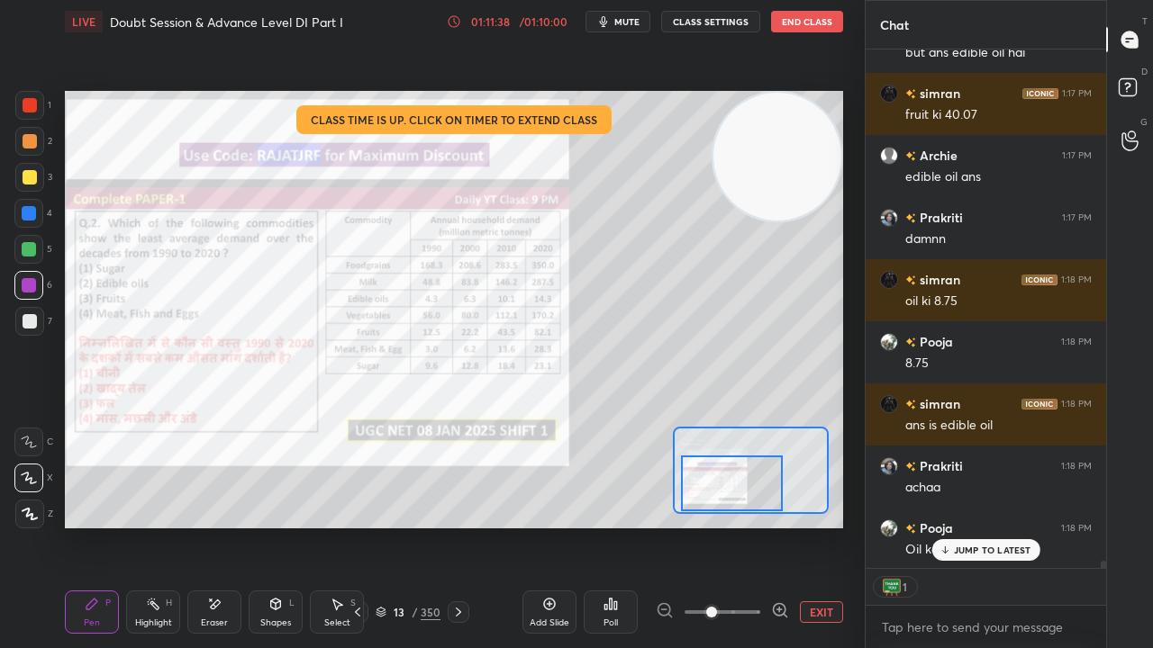
scroll to position [5, 5]
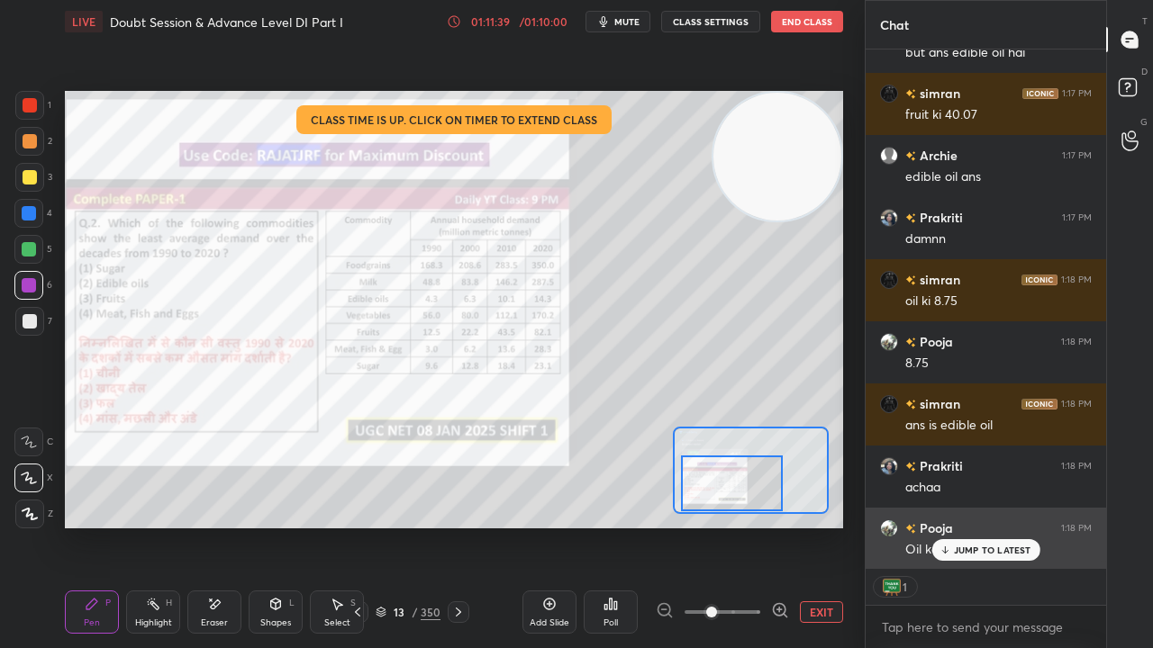
click at [981, 526] on p "JUMP TO LATEST" at bounding box center [992, 550] width 77 height 11
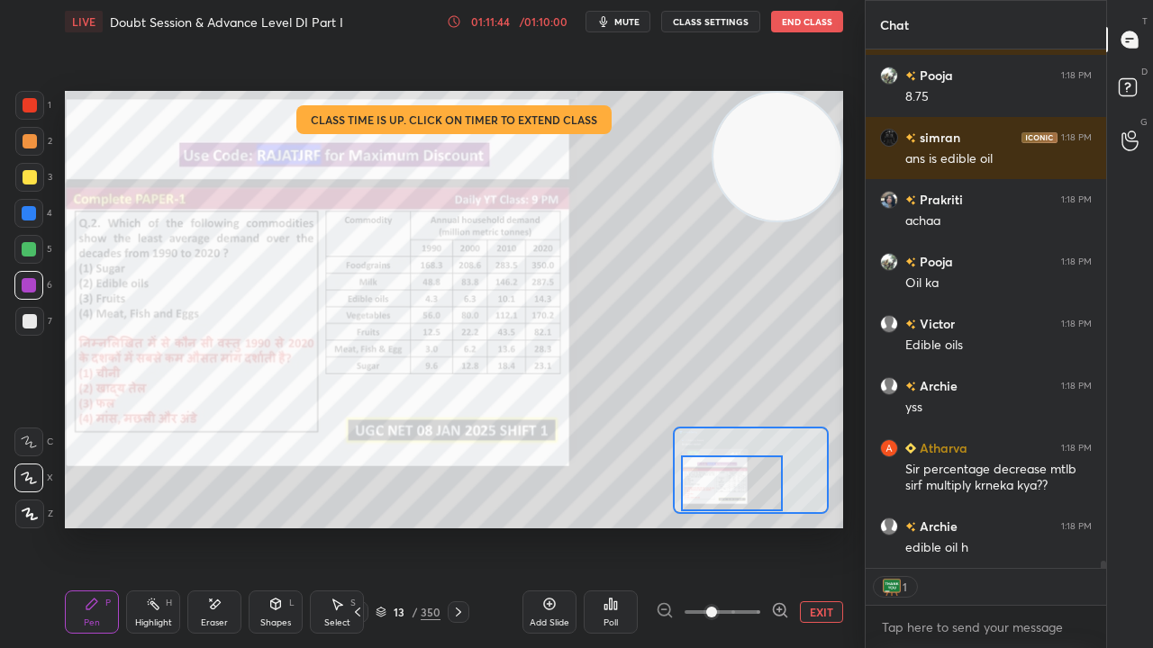
scroll to position [36823, 0]
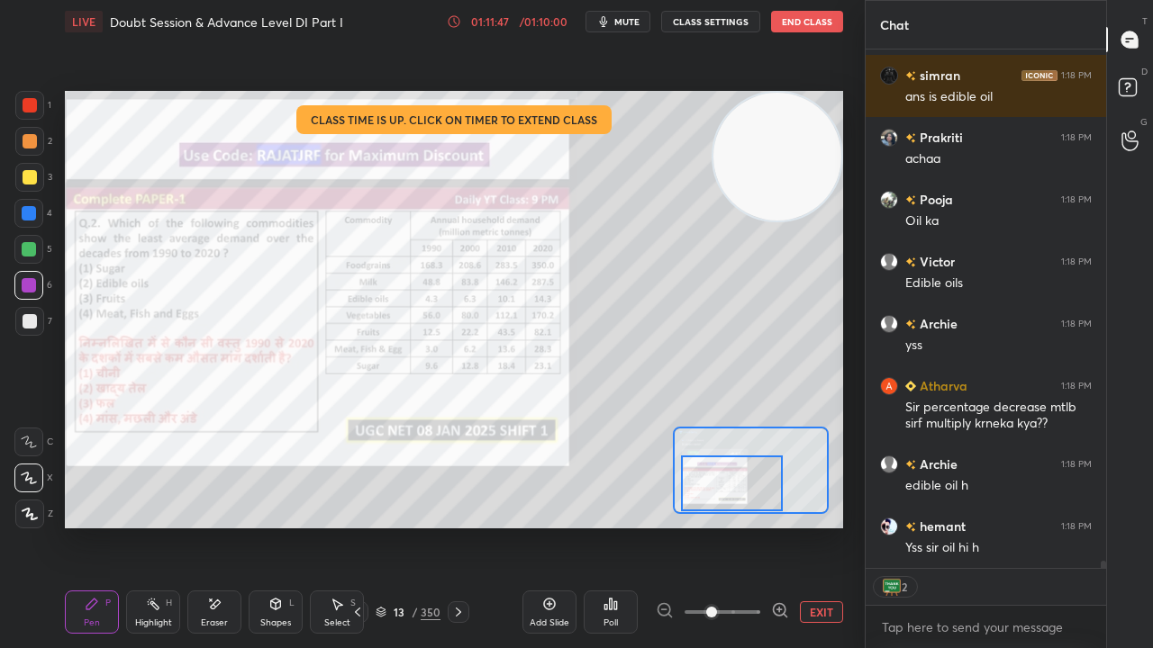
click at [816, 526] on button "EXIT" at bounding box center [821, 613] width 43 height 22
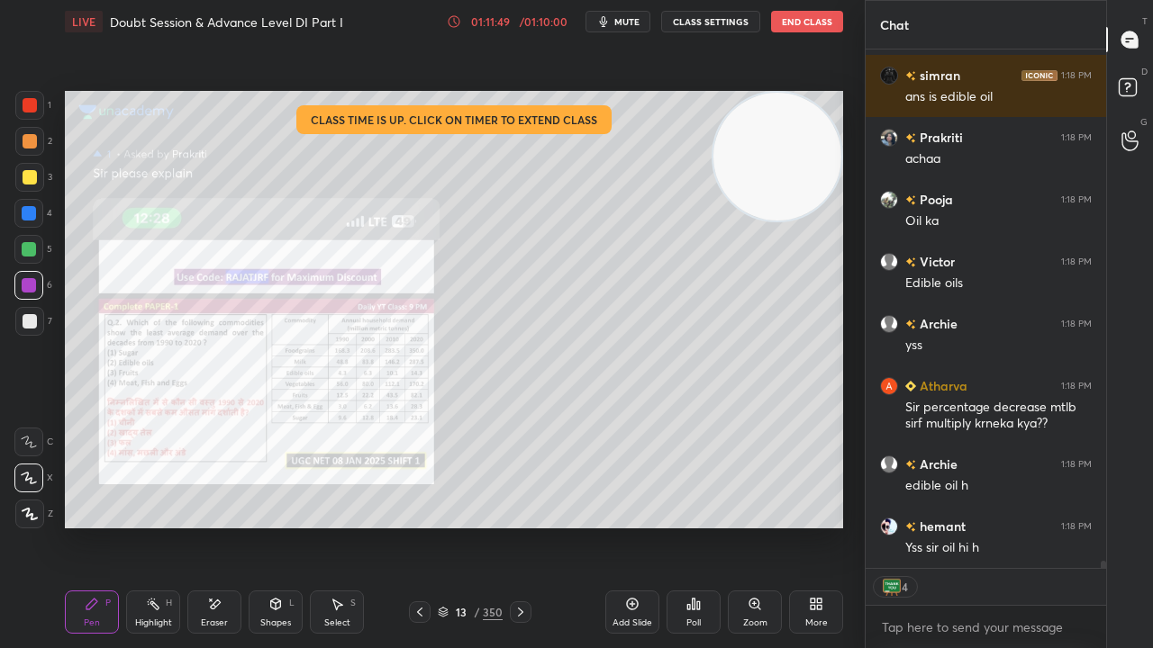
scroll to position [36886, 0]
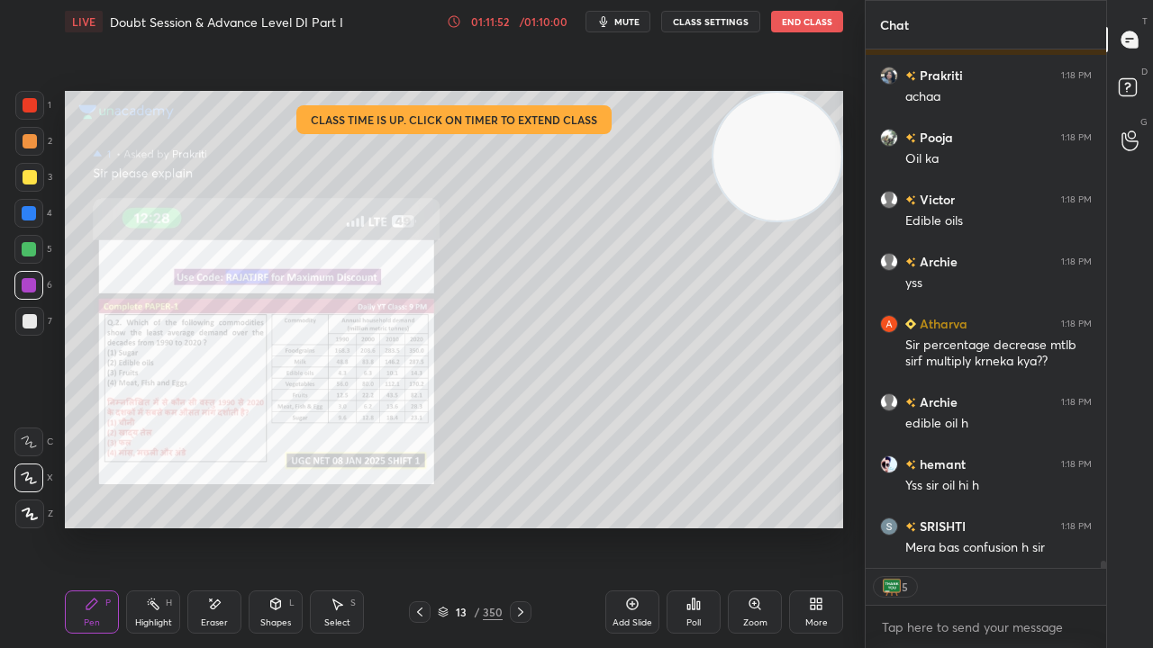
click at [34, 178] on div at bounding box center [30, 177] width 14 height 14
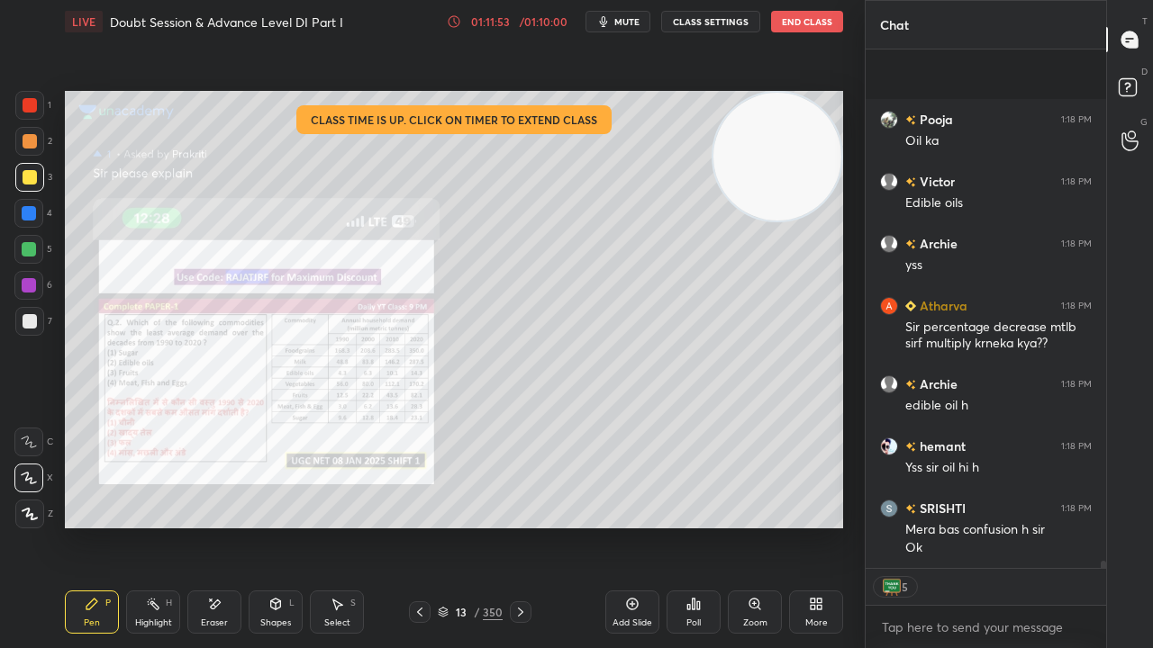
scroll to position [37028, 0]
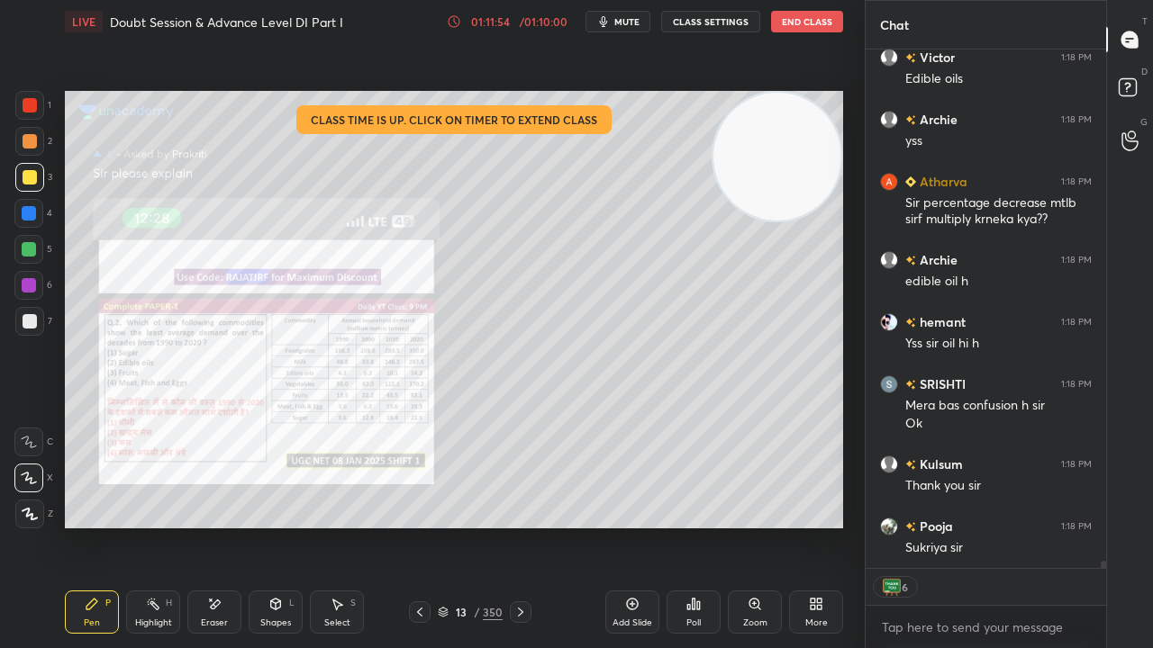
click at [31, 182] on div at bounding box center [30, 177] width 14 height 14
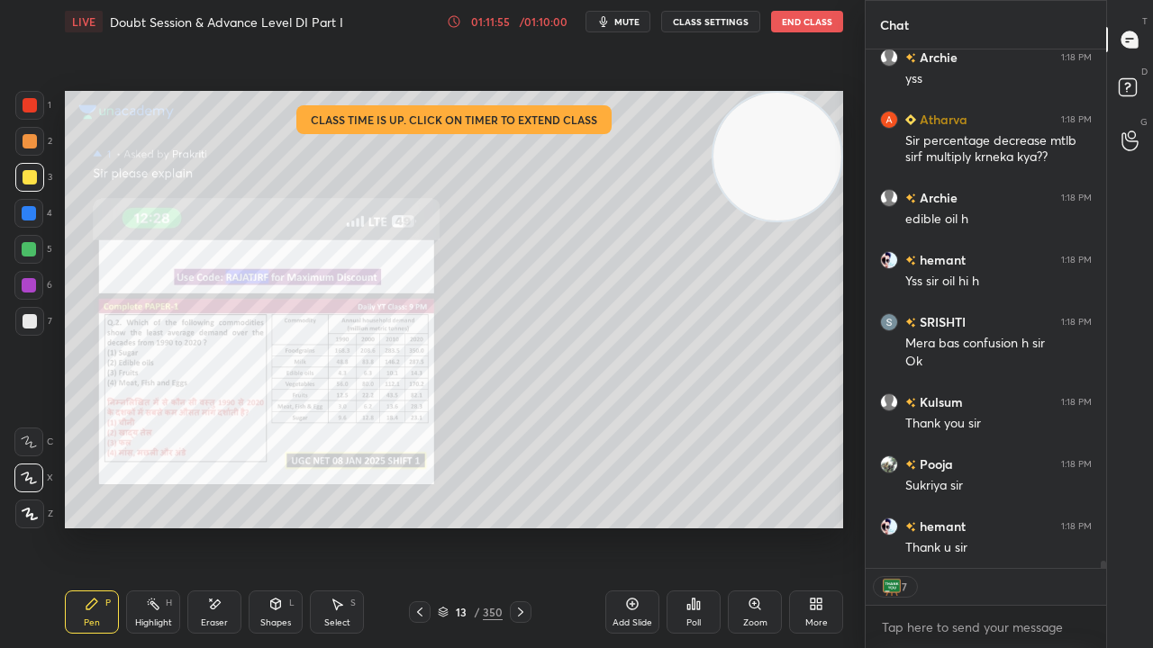
scroll to position [37152, 0]
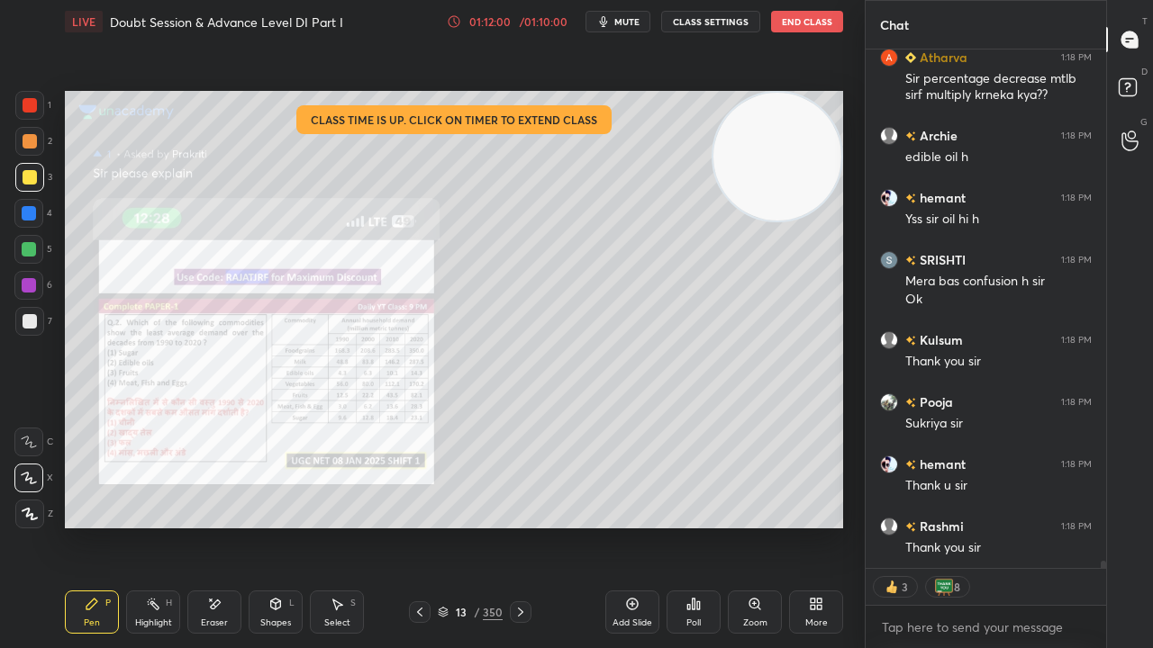
click at [227, 526] on div "Eraser" at bounding box center [214, 612] width 54 height 43
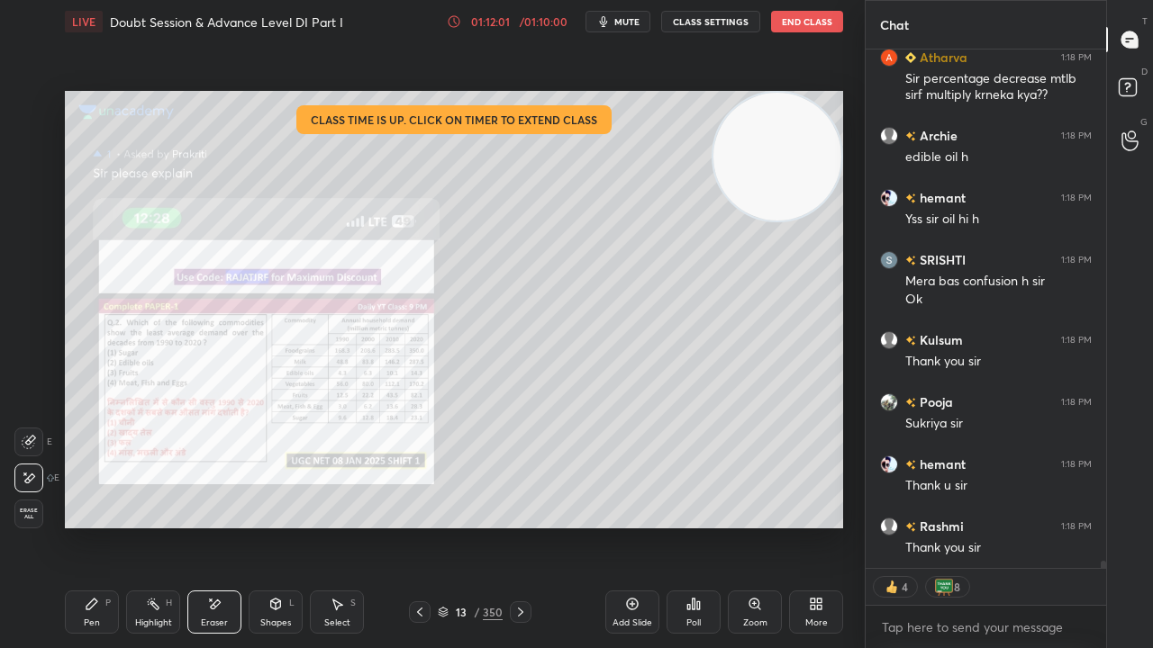
scroll to position [37214, 0]
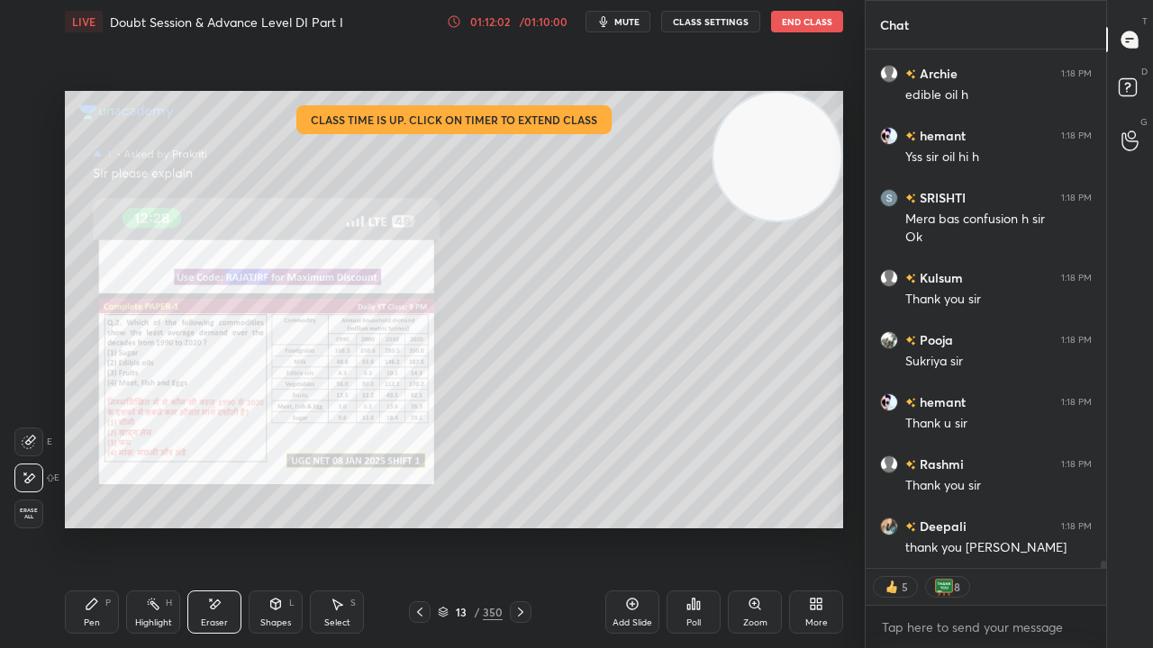
click at [89, 526] on div "Pen P" at bounding box center [92, 612] width 54 height 43
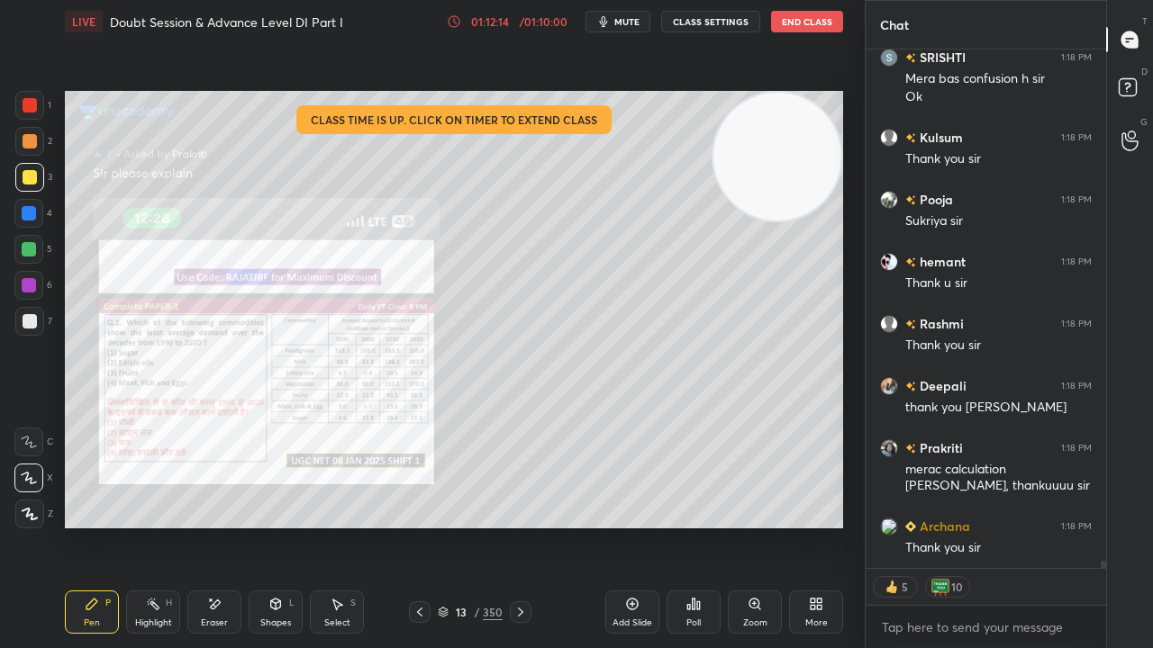
scroll to position [37398, 0]
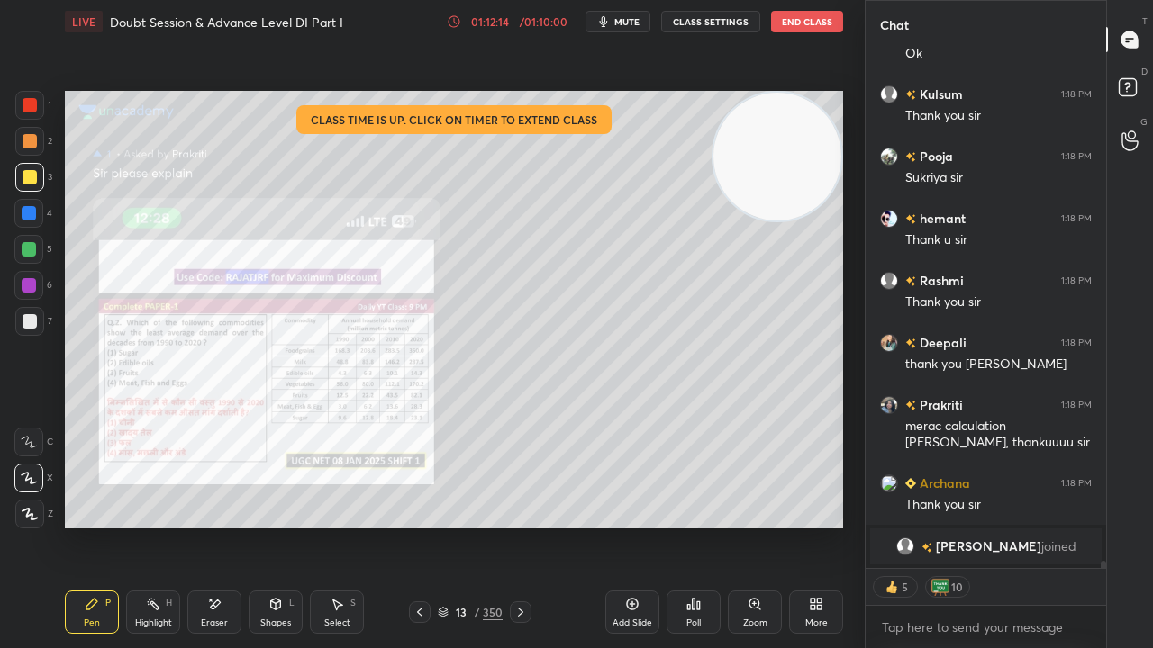
click at [35, 109] on div at bounding box center [30, 105] width 14 height 14
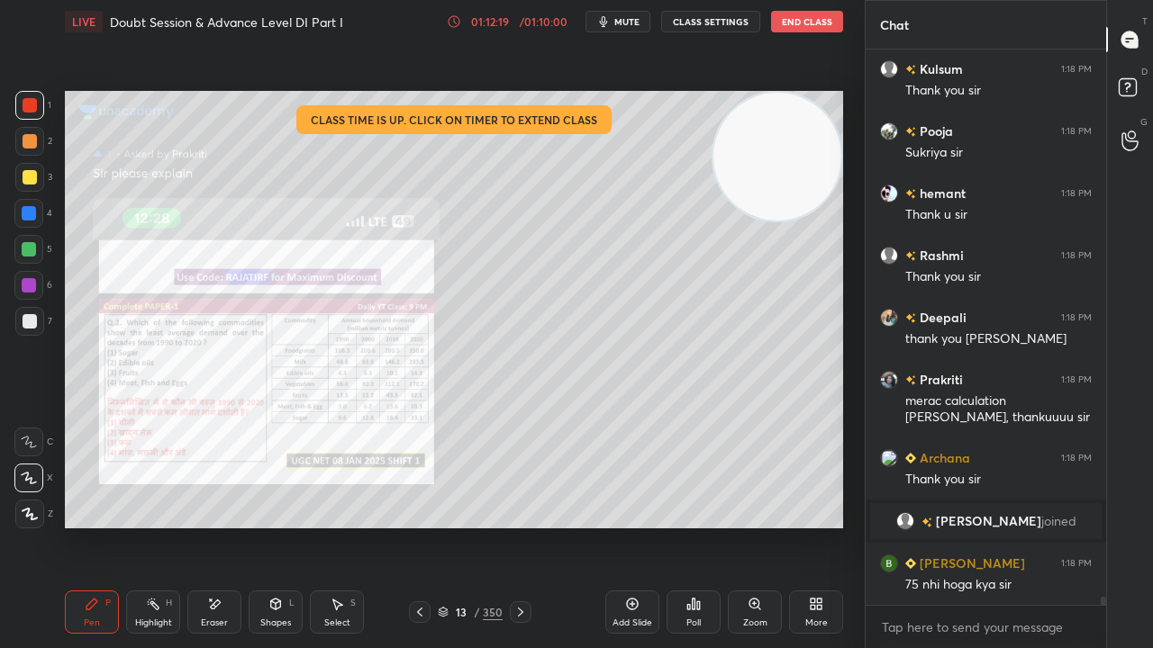
scroll to position [36893, 0]
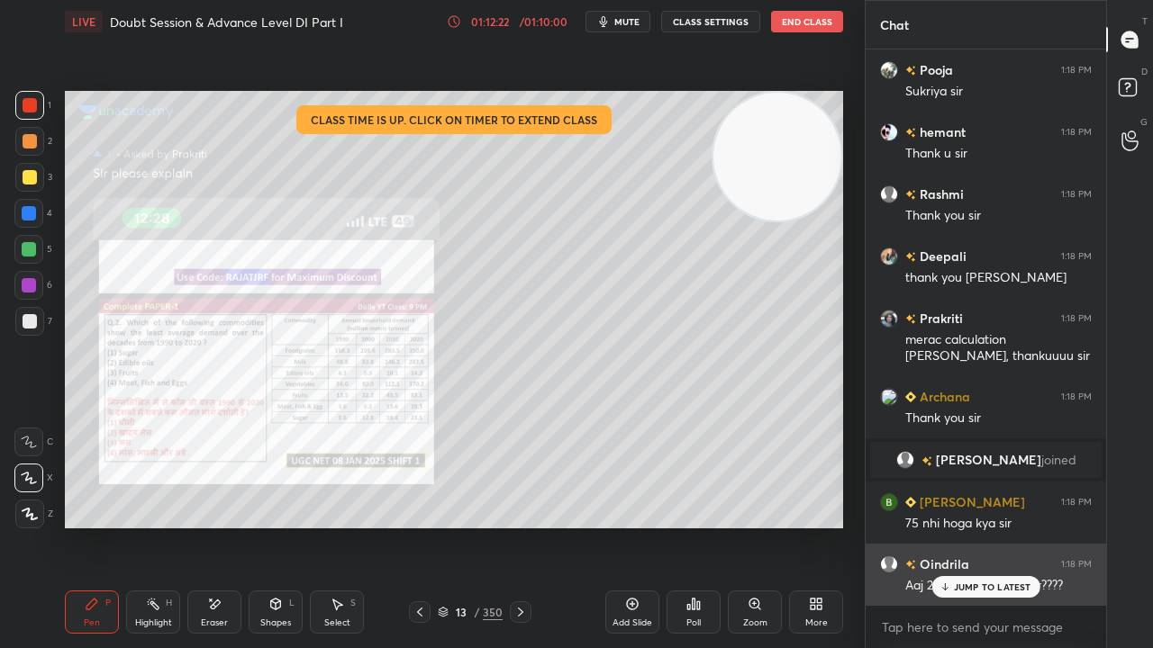
click at [993, 526] on p "JUMP TO LATEST" at bounding box center [992, 587] width 77 height 11
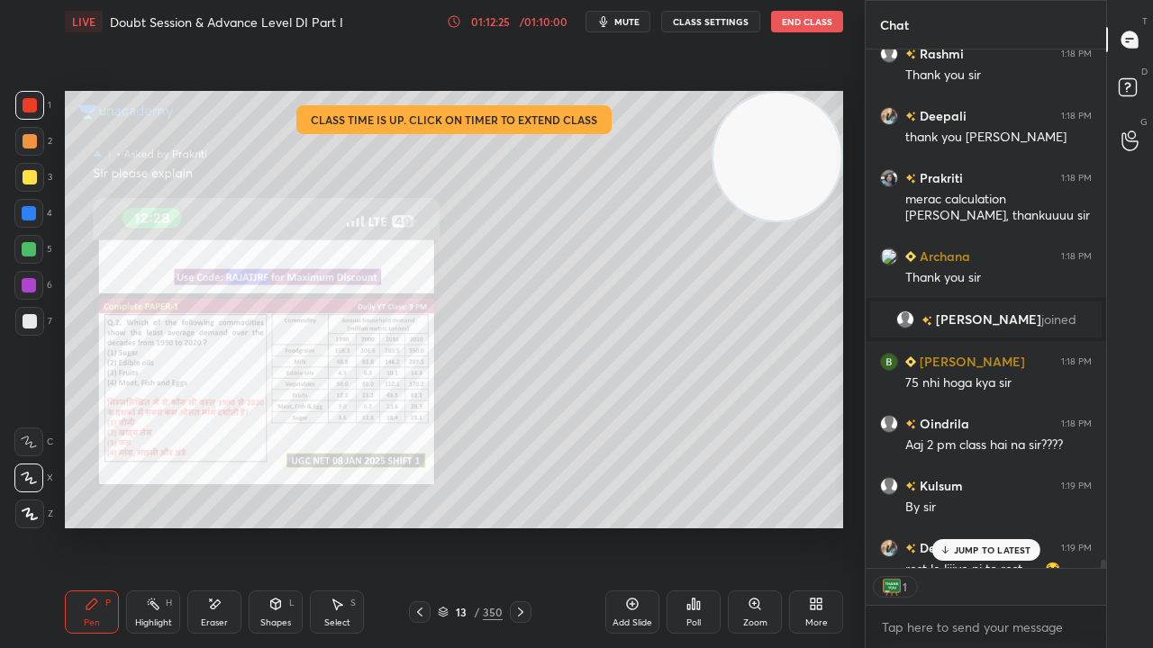
scroll to position [513, 235]
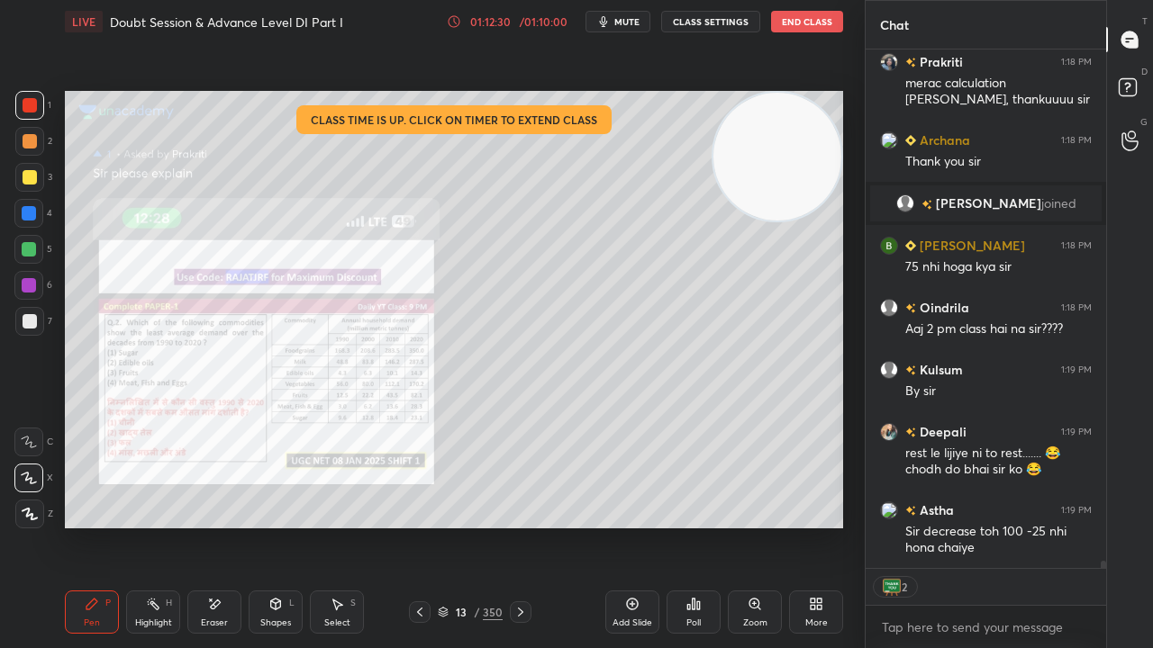
drag, startPoint x: 26, startPoint y: 216, endPoint x: 58, endPoint y: 222, distance: 32.1
click at [26, 217] on div at bounding box center [29, 213] width 14 height 14
click at [28, 101] on div at bounding box center [30, 105] width 14 height 14
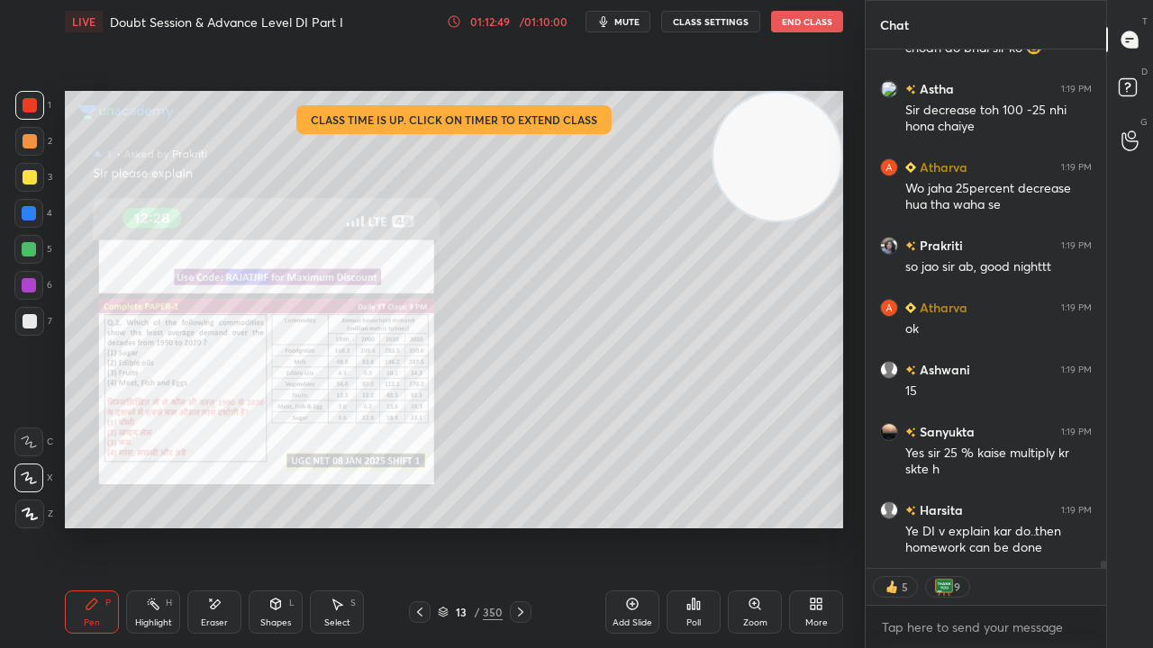
scroll to position [37633, 0]
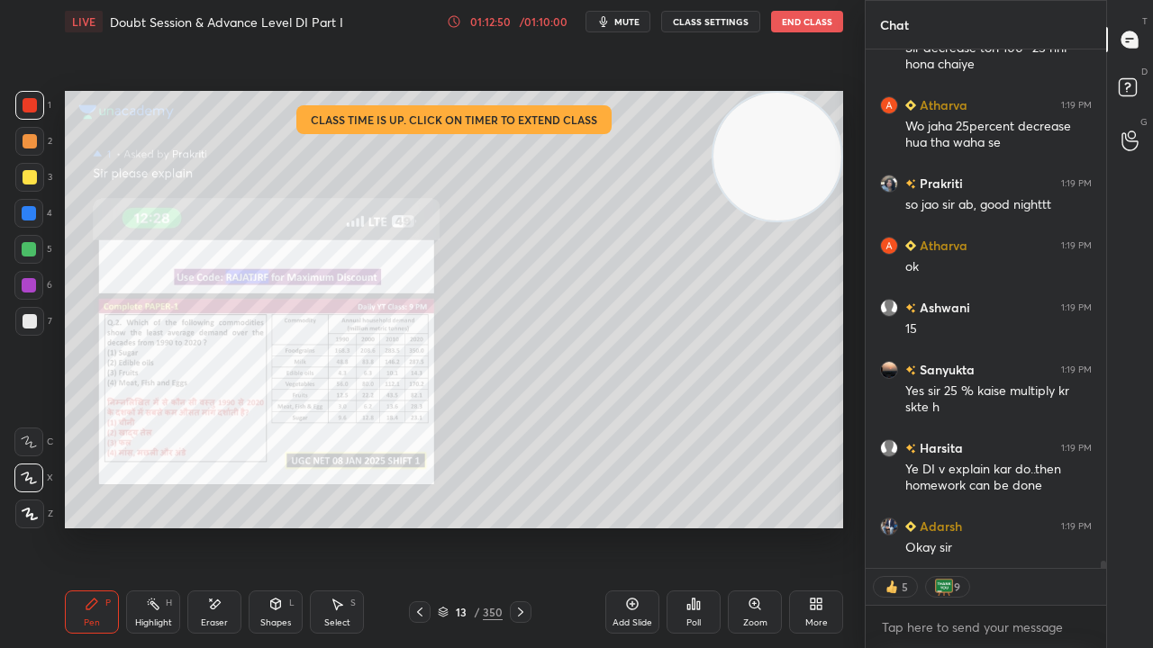
click at [31, 317] on div at bounding box center [30, 321] width 14 height 14
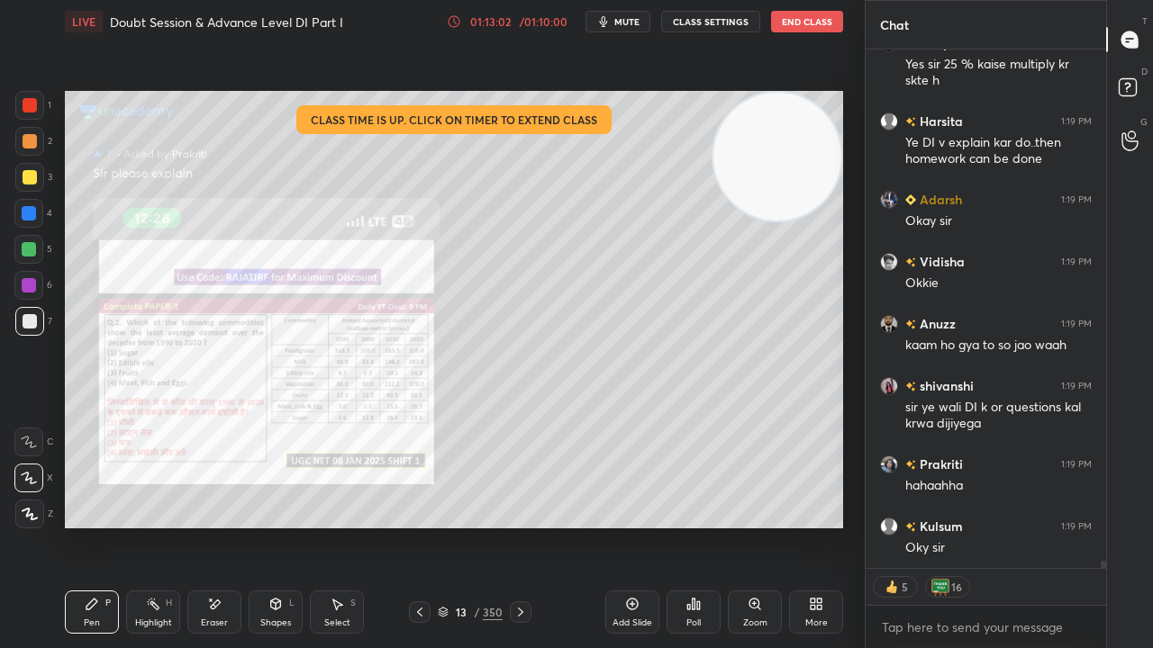
scroll to position [38022, 0]
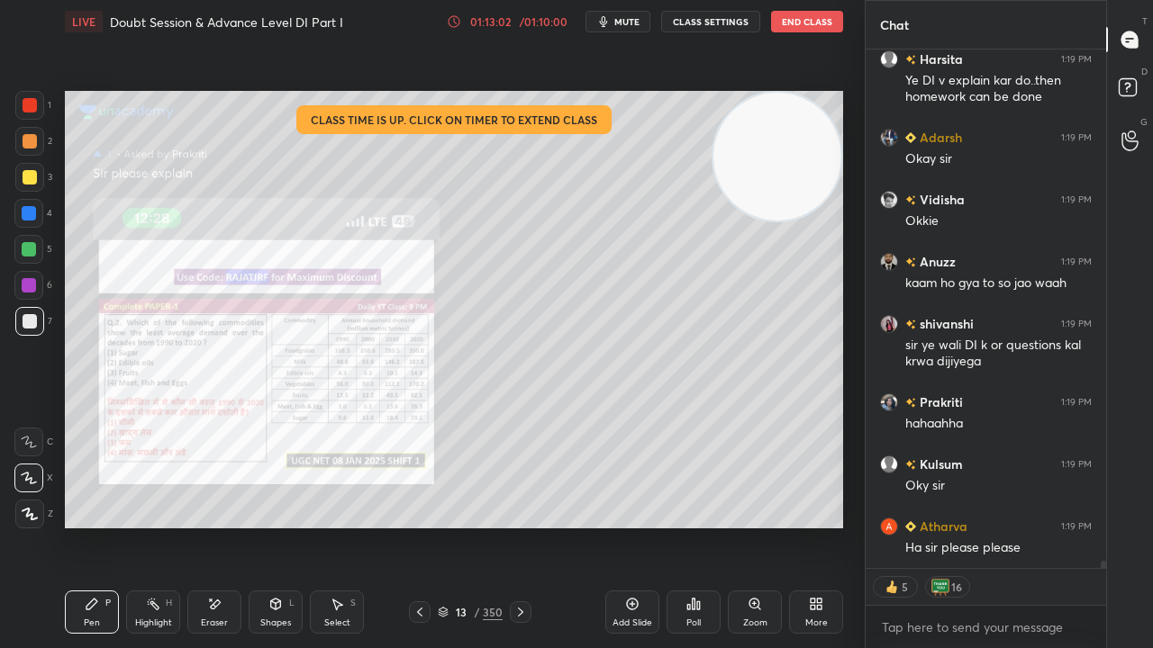
click at [27, 212] on div at bounding box center [29, 213] width 14 height 14
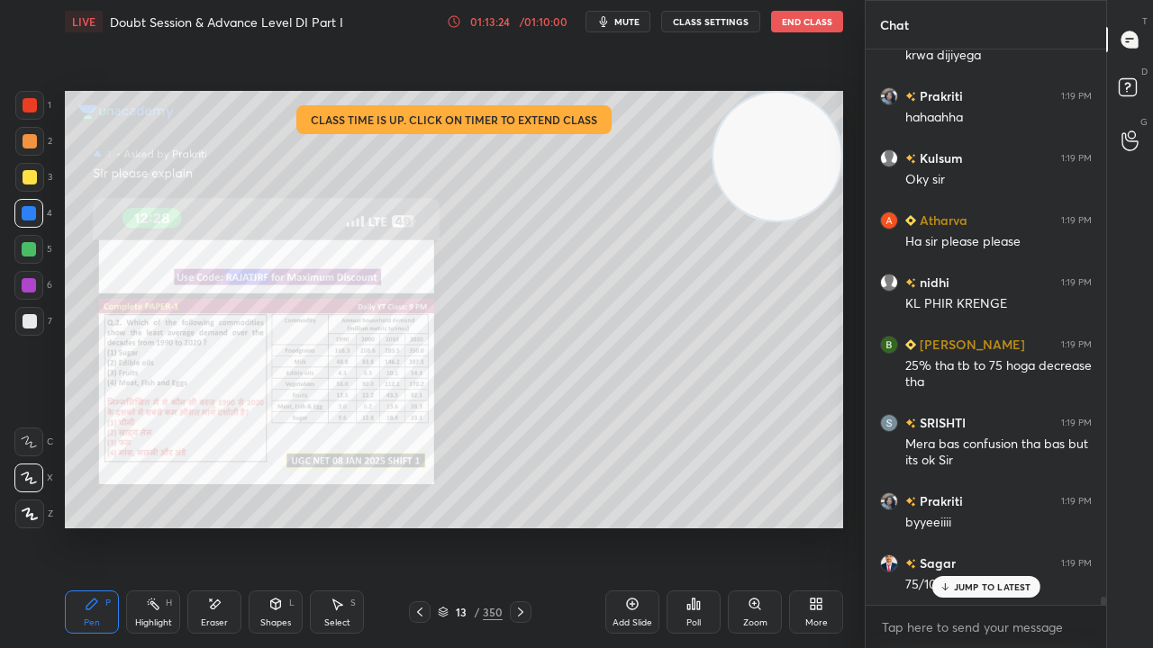
scroll to position [38390, 0]
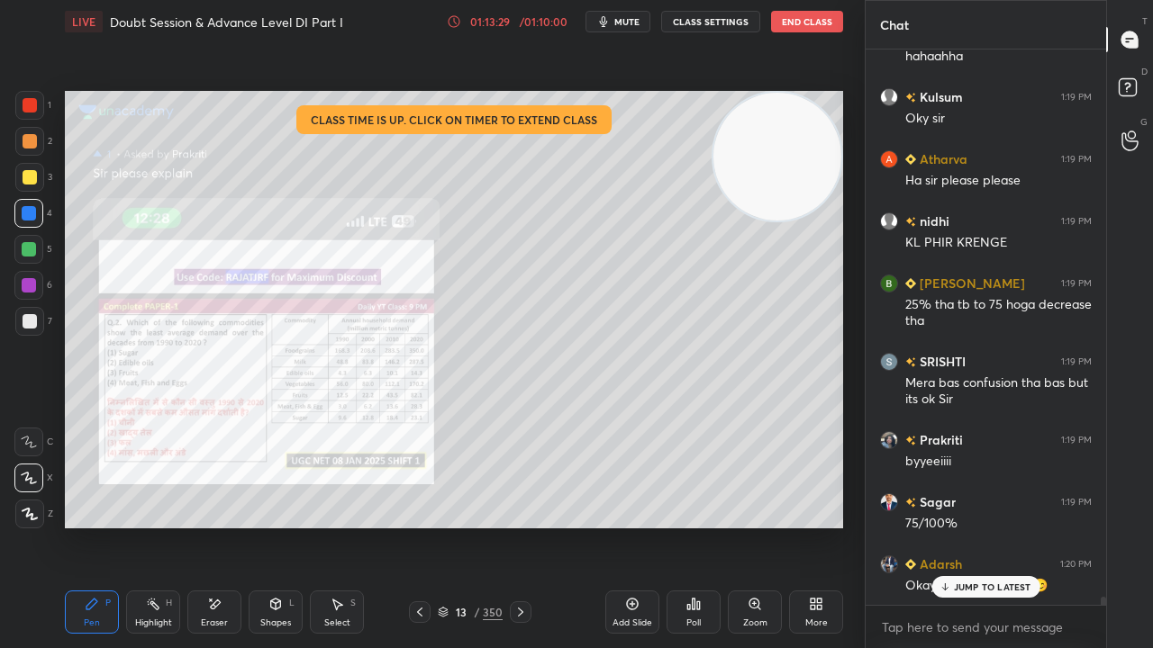
drag, startPoint x: 970, startPoint y: 594, endPoint x: 897, endPoint y: 571, distance: 76.6
click at [969, 526] on div "JUMP TO LATEST" at bounding box center [985, 587] width 108 height 22
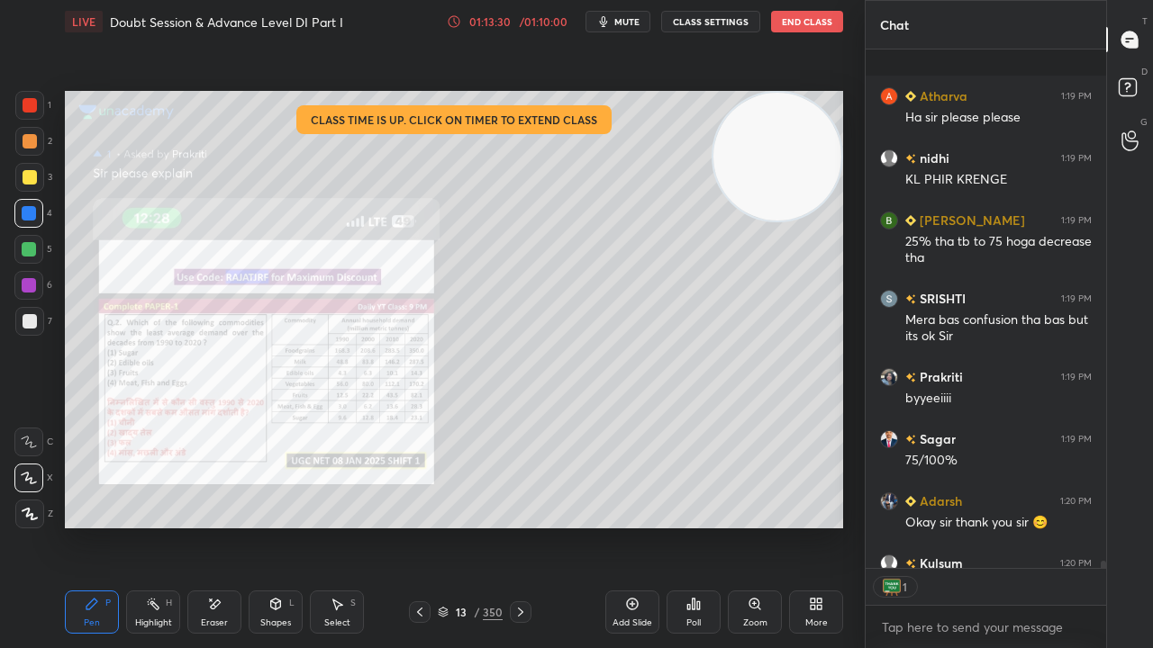
scroll to position [38552, 0]
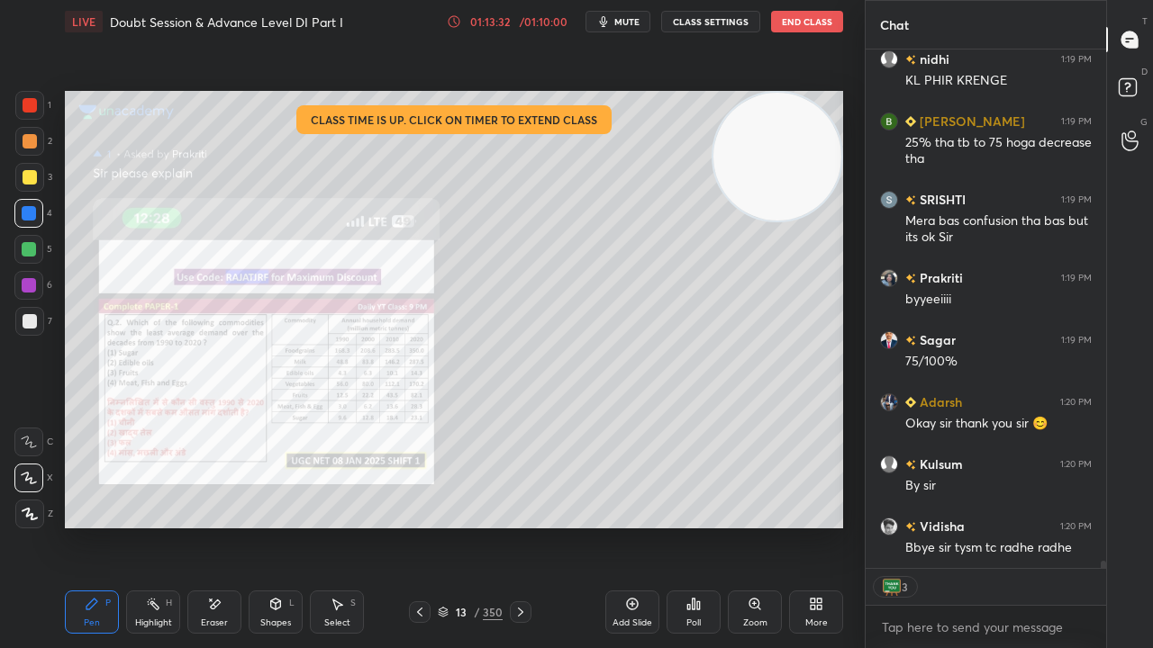
click at [804, 24] on button "End Class" at bounding box center [807, 22] width 72 height 22
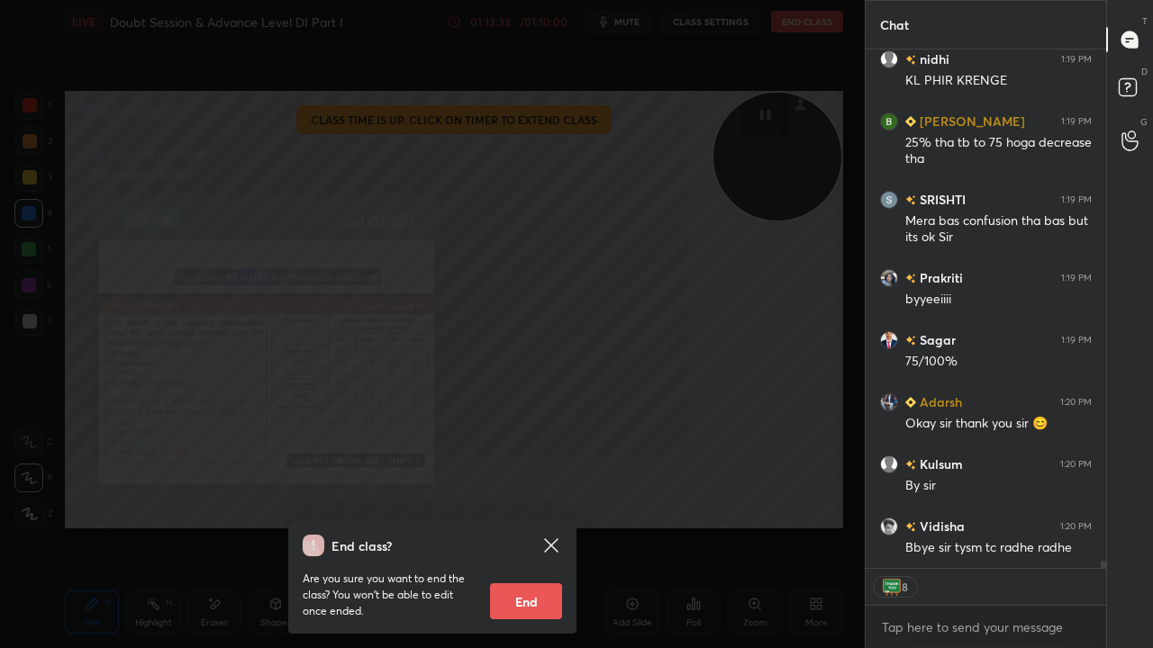
click at [527, 526] on button "End" at bounding box center [526, 602] width 72 height 36
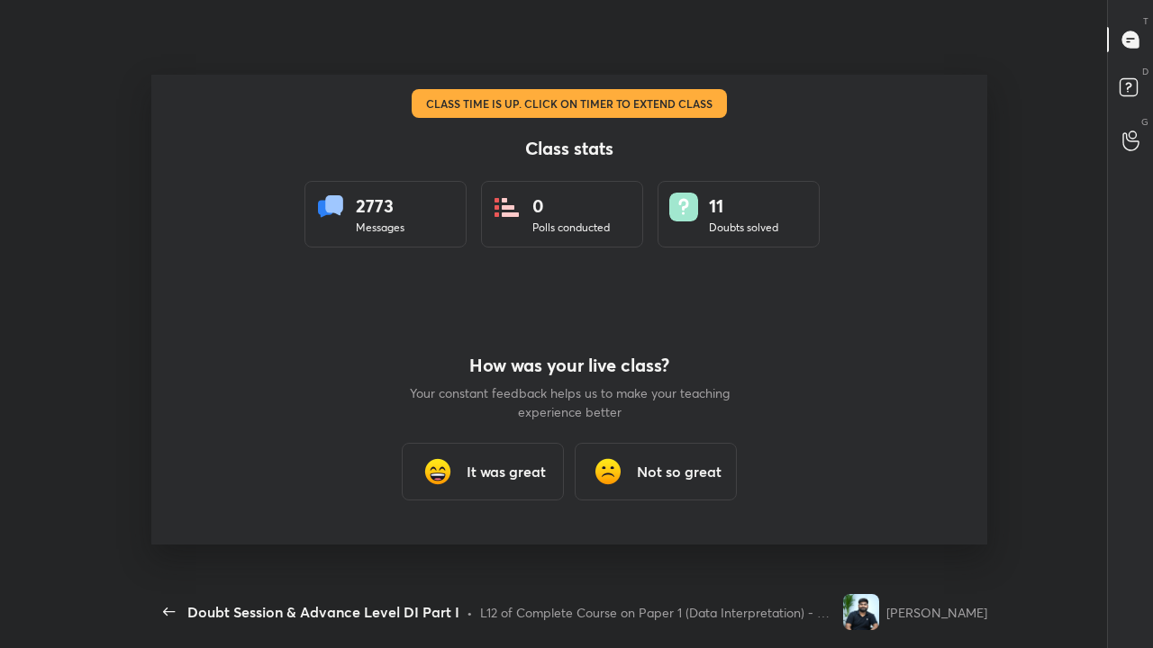
scroll to position [533, 850]
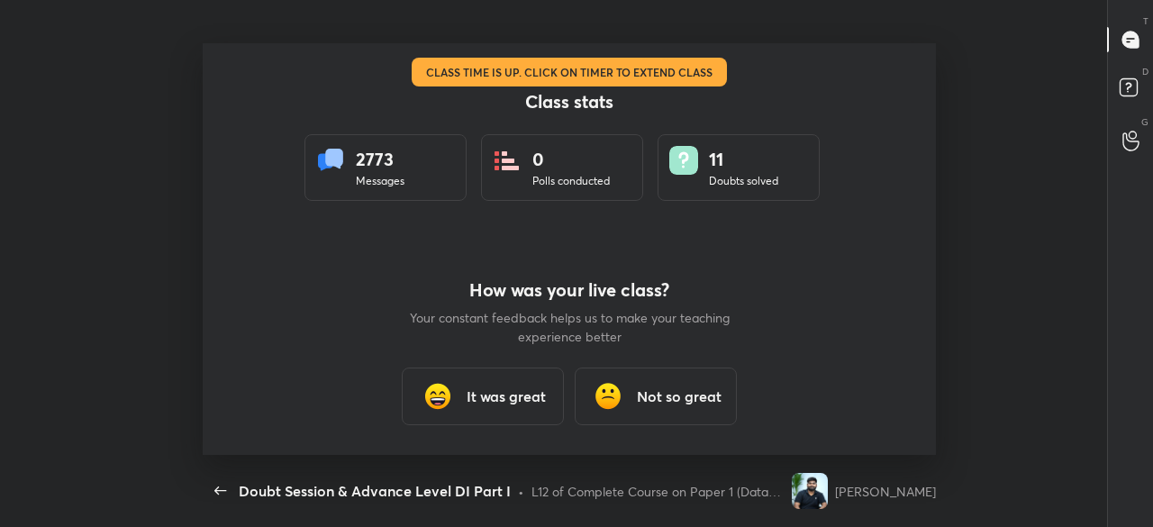
type textarea "x"
drag, startPoint x: 496, startPoint y: 381, endPoint x: 493, endPoint y: 372, distance: 9.7
click at [495, 381] on div "It was great" at bounding box center [483, 396] width 162 height 58
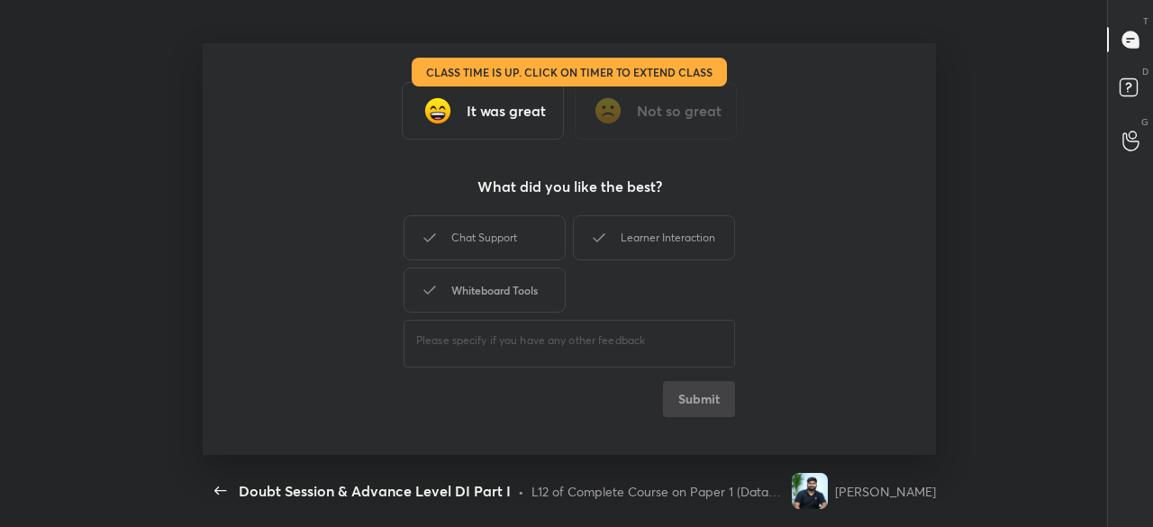
click at [485, 269] on div "Whiteboard Tools" at bounding box center [484, 289] width 162 height 45
drag, startPoint x: 488, startPoint y: 233, endPoint x: 529, endPoint y: 237, distance: 40.7
click at [492, 235] on div "Chat Support" at bounding box center [484, 237] width 162 height 45
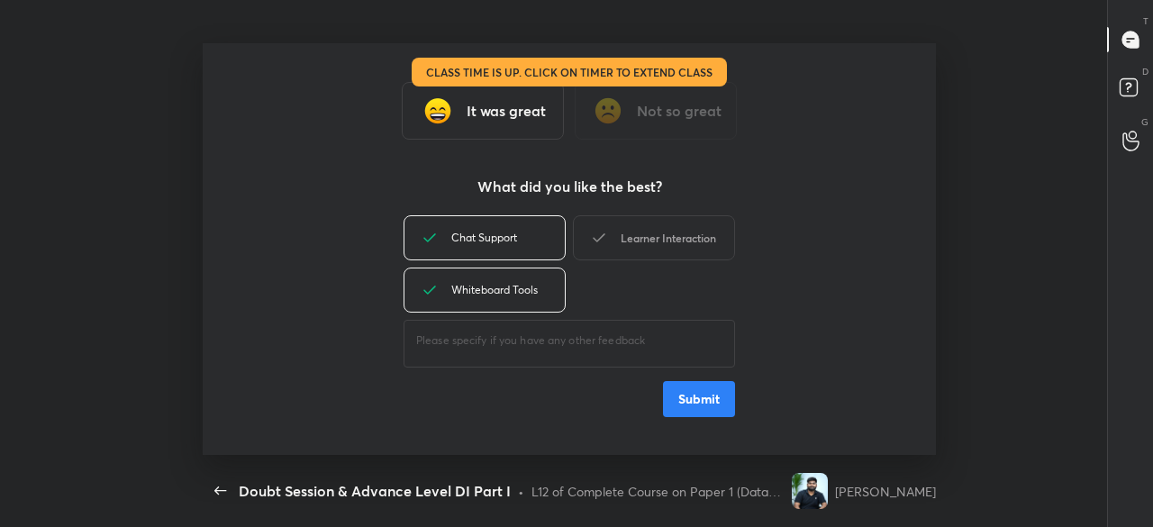
click at [607, 237] on icon at bounding box center [599, 238] width 22 height 22
click at [704, 408] on button "Submit" at bounding box center [699, 399] width 72 height 36
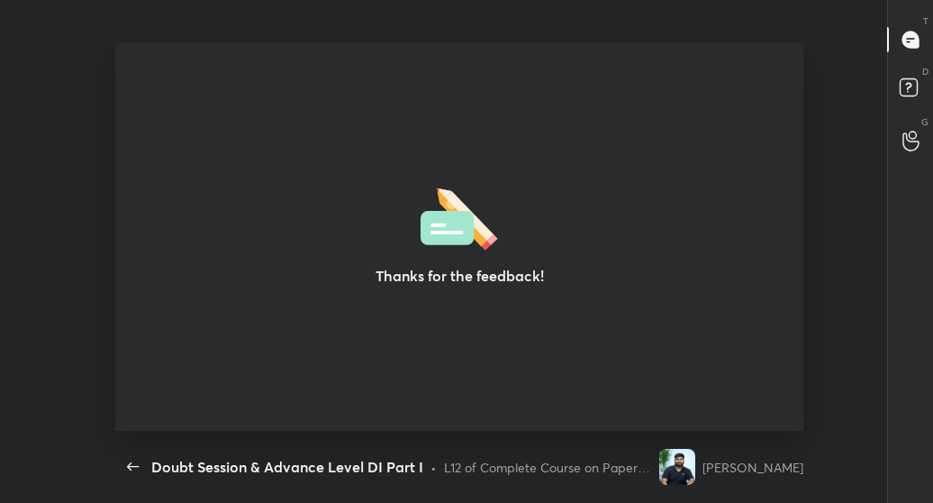
type textarea "x"
